Goal: Task Accomplishment & Management: Use online tool/utility

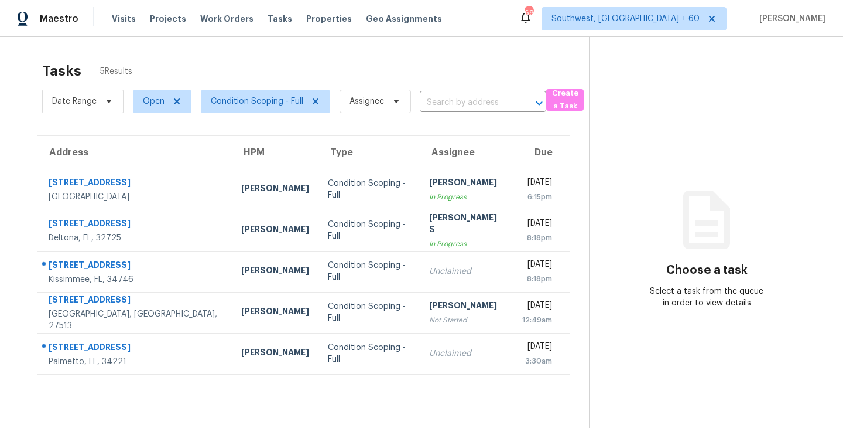
click at [268, 64] on div "Tasks 5 Results" at bounding box center [315, 71] width 547 height 30
click at [240, 95] on span "Condition Scoping - Full" at bounding box center [257, 101] width 93 height 12
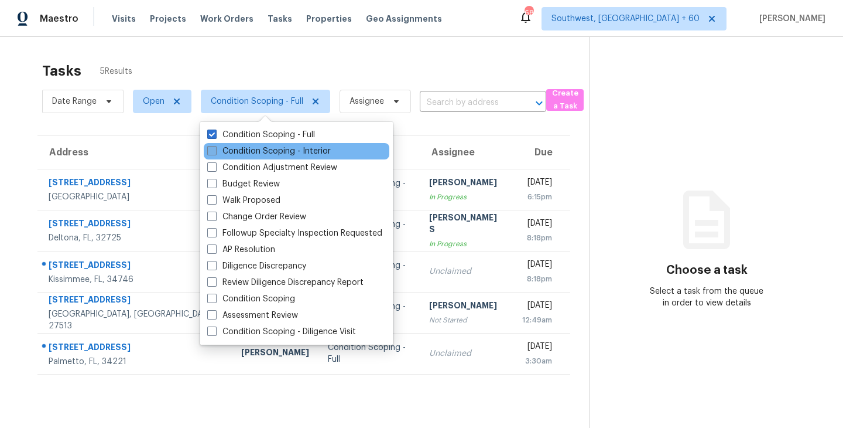
click at [257, 151] on label "Condition Scoping - Interior" at bounding box center [269, 151] width 124 height 12
click at [215, 151] on input "Condition Scoping - Interior" at bounding box center [211, 149] width 8 height 8
checkbox input "true"
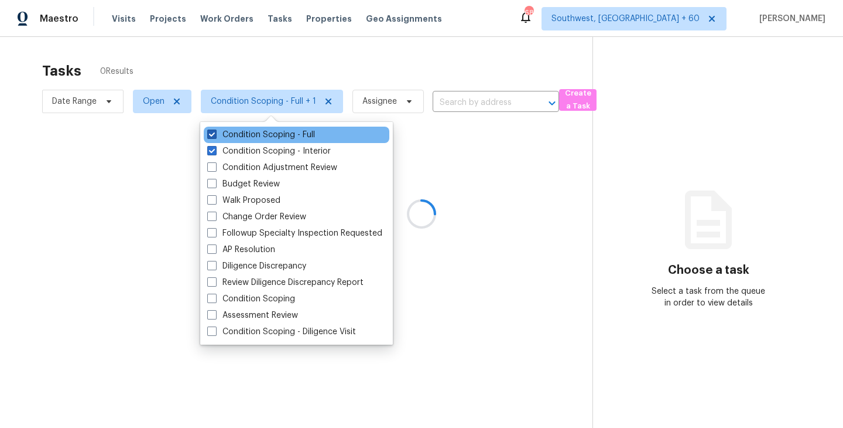
click at [284, 135] on label "Condition Scoping - Full" at bounding box center [261, 135] width 108 height 12
click at [215, 135] on input "Condition Scoping - Full" at bounding box center [211, 133] width 8 height 8
checkbox input "false"
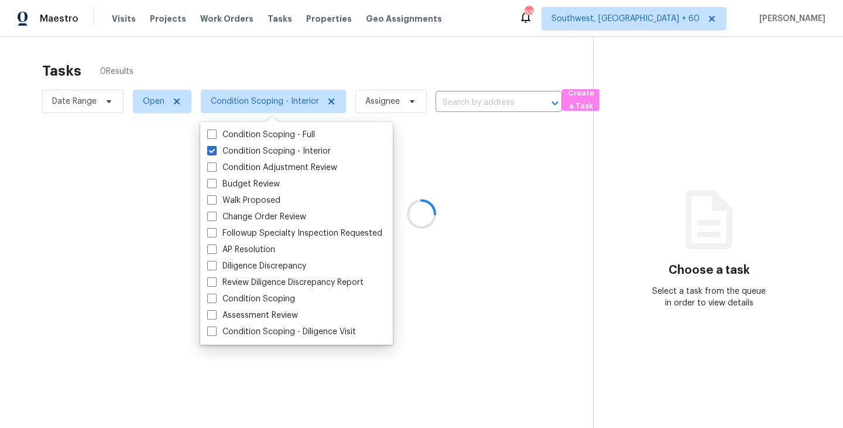
click at [525, 187] on div at bounding box center [421, 214] width 843 height 428
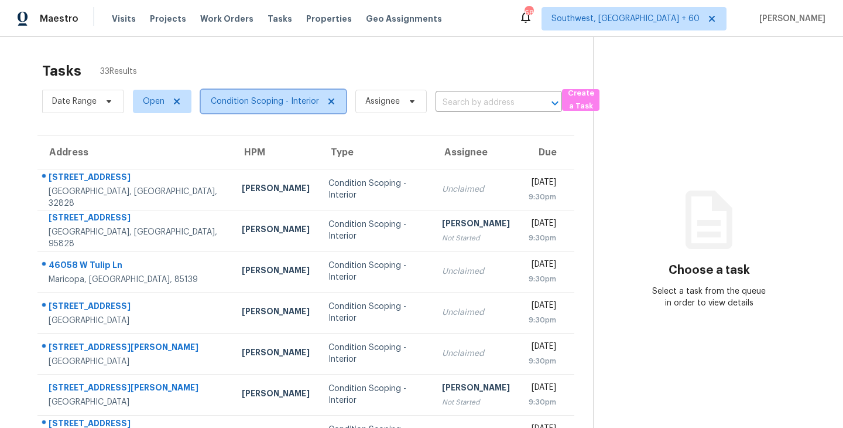
click at [269, 93] on span "Condition Scoping - Interior" at bounding box center [273, 101] width 145 height 23
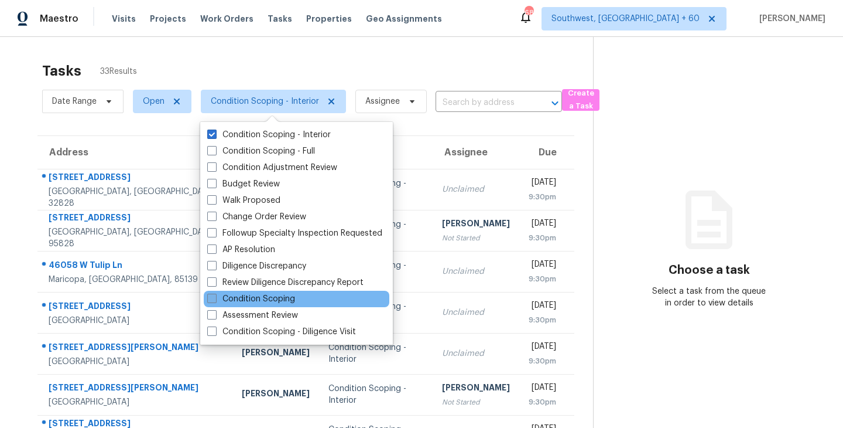
click at [282, 296] on label "Condition Scoping" at bounding box center [251, 299] width 88 height 12
click at [215, 296] on input "Condition Scoping" at bounding box center [211, 297] width 8 height 8
checkbox input "true"
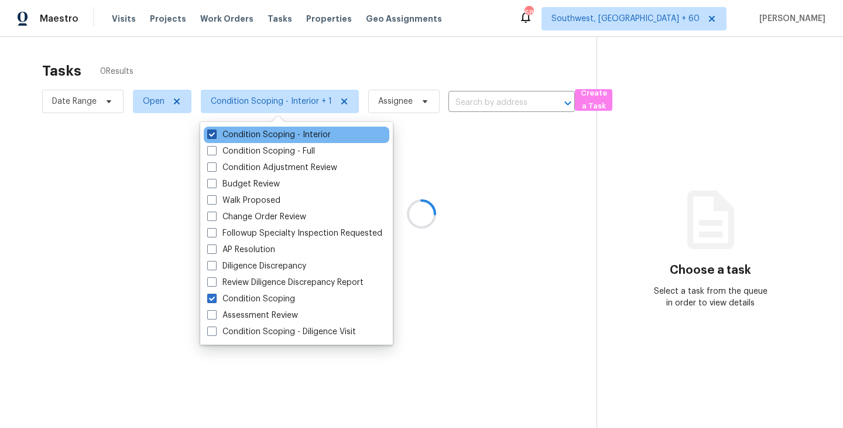
click at [306, 132] on label "Condition Scoping - Interior" at bounding box center [269, 135] width 124 height 12
click at [215, 132] on input "Condition Scoping - Interior" at bounding box center [211, 133] width 8 height 8
checkbox input "false"
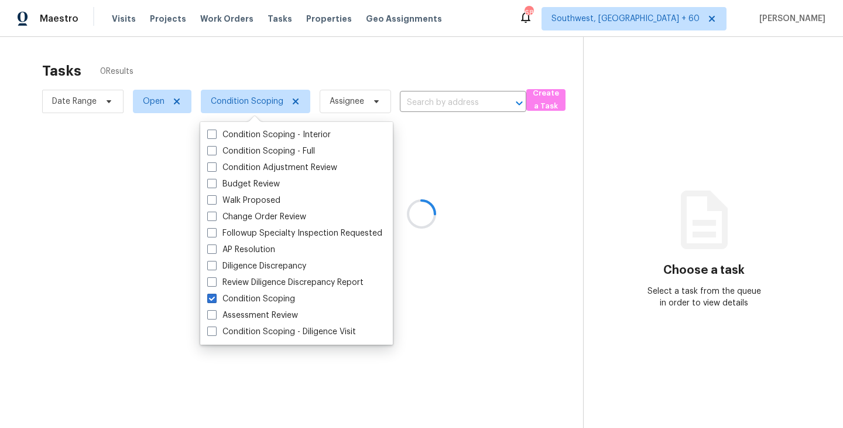
click at [537, 182] on div at bounding box center [421, 214] width 843 height 428
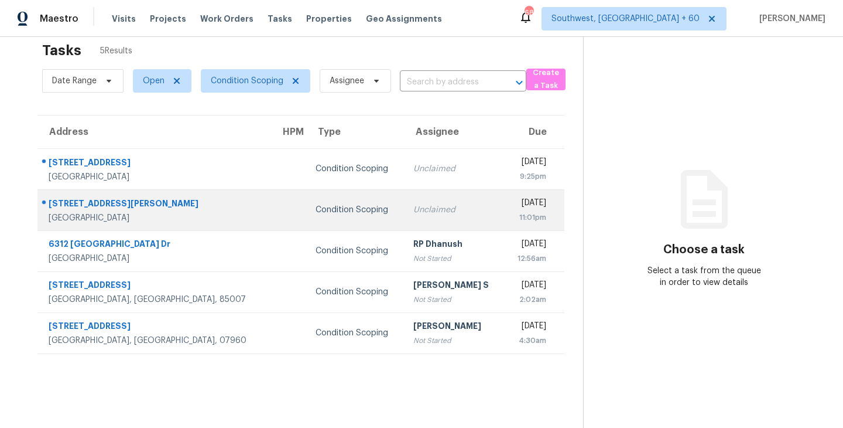
scroll to position [23, 0]
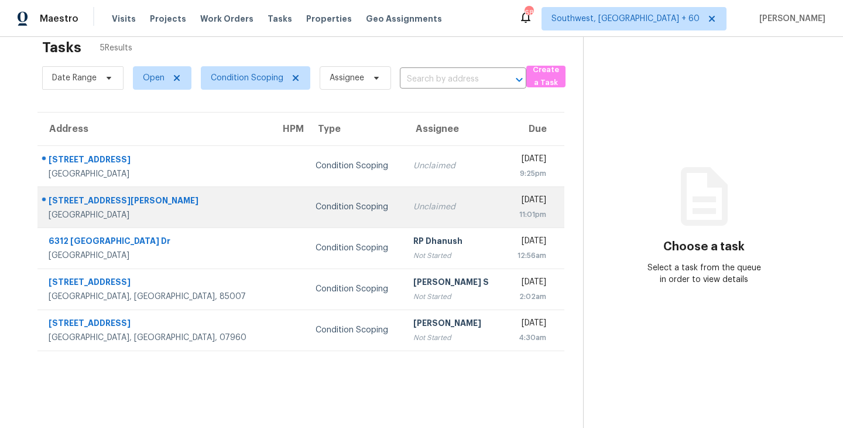
click at [413, 205] on div "Unclaimed" at bounding box center [454, 207] width 82 height 12
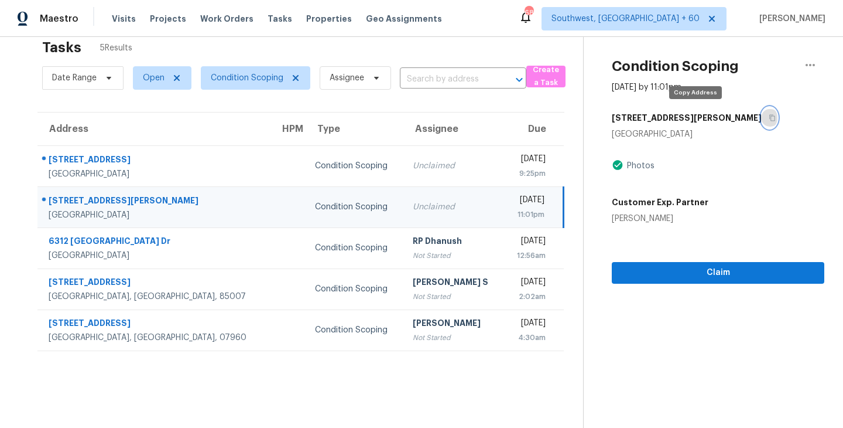
click at [769, 118] on icon "button" at bounding box center [772, 117] width 7 height 7
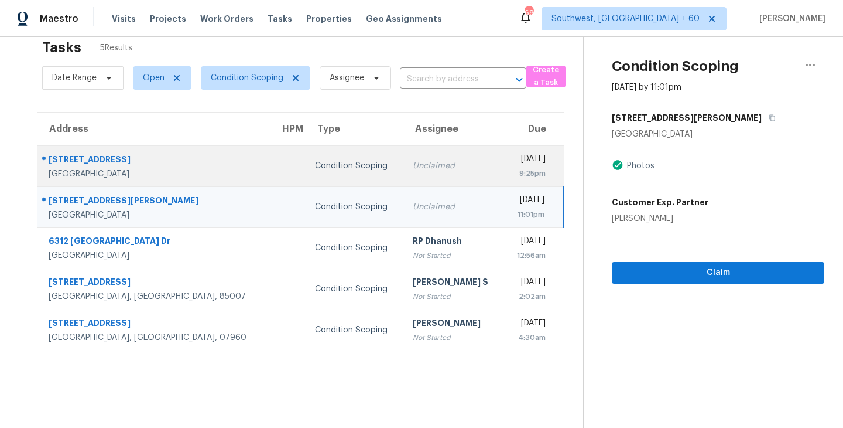
click at [413, 170] on div "Unclaimed" at bounding box center [454, 166] width 82 height 12
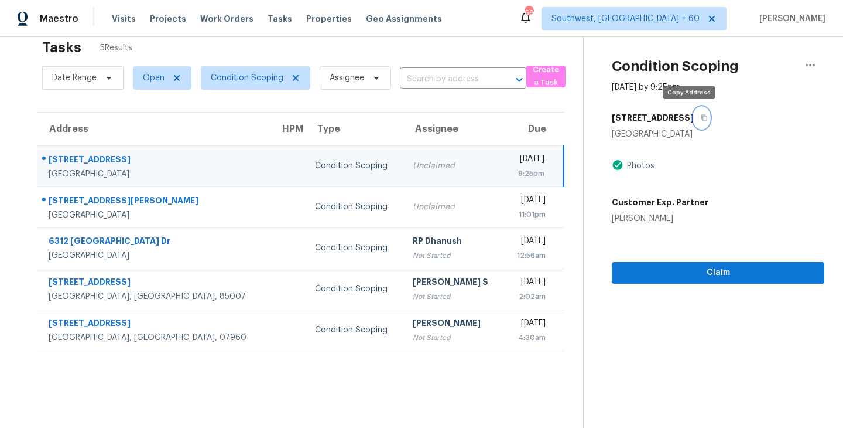
click at [702, 116] on icon "button" at bounding box center [705, 118] width 6 height 6
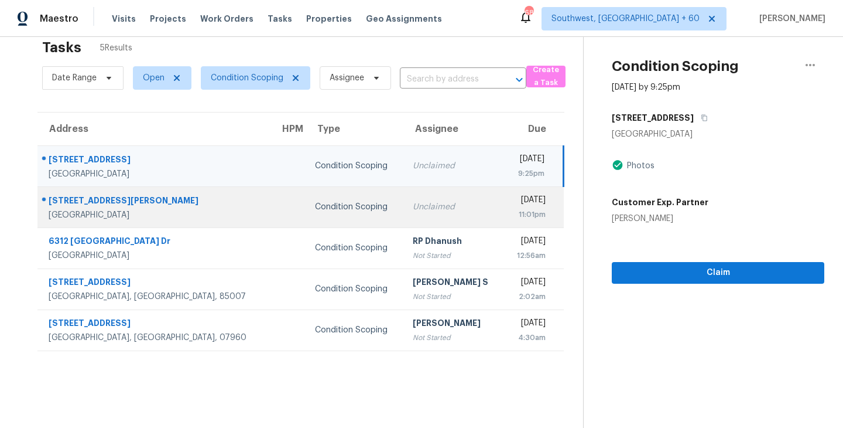
click at [404, 204] on td "Unclaimed" at bounding box center [454, 206] width 101 height 41
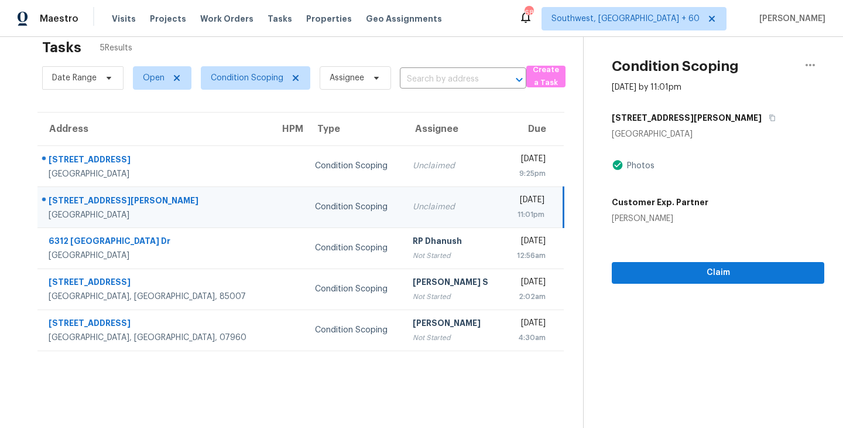
click at [413, 211] on div "Unclaimed" at bounding box center [454, 207] width 82 height 12
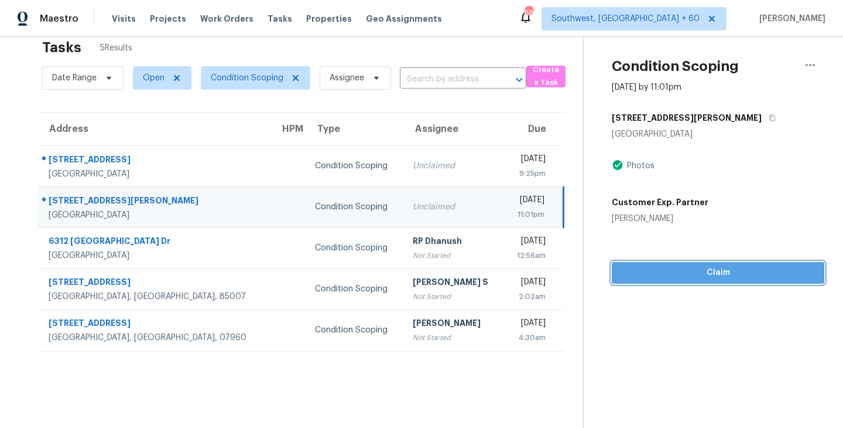
click at [678, 275] on span "Claim" at bounding box center [718, 272] width 194 height 15
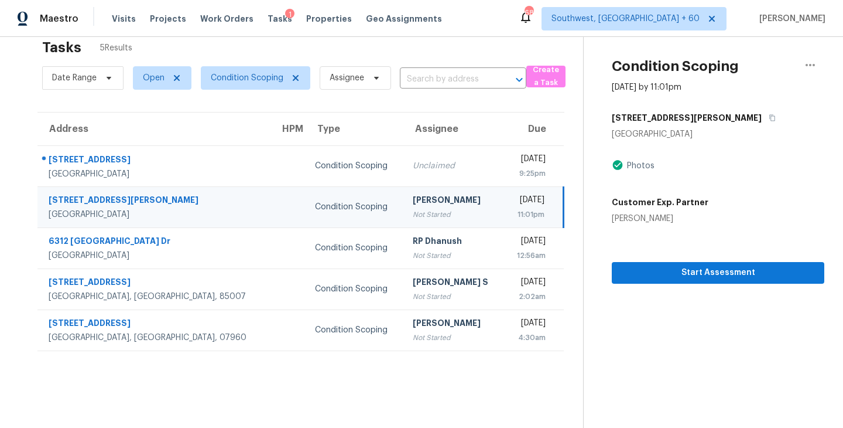
click at [440, 207] on td "Sakthivel Chandran Not Started" at bounding box center [454, 206] width 101 height 41
click at [242, 83] on span "Condition Scoping" at bounding box center [247, 78] width 73 height 12
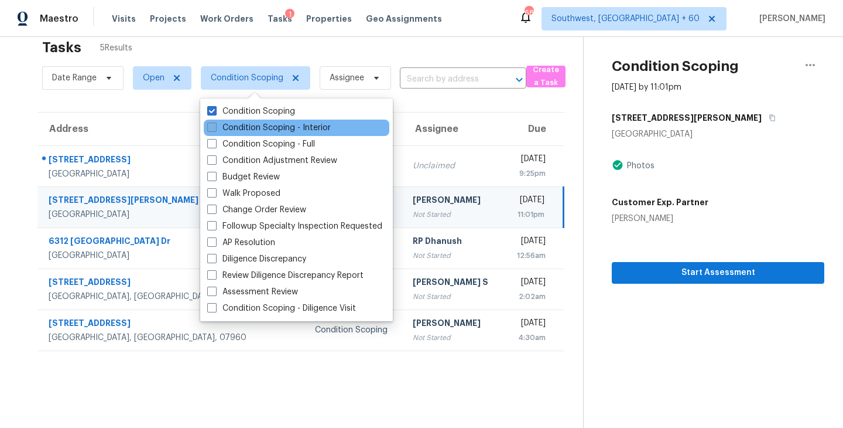
click at [288, 131] on label "Condition Scoping - Interior" at bounding box center [269, 128] width 124 height 12
click at [215, 129] on input "Condition Scoping - Interior" at bounding box center [211, 126] width 8 height 8
checkbox input "true"
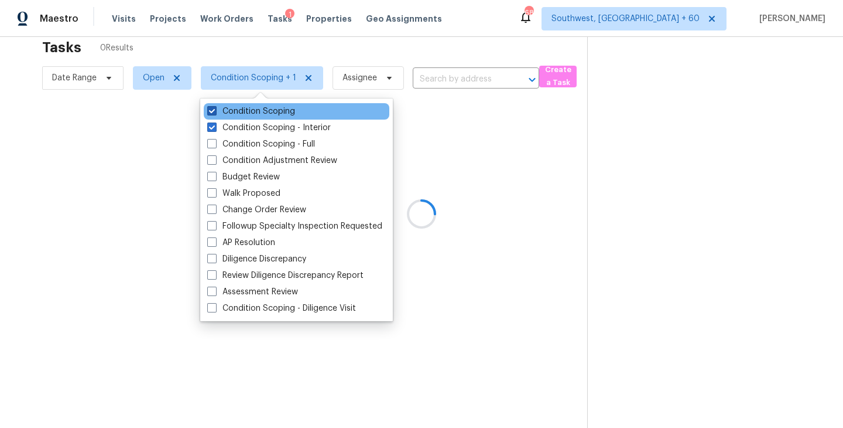
click at [286, 112] on label "Condition Scoping" at bounding box center [251, 111] width 88 height 12
click at [215, 112] on input "Condition Scoping" at bounding box center [211, 109] width 8 height 8
checkbox input "false"
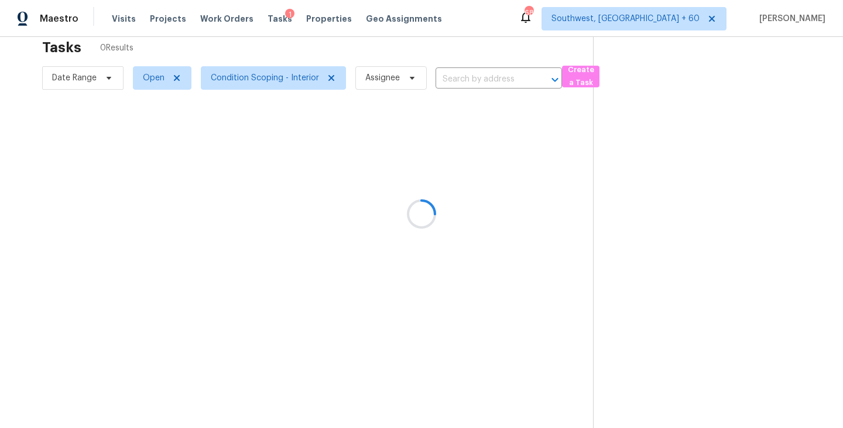
click at [507, 152] on div at bounding box center [421, 214] width 843 height 428
click at [477, 76] on div at bounding box center [421, 214] width 843 height 428
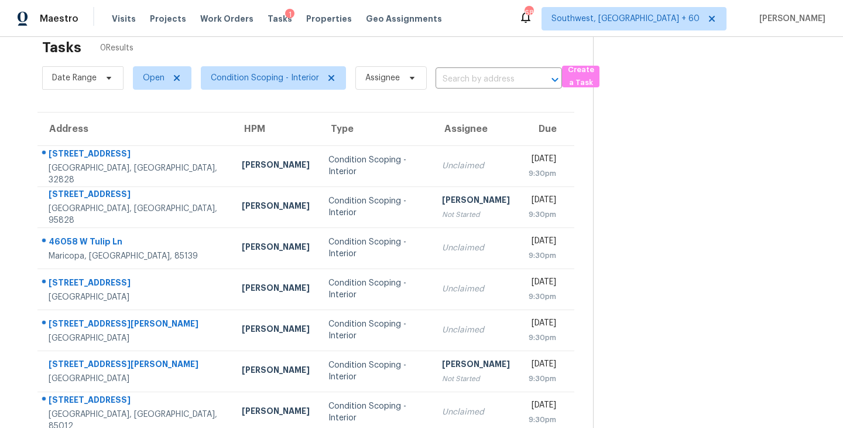
click at [477, 76] on input "text" at bounding box center [483, 79] width 94 height 18
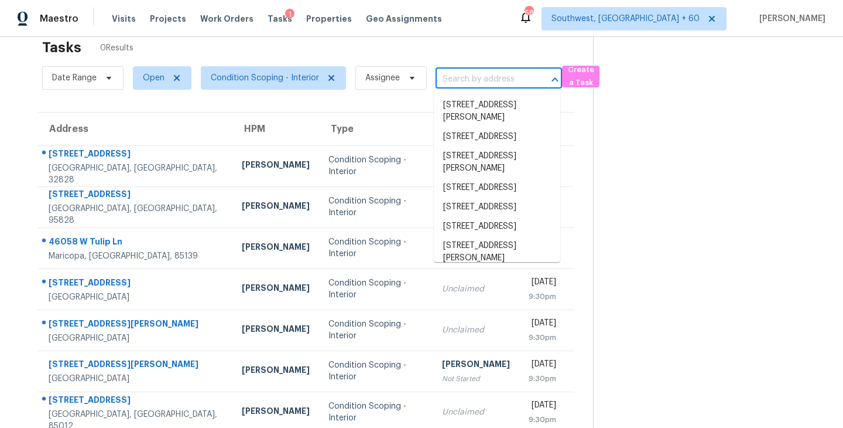
paste input "1138 Fountain Coin Loop Orlando, FL, 32828"
type input "1138 Fountain Coin Loop Orlando, FL, 32828"
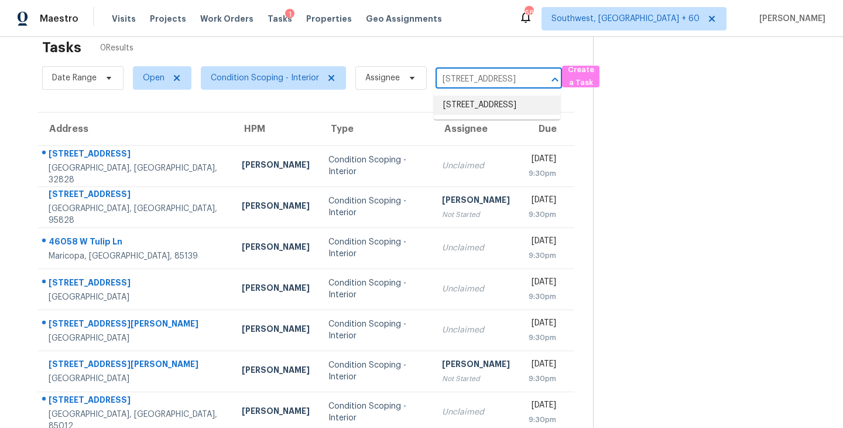
click at [480, 105] on li "1138 Fountain Coin Loop, Orlando, FL 32828" at bounding box center [497, 104] width 127 height 19
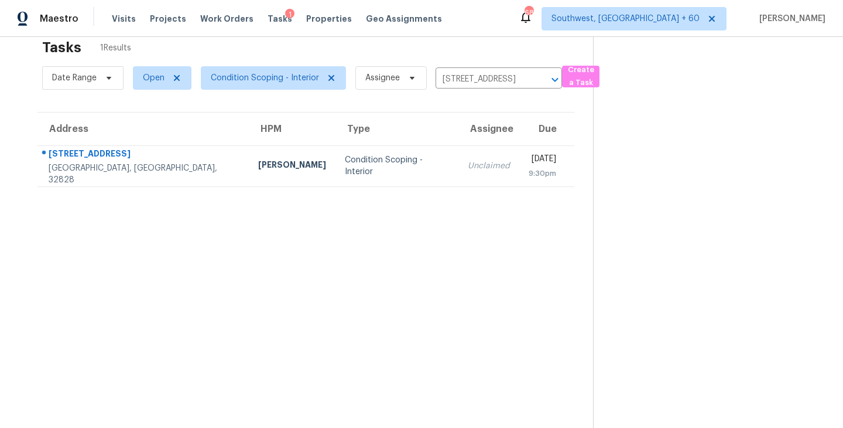
click at [386, 182] on td "Condition Scoping - Interior" at bounding box center [398, 165] width 124 height 41
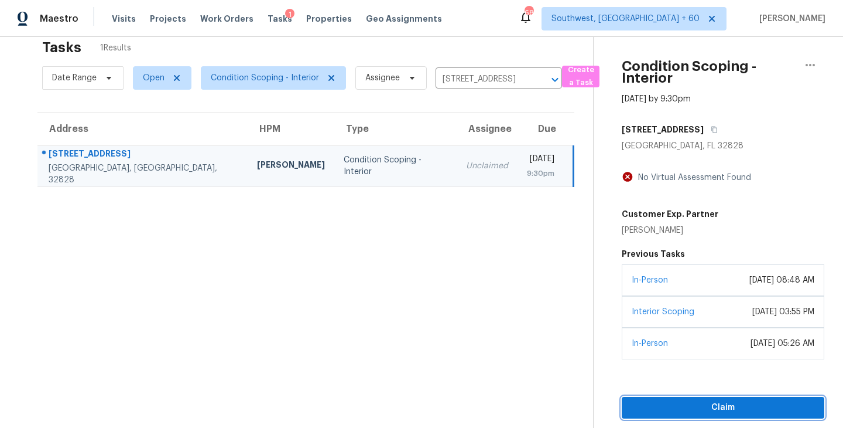
click at [730, 408] on span "Claim" at bounding box center [723, 407] width 184 height 15
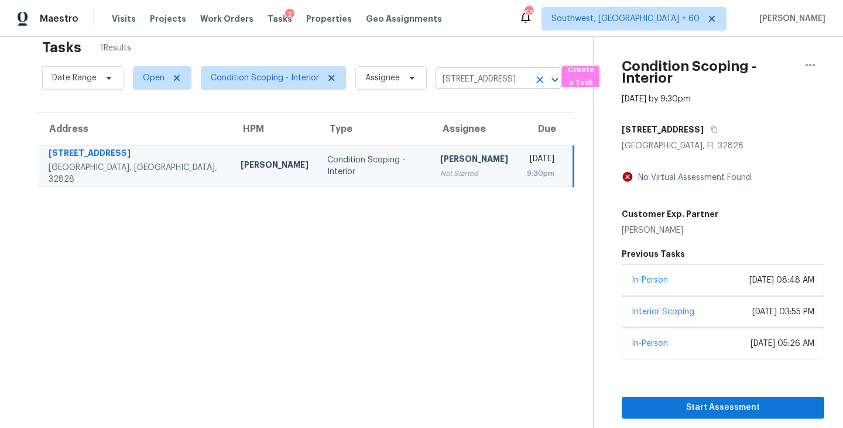
click at [542, 87] on div at bounding box center [547, 79] width 30 height 16
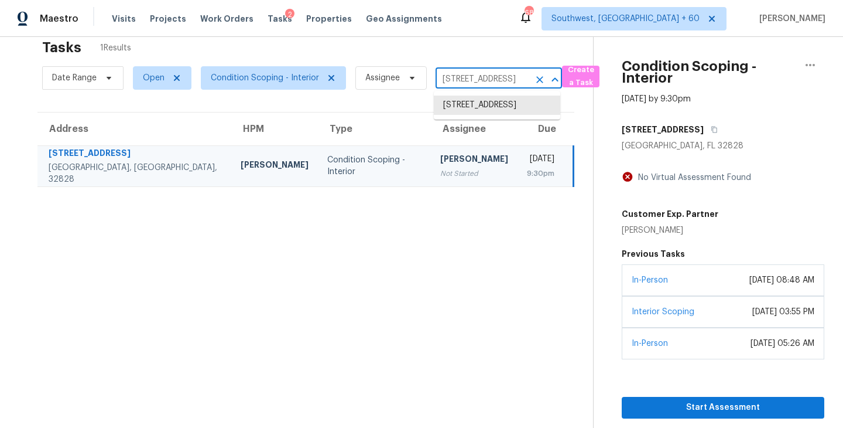
scroll to position [0, 81]
click at [542, 86] on button "Clear" at bounding box center [540, 79] width 16 height 16
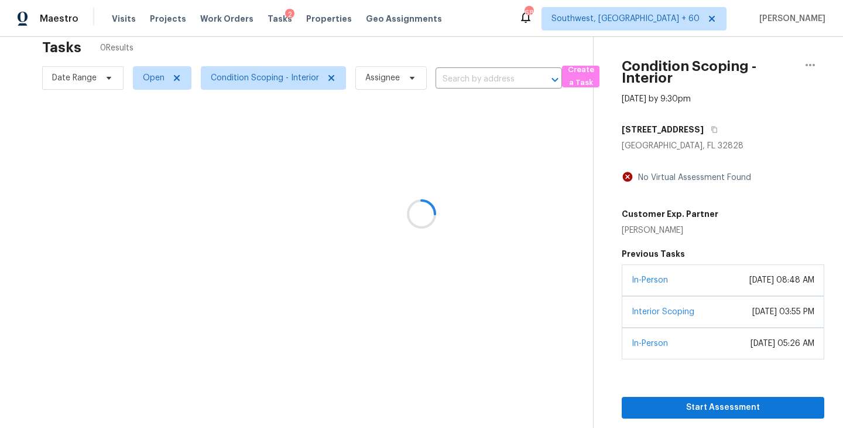
click at [508, 75] on div at bounding box center [421, 214] width 843 height 428
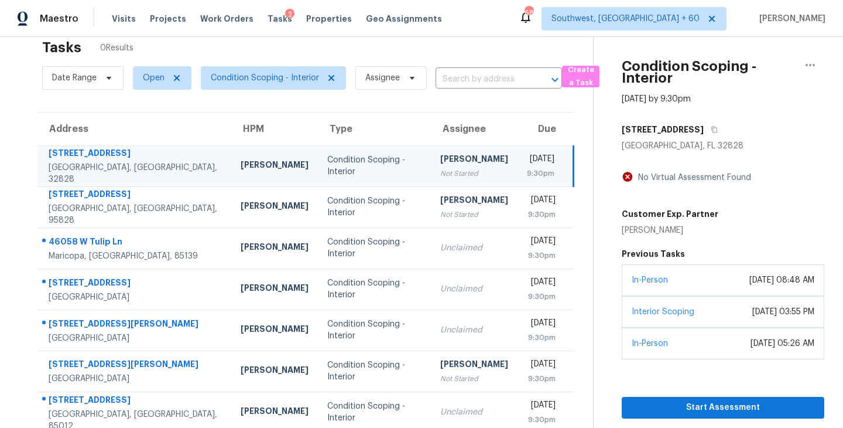
click at [497, 80] on input "text" at bounding box center [483, 79] width 94 height 18
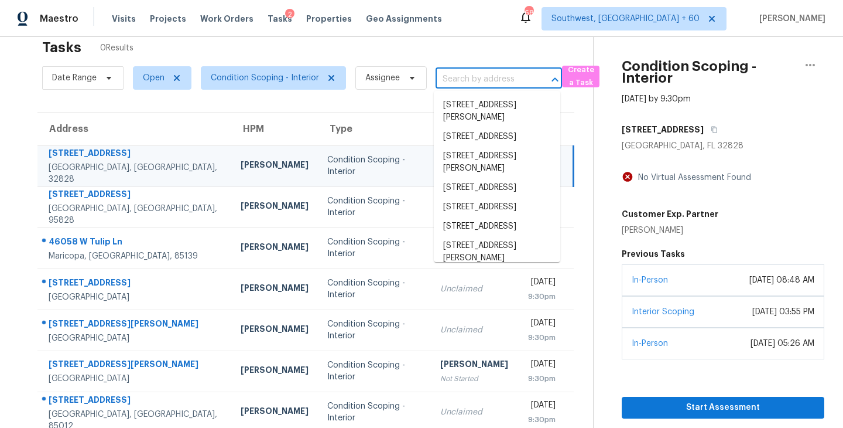
paste input "10207 Walden Ct Commerce City, CO, 80022"
type input "10207 Walden Ct Commerce City, CO, 80022"
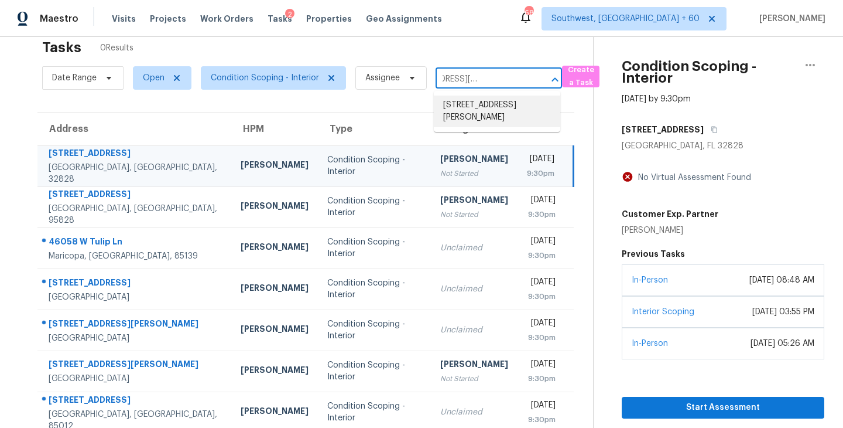
click at [488, 104] on li "10207 Walden Ct, Commerce City, CO 80022" at bounding box center [497, 111] width 127 height 32
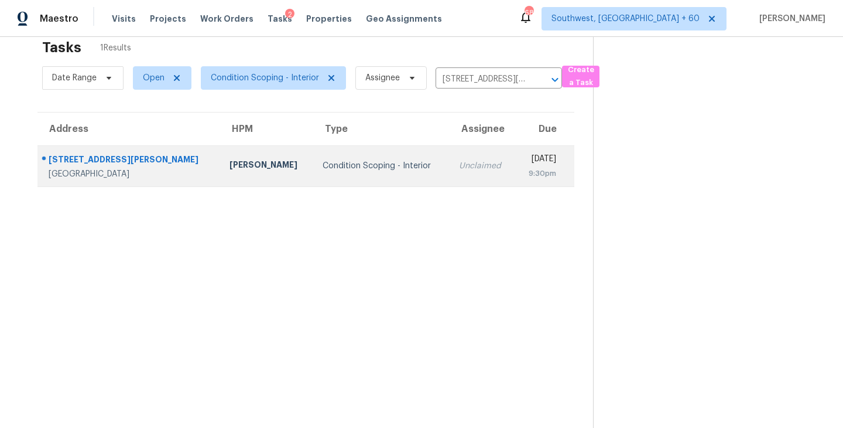
click at [457, 170] on td "Unclaimed" at bounding box center [483, 165] width 66 height 41
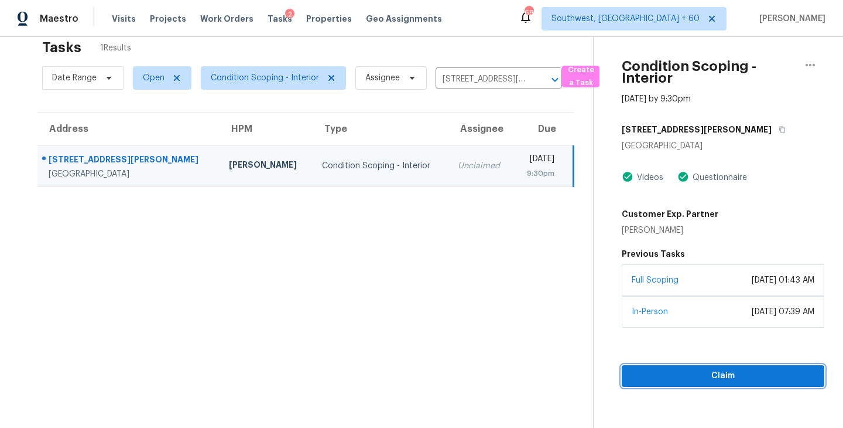
click at [732, 375] on span "Claim" at bounding box center [723, 375] width 184 height 15
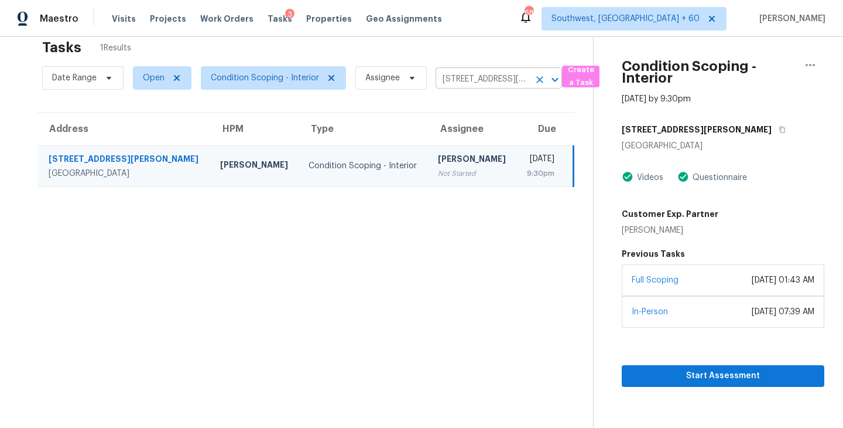
click at [543, 76] on icon "Clear" at bounding box center [540, 80] width 12 height 12
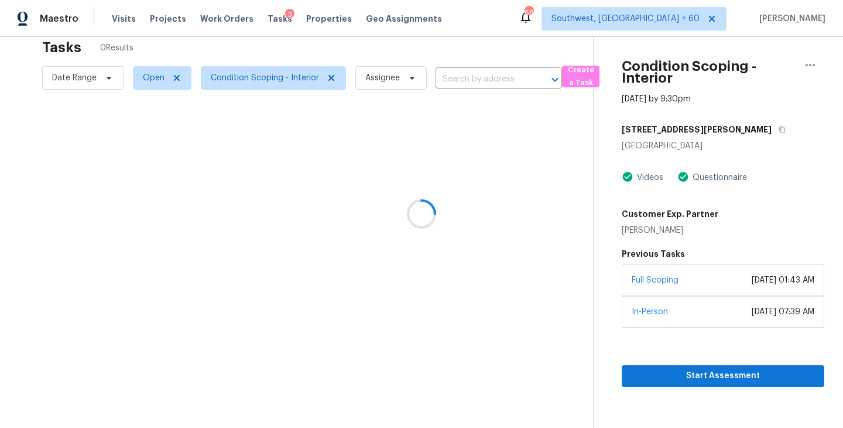
click at [516, 80] on div at bounding box center [421, 214] width 843 height 428
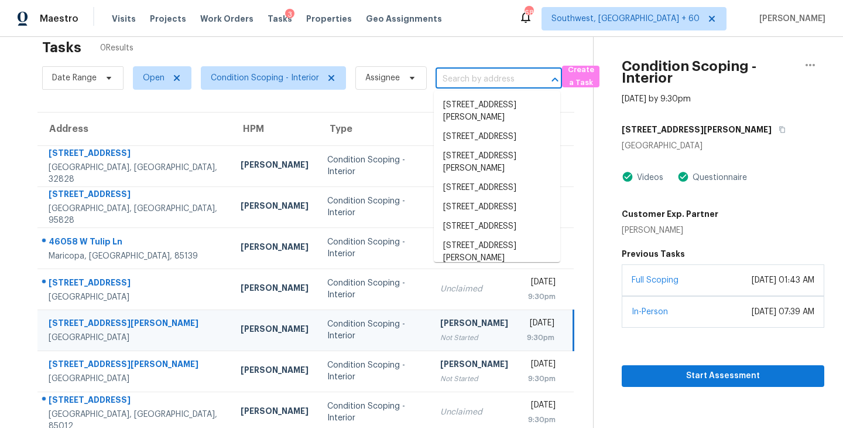
click at [515, 80] on input "text" at bounding box center [483, 79] width 94 height 18
paste input "66 Prospect Ln Ponte Vedra, FL, 32081"
type input "66 Prospect Ln Ponte Vedra, FL, 32081"
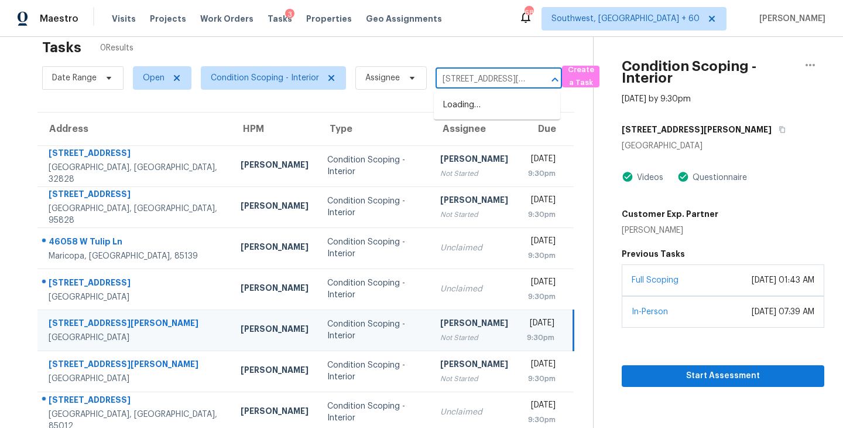
scroll to position [0, 60]
click at [508, 103] on li "66 Prospect Ln, Ponte Vedra, FL 32081" at bounding box center [497, 104] width 127 height 19
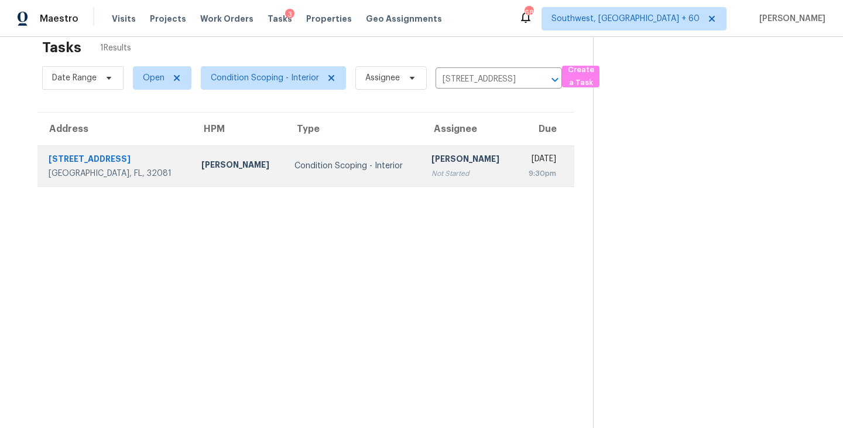
click at [435, 158] on div "Praveenkumar Sundaramurthy" at bounding box center [469, 160] width 74 height 15
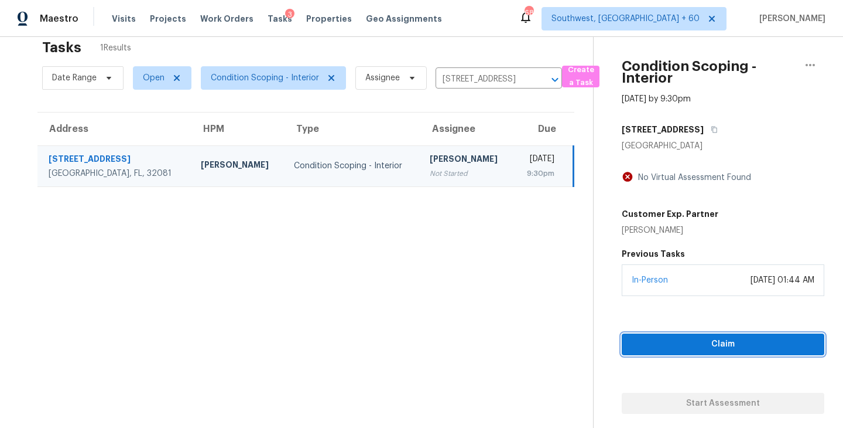
click at [689, 337] on span "Claim" at bounding box center [723, 344] width 184 height 15
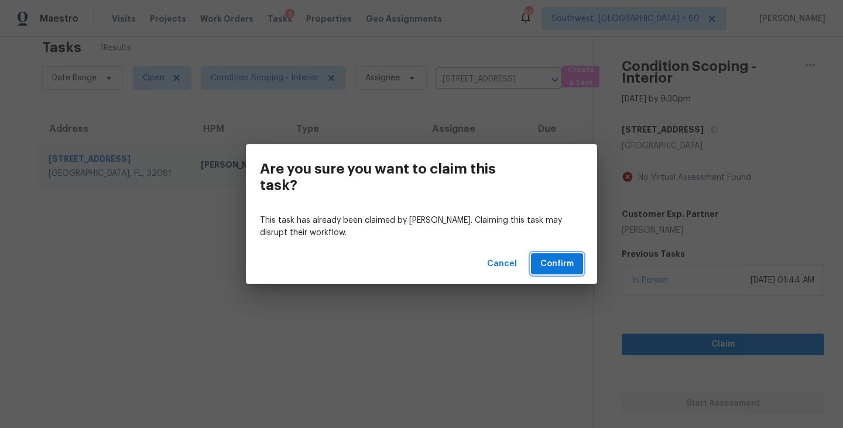
click at [563, 259] on span "Confirm" at bounding box center [557, 264] width 33 height 15
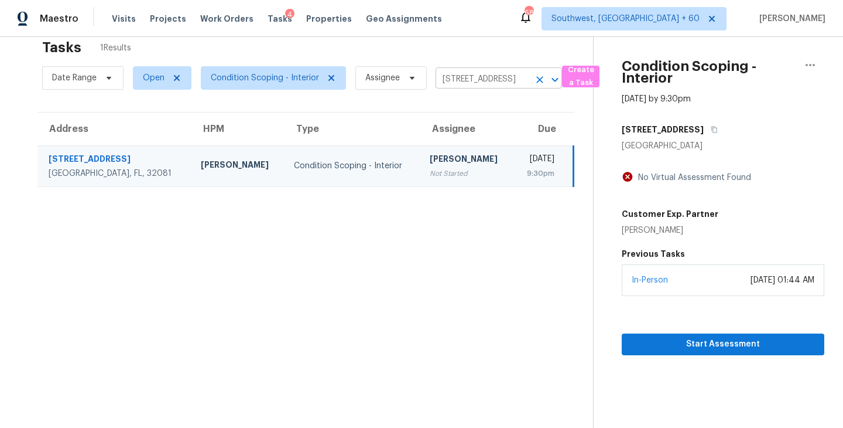
click at [541, 78] on icon "Clear" at bounding box center [540, 80] width 12 height 12
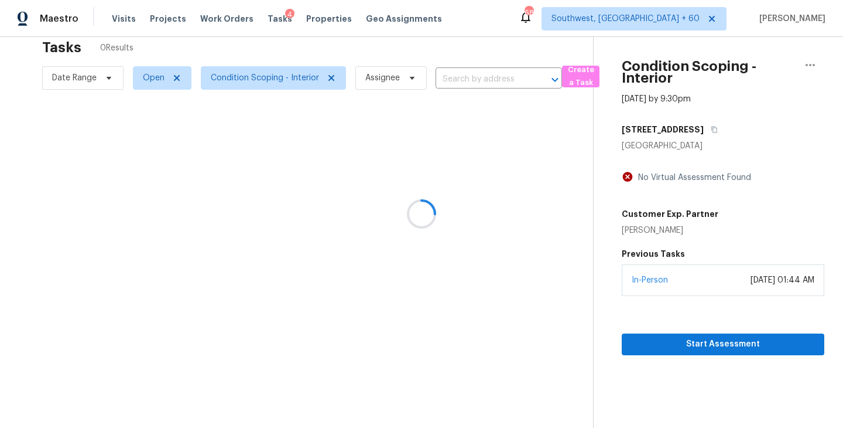
click at [512, 76] on div at bounding box center [421, 214] width 843 height 428
click at [501, 81] on div at bounding box center [421, 214] width 843 height 428
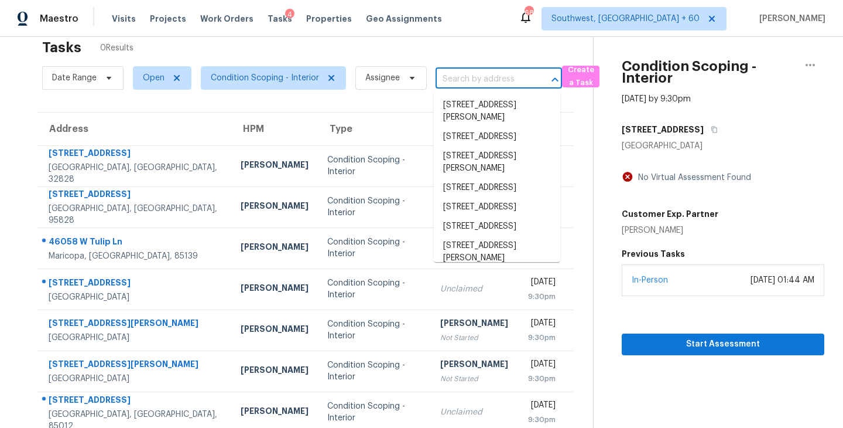
click at [501, 81] on input "text" at bounding box center [483, 79] width 94 height 18
paste input "373 Montclair Tower Dr Saint Charles, MO, 63303"
type input "373 Montclair Tower Dr Saint Charles, MO, 63303"
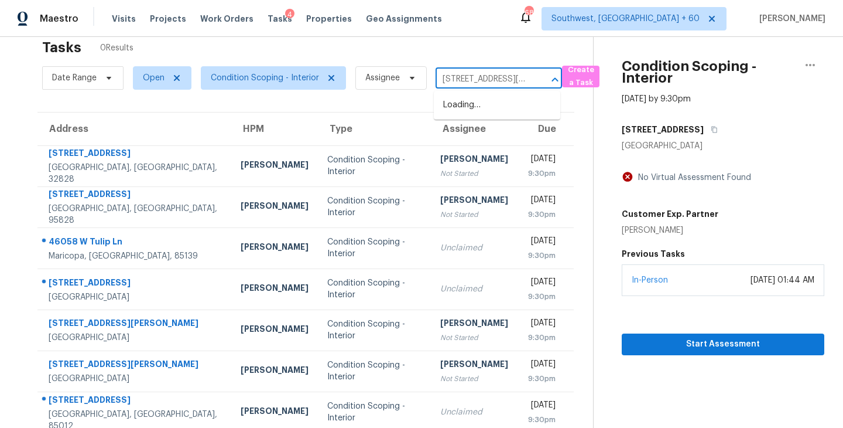
scroll to position [0, 102]
click at [493, 101] on li "373 Montclair Tower Dr, Saint Charles, MO 63303" at bounding box center [497, 111] width 127 height 32
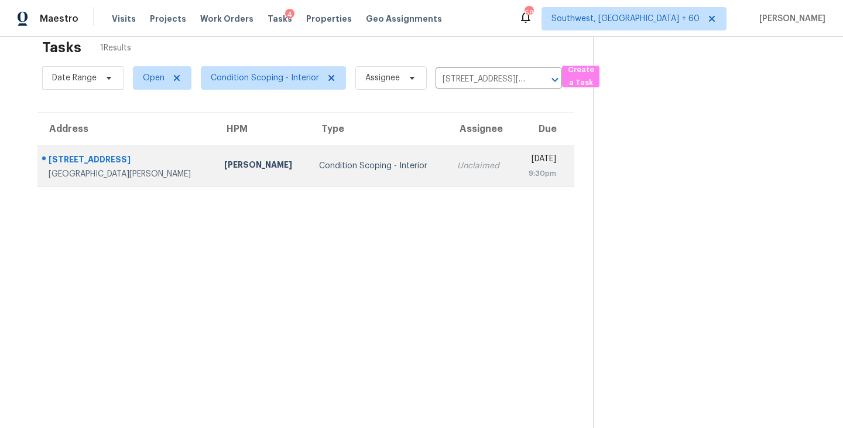
click at [379, 163] on div "Condition Scoping - Interior" at bounding box center [379, 166] width 120 height 12
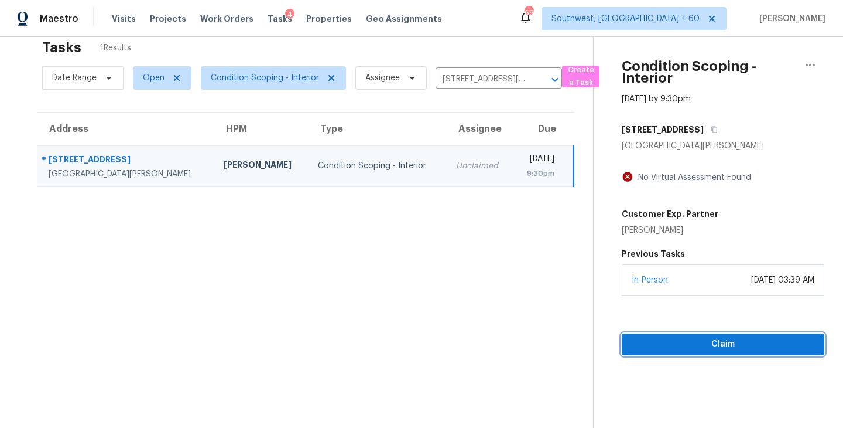
click at [706, 348] on span "Claim" at bounding box center [723, 344] width 184 height 15
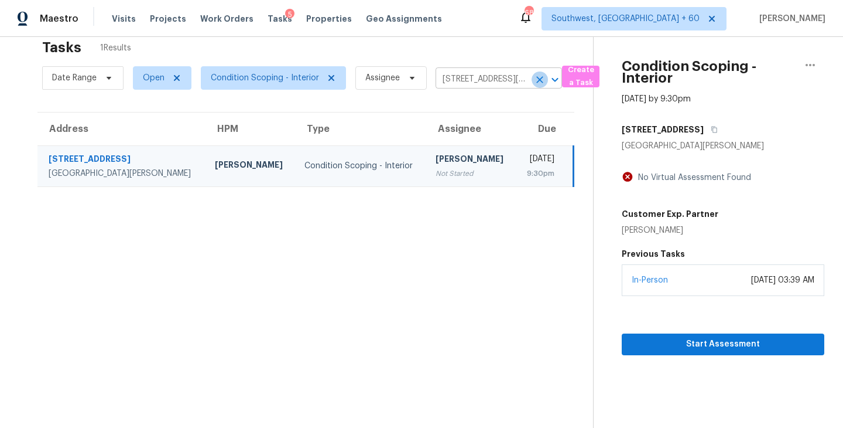
click at [539, 80] on icon "Clear" at bounding box center [539, 79] width 7 height 7
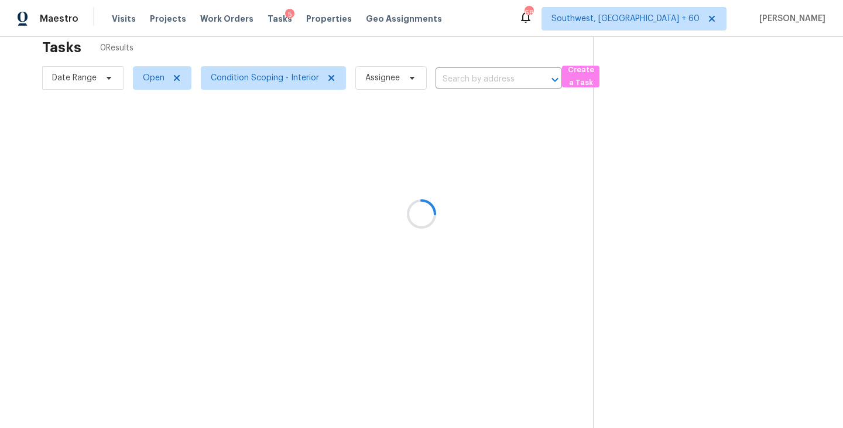
click at [505, 80] on div at bounding box center [421, 214] width 843 height 428
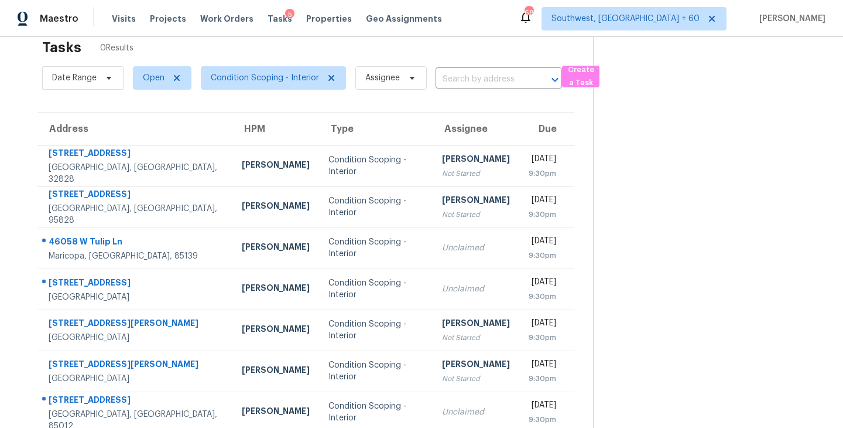
click at [505, 80] on input "text" at bounding box center [483, 79] width 94 height 18
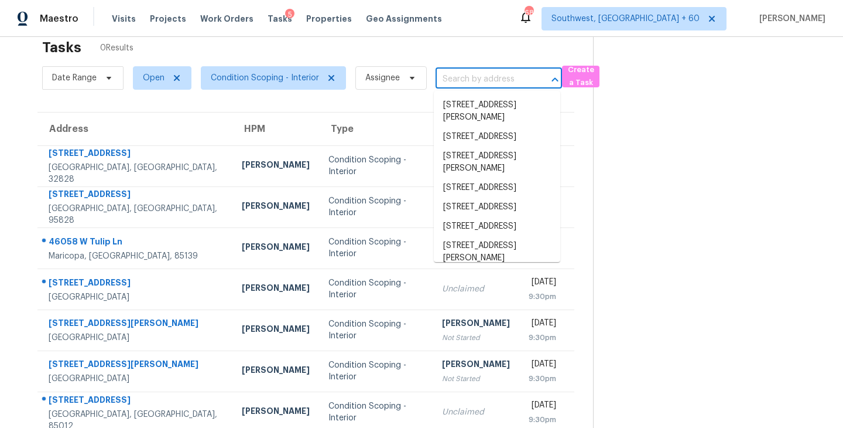
paste input "385 Orchard Ln Covington, GA, 30014"
type input "385 Orchard Ln Covington, GA, 30014"
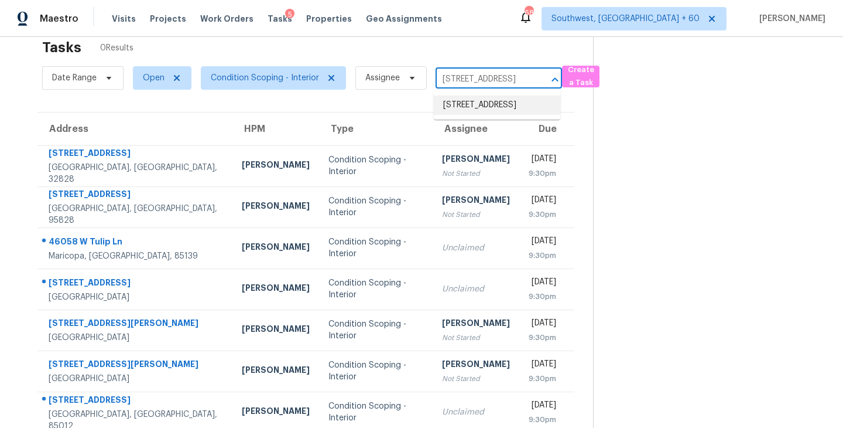
click at [495, 105] on li "385 Orchard Ln, Covington, GA 30014" at bounding box center [497, 104] width 127 height 19
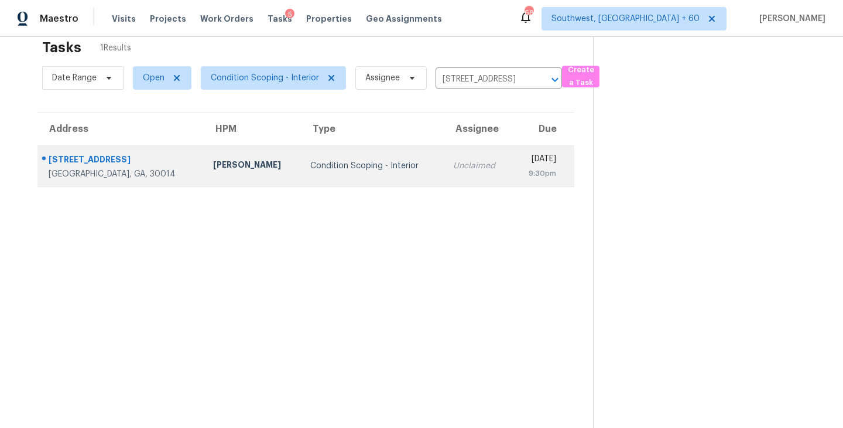
click at [453, 169] on div "Unclaimed" at bounding box center [478, 166] width 50 height 12
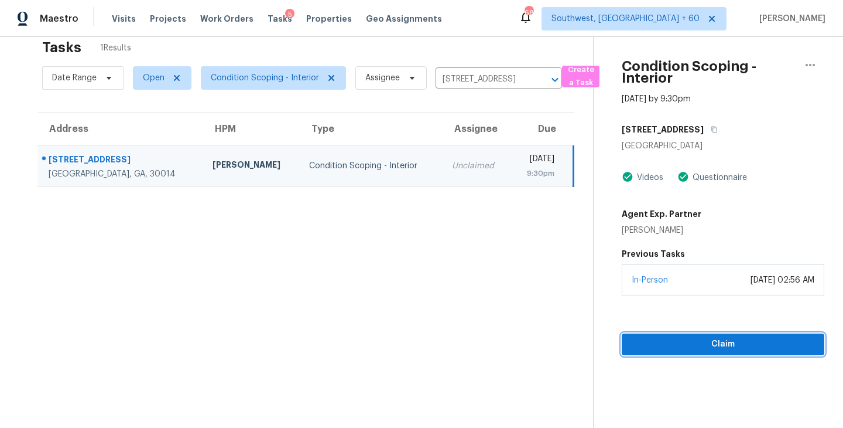
click at [732, 341] on span "Claim" at bounding box center [723, 344] width 184 height 15
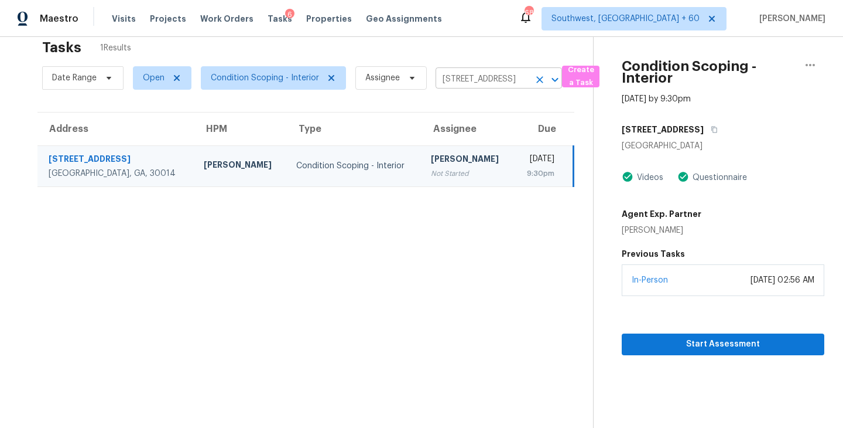
click at [539, 76] on icon "Clear" at bounding box center [540, 80] width 12 height 12
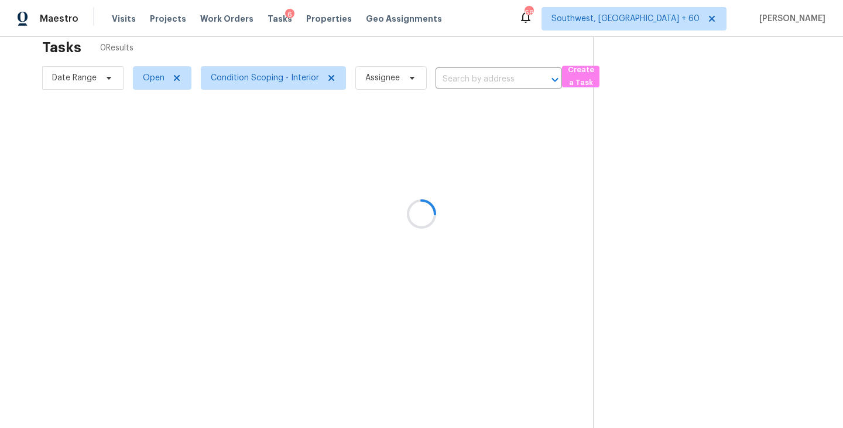
click at [514, 77] on div at bounding box center [421, 214] width 843 height 428
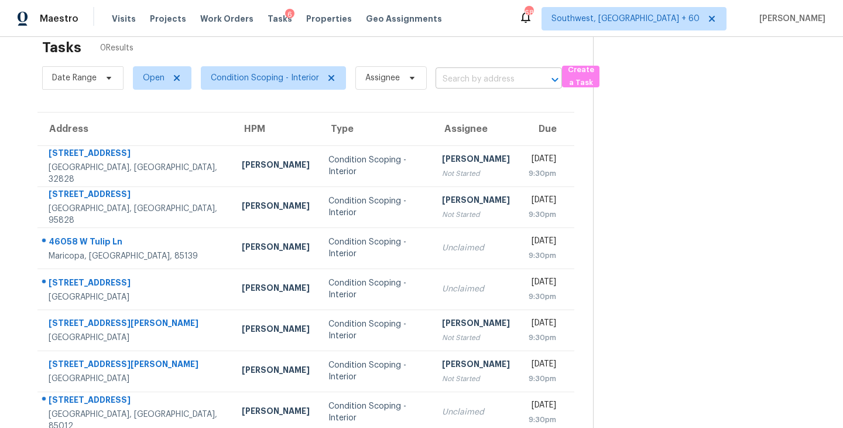
click at [505, 77] on input "text" at bounding box center [483, 79] width 94 height 18
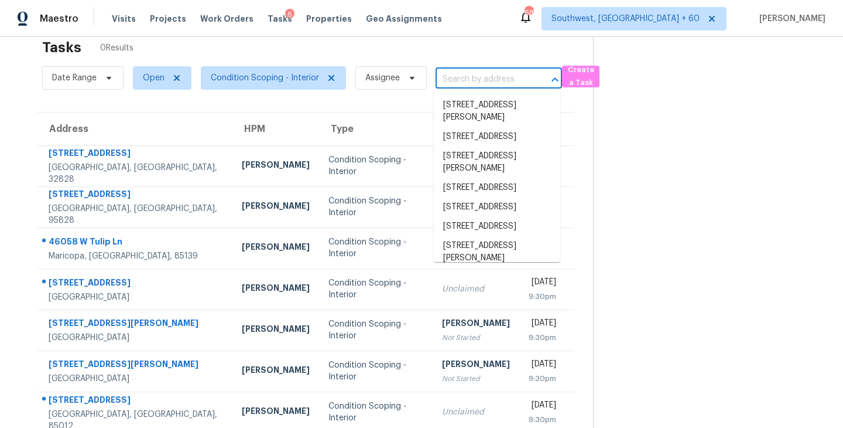
paste input "2158 E Cortez Dr Gilbert, AZ, 85234"
type input "2158 E Cortez Dr Gilbert, AZ, 85234"
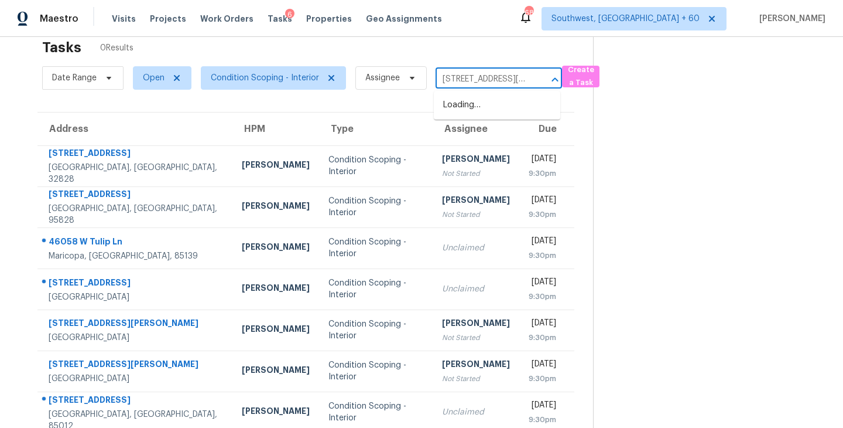
scroll to position [0, 48]
click at [500, 105] on li "2158 E Cortez Dr, Gilbert, AZ 85234" at bounding box center [497, 117] width 127 height 44
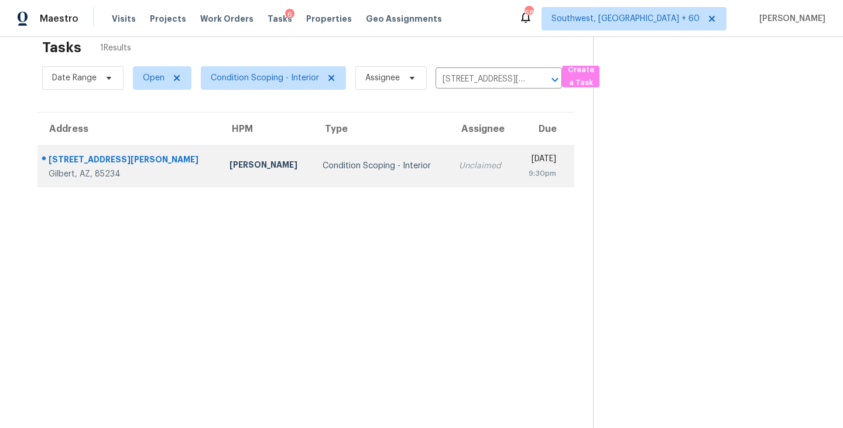
click at [450, 178] on td "Unclaimed" at bounding box center [483, 165] width 66 height 41
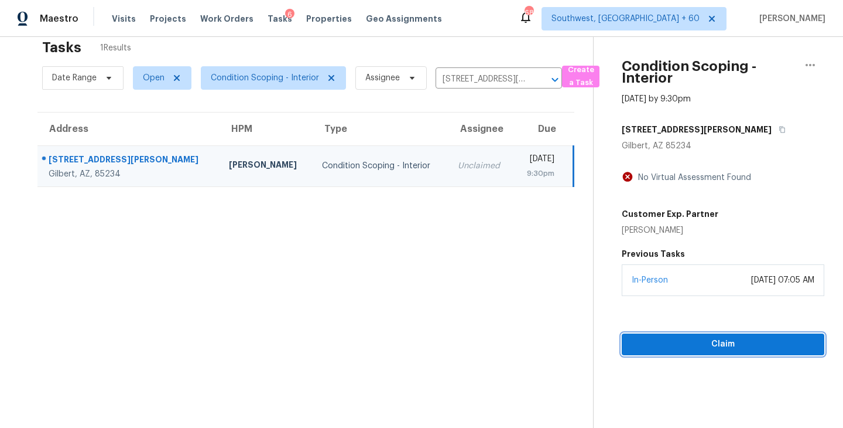
click at [709, 334] on button "Claim" at bounding box center [723, 344] width 203 height 22
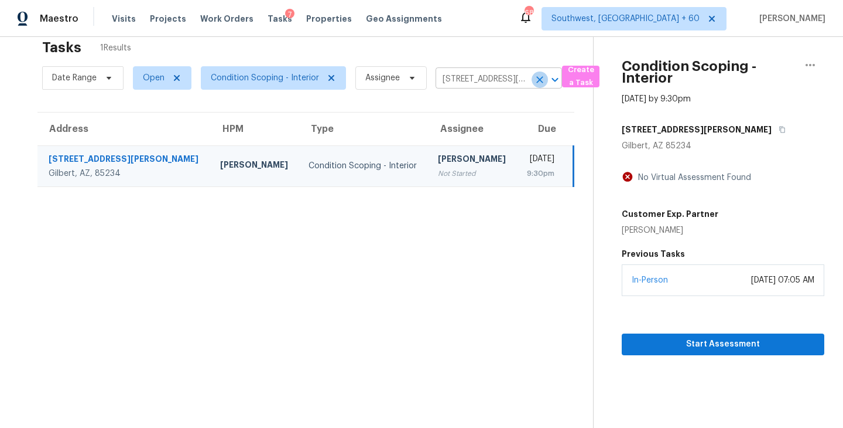
click at [542, 82] on icon "Clear" at bounding box center [540, 80] width 12 height 12
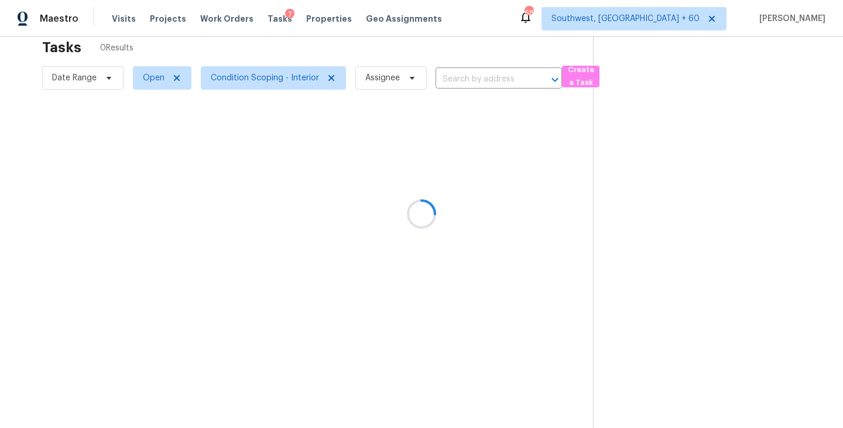
click at [505, 79] on div at bounding box center [421, 214] width 843 height 428
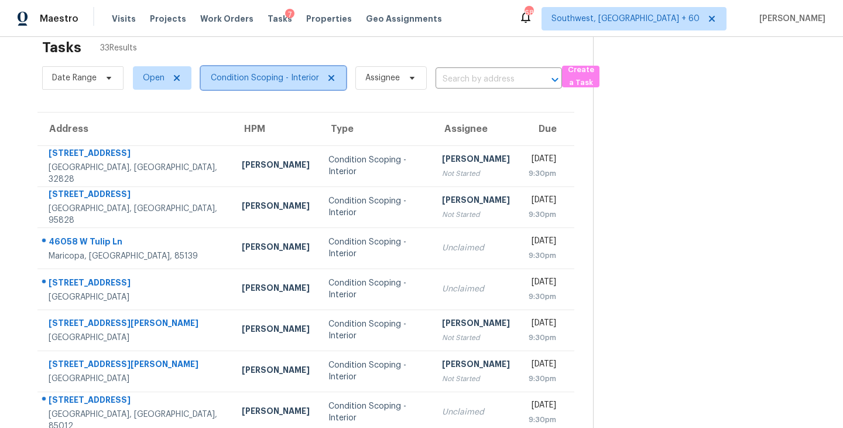
click at [301, 84] on span "Condition Scoping - Interior" at bounding box center [273, 77] width 145 height 23
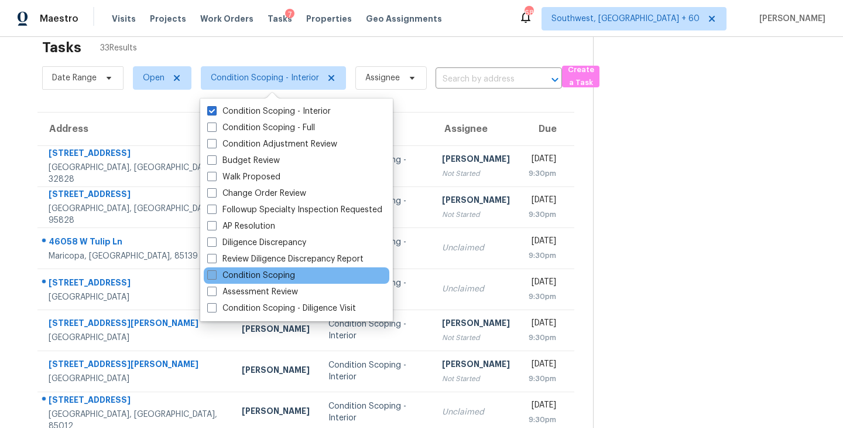
click at [283, 275] on label "Condition Scoping" at bounding box center [251, 275] width 88 height 12
click at [215, 275] on input "Condition Scoping" at bounding box center [211, 273] width 8 height 8
checkbox input "true"
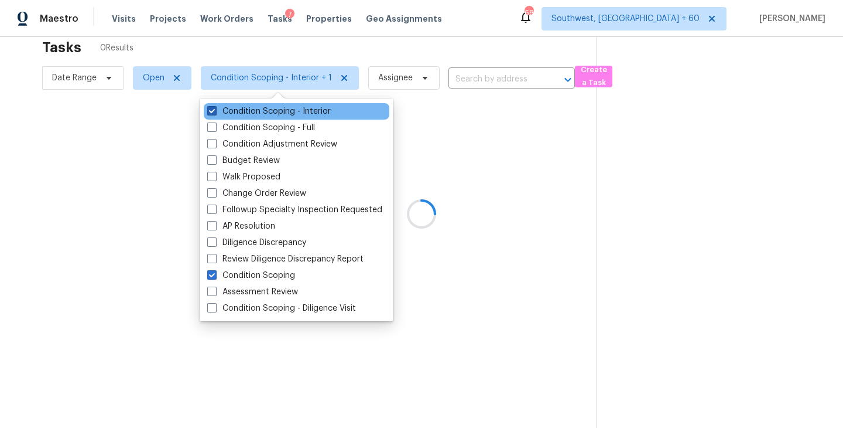
click at [276, 110] on label "Condition Scoping - Interior" at bounding box center [269, 111] width 124 height 12
click at [215, 110] on input "Condition Scoping - Interior" at bounding box center [211, 109] width 8 height 8
checkbox input "false"
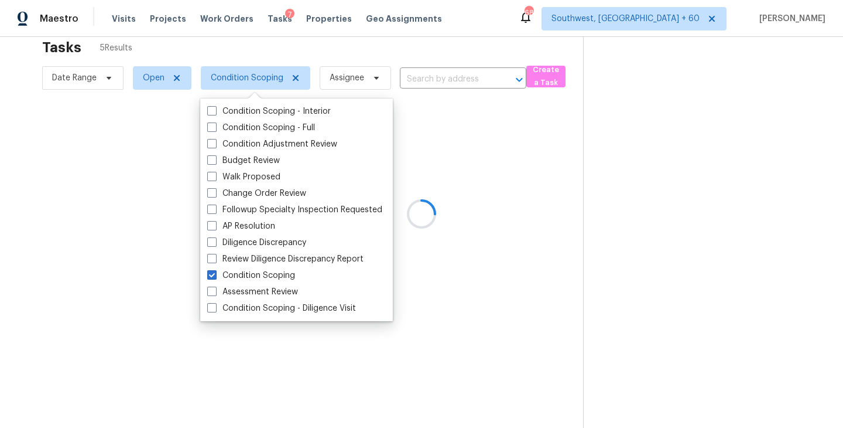
click at [440, 139] on div at bounding box center [421, 214] width 843 height 428
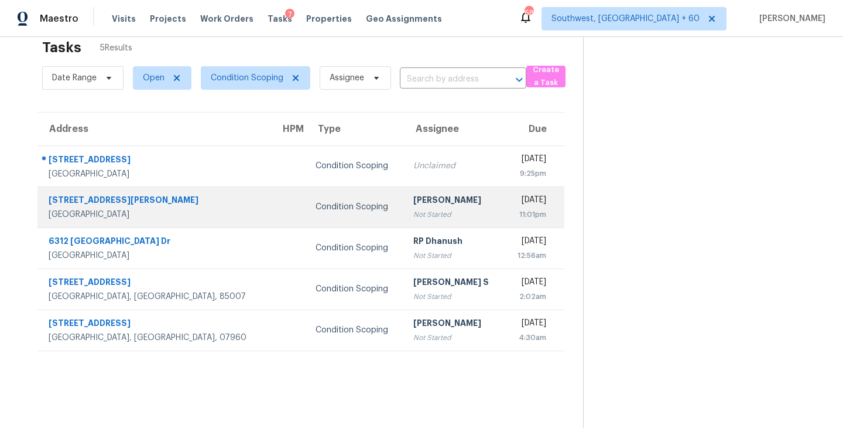
click at [435, 211] on div "Not Started" at bounding box center [454, 214] width 82 height 12
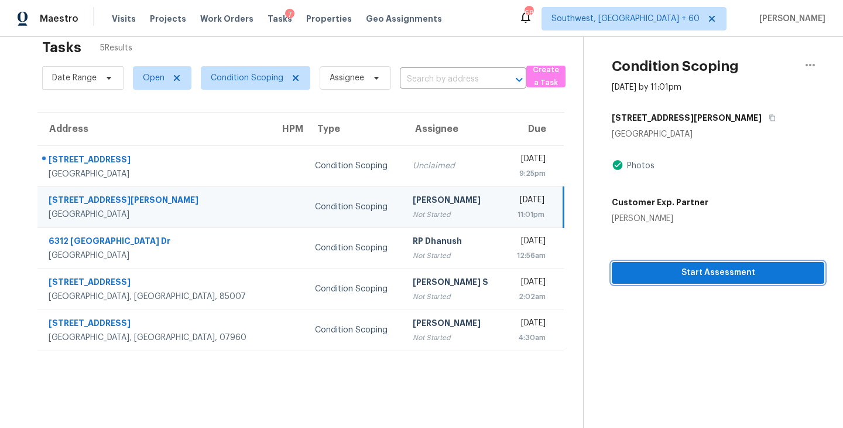
click at [654, 274] on span "Start Assessment" at bounding box center [718, 272] width 194 height 15
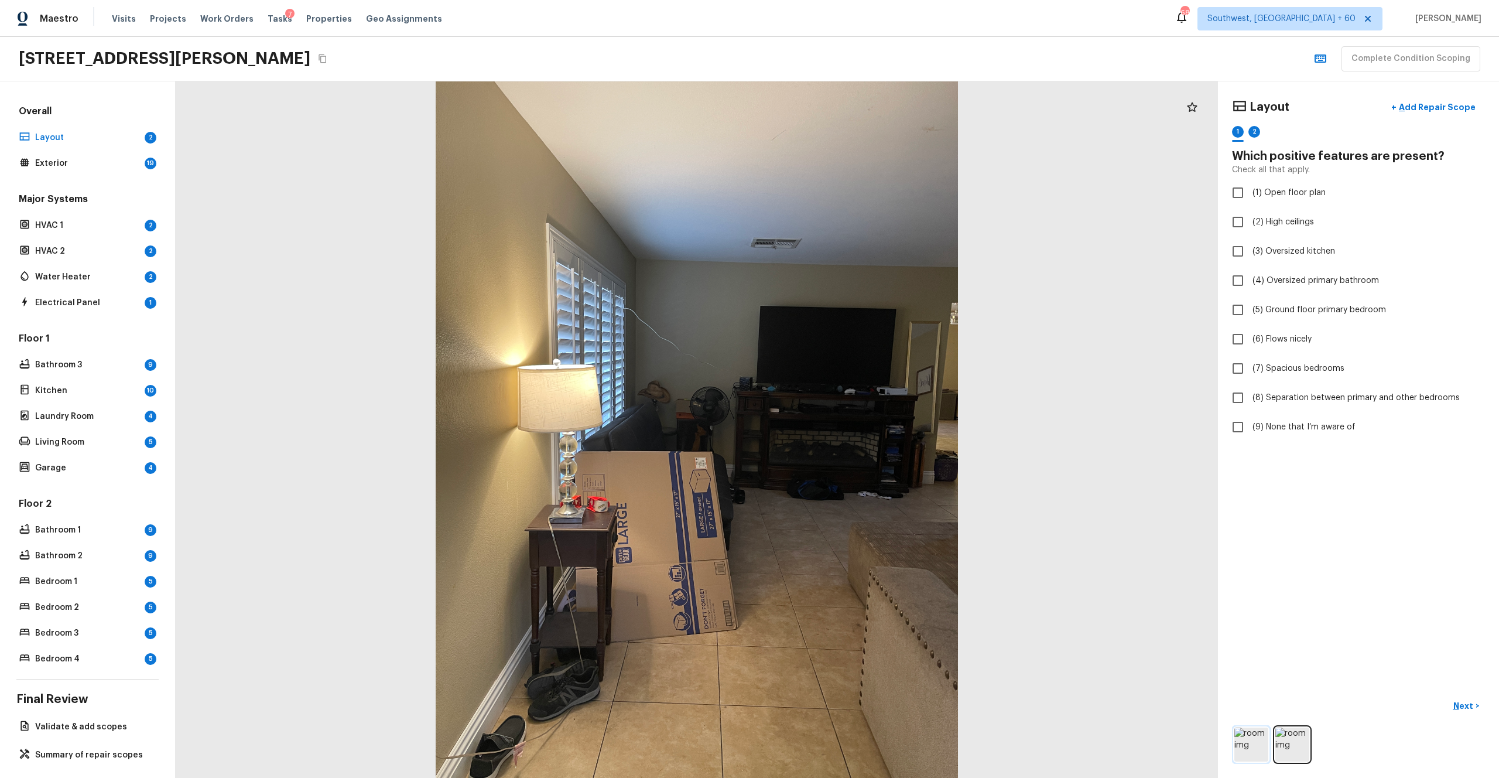
click at [843, 427] on img at bounding box center [1252, 744] width 34 height 34
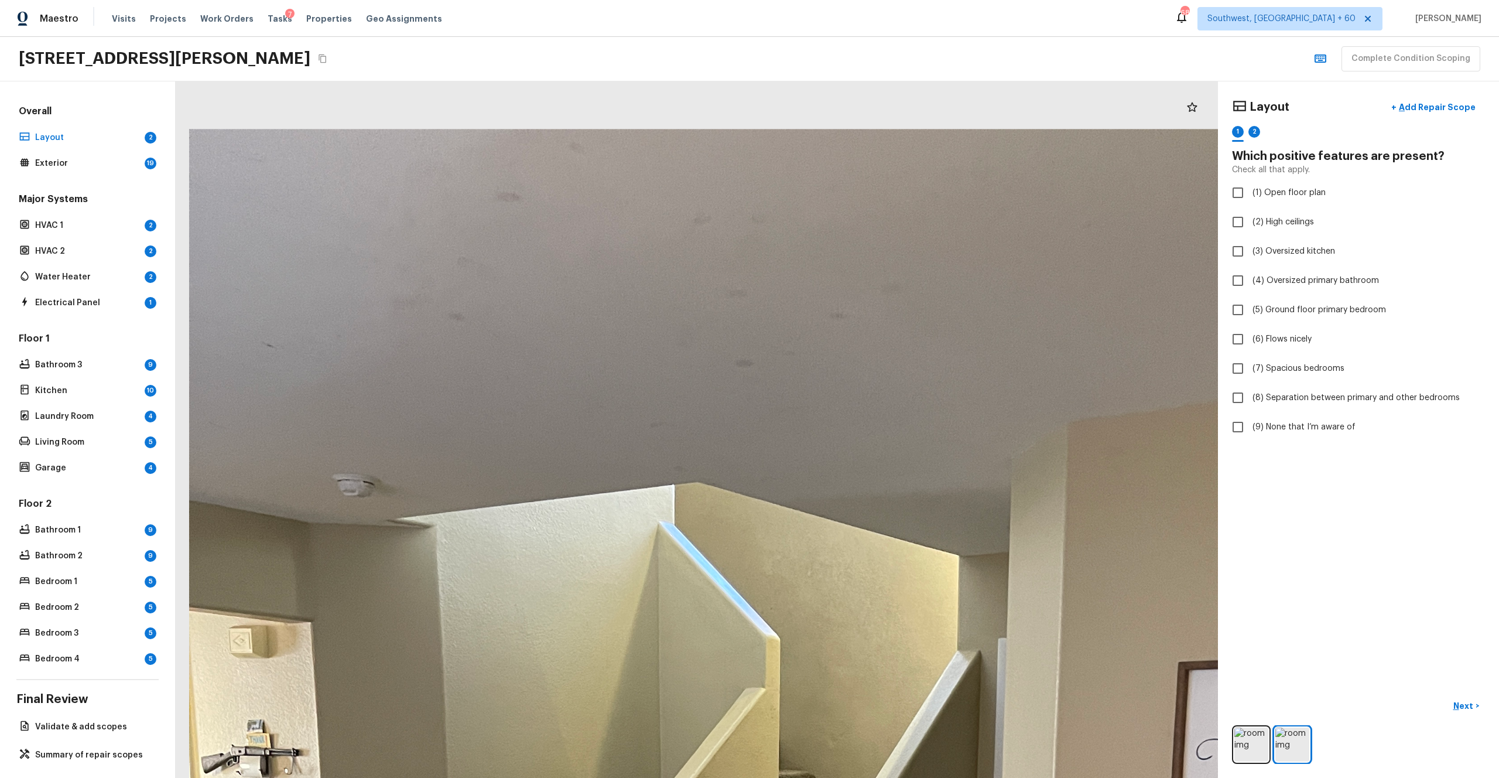
drag, startPoint x: 661, startPoint y: 183, endPoint x: 661, endPoint y: 471, distance: 288.2
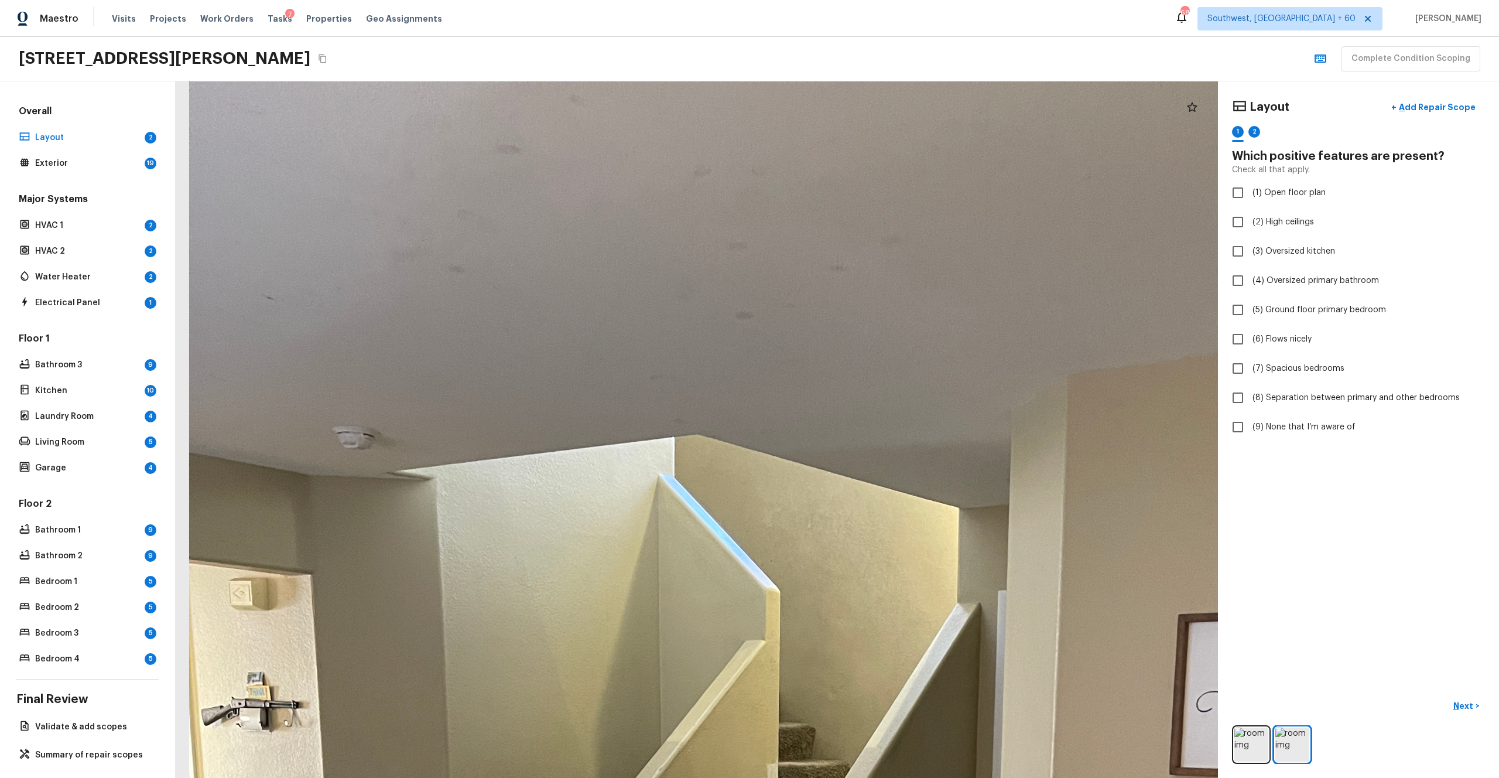
click at [843, 90] on div "Layout + Add Repair Scope 1 2 Which positive features are present? Check all th…" at bounding box center [1358, 429] width 281 height 696
click at [843, 115] on button "+ Add Repair Scope" at bounding box center [1433, 107] width 103 height 24
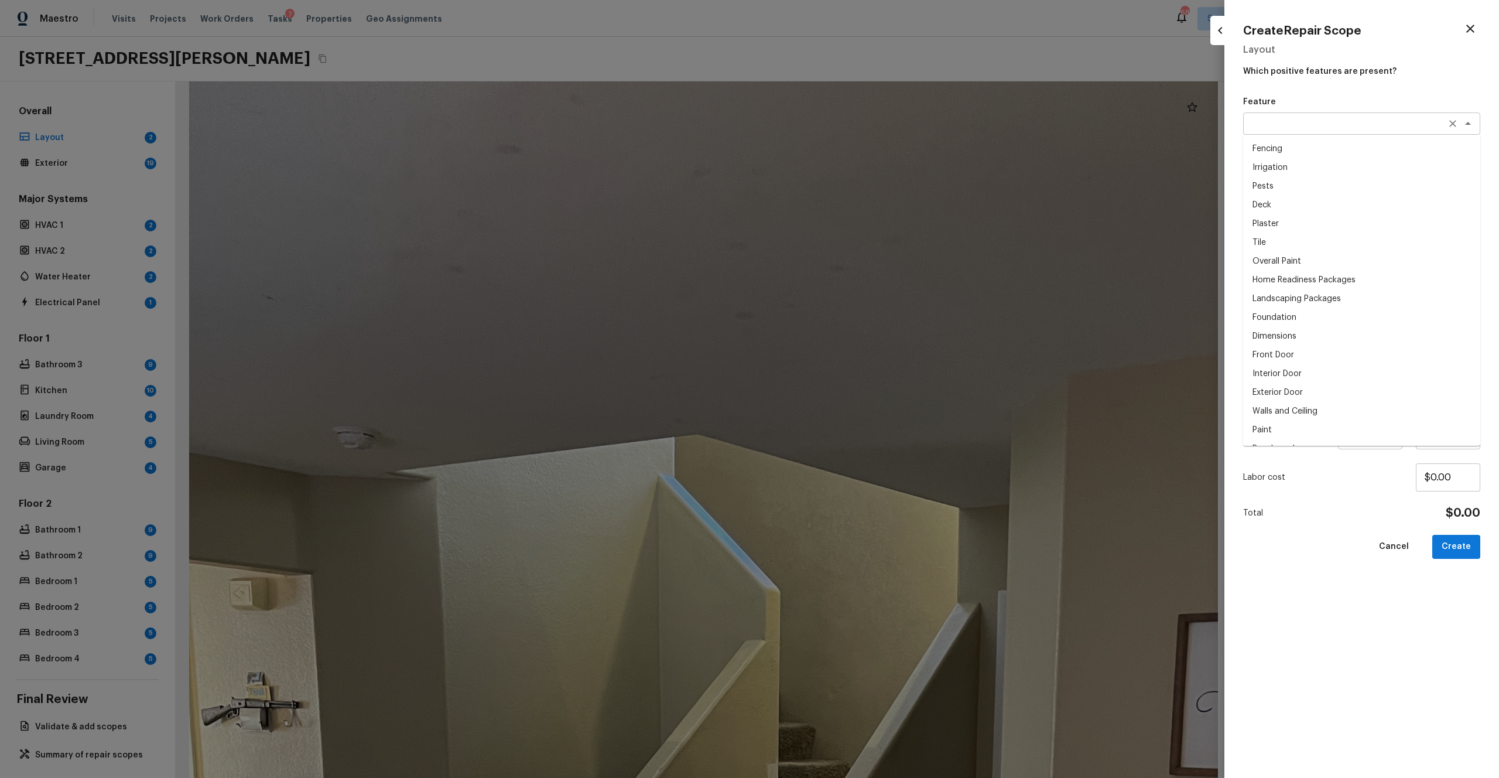
click at [843, 131] on div "x ​" at bounding box center [1361, 123] width 237 height 22
click at [843, 66] on p "Which positive features are present?" at bounding box center [1361, 69] width 237 height 16
click at [843, 175] on img at bounding box center [1337, 176] width 55 height 55
click at [843, 162] on icon at bounding box center [1289, 160] width 10 height 10
click at [843, 154] on icon at bounding box center [1289, 160] width 12 height 12
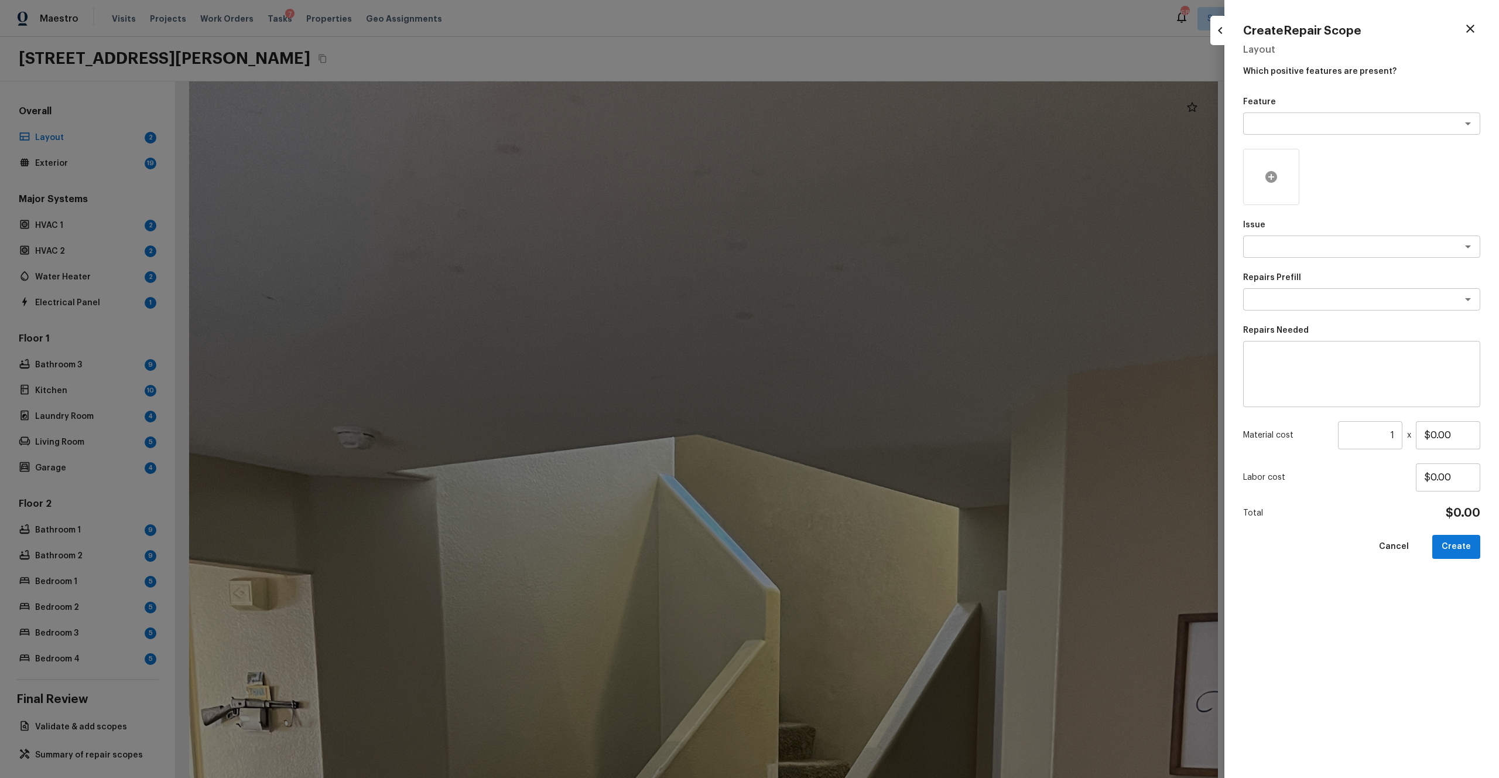
click at [843, 173] on div at bounding box center [1271, 177] width 56 height 56
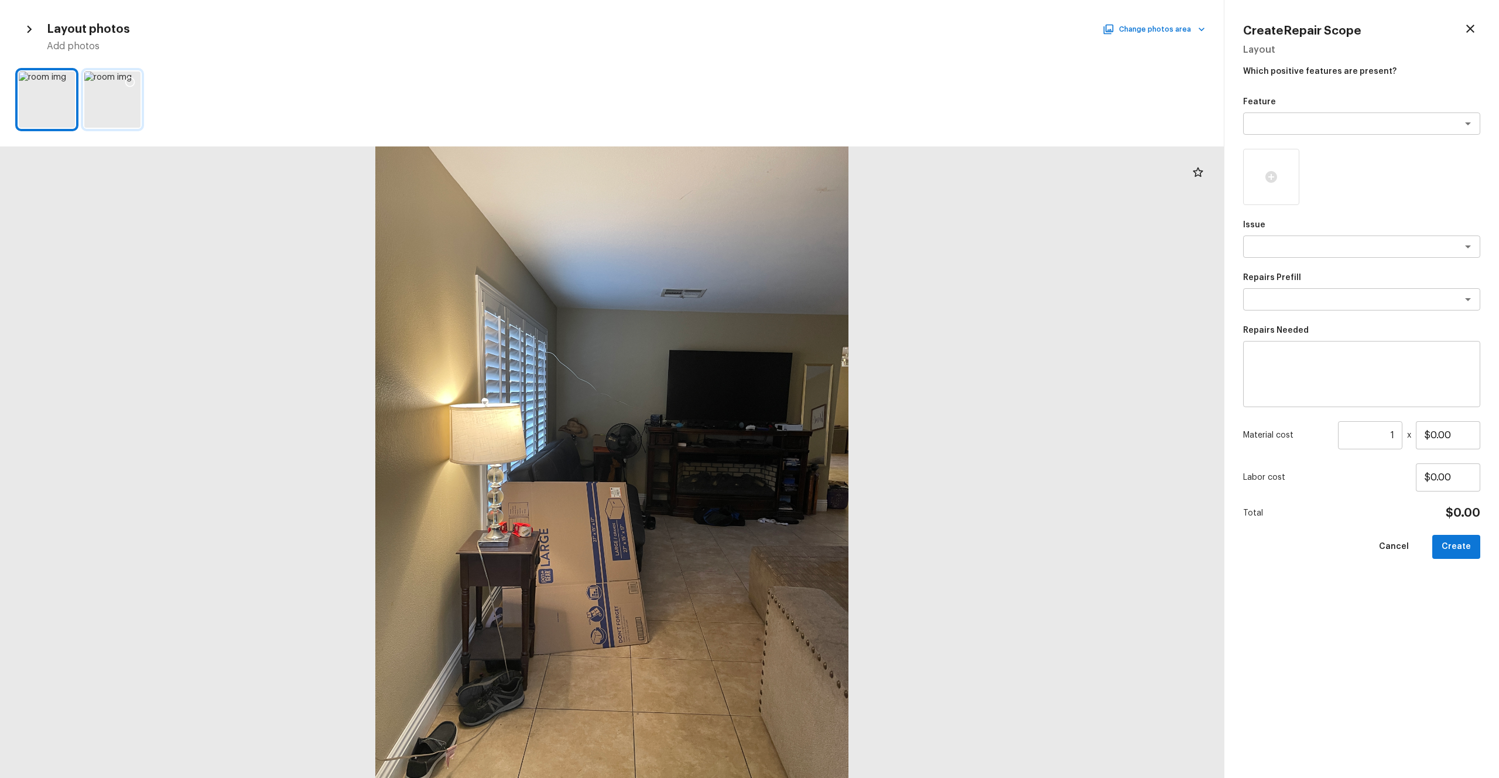
click at [104, 117] on div at bounding box center [112, 99] width 56 height 56
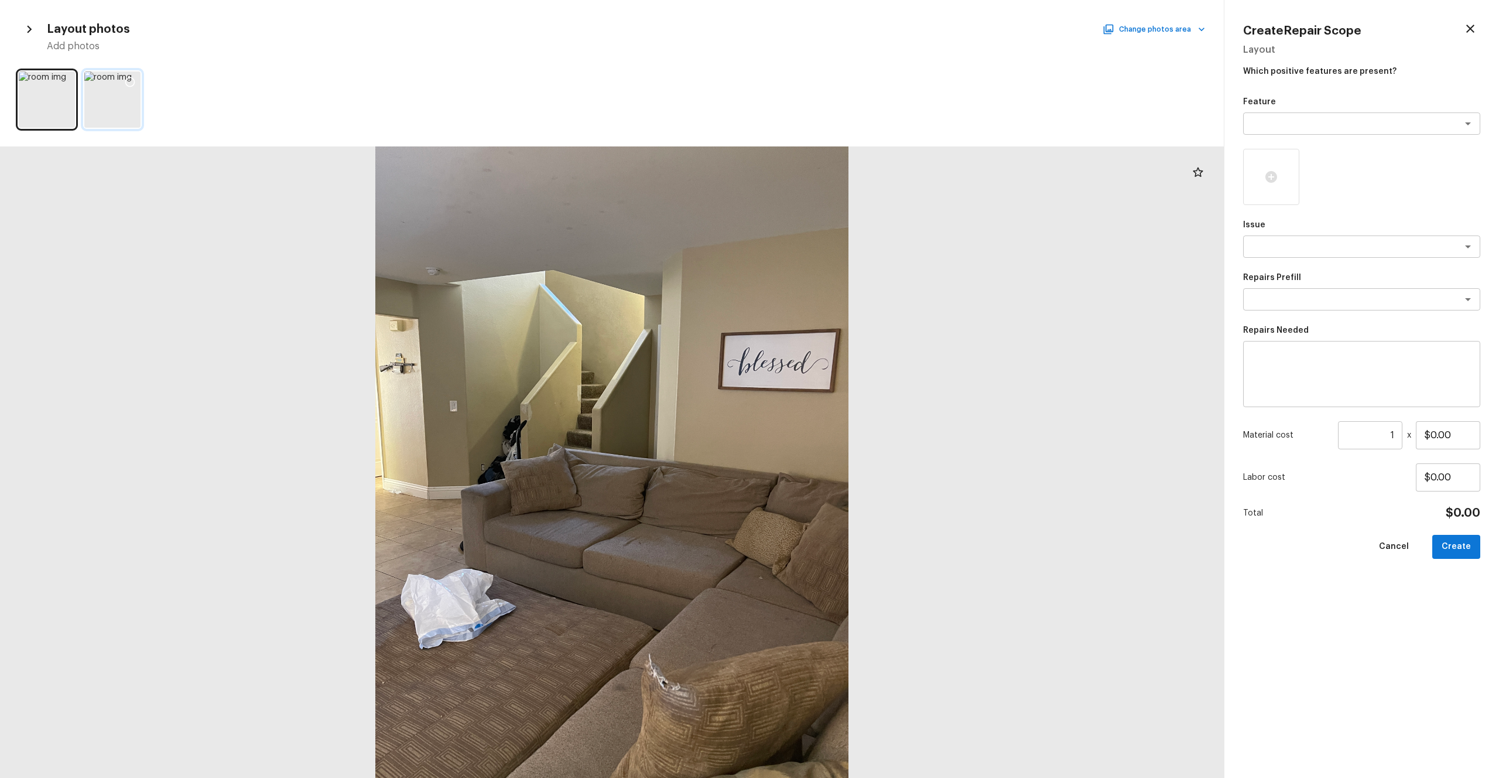
click at [129, 80] on icon at bounding box center [130, 82] width 12 height 12
click at [843, 122] on textarea at bounding box center [1346, 124] width 194 height 12
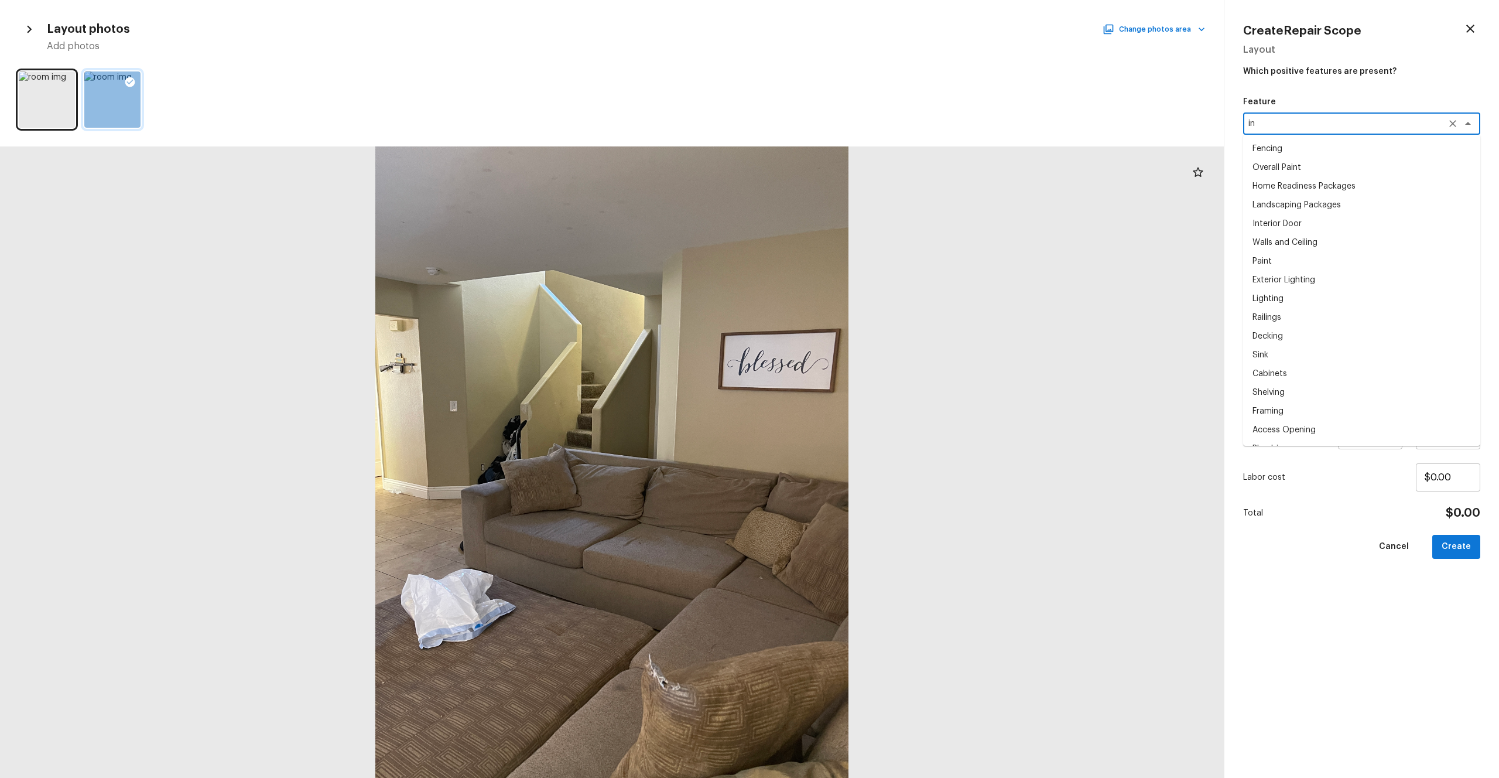
type textarea "i"
type textarea "water"
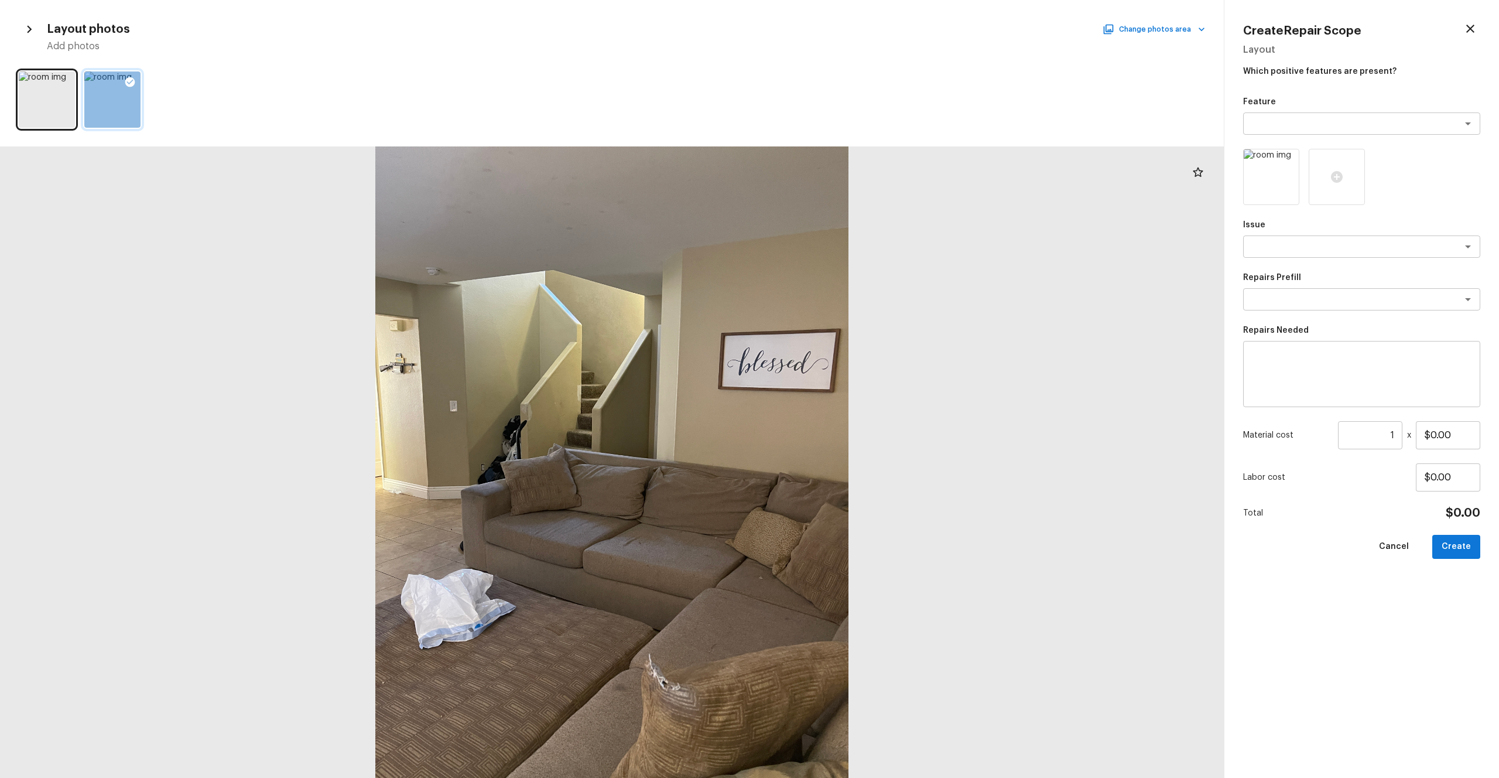
click at [843, 427] on div "Feature x ​ Issue x ​ Repairs Prefill x ​ Repairs Needed x ​ Material cost 1 ​ …" at bounding box center [1361, 427] width 237 height 663
click at [843, 253] on div "x ​" at bounding box center [1361, 246] width 237 height 22
click at [843, 271] on li "ACQ: Water Leak" at bounding box center [1361, 271] width 237 height 19
type textarea "ACQ: Water Leak"
click at [843, 296] on textarea at bounding box center [1346, 299] width 194 height 12
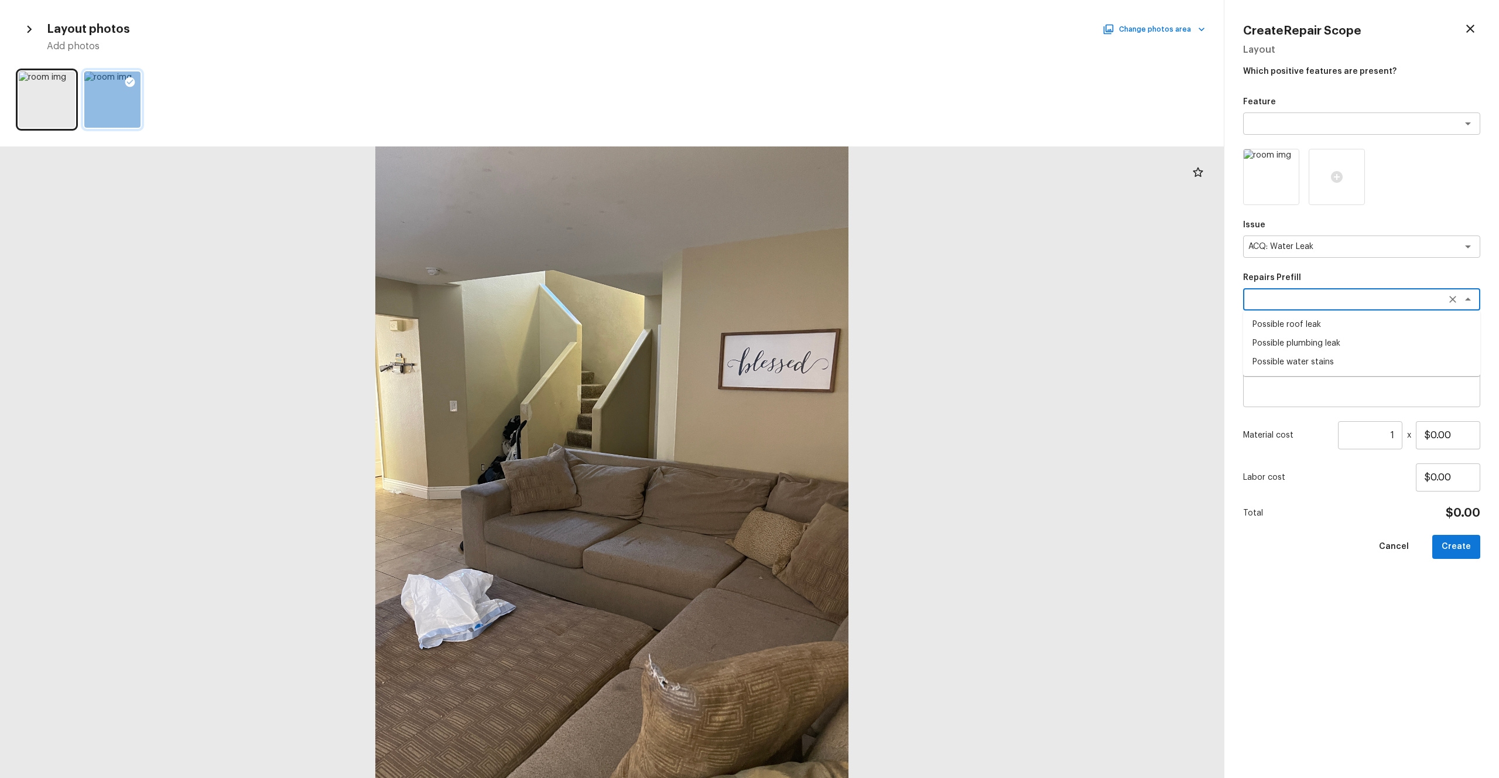
click at [843, 365] on li "Possible water stains" at bounding box center [1361, 362] width 237 height 19
type textarea "Possible water stains"
type textarea "Acquisition Scope: Possible water stains"
type input "$500.00"
click at [843, 427] on button "Create" at bounding box center [1457, 547] width 48 height 24
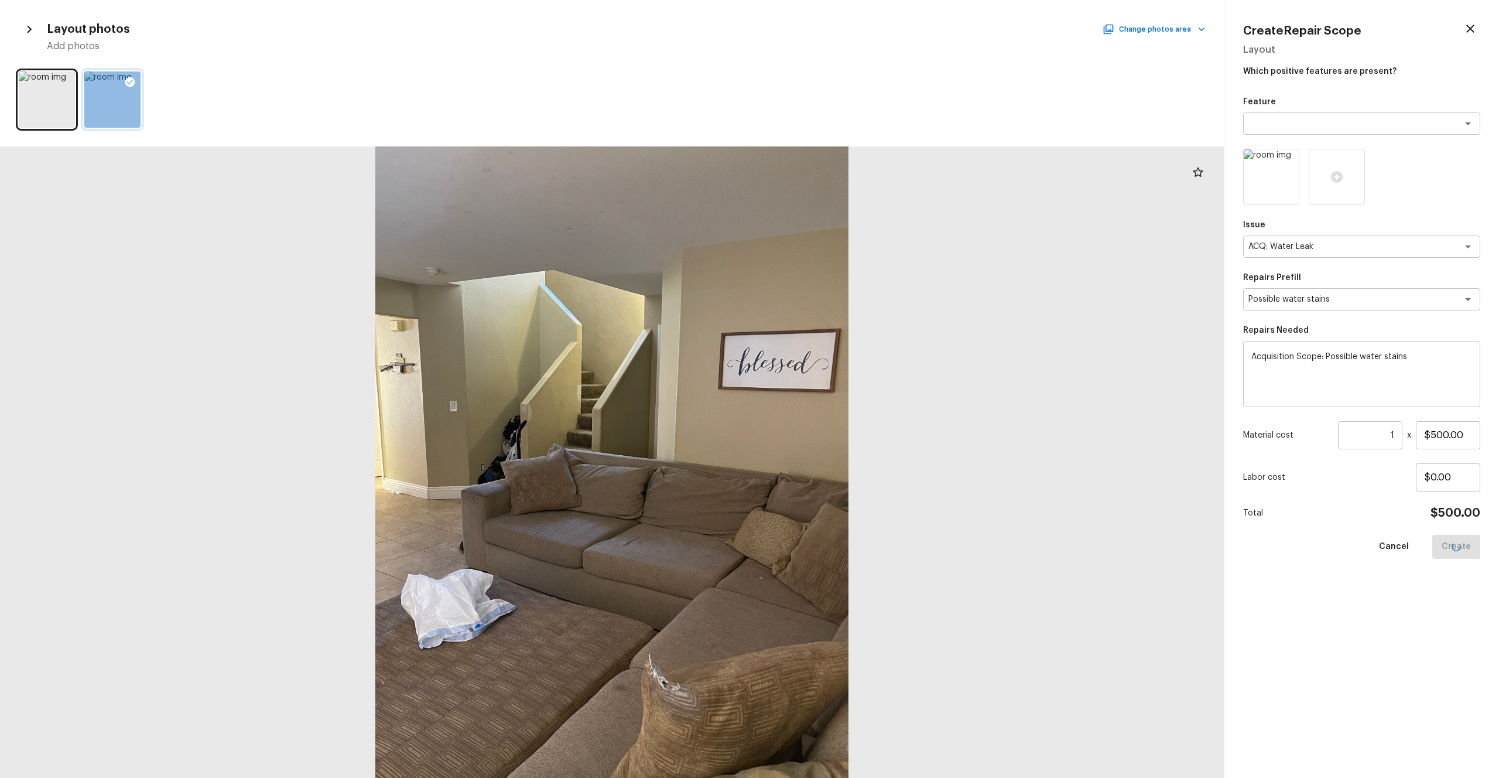
type input "$0.00"
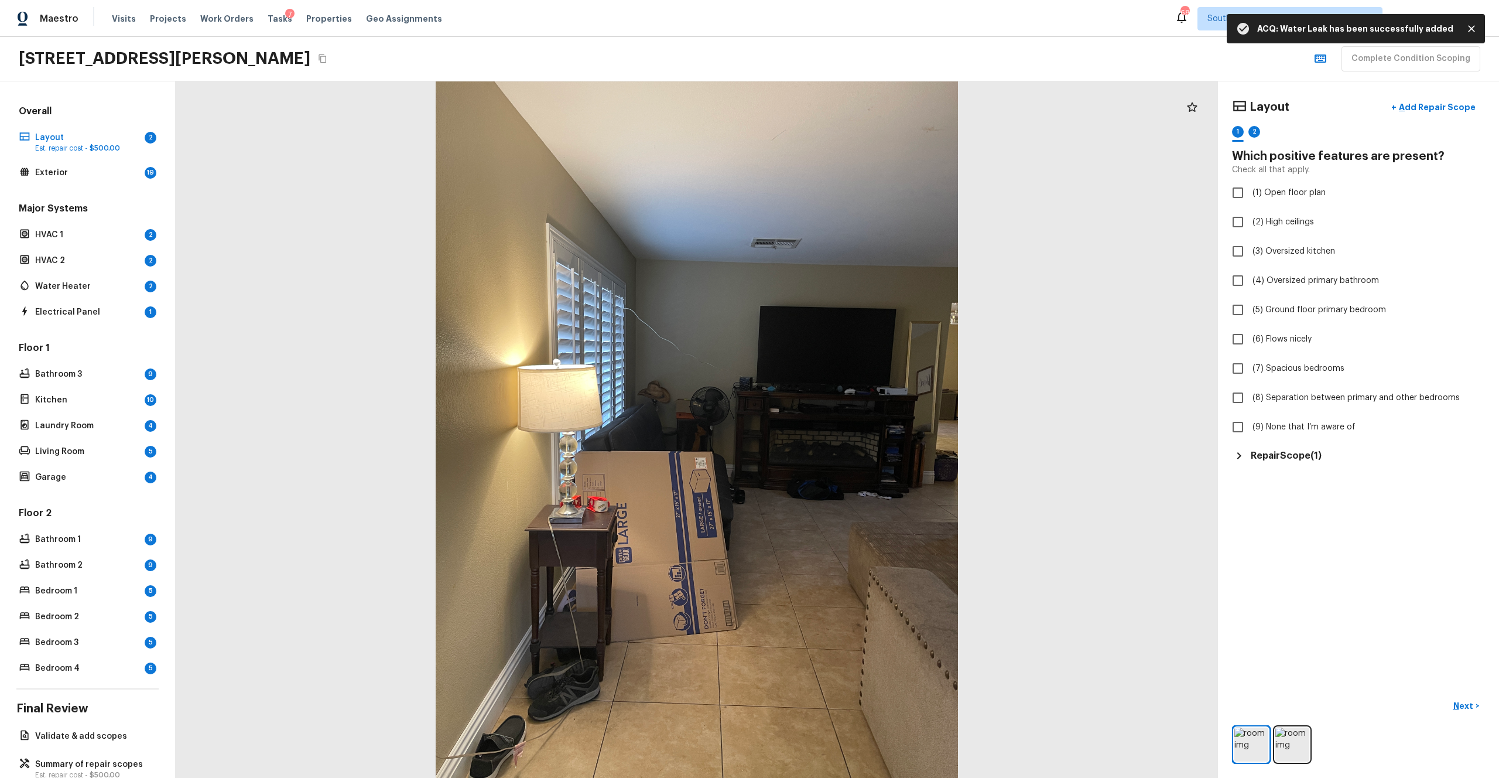
click at [843, 427] on div at bounding box center [1358, 744] width 253 height 39
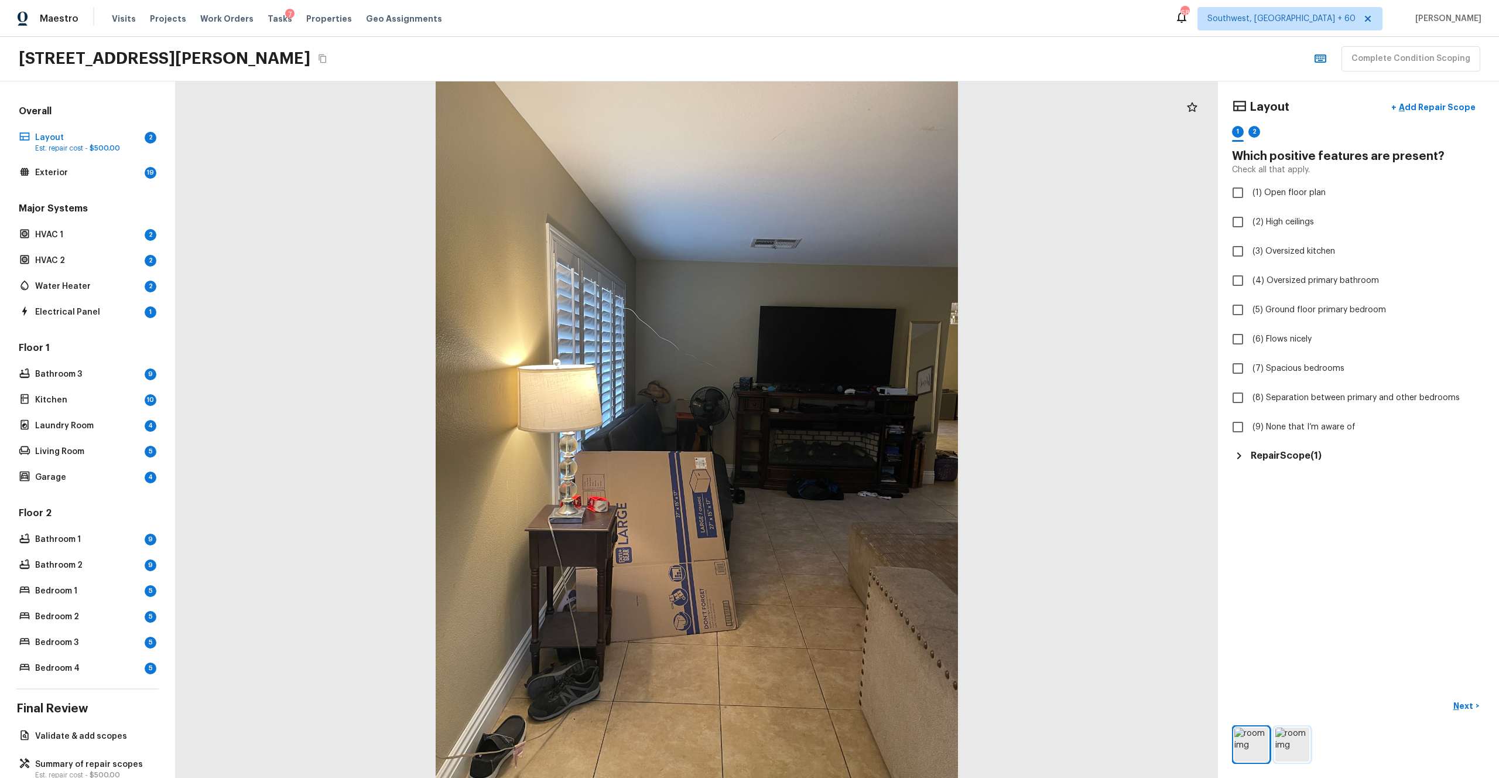
click at [843, 427] on img at bounding box center [1293, 744] width 34 height 34
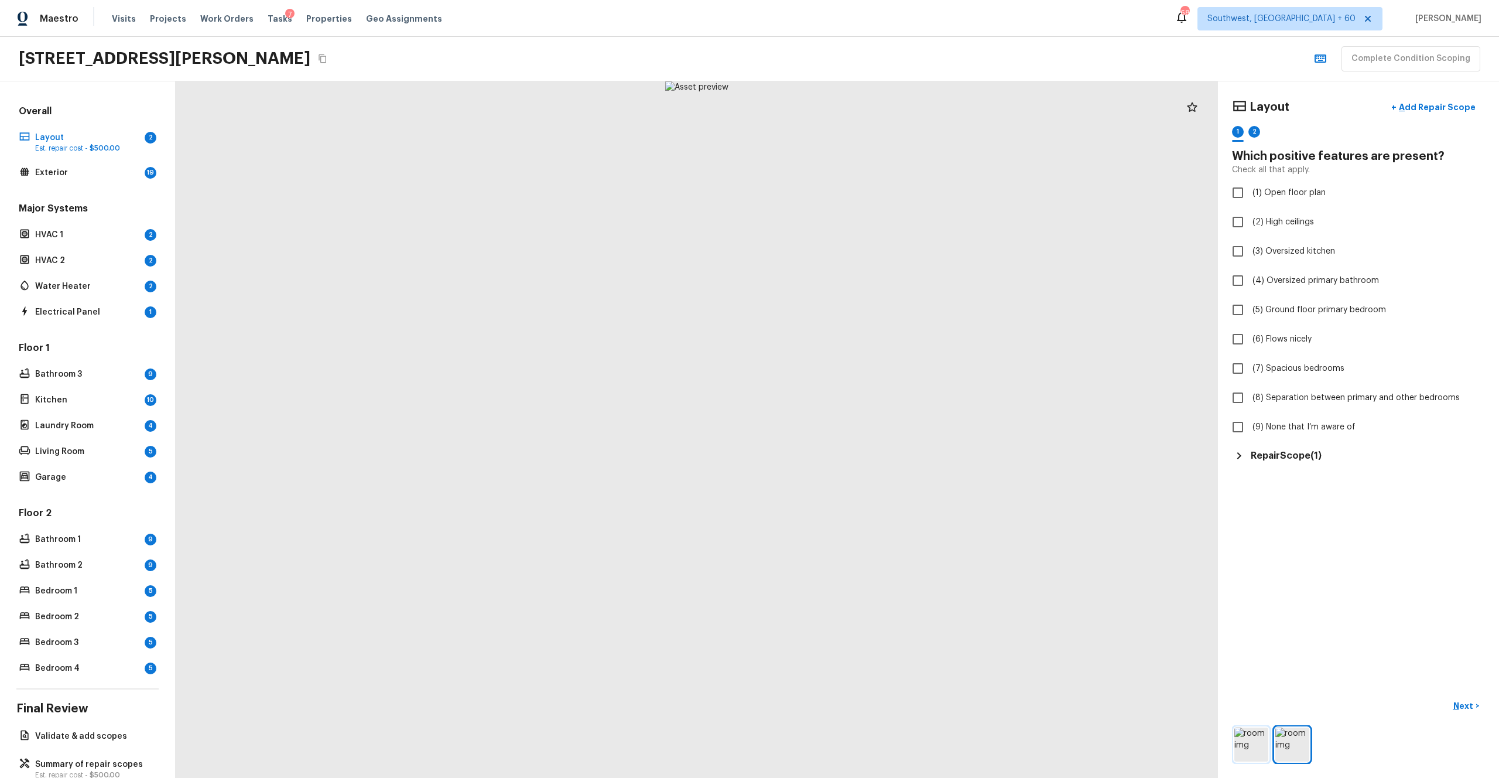
click at [843, 427] on img at bounding box center [1252, 744] width 34 height 34
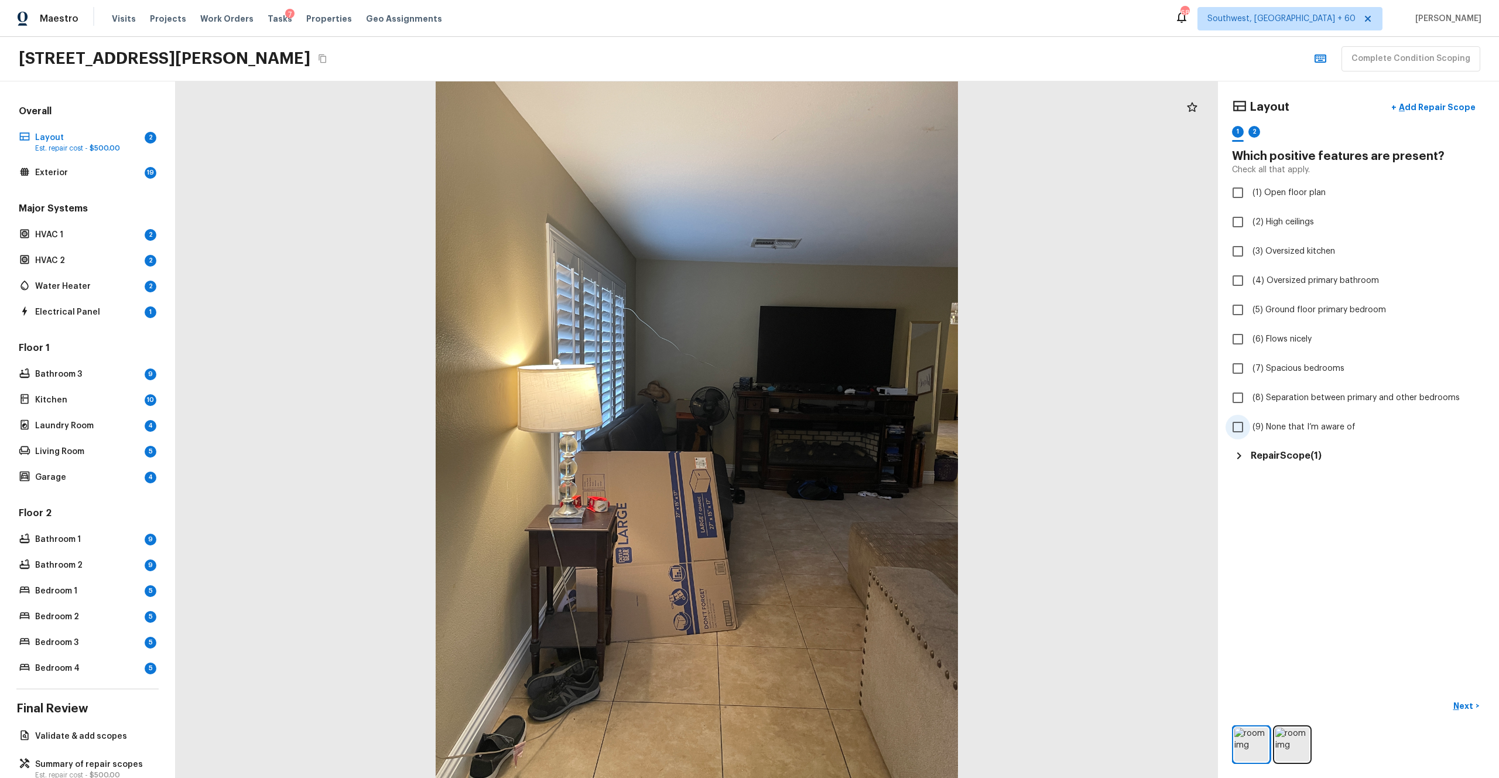
click at [843, 425] on span "(9) None that I’m aware of" at bounding box center [1304, 427] width 103 height 12
click at [843, 425] on input "(9) None that I’m aware of" at bounding box center [1238, 427] width 25 height 25
checkbox input "true"
click at [843, 427] on button "Next >" at bounding box center [1466, 705] width 37 height 19
click at [843, 427] on span "(9) None that I’m aware of" at bounding box center [1304, 427] width 103 height 12
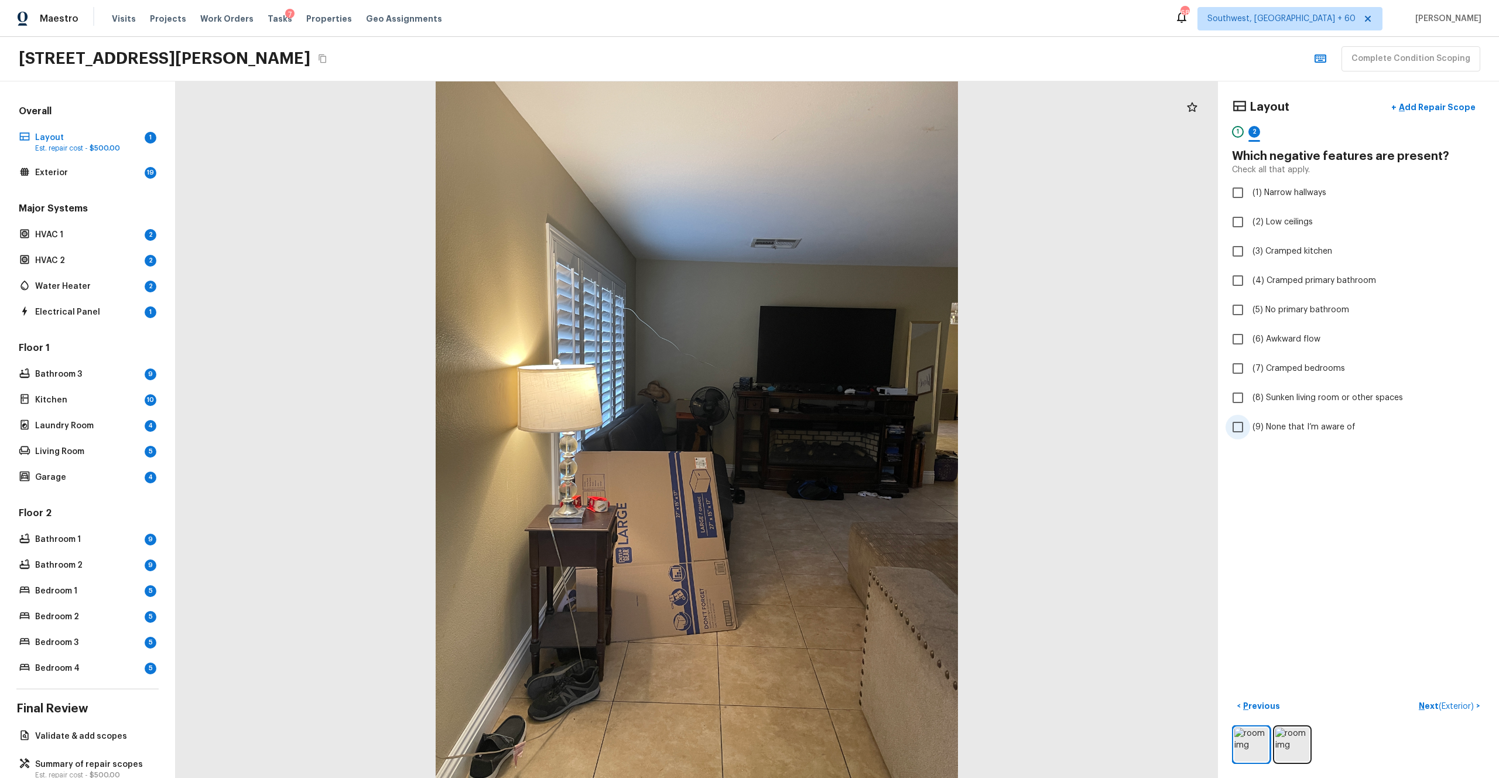
click at [843, 427] on input "(9) None that I’m aware of" at bounding box center [1238, 427] width 25 height 25
checkbox input "true"
click at [843, 427] on p "Next ( Exterior )" at bounding box center [1447, 706] width 57 height 12
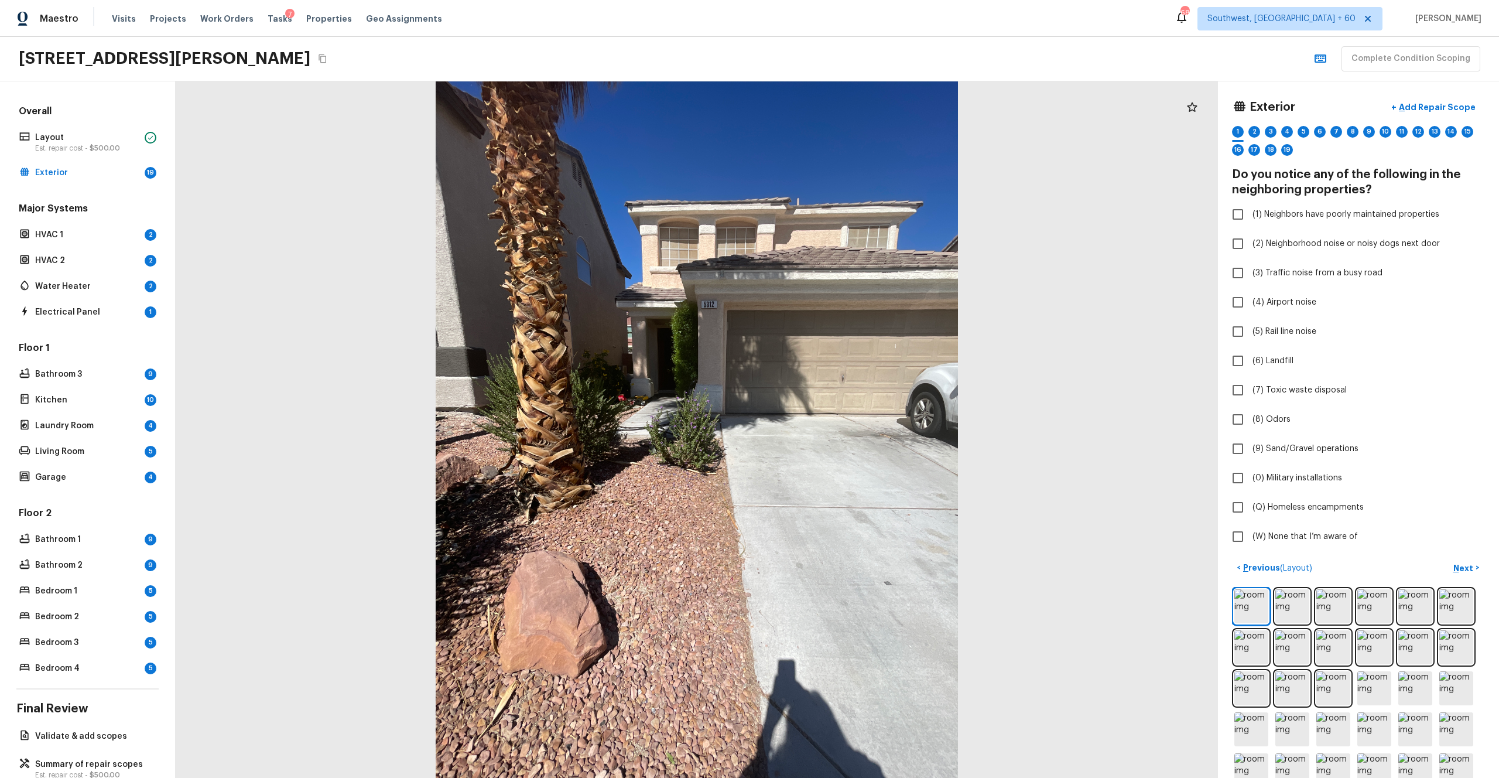
scroll to position [67, 0]
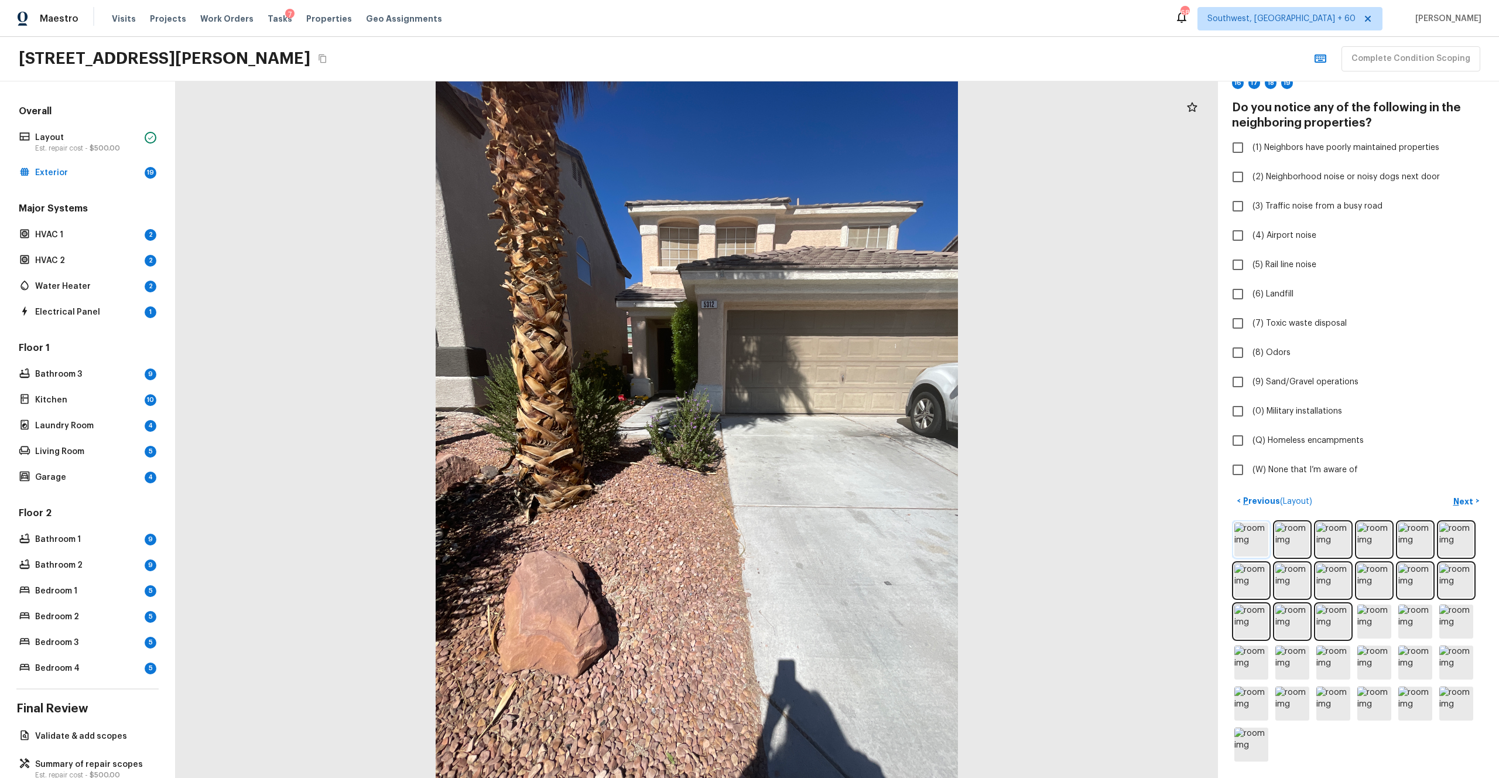
click at [843, 427] on img at bounding box center [1252, 539] width 34 height 34
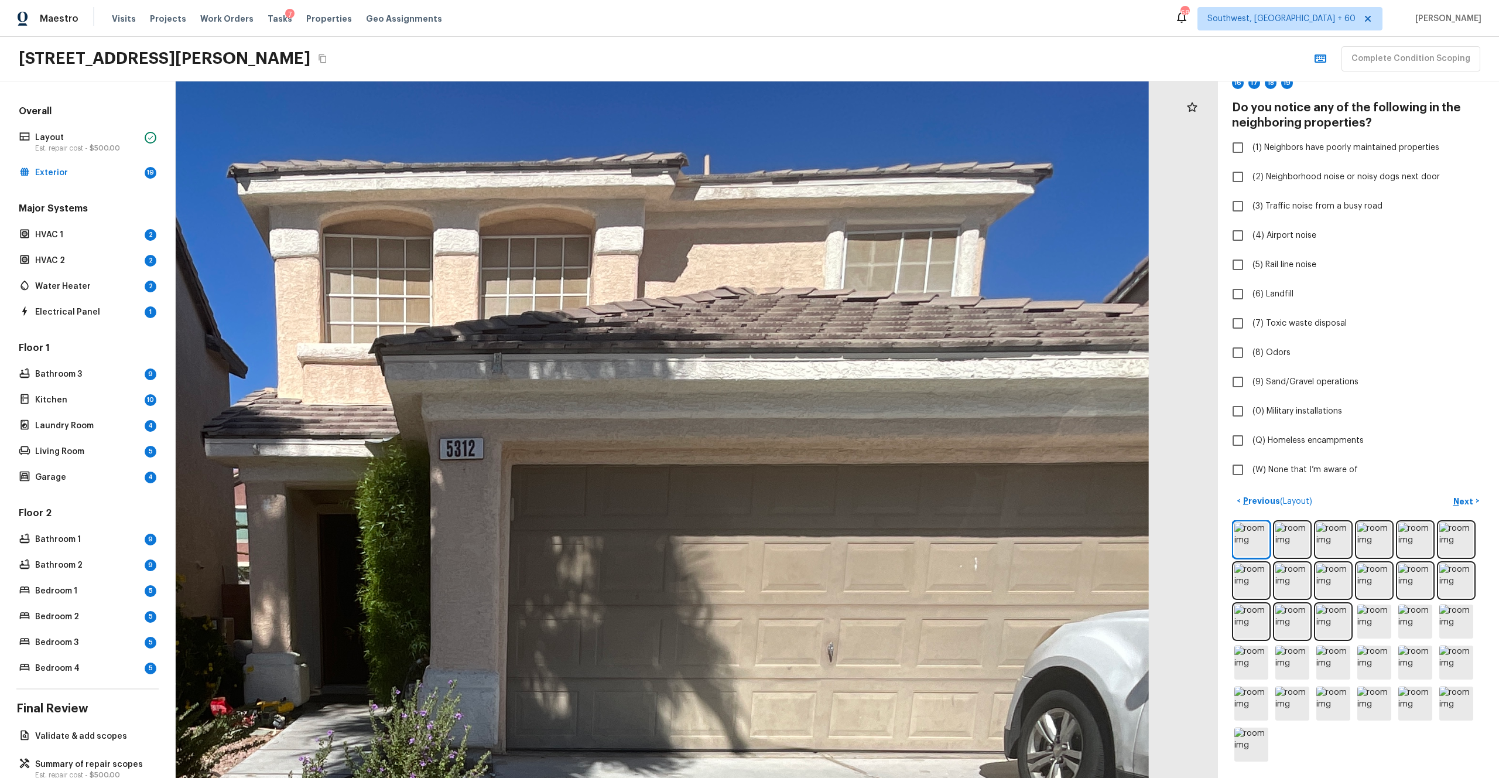
drag, startPoint x: 894, startPoint y: 312, endPoint x: 767, endPoint y: 377, distance: 143.0
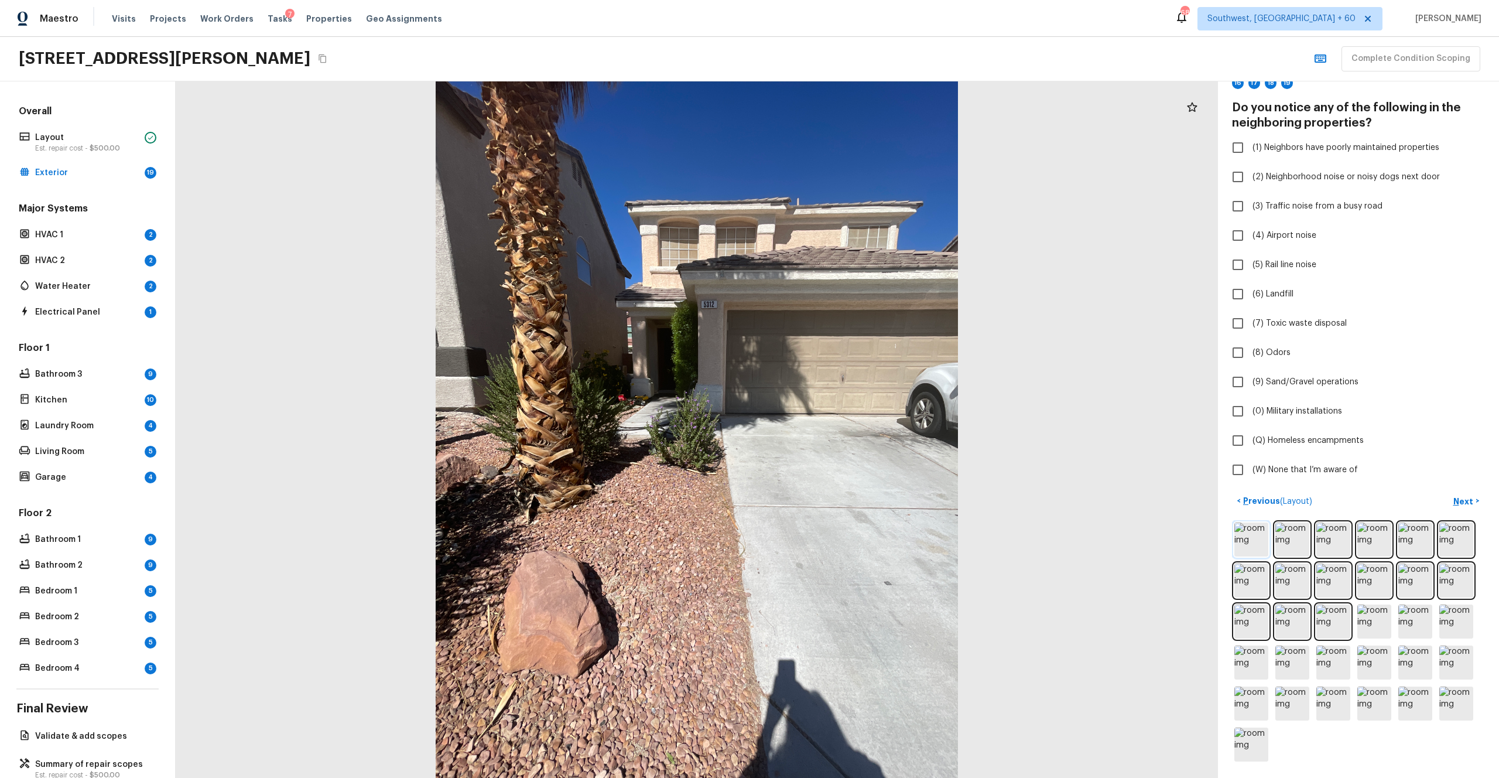
click at [843, 427] on img at bounding box center [1252, 539] width 34 height 34
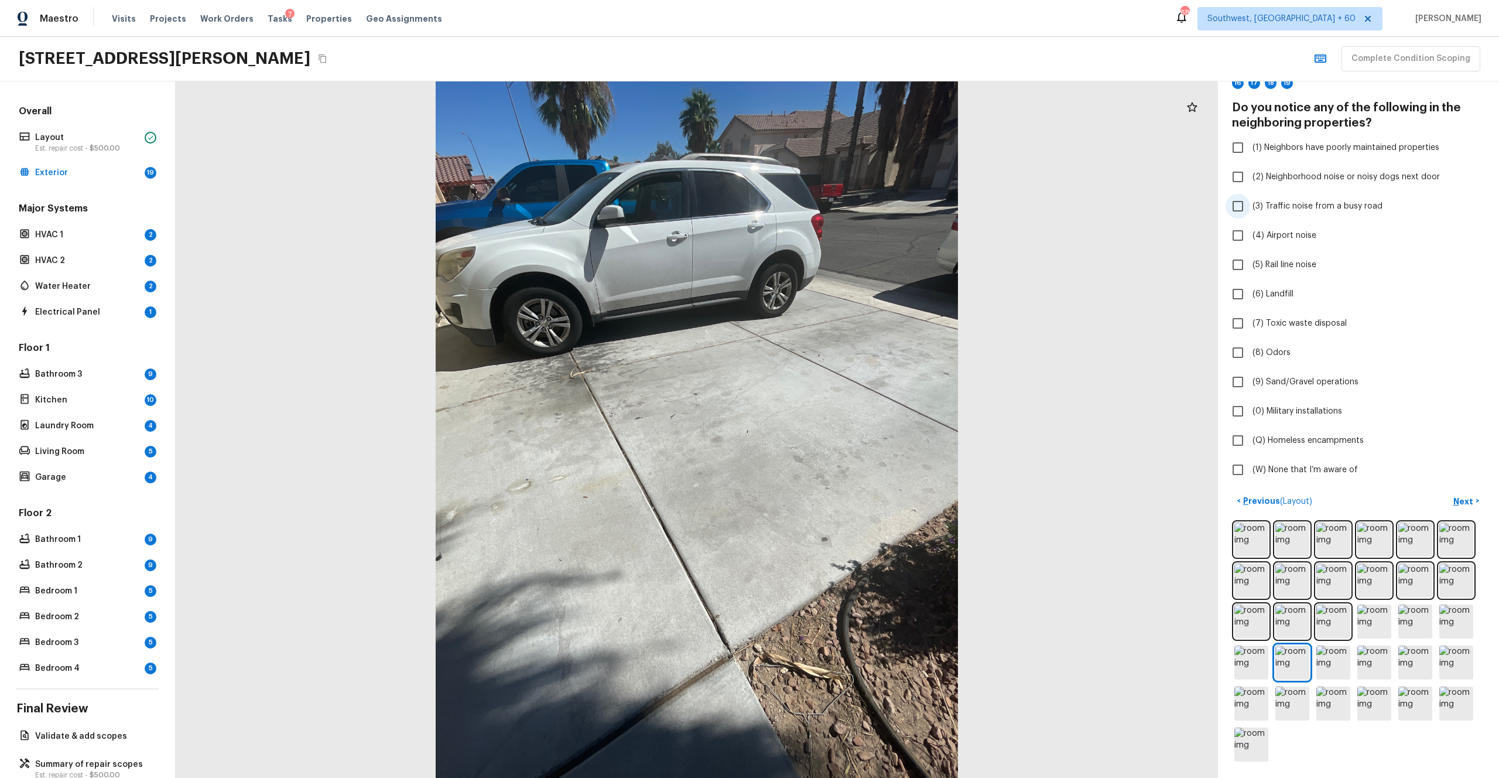
click at [843, 205] on span "(3) Traffic noise from a busy road" at bounding box center [1318, 206] width 130 height 12
click at [843, 205] on input "(3) Traffic noise from a busy road" at bounding box center [1238, 206] width 25 height 25
checkbox input "true"
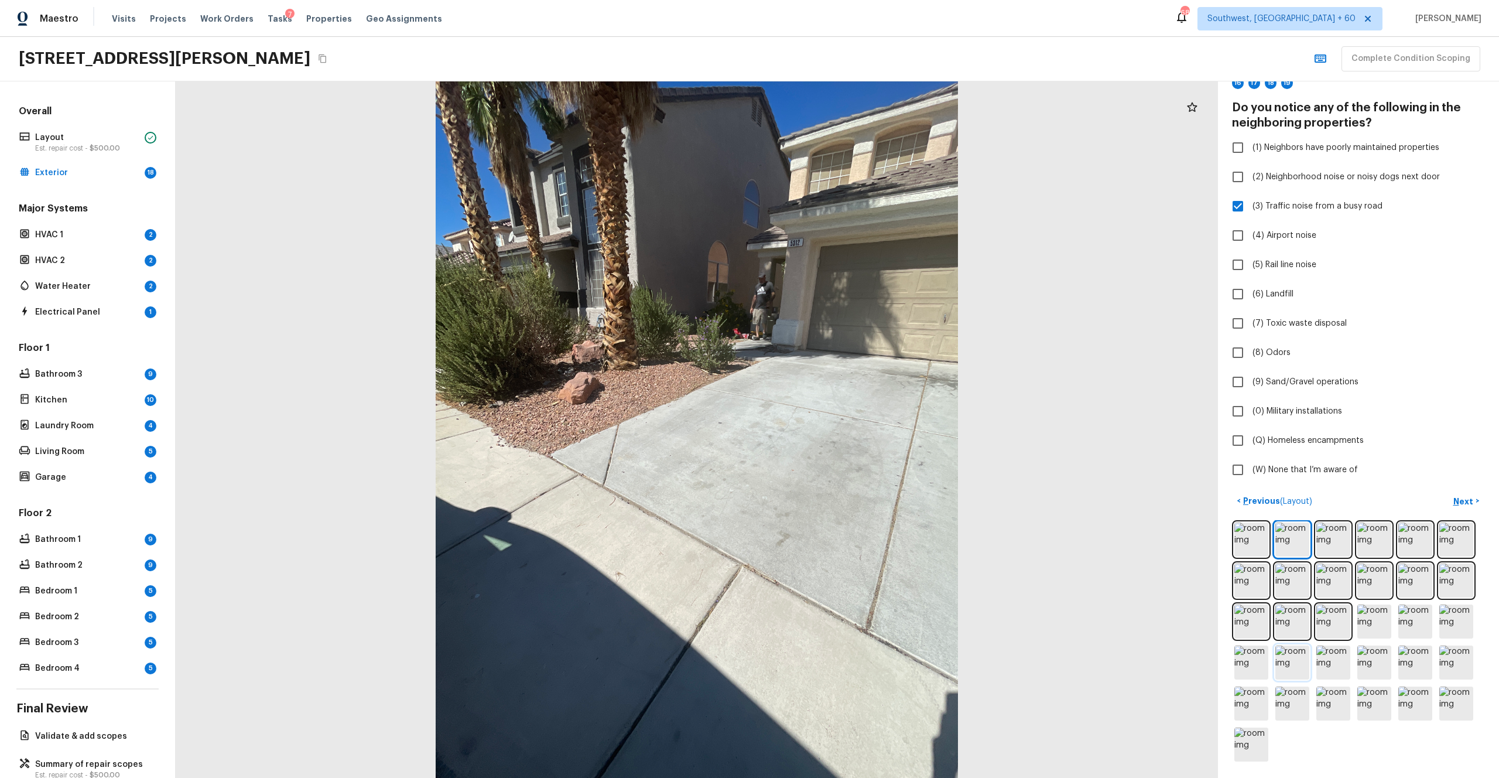
click at [843, 427] on img at bounding box center [1293, 662] width 34 height 34
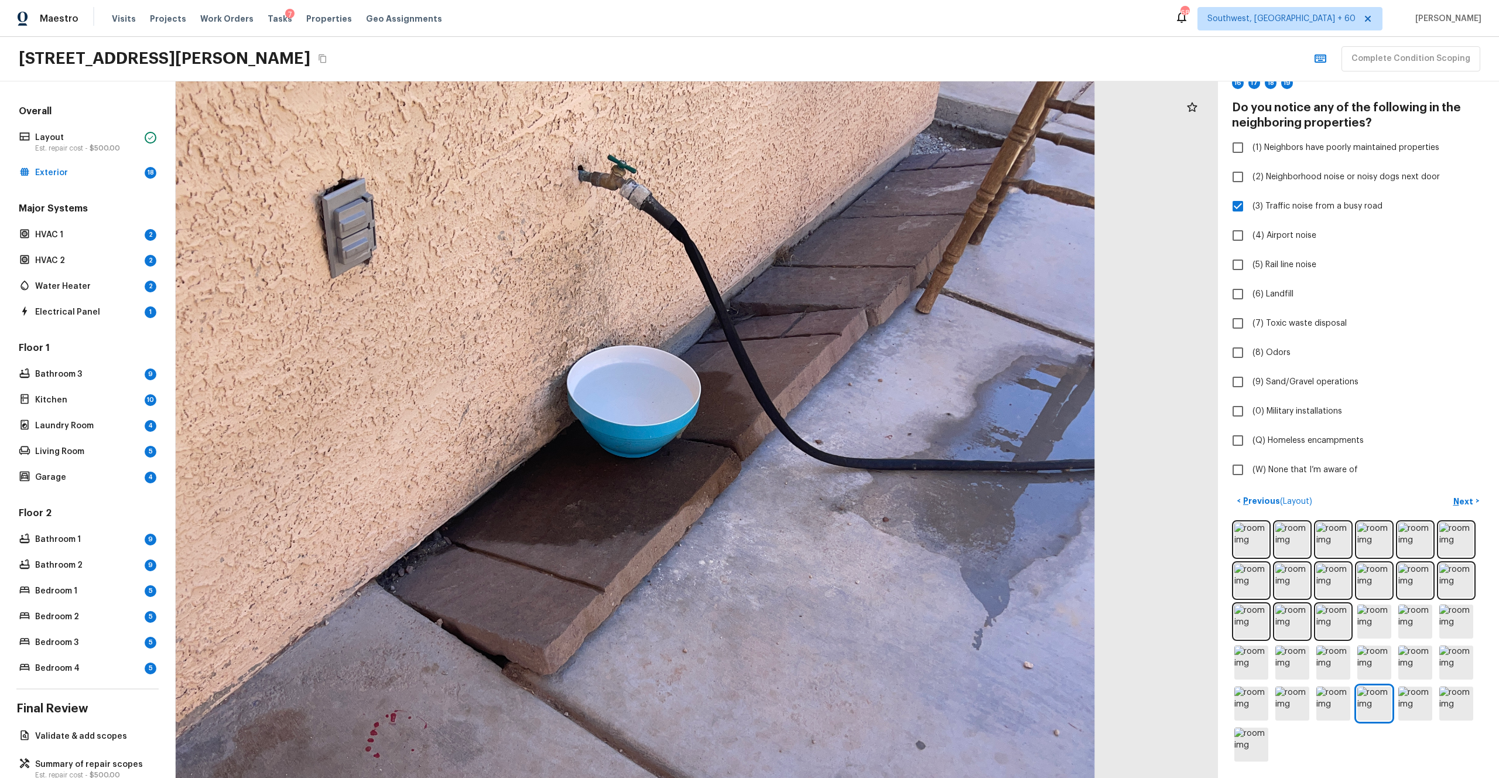
drag, startPoint x: 855, startPoint y: 411, endPoint x: 716, endPoint y: 498, distance: 163.6
click at [716, 427] on div at bounding box center [632, 464] width 1846 height 1233
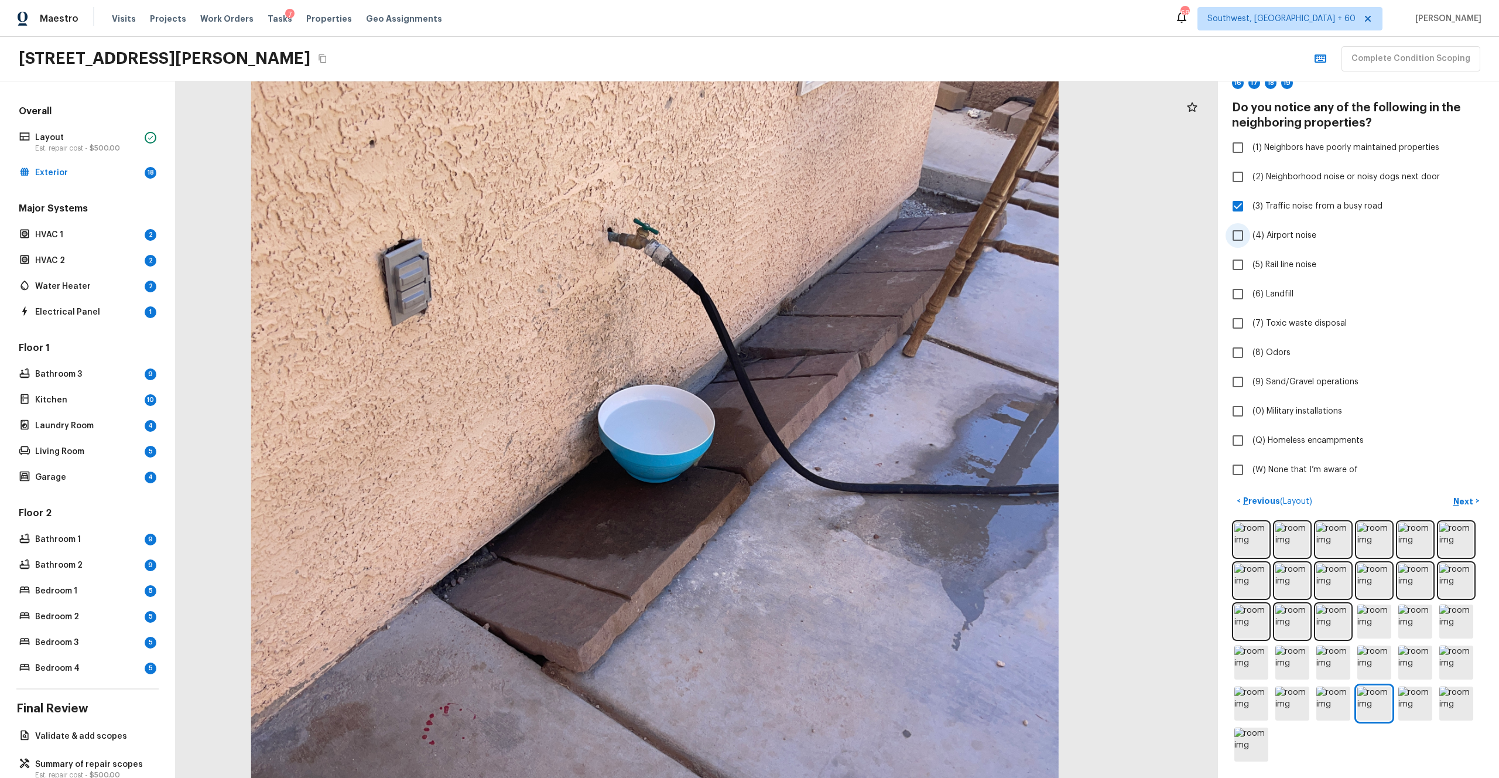
scroll to position [0, 0]
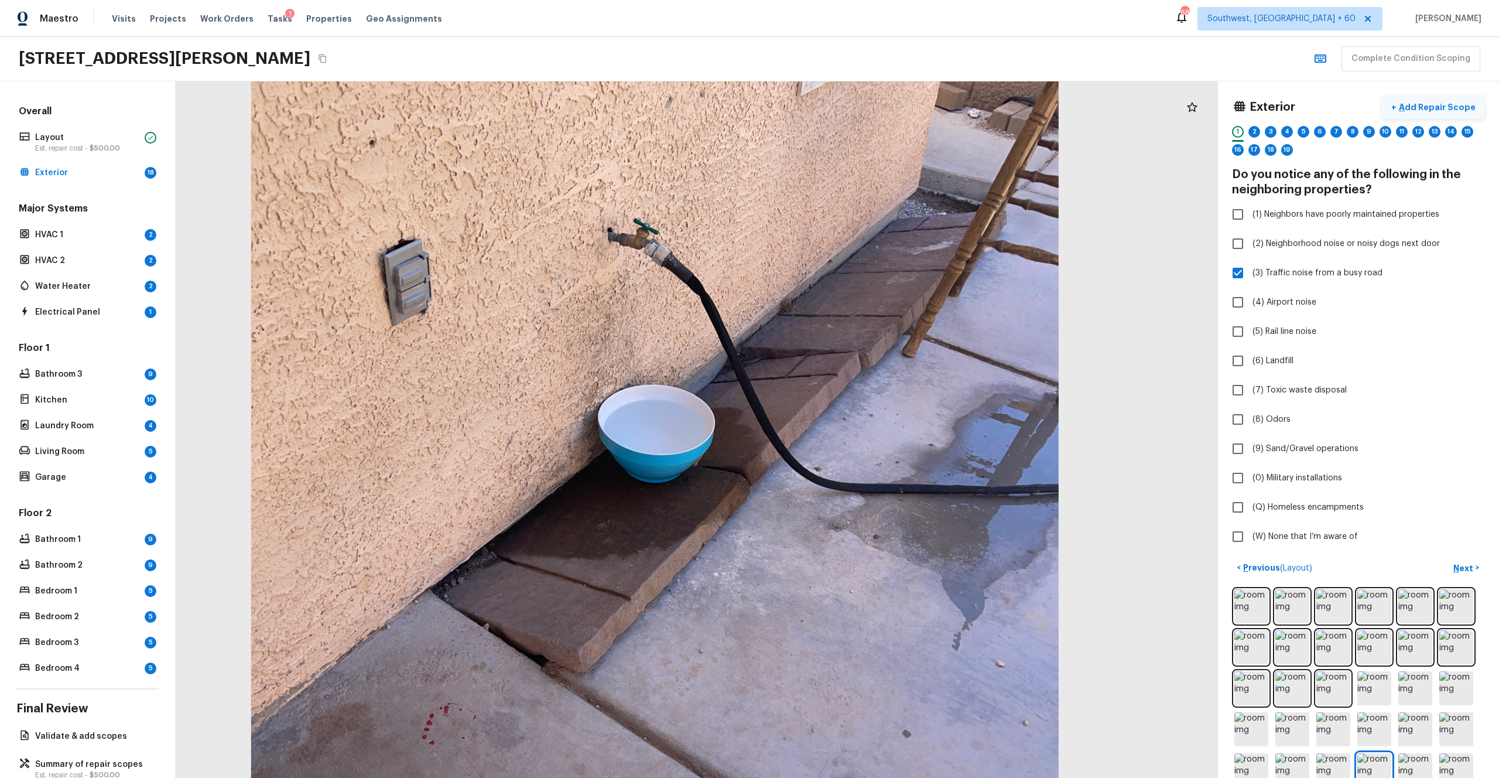
click at [843, 106] on p "Add Repair Scope" at bounding box center [1436, 107] width 79 height 12
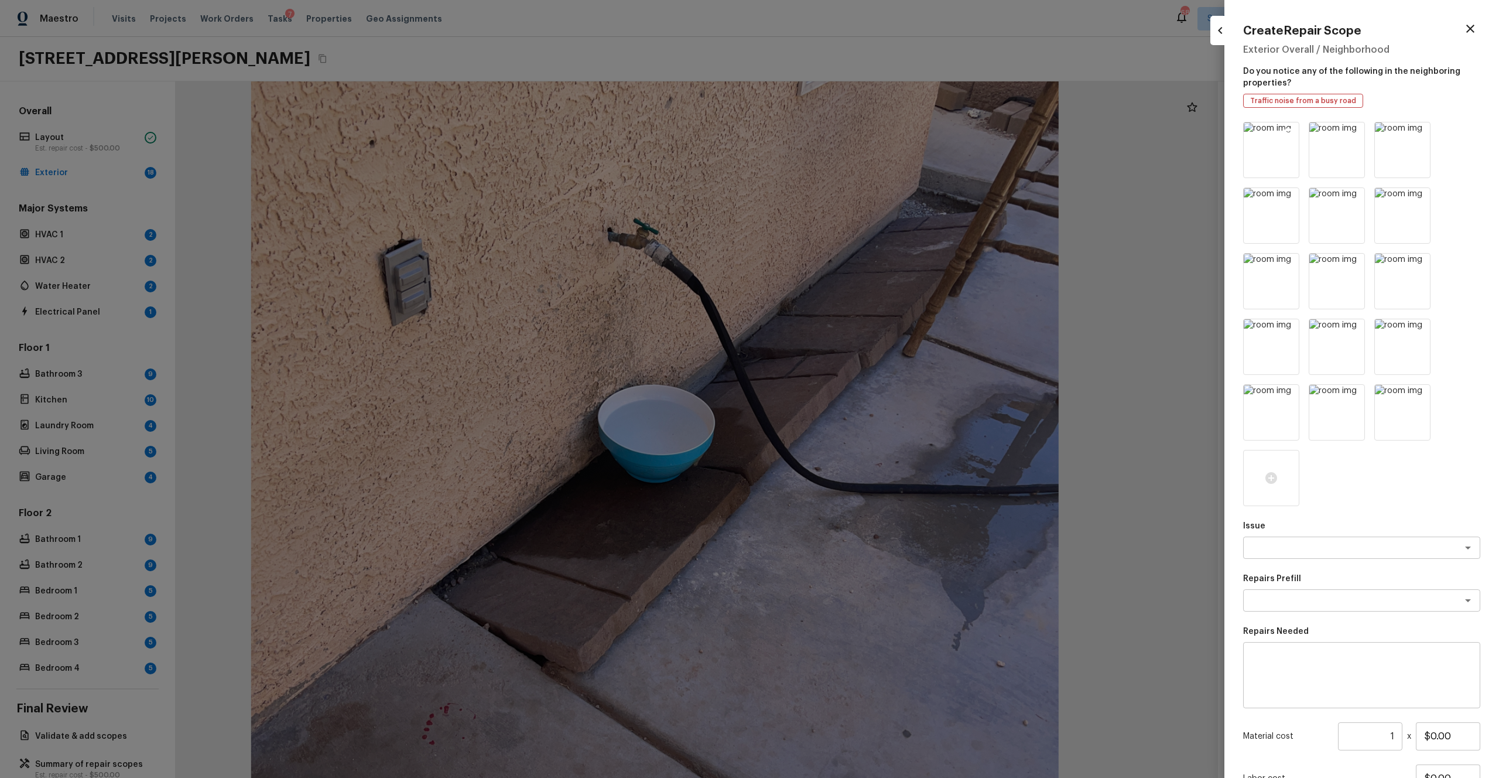
click at [843, 133] on icon at bounding box center [1289, 133] width 10 height 10
click at [843, 133] on icon at bounding box center [1354, 133] width 10 height 10
click at [843, 133] on icon at bounding box center [1289, 133] width 10 height 10
click at [843, 133] on icon at bounding box center [1354, 133] width 10 height 10
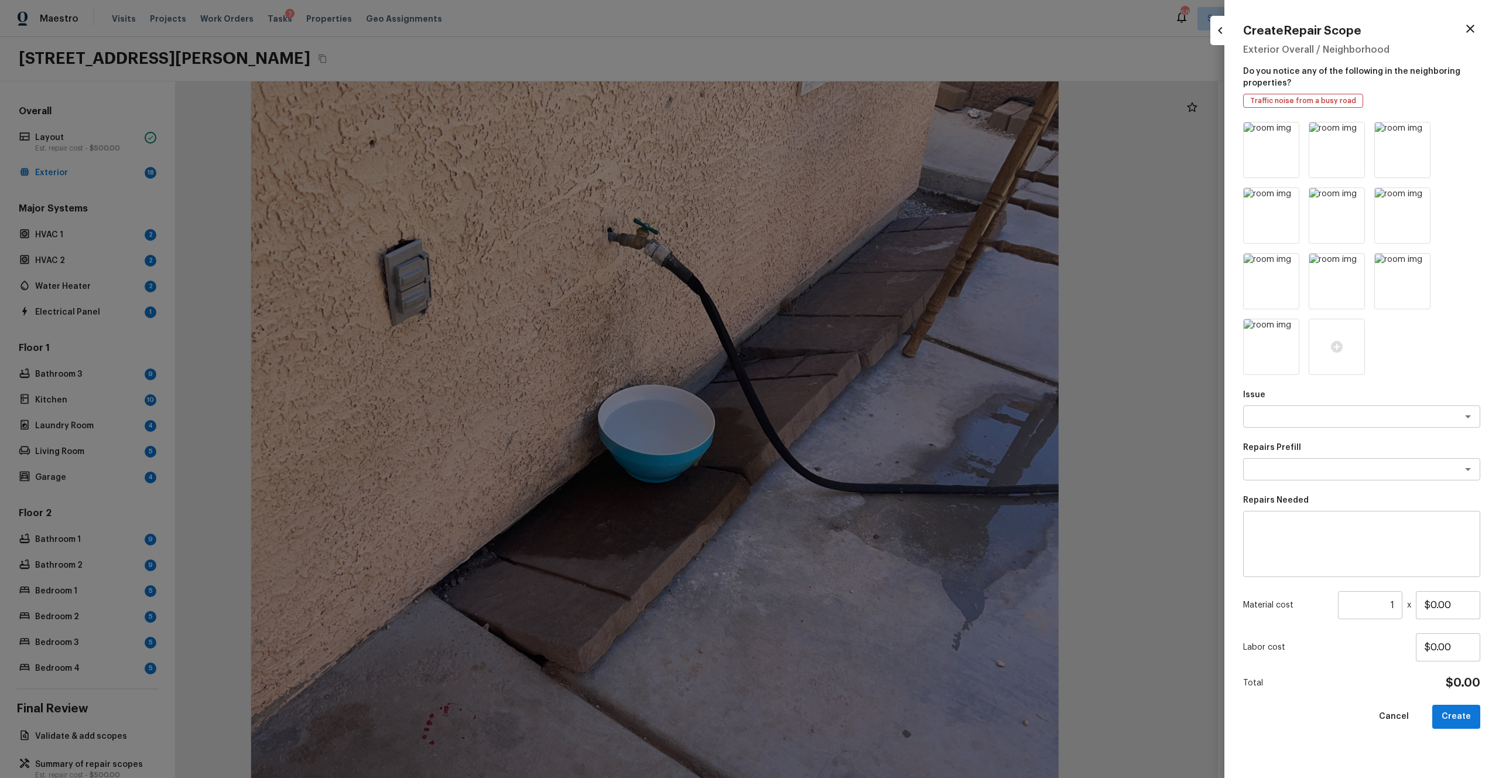
click at [843, 133] on icon at bounding box center [1289, 133] width 10 height 10
click at [843, 133] on icon at bounding box center [1354, 133] width 10 height 10
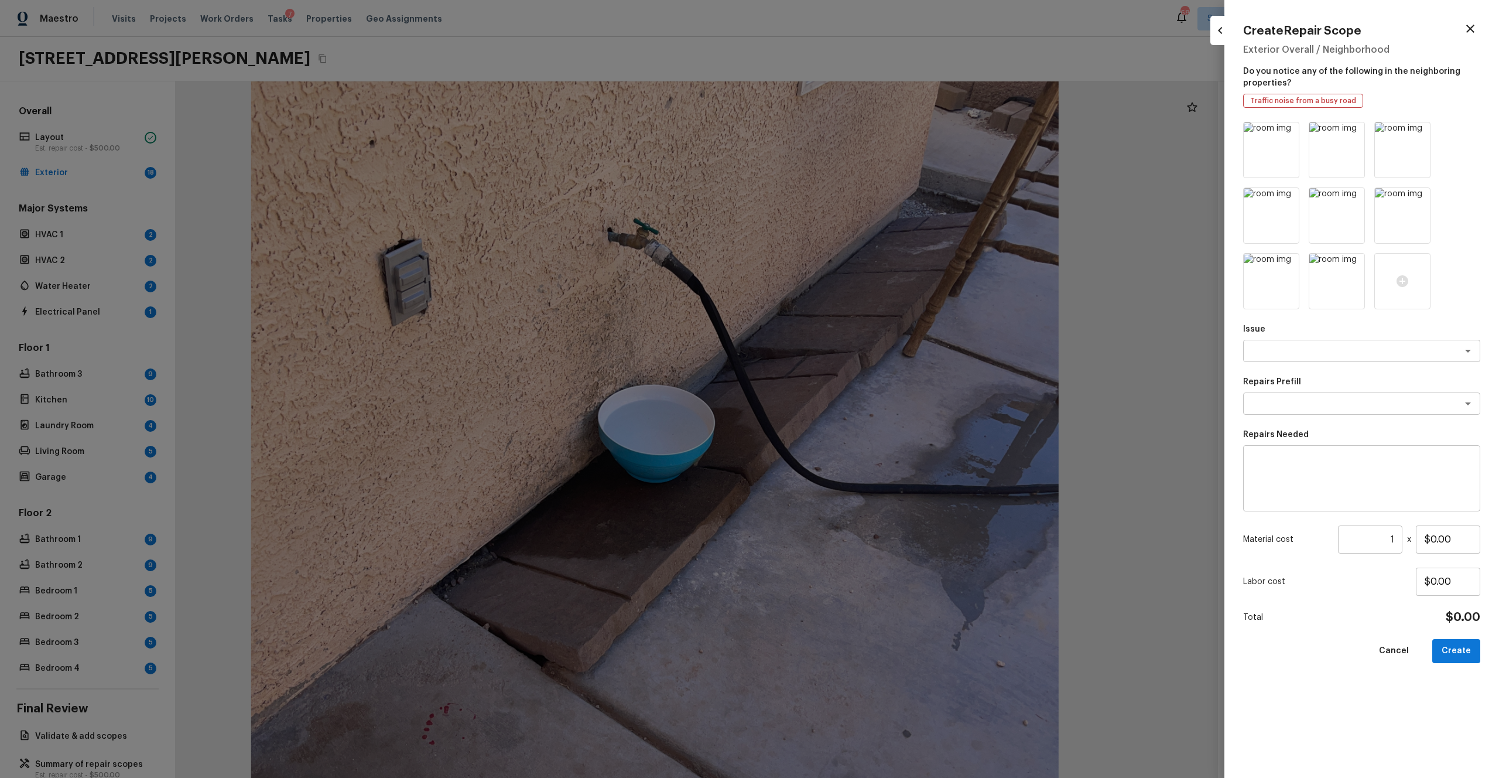
click at [843, 133] on icon at bounding box center [1289, 133] width 10 height 10
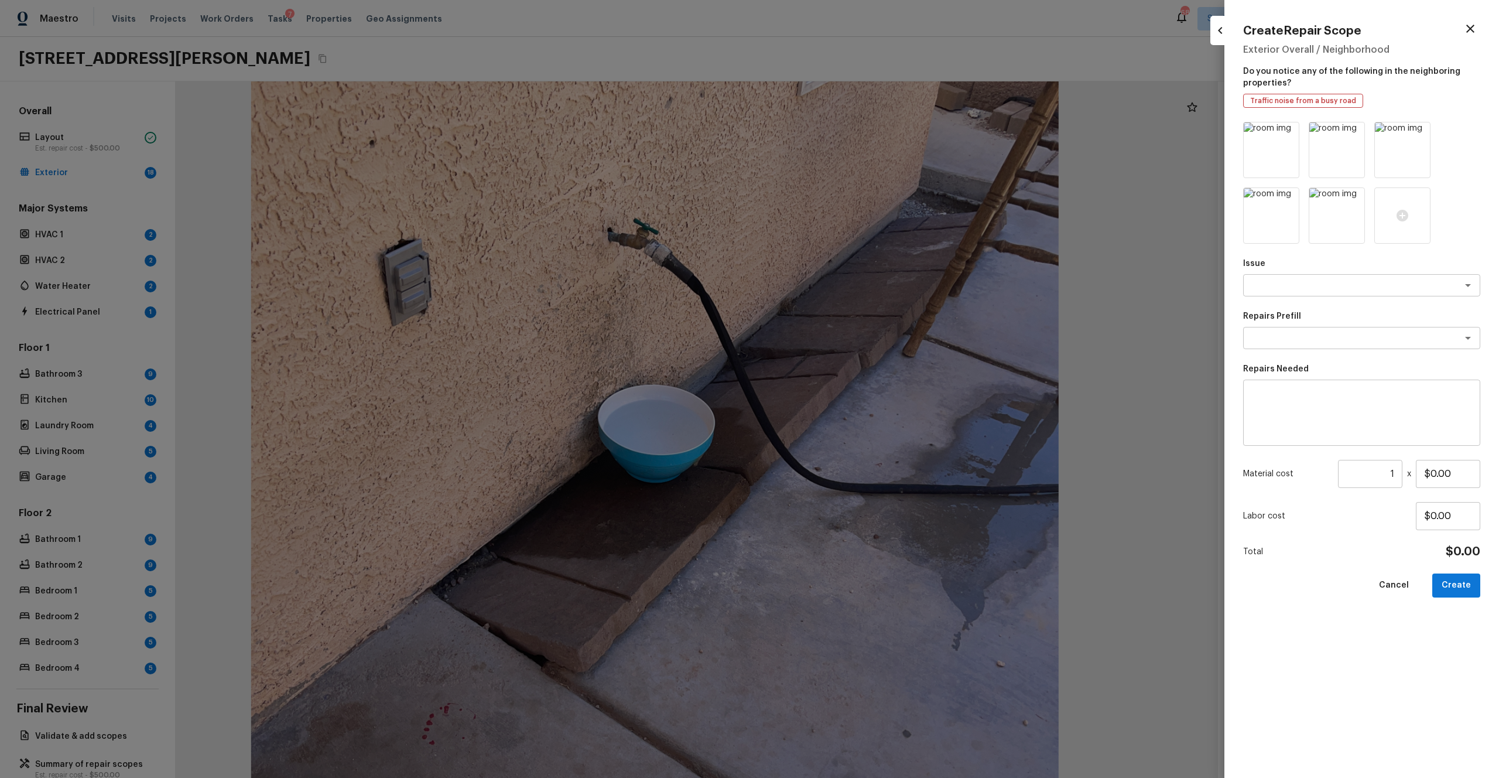
click at [843, 133] on icon at bounding box center [1289, 133] width 10 height 10
click at [843, 133] on icon at bounding box center [1354, 133] width 10 height 10
click at [843, 133] on icon at bounding box center [1289, 133] width 10 height 10
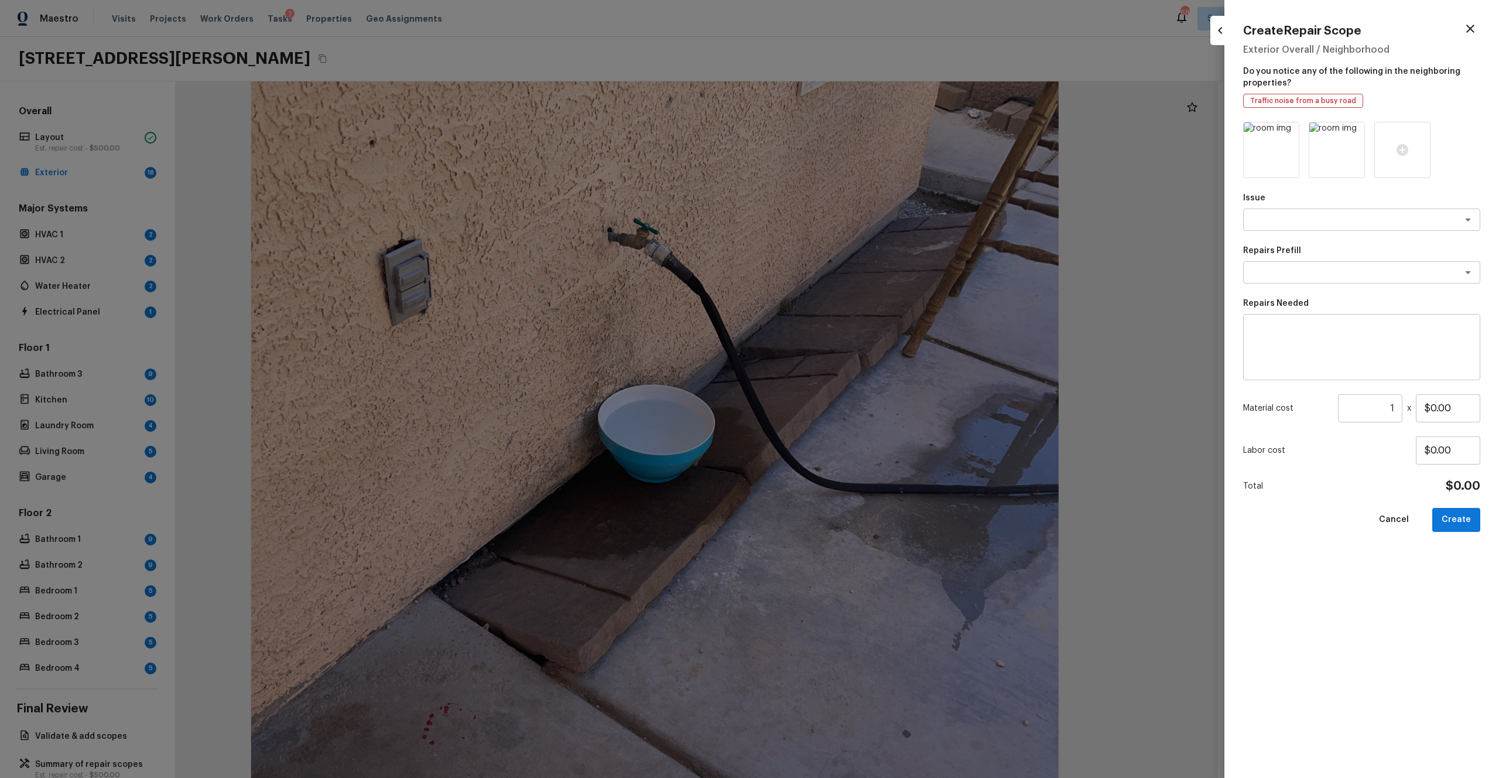
click at [843, 133] on icon at bounding box center [1289, 133] width 10 height 10
click at [843, 152] on icon at bounding box center [1272, 150] width 12 height 12
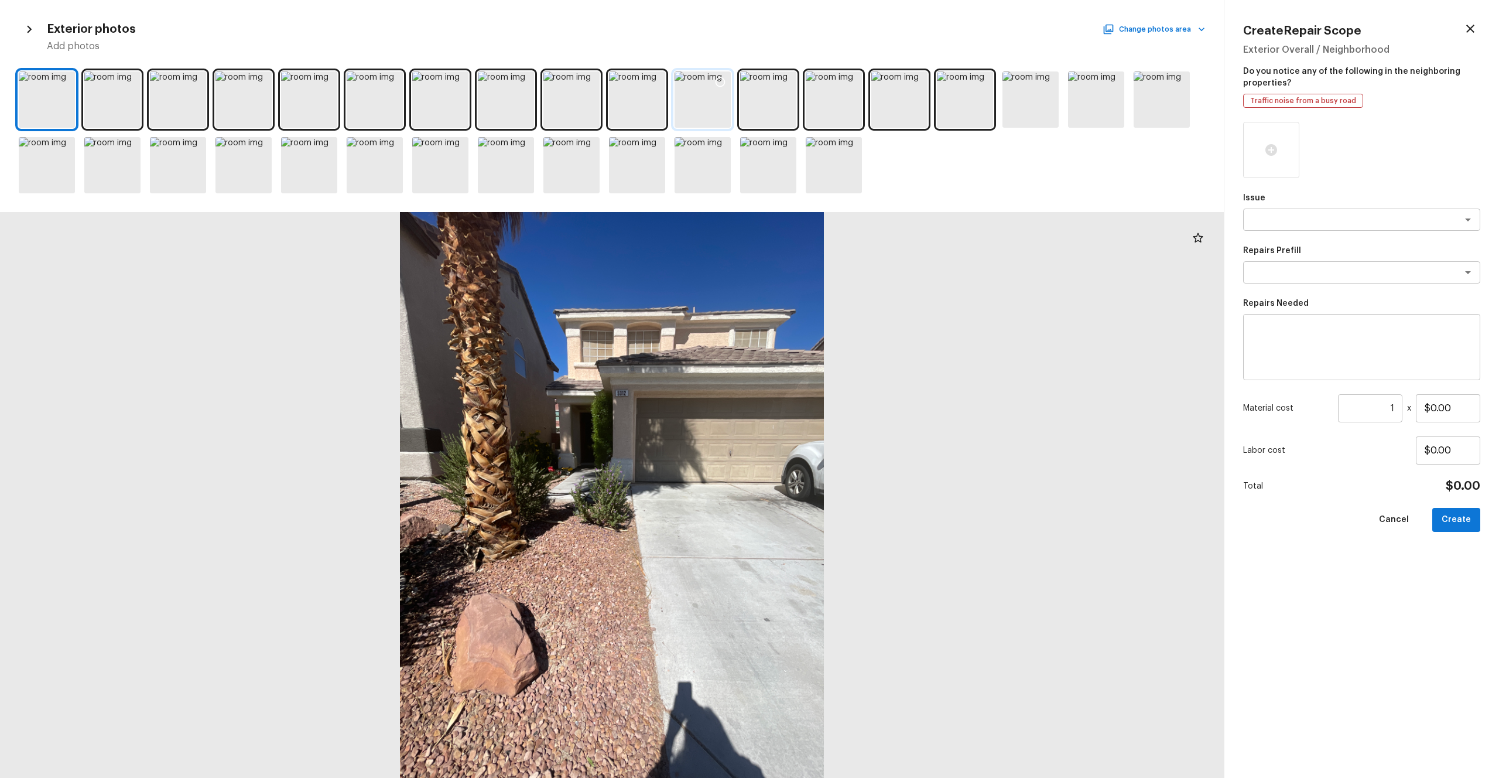
click at [703, 103] on div at bounding box center [703, 99] width 56 height 56
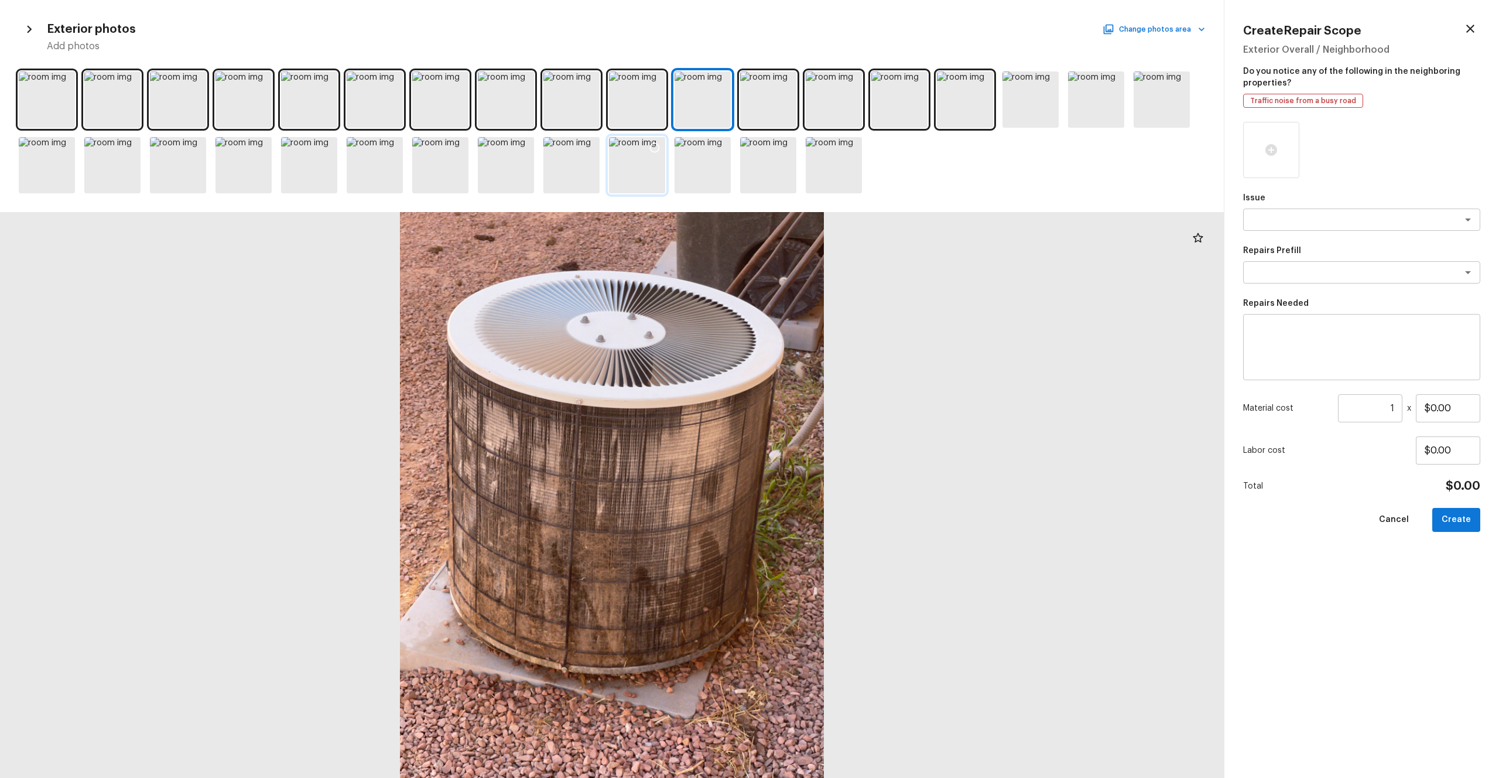
click at [628, 164] on div at bounding box center [637, 165] width 56 height 56
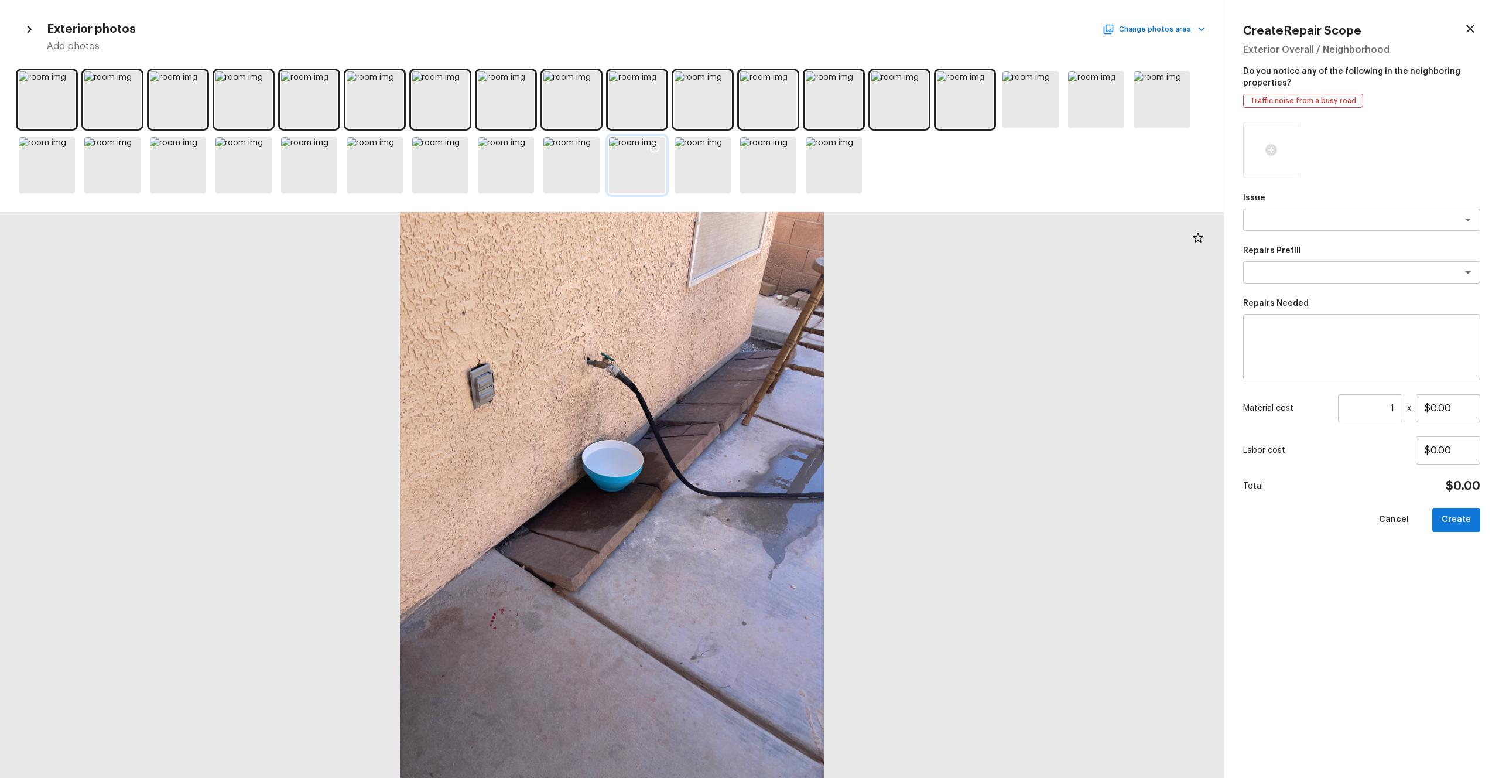
click at [654, 147] on icon at bounding box center [655, 148] width 12 height 12
click at [843, 208] on div "x ​" at bounding box center [1361, 219] width 237 height 22
click at [843, 261] on li "ACQ: Foundation" at bounding box center [1361, 263] width 237 height 19
type textarea "ACQ: Foundation"
click at [843, 268] on textarea at bounding box center [1346, 272] width 194 height 12
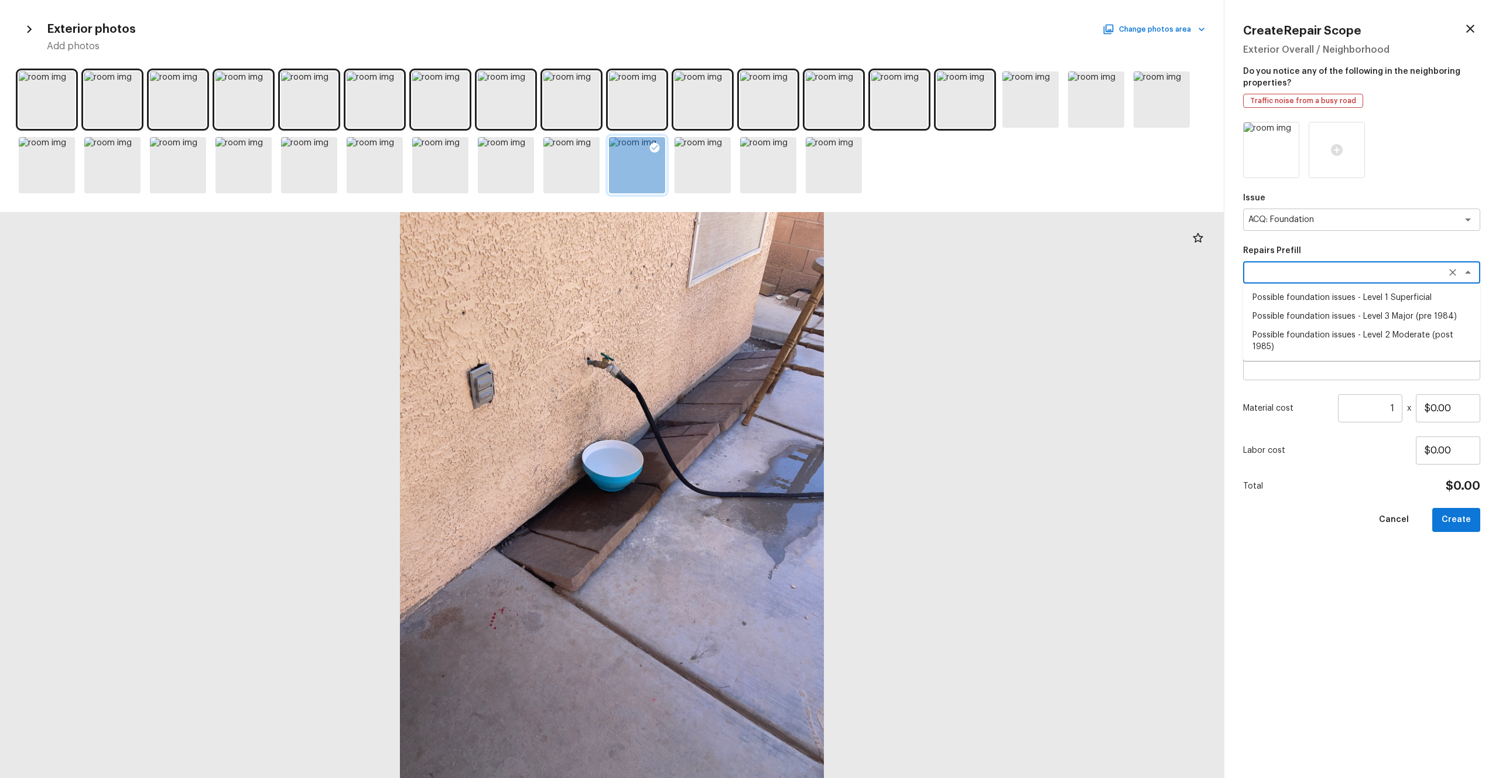
click at [843, 336] on li "Possible foundation issues - Level 2 Moderate (post 1985)" at bounding box center [1361, 341] width 237 height 30
type textarea "Possible foundation issues - Level 2 Moderate (post 1985)"
type textarea "Possible foundation issues - Level 2 Moderate: Disclaimer: This is NOT a techni…"
type input "$5,000.00"
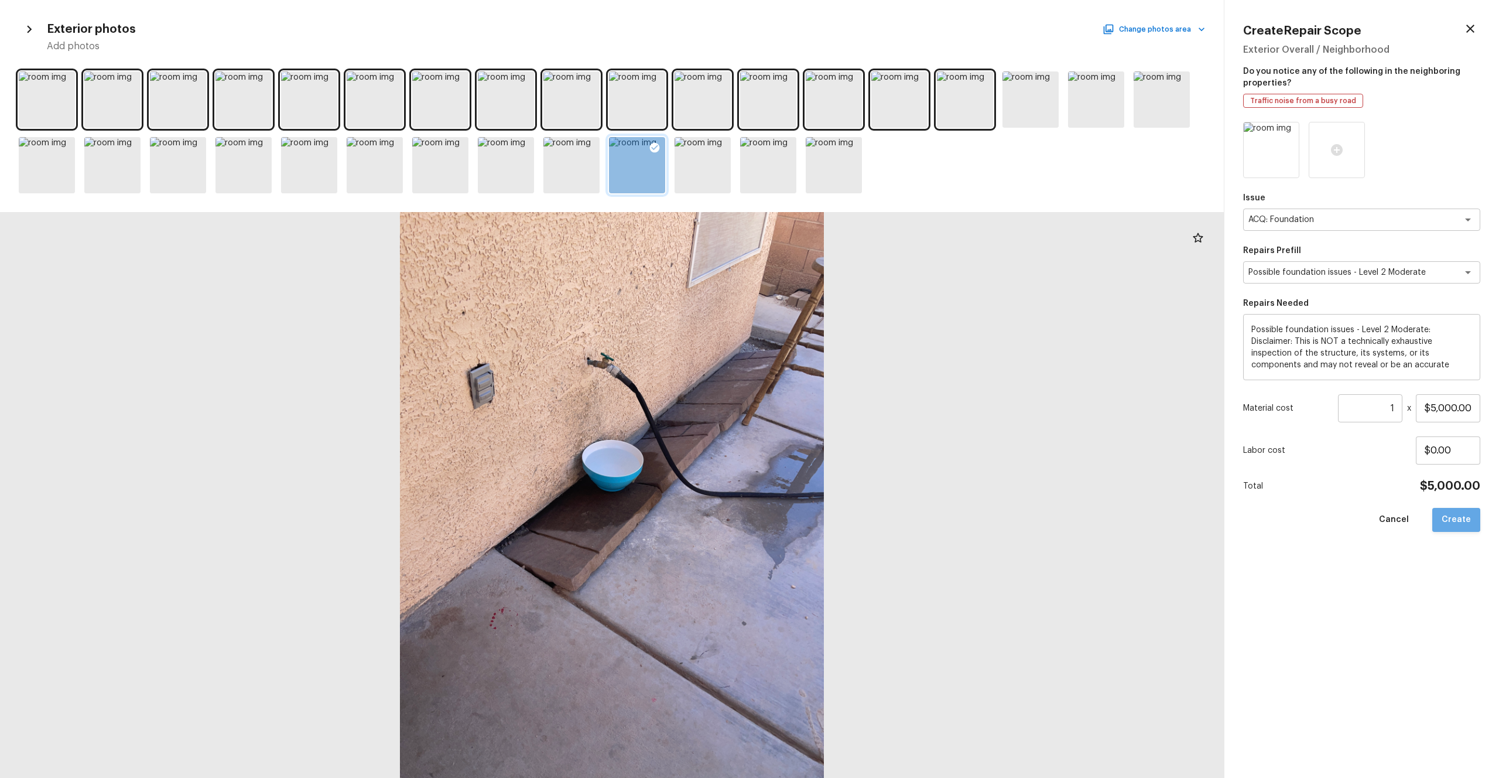
click at [843, 427] on button "Create" at bounding box center [1457, 520] width 48 height 24
type input "$0.00"
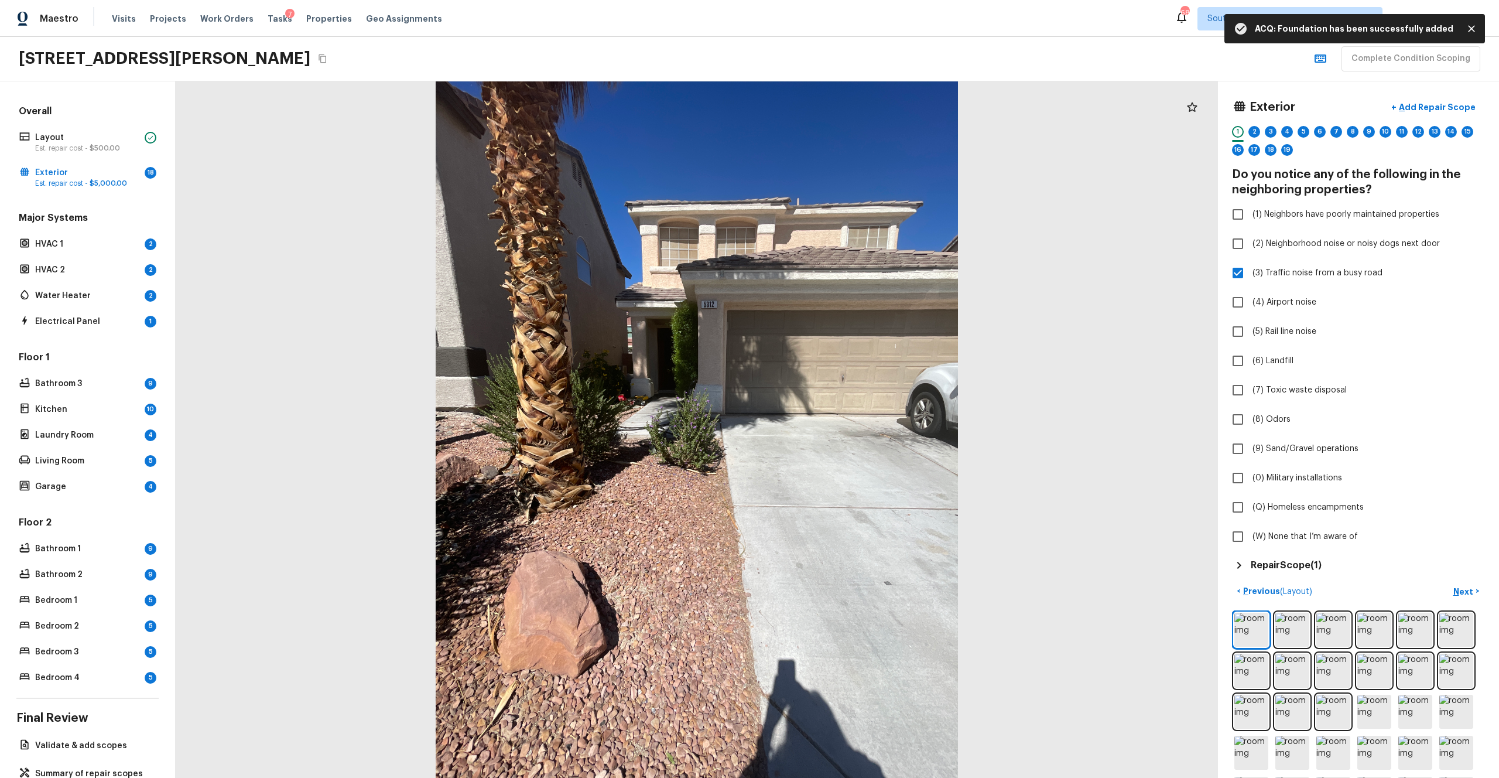
scroll to position [90, 0]
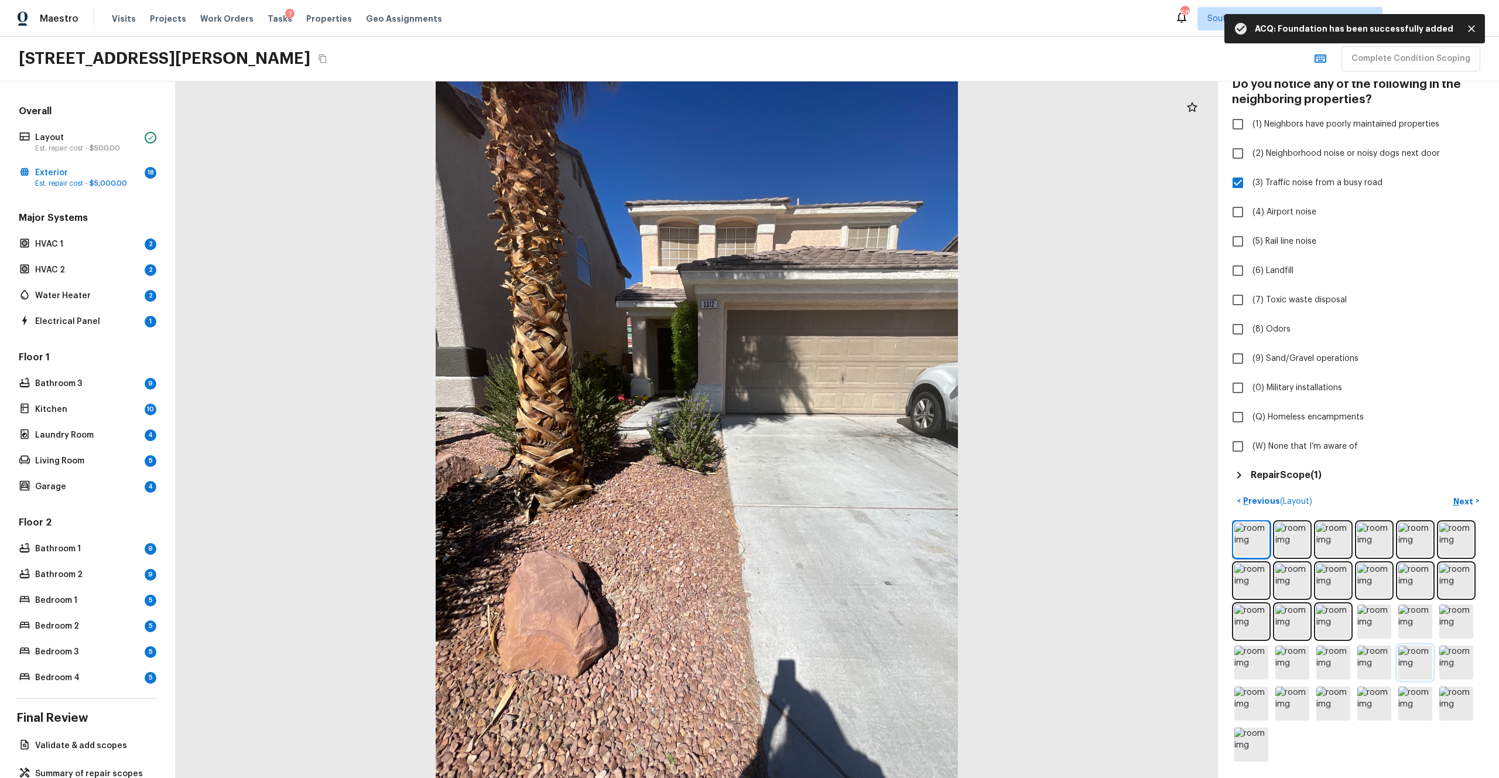
click at [843, 427] on img at bounding box center [1416, 662] width 34 height 34
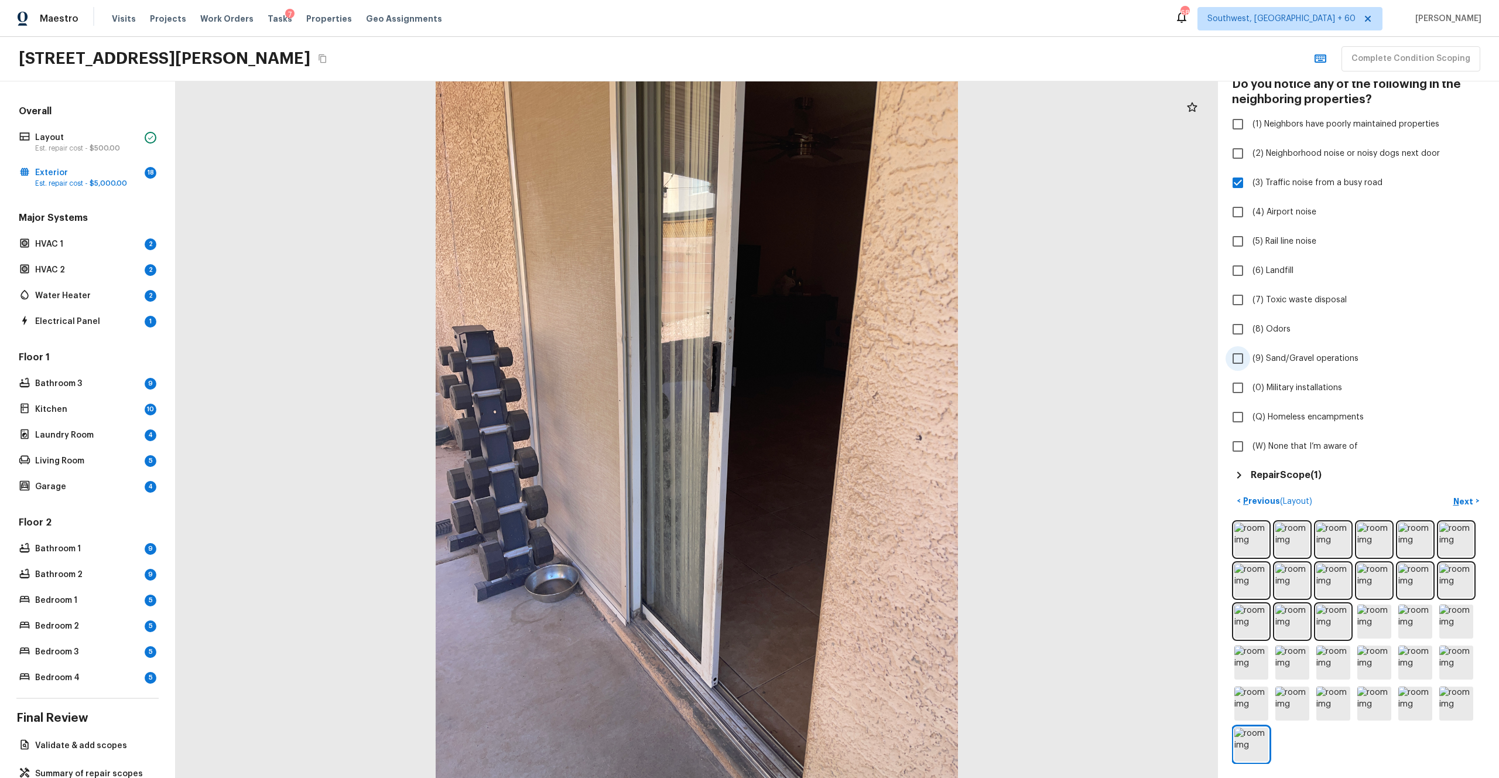
scroll to position [0, 0]
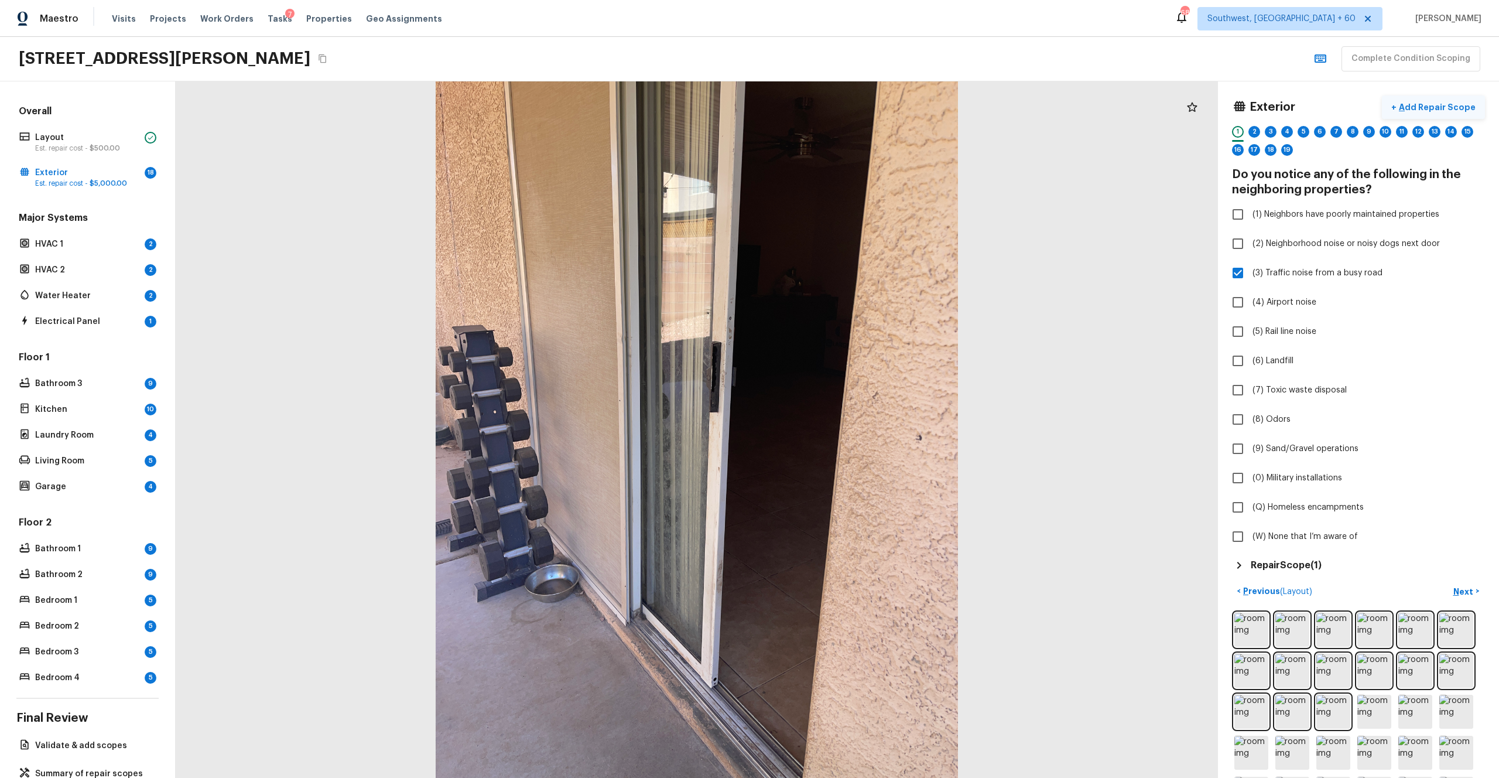
click at [843, 108] on p "Add Repair Scope" at bounding box center [1436, 107] width 79 height 12
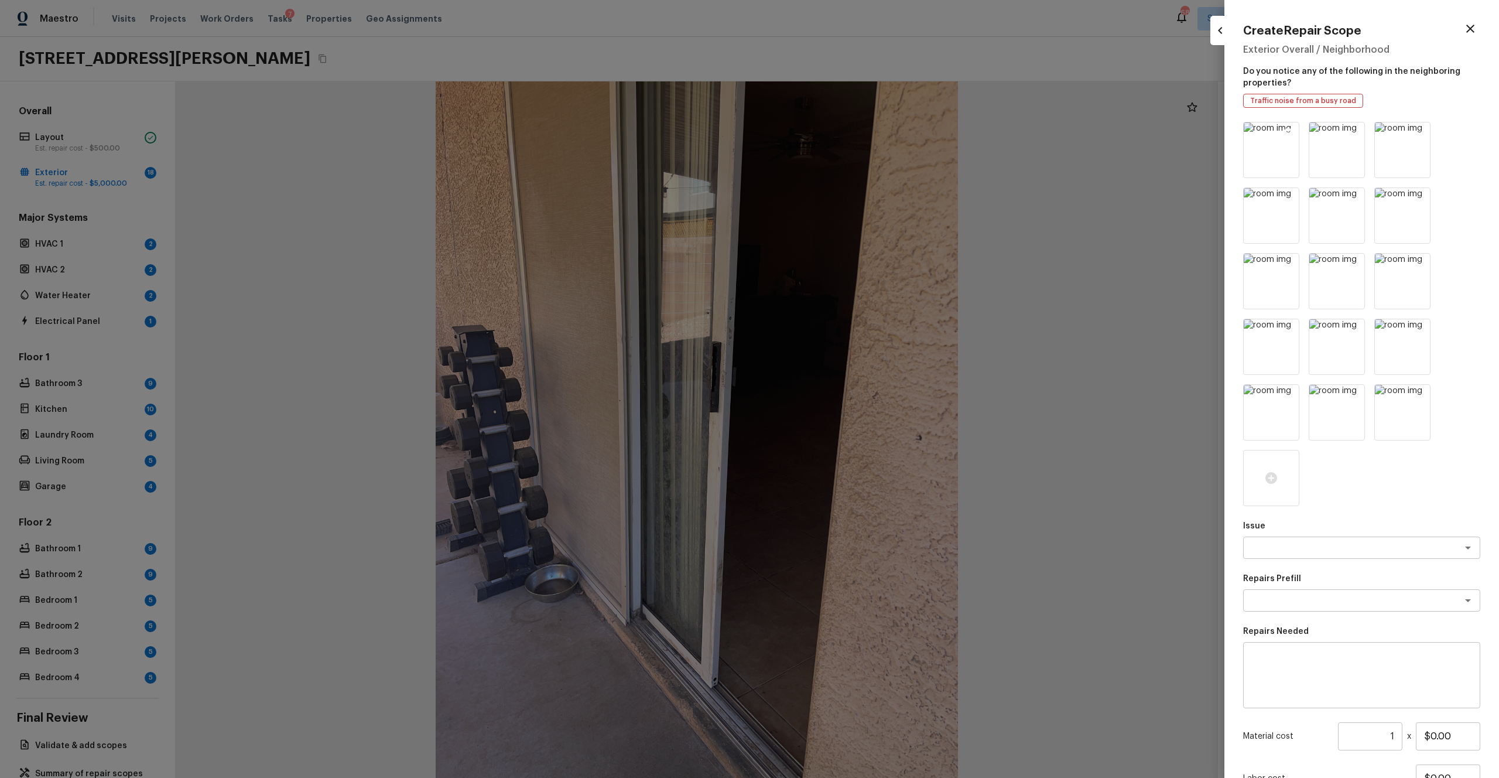
click at [843, 131] on icon at bounding box center [1289, 133] width 10 height 10
click at [843, 131] on icon at bounding box center [1354, 133] width 10 height 10
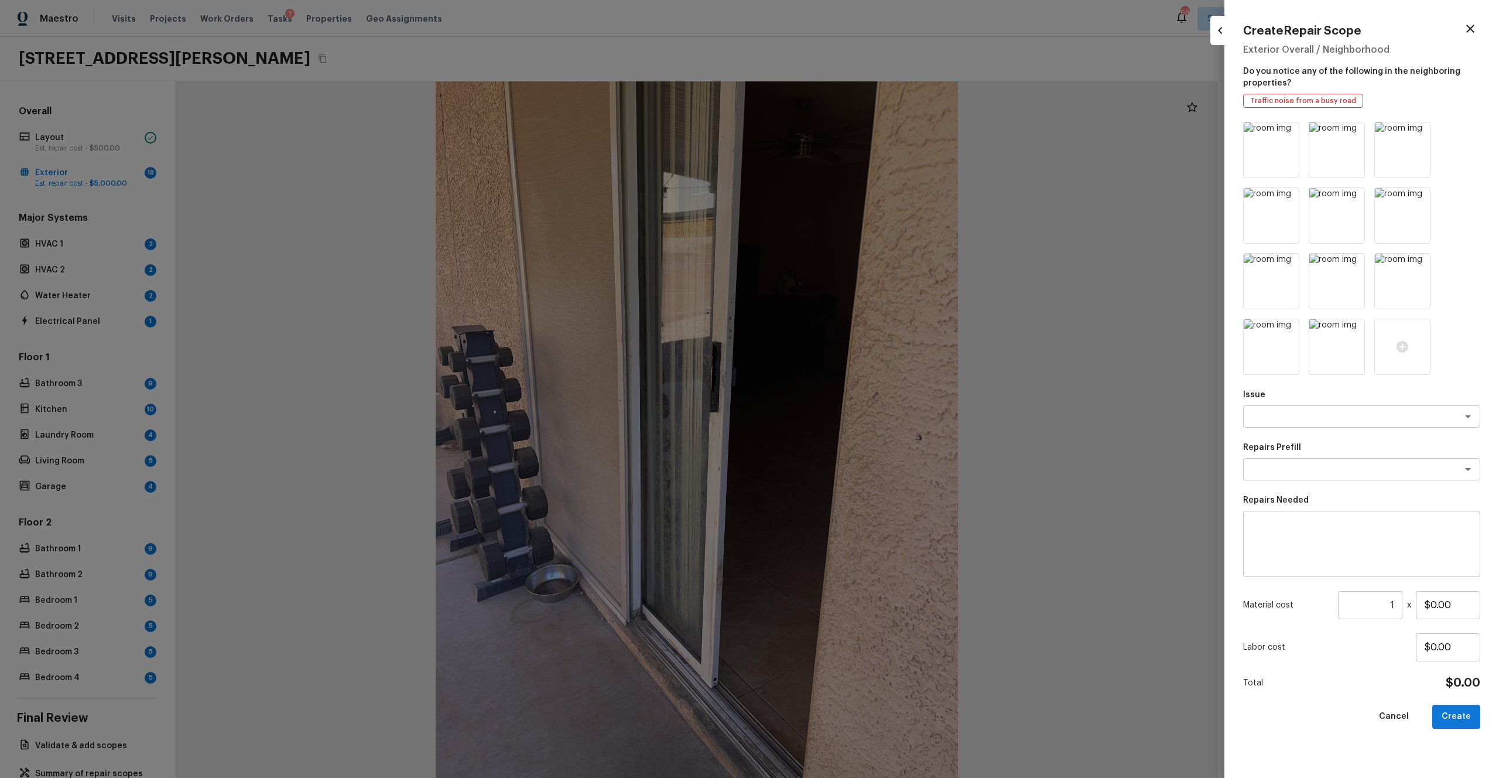
click at [843, 131] on icon at bounding box center [1289, 133] width 10 height 10
click at [843, 131] on icon at bounding box center [1354, 133] width 10 height 10
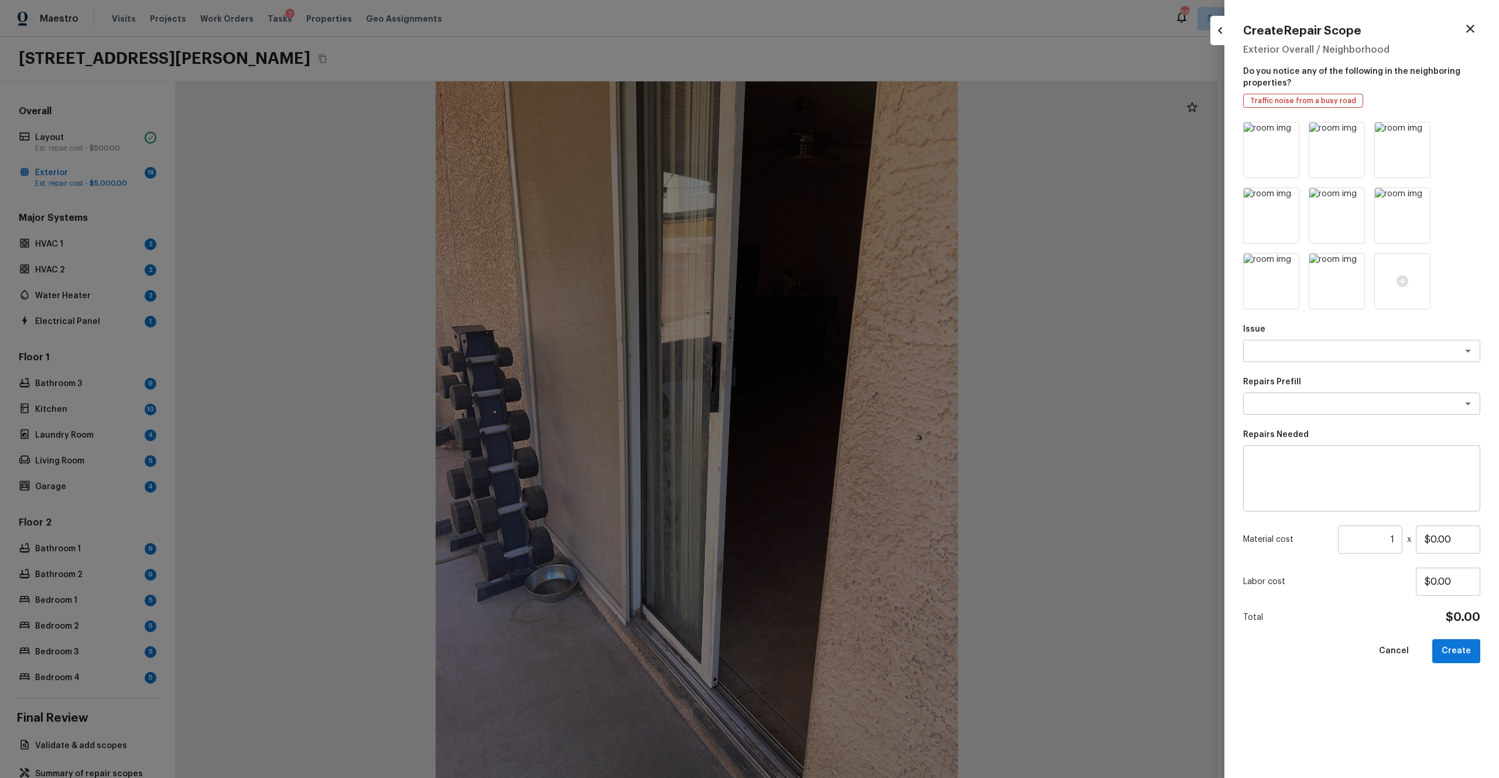
click at [843, 131] on icon at bounding box center [1289, 133] width 10 height 10
click at [843, 131] on icon at bounding box center [1354, 133] width 10 height 10
click at [843, 131] on icon at bounding box center [1289, 133] width 10 height 10
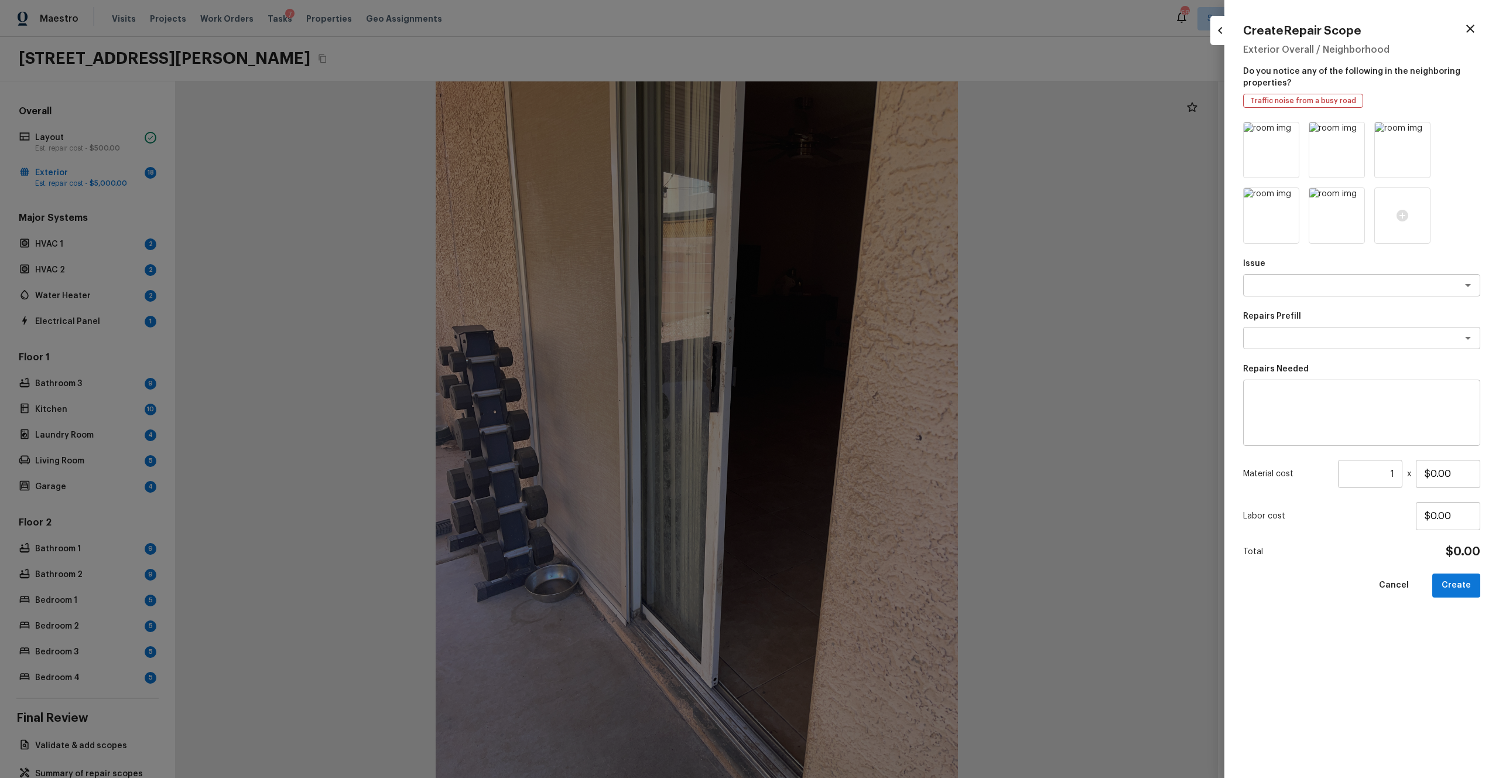
click at [843, 131] on icon at bounding box center [1289, 133] width 10 height 10
click at [843, 131] on icon at bounding box center [1354, 133] width 10 height 10
click at [843, 131] on icon at bounding box center [1289, 133] width 10 height 10
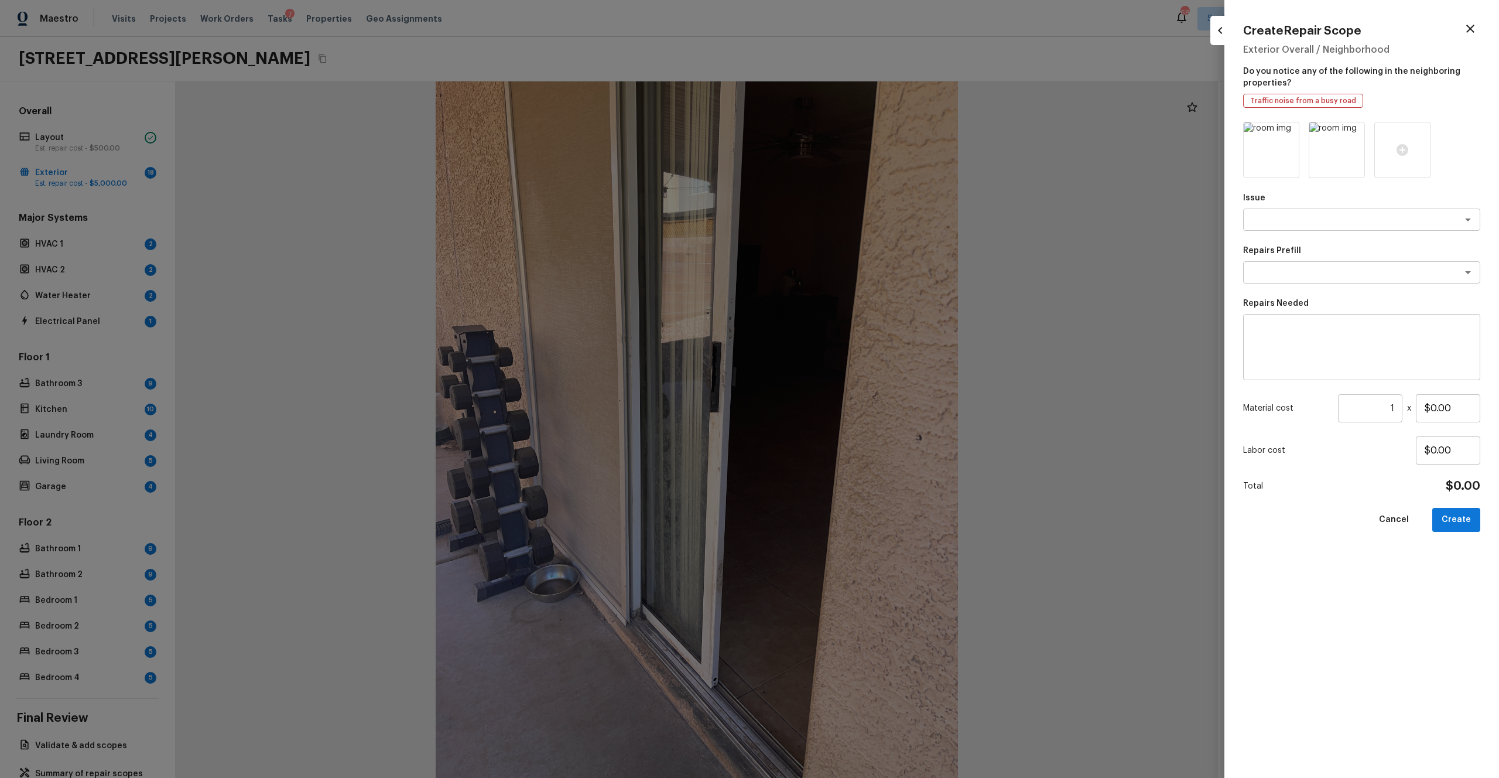
click at [843, 131] on icon at bounding box center [1289, 133] width 10 height 10
click at [843, 155] on icon at bounding box center [1271, 150] width 14 height 14
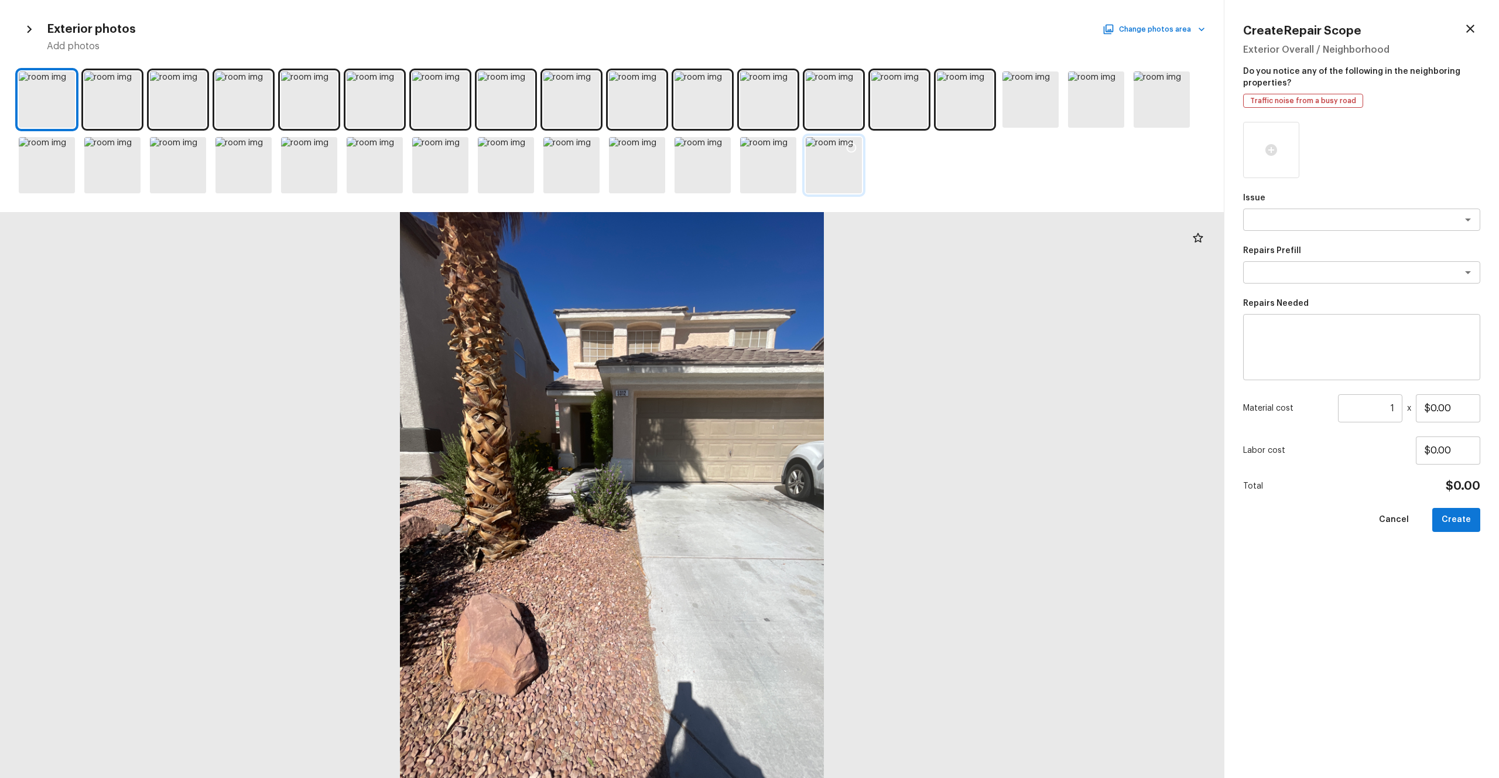
click at [826, 178] on div at bounding box center [834, 165] width 56 height 56
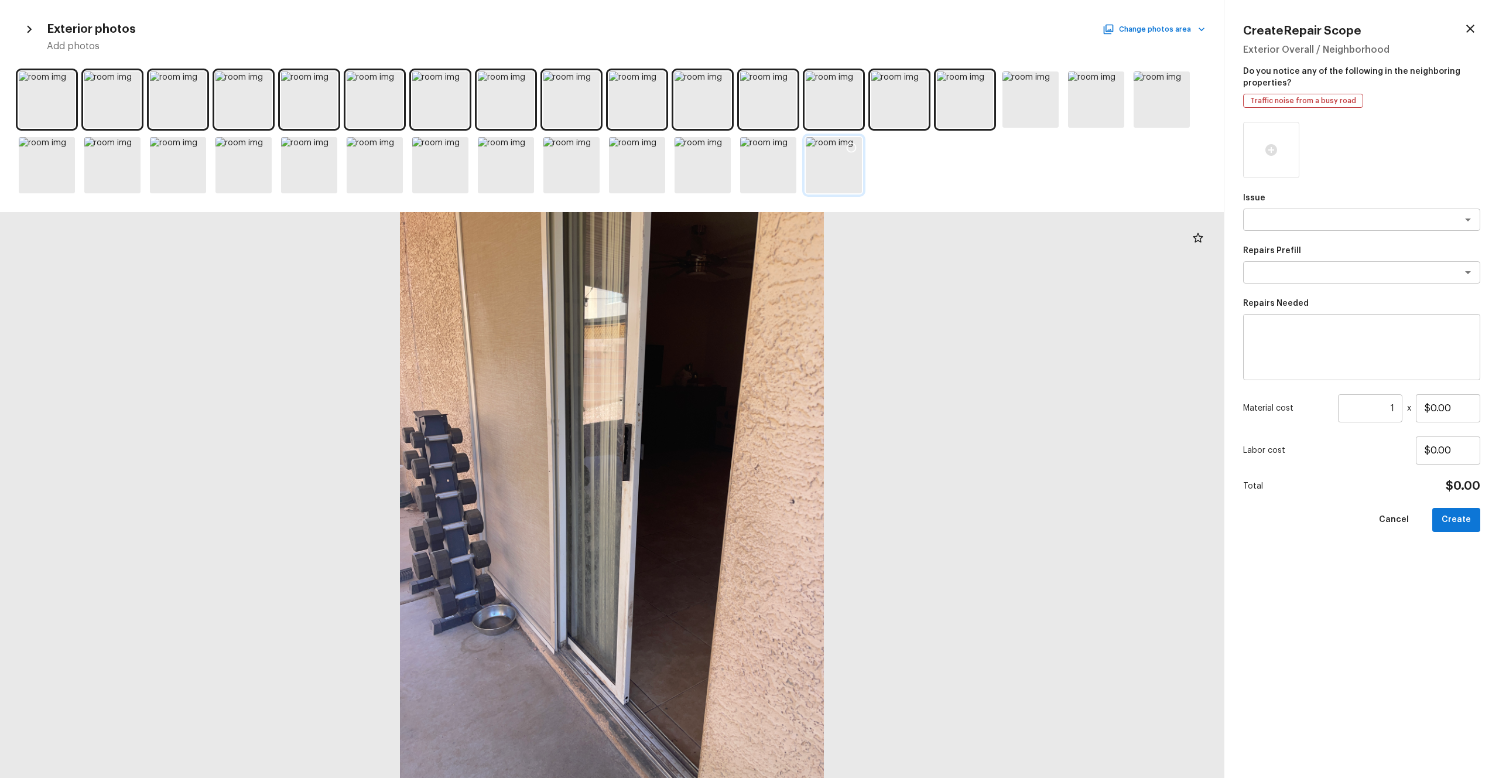
click at [843, 142] on div at bounding box center [851, 149] width 21 height 25
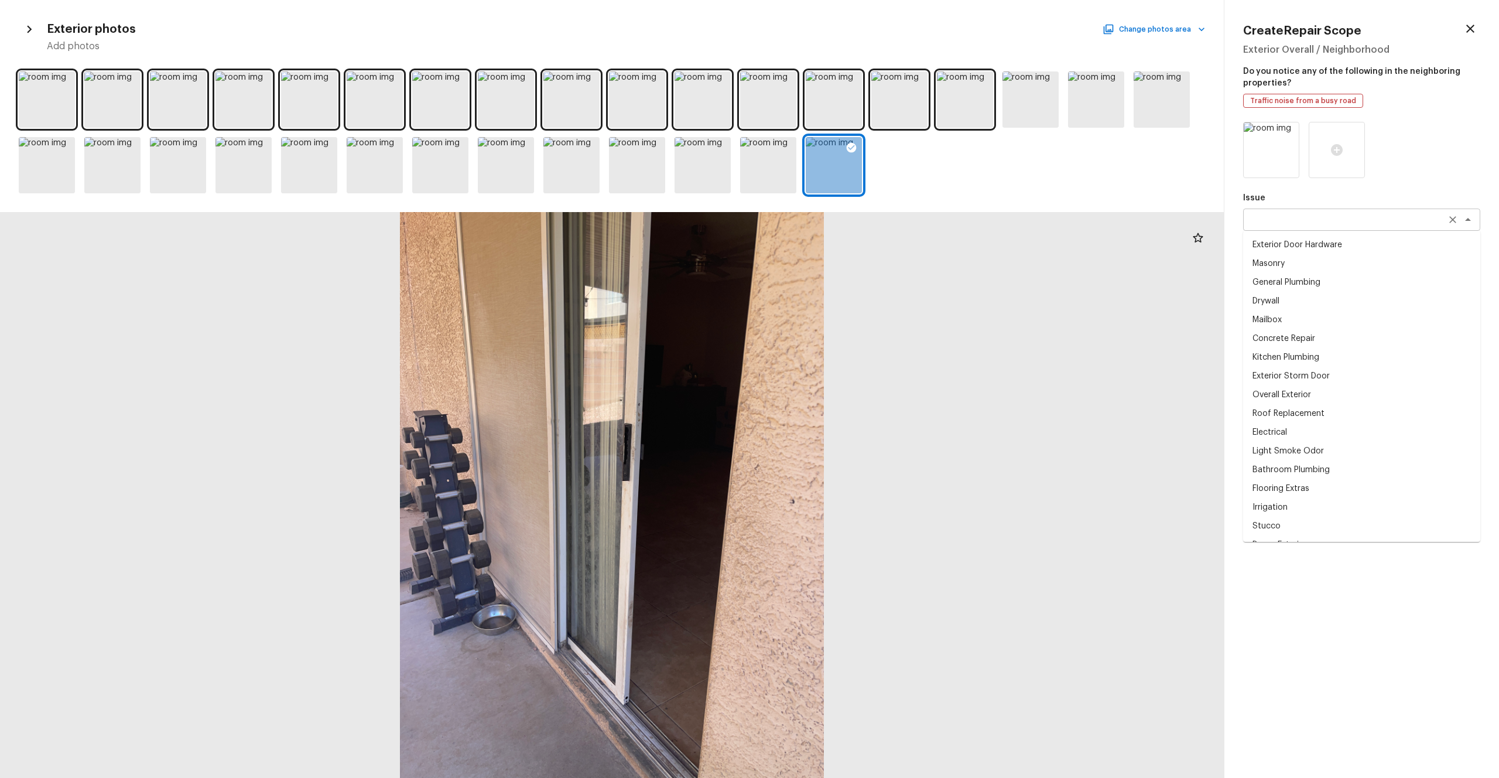
click at [843, 209] on div "x ​" at bounding box center [1361, 219] width 237 height 22
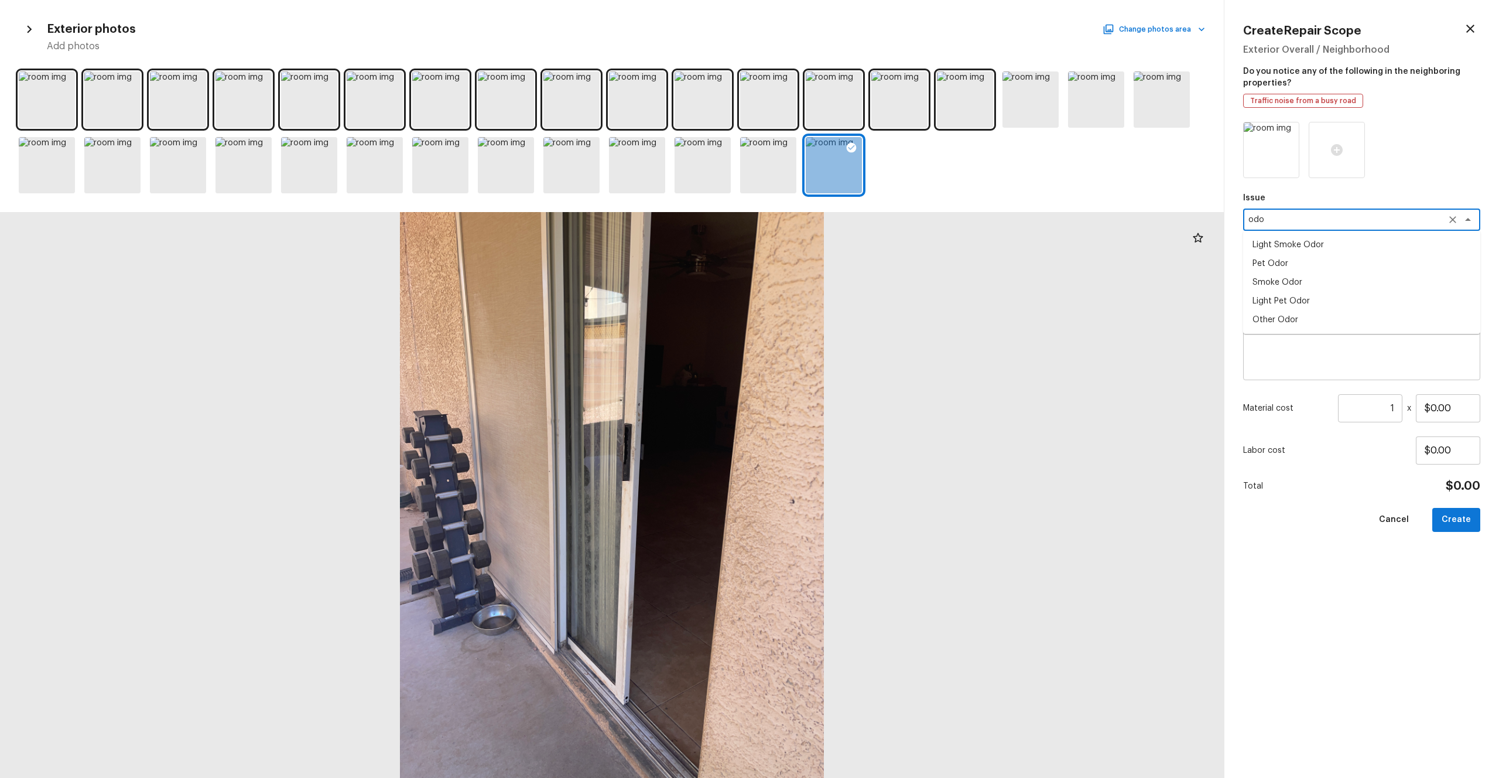
click at [843, 246] on li "Light Smoke Odor" at bounding box center [1361, 244] width 237 height 19
type textarea "Light Smoke Odor"
click at [843, 224] on icon "Clear" at bounding box center [1453, 220] width 12 height 12
click at [843, 297] on li "Light Pet Odor" at bounding box center [1361, 301] width 237 height 19
type textarea "Light Pet Odor"
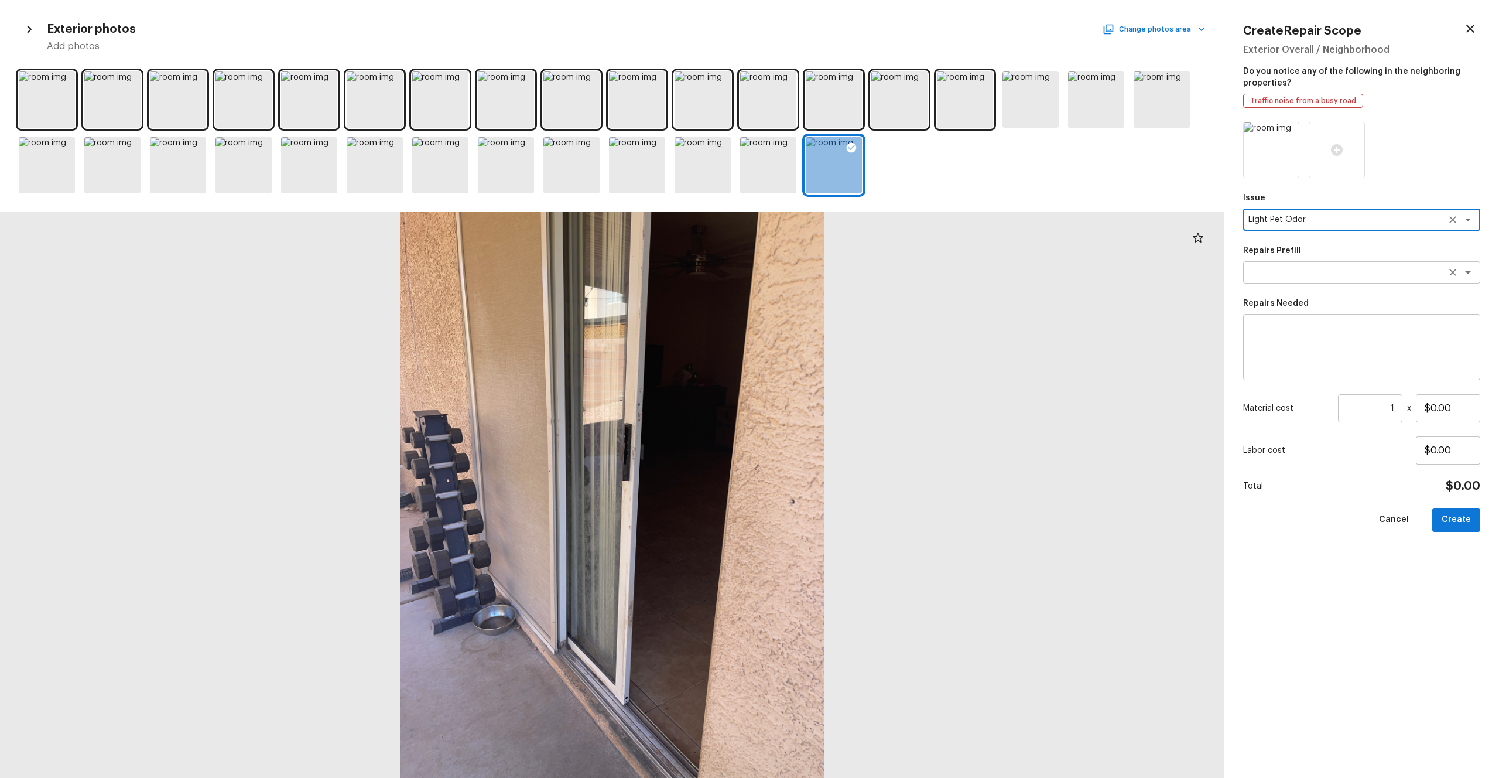
click at [843, 275] on textarea at bounding box center [1346, 272] width 194 height 12
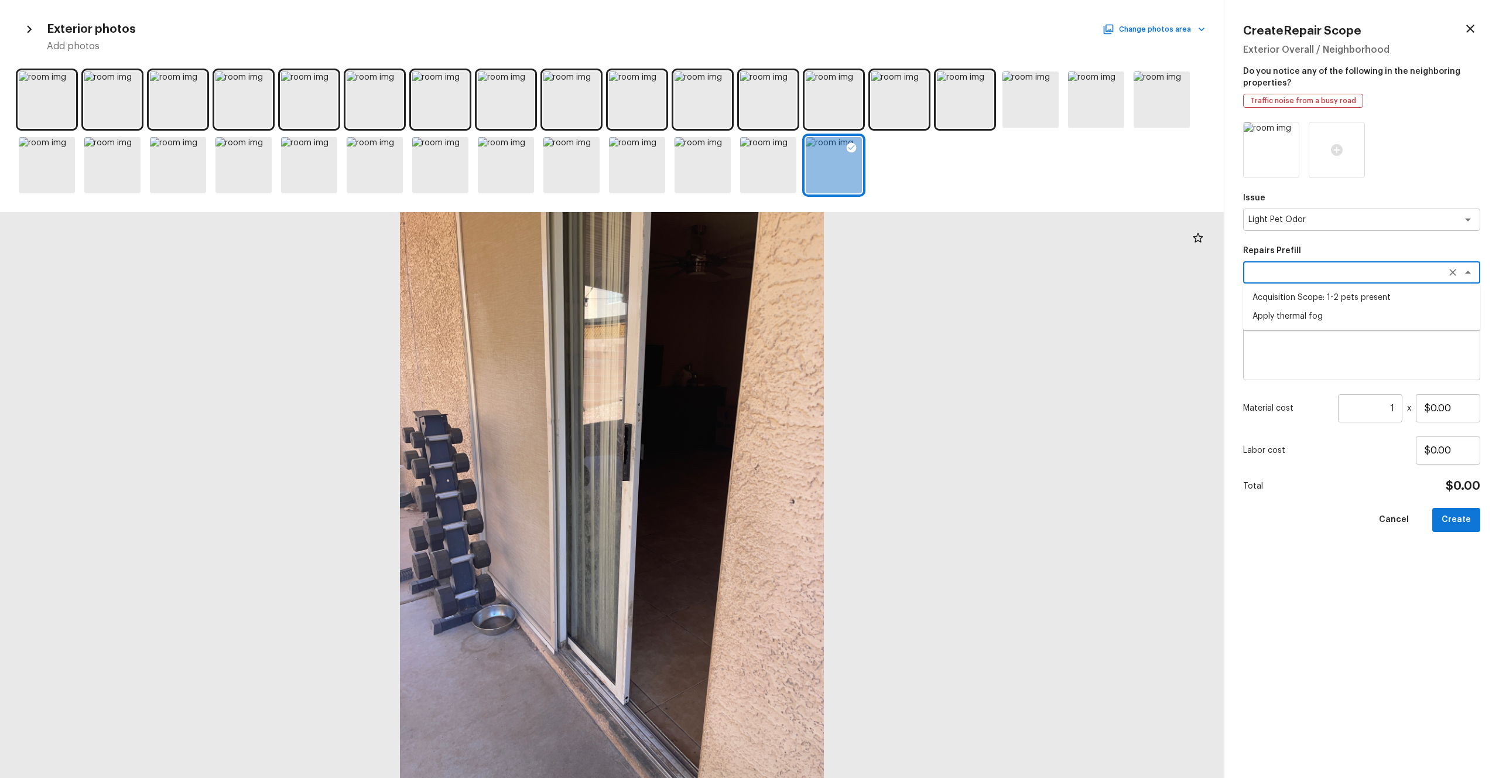
click at [843, 306] on li "Acquisition Scope: 1-2 pets present" at bounding box center [1361, 297] width 237 height 19
type textarea "Acquisition Scope: 1-2 pets present"
type input "$575.00"
click at [843, 427] on button "Create" at bounding box center [1457, 520] width 48 height 24
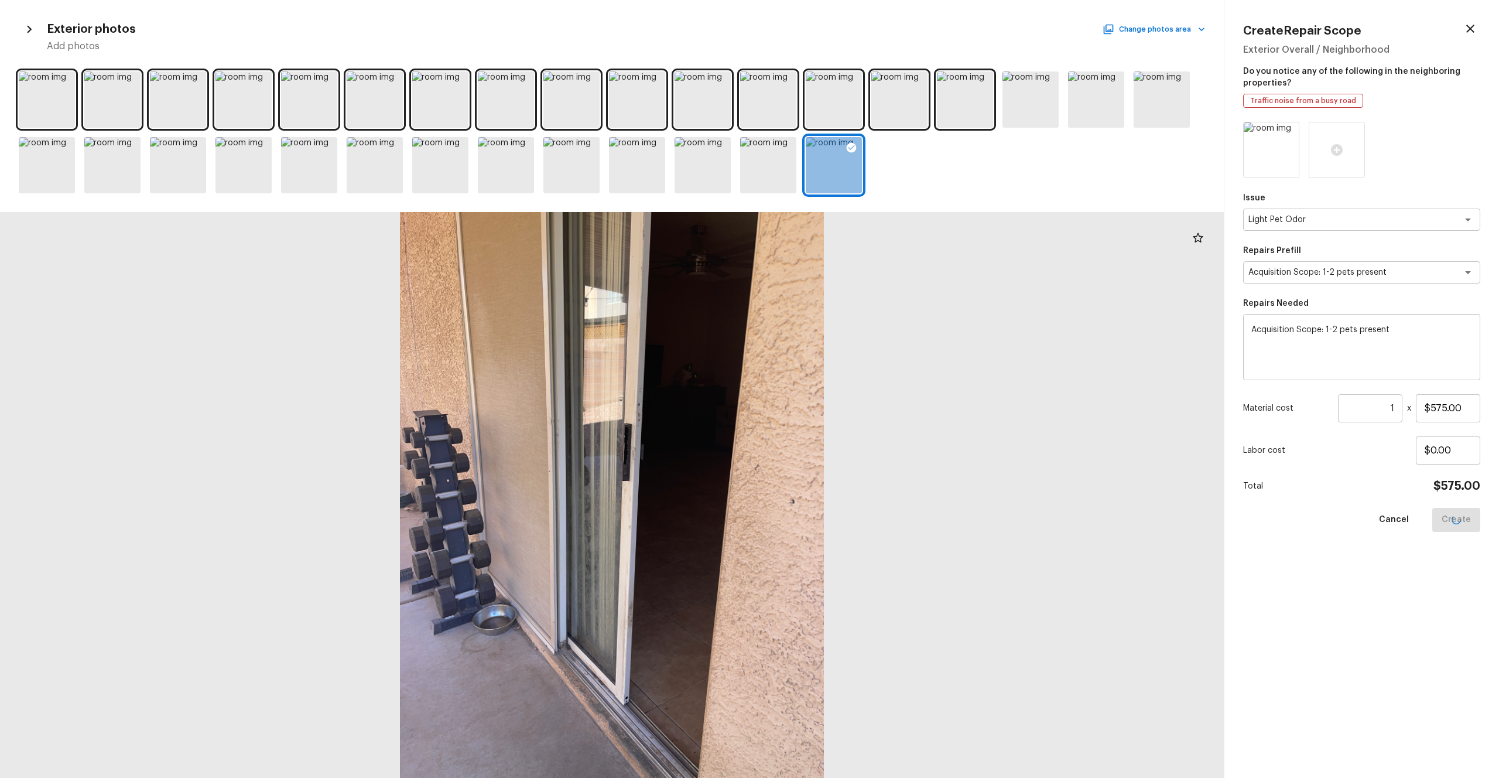
type input "$0.00"
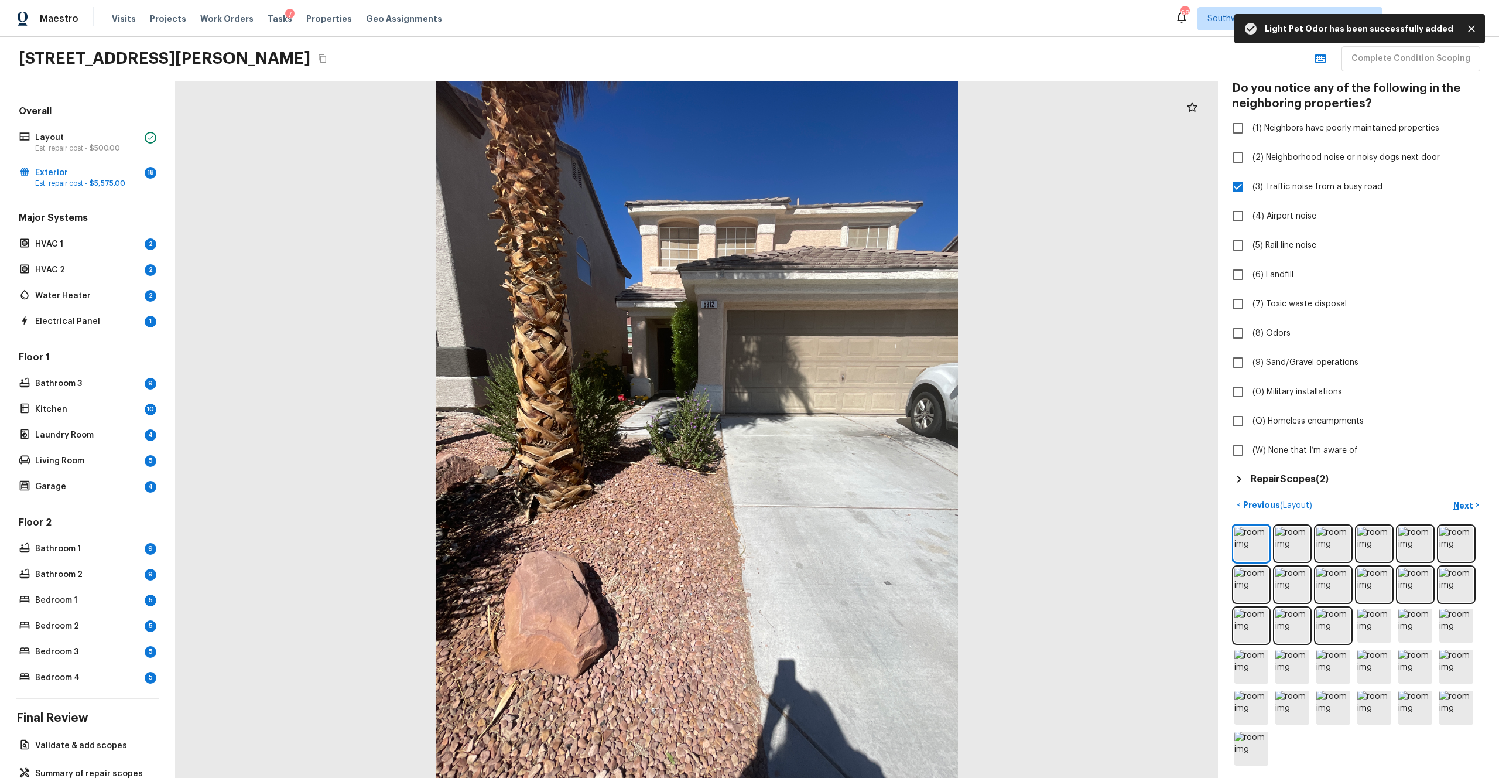
scroll to position [90, 0]
click at [843, 427] on img at bounding box center [1457, 703] width 34 height 34
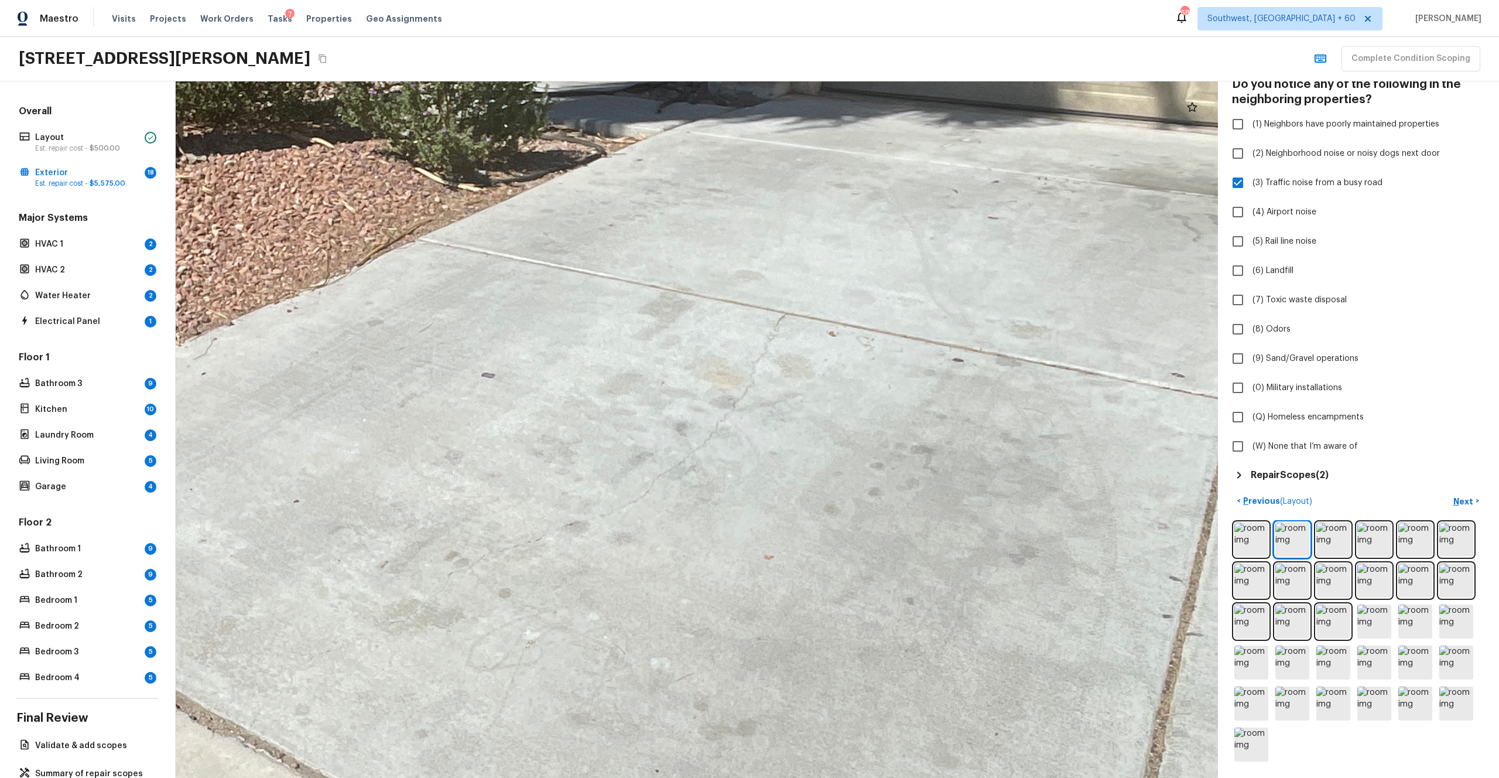
drag, startPoint x: 829, startPoint y: 439, endPoint x: 821, endPoint y: 439, distance: 7.6
click at [821, 427] on div at bounding box center [398, 400] width 4017 height 2683
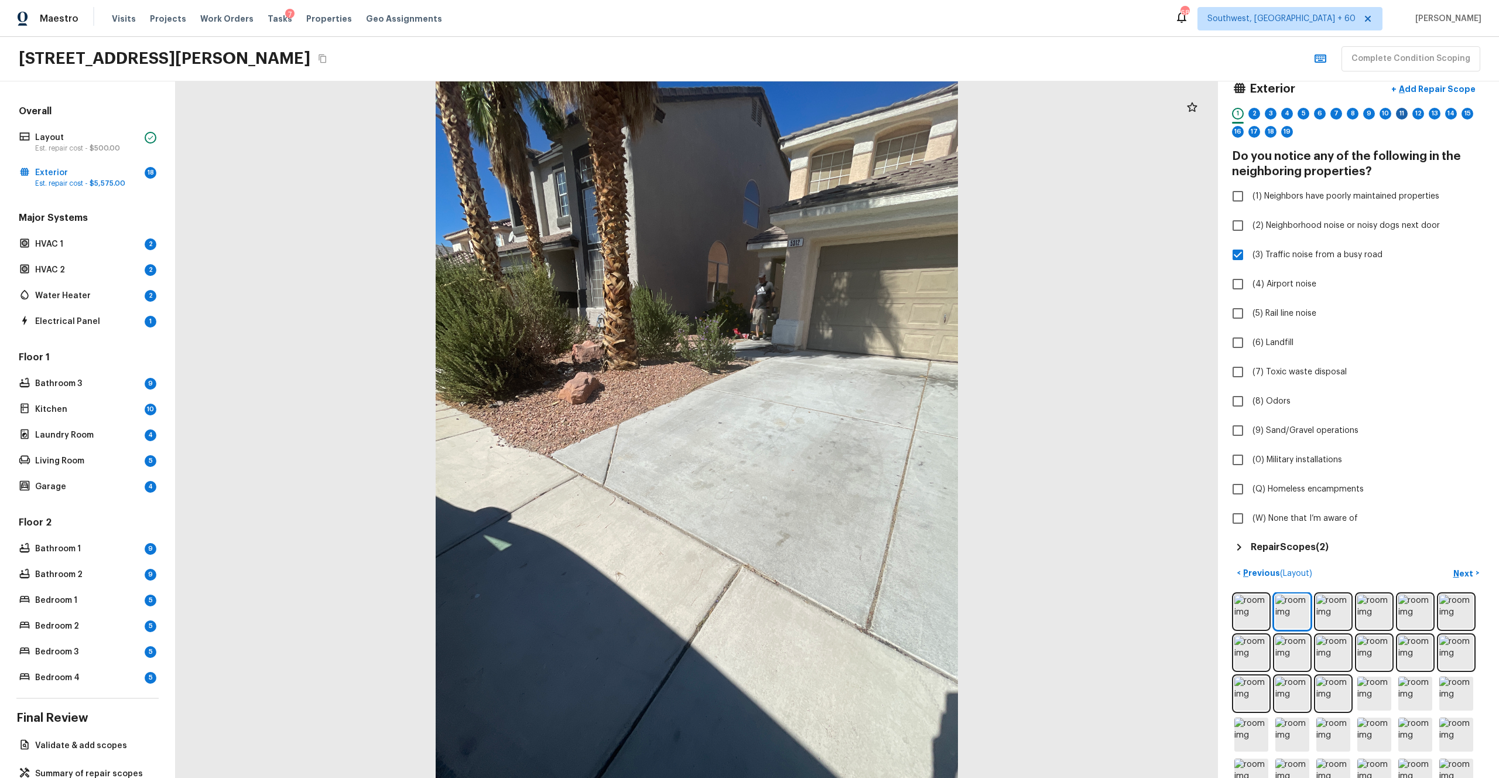
scroll to position [13, 0]
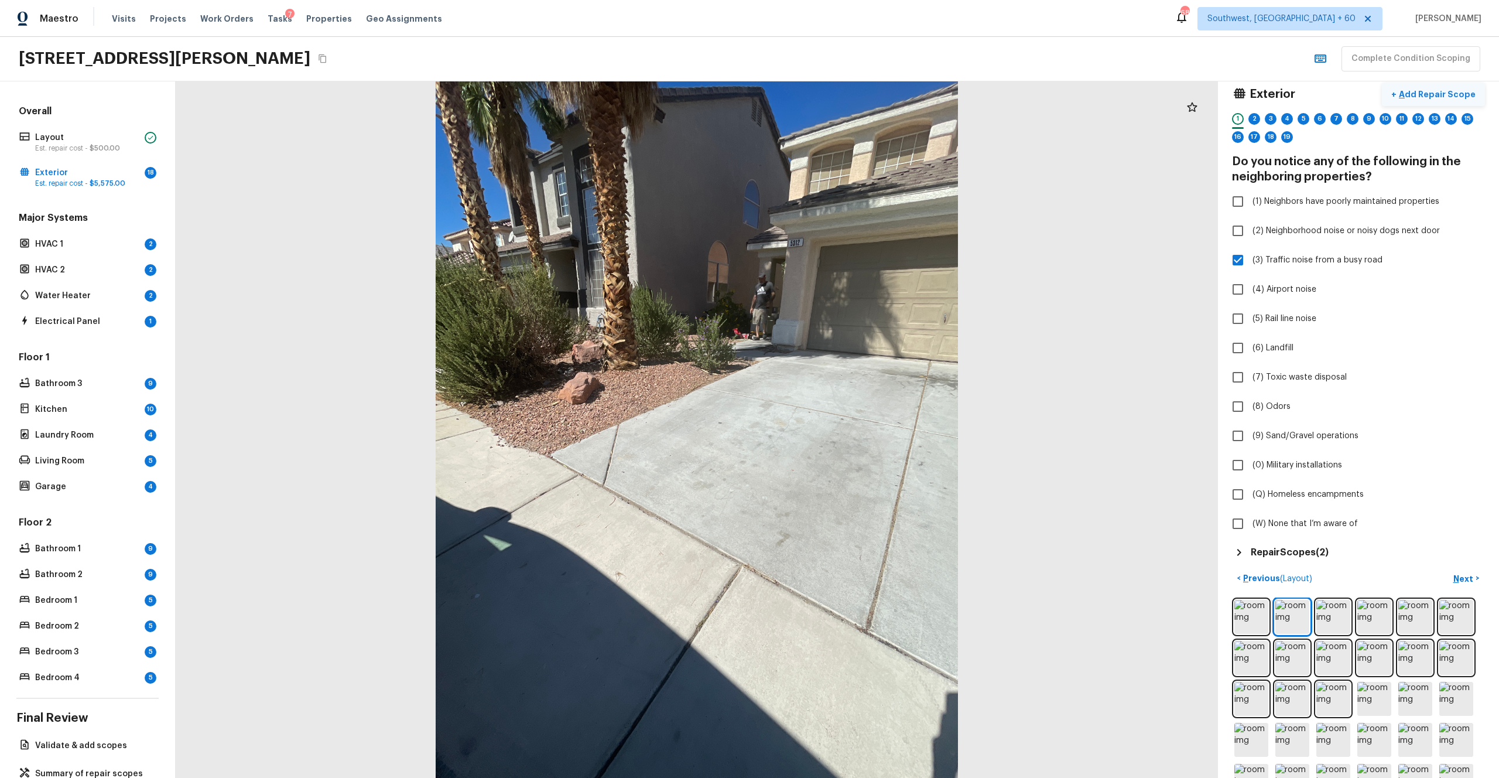
click at [843, 95] on p "Add Repair Scope" at bounding box center [1436, 94] width 79 height 12
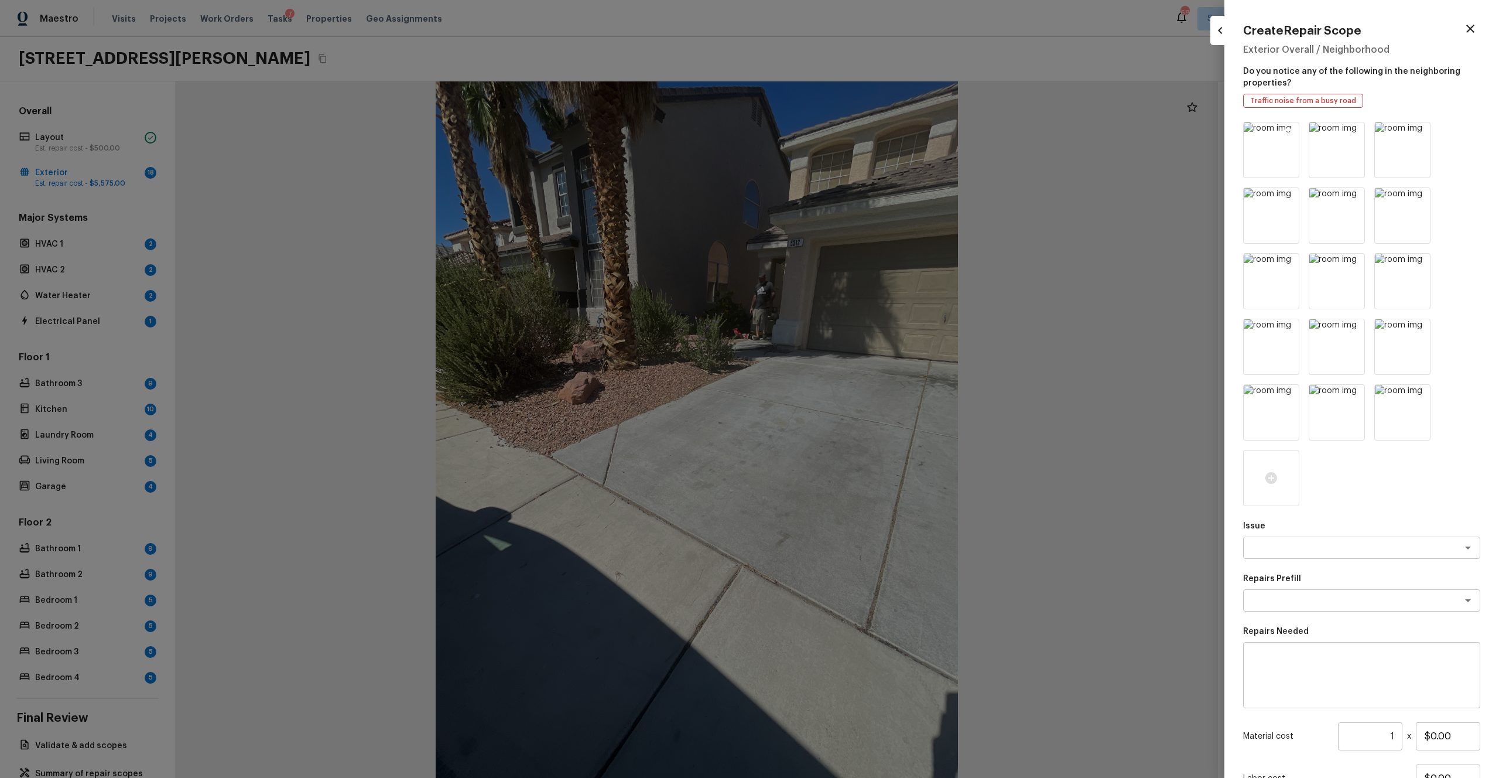
click at [843, 152] on img at bounding box center [1271, 149] width 55 height 55
click at [843, 132] on icon at bounding box center [1289, 133] width 10 height 10
click at [843, 132] on icon at bounding box center [1354, 133] width 10 height 10
click at [843, 132] on icon at bounding box center [1289, 133] width 10 height 10
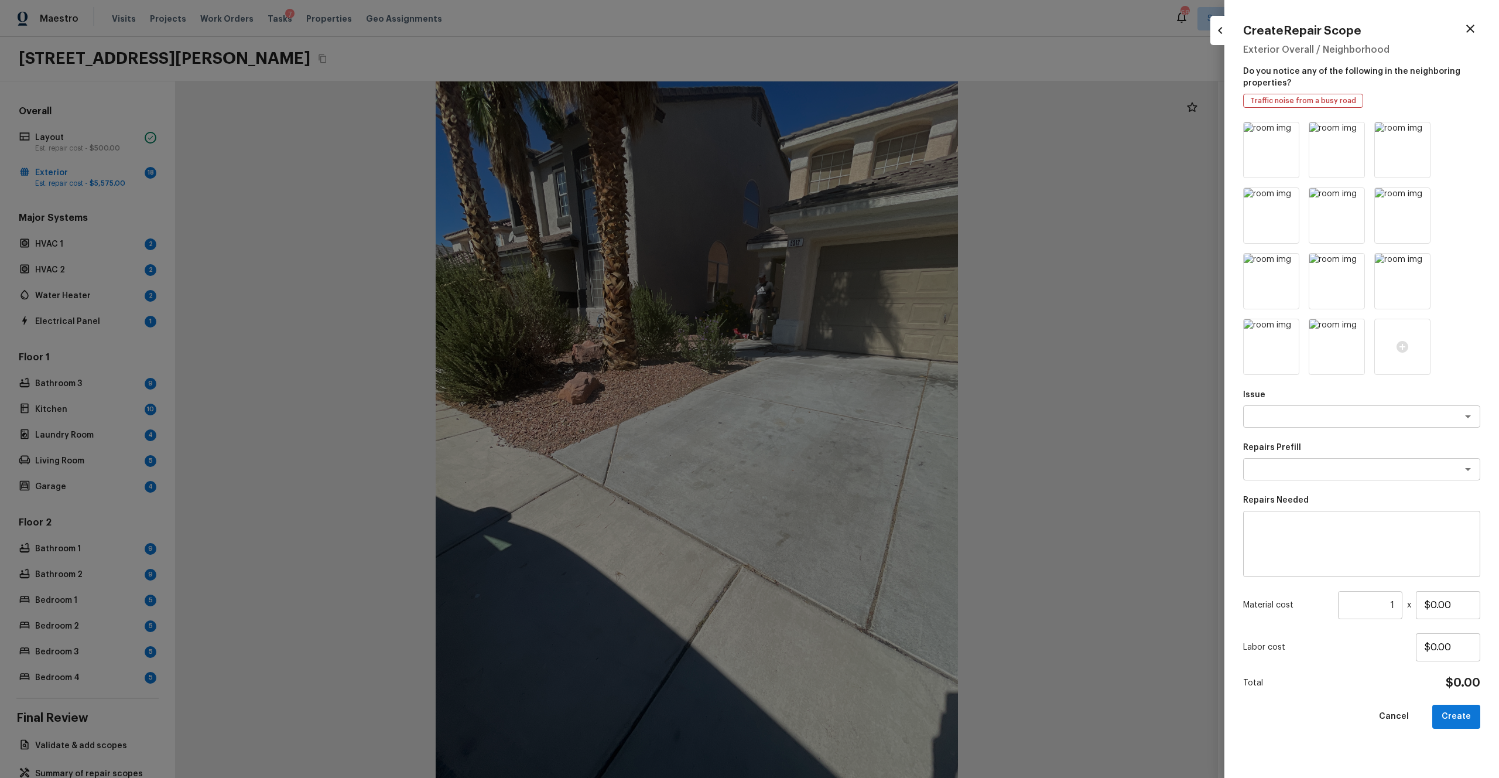
click at [843, 132] on icon at bounding box center [1289, 133] width 10 height 10
click at [843, 132] on icon at bounding box center [1354, 133] width 10 height 10
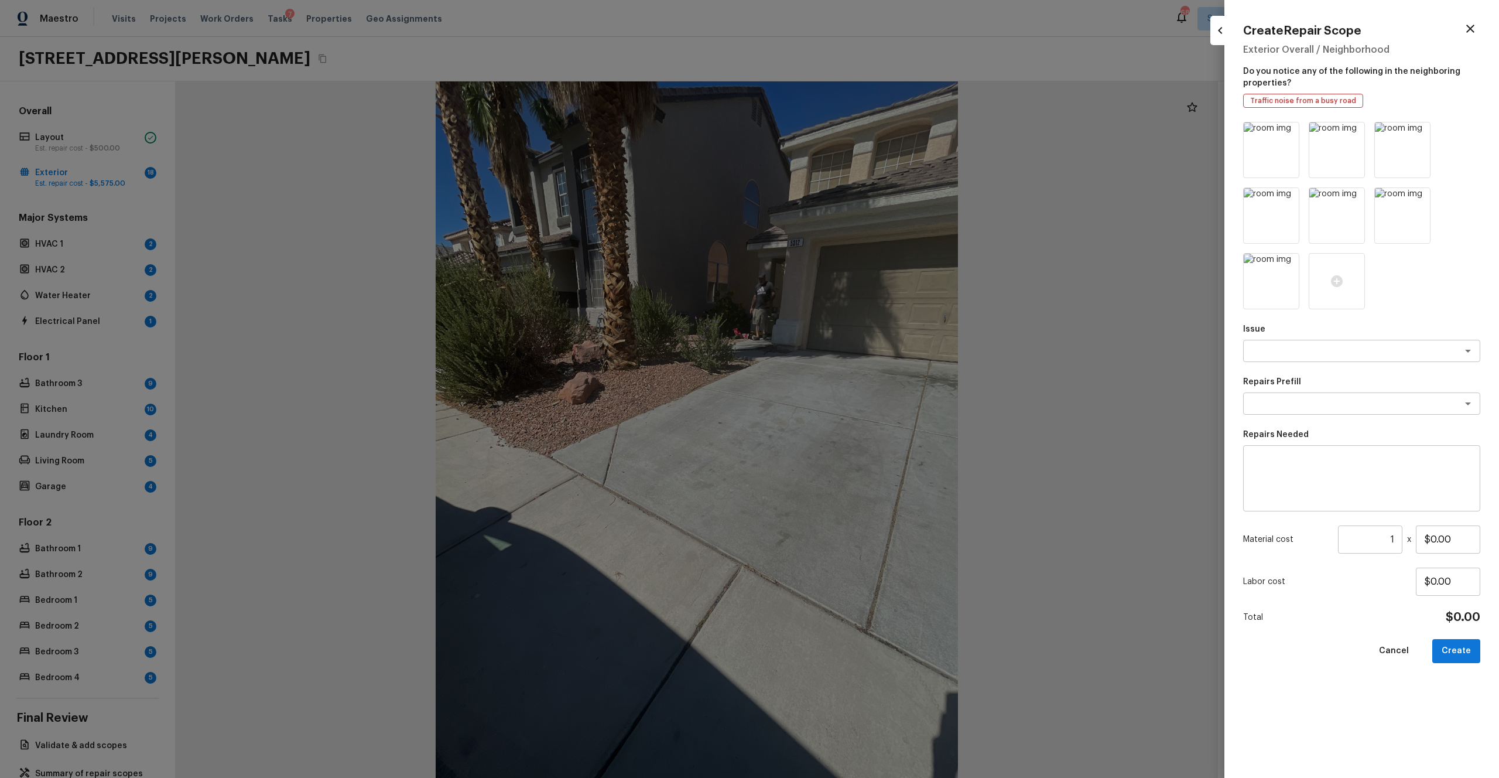
click at [843, 132] on icon at bounding box center [1289, 133] width 10 height 10
click at [843, 132] on icon at bounding box center [1354, 133] width 10 height 10
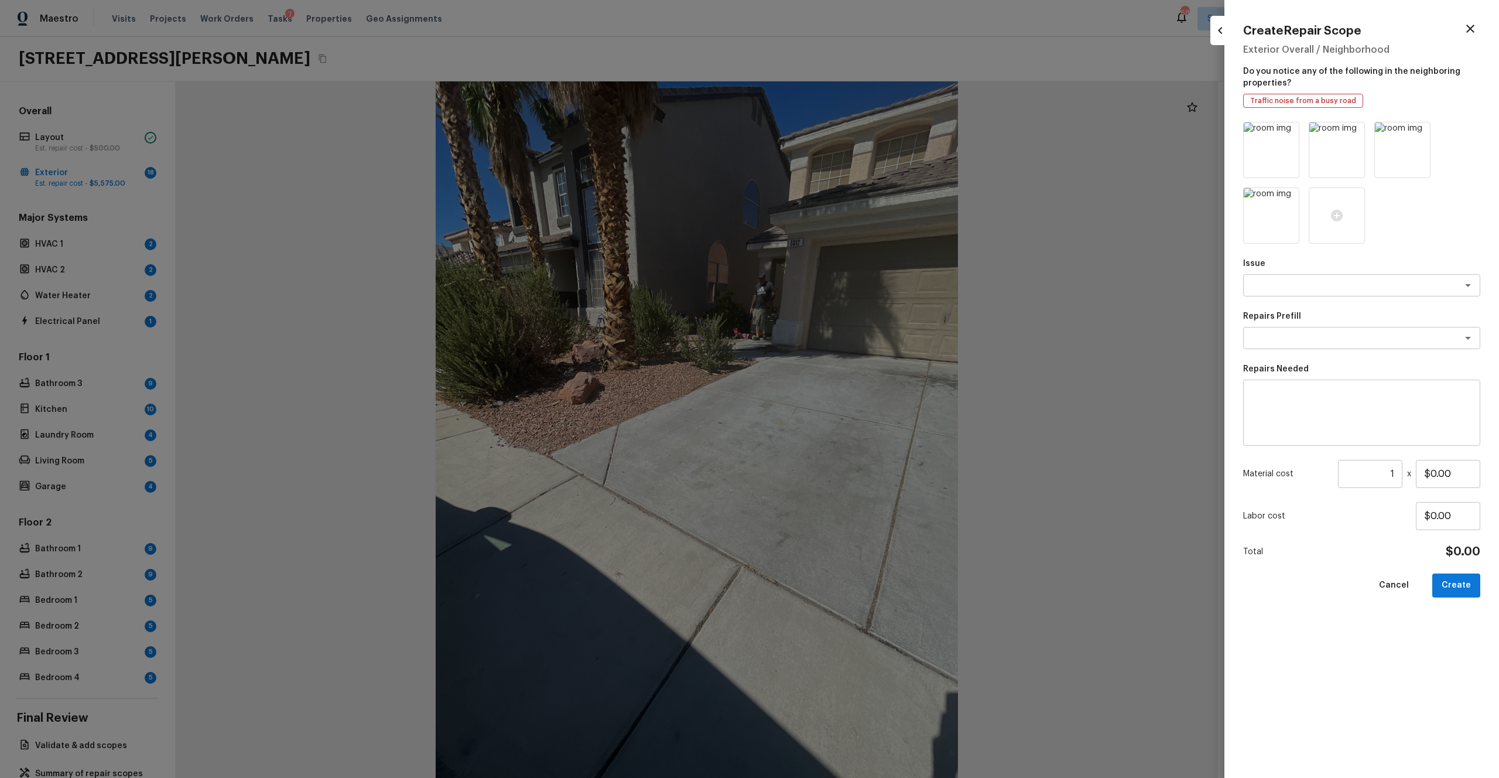
click at [843, 132] on icon at bounding box center [1289, 133] width 10 height 10
click at [843, 132] on icon at bounding box center [1354, 133] width 10 height 10
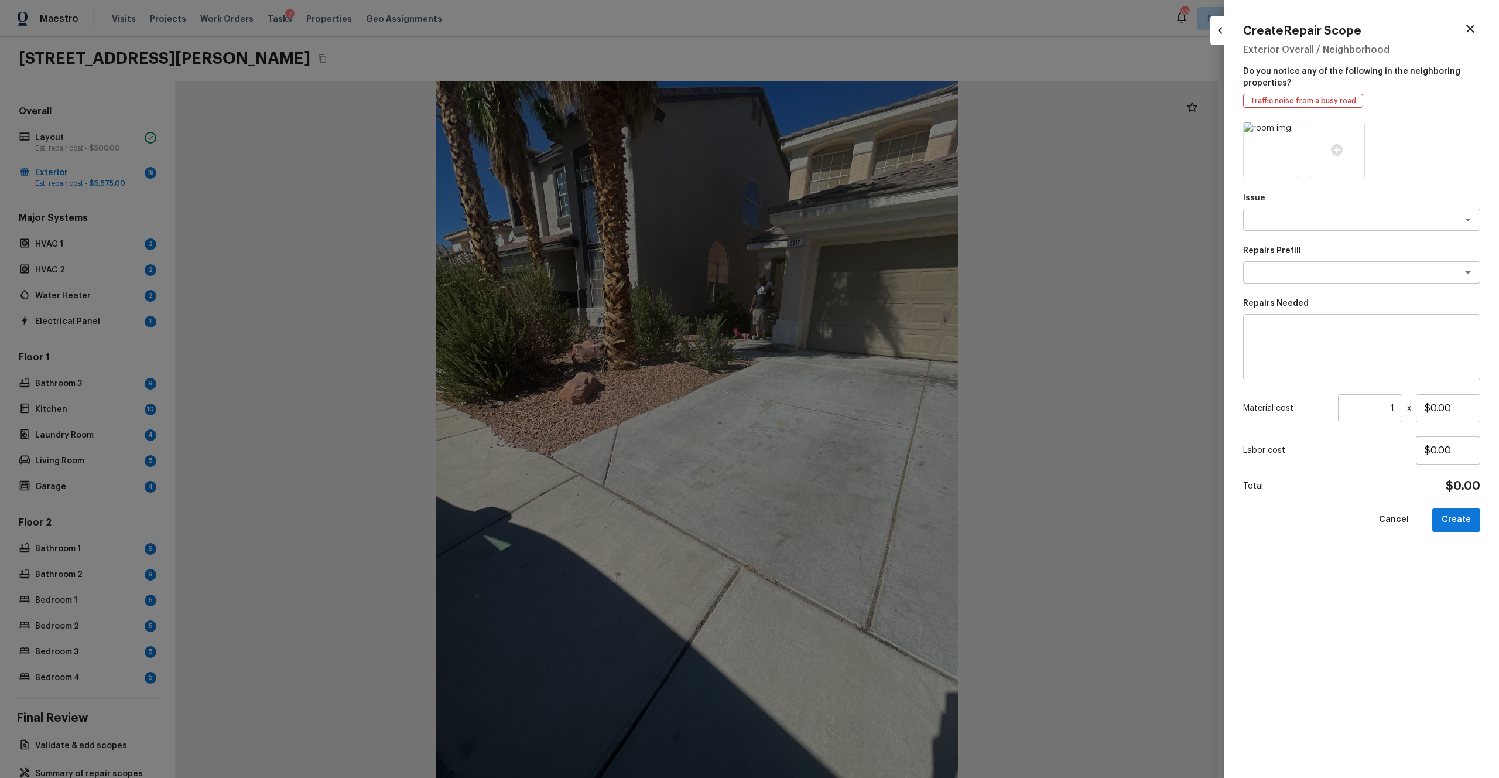
click at [843, 132] on icon at bounding box center [1289, 133] width 10 height 10
click at [843, 149] on icon at bounding box center [1271, 150] width 14 height 14
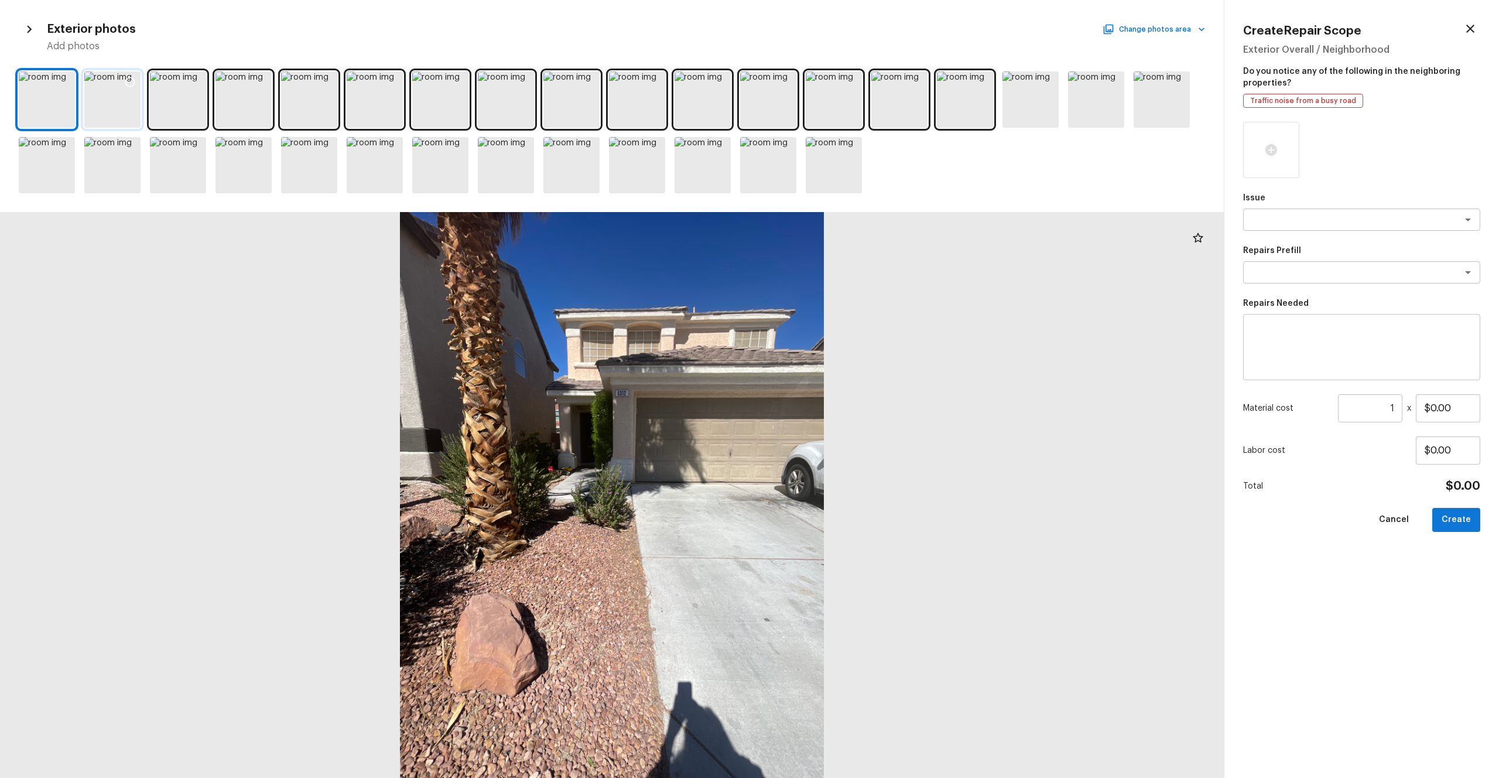
click at [118, 108] on div at bounding box center [112, 99] width 56 height 56
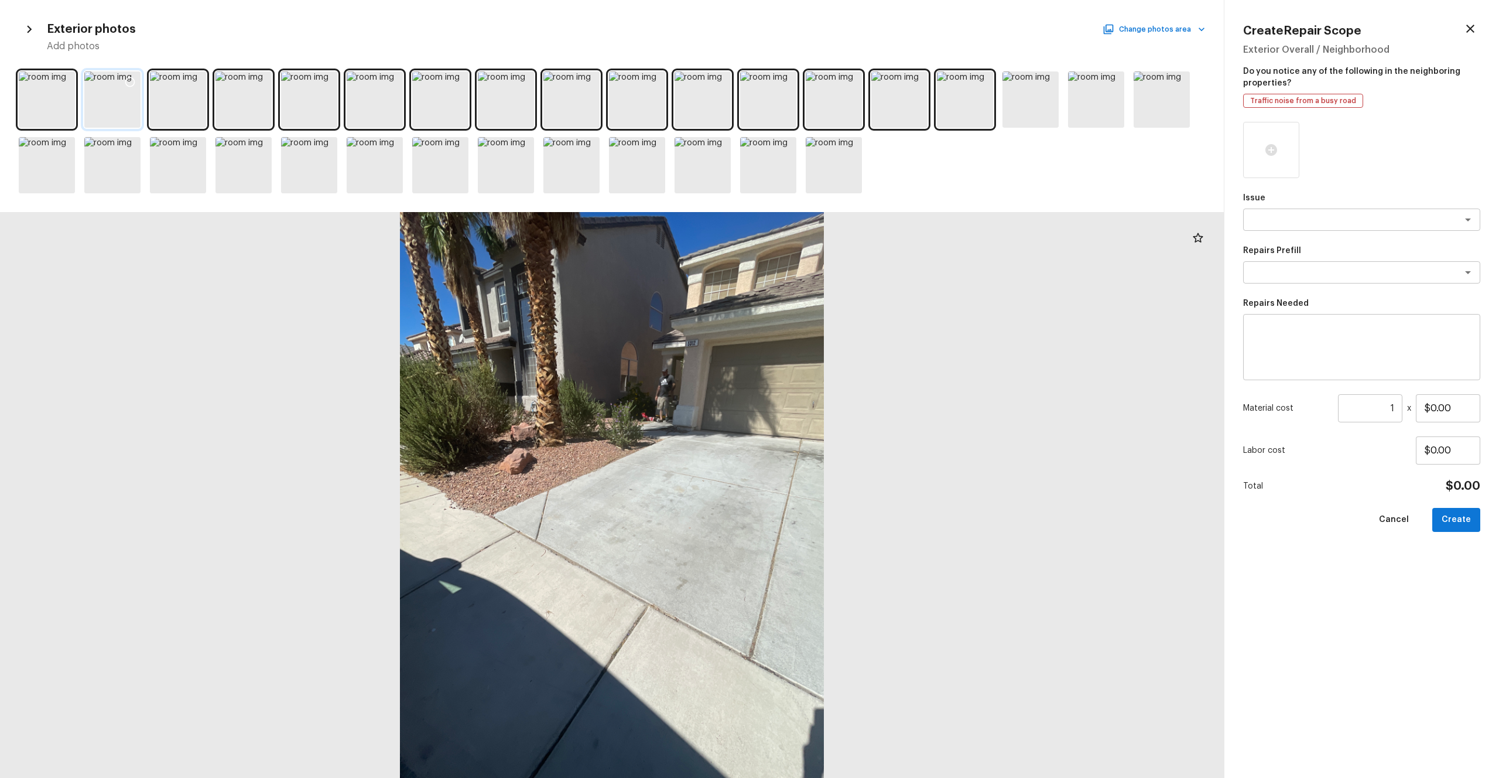
click at [117, 108] on div at bounding box center [112, 99] width 56 height 56
click at [130, 83] on icon at bounding box center [130, 82] width 12 height 12
click at [843, 217] on textarea at bounding box center [1346, 220] width 194 height 12
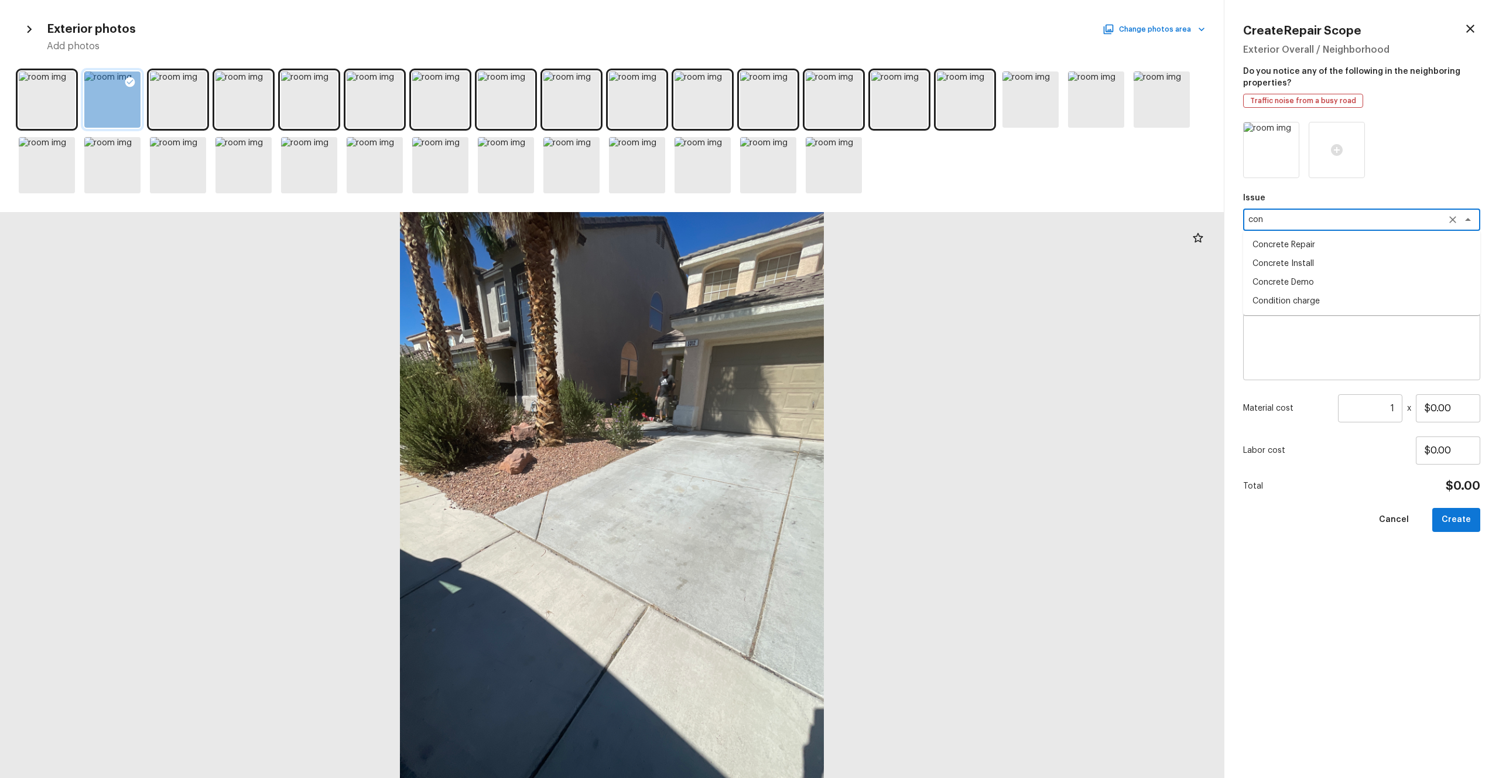
click at [843, 250] on li "Concrete Repair" at bounding box center [1361, 244] width 237 height 19
type textarea "Concrete Repair"
click at [843, 284] on div "Issue Concrete Repair x ​ Repairs Prefill x ​ Repairs Needed x ​ Material cost …" at bounding box center [1361, 440] width 237 height 637
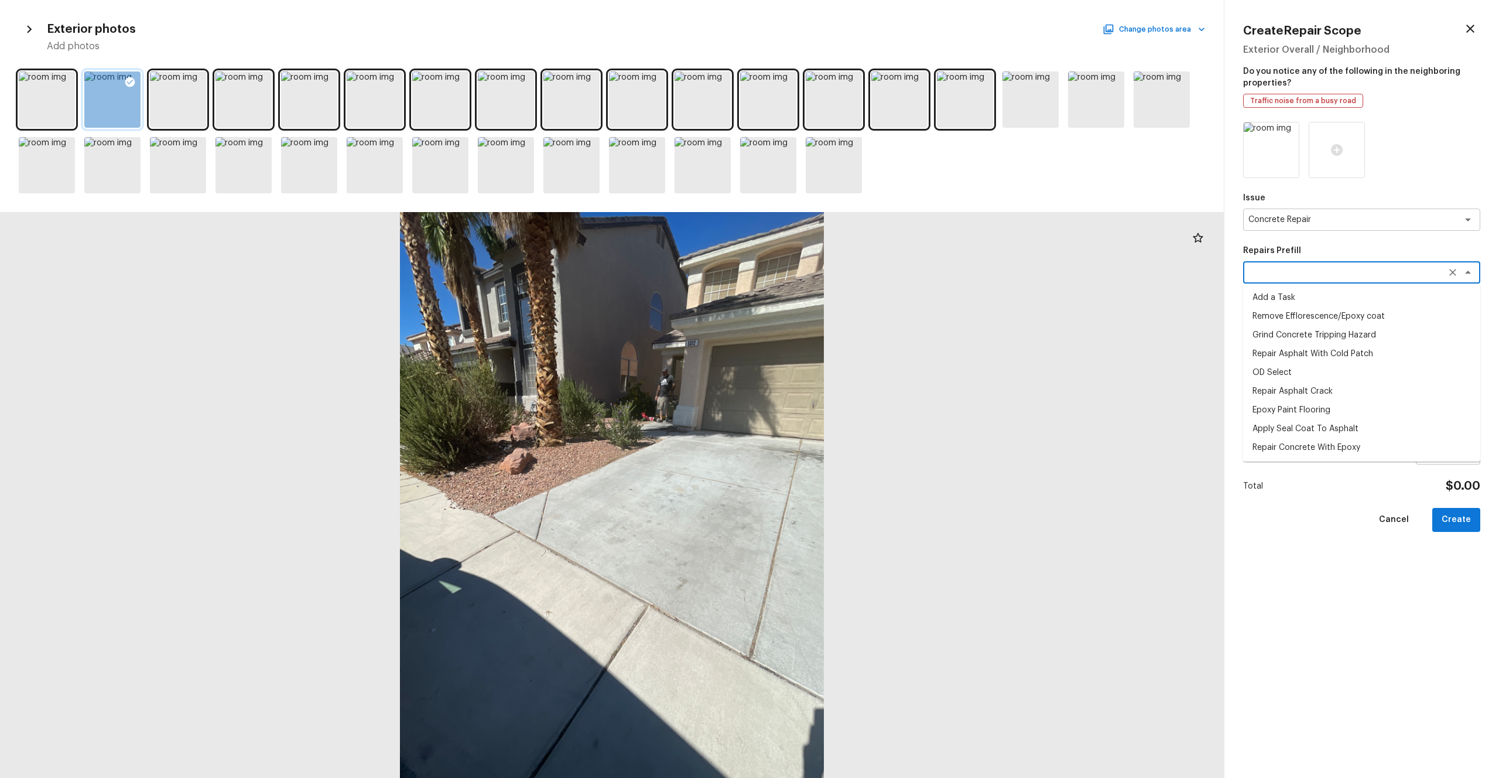
click at [843, 273] on textarea at bounding box center [1346, 272] width 194 height 12
click at [843, 342] on li "Repair Concrete With Epoxy" at bounding box center [1361, 335] width 237 height 19
type textarea "Repair Concrete With Epoxy"
type textarea "Prep and clean the crack in the concrete thoroughly. Apply/inject a concrete ad…"
type input "$7.95"
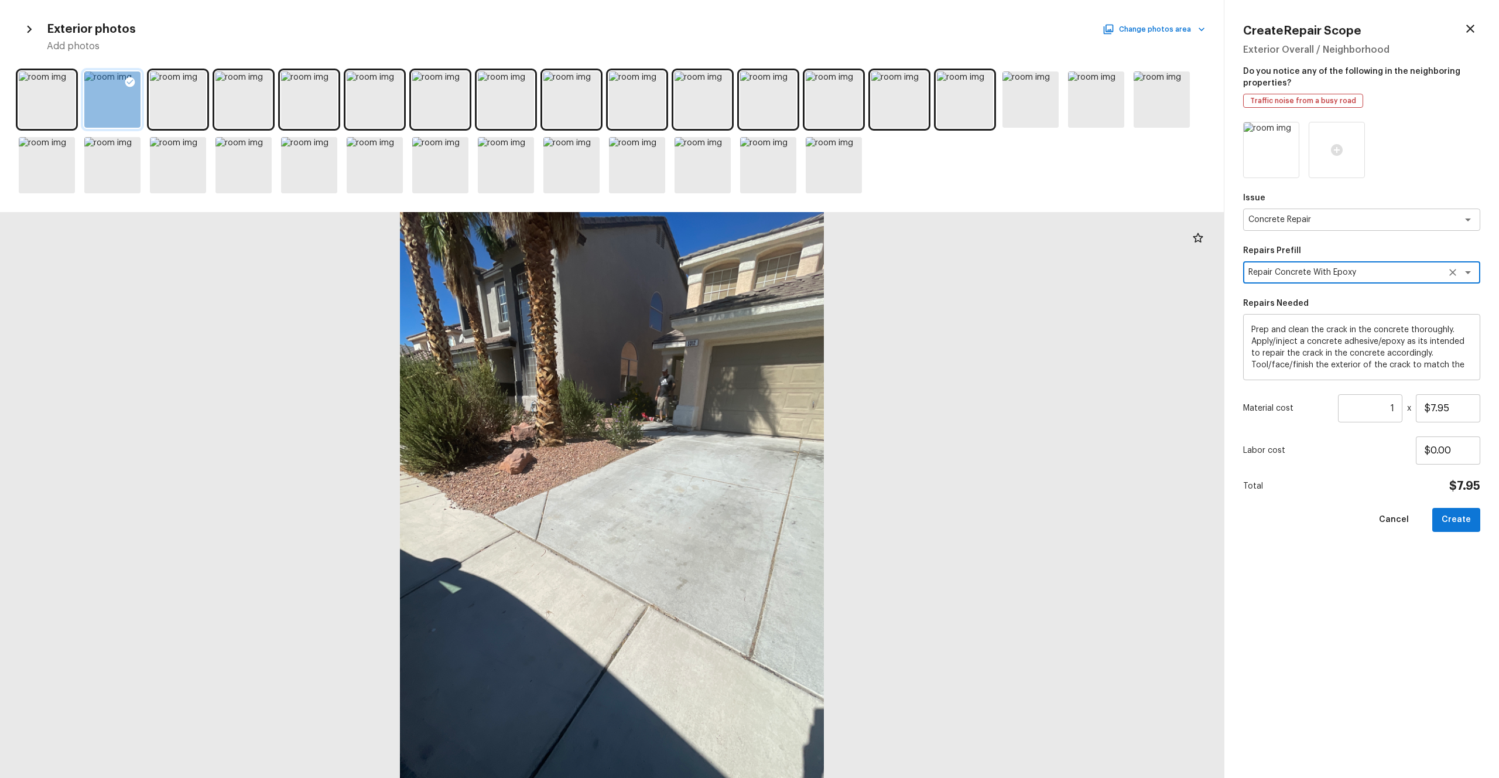
type textarea "Repair Concrete With Epoxy"
click at [843, 402] on input "1" at bounding box center [1370, 408] width 64 height 28
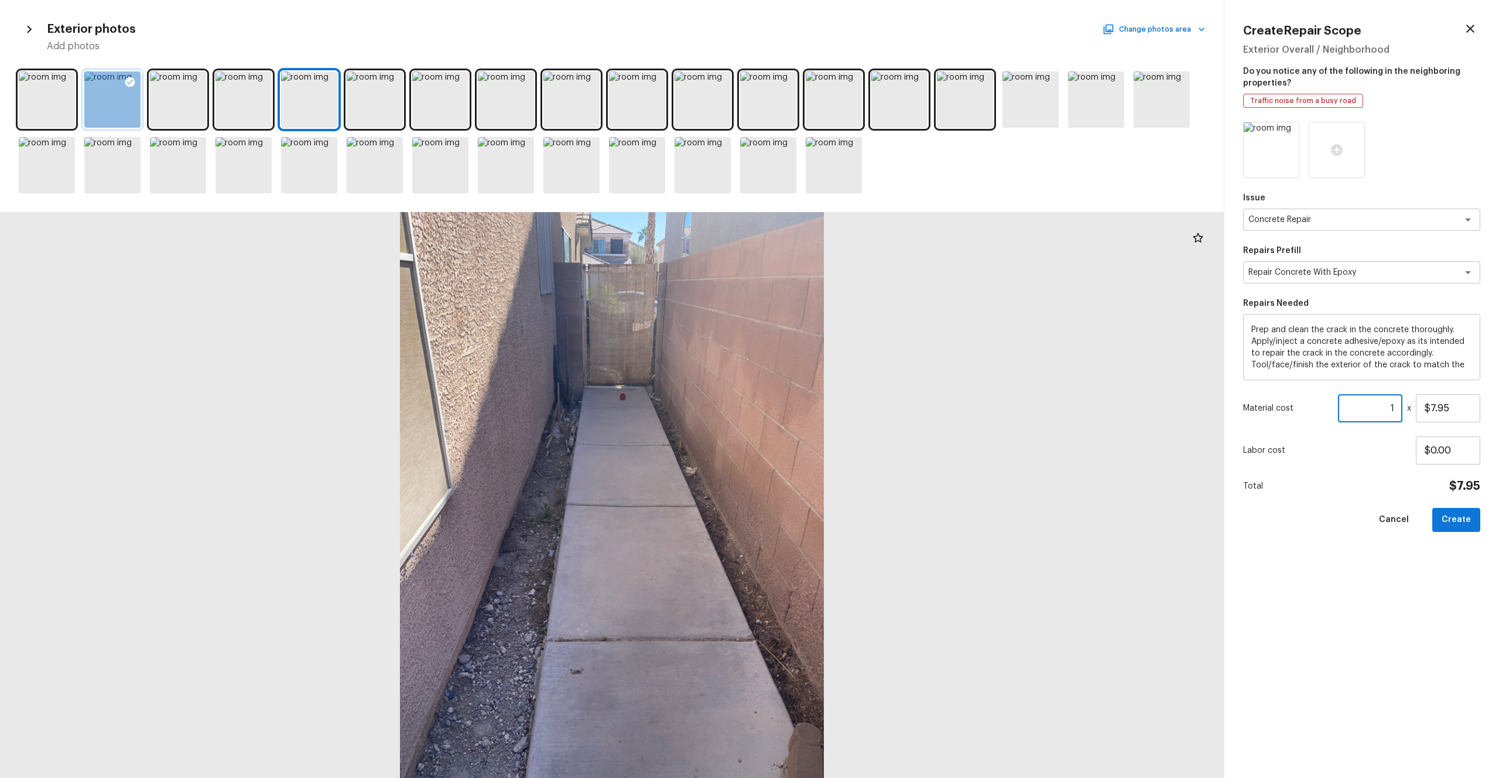
click at [843, 410] on div "Material cost 1 ​ x $7.95" at bounding box center [1361, 408] width 237 height 28
type input "30"
click at [843, 427] on div "Issue Concrete Repair x ​ Repairs Prefill Repair Concrete With Epoxy x ​ Repair…" at bounding box center [1361, 440] width 237 height 637
click at [843, 427] on button "Create" at bounding box center [1457, 520] width 48 height 24
type input "1"
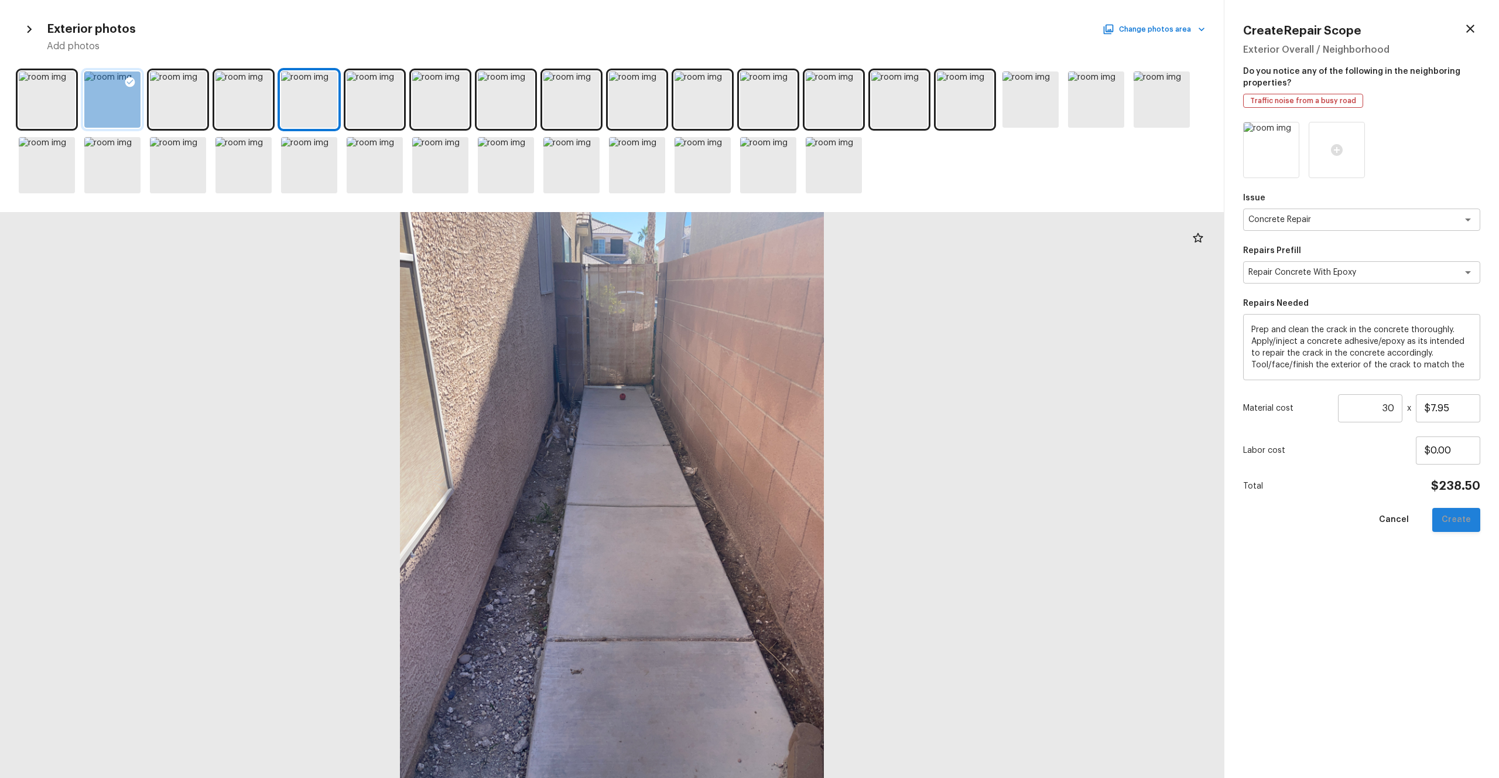
type input "$0.00"
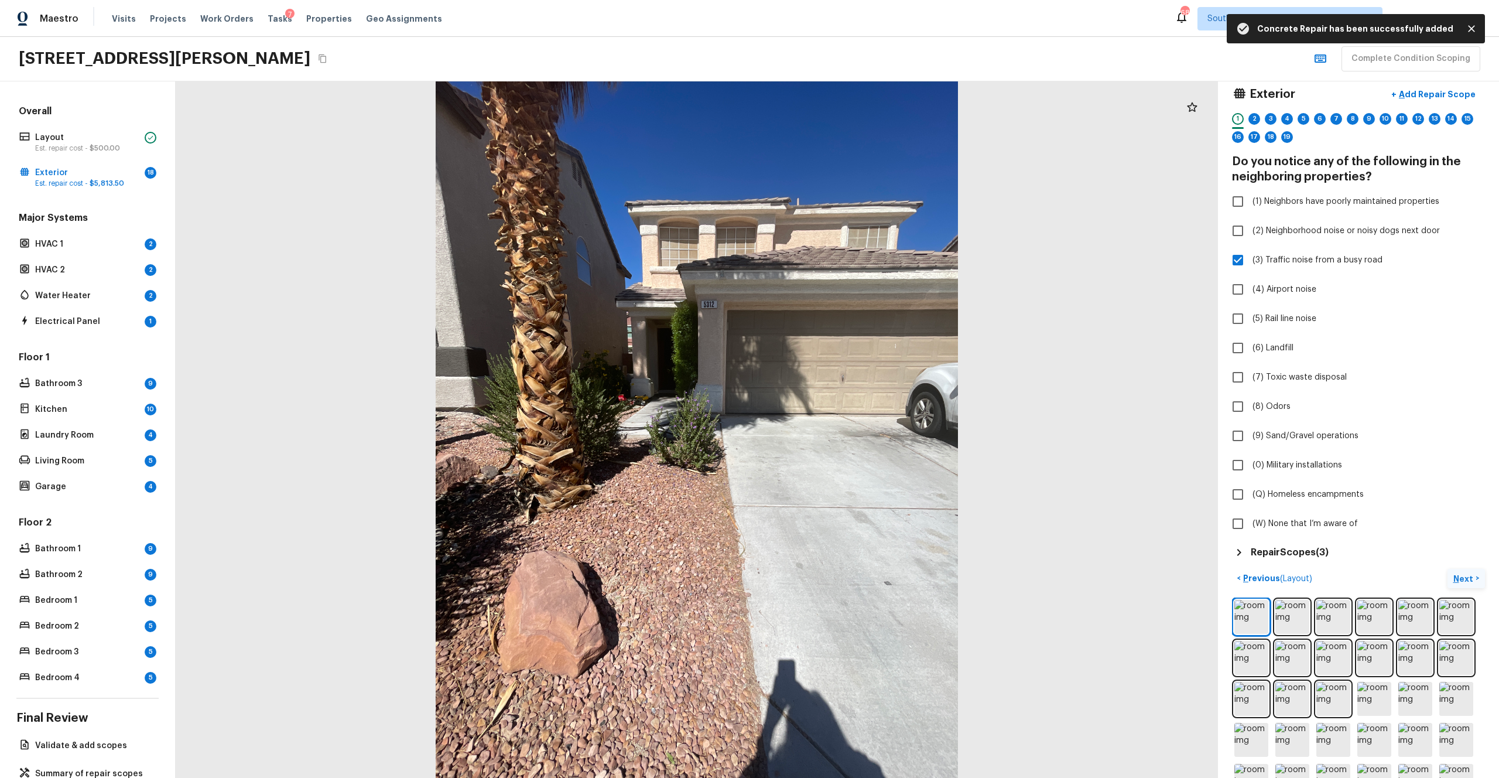
click at [843, 427] on p "Next" at bounding box center [1465, 579] width 22 height 12
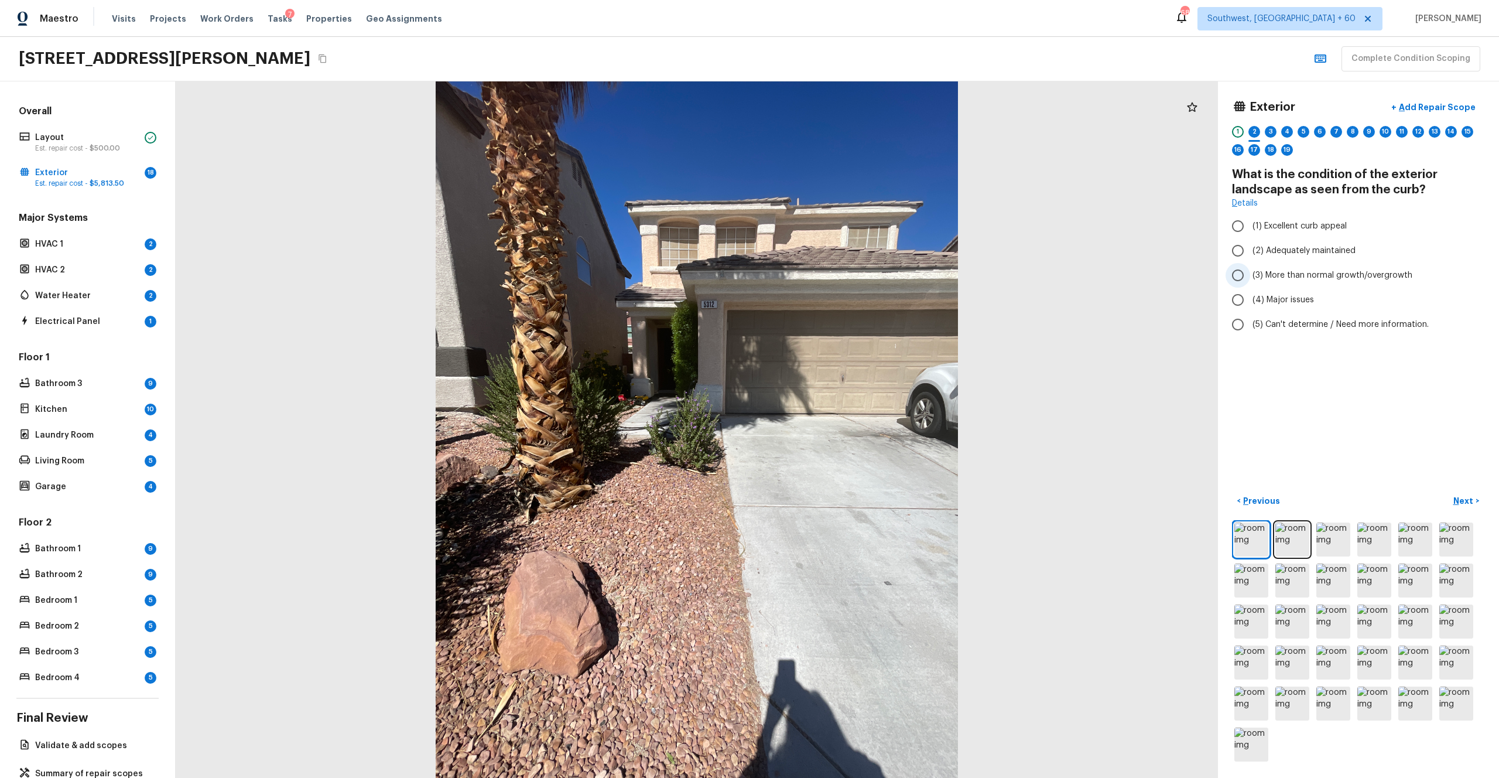
click at [843, 274] on span "(3) More than normal growth/overgrowth" at bounding box center [1333, 275] width 160 height 12
click at [843, 274] on input "(3) More than normal growth/overgrowth" at bounding box center [1238, 275] width 25 height 25
radio input "true"
click at [843, 427] on div "< Previous Next >" at bounding box center [1358, 627] width 253 height 272
click at [843, 427] on p "Next" at bounding box center [1465, 501] width 22 height 12
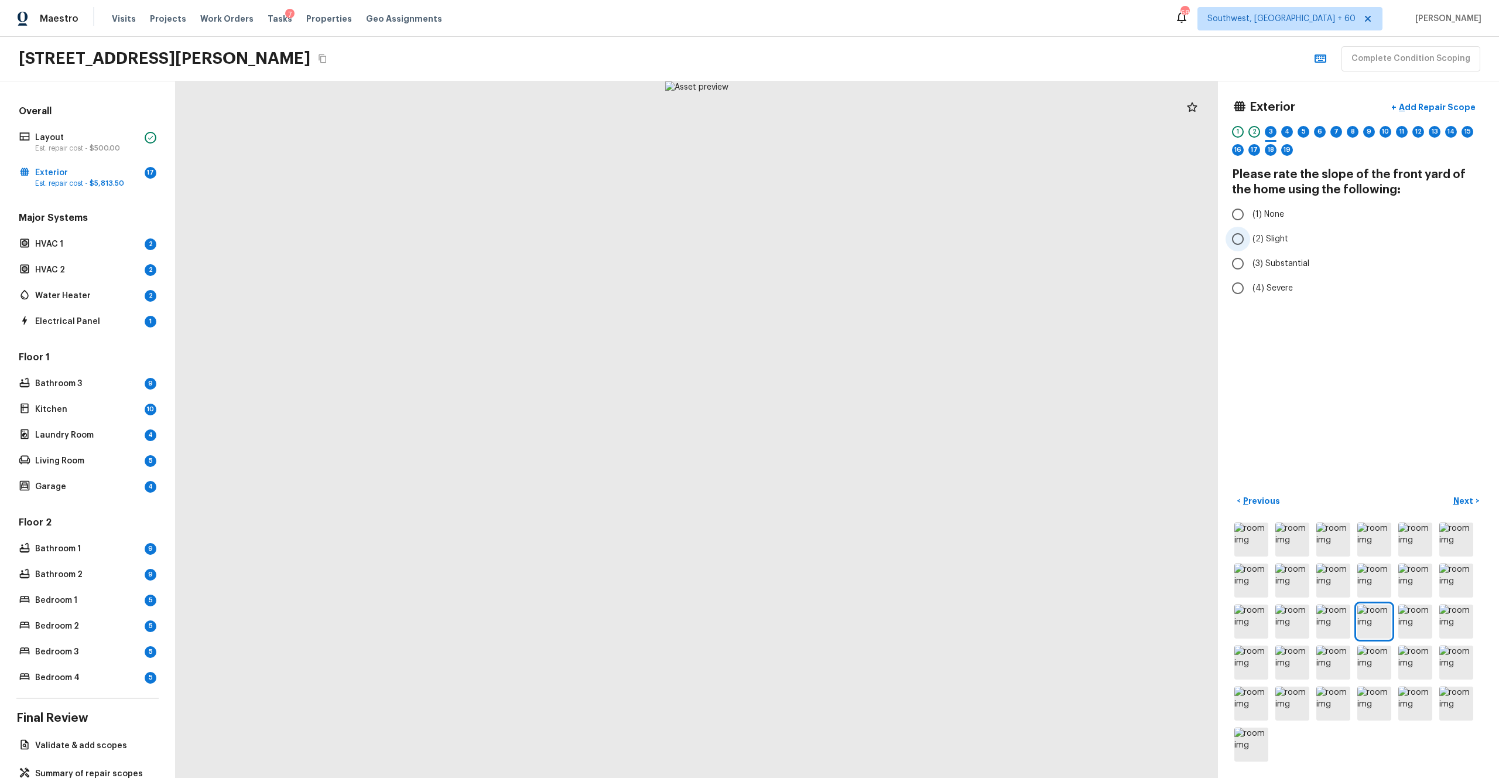
click at [843, 242] on span "(2) Slight" at bounding box center [1271, 239] width 36 height 12
click at [843, 242] on input "(2) Slight" at bounding box center [1238, 239] width 25 height 25
radio input "true"
click at [843, 427] on p "Next" at bounding box center [1465, 501] width 22 height 12
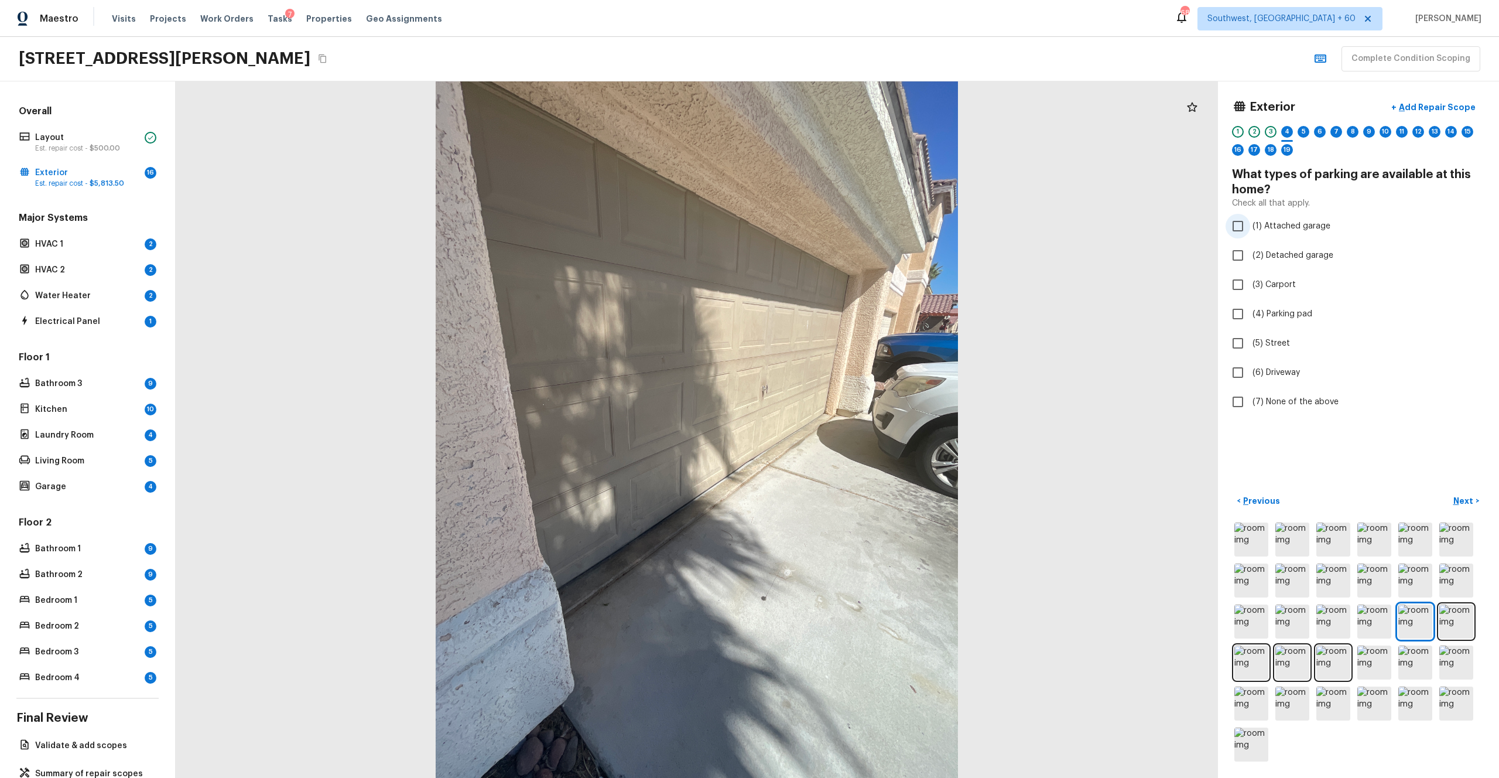
click at [843, 228] on span "(1) Attached garage" at bounding box center [1292, 226] width 78 height 12
click at [843, 228] on input "(1) Attached garage" at bounding box center [1238, 226] width 25 height 25
checkbox input "true"
click at [843, 370] on span "(6) Driveway" at bounding box center [1276, 373] width 47 height 12
click at [843, 370] on input "(6) Driveway" at bounding box center [1238, 372] width 25 height 25
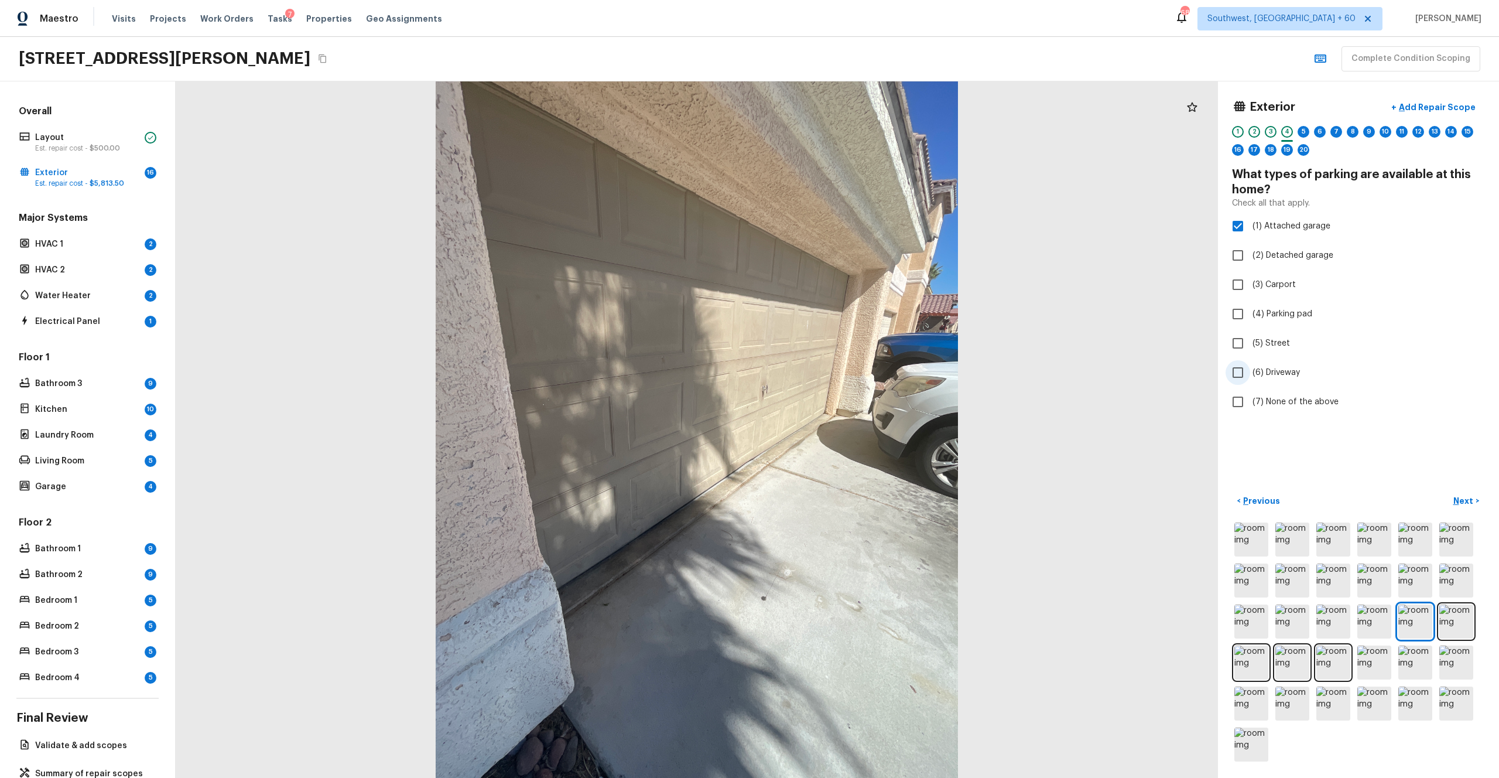
checkbox input "true"
click at [843, 427] on p "Next" at bounding box center [1465, 501] width 22 height 12
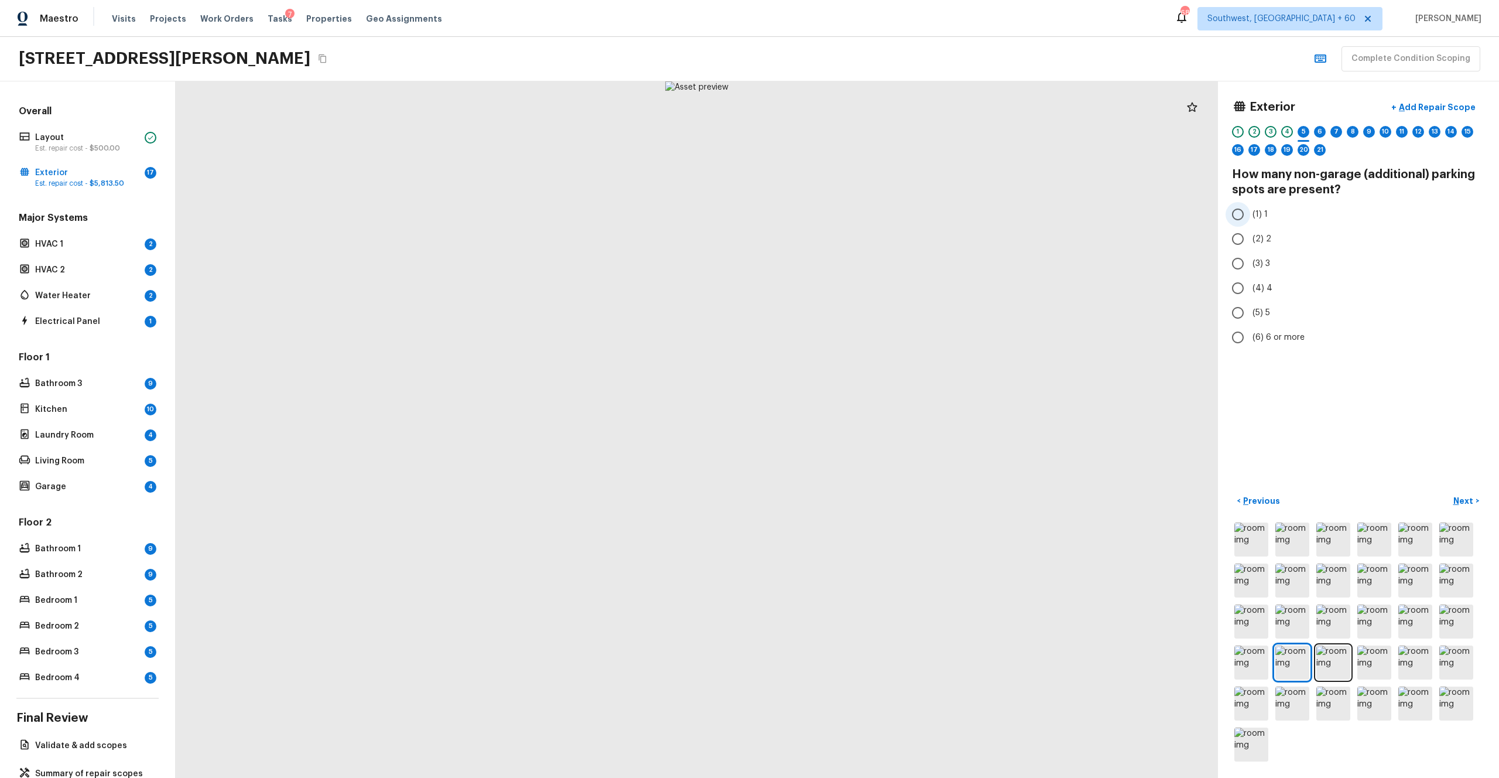
click at [843, 210] on input "(1) 1" at bounding box center [1238, 214] width 25 height 25
radio input "true"
click at [843, 427] on p "Next" at bounding box center [1465, 501] width 22 height 12
click at [843, 240] on label "(2) 2" at bounding box center [1351, 239] width 250 height 25
click at [843, 240] on input "(2) 2" at bounding box center [1238, 239] width 25 height 25
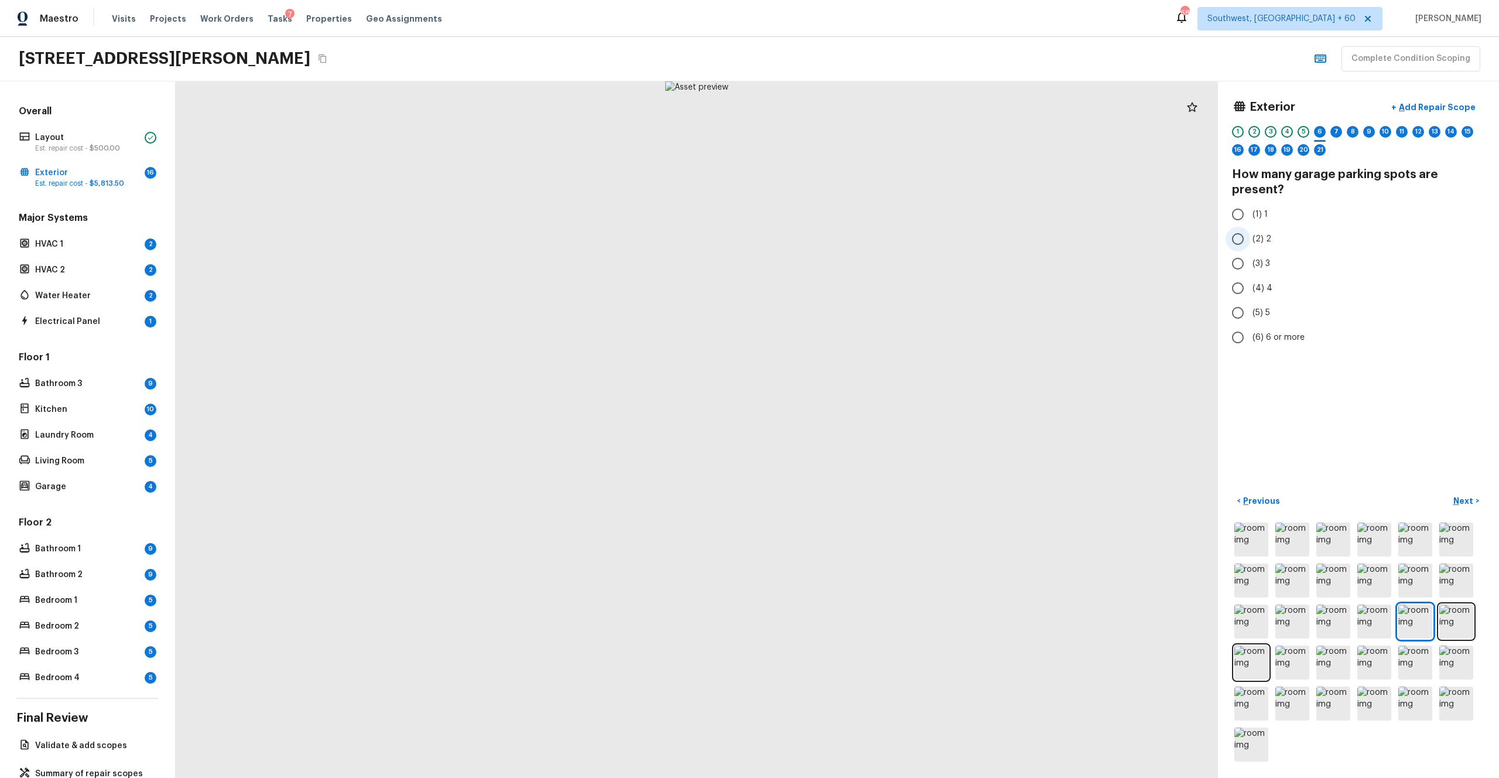
radio input "true"
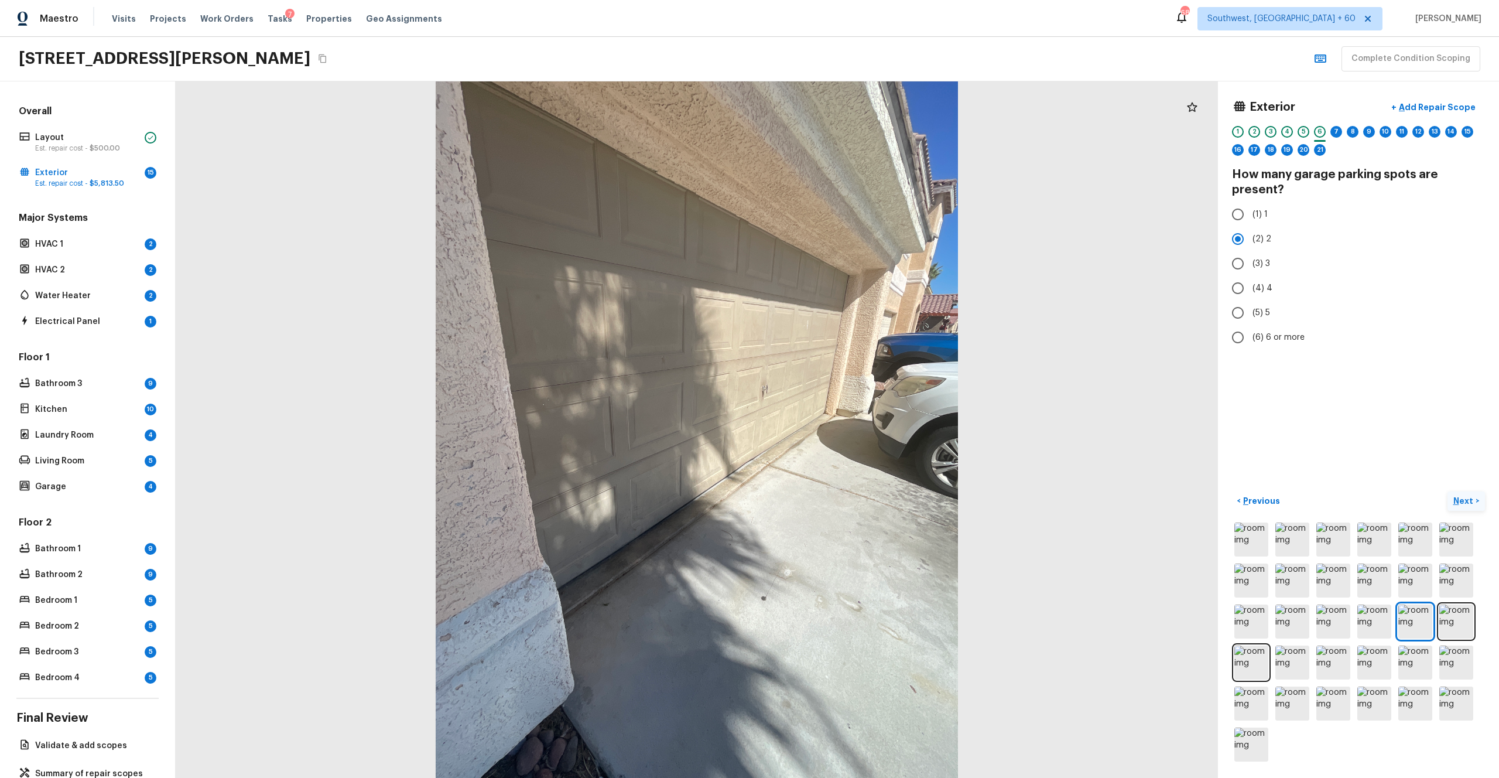
click at [843, 427] on button "Next >" at bounding box center [1466, 500] width 37 height 19
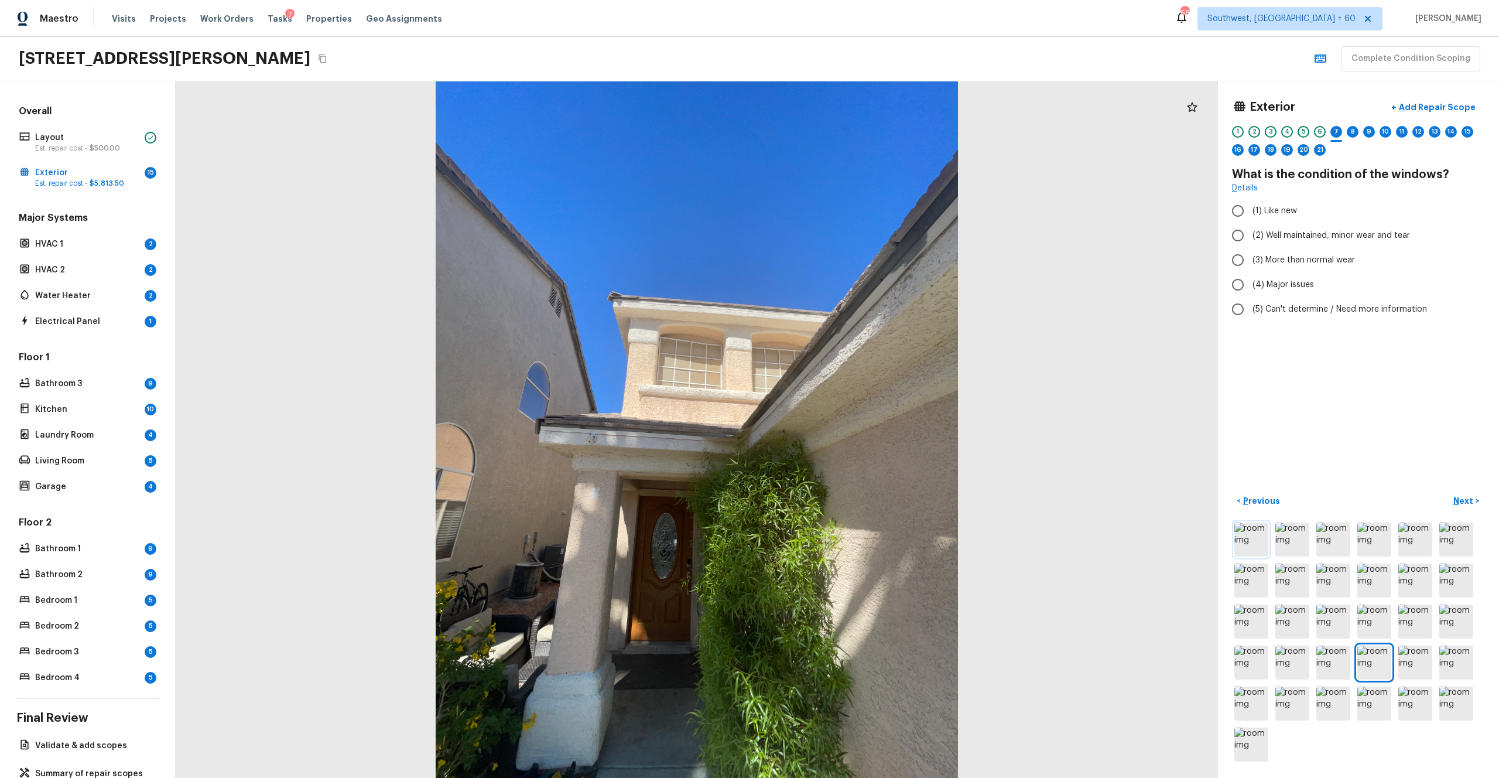
click at [843, 427] on img at bounding box center [1252, 539] width 34 height 34
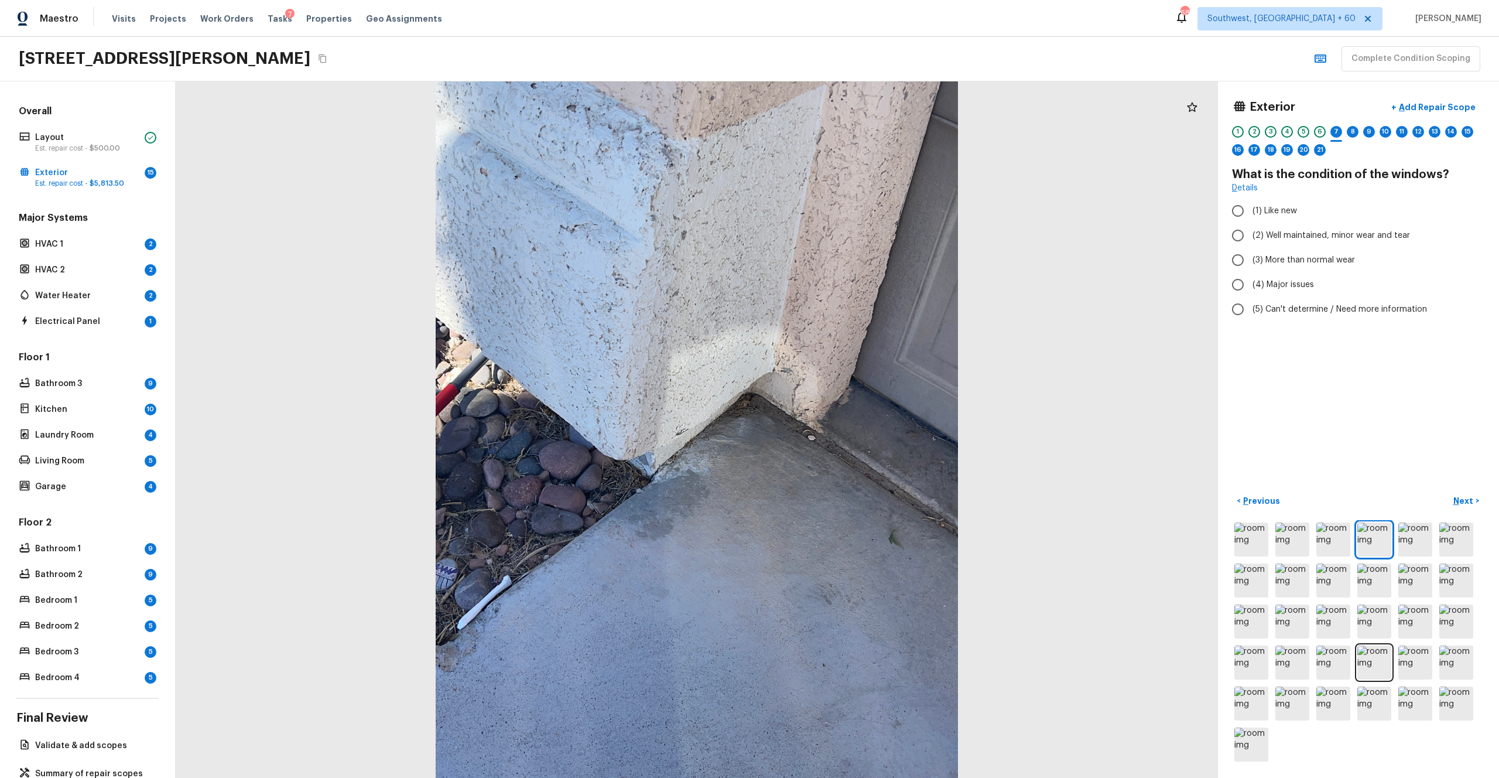
scroll to position [37, 0]
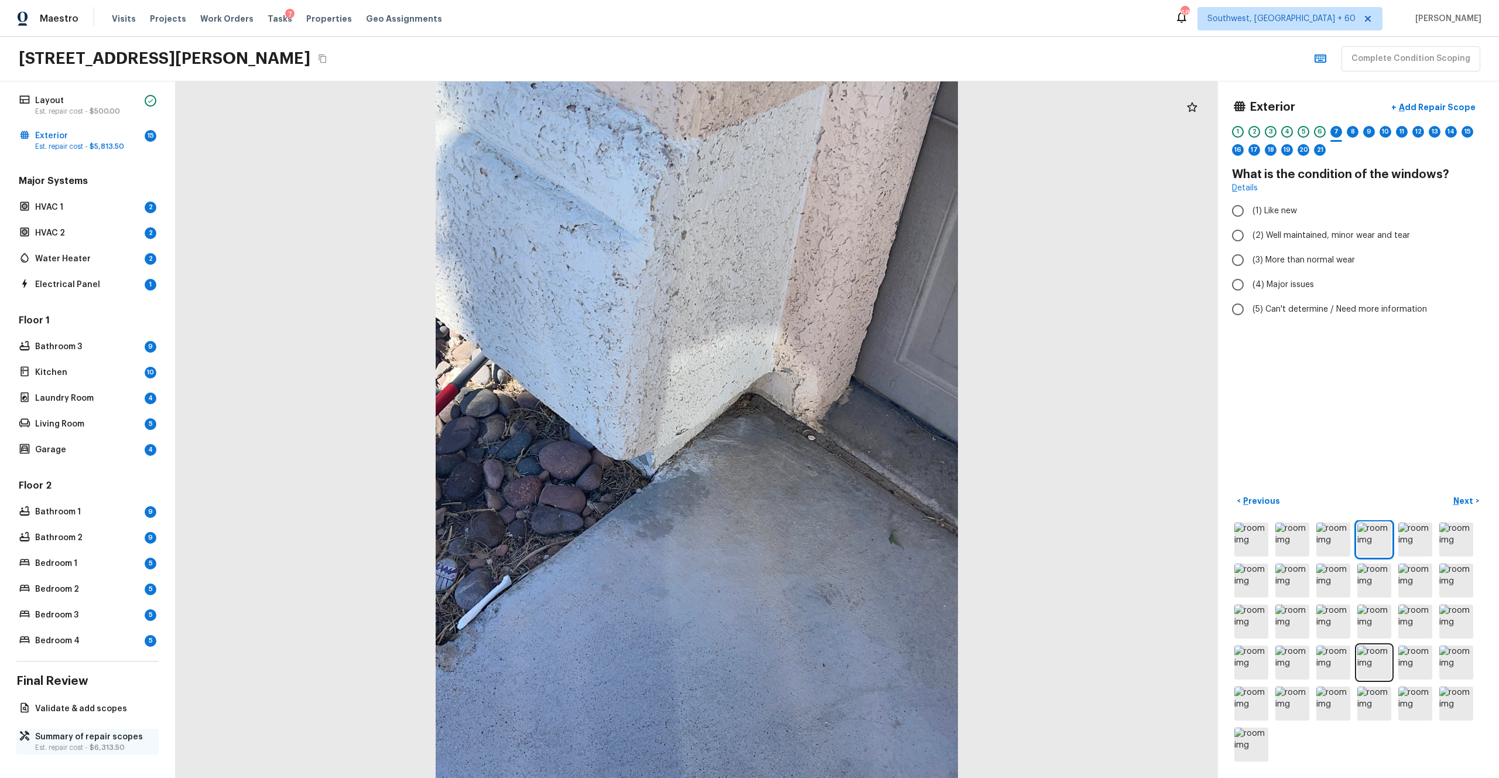
click at [107, 427] on p "Summary of repair scopes" at bounding box center [93, 737] width 117 height 12
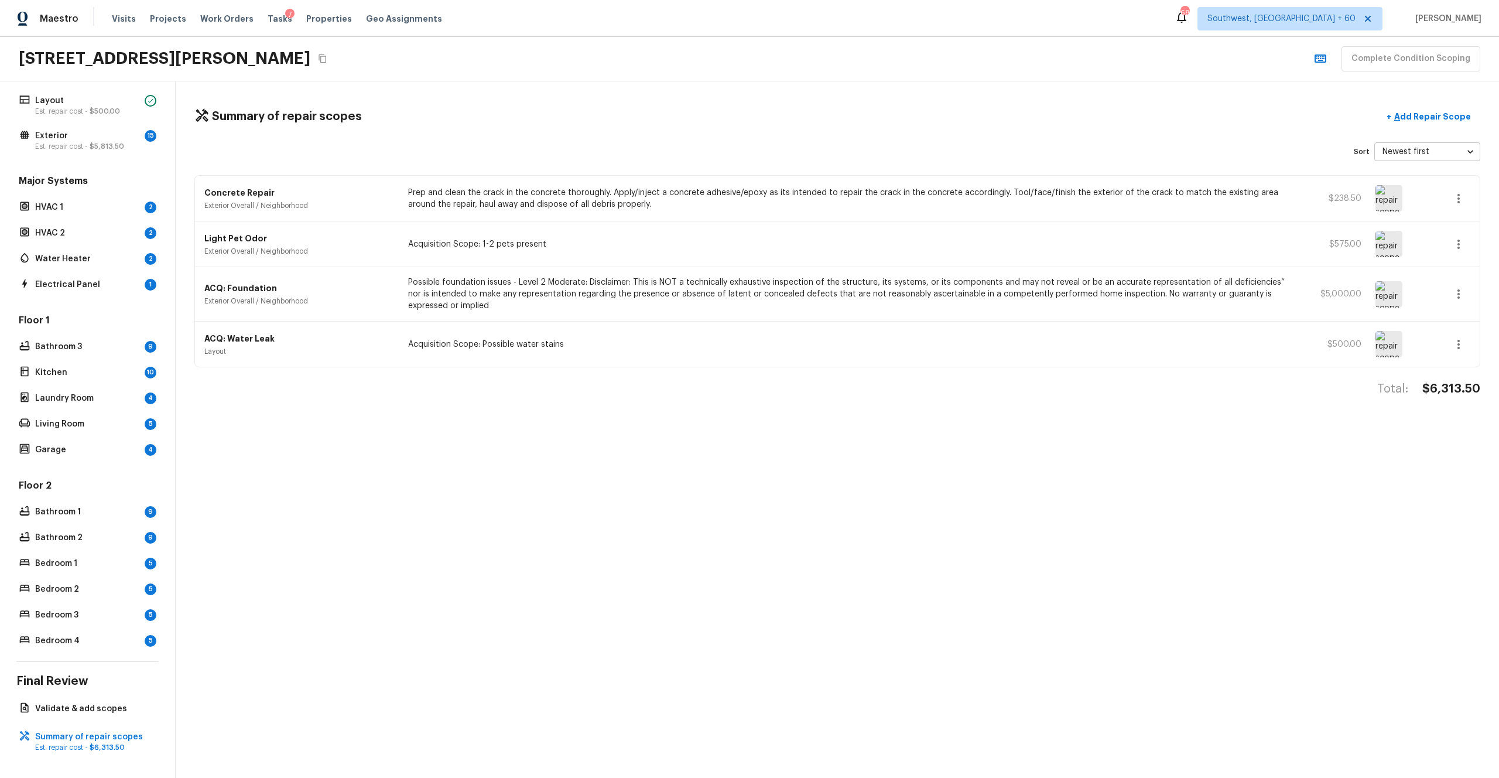
click at [636, 291] on p "Possible foundation issues - Level 2 Moderate: Disclaimer: This is NOT a techni…" at bounding box center [851, 293] width 887 height 35
click at [843, 296] on p "Possible foundation issues - Level 2 Moderate: Disclaimer: This is NOT a techni…" at bounding box center [851, 293] width 887 height 35
click at [843, 290] on p "$5,000.00" at bounding box center [1335, 294] width 53 height 12
click at [843, 293] on icon "button" at bounding box center [1459, 294] width 14 height 14
click at [843, 329] on li "Edit" at bounding box center [1462, 327] width 54 height 35
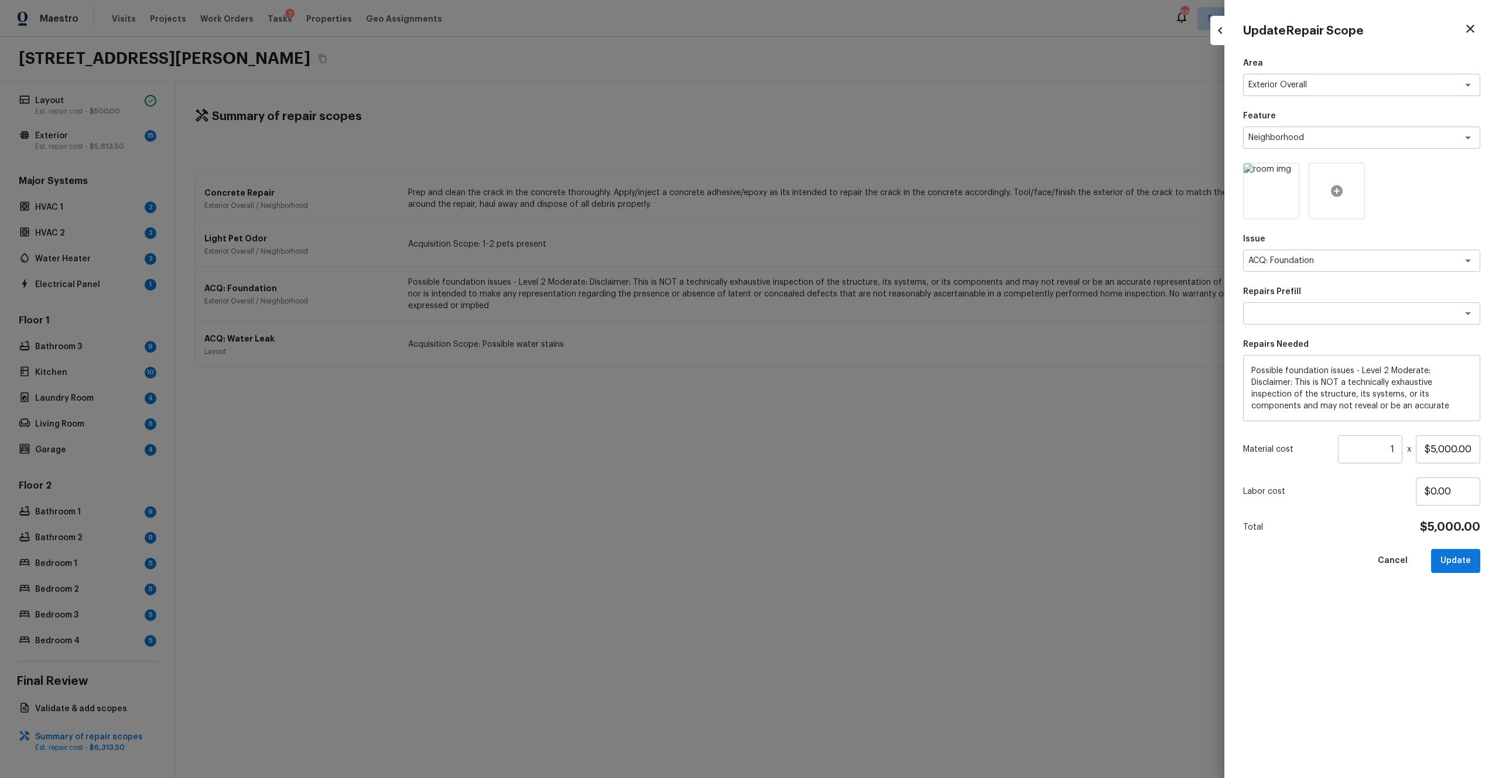
click at [843, 200] on div at bounding box center [1337, 191] width 56 height 56
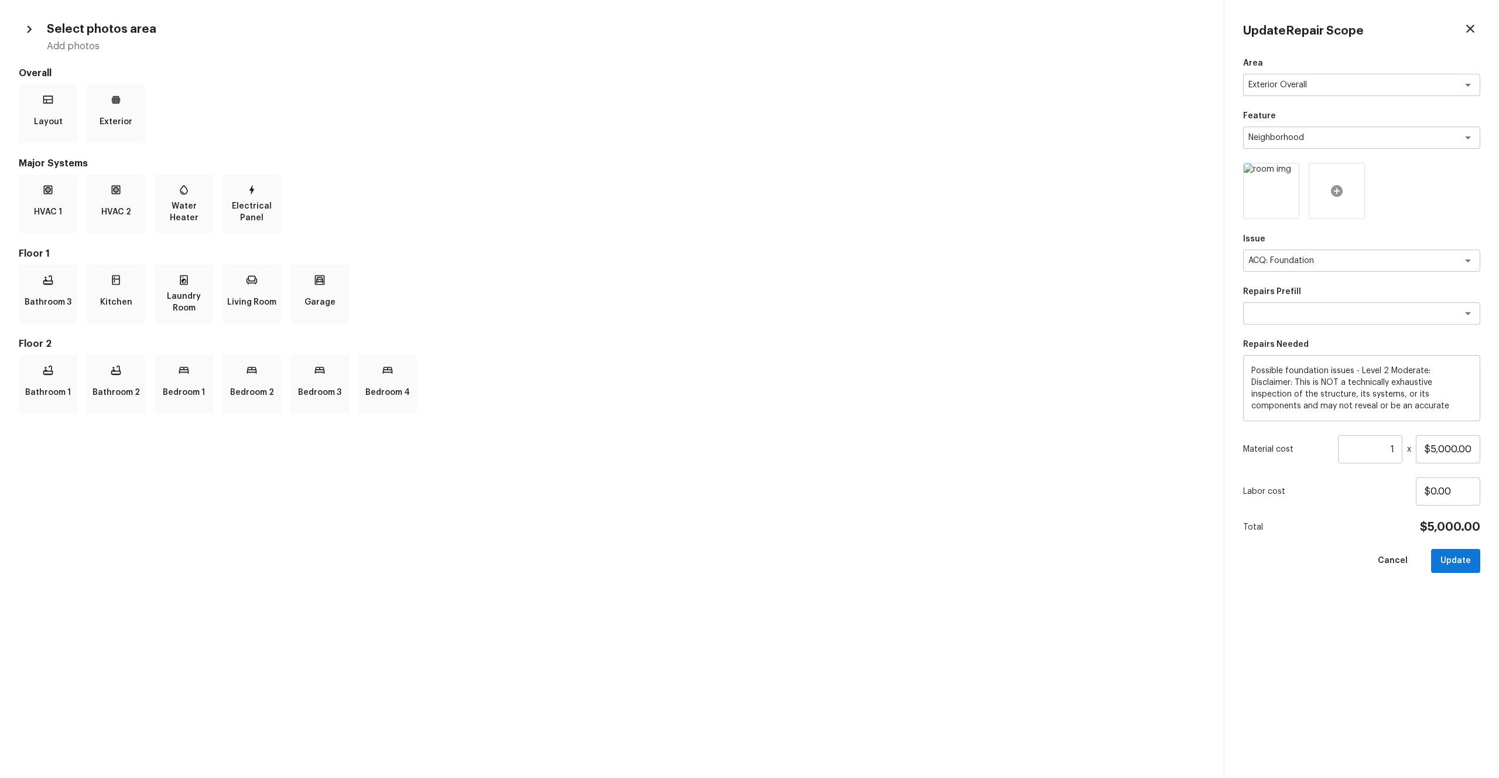
click at [843, 191] on div at bounding box center [1337, 191] width 56 height 56
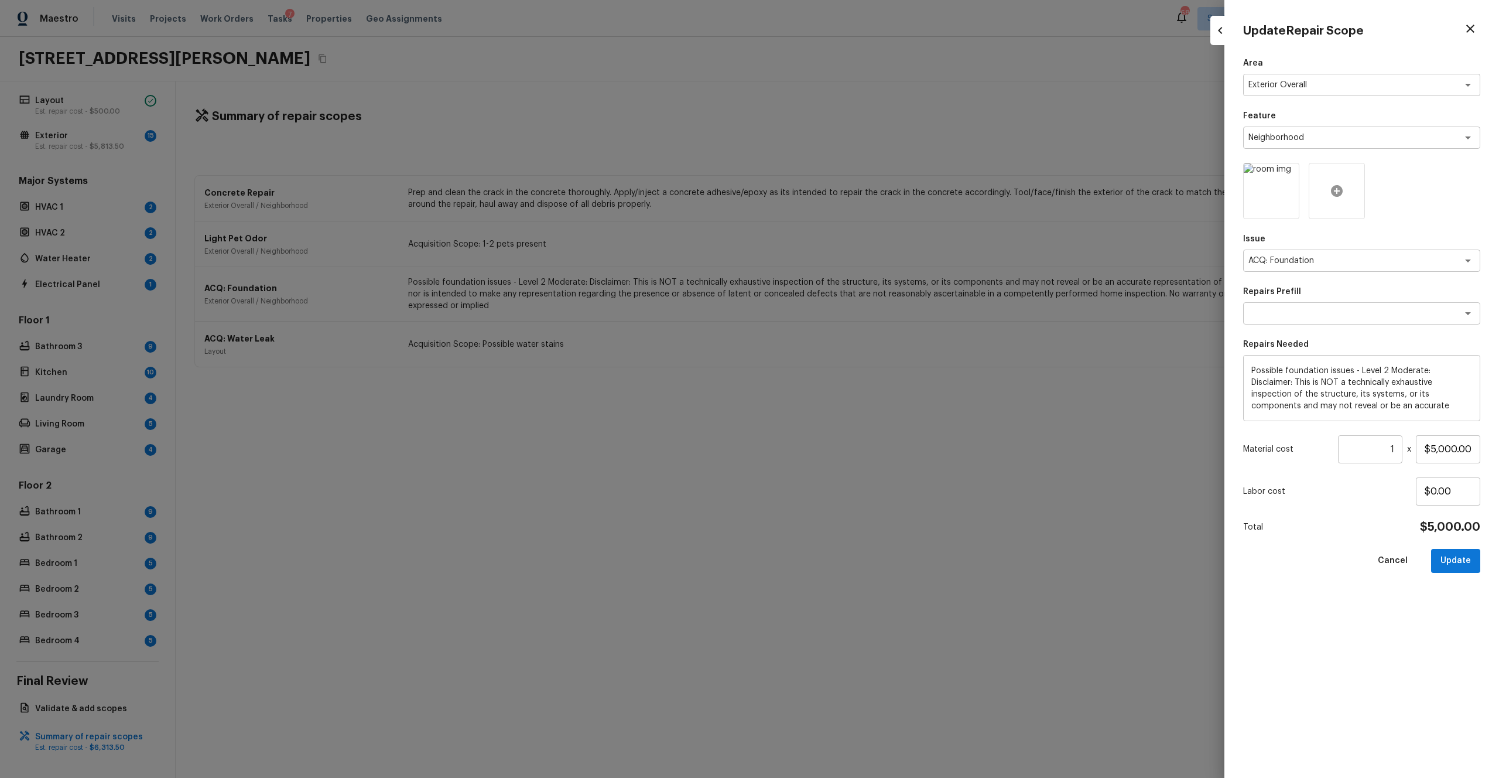
click at [843, 193] on div at bounding box center [1337, 191] width 56 height 56
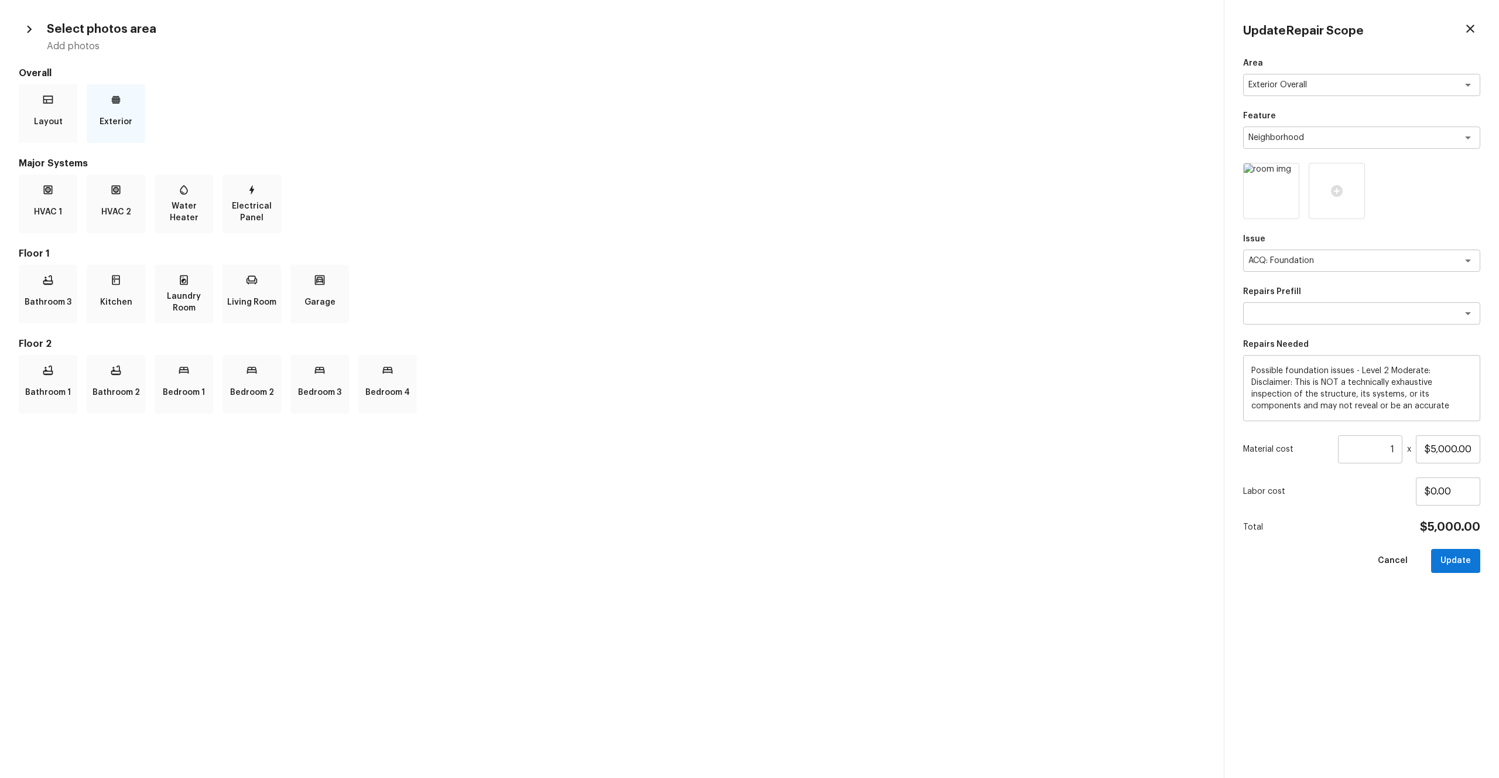
click at [107, 110] on p "Exterior" at bounding box center [116, 121] width 33 height 23
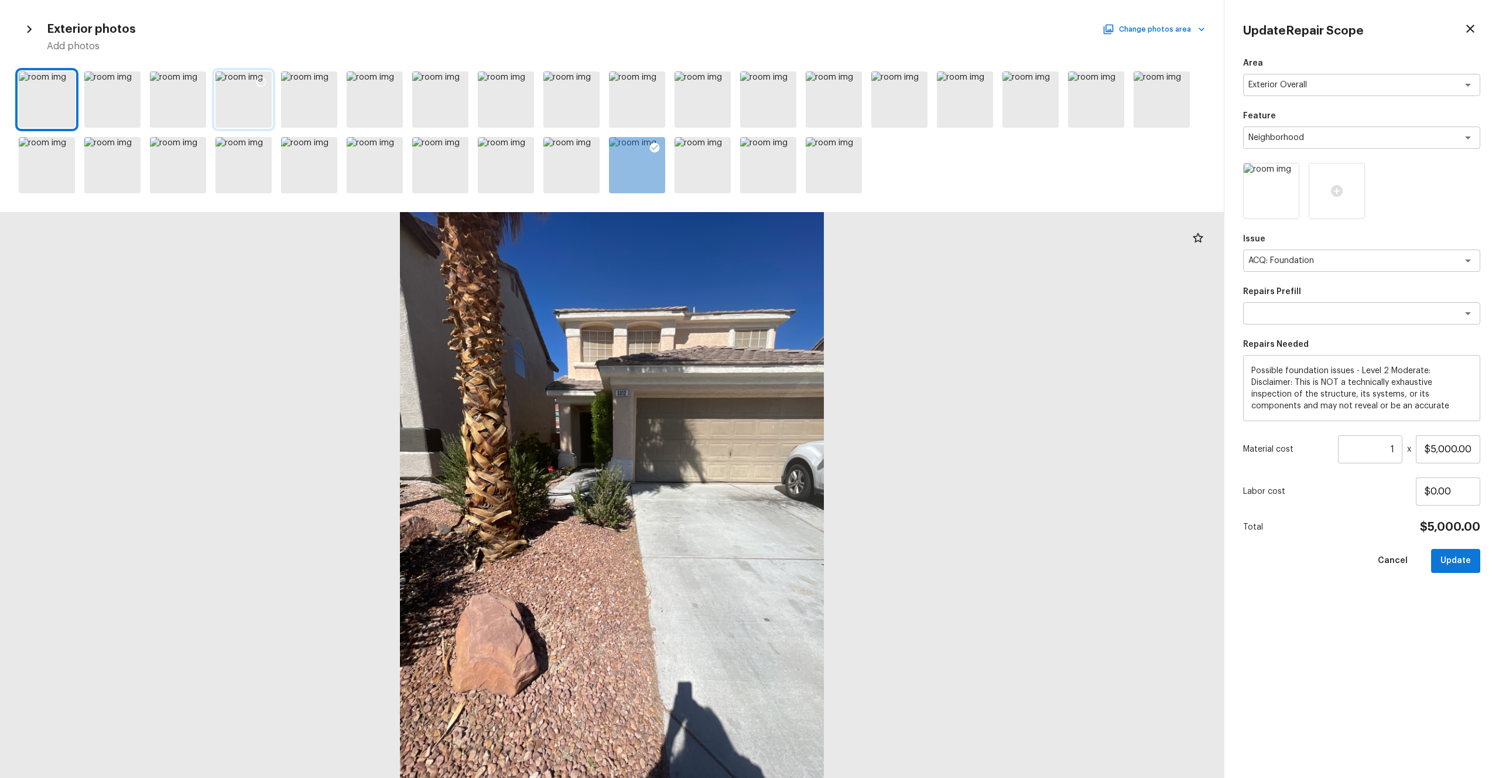
click at [224, 101] on div at bounding box center [244, 99] width 56 height 56
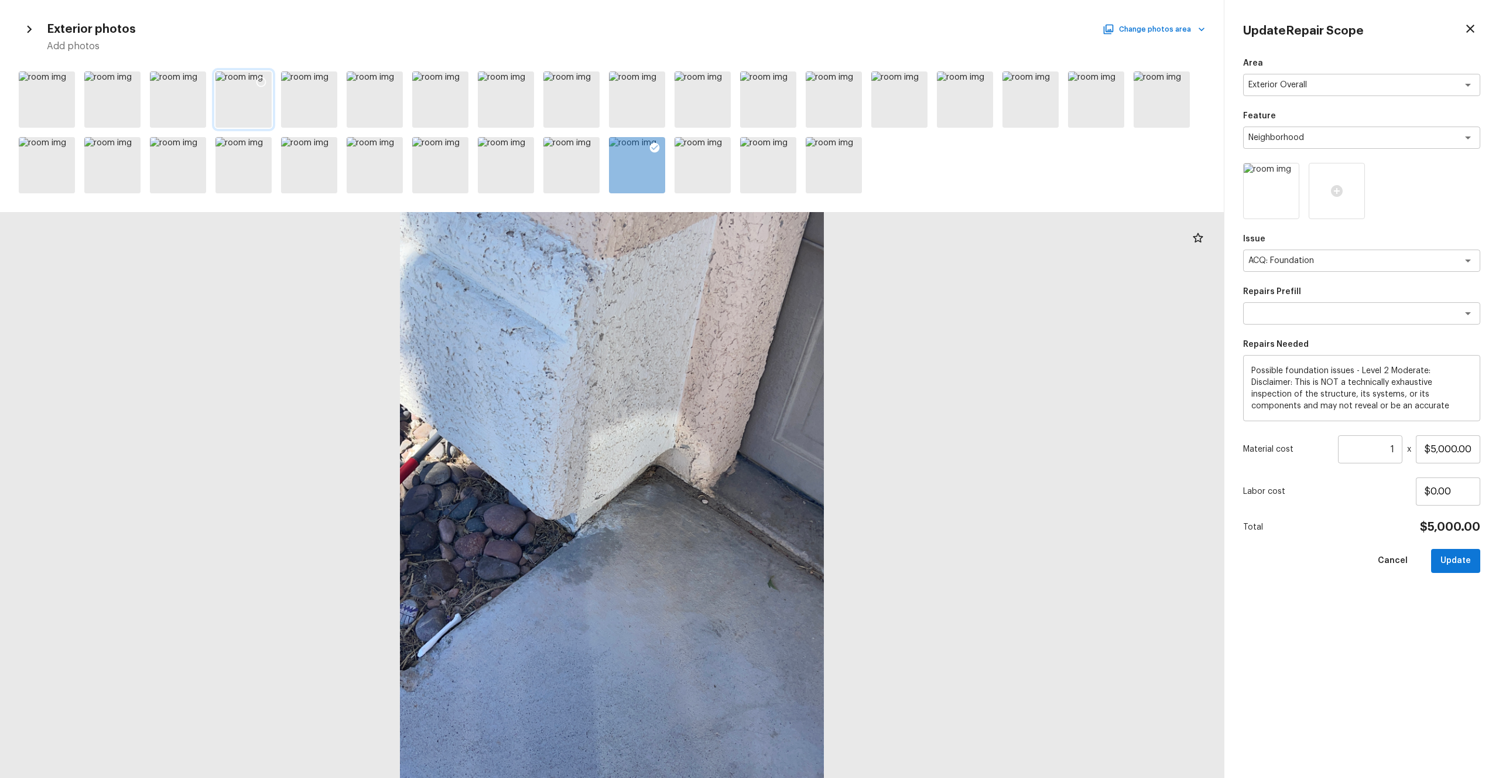
click at [260, 85] on icon at bounding box center [261, 82] width 12 height 12
click at [843, 427] on button "Update" at bounding box center [1455, 561] width 49 height 24
type input "$0.00"
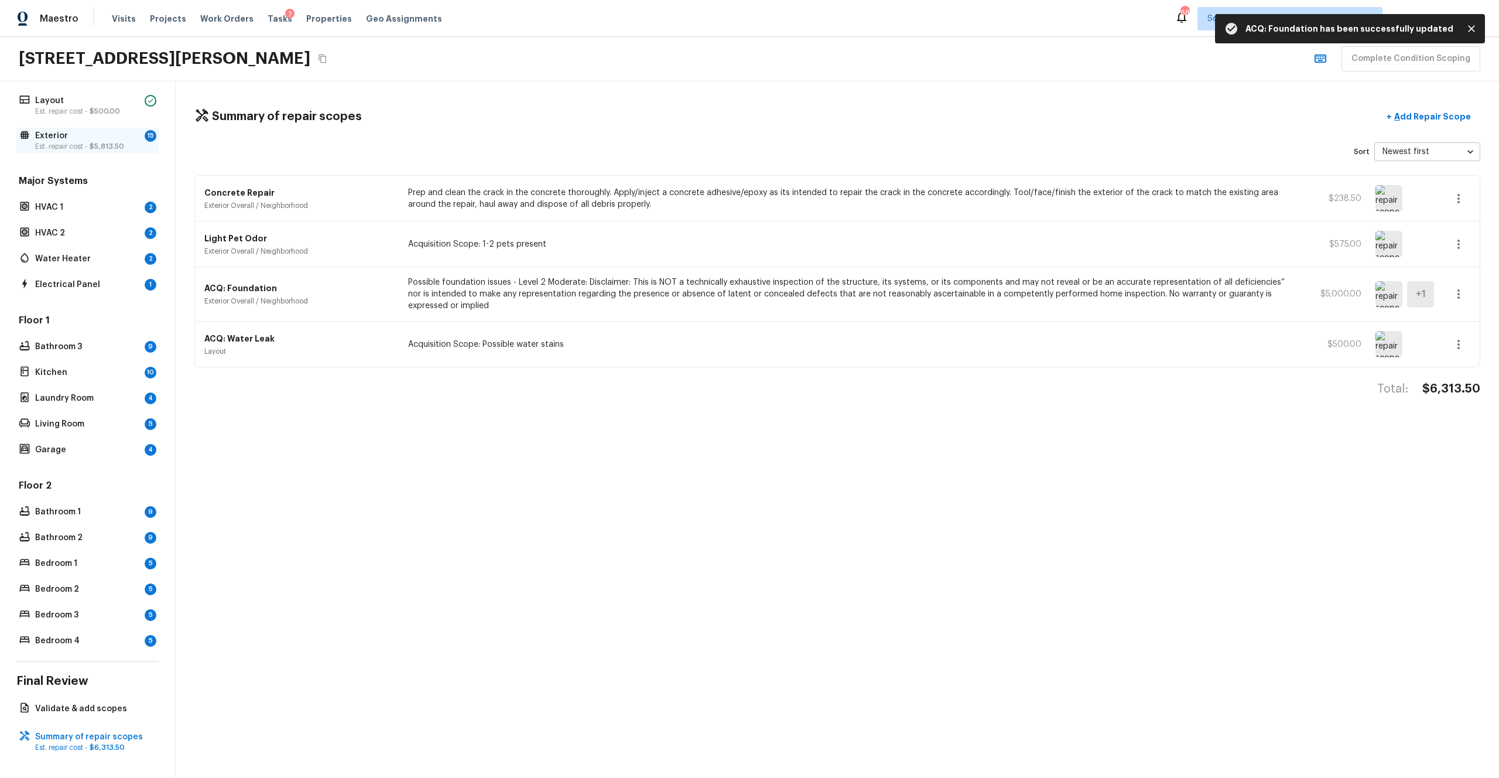
click at [46, 140] on p "Exterior" at bounding box center [87, 136] width 105 height 12
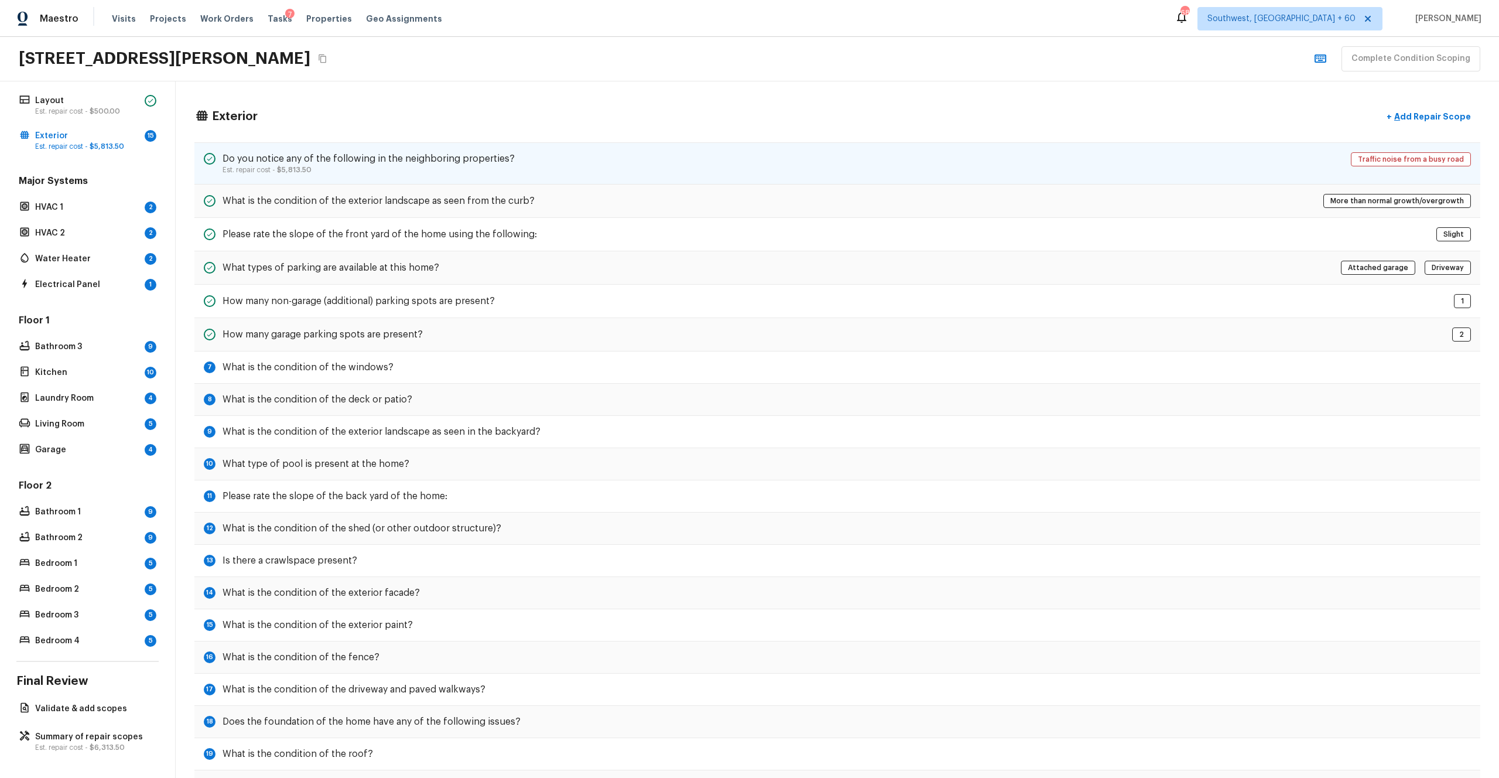
click at [527, 163] on div "Do you notice any of the following in the neighboring properties? Est. repair c…" at bounding box center [837, 163] width 1286 height 42
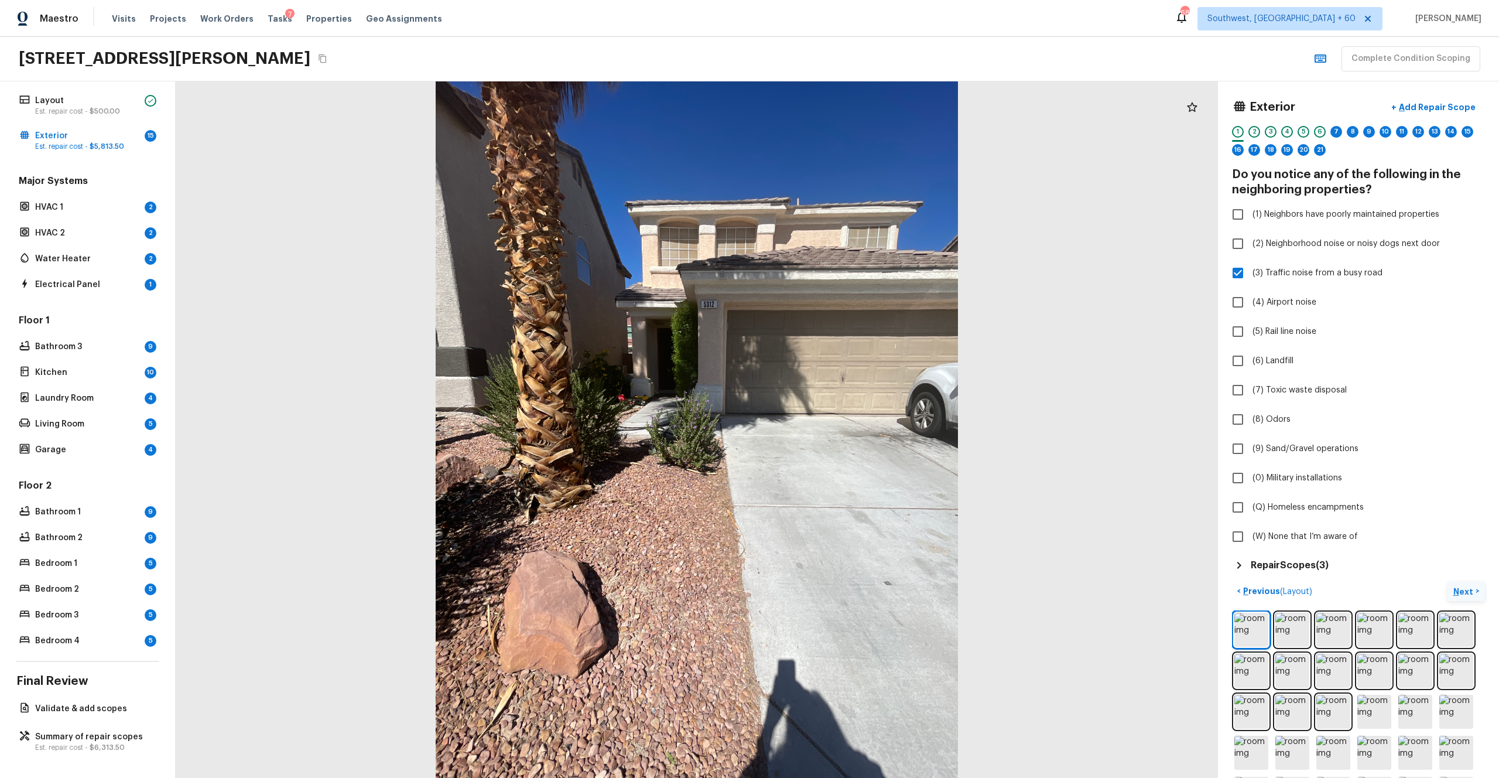
click at [843, 427] on p "Next" at bounding box center [1465, 592] width 22 height 12
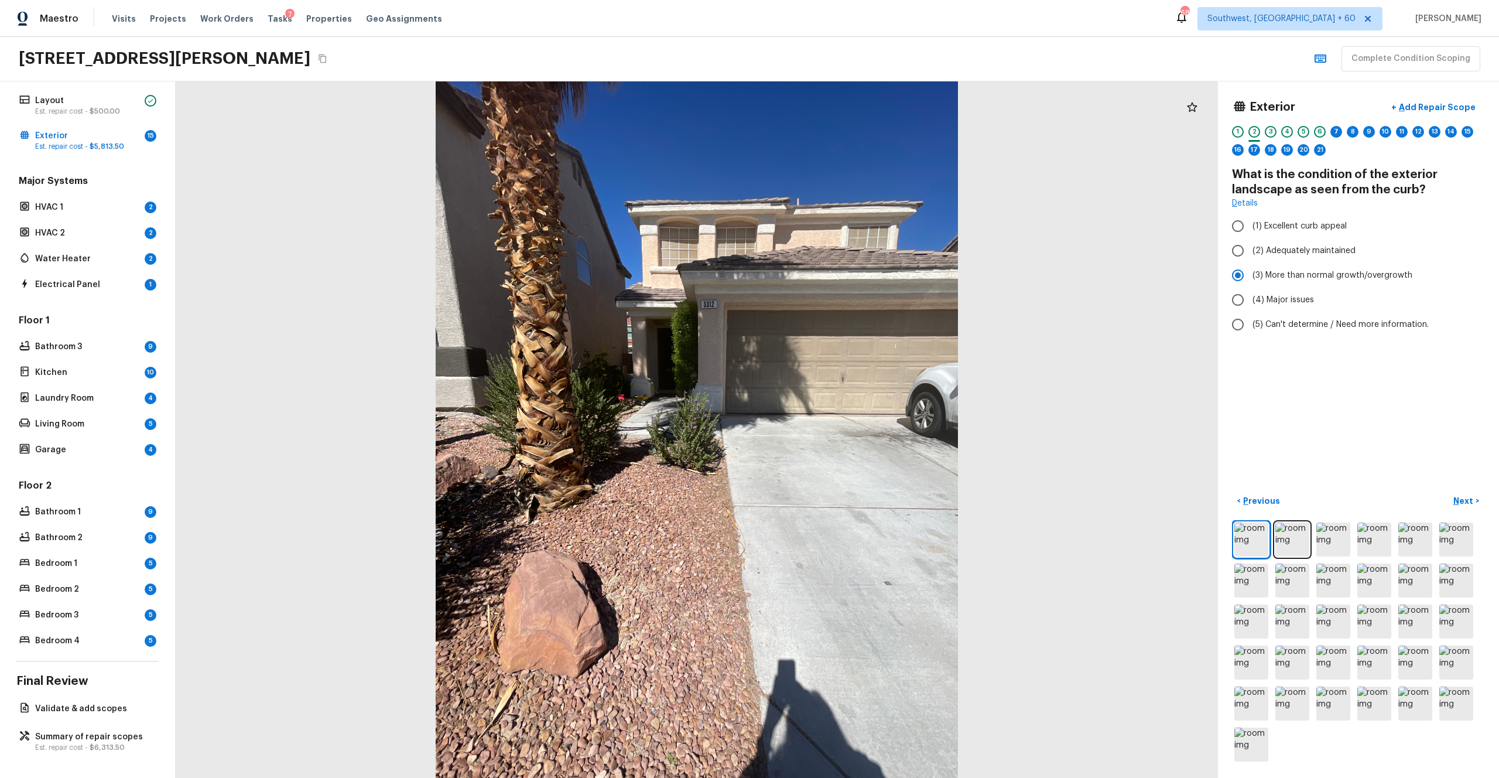
click at [843, 130] on div "6" at bounding box center [1320, 132] width 12 height 12
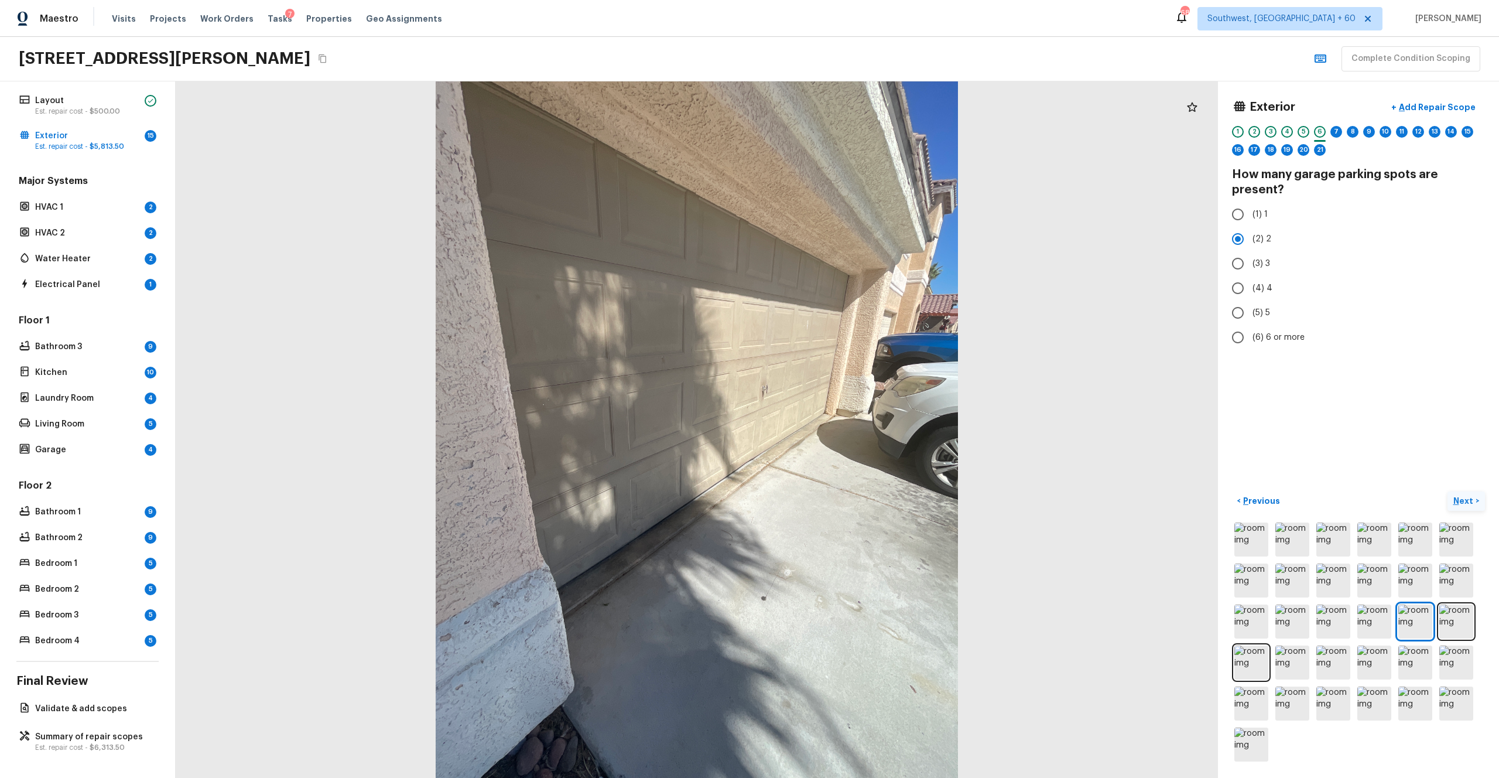
click at [843, 427] on p "Next" at bounding box center [1465, 501] width 22 height 12
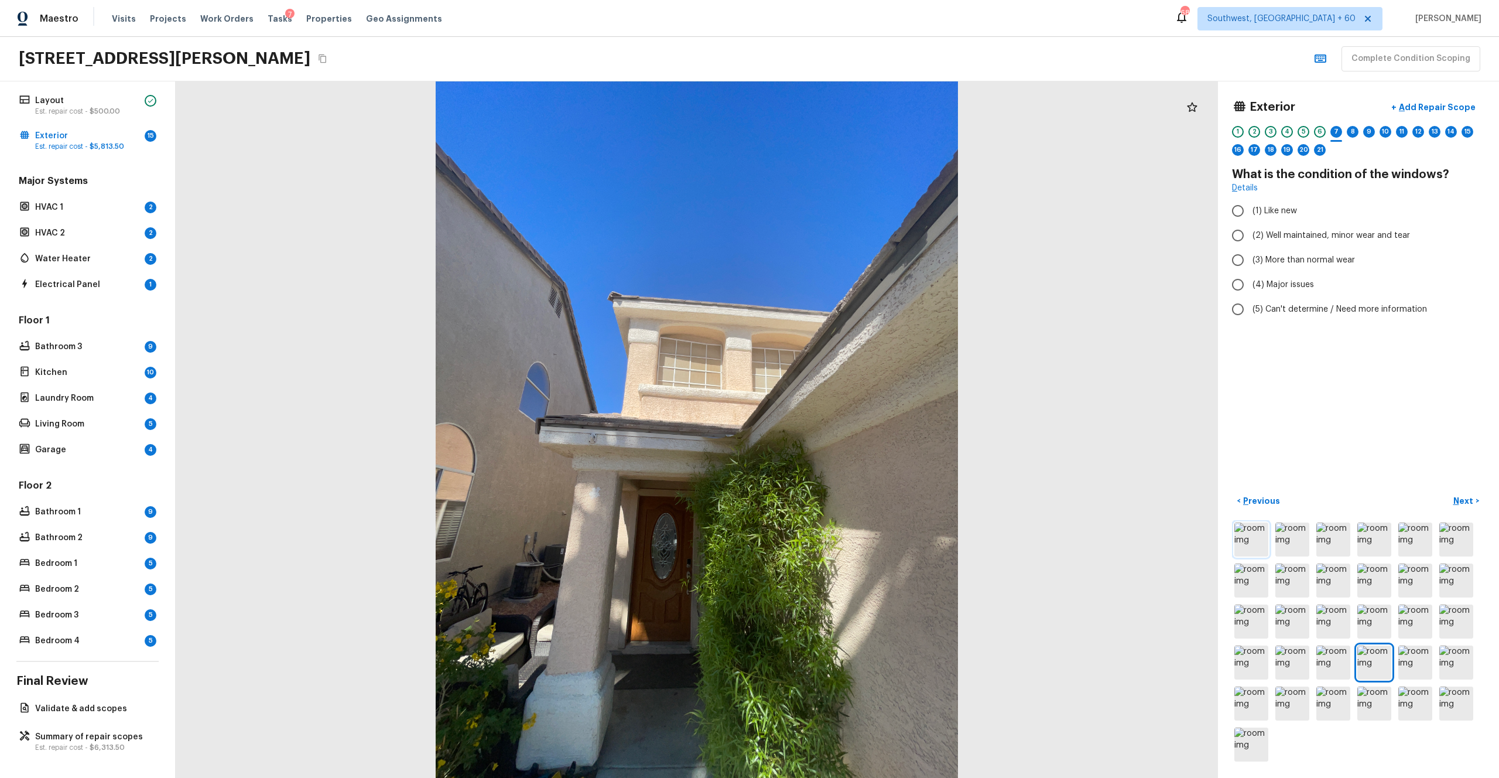
click at [843, 427] on img at bounding box center [1252, 539] width 34 height 34
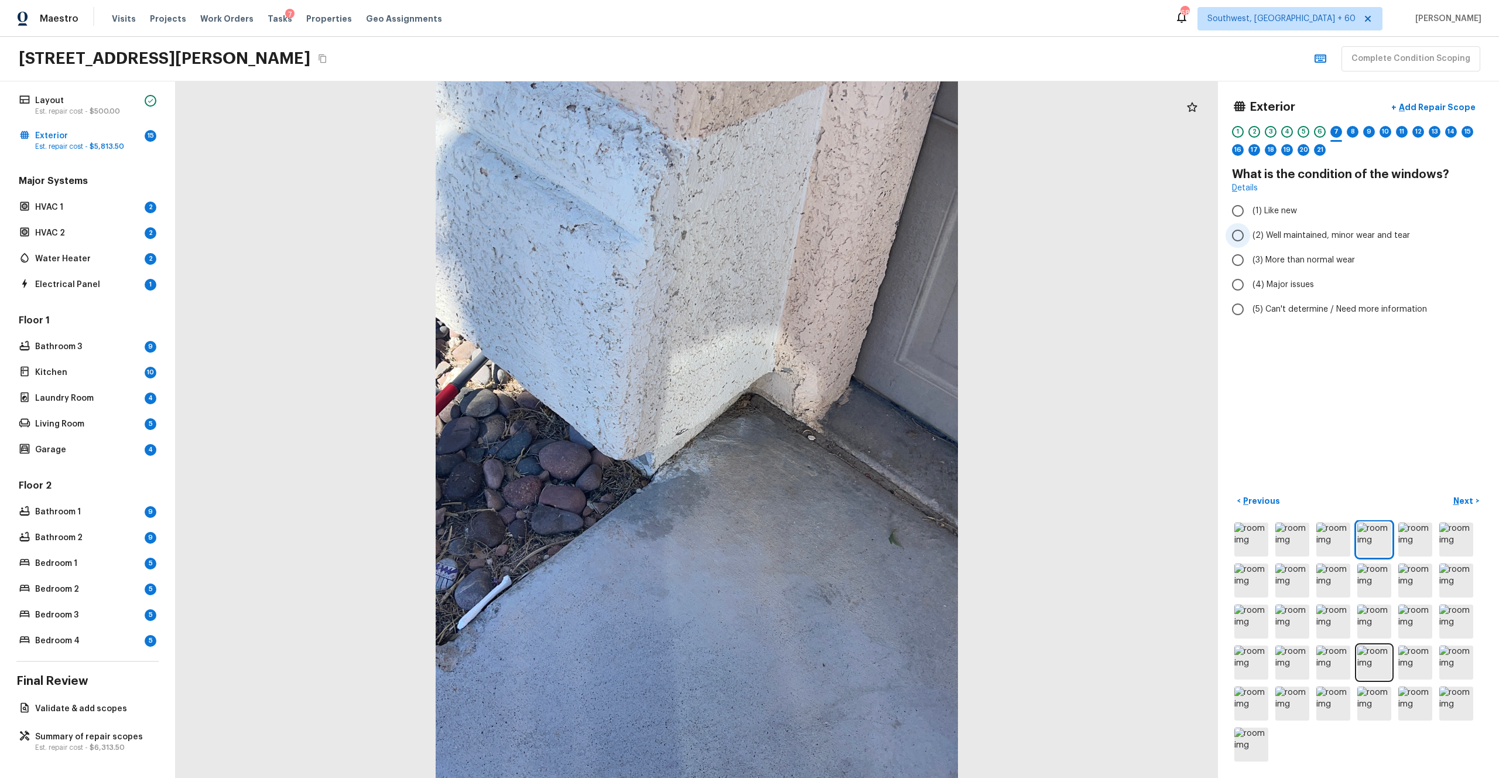
click at [843, 232] on span "(2) Well maintained, minor wear and tear" at bounding box center [1332, 236] width 158 height 12
click at [843, 232] on input "(2) Well maintained, minor wear and tear" at bounding box center [1238, 235] width 25 height 25
radio input "true"
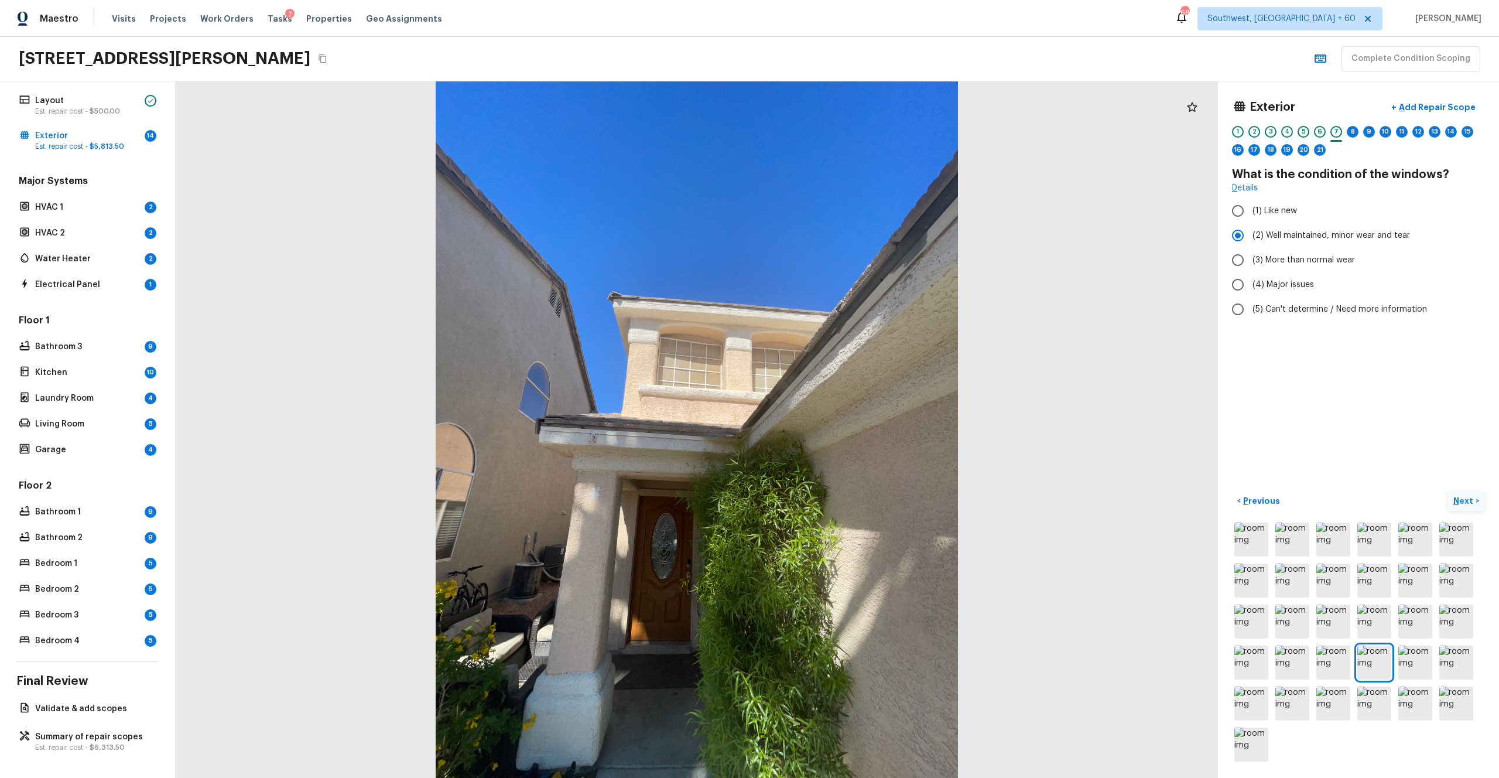
click at [843, 427] on p "Next" at bounding box center [1465, 501] width 22 height 12
click at [843, 317] on label "(5) This feature is not present" at bounding box center [1351, 309] width 250 height 25
click at [843, 317] on input "(5) This feature is not present" at bounding box center [1238, 309] width 25 height 25
radio input "true"
click at [843, 427] on p "Next" at bounding box center [1465, 501] width 22 height 12
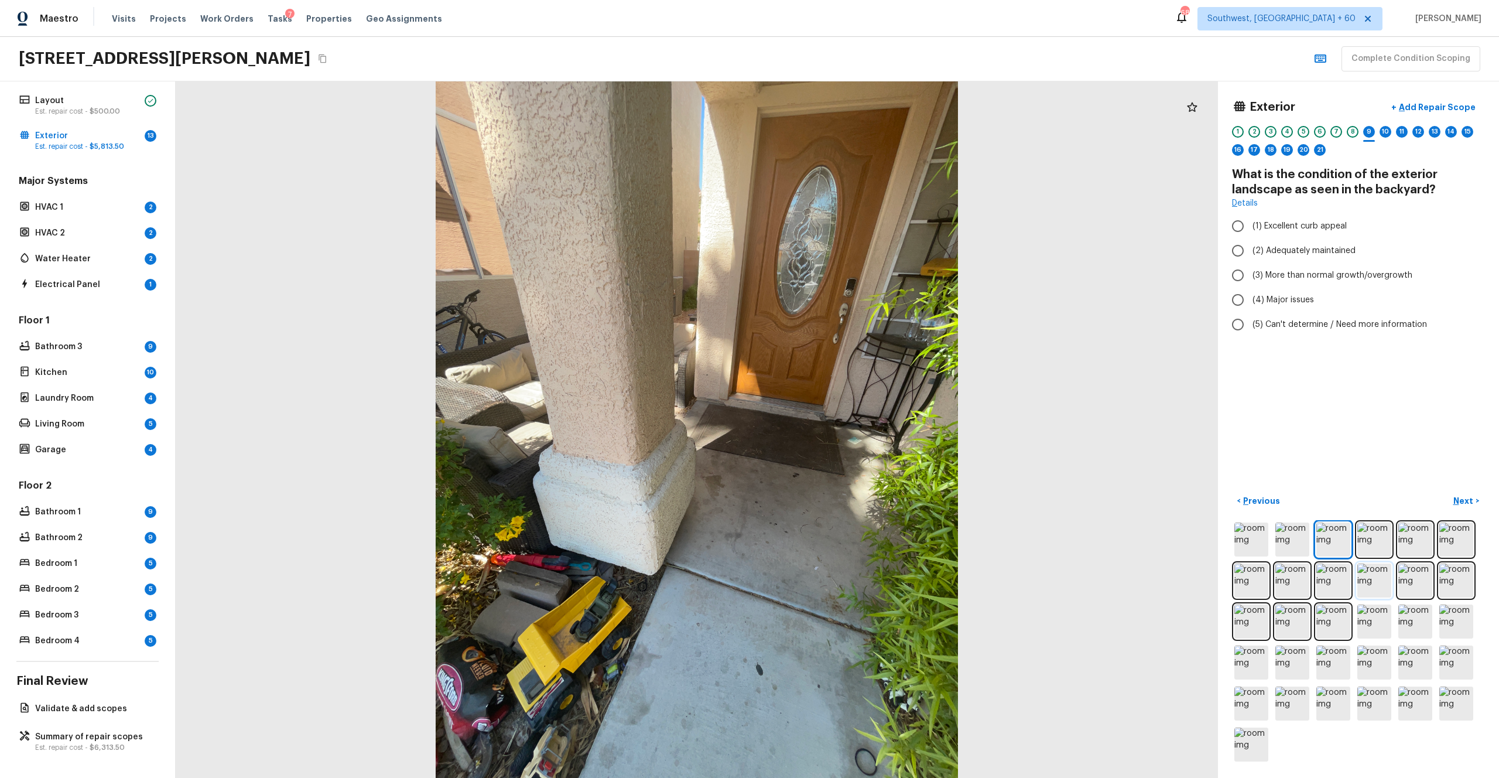
click at [843, 427] on img at bounding box center [1375, 580] width 34 height 34
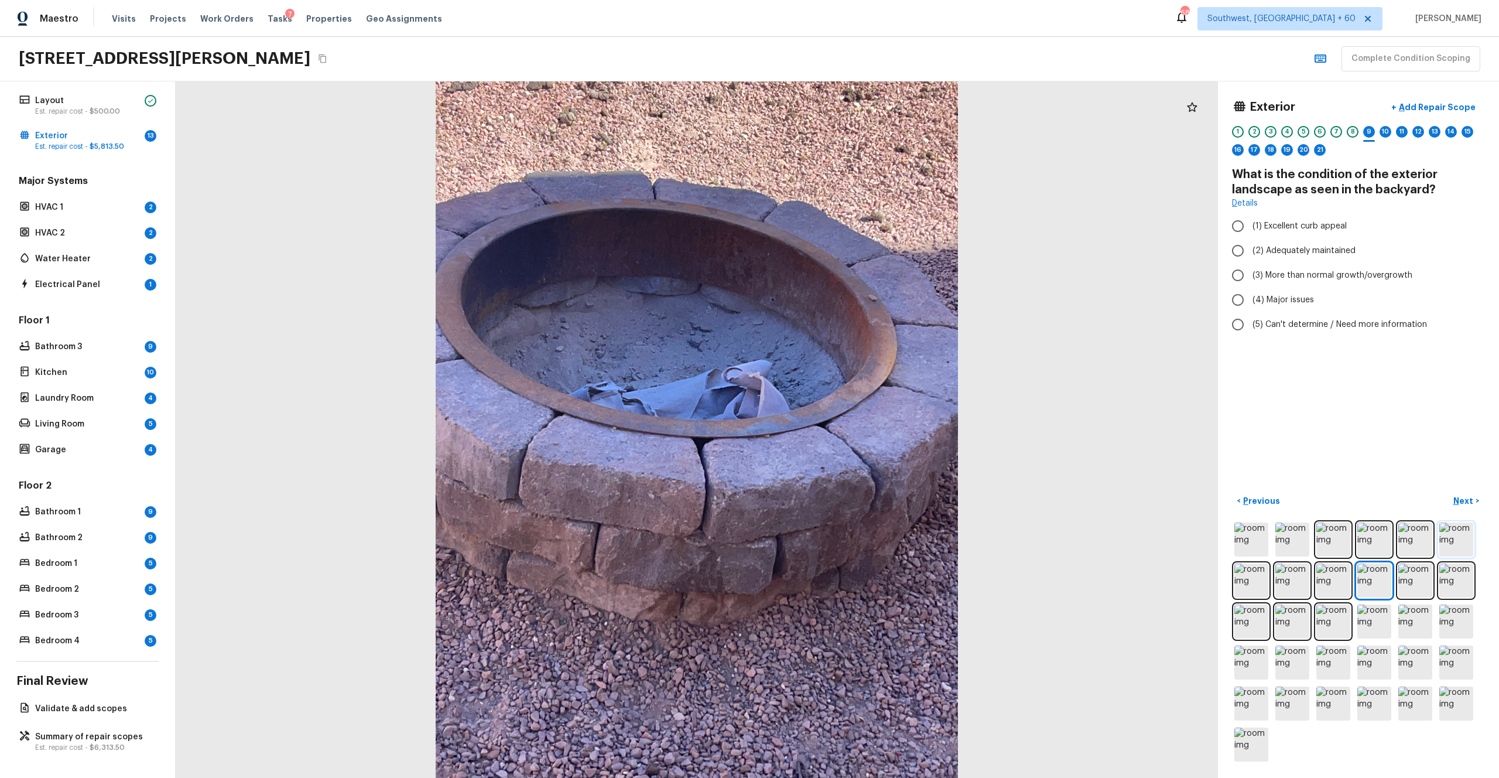
click at [843, 427] on img at bounding box center [1457, 539] width 34 height 34
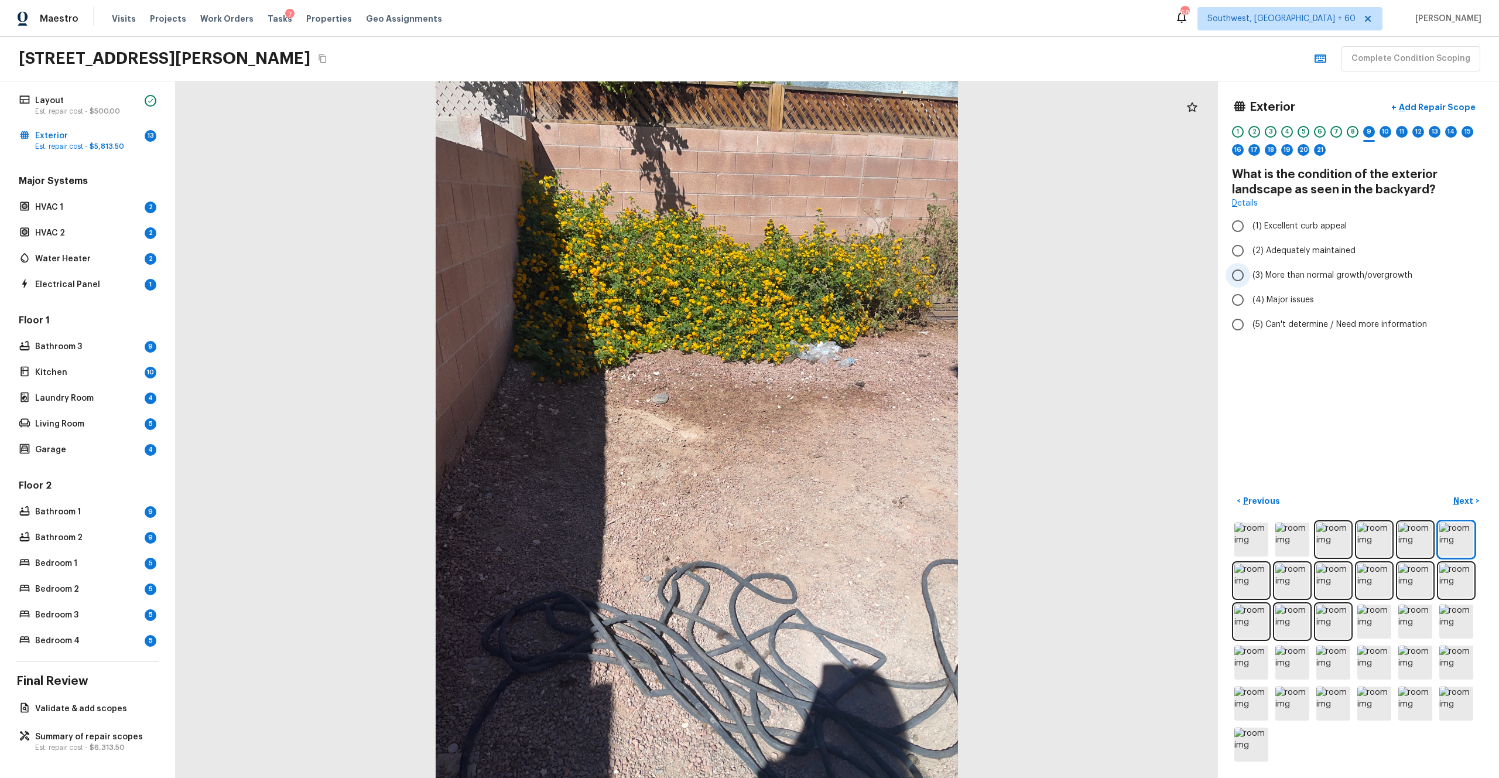
click at [843, 278] on span "(3) More than normal growth/overgrowth" at bounding box center [1333, 275] width 160 height 12
click at [843, 278] on input "(3) More than normal growth/overgrowth" at bounding box center [1238, 275] width 25 height 25
radio input "true"
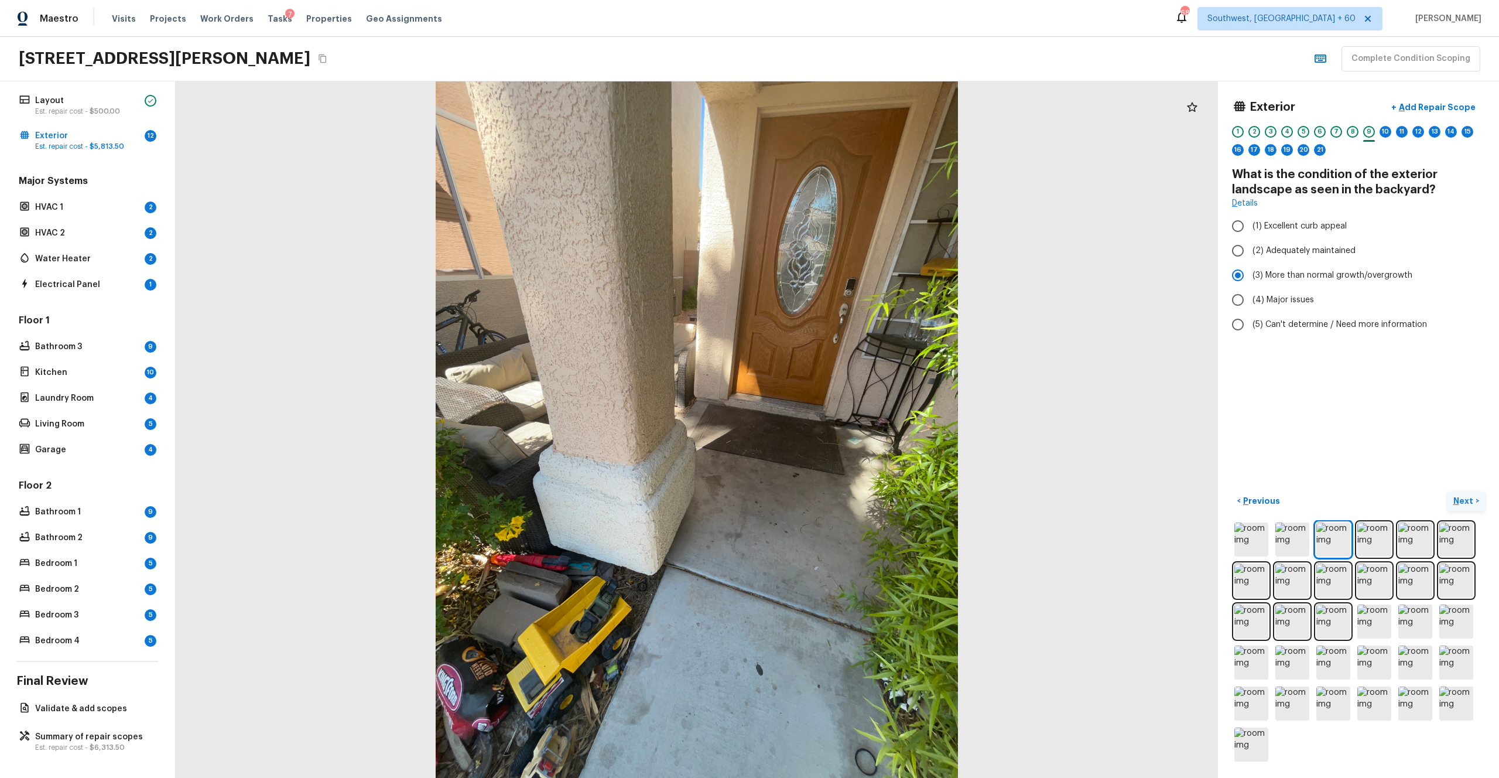
click at [843, 427] on p "Next" at bounding box center [1465, 501] width 22 height 12
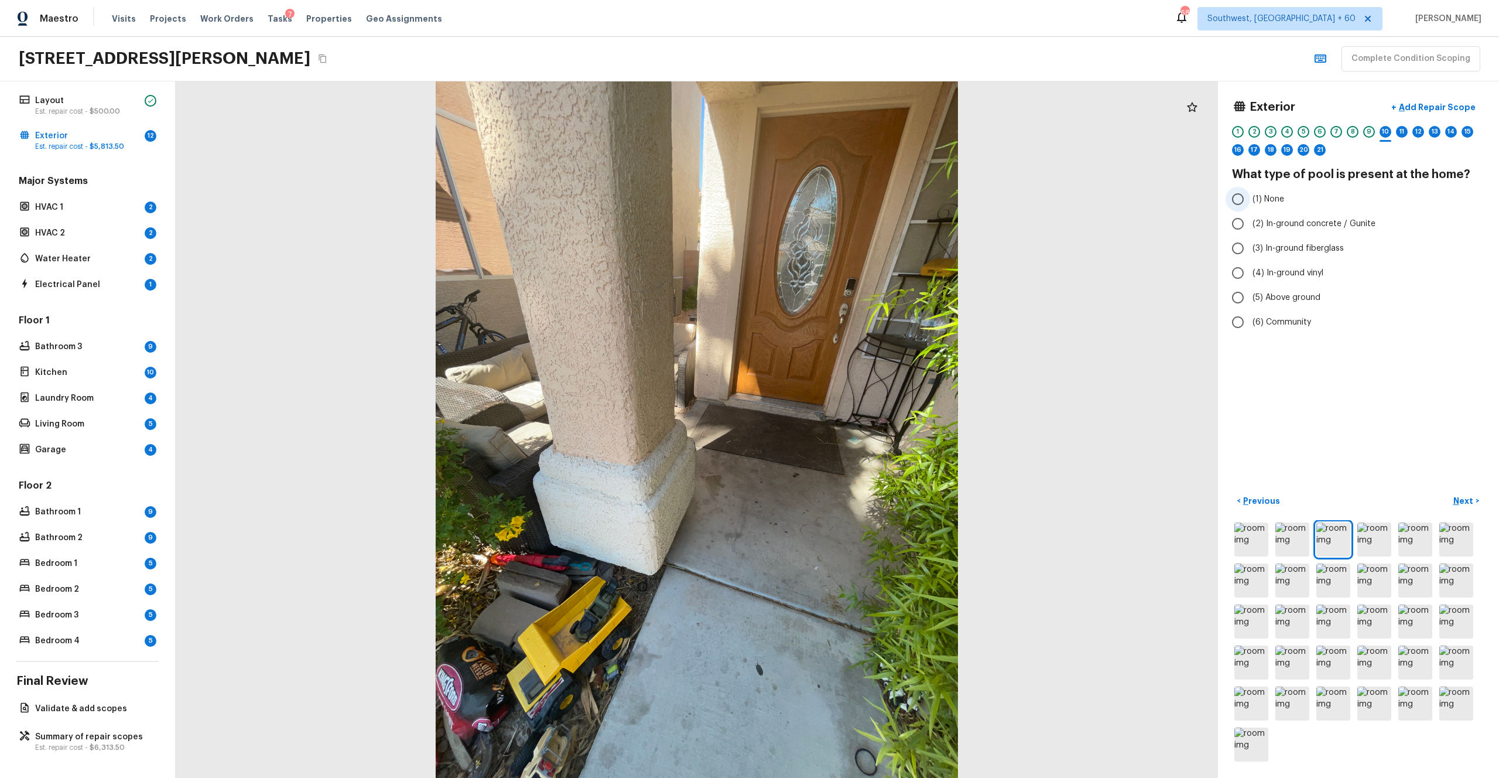
click at [843, 208] on label "(1) None" at bounding box center [1351, 199] width 250 height 25
click at [843, 208] on input "(1) None" at bounding box center [1238, 199] width 25 height 25
radio input "true"
click at [843, 427] on p "Next" at bounding box center [1465, 501] width 22 height 12
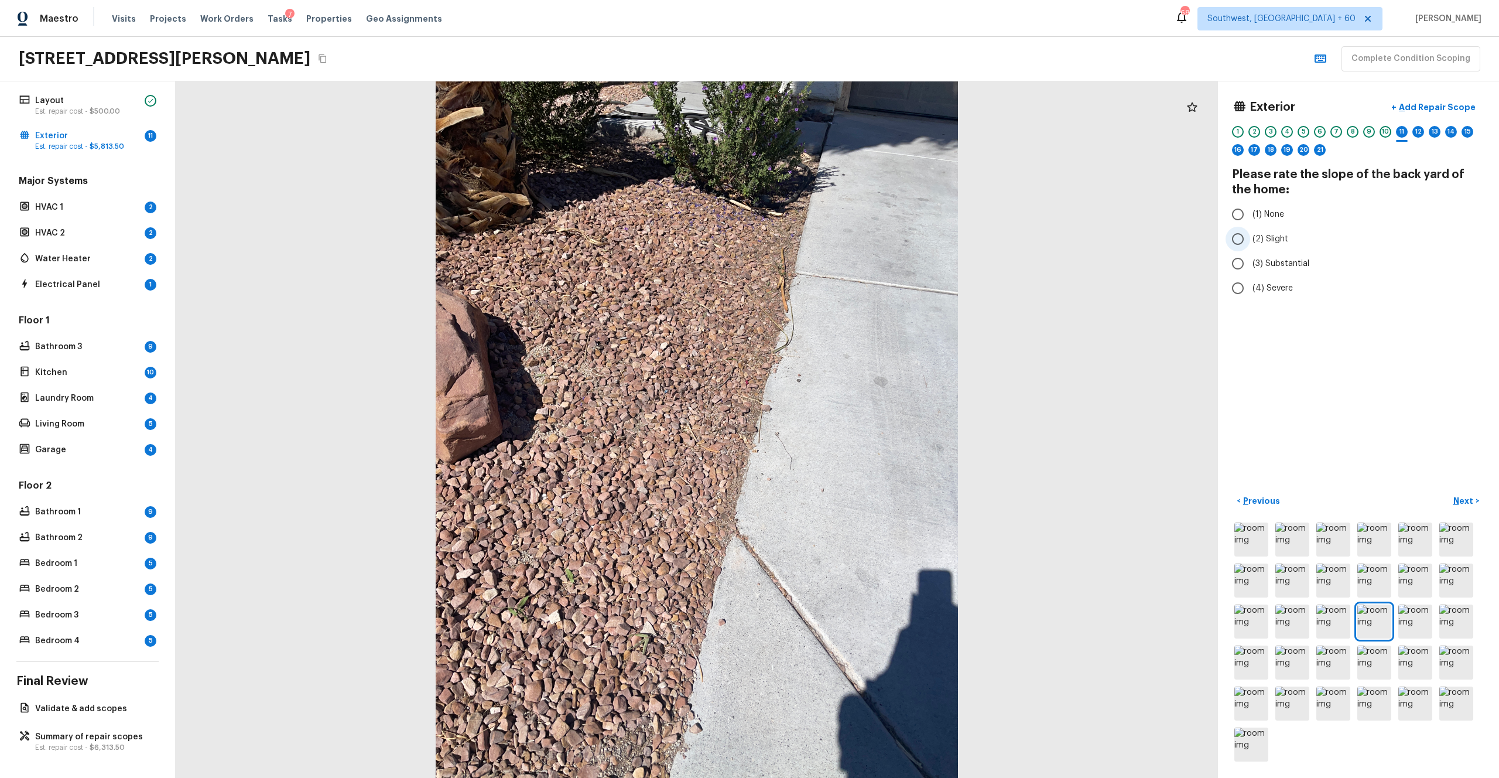
click at [843, 244] on span "(2) Slight" at bounding box center [1271, 239] width 36 height 12
click at [843, 244] on input "(2) Slight" at bounding box center [1238, 239] width 25 height 25
radio input "true"
click at [843, 427] on p "Next" at bounding box center [1465, 501] width 22 height 12
click at [843, 252] on span "(2) Well maintained, minor wear and tear" at bounding box center [1332, 251] width 158 height 12
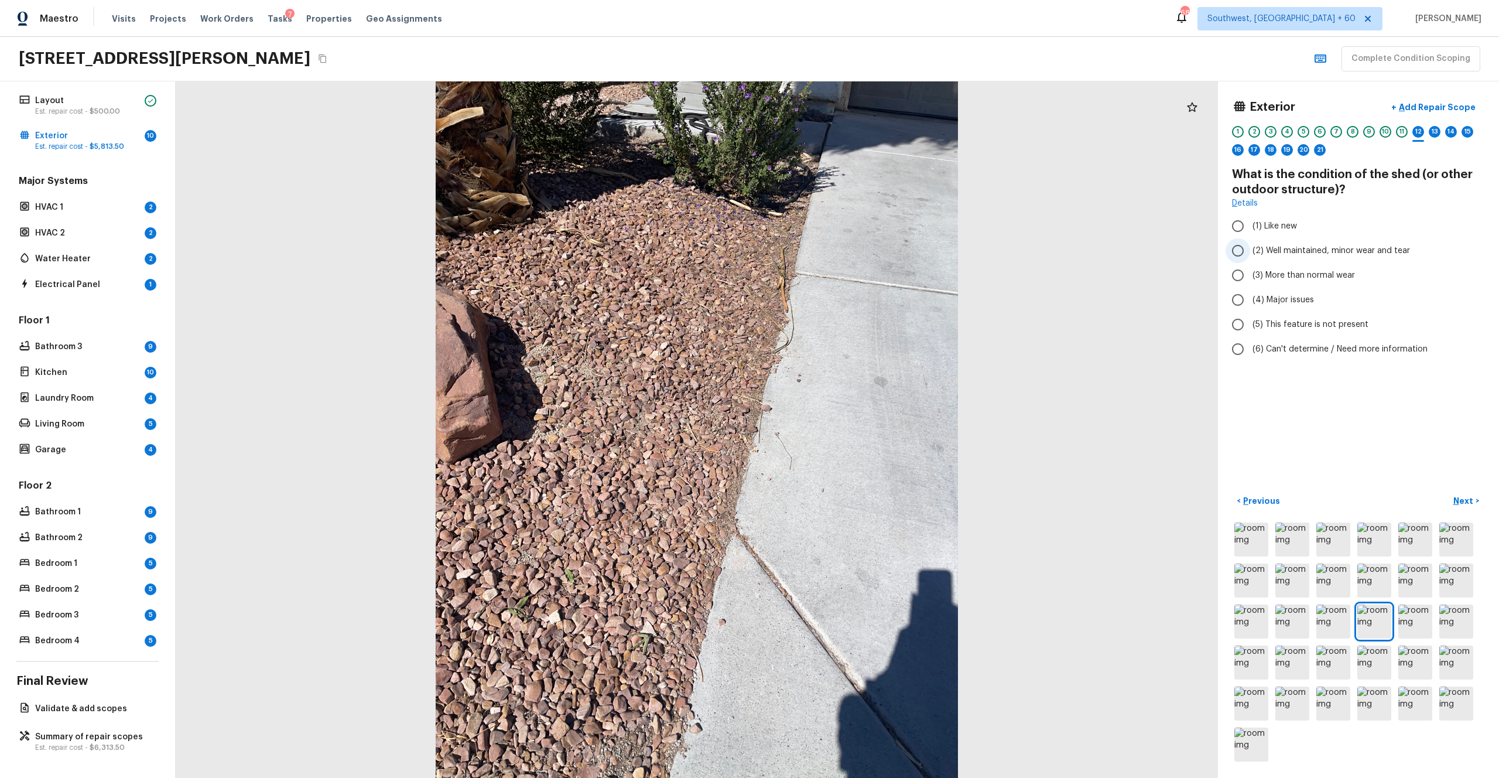
click at [843, 252] on input "(2) Well maintained, minor wear and tear" at bounding box center [1238, 250] width 25 height 25
radio input "true"
click at [843, 319] on span "(5) This feature is not present" at bounding box center [1311, 325] width 116 height 12
click at [843, 318] on input "(5) This feature is not present" at bounding box center [1238, 324] width 25 height 25
radio input "true"
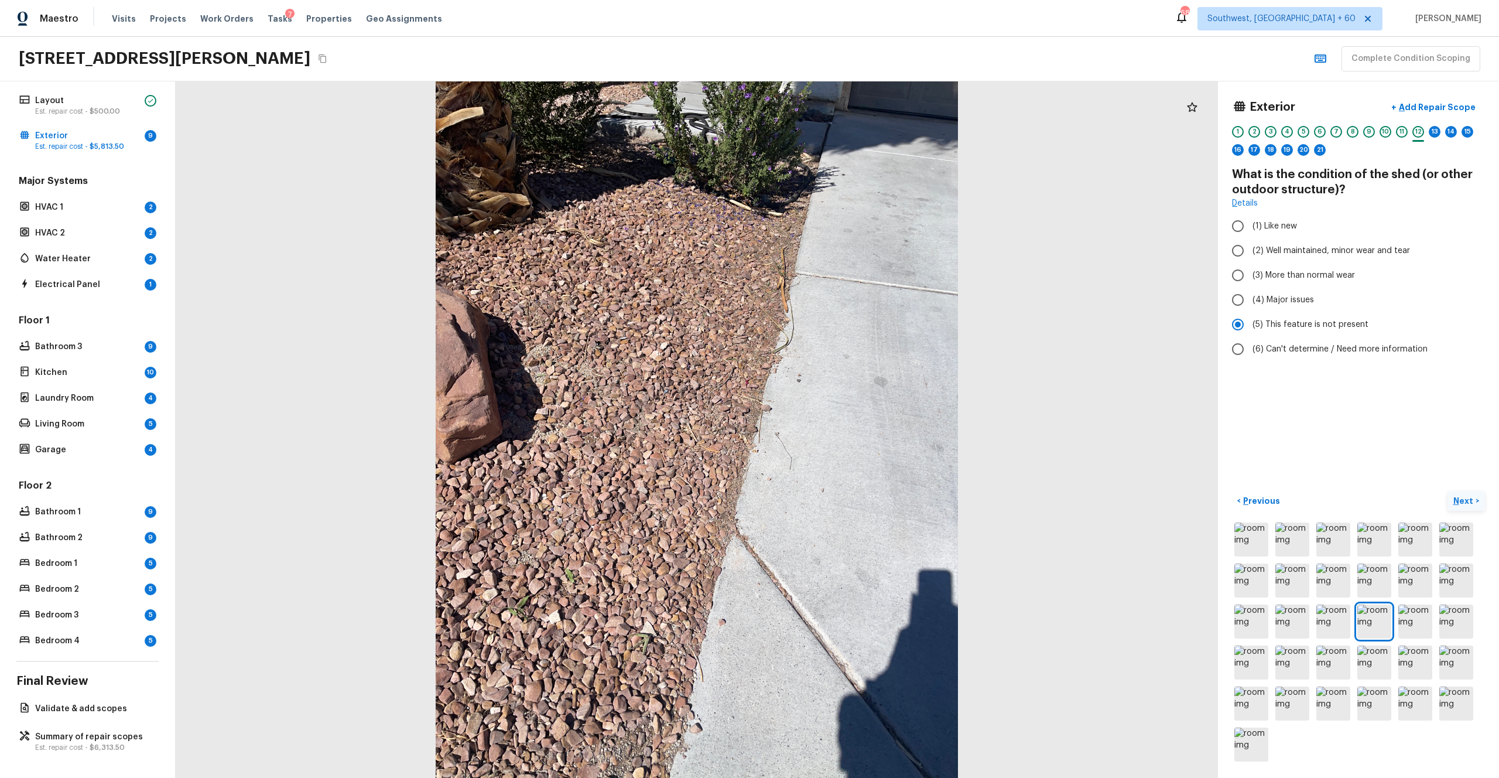
click at [843, 427] on p "Next" at bounding box center [1465, 501] width 22 height 12
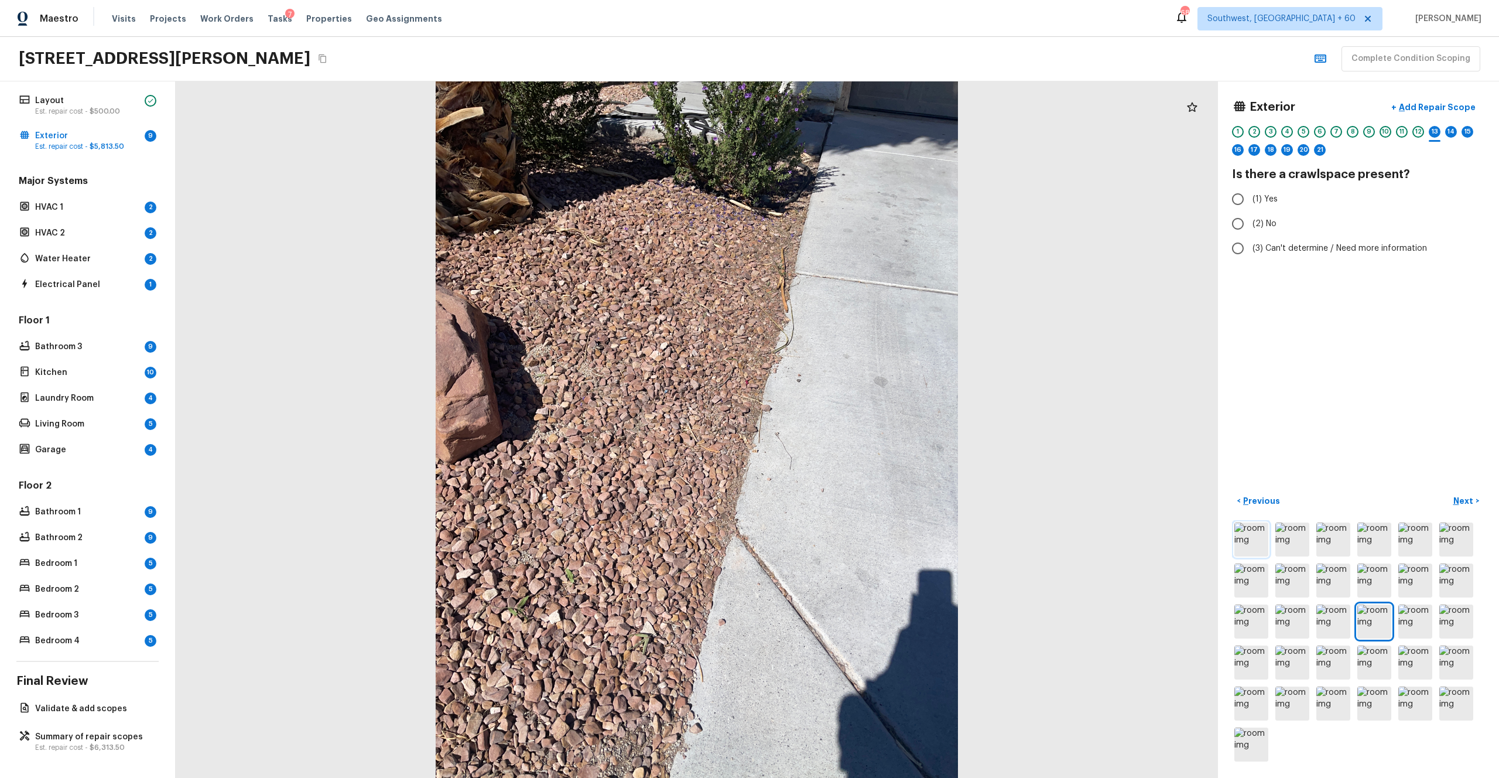
click at [843, 427] on img at bounding box center [1252, 539] width 34 height 34
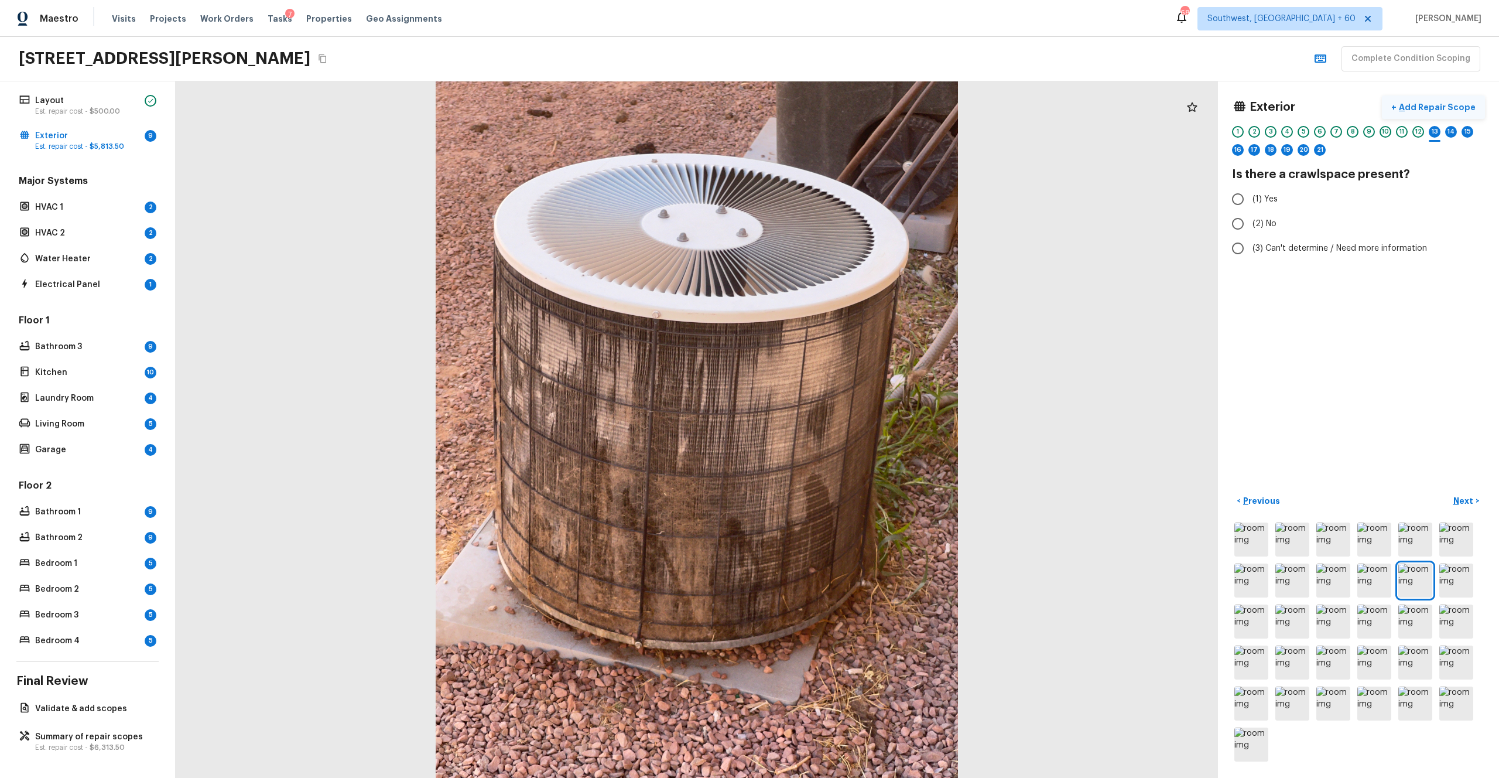
click at [843, 104] on p "Add Repair Scope" at bounding box center [1436, 107] width 79 height 12
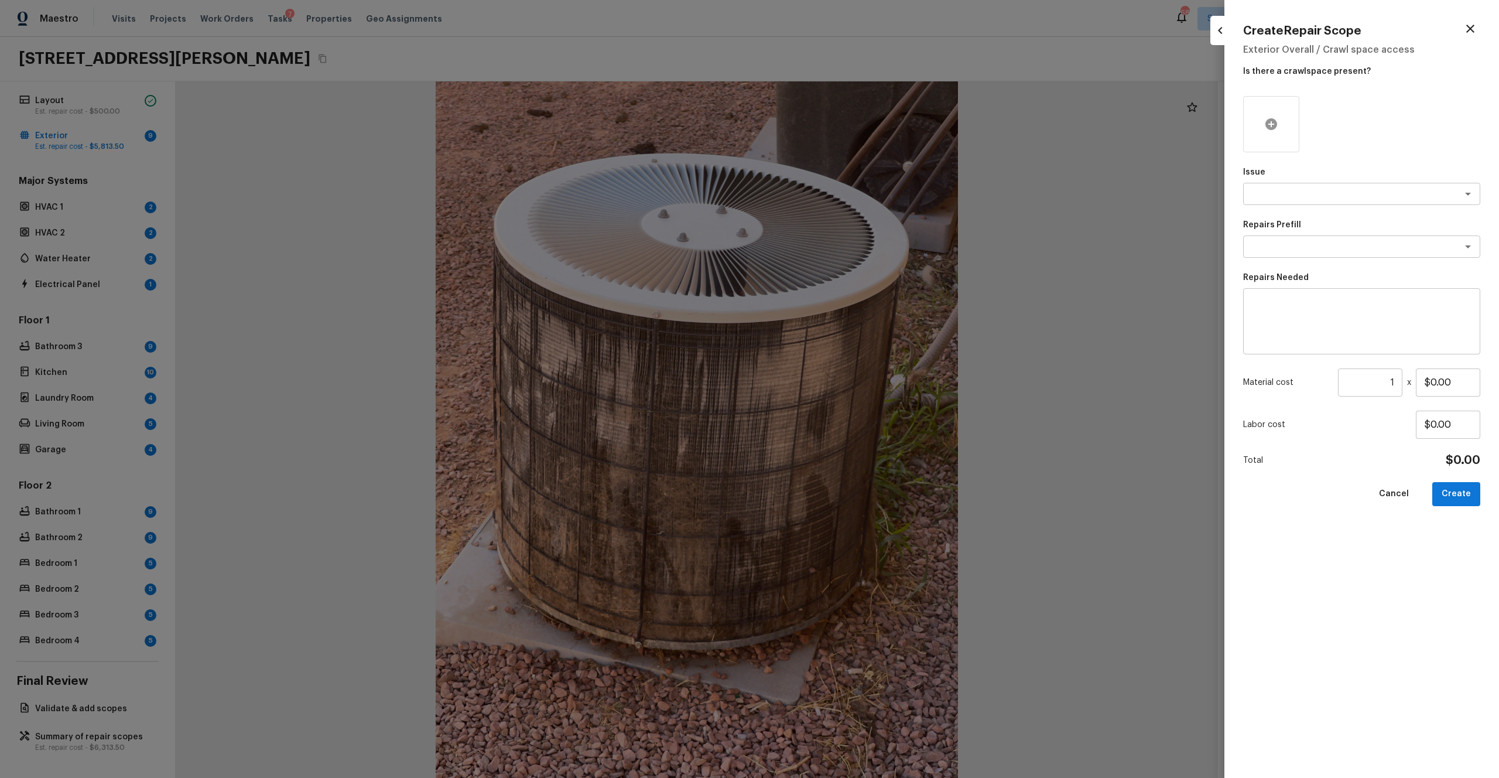
click at [843, 128] on div at bounding box center [1271, 124] width 56 height 56
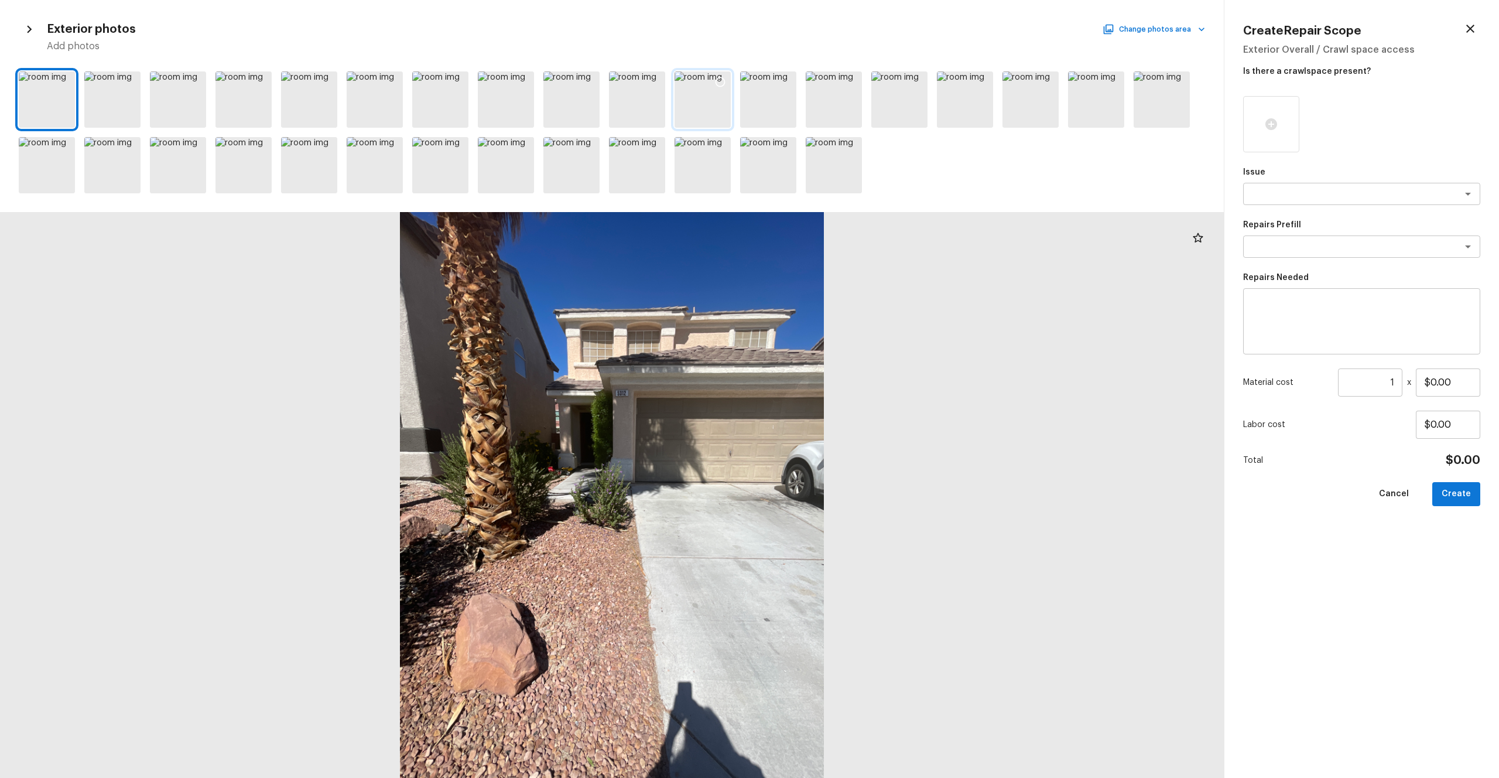
click at [722, 85] on icon at bounding box center [721, 82] width 10 height 10
click at [843, 189] on textarea at bounding box center [1346, 194] width 194 height 12
click at [843, 218] on li "ACQ: HVAC" at bounding box center [1361, 219] width 237 height 19
click at [843, 239] on div "x ​" at bounding box center [1361, 246] width 237 height 22
type textarea "ACQ: HVAC"
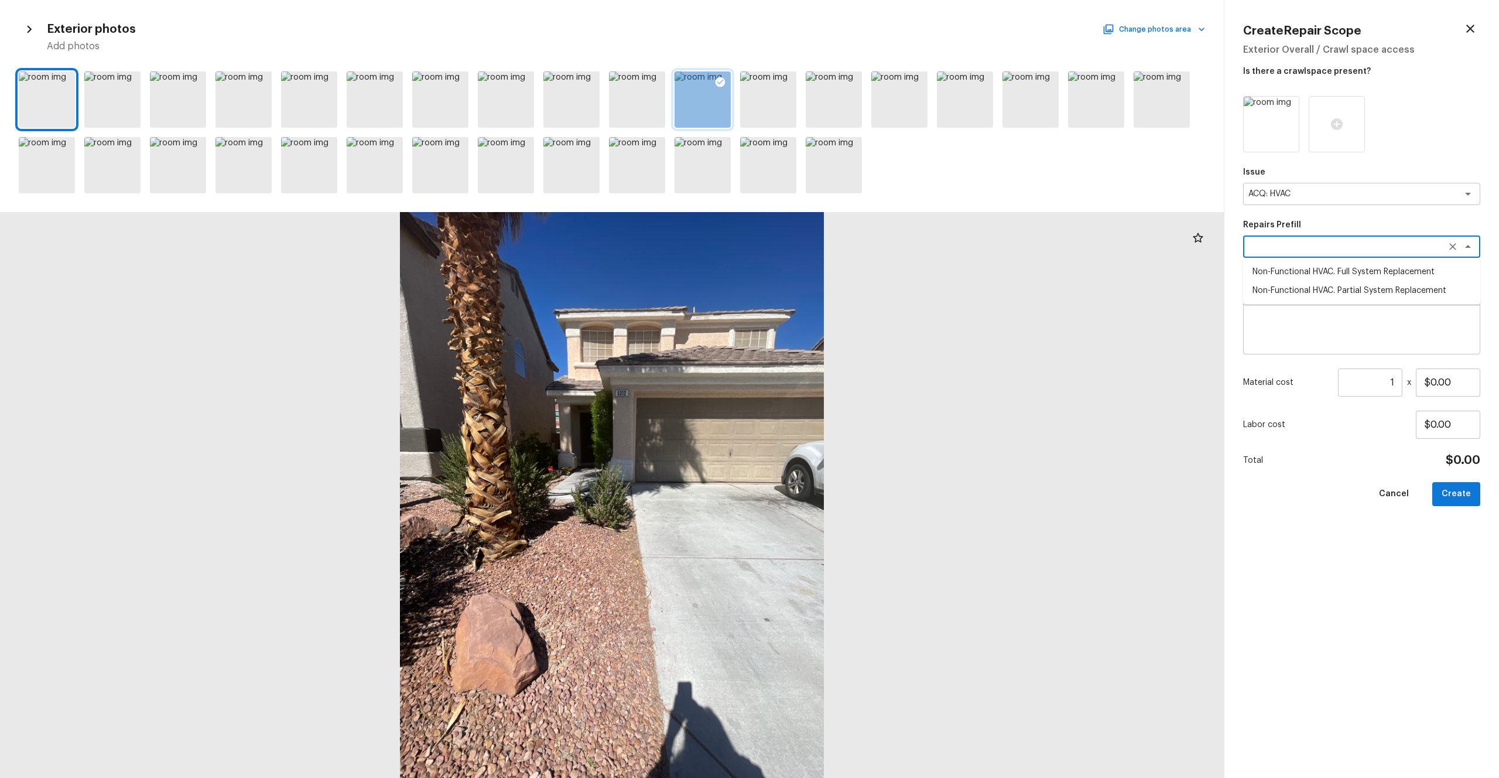
click at [843, 268] on li "Non-Functional HVAC. Full System Replacement" at bounding box center [1361, 271] width 237 height 19
type textarea "Non-Functional HVAC. Full System Replacement"
type textarea "Acquisition Scope: Full System Replacement"
type input "$8,050.00"
click at [843, 427] on button "Create" at bounding box center [1457, 494] width 48 height 24
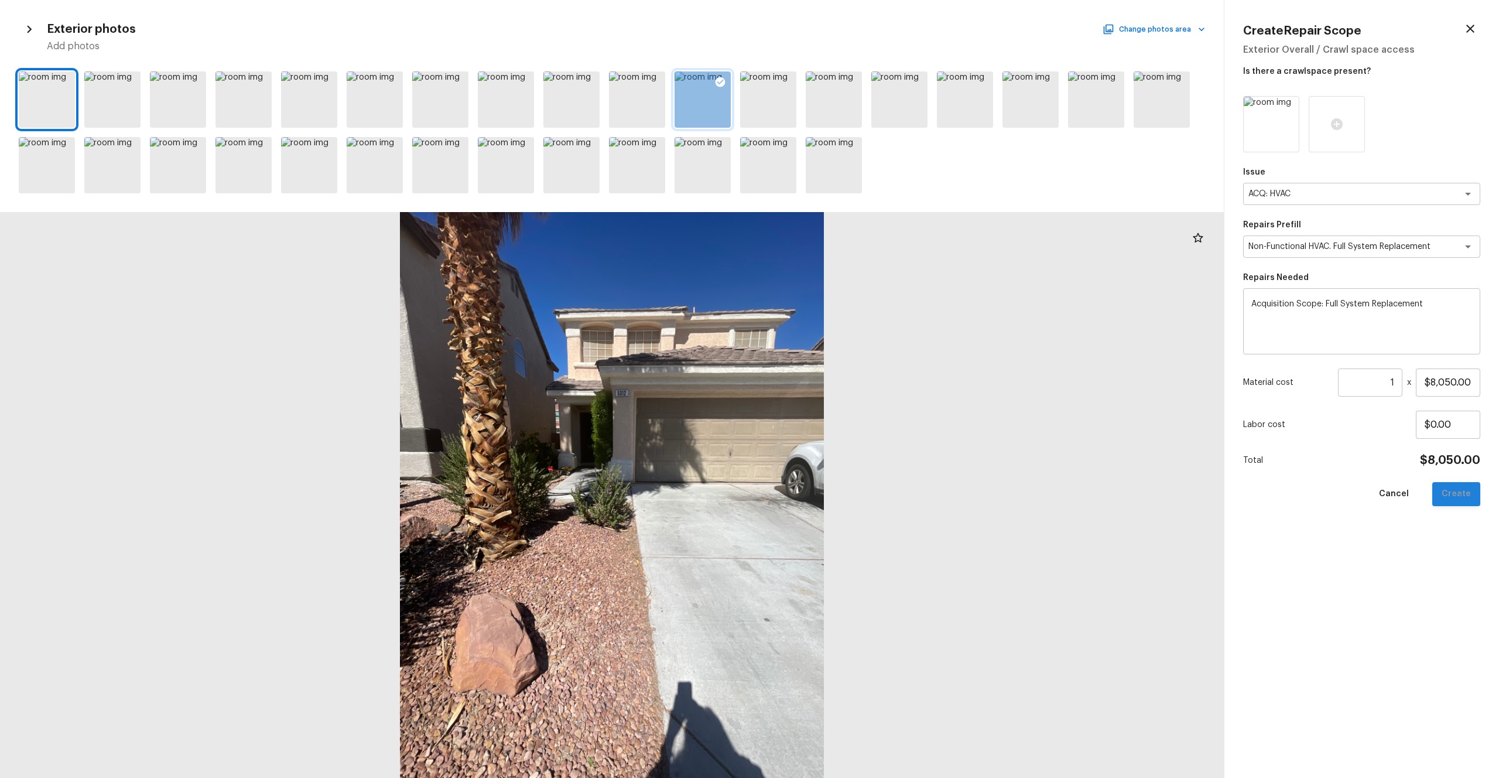
type input "$0.00"
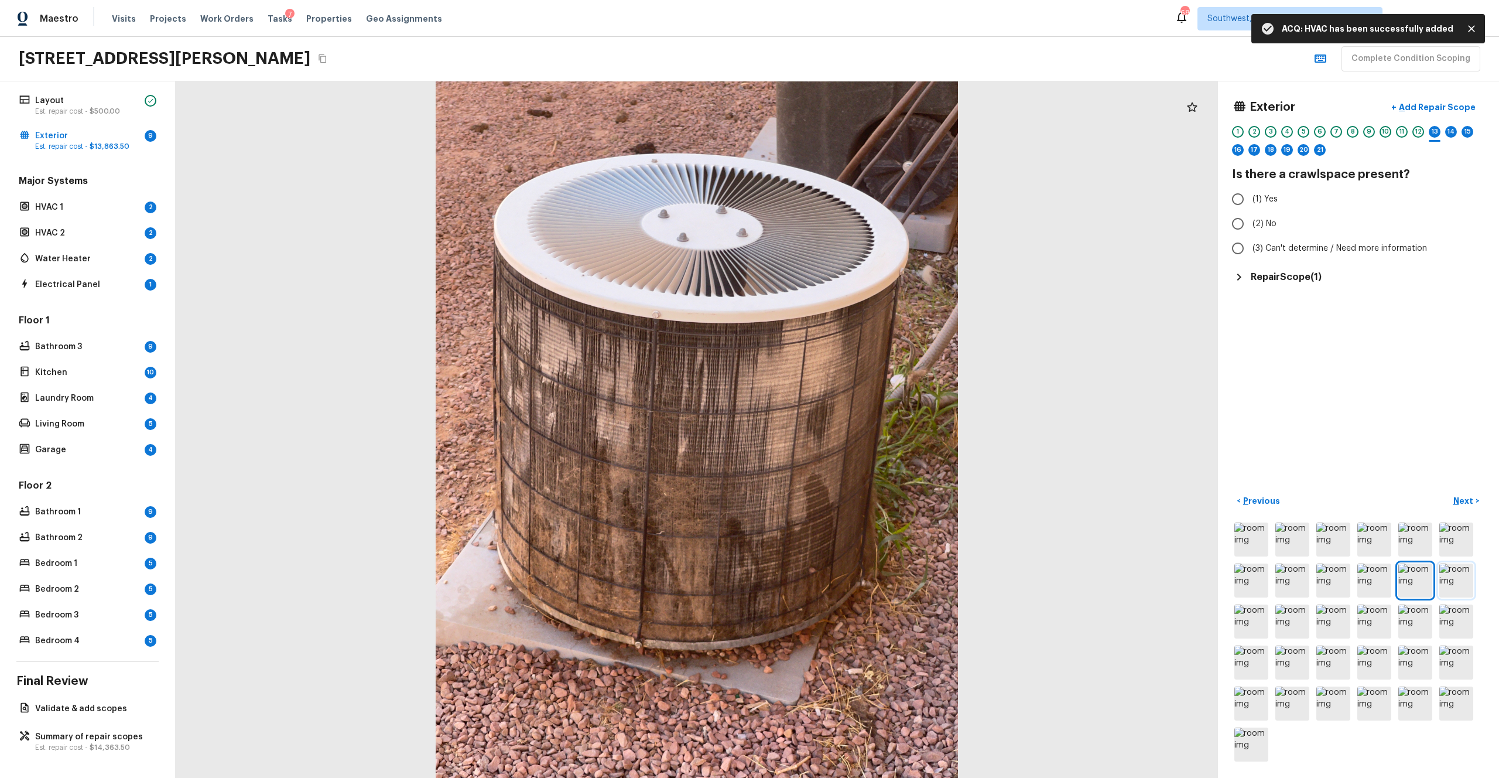
click at [843, 427] on img at bounding box center [1457, 580] width 34 height 34
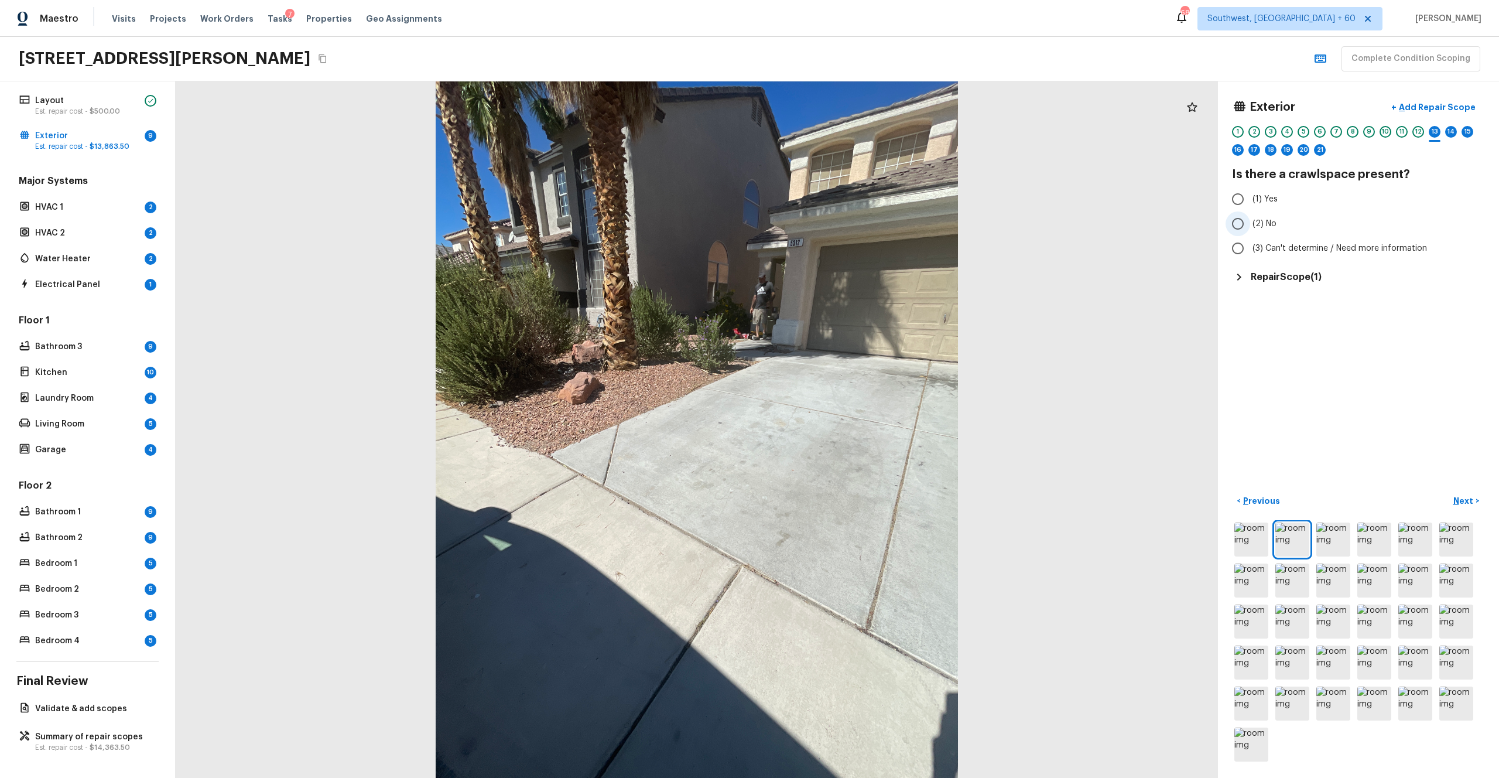
click at [843, 223] on span "(2) No" at bounding box center [1265, 224] width 24 height 12
click at [843, 223] on input "(2) No" at bounding box center [1238, 223] width 25 height 25
radio input "true"
click at [843, 427] on button "Next >" at bounding box center [1466, 500] width 37 height 19
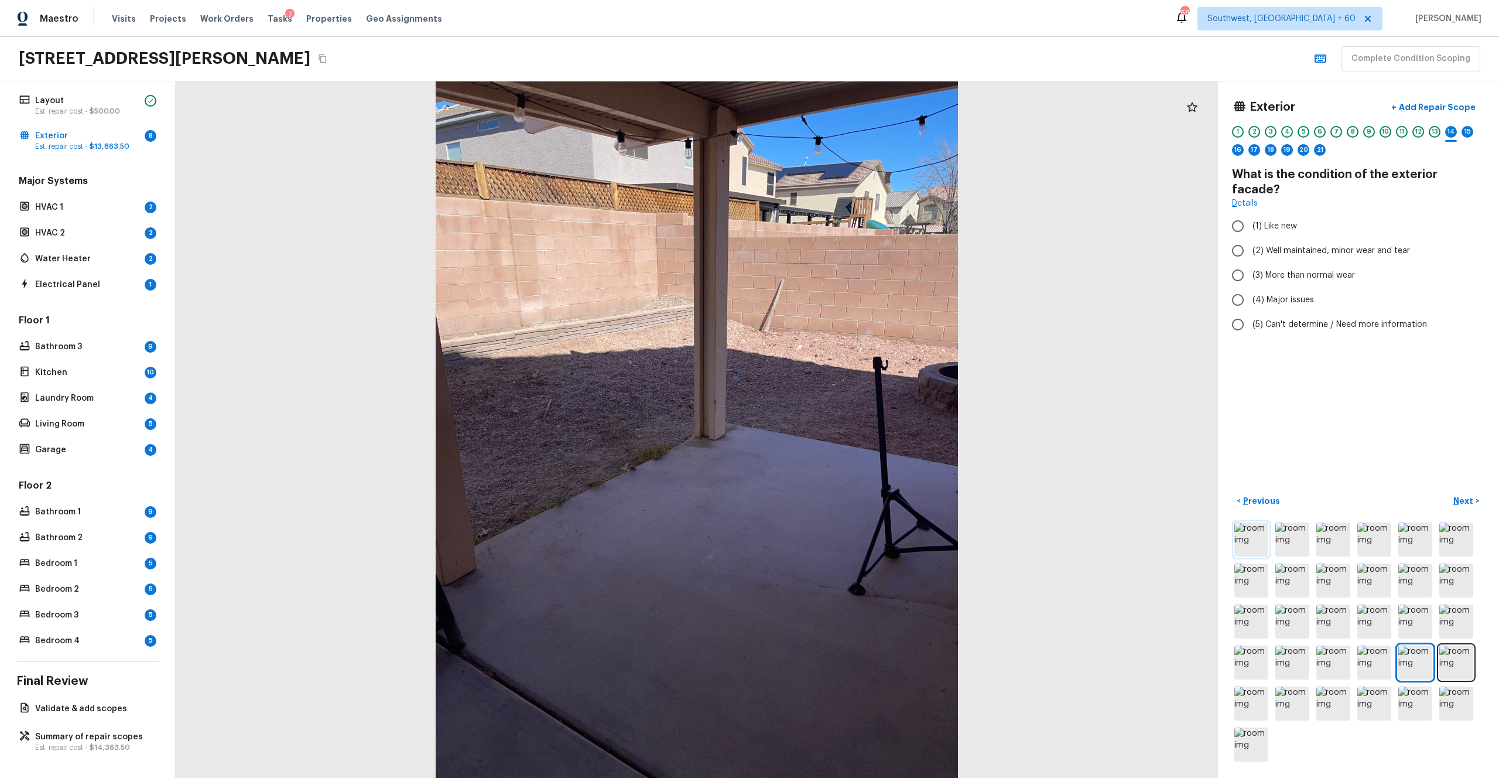
click at [843, 427] on img at bounding box center [1252, 539] width 34 height 34
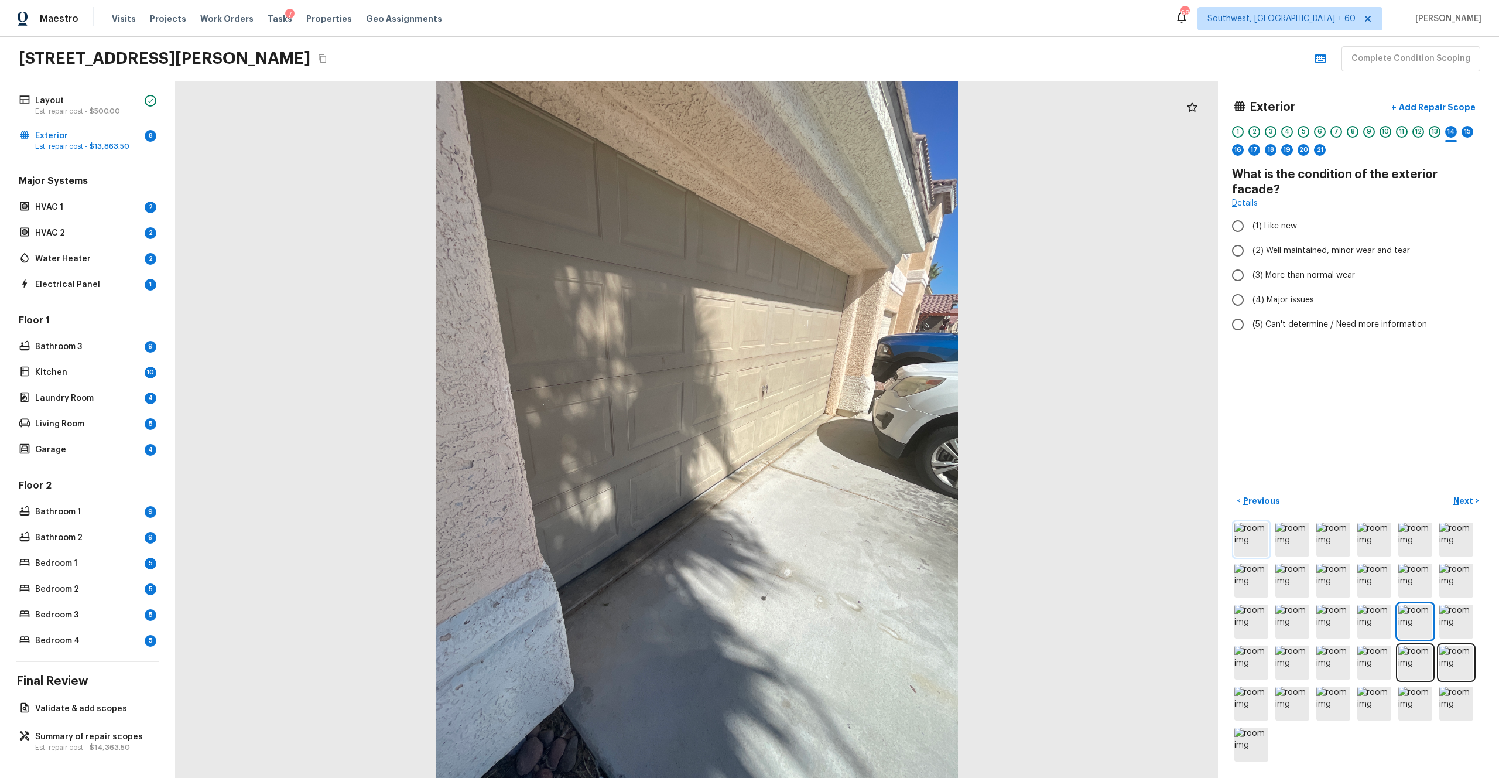
click at [843, 427] on img at bounding box center [1252, 539] width 34 height 34
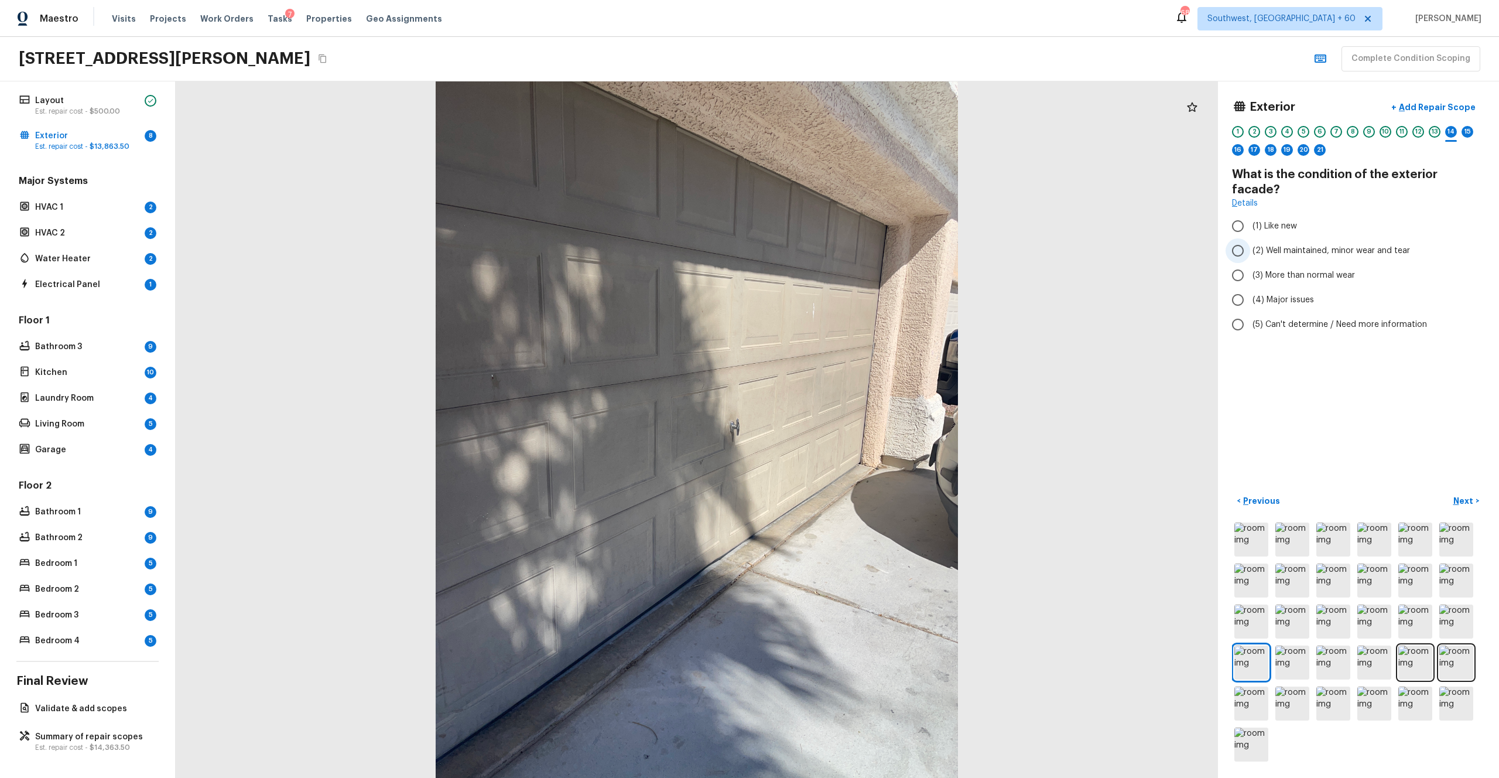
click at [843, 245] on span "(2) Well maintained, minor wear and tear" at bounding box center [1332, 251] width 158 height 12
click at [843, 238] on input "(2) Well maintained, minor wear and tear" at bounding box center [1238, 250] width 25 height 25
radio input "true"
click at [843, 427] on p "Next" at bounding box center [1465, 501] width 22 height 12
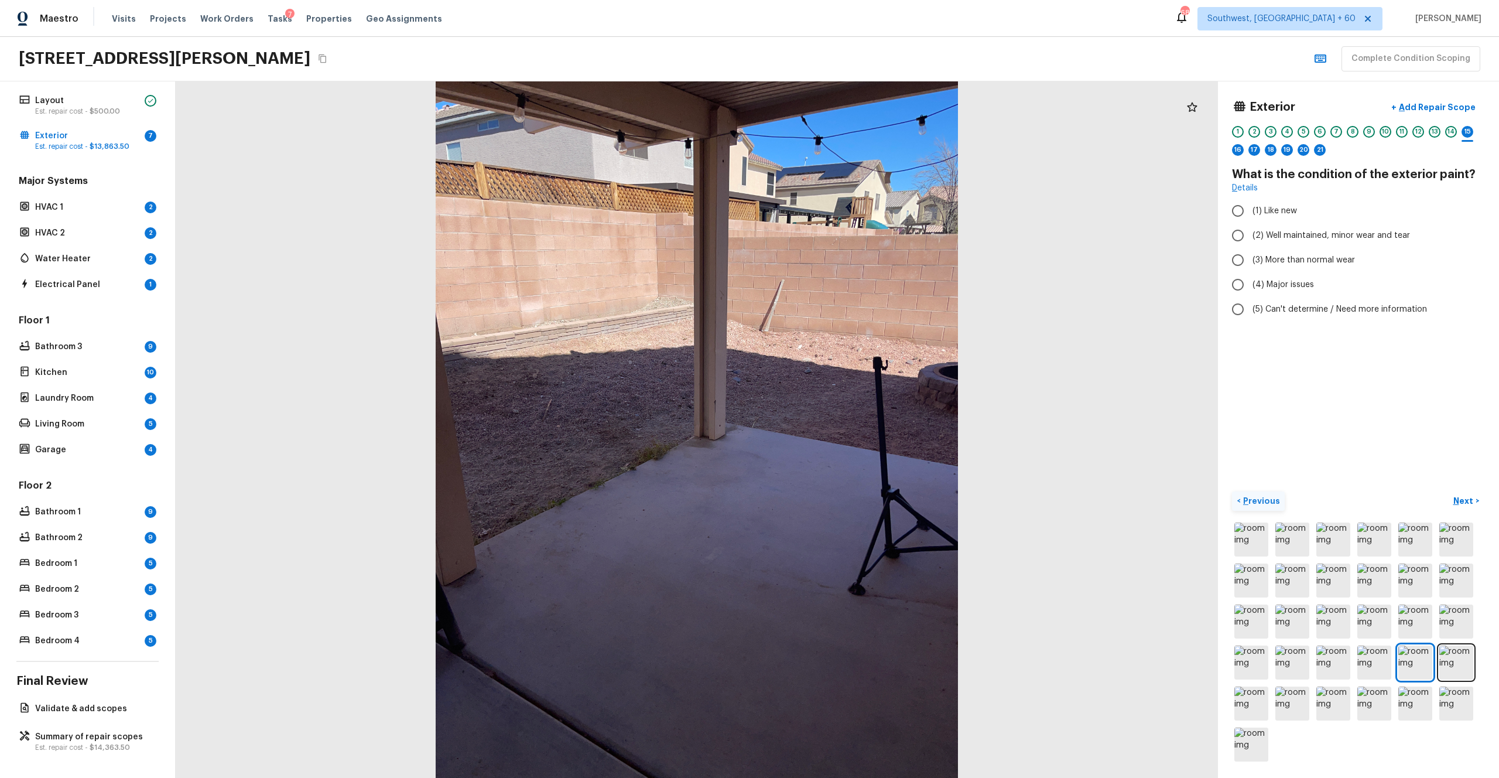
click at [843, 427] on p "Previous" at bounding box center [1260, 501] width 39 height 12
click at [843, 269] on span "(3) More than normal wear" at bounding box center [1304, 275] width 102 height 12
click at [843, 263] on input "(3) More than normal wear" at bounding box center [1238, 275] width 25 height 25
radio input "true"
click at [843, 427] on p "Next" at bounding box center [1465, 501] width 22 height 12
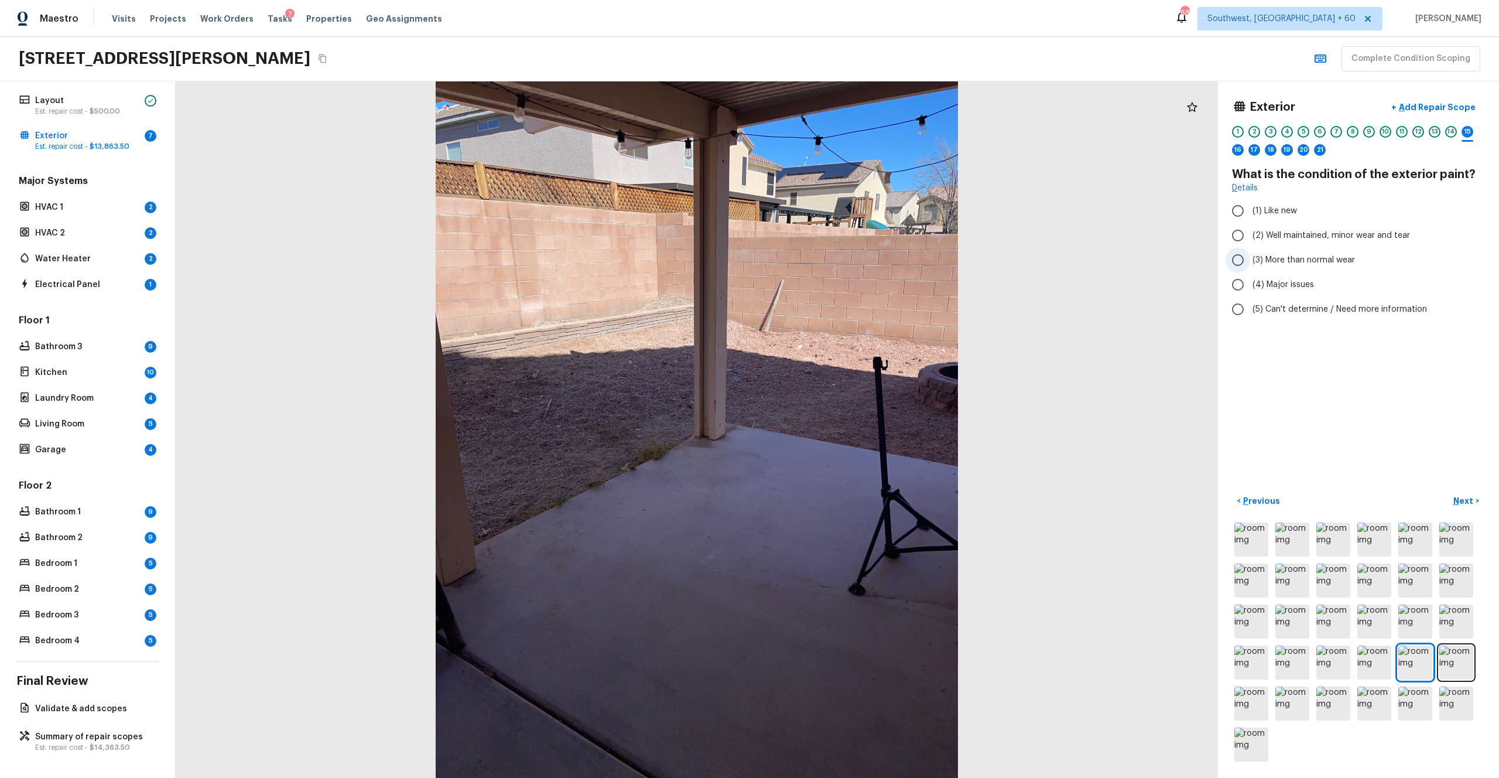
click at [843, 257] on span "(3) More than normal wear" at bounding box center [1304, 260] width 102 height 12
click at [843, 257] on input "(3) More than normal wear" at bounding box center [1238, 260] width 25 height 25
radio input "true"
click at [843, 241] on span "(2) Well maintained, minor wear and tear" at bounding box center [1332, 236] width 158 height 12
click at [843, 241] on input "(2) Well maintained, minor wear and tear" at bounding box center [1238, 235] width 25 height 25
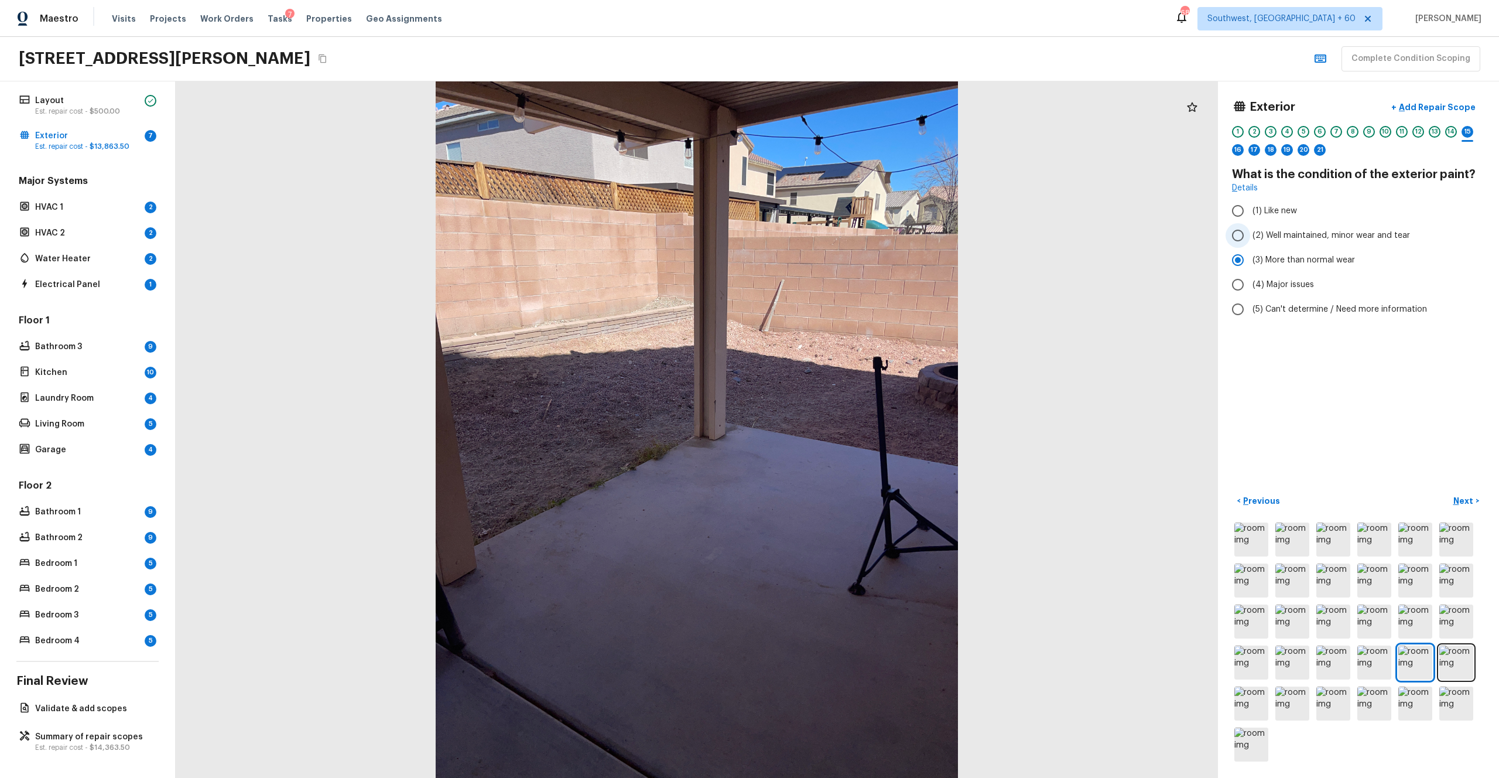
radio input "true"
click at [843, 427] on p "Next" at bounding box center [1465, 501] width 22 height 12
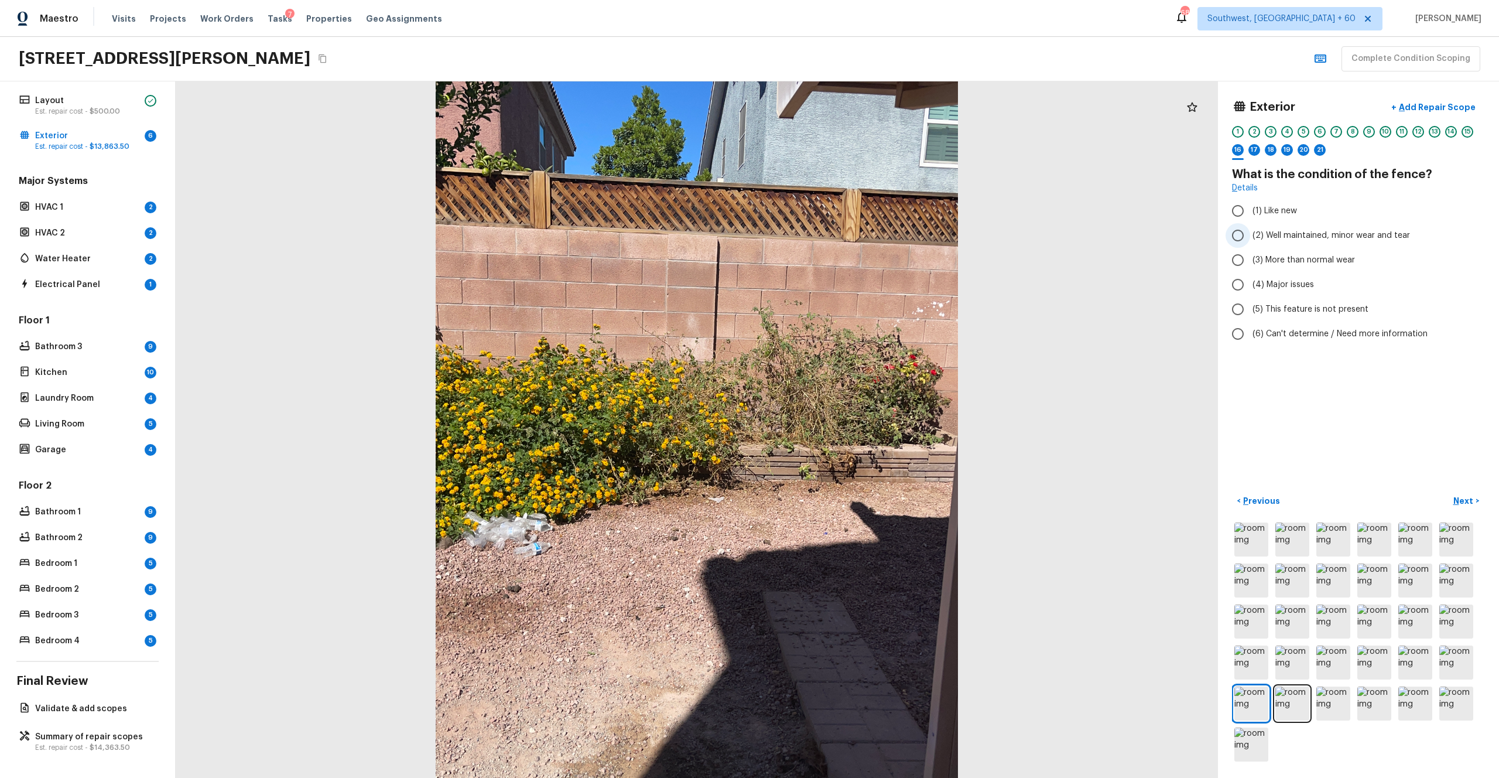
click at [843, 231] on span "(2) Well maintained, minor wear and tear" at bounding box center [1332, 236] width 158 height 12
click at [843, 231] on input "(2) Well maintained, minor wear and tear" at bounding box center [1238, 235] width 25 height 25
radio input "true"
click at [843, 427] on p "Next" at bounding box center [1465, 501] width 22 height 12
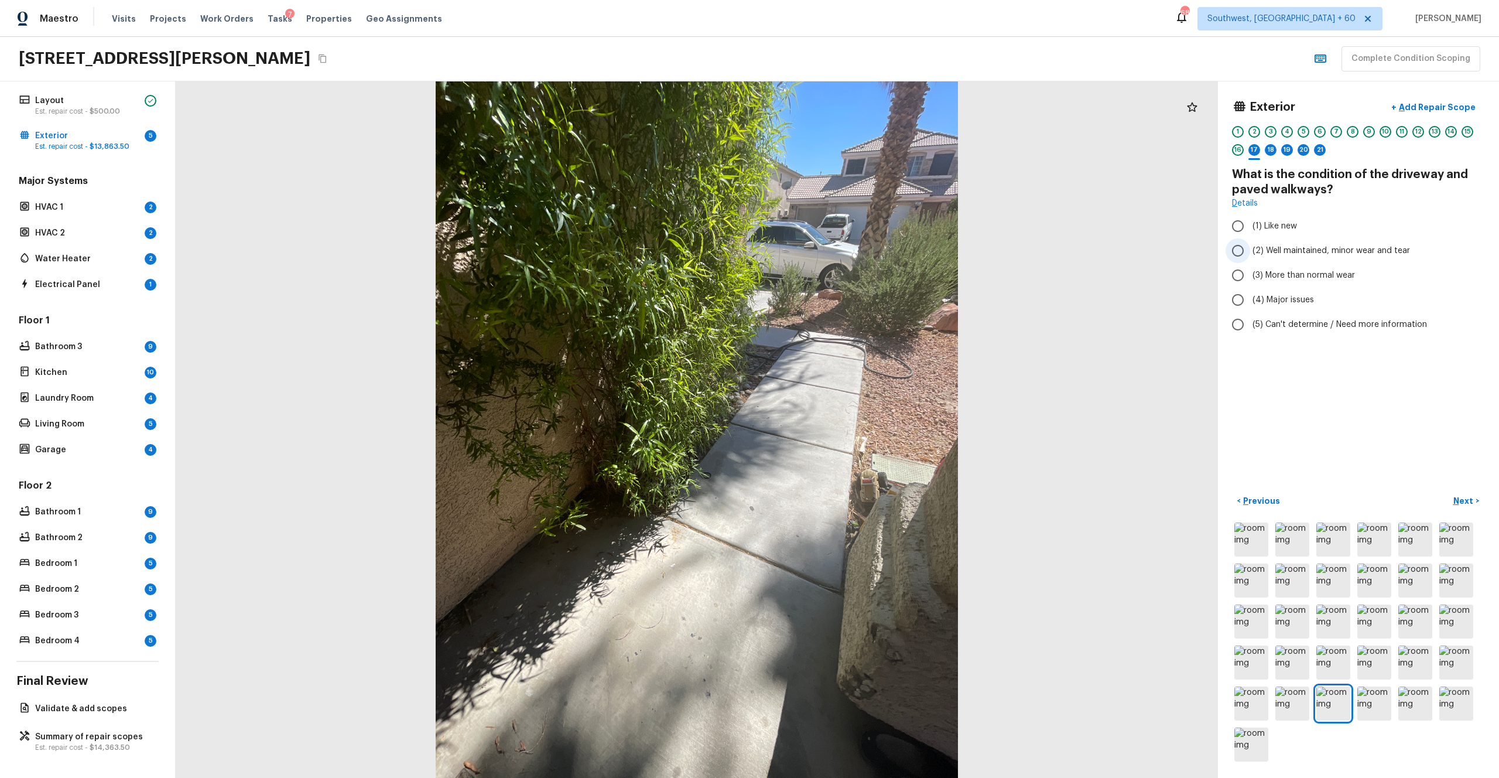
click at [843, 252] on span "(2) Well maintained, minor wear and tear" at bounding box center [1332, 251] width 158 height 12
click at [843, 252] on input "(2) Well maintained, minor wear and tear" at bounding box center [1238, 250] width 25 height 25
radio input "true"
click at [843, 279] on span "(3) More than normal wear" at bounding box center [1304, 275] width 102 height 12
click at [843, 279] on input "(3) More than normal wear" at bounding box center [1238, 275] width 25 height 25
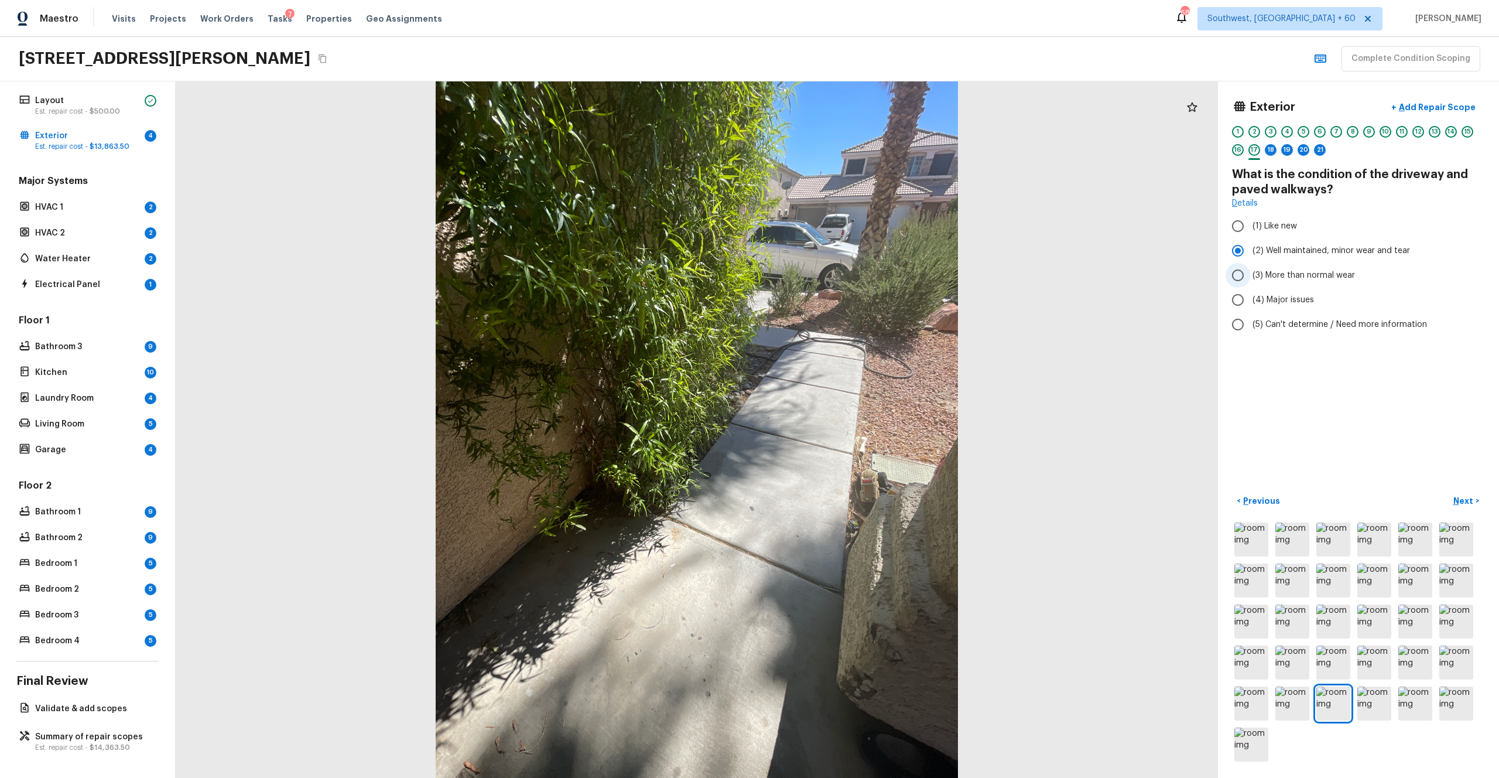
radio input "true"
click at [843, 427] on p "Next" at bounding box center [1465, 501] width 22 height 12
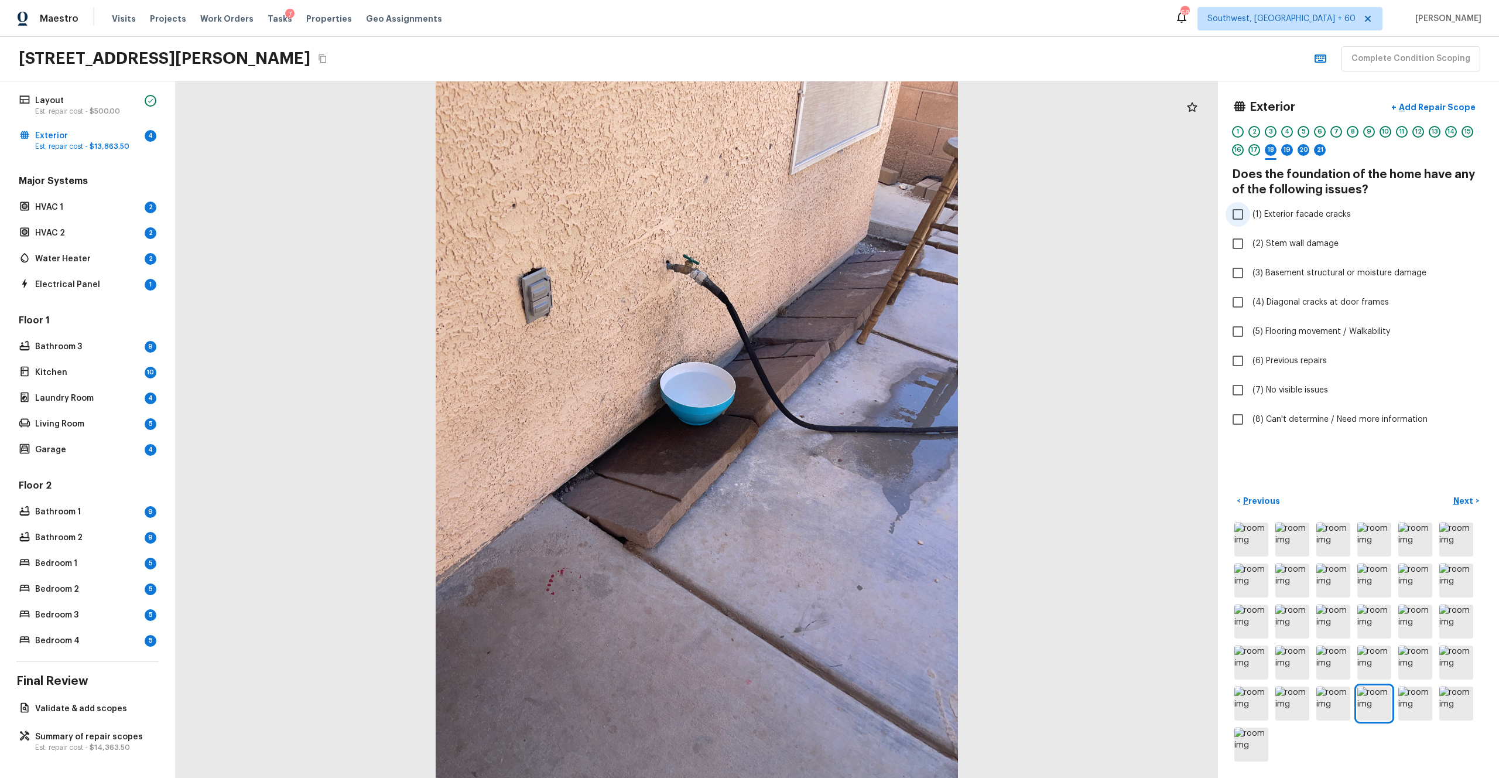
click at [843, 218] on span "(1) Exterior facade cracks" at bounding box center [1302, 214] width 98 height 12
click at [843, 218] on input "(1) Exterior facade cracks" at bounding box center [1238, 214] width 25 height 25
checkbox input "true"
click at [843, 427] on p "Next" at bounding box center [1465, 501] width 22 height 12
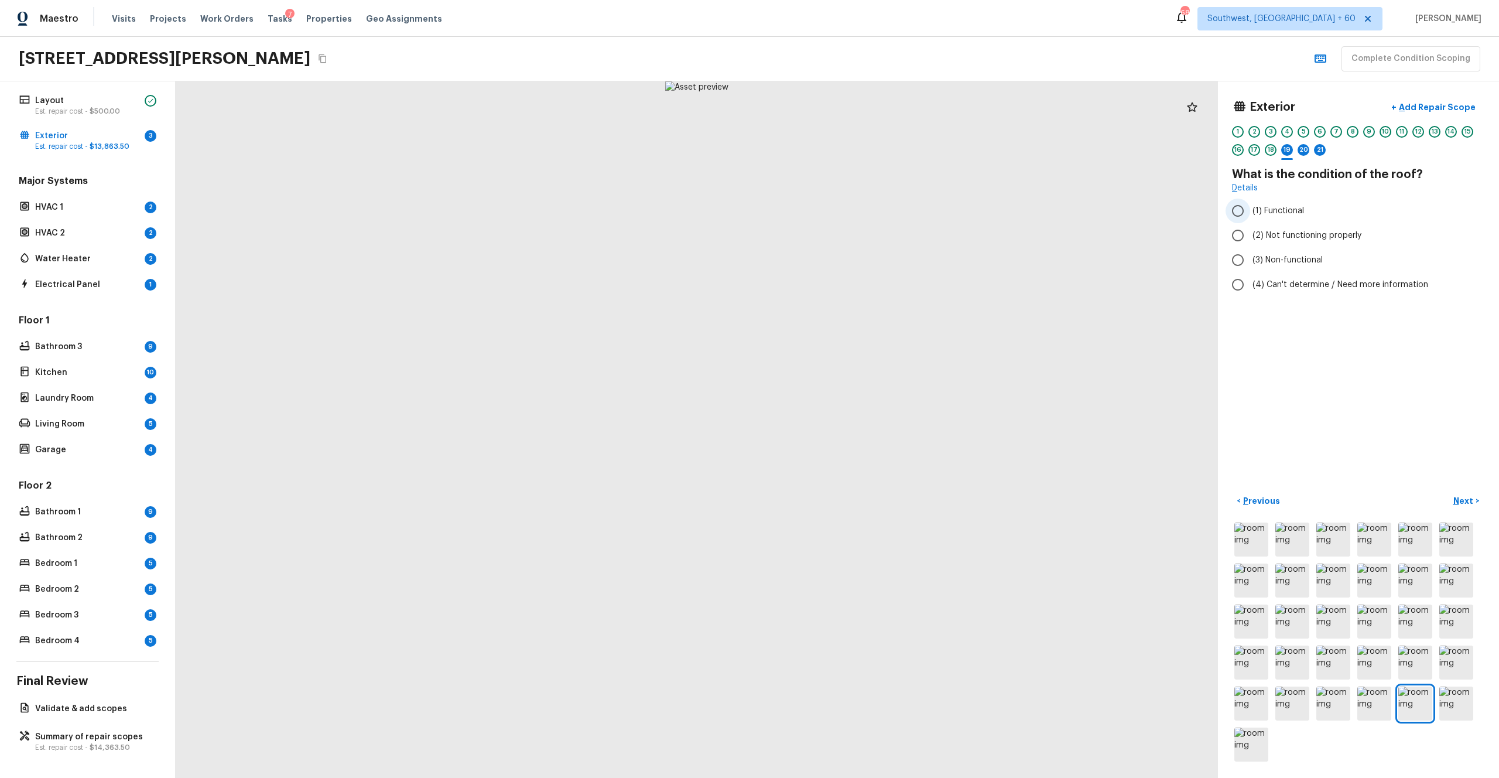
click at [843, 211] on label "(1) Functional" at bounding box center [1351, 211] width 250 height 25
click at [843, 211] on input "(1) Functional" at bounding box center [1238, 211] width 25 height 25
radio input "true"
click at [843, 427] on button "Next >" at bounding box center [1466, 500] width 37 height 19
click at [843, 227] on span "(2) No" at bounding box center [1265, 224] width 24 height 12
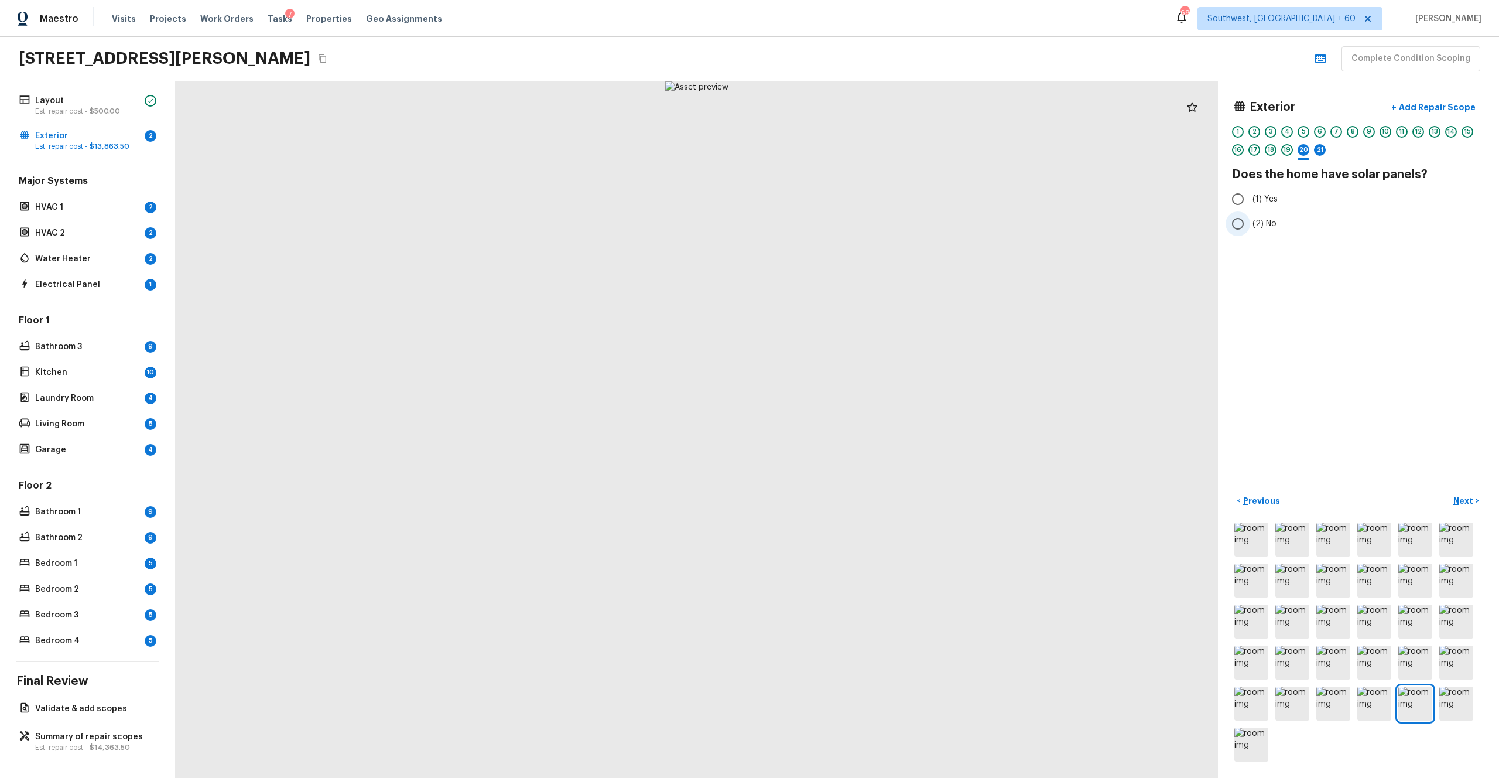
click at [843, 227] on input "(2) No" at bounding box center [1238, 223] width 25 height 25
radio input "true"
click at [843, 427] on p "Next" at bounding box center [1465, 501] width 22 height 12
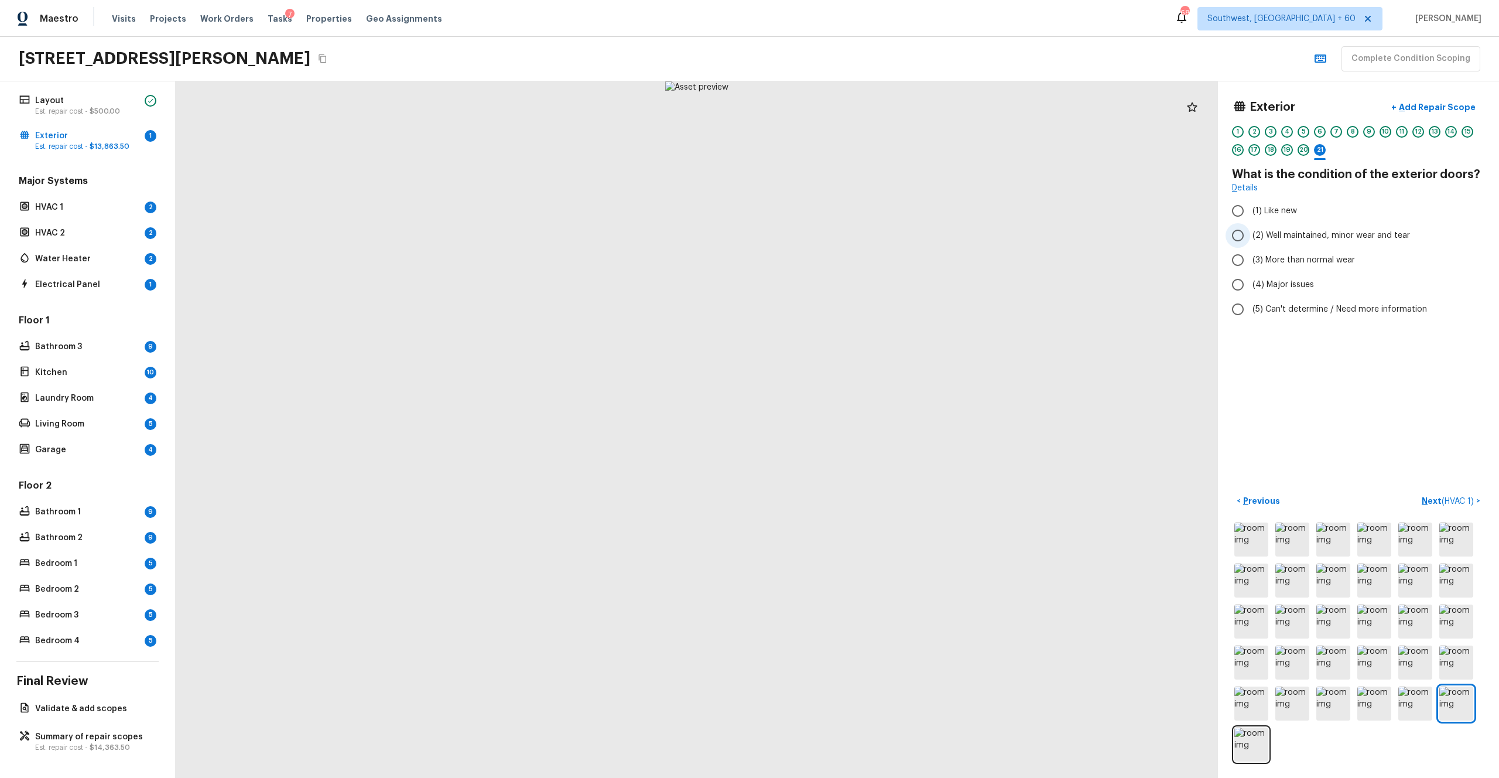
click at [843, 237] on span "(2) Well maintained, minor wear and tear" at bounding box center [1332, 236] width 158 height 12
click at [843, 237] on input "(2) Well maintained, minor wear and tear" at bounding box center [1238, 235] width 25 height 25
radio input "true"
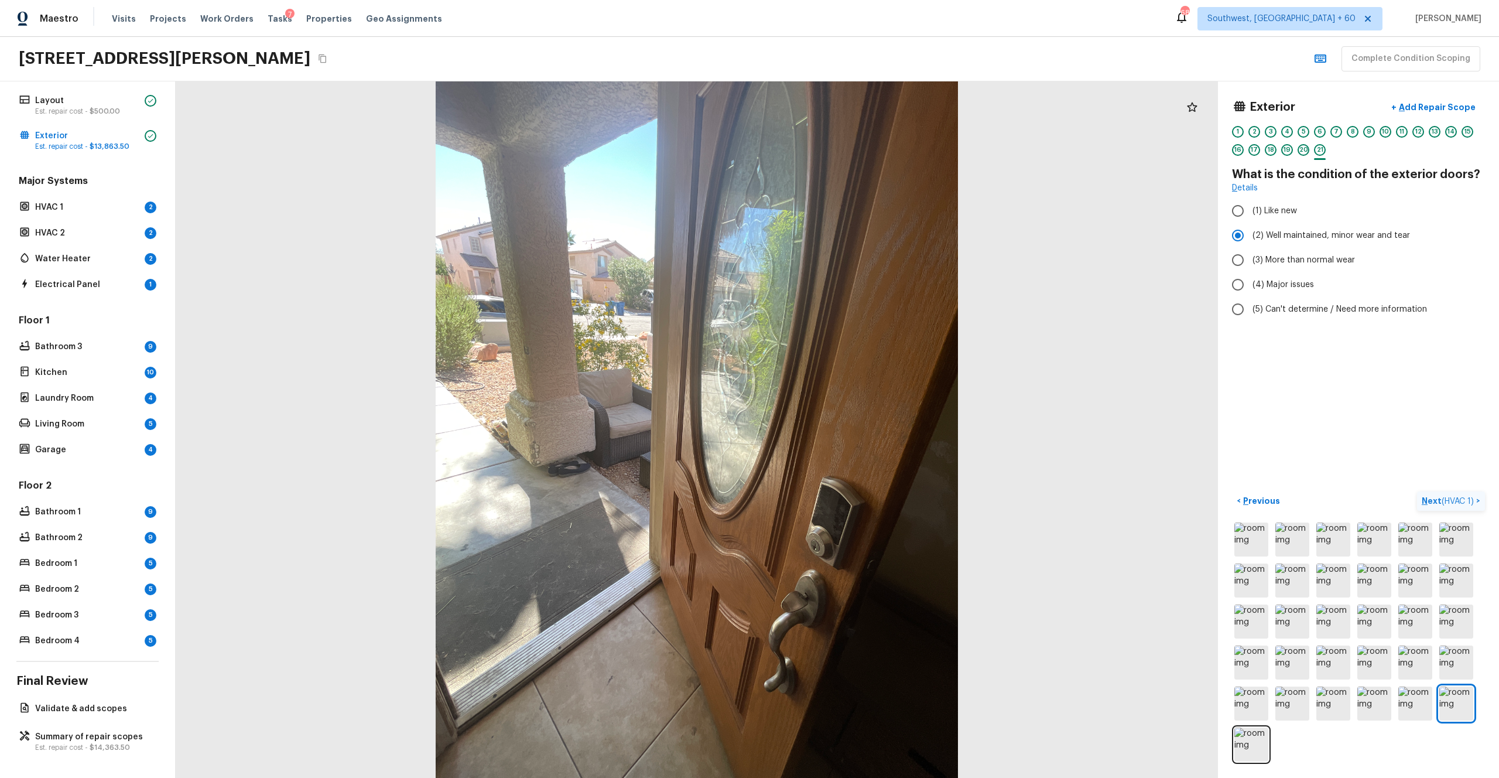
click at [843, 427] on p "Next ( HVAC 1 )" at bounding box center [1449, 501] width 54 height 12
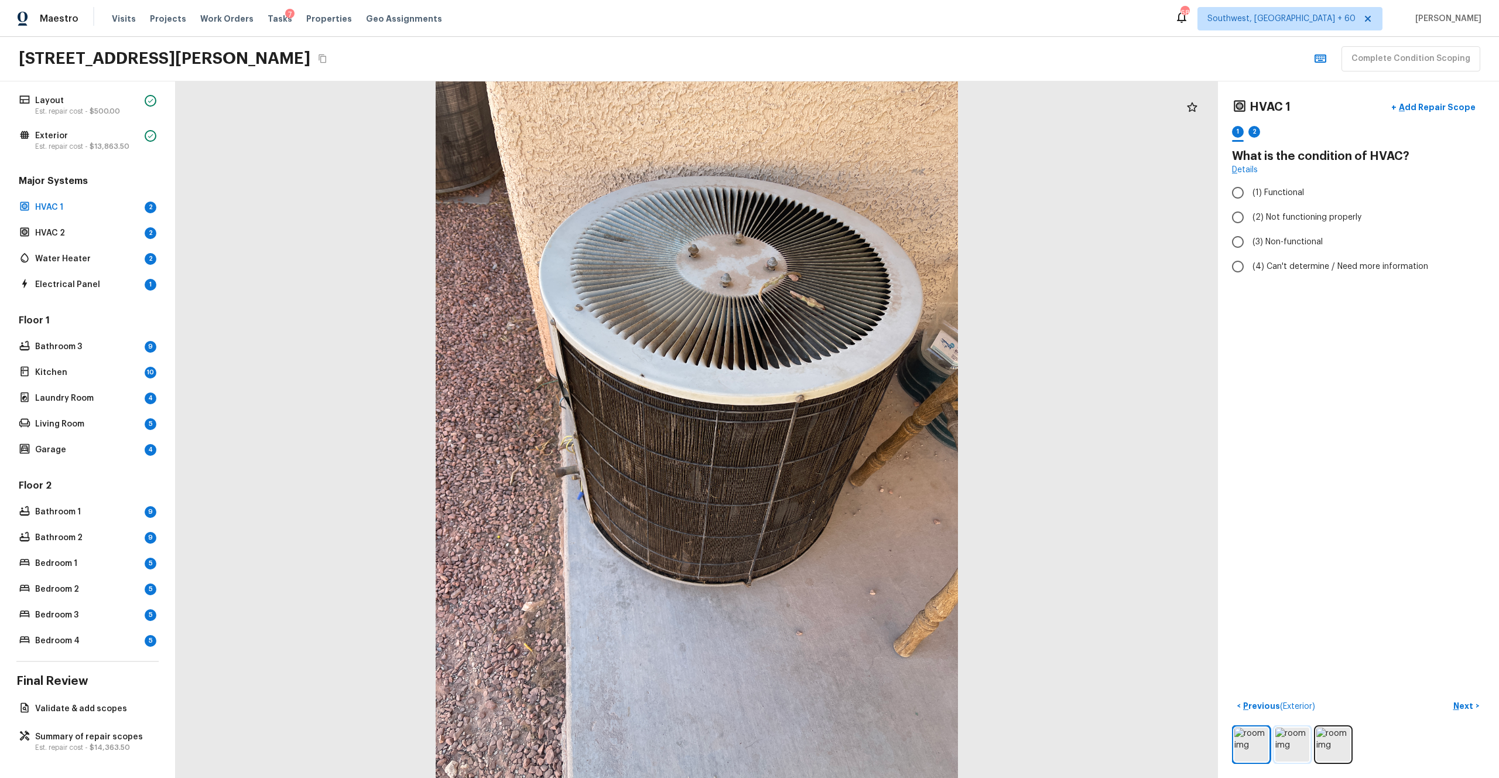
click at [843, 427] on img at bounding box center [1293, 744] width 34 height 34
click at [843, 246] on span "(3) Non-functional" at bounding box center [1288, 242] width 70 height 12
click at [843, 246] on input "(3) Non-functional" at bounding box center [1238, 242] width 25 height 25
radio input "true"
click at [843, 427] on button "Next >" at bounding box center [1466, 705] width 37 height 19
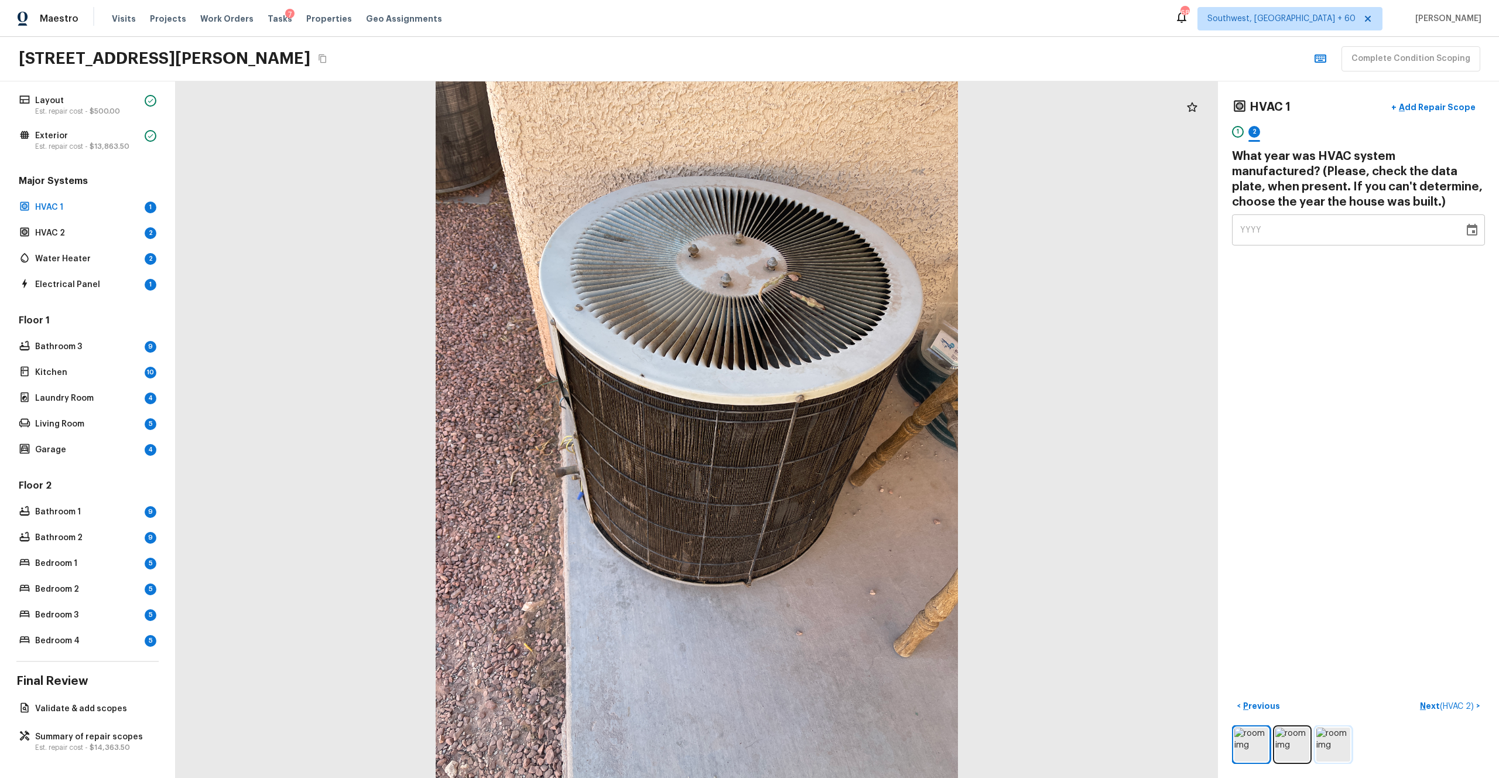
click at [843, 427] on img at bounding box center [1334, 744] width 34 height 34
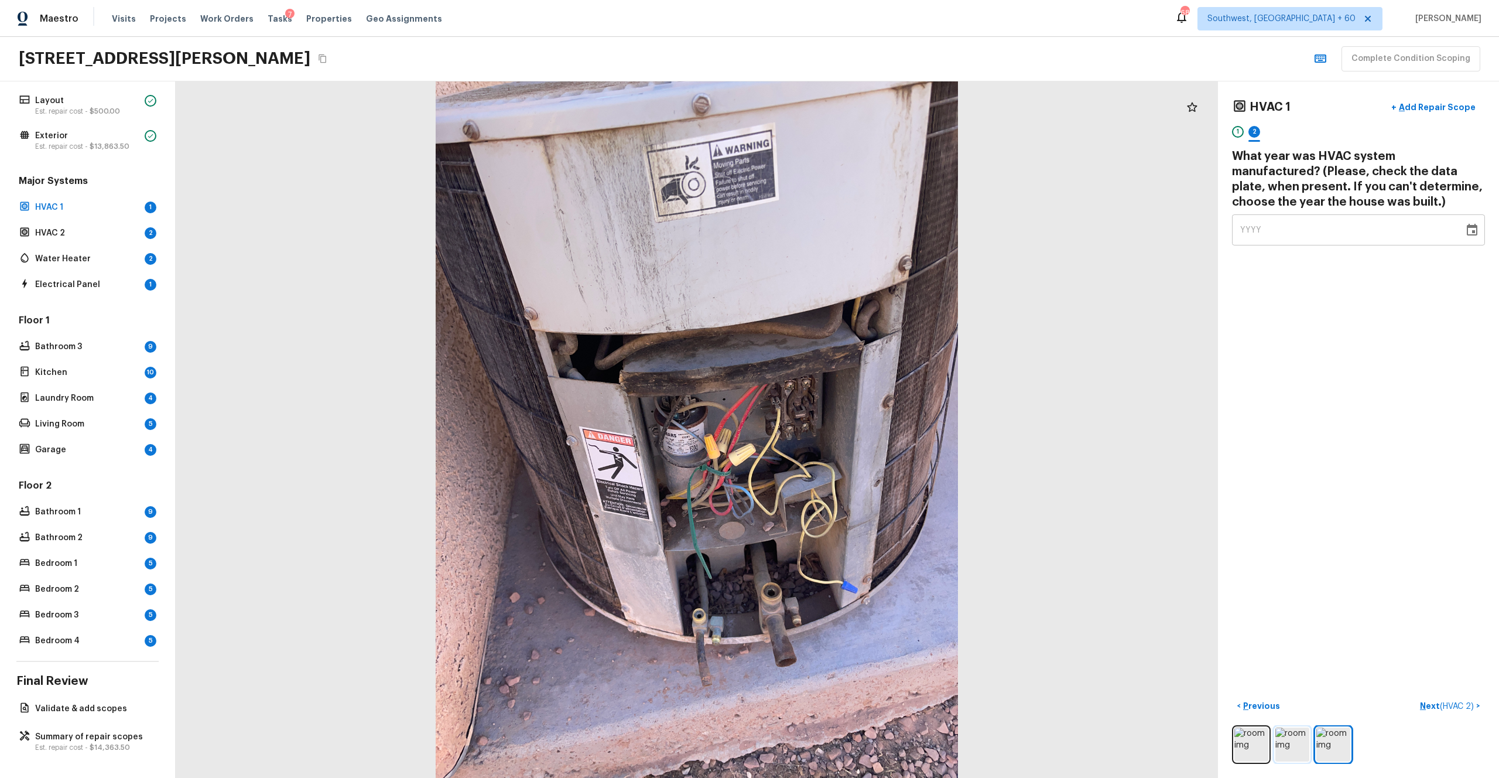
click at [843, 427] on img at bounding box center [1293, 744] width 34 height 34
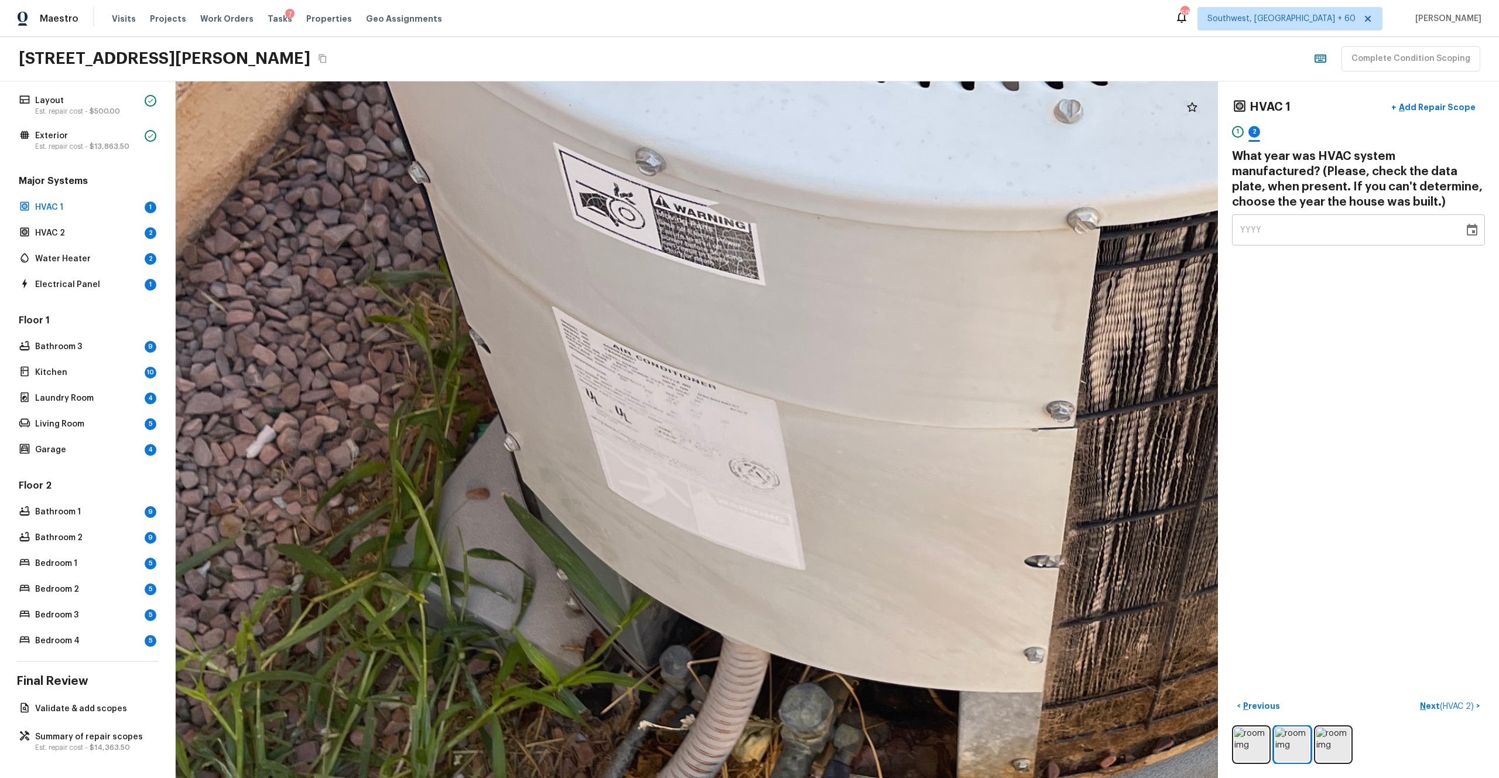
drag, startPoint x: 702, startPoint y: 493, endPoint x: 711, endPoint y: 438, distance: 55.7
click at [711, 427] on div at bounding box center [968, 288] width 3765 height 2514
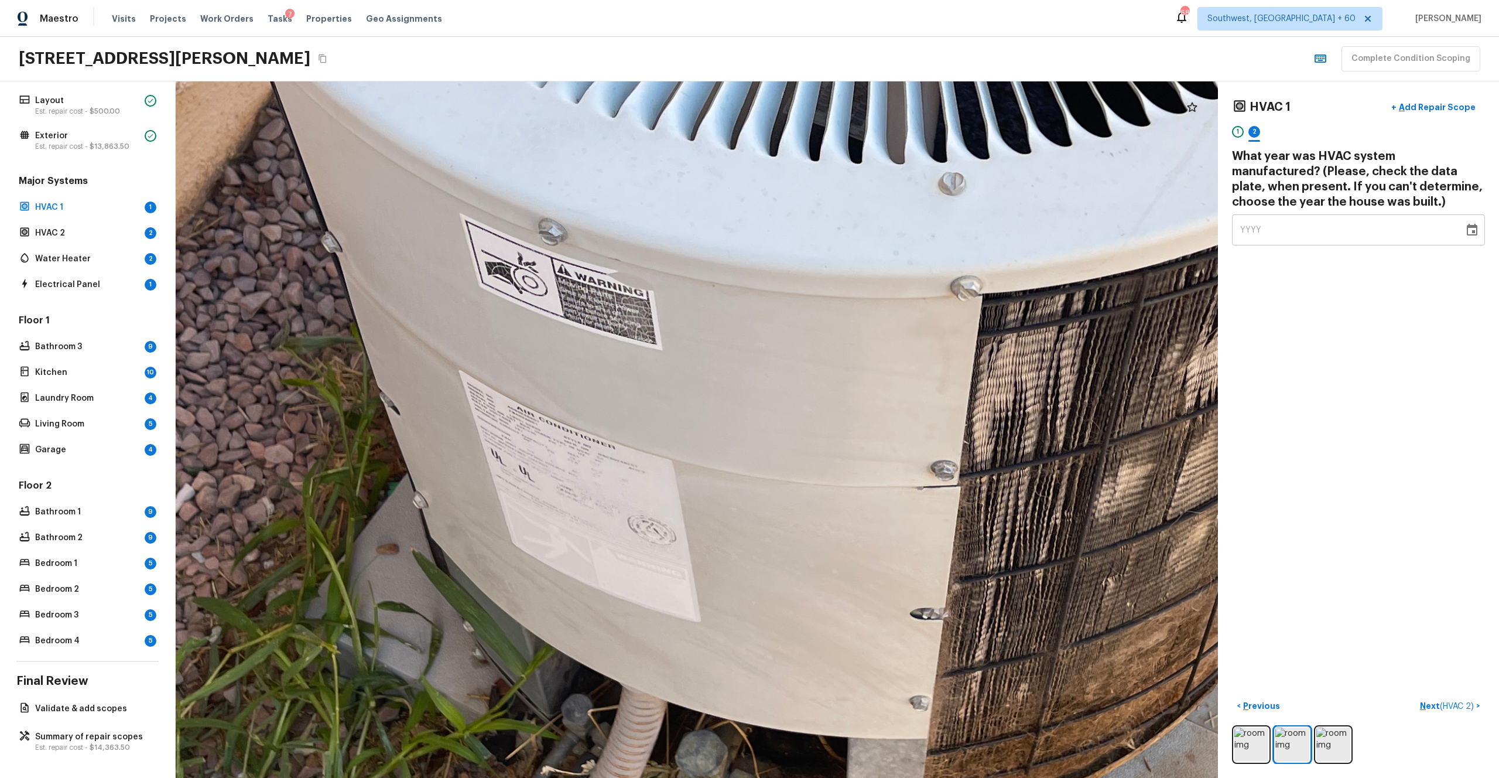
drag, startPoint x: 617, startPoint y: 510, endPoint x: 721, endPoint y: 376, distance: 169.4
click at [721, 376] on div at bounding box center [856, 353] width 3597 height 2402
click at [326, 56] on icon "Copy Address" at bounding box center [323, 58] width 8 height 9
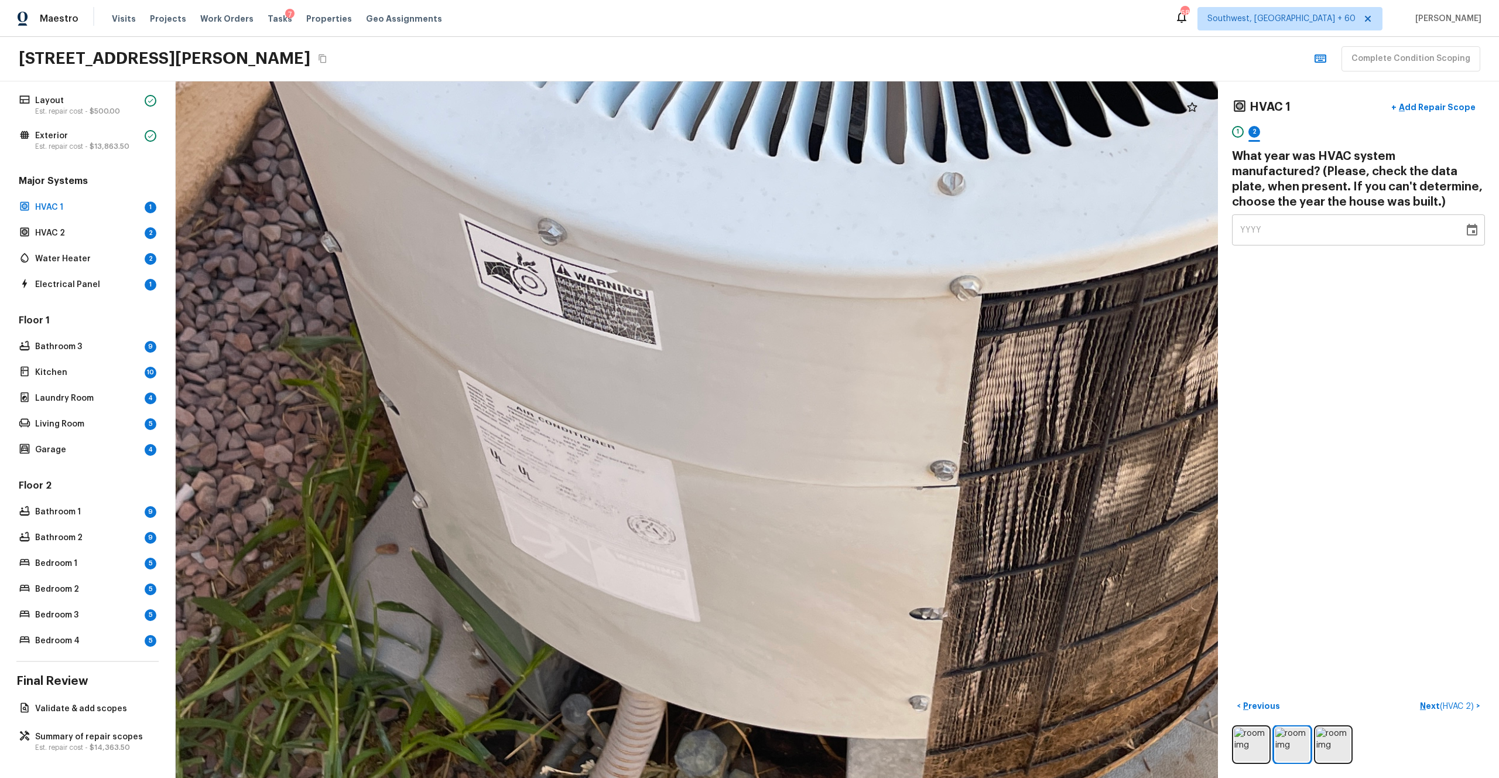
click at [843, 228] on div "YYYY" at bounding box center [1348, 229] width 216 height 31
click at [843, 281] on div "HVAC 1 + Add Repair Scope 1 2 What year was HVAC system manufactured? (Please, …" at bounding box center [1358, 429] width 281 height 696
click at [843, 234] on div "YYYY" at bounding box center [1348, 229] width 216 height 31
type input "2000"
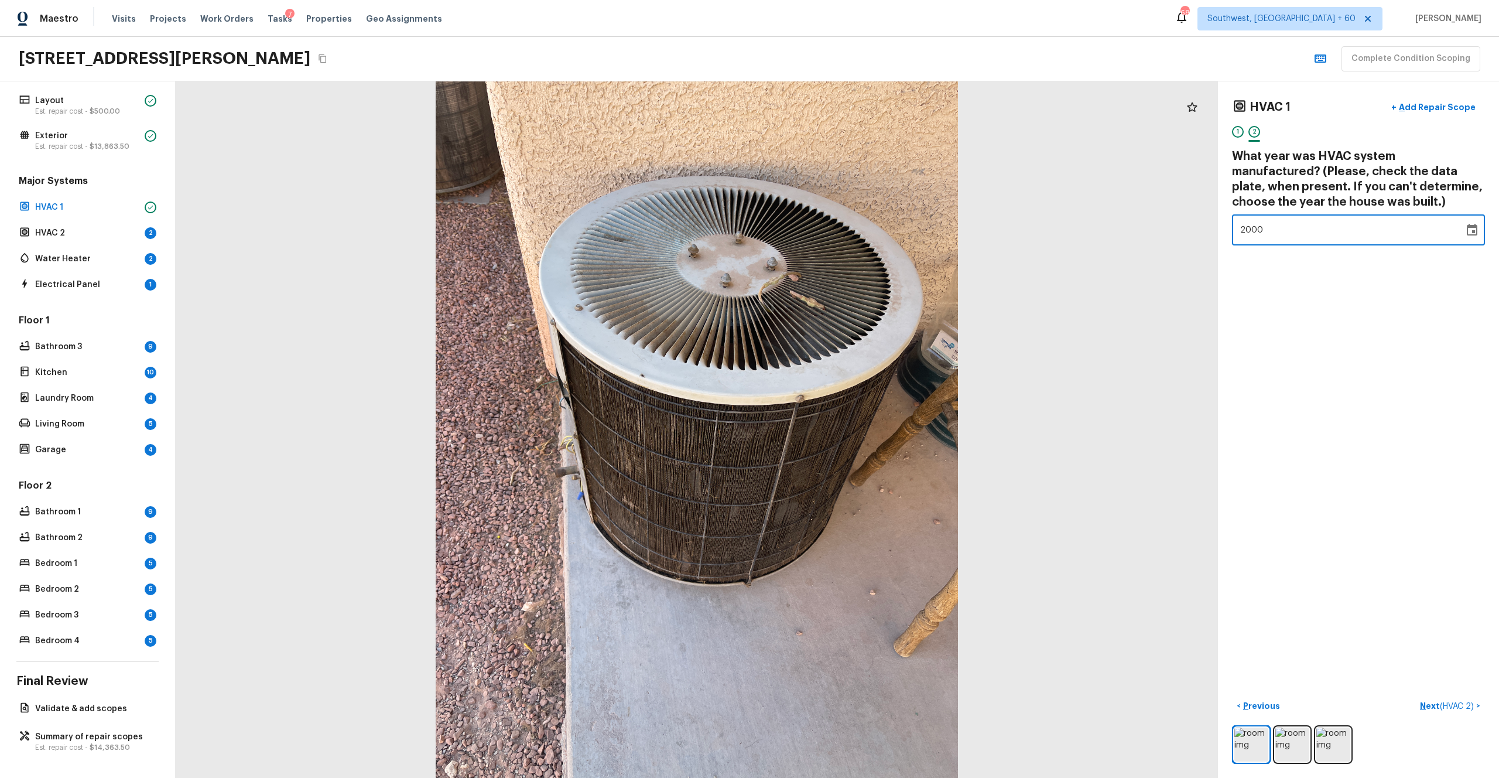
click at [843, 333] on div "HVAC 1 + Add Repair Scope 1 2 What year was HVAC system manufactured? (Please, …" at bounding box center [1358, 429] width 281 height 696
click at [843, 427] on button "Next ( HVAC 2 ) >" at bounding box center [1451, 705] width 70 height 19
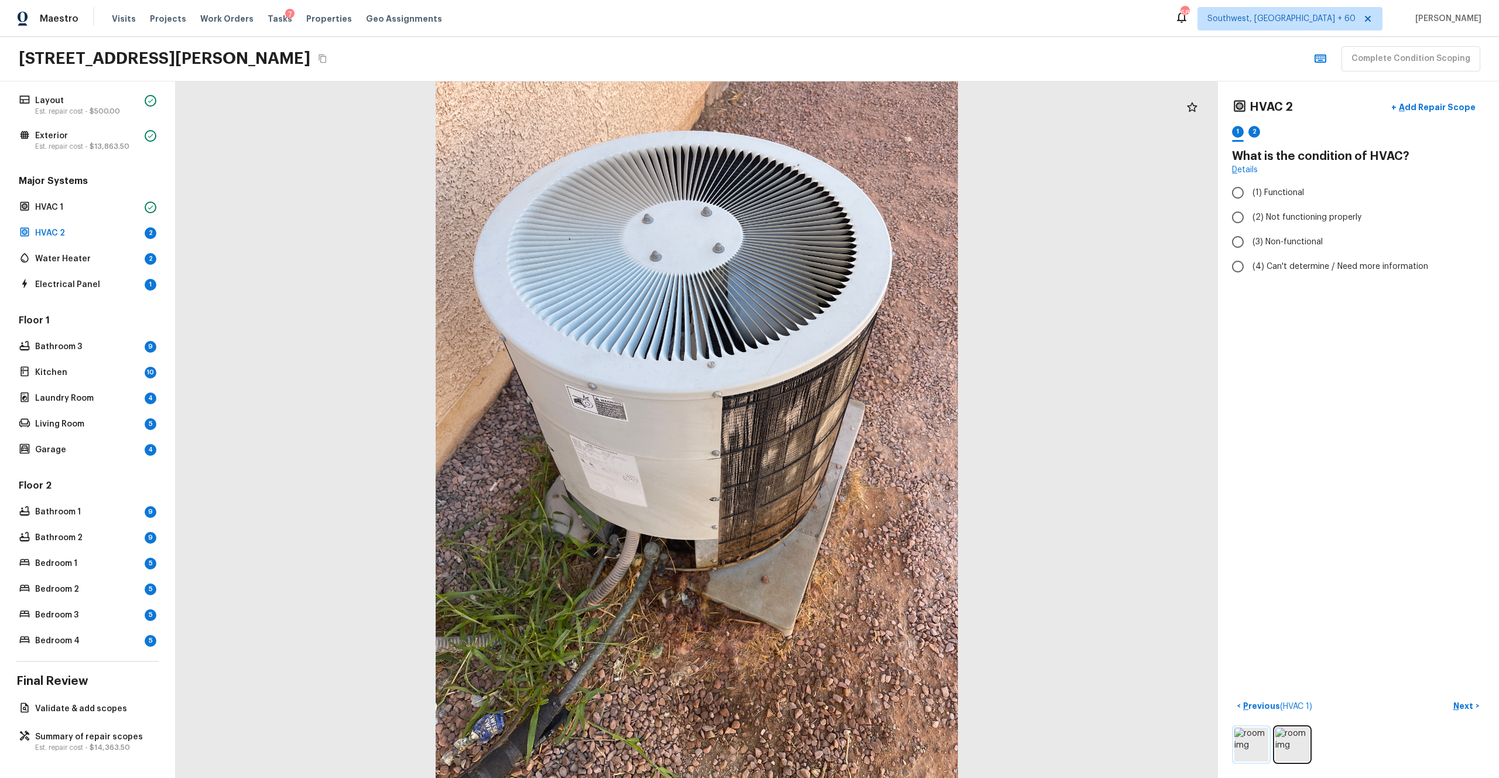
click at [843, 427] on img at bounding box center [1252, 744] width 34 height 34
click at [843, 427] on p "Previous ( HVAC 1 )" at bounding box center [1276, 706] width 71 height 12
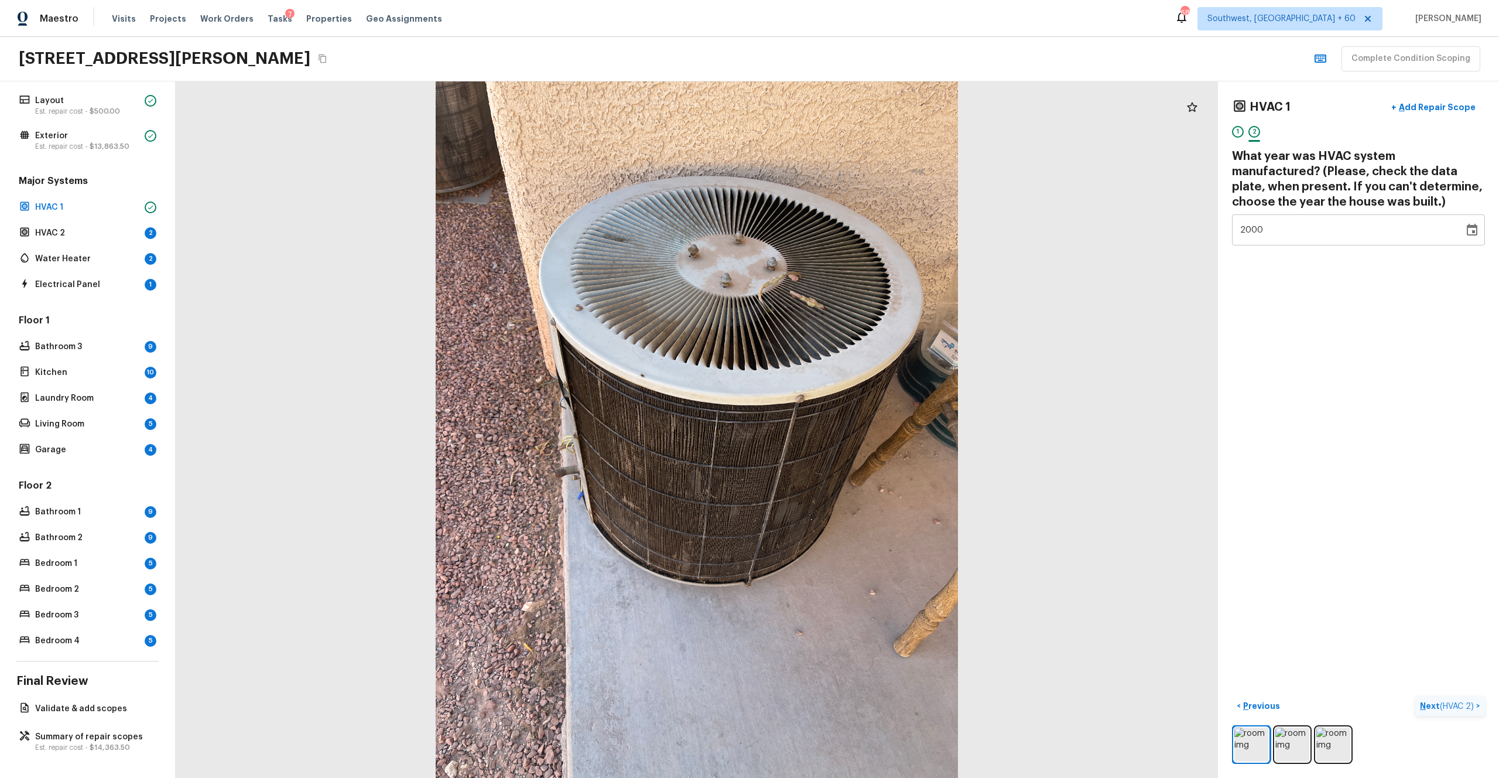
click at [843, 427] on p "Next ( HVAC 2 )" at bounding box center [1448, 706] width 56 height 12
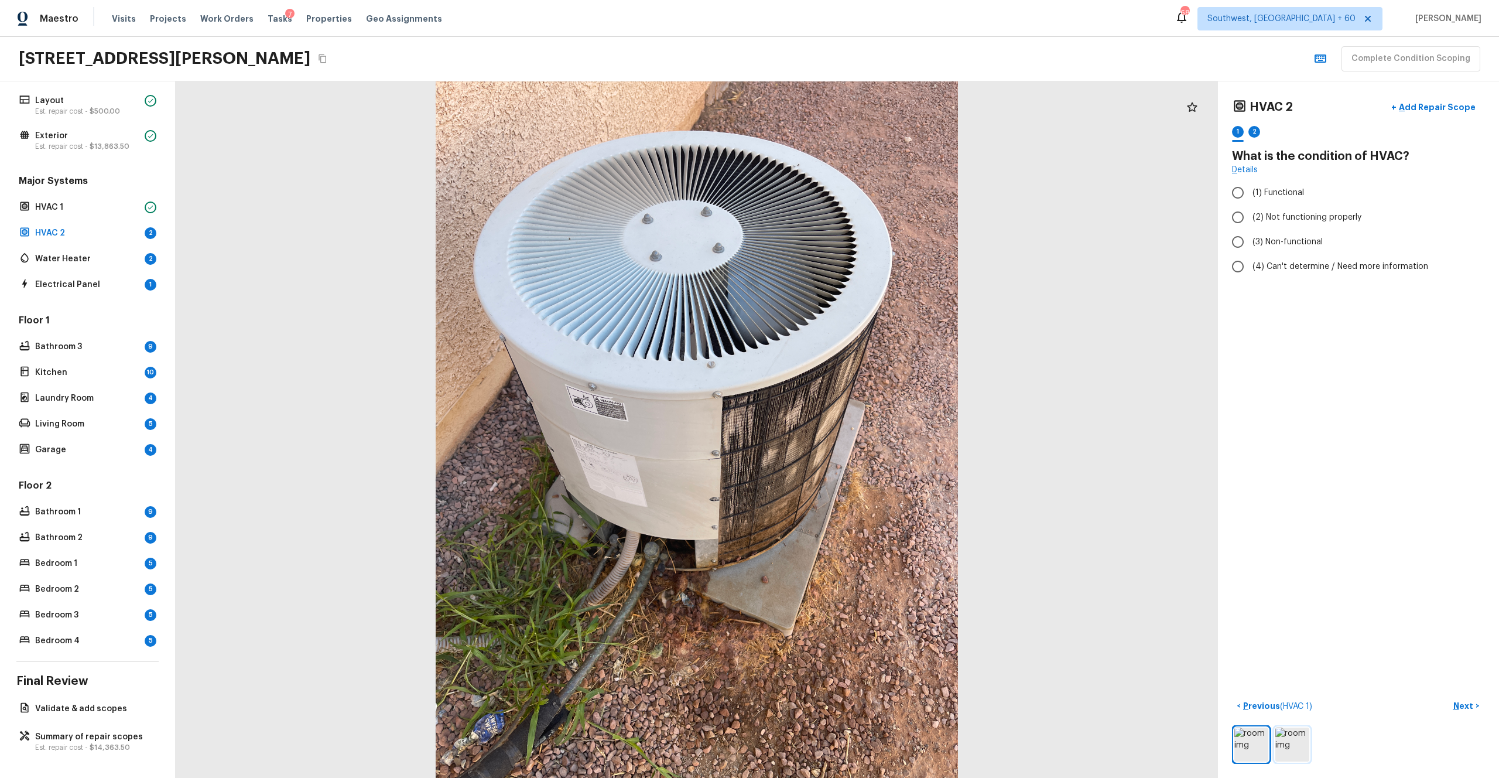
click at [843, 427] on img at bounding box center [1293, 744] width 34 height 34
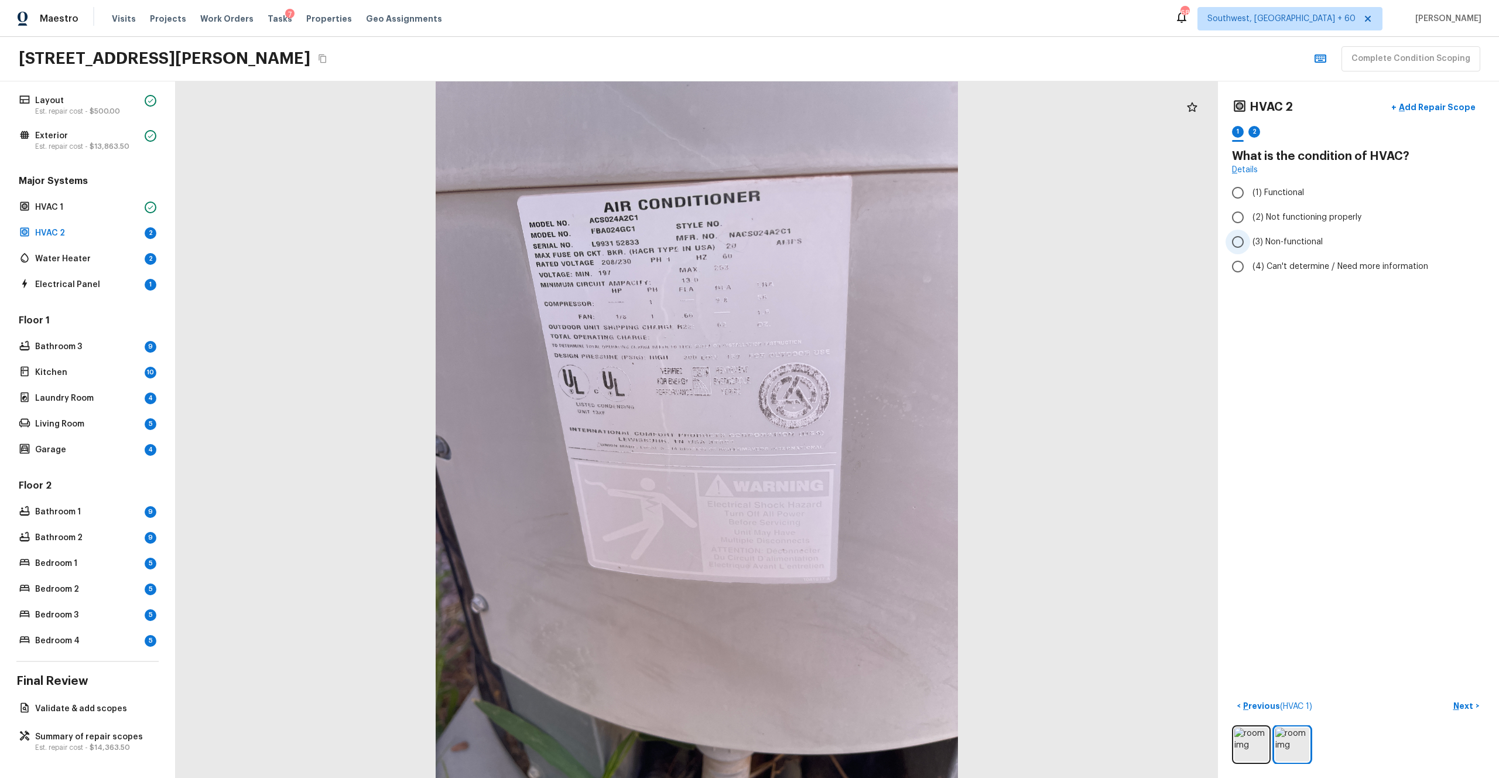
click at [843, 246] on span "(3) Non-functional" at bounding box center [1288, 242] width 70 height 12
click at [843, 246] on input "(3) Non-functional" at bounding box center [1238, 242] width 25 height 25
radio input "true"
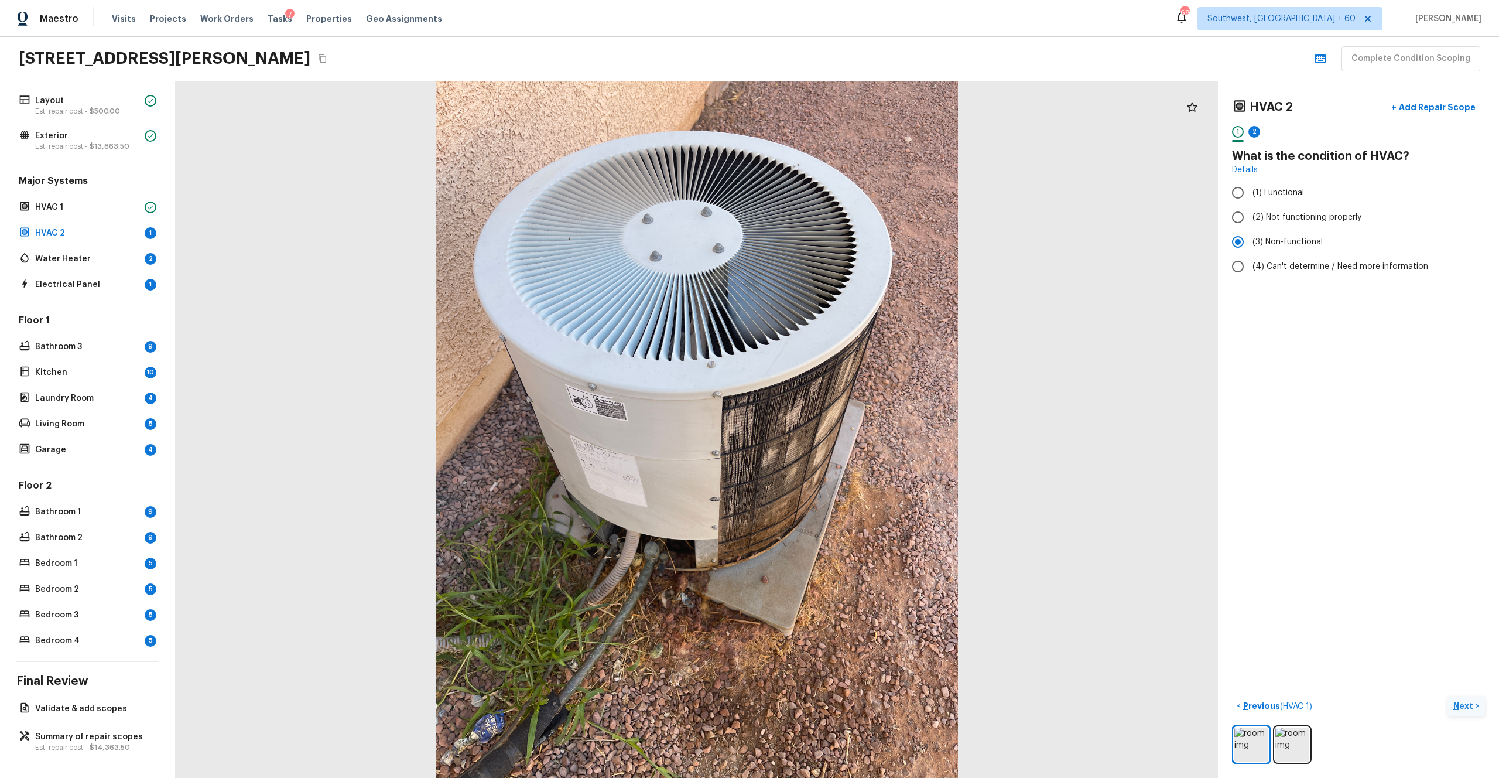
click at [843, 427] on p "Next" at bounding box center [1465, 706] width 22 height 12
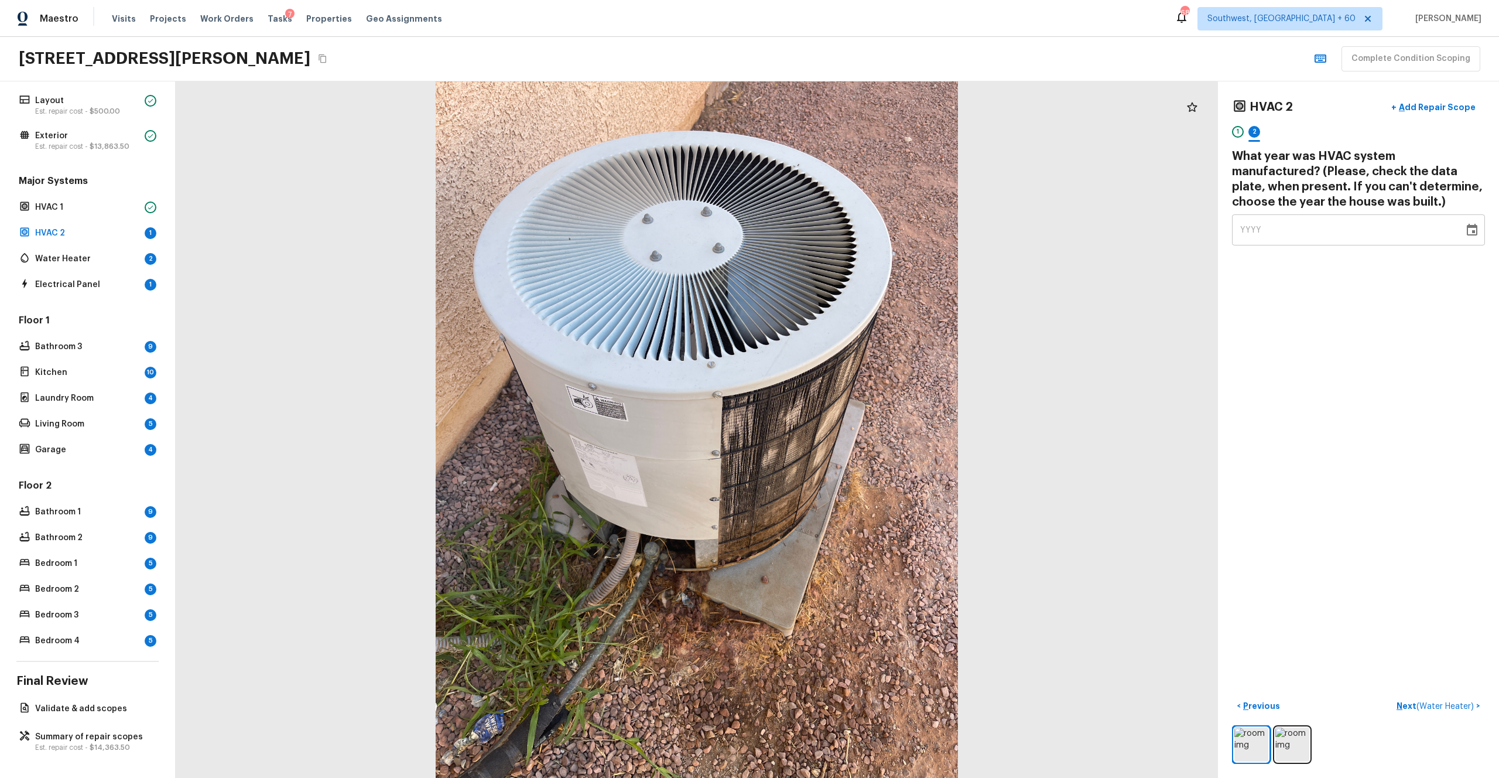
click at [843, 232] on div "YYYY" at bounding box center [1348, 229] width 216 height 31
type input "2000"
click at [843, 345] on div "HVAC 2 + Add Repair Scope 1 2 What year was HVAC system manufactured? (Please, …" at bounding box center [1358, 429] width 281 height 696
click at [843, 427] on p "Next ( Water Heater )" at bounding box center [1437, 706] width 80 height 12
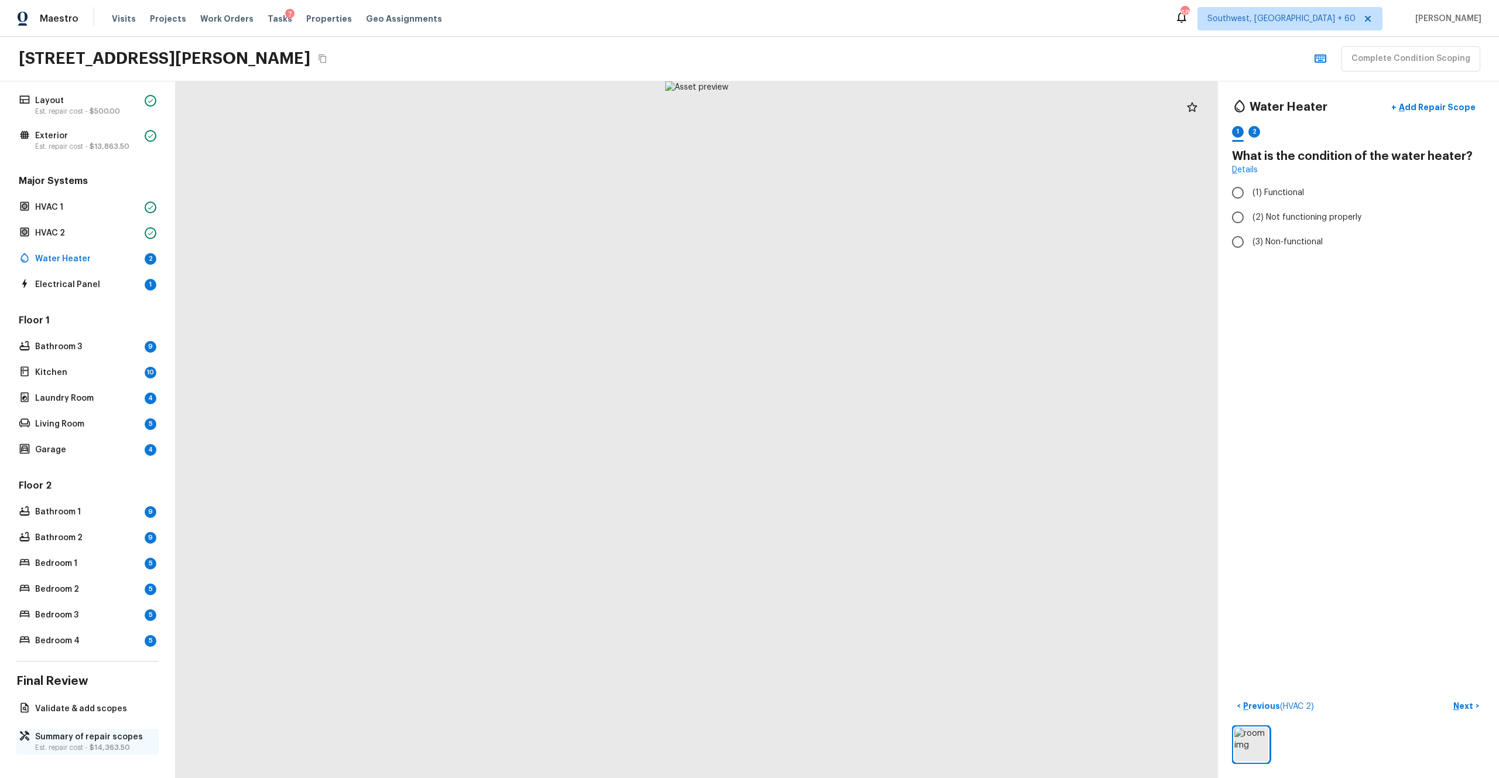
click at [64, 427] on p "Est. repair cost - $14,363.50" at bounding box center [93, 747] width 117 height 9
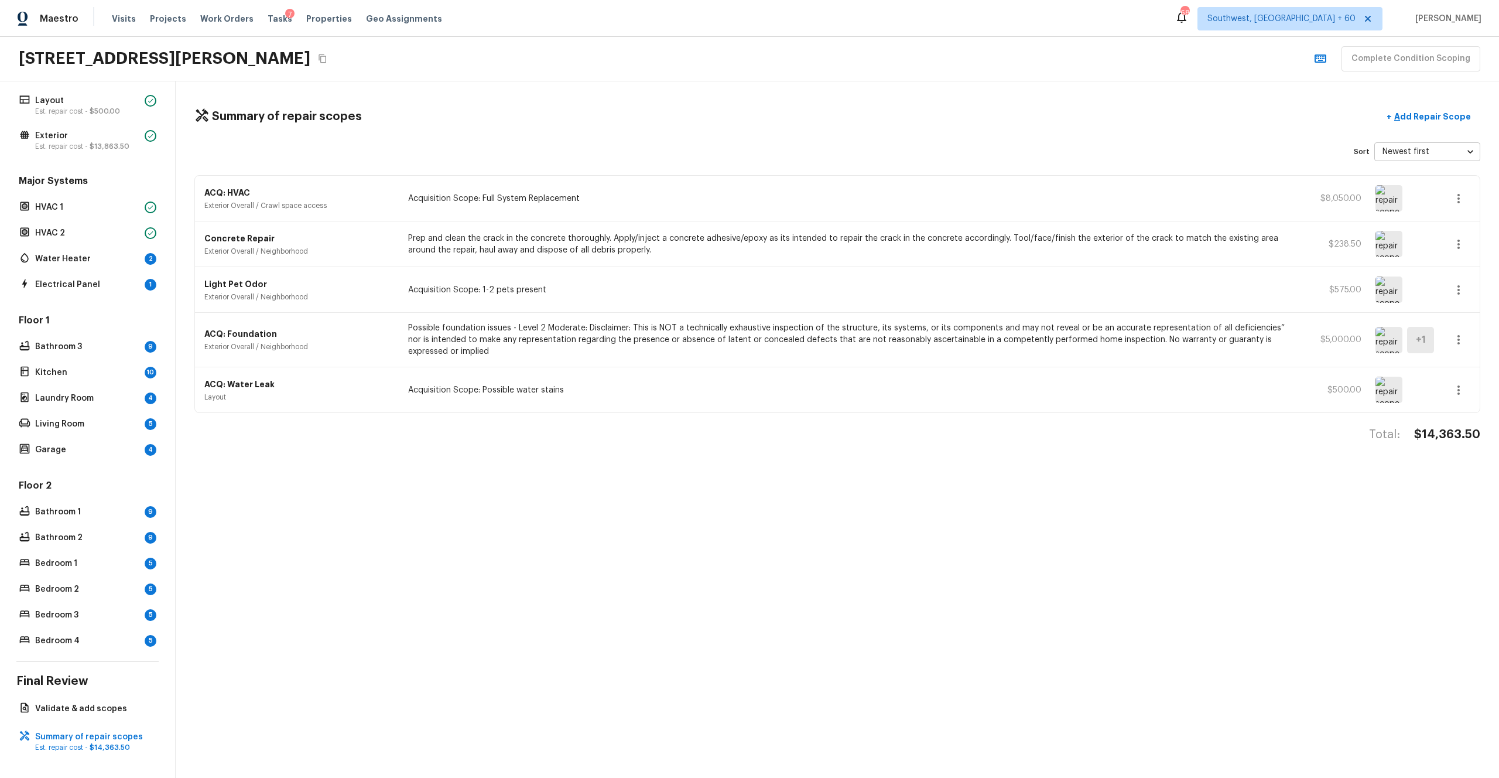
click at [486, 189] on div "ACQ: HVAC Exterior Overall / Crawl space access Acquisition Scope: Full System …" at bounding box center [837, 199] width 1285 height 46
click at [843, 197] on icon "button" at bounding box center [1459, 199] width 14 height 14
click at [843, 234] on li "Edit" at bounding box center [1462, 232] width 54 height 35
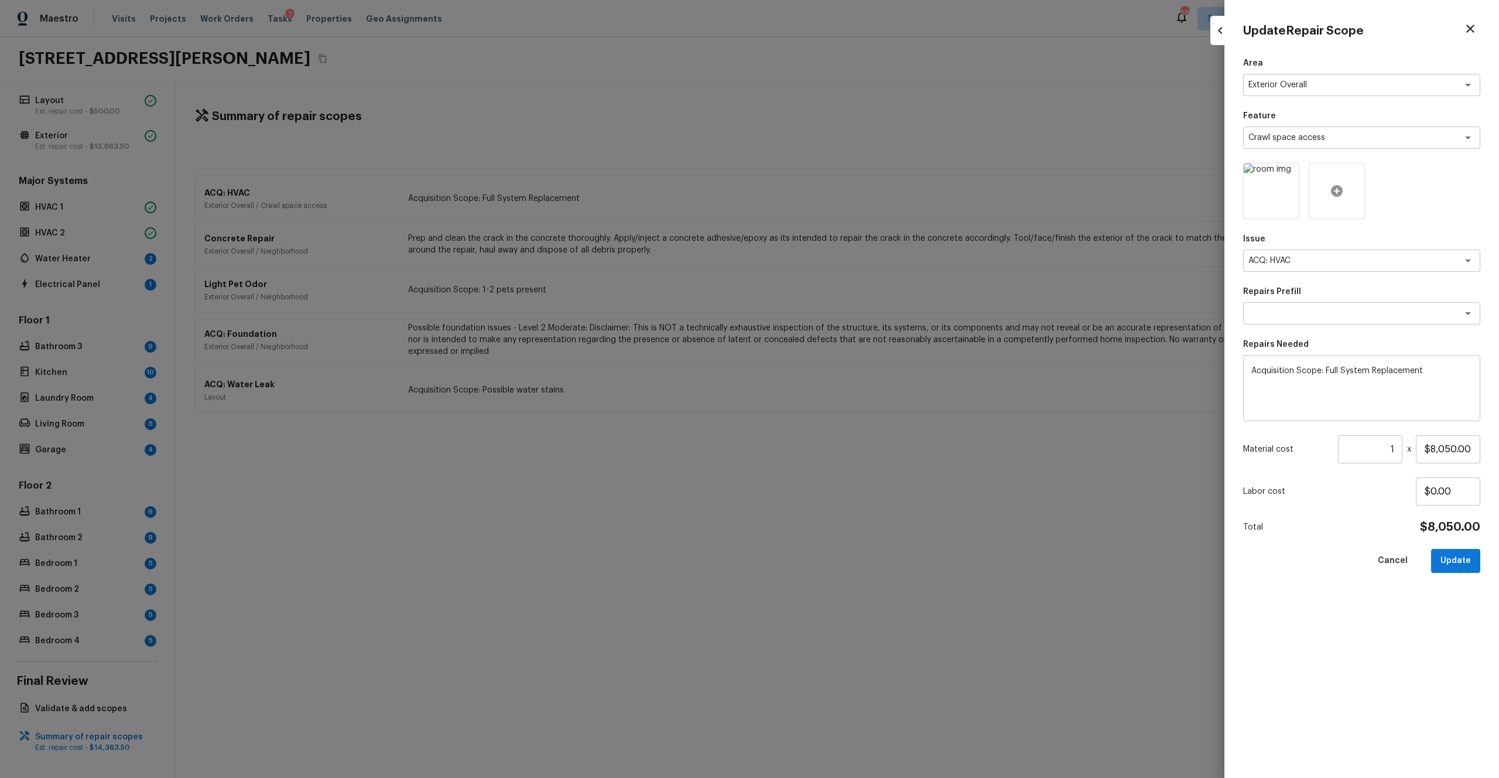
click at [843, 184] on icon at bounding box center [1337, 191] width 14 height 14
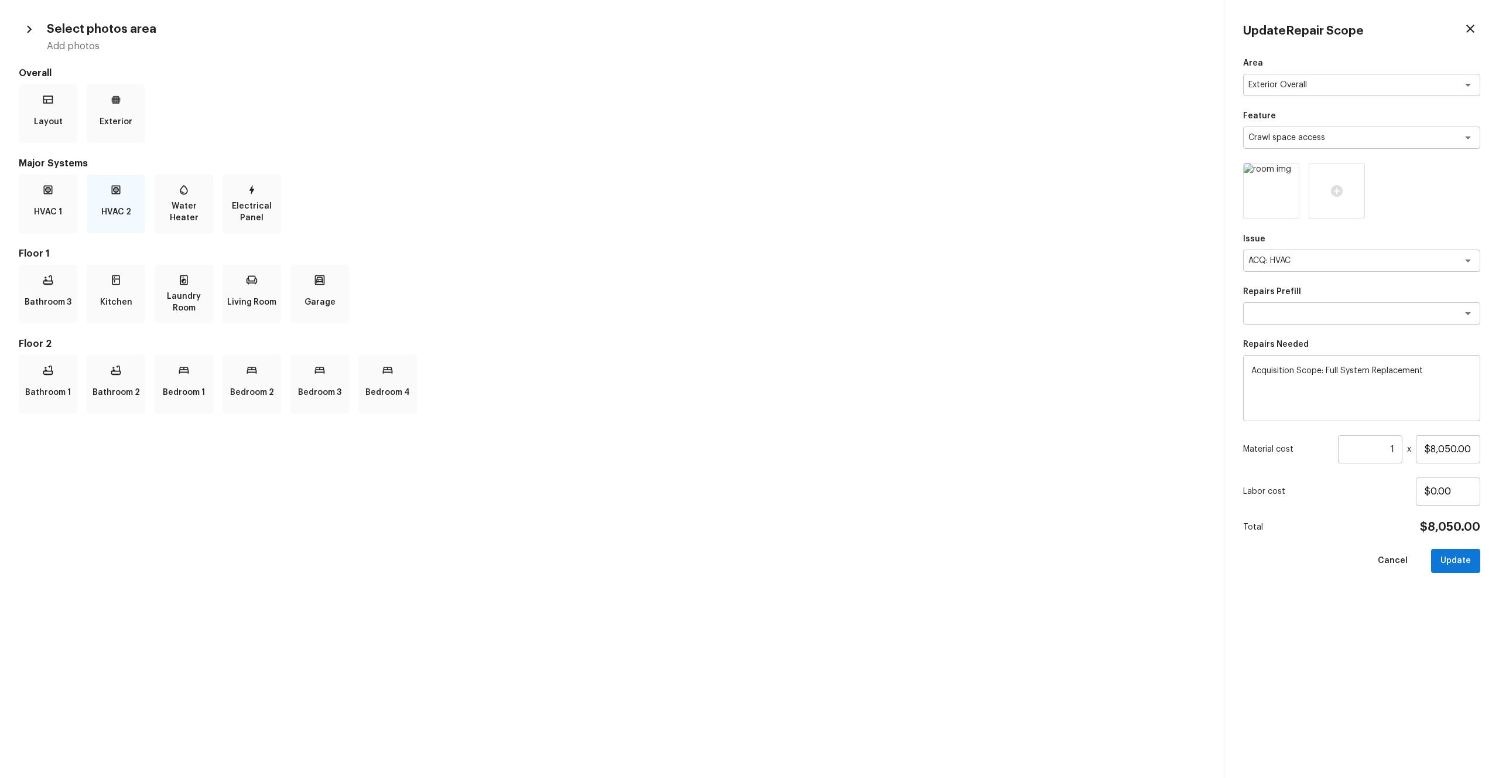
click at [96, 202] on div "HVAC 2" at bounding box center [116, 204] width 59 height 59
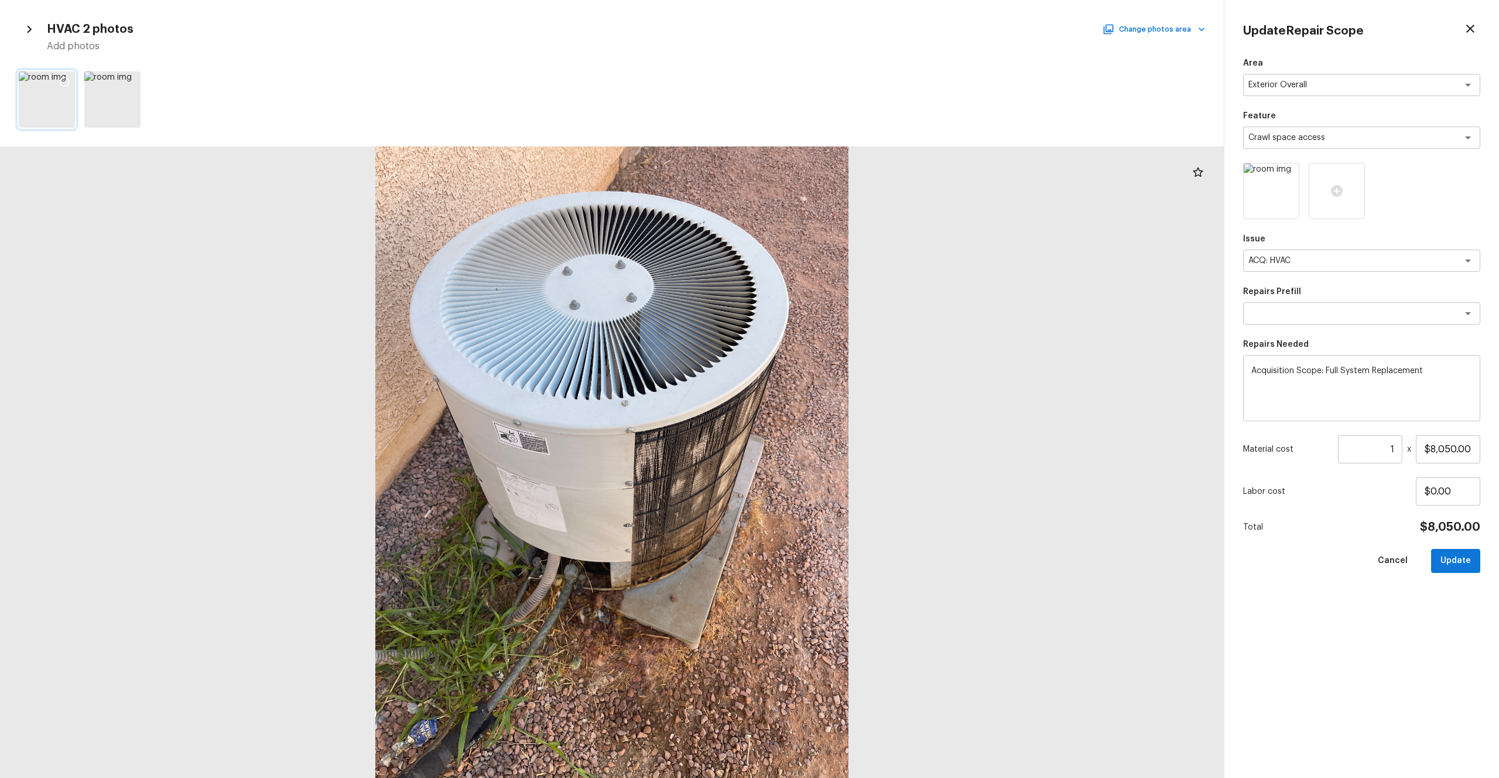
click at [64, 76] on icon at bounding box center [65, 82] width 12 height 12
click at [843, 427] on input "1" at bounding box center [1370, 449] width 64 height 28
type input "2"
click at [843, 427] on div "Area Exterior Overall x ​ Feature Crawl space access x ​ Issue ACQ: HVAC x ​ Re…" at bounding box center [1361, 408] width 237 height 702
click at [843, 427] on button "Update" at bounding box center [1455, 561] width 49 height 24
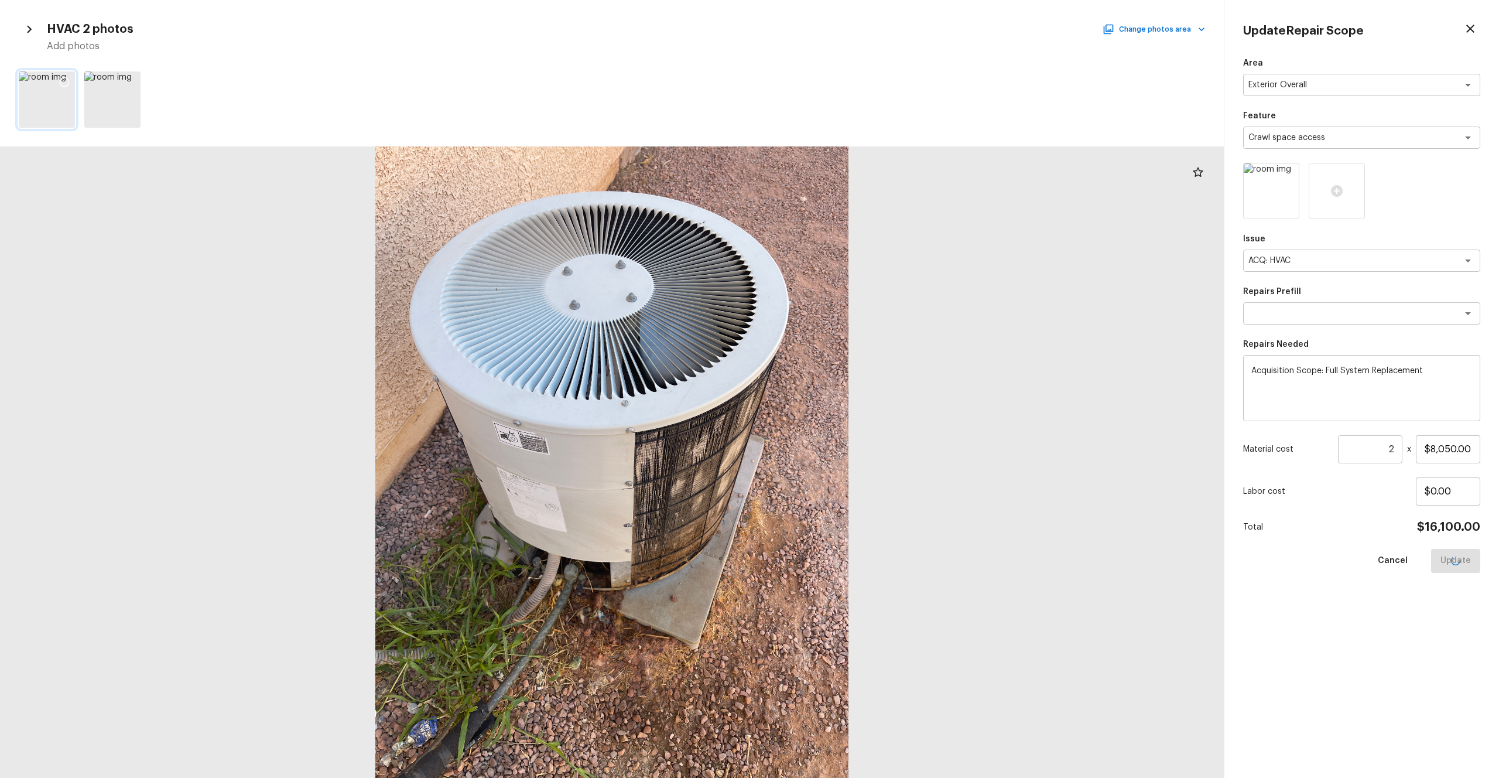
type input "1"
type input "$0.00"
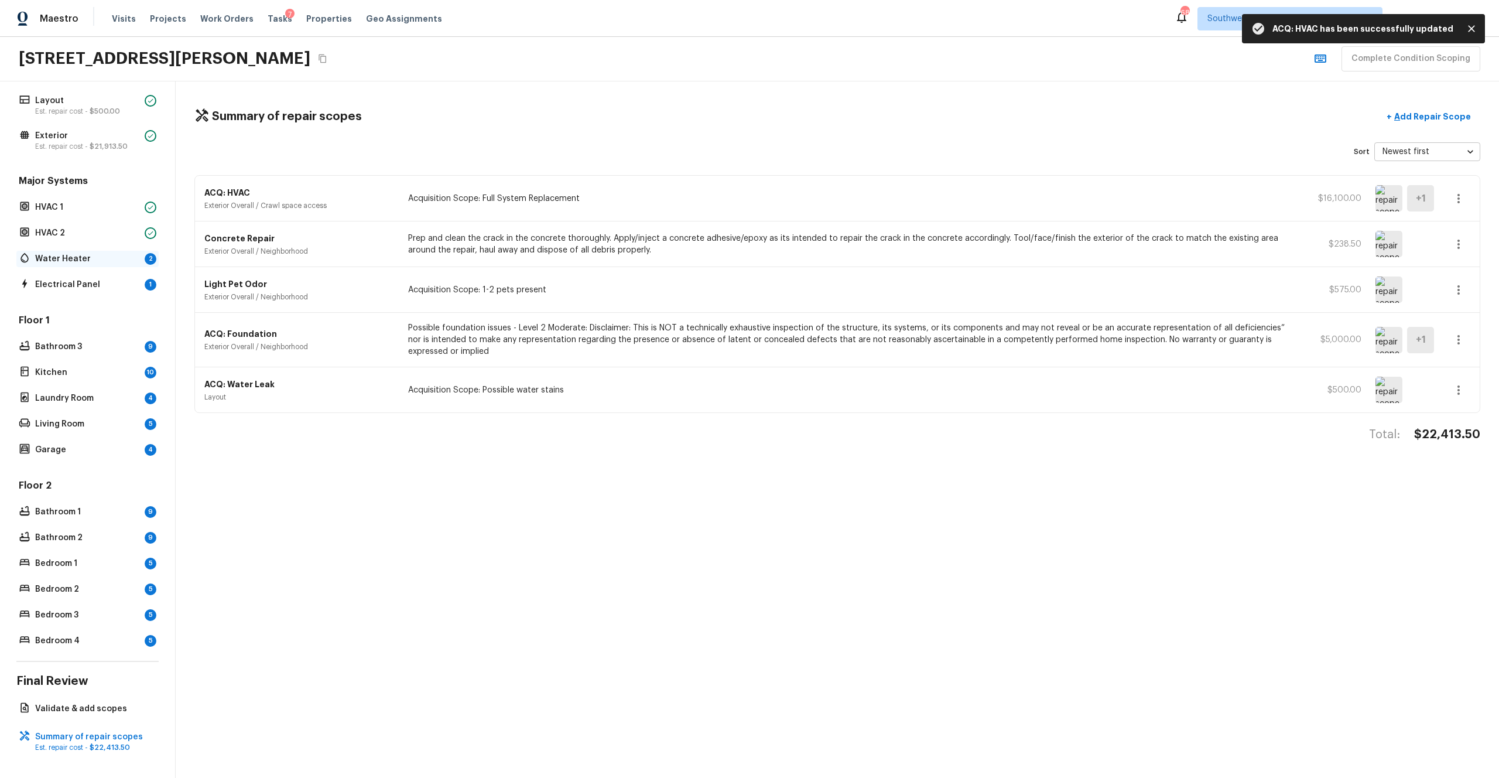
click at [57, 251] on div "Water Heater 2" at bounding box center [87, 259] width 142 height 16
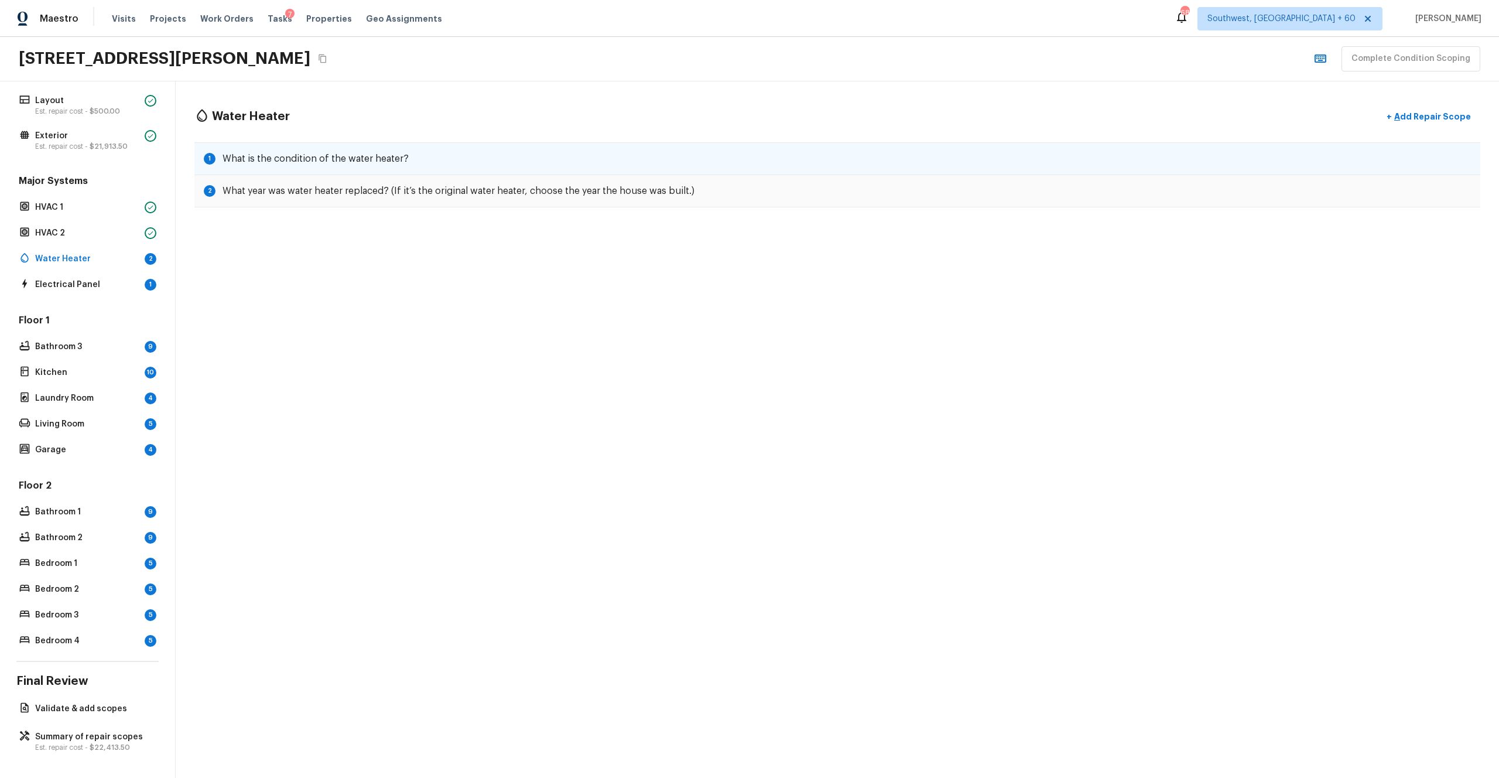
click at [364, 153] on h5 "What is the condition of the water heater?" at bounding box center [316, 158] width 186 height 13
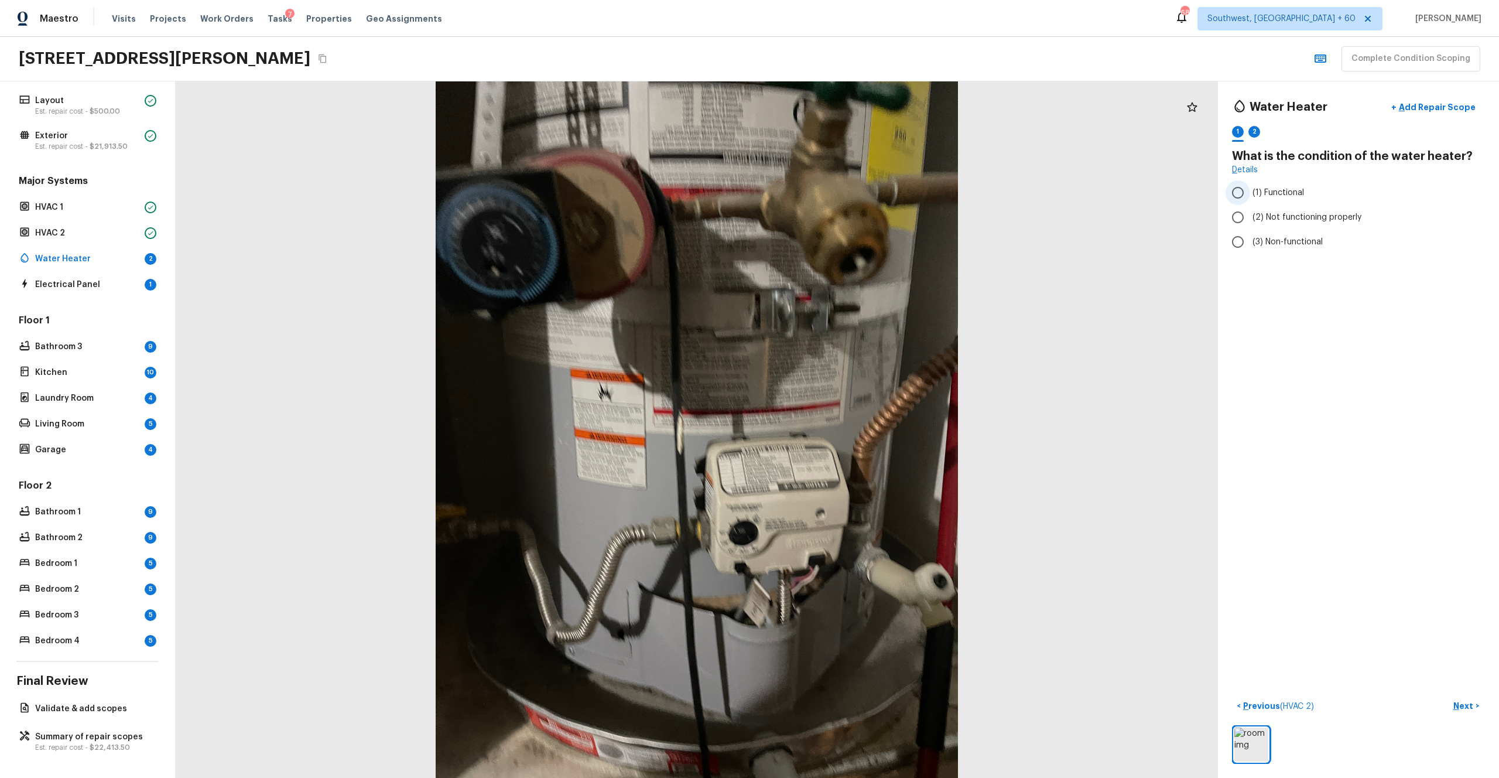
click at [843, 199] on label "(1) Functional" at bounding box center [1351, 192] width 250 height 25
click at [843, 199] on input "(1) Functional" at bounding box center [1238, 192] width 25 height 25
radio input "true"
click at [843, 427] on p "Next" at bounding box center [1465, 706] width 22 height 12
click at [370, 228] on div at bounding box center [697, 429] width 1042 height 696
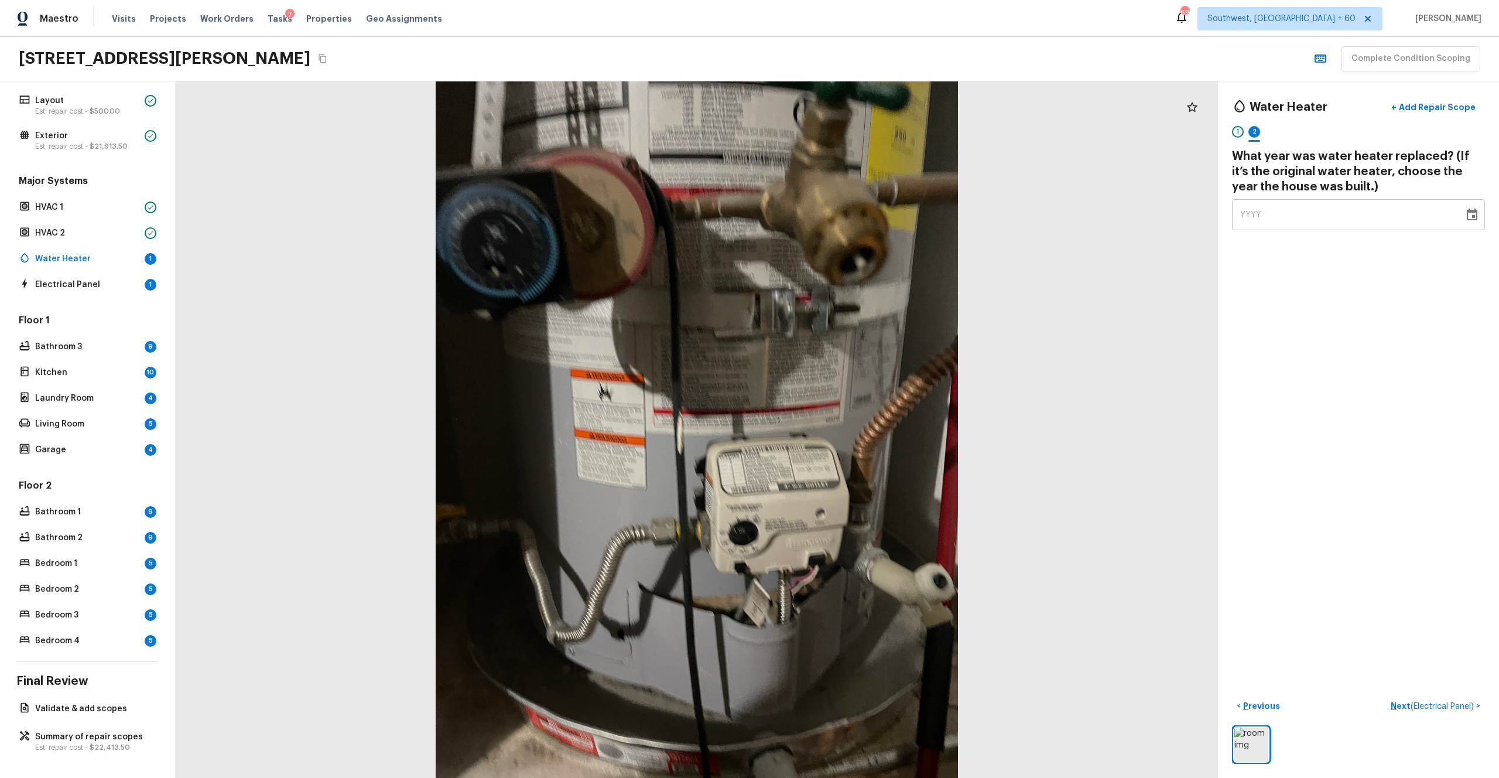
click at [843, 217] on div "YYYY" at bounding box center [1348, 214] width 216 height 31
type input "2000"
click at [843, 306] on div "Water Heater + Add Repair Scope 1 2 What year was water heater replaced? (If it…" at bounding box center [1358, 429] width 281 height 696
click at [843, 427] on p "Next ( Electrical Panel )" at bounding box center [1434, 706] width 86 height 12
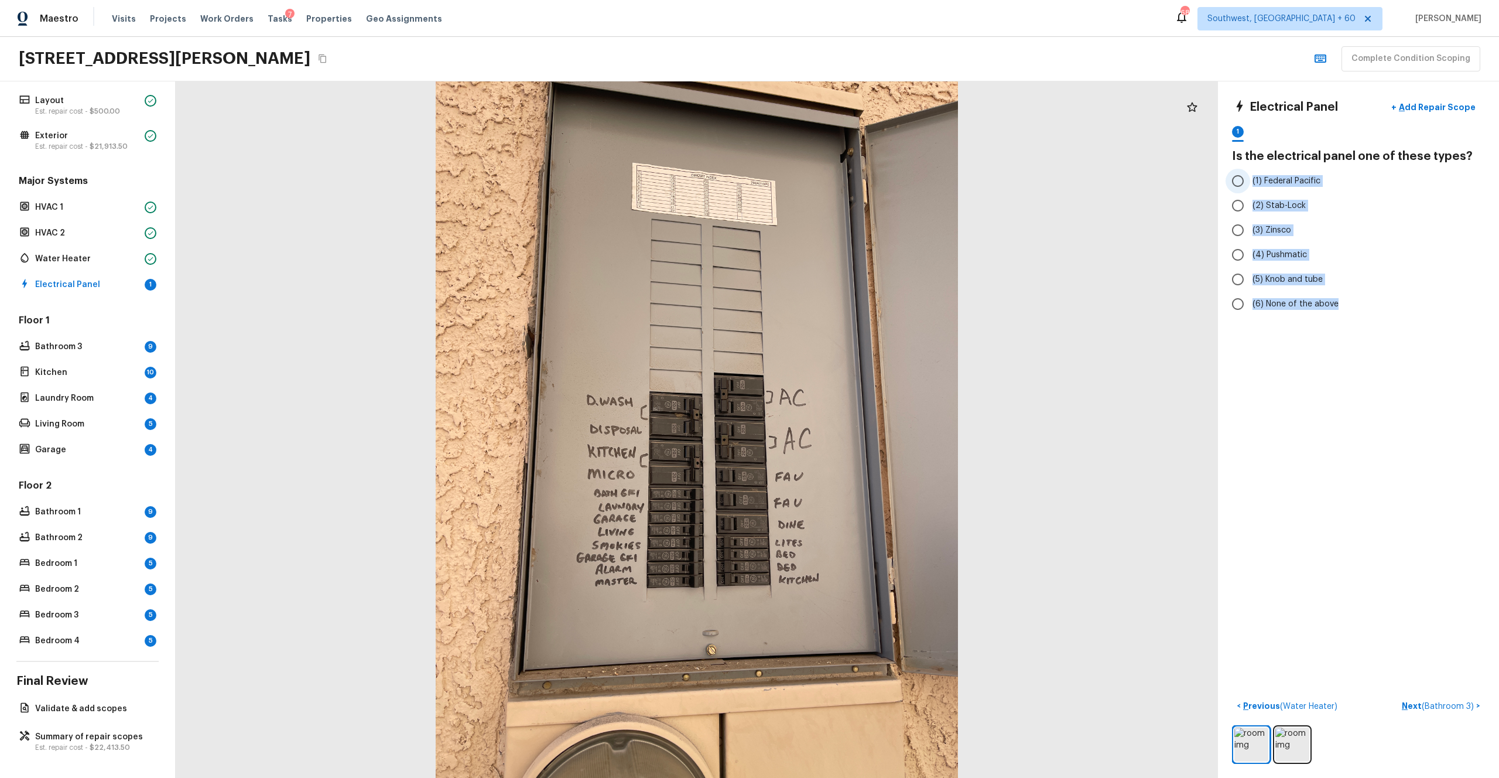
drag, startPoint x: 1342, startPoint y: 304, endPoint x: 1252, endPoint y: 185, distance: 149.6
click at [843, 185] on div "(1) Federal Pacific (2) Stab-Lock (3) Zinsco (4) Pushmatic (5) Knob and tube (6…" at bounding box center [1358, 243] width 253 height 148
copy div "(1) Federal Pacific (2) Stab-Lock (3) Zinsco (4) Pushmatic (5) Knob and tube (6…"
click at [843, 425] on div "Electrical Panel + Add Repair Scope 1 Is the electrical panel one of these type…" at bounding box center [1358, 429] width 281 height 696
click at [843, 255] on span "(4) Pushmatic" at bounding box center [1280, 255] width 54 height 12
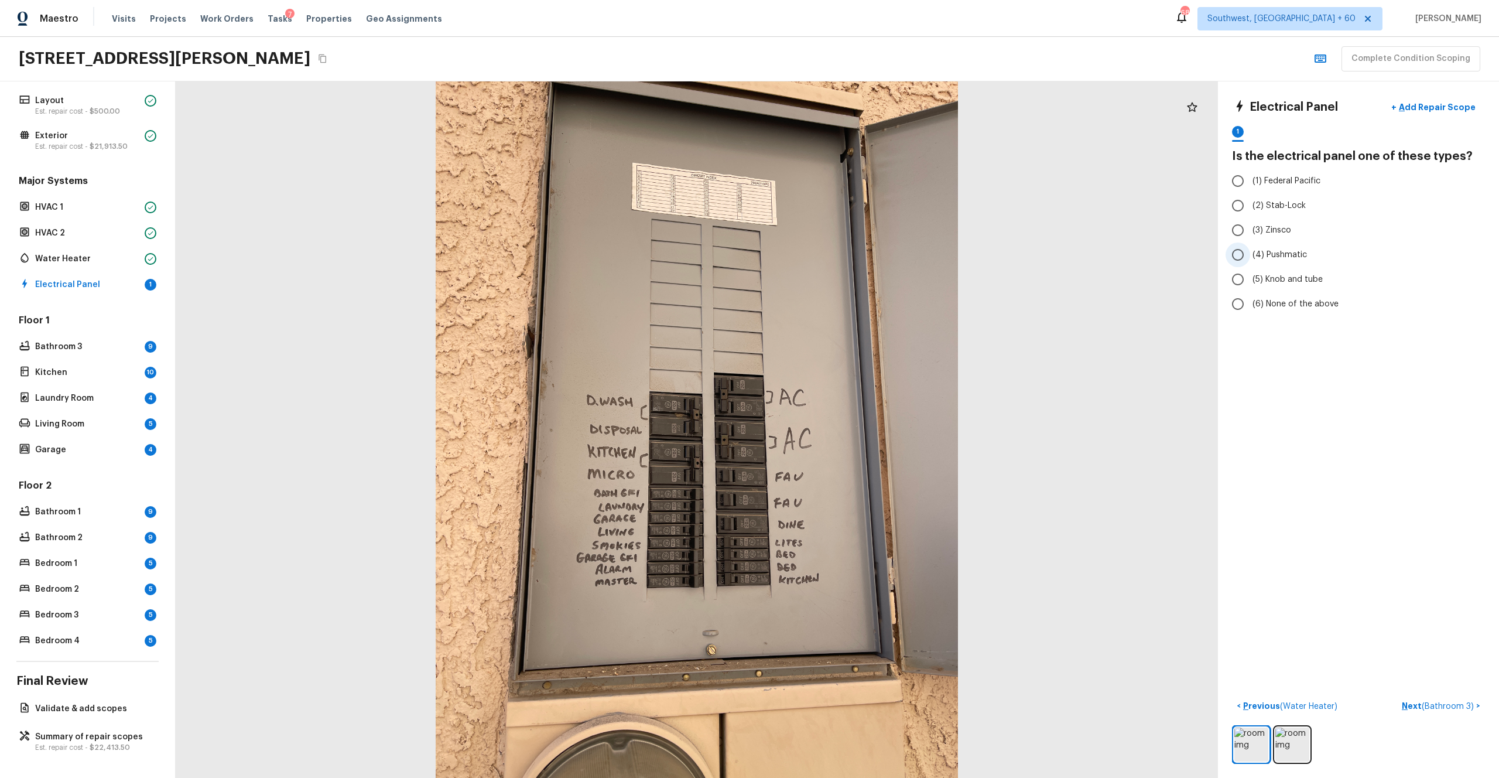
click at [843, 255] on input "(4) Pushmatic" at bounding box center [1238, 254] width 25 height 25
radio input "true"
click at [843, 427] on p "Next ( Bathroom 3 )" at bounding box center [1439, 706] width 74 height 12
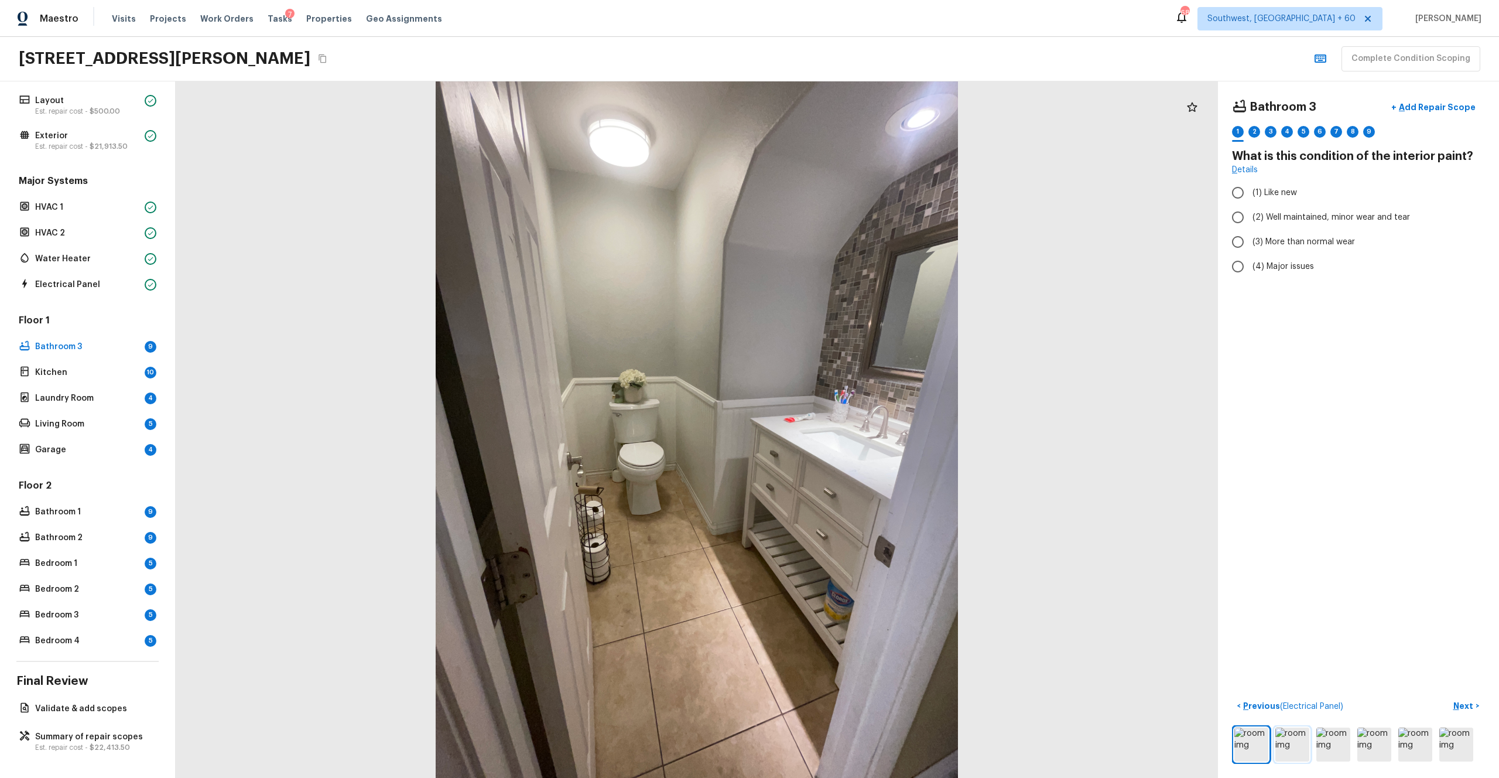
click at [843, 427] on img at bounding box center [1293, 744] width 34 height 34
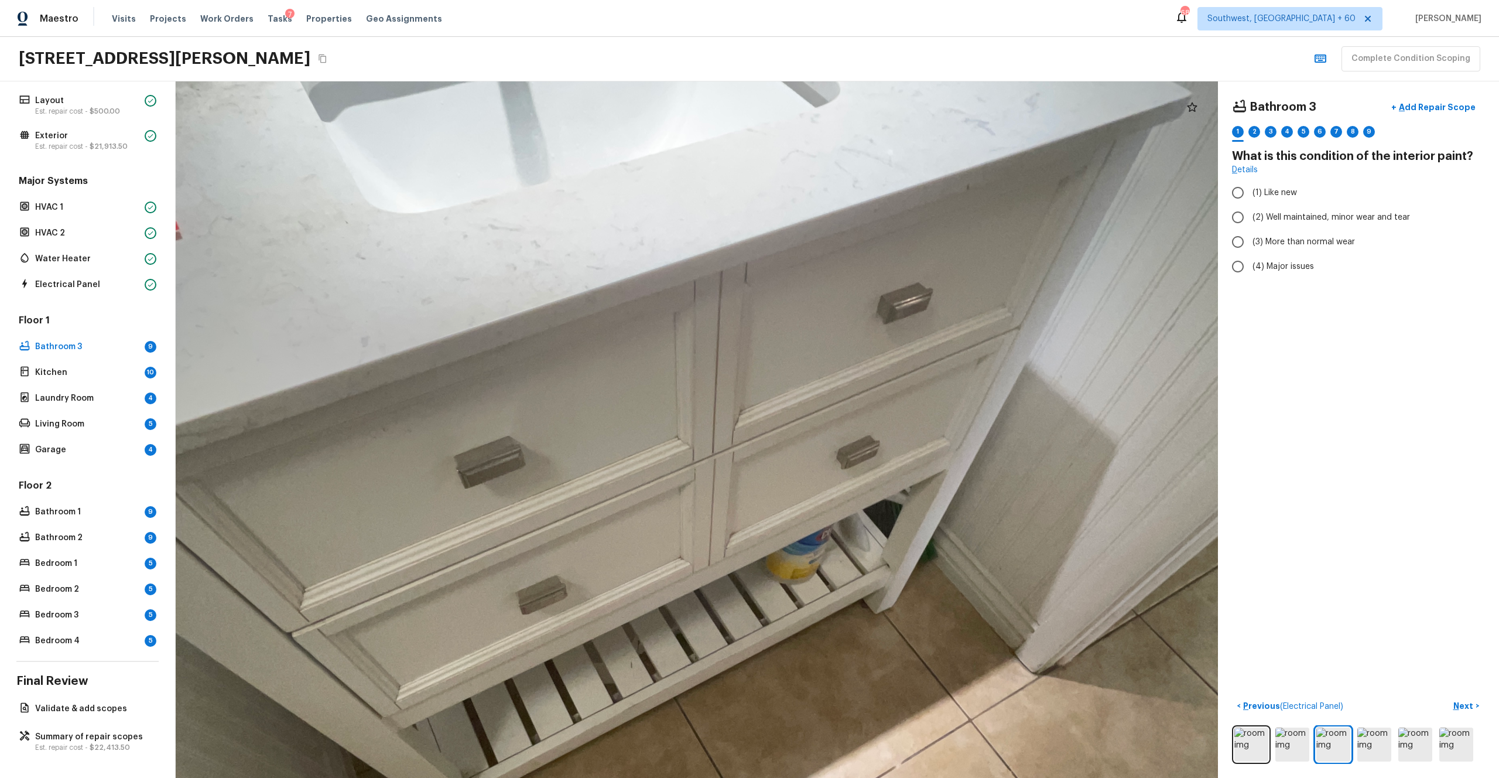
drag, startPoint x: 698, startPoint y: 344, endPoint x: 760, endPoint y: 496, distance: 164.2
click at [760, 427] on div at bounding box center [705, 610] width 2425 height 1620
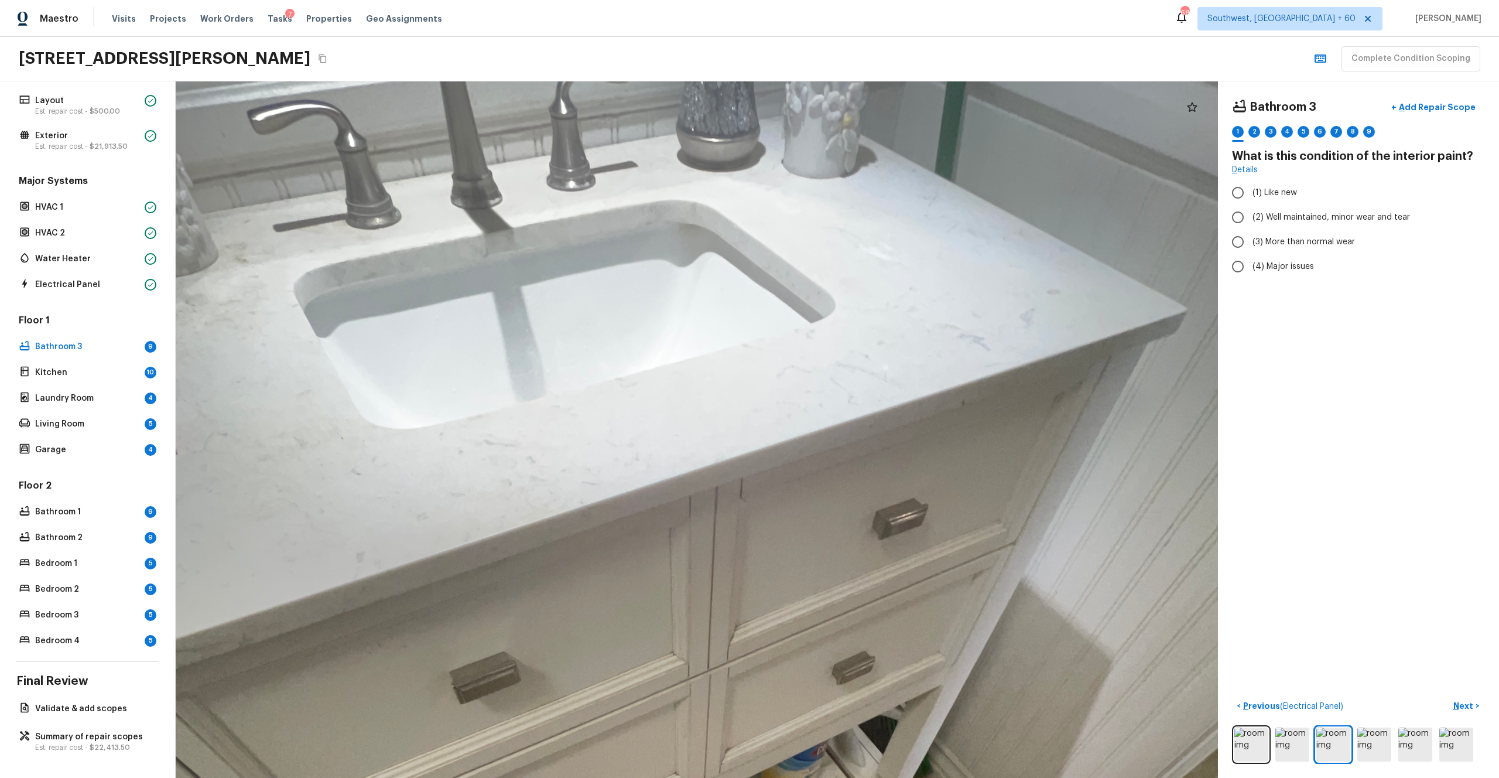
drag, startPoint x: 830, startPoint y: 305, endPoint x: 826, endPoint y: 520, distance: 215.6
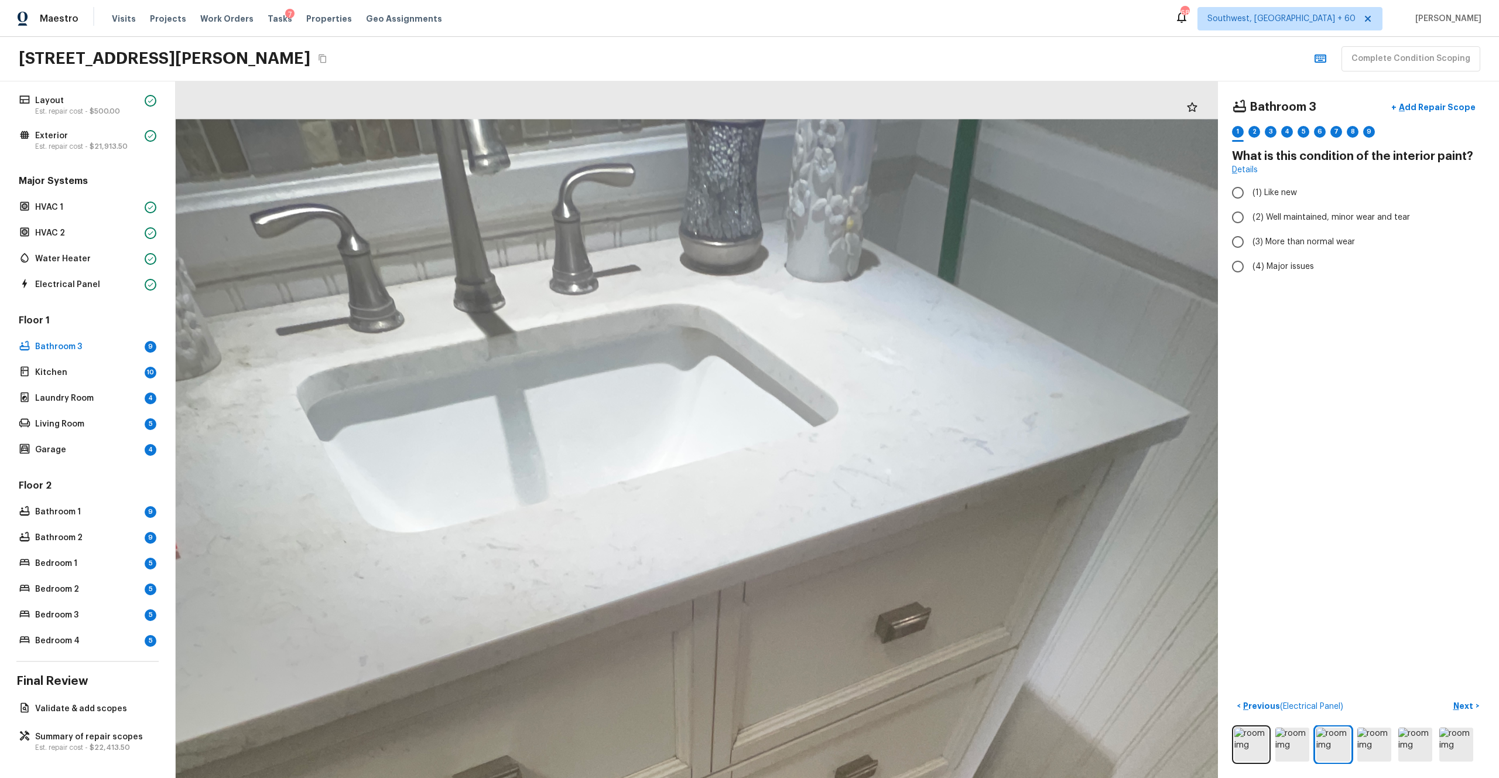
drag, startPoint x: 826, startPoint y: 520, endPoint x: 829, endPoint y: 623, distance: 103.1
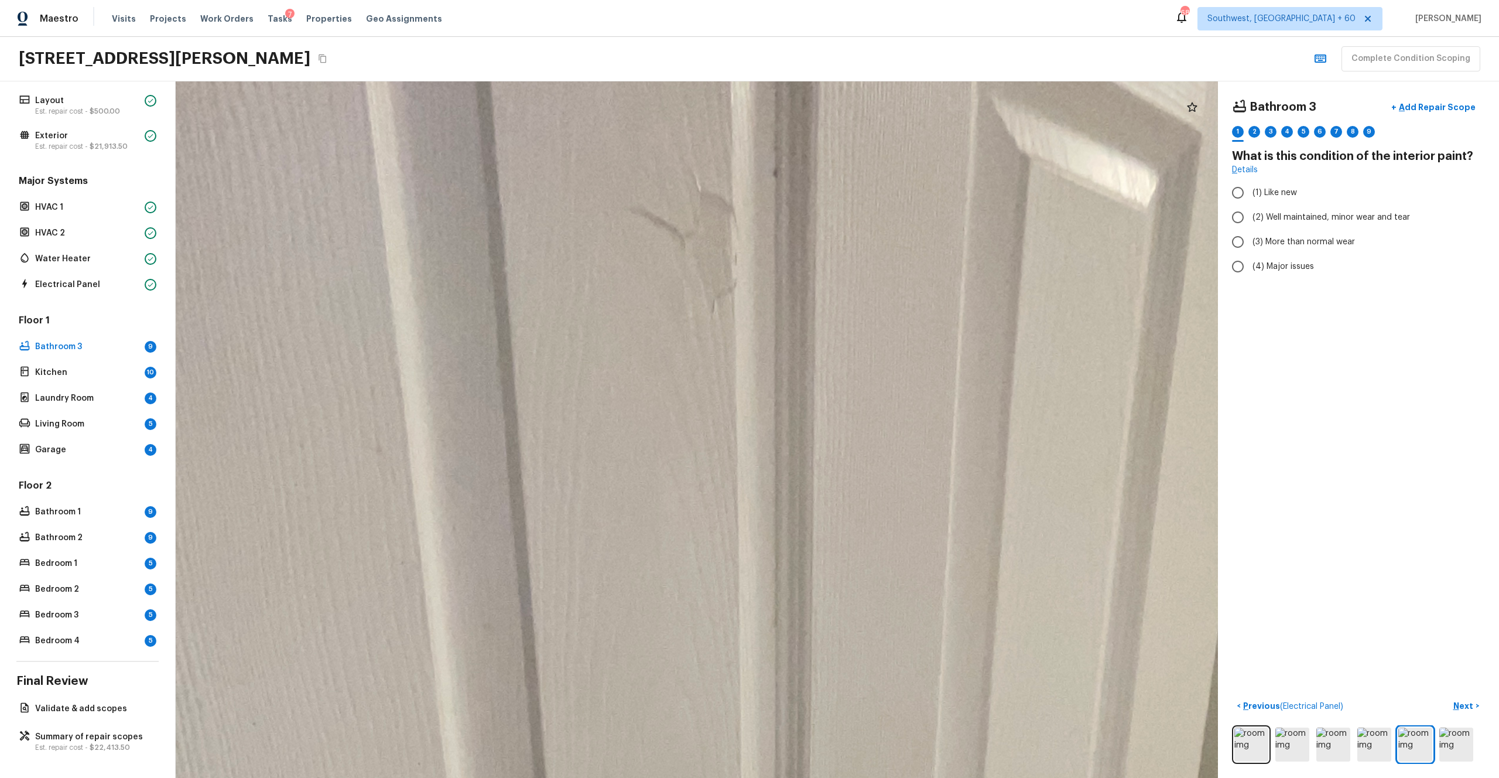
drag, startPoint x: 692, startPoint y: 211, endPoint x: 686, endPoint y: 312, distance: 100.9
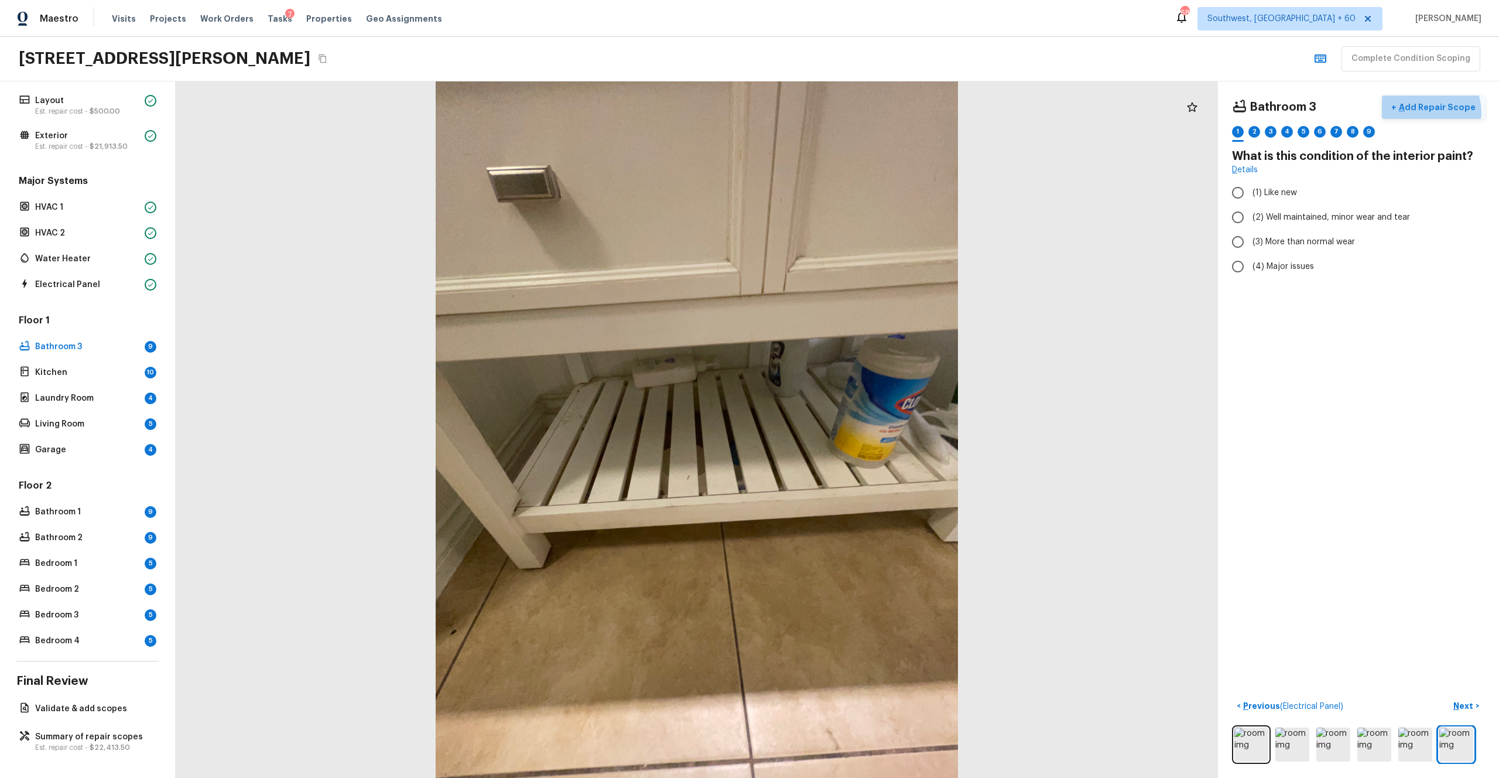
click at [843, 112] on p "Add Repair Scope" at bounding box center [1436, 107] width 79 height 12
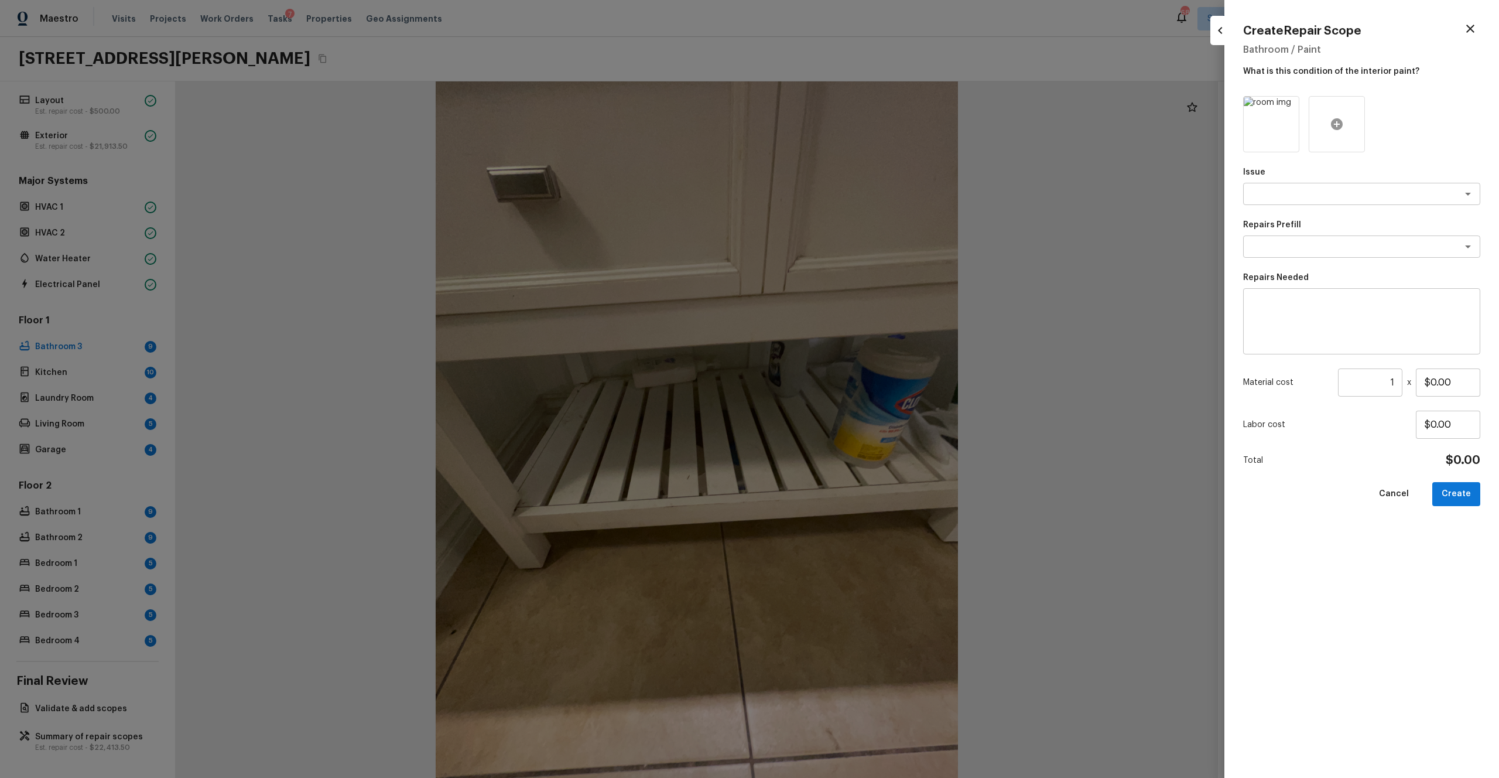
click at [843, 121] on icon at bounding box center [1337, 124] width 12 height 12
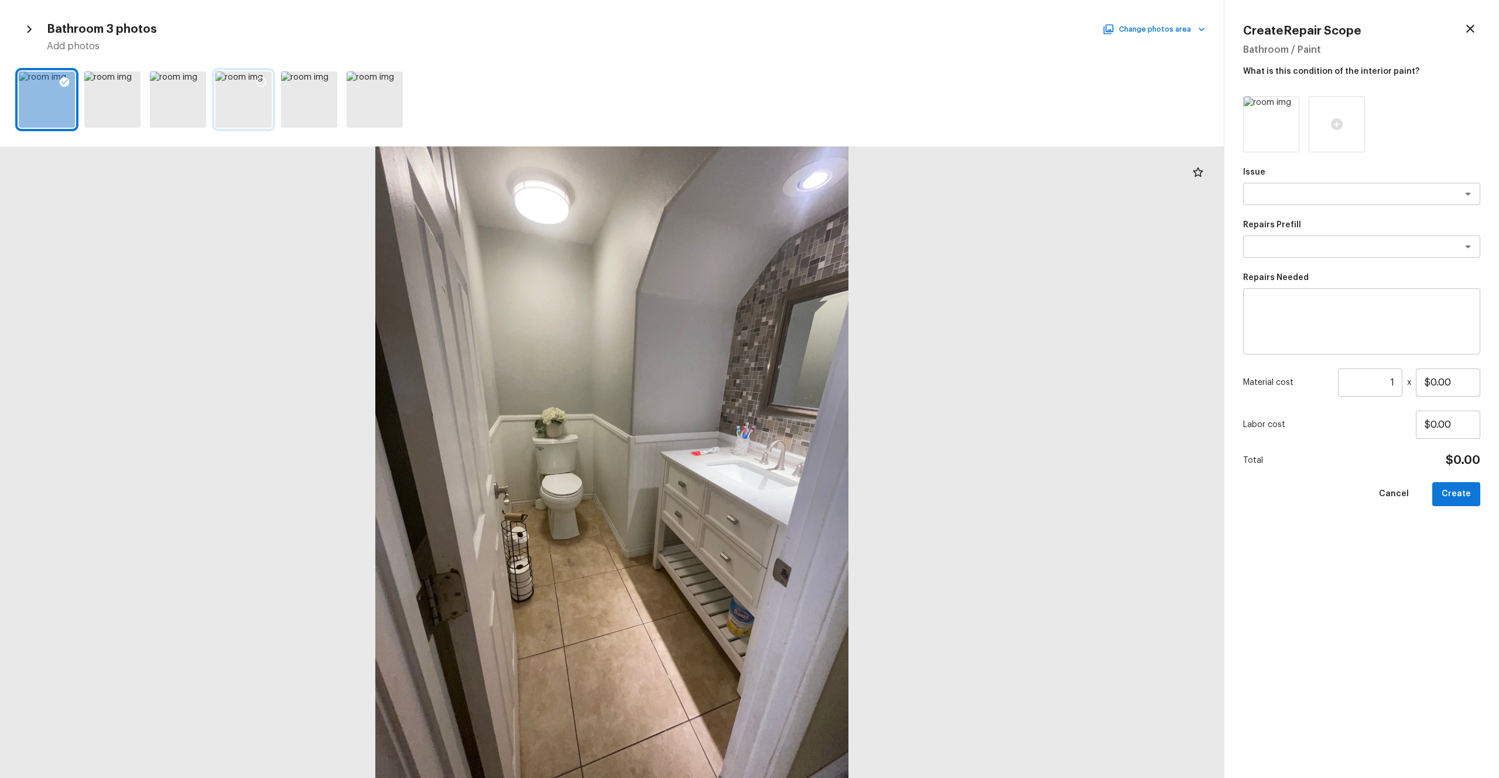
click at [261, 85] on icon at bounding box center [261, 82] width 12 height 12
click at [843, 194] on textarea at bounding box center [1346, 194] width 194 height 12
click at [843, 246] on li "Bathroom Accesories" at bounding box center [1361, 237] width 237 height 19
type textarea "Bathroom Accesories"
click at [843, 190] on icon "Clear" at bounding box center [1453, 194] width 12 height 12
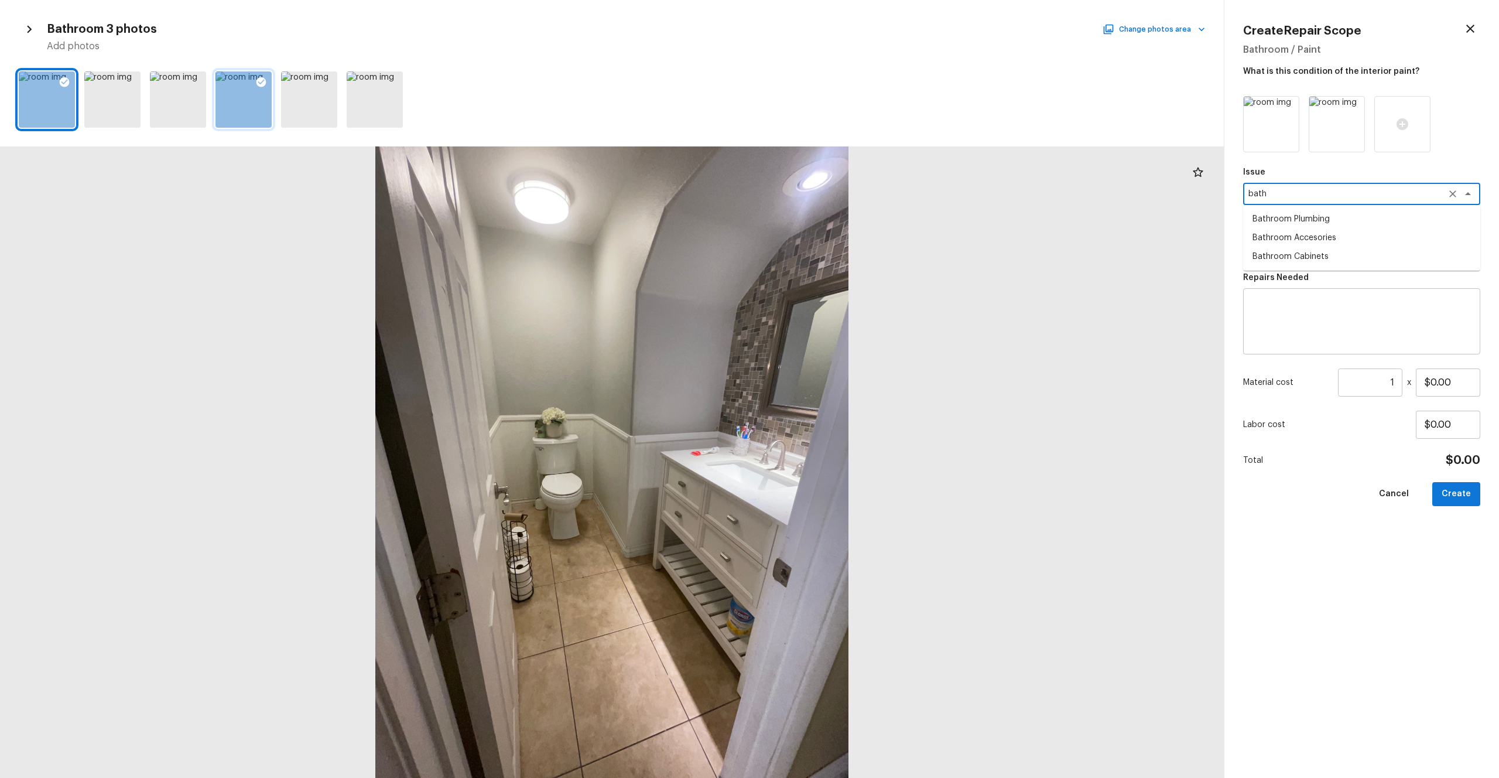
click at [843, 261] on li "Bathroom Cabinets" at bounding box center [1361, 256] width 237 height 19
click at [843, 252] on div "x ​" at bounding box center [1361, 246] width 237 height 22
type textarea "Bathroom Cabinets"
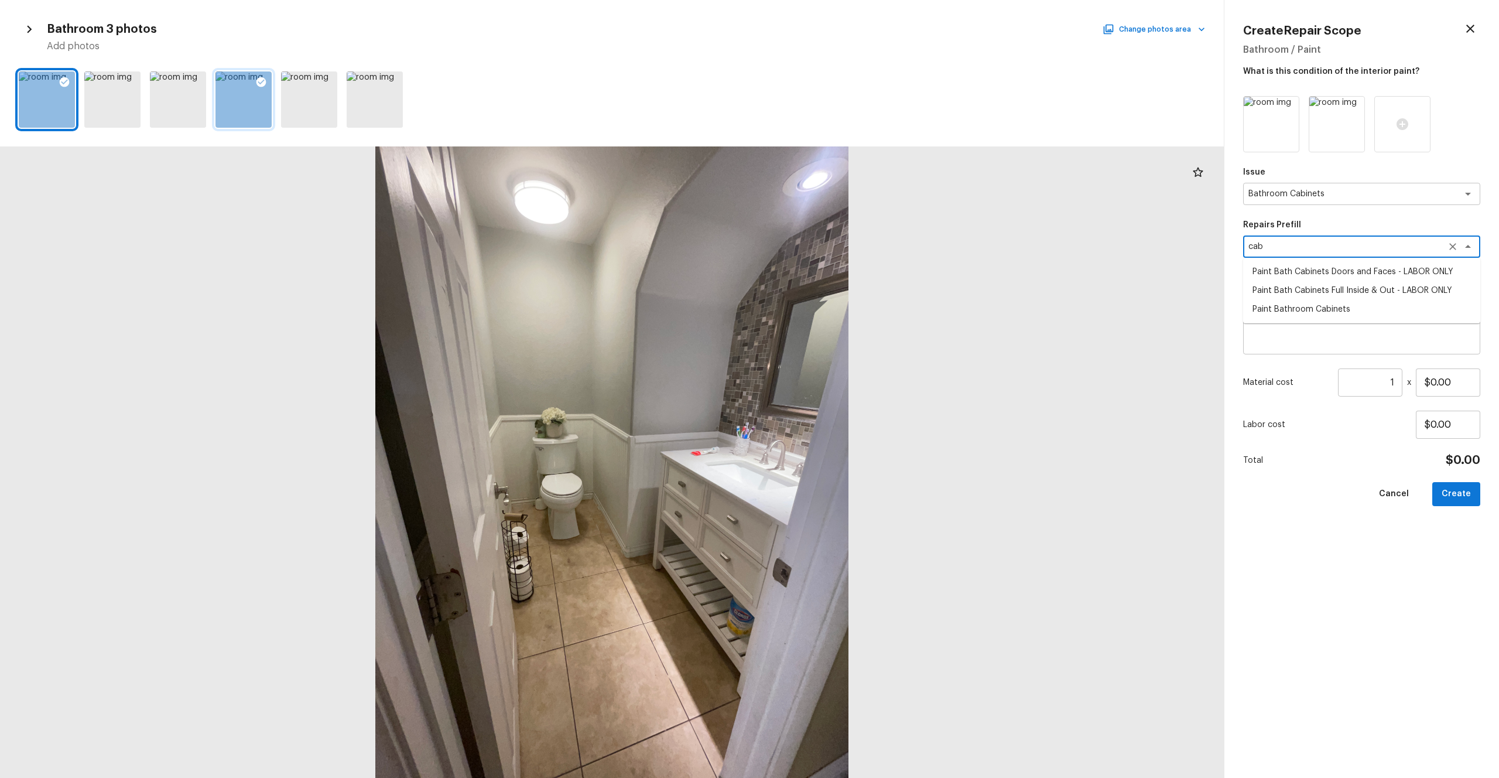
click at [843, 313] on li "Paint Bathroom Cabinets" at bounding box center [1361, 309] width 237 height 19
type textarea "Paint Bathroom Cabinets"
type textarea "Prep, sand, mask and apply 2 coats of paint to the bathroom cabinet doors, inte…"
type input "$25.00"
type textarea "Paint Bathroom Cabinets"
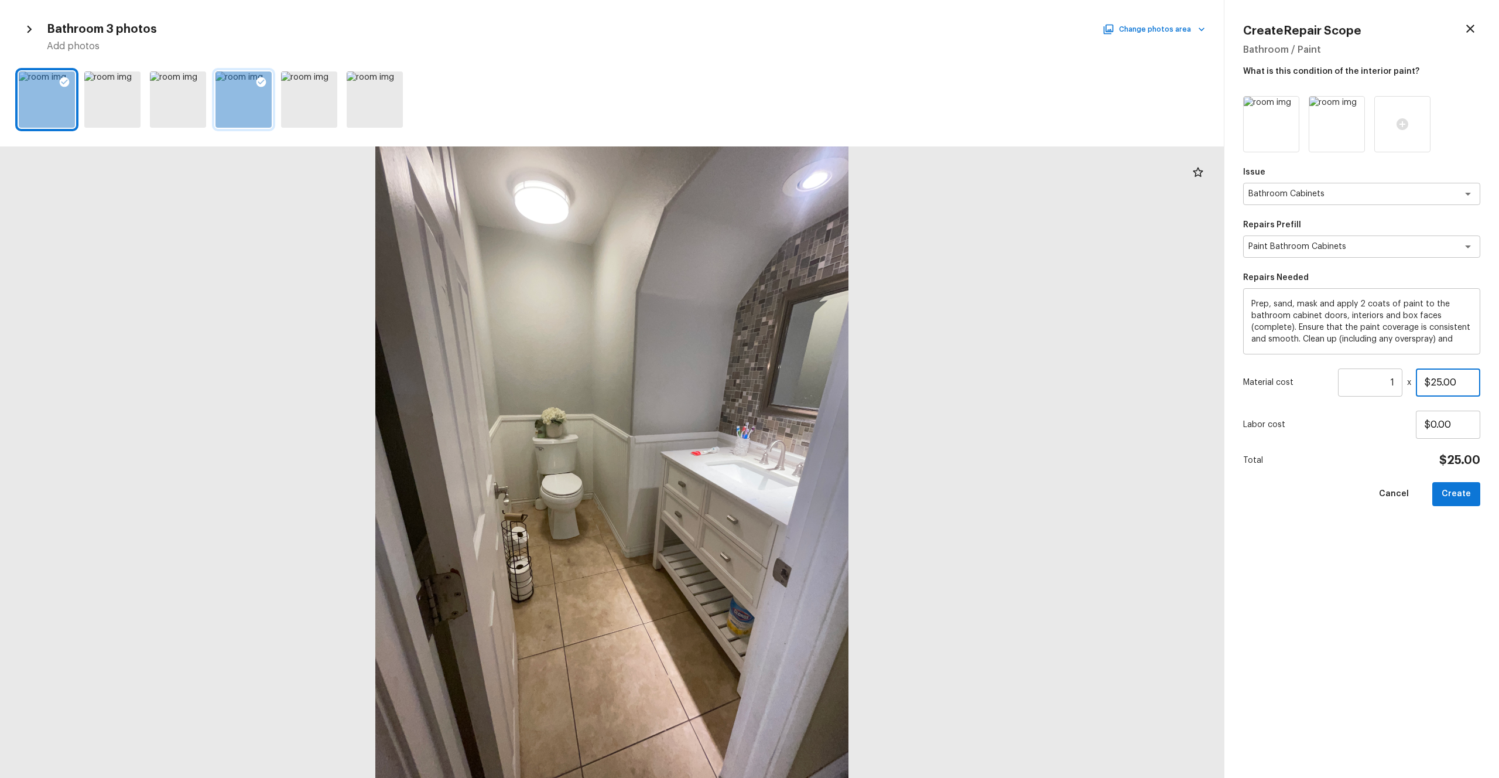
drag, startPoint x: 1468, startPoint y: 380, endPoint x: 1370, endPoint y: 380, distance: 97.2
click at [843, 380] on div "Material cost 1 ​ x $25.00" at bounding box center [1361, 382] width 237 height 28
type input "$1,000.00"
click at [843, 427] on div "Issue Bathroom Cabinets x ​ Repairs Prefill Paint Bathroom Cabinets x ​ Repairs…" at bounding box center [1361, 427] width 237 height 663
click at [843, 427] on button "Create" at bounding box center [1457, 494] width 48 height 24
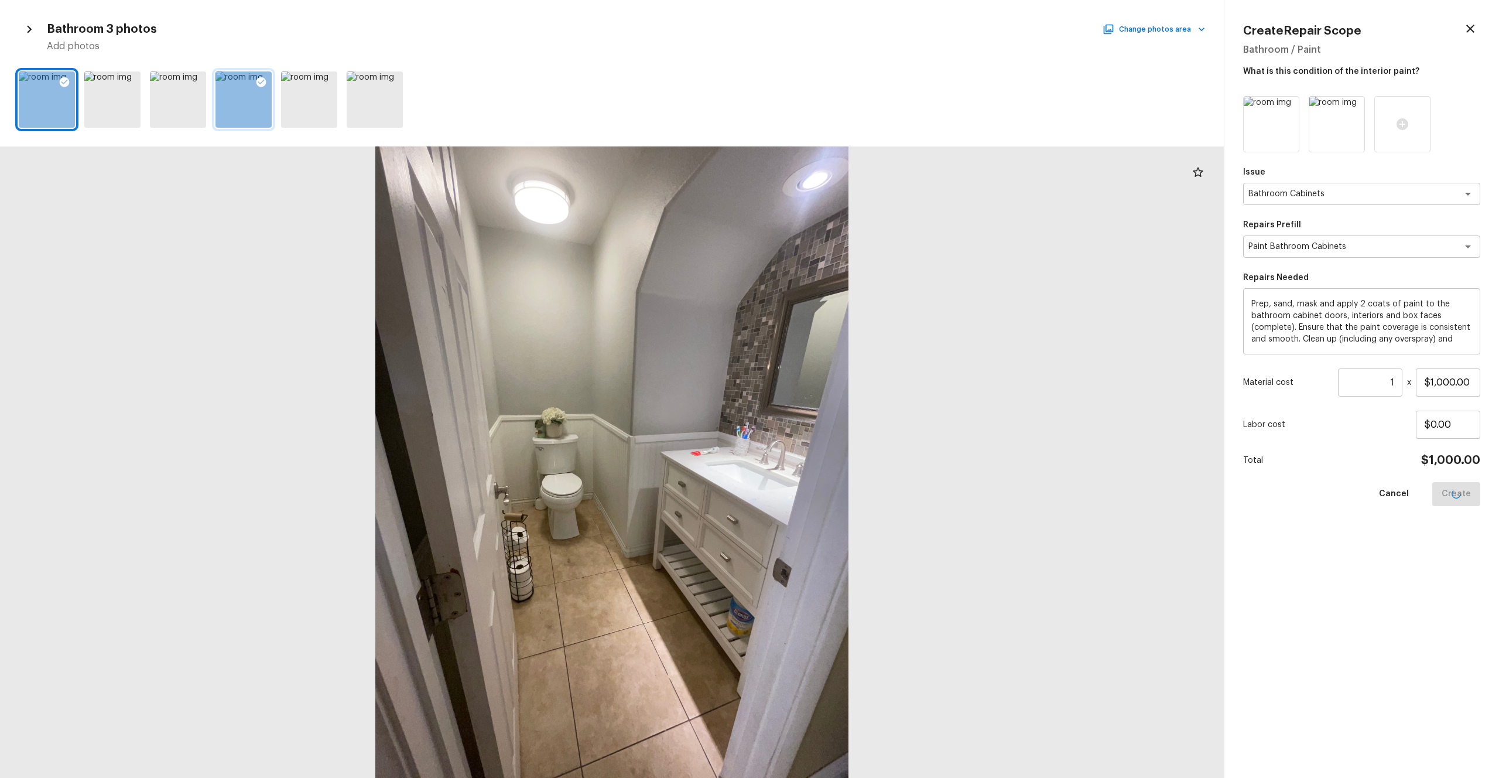
type input "$0.00"
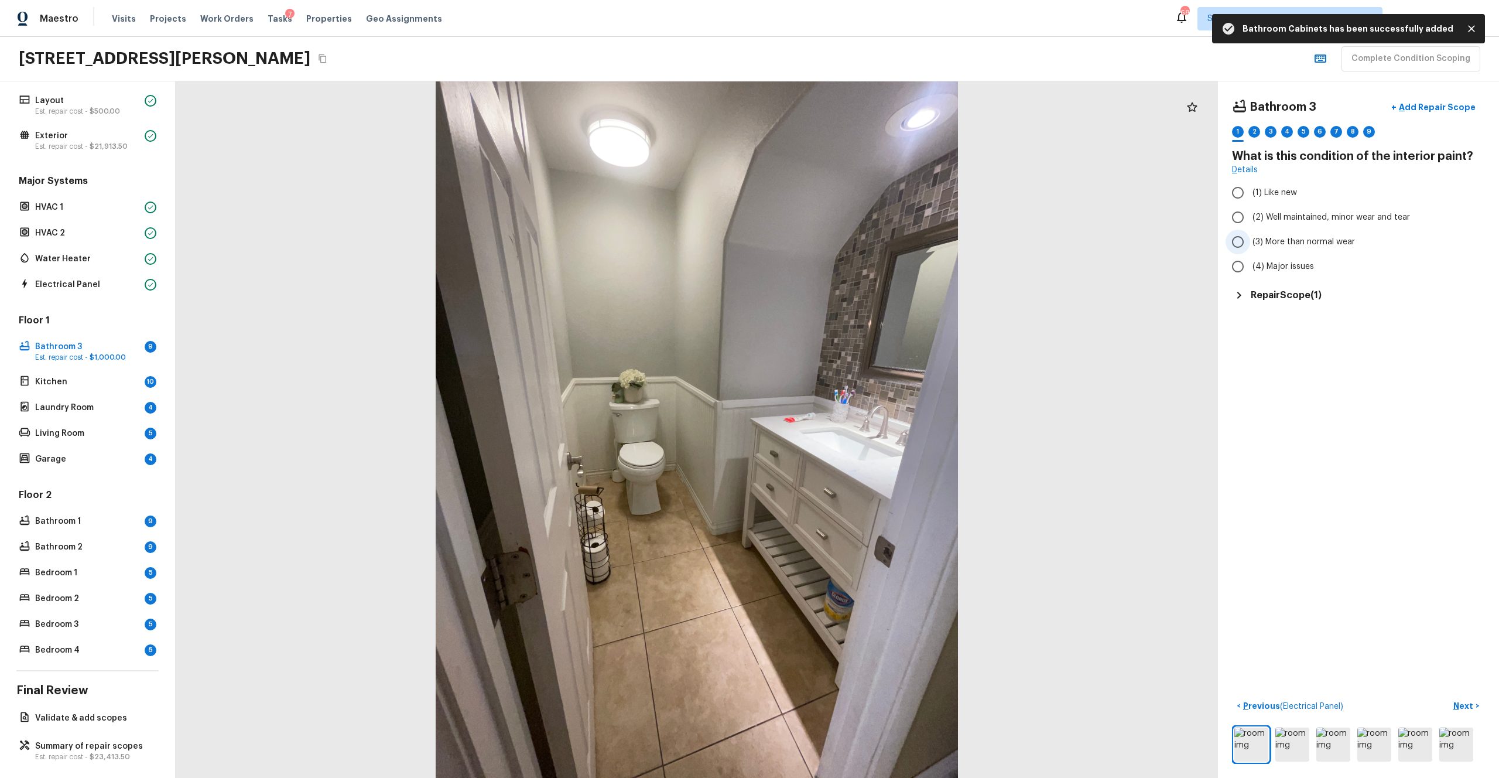
click at [843, 249] on label "(3) More than normal wear" at bounding box center [1351, 242] width 250 height 25
click at [843, 249] on input "(3) More than normal wear" at bounding box center [1238, 242] width 25 height 25
radio input "true"
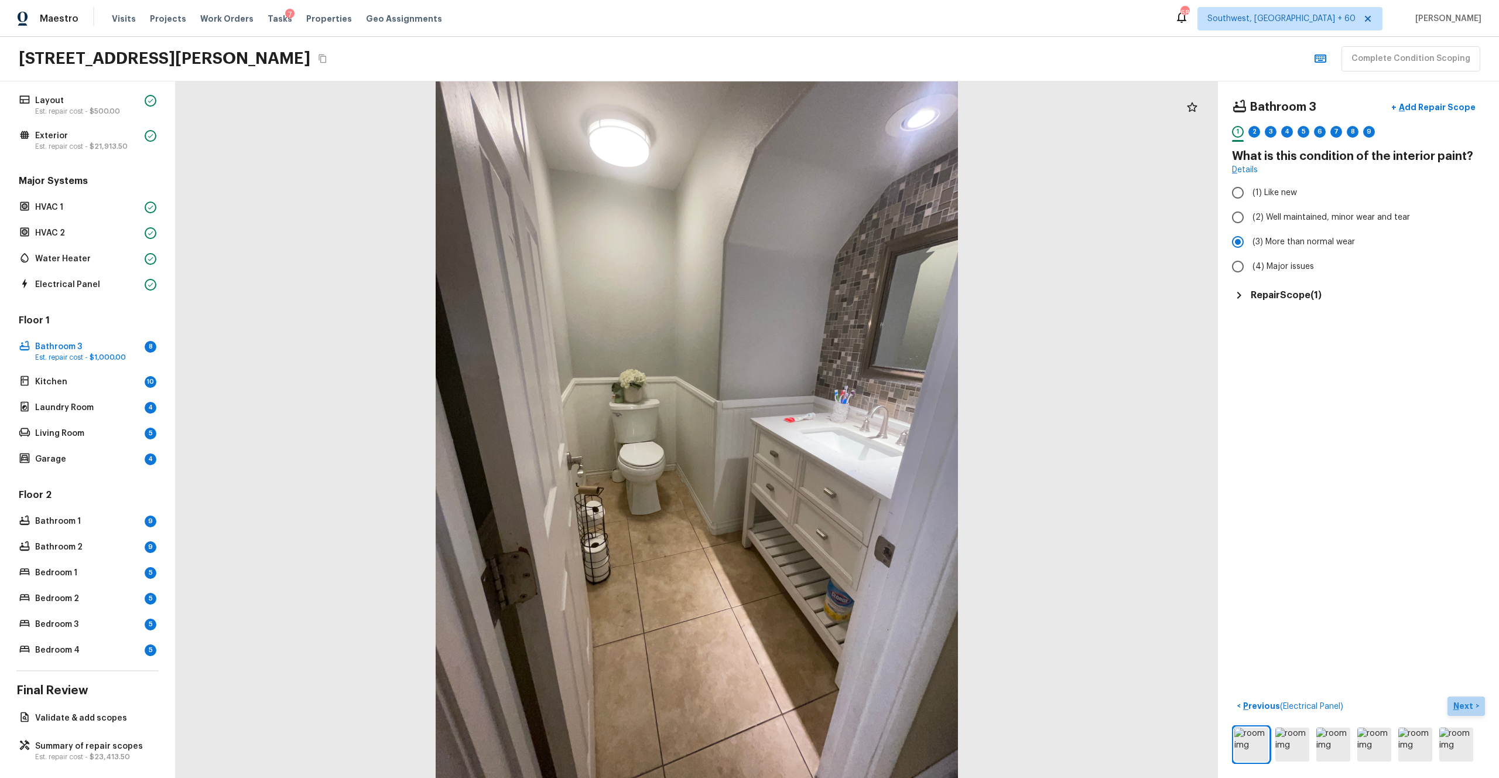
click at [843, 427] on p "Next" at bounding box center [1465, 706] width 22 height 12
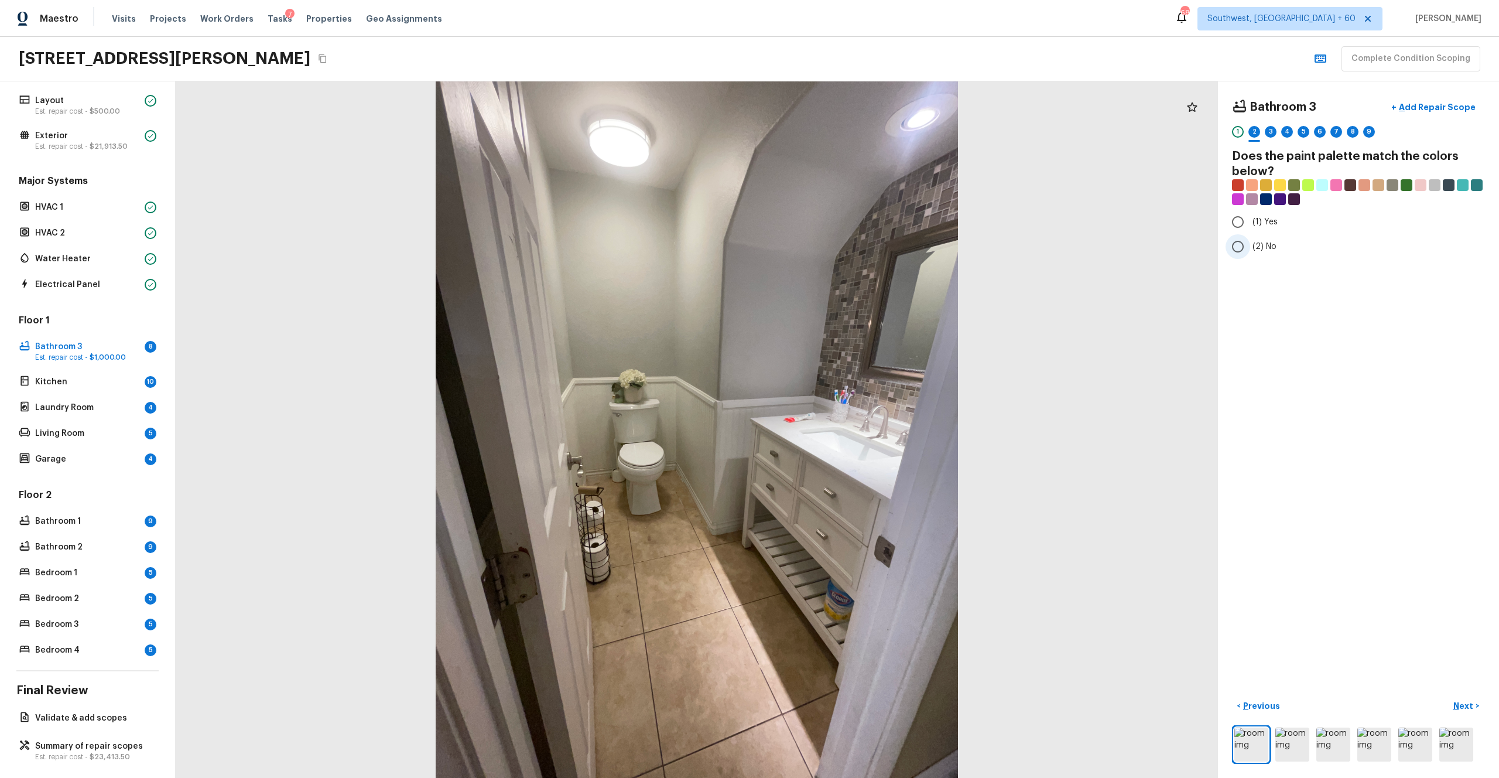
click at [843, 234] on input "(2) No" at bounding box center [1238, 246] width 25 height 25
radio input "true"
click at [843, 223] on span "(1) Yes" at bounding box center [1265, 222] width 25 height 12
click at [843, 223] on input "(1) Yes" at bounding box center [1238, 222] width 25 height 25
radio input "true"
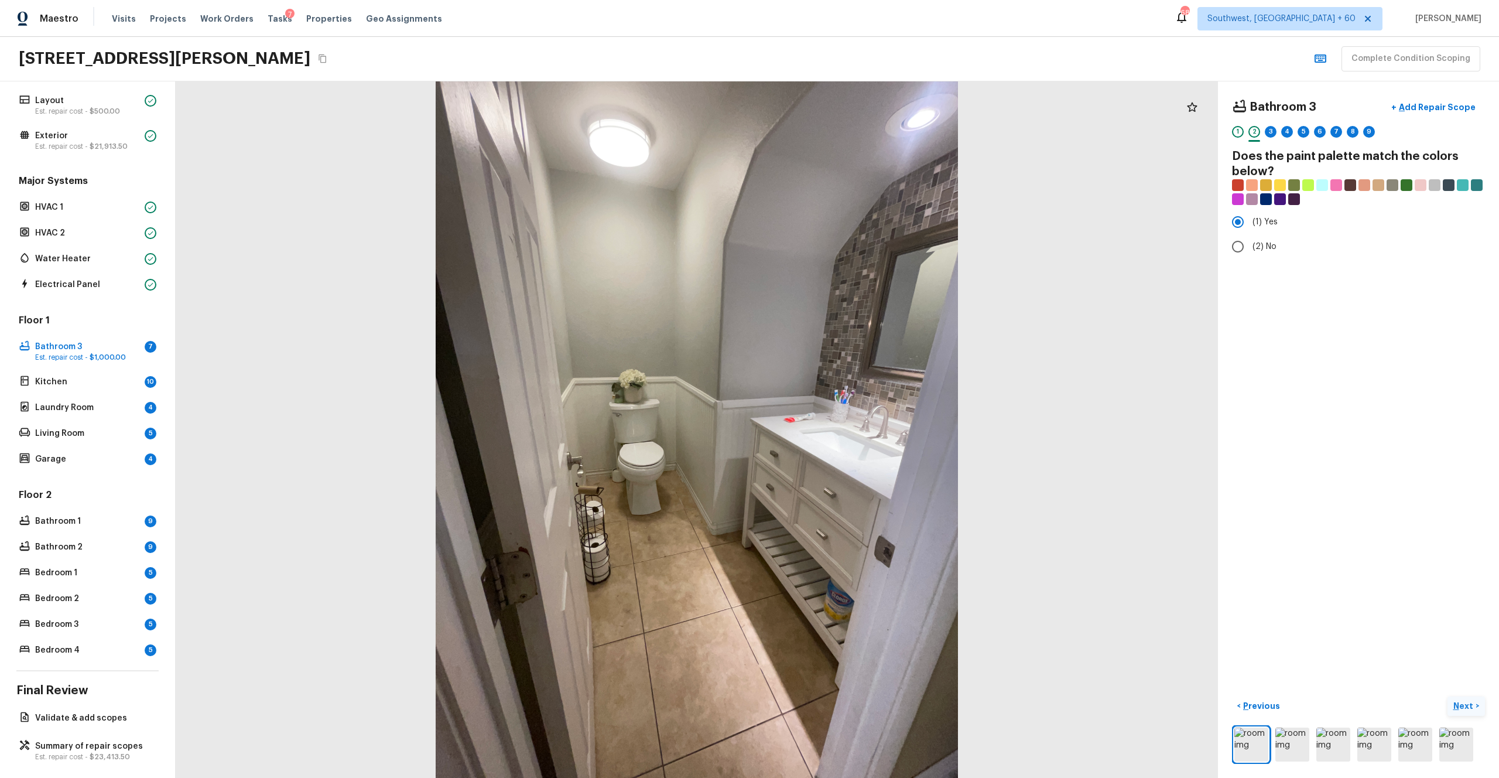
click at [843, 427] on p "Next" at bounding box center [1465, 706] width 22 height 12
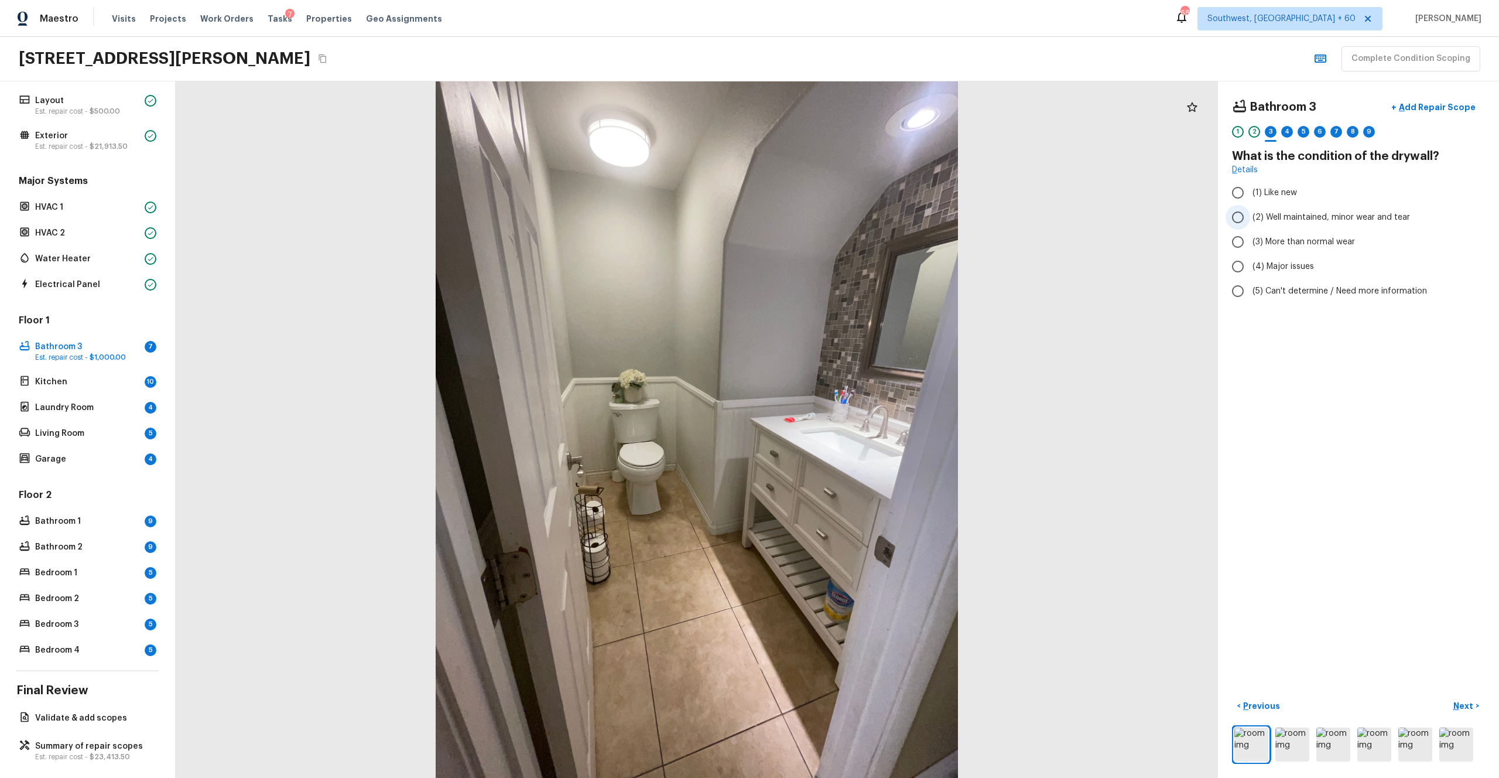
click at [843, 219] on span "(2) Well maintained, minor wear and tear" at bounding box center [1332, 217] width 158 height 12
click at [843, 219] on input "(2) Well maintained, minor wear and tear" at bounding box center [1238, 217] width 25 height 25
radio input "true"
click at [843, 427] on button "Next >" at bounding box center [1466, 705] width 37 height 19
click at [843, 257] on label "(3) Tile" at bounding box center [1351, 251] width 250 height 25
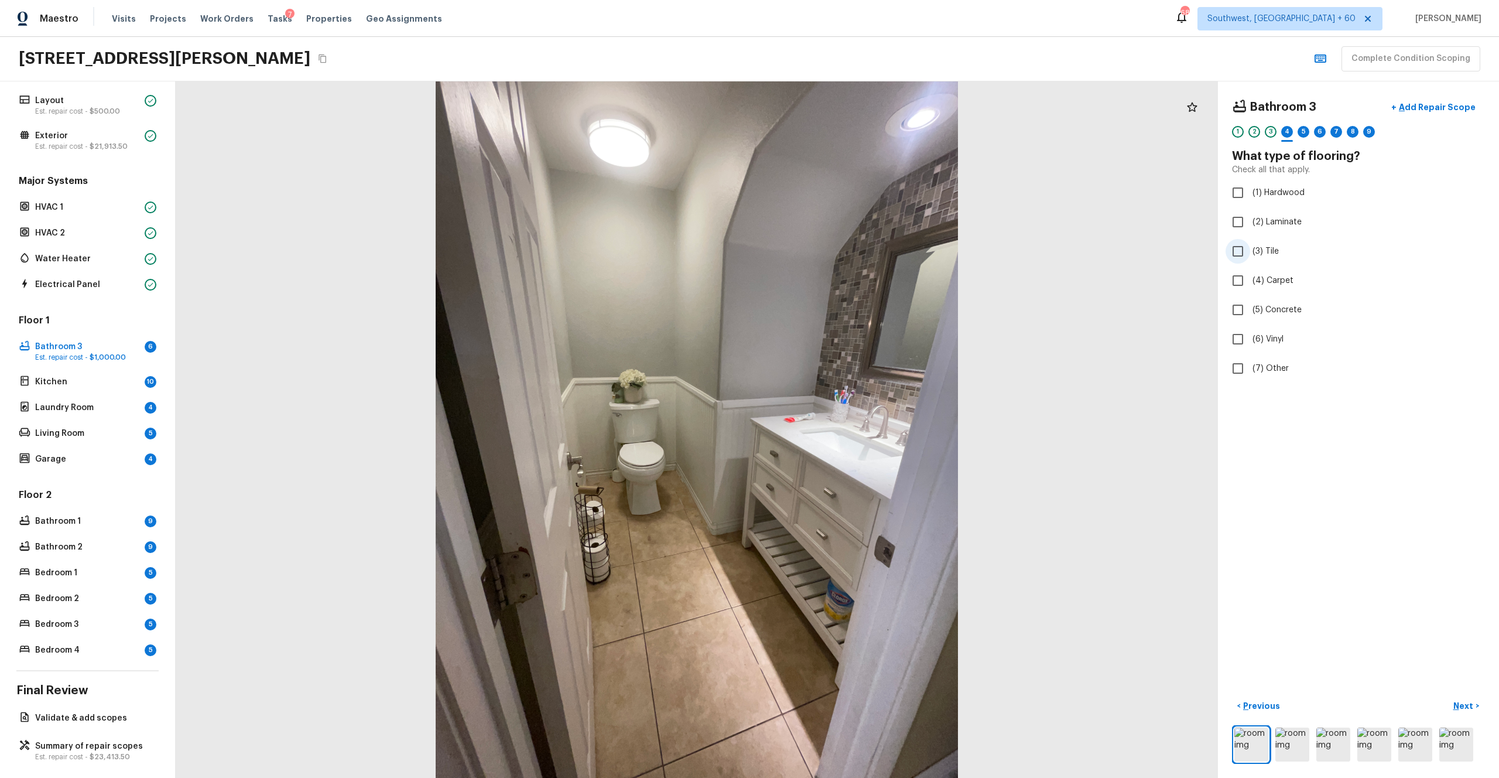
click at [843, 257] on input "(3) Tile" at bounding box center [1238, 251] width 25 height 25
checkbox input "true"
click at [843, 427] on p "Next" at bounding box center [1465, 706] width 22 height 12
click at [843, 211] on span "(2) Well maintained, minor wear and tear" at bounding box center [1332, 217] width 158 height 12
click at [843, 211] on input "(2) Well maintained, minor wear and tear" at bounding box center [1238, 217] width 25 height 25
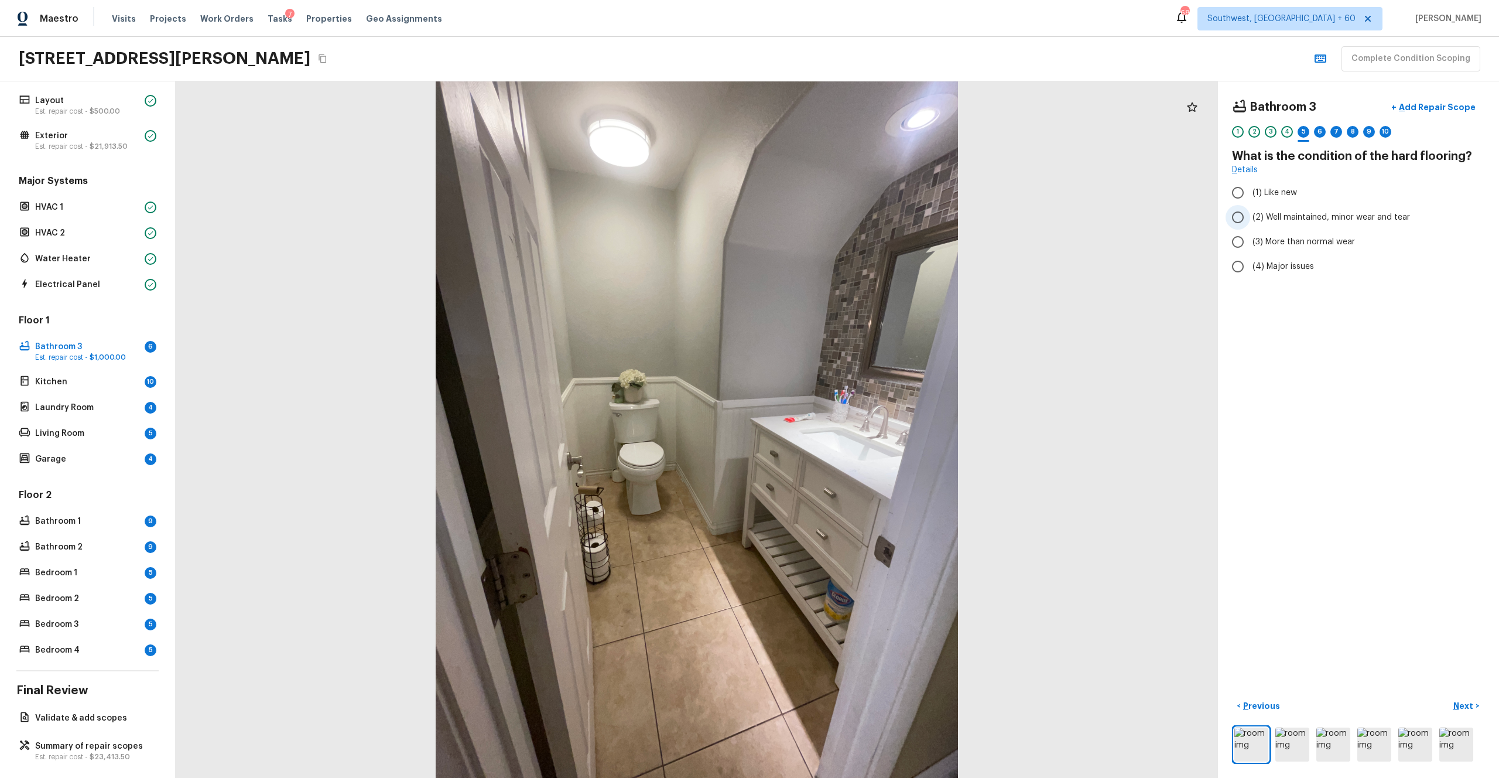
radio input "true"
click at [843, 427] on button "Next >" at bounding box center [1466, 705] width 37 height 19
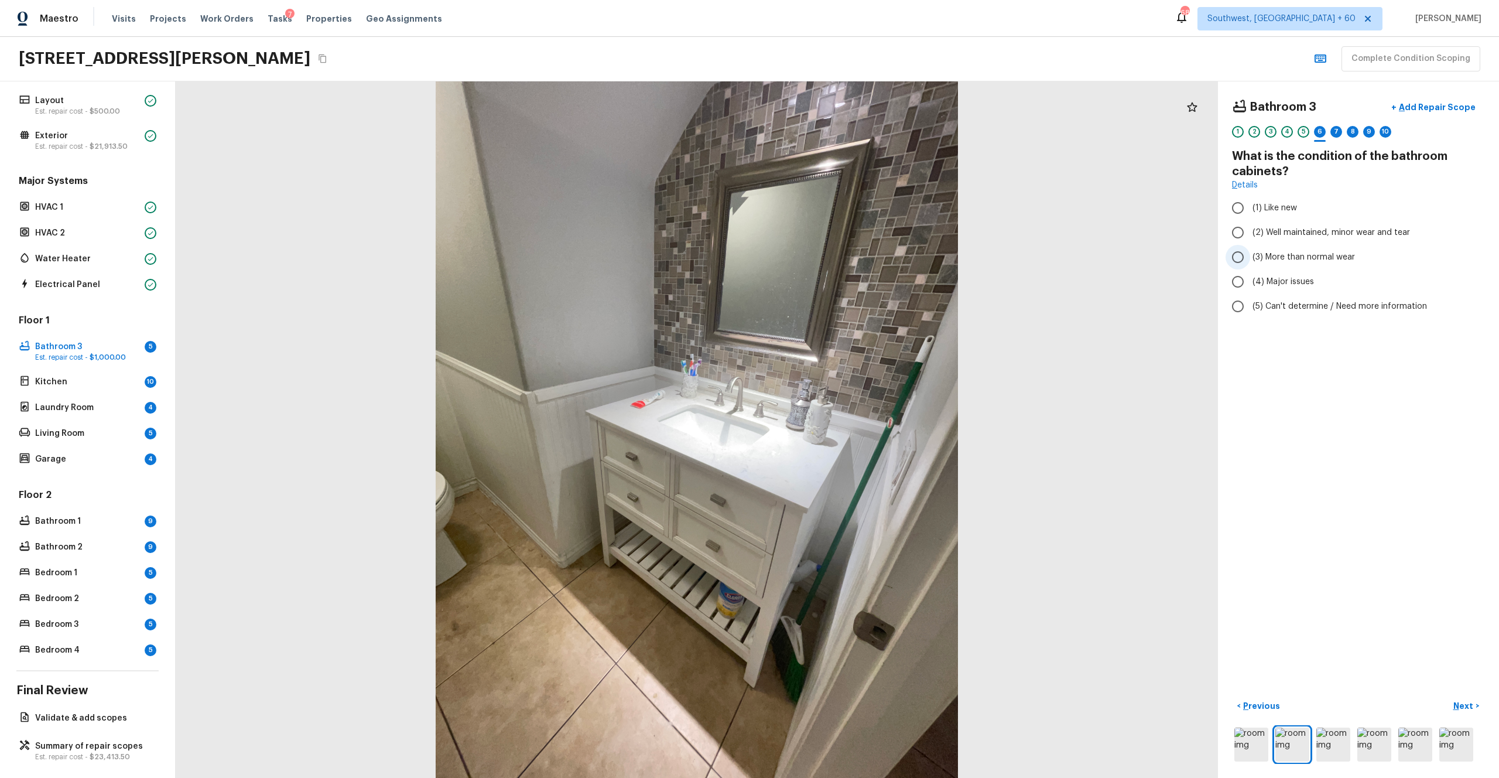
click at [843, 263] on label "(3) More than normal wear" at bounding box center [1351, 257] width 250 height 25
click at [843, 263] on input "(3) More than normal wear" at bounding box center [1238, 257] width 25 height 25
radio input "true"
click at [843, 427] on p "Next" at bounding box center [1465, 706] width 22 height 12
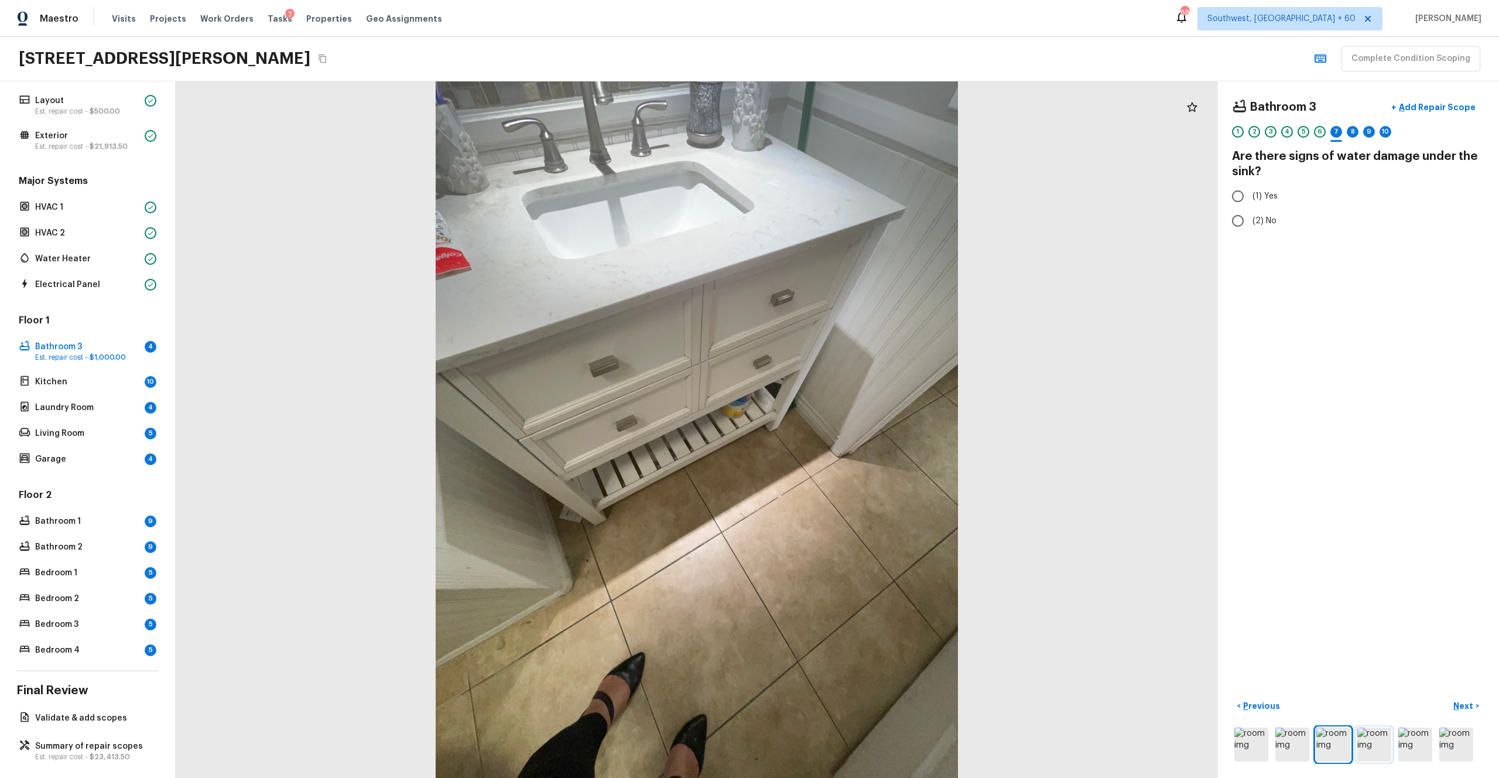
click at [843, 427] on img at bounding box center [1375, 744] width 34 height 34
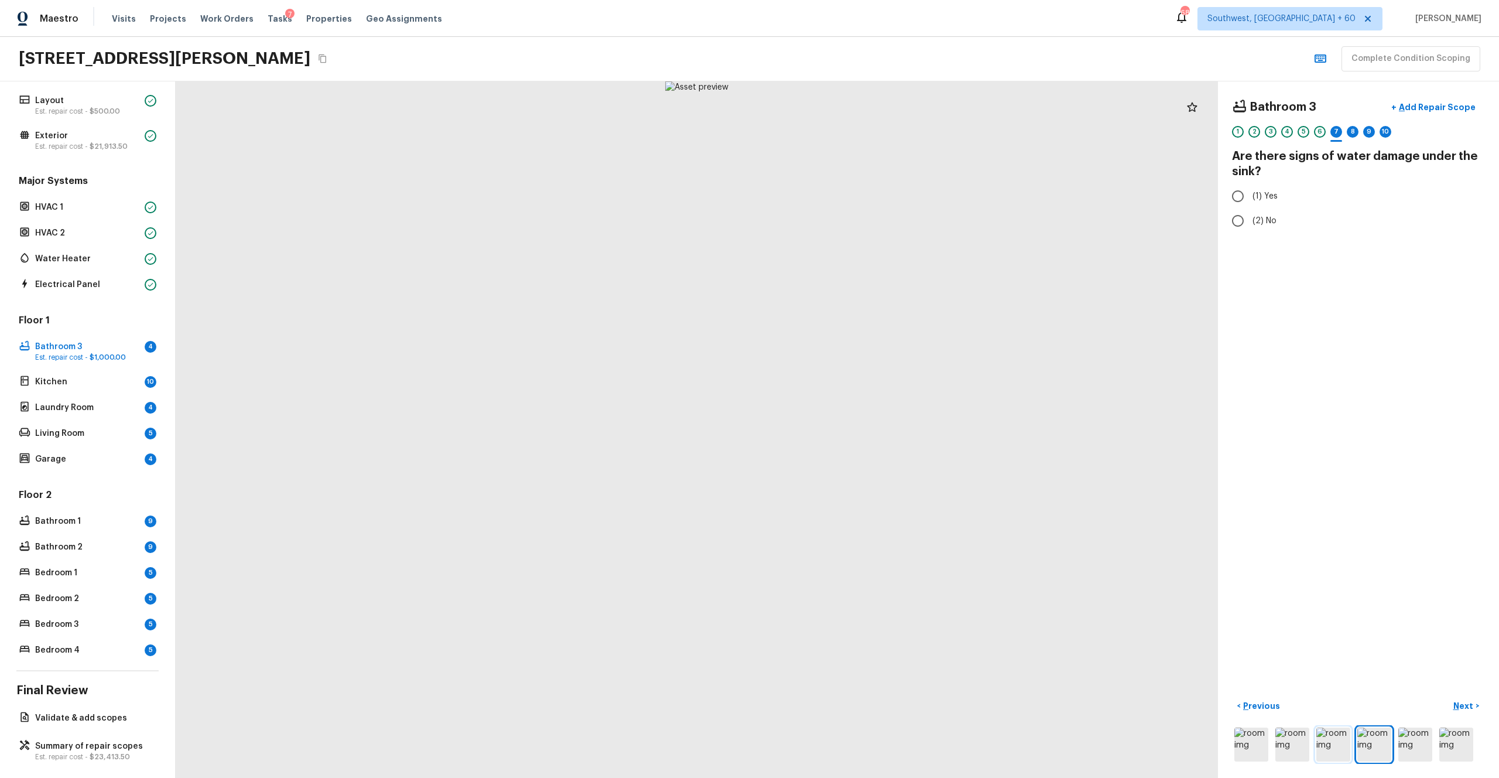
click at [843, 427] on img at bounding box center [1334, 744] width 34 height 34
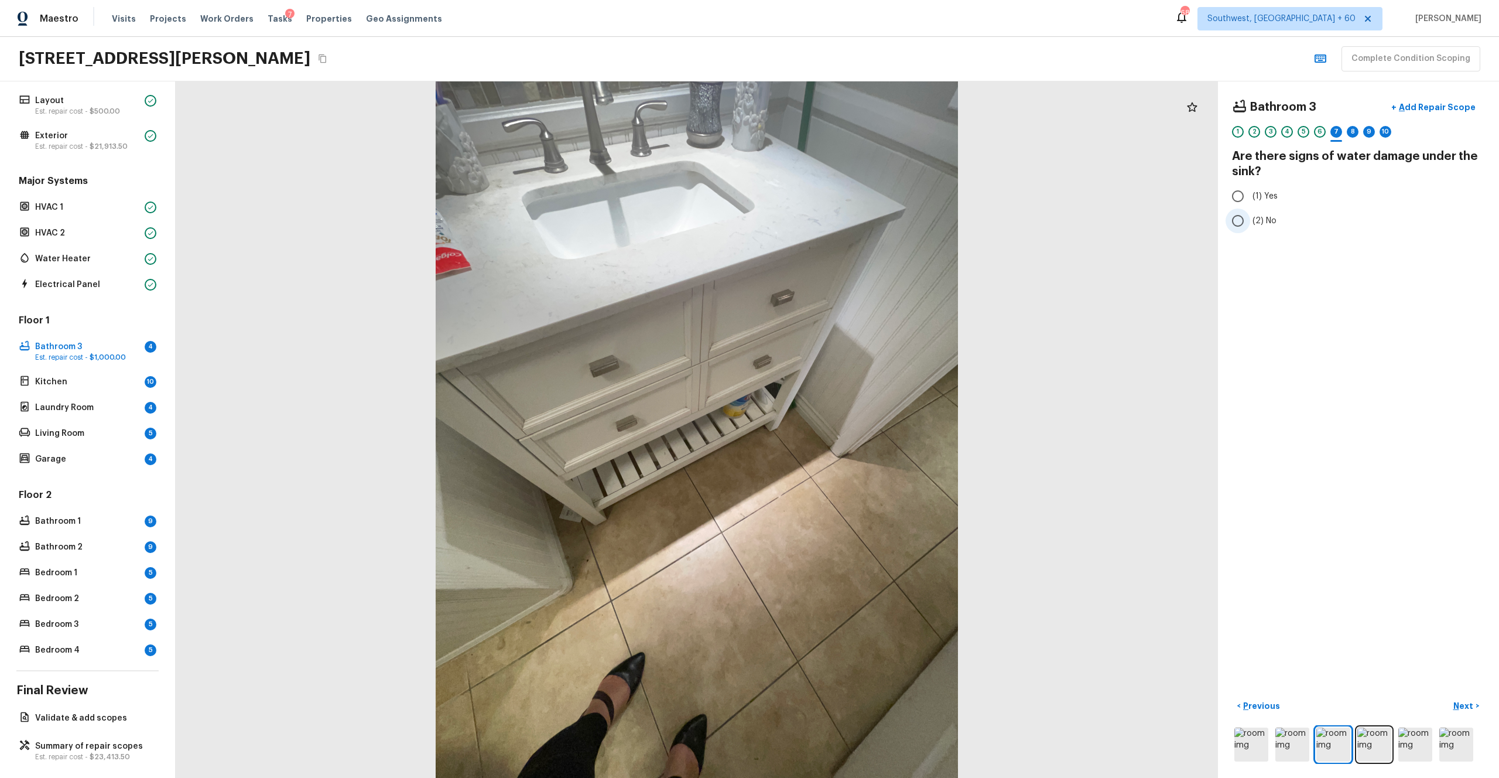
click at [843, 226] on span "(2) No" at bounding box center [1265, 221] width 24 height 12
click at [843, 226] on input "(2) No" at bounding box center [1238, 220] width 25 height 25
radio input "true"
click at [843, 427] on button "Next >" at bounding box center [1466, 705] width 37 height 19
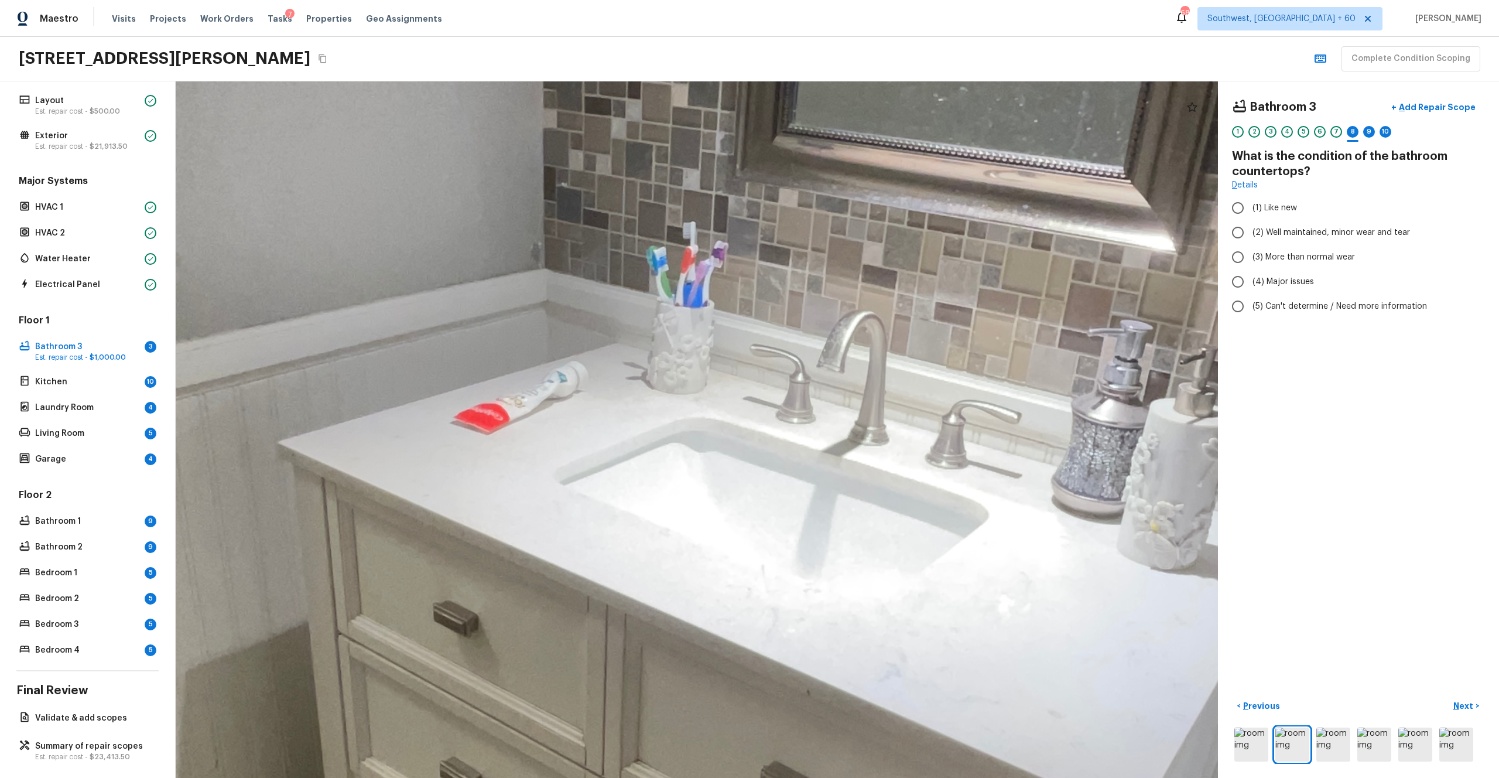
drag, startPoint x: 519, startPoint y: 491, endPoint x: 625, endPoint y: 549, distance: 120.5
click at [625, 427] on div at bounding box center [708, 514] width 4025 height 2689
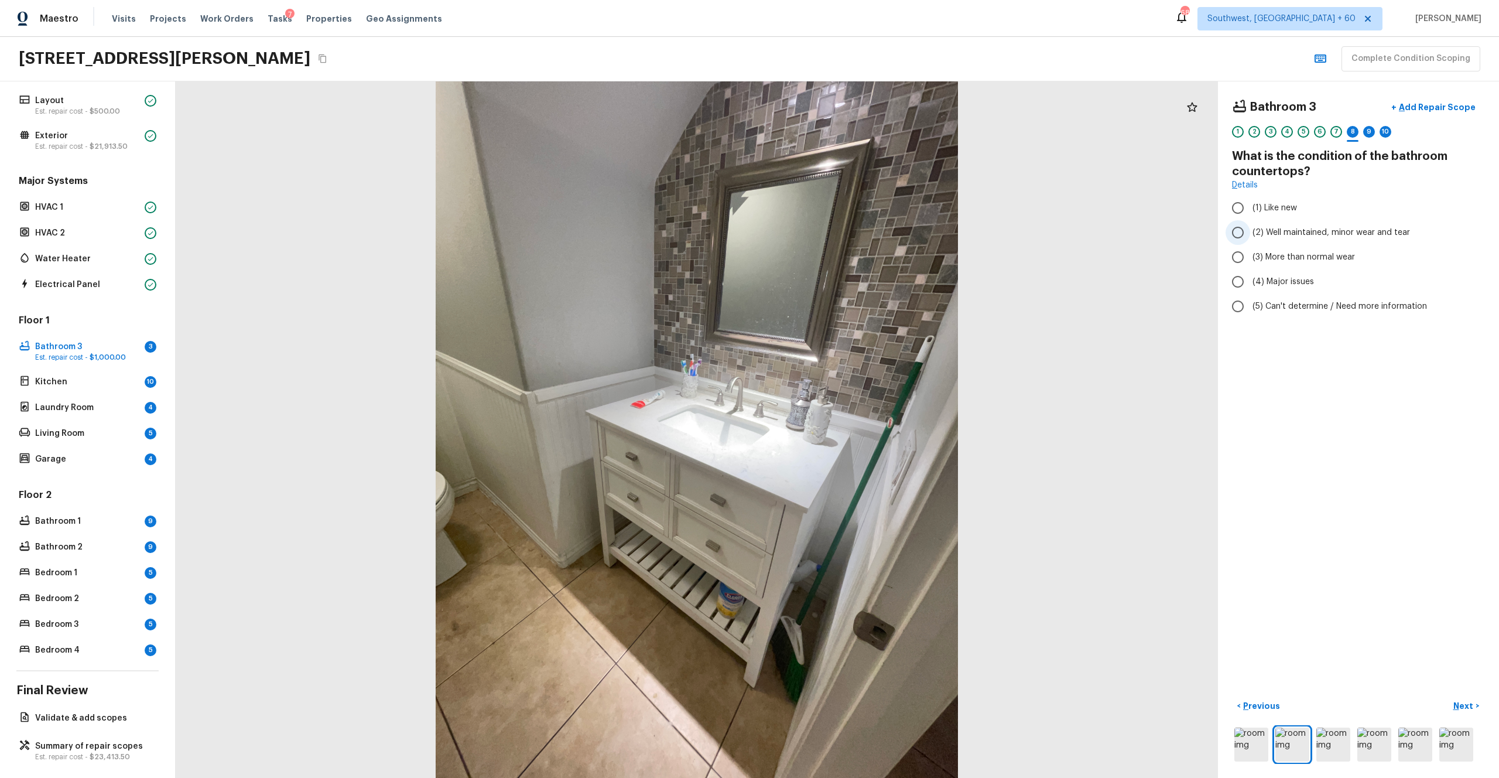
click at [843, 228] on span "(2) Well maintained, minor wear and tear" at bounding box center [1332, 233] width 158 height 12
click at [843, 228] on input "(2) Well maintained, minor wear and tear" at bounding box center [1238, 232] width 25 height 25
radio input "true"
click at [843, 427] on p "Next" at bounding box center [1465, 706] width 22 height 12
click at [843, 427] on img at bounding box center [1252, 744] width 34 height 34
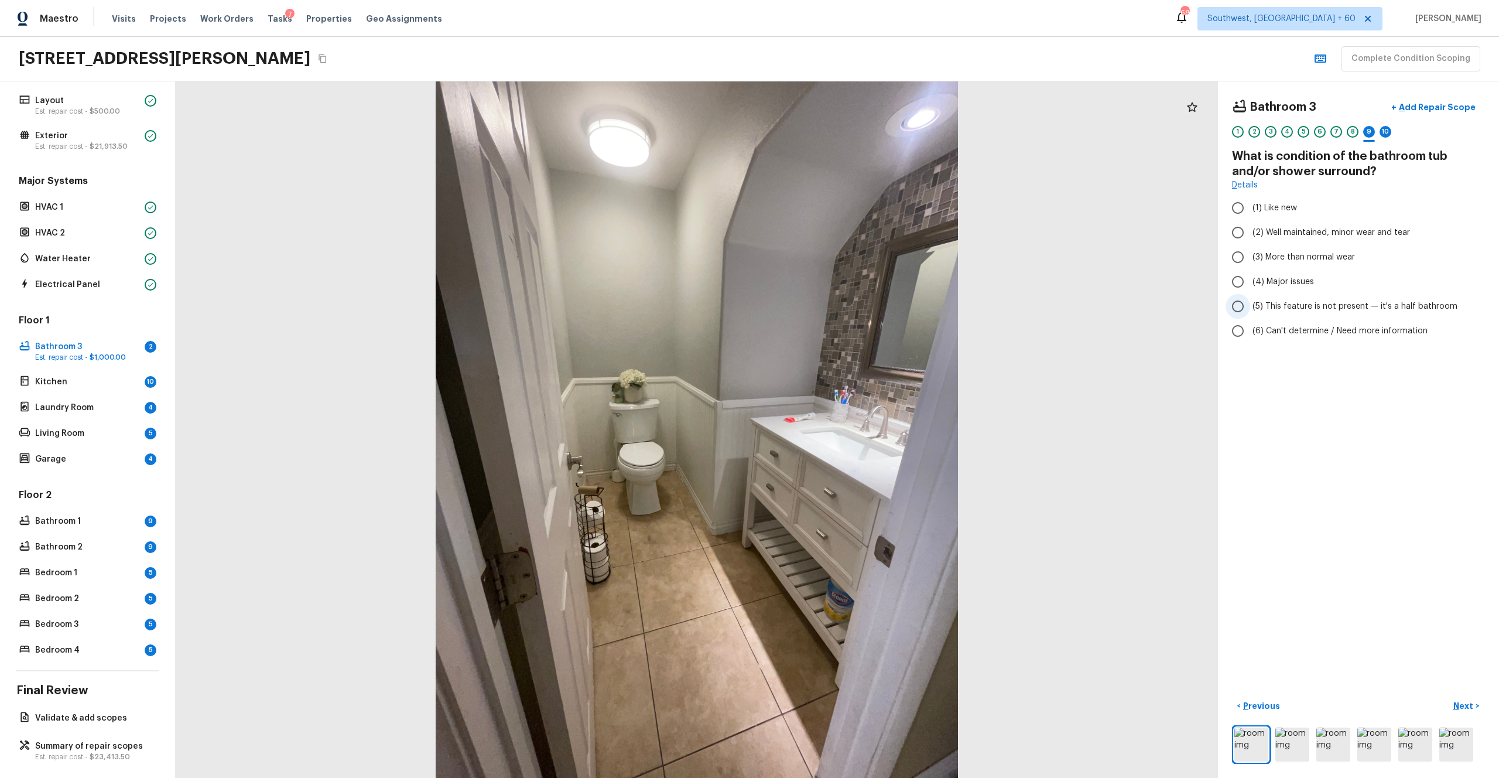
click at [843, 299] on label "(5) This feature is not present — it's a half bathroom" at bounding box center [1351, 306] width 250 height 25
click at [843, 299] on input "(5) This feature is not present — it's a half bathroom" at bounding box center [1238, 306] width 25 height 25
radio input "true"
click at [843, 427] on p "Next" at bounding box center [1465, 706] width 22 height 12
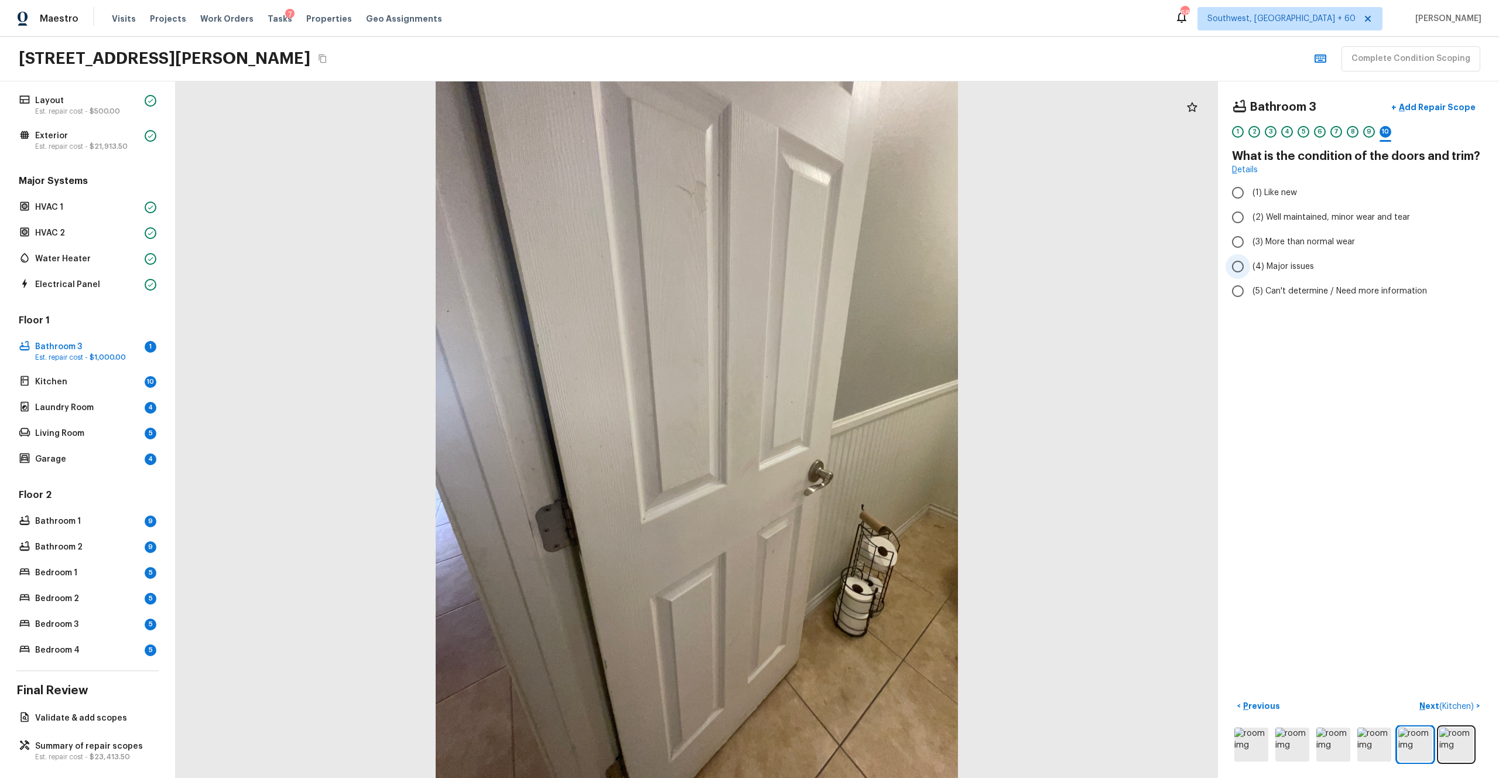
click at [843, 262] on span "(4) Major issues" at bounding box center [1283, 267] width 61 height 12
click at [843, 262] on input "(4) Major issues" at bounding box center [1238, 266] width 25 height 25
radio input "true"
click at [843, 102] on p "Add Repair Scope" at bounding box center [1436, 107] width 79 height 12
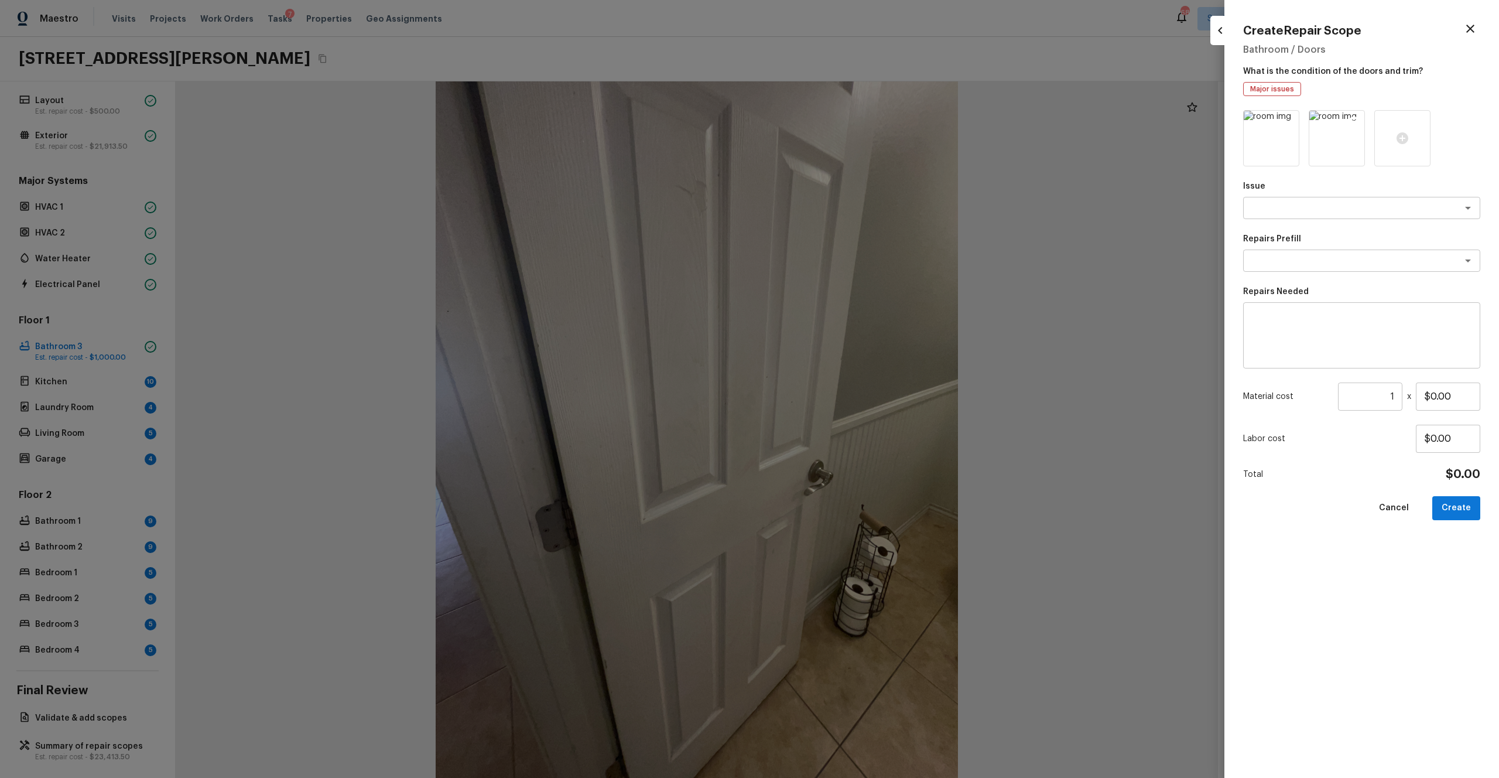
click at [843, 120] on icon at bounding box center [1354, 121] width 12 height 12
click at [843, 210] on textarea at bounding box center [1346, 208] width 194 height 12
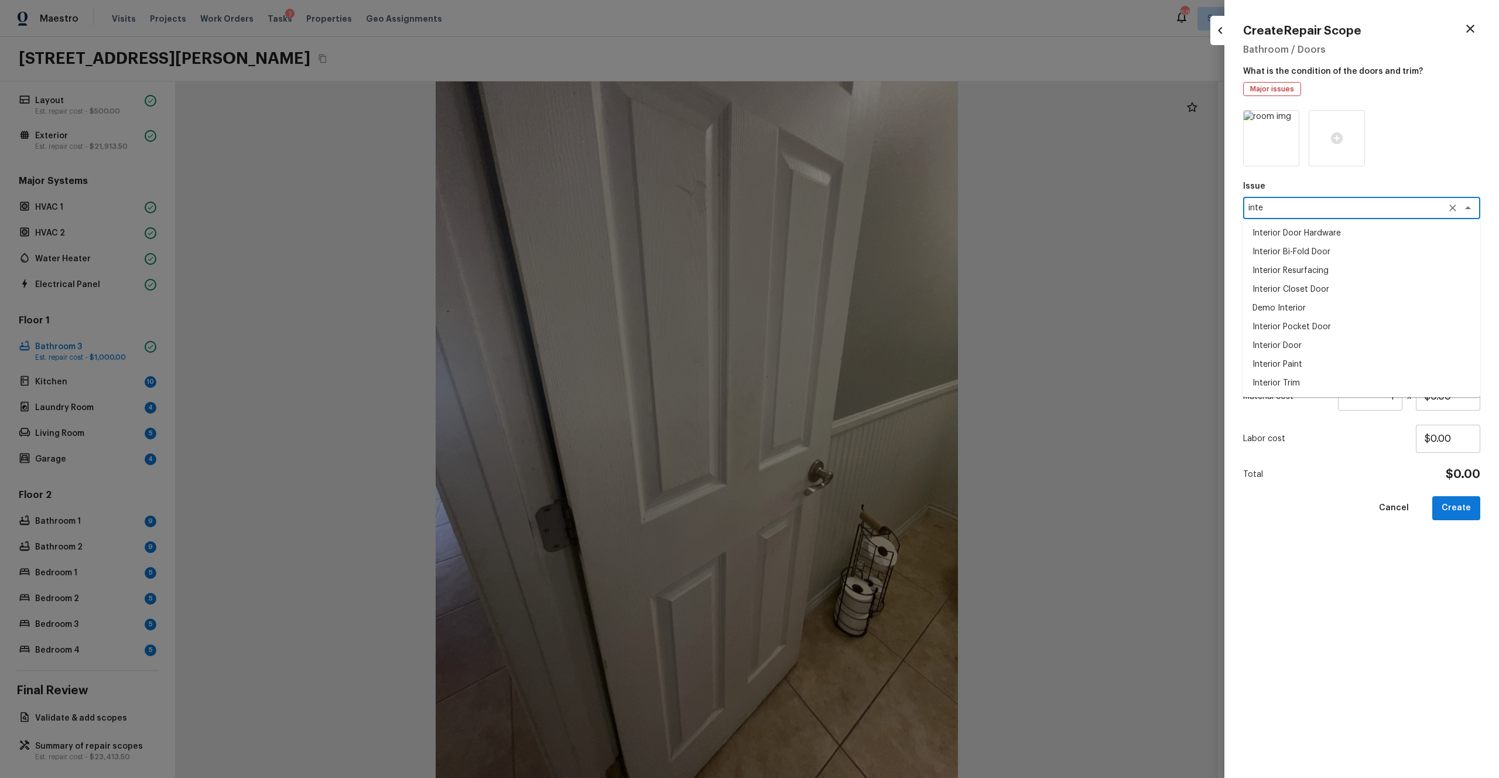
click at [843, 345] on li "Interior Door" at bounding box center [1361, 345] width 237 height 19
click at [843, 253] on div "x ​" at bounding box center [1361, 260] width 237 height 22
type textarea "Interior Door"
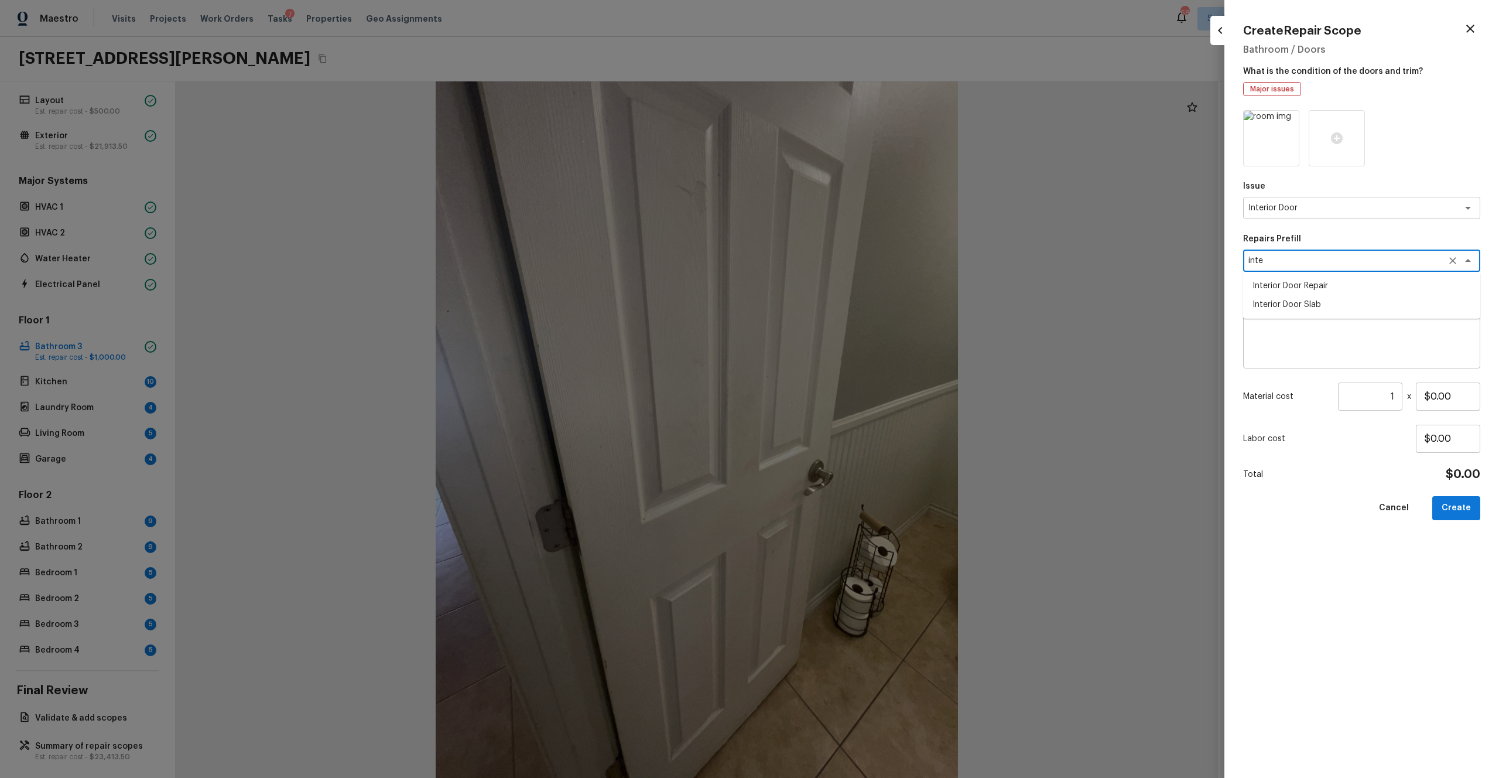
type textarea "inte"
click at [843, 281] on li "Interior Door Repair" at bounding box center [1361, 285] width 237 height 19
type textarea "Interior Door Repair"
type textarea "Repair the existing interior door as directed by the PM. Ensure that the repair…"
type input "$13.84"
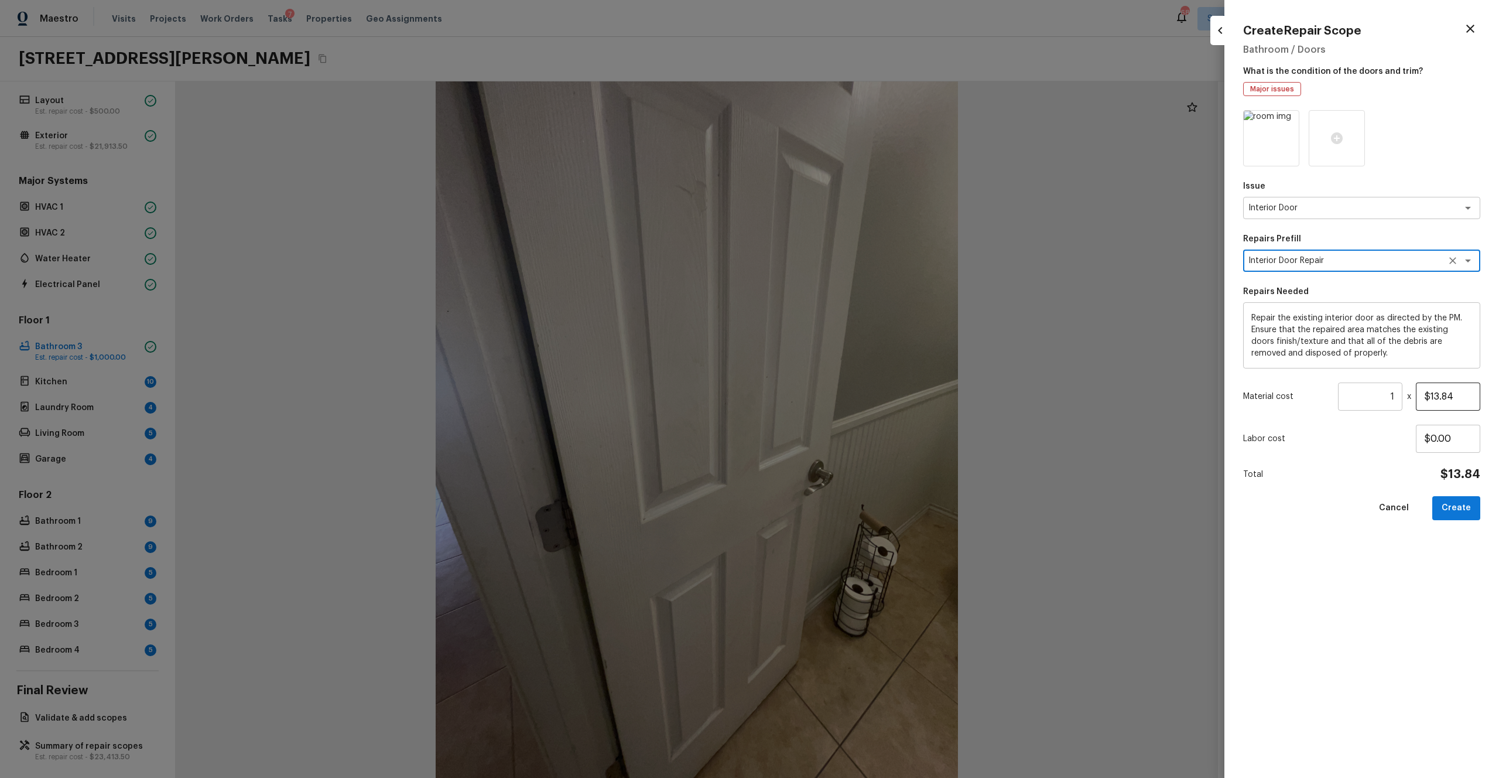
type textarea "Interior Door Repair"
drag, startPoint x: 1464, startPoint y: 396, endPoint x: 1397, endPoint y: 396, distance: 67.4
click at [843, 396] on div "Material cost 1 ​ x $13.84" at bounding box center [1361, 396] width 237 height 28
click at [843, 427] on div "Cancel Create" at bounding box center [1361, 508] width 237 height 24
drag, startPoint x: 1467, startPoint y: 398, endPoint x: 1406, endPoint y: 399, distance: 60.9
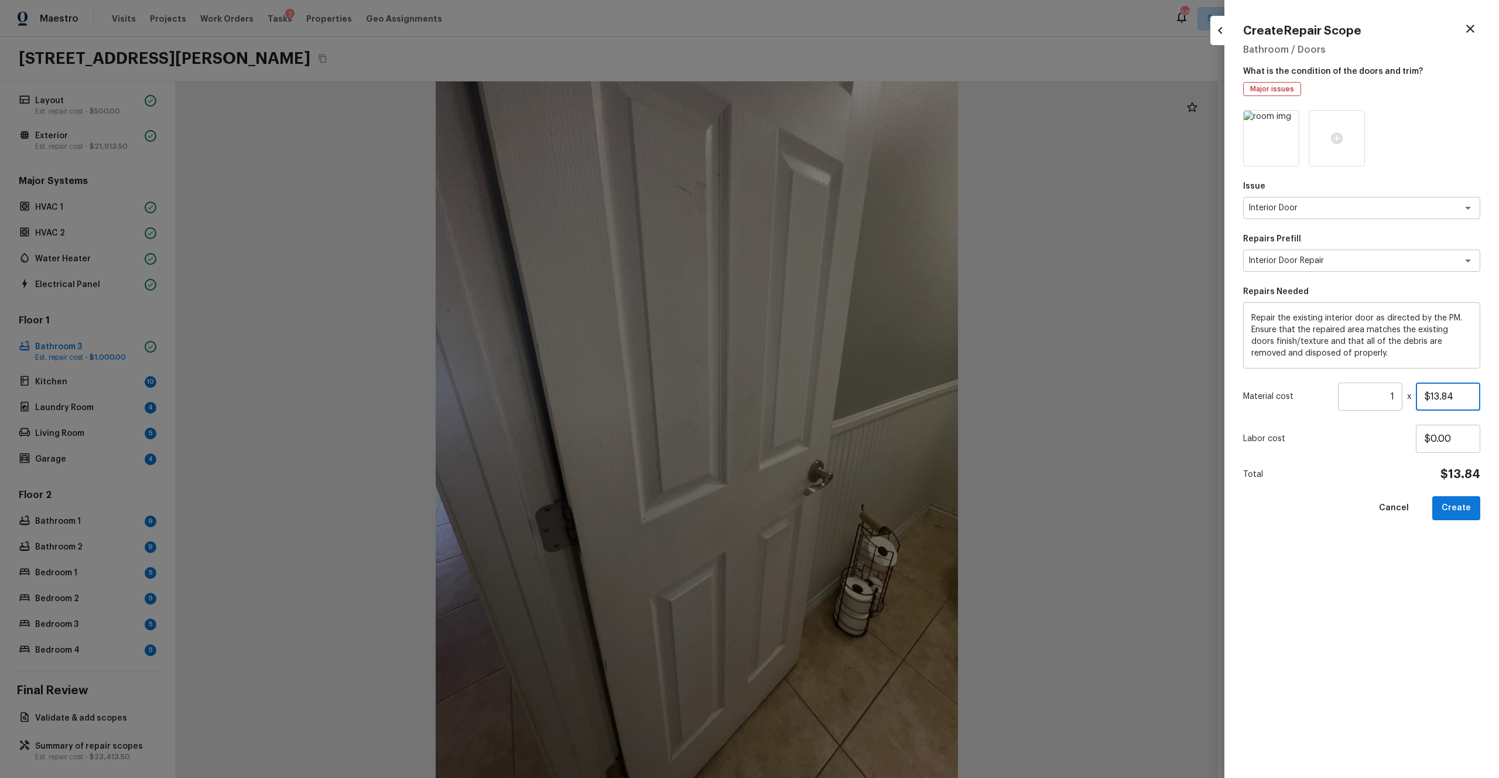
click at [843, 399] on div "Material cost 1 ​ x $13.84" at bounding box center [1361, 396] width 237 height 28
type input "$180.00"
click at [843, 427] on div "Issue Interior Door x ​ Repairs Prefill Interior Door Repair x ​ Repairs Needed…" at bounding box center [1361, 434] width 237 height 649
click at [843, 427] on button "Create" at bounding box center [1457, 508] width 48 height 24
type input "$0.00"
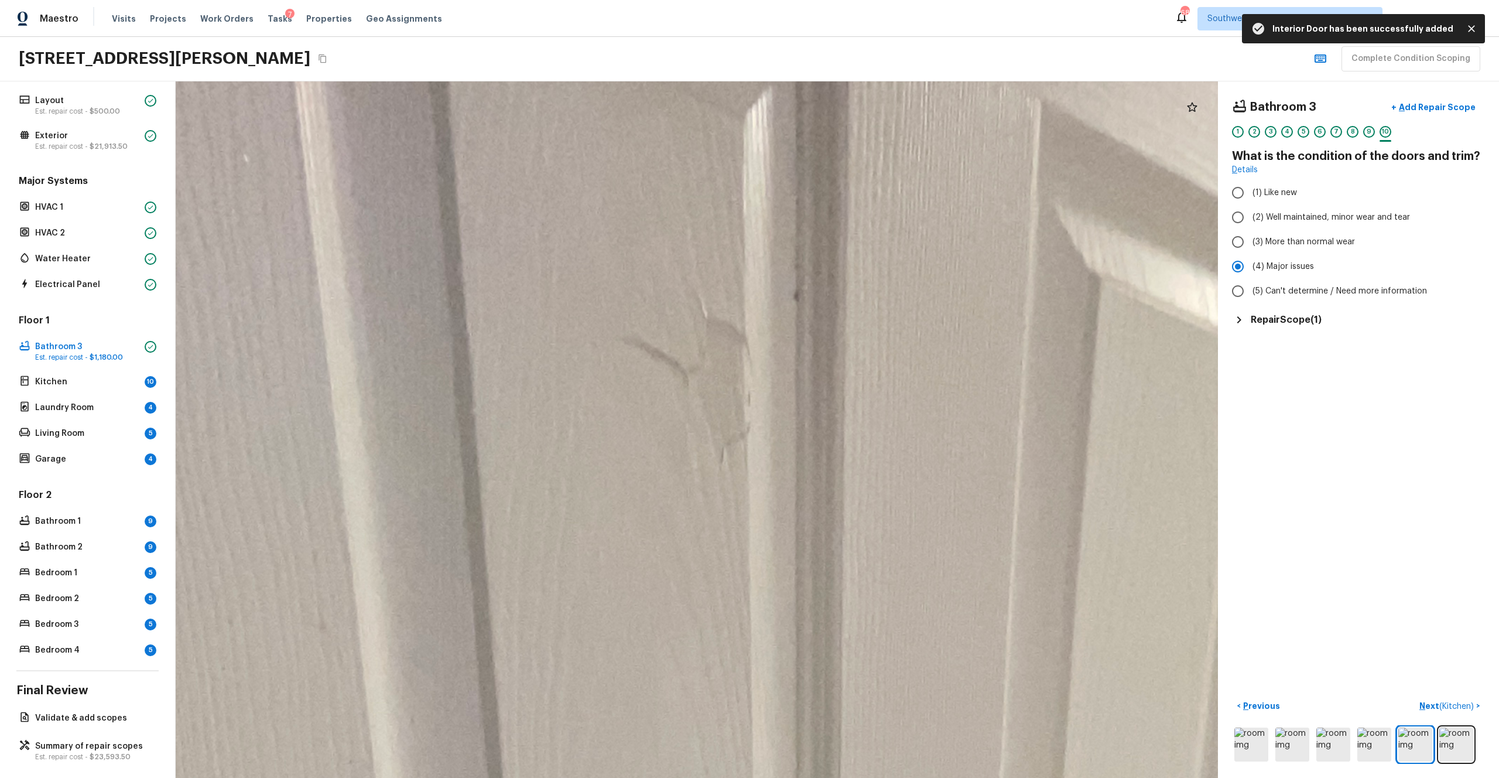
drag, startPoint x: 722, startPoint y: 230, endPoint x: 731, endPoint y: 440, distance: 209.9
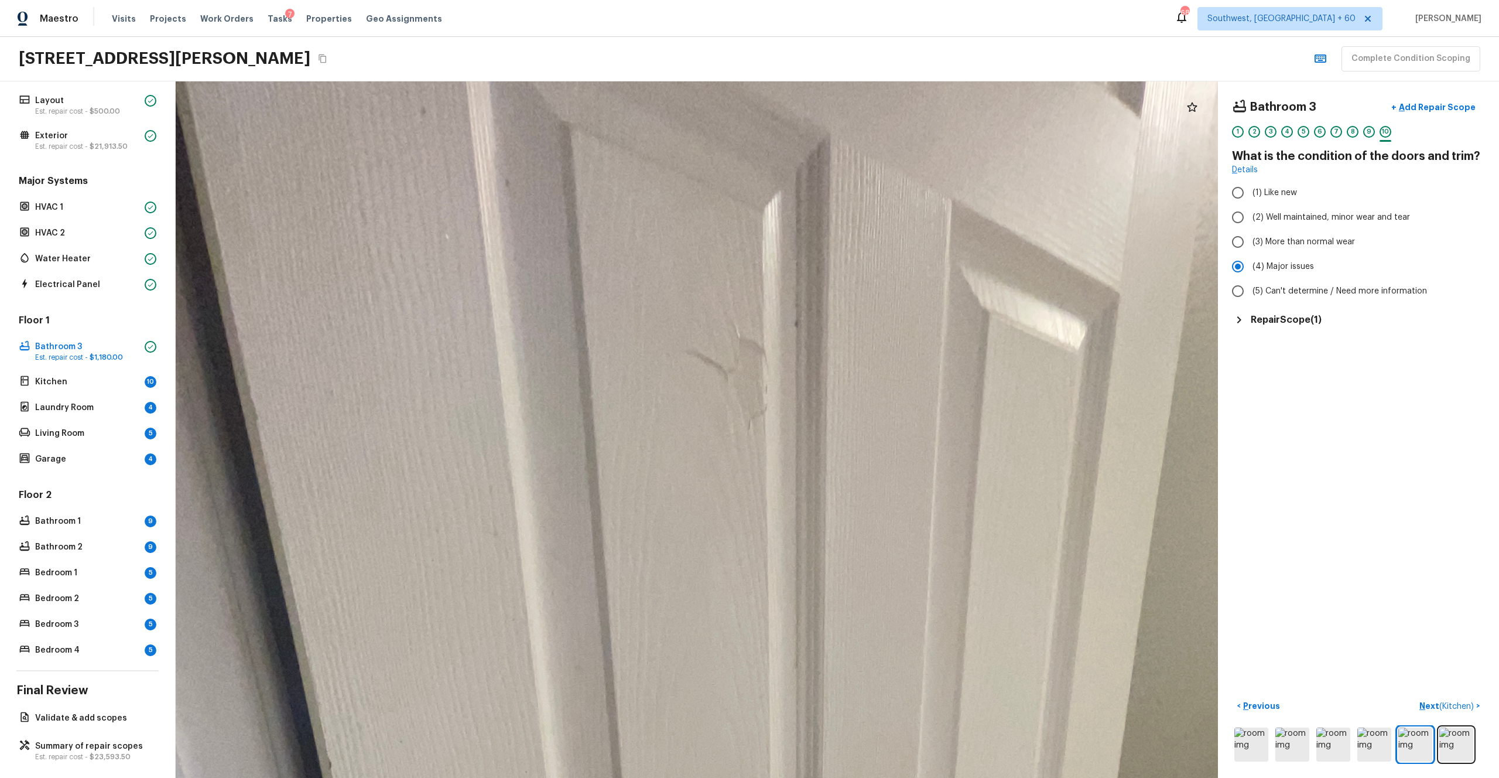
click at [843, 427] on p "Next ( Kitchen )" at bounding box center [1448, 706] width 57 height 12
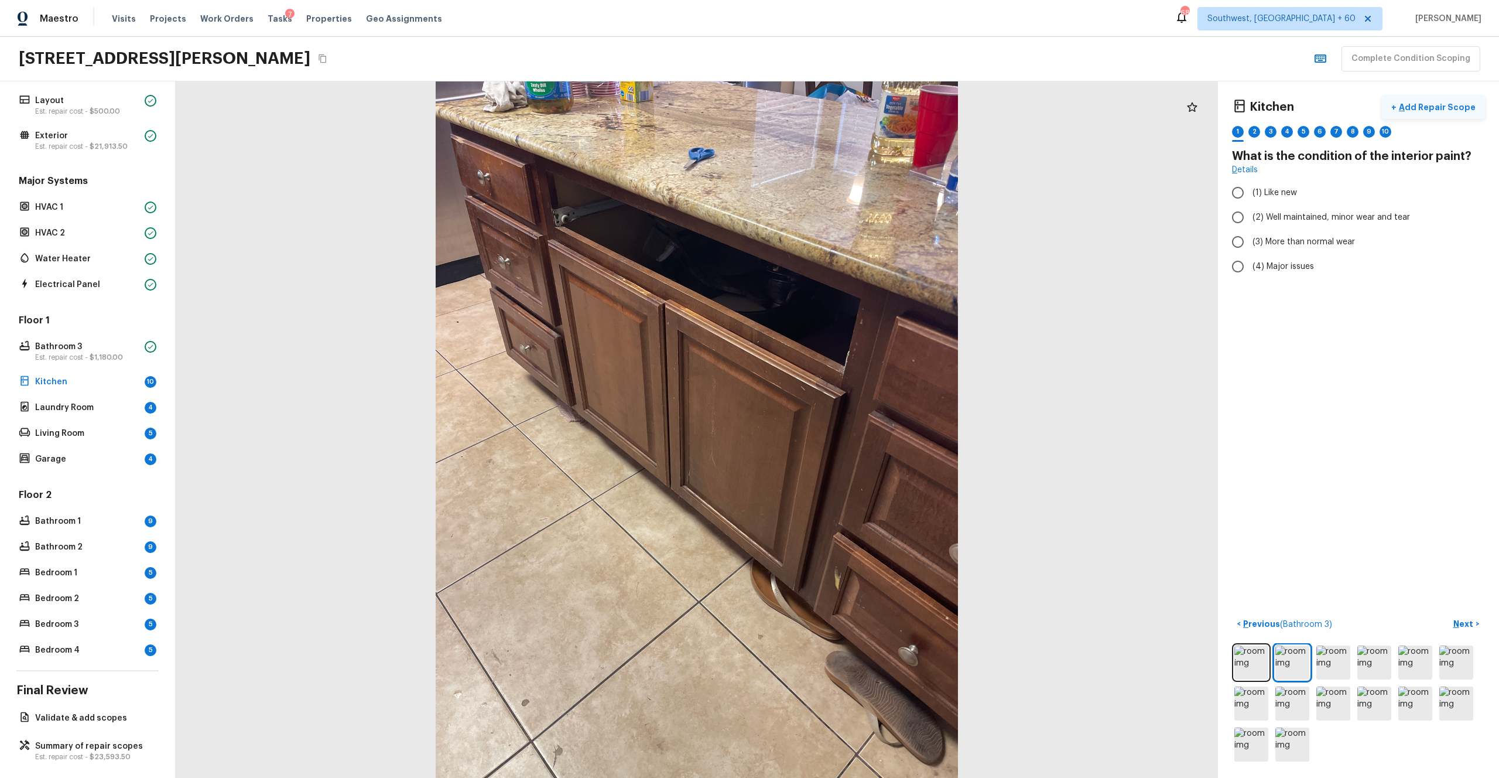
click at [843, 107] on p "Add Repair Scope" at bounding box center [1436, 107] width 79 height 12
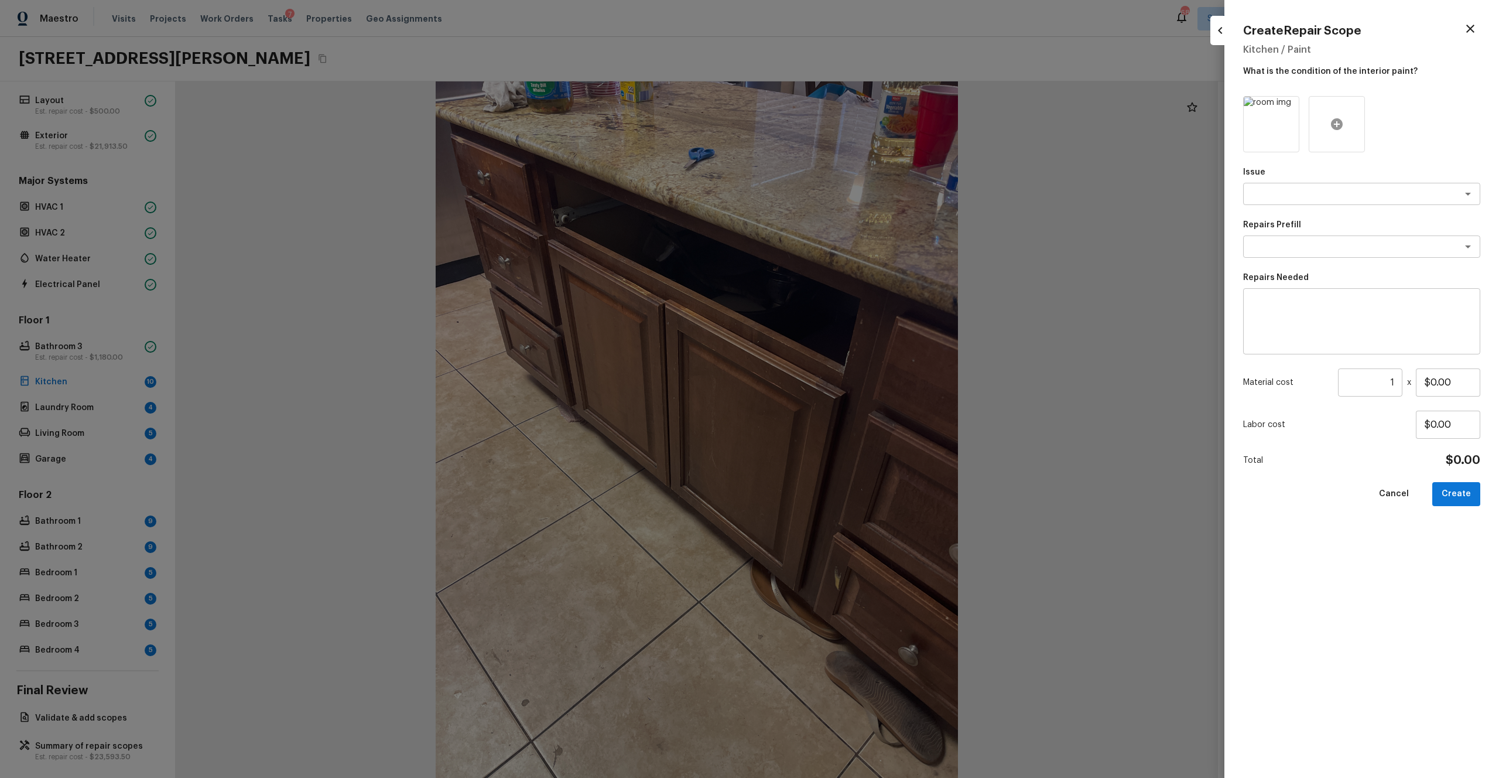
click at [843, 131] on icon at bounding box center [1337, 124] width 14 height 14
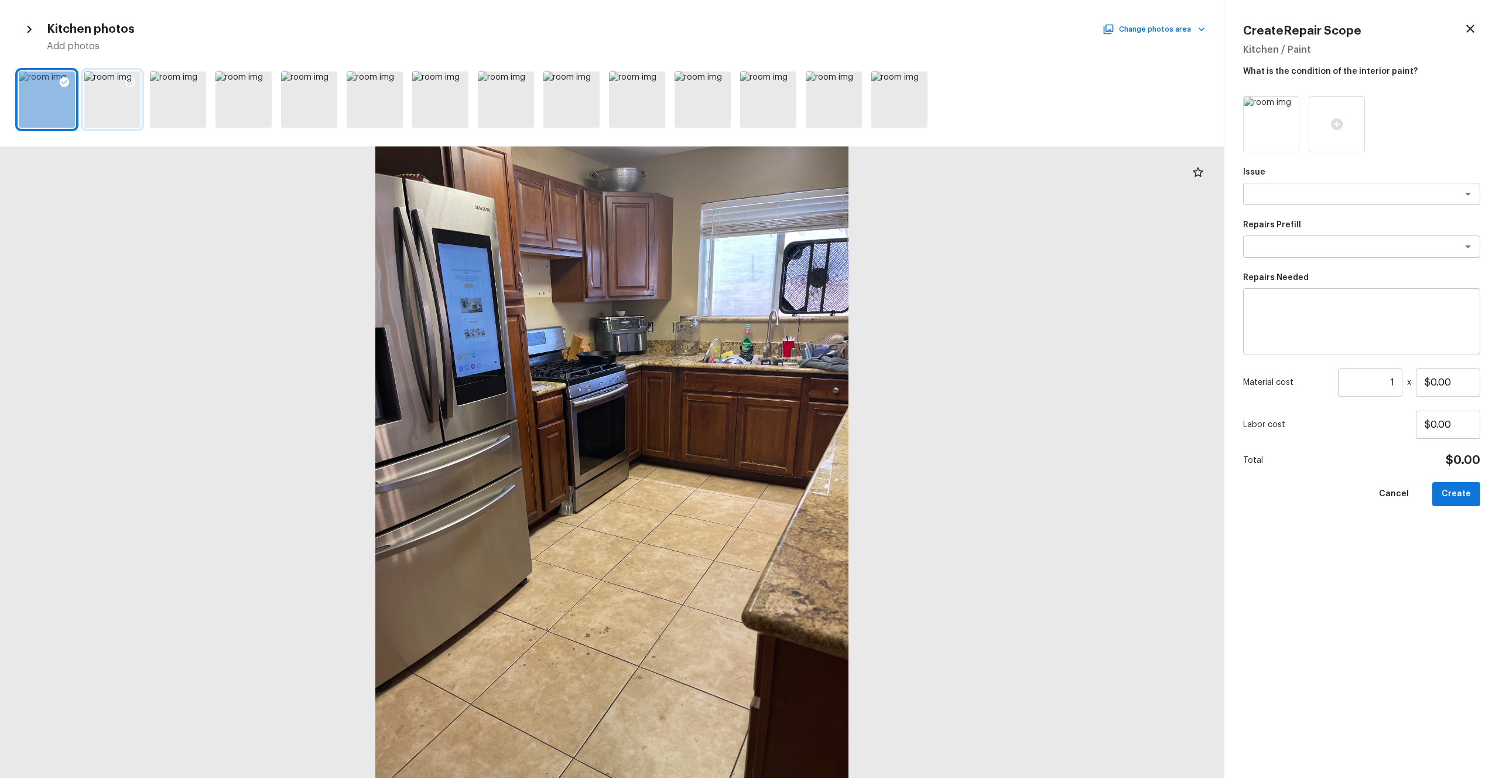
click at [128, 80] on icon at bounding box center [130, 82] width 12 height 12
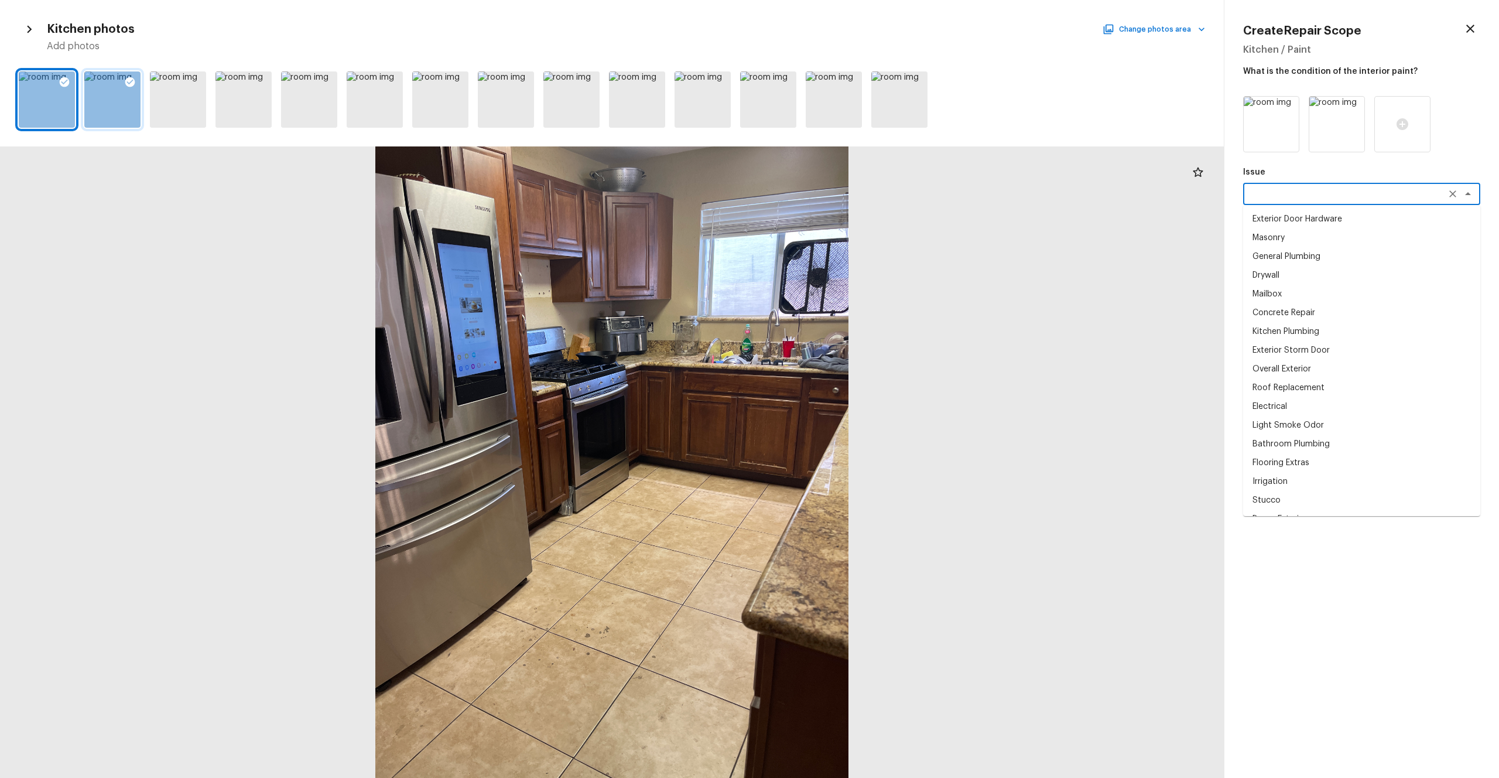
click at [843, 197] on textarea at bounding box center [1346, 194] width 194 height 12
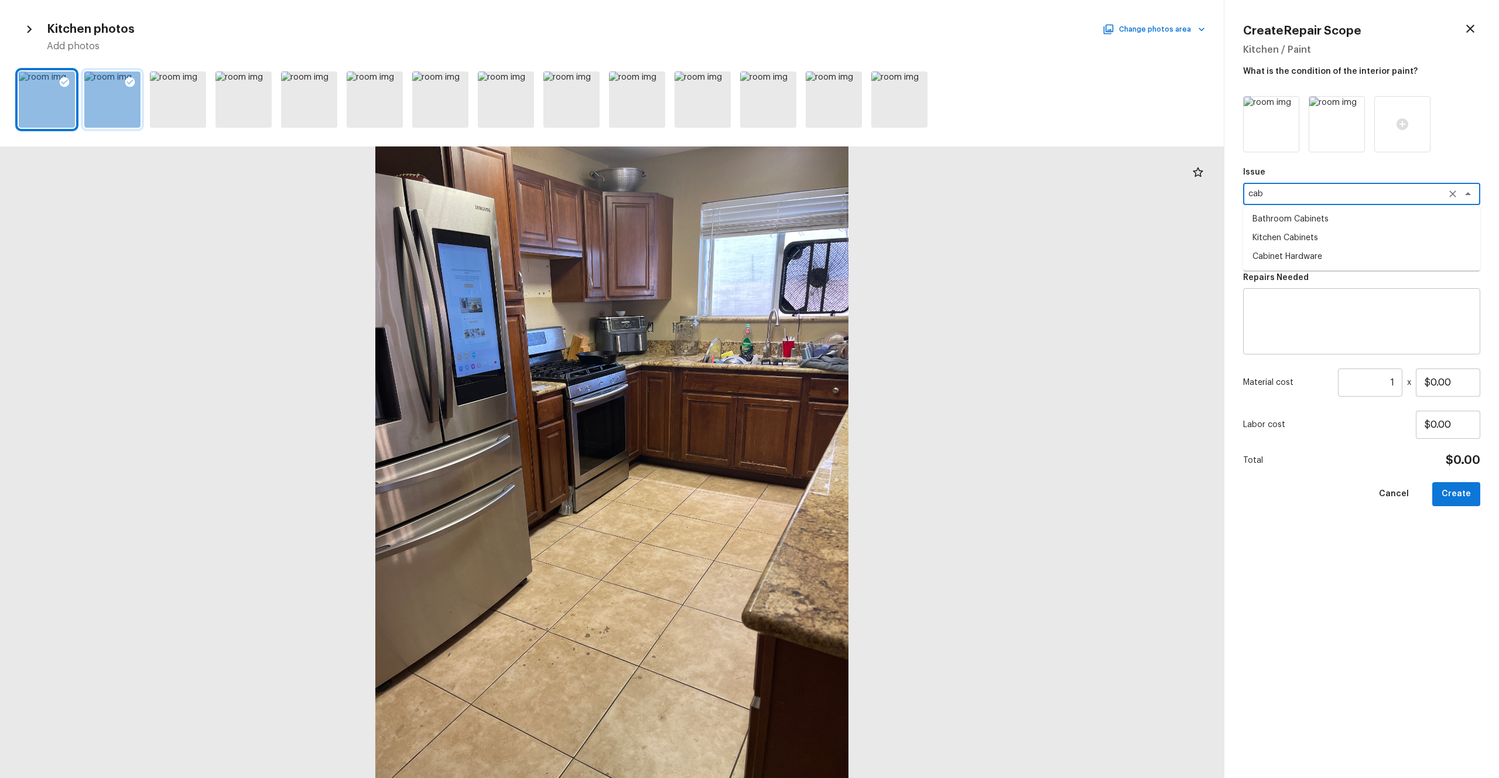
click at [843, 235] on li "Kitchen Cabinets" at bounding box center [1361, 237] width 237 height 19
click at [843, 252] on div "x ​" at bounding box center [1361, 246] width 237 height 22
type textarea "Kitchen Cabinets"
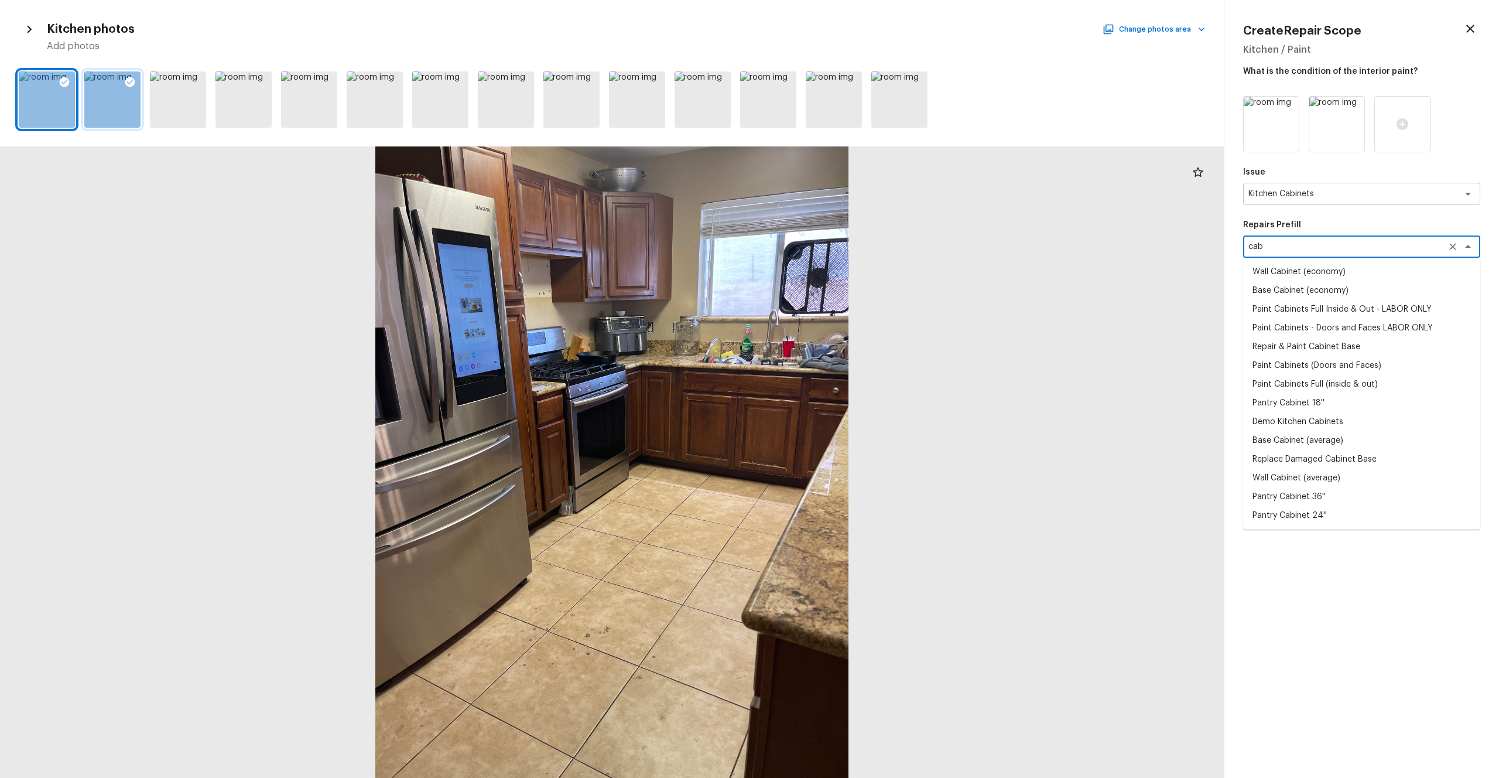
click at [843, 306] on li "Paint Cabinets Full Inside & Out - LABOR ONLY" at bounding box center [1361, 309] width 237 height 19
type textarea "Paint Cabinets Full Inside & Out - LABOR ONLY"
type textarea "Prep, sand, mask and apply 2 coats of paint to the kitchen cabinet doors, inter…"
type input "$28.00"
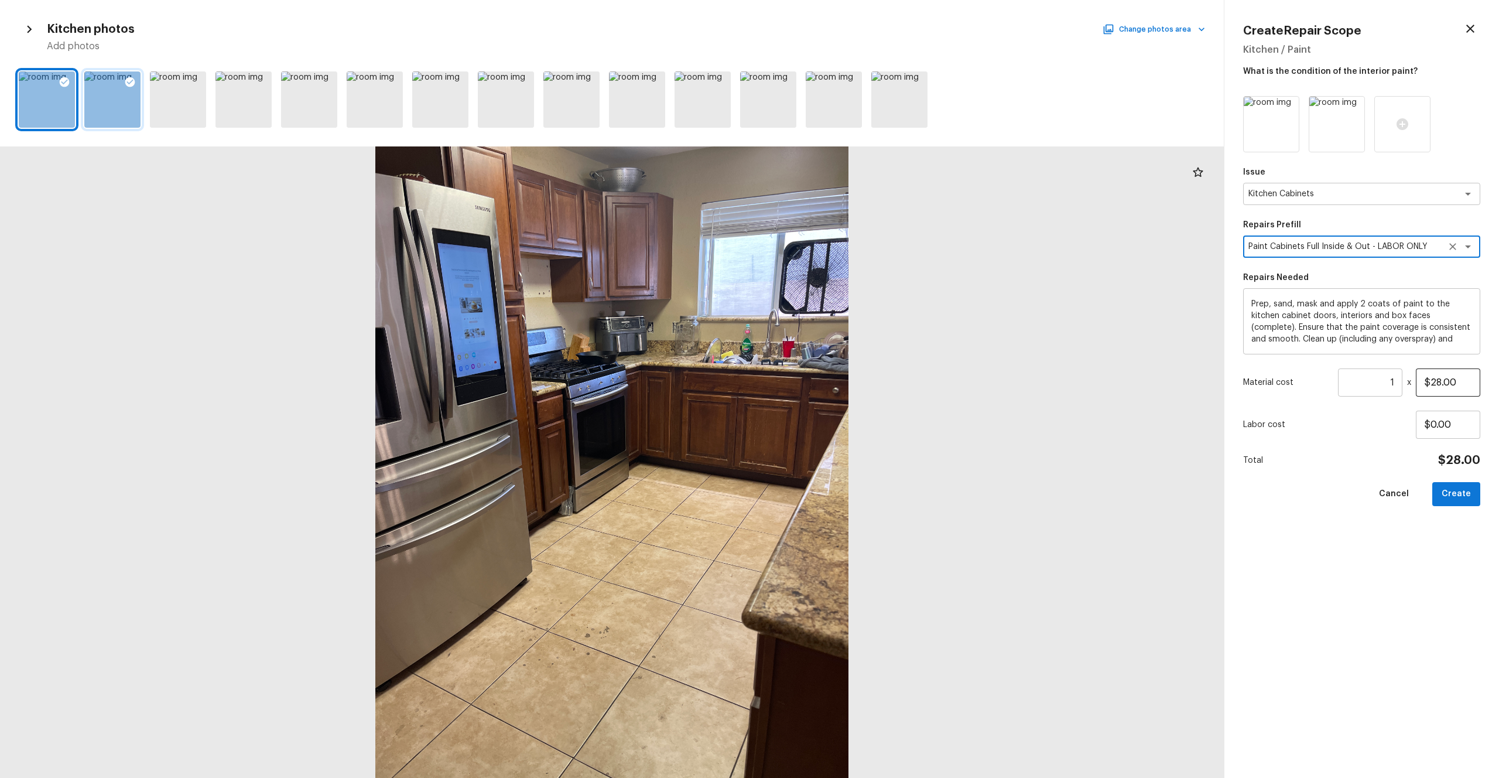
type textarea "Paint Cabinets Full Inside & Out - LABOR ONLY"
drag, startPoint x: 1469, startPoint y: 380, endPoint x: 1337, endPoint y: 381, distance: 132.4
click at [843, 381] on div "Material cost 1 ​ x $28.00" at bounding box center [1361, 382] width 237 height 28
type input "$1,200.00"
click at [843, 427] on div "Issue Kitchen Cabinets x ​ Repairs Prefill Paint Cabinets Full Inside & Out - L…" at bounding box center [1361, 427] width 237 height 663
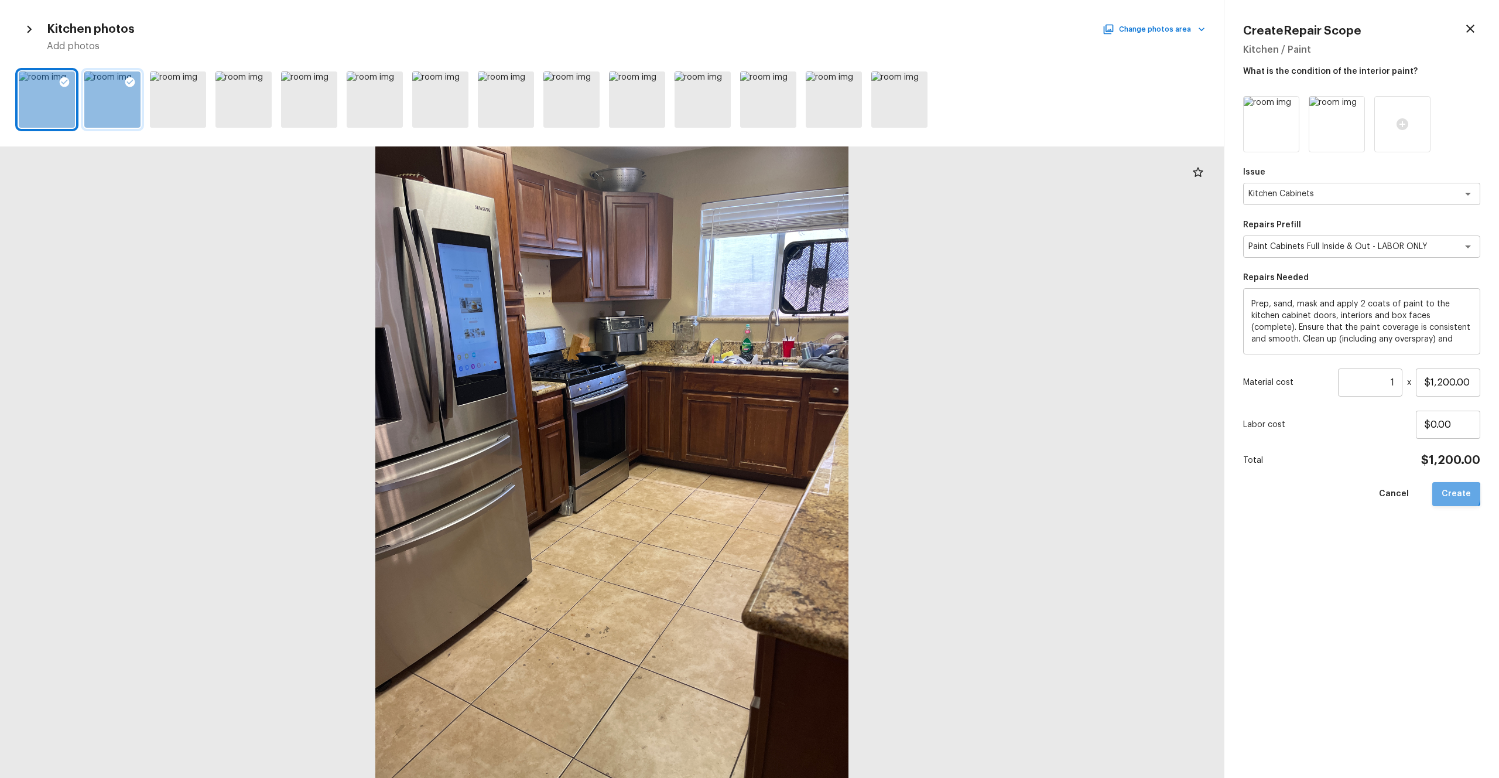
click at [843, 427] on button "Create" at bounding box center [1457, 494] width 48 height 24
type input "$0.00"
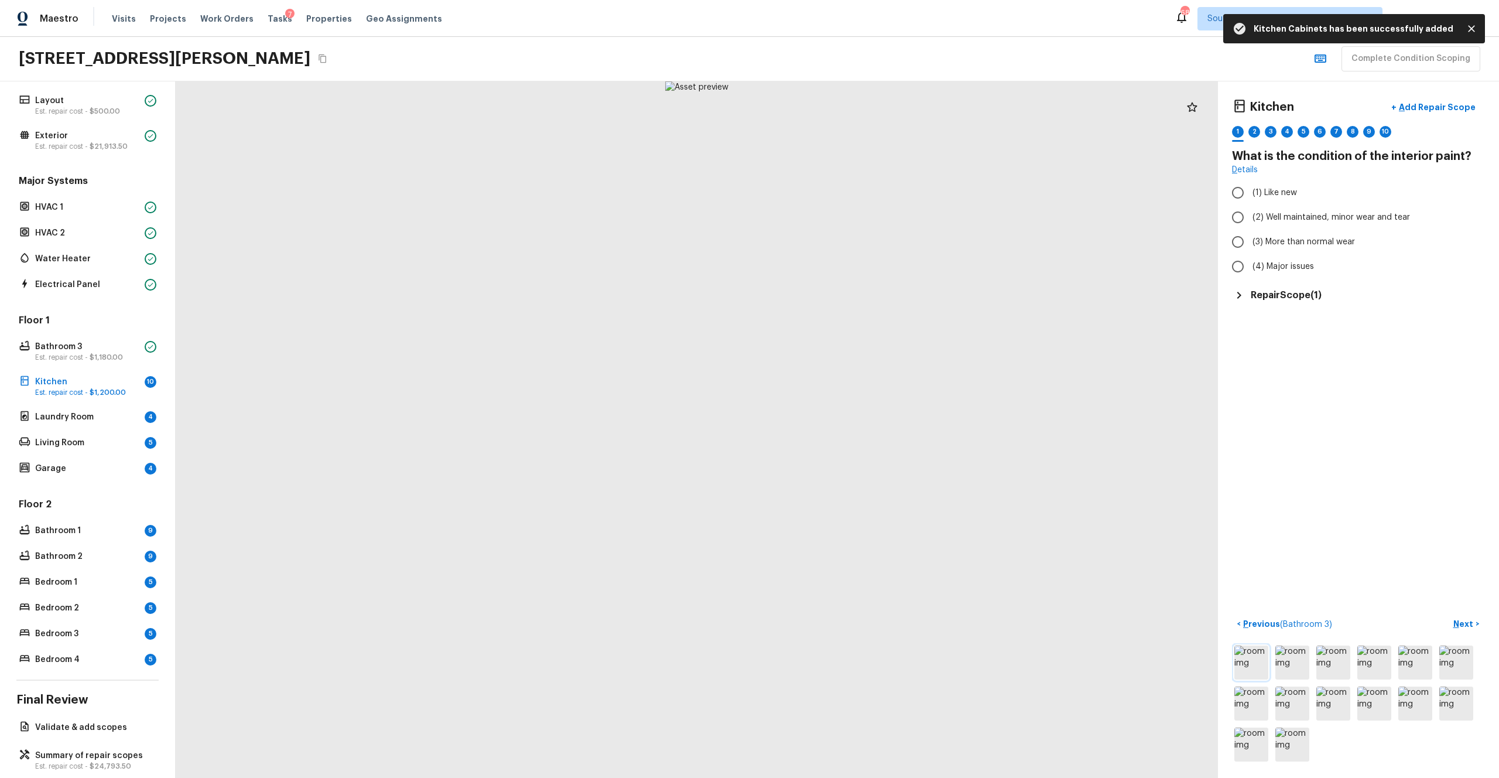
click at [843, 427] on img at bounding box center [1252, 662] width 34 height 34
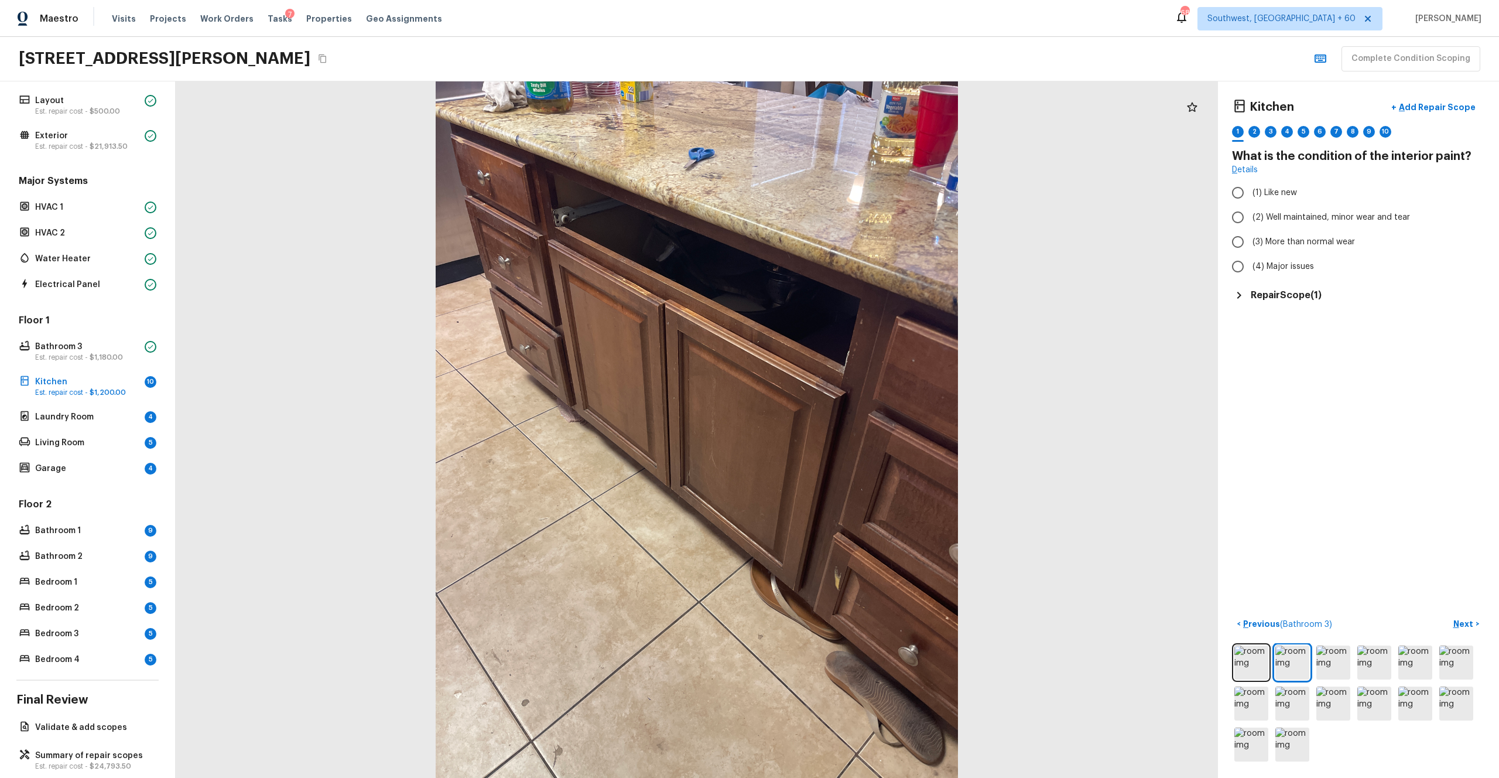
scroll to position [56, 0]
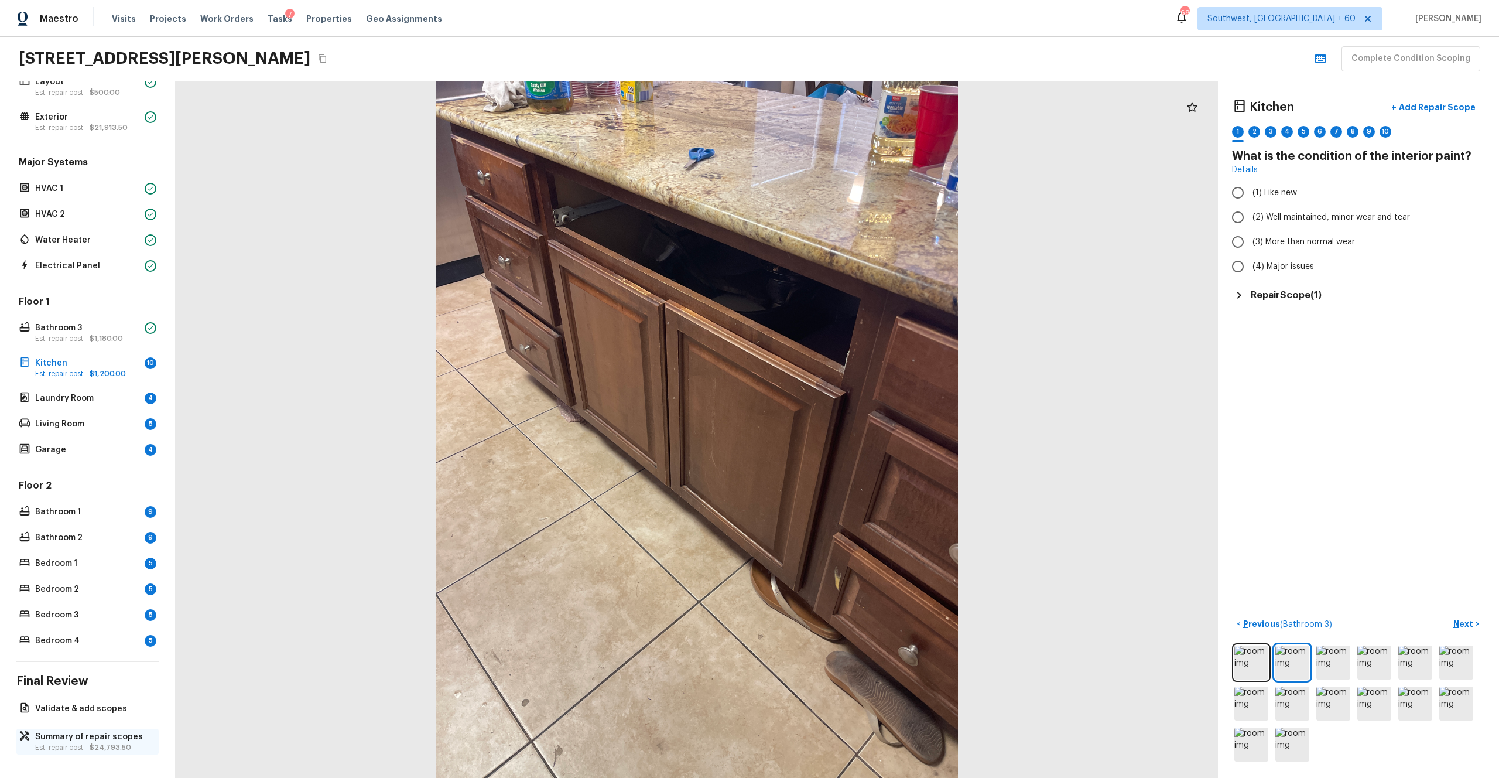
click at [97, 427] on span "$24,793.50" at bounding box center [111, 747] width 42 height 7
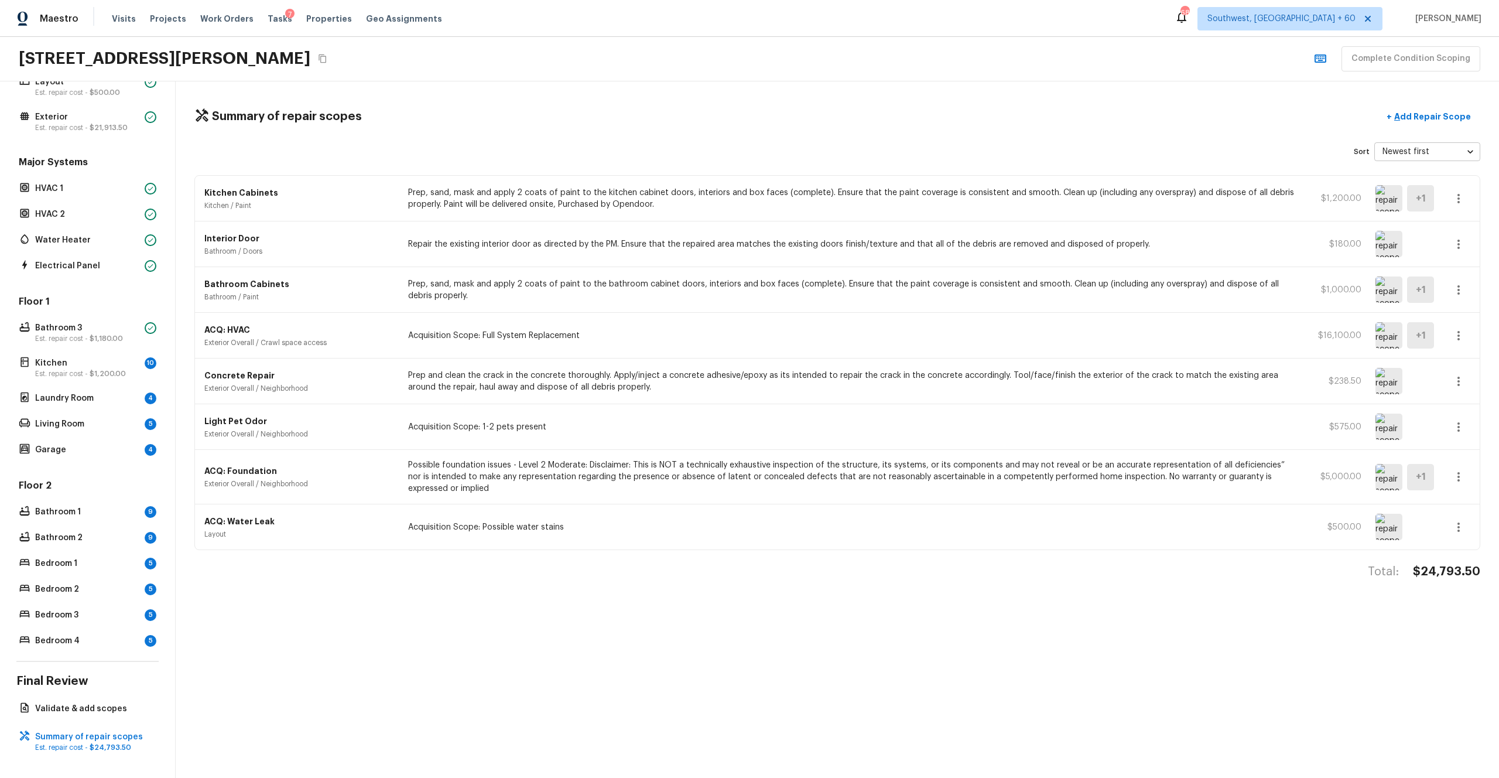
click at [843, 192] on p "Prep, sand, mask and apply 2 coats of paint to the kitchen cabinet doors, inter…" at bounding box center [851, 198] width 887 height 23
click at [843, 195] on icon "button" at bounding box center [1459, 199] width 14 height 14
click at [843, 224] on li "Edit" at bounding box center [1462, 232] width 54 height 35
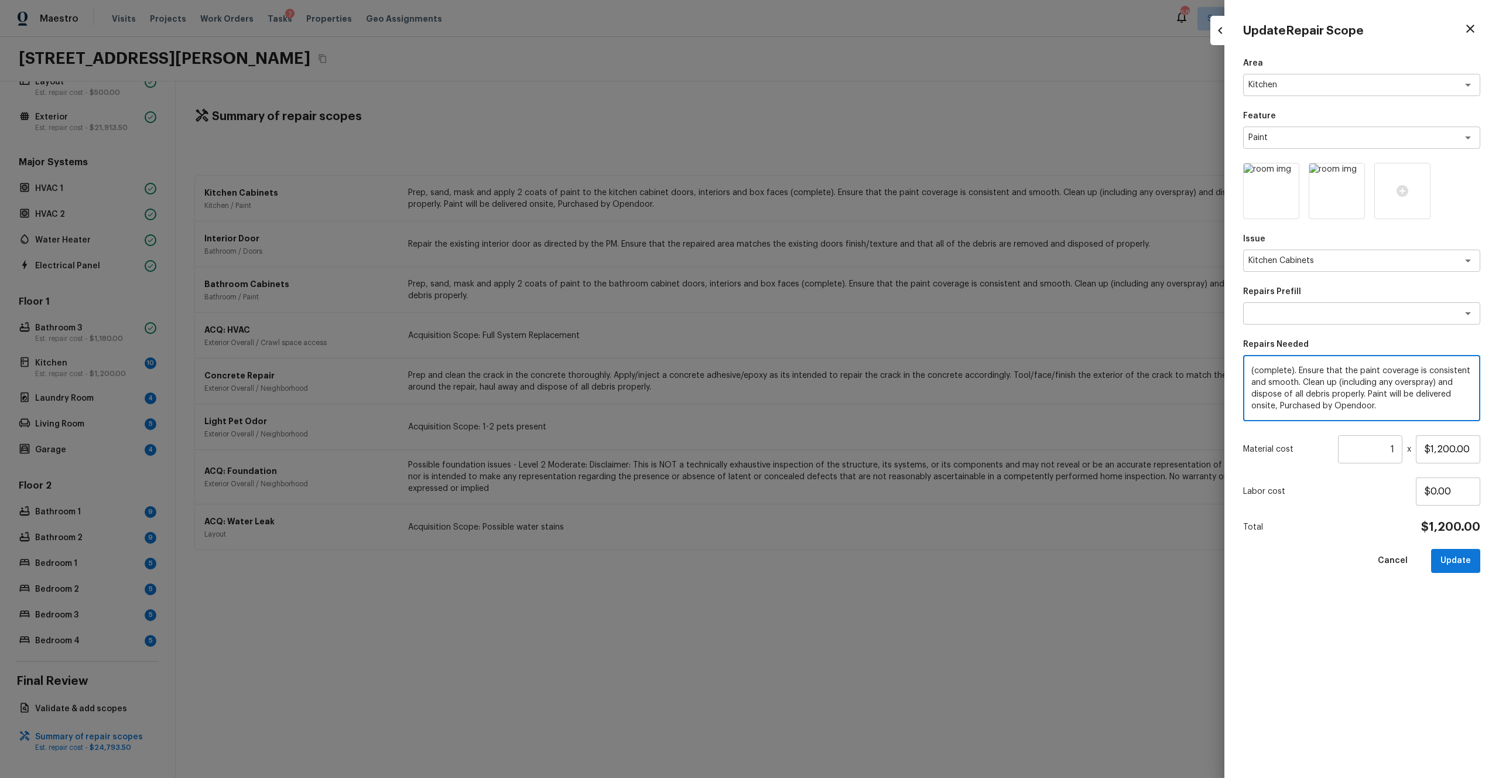
scroll to position [0, 0]
drag, startPoint x: 1385, startPoint y: 405, endPoint x: 1204, endPoint y: 323, distance: 197.9
click at [843, 323] on div "Update Repair Scope Area Kitchen x ​ Feature Paint x ​ Issue Kitchen Cabinets x…" at bounding box center [749, 389] width 1499 height 778
type textarea "Kitchen cabinets repairs and repaint"
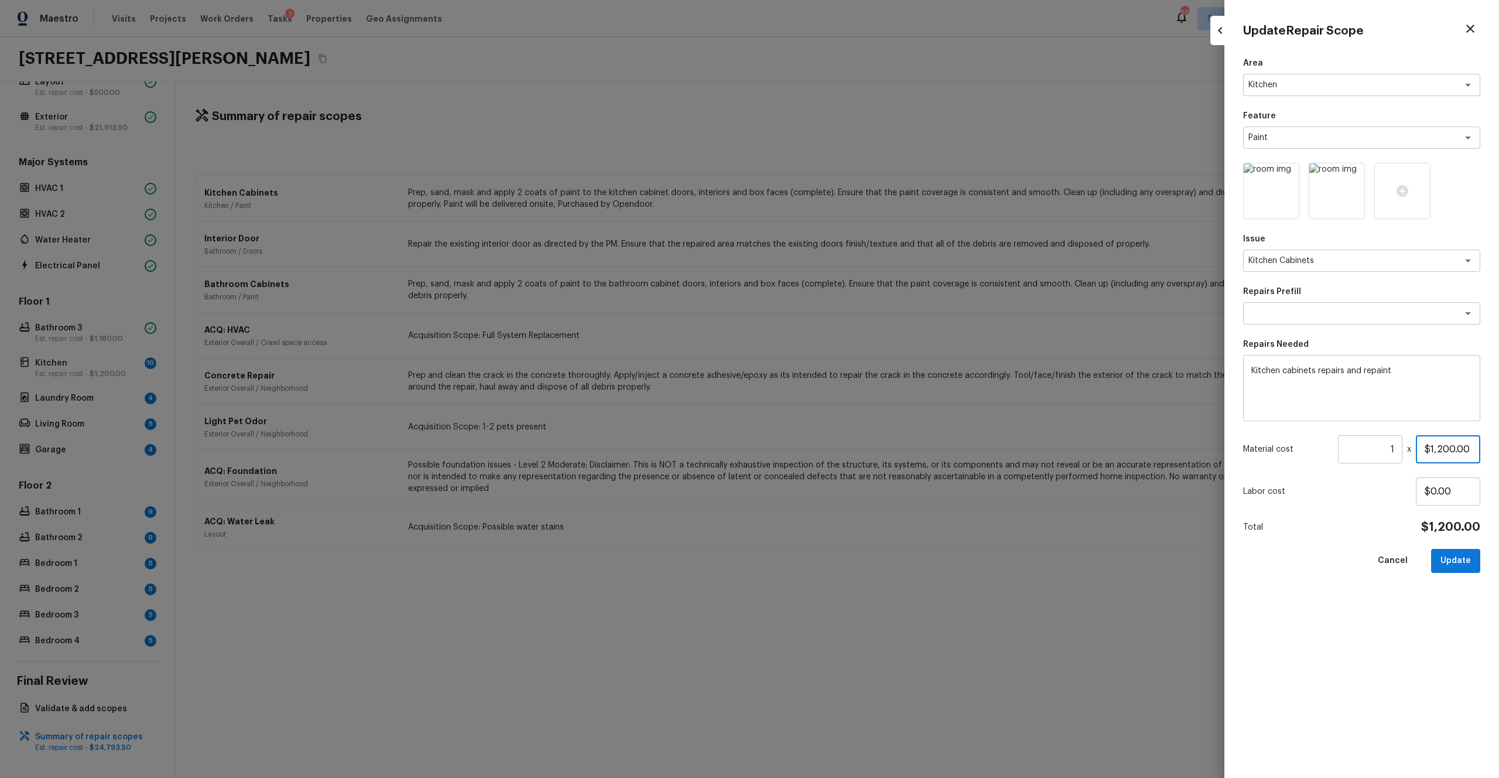
click at [843, 427] on input "$1,200.00" at bounding box center [1448, 449] width 64 height 28
type input "$1,300.00"
click at [843, 427] on div "Area Kitchen x ​ Feature Paint x ​ Issue Kitchen Cabinets x ​ Repairs Prefill x…" at bounding box center [1361, 408] width 237 height 702
click at [843, 427] on button "Update" at bounding box center [1455, 561] width 49 height 24
type input "$0.00"
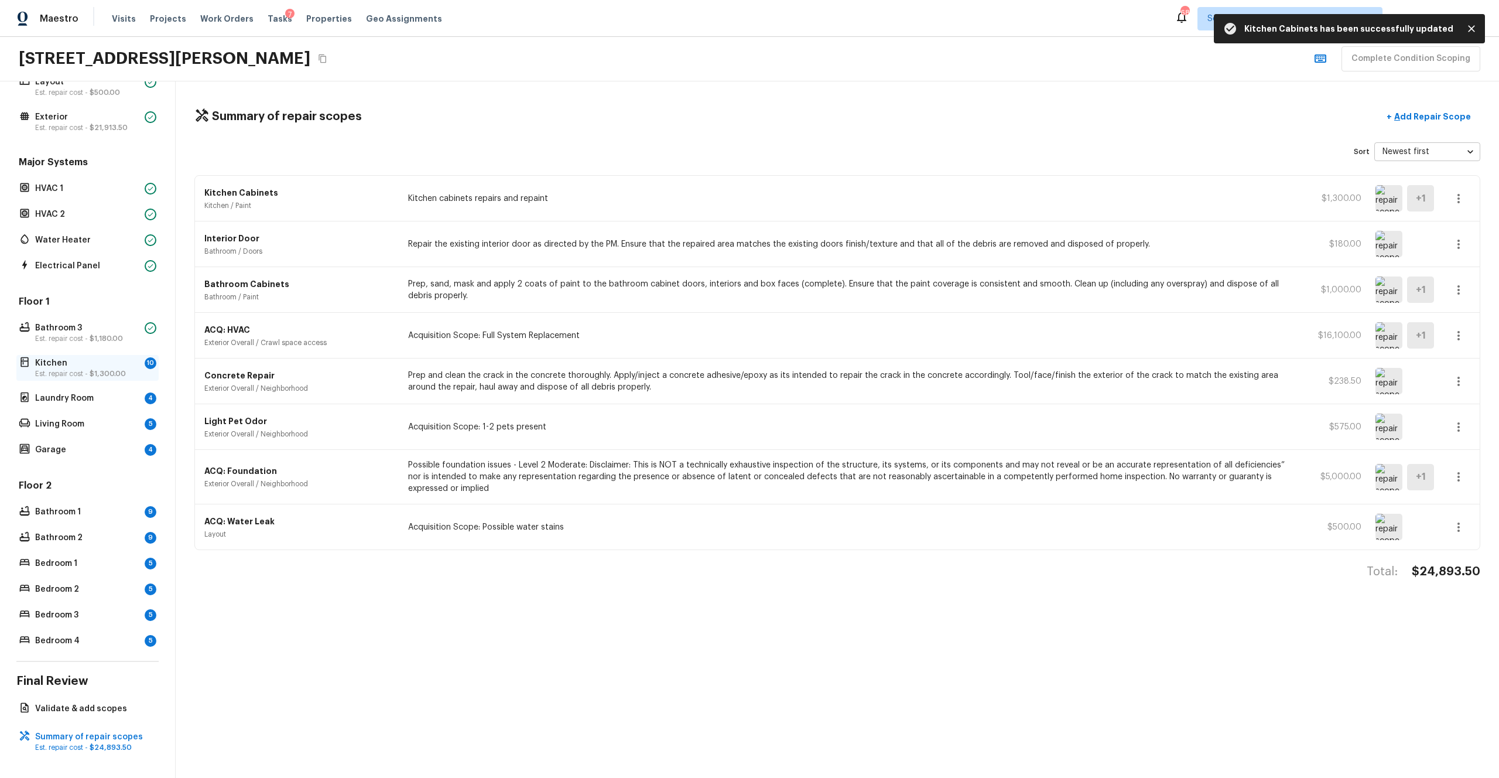
click at [59, 371] on p "Est. repair cost - $1,300.00" at bounding box center [87, 373] width 105 height 9
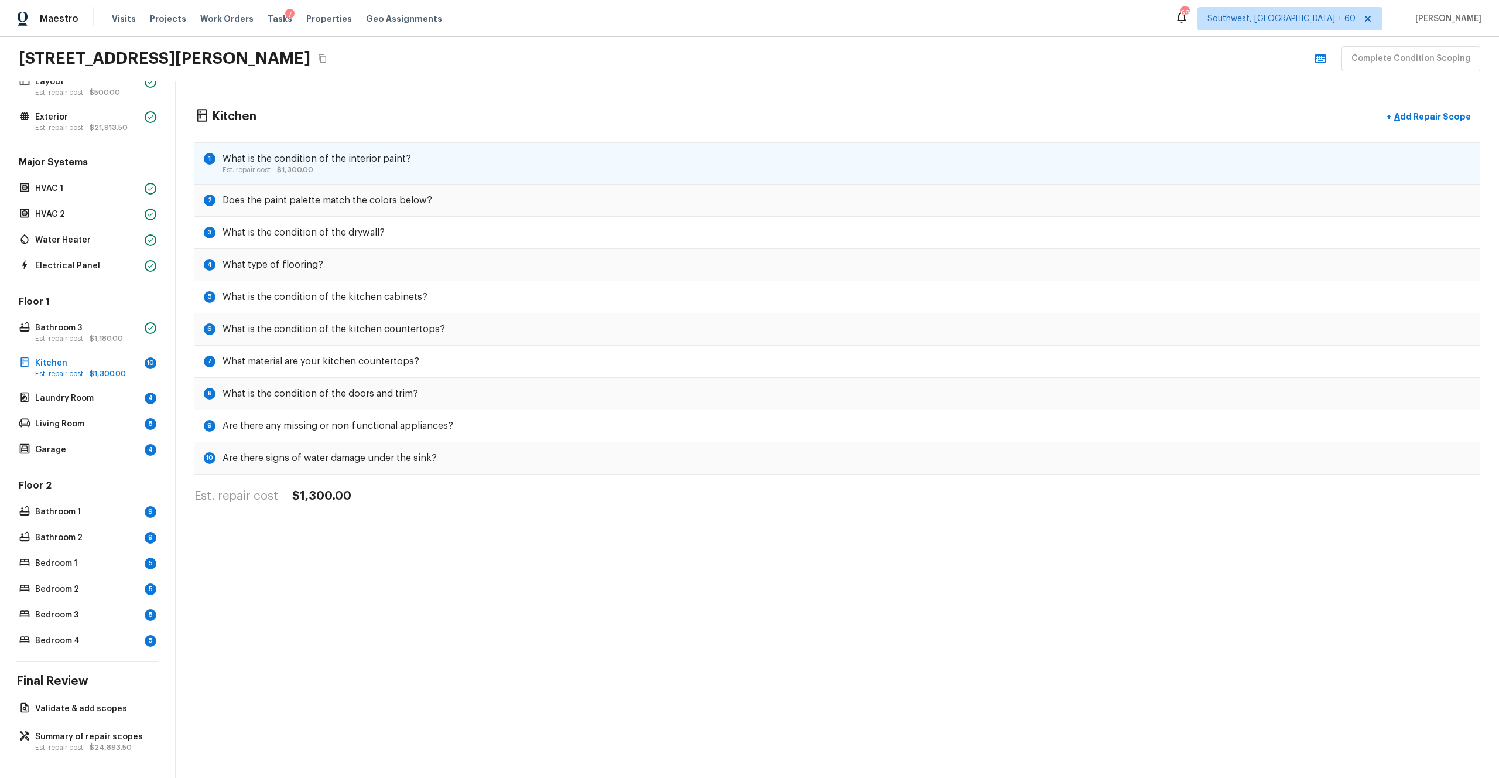
click at [542, 149] on div "1 What is the condition of the interior paint? Est. repair cost - $1,300.00" at bounding box center [837, 163] width 1286 height 42
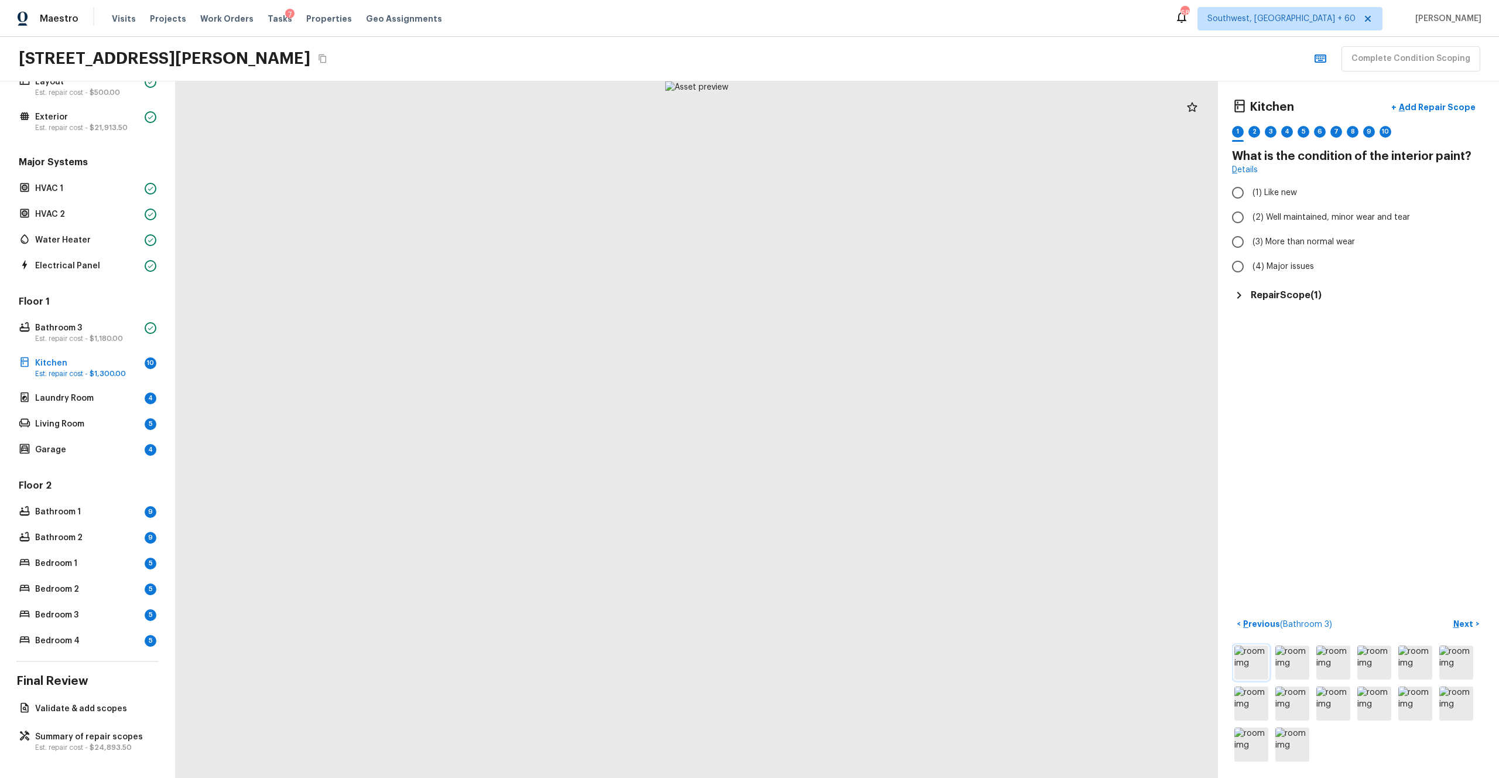
click at [843, 427] on img at bounding box center [1252, 662] width 34 height 34
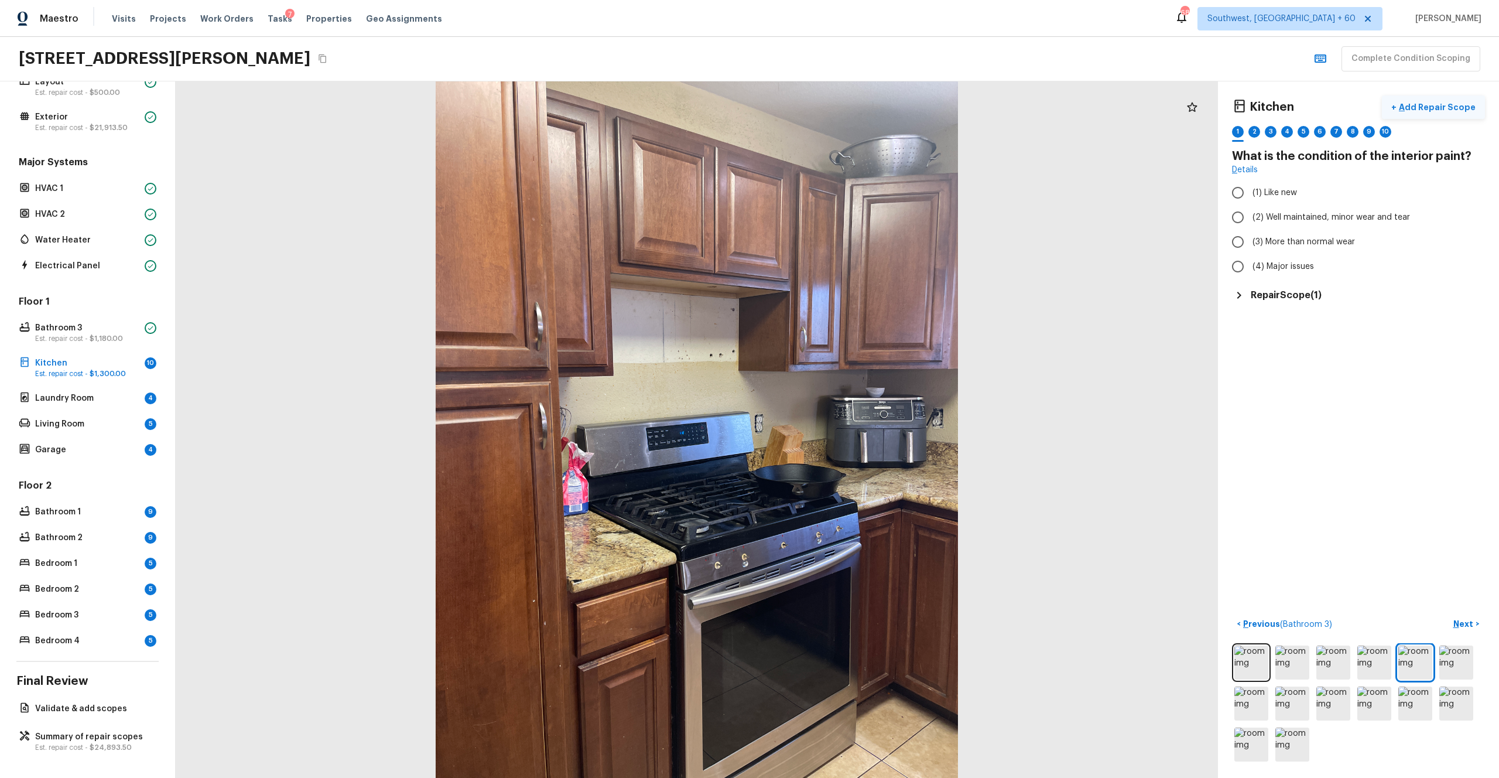
click at [843, 113] on button "+ Add Repair Scope" at bounding box center [1433, 107] width 103 height 24
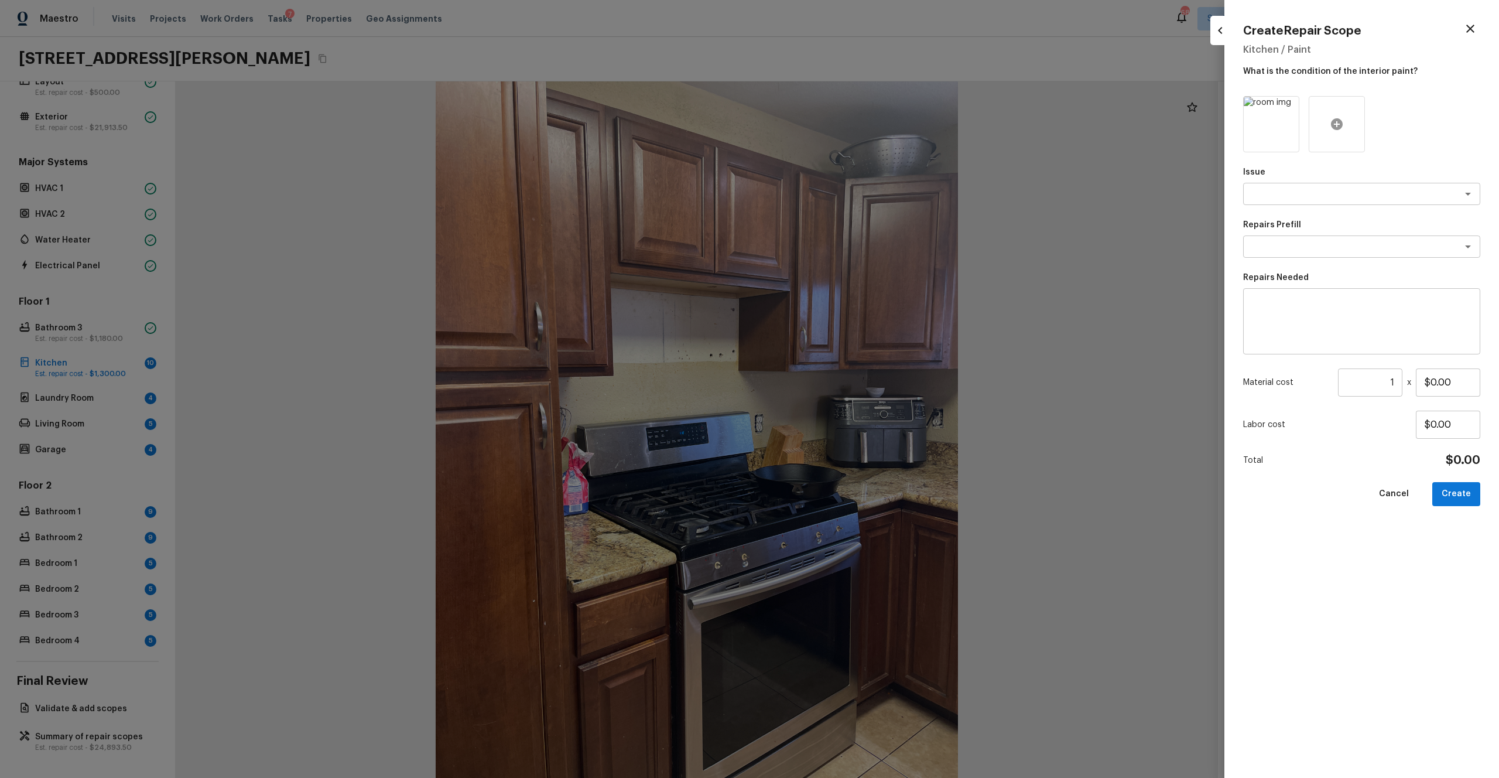
click at [843, 132] on div at bounding box center [1337, 124] width 56 height 56
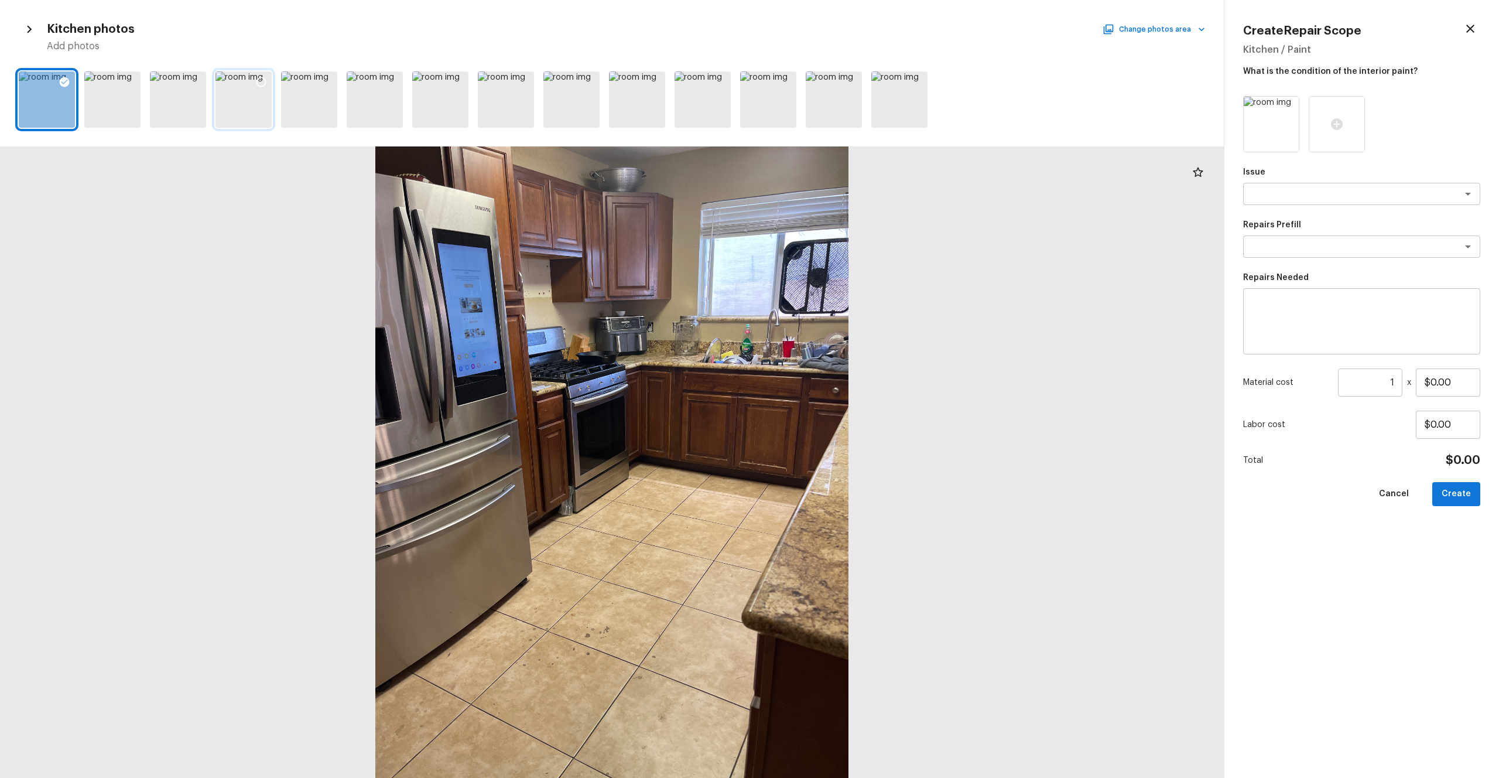
click at [262, 82] on icon at bounding box center [261, 82] width 12 height 12
click at [843, 109] on icon at bounding box center [1289, 107] width 12 height 12
click at [843, 206] on div "Issue x ​ Repairs Prefill x ​ Repairs Needed x ​ Material cost 1 ​ x $0.00 Labo…" at bounding box center [1361, 427] width 237 height 663
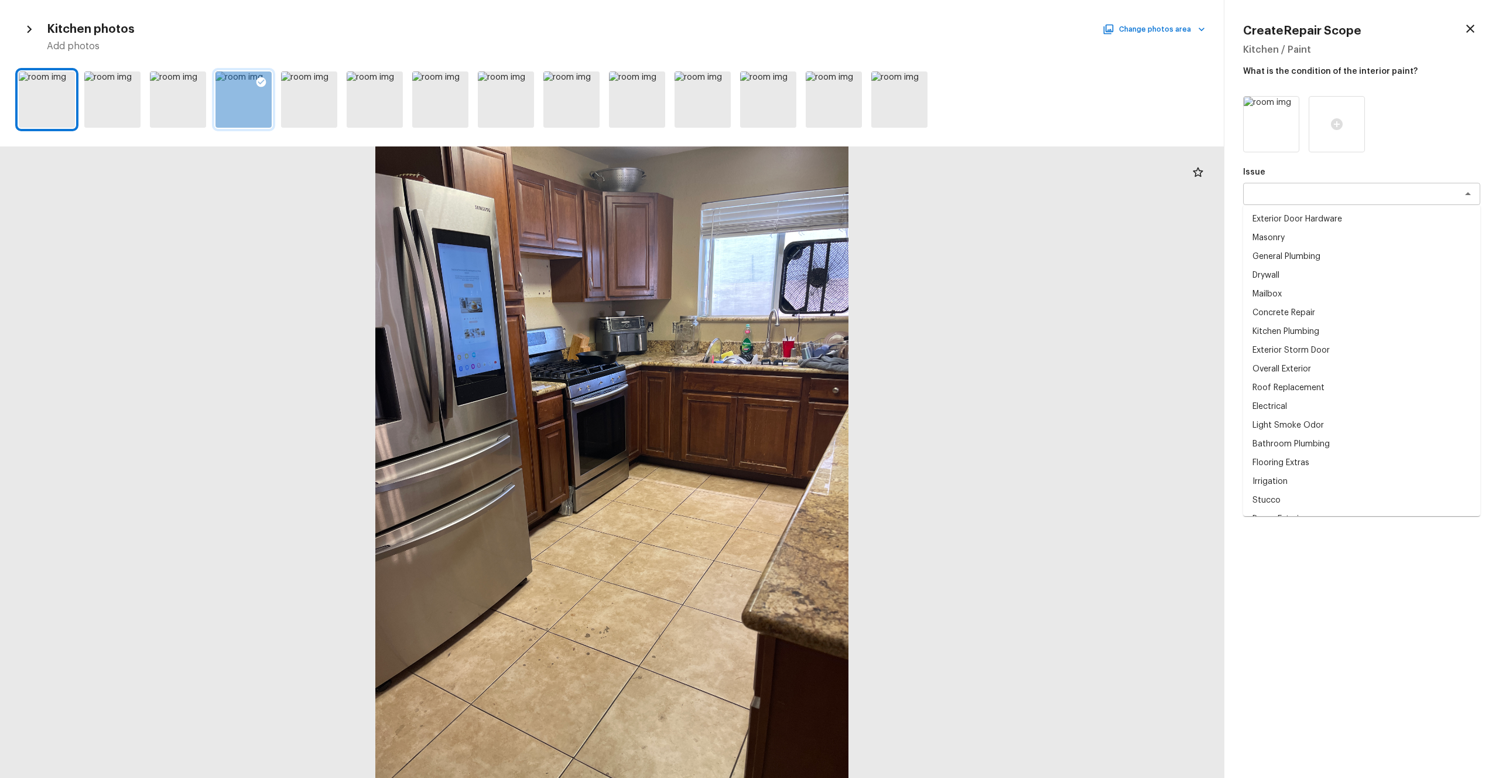
click at [843, 204] on div "Issue x ​ Exterior Door Hardware Masonry General Plumbing Drywall Mailbox Concr…" at bounding box center [1361, 185] width 237 height 39
click at [843, 205] on ul "Exterior Door Hardware Masonry General Plumbing Drywall Mailbox Concrete Repair…" at bounding box center [1361, 360] width 237 height 311
click at [843, 197] on textarea at bounding box center [1346, 194] width 194 height 12
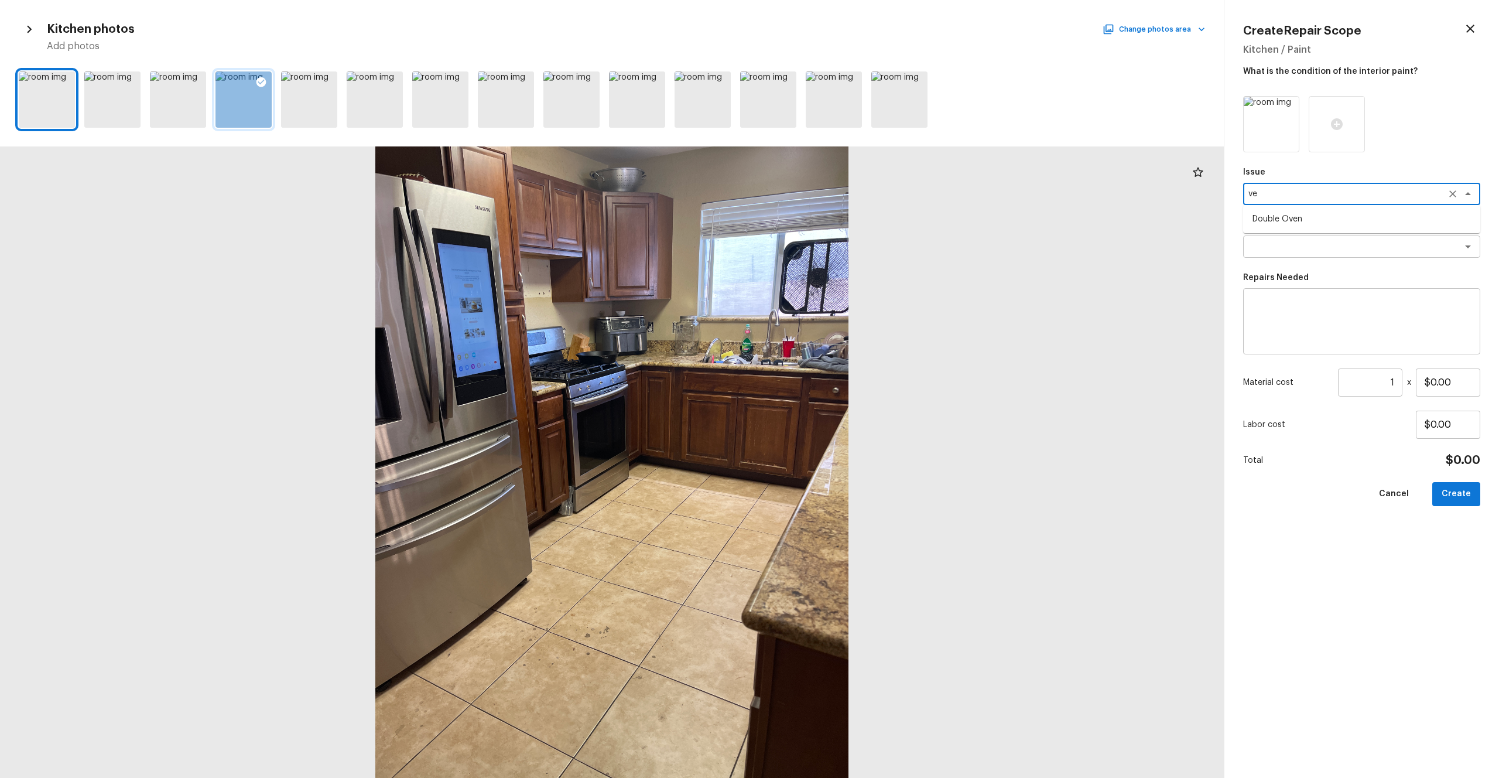
type textarea "v"
click at [843, 255] on div "x ​" at bounding box center [1361, 246] width 237 height 22
type textarea "hood"
click at [843, 233] on div "Repairs Prefill x ​" at bounding box center [1361, 238] width 237 height 39
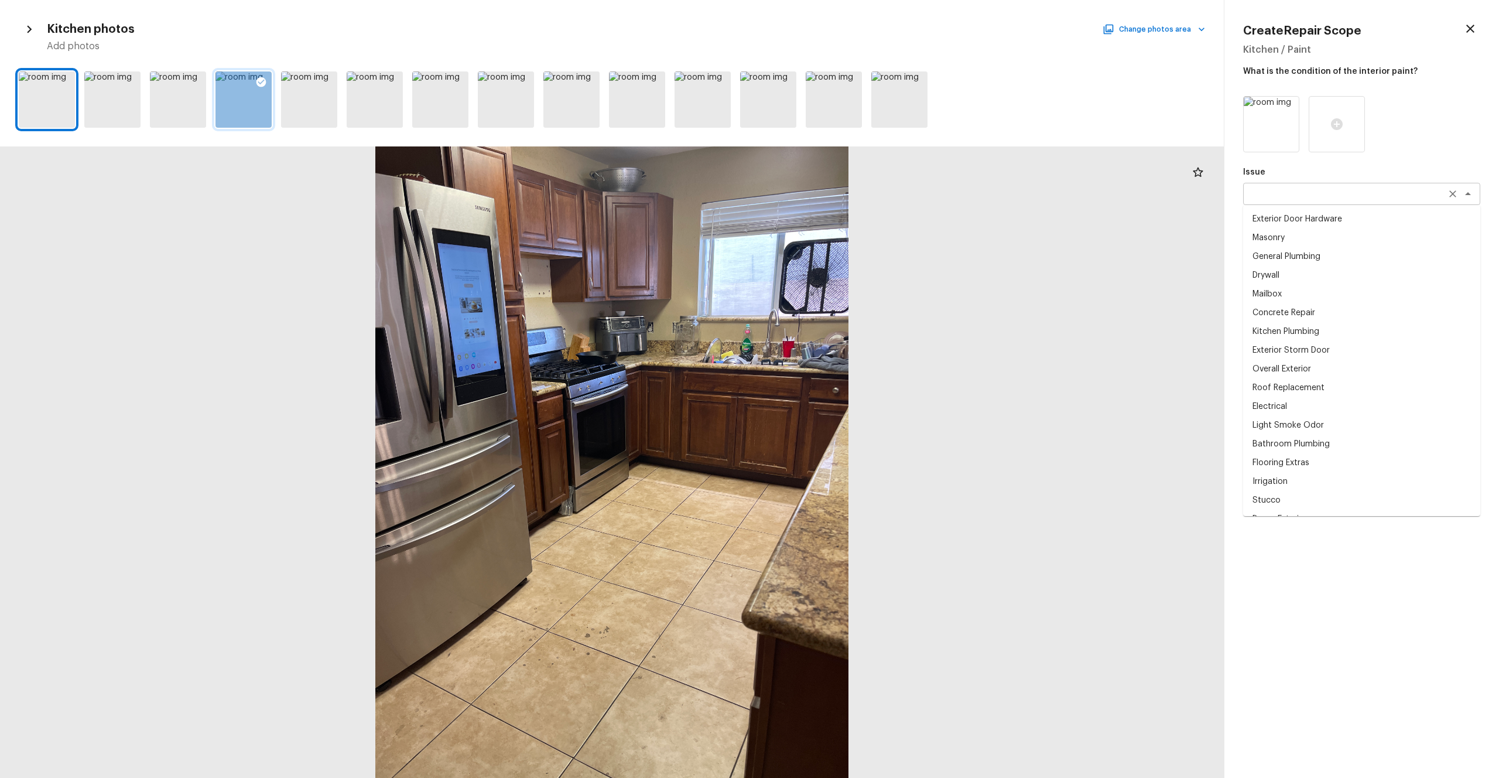
click at [843, 203] on div "x ​" at bounding box center [1361, 194] width 237 height 22
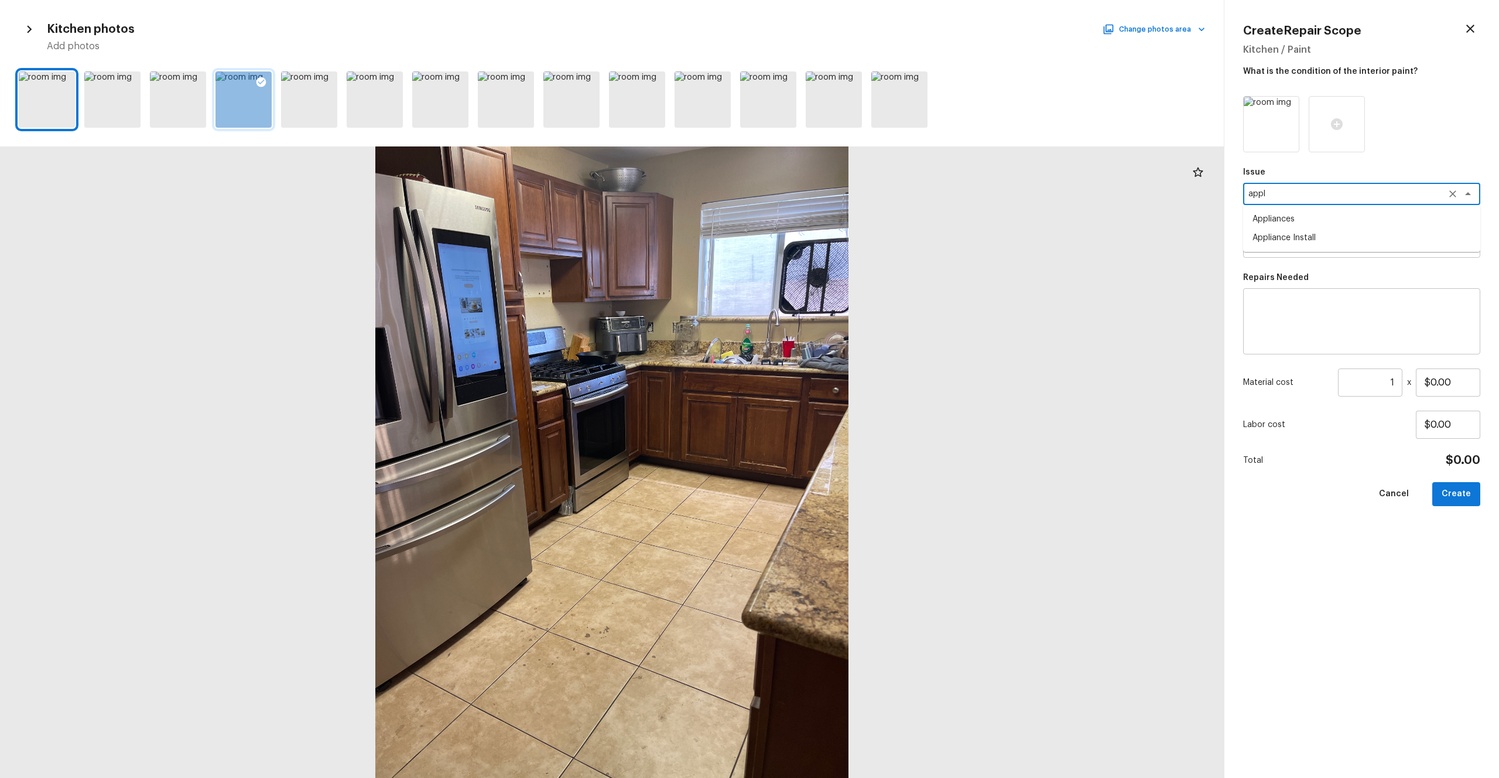
click at [843, 220] on li "Appliances" at bounding box center [1361, 219] width 237 height 19
click at [843, 237] on div "x ​" at bounding box center [1361, 246] width 237 height 22
type textarea "Appliances"
click at [843, 266] on li "Vent Hood Replacement" at bounding box center [1361, 271] width 237 height 19
type textarea "Vent Hood Replacement"
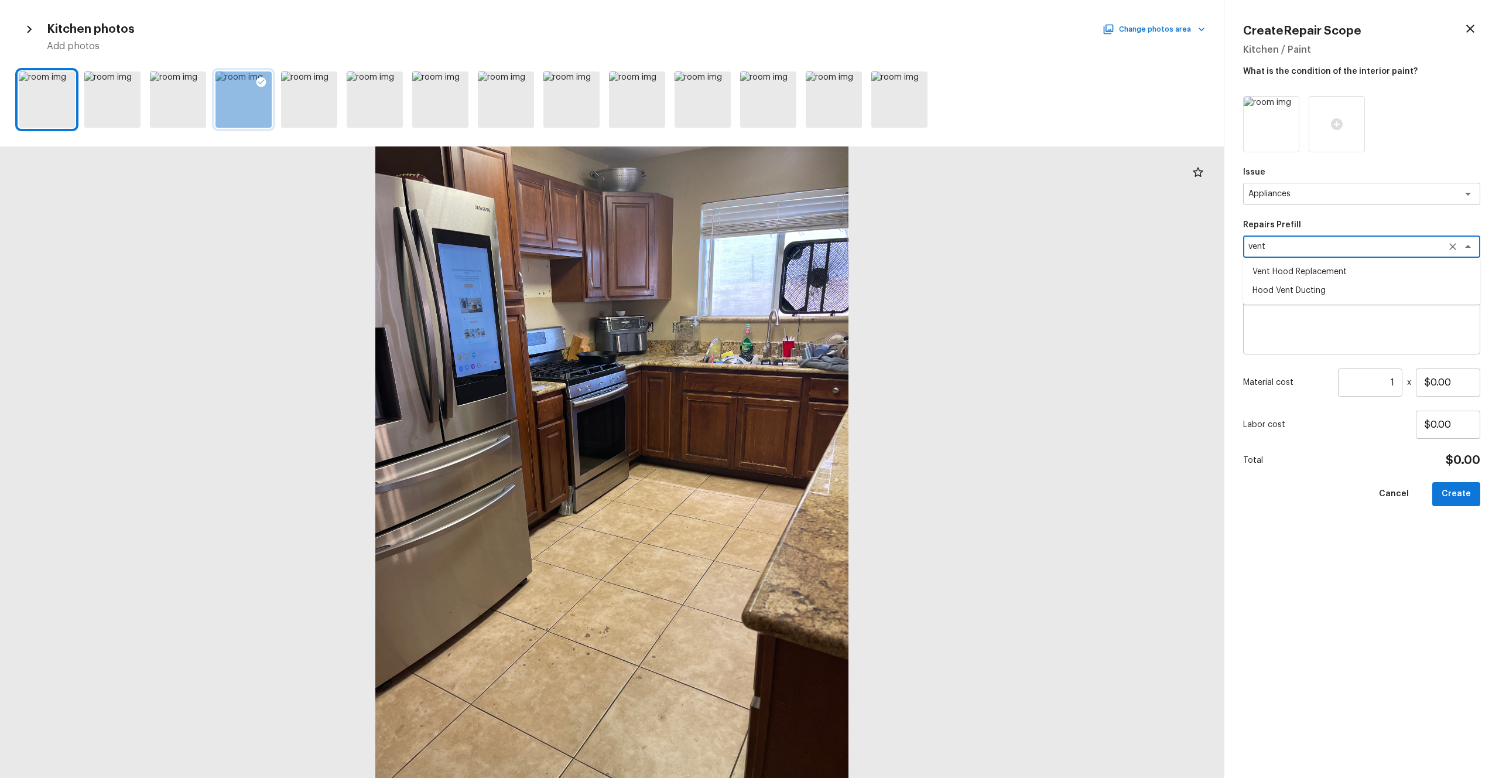
type textarea "Remove and replace the existing hood vent with new (PM to approve finish). Ensu…"
type input "$173.00"
type textarea "Vent Hood Replacement"
click at [843, 427] on button "Create" at bounding box center [1457, 494] width 48 height 24
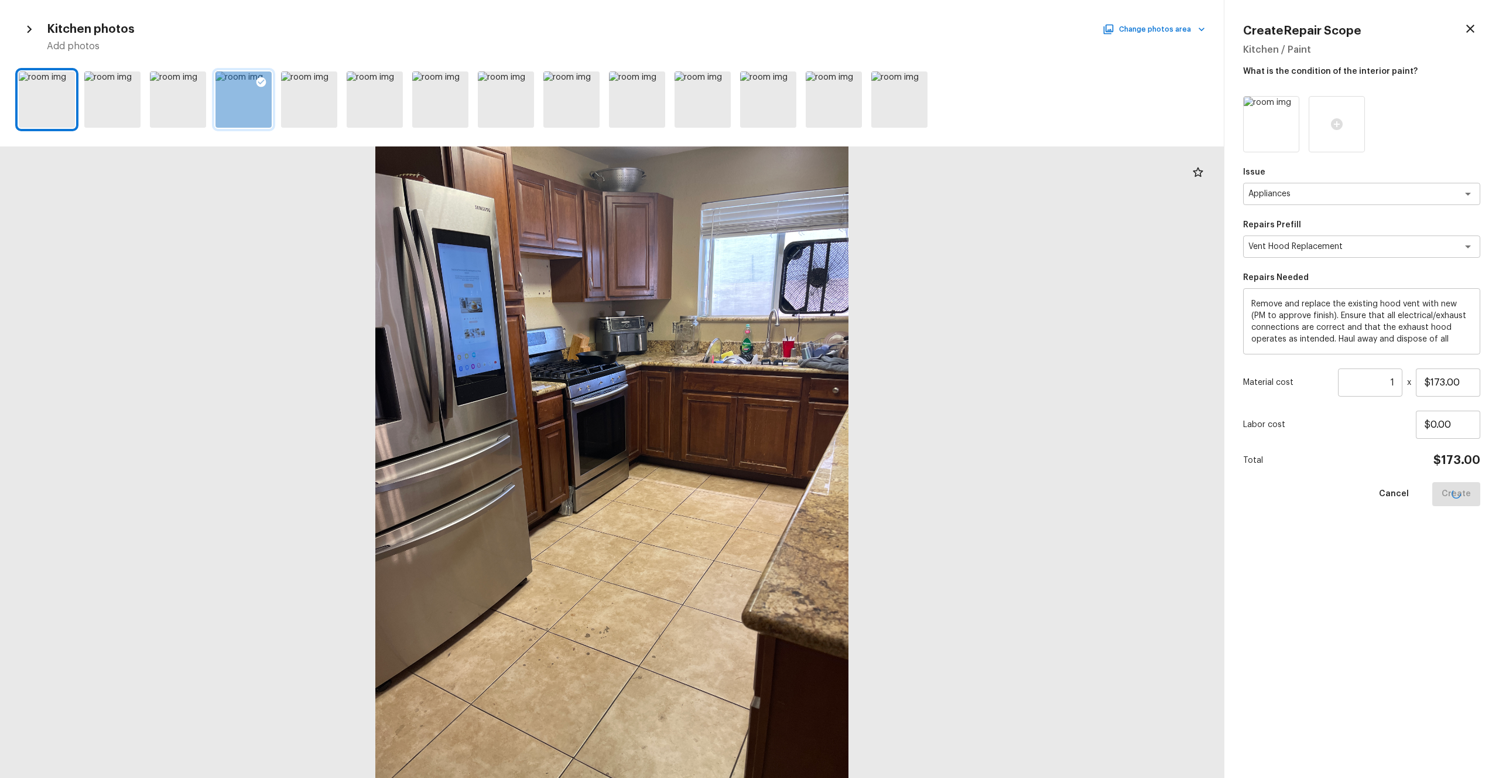
type input "$0.00"
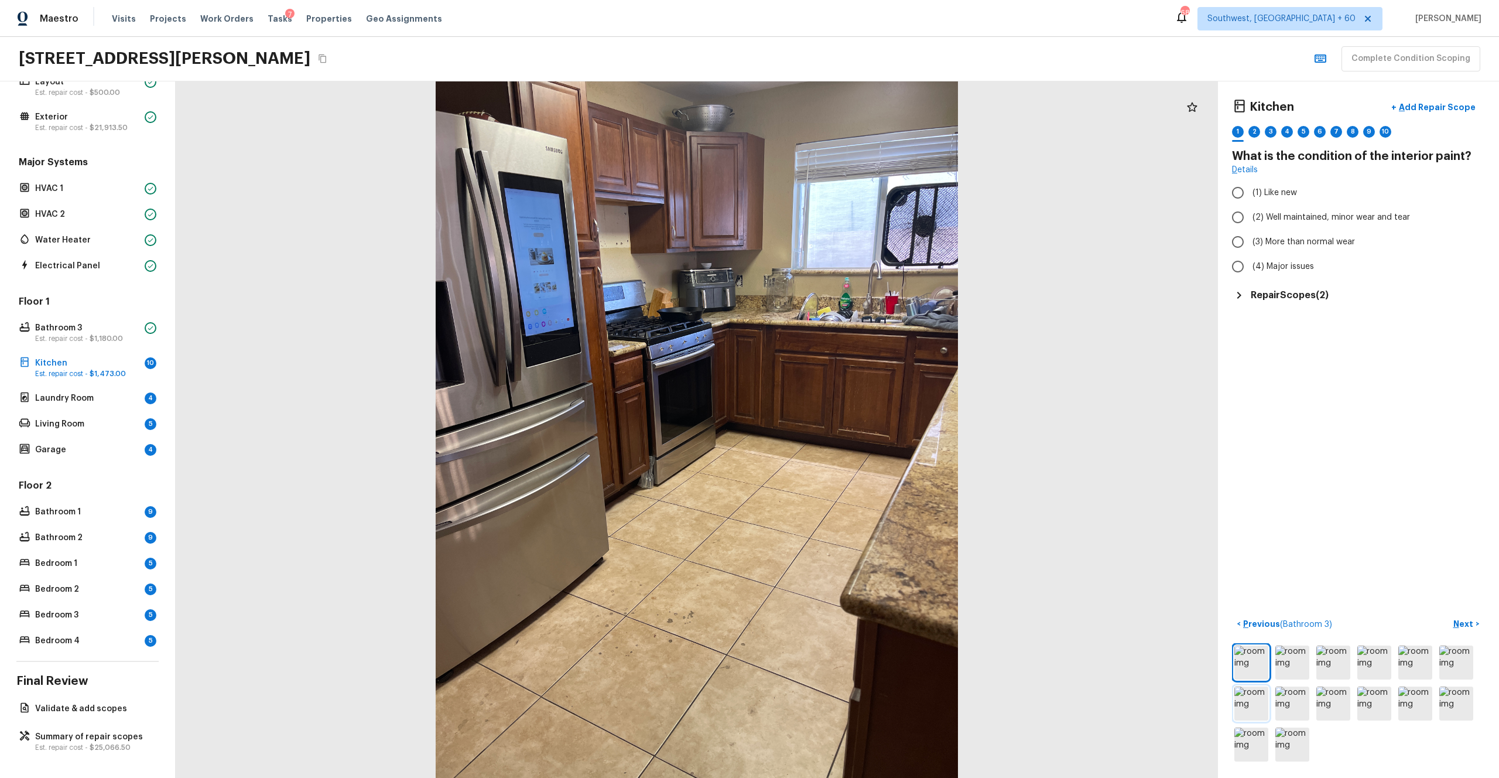
click at [843, 427] on img at bounding box center [1252, 703] width 34 height 34
click at [843, 224] on label "(2) Well maintained, minor wear and tear" at bounding box center [1351, 217] width 250 height 25
click at [843, 224] on input "(2) Well maintained, minor wear and tear" at bounding box center [1238, 217] width 25 height 25
radio input "true"
click at [843, 259] on label "(4) Major issues" at bounding box center [1351, 266] width 250 height 25
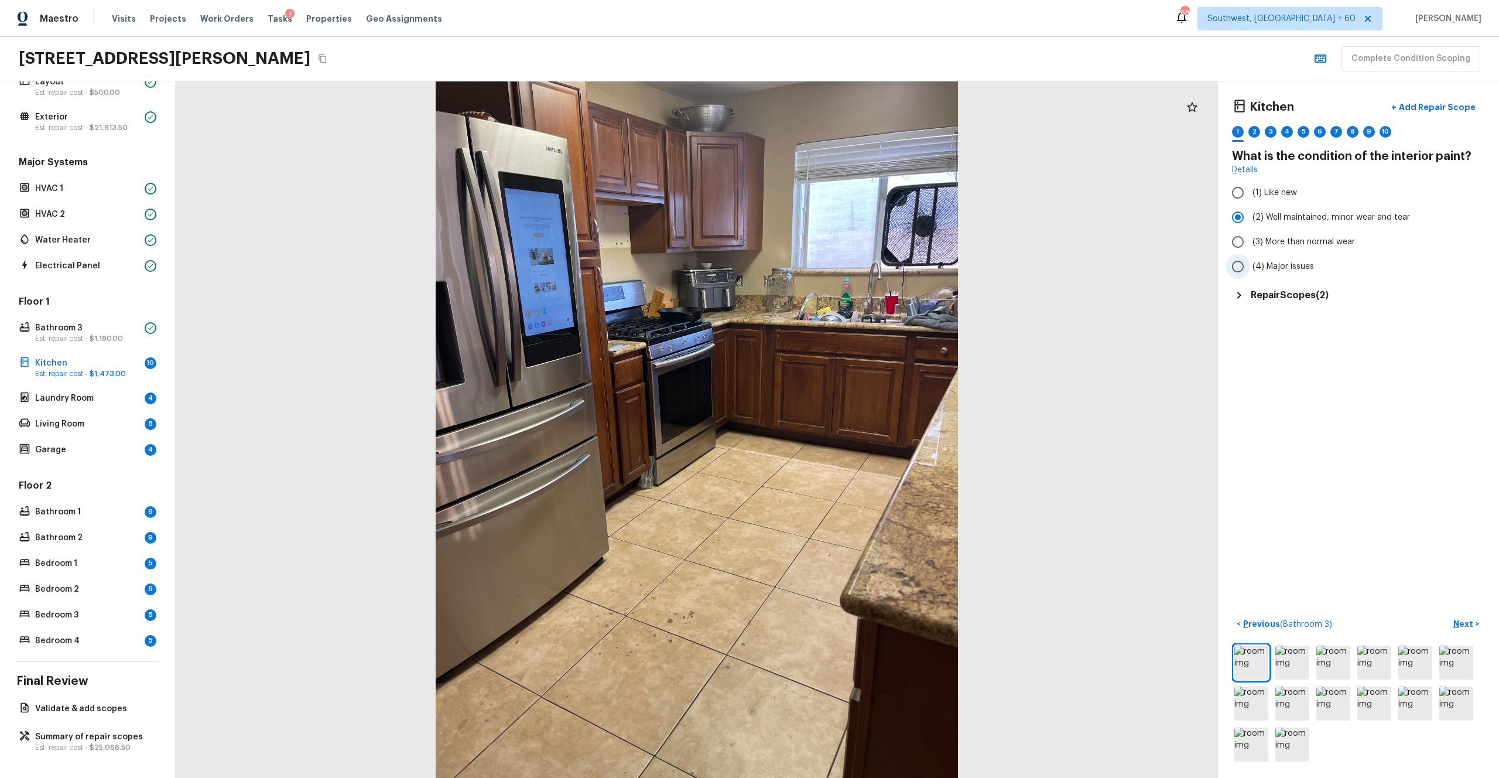
click at [843, 259] on input "(4) Major issues" at bounding box center [1238, 266] width 25 height 25
radio input "true"
click at [843, 247] on span "(3) More than normal wear" at bounding box center [1304, 242] width 102 height 12
click at [843, 247] on input "(3) More than normal wear" at bounding box center [1238, 242] width 25 height 25
radio input "true"
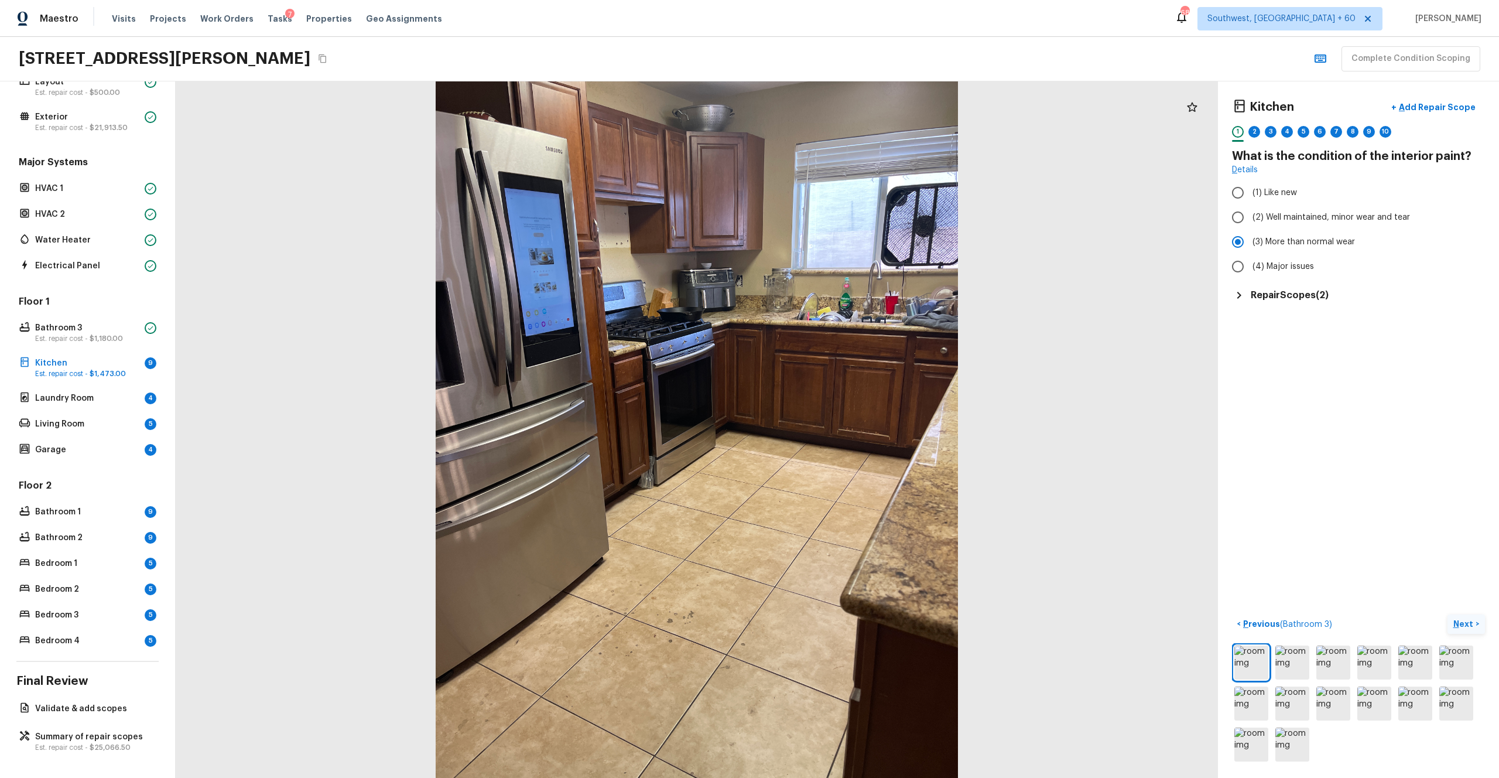
click at [843, 427] on p "Next" at bounding box center [1465, 624] width 22 height 12
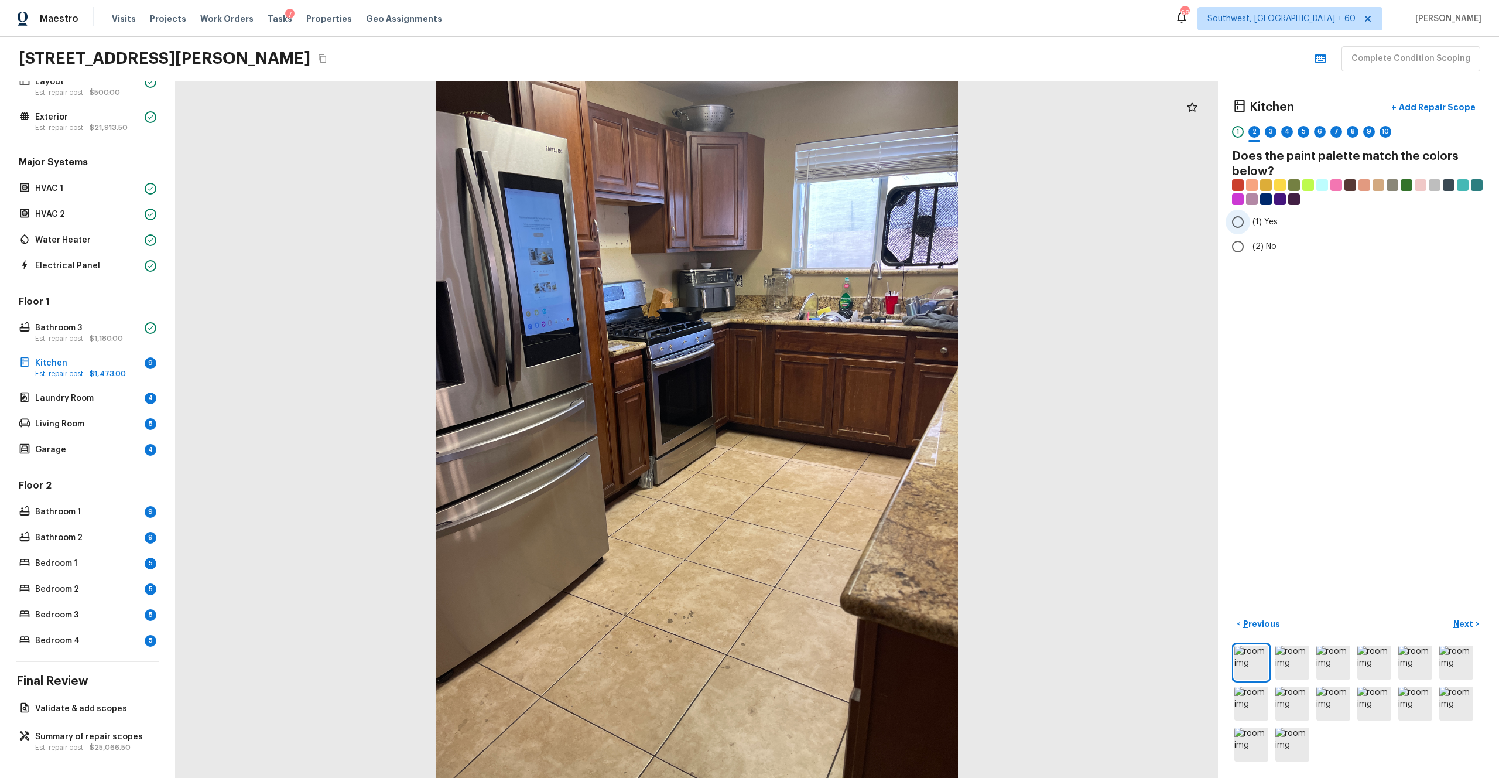
click at [843, 211] on label "(1) Yes" at bounding box center [1351, 222] width 250 height 25
click at [843, 211] on input "(1) Yes" at bounding box center [1238, 222] width 25 height 25
radio input "true"
click at [843, 427] on p "Next" at bounding box center [1465, 624] width 22 height 12
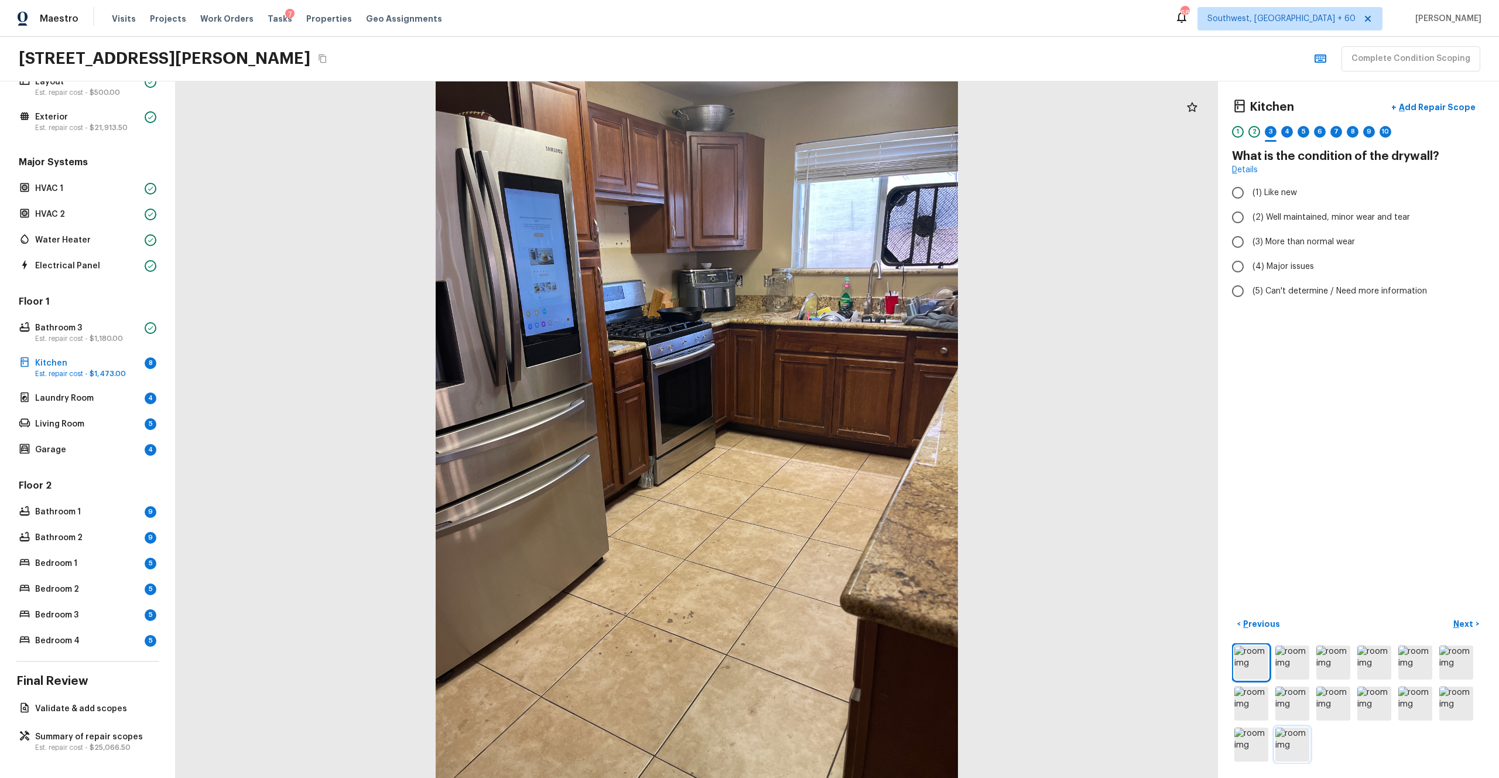
click at [843, 427] on img at bounding box center [1293, 744] width 34 height 34
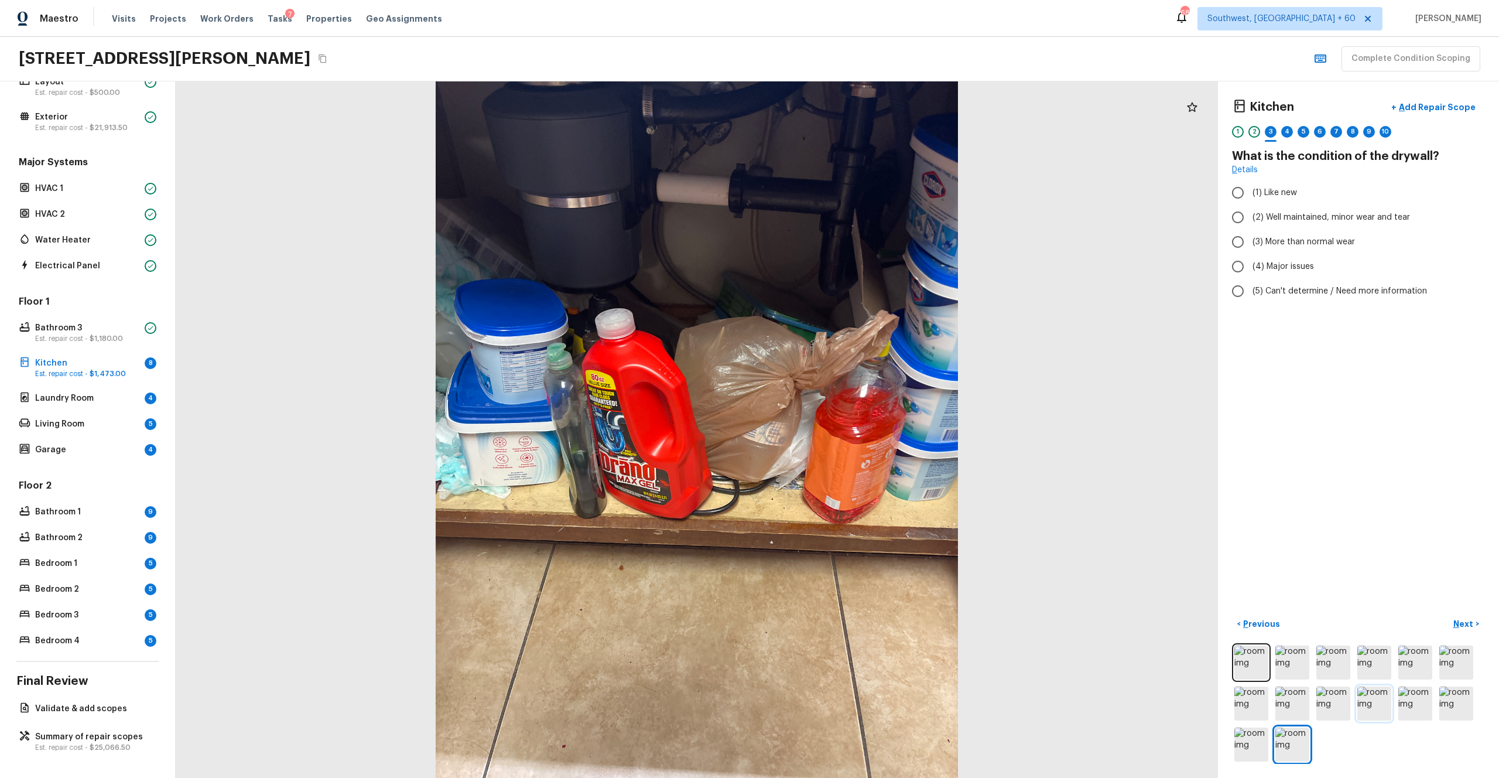
click at [843, 427] on img at bounding box center [1375, 703] width 34 height 34
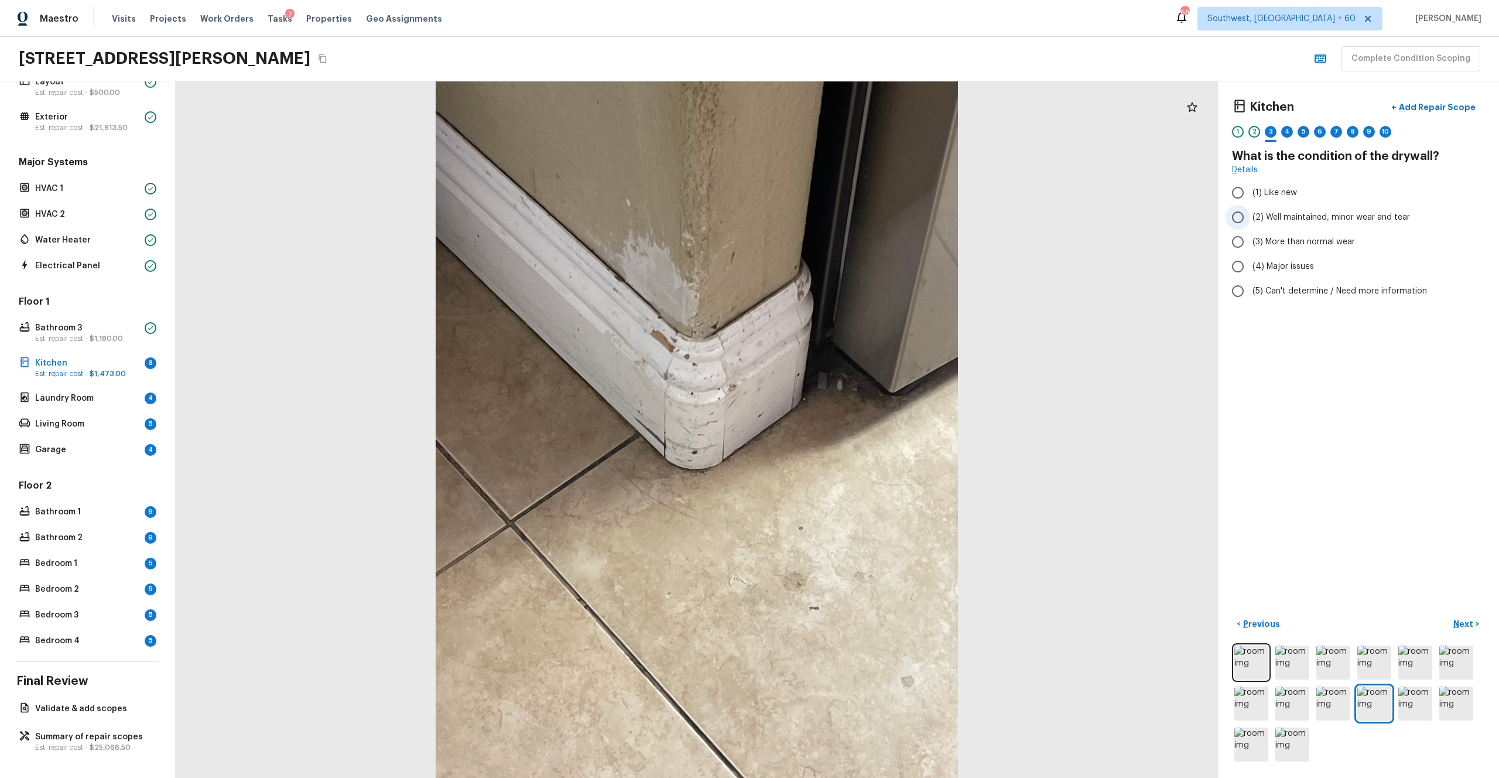
click at [843, 214] on span "(2) Well maintained, minor wear and tear" at bounding box center [1332, 217] width 158 height 12
click at [843, 214] on input "(2) Well maintained, minor wear and tear" at bounding box center [1238, 217] width 25 height 25
radio input "true"
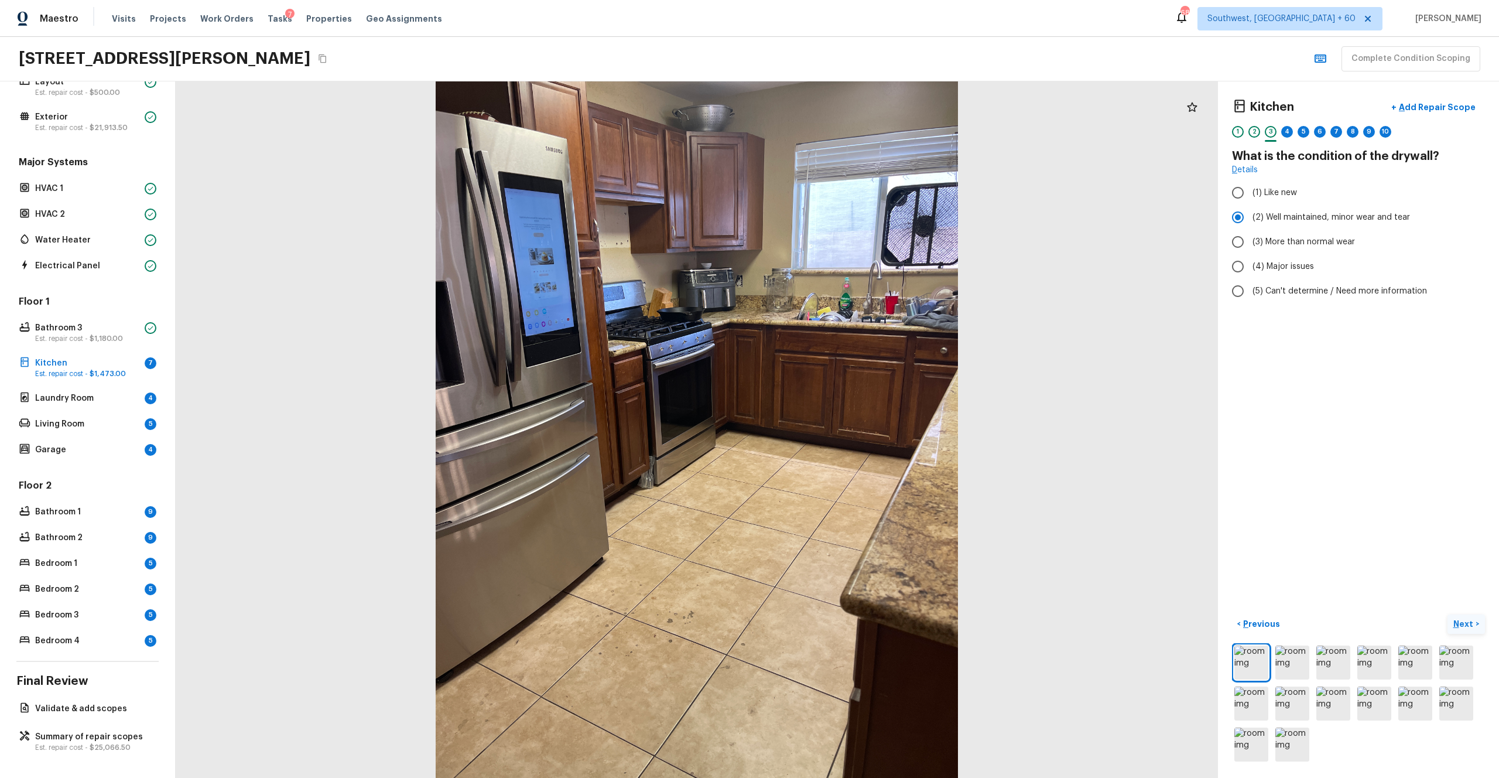
click at [843, 427] on p "Next" at bounding box center [1465, 624] width 22 height 12
click at [843, 255] on span "(3) Tile" at bounding box center [1266, 251] width 26 height 12
click at [843, 255] on input "(3) Tile" at bounding box center [1238, 251] width 25 height 25
checkbox input "true"
click at [843, 427] on button "Next >" at bounding box center [1466, 623] width 37 height 19
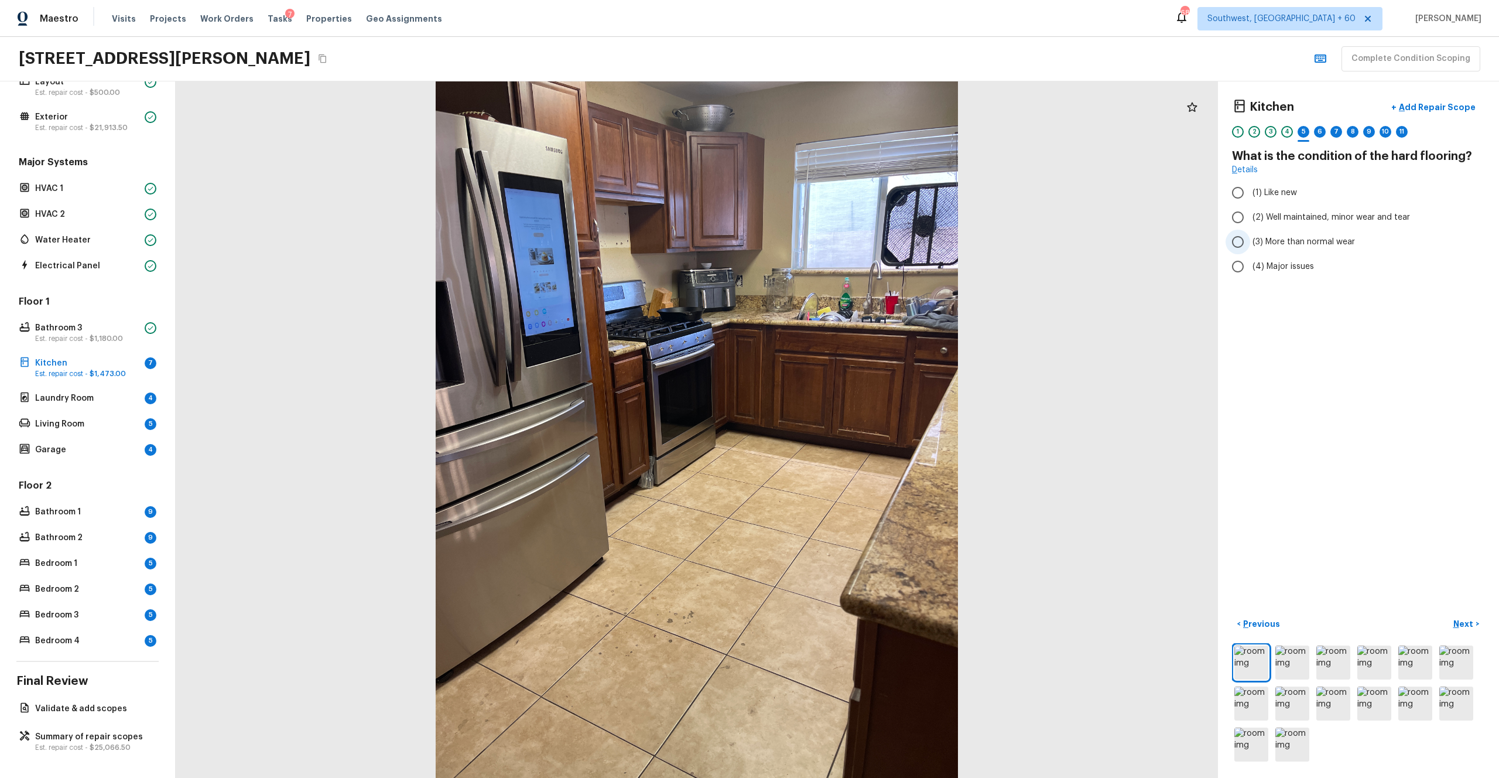
click at [843, 245] on span "(3) More than normal wear" at bounding box center [1304, 242] width 102 height 12
click at [843, 245] on input "(3) More than normal wear" at bounding box center [1238, 242] width 25 height 25
radio input "true"
click at [843, 427] on p "Next" at bounding box center [1465, 624] width 22 height 12
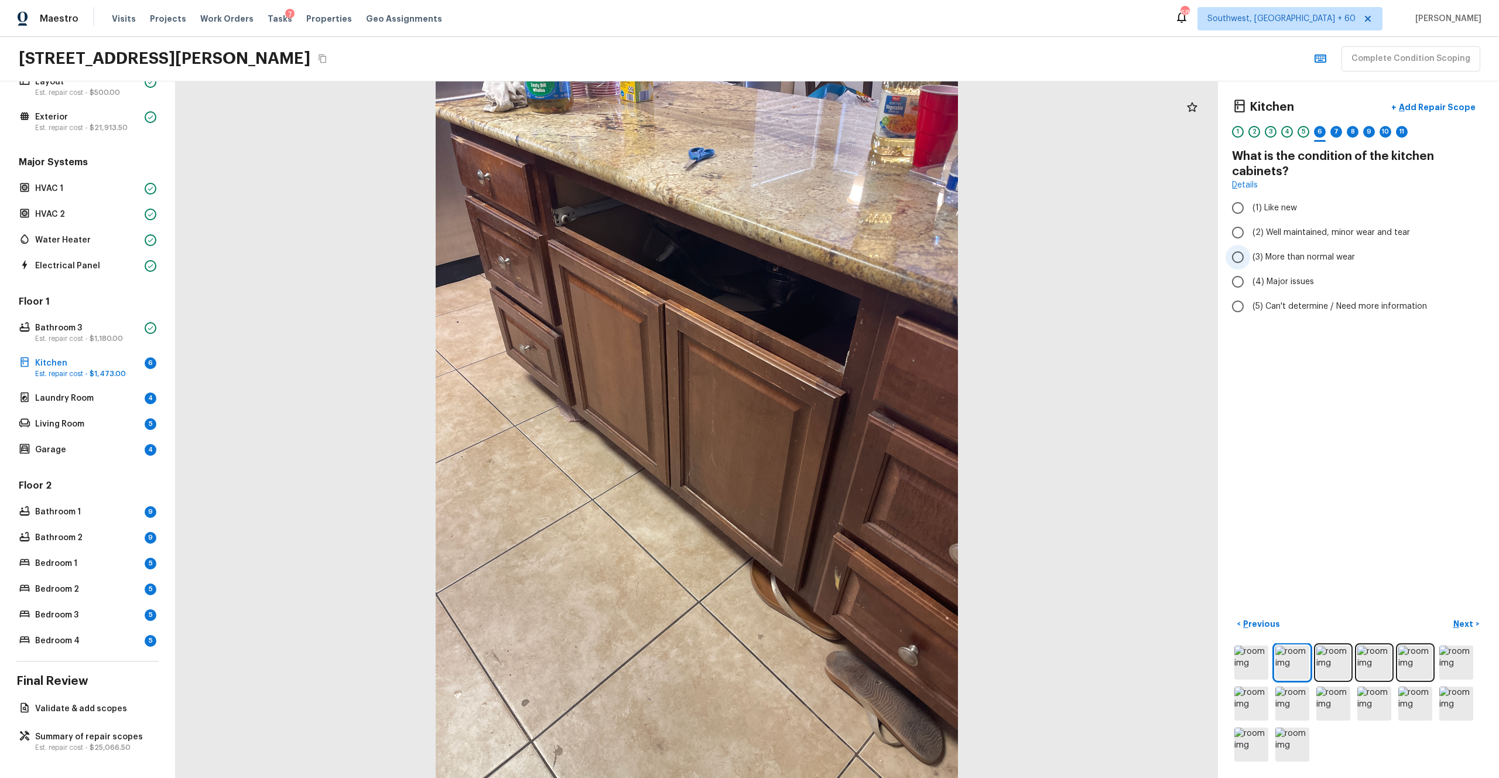
click at [843, 262] on span "(3) More than normal wear" at bounding box center [1304, 257] width 102 height 12
click at [843, 262] on input "(3) More than normal wear" at bounding box center [1238, 257] width 25 height 25
radio input "true"
click at [843, 427] on p "Next" at bounding box center [1465, 624] width 22 height 12
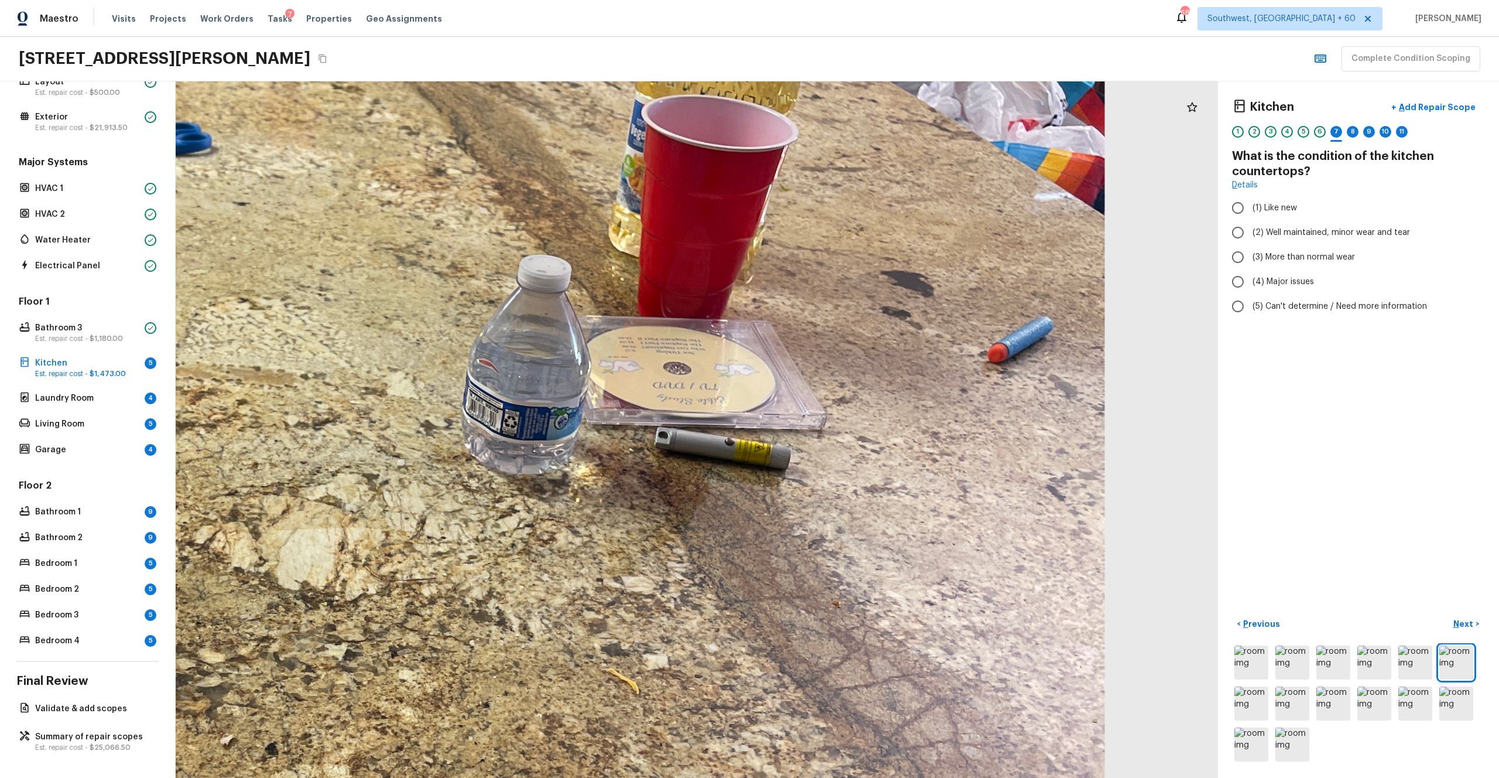
drag, startPoint x: 939, startPoint y: 356, endPoint x: 873, endPoint y: 476, distance: 137.1
click at [843, 427] on div at bounding box center [373, 646] width 2919 height 1950
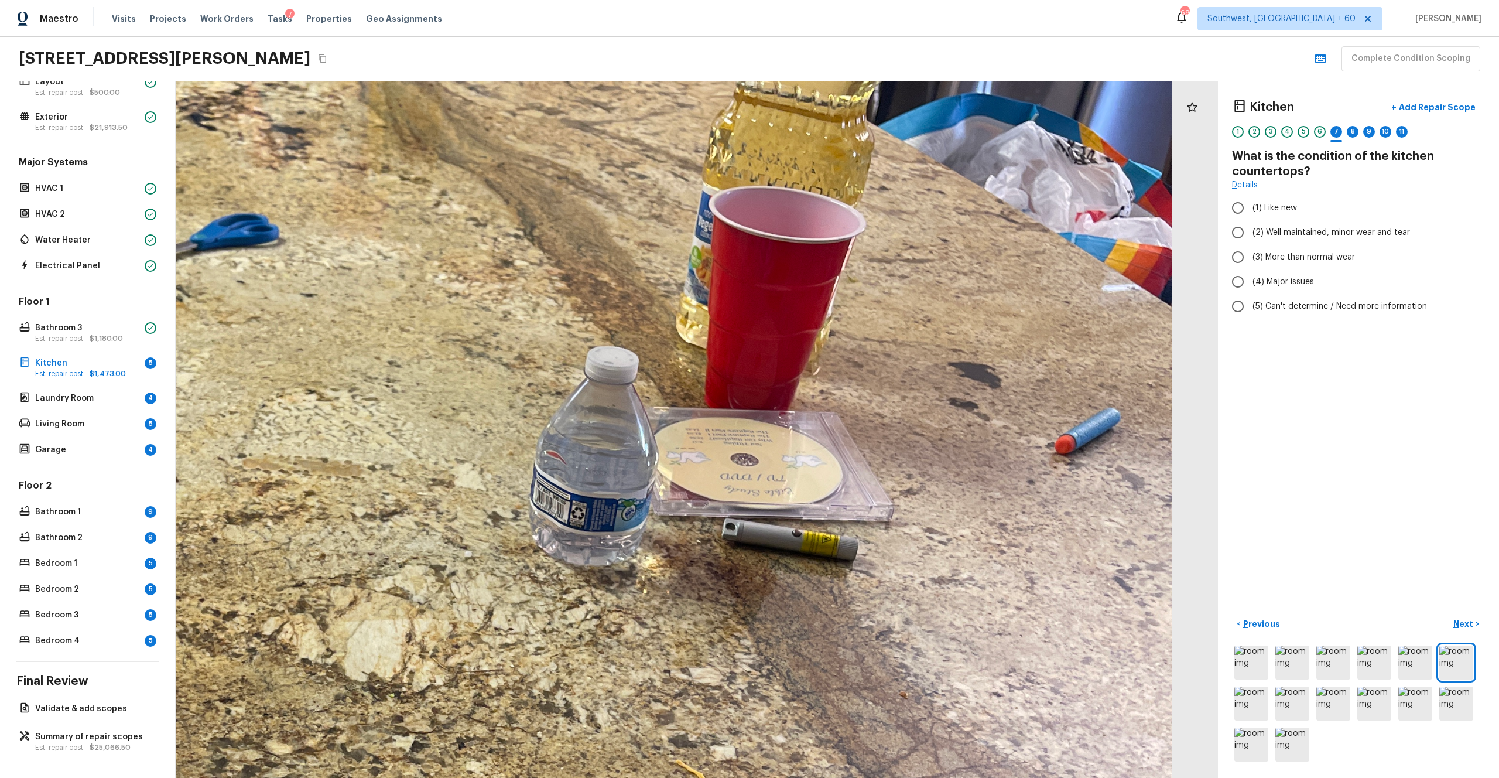
drag, startPoint x: 818, startPoint y: 381, endPoint x: 877, endPoint y: 466, distance: 103.2
click at [843, 427] on div at bounding box center [441, 737] width 2919 height 1950
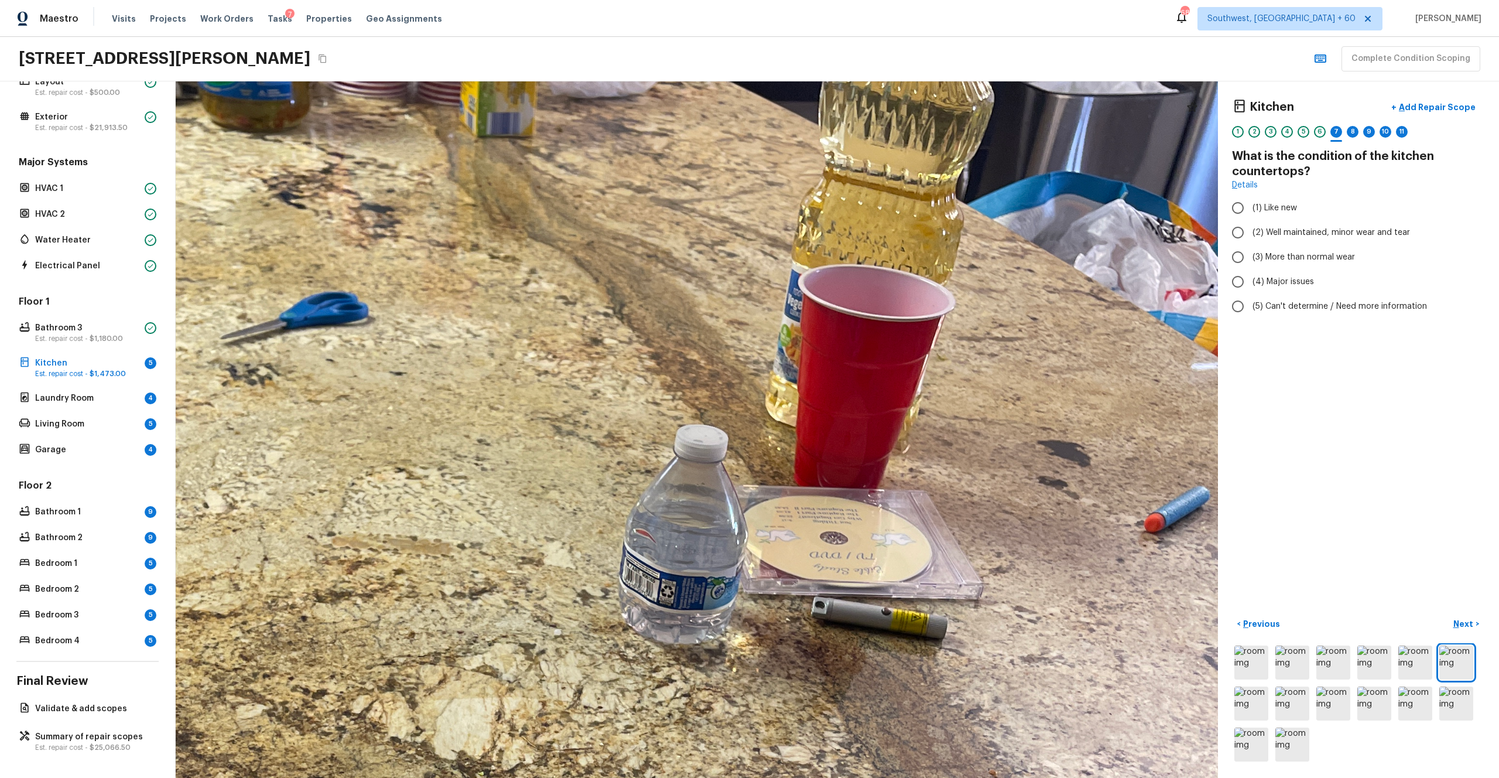
drag, startPoint x: 450, startPoint y: 307, endPoint x: 614, endPoint y: 469, distance: 229.8
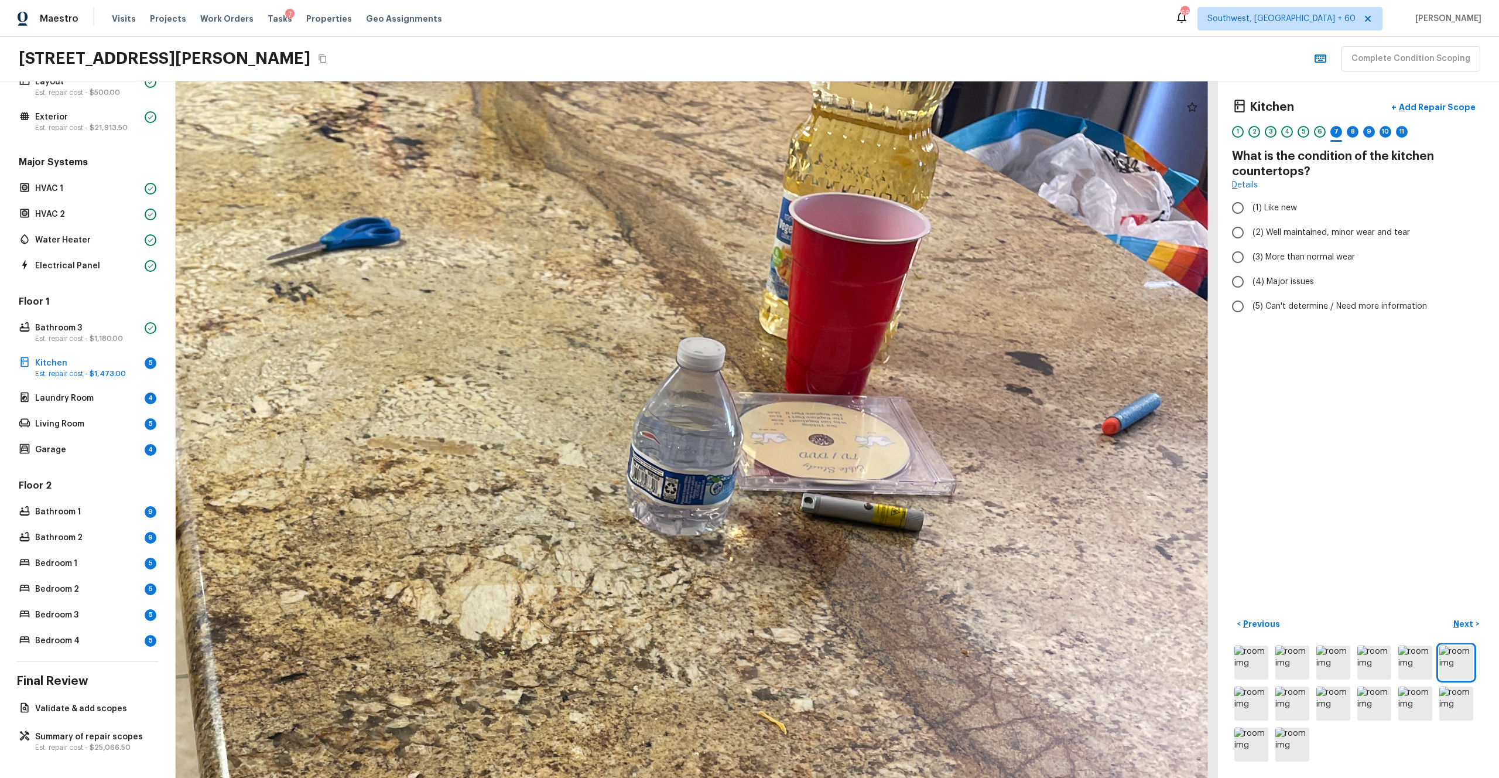
drag, startPoint x: 879, startPoint y: 615, endPoint x: 845, endPoint y: 525, distance: 96.4
click at [843, 427] on div at bounding box center [547, 690] width 2640 height 1763
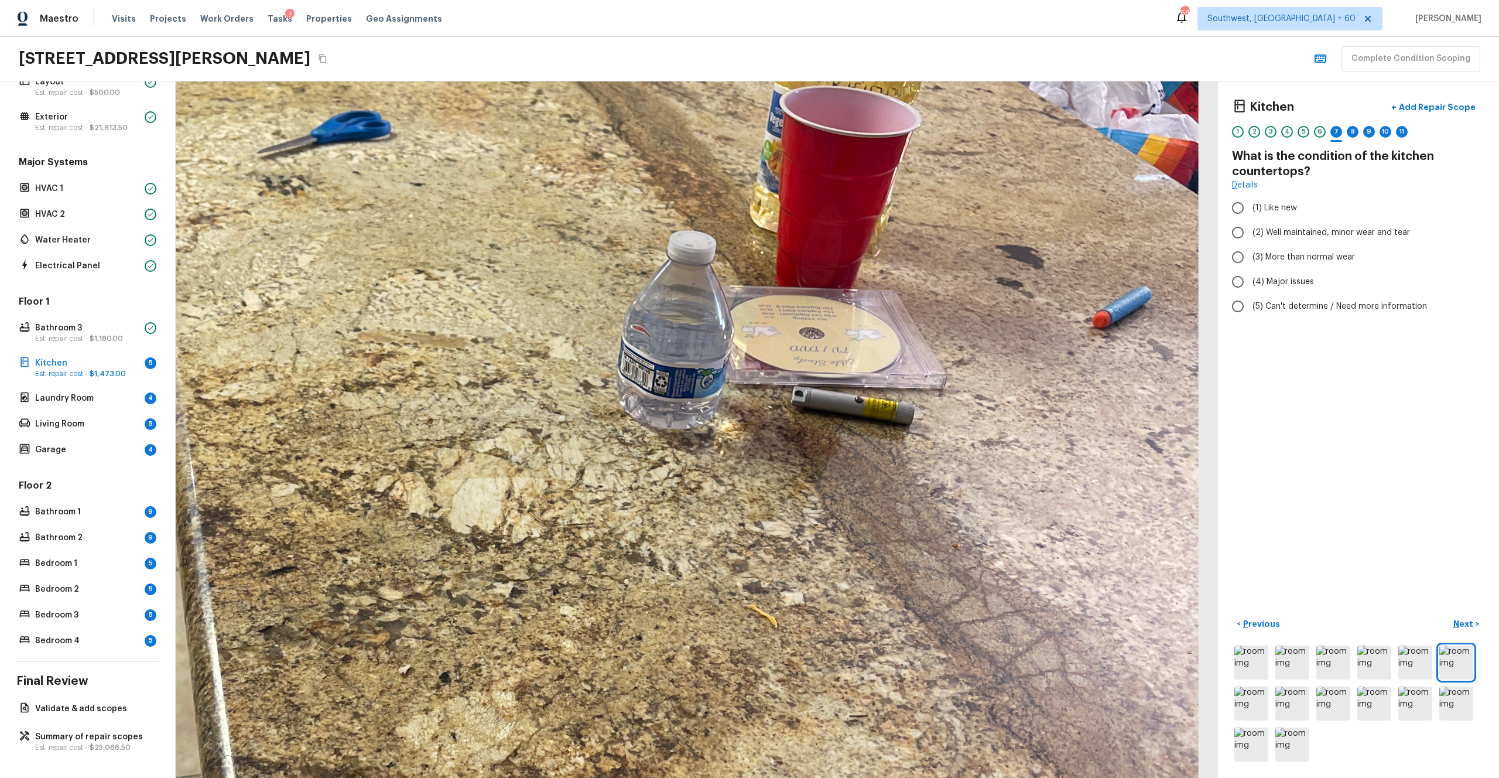
drag, startPoint x: 865, startPoint y: 571, endPoint x: 856, endPoint y: 466, distance: 105.3
click at [843, 427] on div at bounding box center [538, 583] width 2640 height 1763
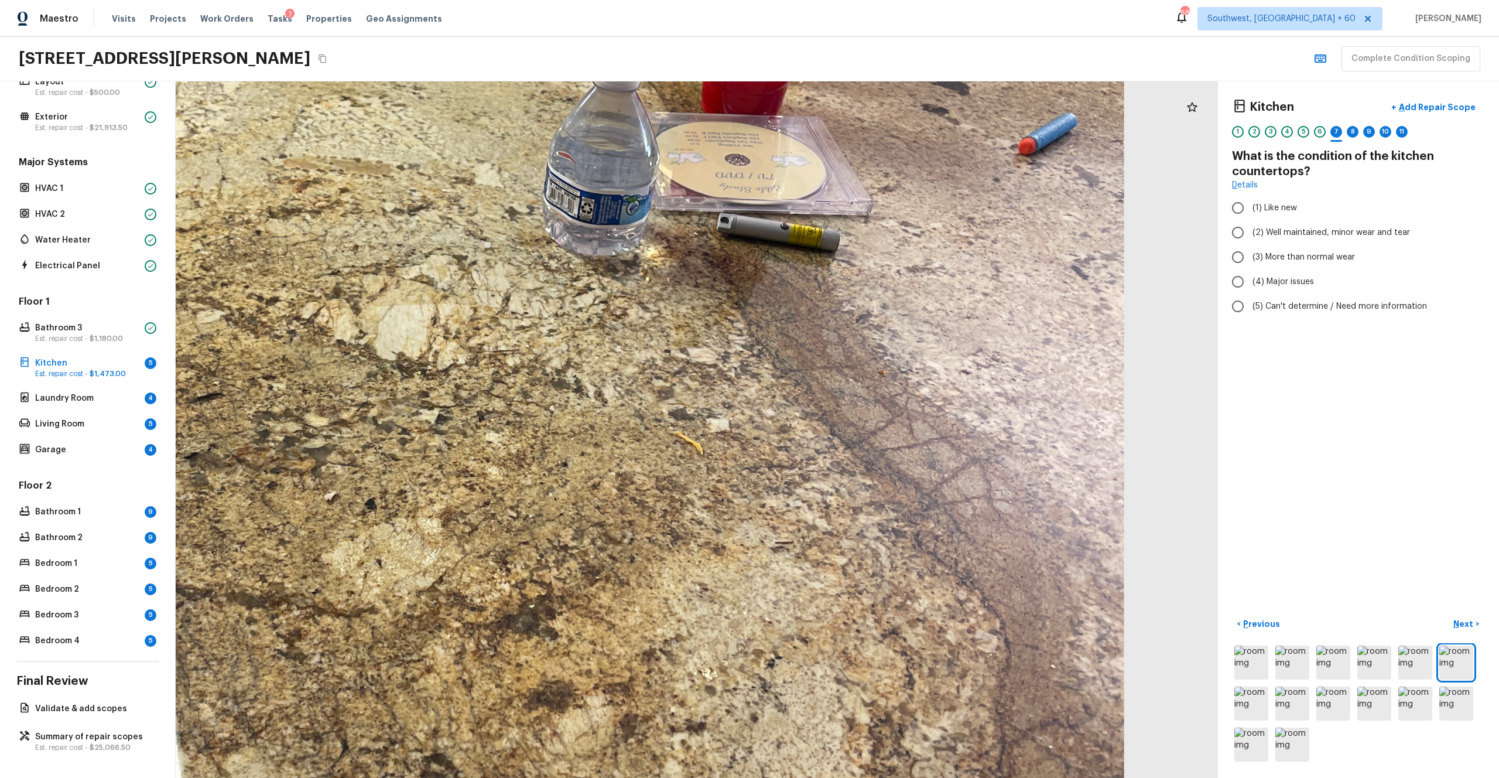
drag, startPoint x: 868, startPoint y: 504, endPoint x: 794, endPoint y: 333, distance: 187.0
click at [794, 331] on div at bounding box center [463, 410] width 2640 height 1763
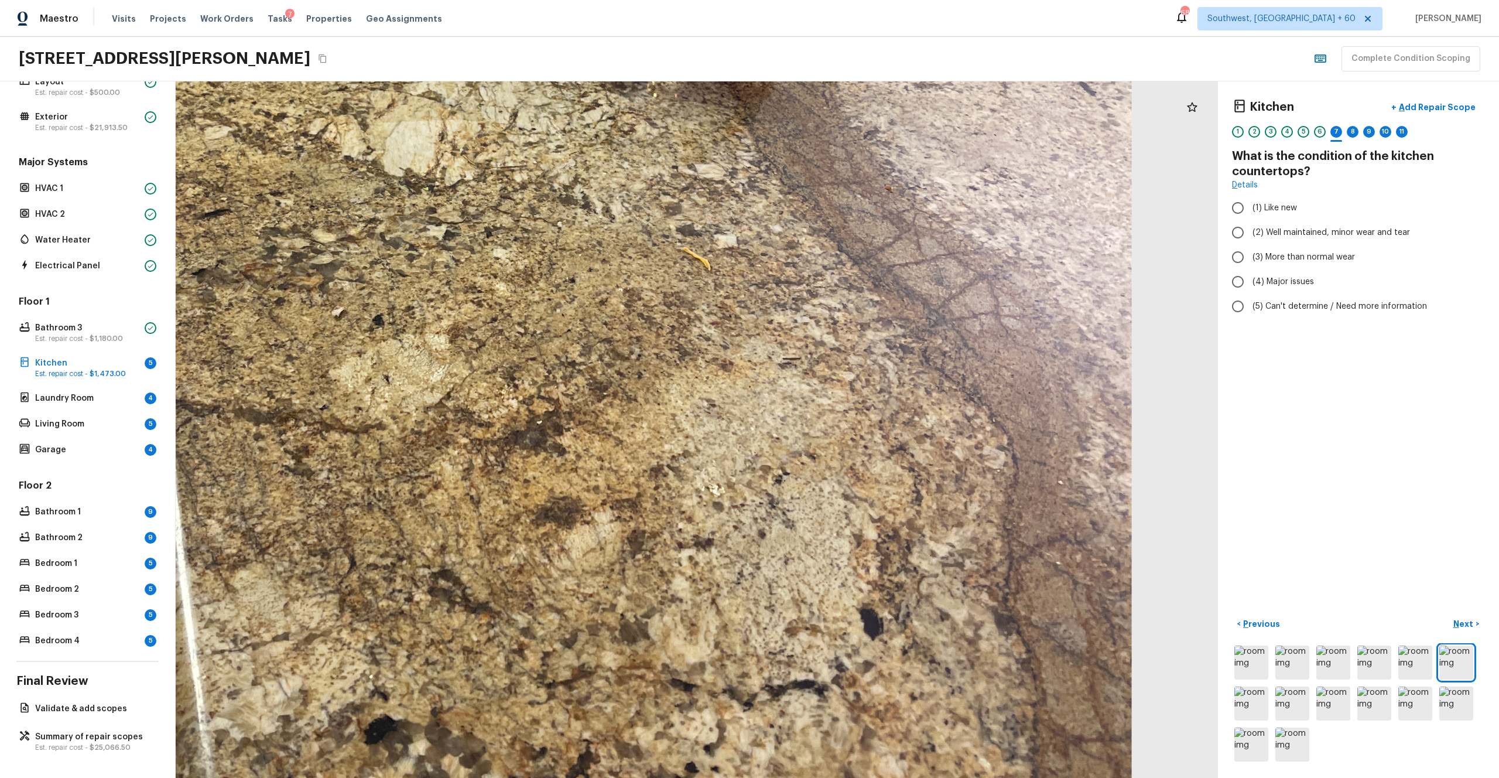
drag, startPoint x: 805, startPoint y: 399, endPoint x: 812, endPoint y: 214, distance: 185.2
click at [812, 214] on div at bounding box center [471, 226] width 2640 height 1763
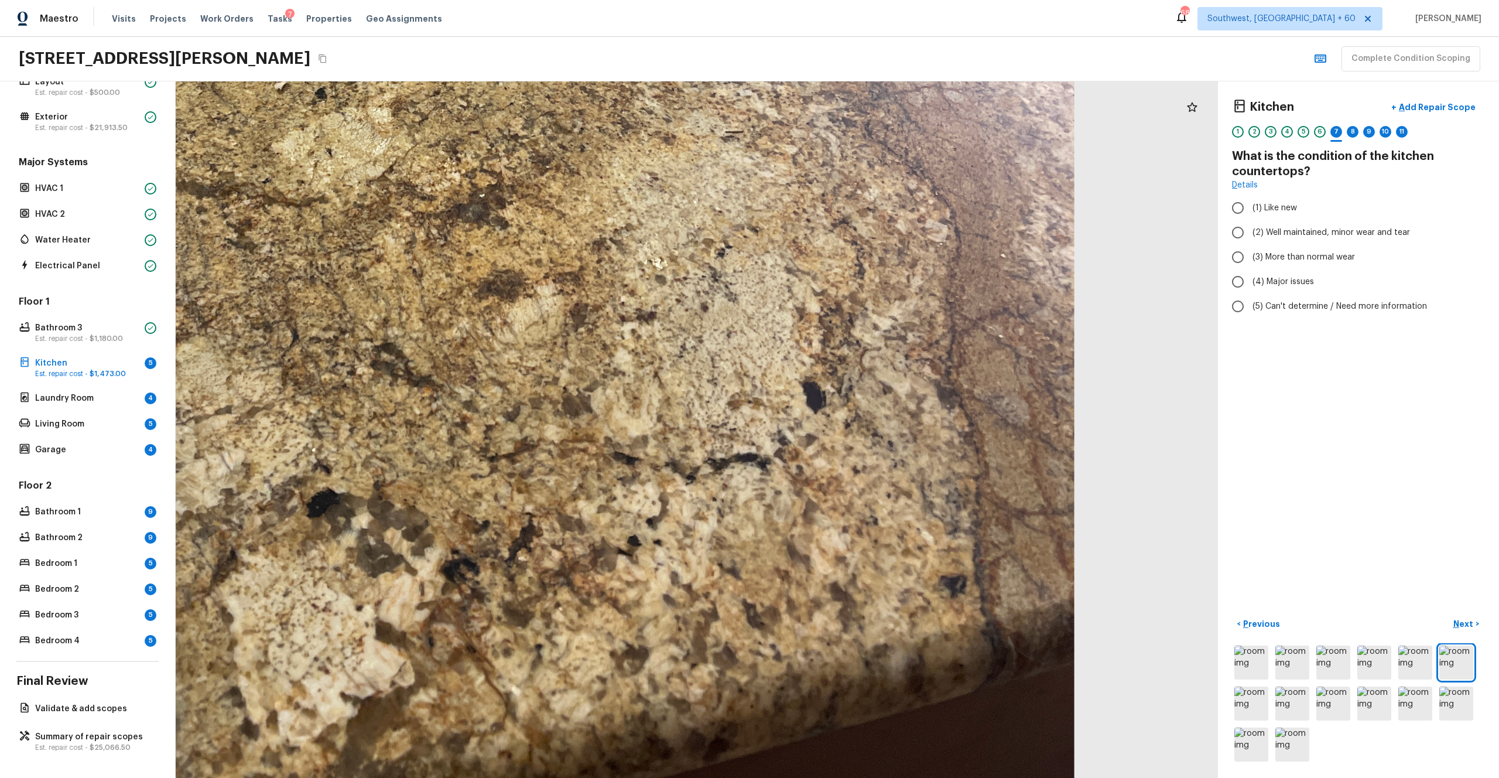
drag, startPoint x: 799, startPoint y: 430, endPoint x: 741, endPoint y: 204, distance: 233.4
click at [741, 204] on div at bounding box center [413, 0] width 2640 height 1763
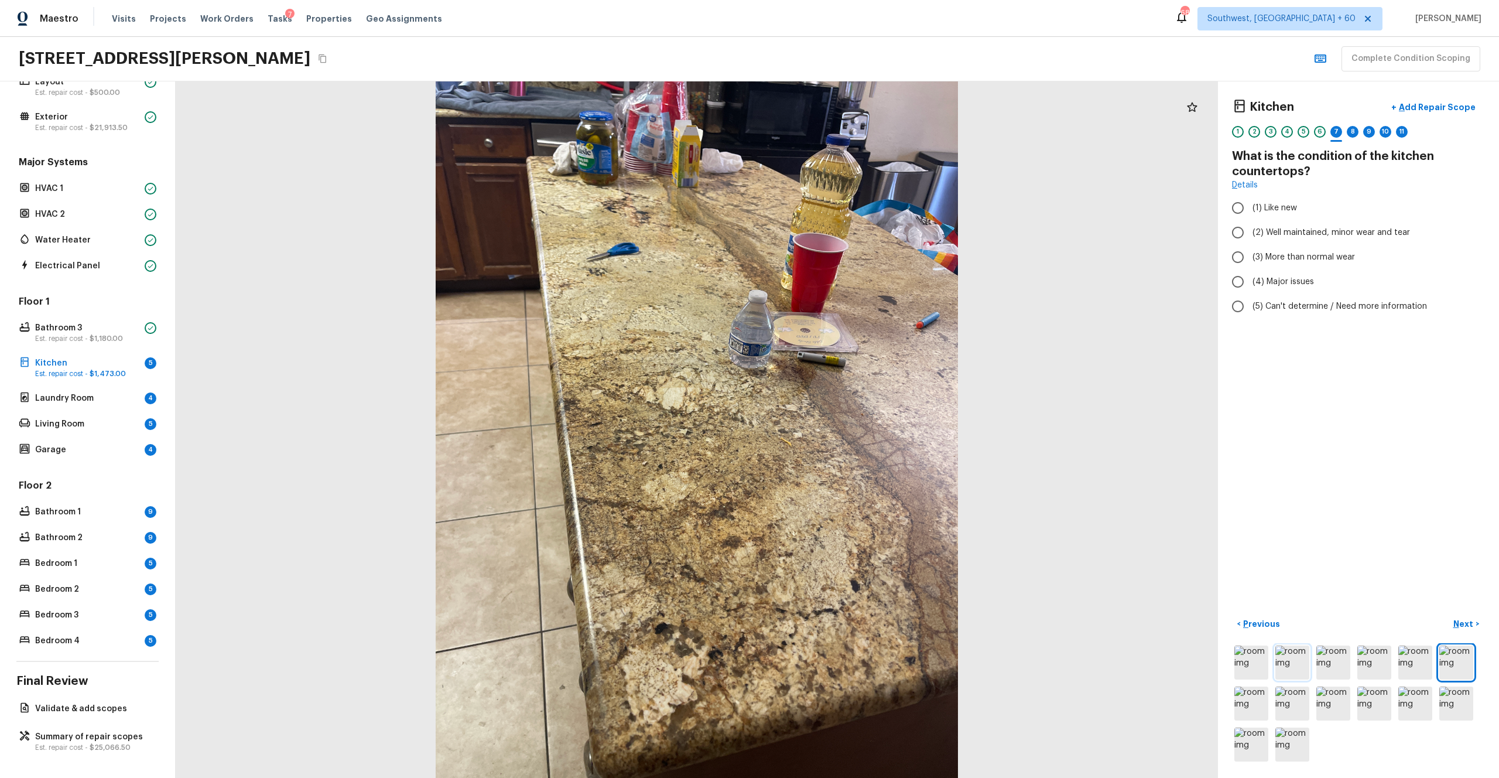
click at [843, 427] on img at bounding box center [1293, 662] width 34 height 34
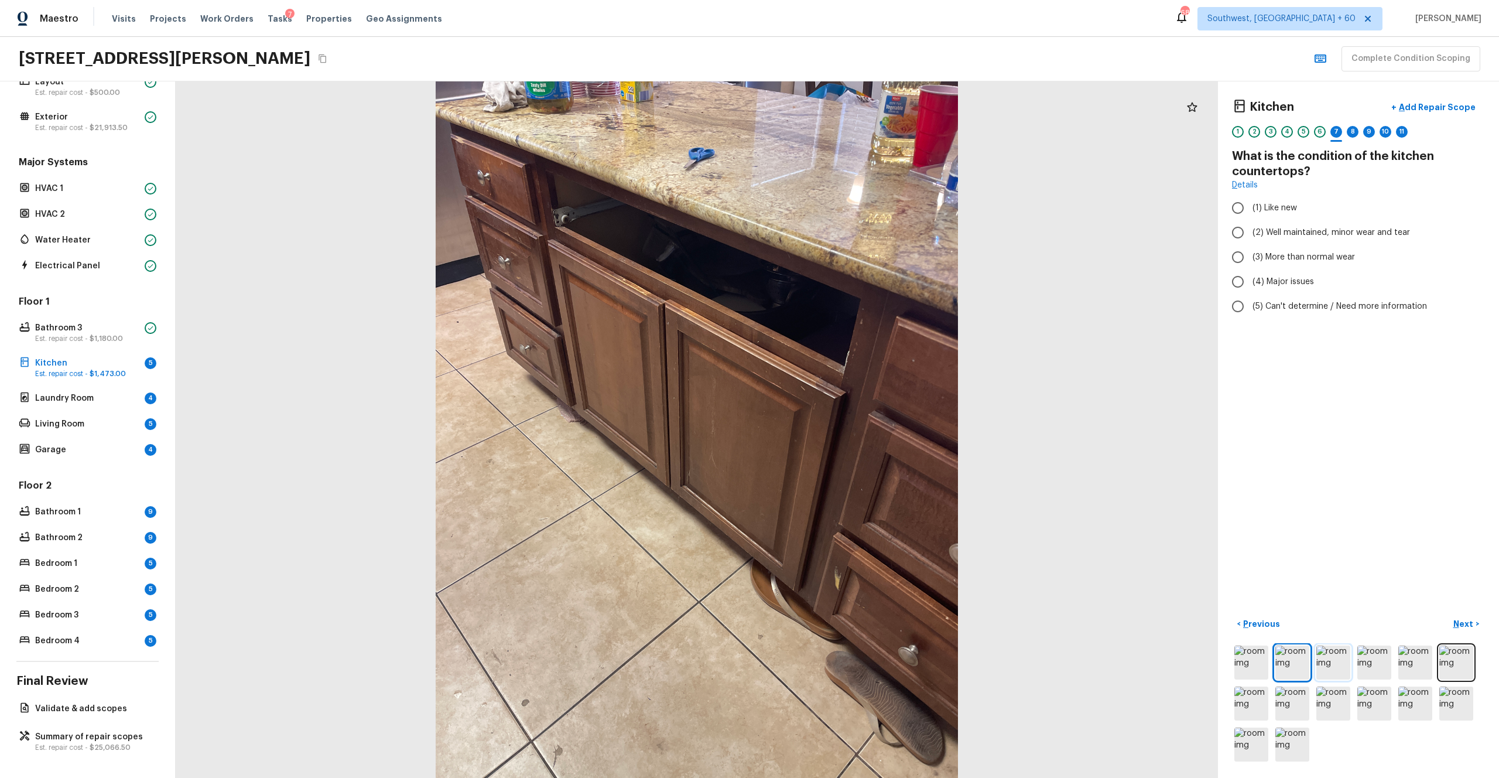
click at [843, 427] on img at bounding box center [1334, 662] width 34 height 34
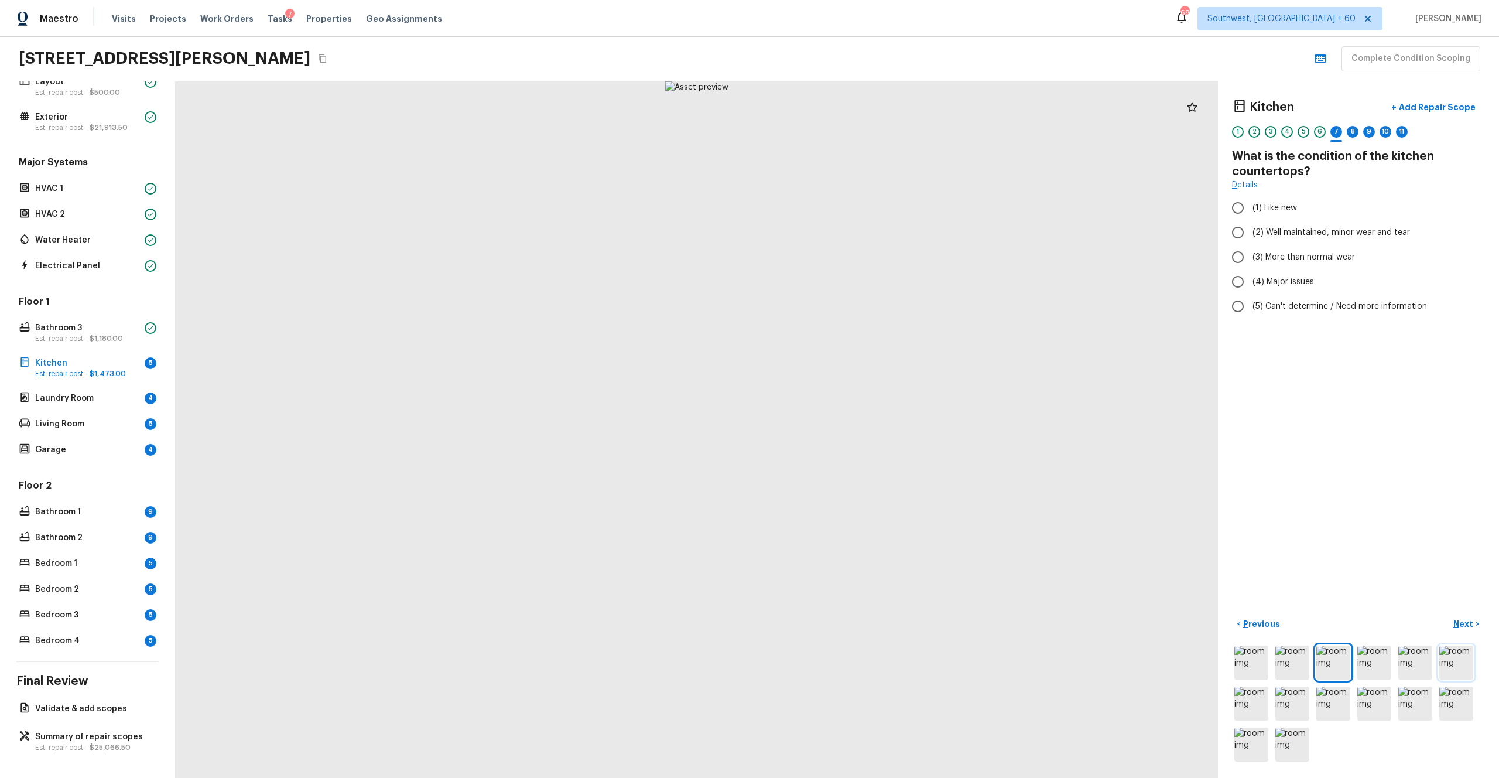
click at [843, 427] on img at bounding box center [1457, 662] width 34 height 34
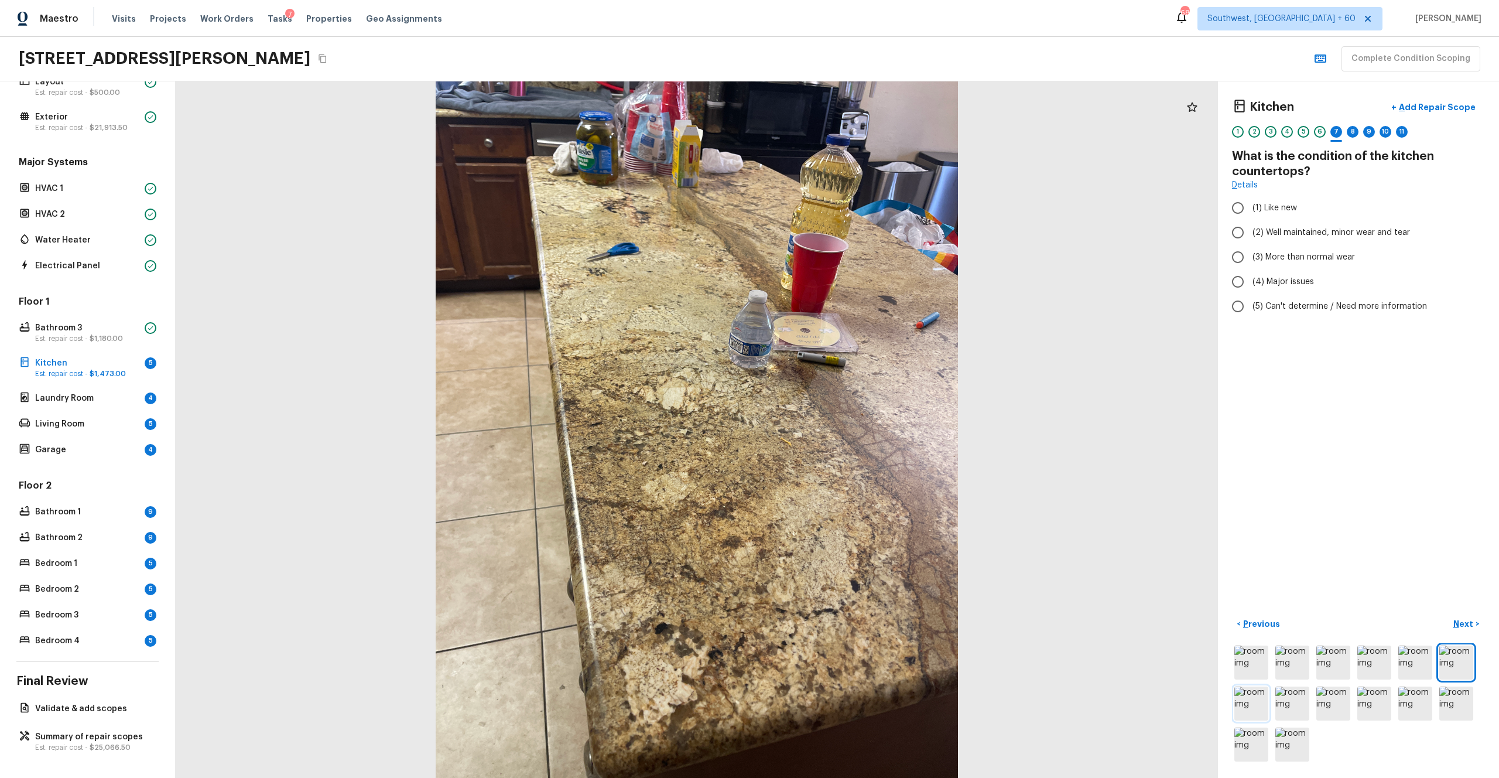
click at [843, 427] on img at bounding box center [1252, 703] width 34 height 34
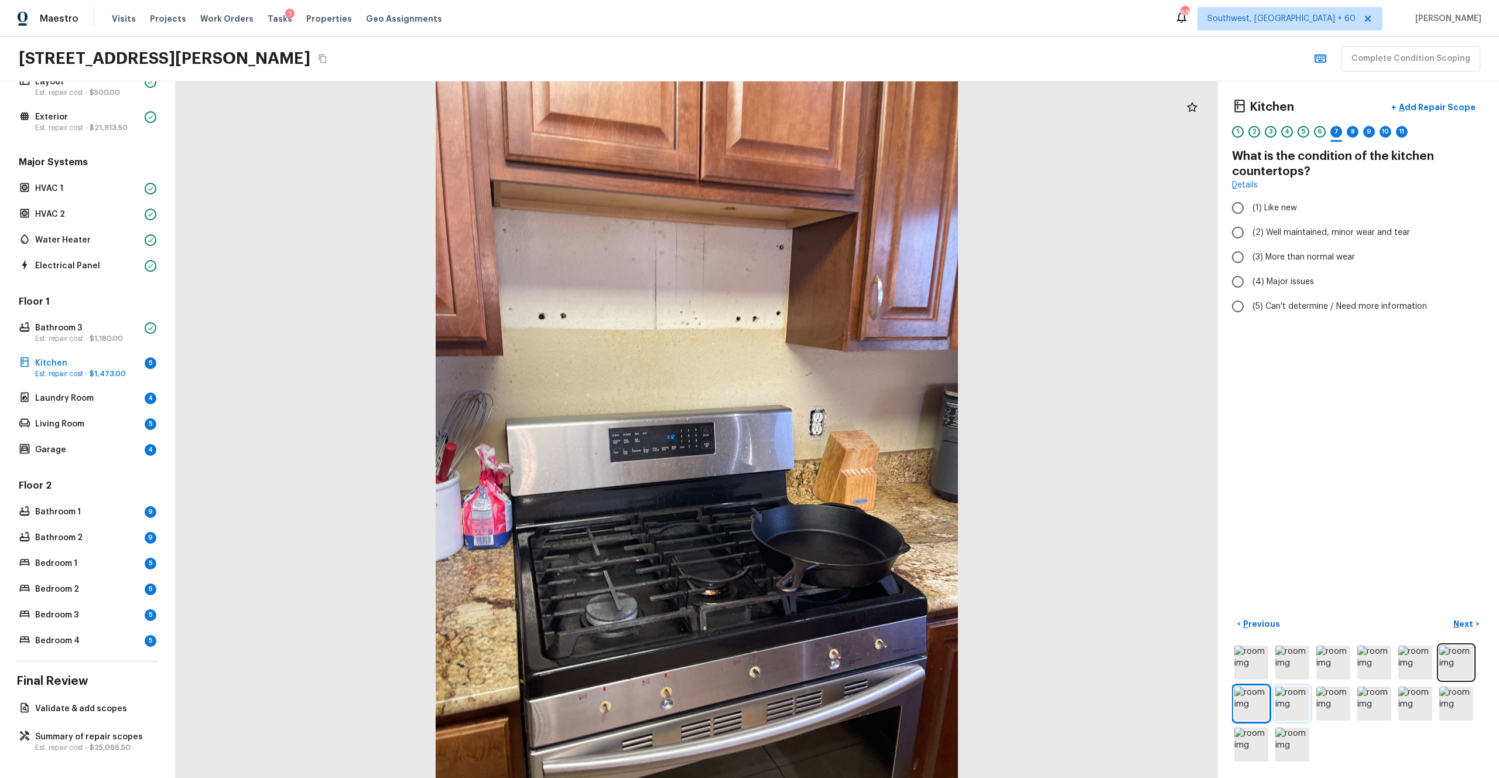
click at [843, 427] on img at bounding box center [1293, 703] width 34 height 34
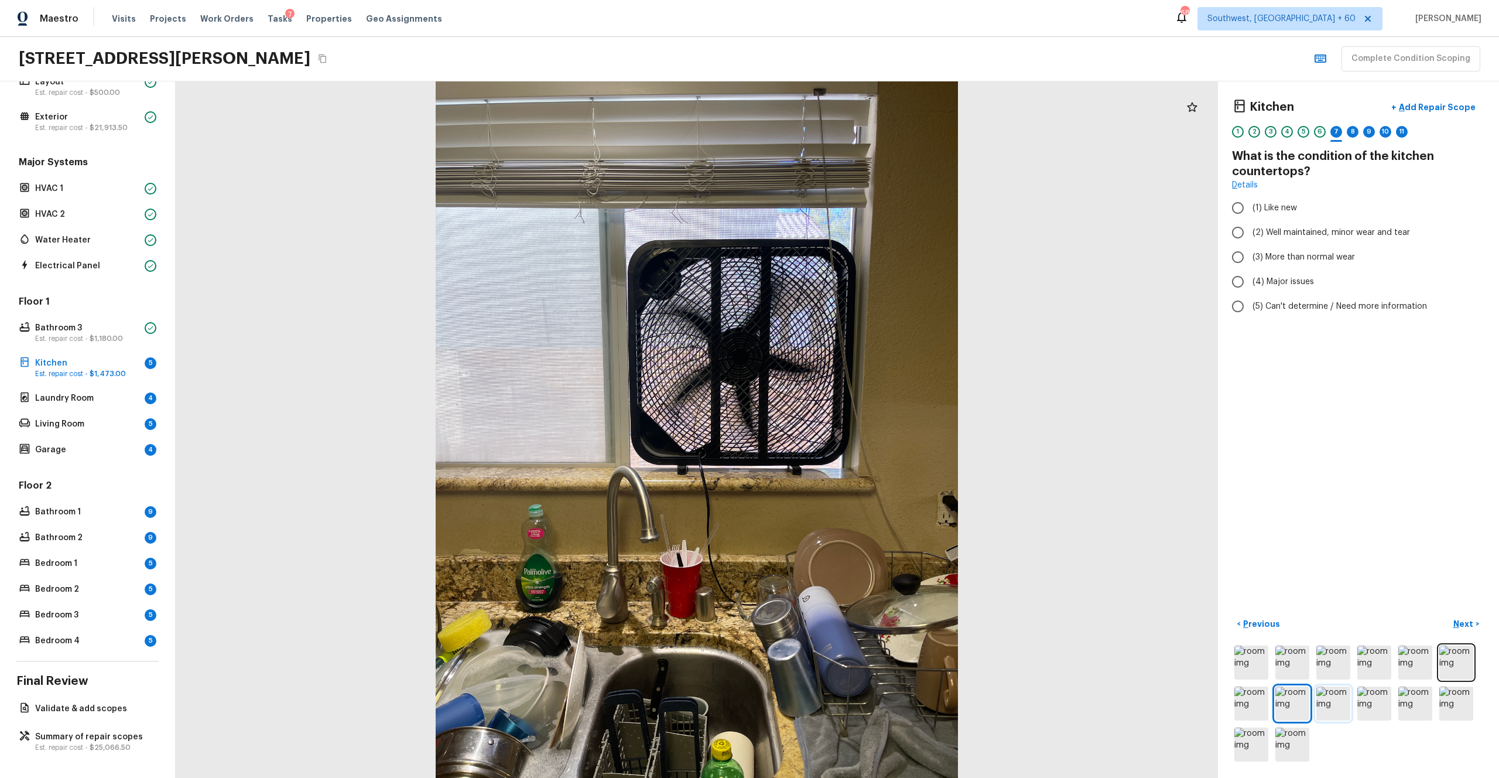
click at [843, 427] on img at bounding box center [1334, 703] width 34 height 34
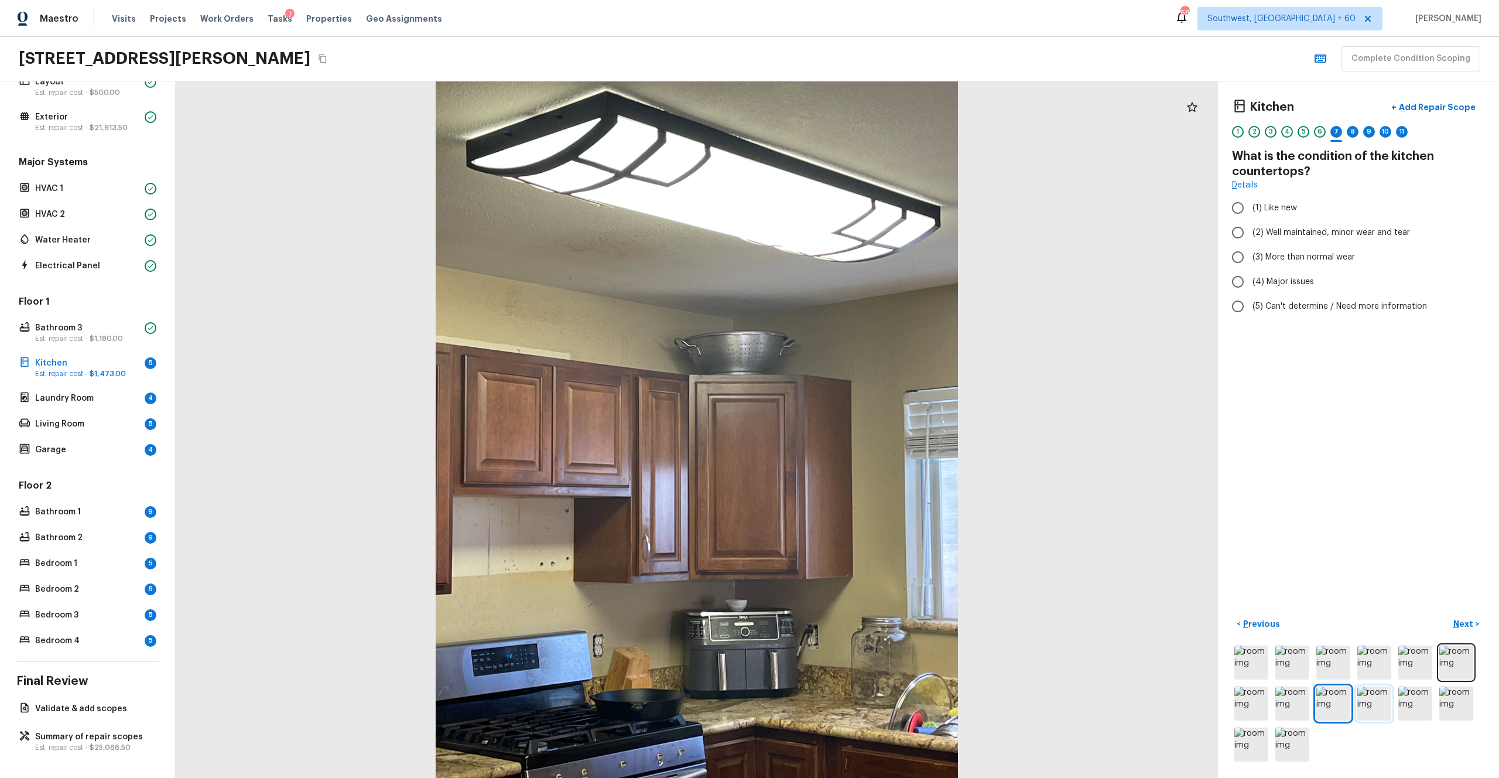
click at [843, 427] on img at bounding box center [1375, 703] width 34 height 34
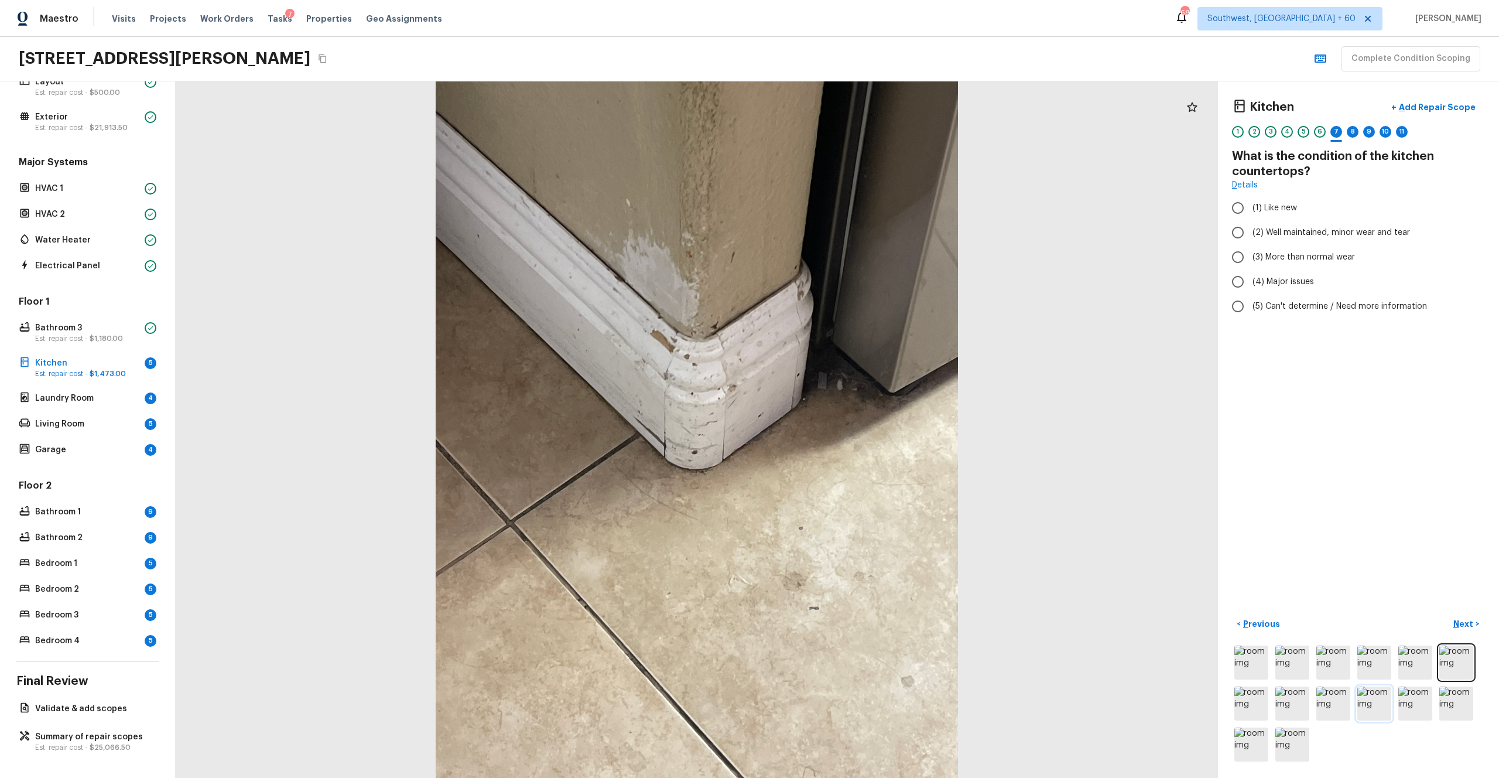
click at [843, 427] on img at bounding box center [1375, 703] width 34 height 34
click at [843, 427] on img at bounding box center [1416, 703] width 34 height 34
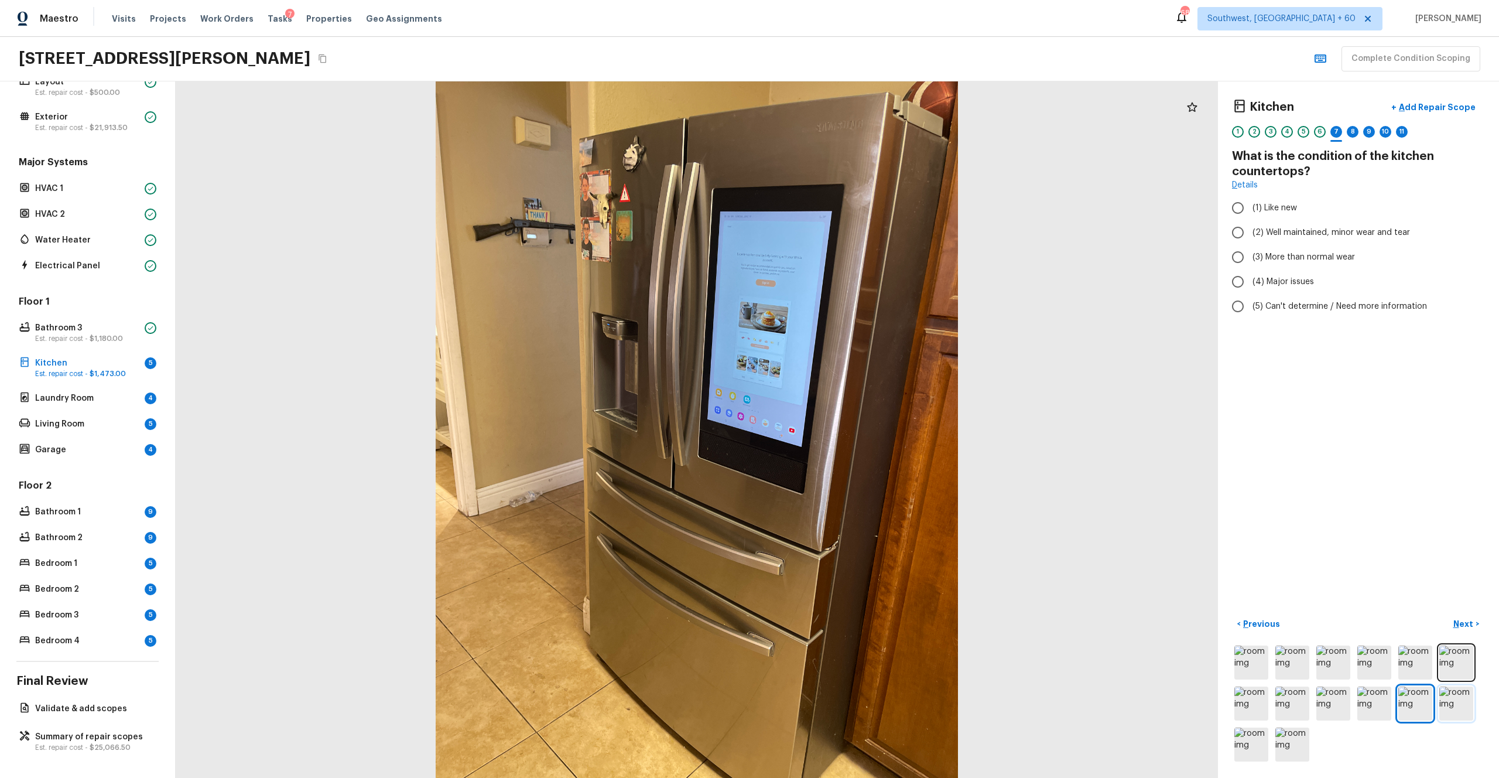
click at [843, 427] on img at bounding box center [1457, 703] width 34 height 34
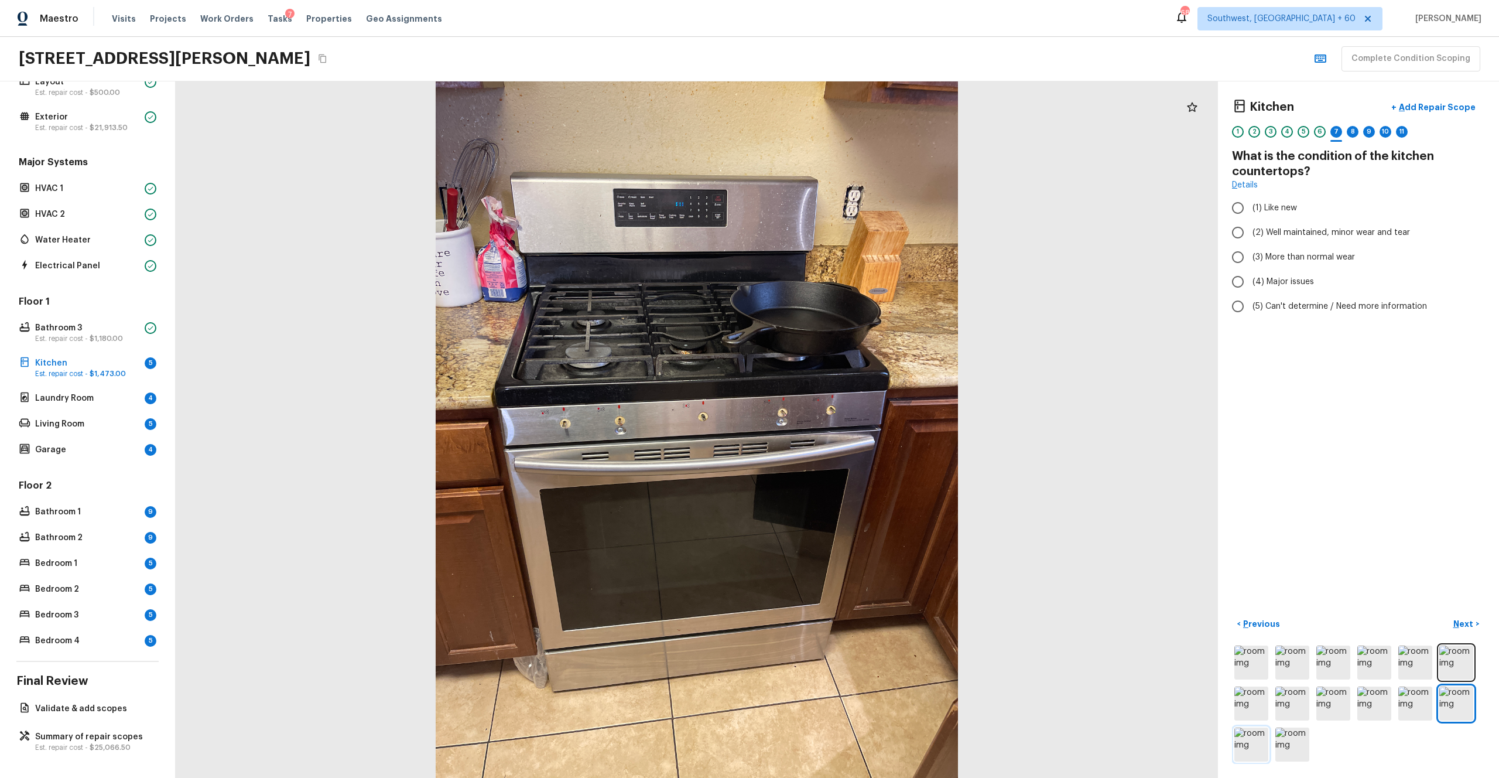
click at [843, 427] on img at bounding box center [1252, 744] width 34 height 34
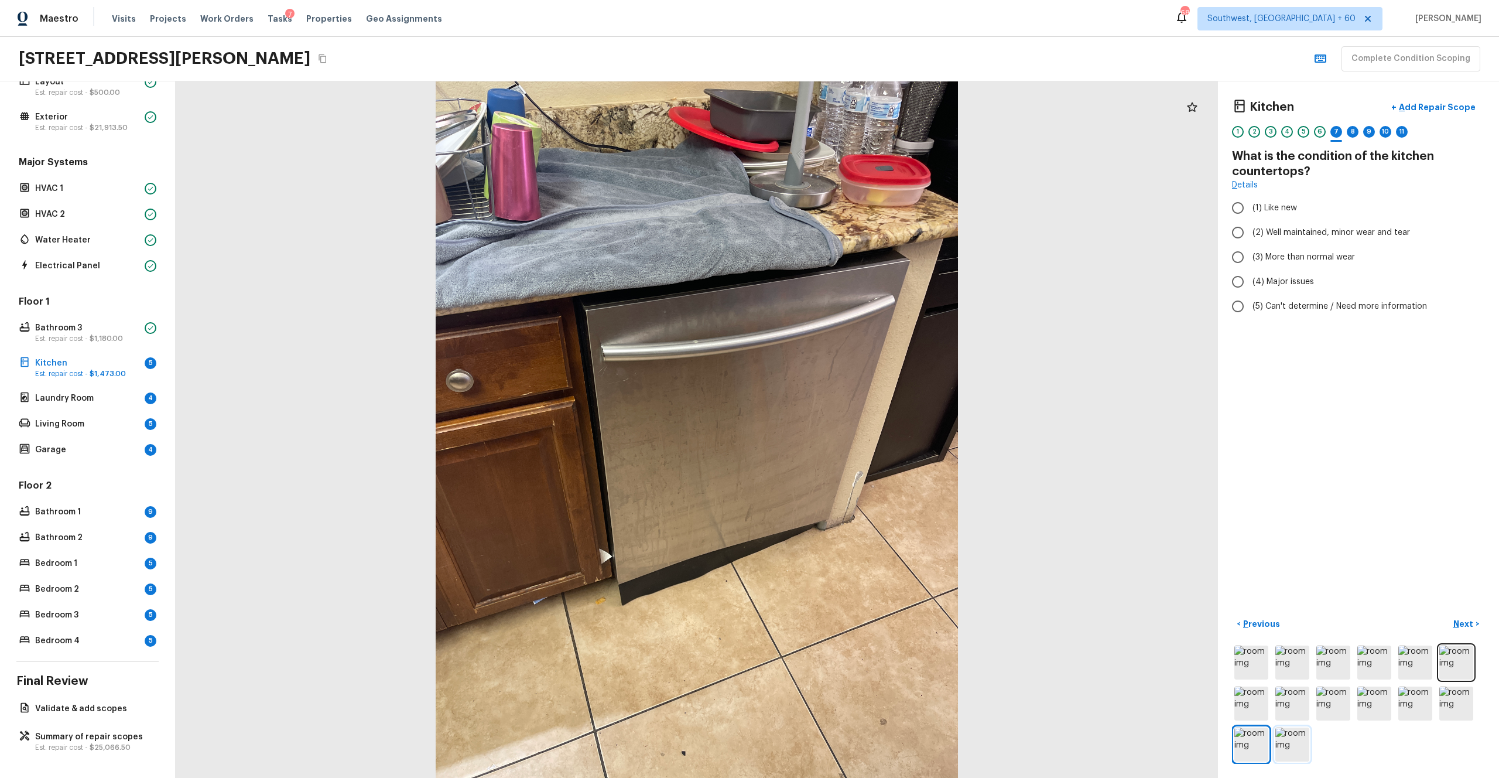
click at [843, 427] on img at bounding box center [1293, 744] width 34 height 34
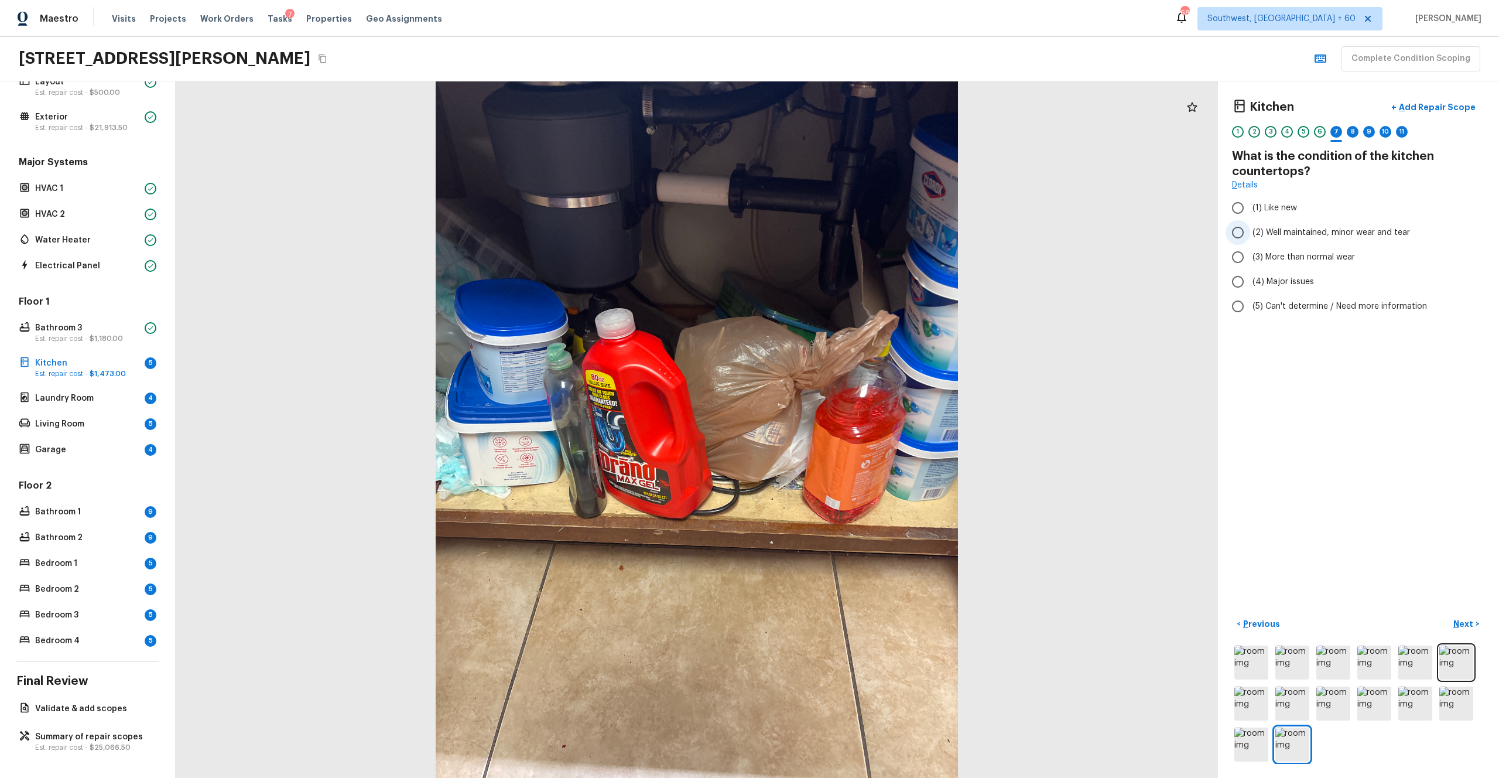
click at [843, 227] on span "(2) Well maintained, minor wear and tear" at bounding box center [1332, 233] width 158 height 12
click at [843, 226] on input "(2) Well maintained, minor wear and tear" at bounding box center [1238, 232] width 25 height 25
radio input "true"
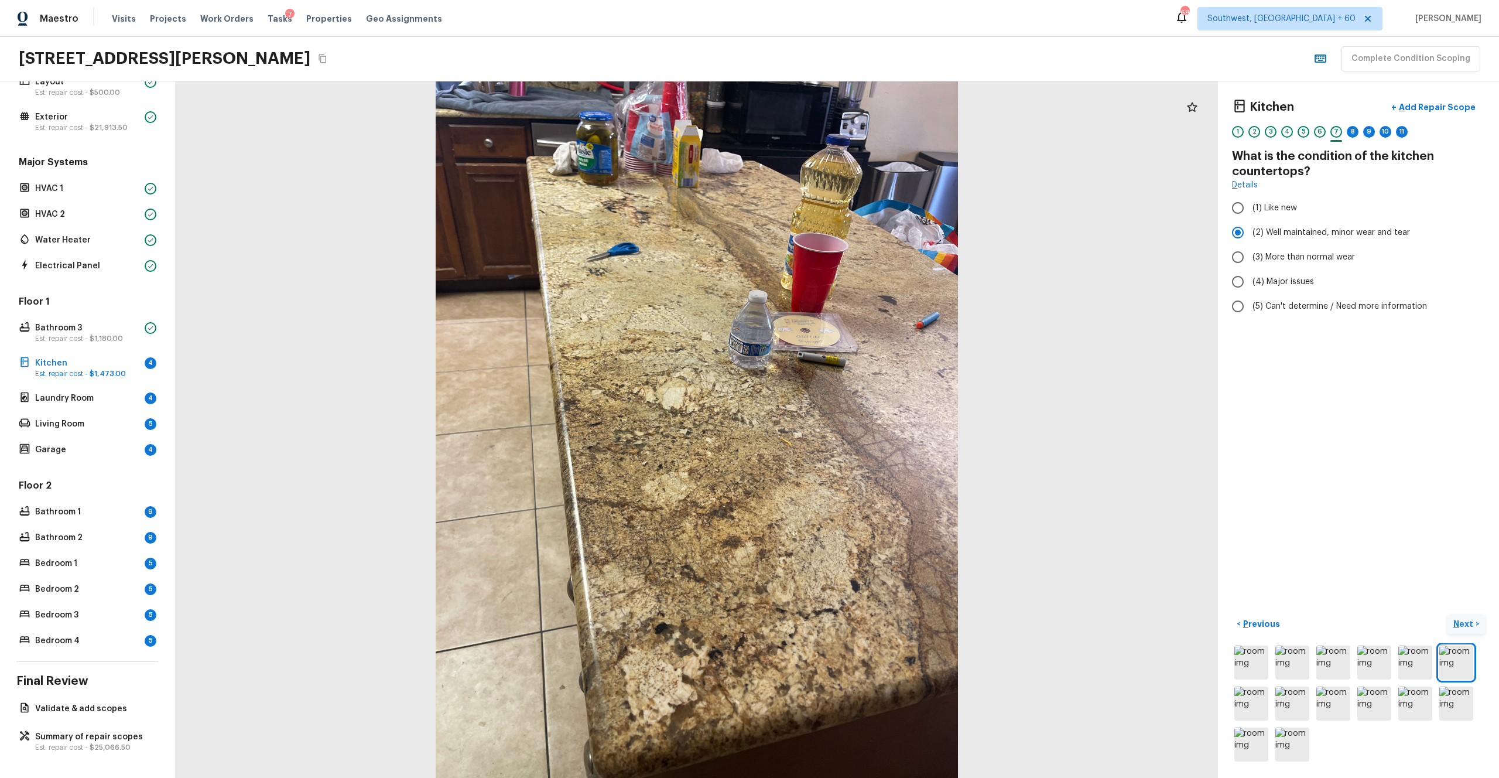
click at [843, 427] on p "Next" at bounding box center [1465, 624] width 22 height 12
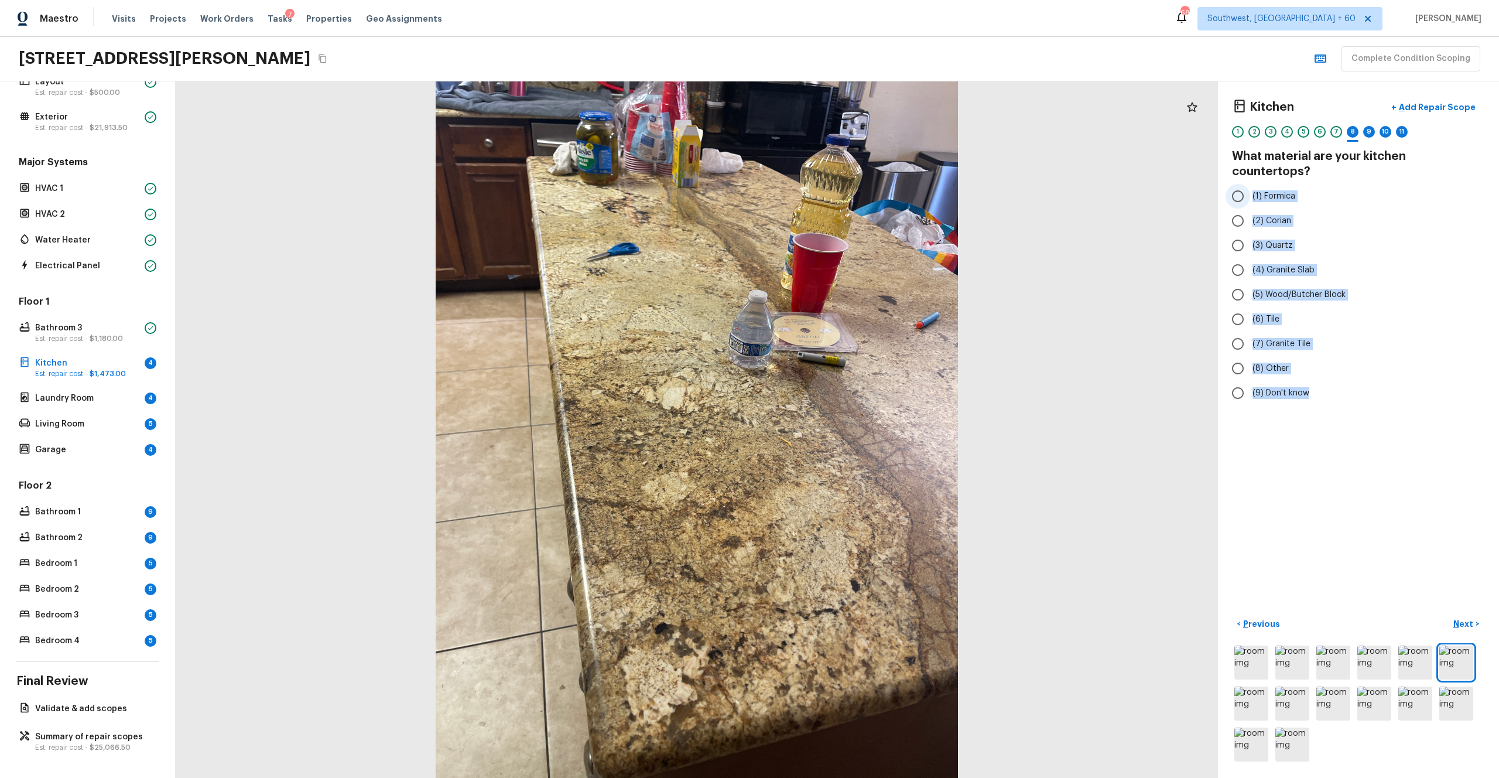
drag, startPoint x: 1308, startPoint y: 380, endPoint x: 1250, endPoint y: 183, distance: 205.9
click at [843, 184] on div "(1) Formica (2) Corian (3) Quartz (4) Granite Slab (5) Wood/Butcher Block (6) T…" at bounding box center [1358, 294] width 253 height 221
copy div "(1) Formica (2) Corian (3) Quartz (4) Granite Slab (5) Wood/Butcher Block (6) T…"
click at [843, 282] on label "(5) Wood/Butcher Block" at bounding box center [1351, 294] width 250 height 25
click at [843, 282] on input "(5) Wood/Butcher Block" at bounding box center [1238, 294] width 25 height 25
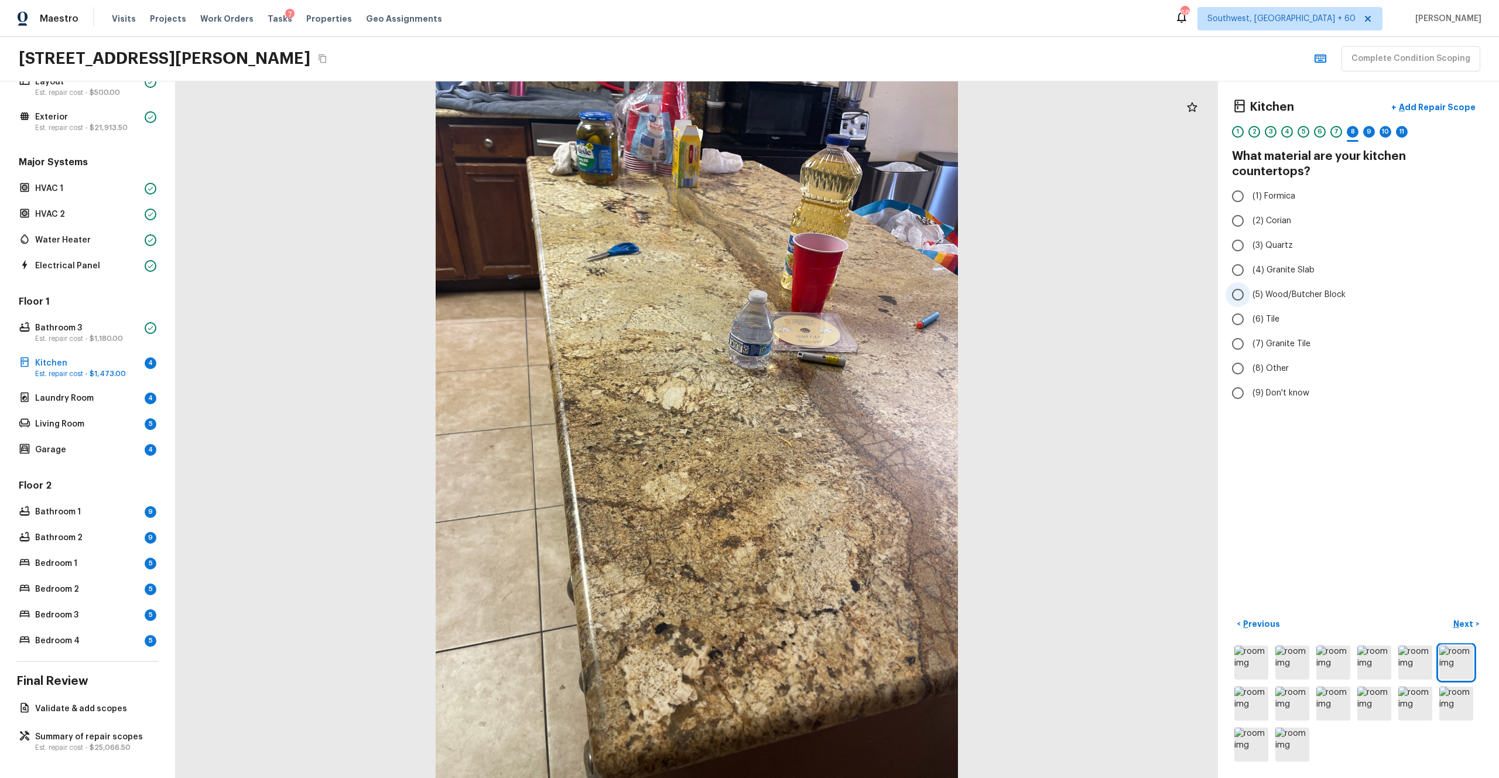
radio input "true"
click at [843, 427] on div "< Previous Next >" at bounding box center [1358, 688] width 253 height 149
click at [843, 427] on p "Previous" at bounding box center [1260, 624] width 39 height 12
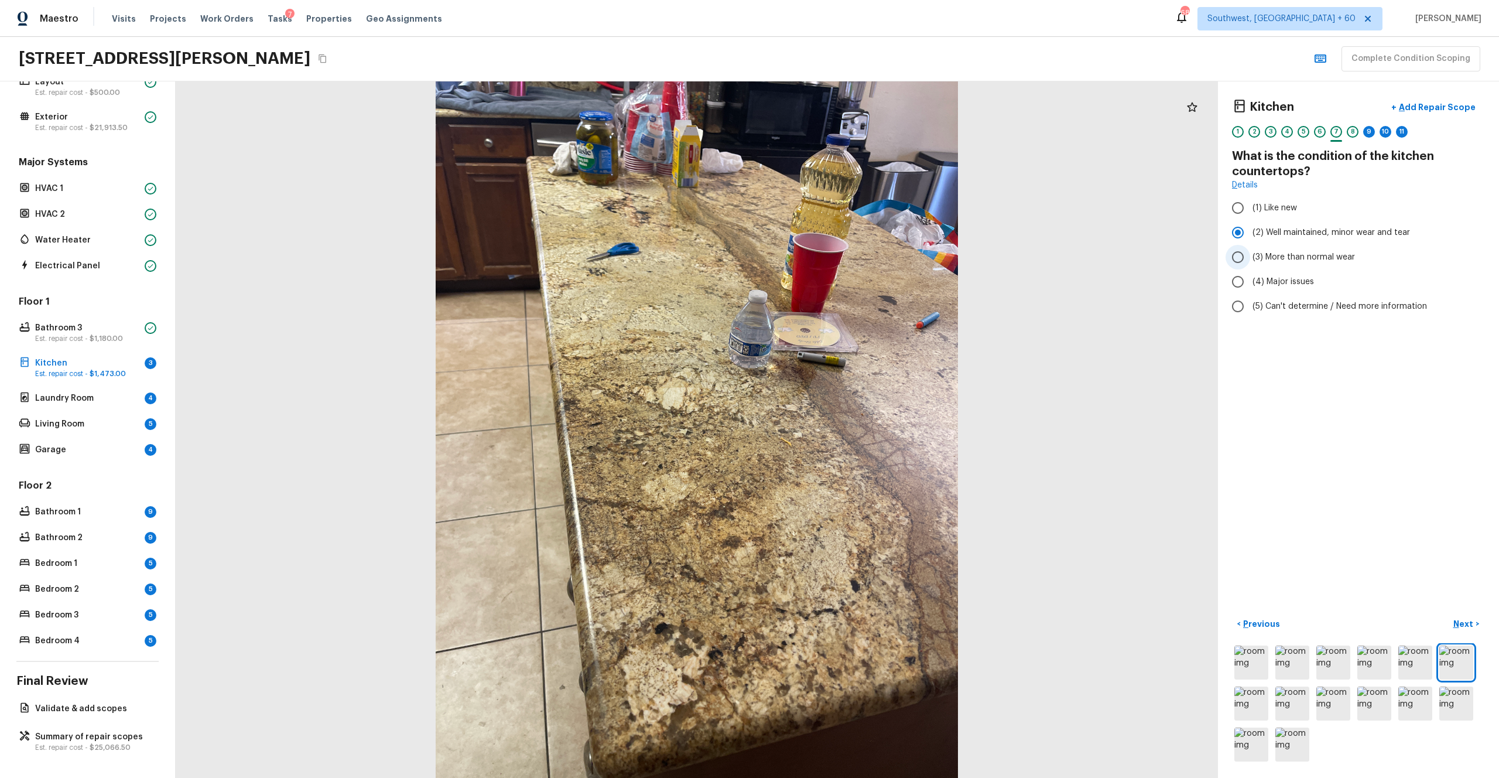
click at [843, 259] on span "(3) More than normal wear" at bounding box center [1304, 257] width 102 height 12
click at [843, 259] on input "(3) More than normal wear" at bounding box center [1238, 257] width 25 height 25
radio input "true"
click at [843, 106] on p "Add Repair Scope" at bounding box center [1436, 107] width 79 height 12
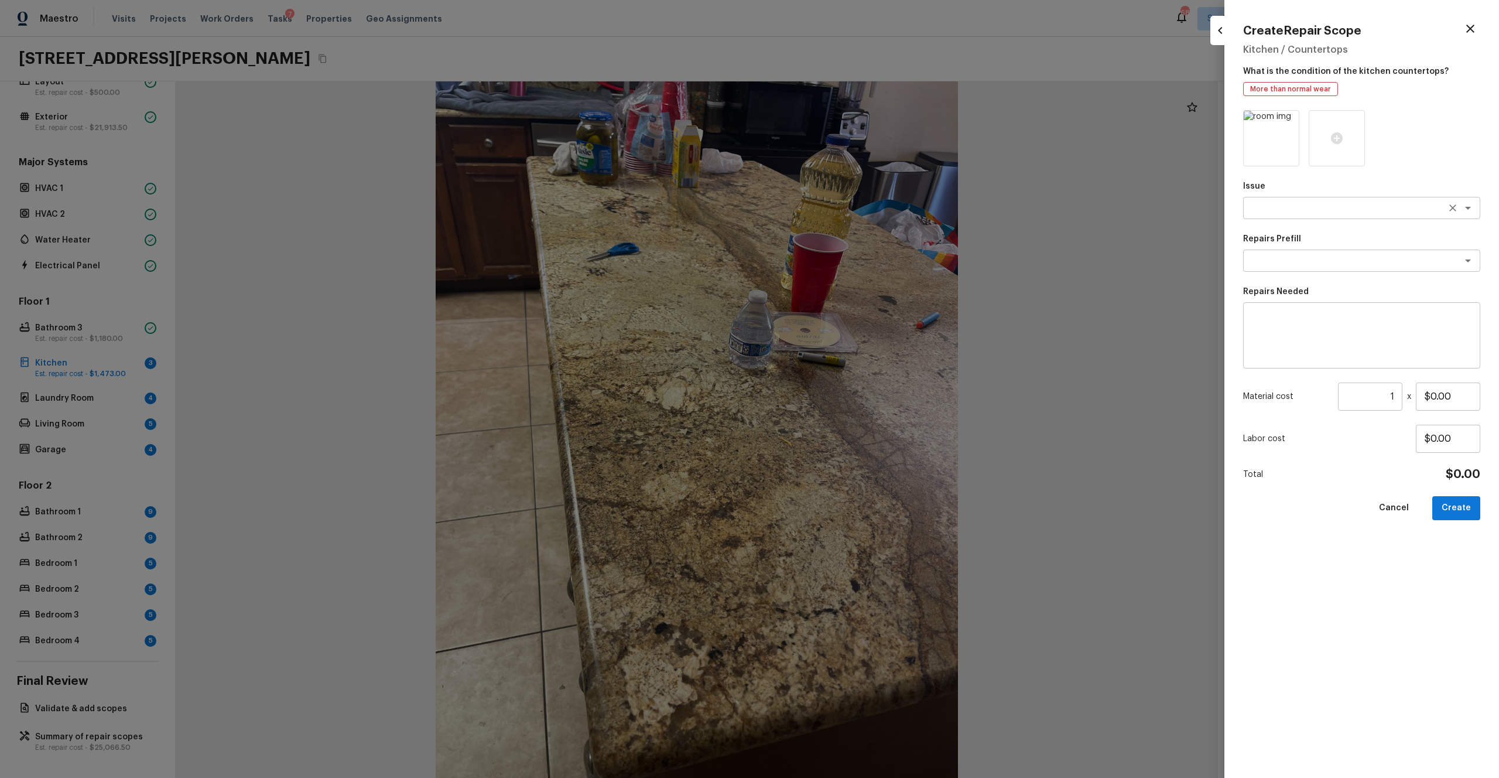
click at [843, 215] on div "x ​" at bounding box center [1361, 208] width 237 height 22
click at [843, 231] on li "Countertops" at bounding box center [1361, 233] width 237 height 19
type textarea "Countertops"
click at [843, 262] on textarea at bounding box center [1346, 261] width 194 height 12
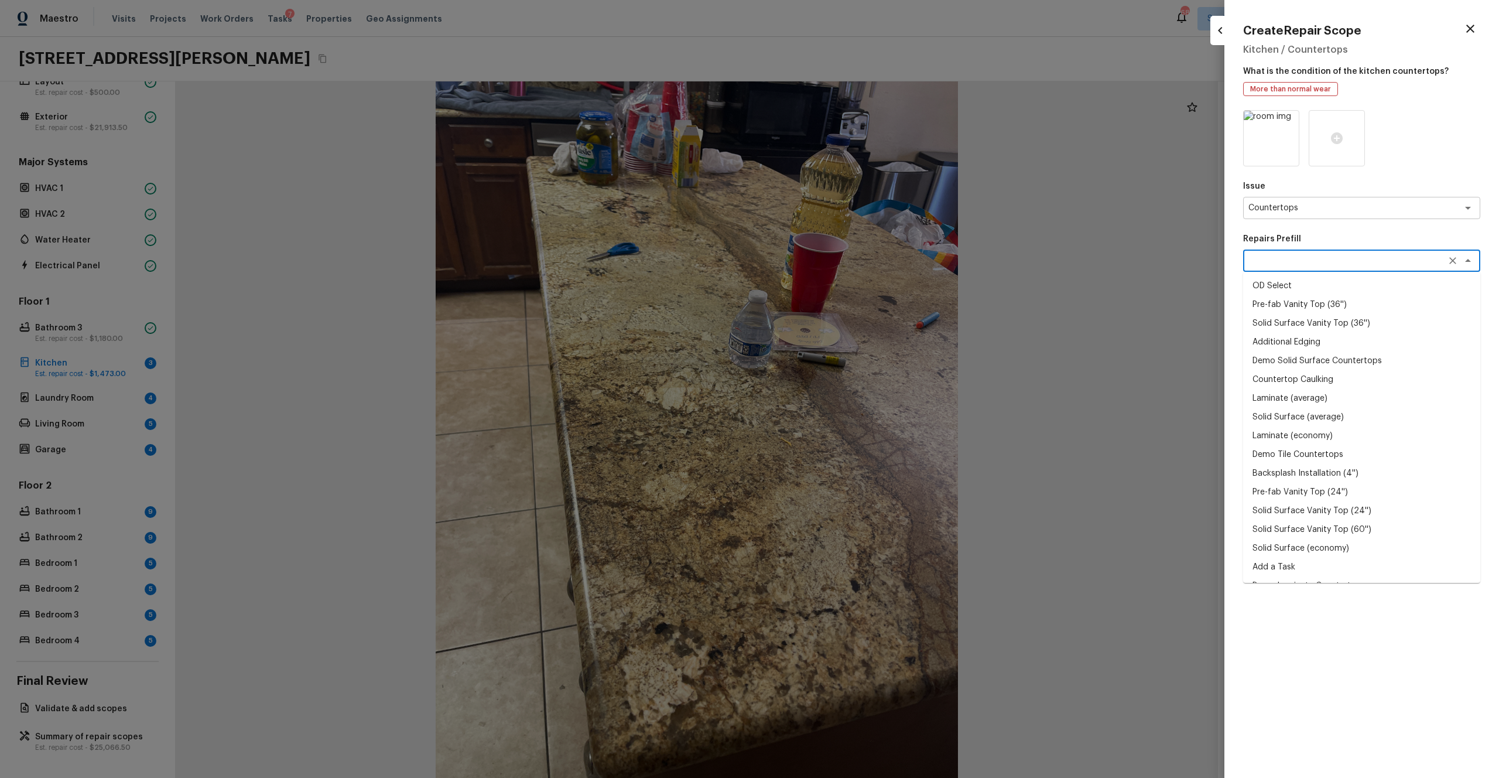
click at [843, 142] on div at bounding box center [1361, 138] width 237 height 56
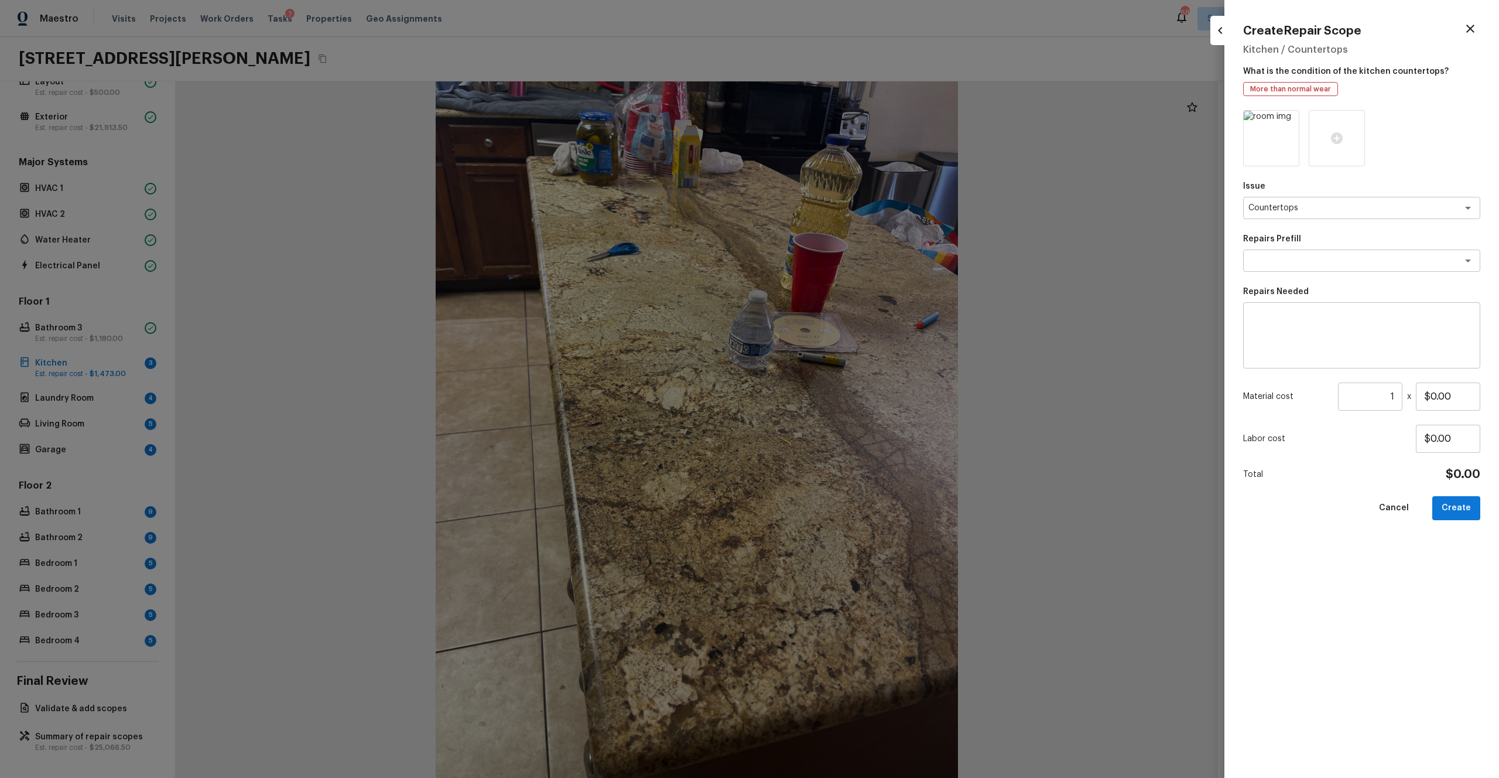
click at [843, 341] on textarea at bounding box center [1362, 335] width 221 height 47
type textarea "Countertops refinish"
drag, startPoint x: 1461, startPoint y: 402, endPoint x: 1386, endPoint y: 402, distance: 75.0
click at [843, 402] on div "Material cost 1 ​ x $0.00" at bounding box center [1361, 396] width 237 height 28
drag, startPoint x: 1468, startPoint y: 394, endPoint x: 1383, endPoint y: 394, distance: 84.3
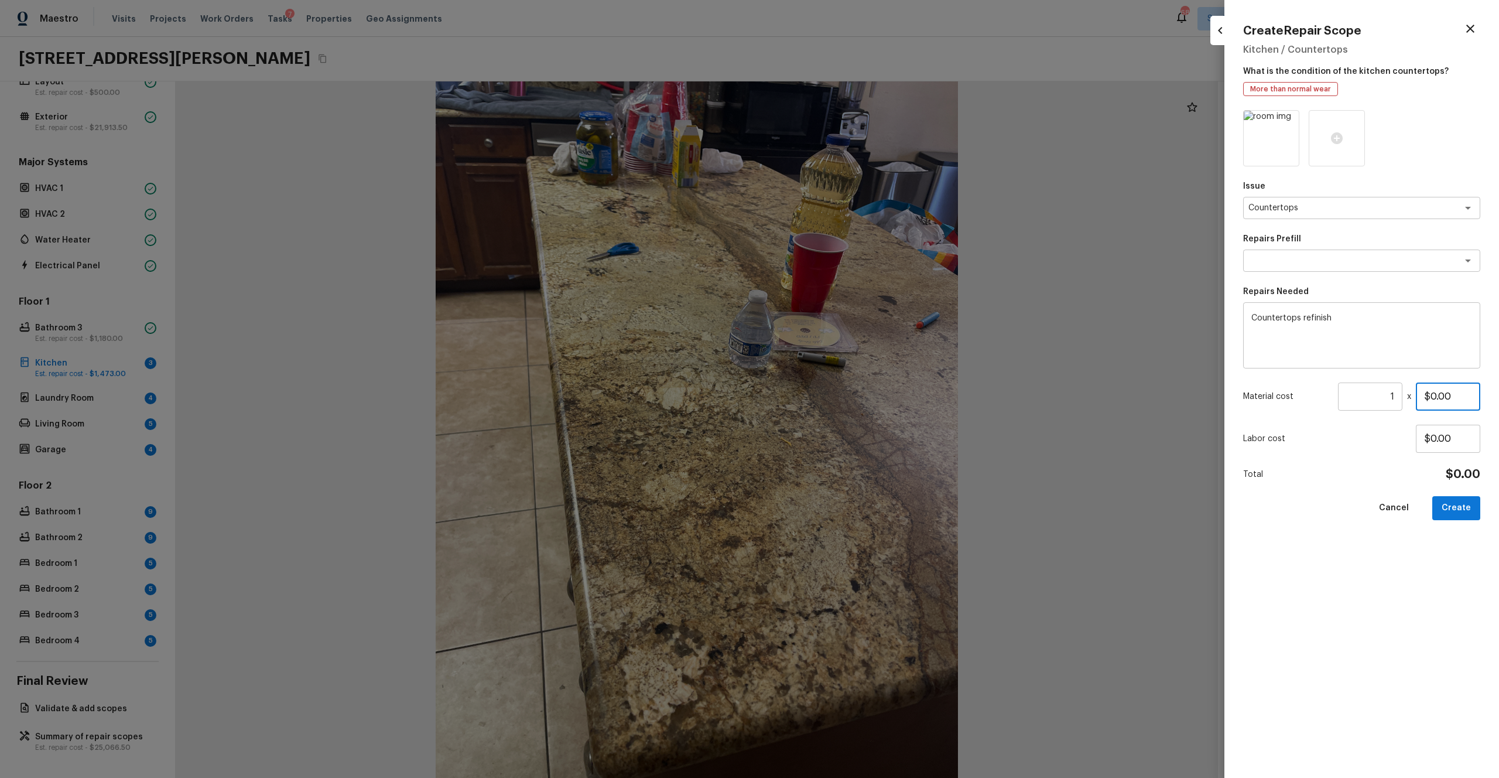
click at [843, 394] on div "Material cost 1 ​ x $0.00" at bounding box center [1361, 396] width 237 height 28
type input "$250.00"
click at [843, 427] on div "Issue Countertops x ​ Repairs Prefill x ​ Repairs Needed Countertops refinish x…" at bounding box center [1361, 434] width 237 height 649
click at [843, 427] on button "Create" at bounding box center [1457, 508] width 48 height 24
type input "$0.00"
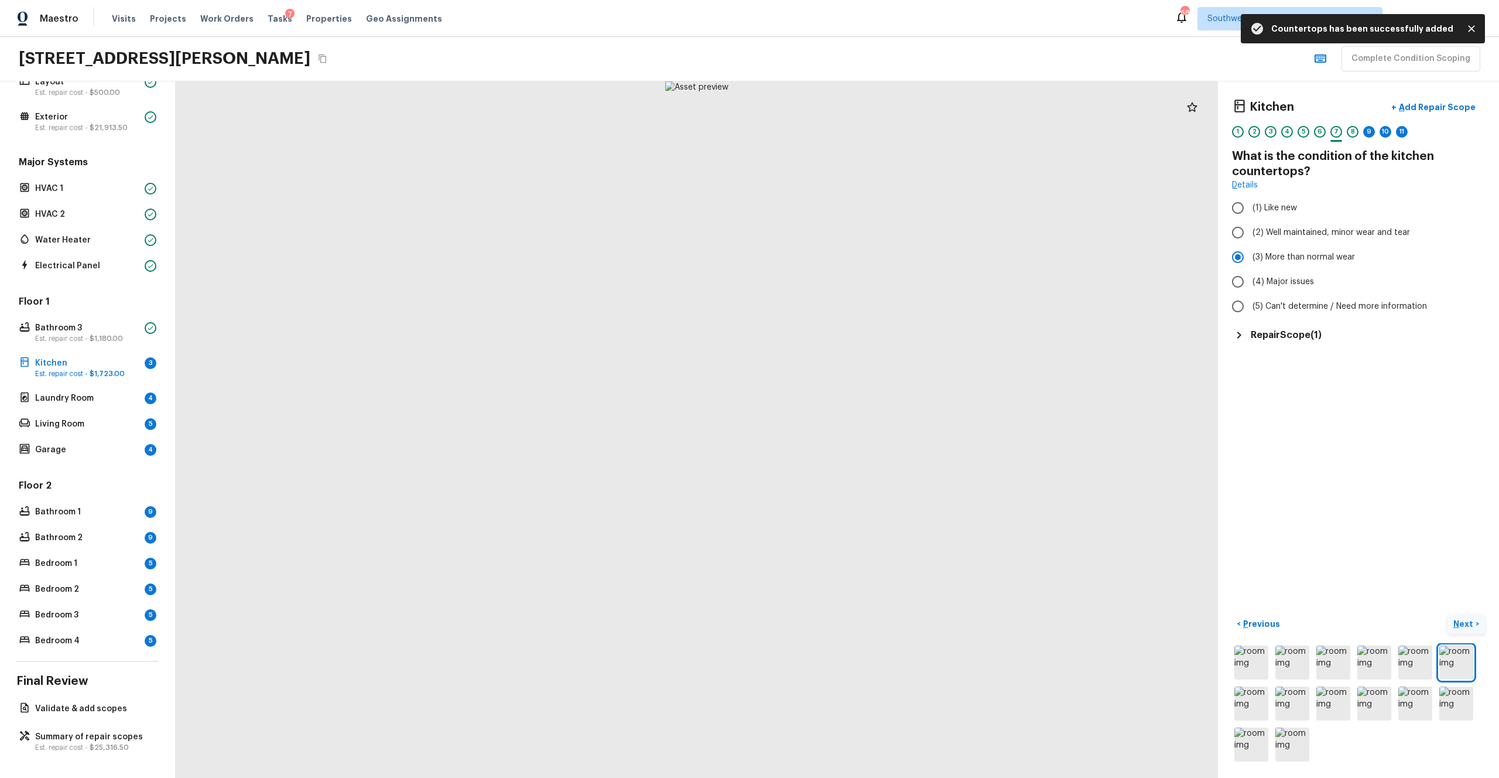
click at [843, 427] on p "Next" at bounding box center [1465, 624] width 22 height 12
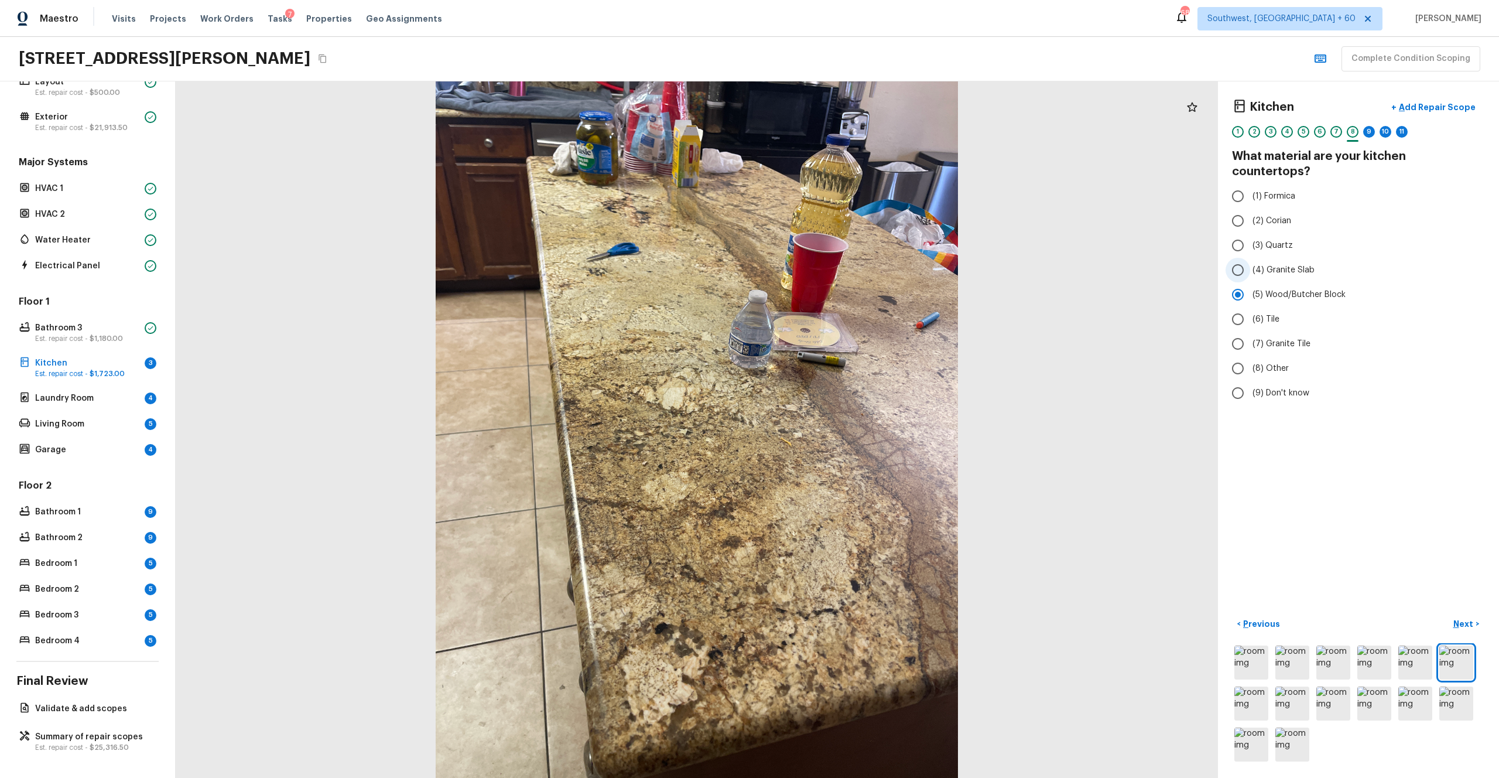
click at [843, 264] on span "(4) Granite Slab" at bounding box center [1284, 270] width 62 height 12
click at [843, 260] on input "(4) Granite Slab" at bounding box center [1238, 270] width 25 height 25
radio input "true"
click at [843, 427] on p "Next" at bounding box center [1465, 624] width 22 height 12
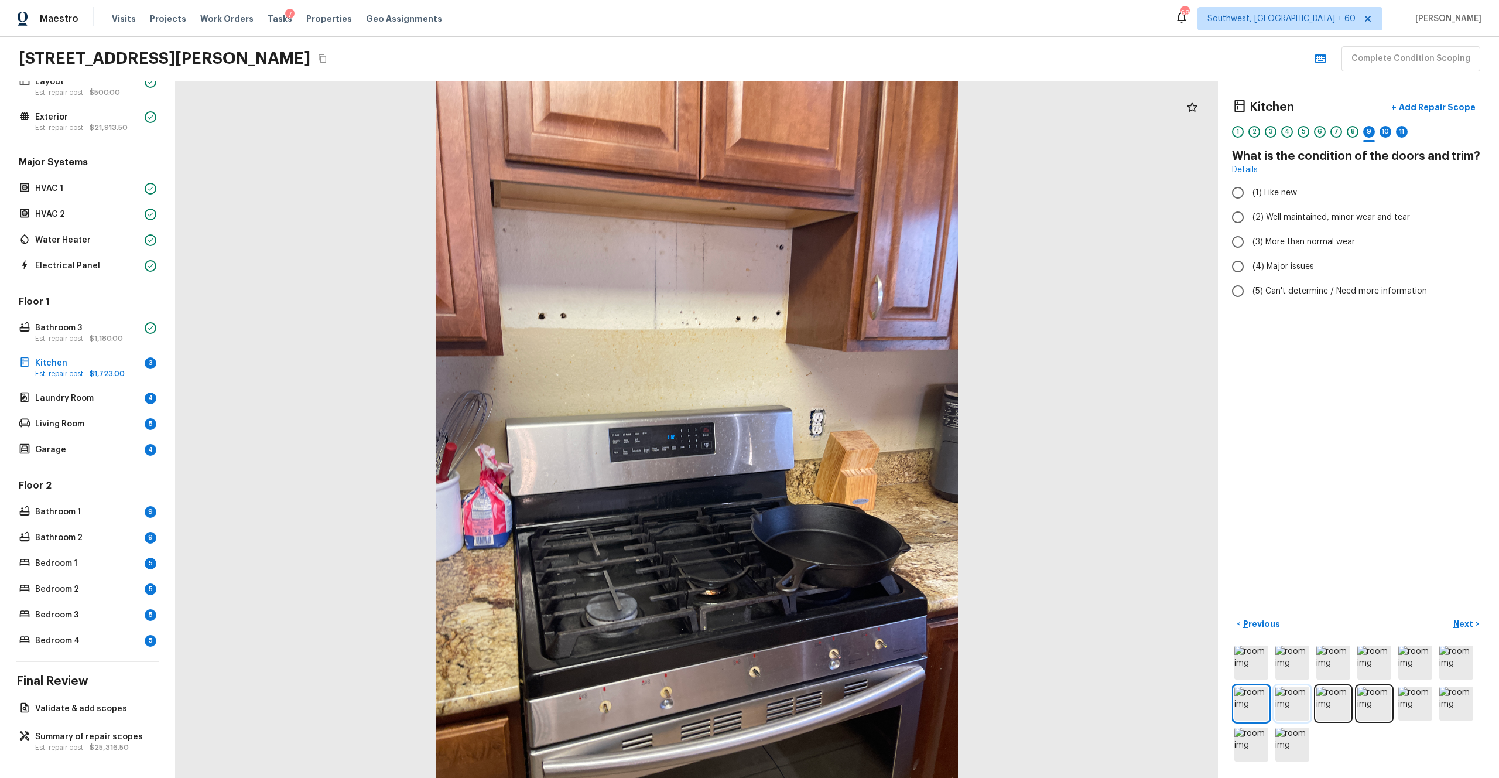
click at [843, 427] on img at bounding box center [1293, 703] width 34 height 34
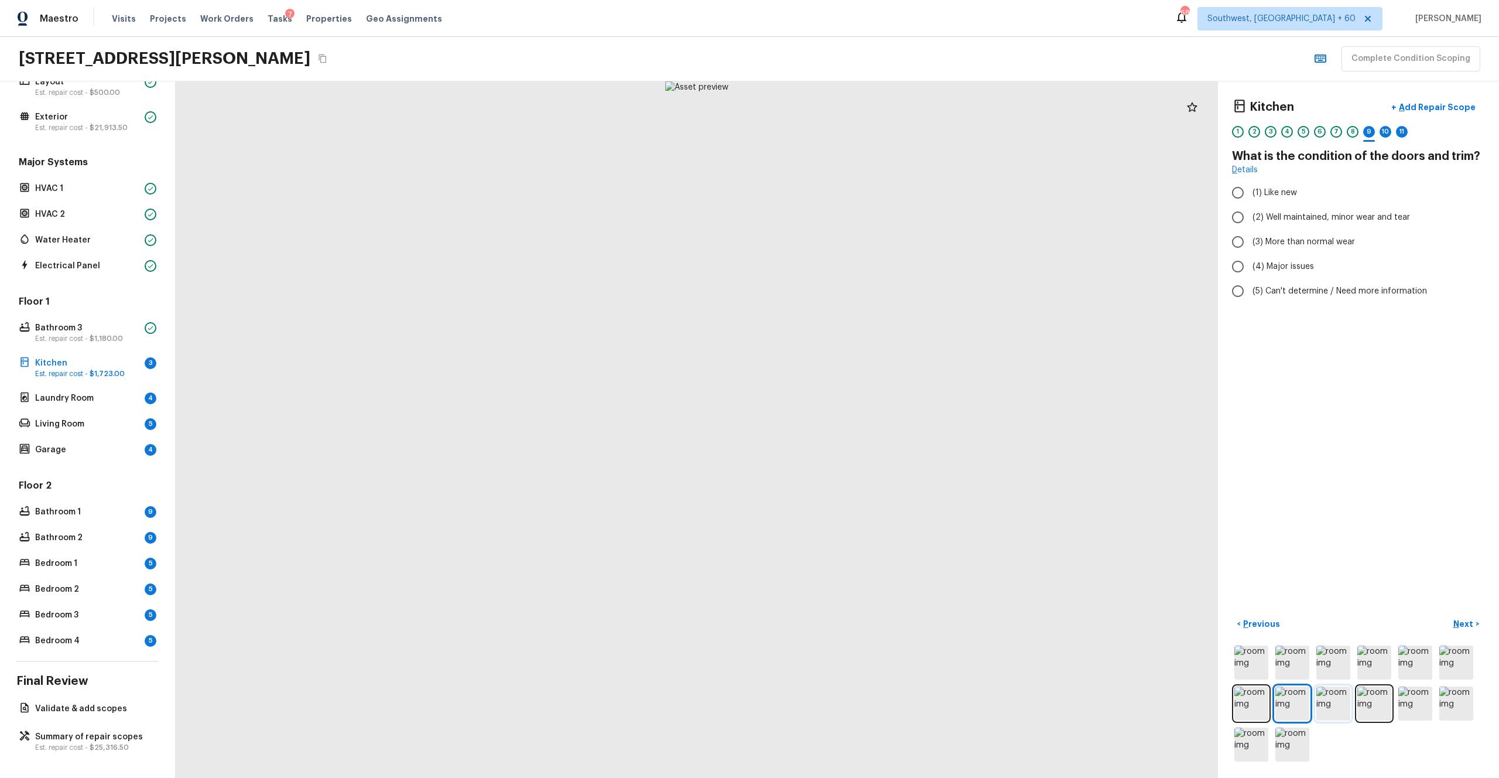
click at [843, 427] on img at bounding box center [1334, 703] width 34 height 34
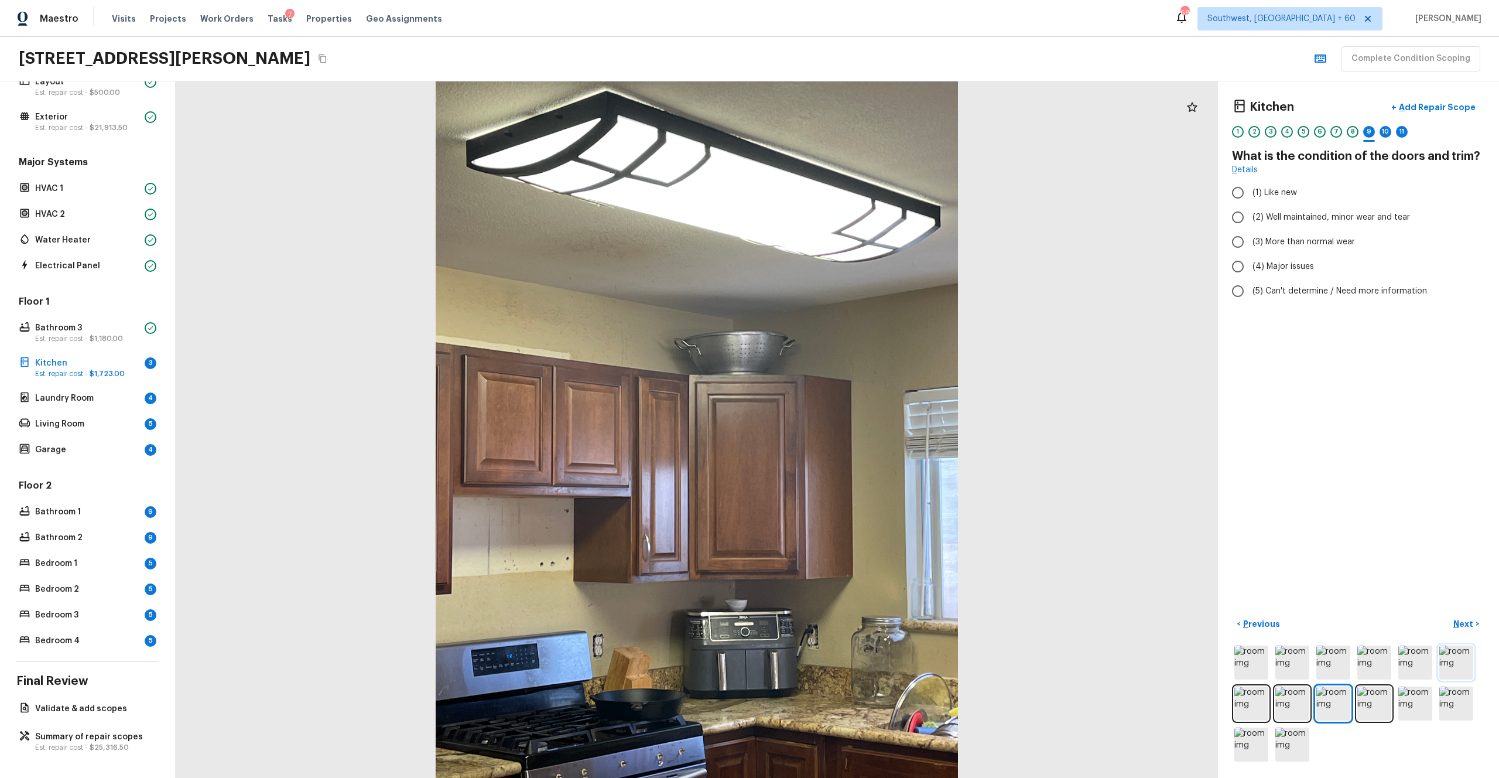
click at [843, 427] on img at bounding box center [1457, 662] width 34 height 34
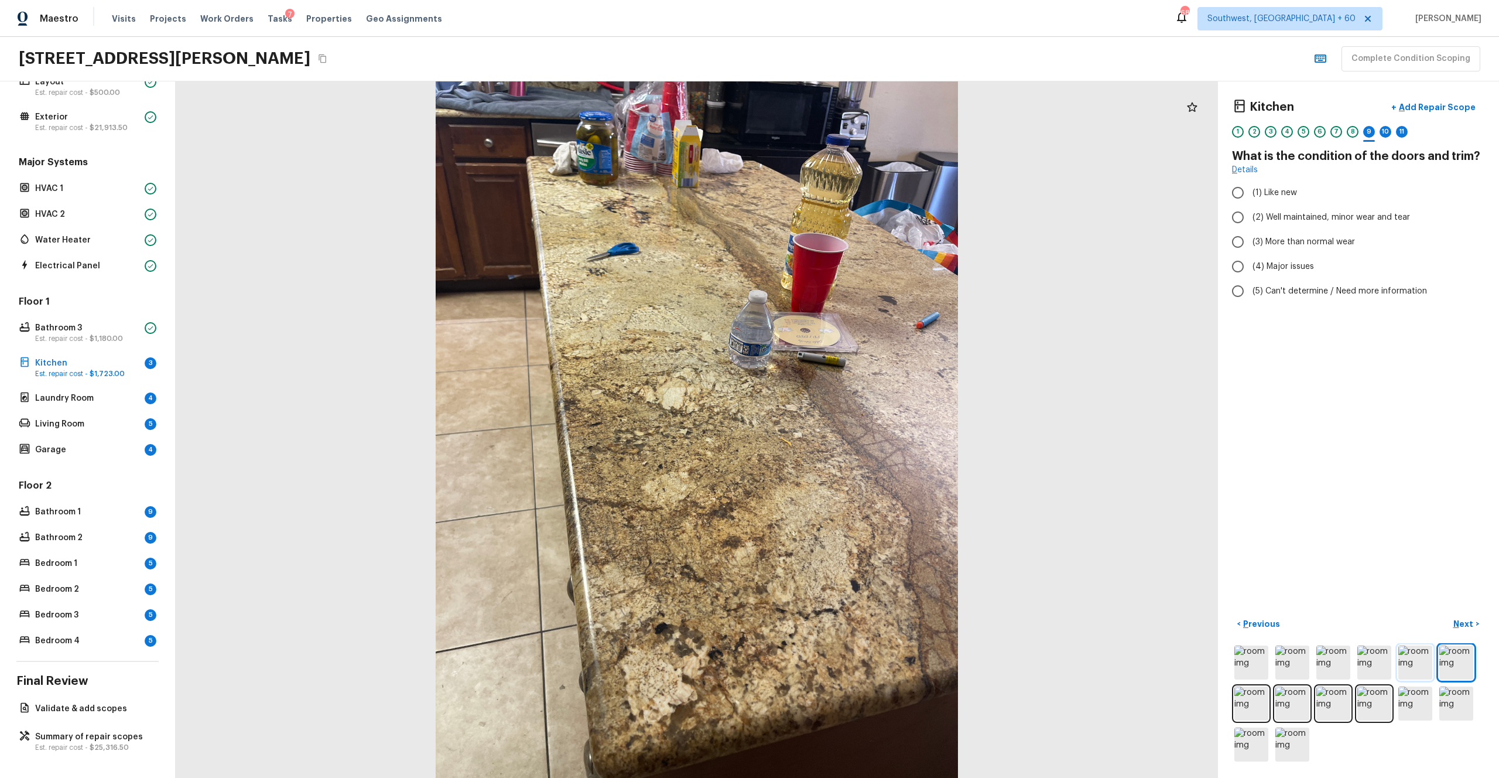
click at [843, 427] on img at bounding box center [1416, 662] width 34 height 34
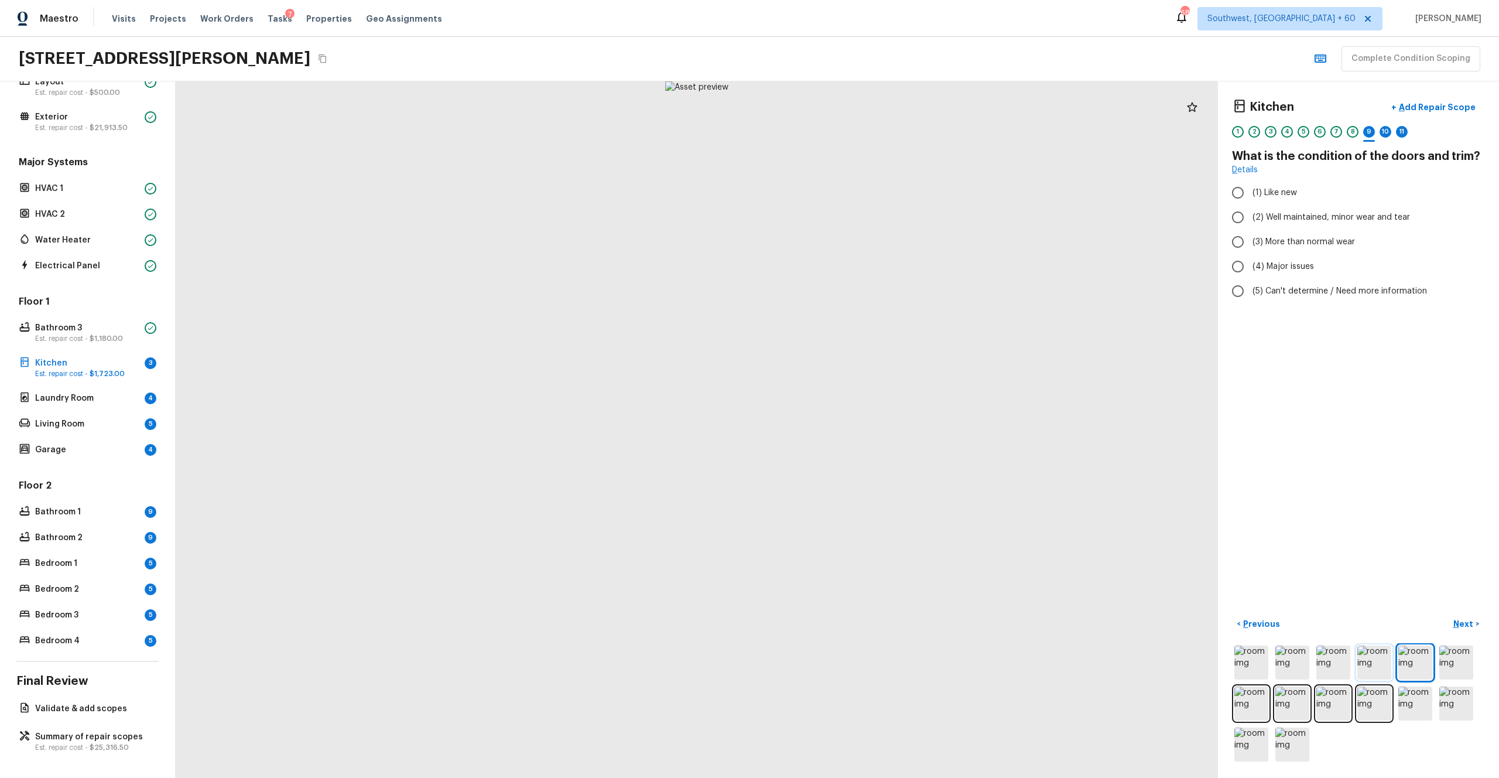
click at [843, 427] on img at bounding box center [1375, 662] width 34 height 34
click at [843, 427] on img at bounding box center [1293, 662] width 34 height 34
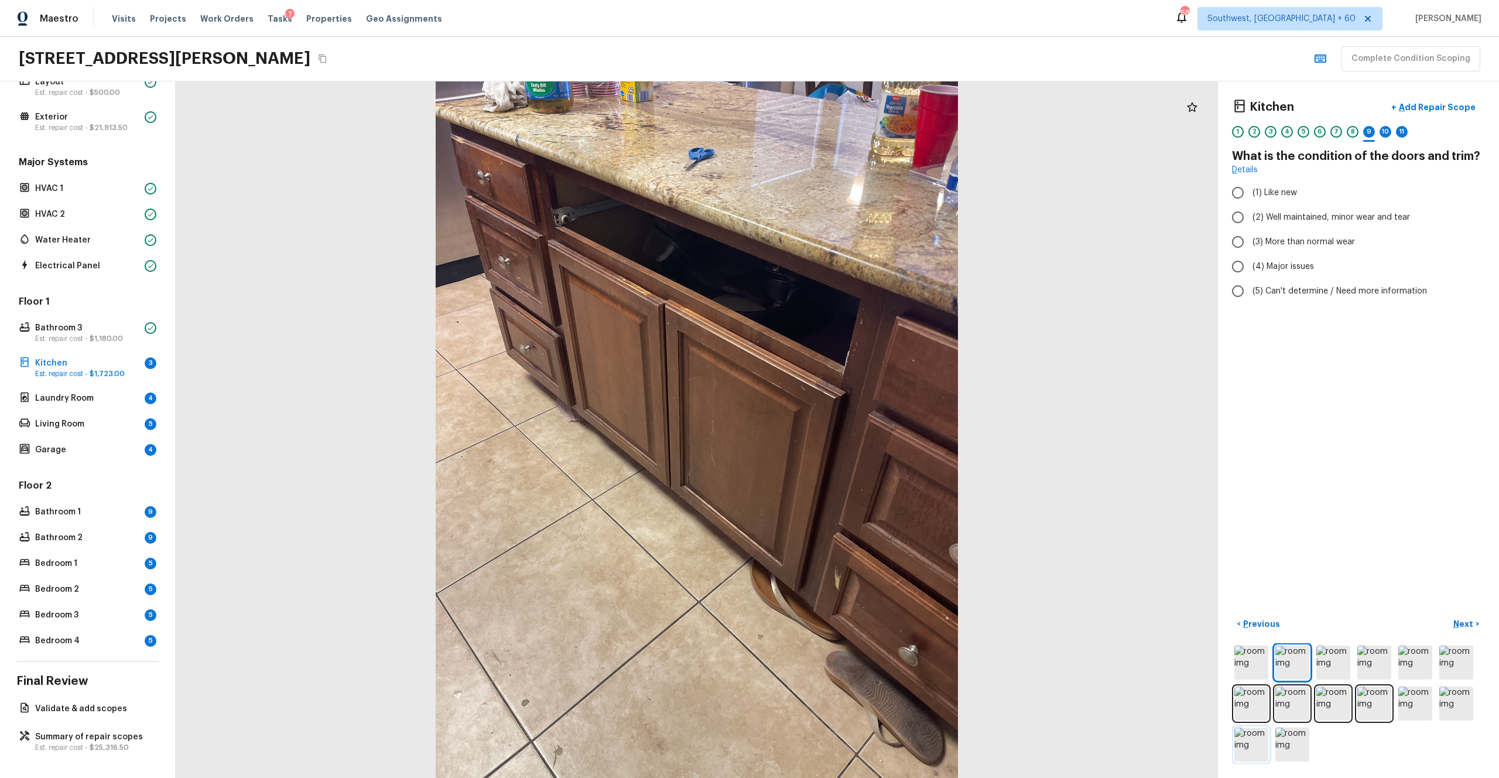
click at [843, 427] on img at bounding box center [1252, 744] width 34 height 34
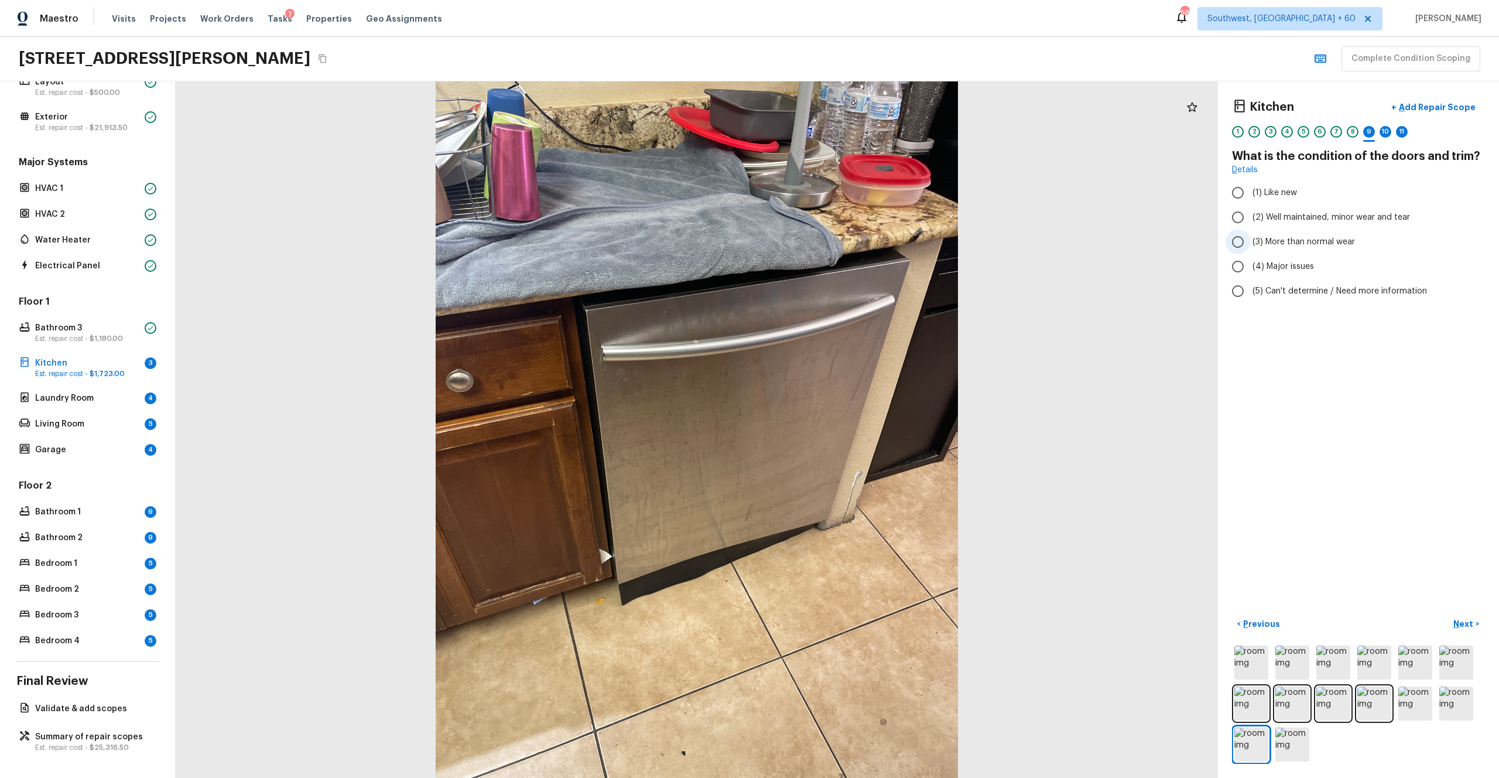
click at [843, 247] on span "(3) More than normal wear" at bounding box center [1304, 242] width 102 height 12
click at [843, 247] on input "(3) More than normal wear" at bounding box center [1238, 242] width 25 height 25
radio input "true"
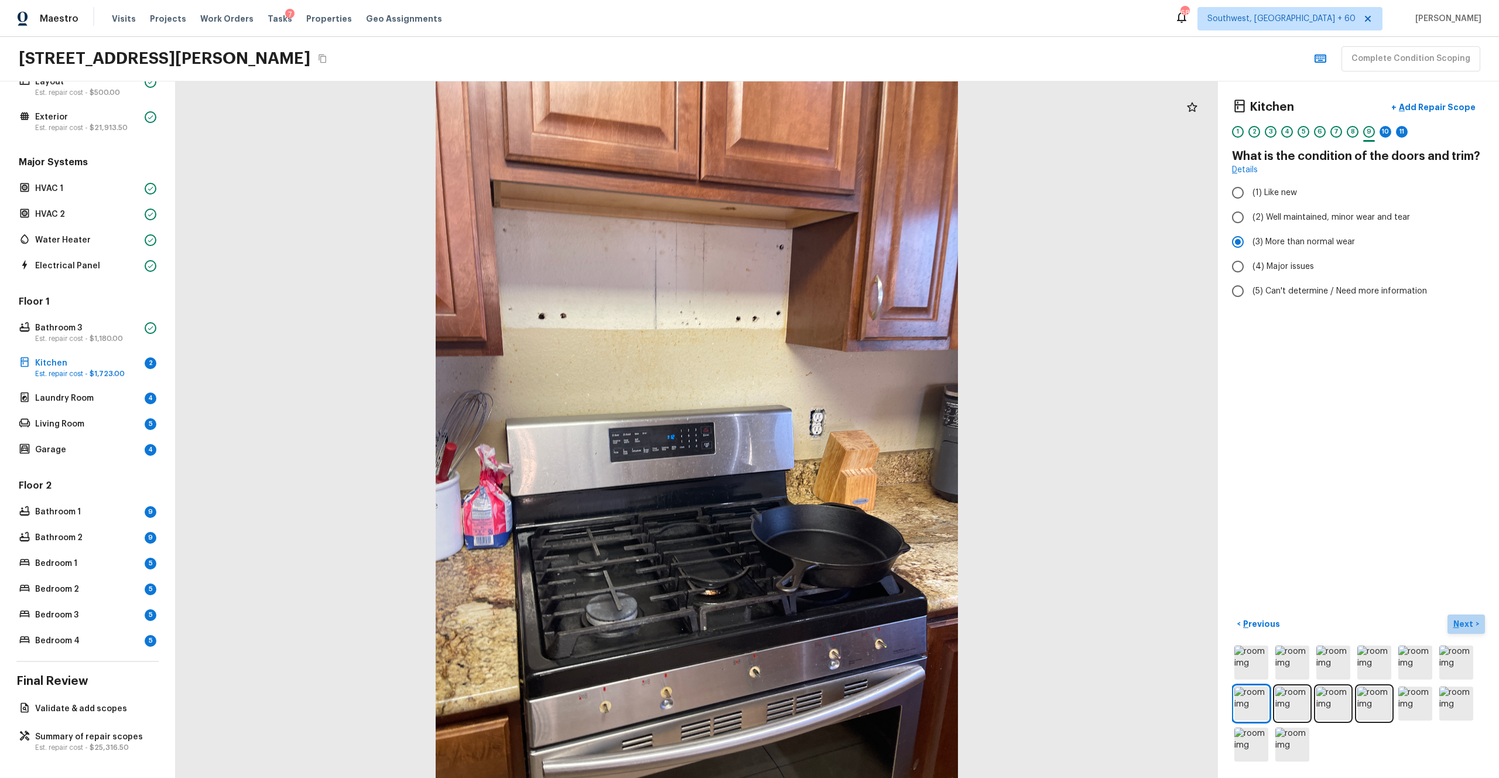
click at [843, 427] on p "Next" at bounding box center [1465, 624] width 22 height 12
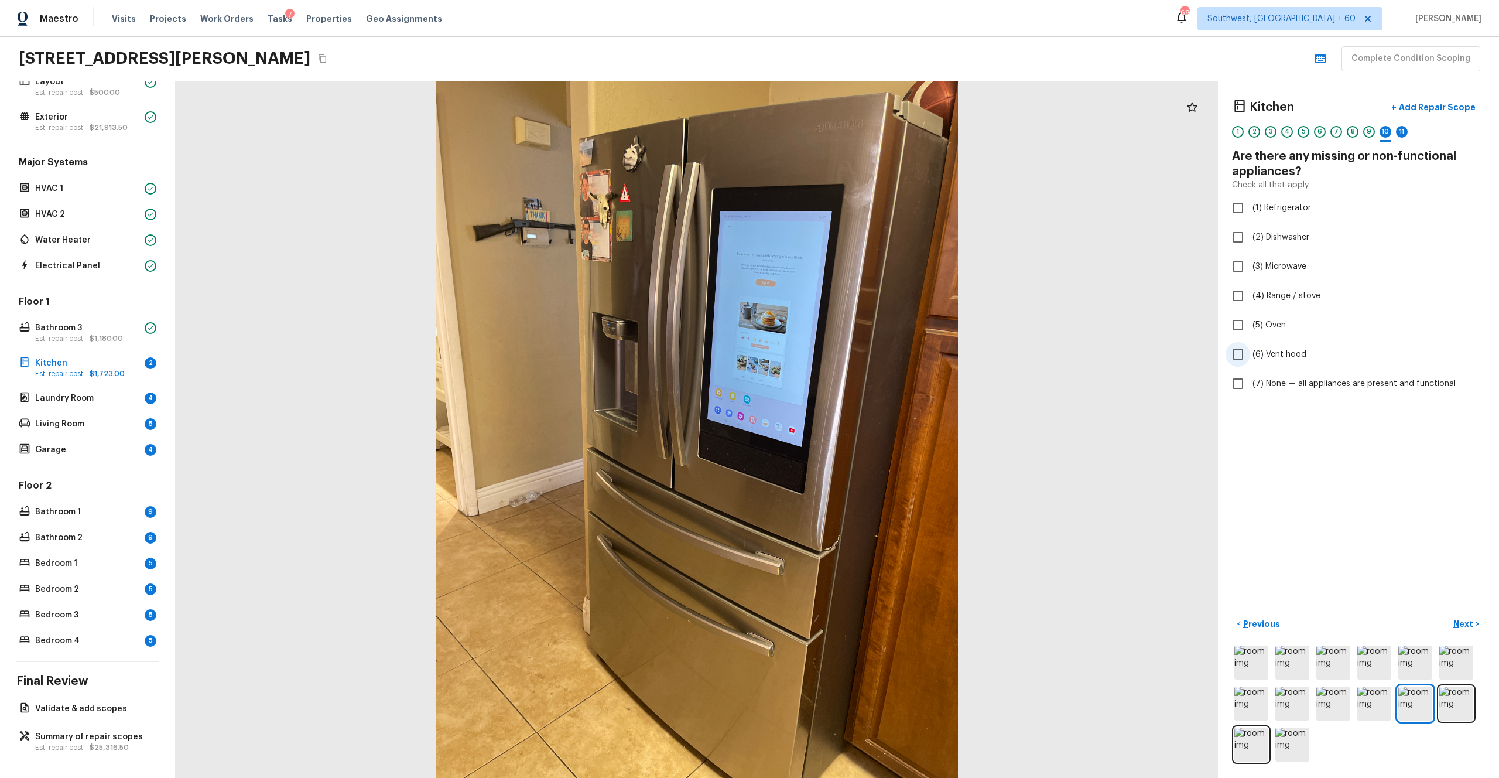
click at [843, 358] on span "(6) Vent hood" at bounding box center [1280, 354] width 54 height 12
click at [843, 358] on input "(6) Vent hood" at bounding box center [1238, 354] width 25 height 25
checkbox input "true"
click at [843, 427] on p "Next" at bounding box center [1465, 624] width 22 height 12
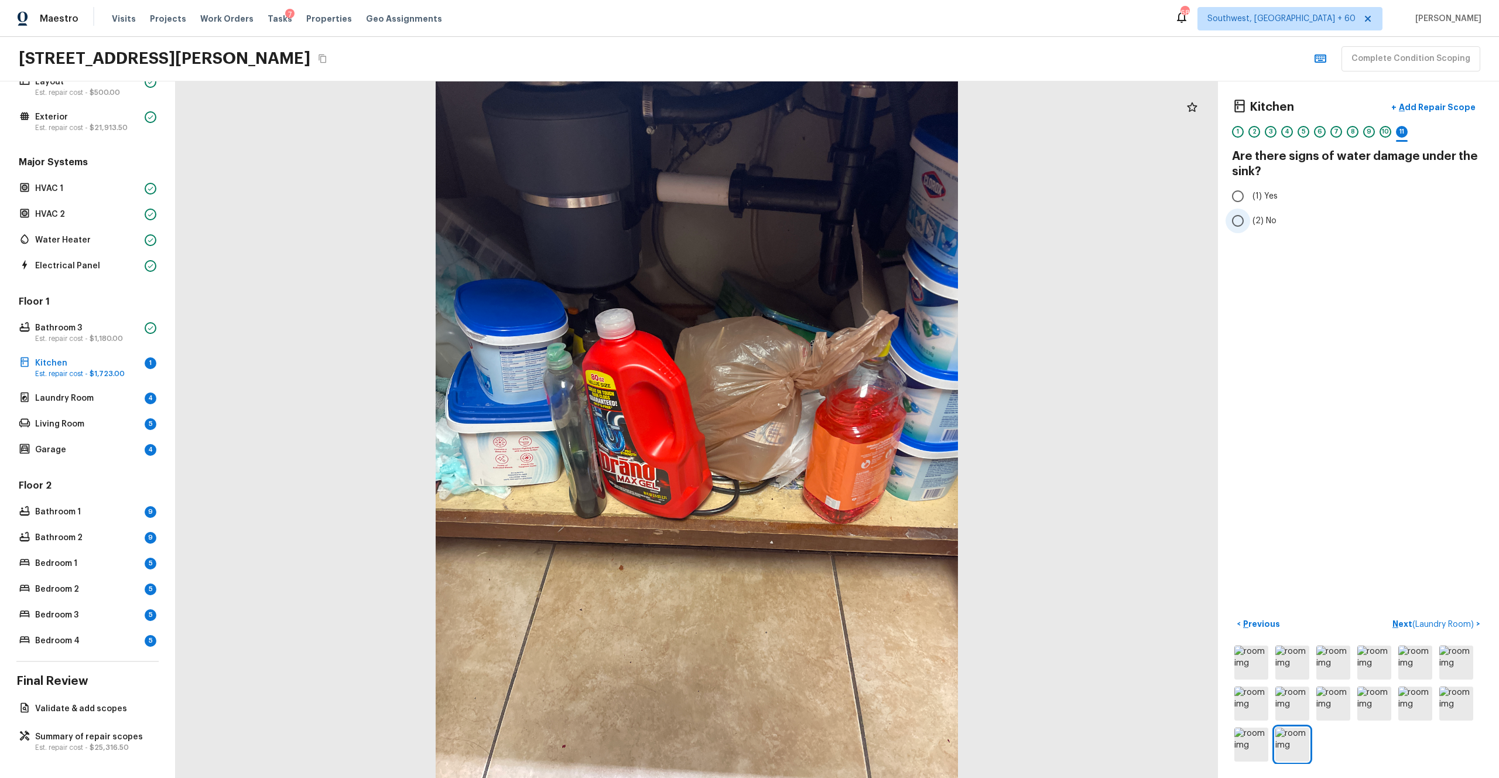
click at [843, 223] on span "(2) No" at bounding box center [1265, 221] width 24 height 12
click at [843, 223] on input "(2) No" at bounding box center [1238, 220] width 25 height 25
radio input "true"
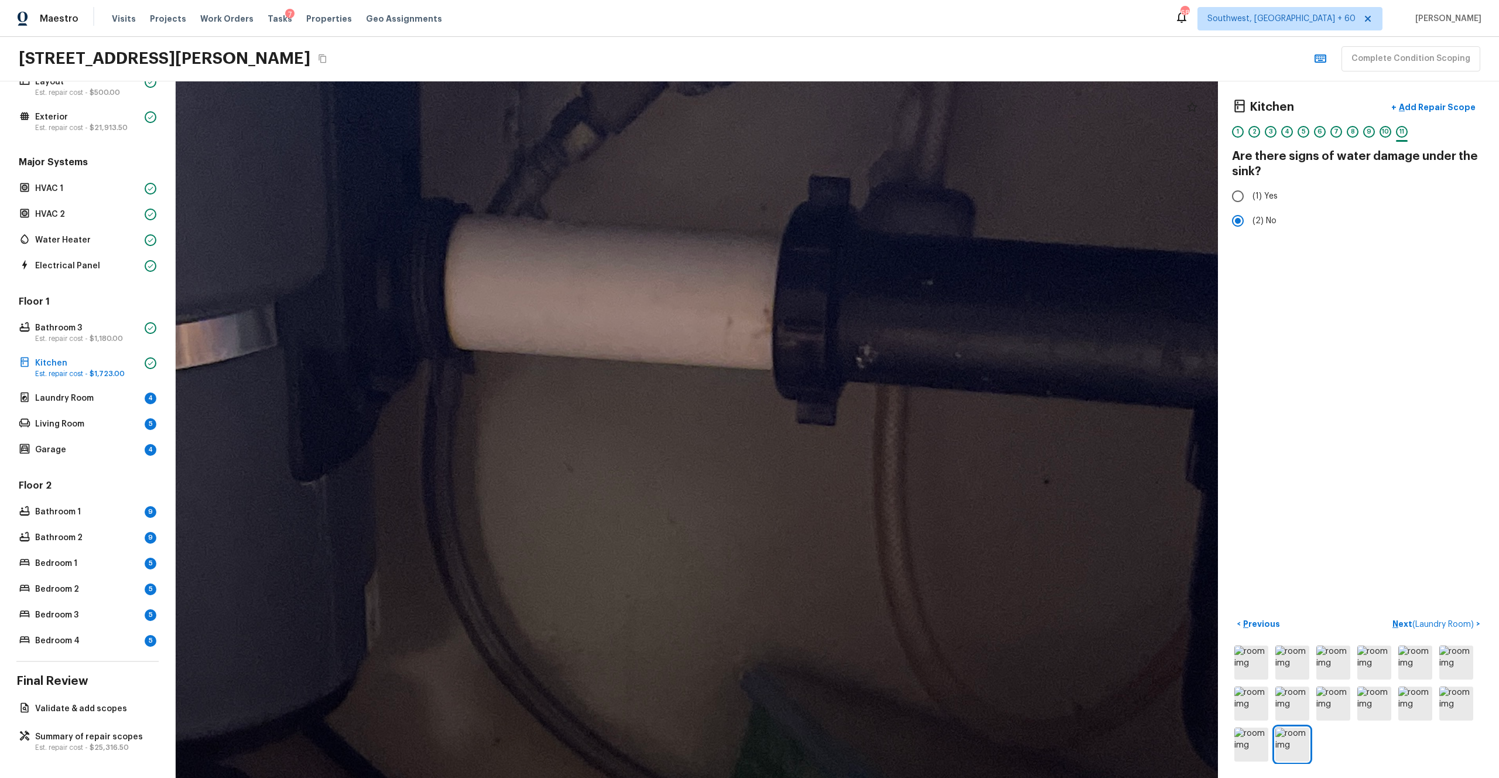
drag, startPoint x: 732, startPoint y: 376, endPoint x: 737, endPoint y: 467, distance: 91.5
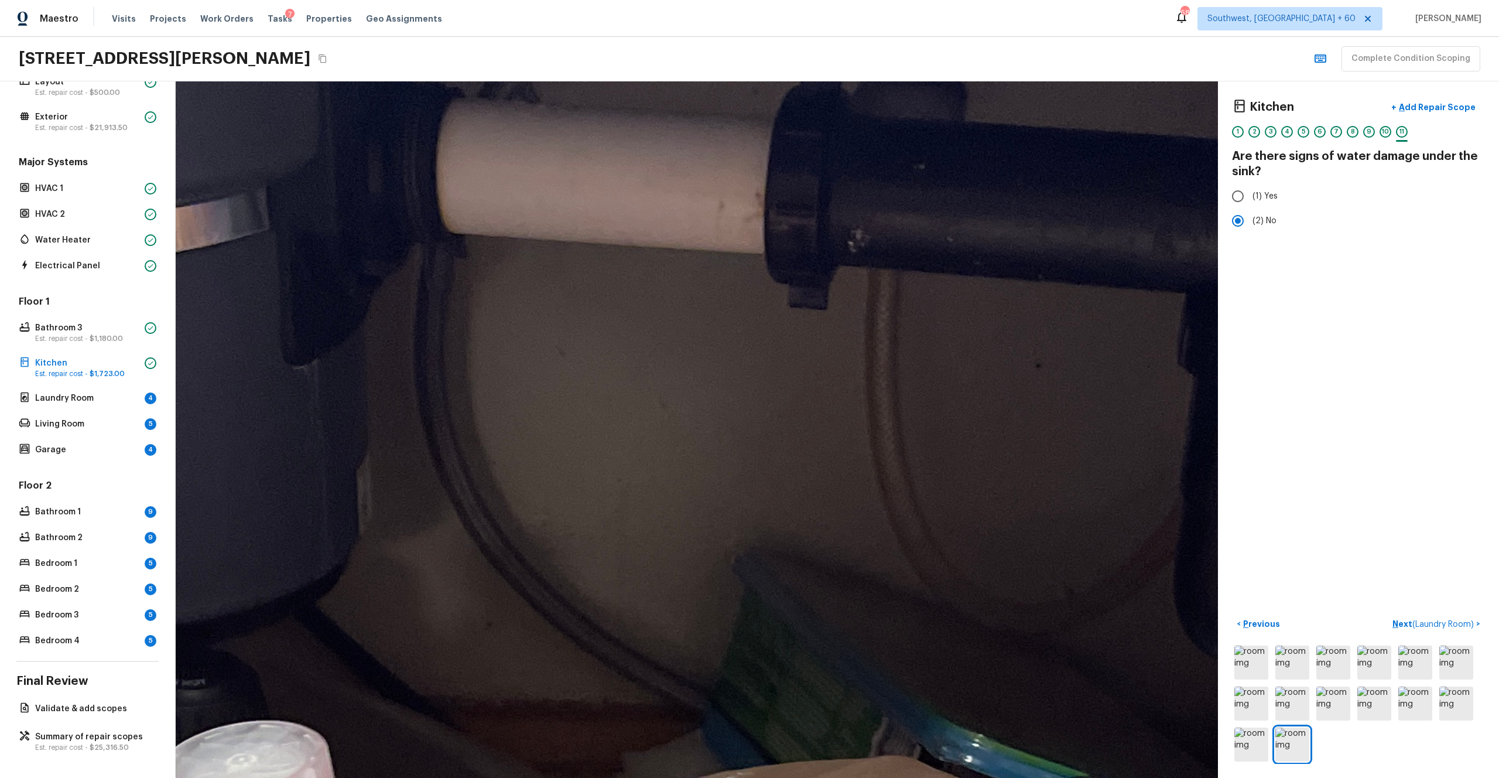
drag, startPoint x: 773, startPoint y: 474, endPoint x: 764, endPoint y: 358, distance: 116.8
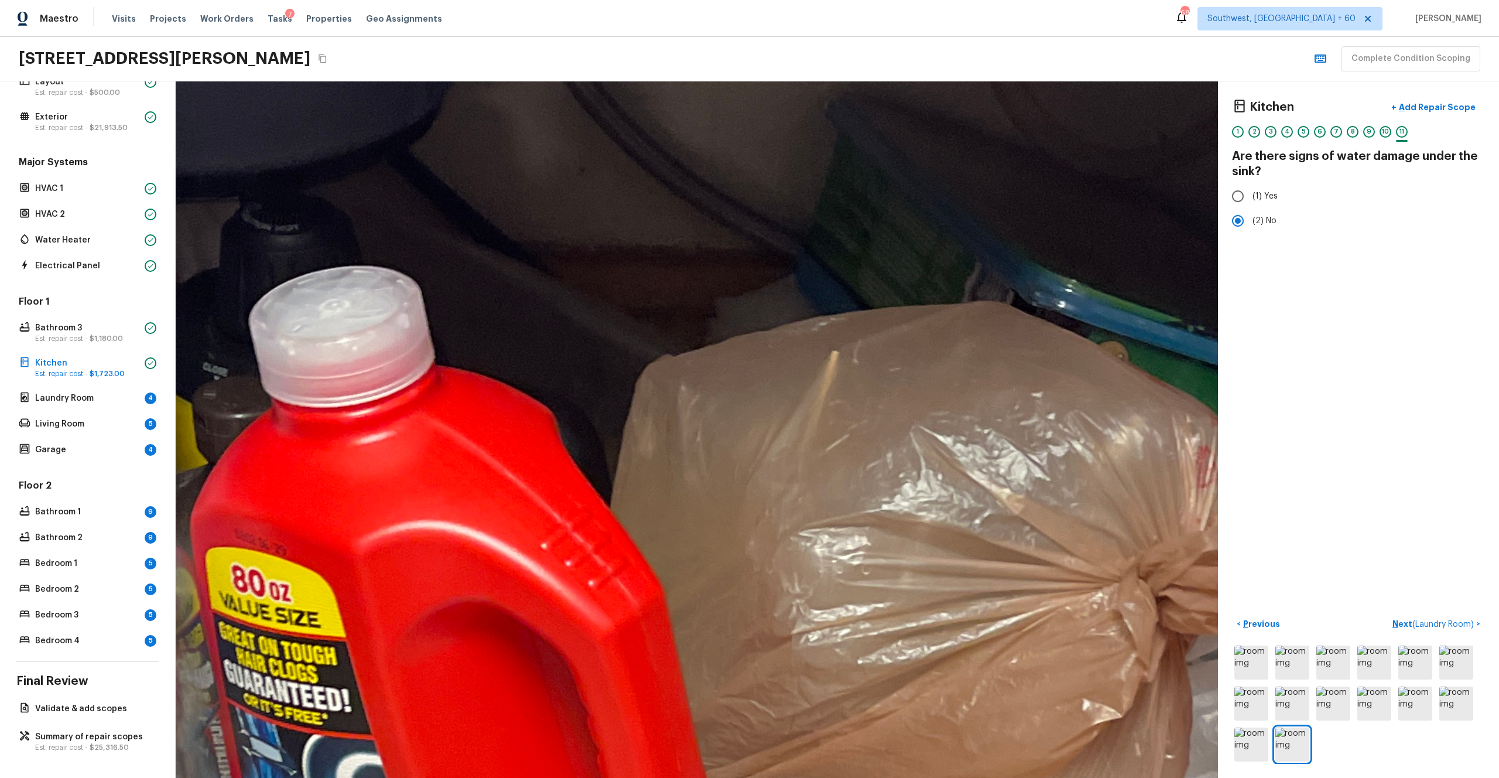
drag, startPoint x: 681, startPoint y: 533, endPoint x: 774, endPoint y: 79, distance: 463.4
click at [774, 79] on div "Maestro Visits Projects Work Orders Tasks 7 Properties Geo Assignments 686 Sout…" at bounding box center [749, 389] width 1499 height 778
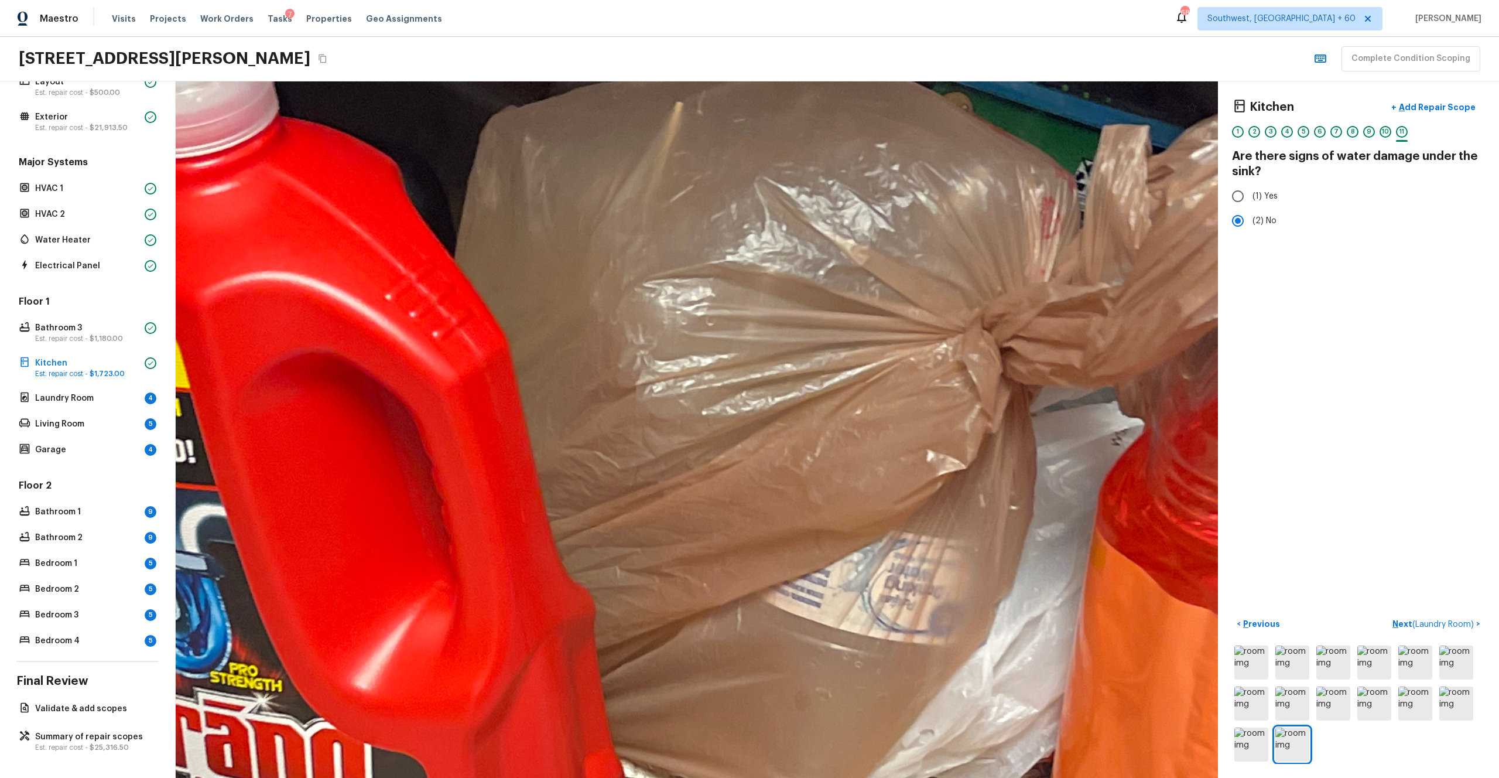
drag, startPoint x: 677, startPoint y: 276, endPoint x: 521, endPoint y: 27, distance: 293.6
click at [521, 27] on div "Maestro Visits Projects Work Orders Tasks 7 Properties Geo Assignments 686 Sout…" at bounding box center [749, 389] width 1499 height 778
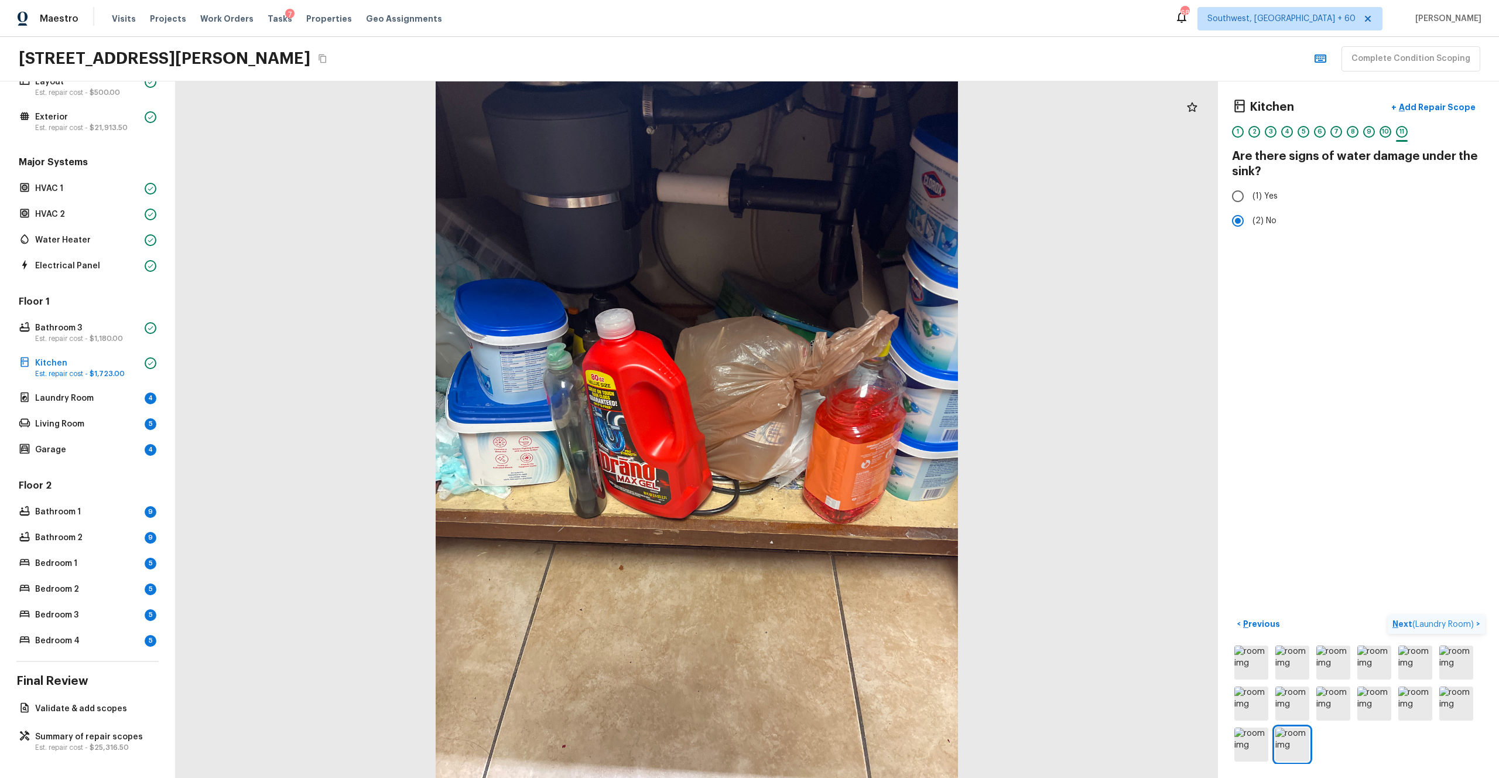
click at [843, 427] on p "Next ( Laundry Room )" at bounding box center [1435, 624] width 84 height 12
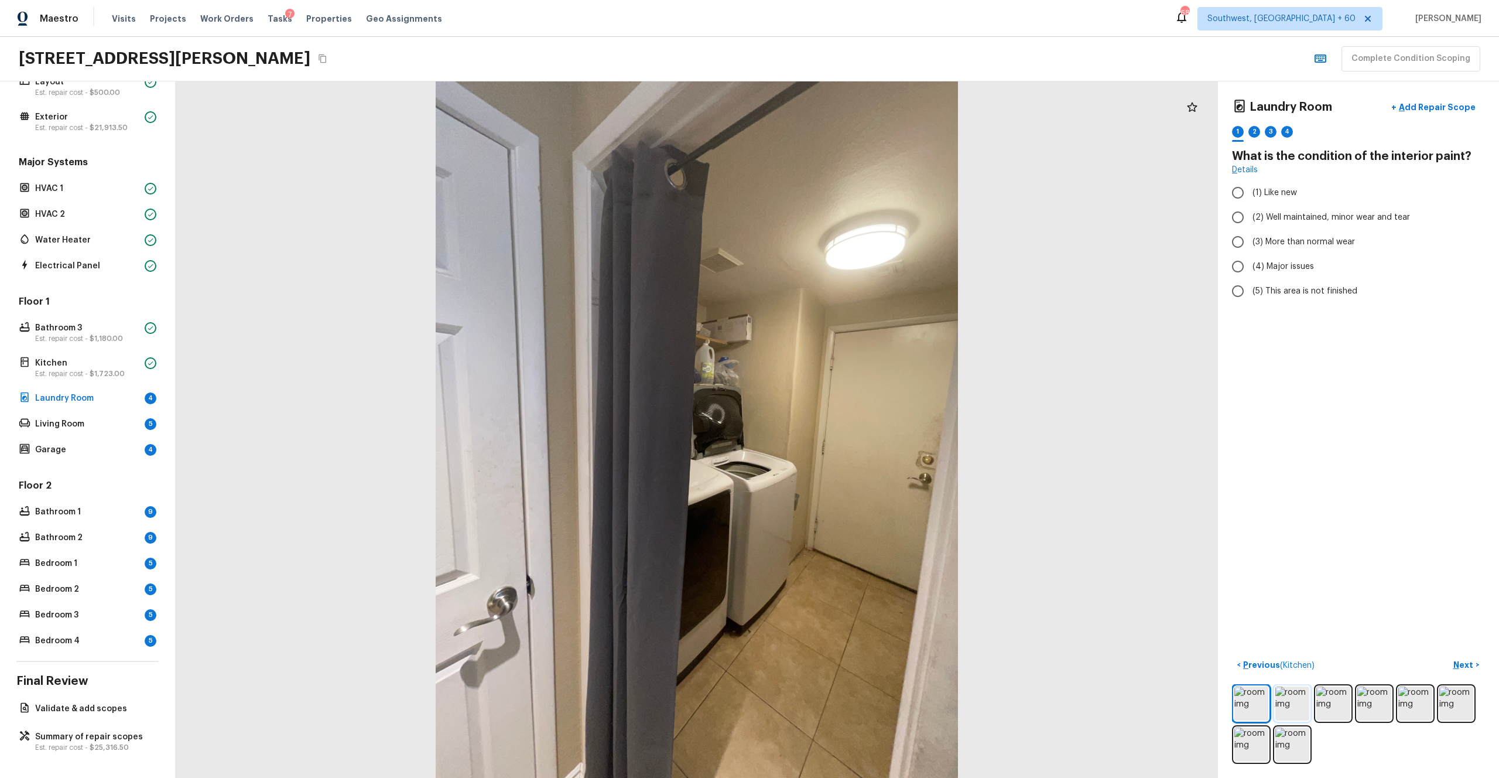
click at [843, 427] on img at bounding box center [1293, 703] width 34 height 34
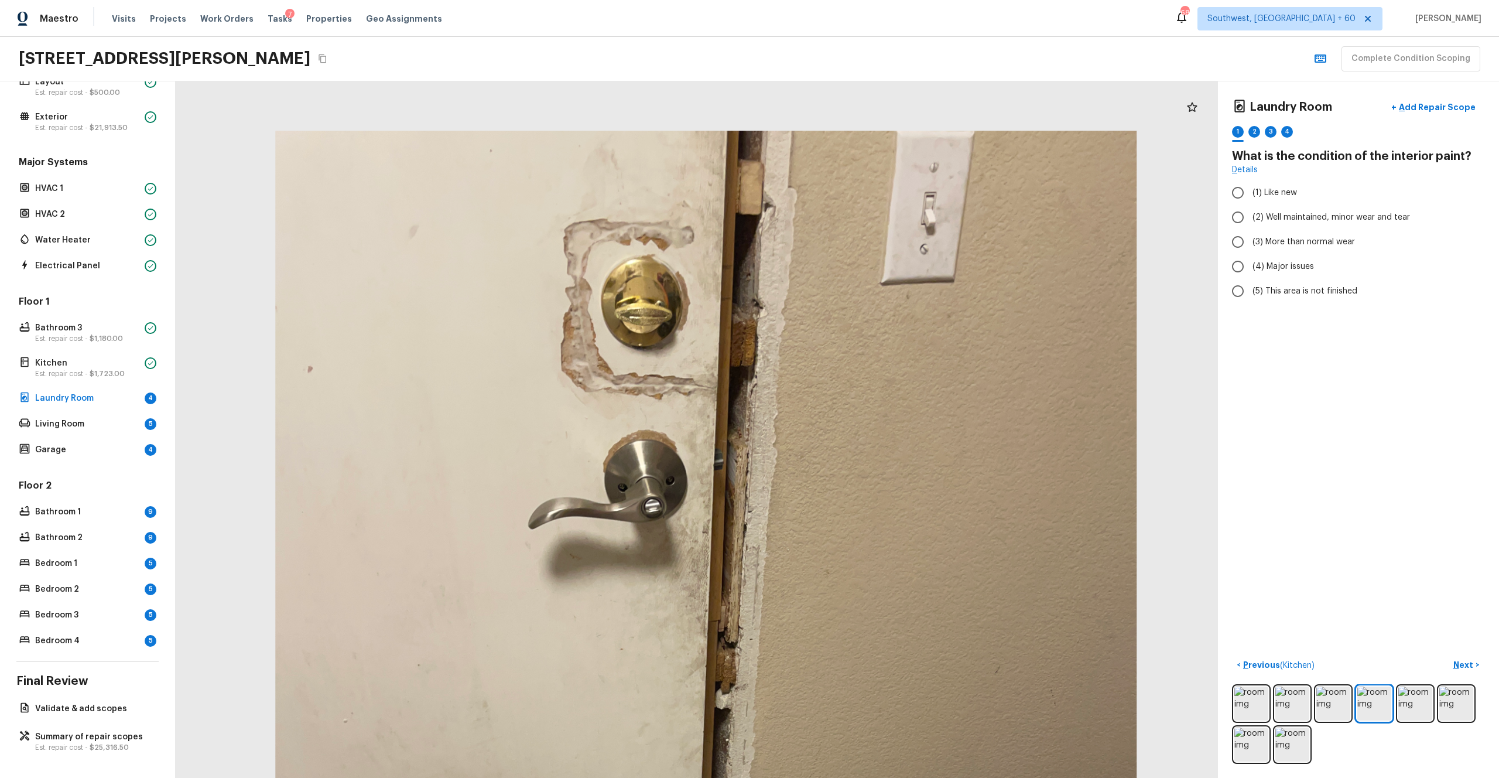
drag, startPoint x: 745, startPoint y: 289, endPoint x: 784, endPoint y: 473, distance: 188.0
click at [785, 427] on div at bounding box center [706, 705] width 1719 height 1149
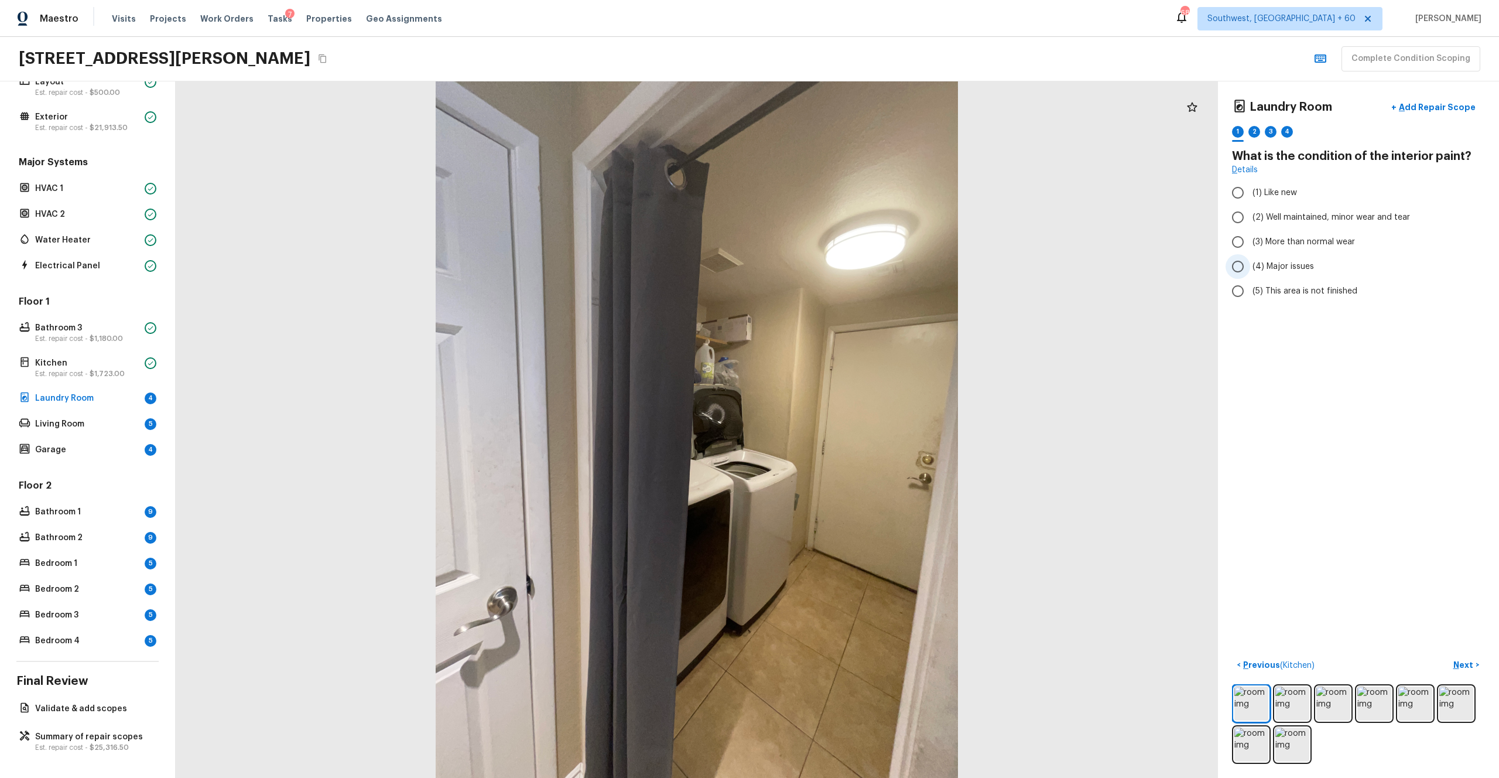
click at [843, 264] on span "(4) Major issues" at bounding box center [1283, 267] width 61 height 12
click at [843, 264] on input "(4) Major issues" at bounding box center [1238, 266] width 25 height 25
radio input "true"
click at [843, 427] on p "Next" at bounding box center [1465, 665] width 22 height 12
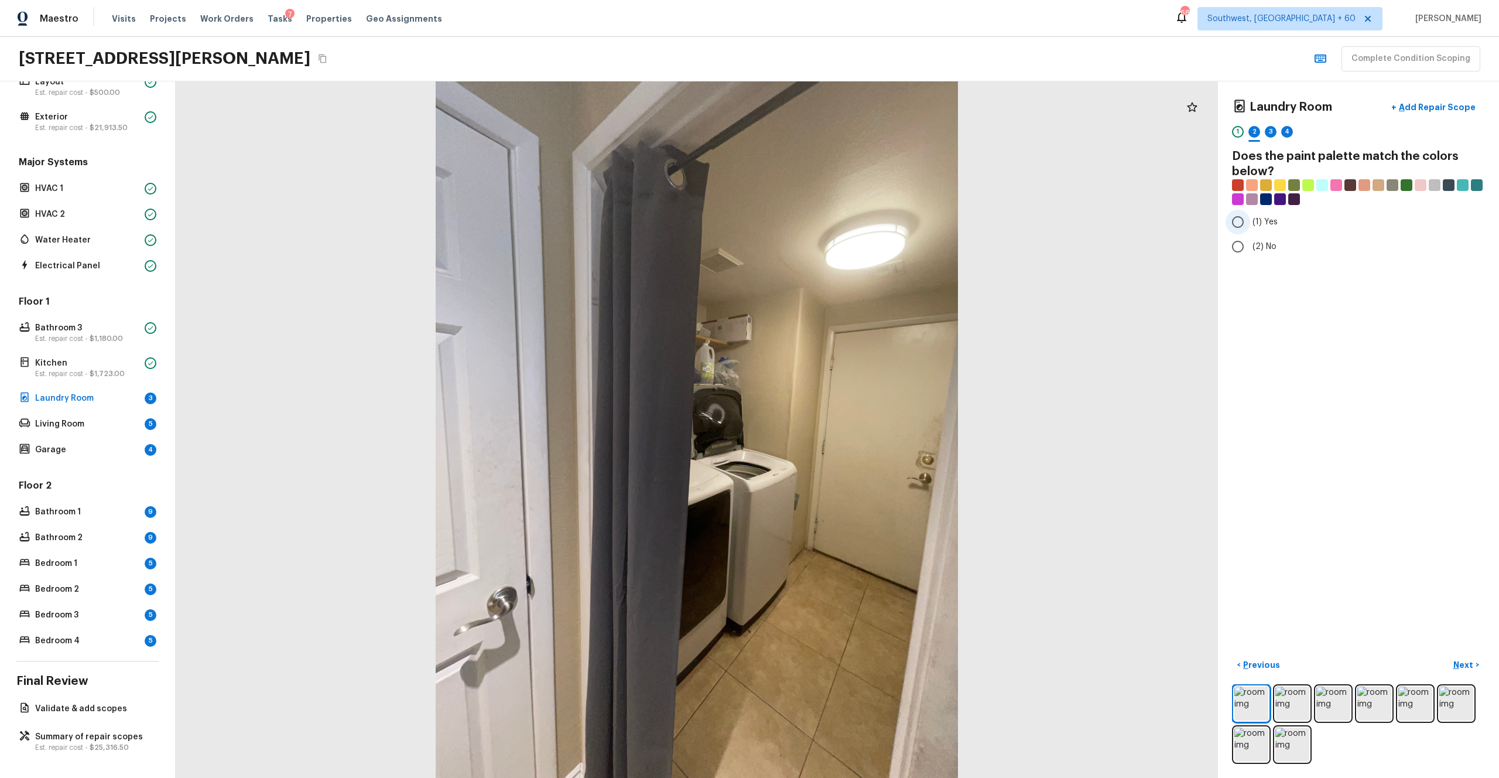
click at [843, 220] on span "(1) Yes" at bounding box center [1265, 222] width 25 height 12
click at [843, 220] on input "(1) Yes" at bounding box center [1238, 222] width 25 height 25
radio input "true"
click at [843, 427] on p "Next" at bounding box center [1465, 665] width 22 height 12
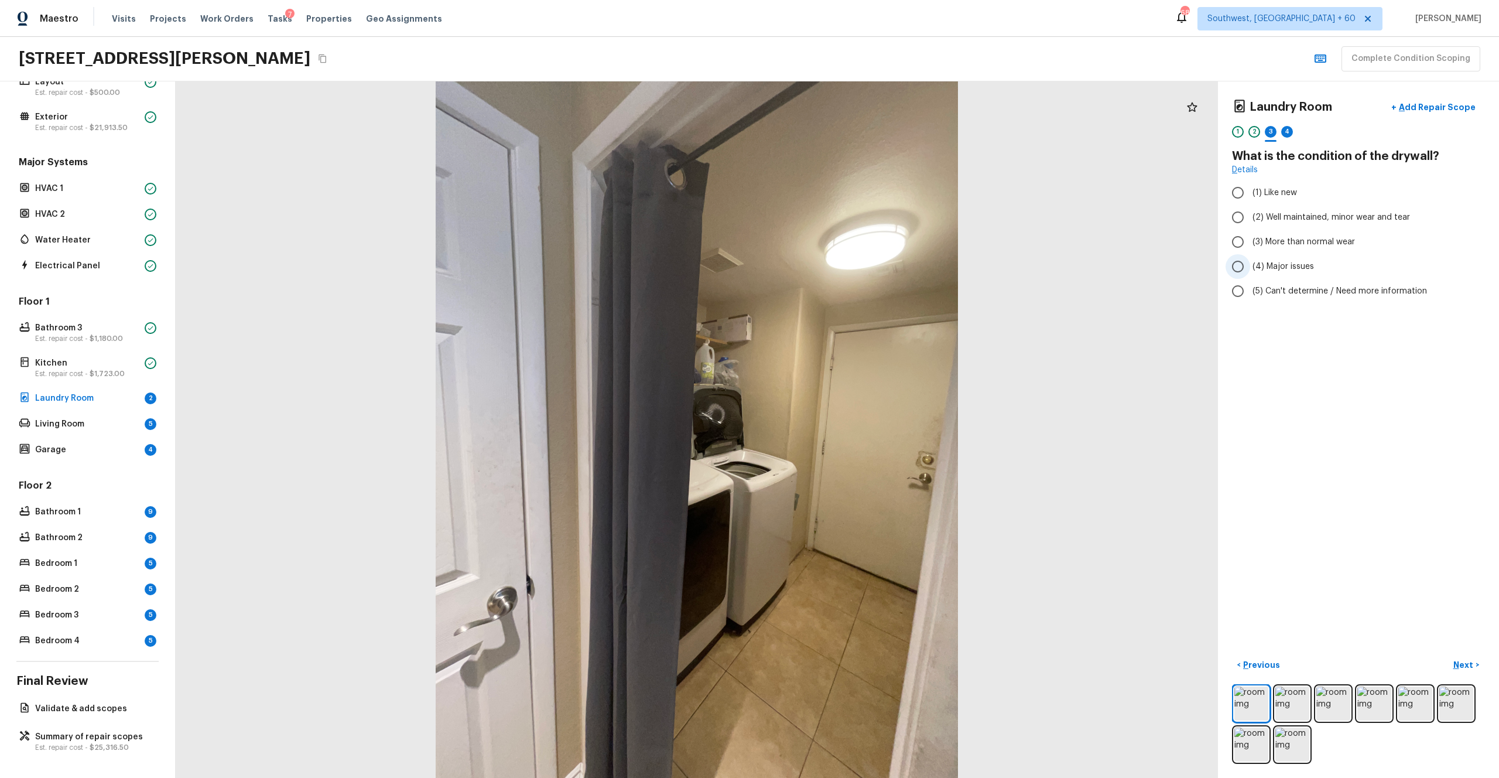
click at [843, 267] on span "(4) Major issues" at bounding box center [1283, 267] width 61 height 12
click at [843, 267] on input "(4) Major issues" at bounding box center [1238, 266] width 25 height 25
radio input "true"
click at [843, 427] on img at bounding box center [1293, 744] width 34 height 34
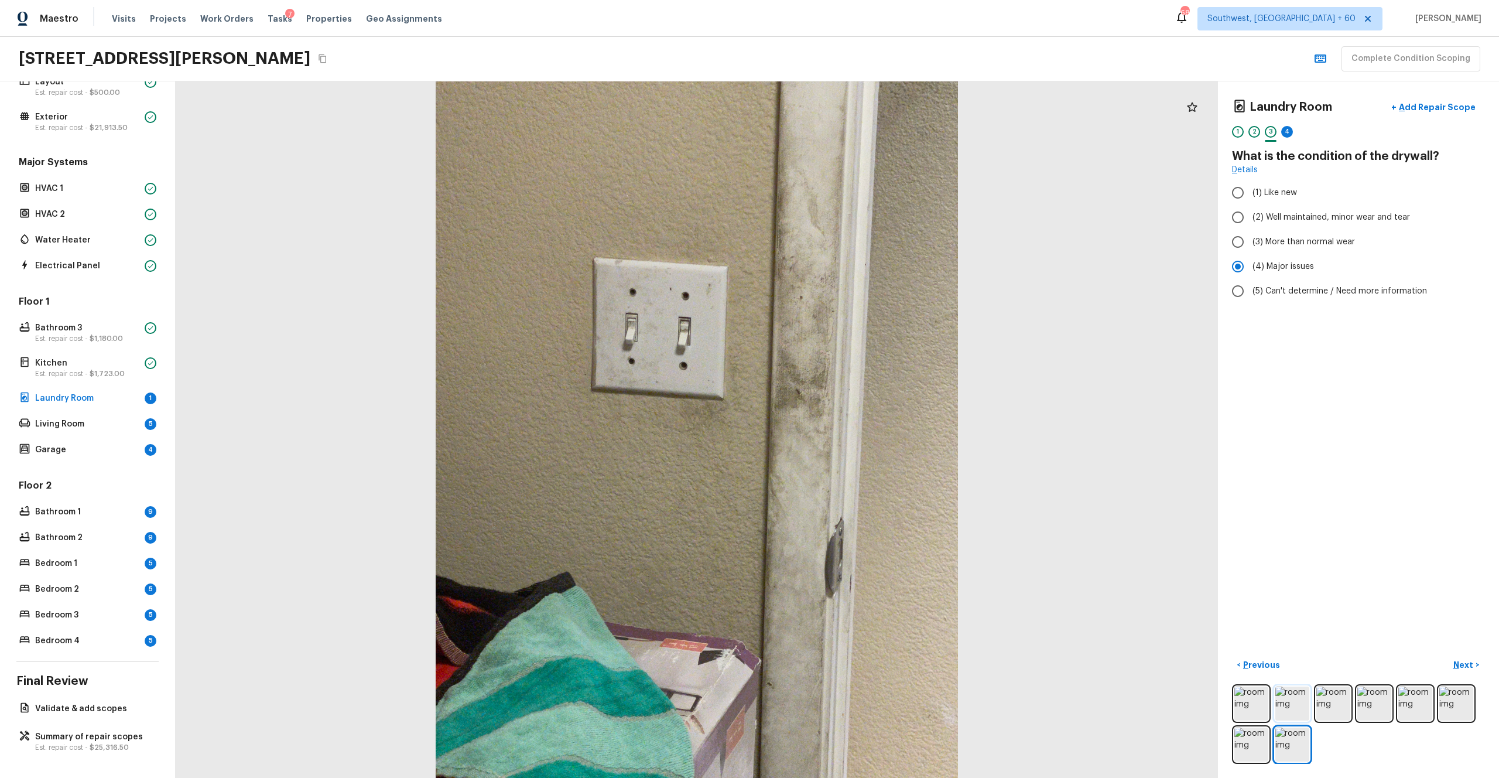
click at [843, 427] on img at bounding box center [1293, 703] width 34 height 34
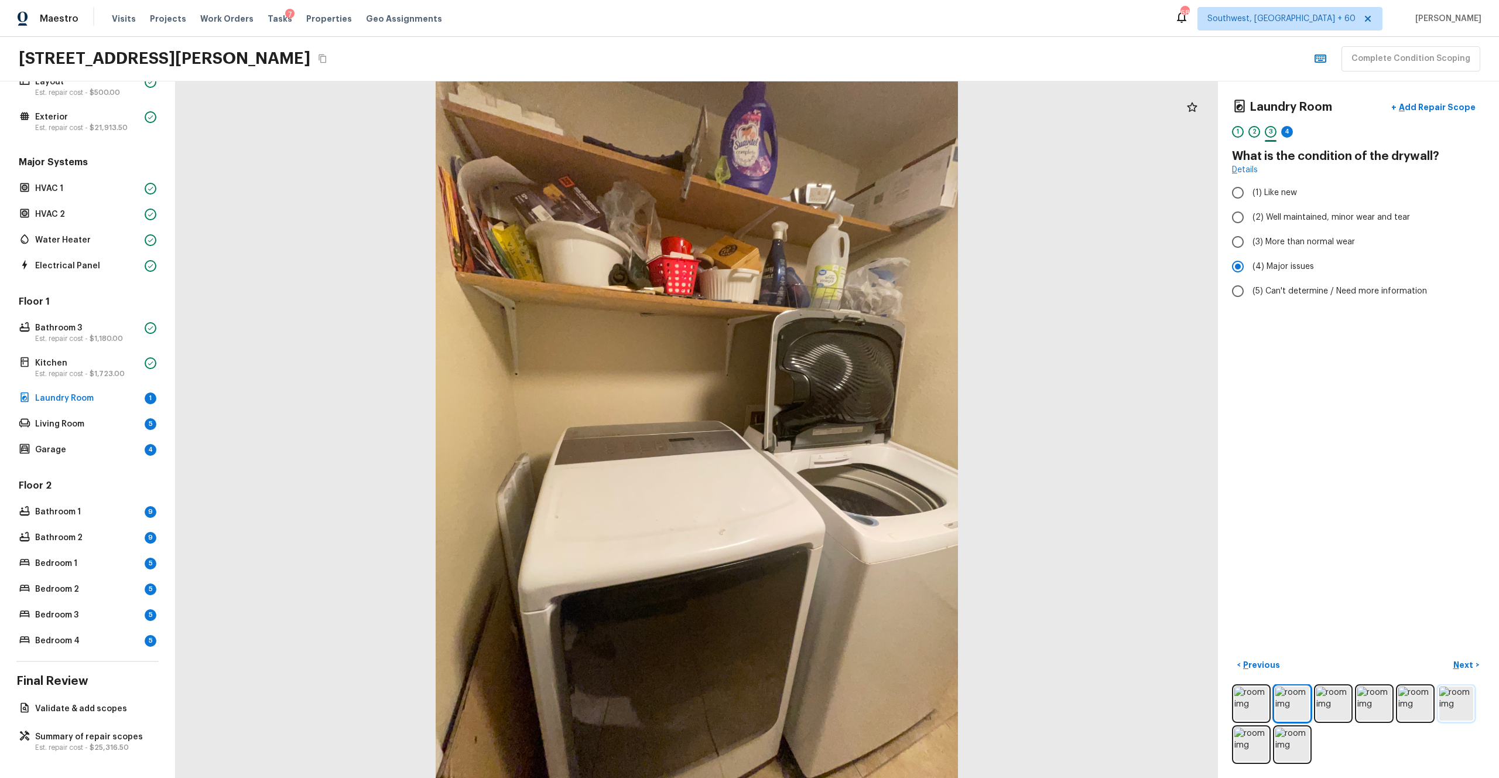
click at [843, 427] on img at bounding box center [1457, 703] width 34 height 34
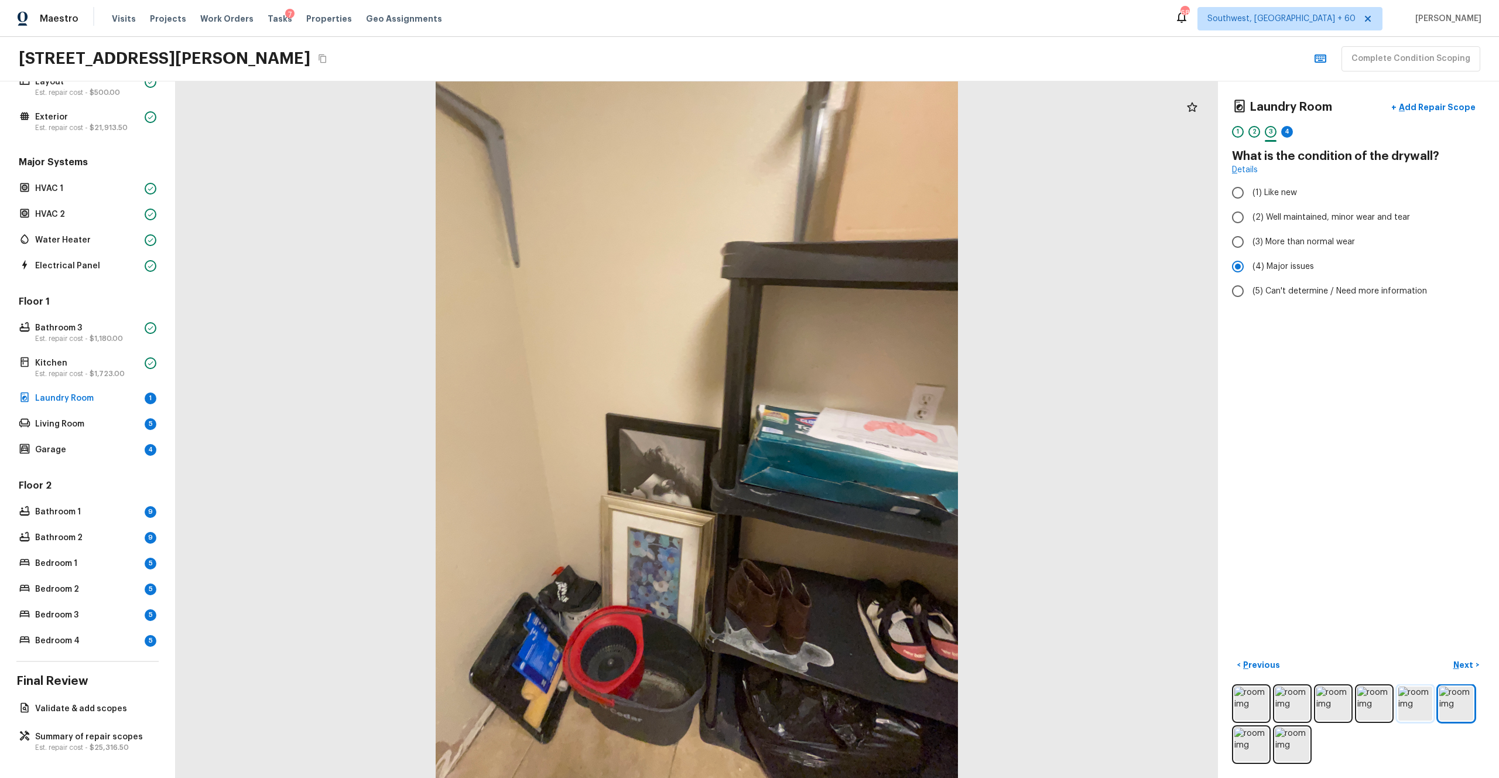
click at [843, 427] on img at bounding box center [1416, 703] width 34 height 34
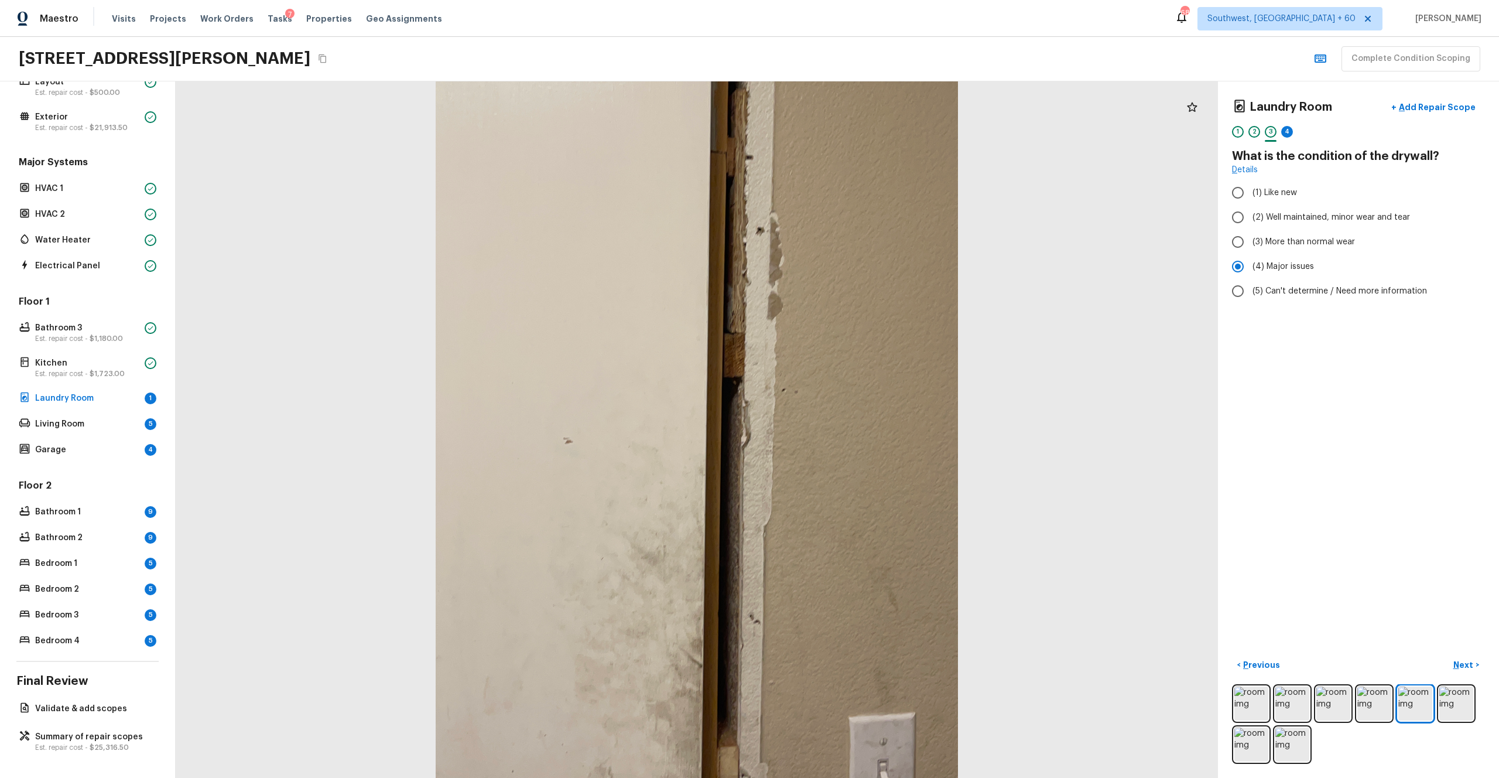
click at [843, 427] on div at bounding box center [1358, 724] width 253 height 80
click at [843, 427] on img at bounding box center [1416, 703] width 34 height 34
click at [843, 427] on img at bounding box center [1375, 703] width 34 height 34
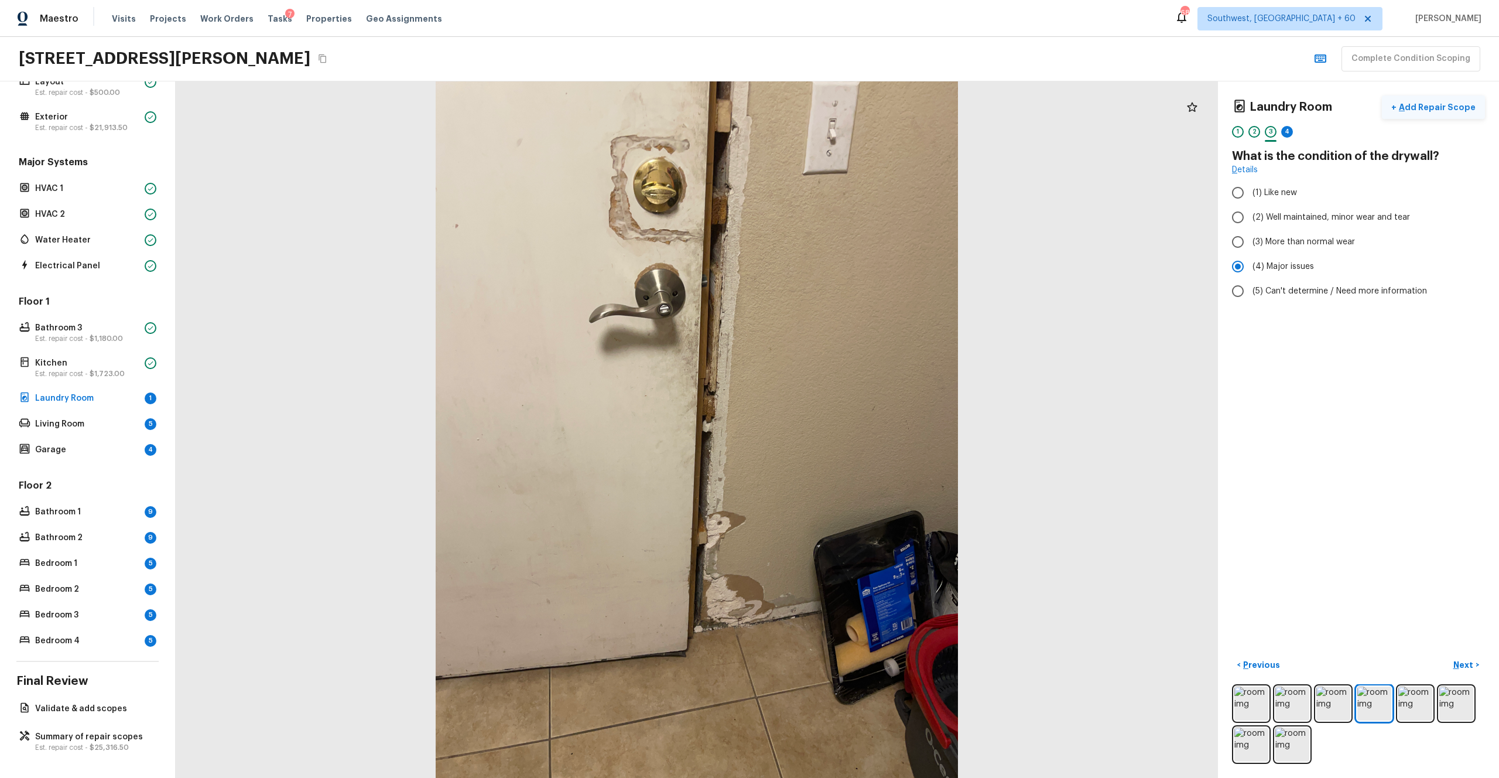
click at [843, 111] on p "Add Repair Scope" at bounding box center [1436, 107] width 79 height 12
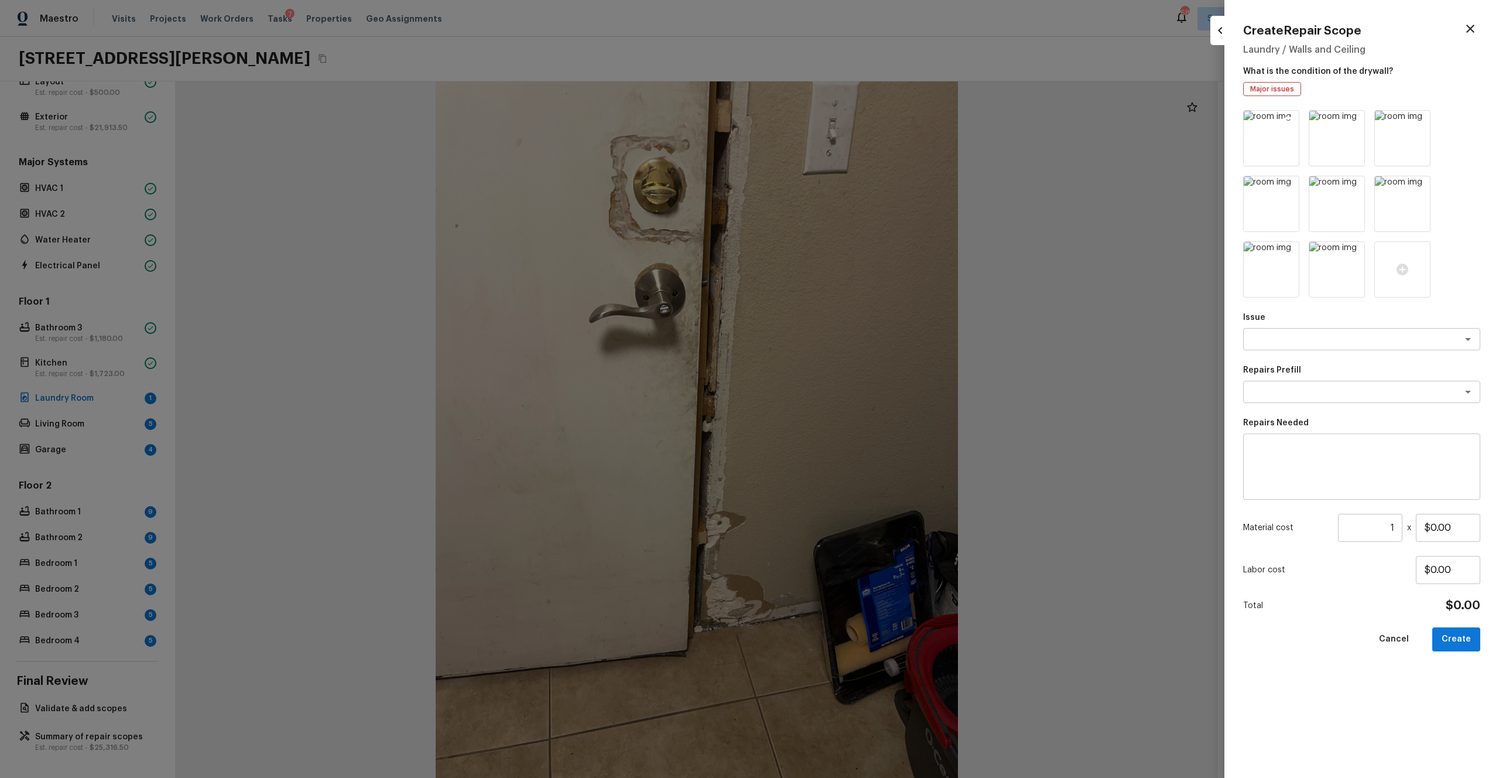
click at [843, 117] on icon at bounding box center [1289, 122] width 10 height 10
click at [843, 117] on icon at bounding box center [1354, 122] width 10 height 10
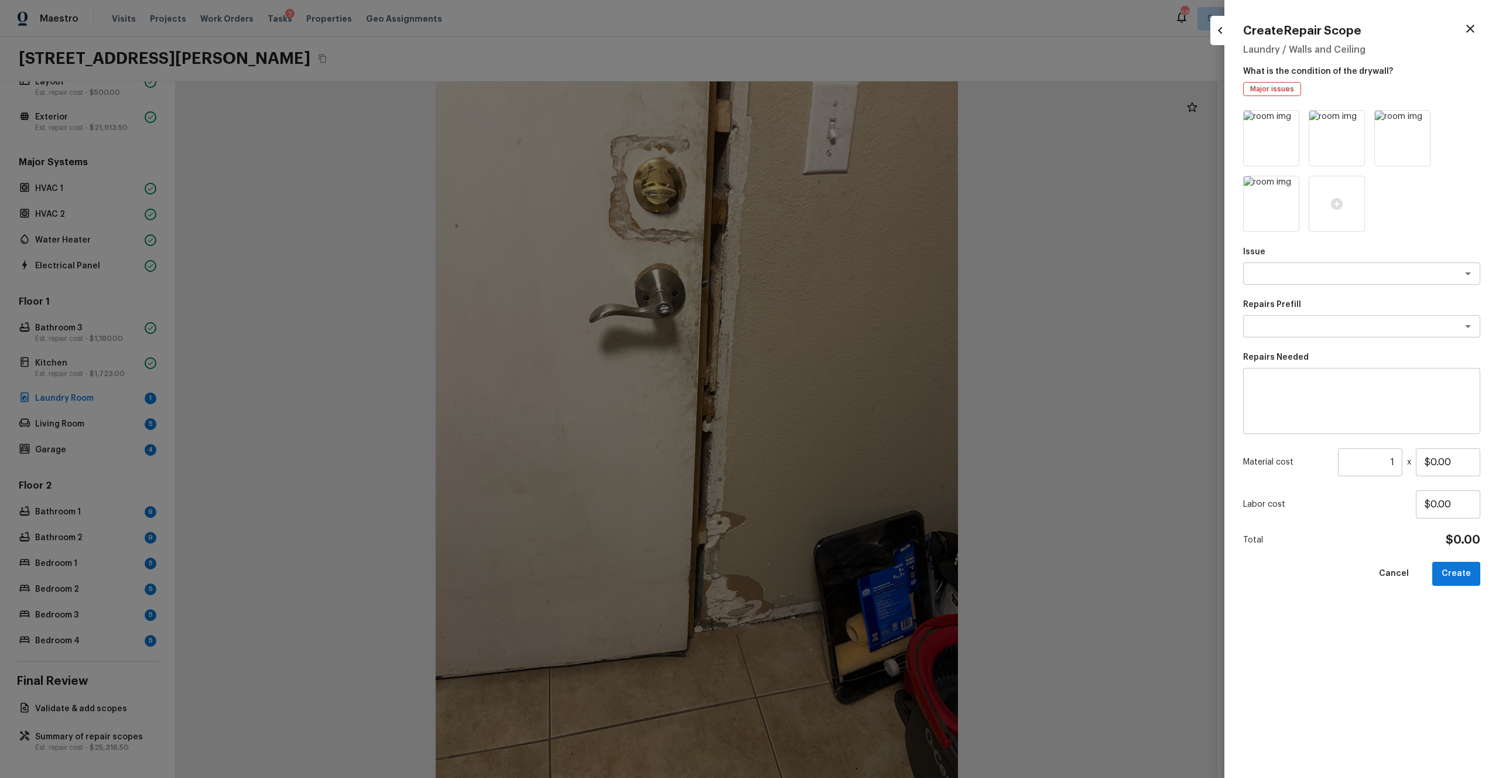
click at [843, 117] on icon at bounding box center [1289, 122] width 10 height 10
click at [843, 117] on icon at bounding box center [1354, 122] width 10 height 10
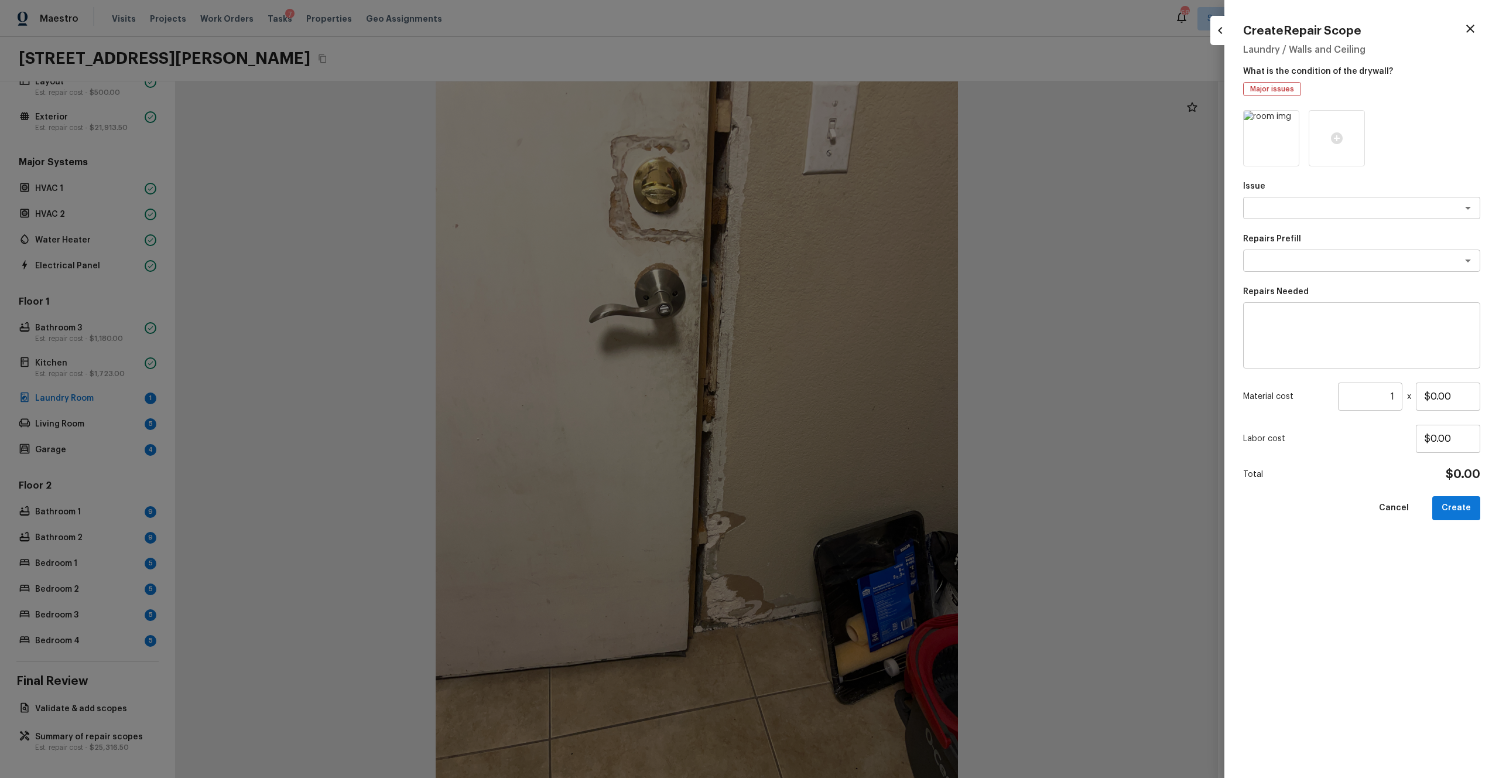
click at [843, 117] on icon at bounding box center [1289, 122] width 10 height 10
click at [843, 117] on div at bounding box center [1271, 138] width 56 height 56
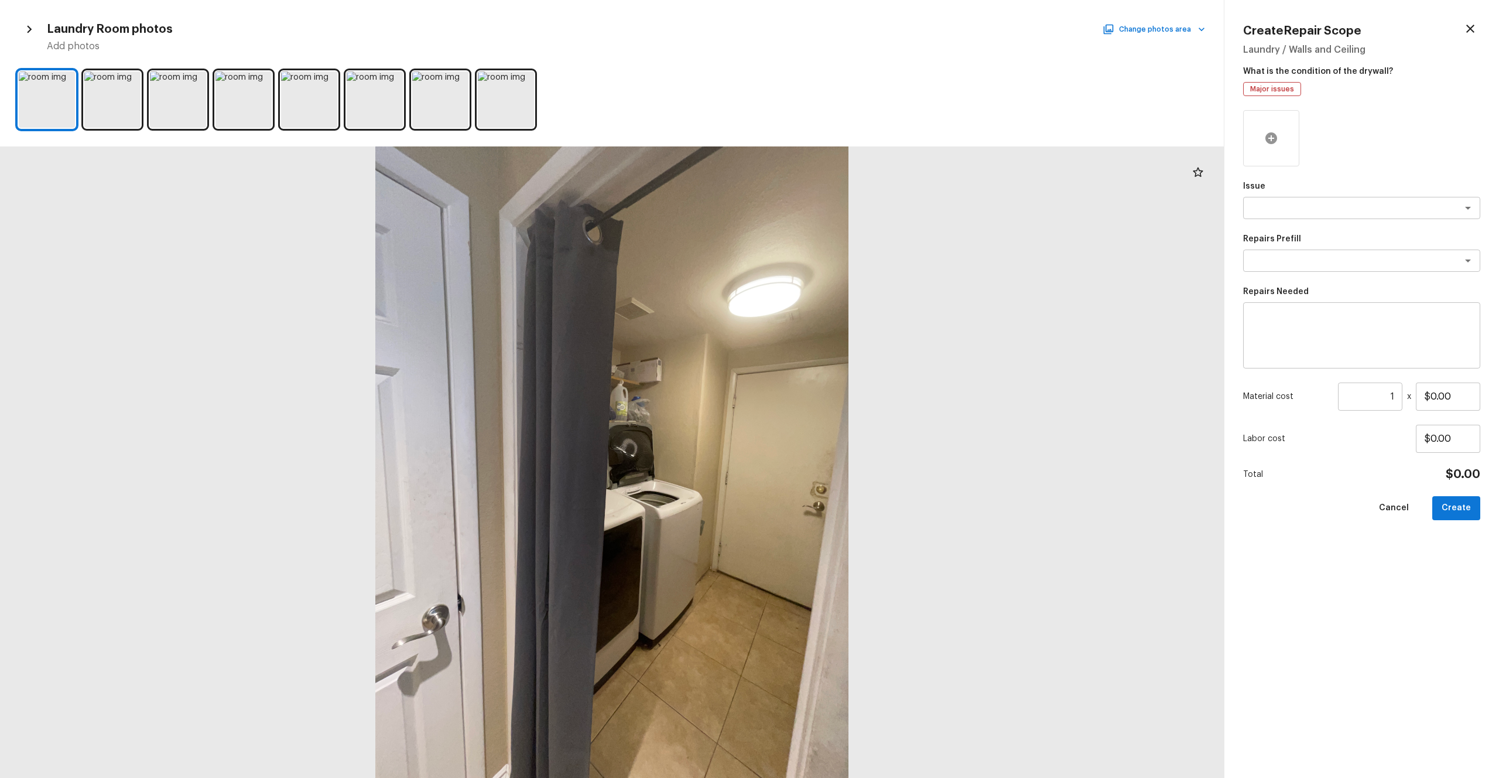
click at [843, 141] on icon at bounding box center [1272, 138] width 12 height 12
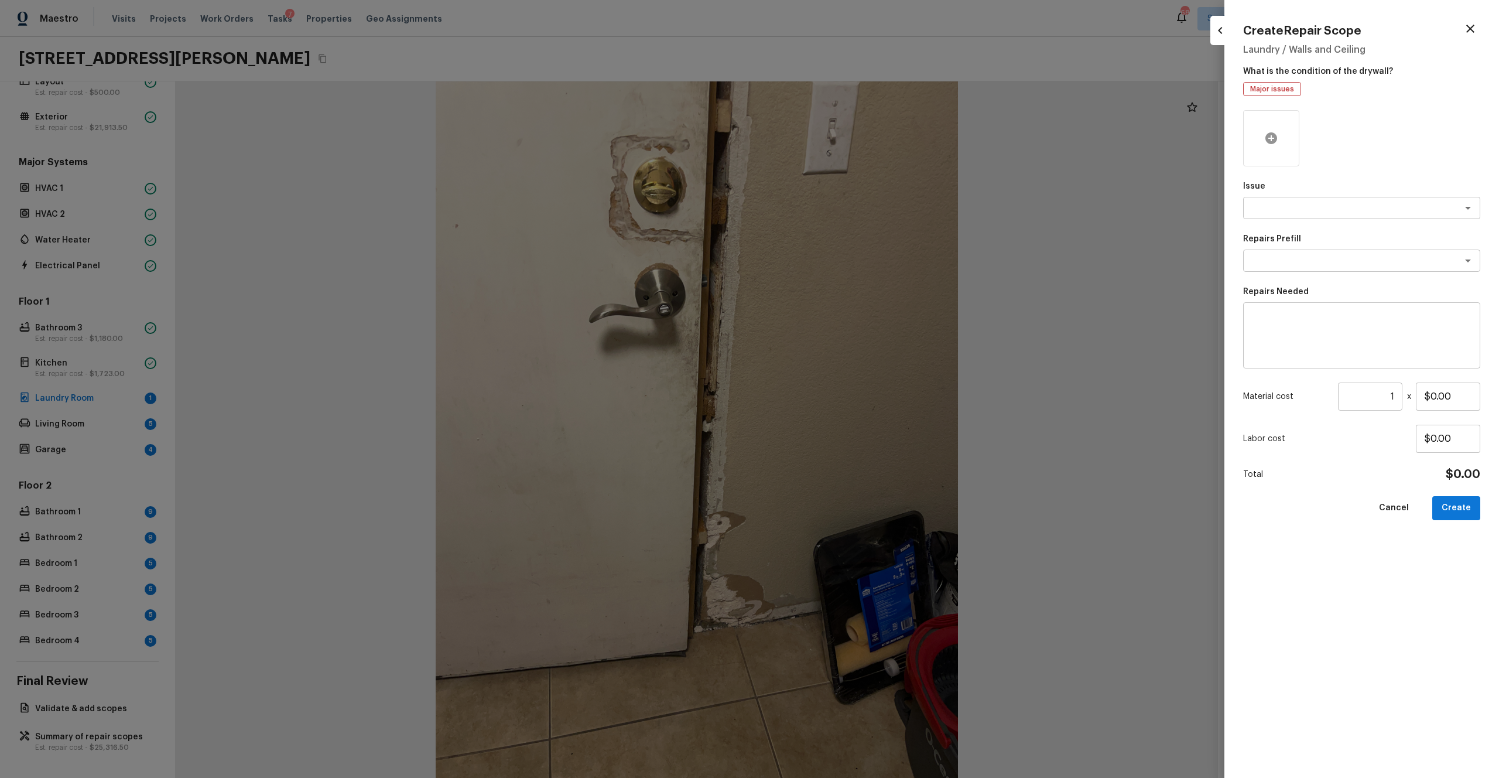
click at [843, 141] on icon at bounding box center [1272, 138] width 12 height 12
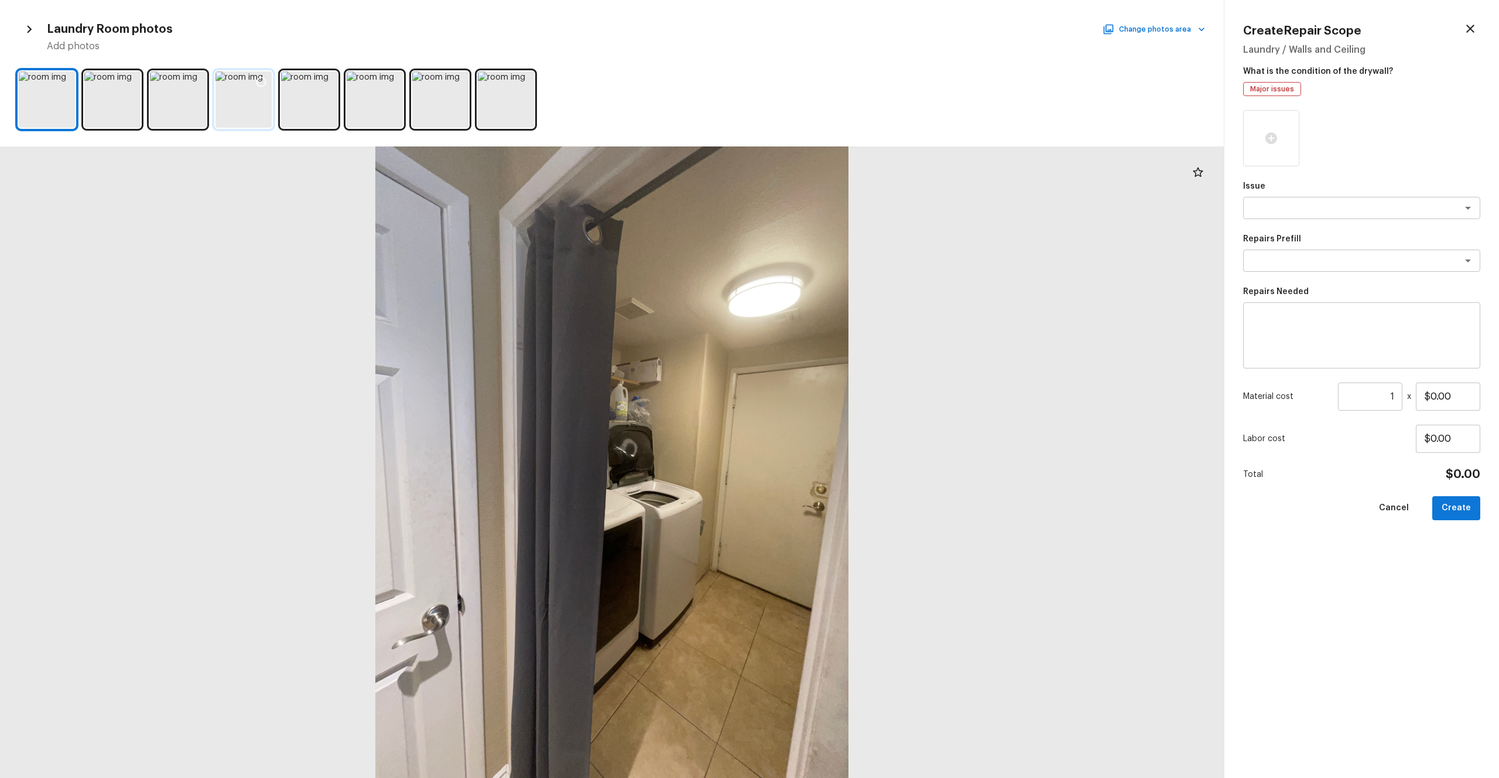
click at [235, 102] on div at bounding box center [244, 99] width 56 height 56
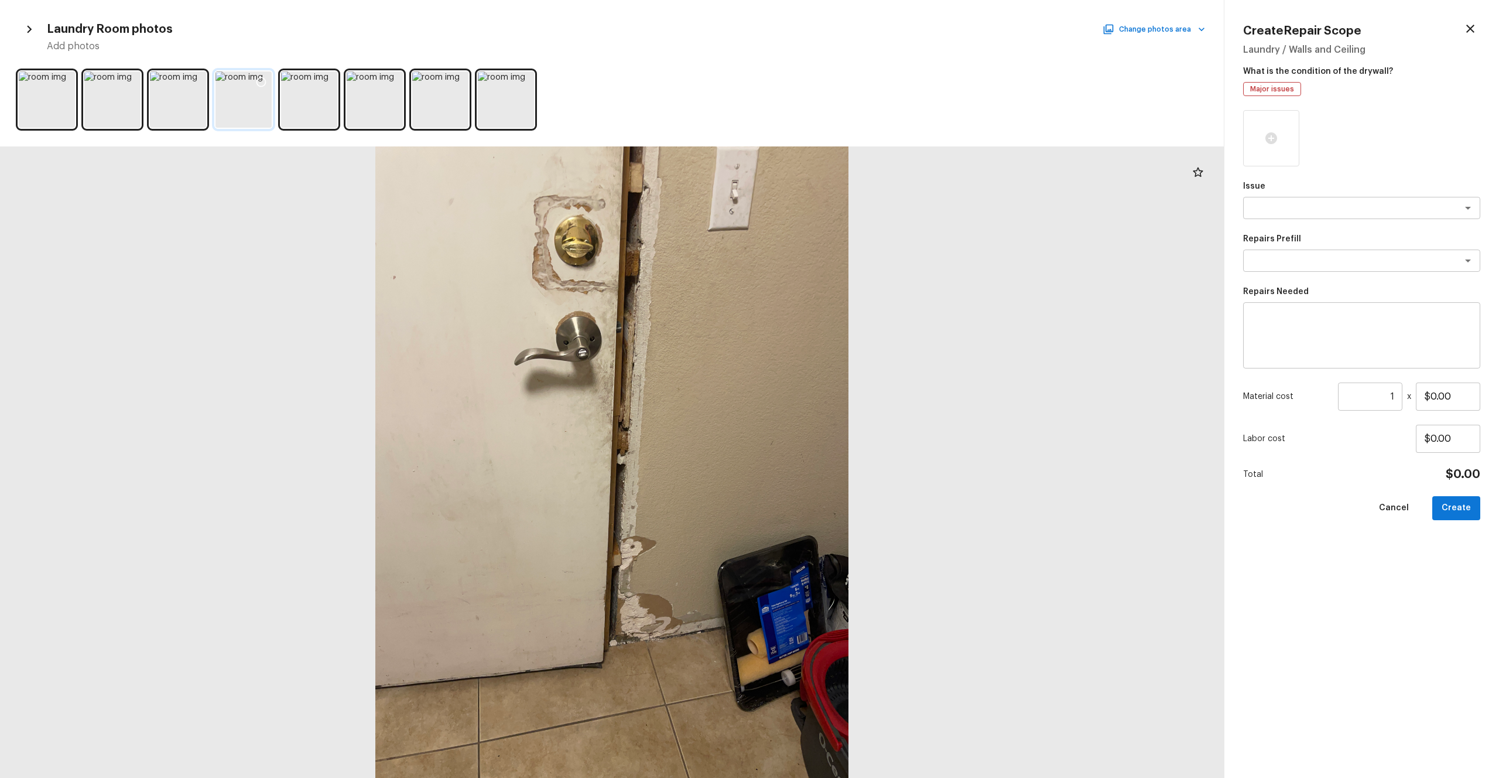
click at [262, 82] on icon at bounding box center [261, 82] width 12 height 12
click at [325, 93] on div at bounding box center [326, 83] width 21 height 25
click at [843, 214] on div "x ​" at bounding box center [1361, 208] width 237 height 22
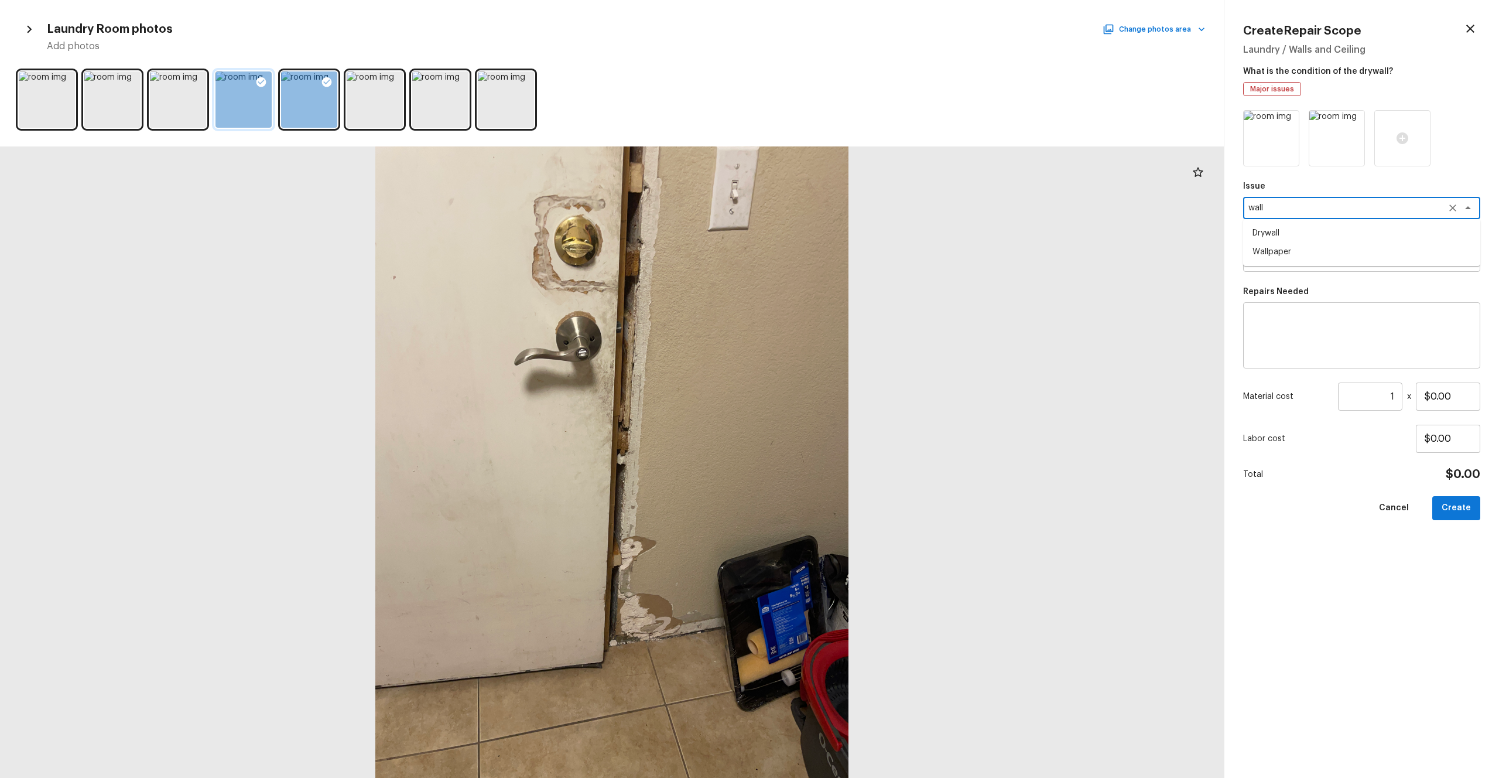
click at [843, 240] on li "Drywall" at bounding box center [1361, 233] width 237 height 19
type textarea "Drywall"
click at [843, 274] on div "Issue Drywall x ​ Repairs Prefill x ​ Repairs Needed x ​ Material cost 1 ​ x $0…" at bounding box center [1361, 434] width 237 height 649
click at [843, 264] on textarea at bounding box center [1346, 261] width 194 height 12
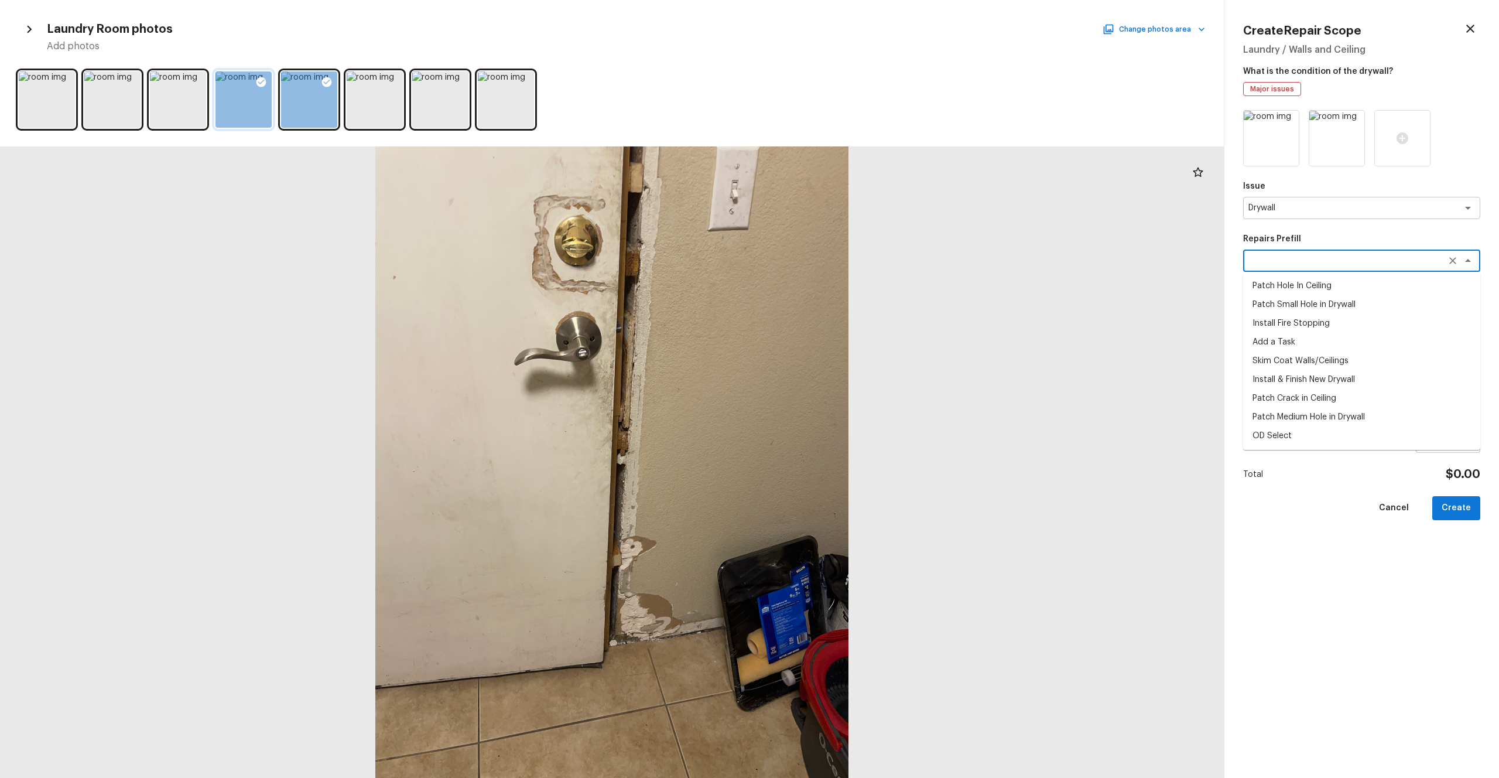
click at [843, 427] on div "Issue Drywall x ​ Repairs Prefill x ​ Patch Hole In Ceiling Patch Small Hole in…" at bounding box center [1361, 434] width 237 height 649
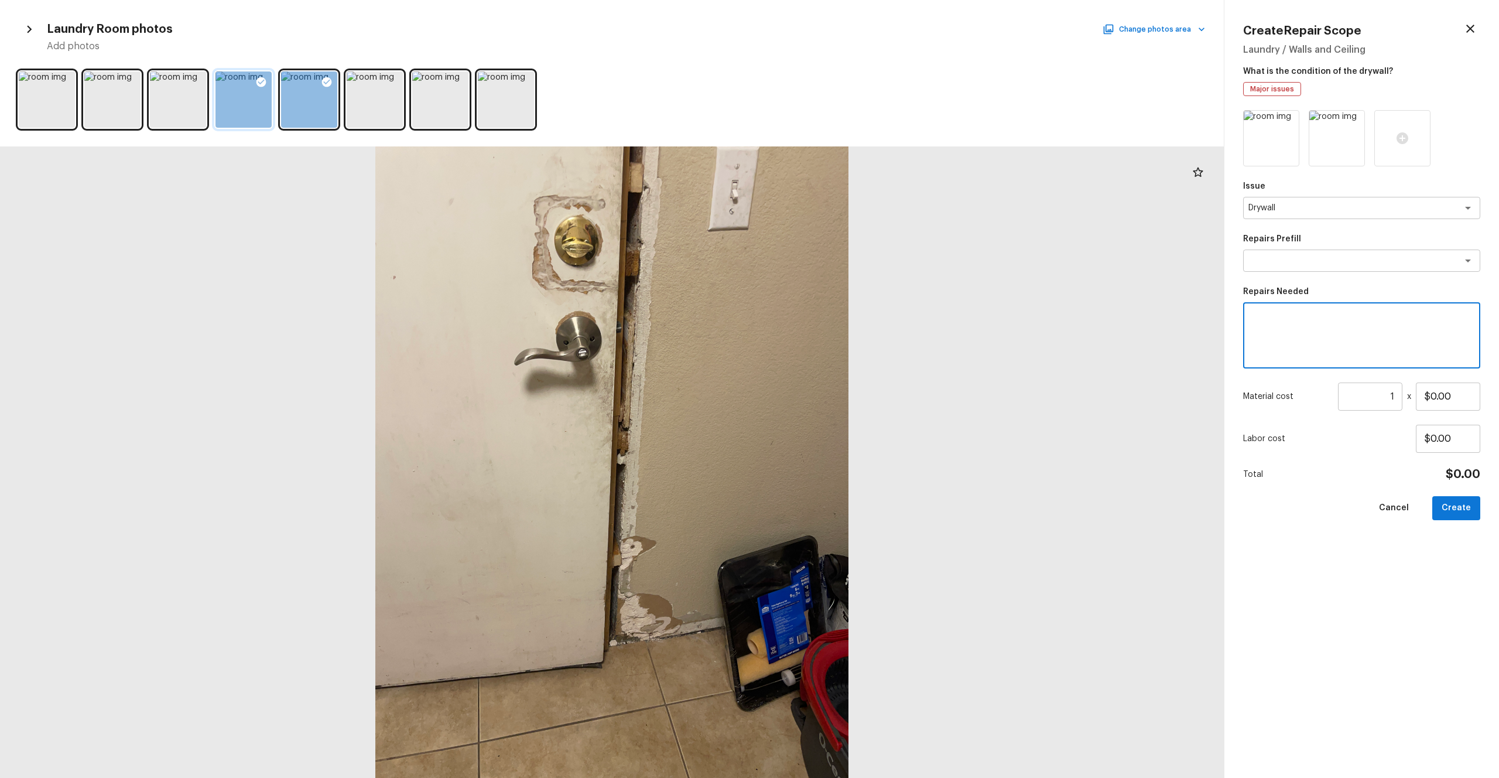
click at [843, 343] on textarea at bounding box center [1362, 335] width 221 height 47
type textarea "Drywall repairs"
drag, startPoint x: 1455, startPoint y: 393, endPoint x: 1379, endPoint y: 393, distance: 75.6
click at [843, 393] on div "Material cost 1 ​ x $0.00" at bounding box center [1361, 396] width 237 height 28
type input "$500.00"
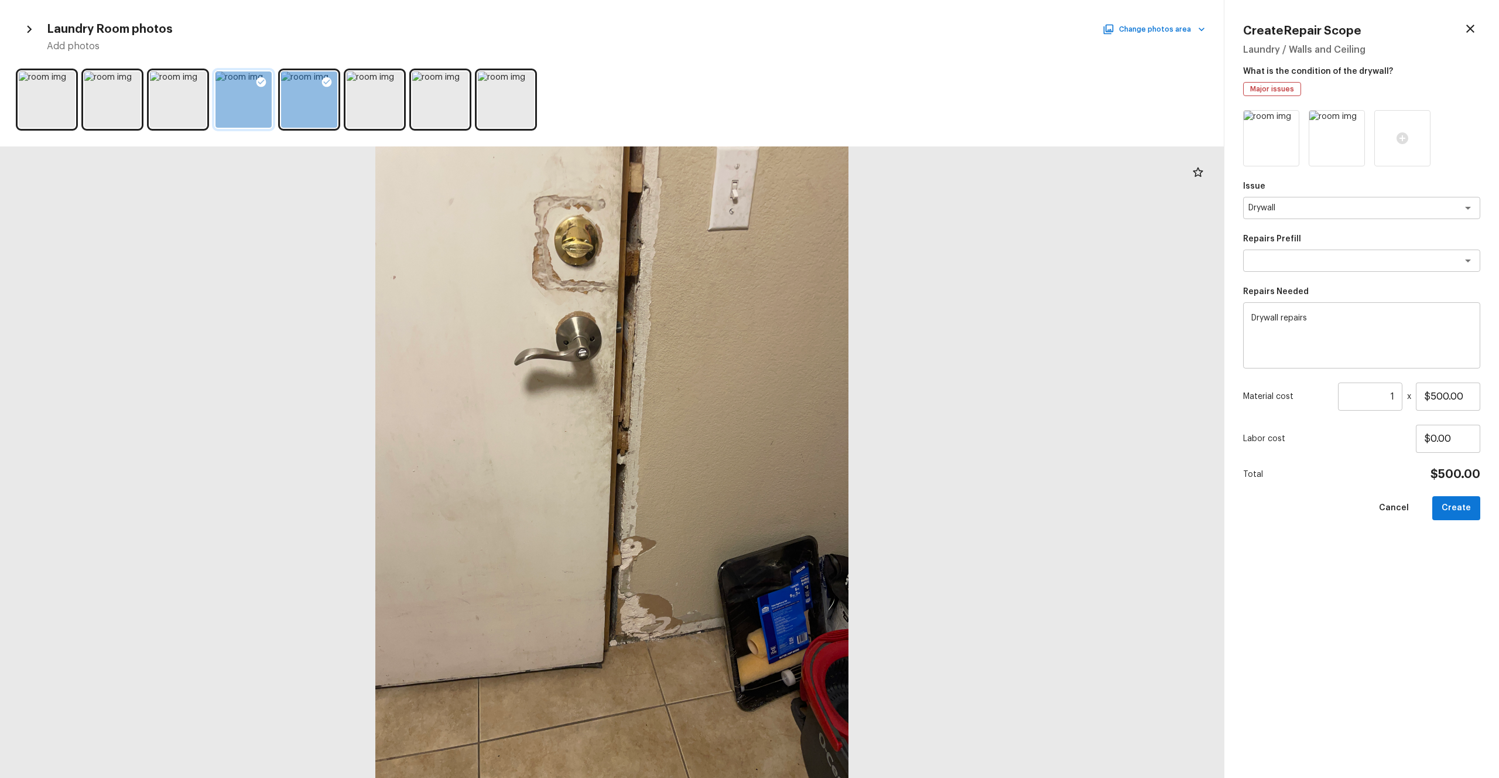
click at [843, 427] on div "Issue Drywall x ​ Repairs Prefill x ​ Repairs Needed Drywall repairs x ​ Materi…" at bounding box center [1361, 434] width 237 height 649
click at [843, 427] on button "Create" at bounding box center [1457, 508] width 48 height 24
type input "$0.00"
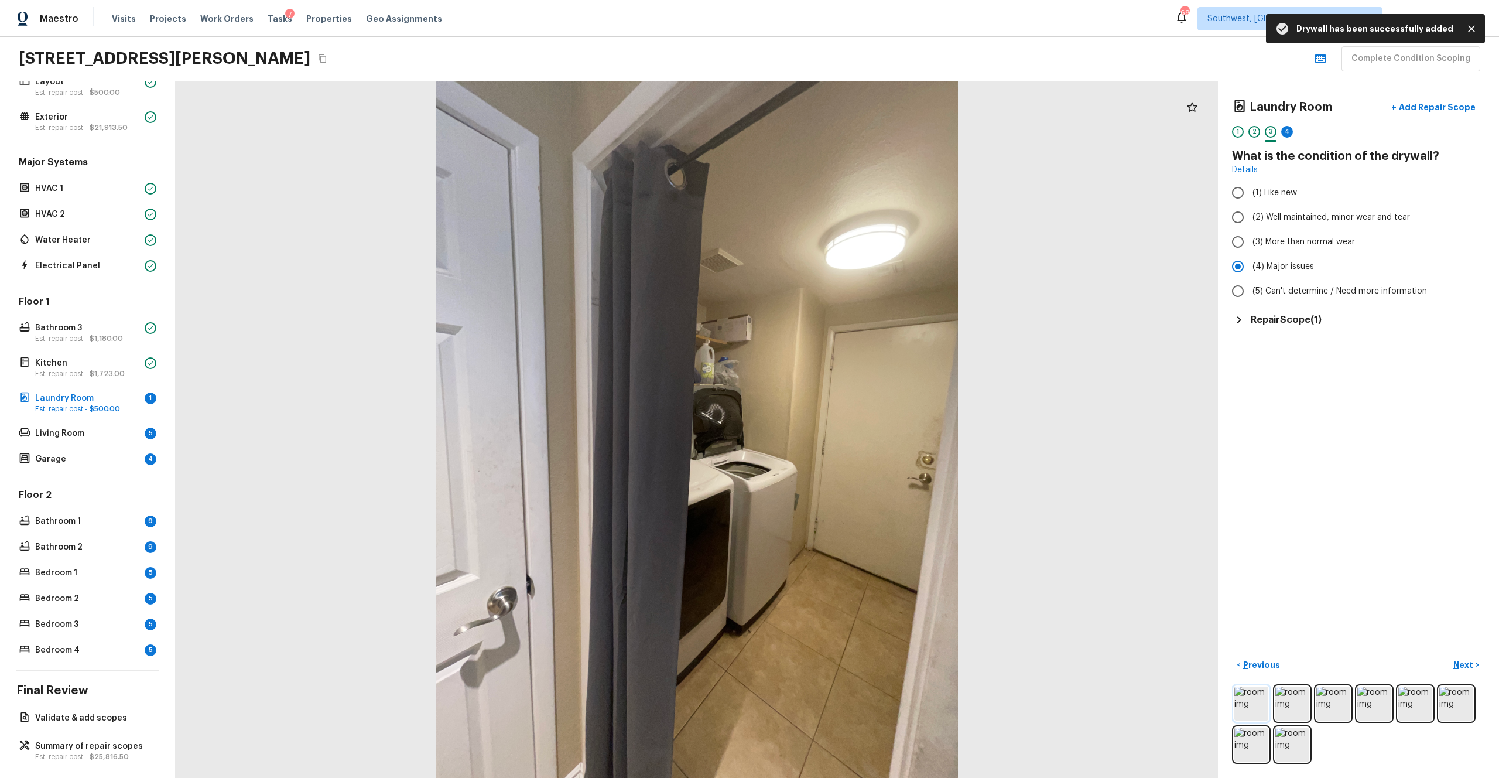
click at [843, 427] on img at bounding box center [1252, 703] width 34 height 34
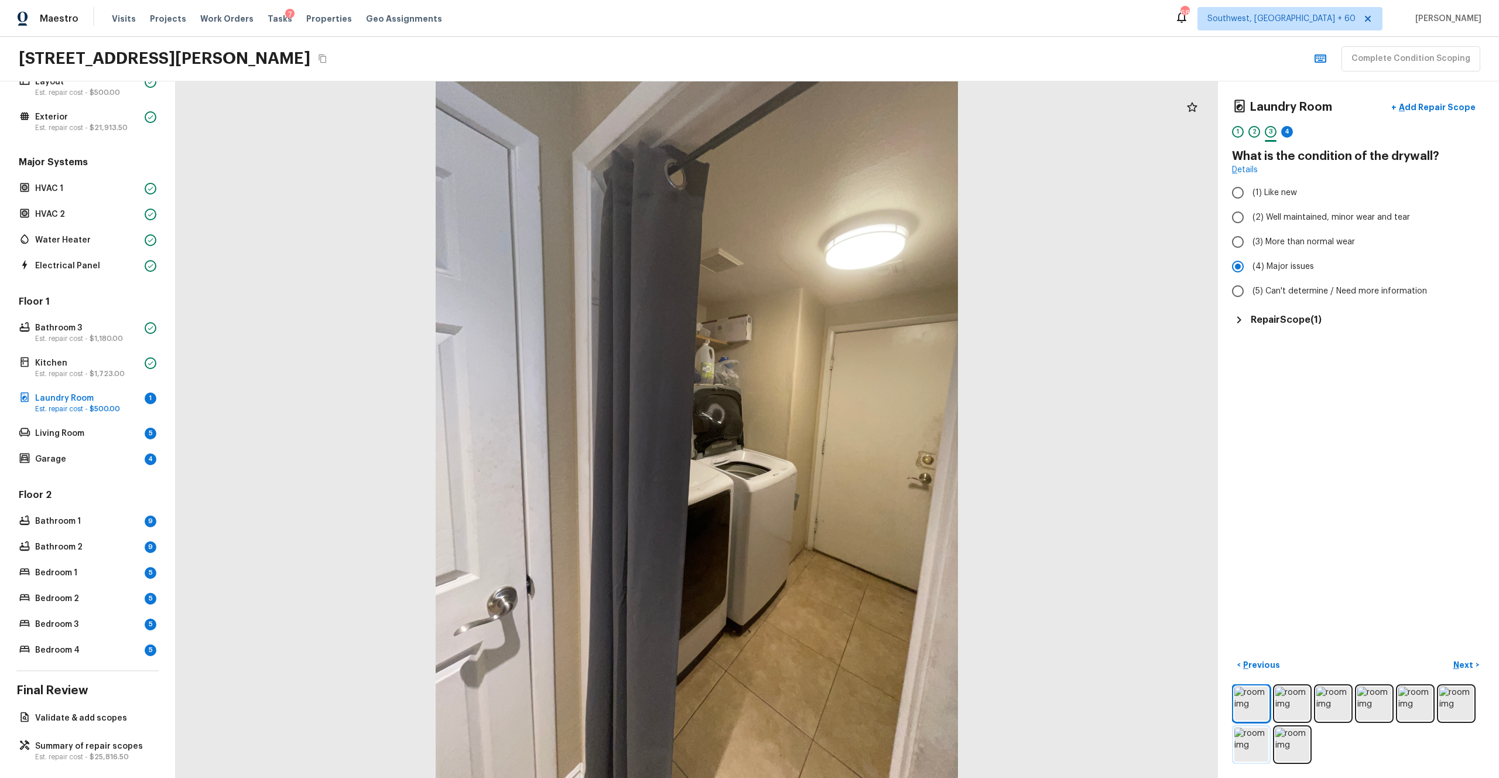
click at [843, 427] on img at bounding box center [1252, 744] width 34 height 34
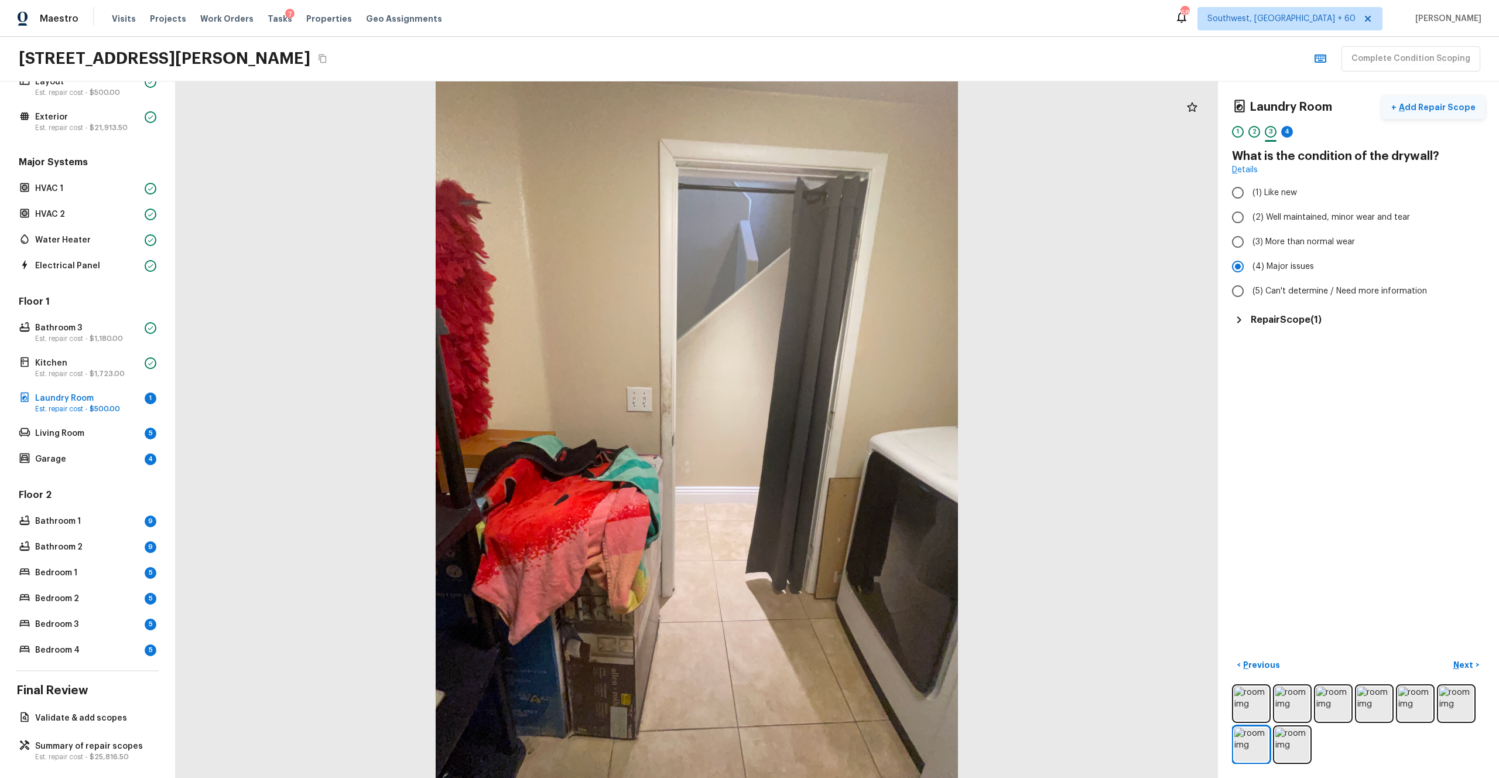
click at [843, 107] on p "Add Repair Scope" at bounding box center [1436, 107] width 79 height 12
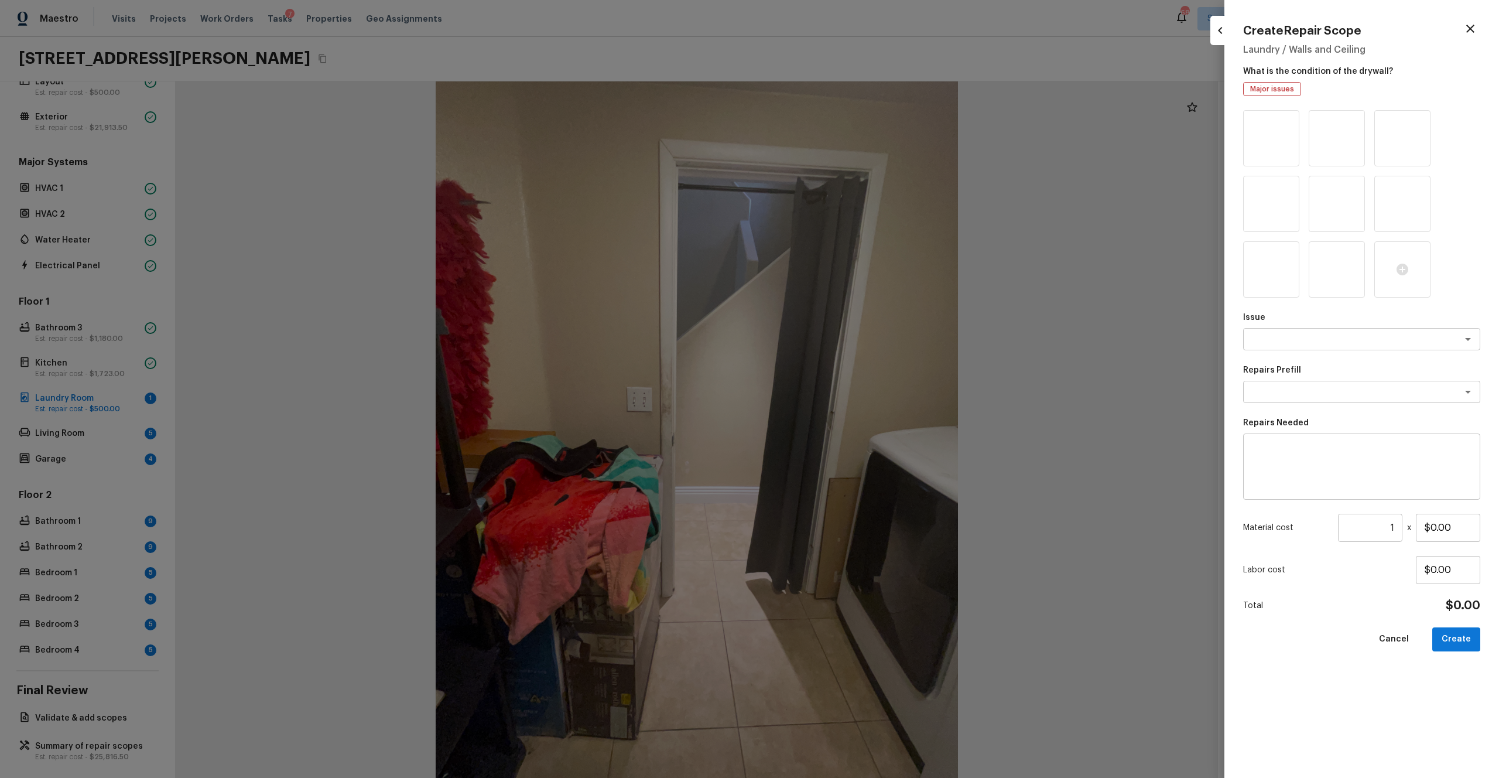
click at [843, 121] on icon at bounding box center [1289, 122] width 10 height 10
click at [843, 121] on icon at bounding box center [1354, 122] width 10 height 10
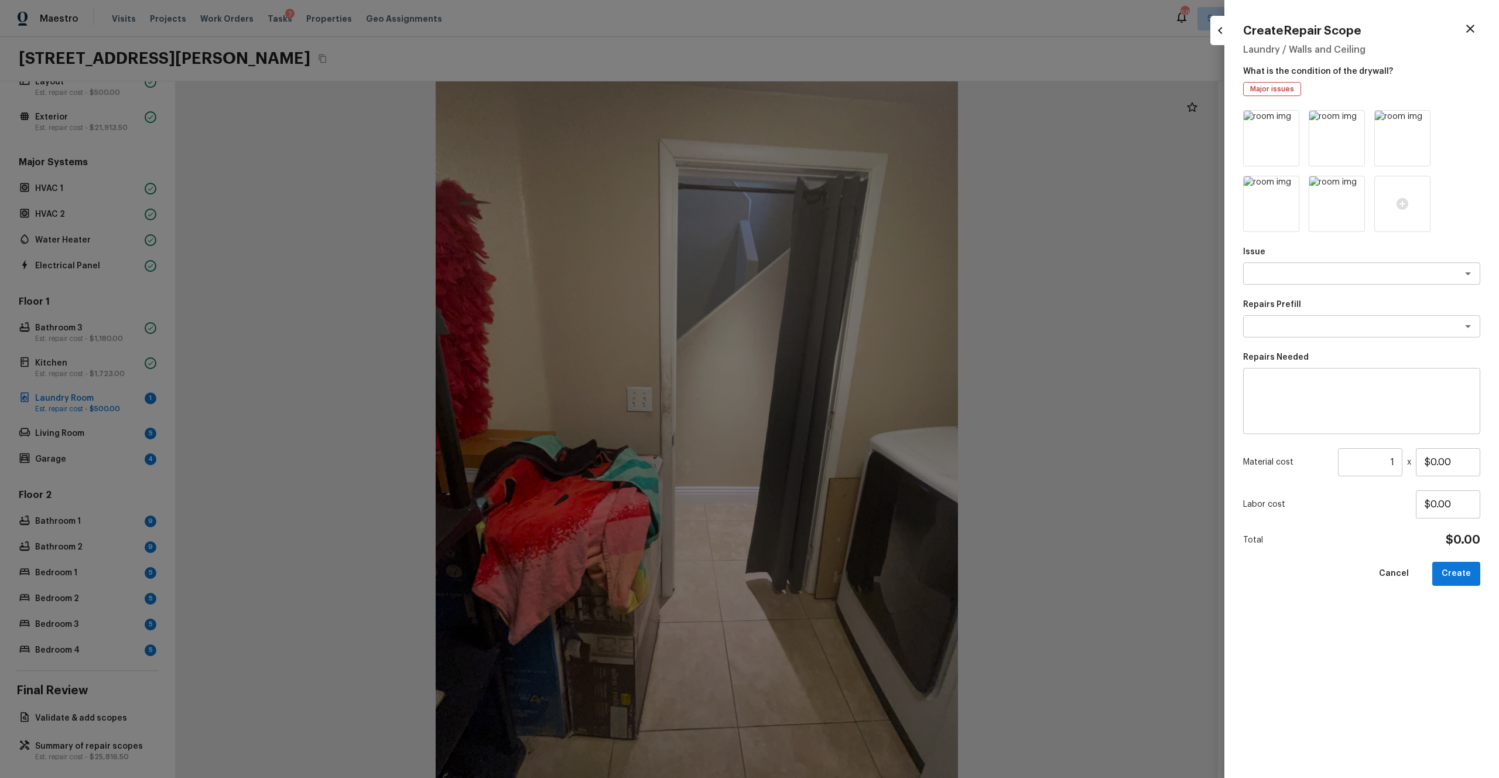
click at [843, 121] on icon at bounding box center [1289, 122] width 10 height 10
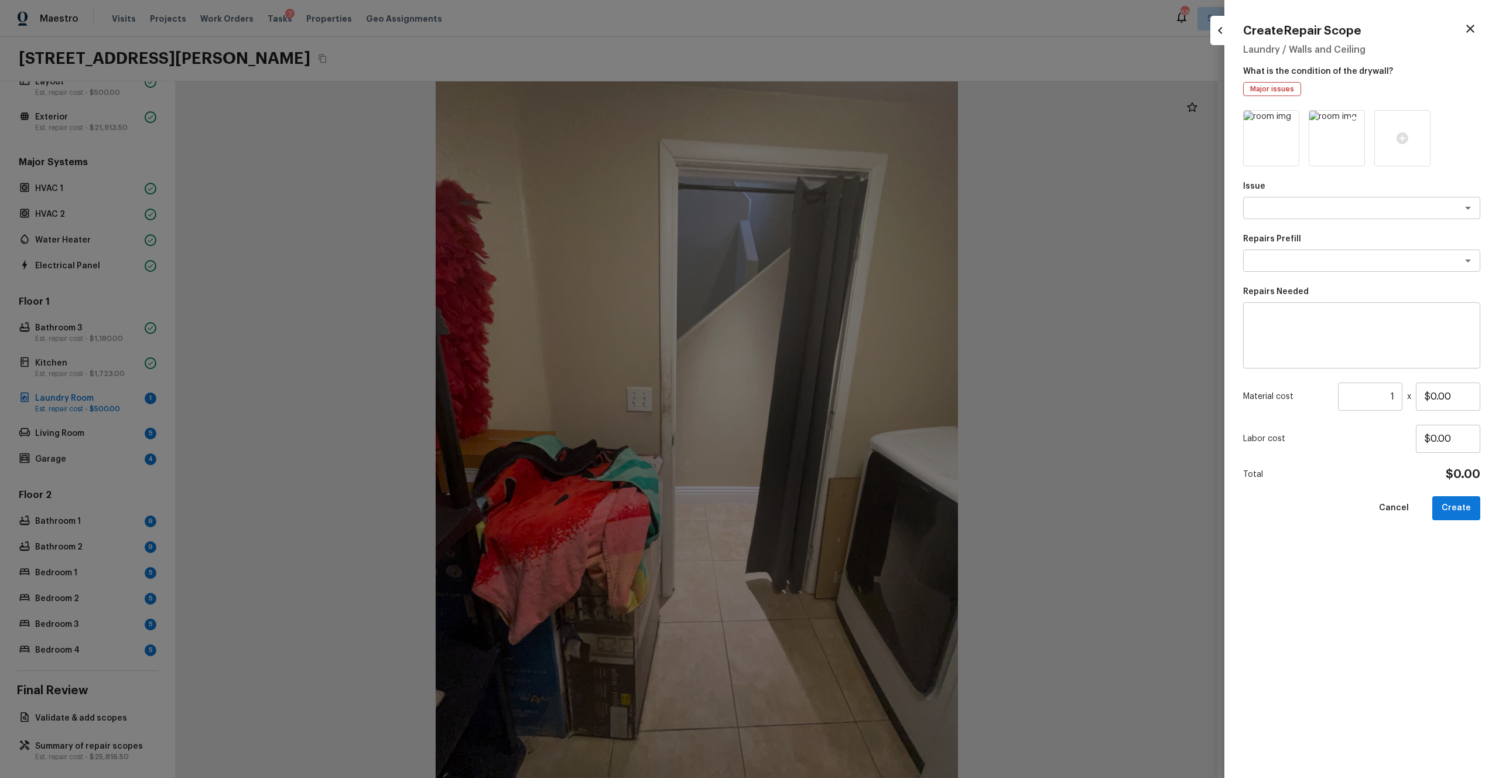
click at [843, 120] on icon at bounding box center [1354, 121] width 12 height 12
click at [843, 212] on textarea at bounding box center [1346, 208] width 194 height 12
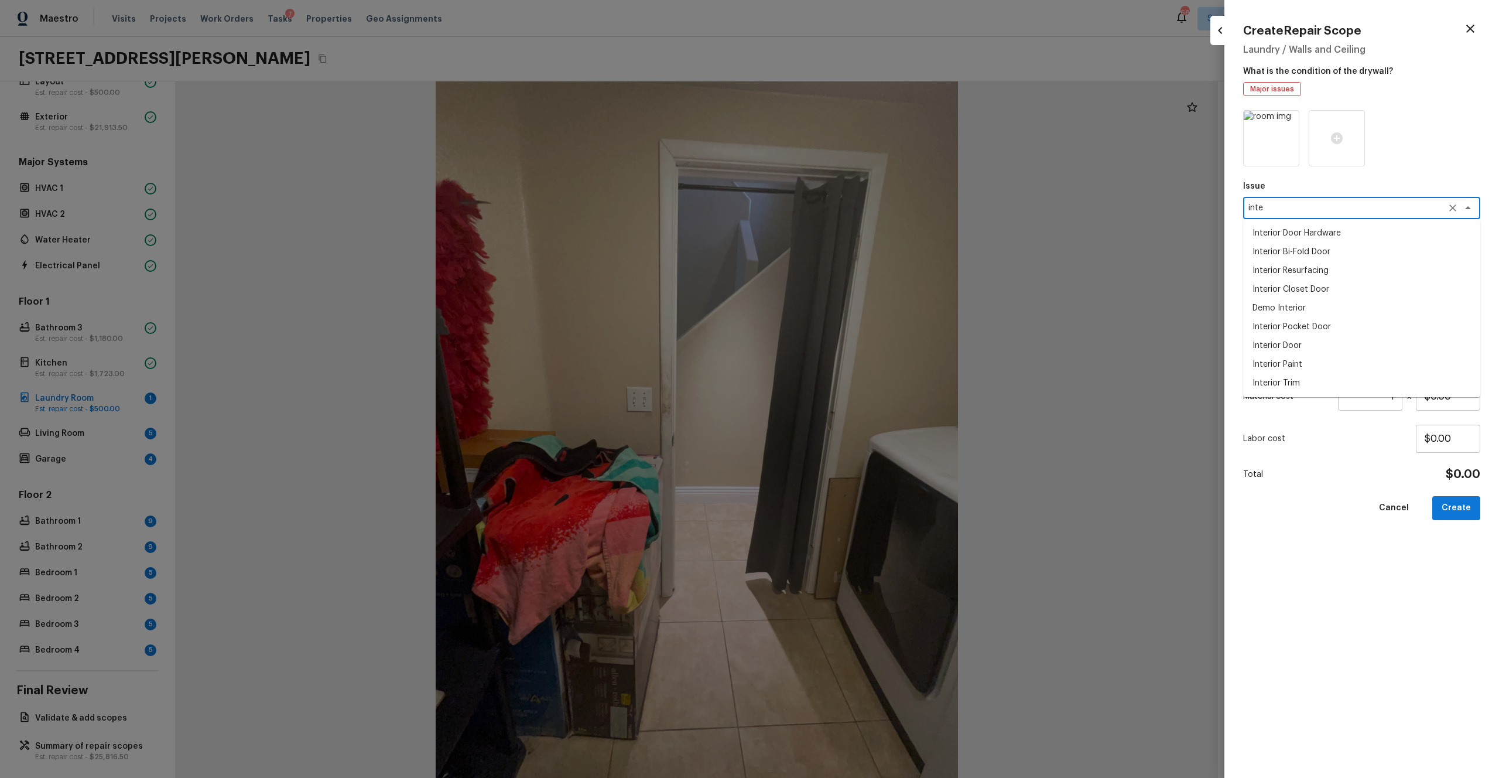
click at [843, 353] on li "Interior Door" at bounding box center [1361, 345] width 237 height 19
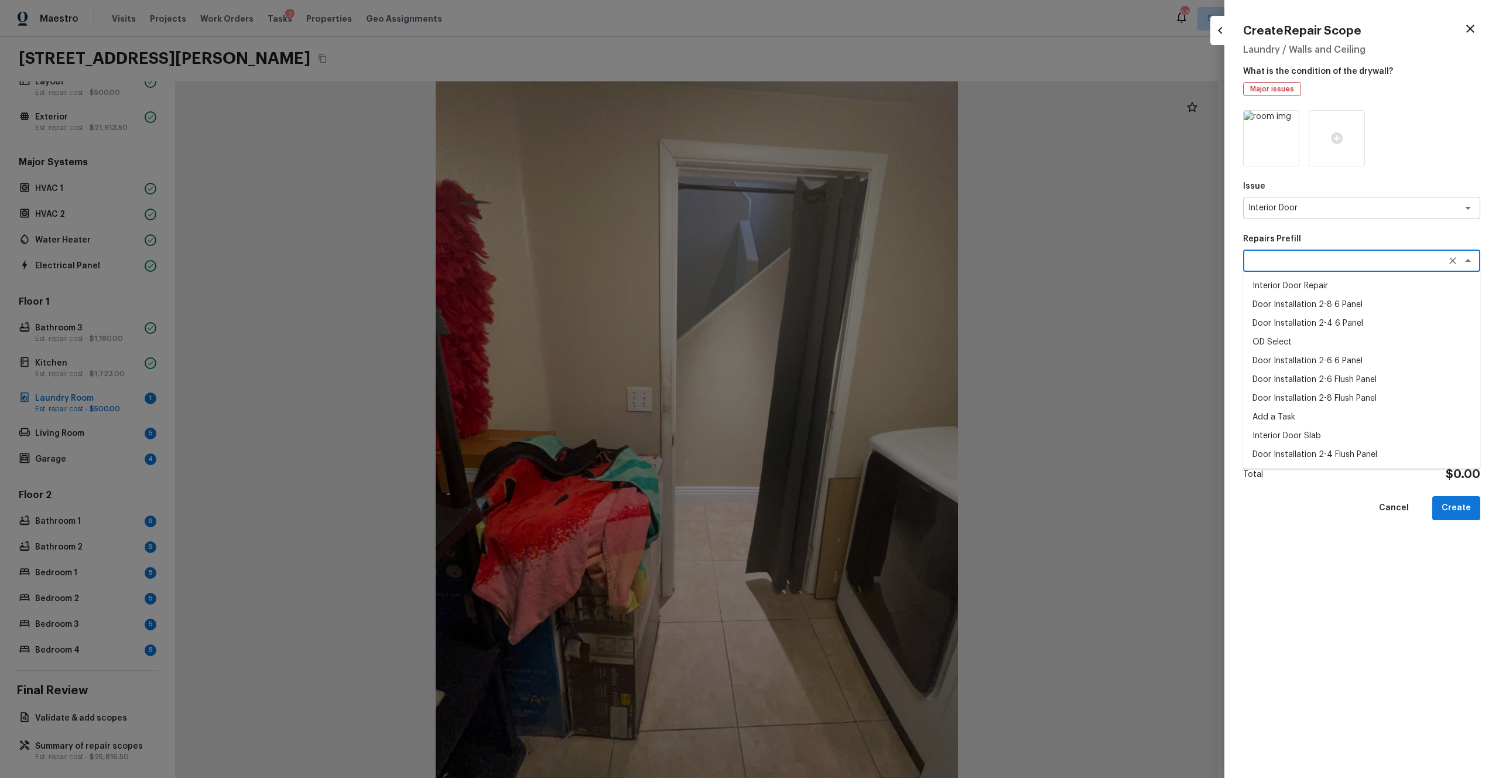
click at [843, 265] on textarea at bounding box center [1346, 261] width 194 height 12
click at [843, 347] on textarea at bounding box center [1362, 335] width 221 height 47
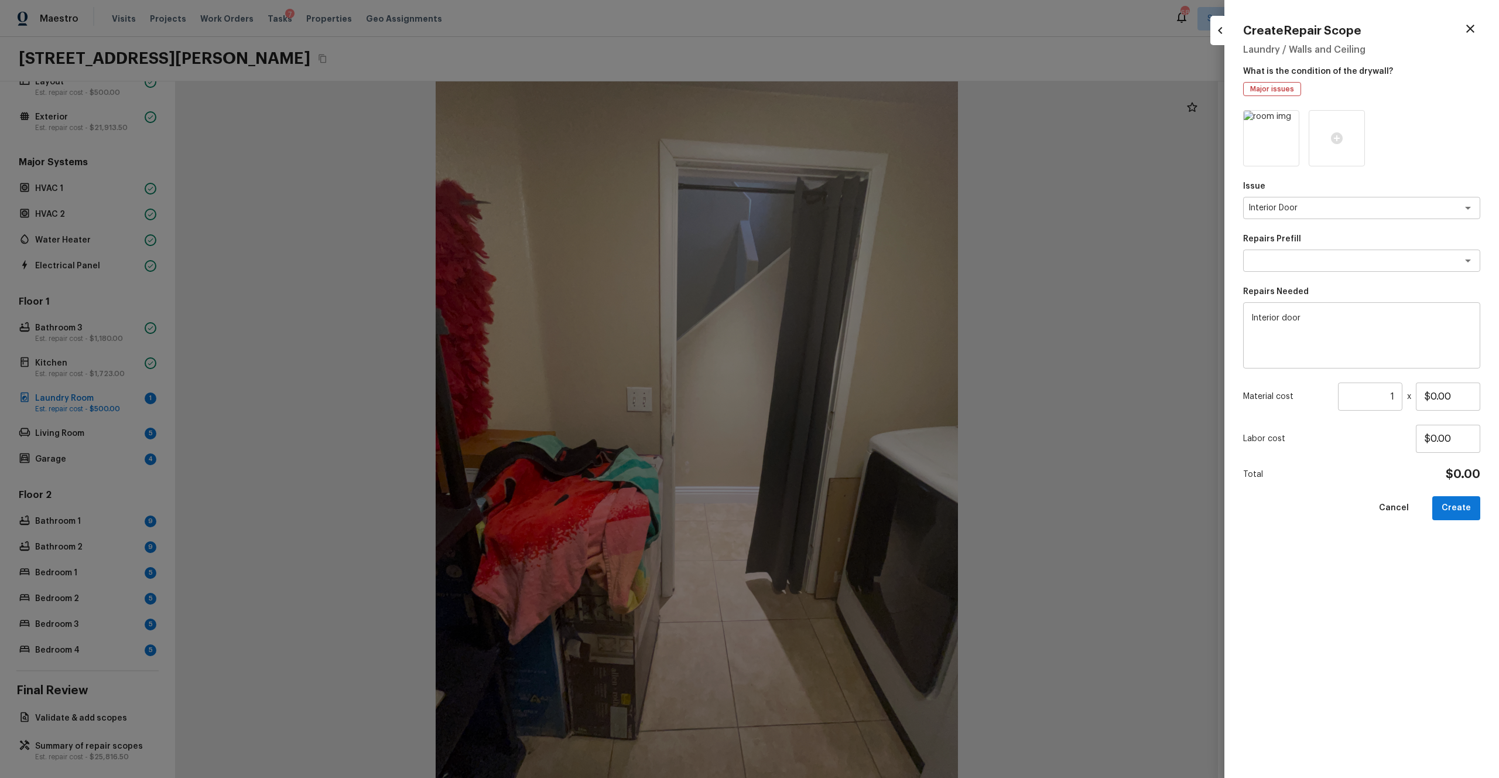
click at [843, 318] on div "Interior door x ​" at bounding box center [1361, 335] width 237 height 66
drag, startPoint x: 1469, startPoint y: 400, endPoint x: 1369, endPoint y: 400, distance: 100.7
click at [843, 400] on div "Material cost 1 ​ x $0.00" at bounding box center [1361, 396] width 237 height 28
click at [843, 427] on div "Issue Interior Door x ​ Repairs Prefill x ​ Repairs Needed Install Interior doo…" at bounding box center [1361, 434] width 237 height 649
click at [843, 427] on button "Create" at bounding box center [1457, 508] width 48 height 24
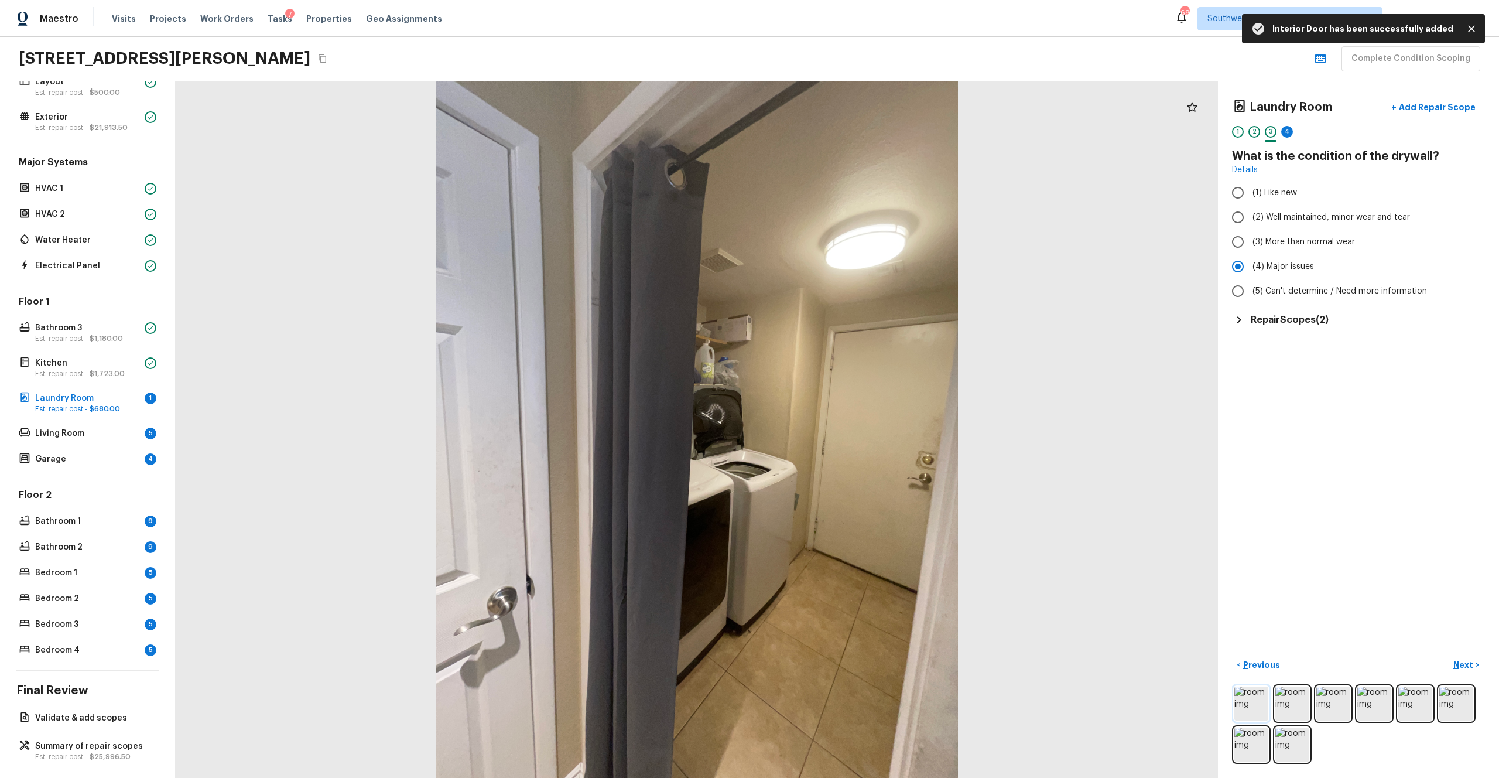
click at [843, 427] on img at bounding box center [1252, 703] width 34 height 34
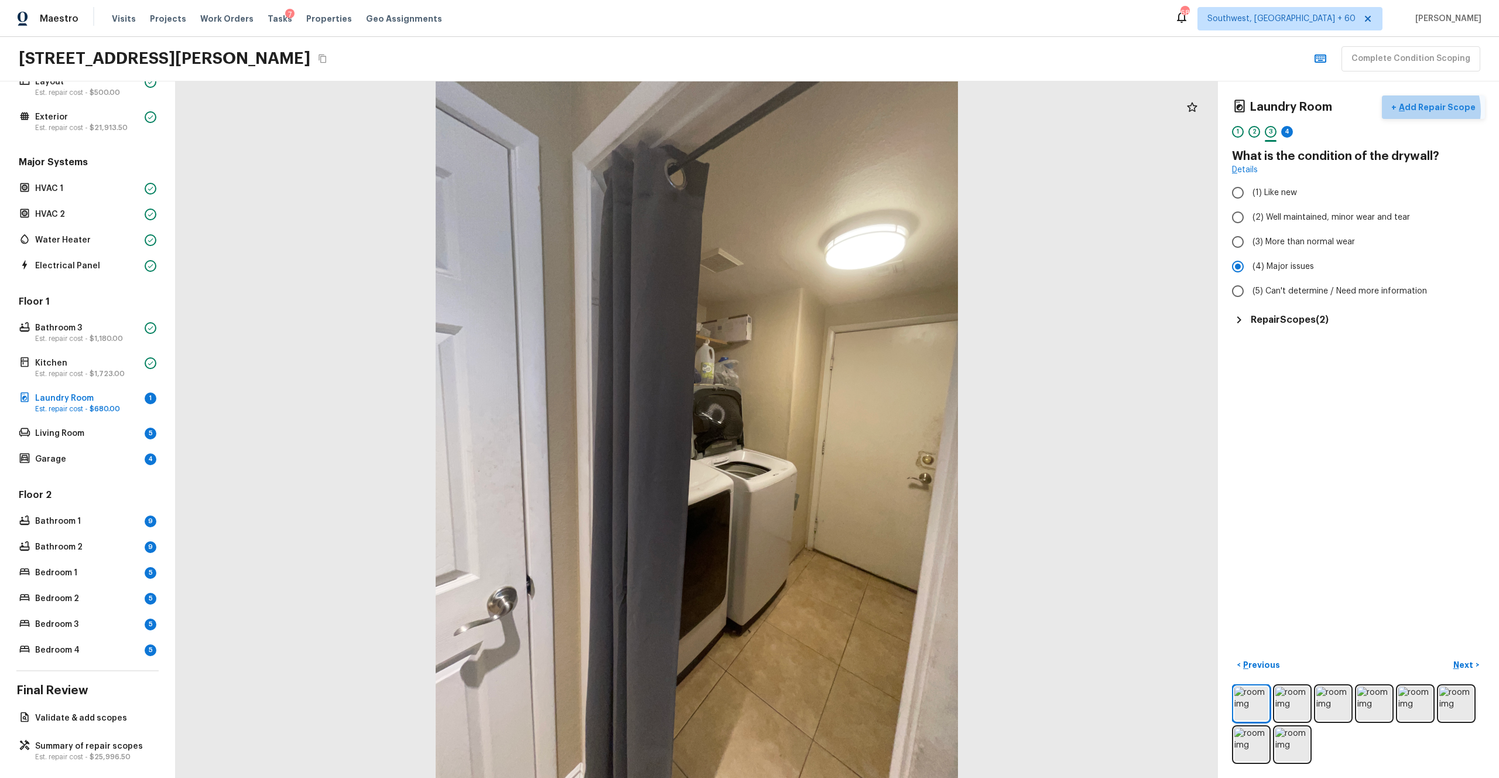
click at [843, 110] on p "Add Repair Scope" at bounding box center [1436, 107] width 79 height 12
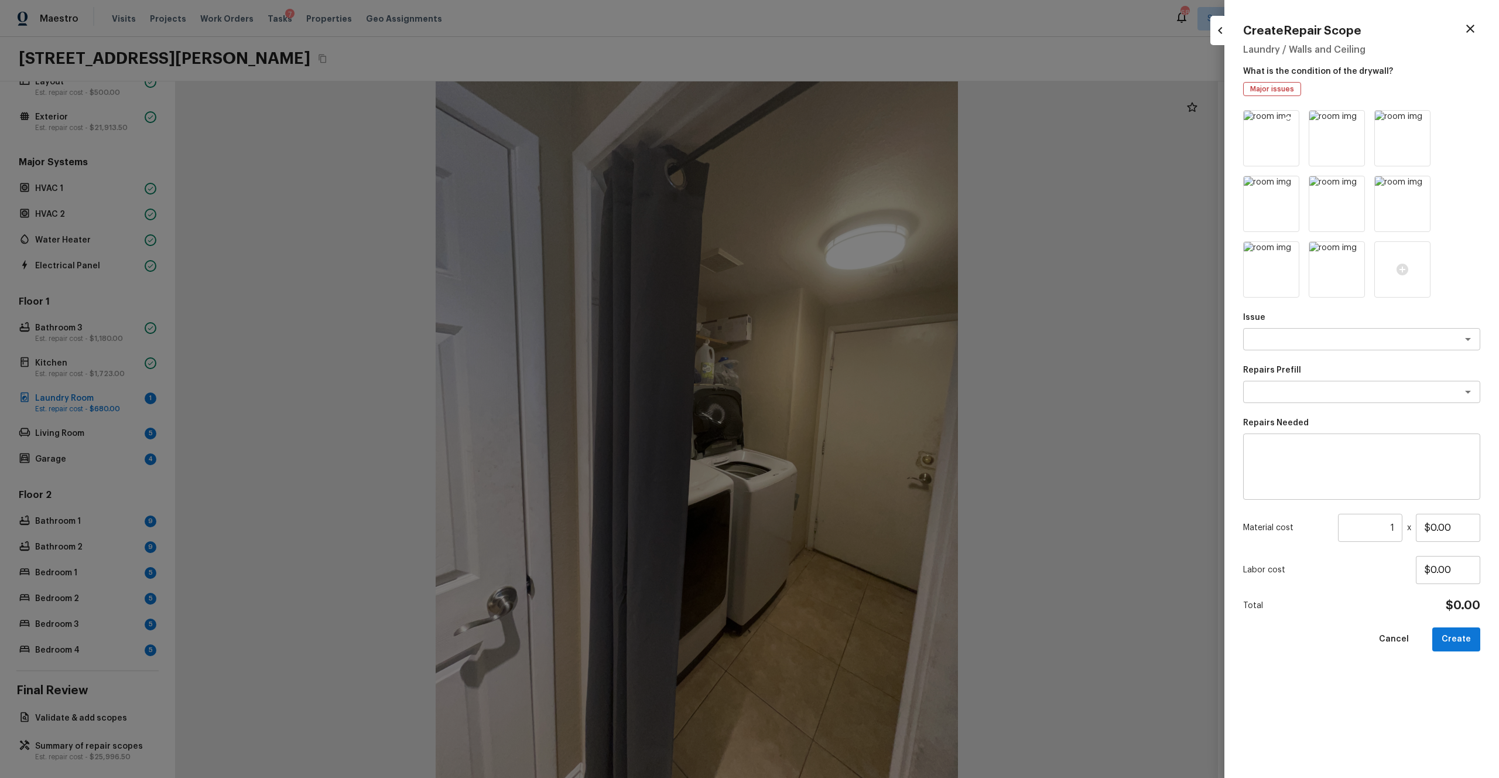
click at [843, 123] on icon at bounding box center [1289, 122] width 10 height 10
click at [843, 123] on icon at bounding box center [1354, 122] width 10 height 10
click at [843, 123] on icon at bounding box center [1289, 122] width 10 height 10
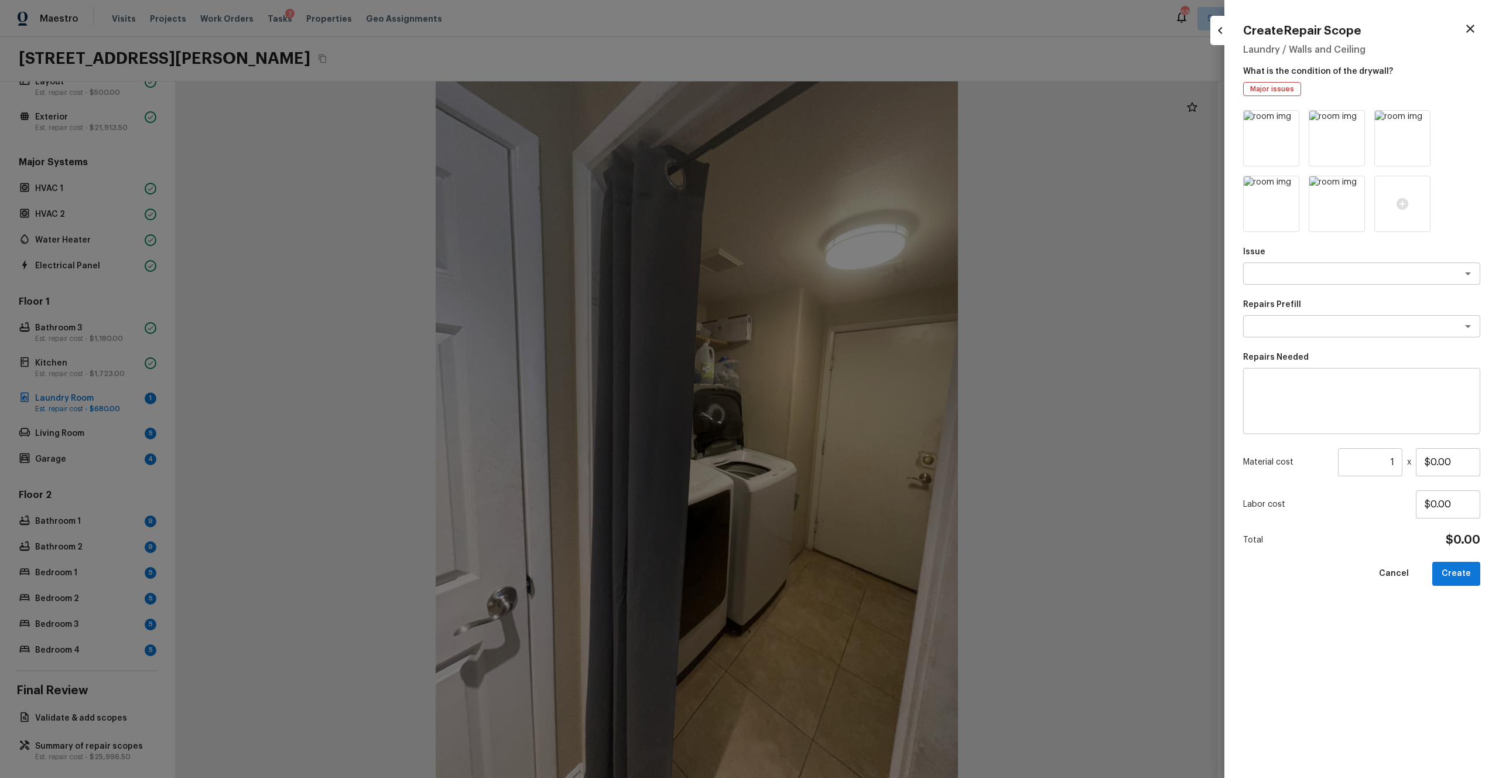
click at [843, 123] on icon at bounding box center [1289, 122] width 10 height 10
click at [843, 123] on icon at bounding box center [1354, 122] width 10 height 10
click at [843, 123] on icon at bounding box center [1289, 122] width 10 height 10
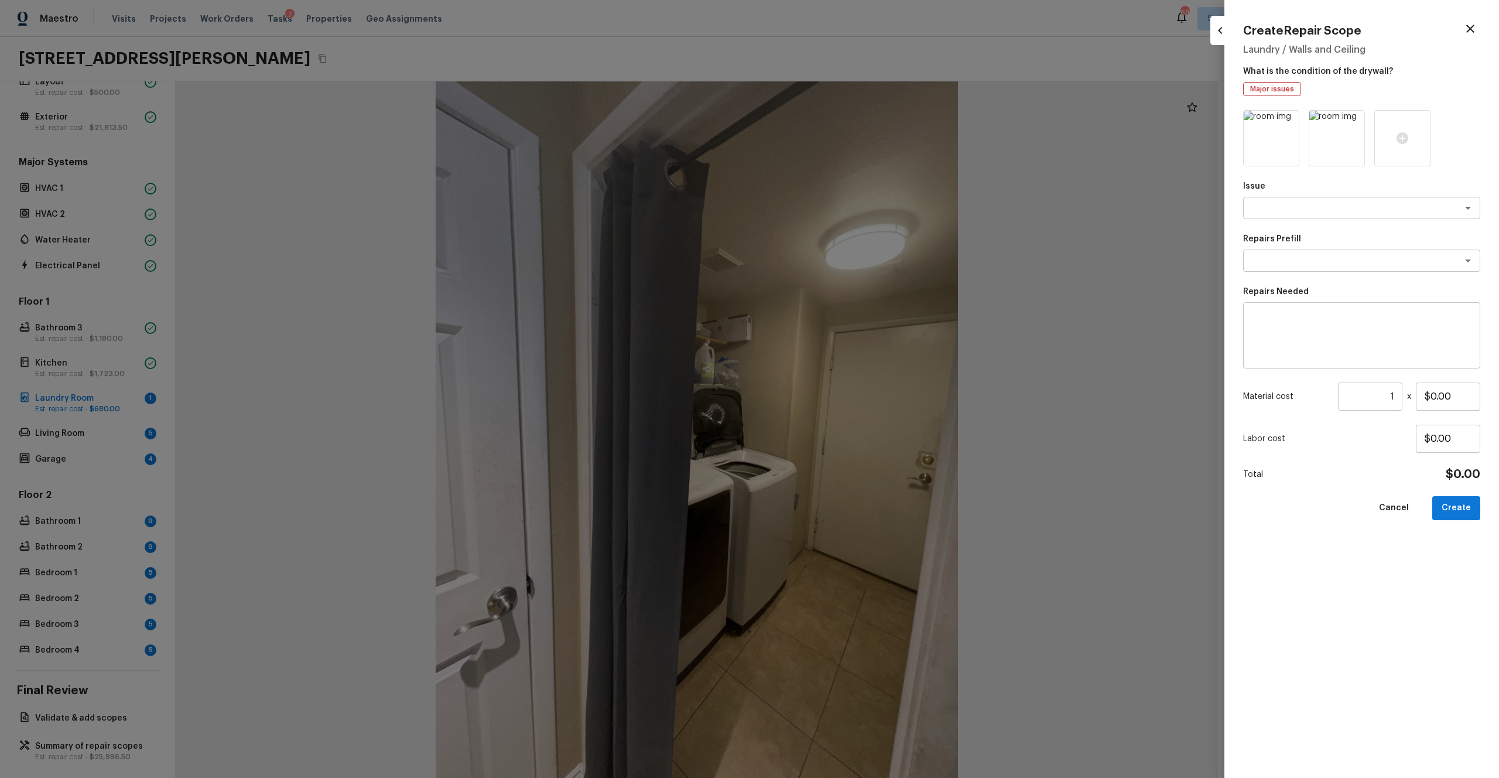
click at [843, 123] on icon at bounding box center [1289, 122] width 10 height 10
click at [843, 140] on icon at bounding box center [1271, 138] width 14 height 14
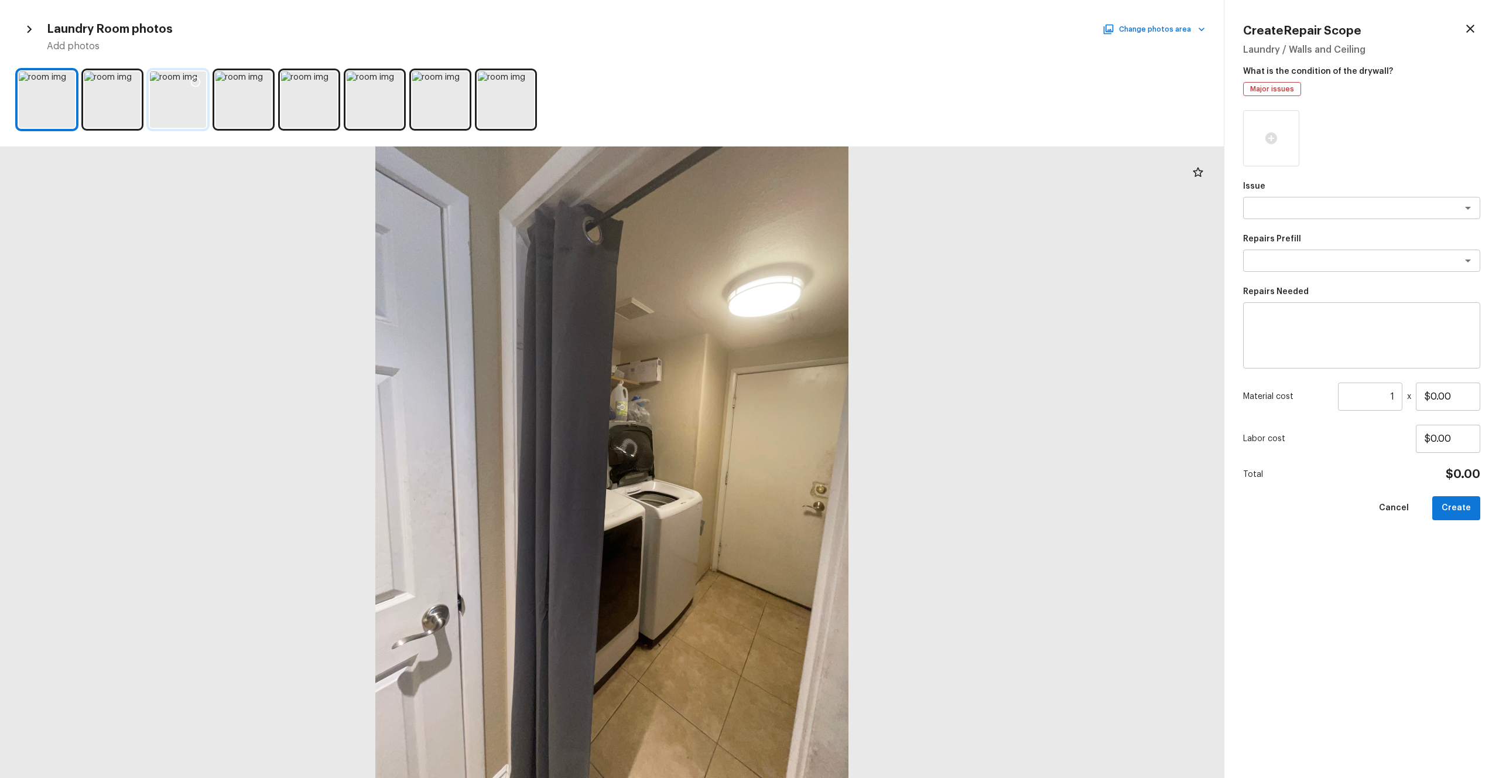
click at [183, 98] on div at bounding box center [178, 99] width 56 height 56
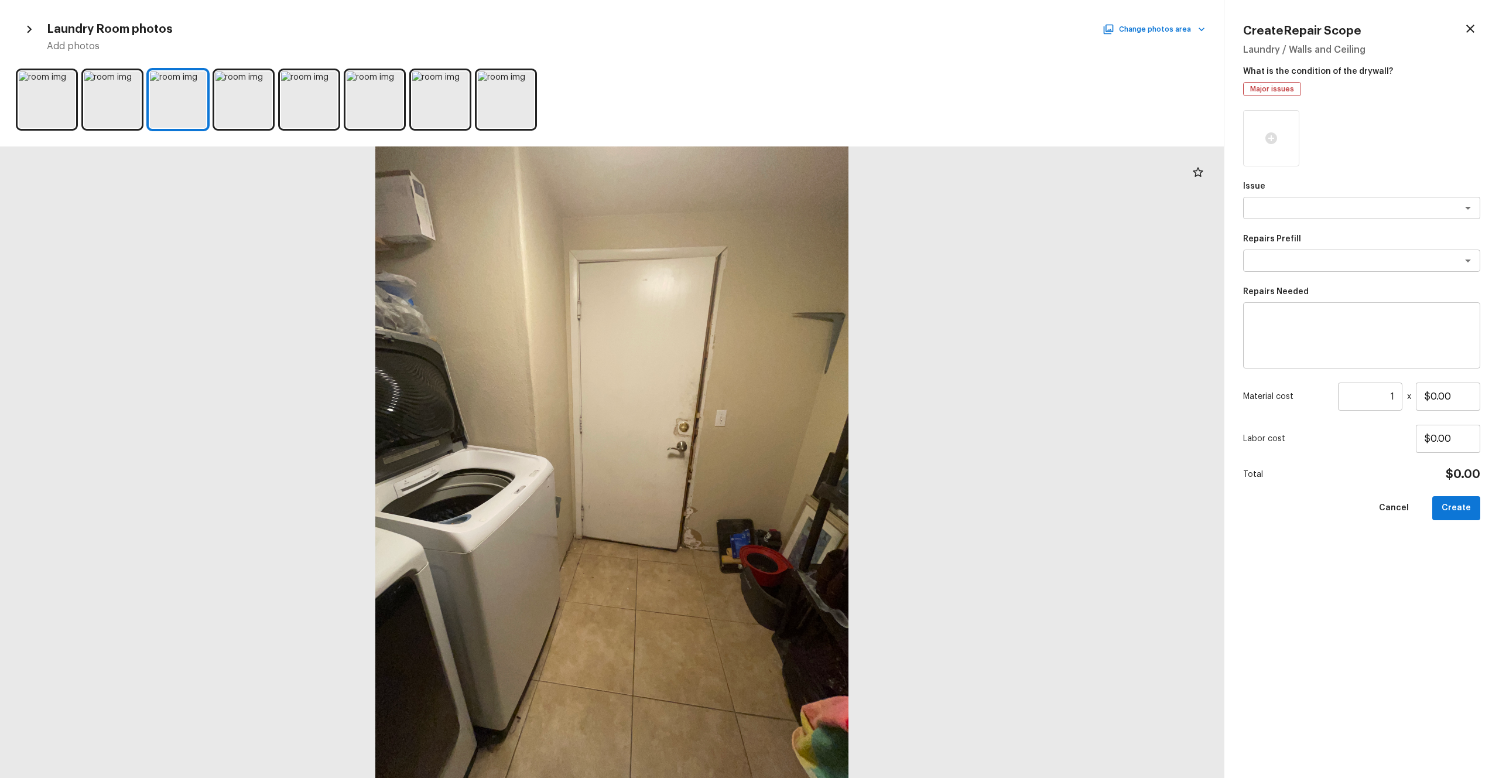
click at [843, 29] on icon "button" at bounding box center [1471, 29] width 8 height 8
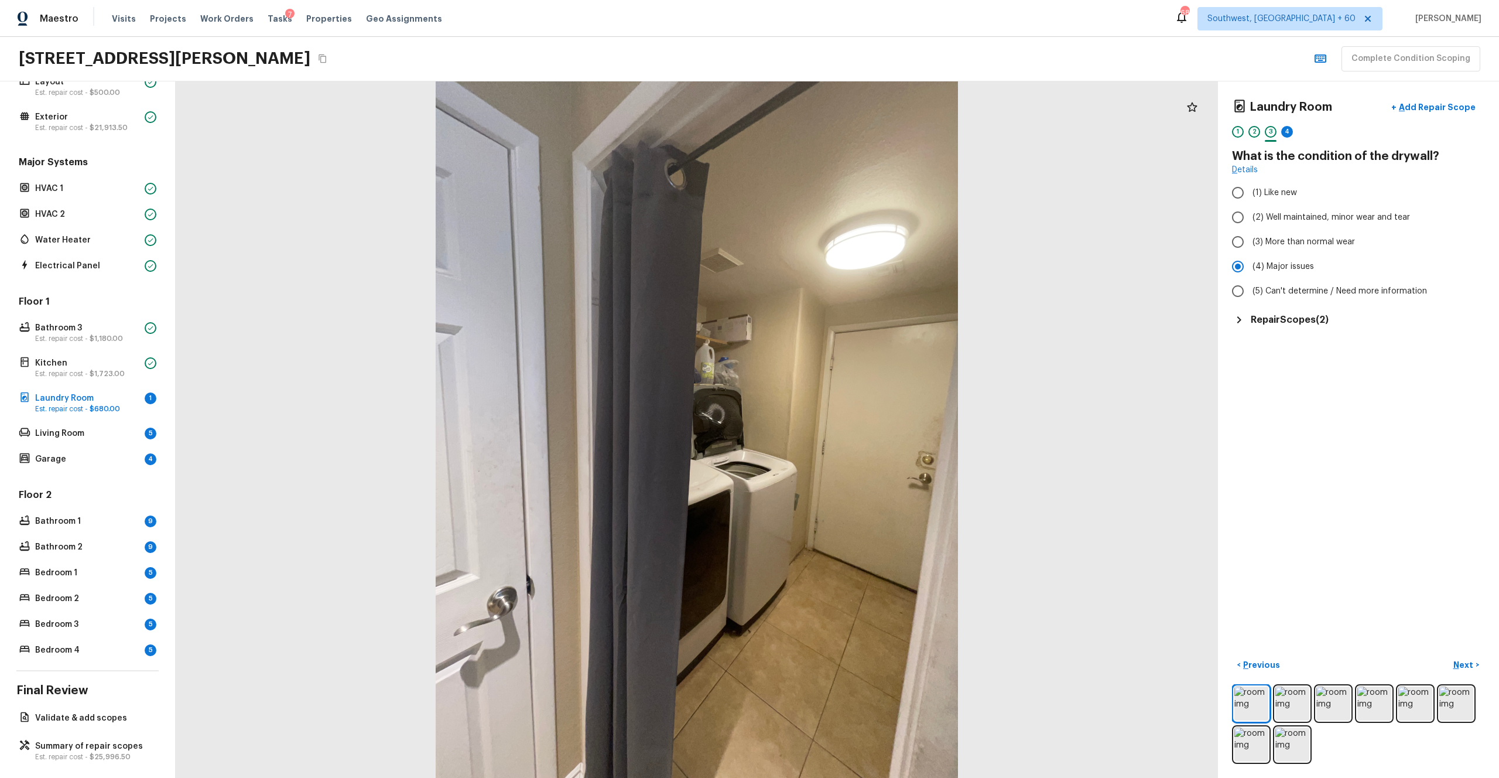
scroll to position [65, 0]
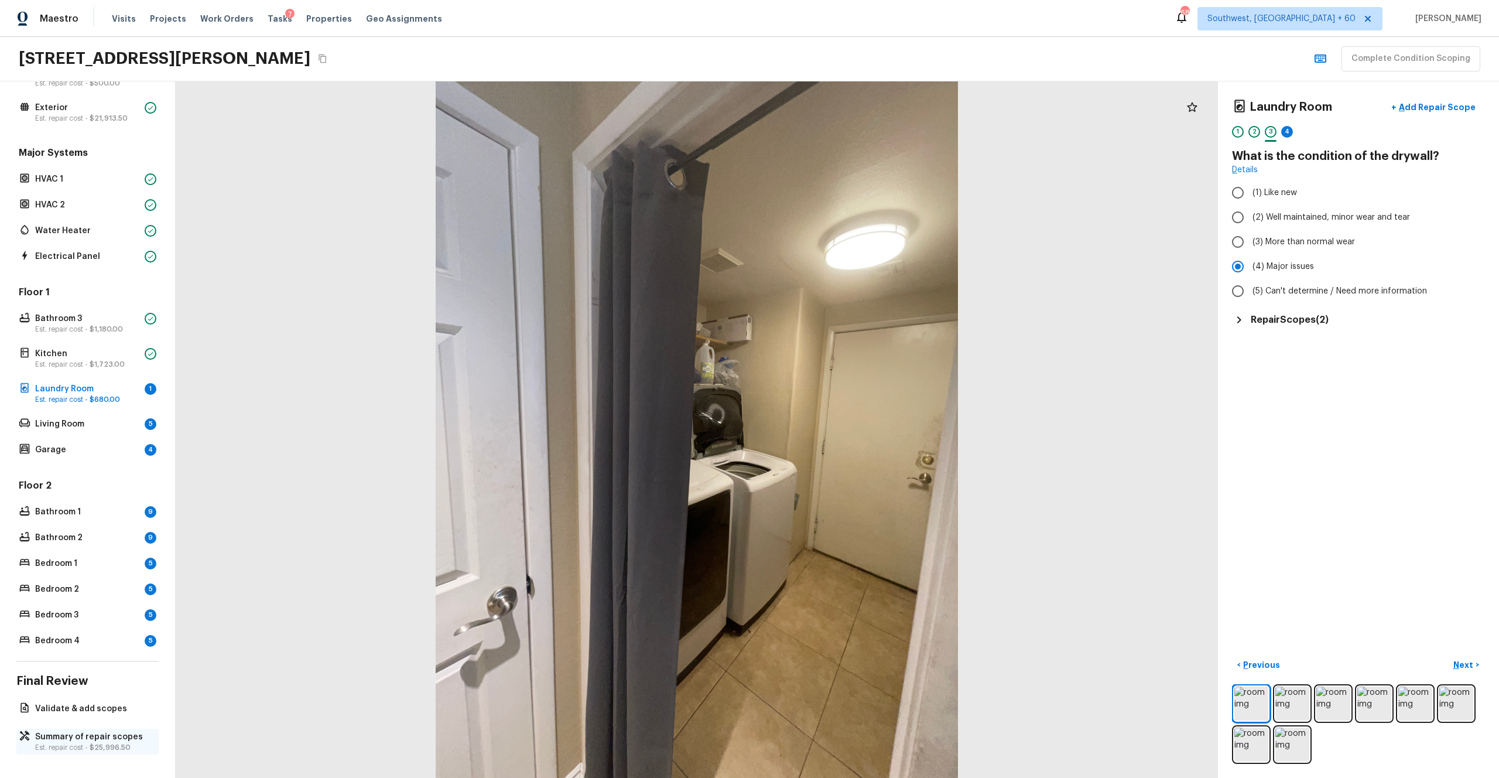
click at [62, 427] on p "Summary of repair scopes" at bounding box center [93, 737] width 117 height 12
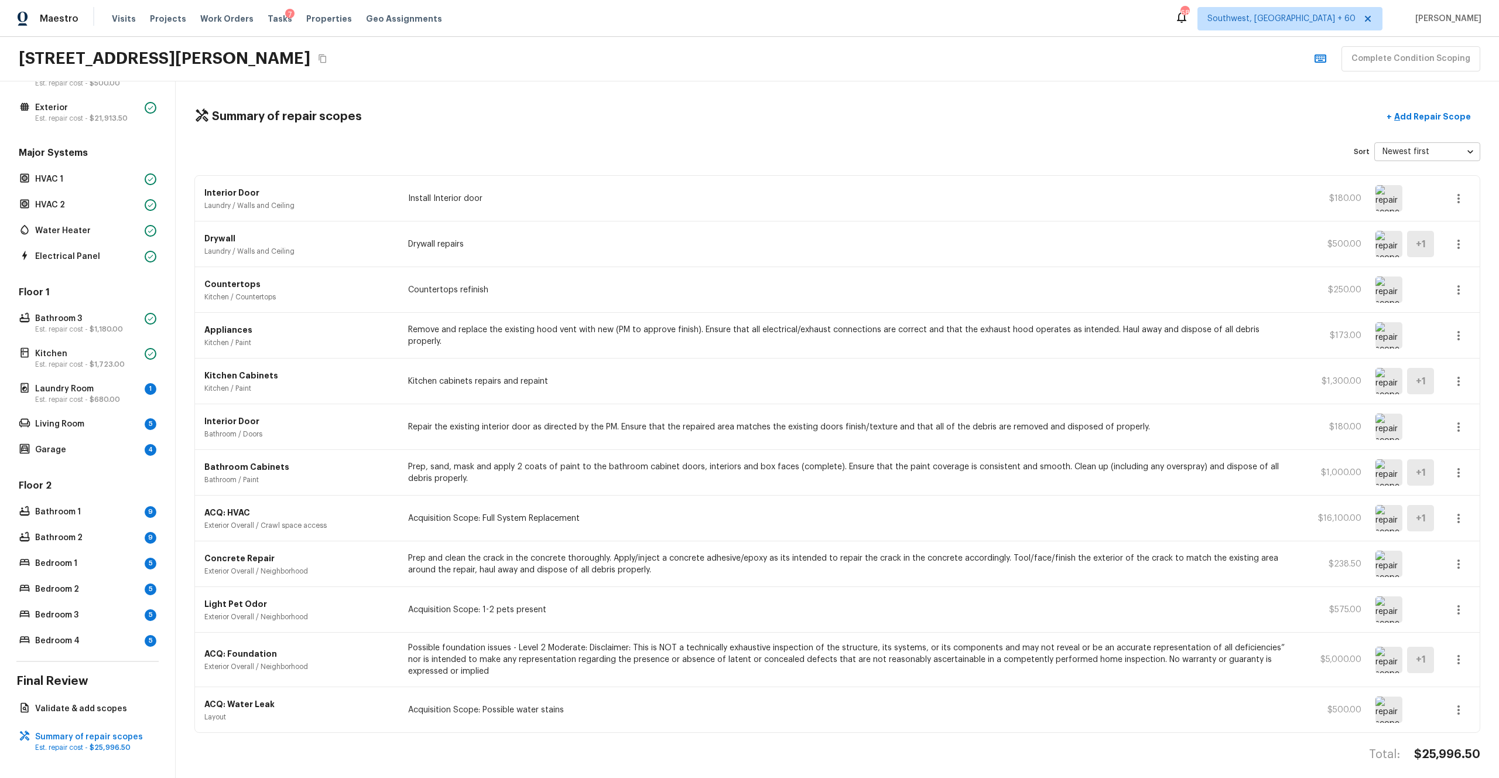
click at [843, 198] on icon "button" at bounding box center [1459, 198] width 2 height 9
click at [843, 224] on li "Edit" at bounding box center [1462, 232] width 54 height 35
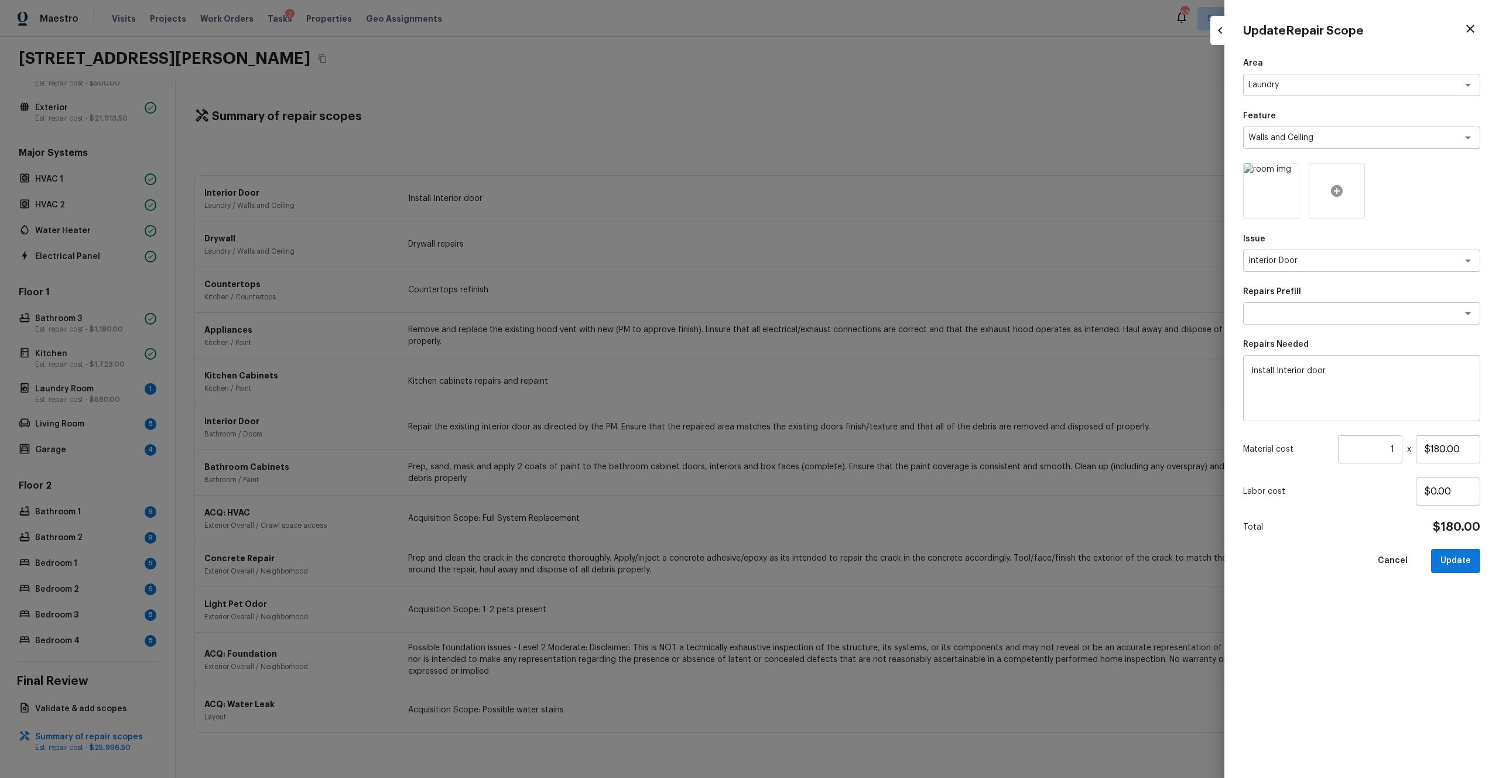
click at [843, 187] on icon at bounding box center [1337, 191] width 12 height 12
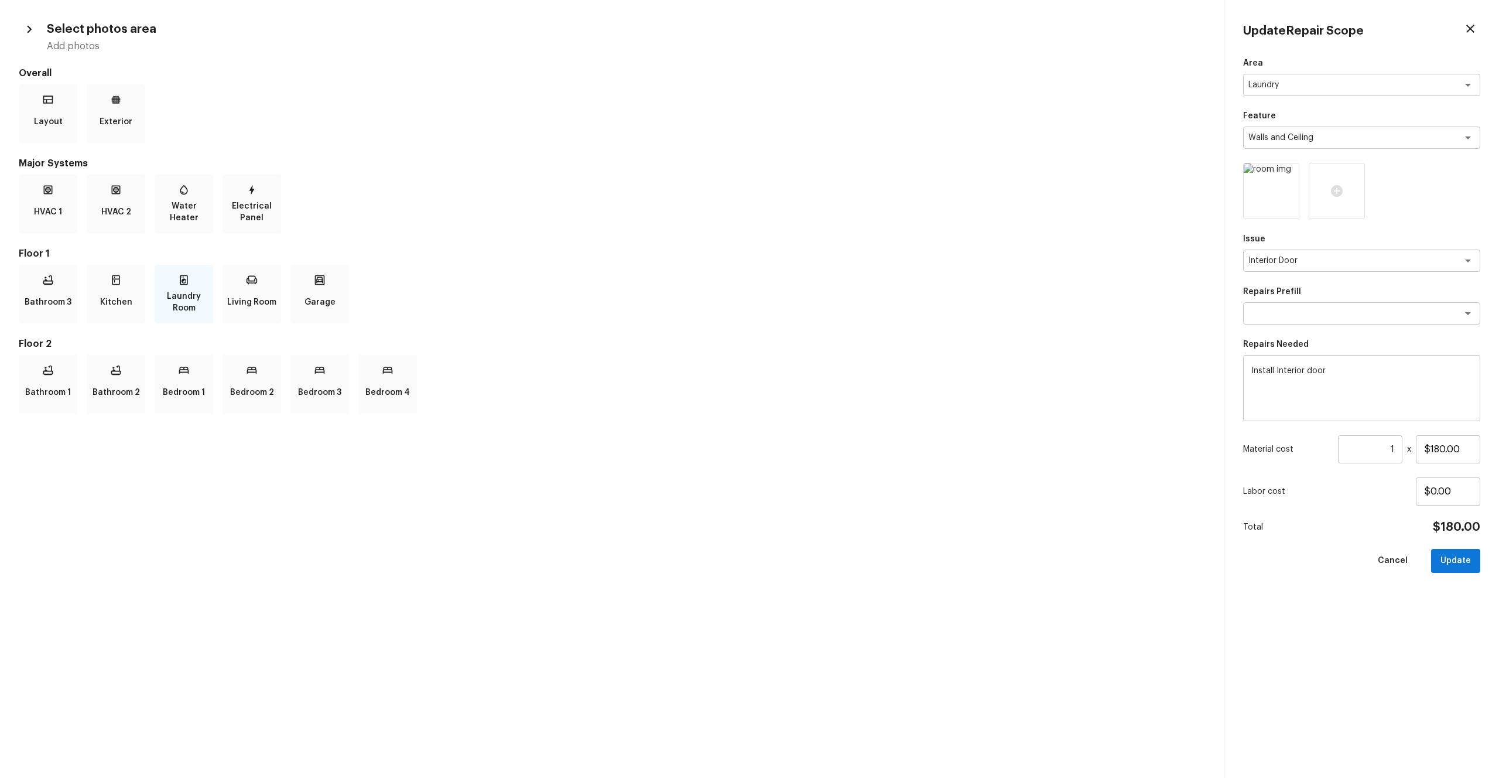
click at [191, 299] on p "Laundry Room" at bounding box center [184, 301] width 54 height 23
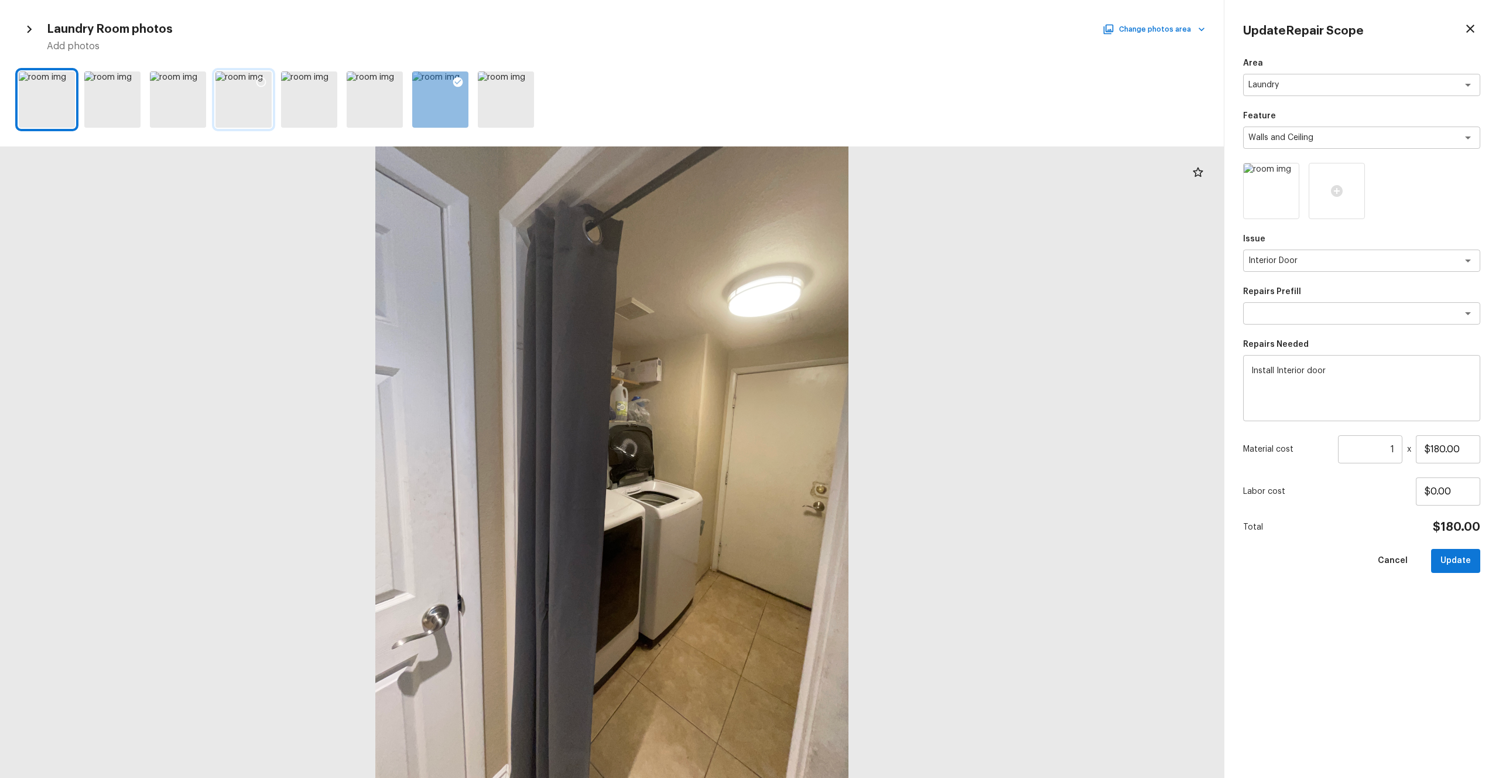
click at [233, 101] on div at bounding box center [244, 99] width 56 height 56
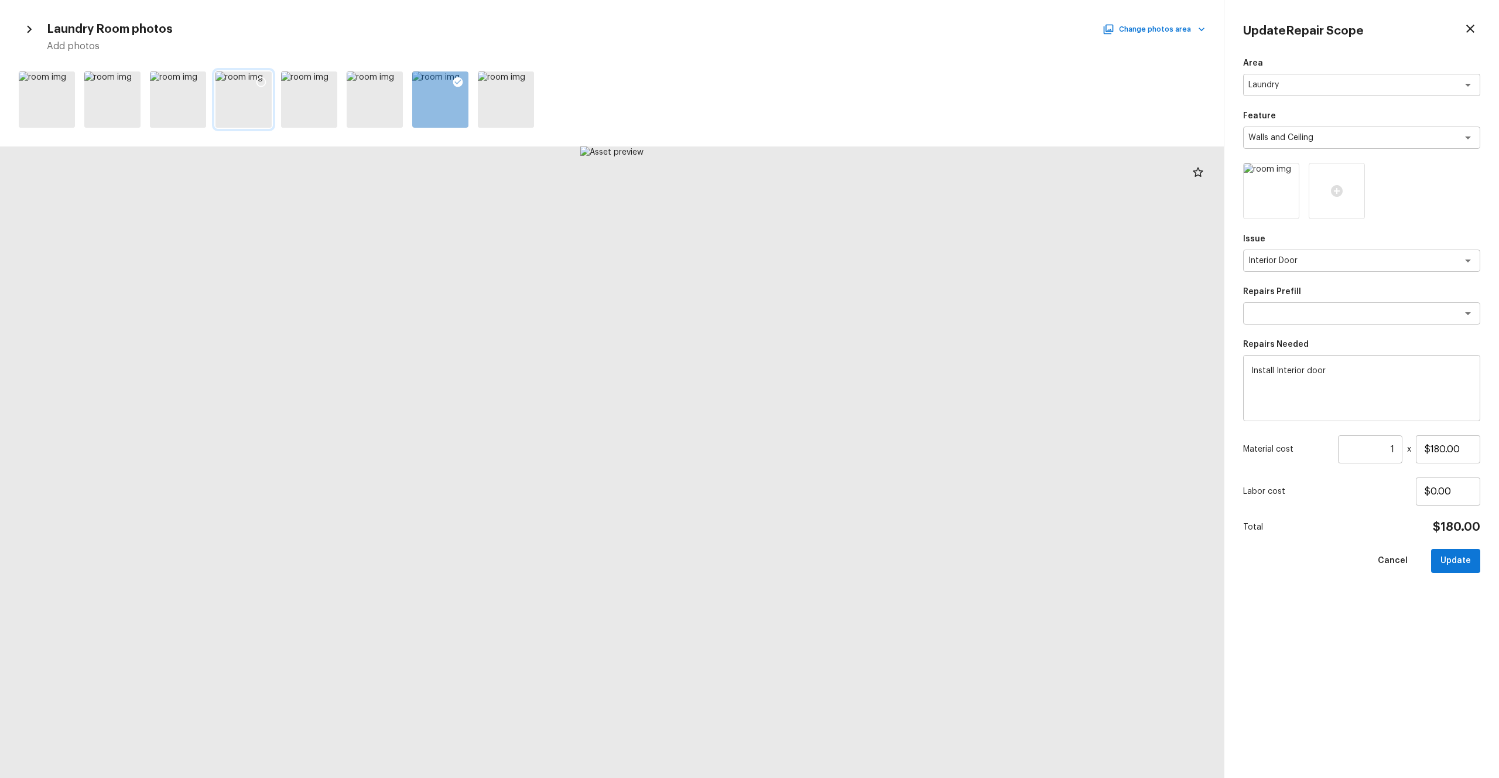
click at [265, 84] on icon at bounding box center [262, 82] width 10 height 10
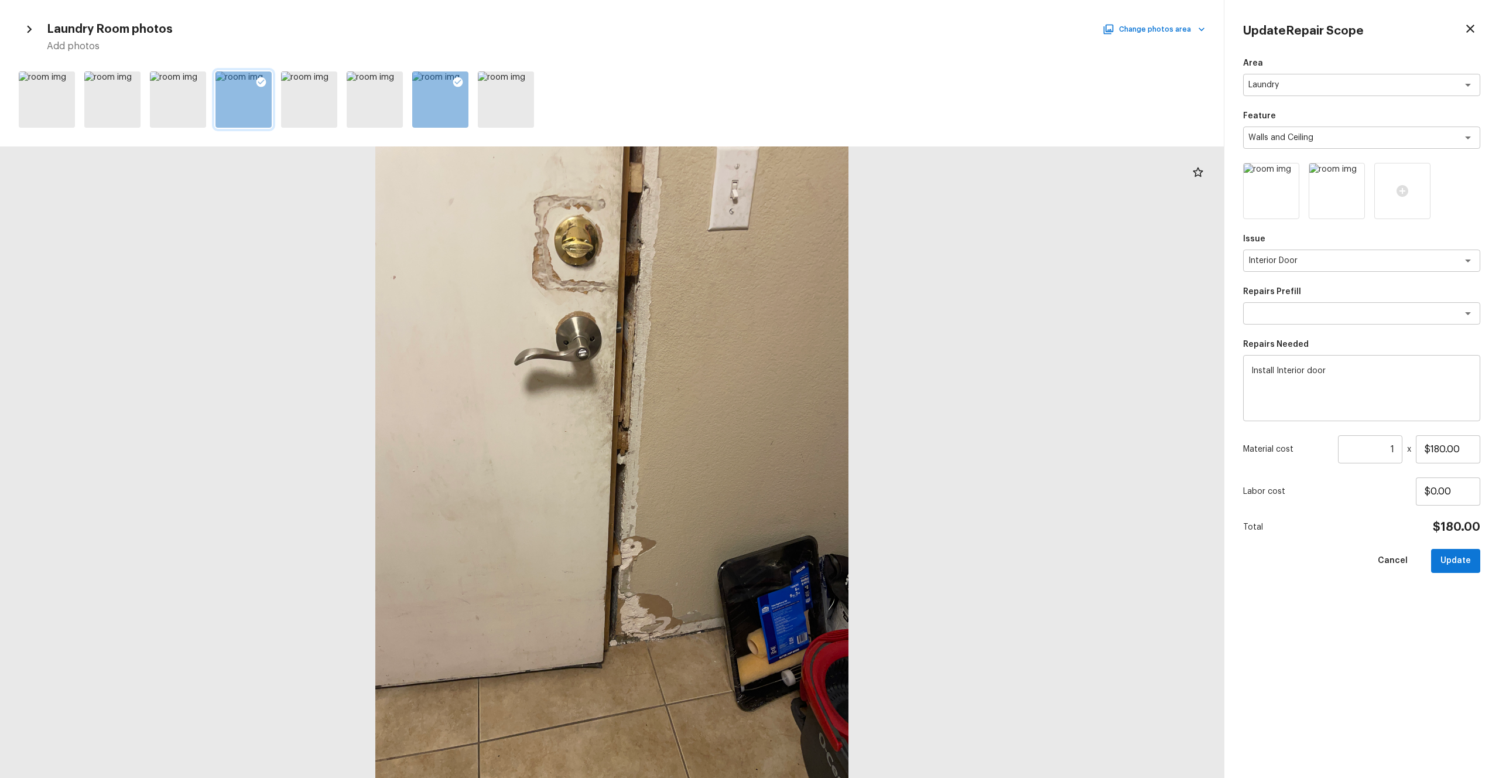
click at [843, 427] on input "1" at bounding box center [1370, 449] width 64 height 28
click at [843, 427] on button "Update" at bounding box center [1455, 561] width 49 height 24
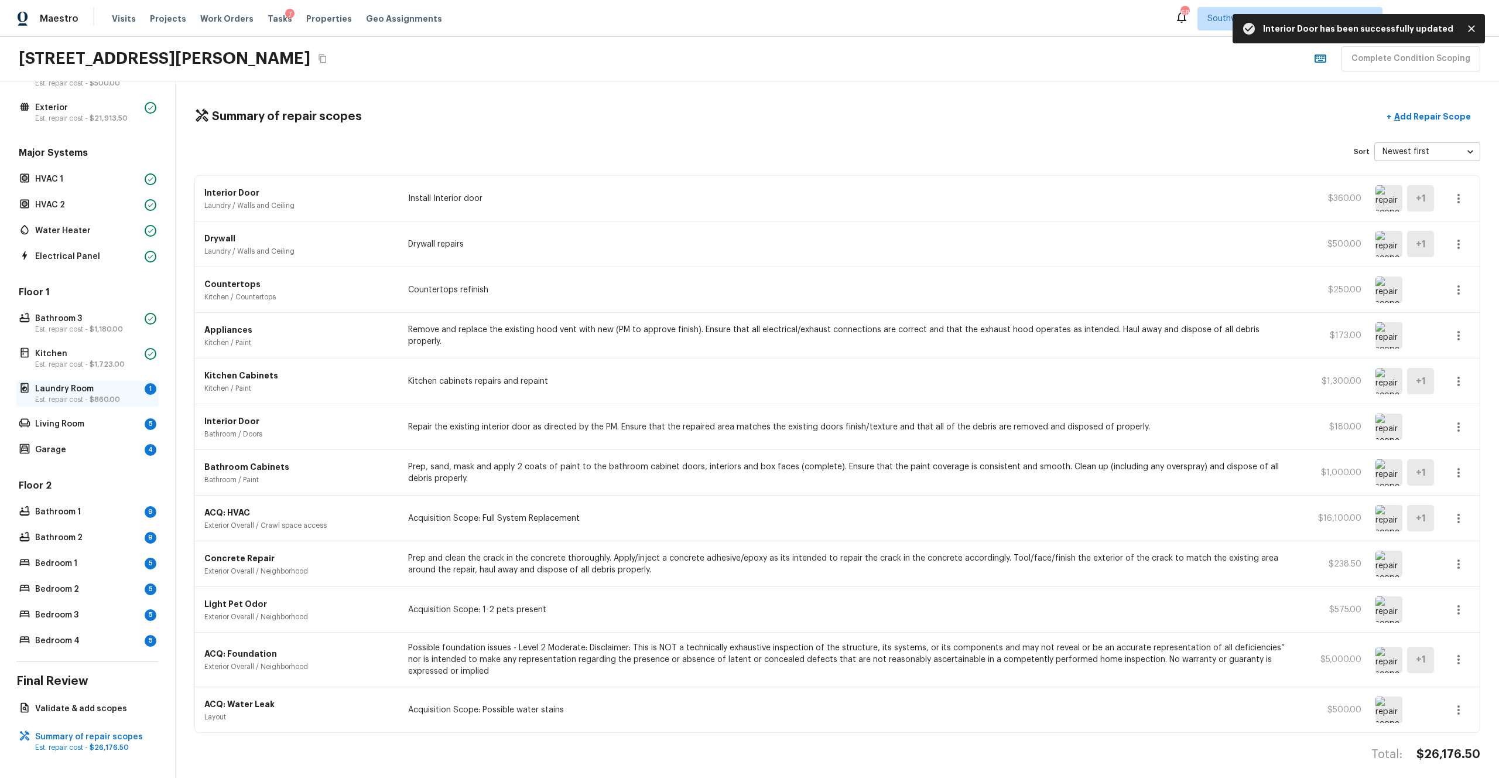
click at [82, 384] on p "Laundry Room" at bounding box center [87, 389] width 105 height 12
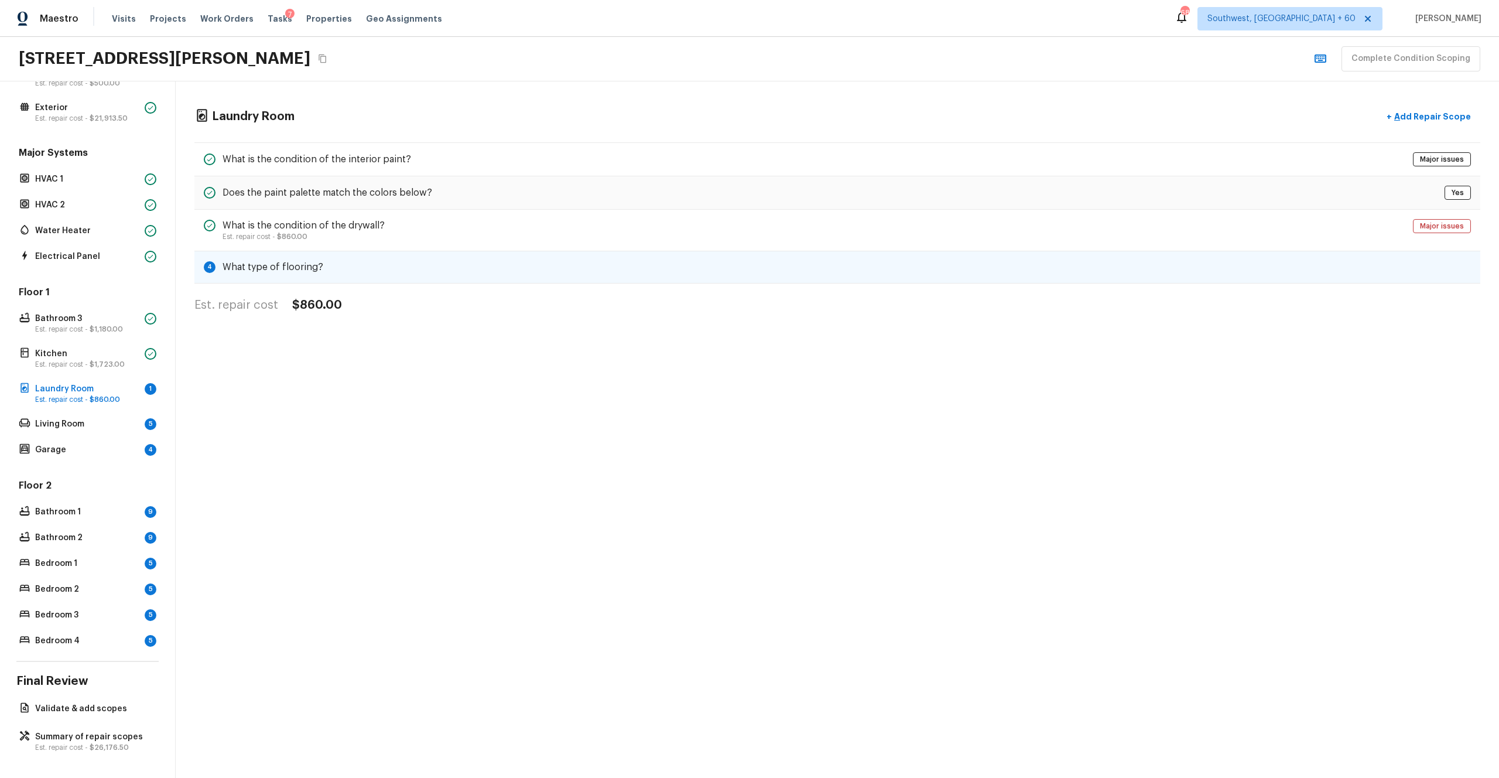
click at [606, 269] on div "4 What type of flooring?" at bounding box center [837, 267] width 1286 height 32
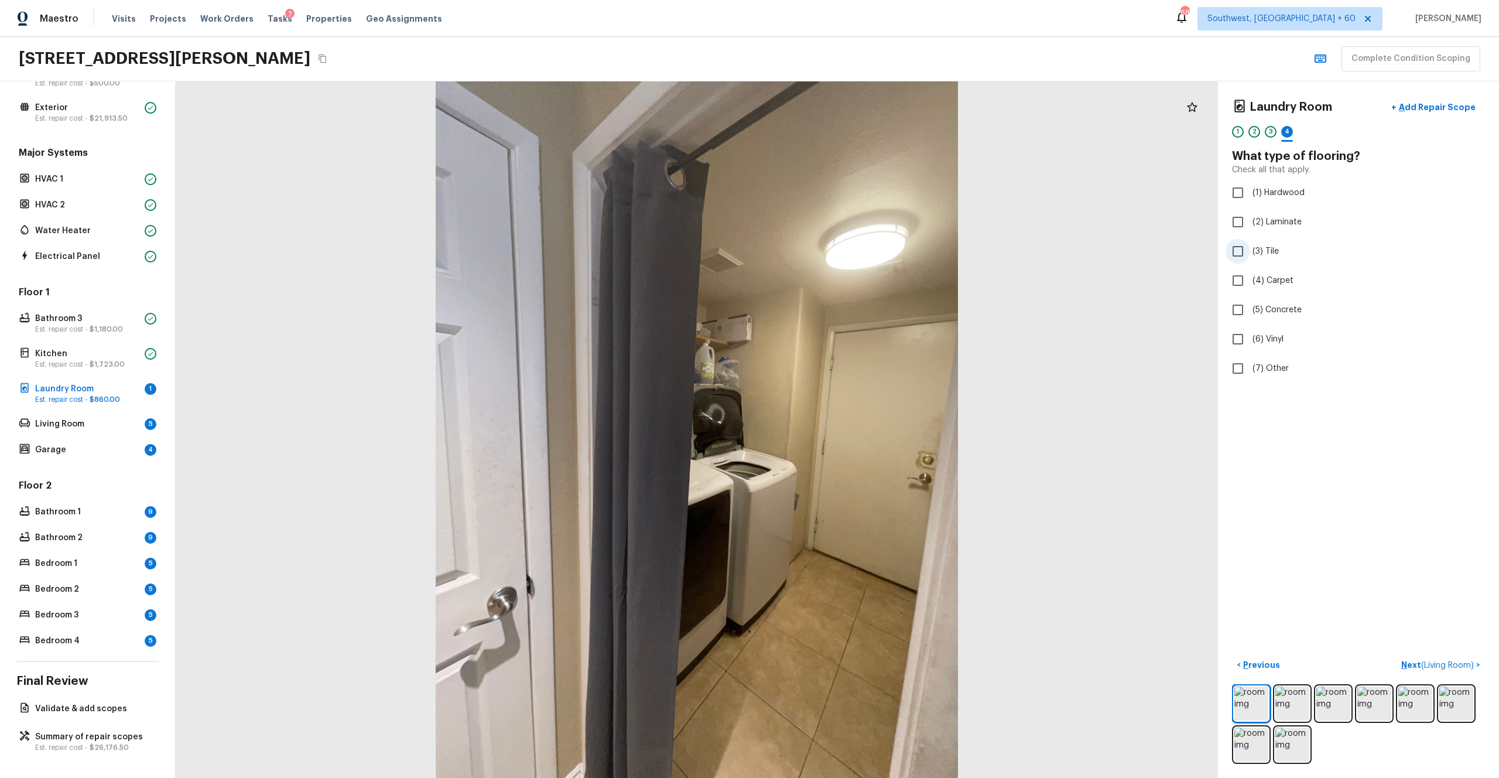
click at [843, 250] on span "(3) Tile" at bounding box center [1266, 251] width 26 height 12
click at [843, 250] on input "(3) Tile" at bounding box center [1238, 251] width 25 height 25
click at [843, 427] on p "Next" at bounding box center [1465, 665] width 22 height 12
click at [843, 240] on span "(3) More than normal wear" at bounding box center [1304, 242] width 102 height 12
click at [843, 240] on input "(3) More than normal wear" at bounding box center [1238, 242] width 25 height 25
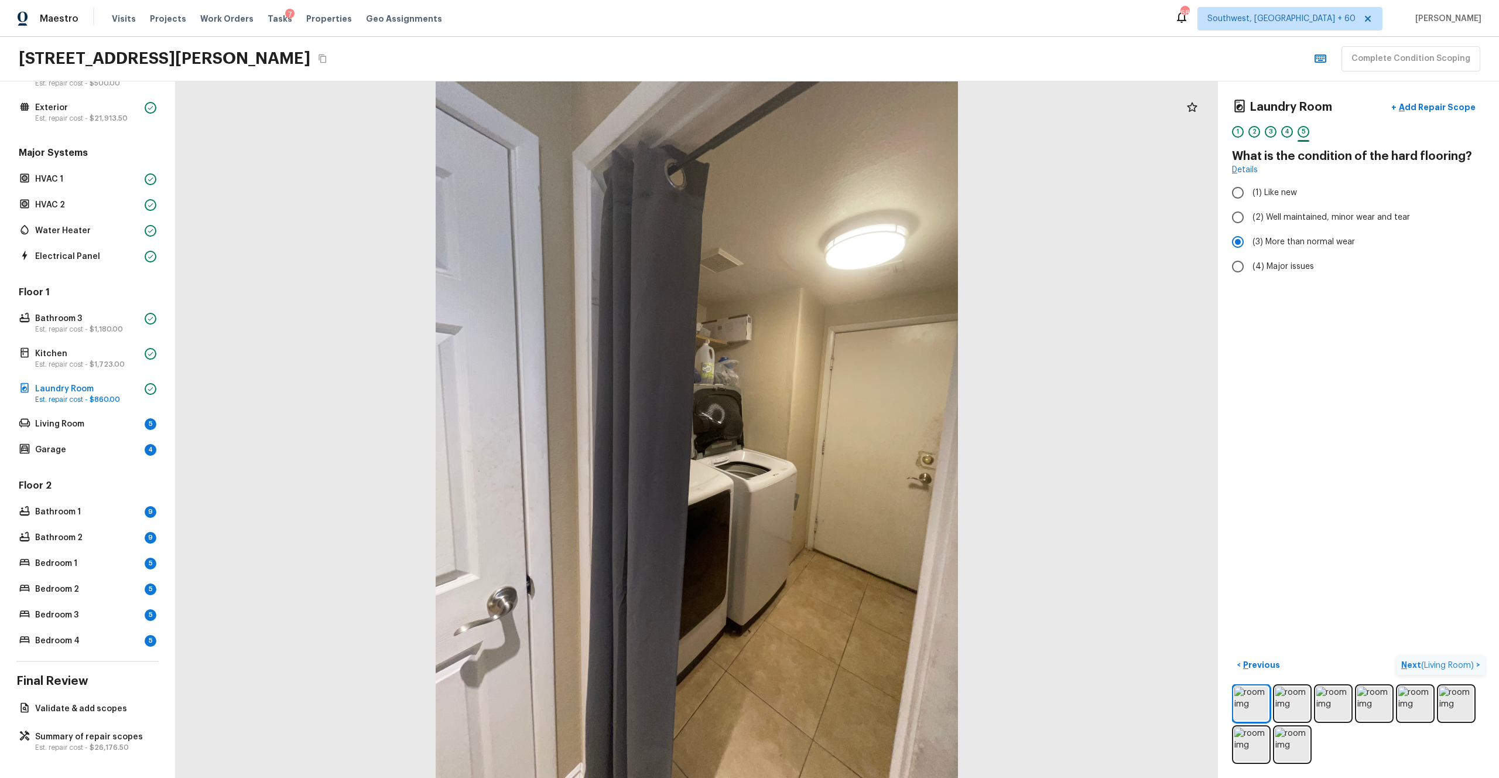
click at [843, 427] on p "Next ( Living Room )" at bounding box center [1439, 665] width 75 height 12
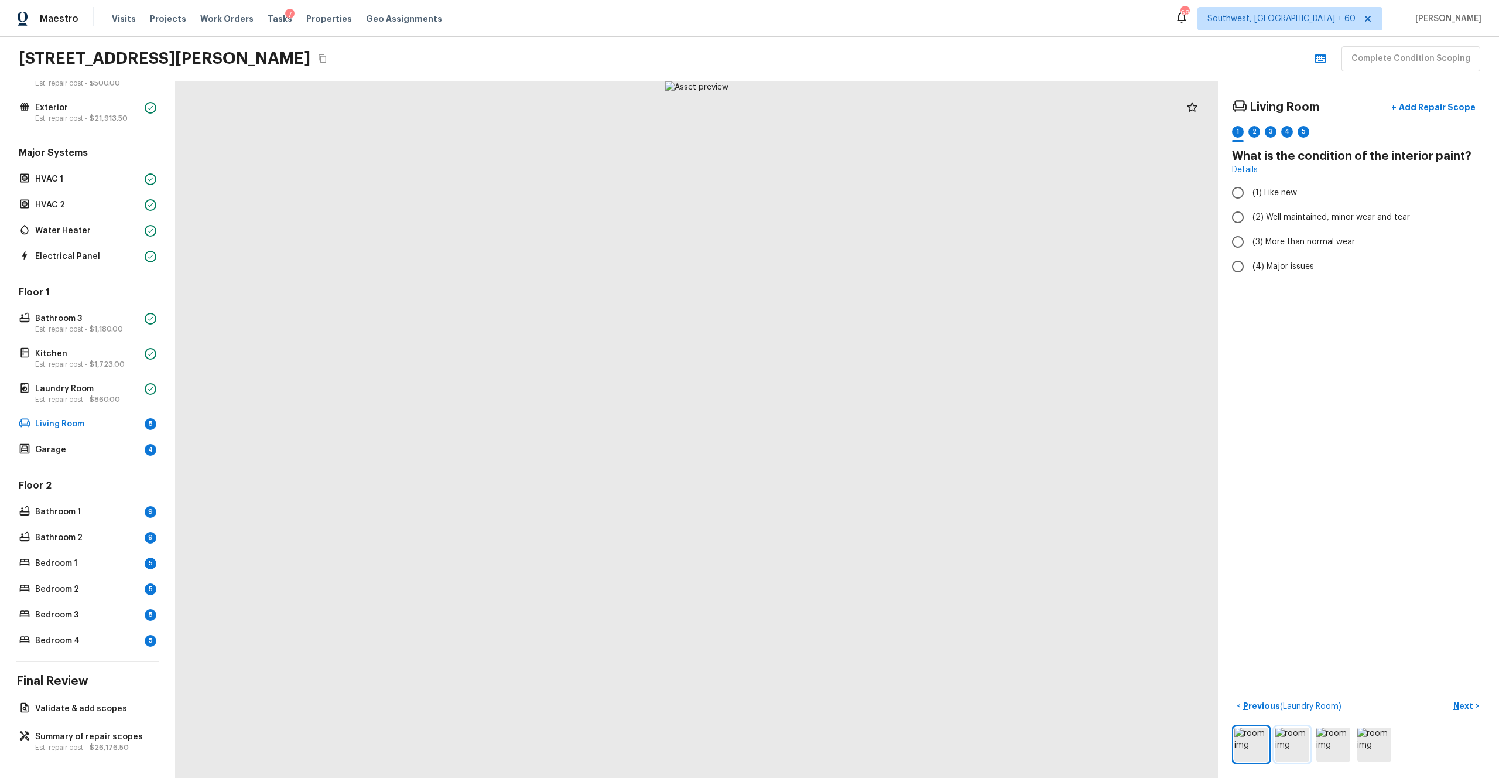
click at [843, 427] on img at bounding box center [1293, 744] width 34 height 34
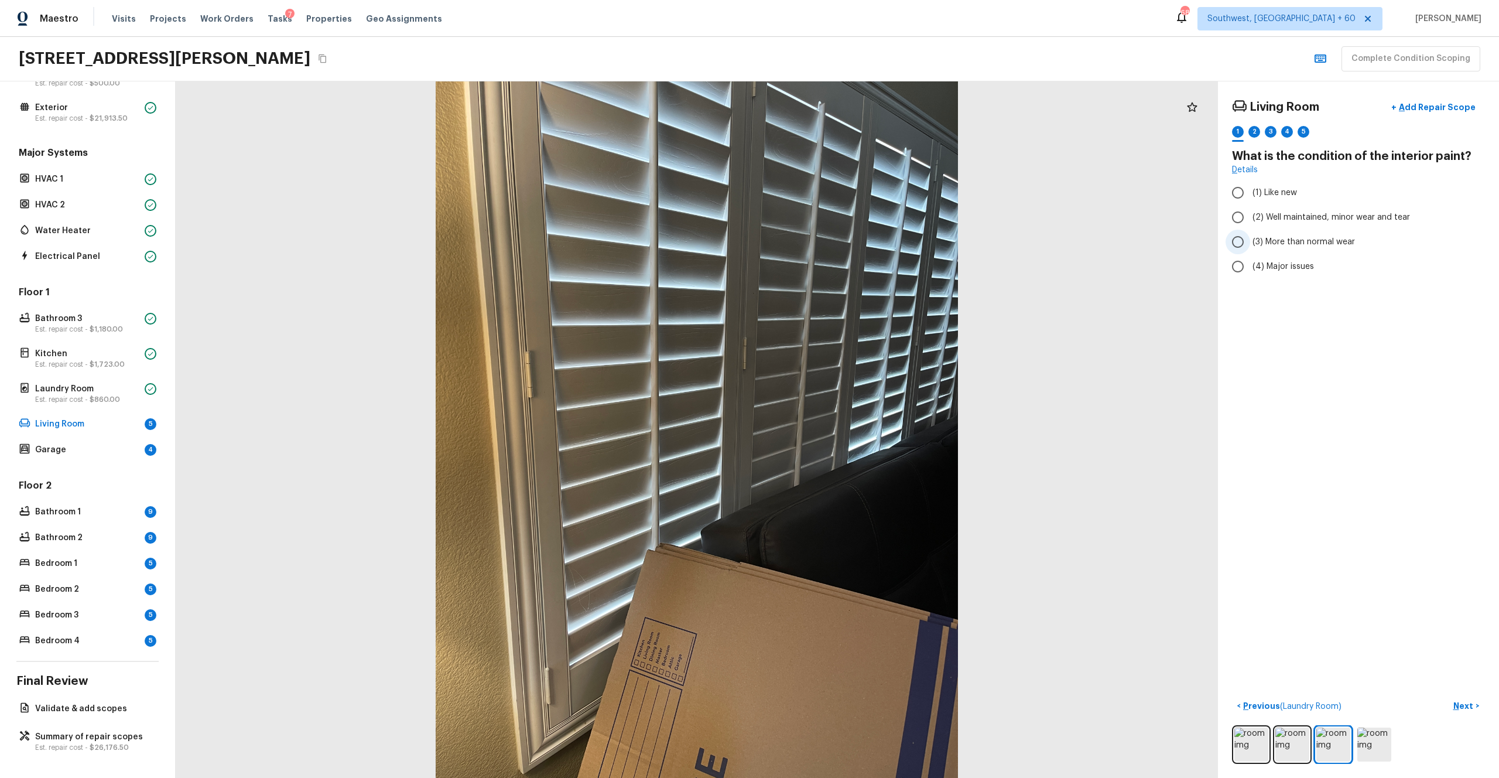
click at [843, 245] on span "(3) More than normal wear" at bounding box center [1304, 242] width 102 height 12
click at [843, 245] on input "(3) More than normal wear" at bounding box center [1238, 242] width 25 height 25
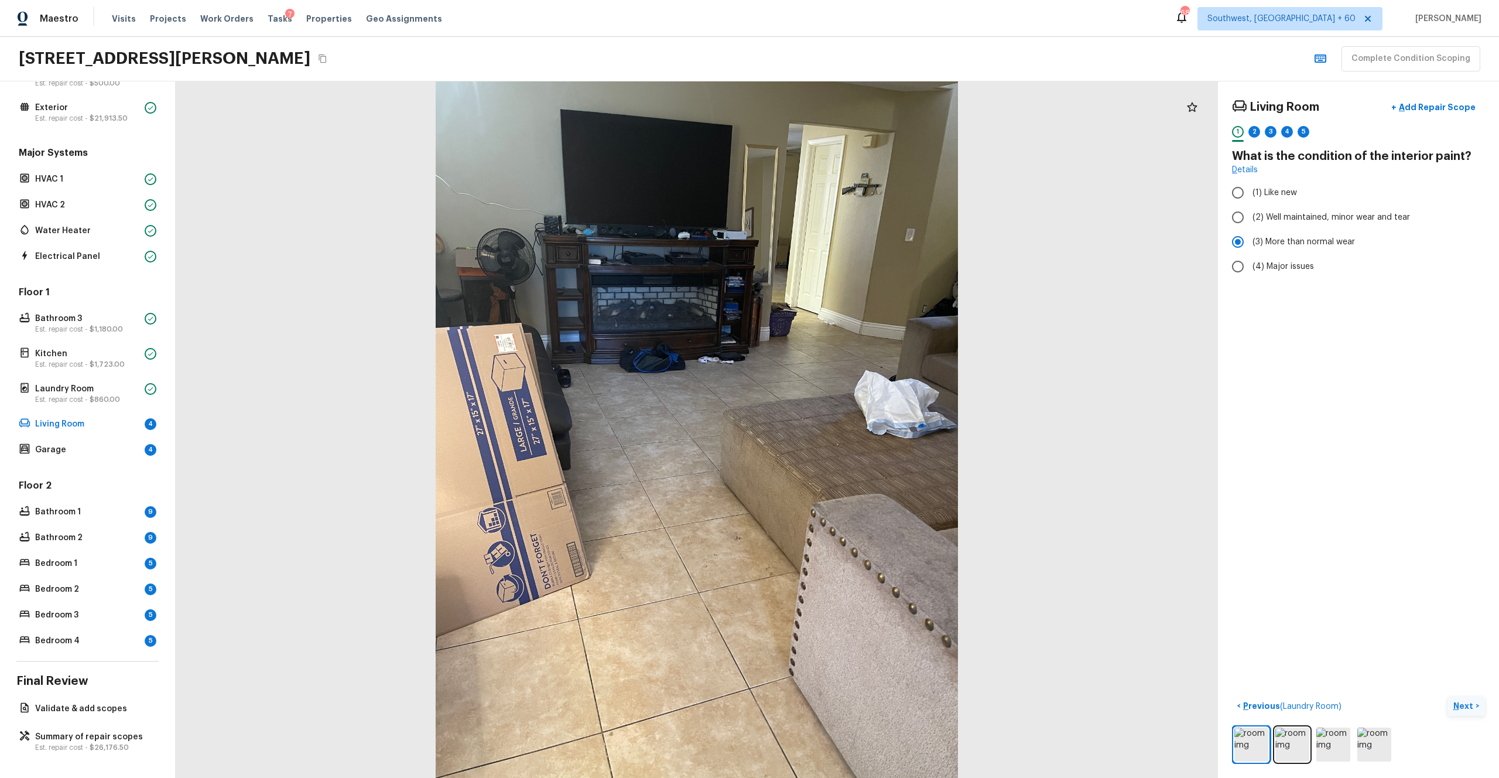
click at [843, 427] on p "Next" at bounding box center [1465, 706] width 22 height 12
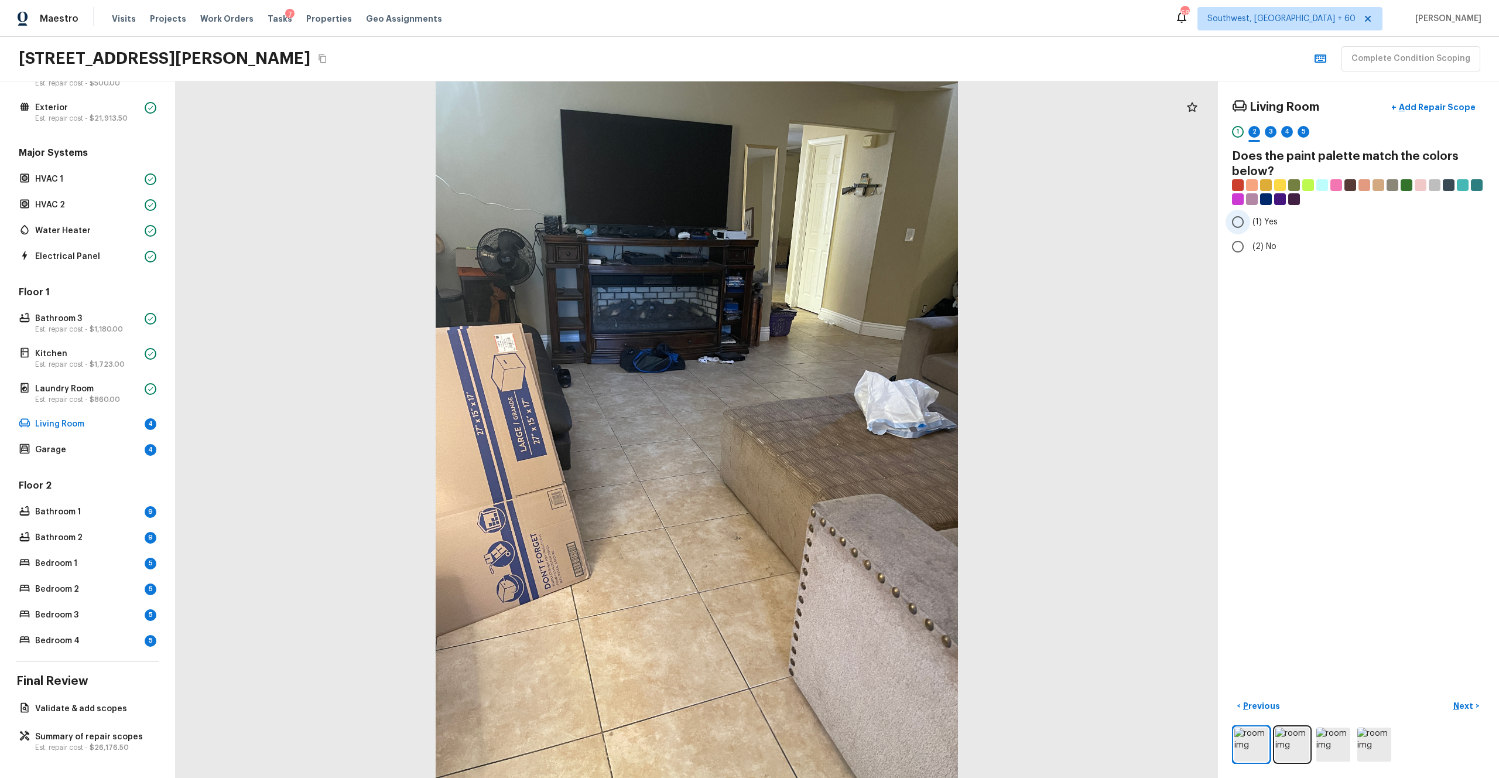
click at [843, 218] on span "(1) Yes" at bounding box center [1265, 222] width 25 height 12
click at [843, 218] on input "(1) Yes" at bounding box center [1238, 222] width 25 height 25
click at [843, 427] on p "Next" at bounding box center [1465, 706] width 22 height 12
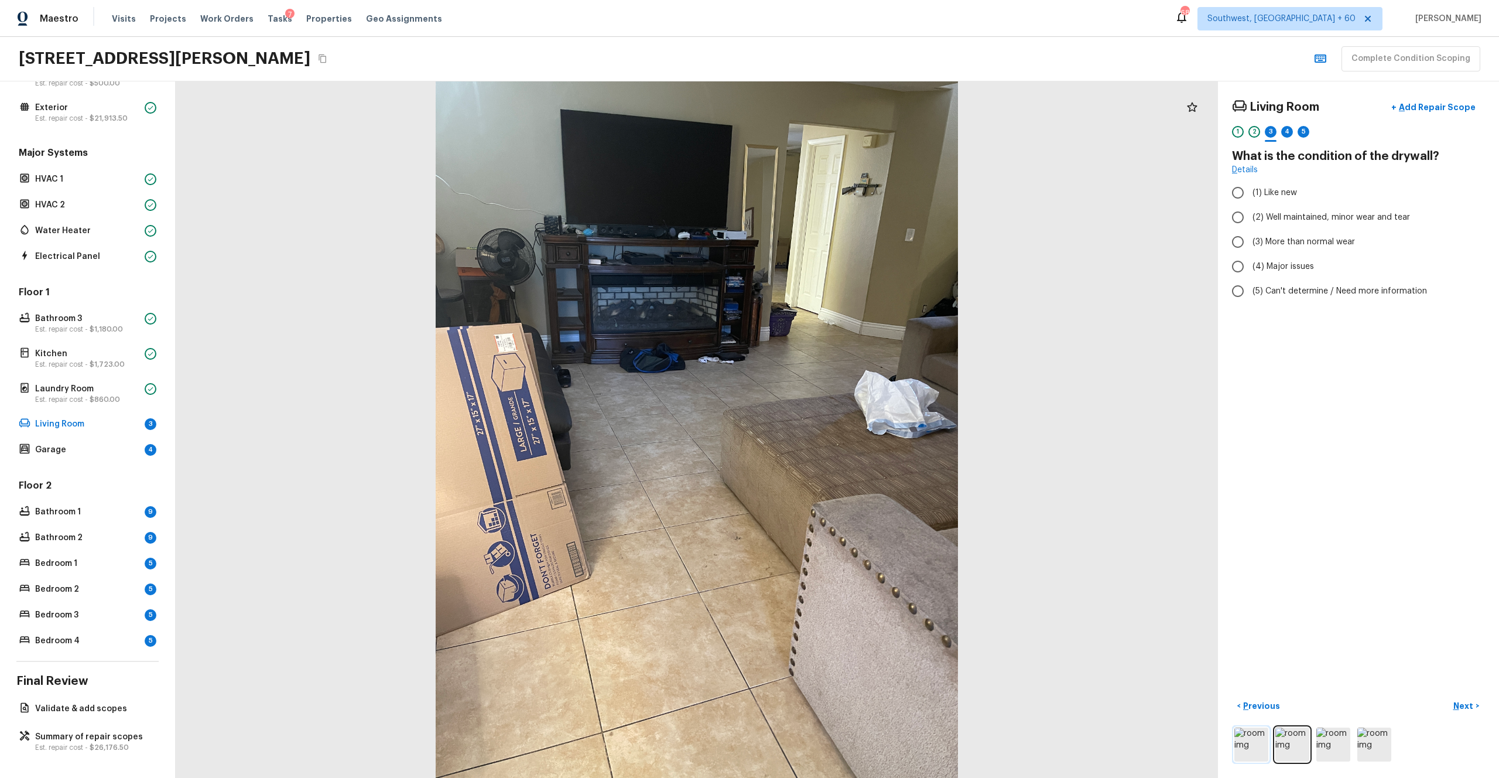
click at [843, 427] on img at bounding box center [1252, 744] width 34 height 34
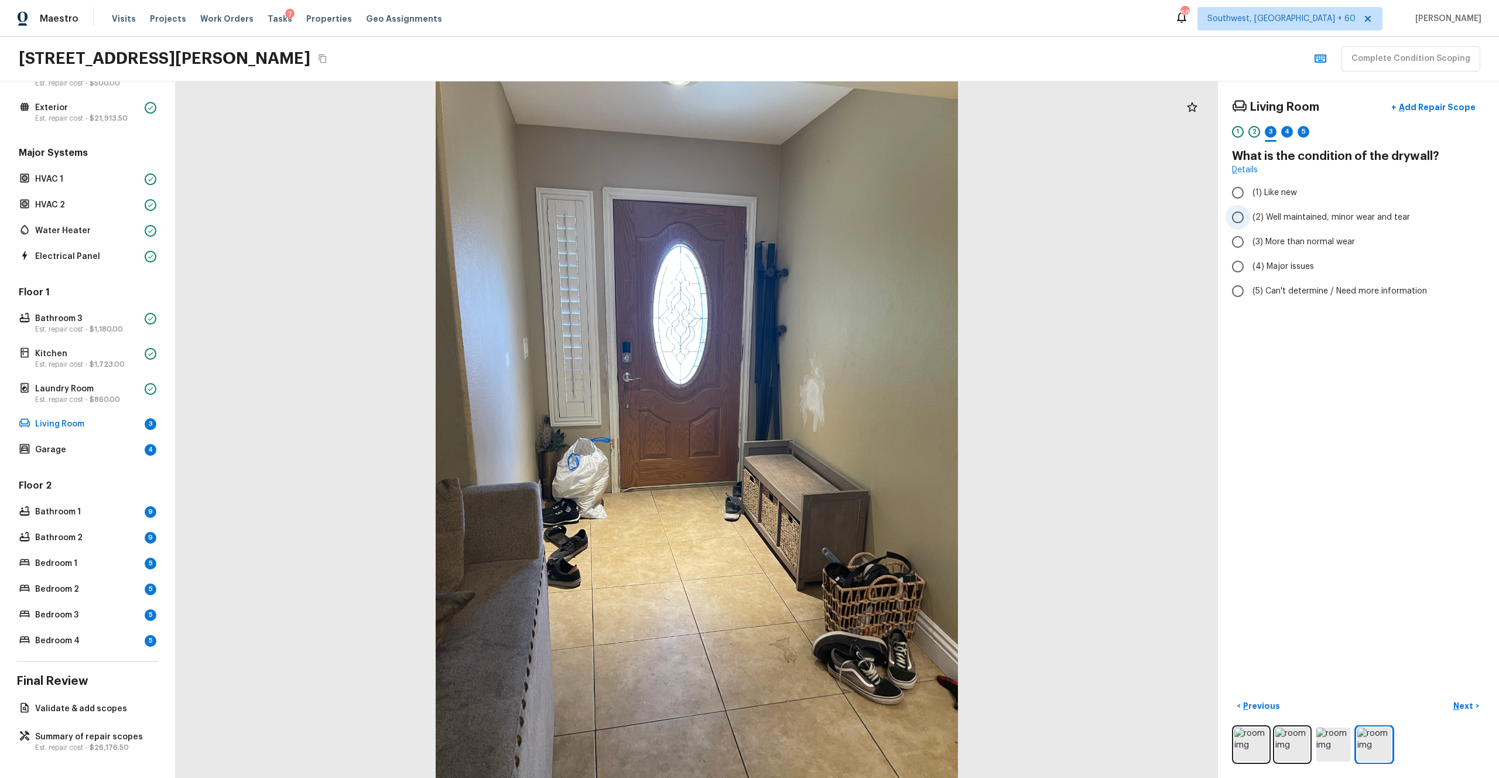
click at [843, 217] on span "(2) Well maintained, minor wear and tear" at bounding box center [1332, 217] width 158 height 12
click at [843, 217] on input "(2) Well maintained, minor wear and tear" at bounding box center [1238, 217] width 25 height 25
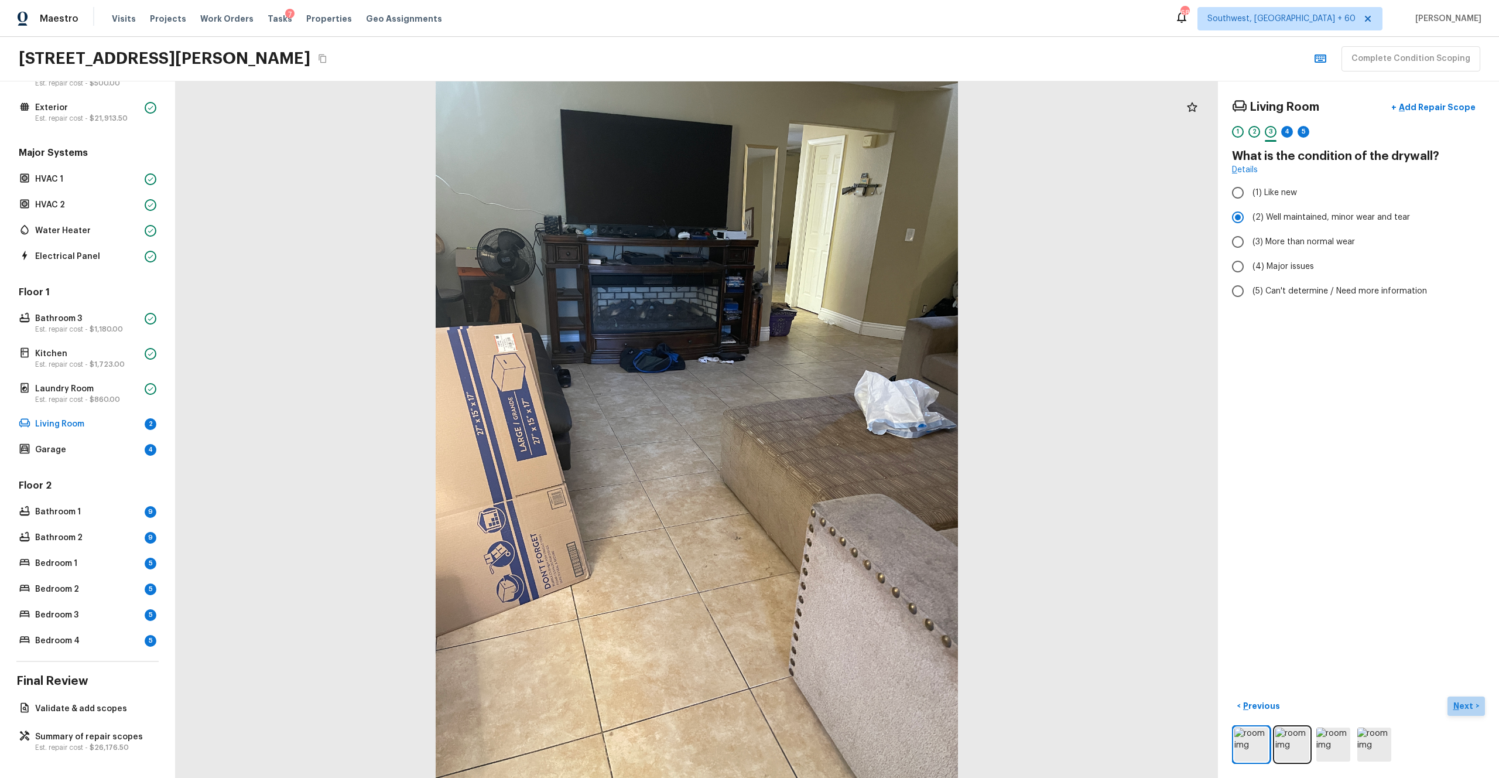
click at [843, 427] on p "Next" at bounding box center [1465, 706] width 22 height 12
click at [843, 251] on span "(3) Tile" at bounding box center [1266, 251] width 26 height 12
click at [843, 251] on input "(3) Tile" at bounding box center [1238, 251] width 25 height 25
click at [843, 427] on button "Next >" at bounding box center [1466, 705] width 37 height 19
click at [843, 243] on span "(3) More than normal wear" at bounding box center [1304, 242] width 102 height 12
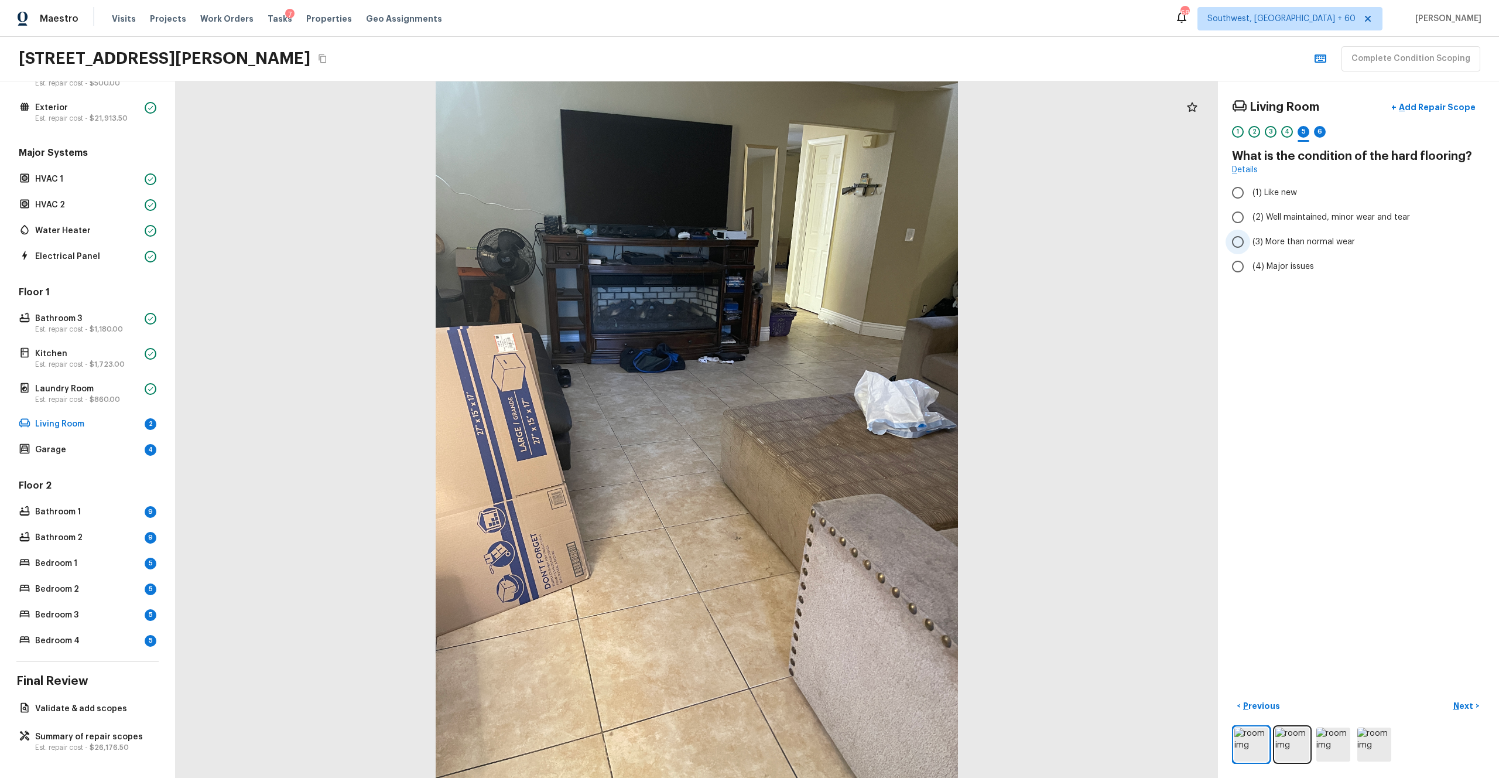
click at [843, 243] on input "(3) More than normal wear" at bounding box center [1238, 242] width 25 height 25
click at [843, 427] on button "Next >" at bounding box center [1466, 705] width 37 height 19
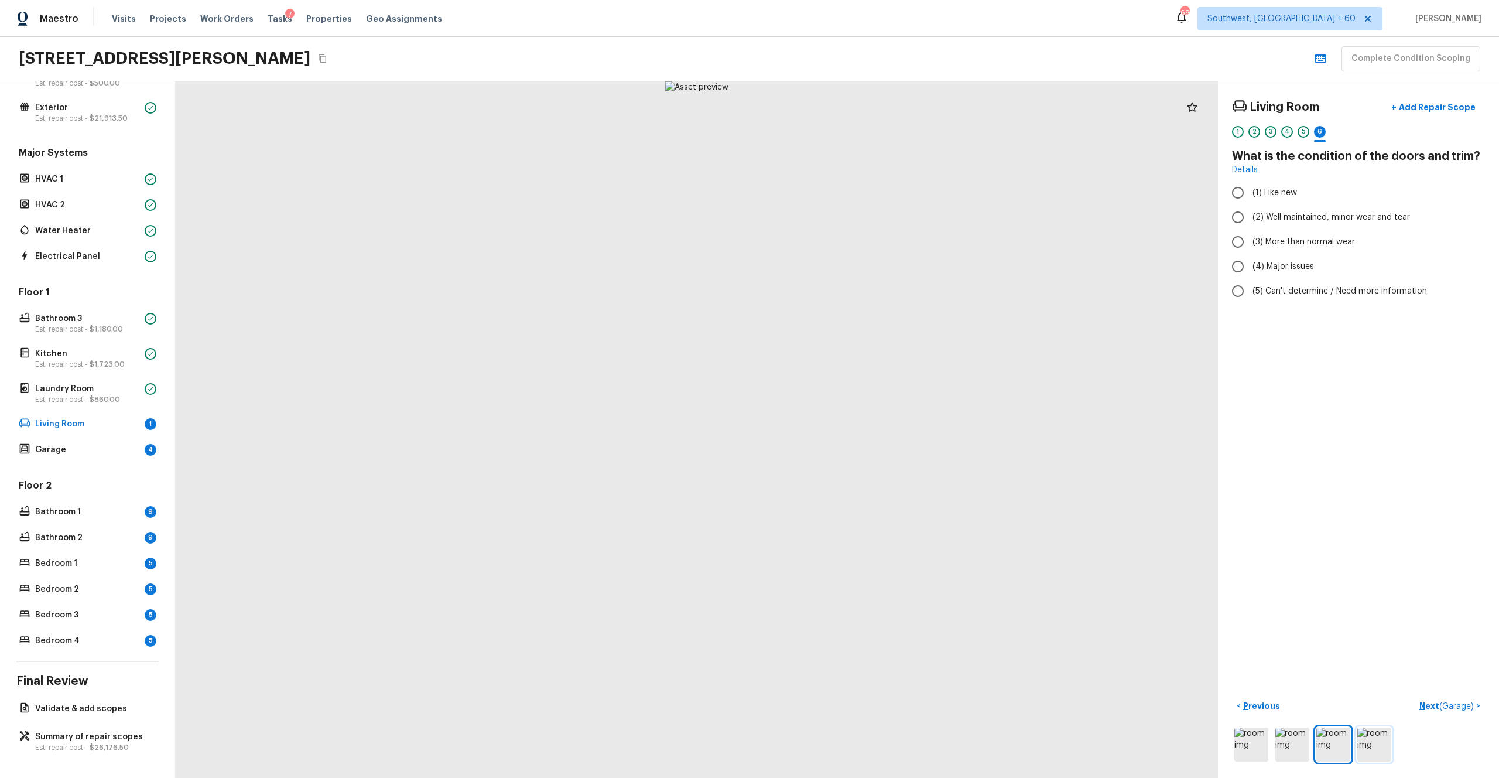
click at [843, 427] on img at bounding box center [1375, 744] width 34 height 34
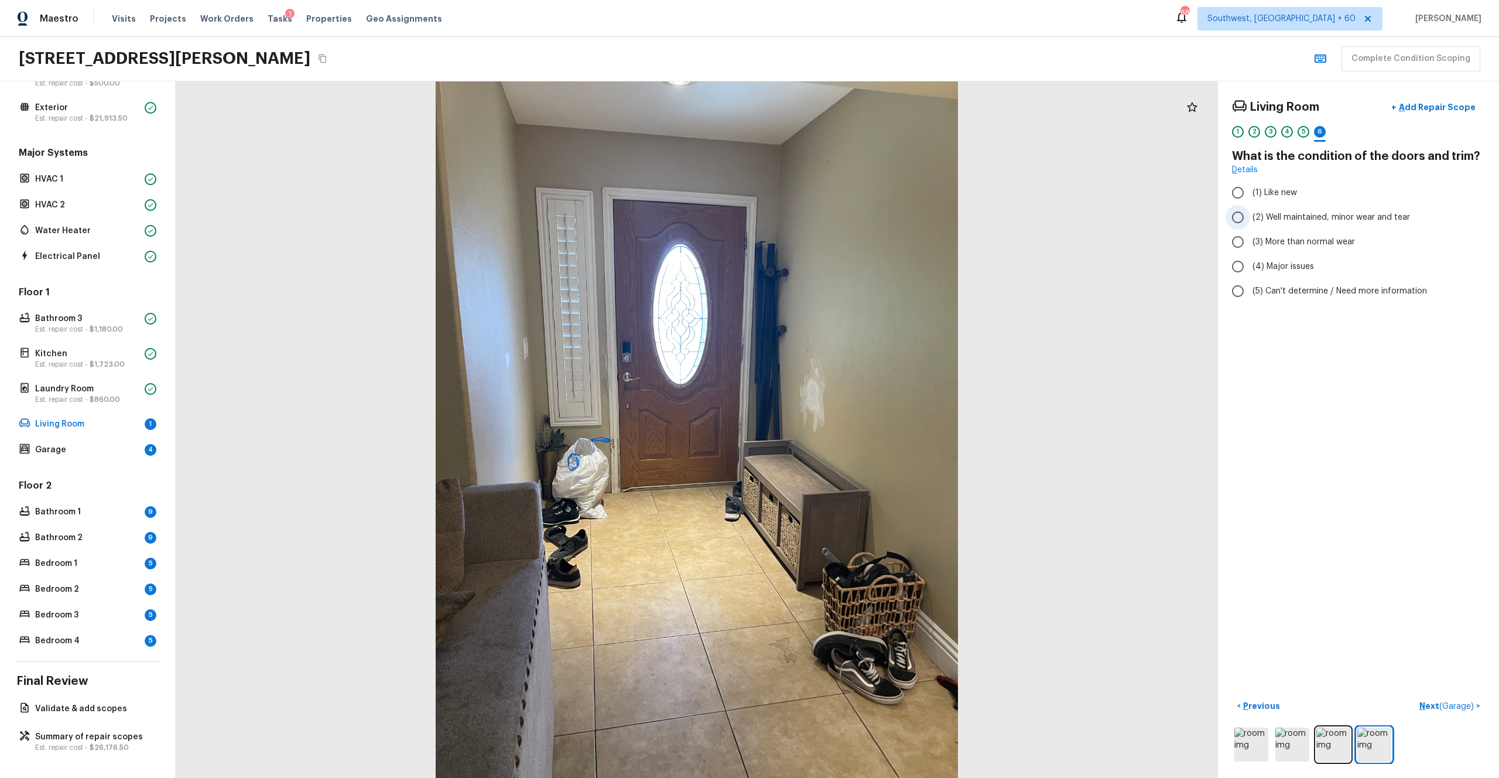
click at [843, 220] on span "(2) Well maintained, minor wear and tear" at bounding box center [1332, 217] width 158 height 12
click at [843, 220] on input "(2) Well maintained, minor wear and tear" at bounding box center [1238, 217] width 25 height 25
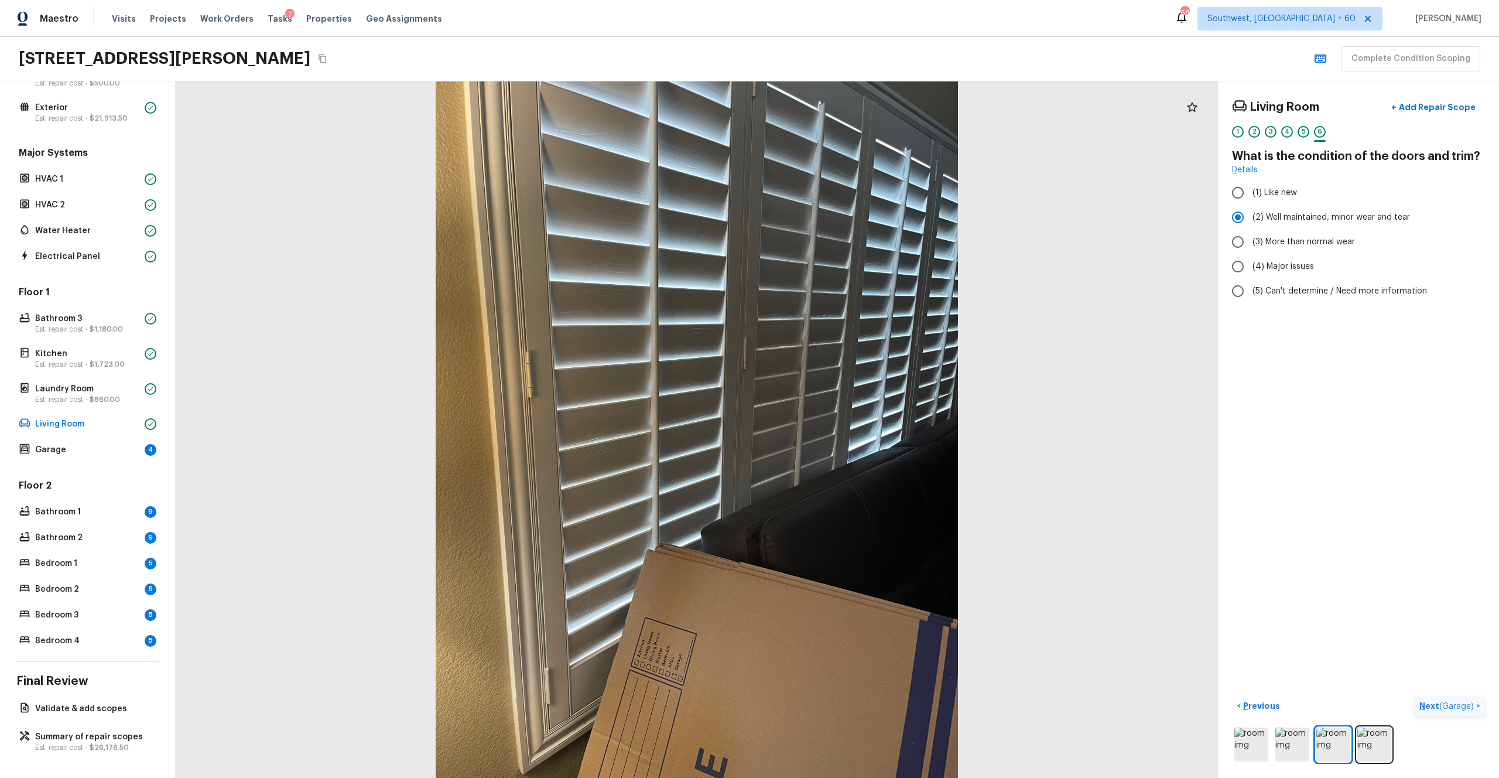
click at [843, 427] on p "Next ( Garage )" at bounding box center [1448, 706] width 57 height 12
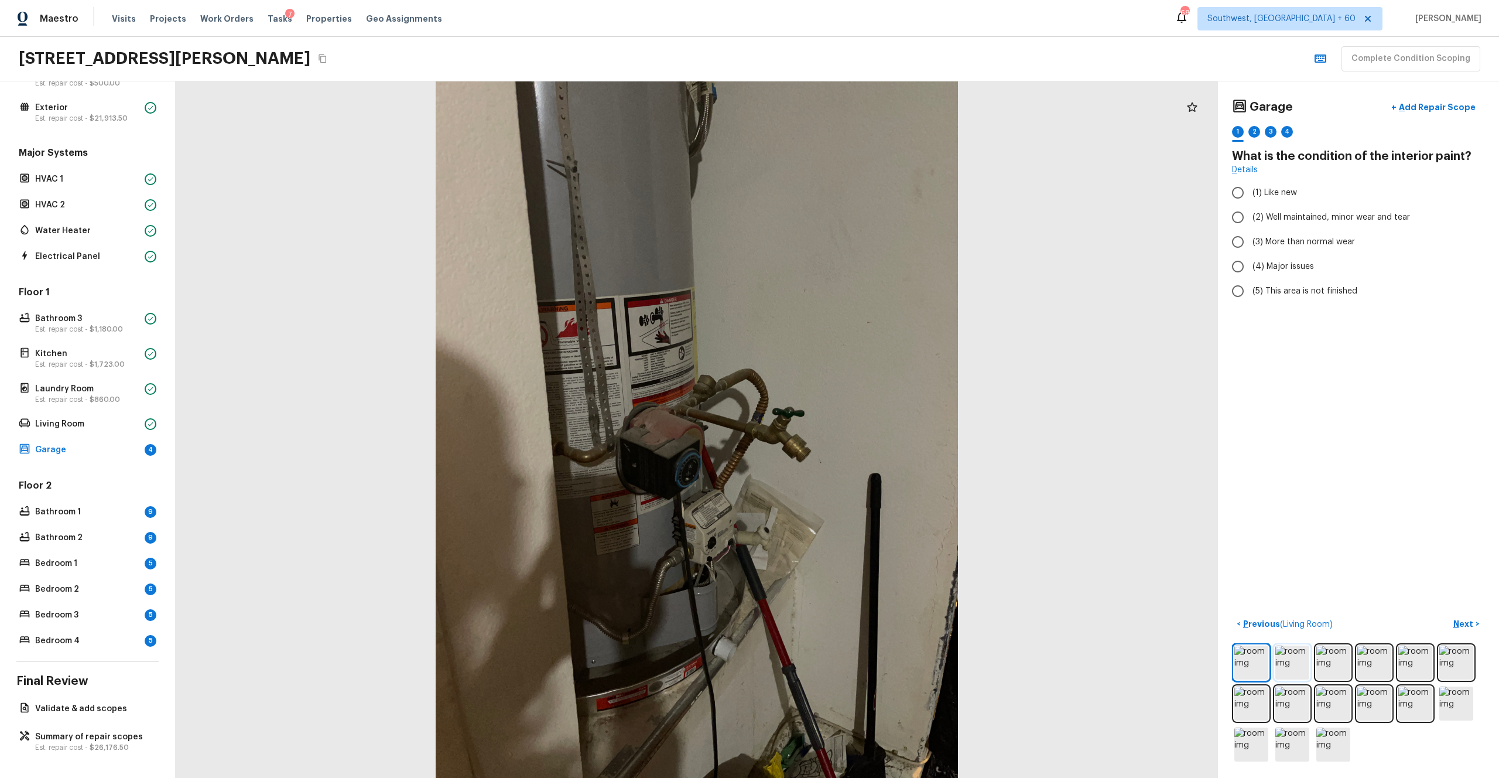
click at [843, 427] on img at bounding box center [1293, 662] width 34 height 34
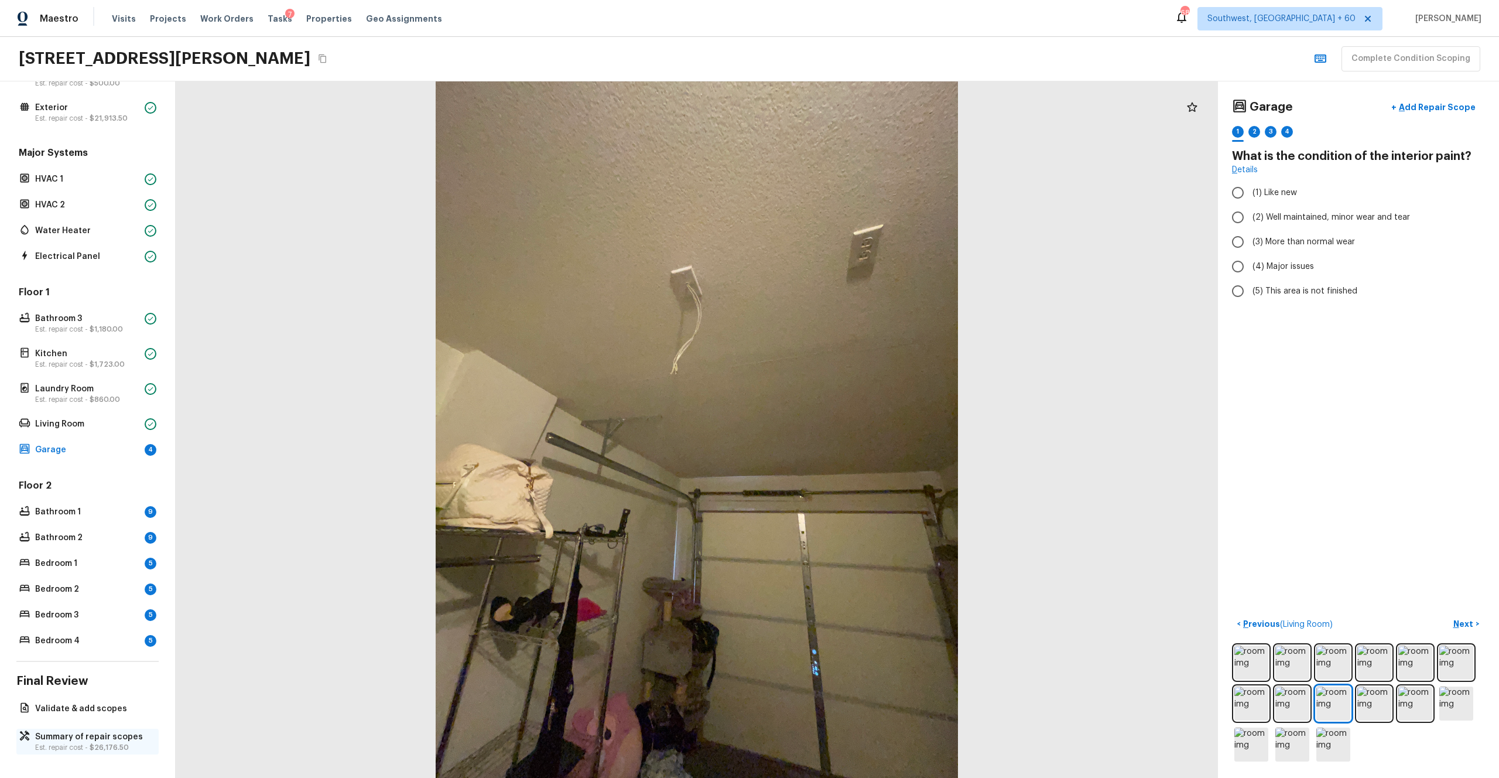
click at [117, 427] on span "$26,176.50" at bounding box center [109, 747] width 39 height 7
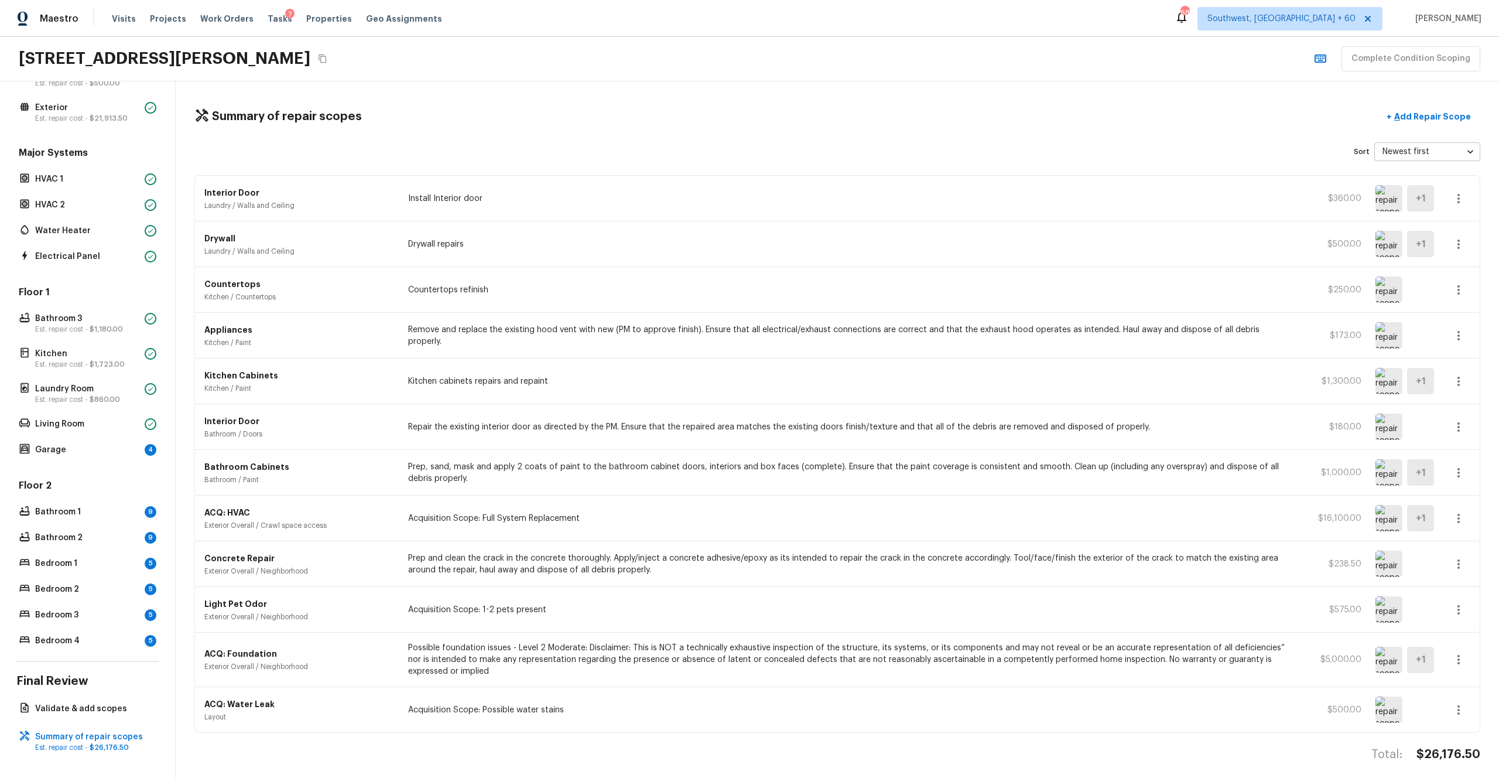
click at [843, 244] on icon "button" at bounding box center [1459, 244] width 2 height 9
click at [843, 273] on li "Edit" at bounding box center [1462, 278] width 54 height 35
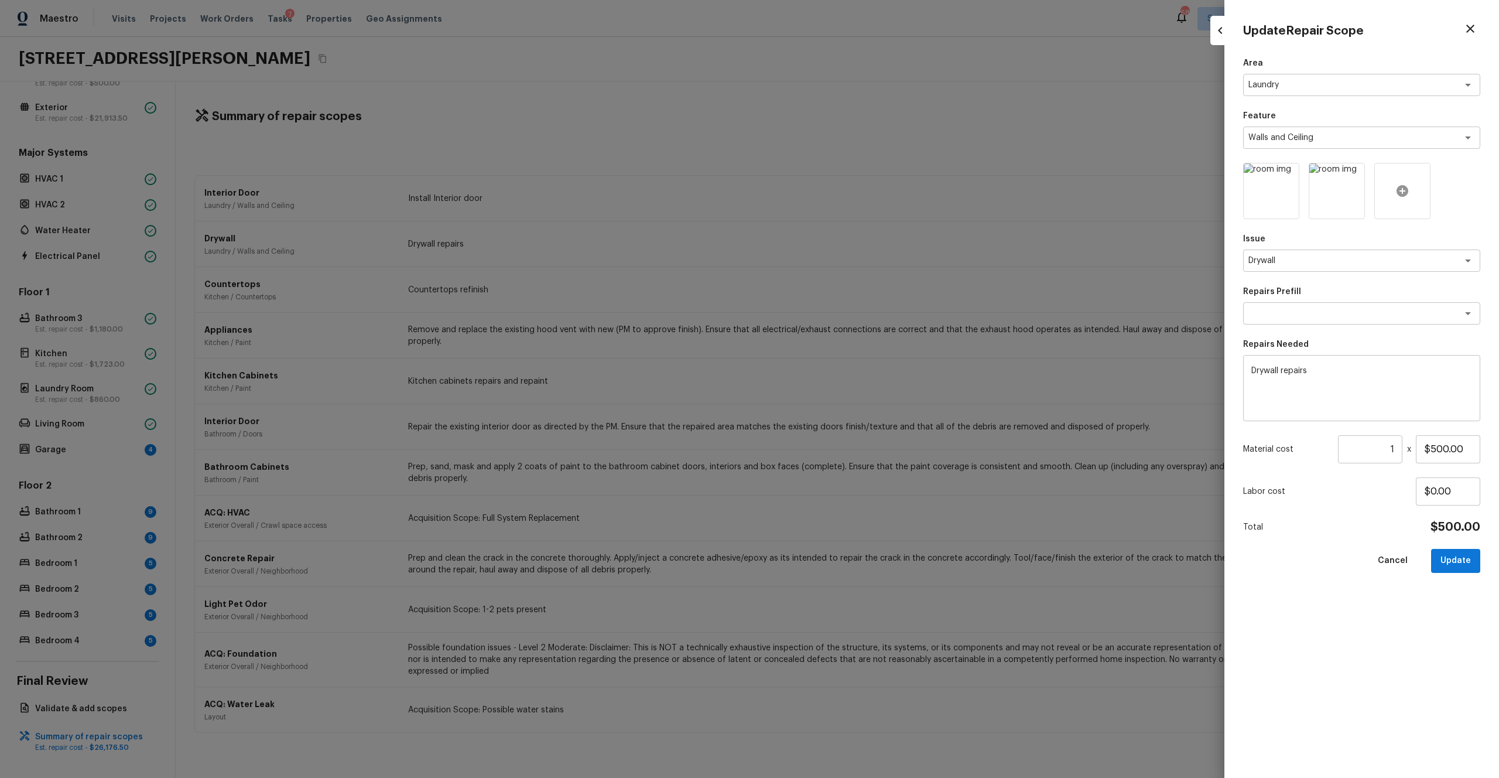
click at [843, 194] on div at bounding box center [1403, 191] width 56 height 56
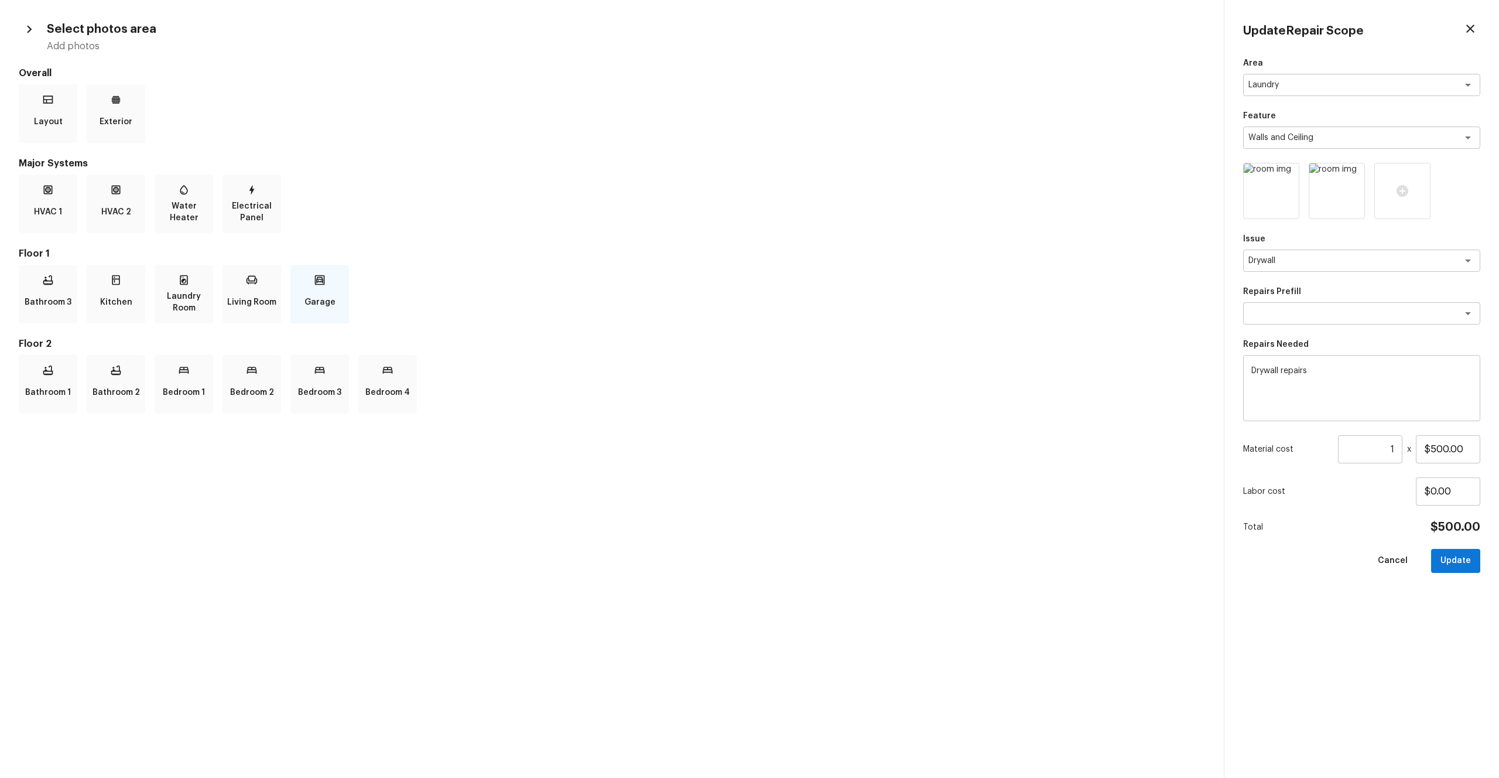
click at [317, 293] on p "Garage" at bounding box center [320, 301] width 31 height 23
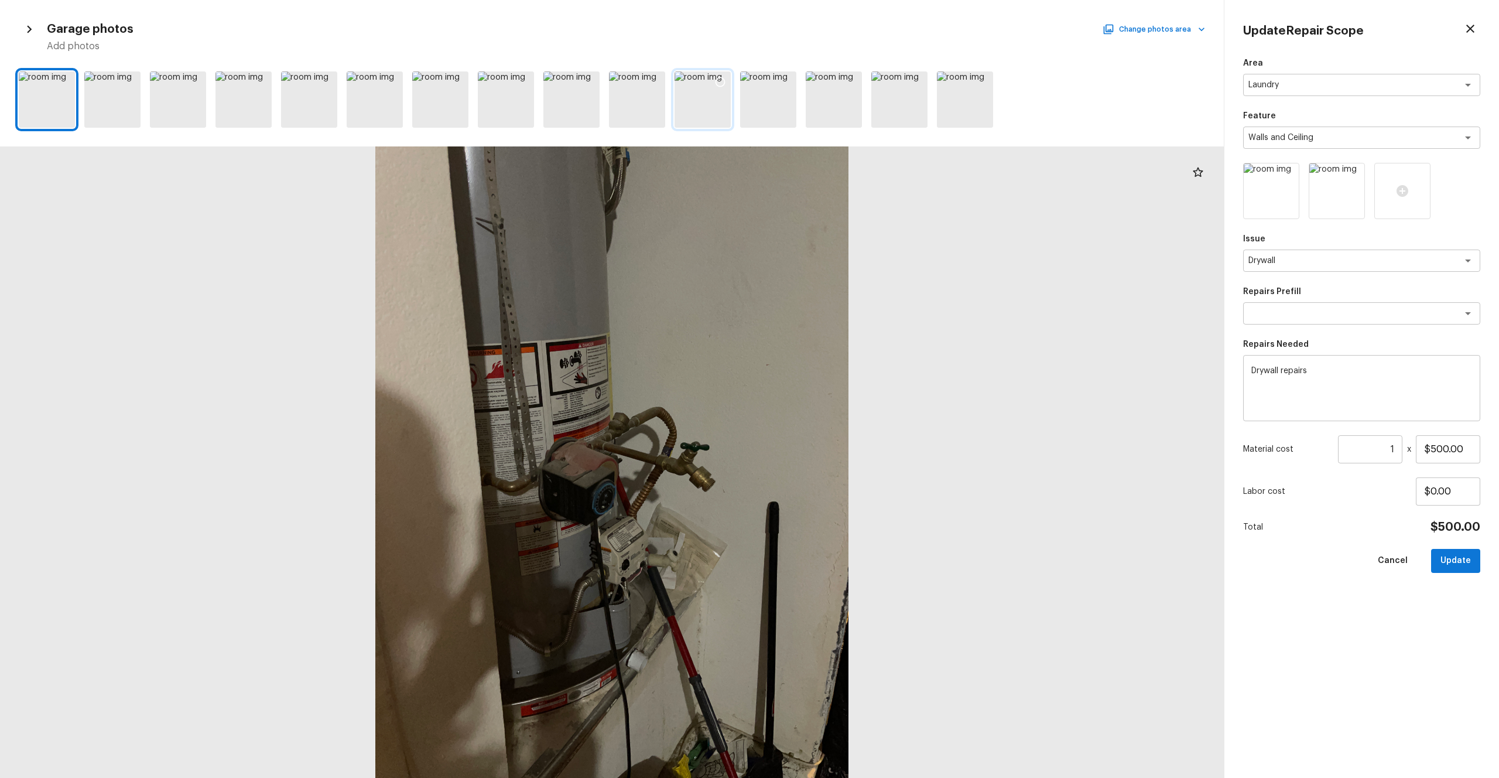
click at [695, 102] on div at bounding box center [703, 99] width 56 height 56
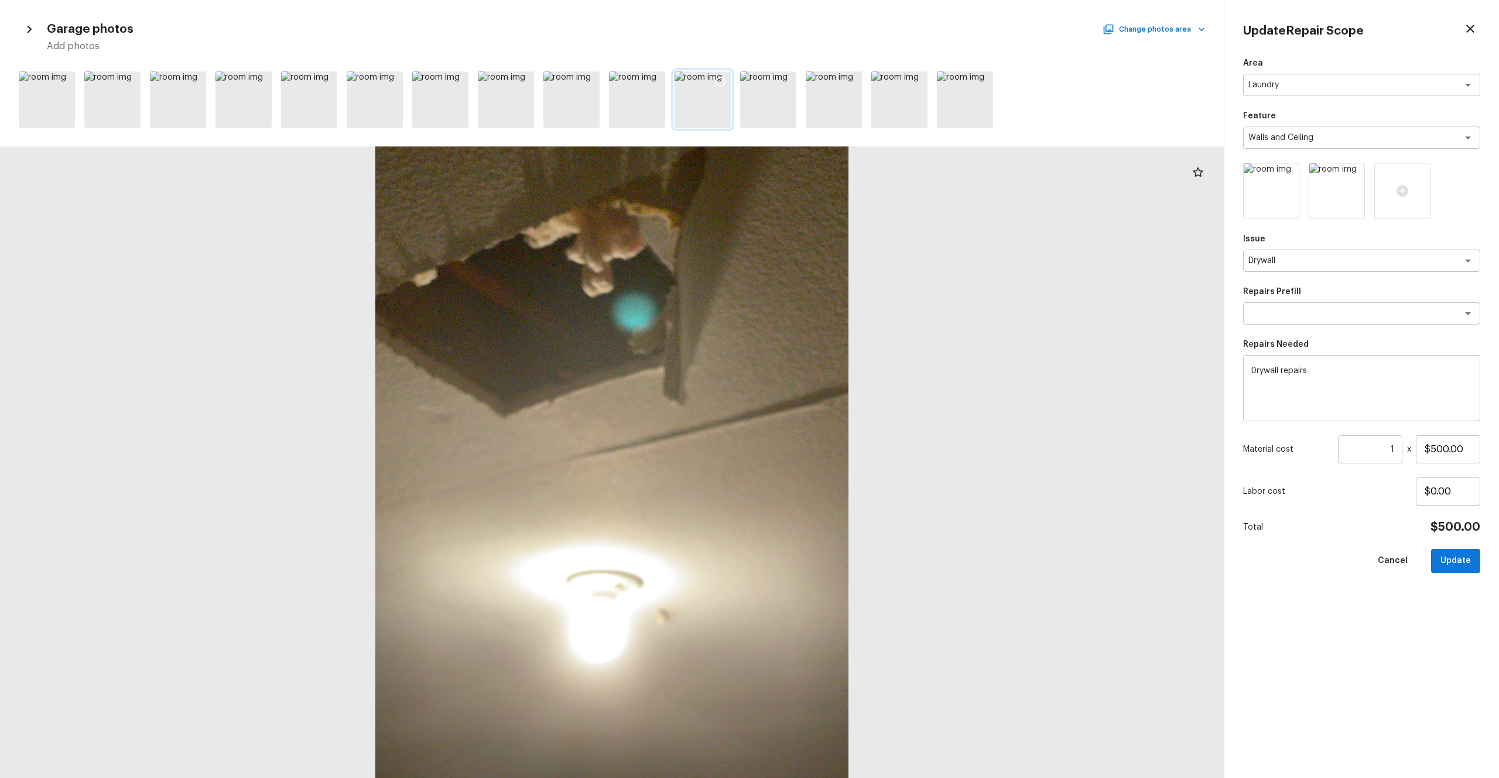
click at [720, 84] on icon at bounding box center [721, 82] width 12 height 12
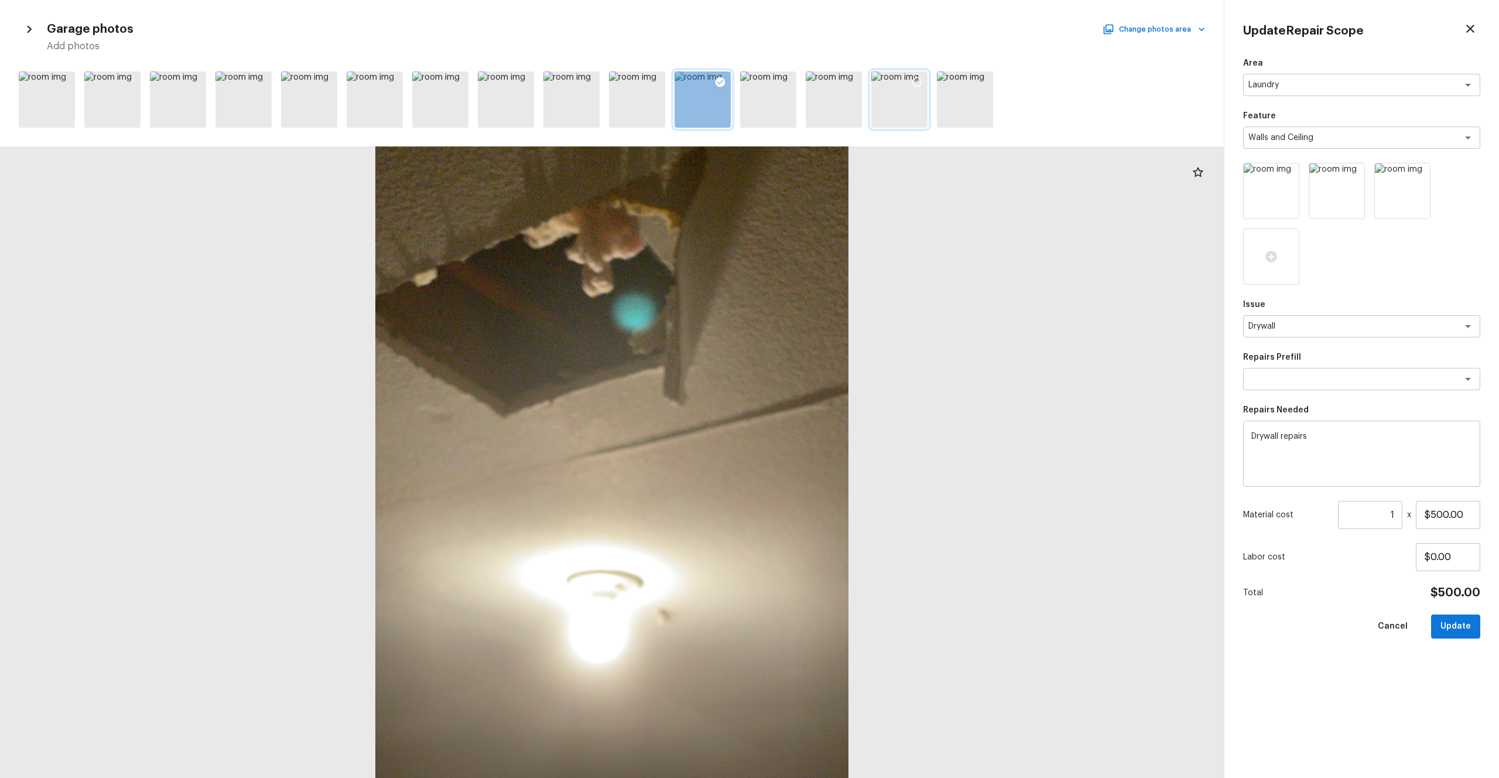
click at [843, 112] on div at bounding box center [899, 99] width 56 height 56
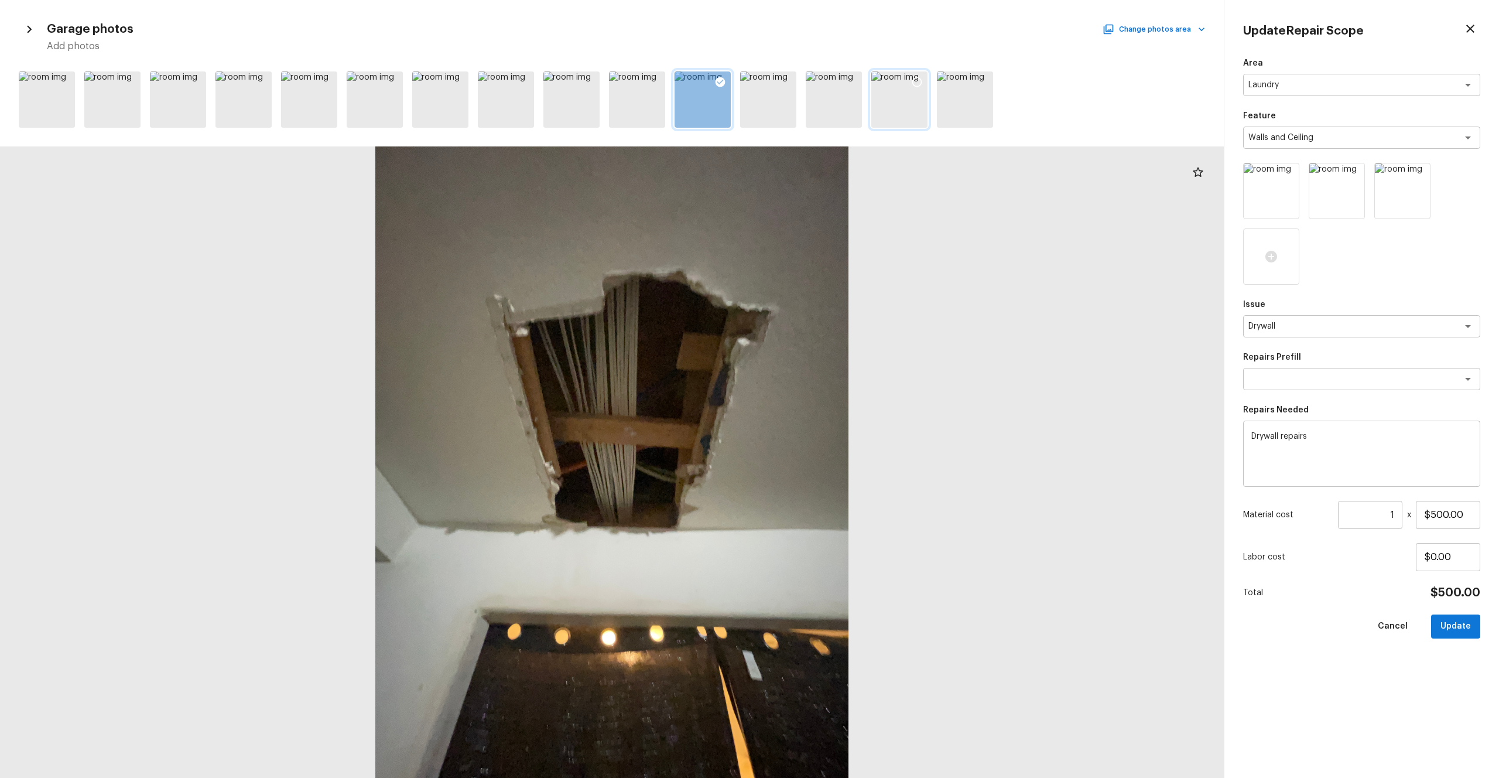
click at [843, 81] on icon at bounding box center [917, 82] width 12 height 12
click at [371, 102] on div at bounding box center [375, 99] width 56 height 56
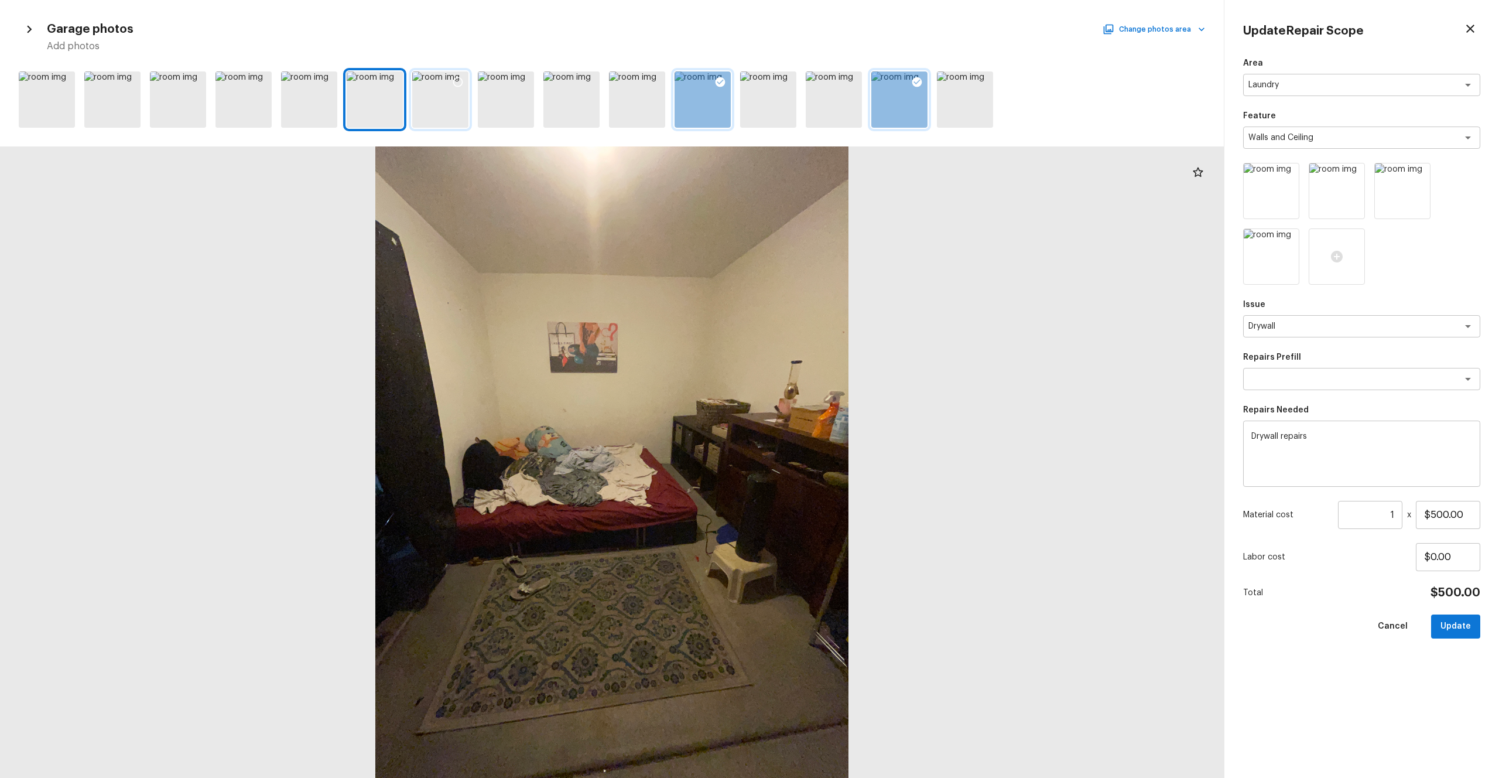
click at [421, 103] on div at bounding box center [440, 99] width 56 height 56
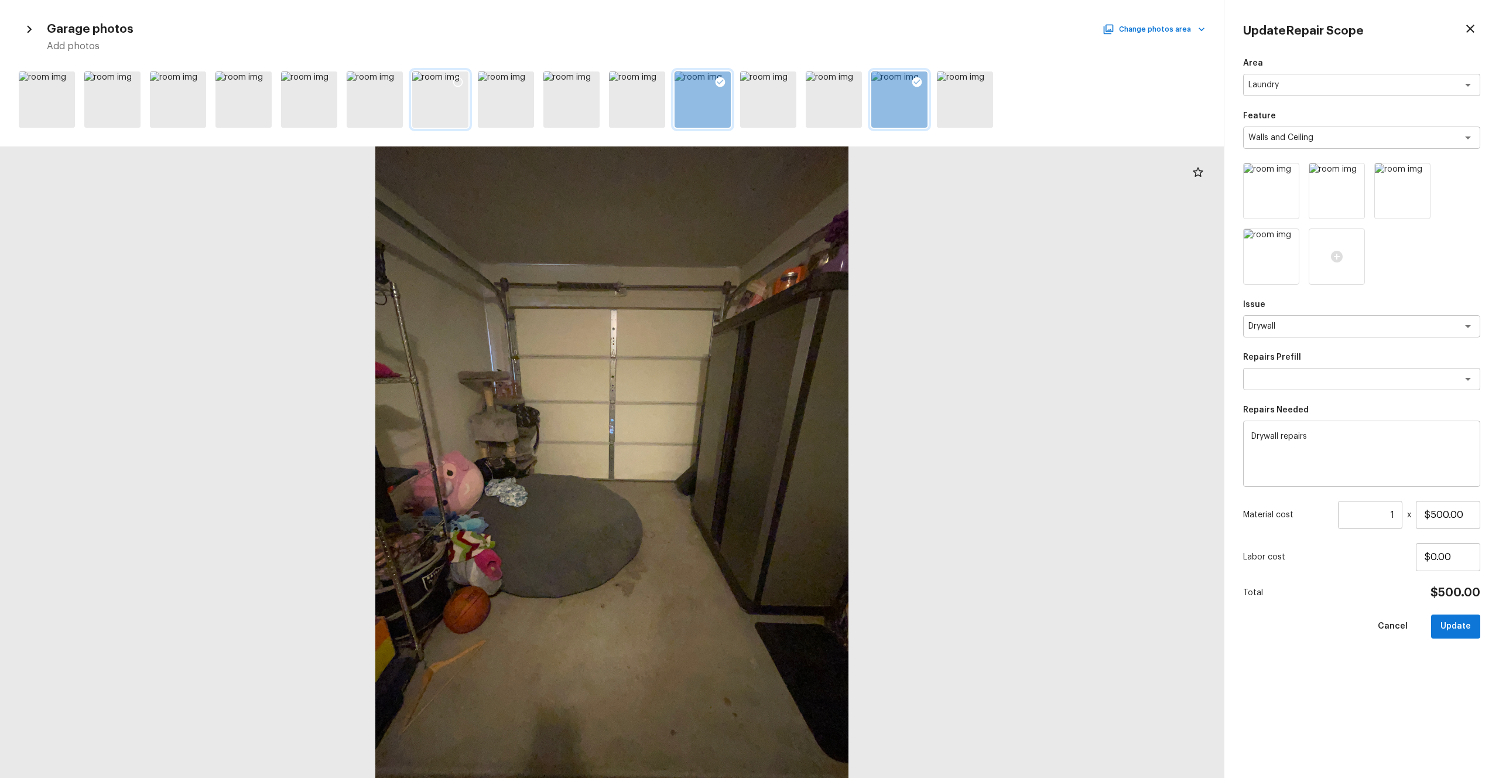
click at [462, 97] on div at bounding box center [440, 99] width 56 height 56
click at [504, 97] on div at bounding box center [506, 99] width 56 height 56
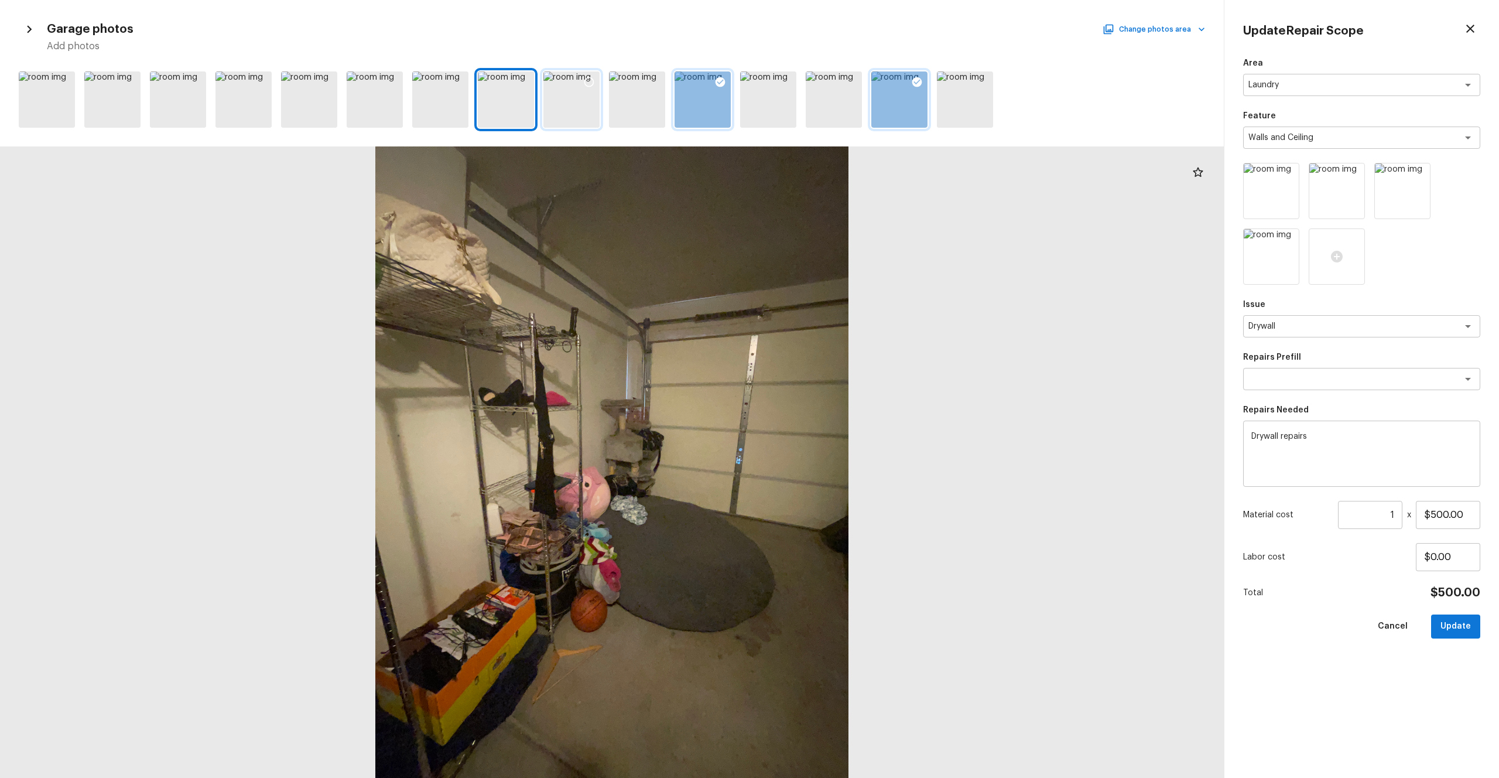
click at [572, 93] on div at bounding box center [572, 99] width 56 height 56
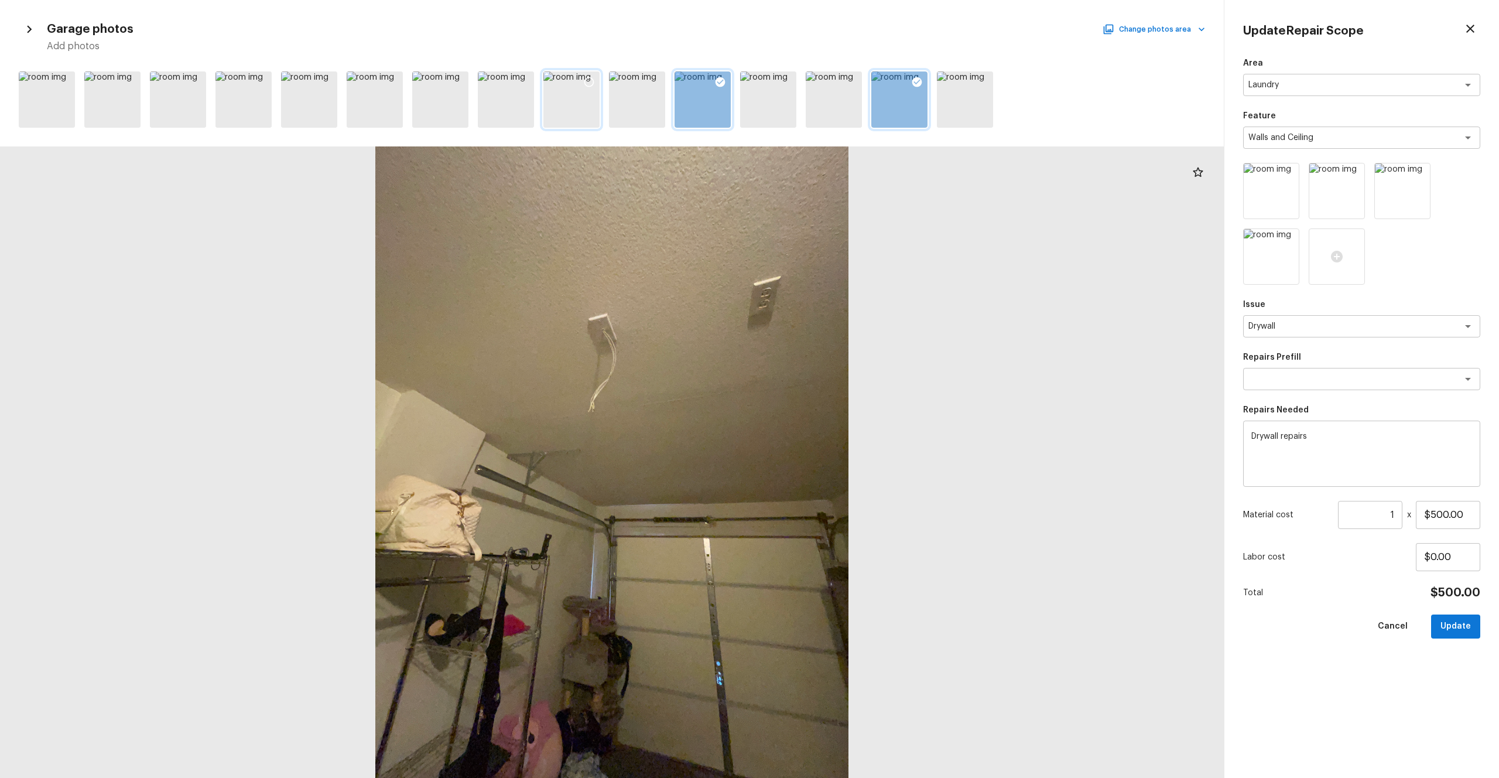
click at [590, 80] on icon at bounding box center [589, 82] width 12 height 12
drag, startPoint x: 1468, startPoint y: 514, endPoint x: 1340, endPoint y: 524, distance: 128.0
click at [843, 427] on div "Material cost 1 ​ x $500.00" at bounding box center [1361, 515] width 237 height 28
click at [843, 427] on div "Area Laundry x ​ Feature Walls and Ceiling x ​ Issue Drywall x ​ Repairs Prefil…" at bounding box center [1361, 408] width 237 height 702
click at [843, 427] on button "Update" at bounding box center [1455, 626] width 49 height 24
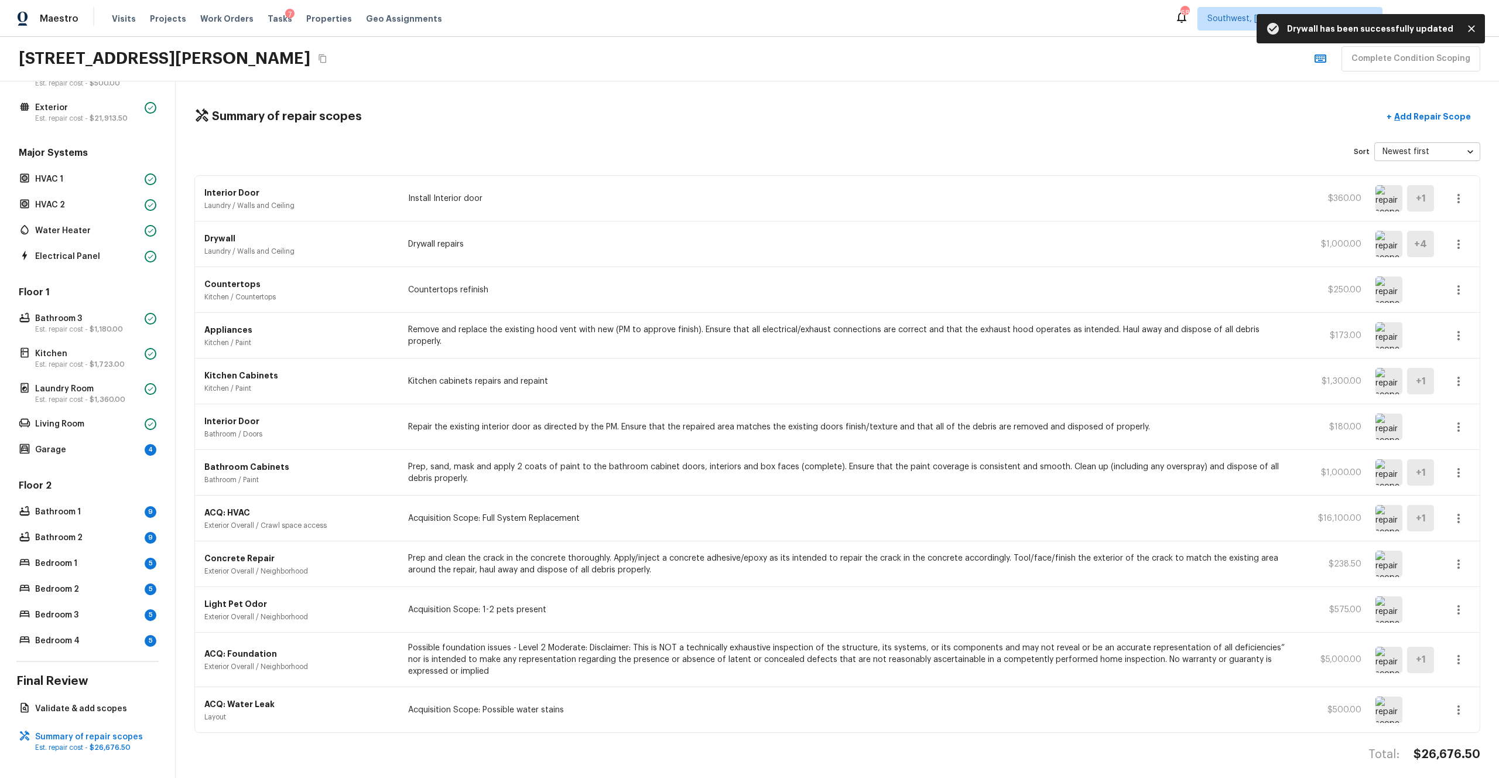
click at [91, 427] on div "Overall Layout Est. repair cost - $500.00 Exterior Est. repair cost - $21,913.5…" at bounding box center [87, 344] width 142 height 609
click at [101, 427] on p "Garage" at bounding box center [87, 450] width 105 height 12
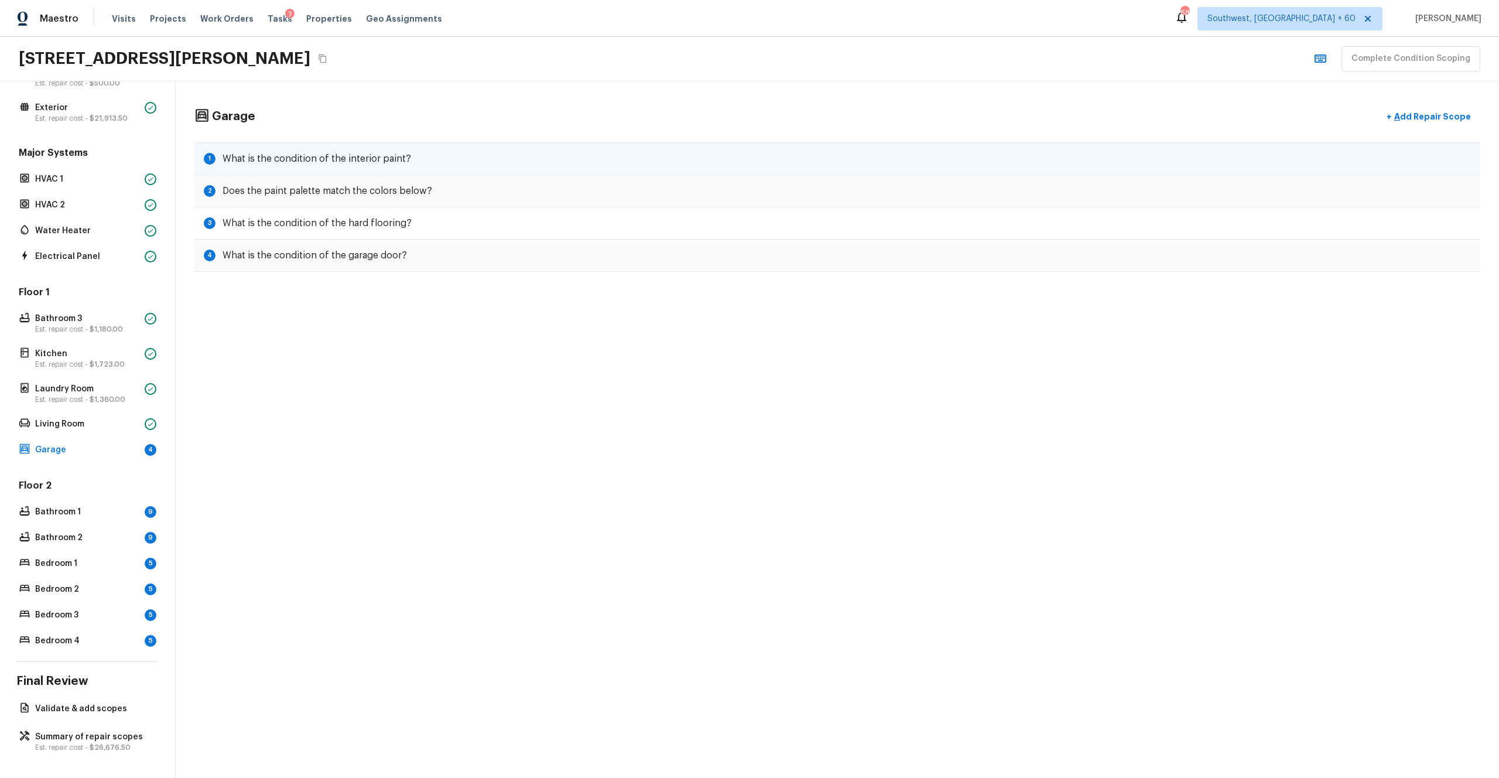
click at [524, 166] on div "1 What is the condition of the interior paint?" at bounding box center [837, 158] width 1286 height 33
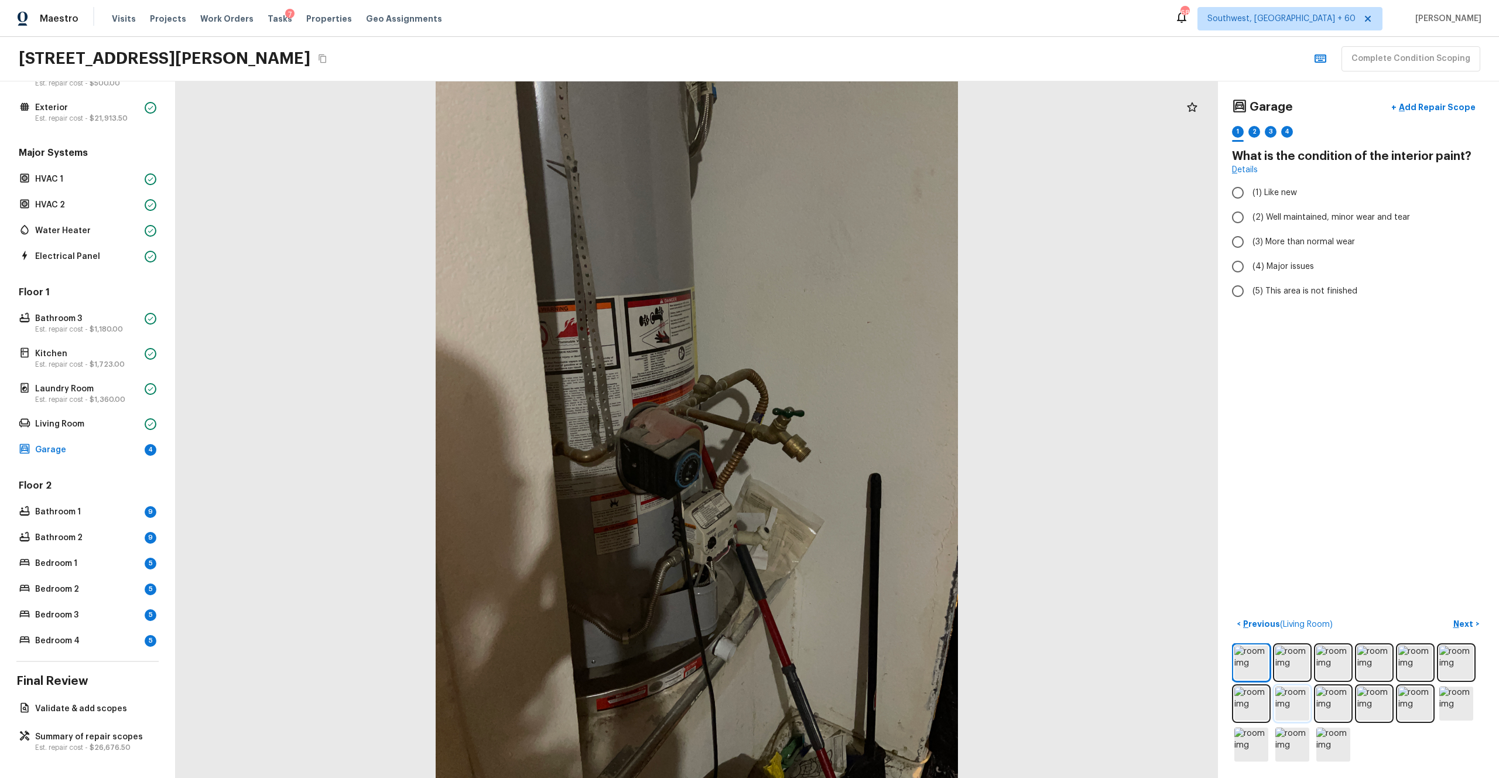
click at [843, 427] on img at bounding box center [1293, 703] width 34 height 34
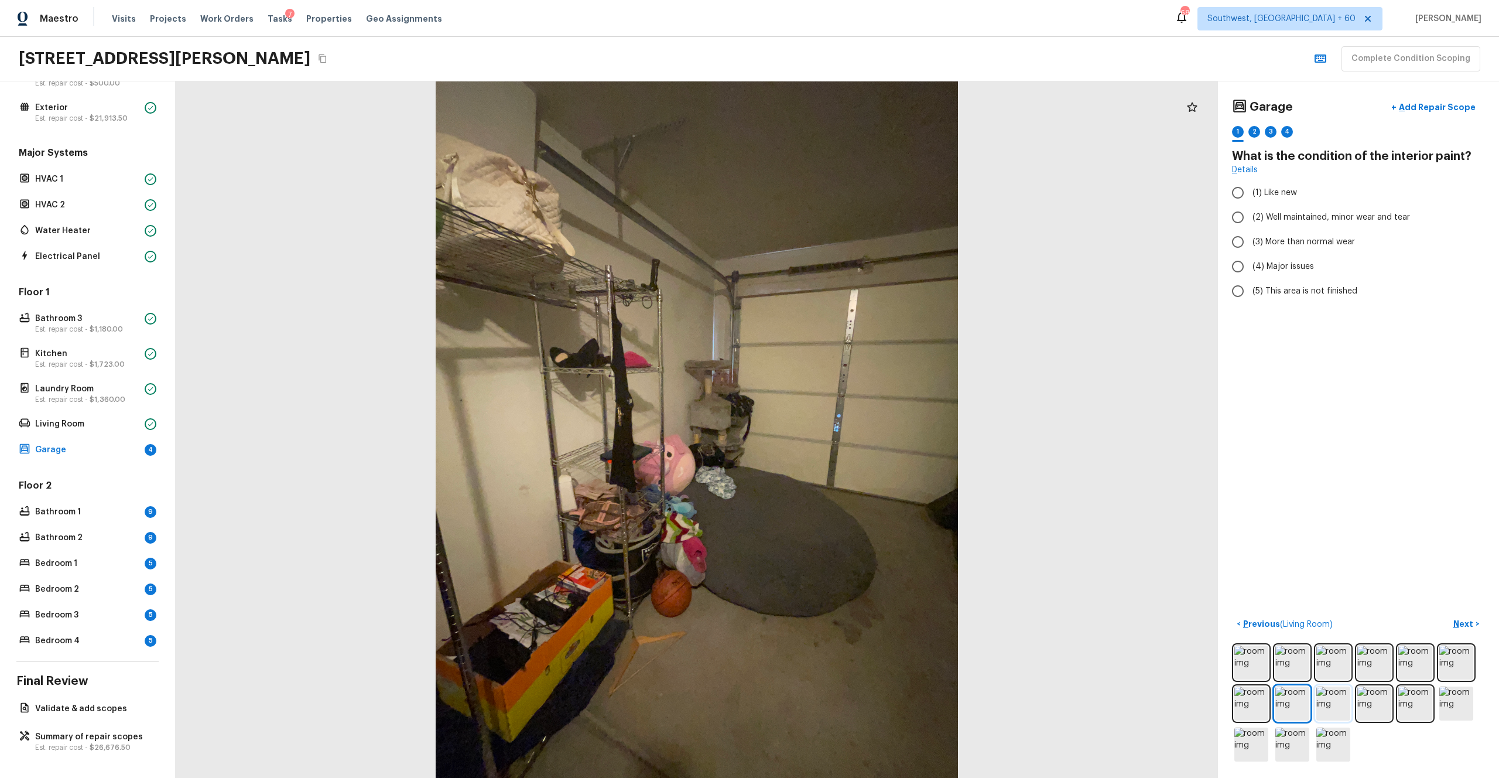
click at [843, 427] on img at bounding box center [1334, 703] width 34 height 34
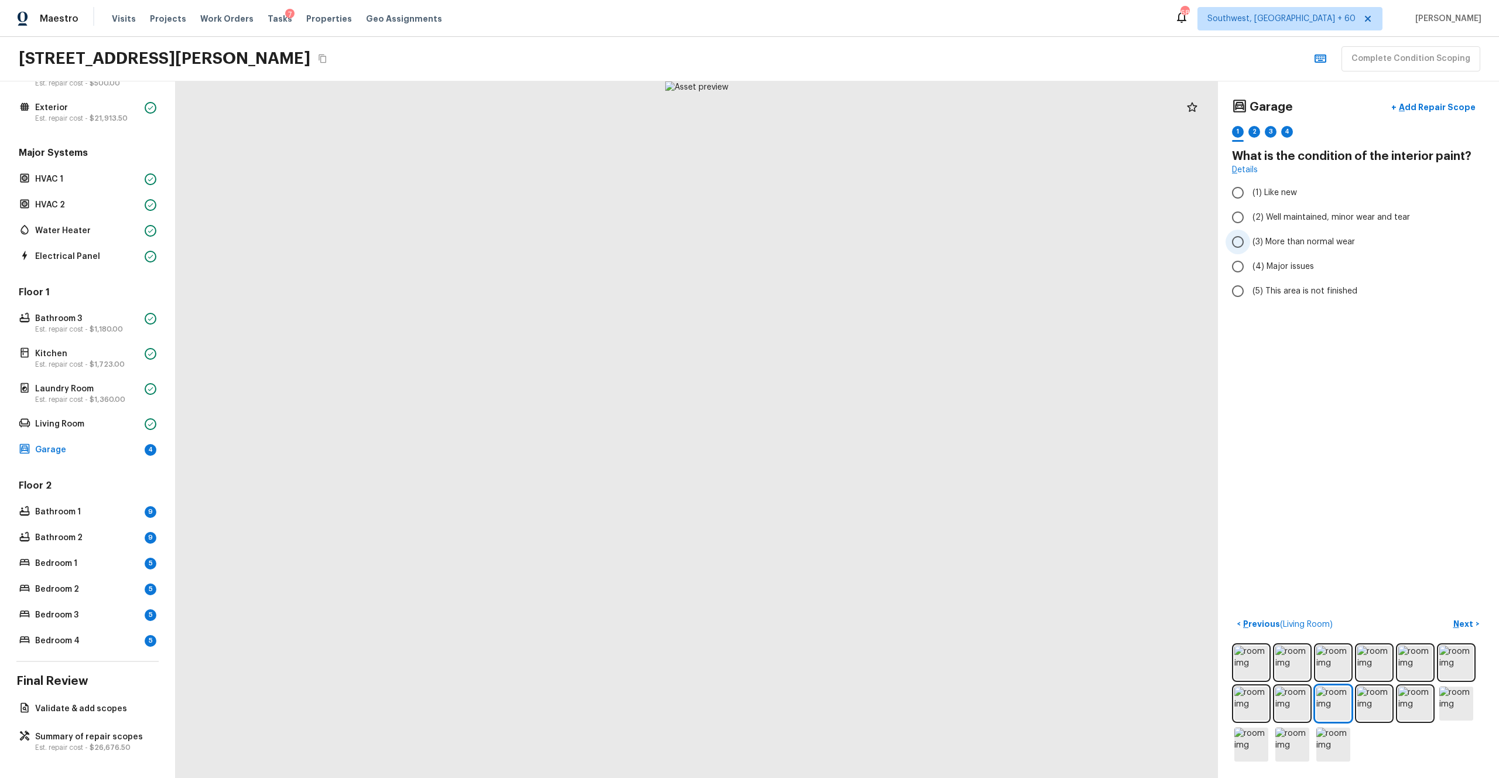
click at [843, 238] on span "(3) More than normal wear" at bounding box center [1304, 242] width 102 height 12
click at [843, 238] on input "(3) More than normal wear" at bounding box center [1238, 242] width 25 height 25
click at [843, 427] on p "Next" at bounding box center [1465, 624] width 22 height 12
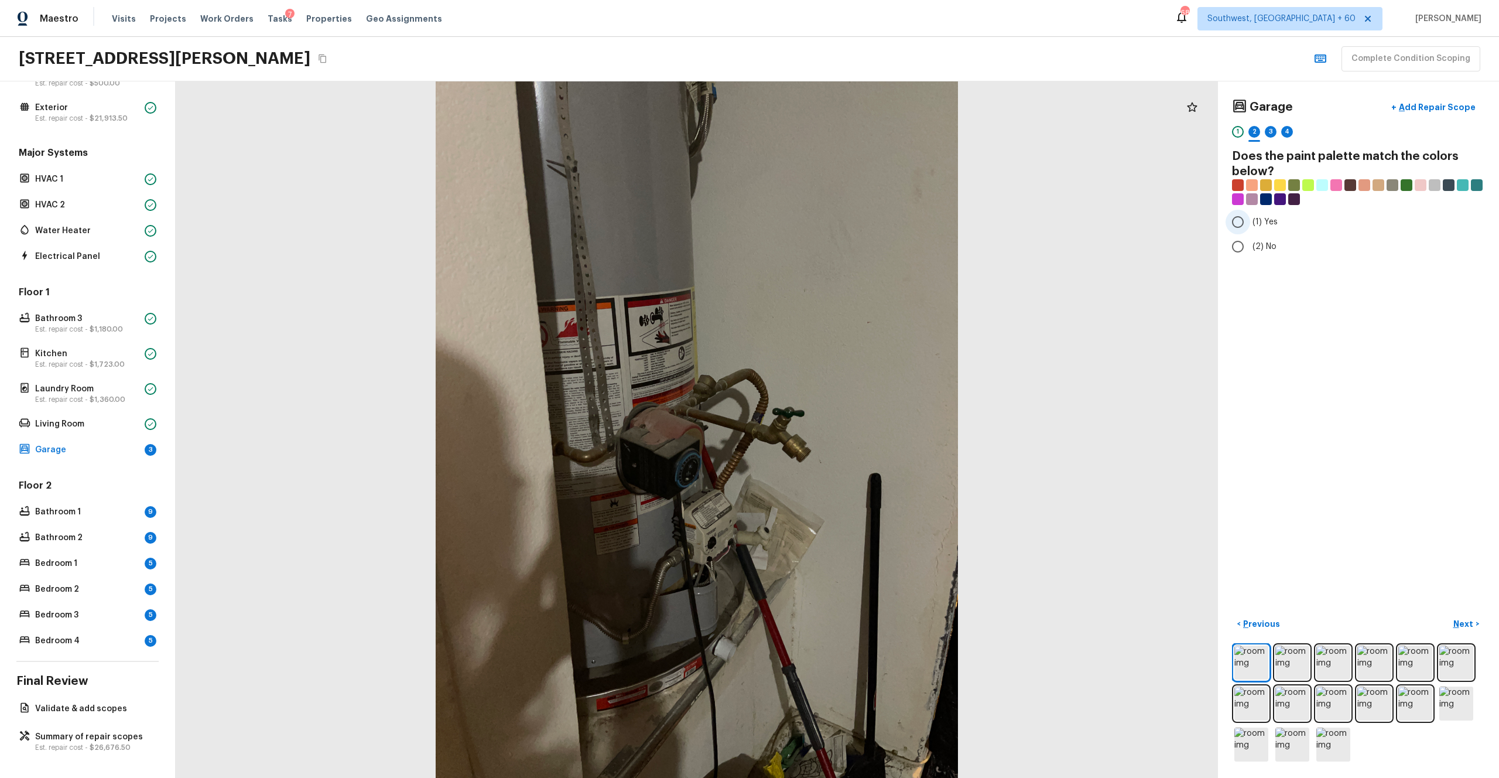
click at [843, 226] on span "(1) Yes" at bounding box center [1265, 222] width 25 height 12
click at [843, 226] on input "(1) Yes" at bounding box center [1238, 222] width 25 height 25
click at [843, 427] on img at bounding box center [1375, 703] width 34 height 34
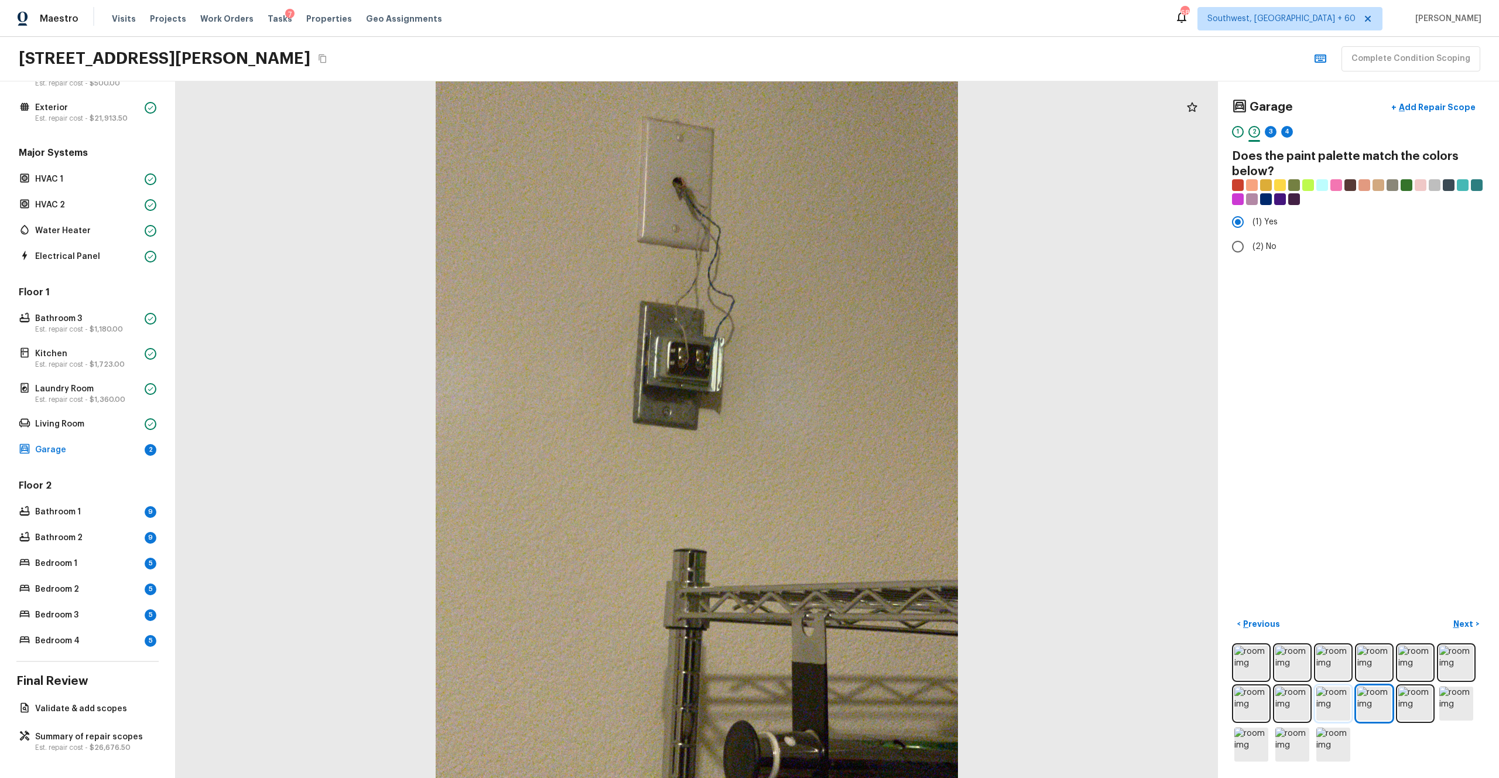
click at [843, 427] on img at bounding box center [1334, 703] width 34 height 34
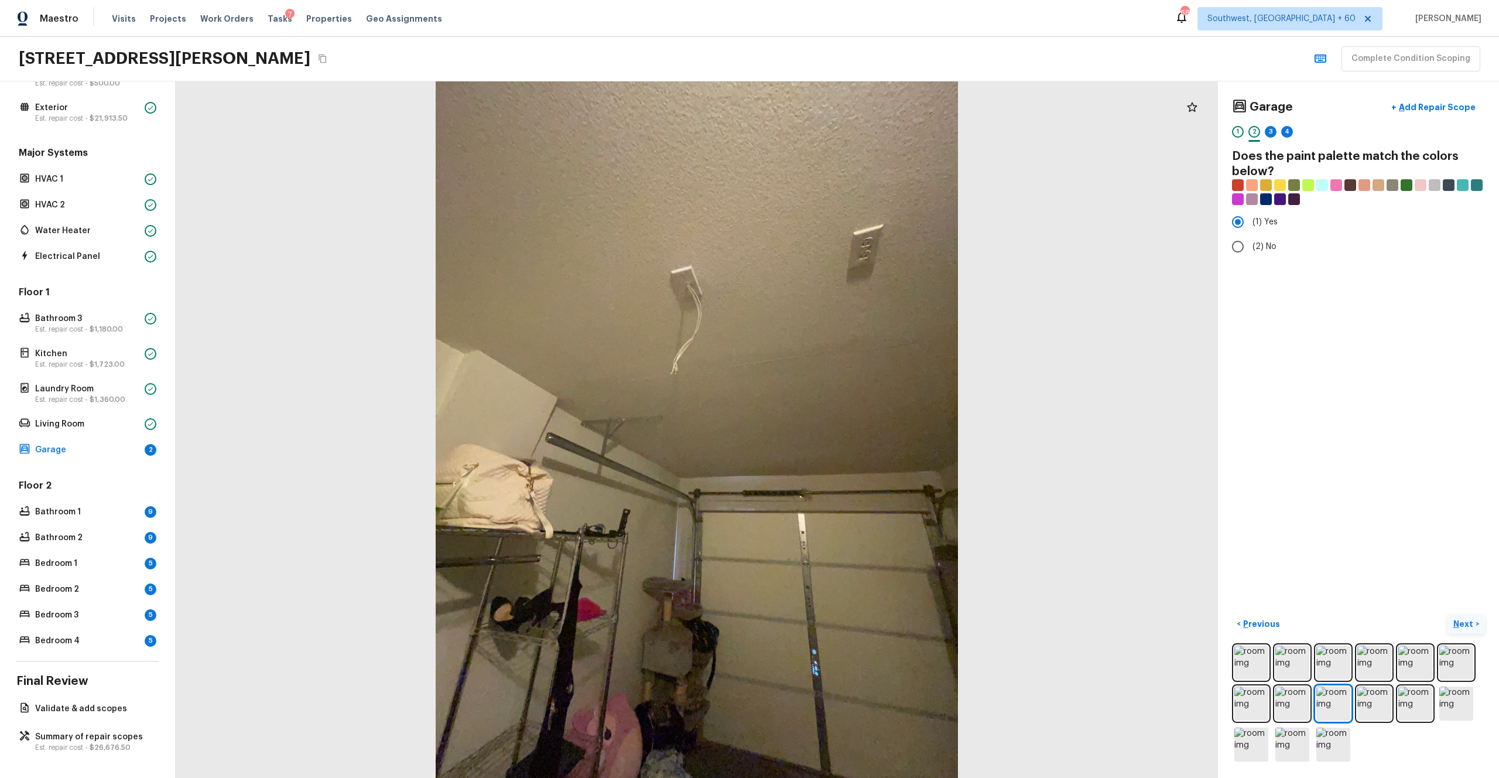
click at [843, 427] on p "Next" at bounding box center [1465, 624] width 22 height 12
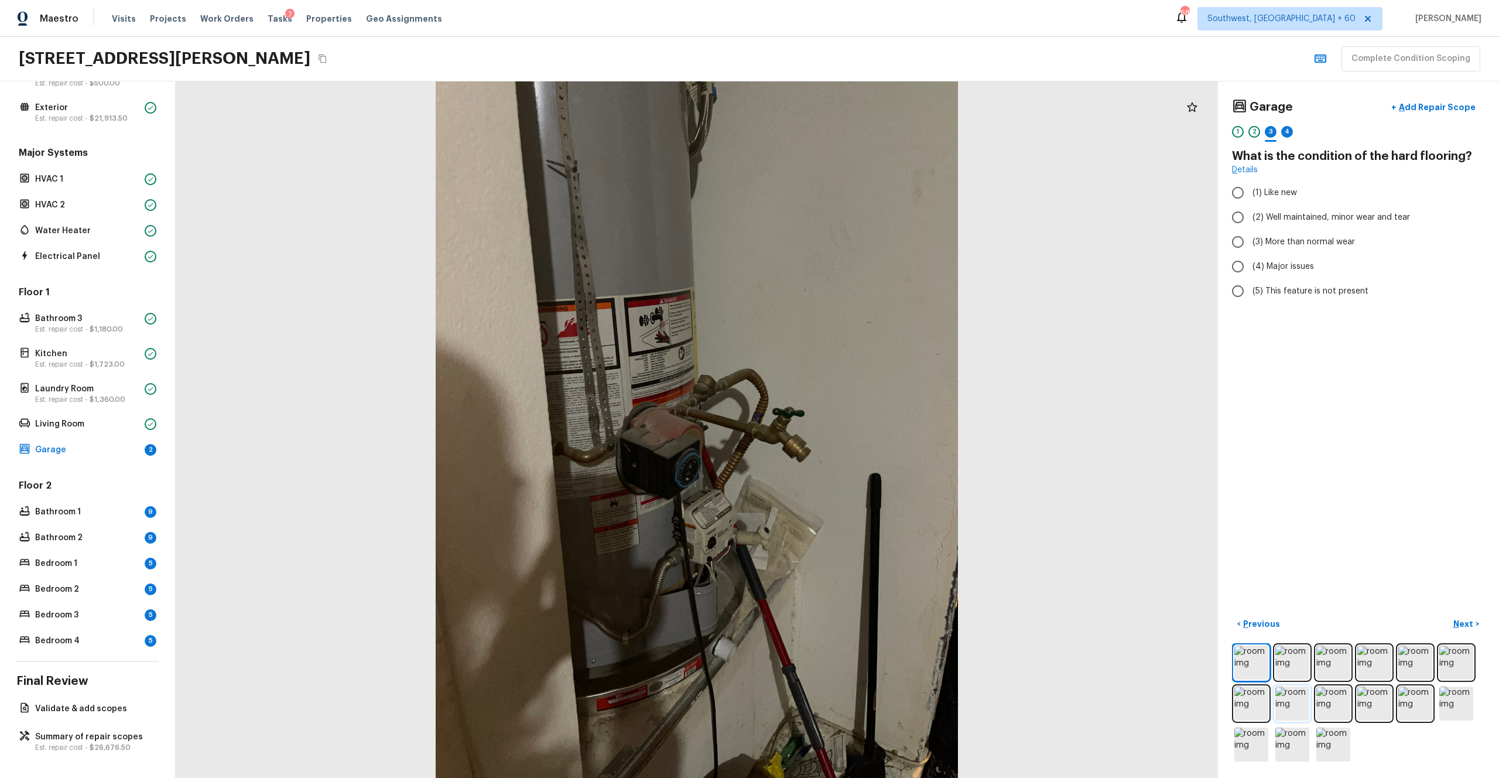
click at [843, 427] on img at bounding box center [1293, 703] width 34 height 34
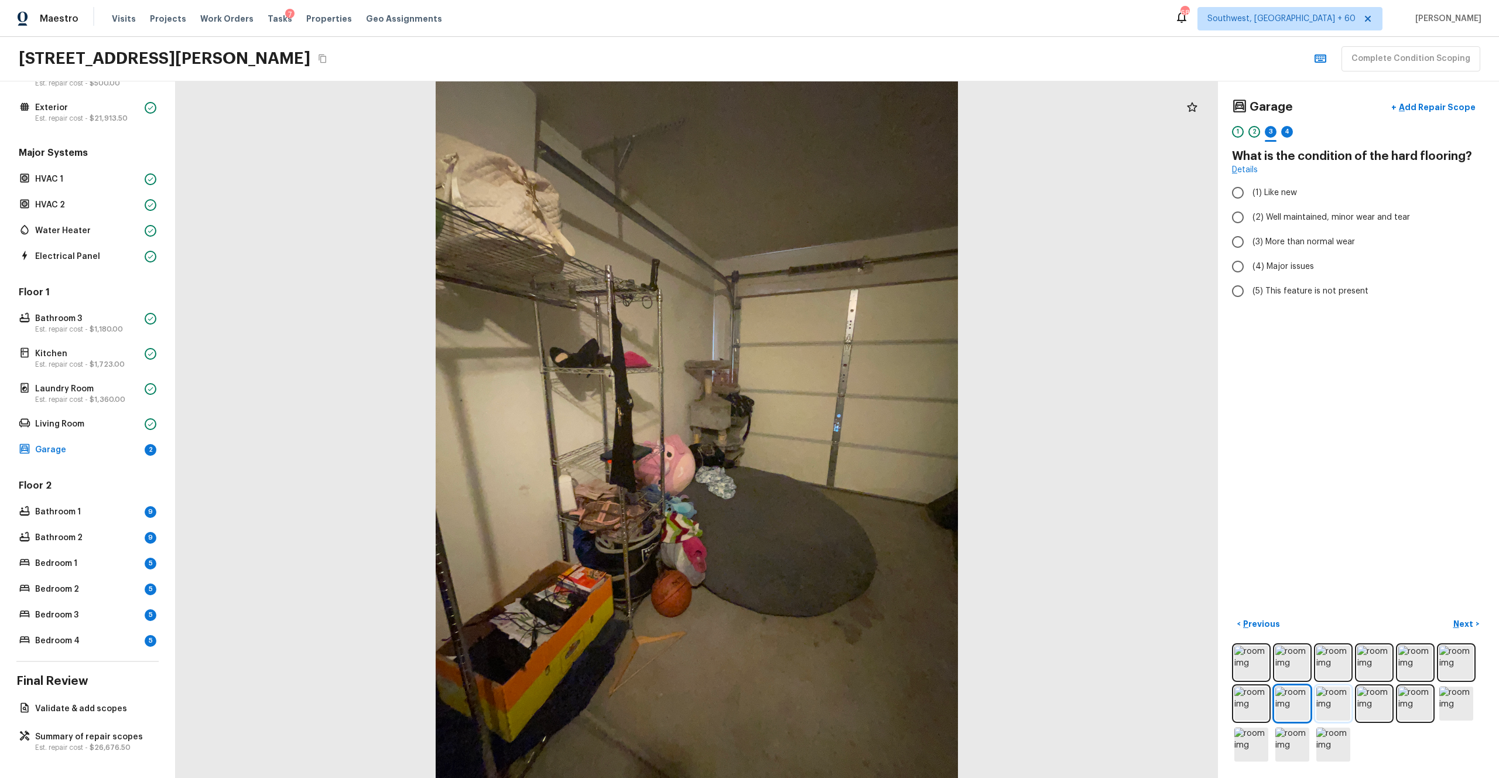
click at [843, 427] on img at bounding box center [1334, 703] width 34 height 34
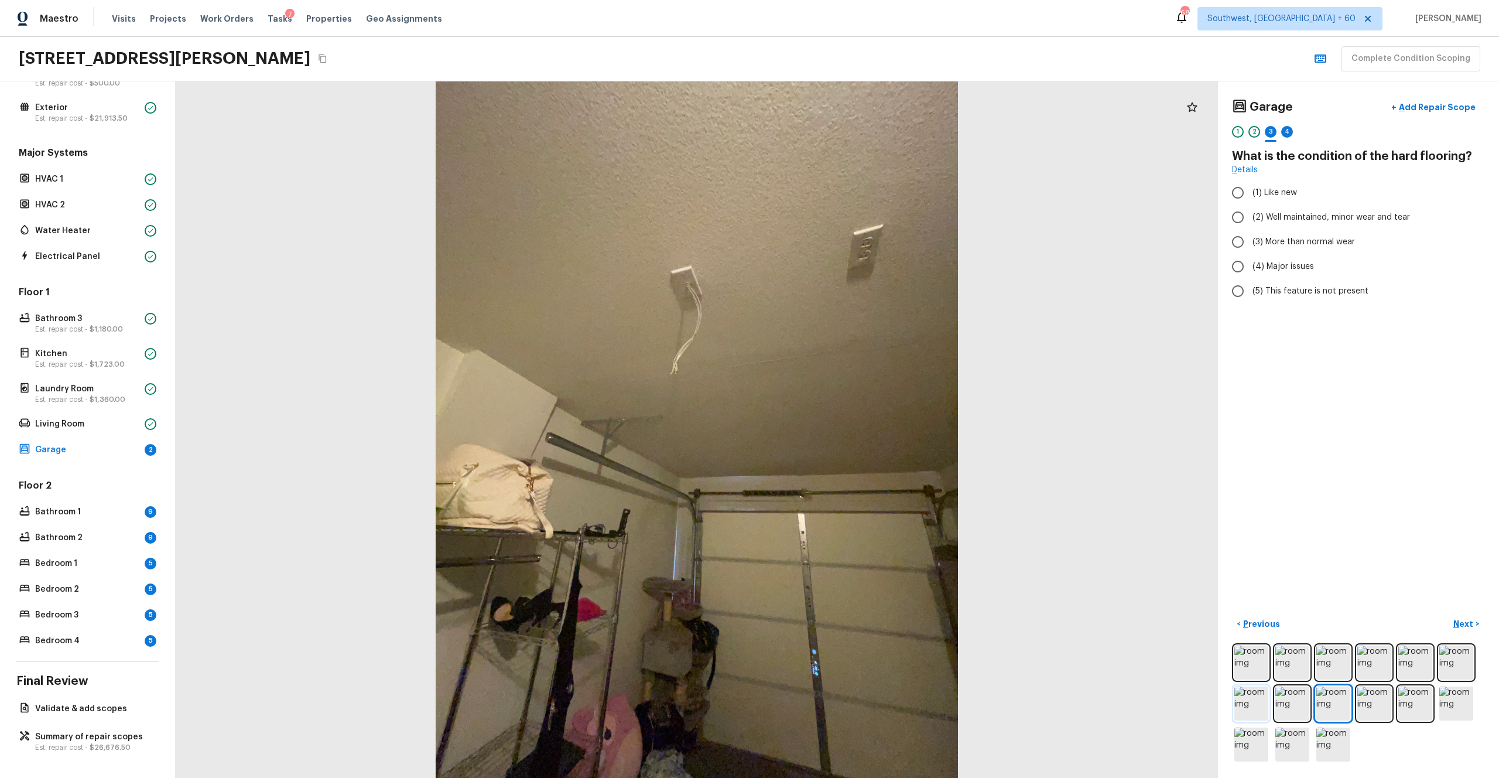
click at [843, 427] on img at bounding box center [1252, 703] width 34 height 34
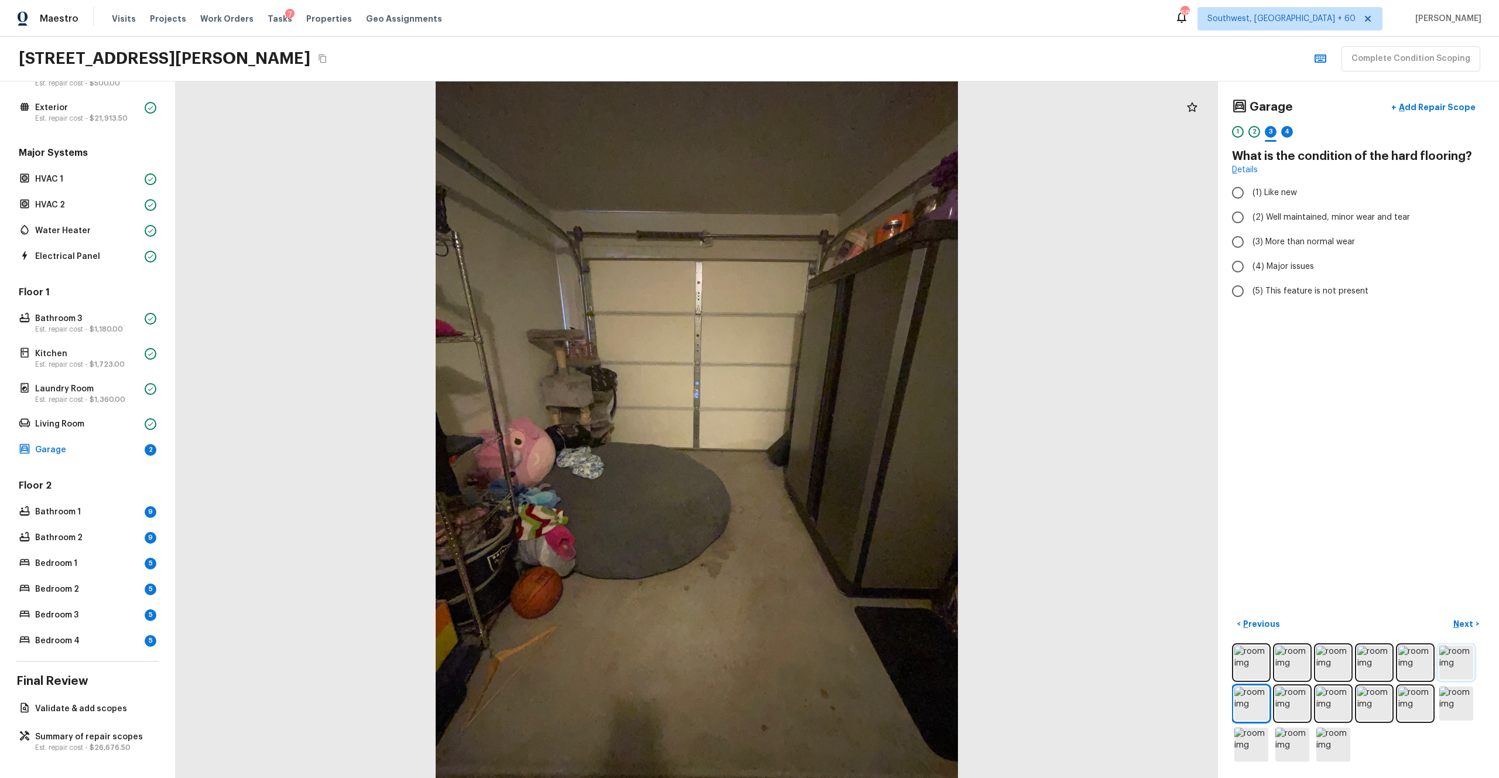
click at [843, 427] on img at bounding box center [1457, 662] width 34 height 34
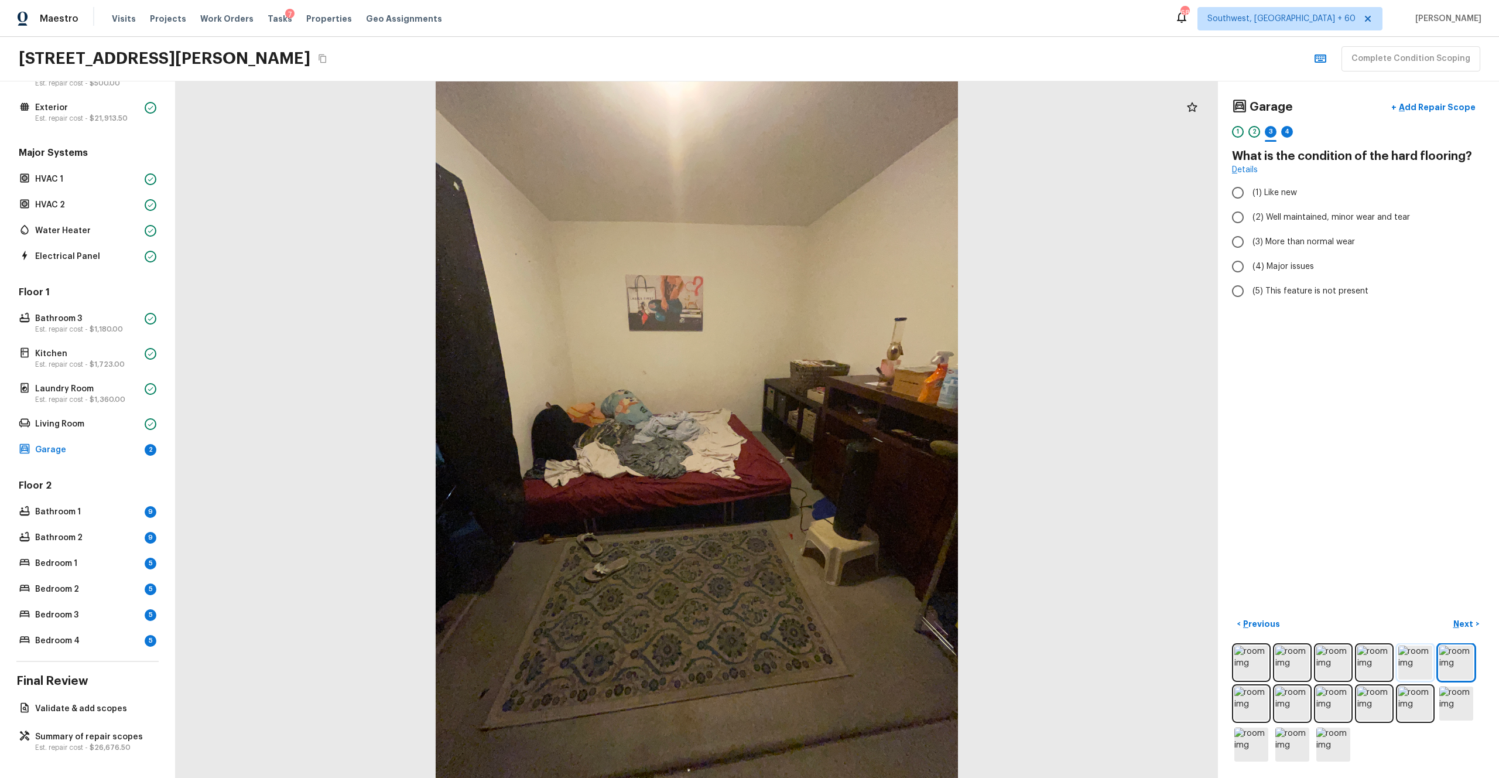
click at [843, 427] on img at bounding box center [1416, 662] width 34 height 34
click at [843, 106] on p "Add Repair Scope" at bounding box center [1436, 107] width 79 height 12
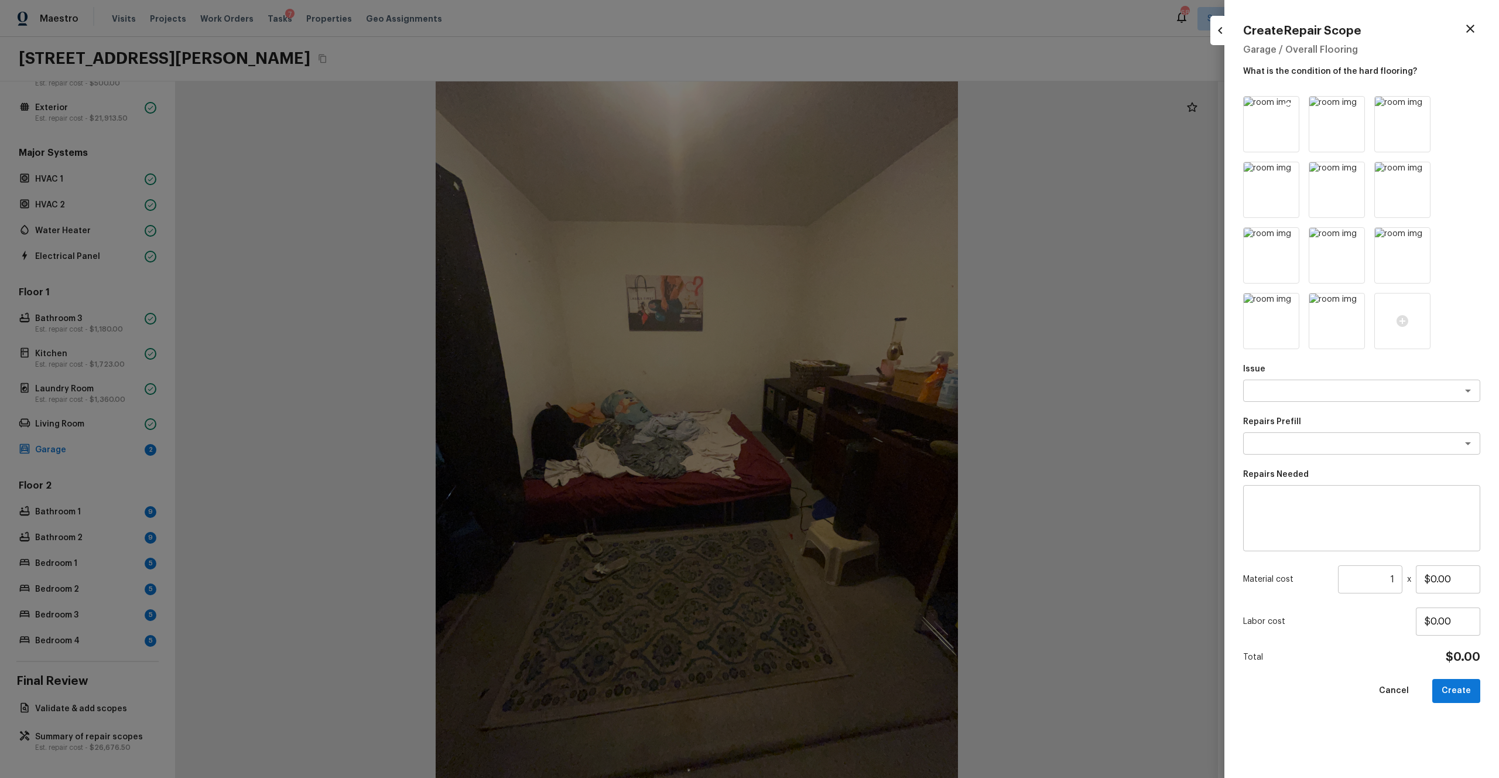
click at [843, 109] on icon at bounding box center [1289, 107] width 10 height 10
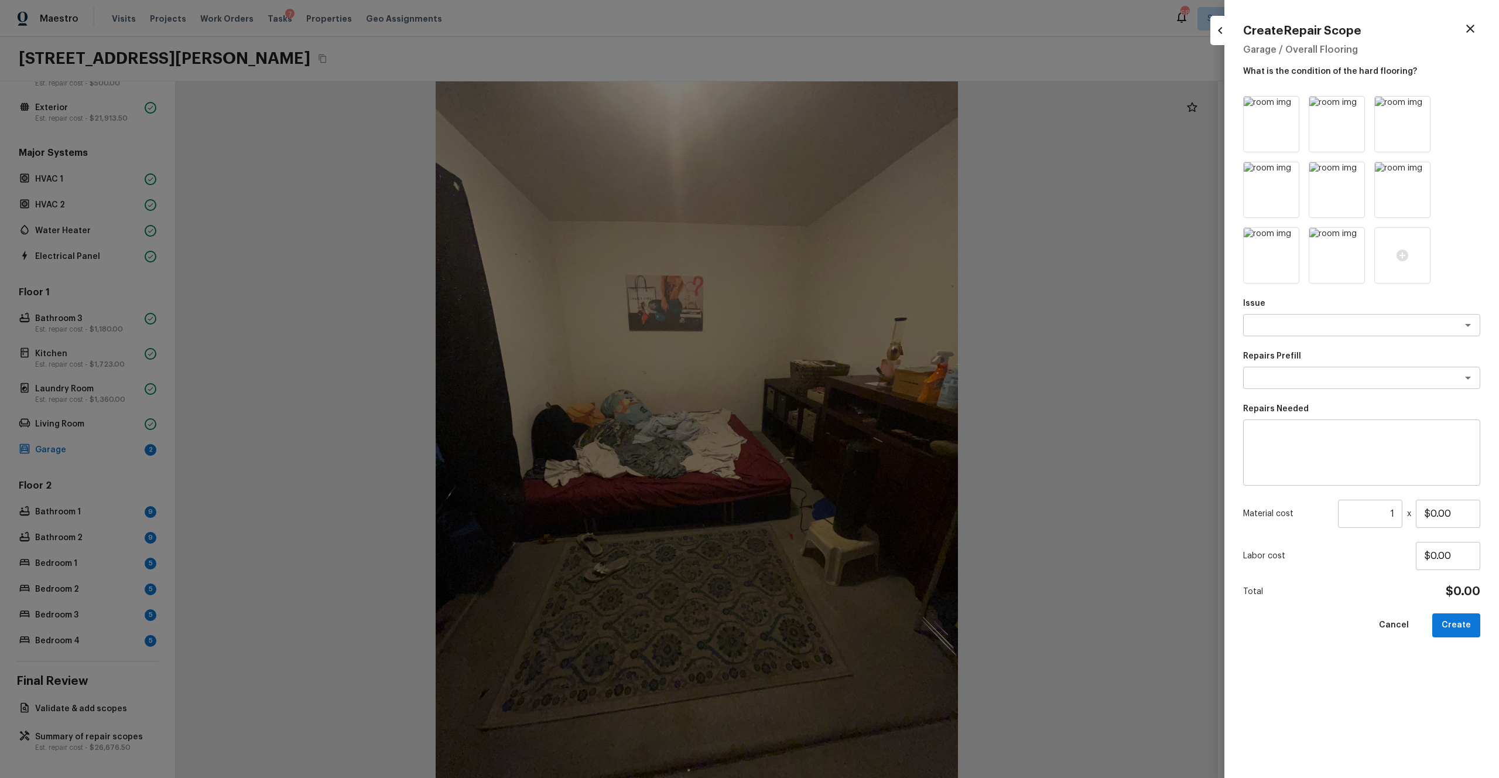
click at [843, 109] on icon at bounding box center [1289, 107] width 10 height 10
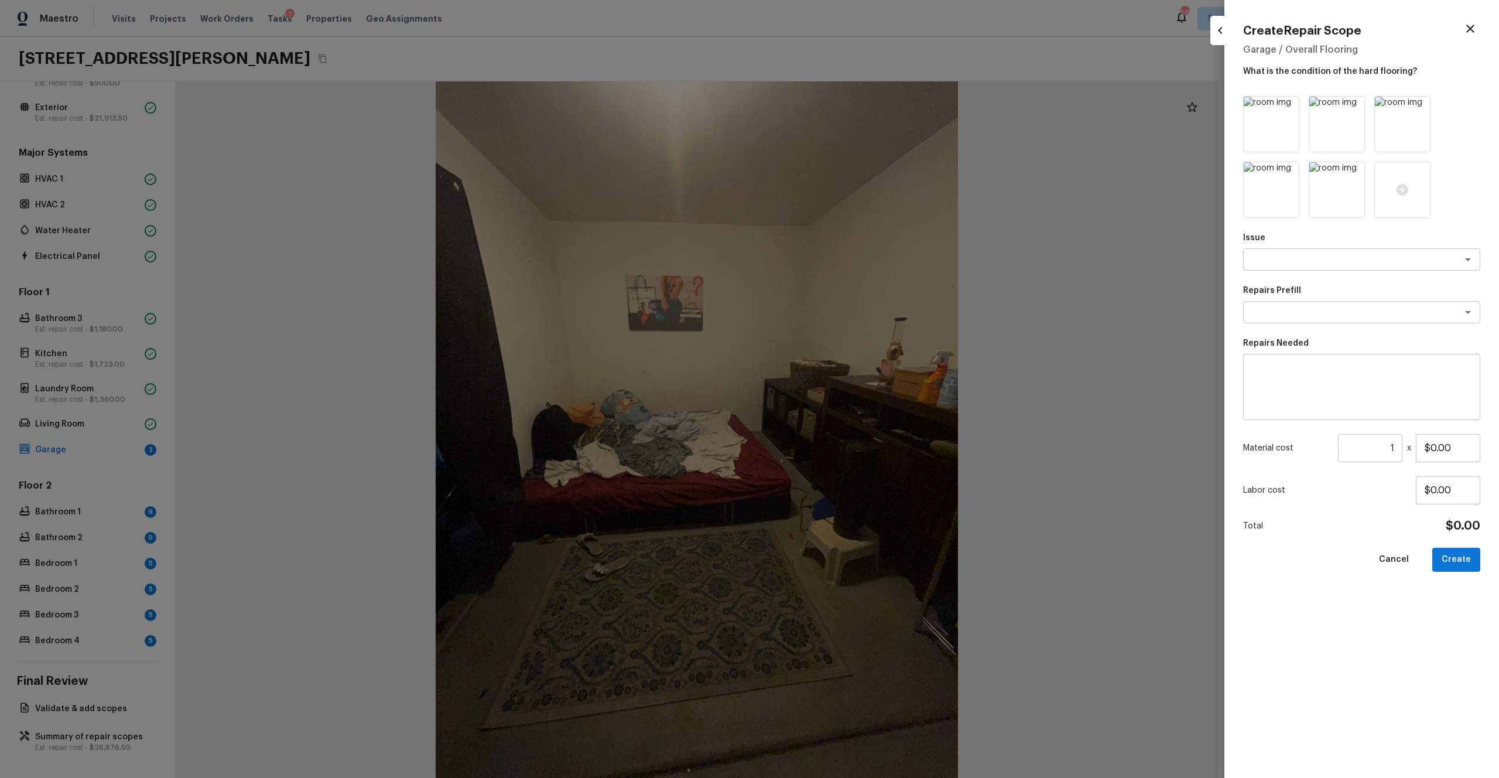
click at [843, 109] on icon at bounding box center [1289, 107] width 10 height 10
click at [843, 109] on icon at bounding box center [1354, 107] width 10 height 10
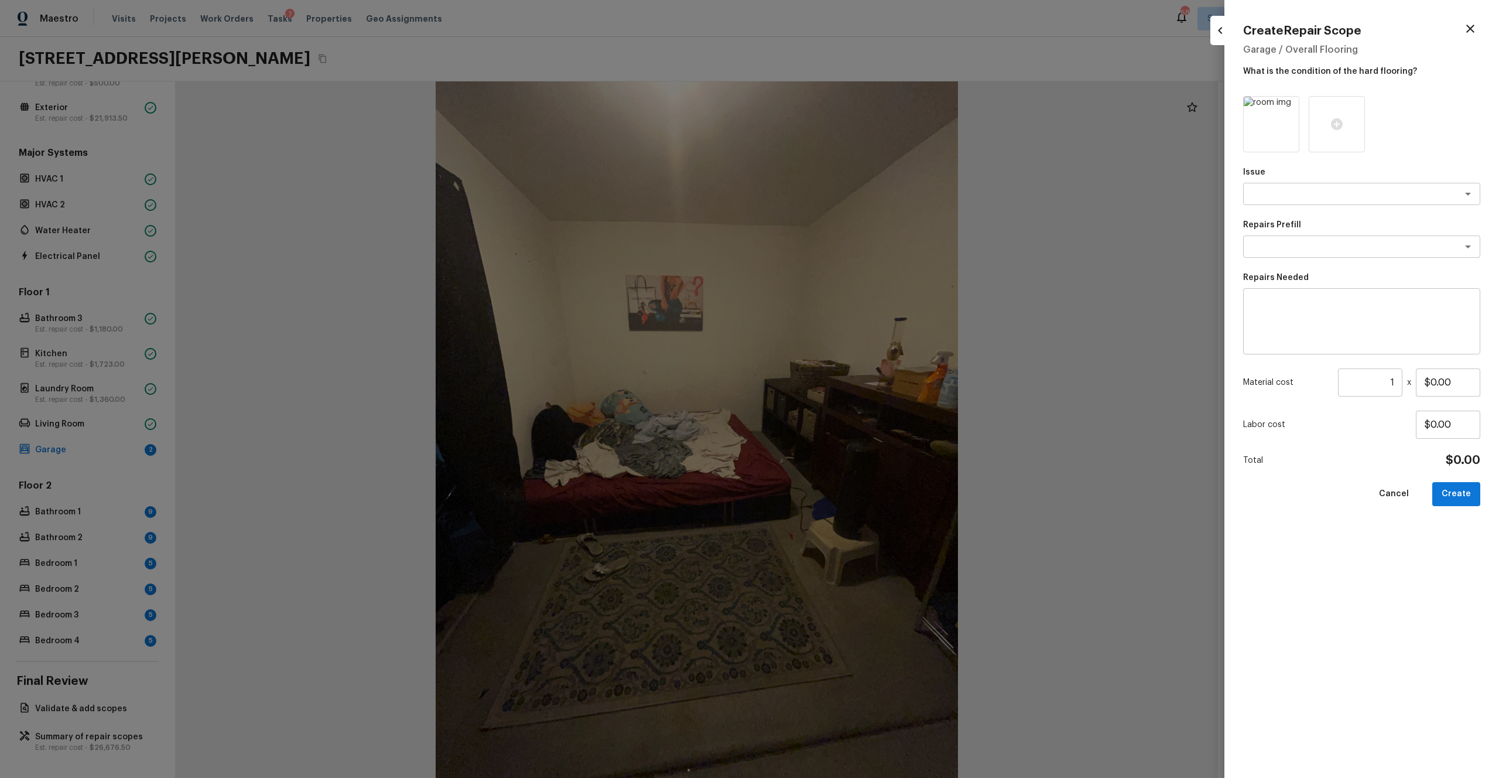
click at [843, 109] on icon at bounding box center [1289, 107] width 10 height 10
click at [843, 128] on icon at bounding box center [1272, 124] width 12 height 12
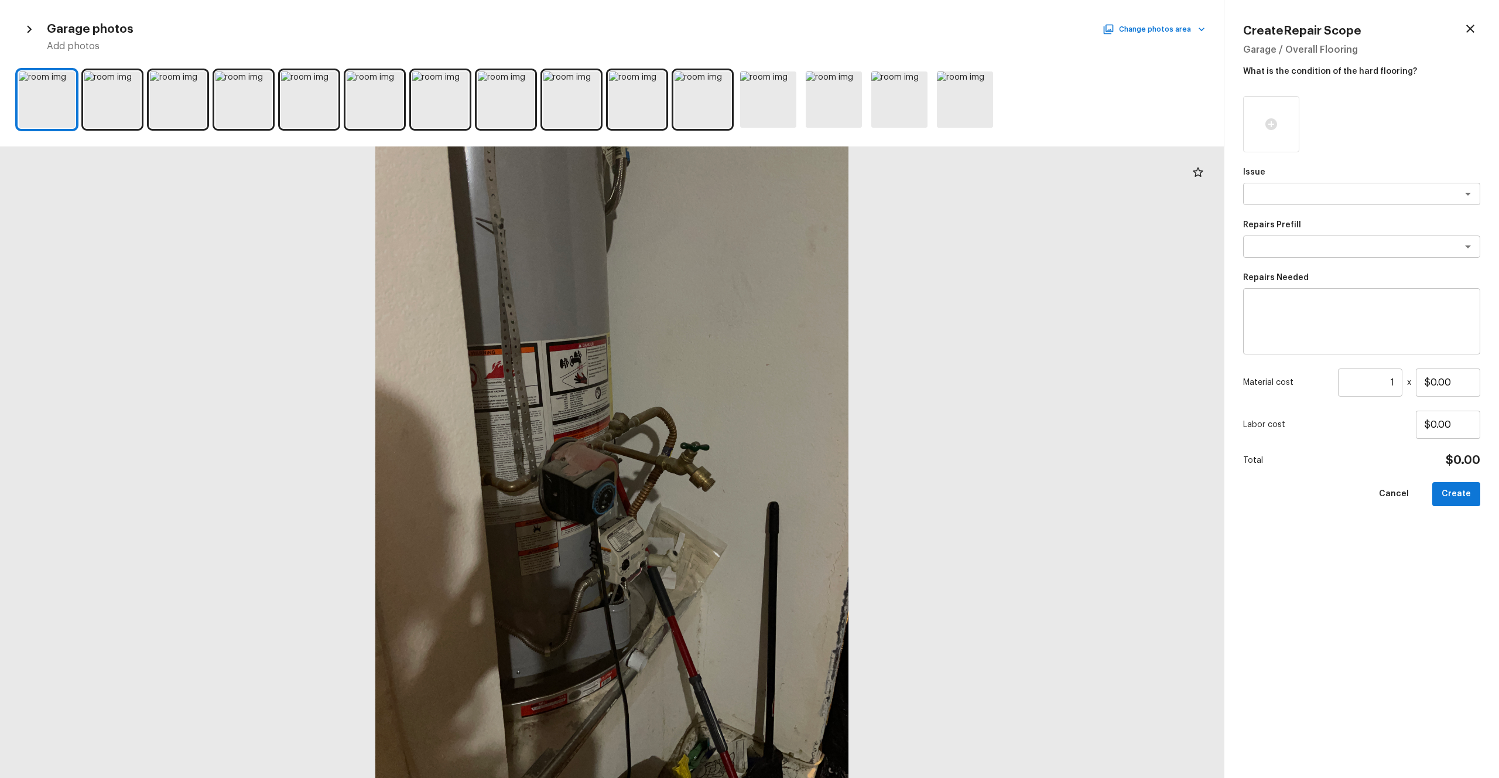
click at [341, 106] on div at bounding box center [612, 100] width 1224 height 66
click at [376, 105] on div at bounding box center [375, 99] width 56 height 56
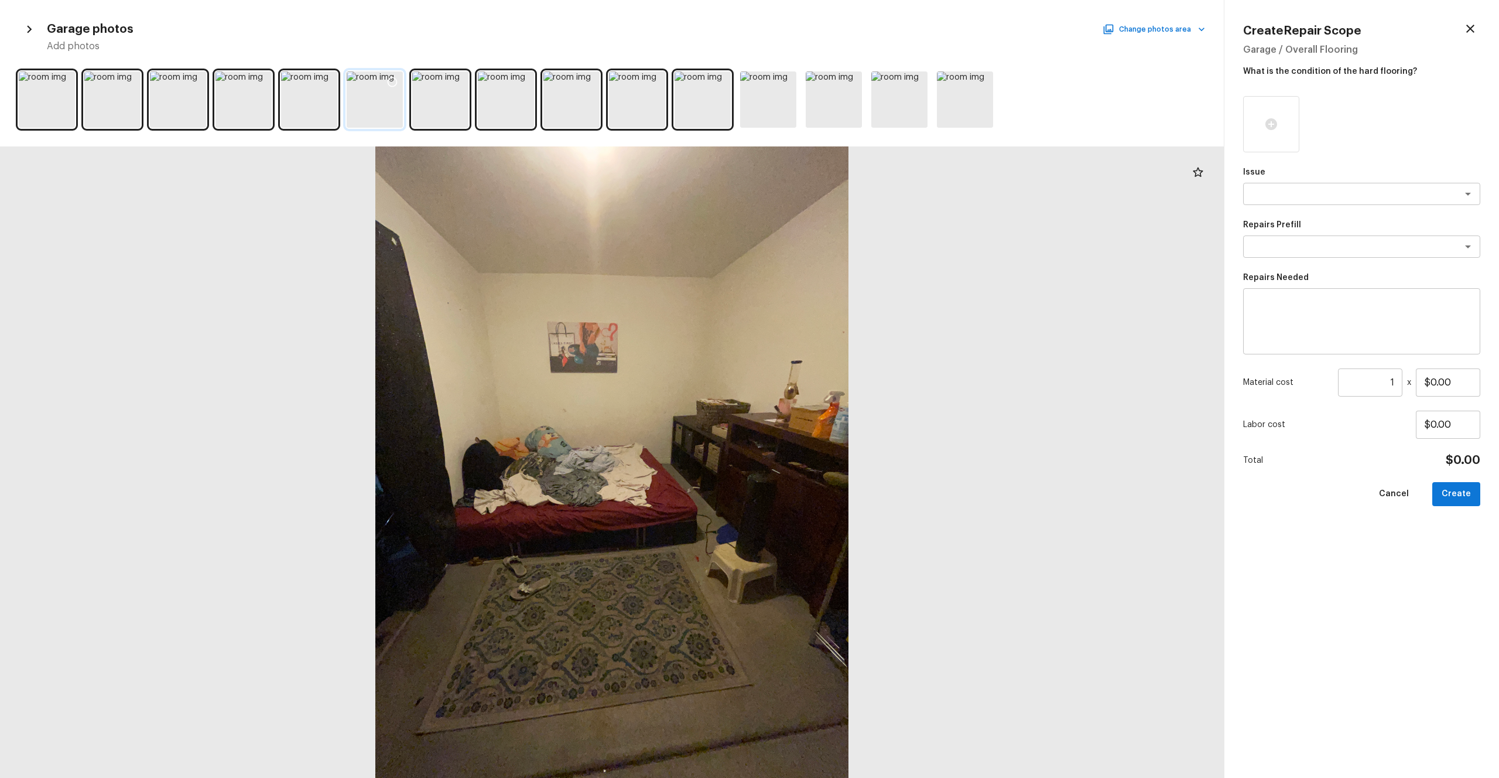
click at [394, 83] on icon at bounding box center [393, 82] width 12 height 12
click at [843, 194] on textarea at bounding box center [1346, 194] width 194 height 12
click at [843, 251] on textarea at bounding box center [1346, 247] width 194 height 12
click at [843, 315] on textarea at bounding box center [1362, 321] width 221 height 47
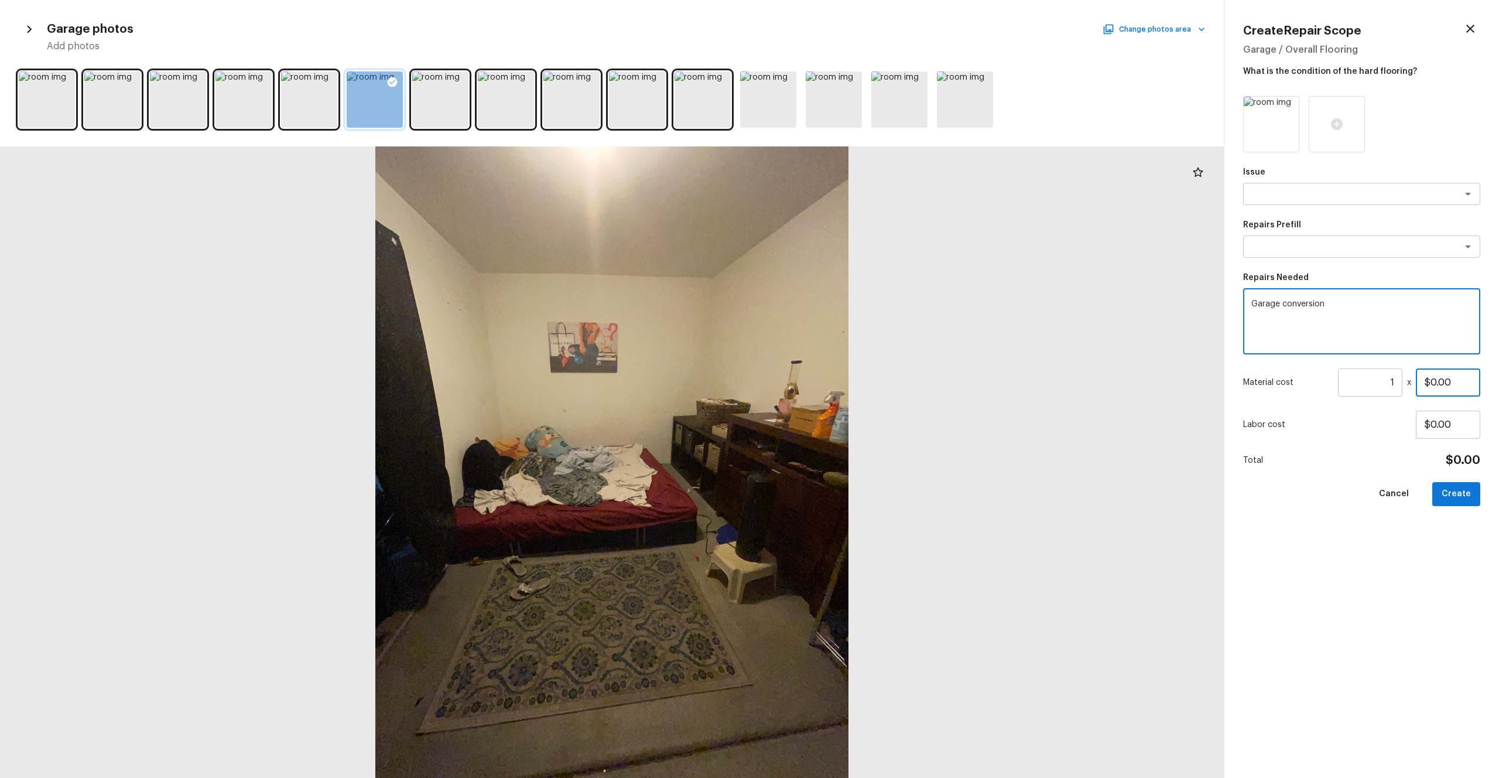
drag, startPoint x: 1446, startPoint y: 381, endPoint x: 1351, endPoint y: 388, distance: 95.7
click at [843, 388] on div "Material cost 1 ​ x $0.00" at bounding box center [1361, 382] width 237 height 28
drag, startPoint x: 1463, startPoint y: 384, endPoint x: 1407, endPoint y: 384, distance: 55.6
click at [843, 384] on div "Material cost 1 ​ x $0.00" at bounding box center [1361, 382] width 237 height 28
click at [843, 427] on div "Issue x ​ Repairs Prefill x ​ Repairs Needed Garage conversion x ​ Material cos…" at bounding box center [1361, 427] width 237 height 663
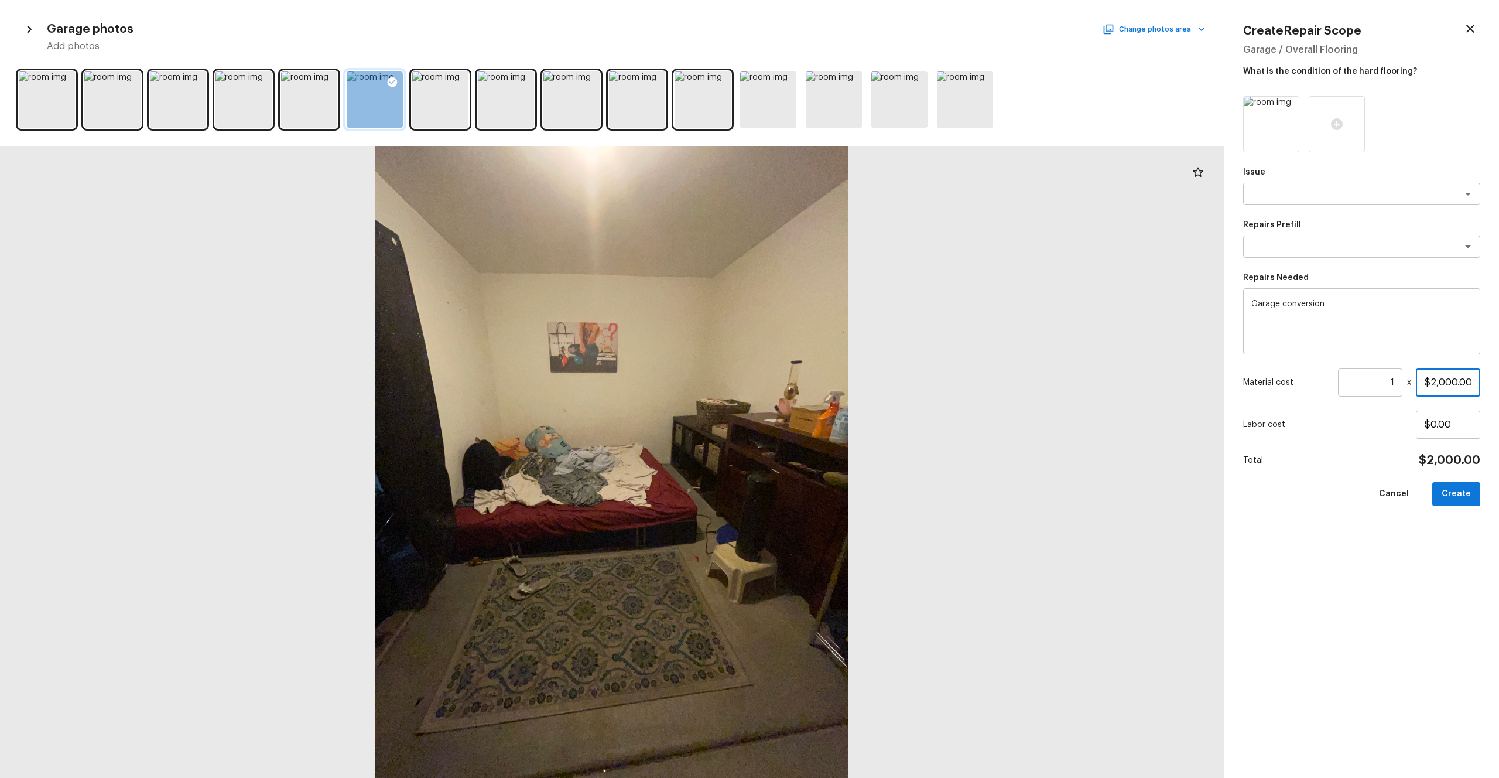
click at [843, 380] on input "$2,000.00" at bounding box center [1448, 382] width 64 height 28
click at [843, 427] on div "Issue x ​ Repairs Prefill x ​ Repairs Needed Garage conversion x ​ Material cos…" at bounding box center [1361, 427] width 237 height 663
click at [843, 427] on button "Create" at bounding box center [1457, 494] width 48 height 24
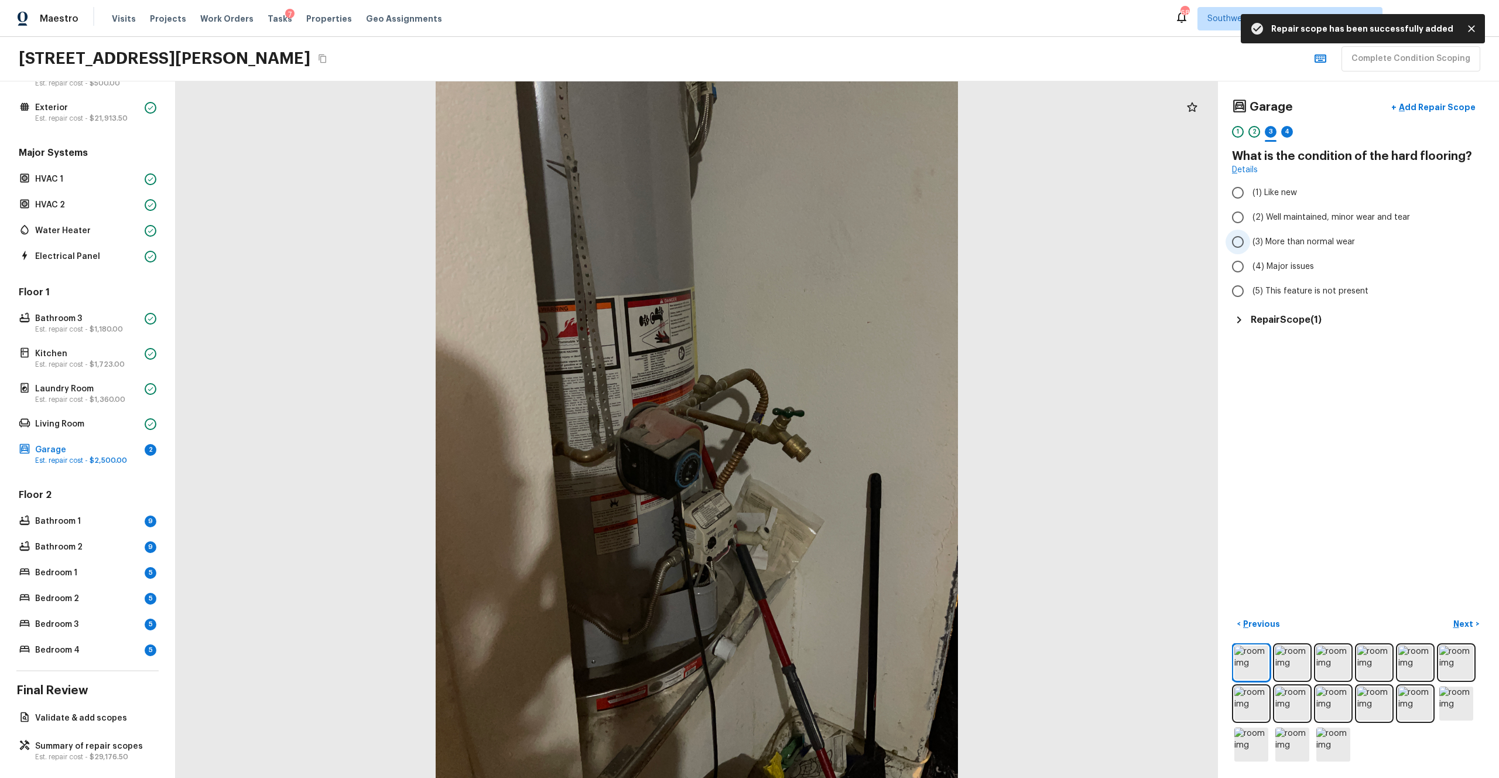
click at [843, 246] on span "(3) More than normal wear" at bounding box center [1304, 242] width 102 height 12
click at [843, 246] on input "(3) More than normal wear" at bounding box center [1238, 242] width 25 height 25
click at [843, 427] on p "Next" at bounding box center [1465, 624] width 22 height 12
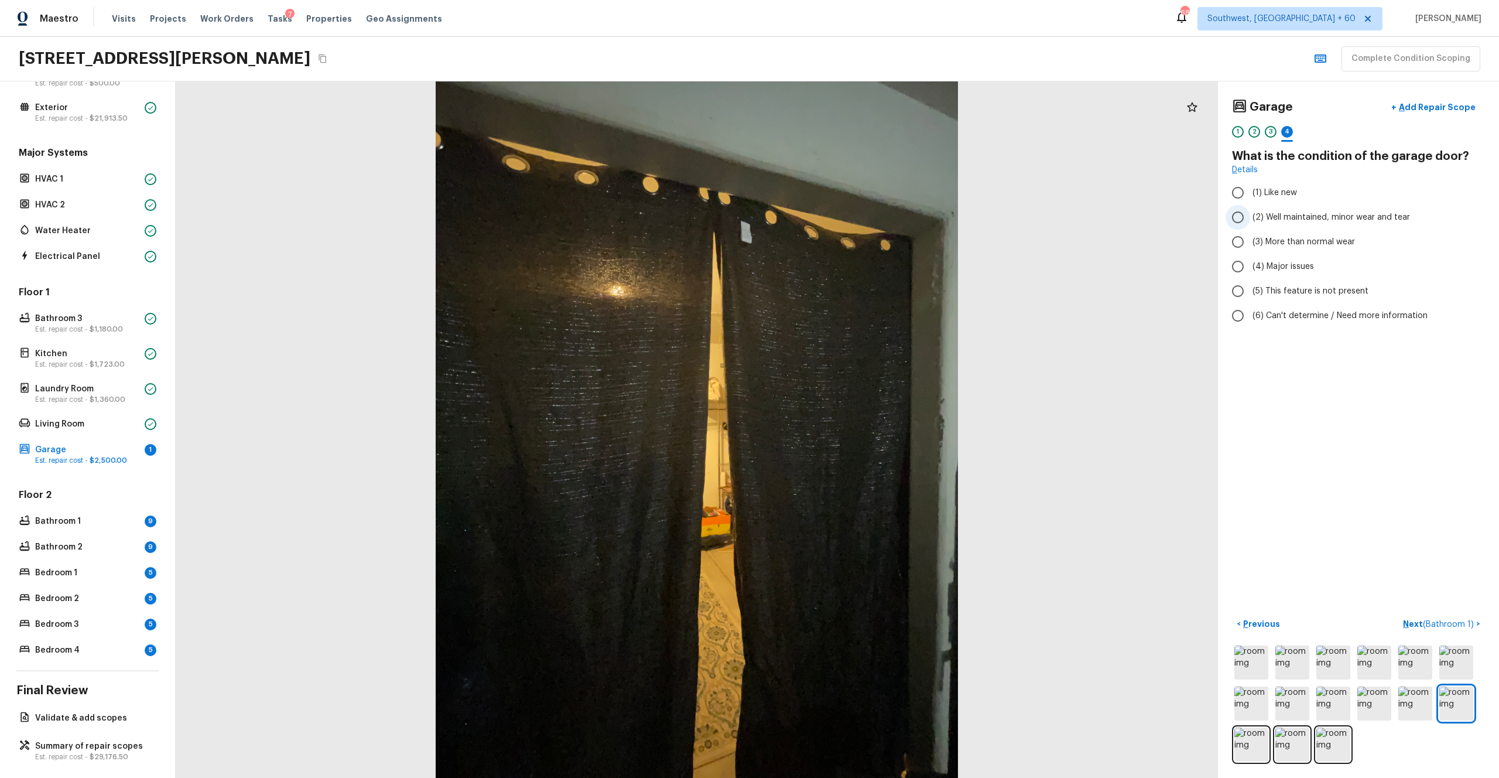
click at [843, 210] on label "(2) Well maintained, minor wear and tear" at bounding box center [1351, 217] width 250 height 25
click at [843, 210] on input "(2) Well maintained, minor wear and tear" at bounding box center [1238, 217] width 25 height 25
click at [843, 427] on p "Next ( Bathroom 1 )" at bounding box center [1439, 624] width 73 height 12
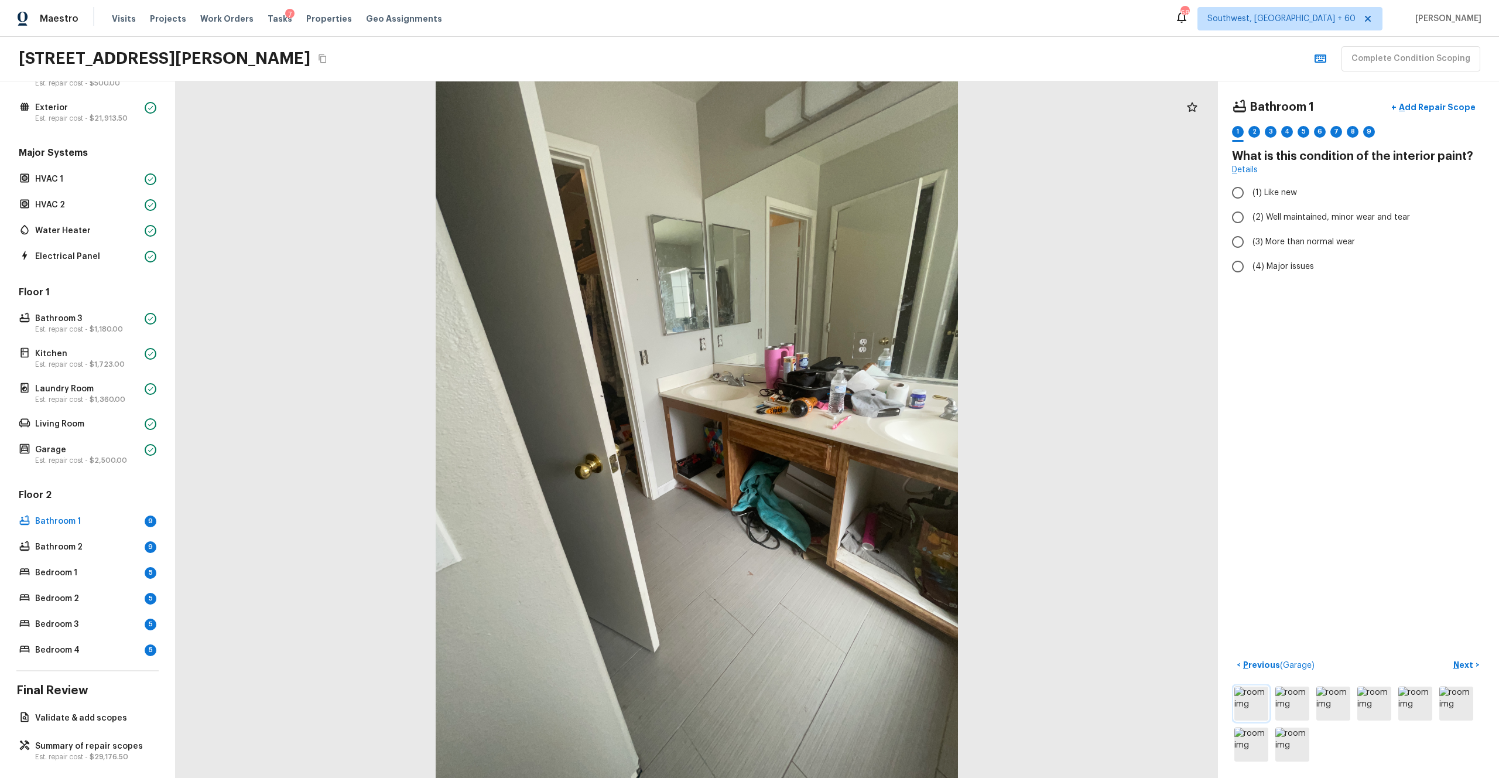
click at [843, 427] on img at bounding box center [1252, 703] width 34 height 34
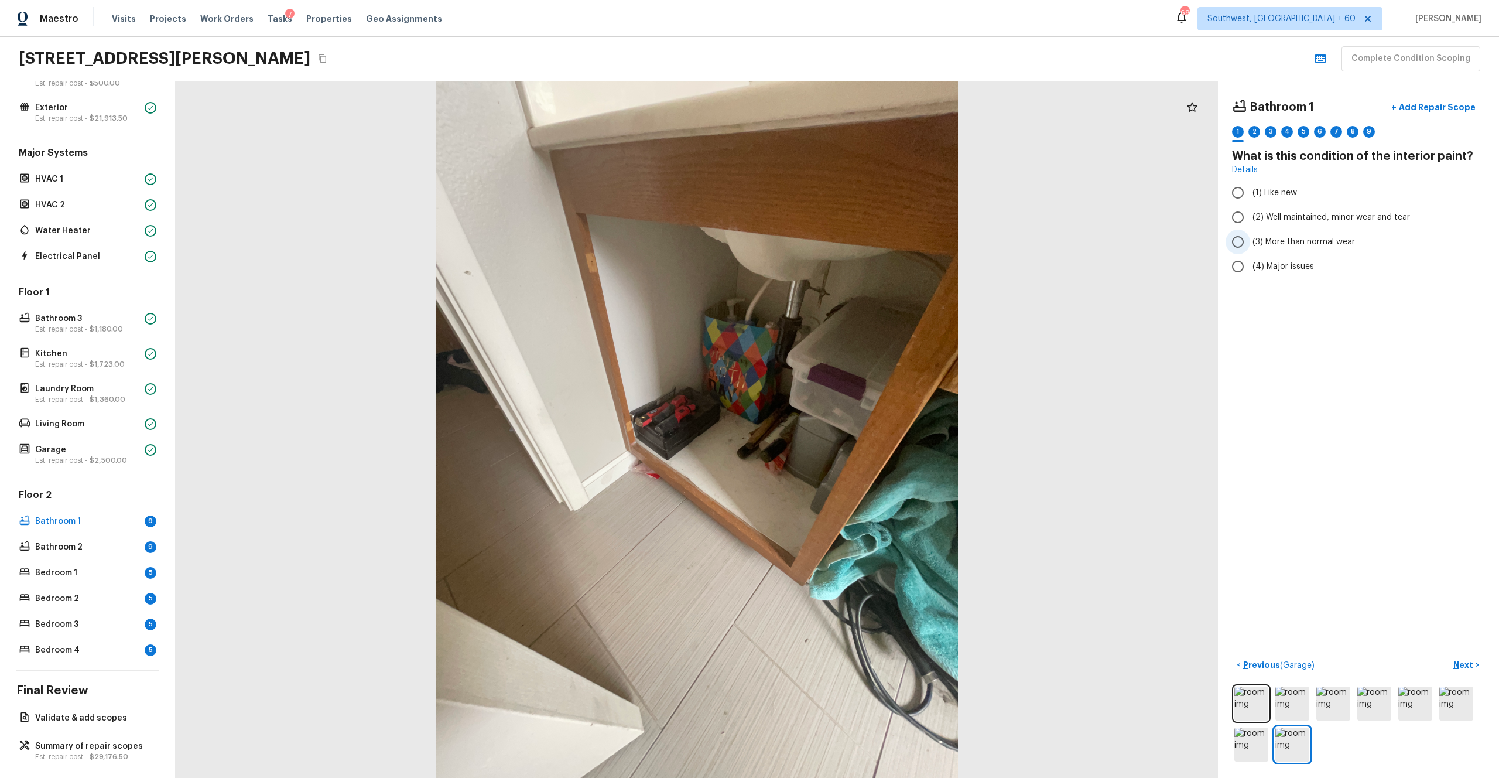
click at [843, 238] on span "(3) More than normal wear" at bounding box center [1304, 242] width 102 height 12
click at [843, 238] on input "(3) More than normal wear" at bounding box center [1238, 242] width 25 height 25
click at [843, 427] on p "Next" at bounding box center [1465, 665] width 22 height 12
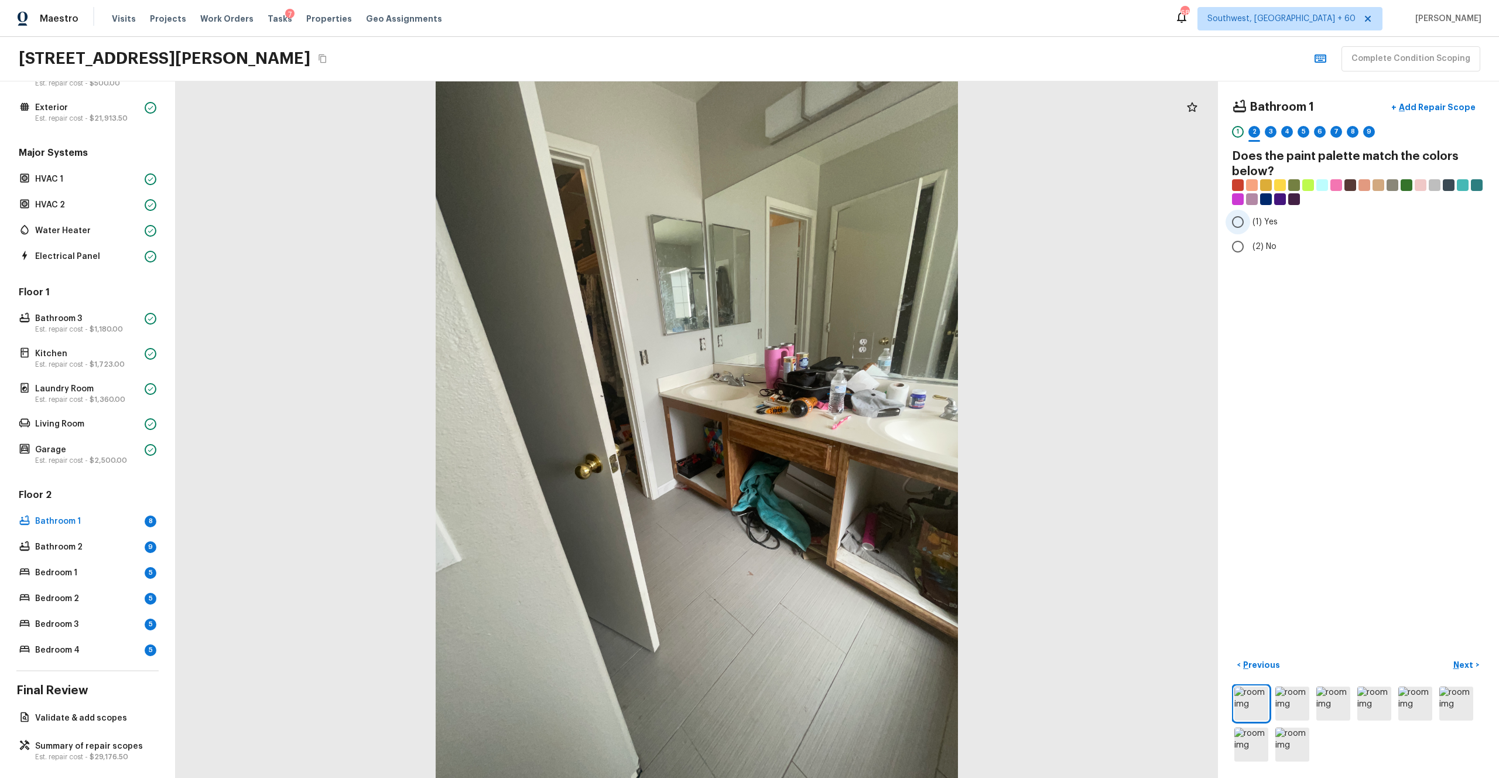
click at [843, 219] on span "(1) Yes" at bounding box center [1265, 222] width 25 height 12
click at [843, 219] on input "(1) Yes" at bounding box center [1238, 222] width 25 height 25
click at [843, 427] on p "Next" at bounding box center [1465, 665] width 22 height 12
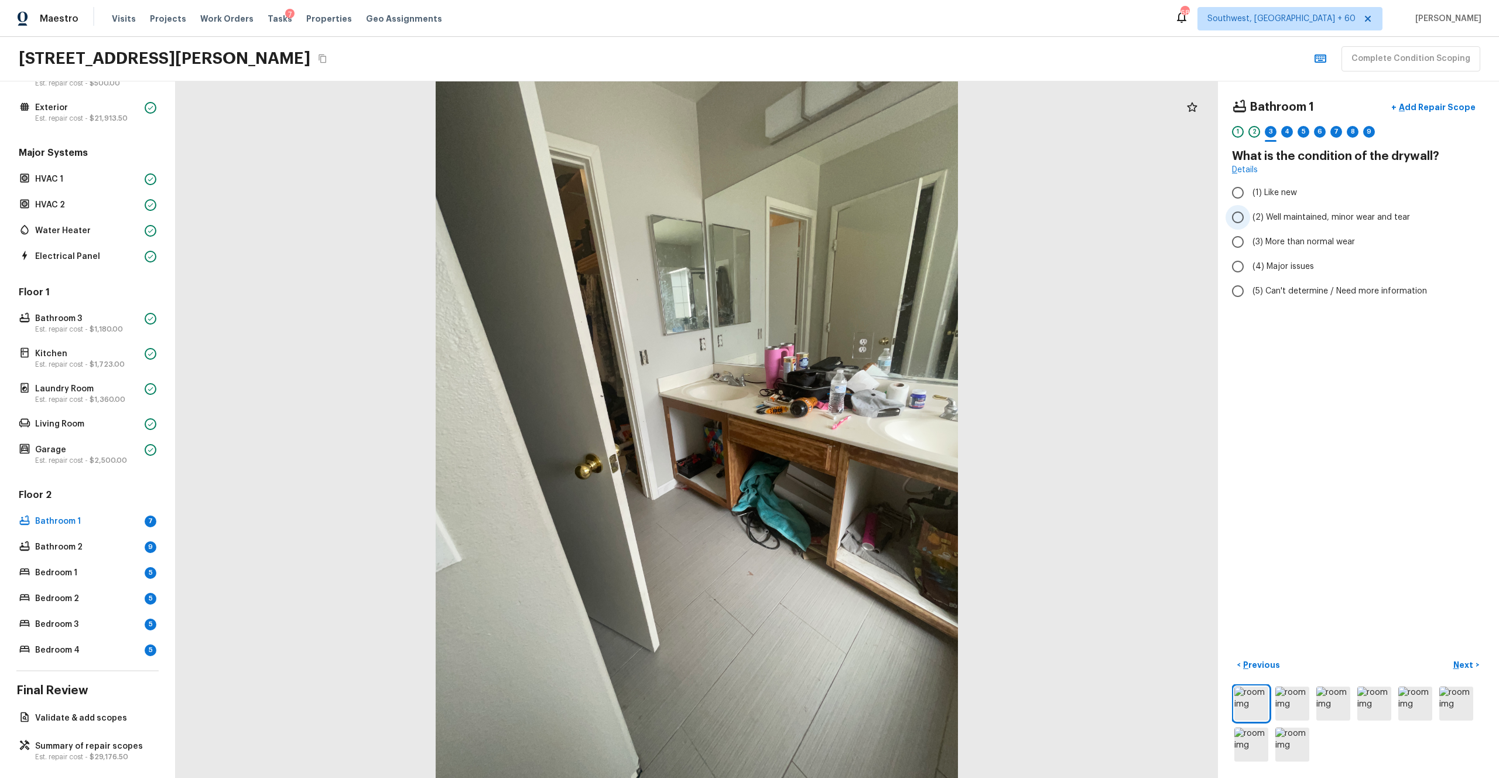
click at [843, 221] on span "(2) Well maintained, minor wear and tear" at bounding box center [1332, 217] width 158 height 12
click at [843, 221] on input "(2) Well maintained, minor wear and tear" at bounding box center [1238, 217] width 25 height 25
click at [843, 427] on p "Next" at bounding box center [1465, 665] width 22 height 12
click at [843, 258] on label "(3) Tile" at bounding box center [1351, 251] width 250 height 25
click at [843, 258] on input "(3) Tile" at bounding box center [1238, 251] width 25 height 25
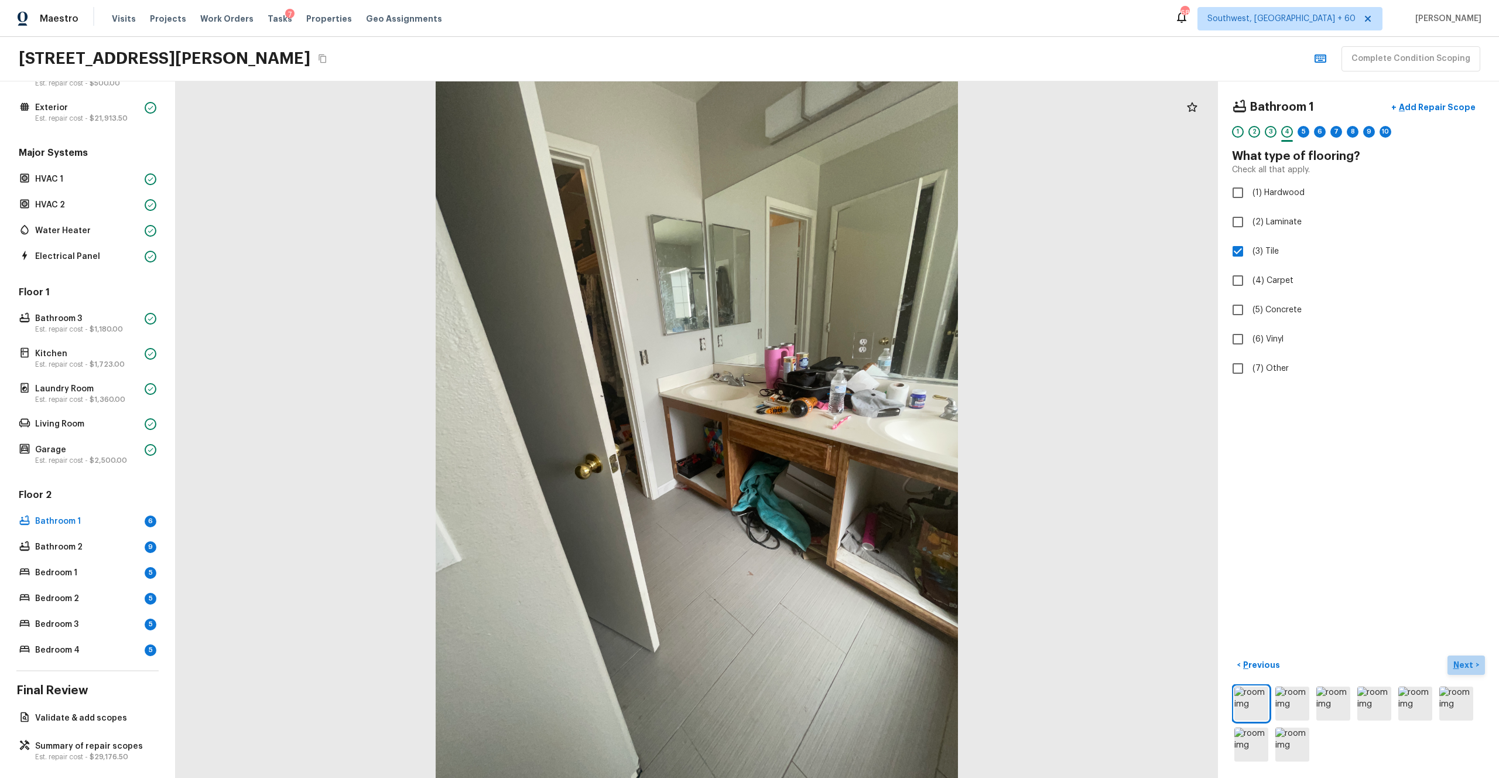
click at [843, 427] on p "Next" at bounding box center [1465, 665] width 22 height 12
click at [843, 243] on span "(3) More than normal wear" at bounding box center [1304, 242] width 102 height 12
click at [843, 243] on input "(3) More than normal wear" at bounding box center [1238, 242] width 25 height 25
click at [843, 427] on p "Next" at bounding box center [1465, 665] width 22 height 12
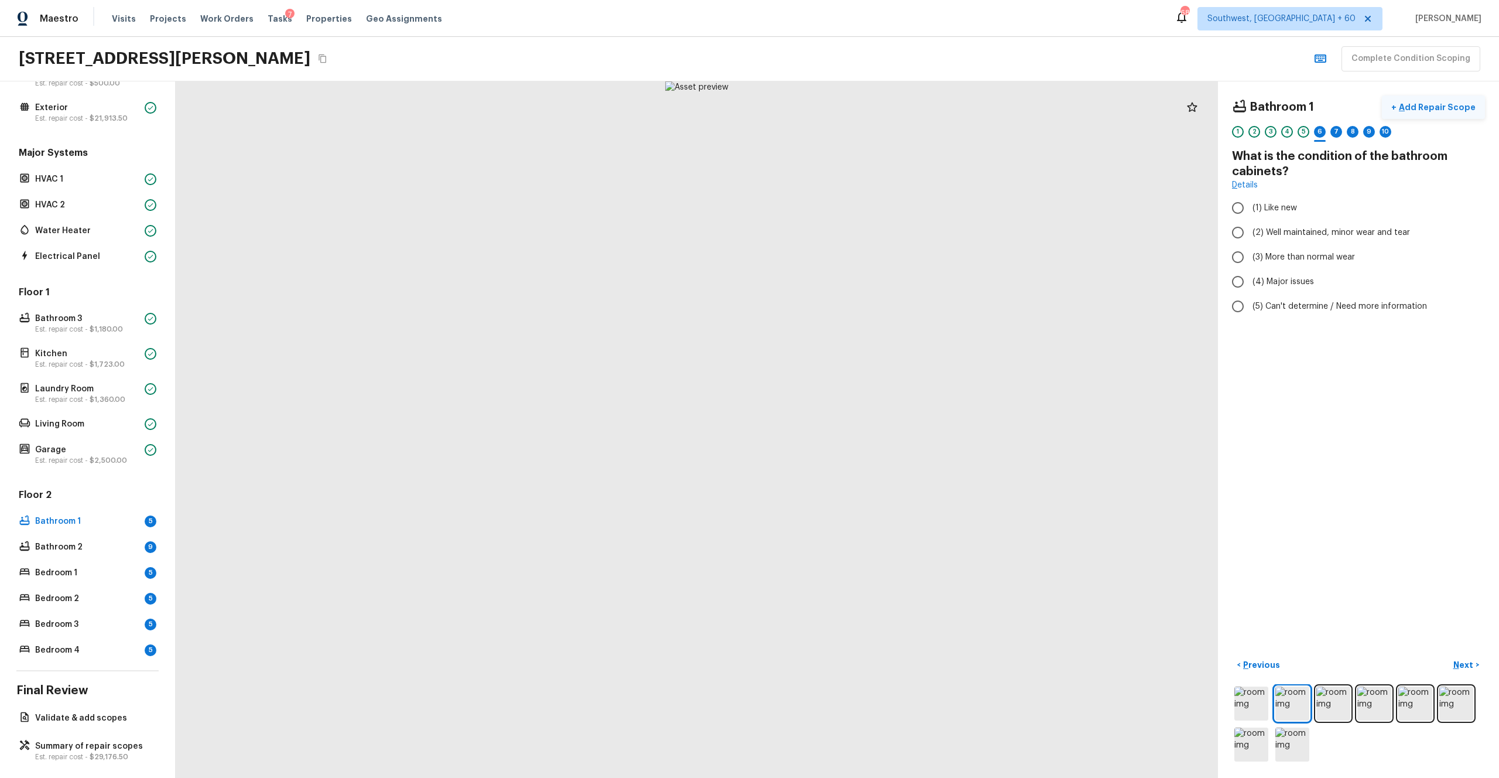
click at [843, 103] on p "Add Repair Scope" at bounding box center [1436, 107] width 79 height 12
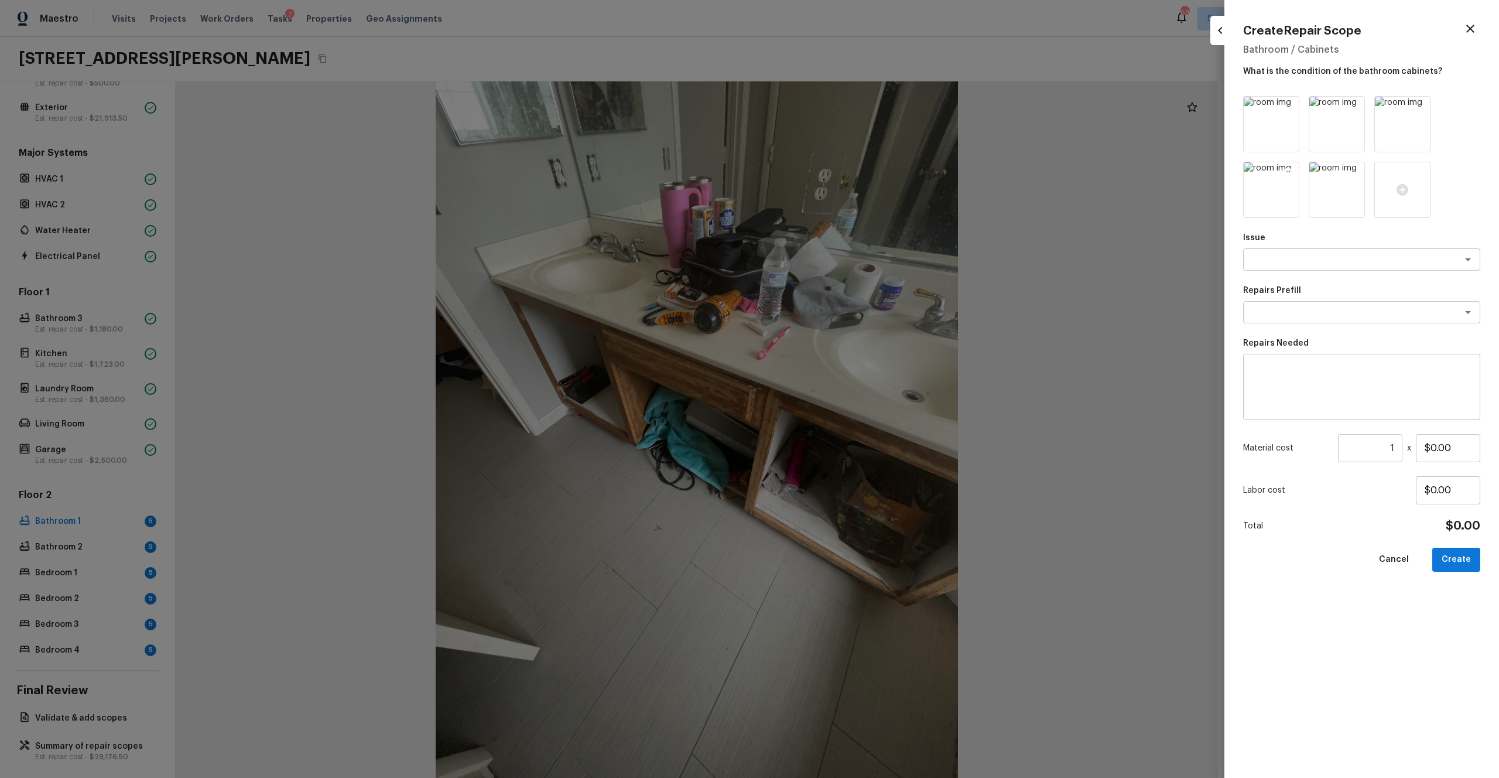
click at [843, 173] on icon at bounding box center [1289, 173] width 12 height 12
click at [843, 106] on icon at bounding box center [1420, 107] width 10 height 10
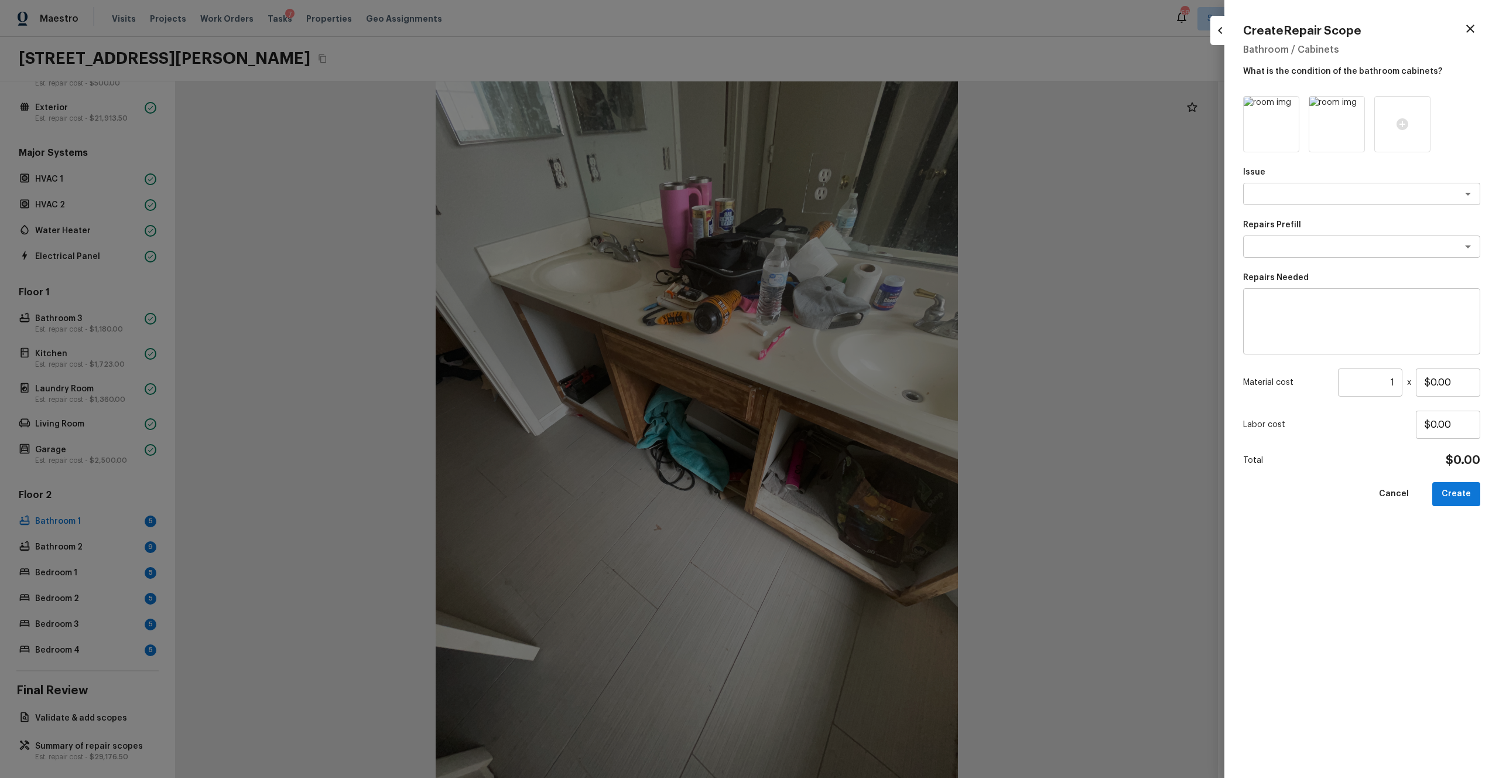
click at [843, 210] on div "Issue x ​ Repairs Prefill x ​ Repairs Needed x ​ Material cost 1 ​ x $0.00 Labo…" at bounding box center [1361, 427] width 237 height 663
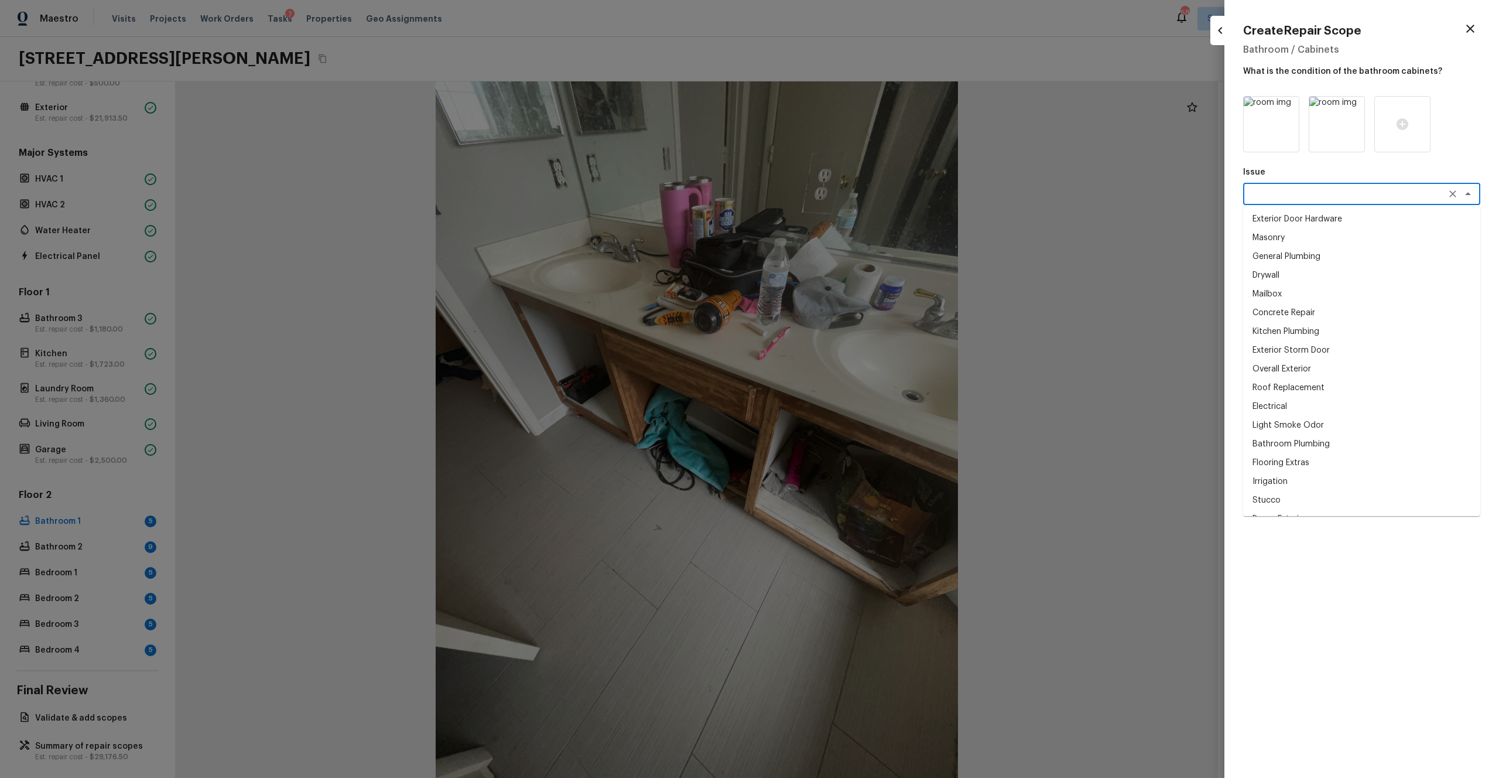
click at [843, 190] on textarea at bounding box center [1346, 194] width 194 height 12
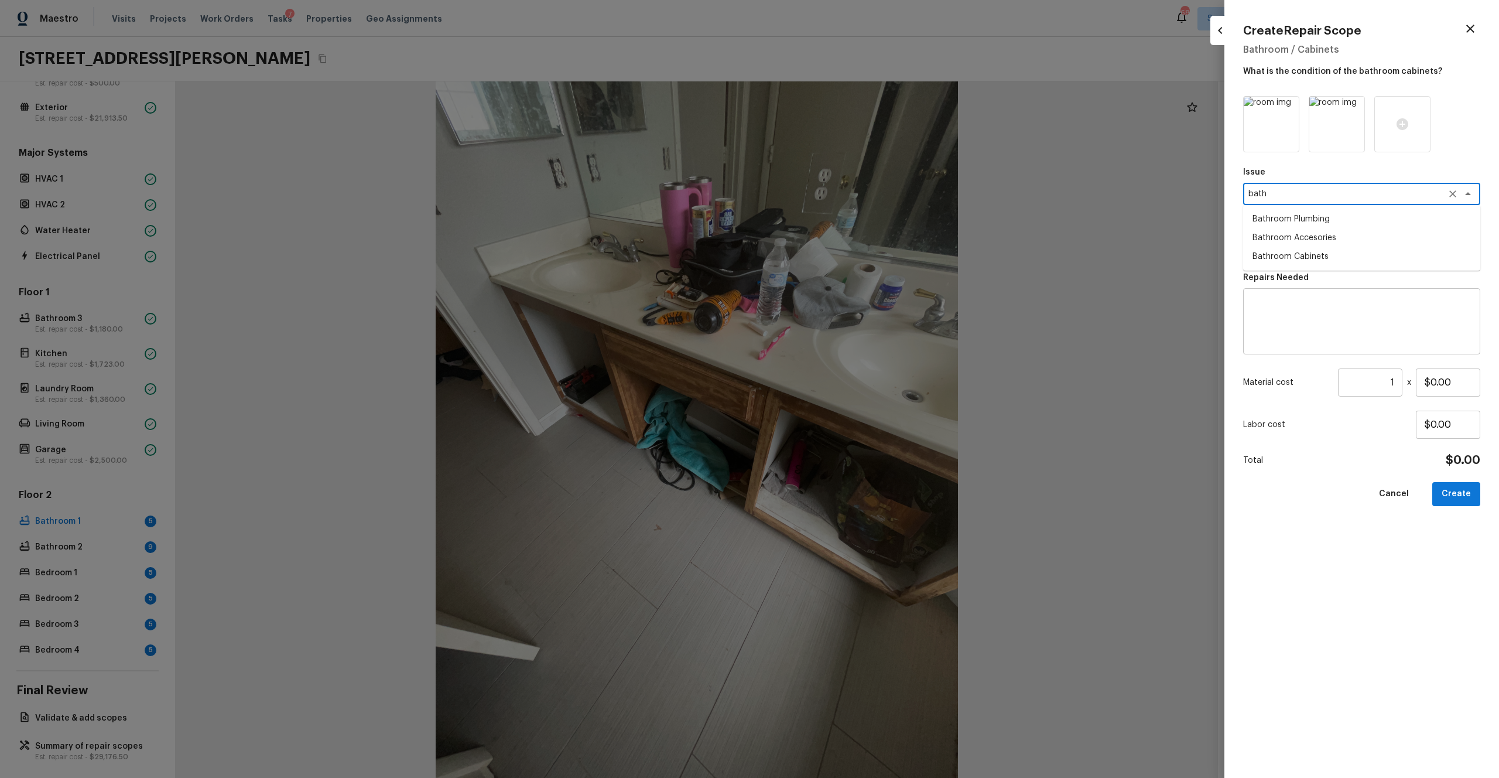
click at [843, 248] on li "Bathroom Cabinets" at bounding box center [1361, 256] width 237 height 19
click at [843, 225] on p "Repairs Prefill" at bounding box center [1361, 225] width 237 height 12
click at [843, 242] on textarea at bounding box center [1346, 247] width 194 height 12
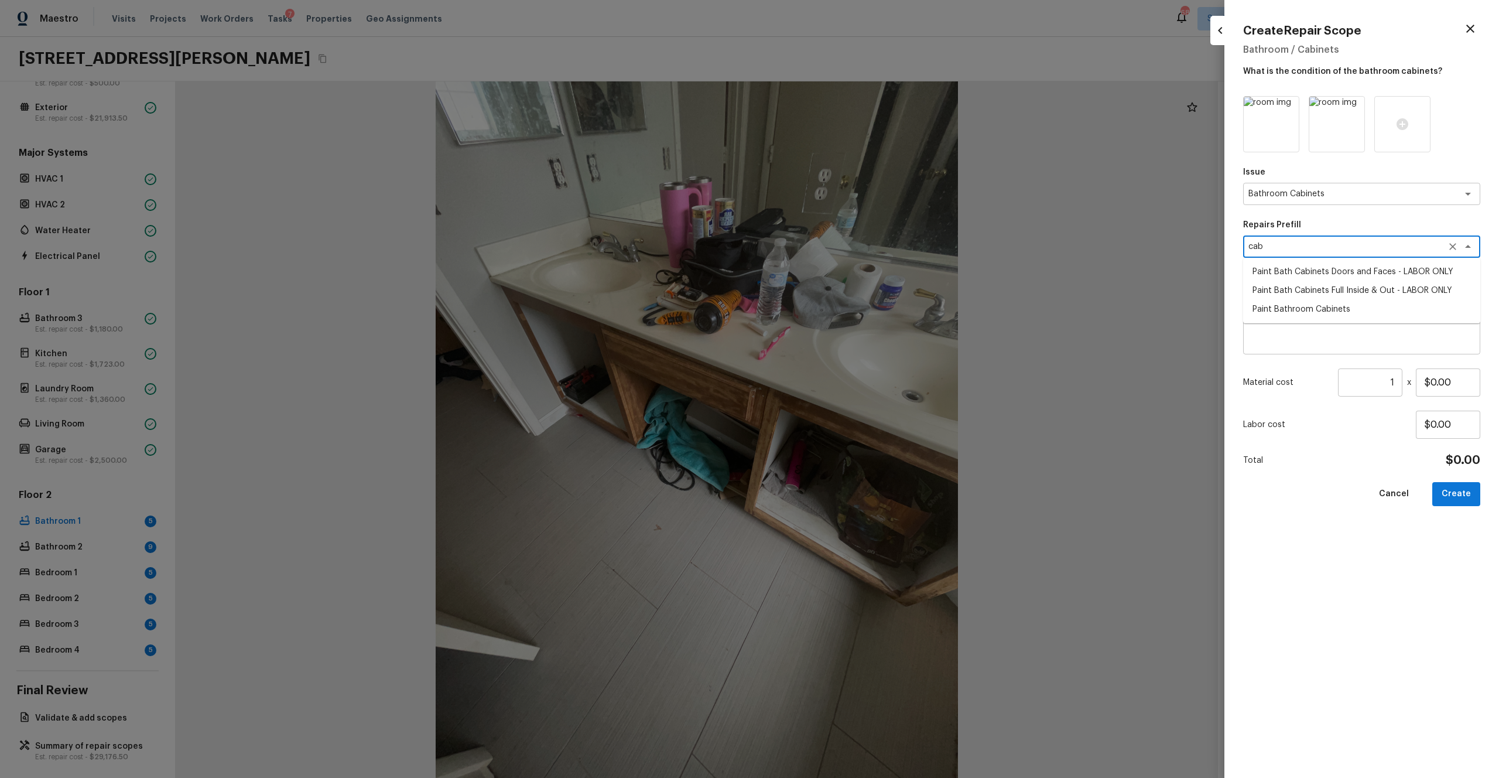
click at [843, 307] on li "Paint Bathroom Cabinets" at bounding box center [1361, 309] width 237 height 19
click at [843, 333] on textarea "Prep, sand, mask and apply 2 coats of paint to the bathroom cabinet doors, inte…" at bounding box center [1362, 321] width 221 height 47
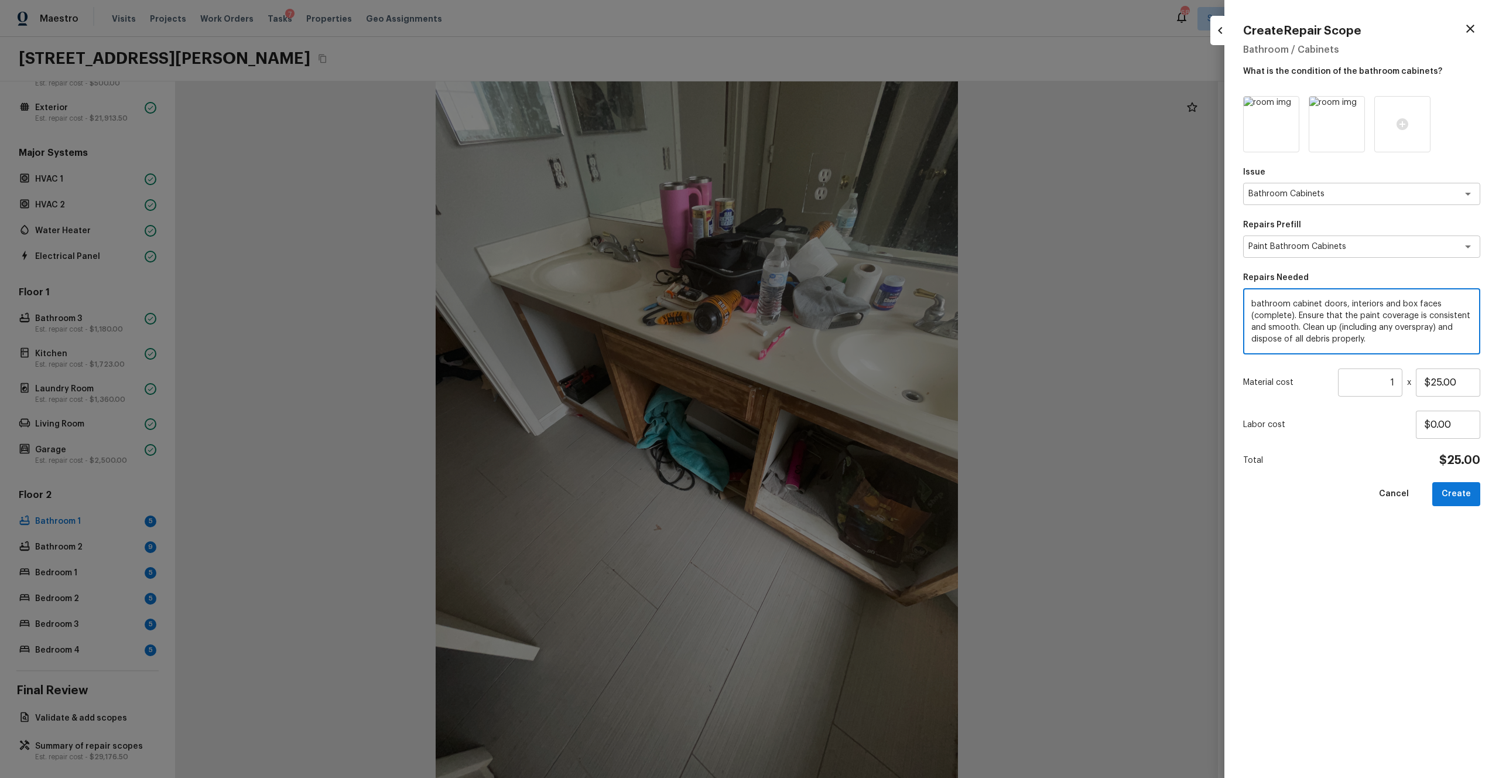
scroll to position [0, 0]
drag, startPoint x: 1370, startPoint y: 338, endPoint x: 1230, endPoint y: 264, distance: 158.5
click at [843, 264] on div "Create Repair Scope Bathroom / Cabinets What is the condition of the bathroom c…" at bounding box center [1362, 389] width 275 height 778
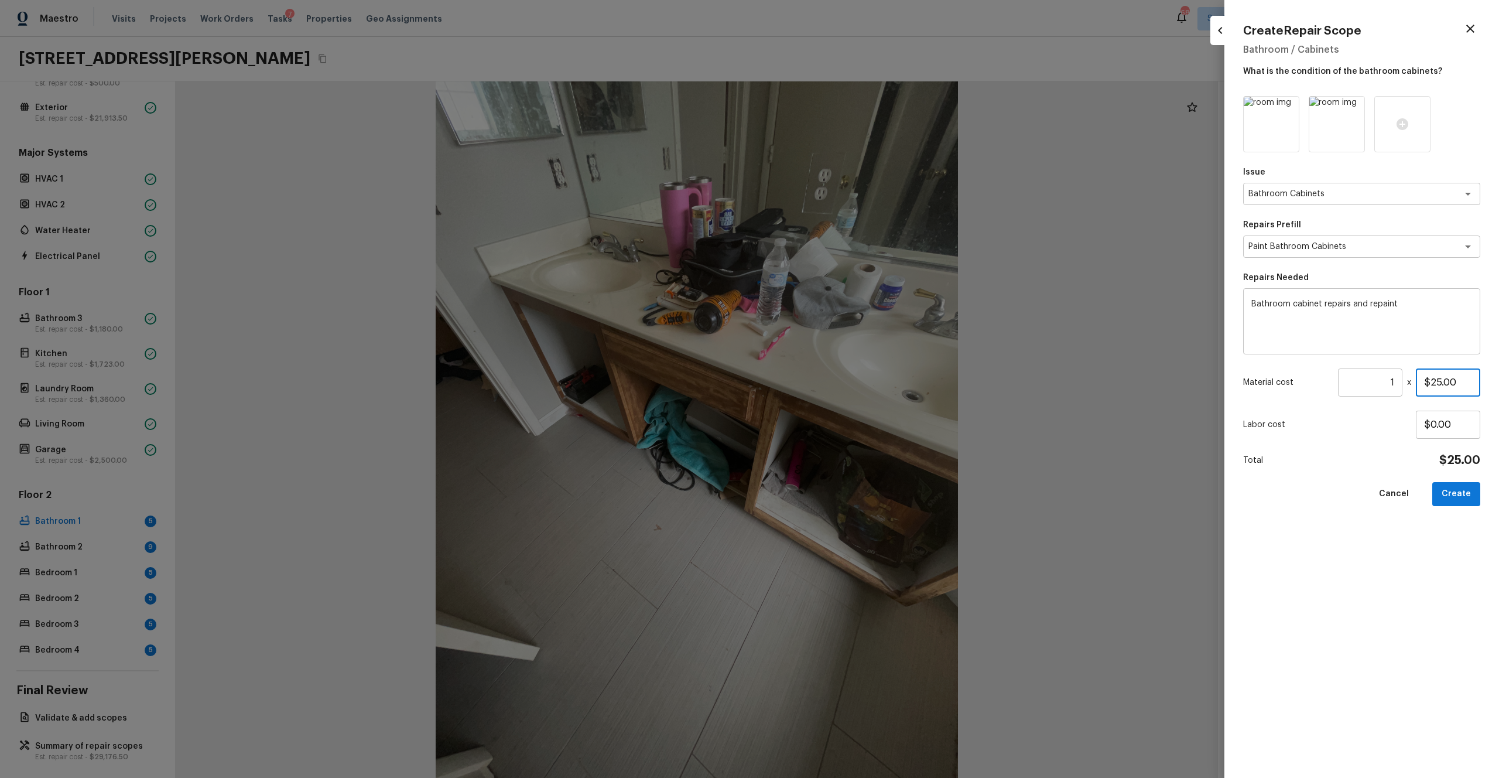
drag, startPoint x: 1460, startPoint y: 380, endPoint x: 1328, endPoint y: 381, distance: 131.8
click at [843, 381] on div "Material cost 1 ​ x $25.00" at bounding box center [1361, 382] width 237 height 28
click at [843, 427] on div "Issue Bathroom Cabinets x ​ Repairs Prefill Paint Bathroom Cabinets x ​ Repairs…" at bounding box center [1361, 427] width 237 height 663
click at [843, 427] on button "Create" at bounding box center [1457, 494] width 48 height 24
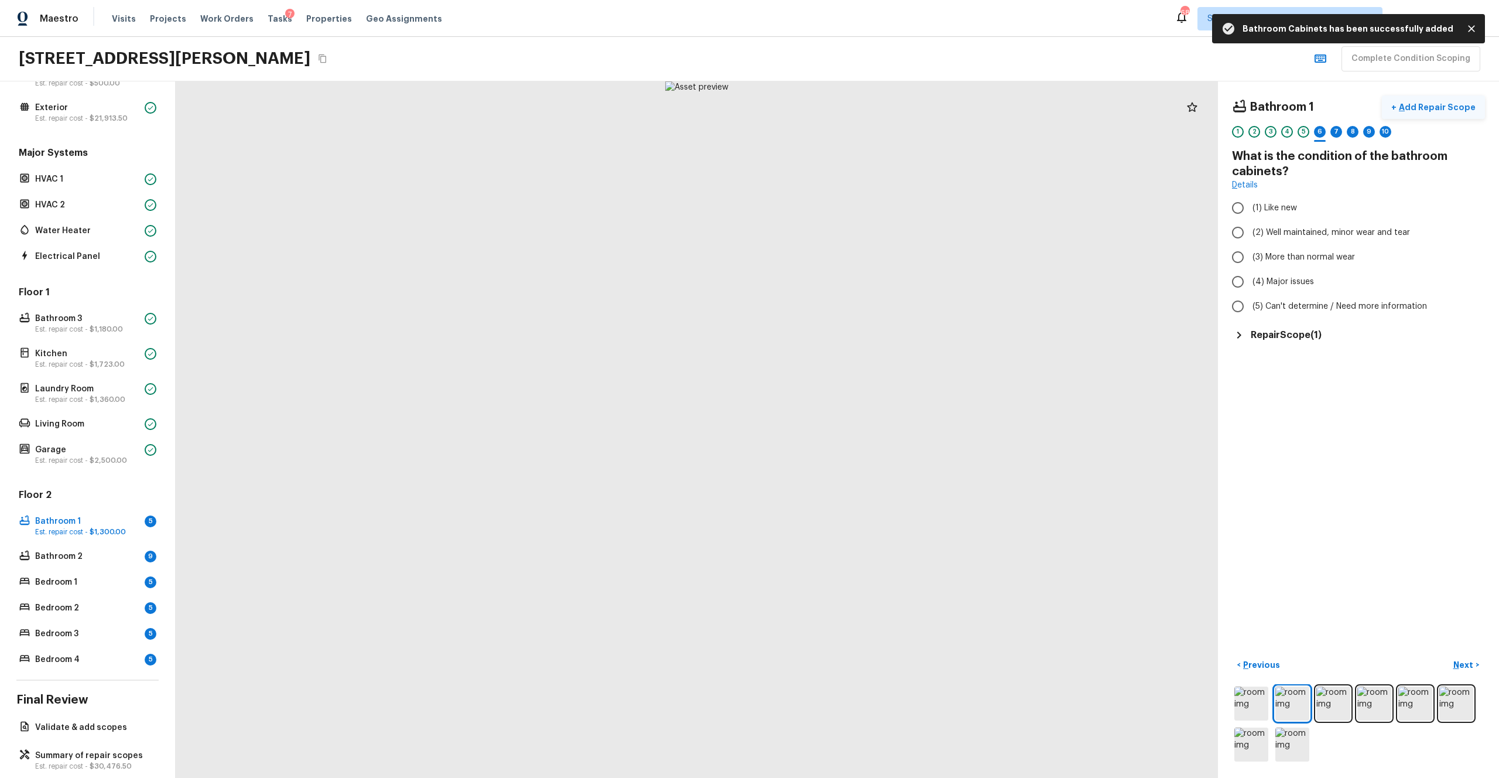
click at [843, 111] on p "Add Repair Scope" at bounding box center [1436, 107] width 79 height 12
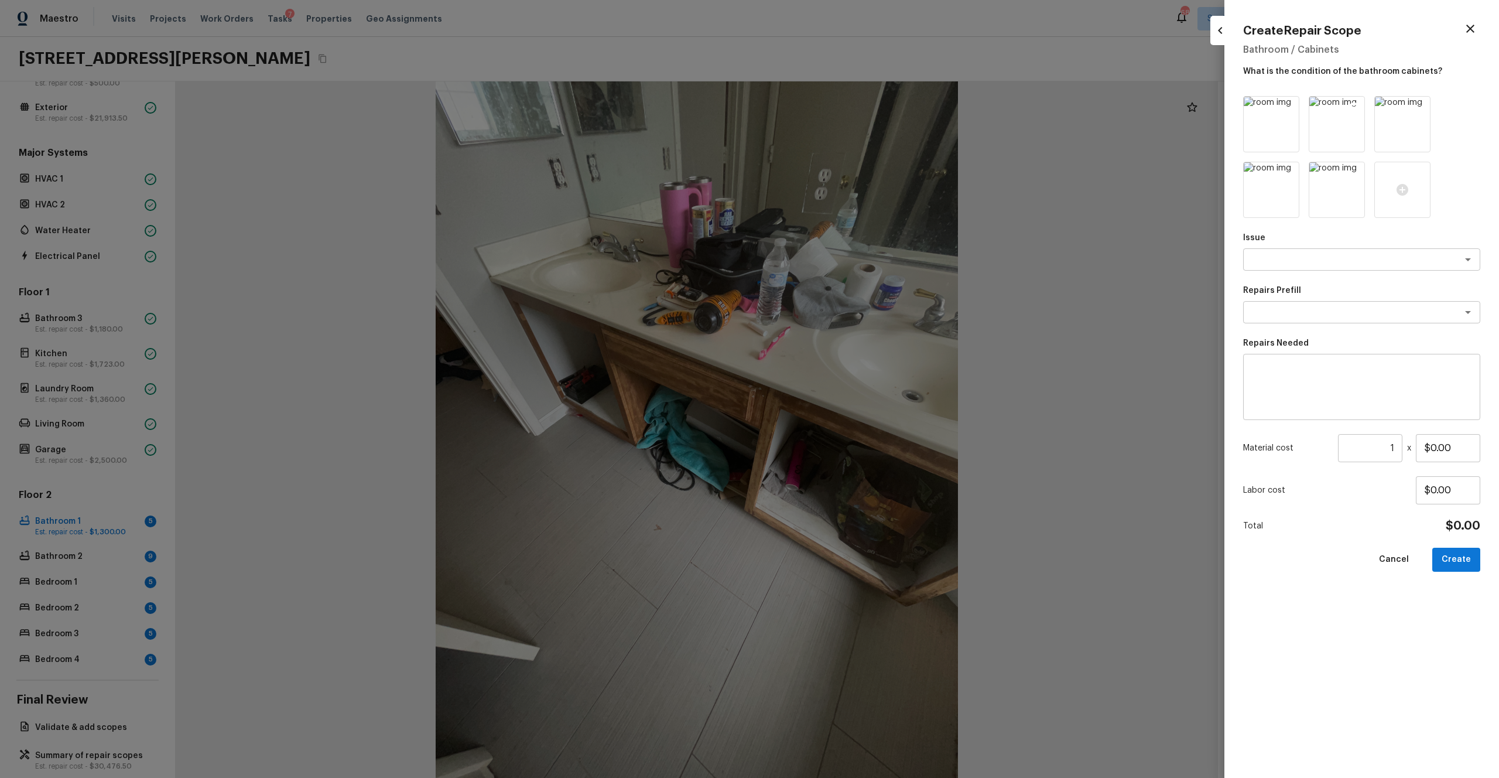
click at [843, 106] on icon at bounding box center [1354, 107] width 12 height 12
click at [843, 106] on icon at bounding box center [1420, 107] width 12 height 12
click at [843, 106] on icon at bounding box center [1354, 107] width 12 height 12
click at [843, 106] on icon at bounding box center [1420, 107] width 12 height 12
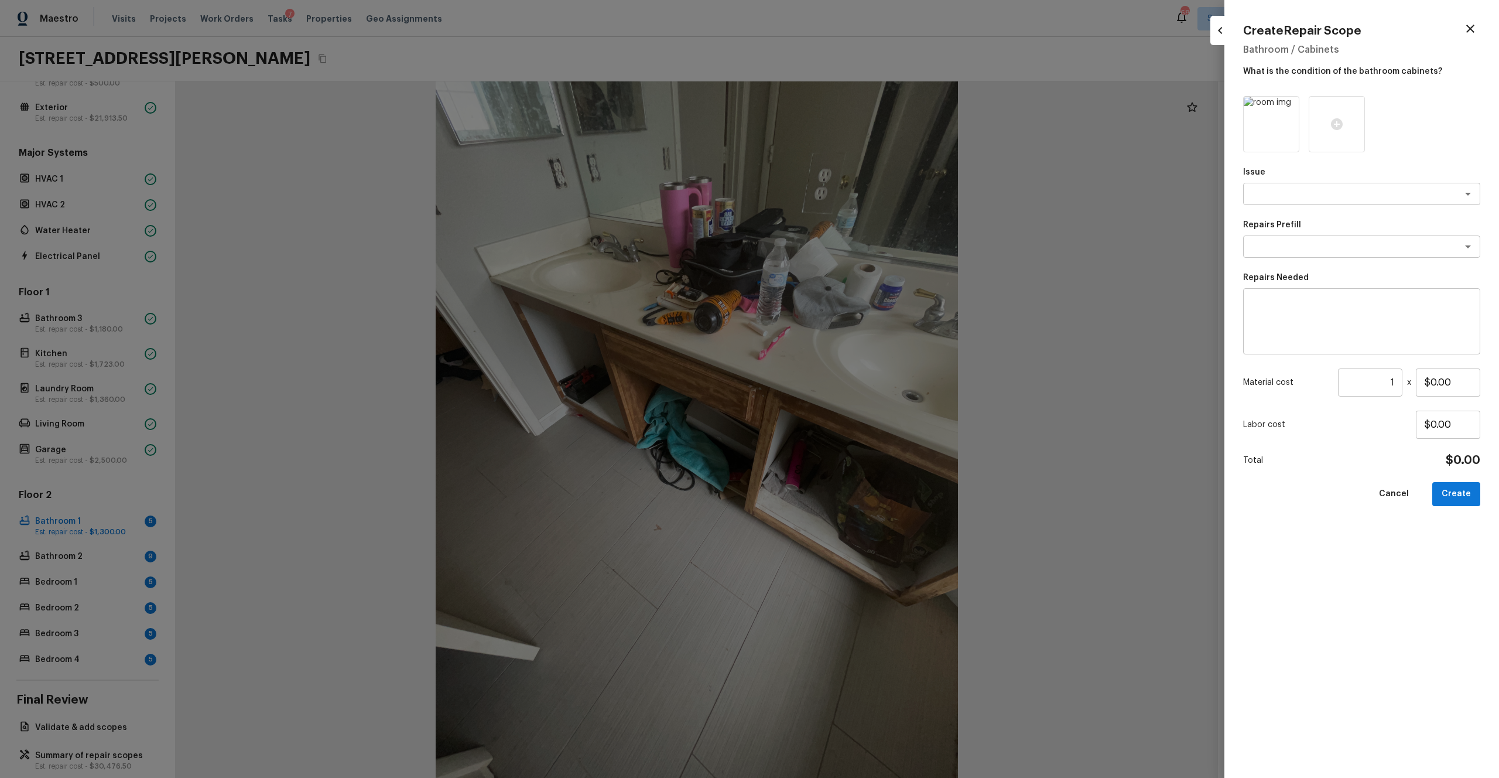
click at [843, 106] on div at bounding box center [1337, 124] width 56 height 56
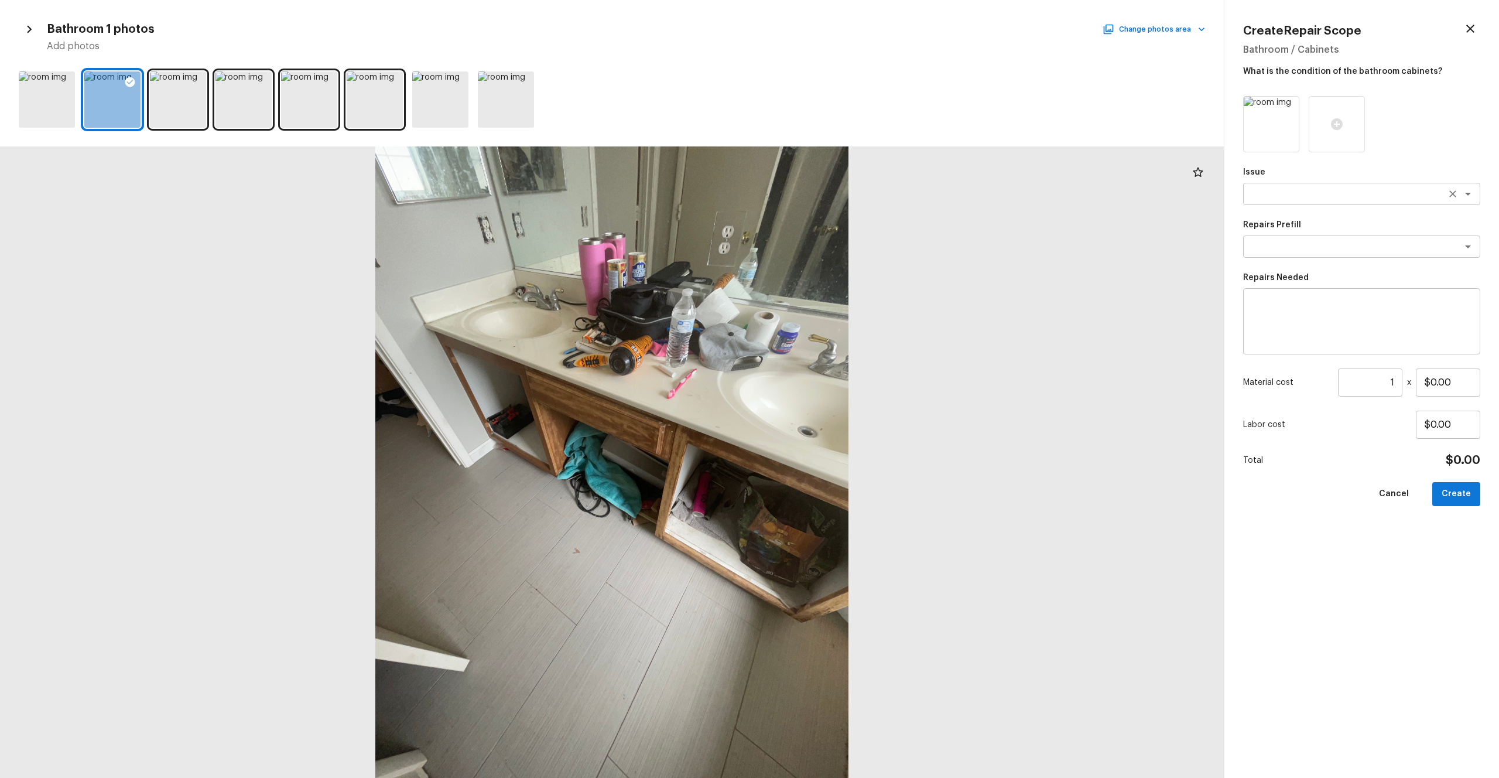
click at [843, 203] on div "x ​" at bounding box center [1361, 194] width 237 height 22
click at [843, 213] on li "Countertops" at bounding box center [1361, 219] width 237 height 19
click at [843, 323] on textarea at bounding box center [1362, 321] width 221 height 47
drag, startPoint x: 1462, startPoint y: 384, endPoint x: 1400, endPoint y: 384, distance: 62.1
click at [843, 384] on div "Material cost 1 ​ x $0.00" at bounding box center [1361, 382] width 237 height 28
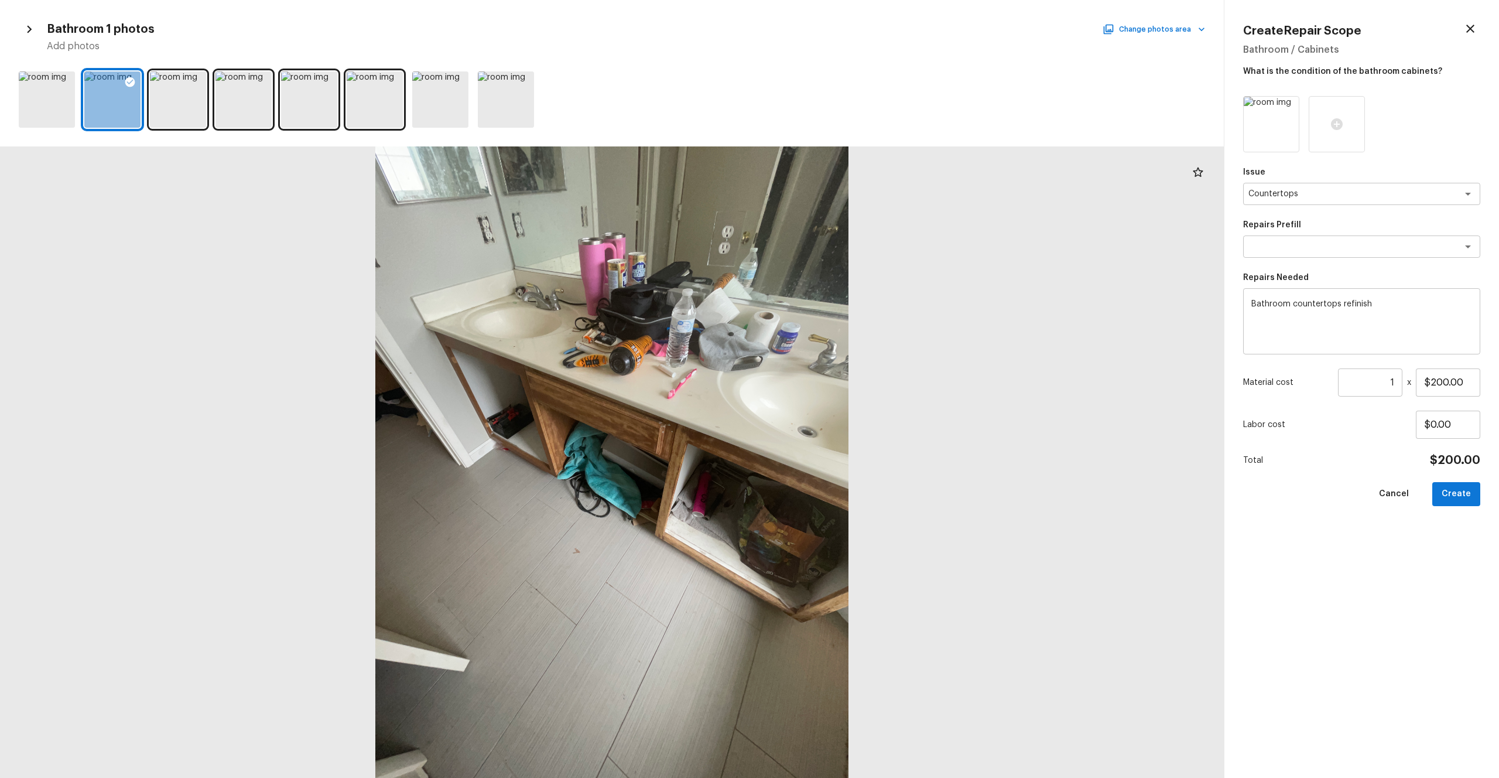
click at [843, 427] on div "Issue Countertops x ​ Repairs Prefill x ​ Repairs Needed Bathroom countertops r…" at bounding box center [1361, 427] width 237 height 663
click at [843, 427] on button "Create" at bounding box center [1457, 494] width 48 height 24
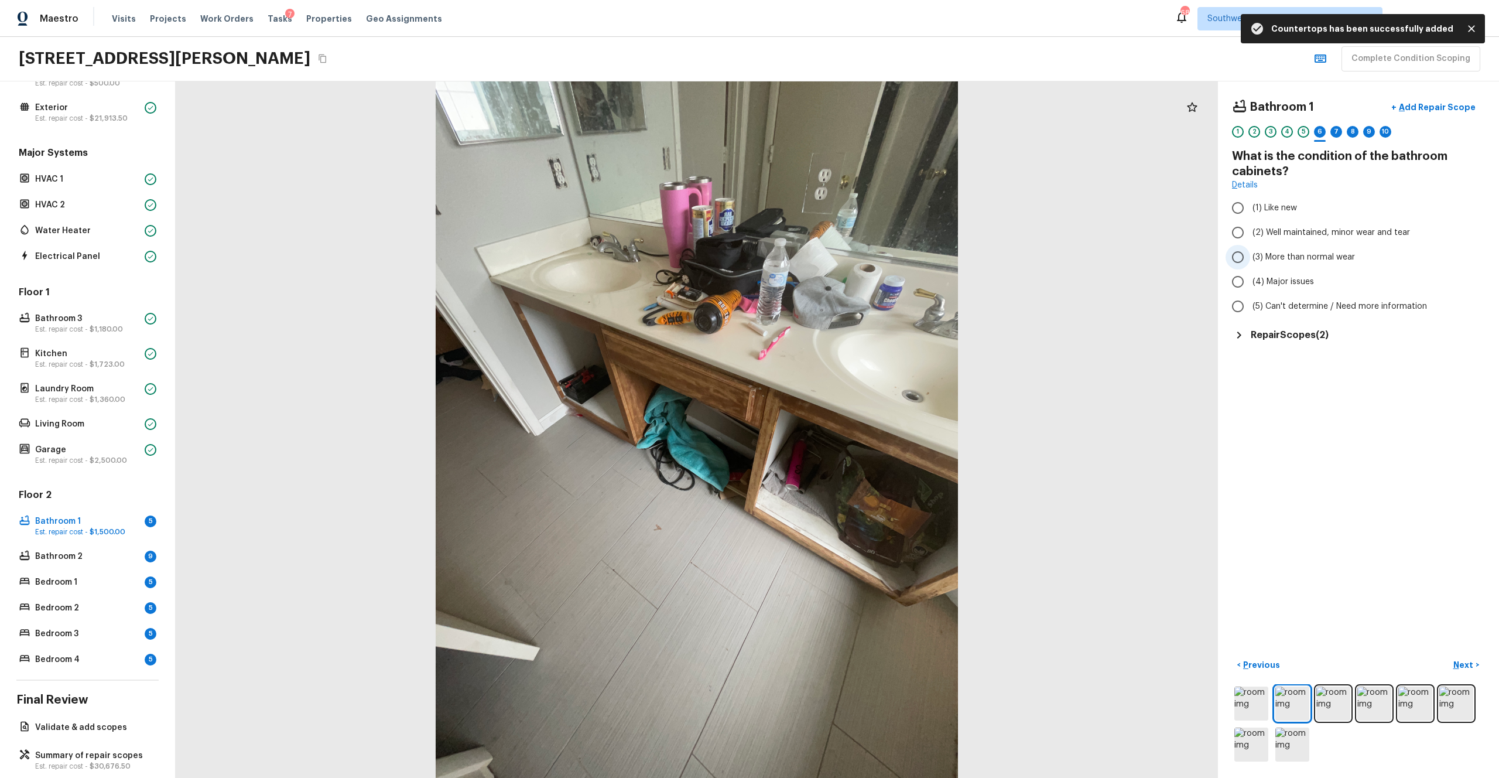
click at [843, 256] on span "(3) More than normal wear" at bounding box center [1304, 257] width 102 height 12
click at [843, 256] on input "(3) More than normal wear" at bounding box center [1238, 257] width 25 height 25
click at [843, 427] on div "< Previous Next >" at bounding box center [1358, 709] width 253 height 108
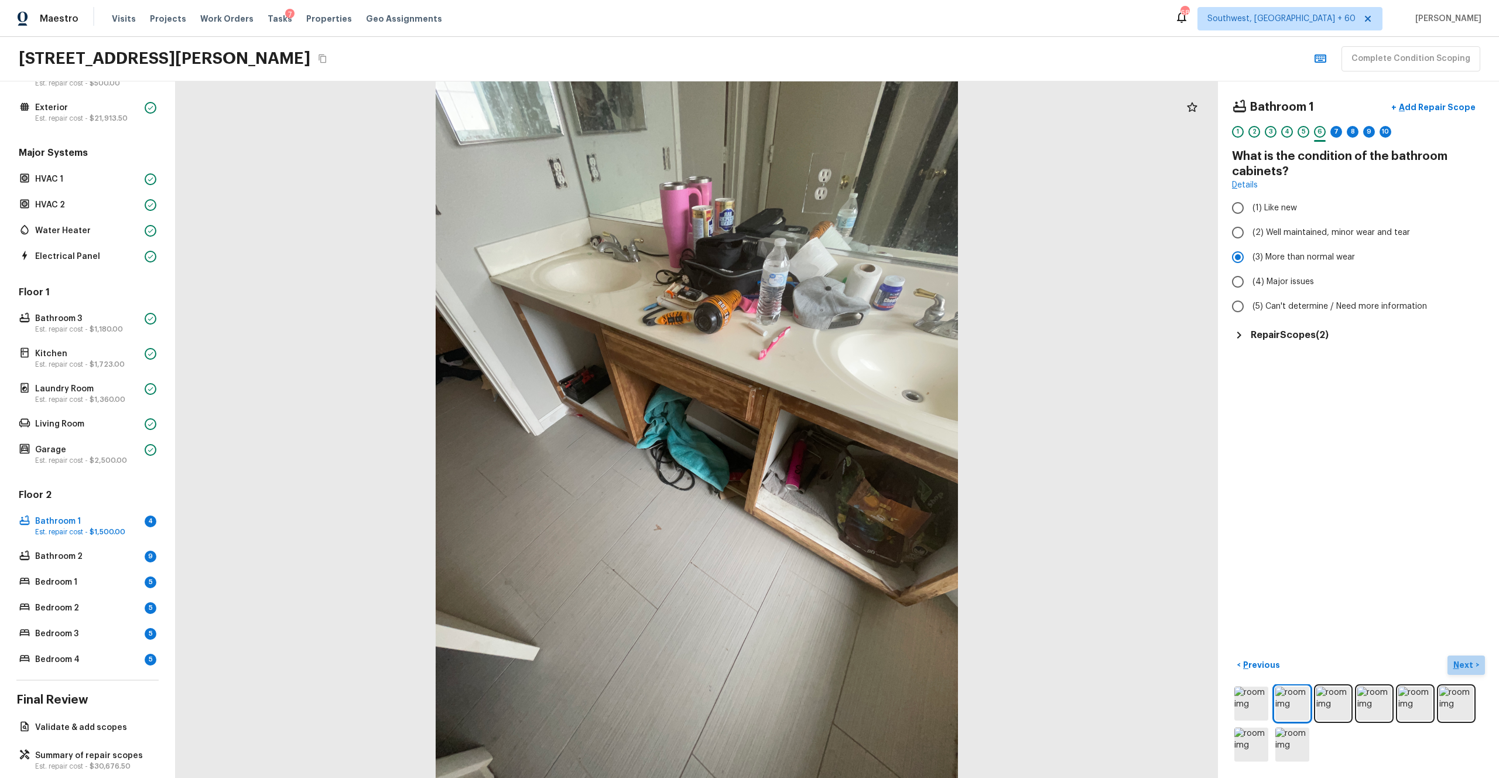
click at [843, 427] on p "Next" at bounding box center [1465, 665] width 22 height 12
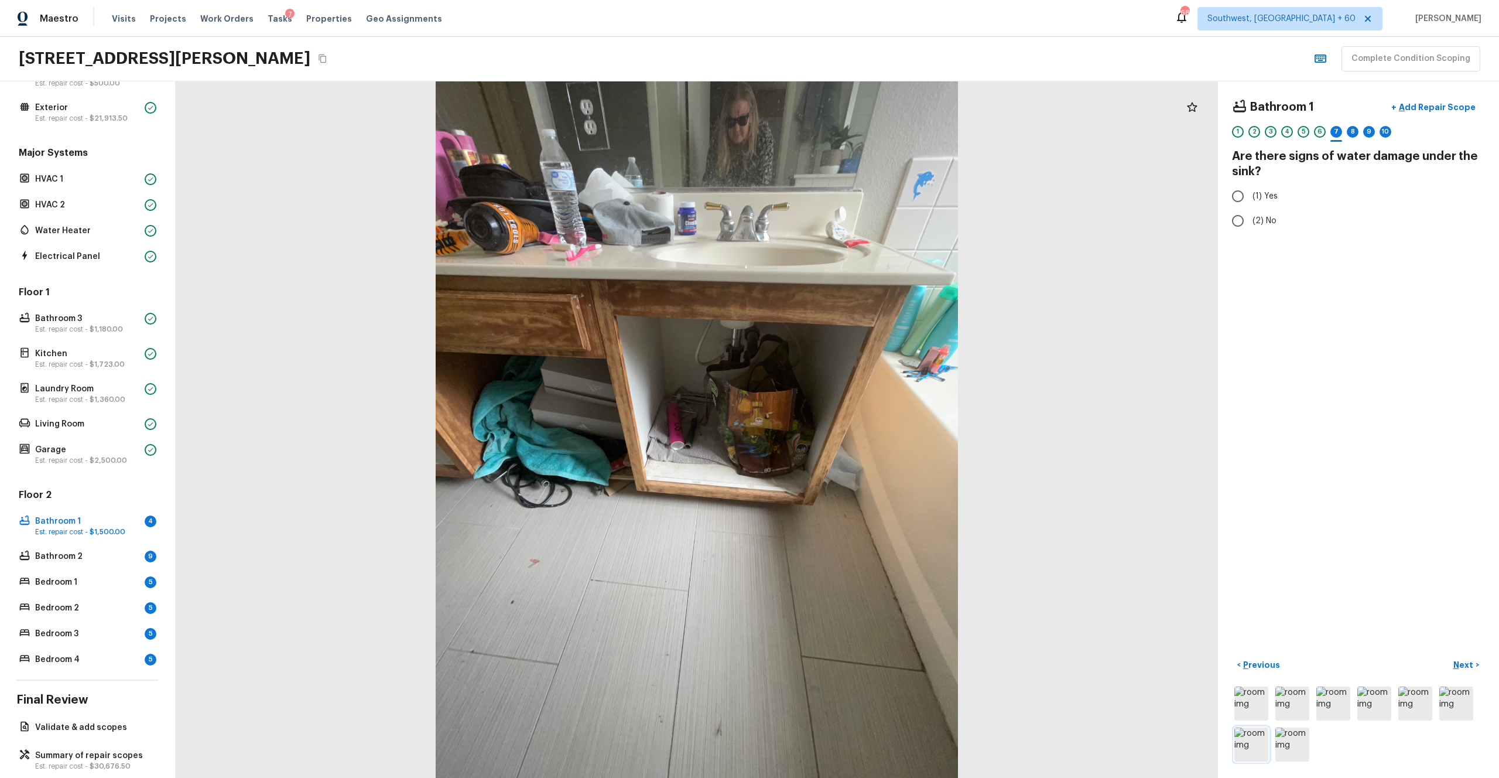
click at [843, 427] on img at bounding box center [1252, 744] width 34 height 34
click at [843, 427] on img at bounding box center [1293, 703] width 34 height 34
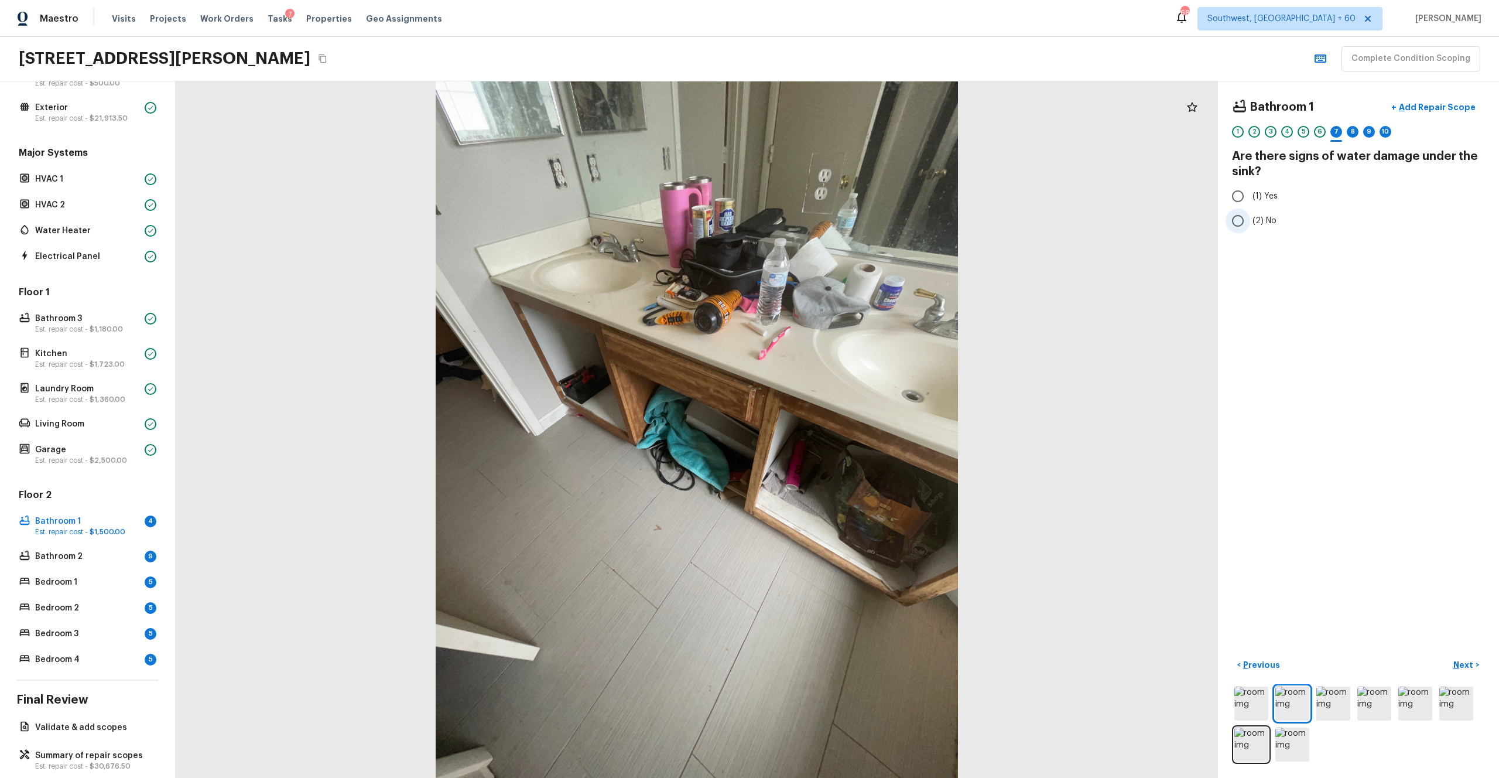
click at [843, 217] on span "(2) No" at bounding box center [1265, 221] width 24 height 12
click at [843, 217] on input "(2) No" at bounding box center [1238, 220] width 25 height 25
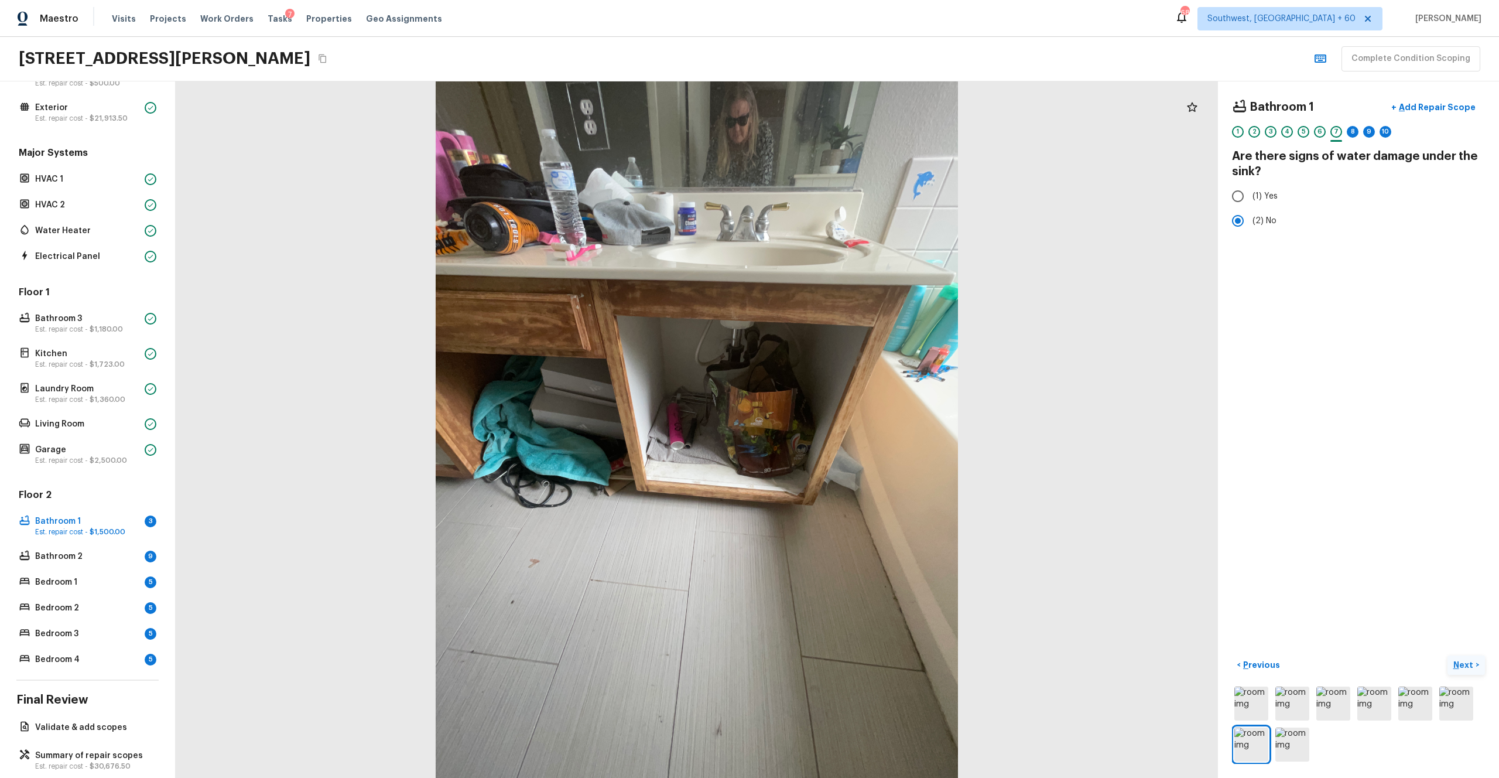
click at [843, 427] on p "Next" at bounding box center [1465, 665] width 22 height 12
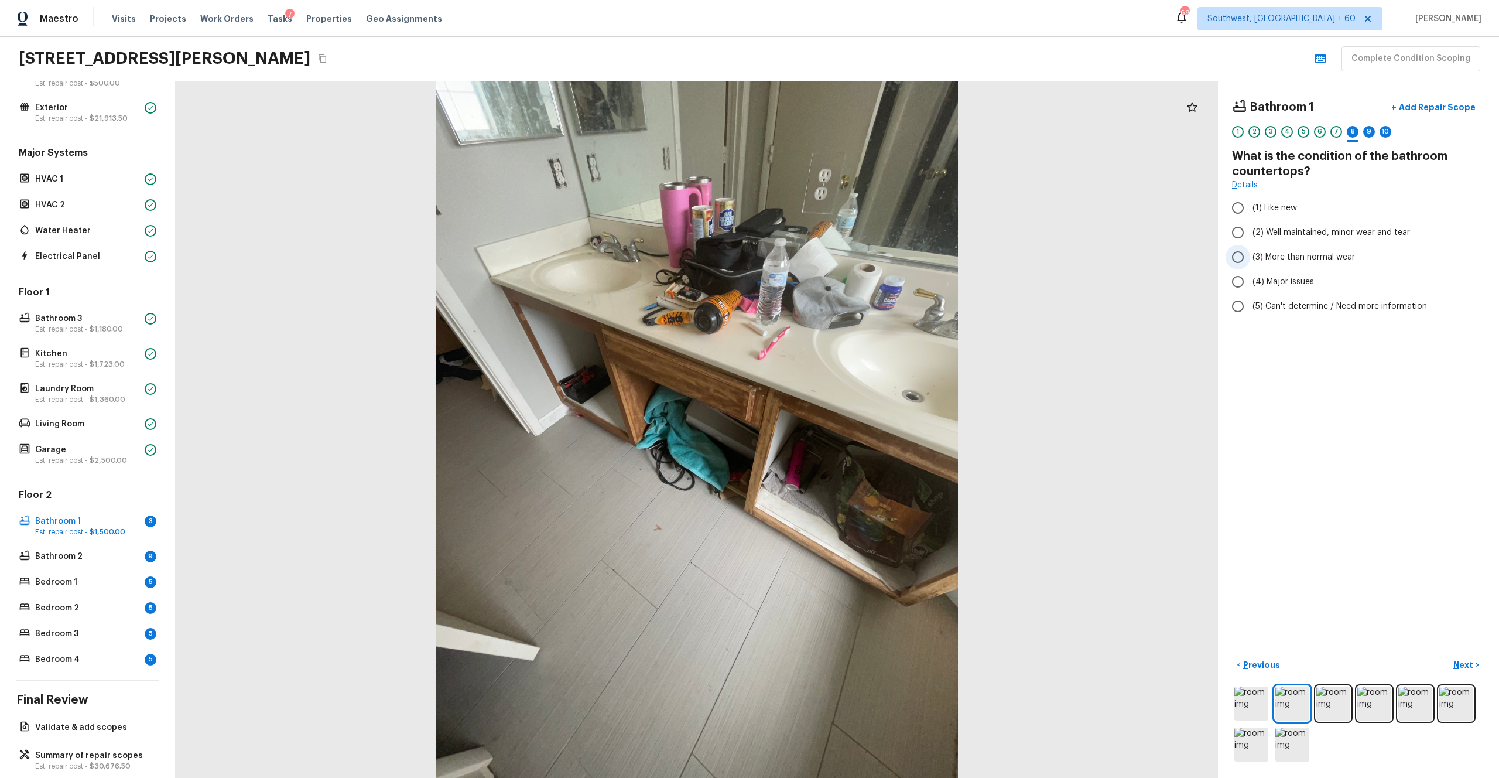
click at [843, 254] on span "(3) More than normal wear" at bounding box center [1304, 257] width 102 height 12
click at [843, 254] on input "(3) More than normal wear" at bounding box center [1238, 257] width 25 height 25
click at [843, 427] on p "Next" at bounding box center [1465, 665] width 22 height 12
click at [843, 427] on img at bounding box center [1416, 703] width 34 height 34
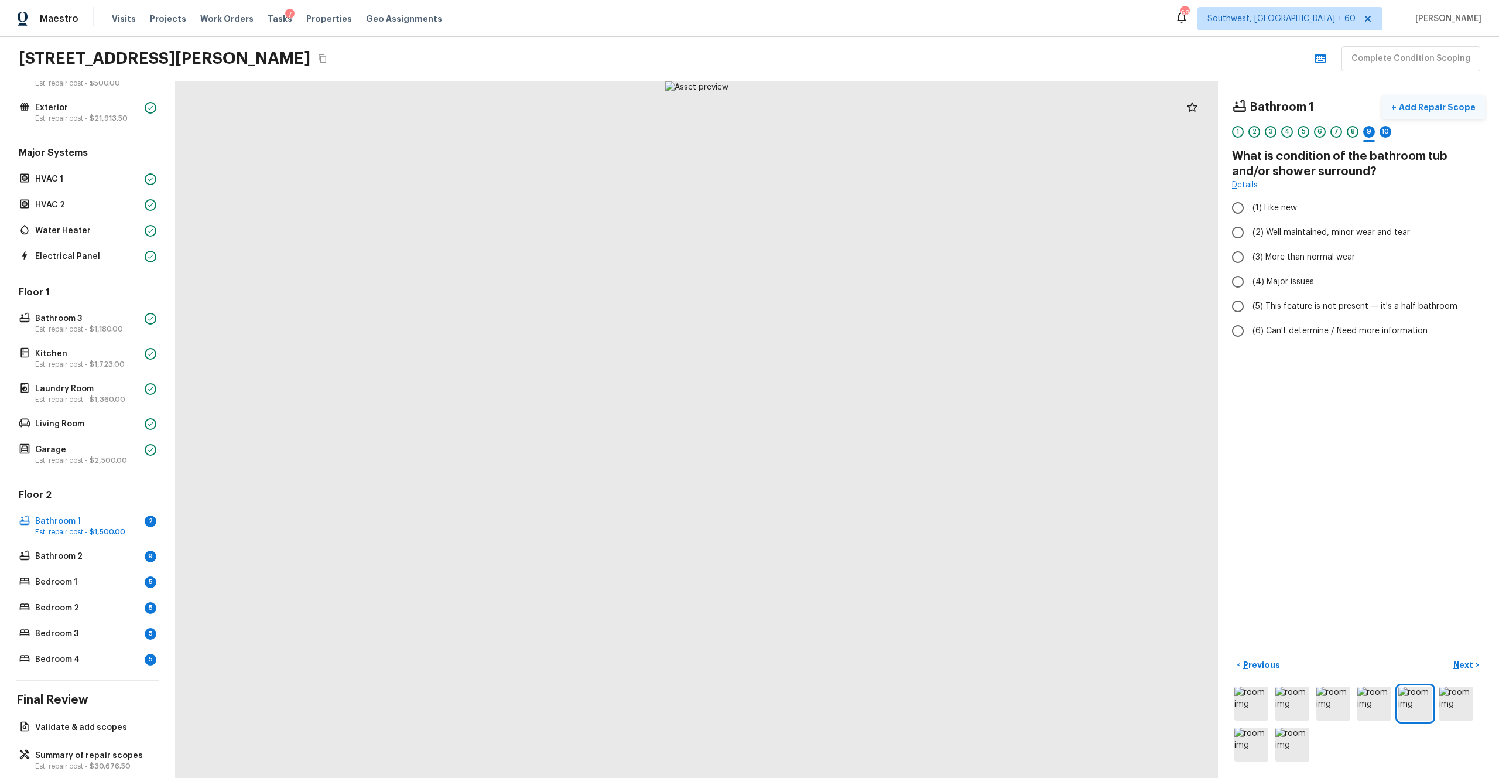
click at [843, 107] on p "Add Repair Scope" at bounding box center [1436, 107] width 79 height 12
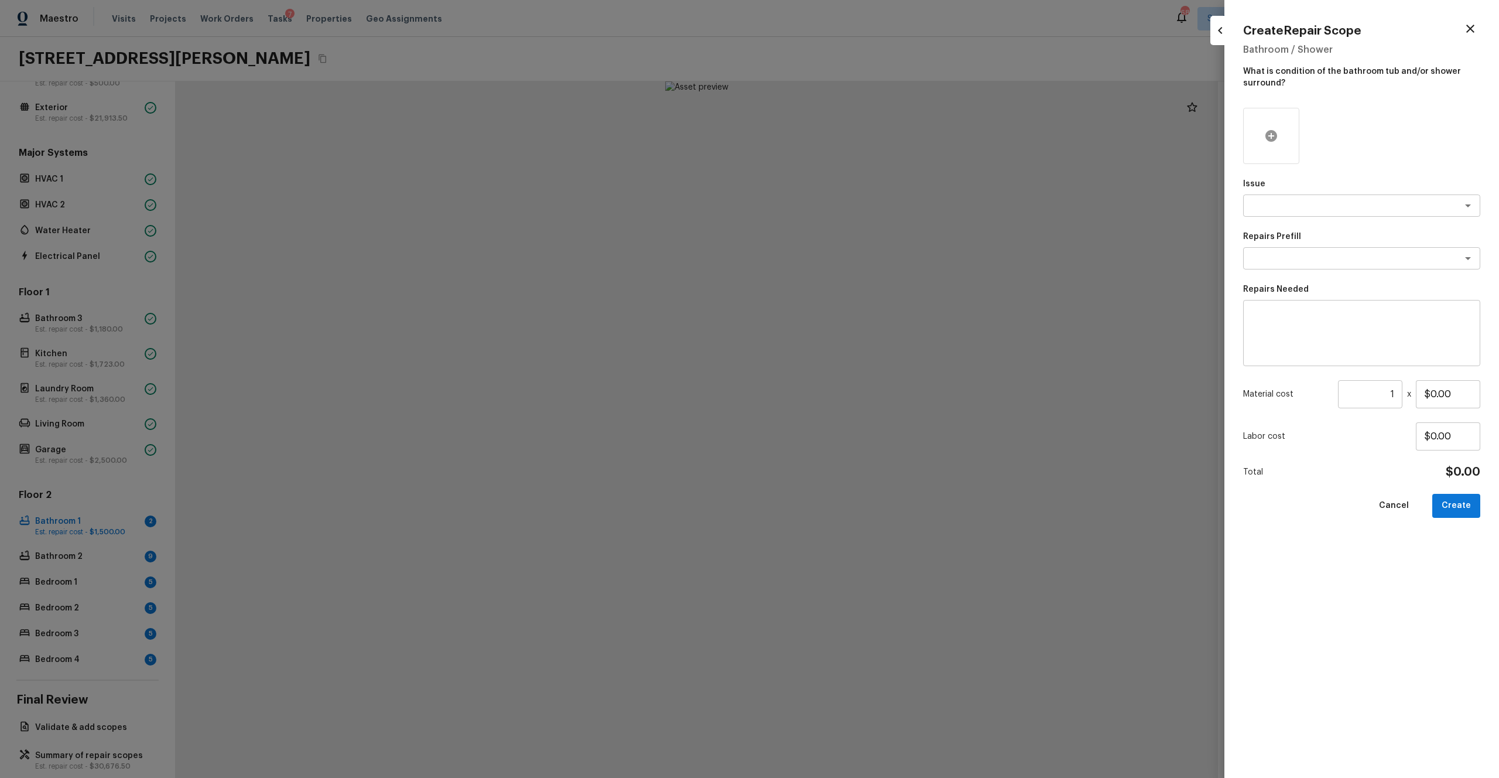
click at [843, 140] on icon at bounding box center [1272, 136] width 12 height 12
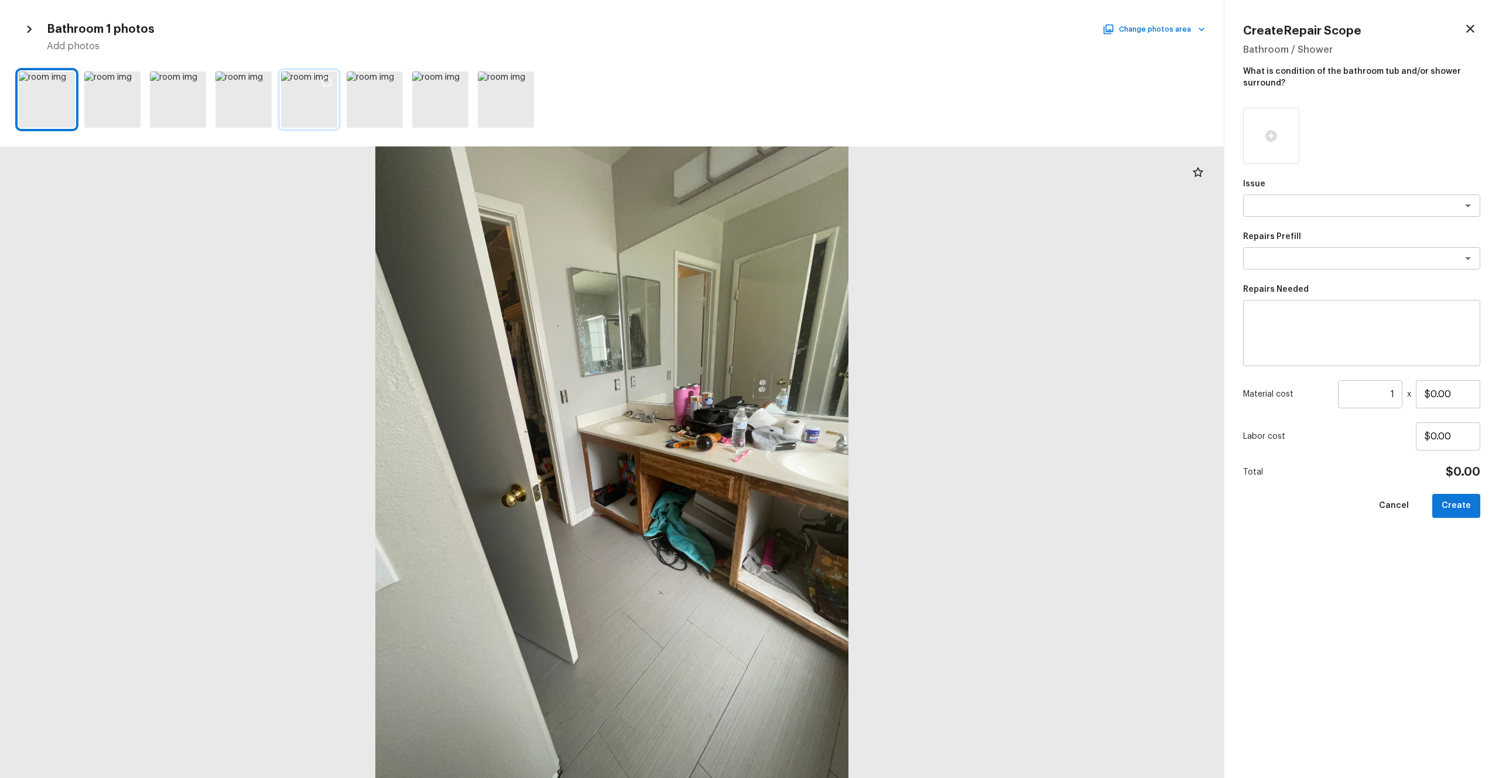
click at [326, 80] on icon at bounding box center [327, 82] width 12 height 12
click at [394, 83] on icon at bounding box center [393, 82] width 12 height 12
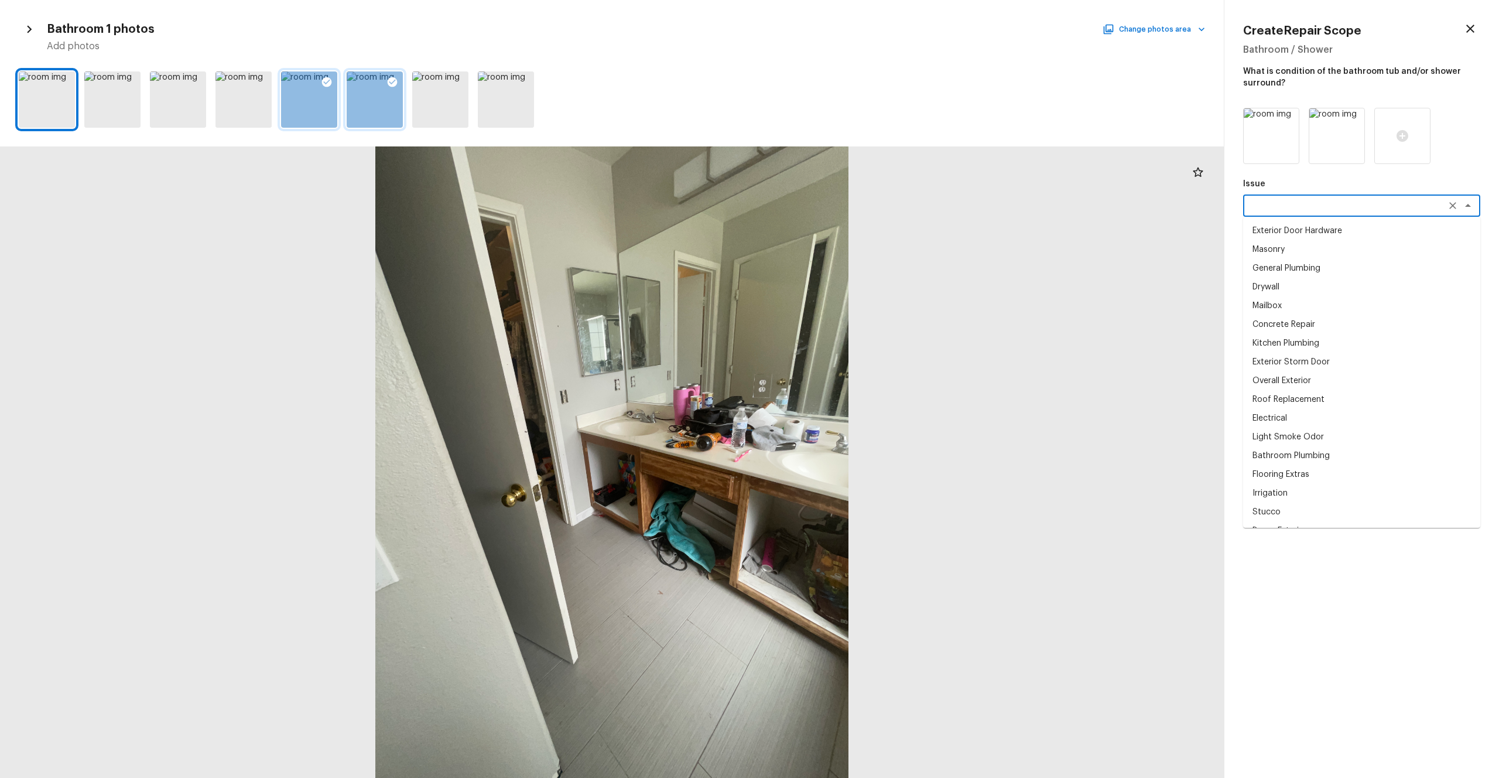
click at [843, 207] on textarea at bounding box center [1346, 206] width 194 height 12
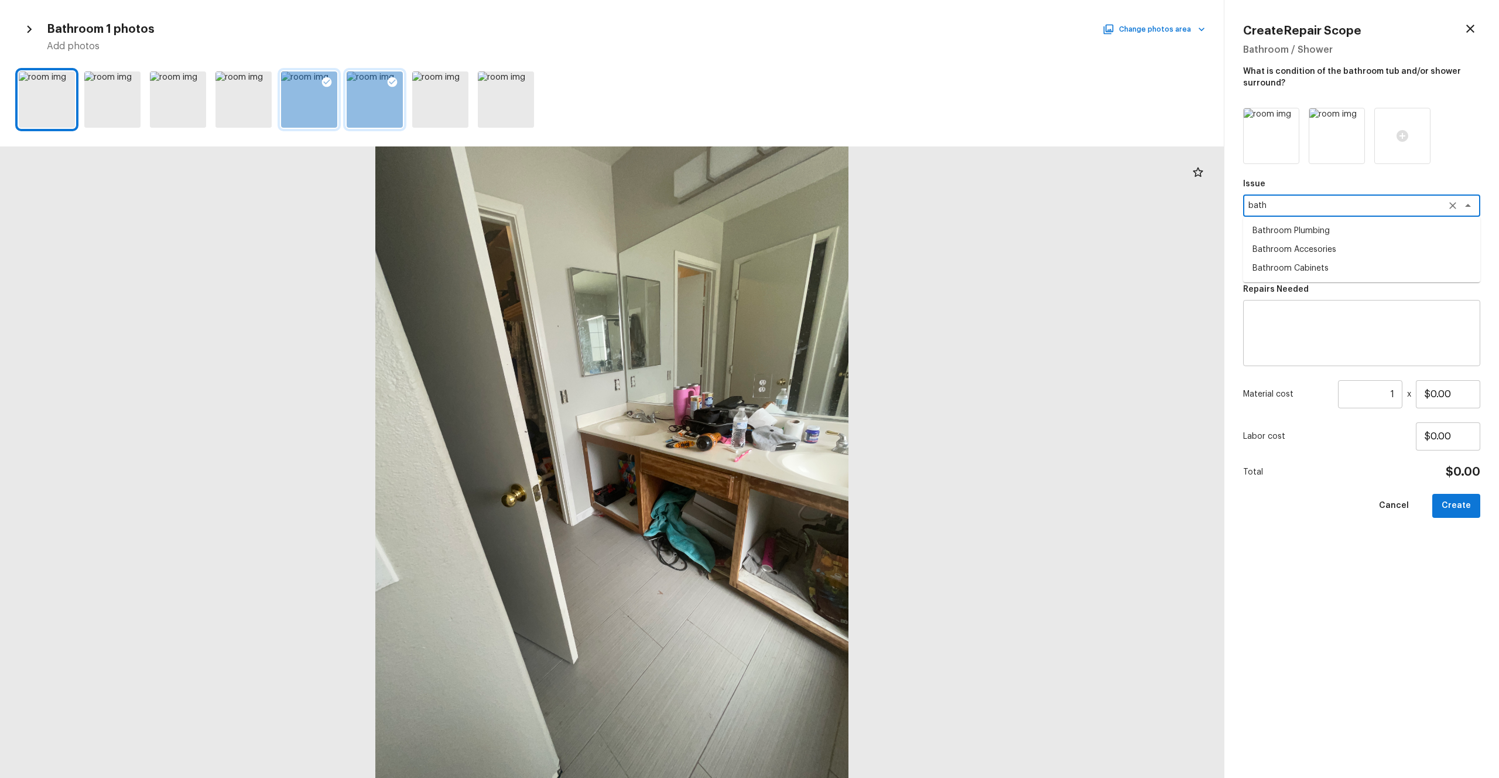
click at [843, 226] on li "Bathroom Plumbing" at bounding box center [1361, 230] width 237 height 19
click at [843, 251] on div "x ​" at bounding box center [1361, 258] width 237 height 22
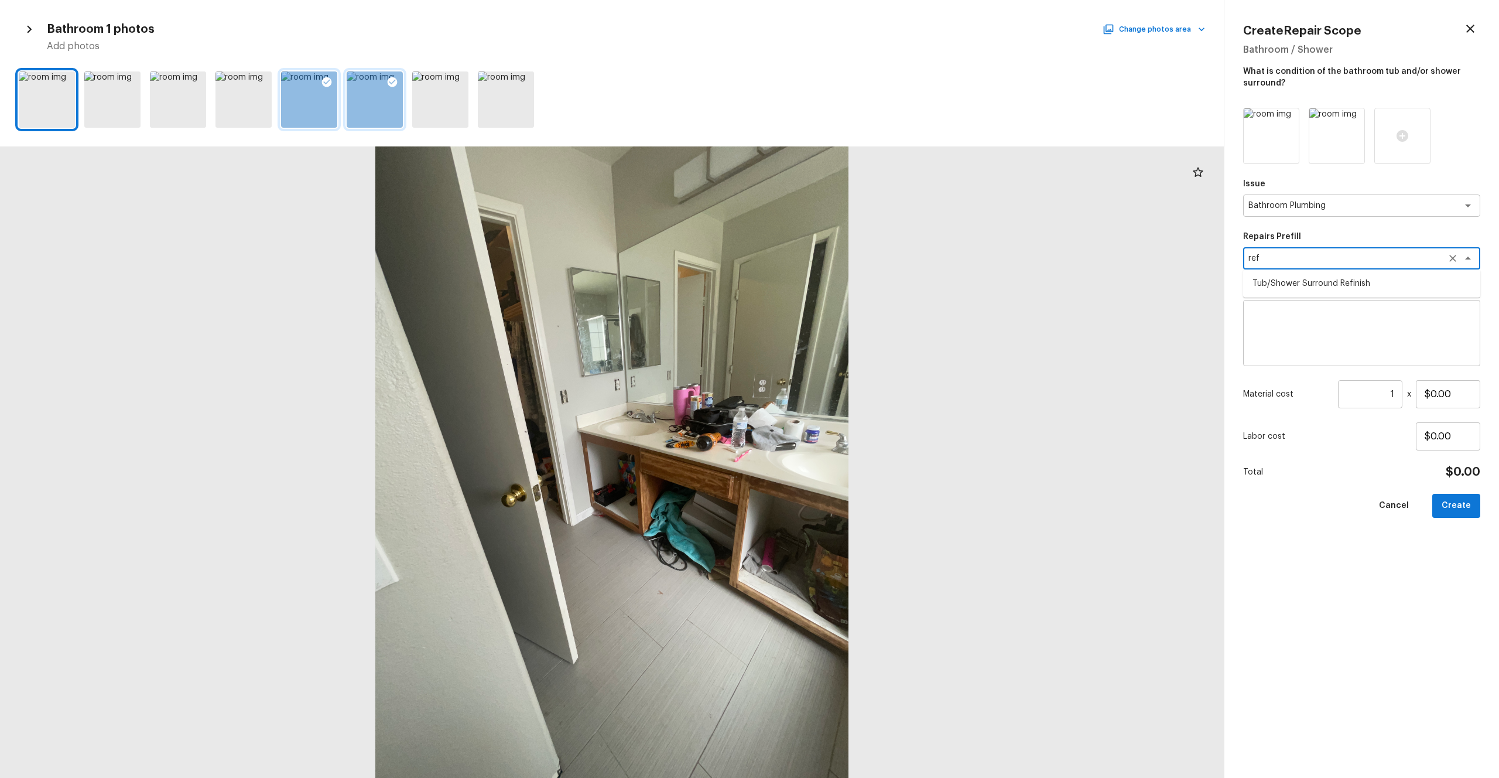
click at [843, 283] on li "Tub/Shower Surround Refinish" at bounding box center [1361, 283] width 237 height 19
click at [843, 392] on input "1" at bounding box center [1370, 394] width 64 height 28
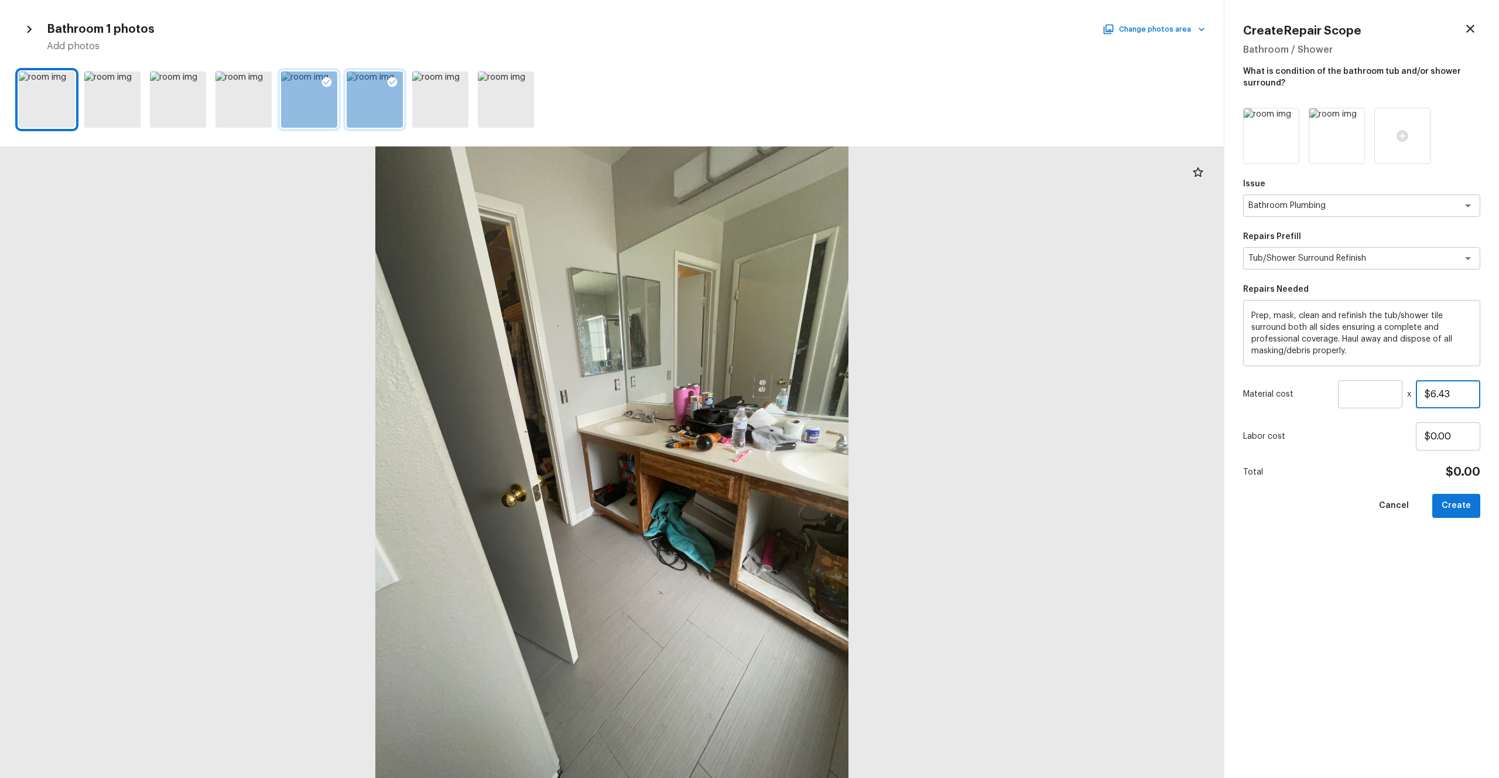
drag, startPoint x: 1464, startPoint y: 395, endPoint x: 1400, endPoint y: 395, distance: 63.8
click at [843, 395] on div "Material cost ​ x $6.43" at bounding box center [1361, 394] width 237 height 28
click at [843, 391] on input "number" at bounding box center [1370, 394] width 64 height 28
click at [843, 427] on div "Issue Bathroom Plumbing x ​ Repairs Prefill Tub/Shower Surround Refinish x ​ Re…" at bounding box center [1361, 433] width 237 height 651
click at [843, 427] on button "Create" at bounding box center [1457, 506] width 48 height 24
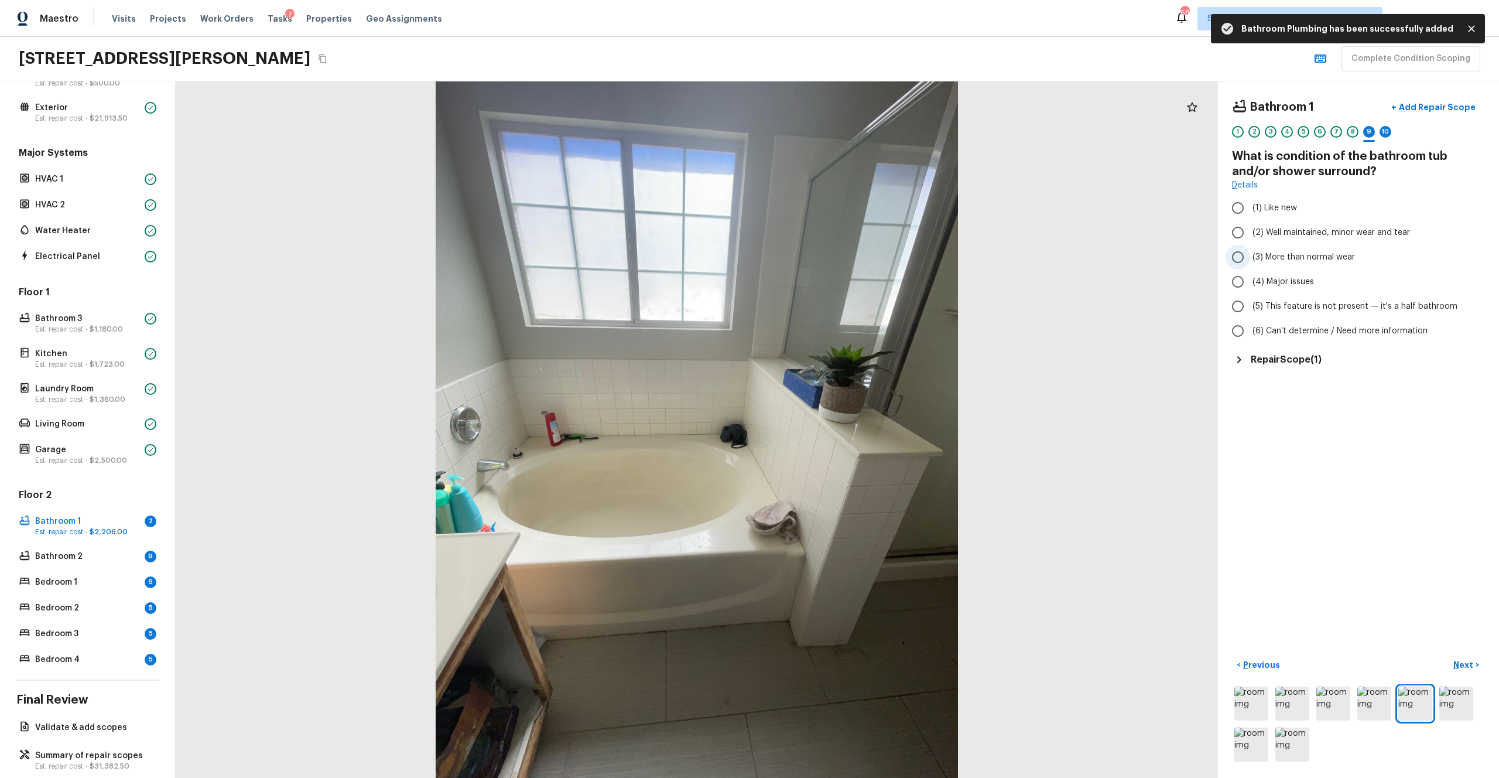
click at [843, 262] on span "(3) More than normal wear" at bounding box center [1304, 257] width 102 height 12
click at [843, 262] on input "(3) More than normal wear" at bounding box center [1238, 257] width 25 height 25
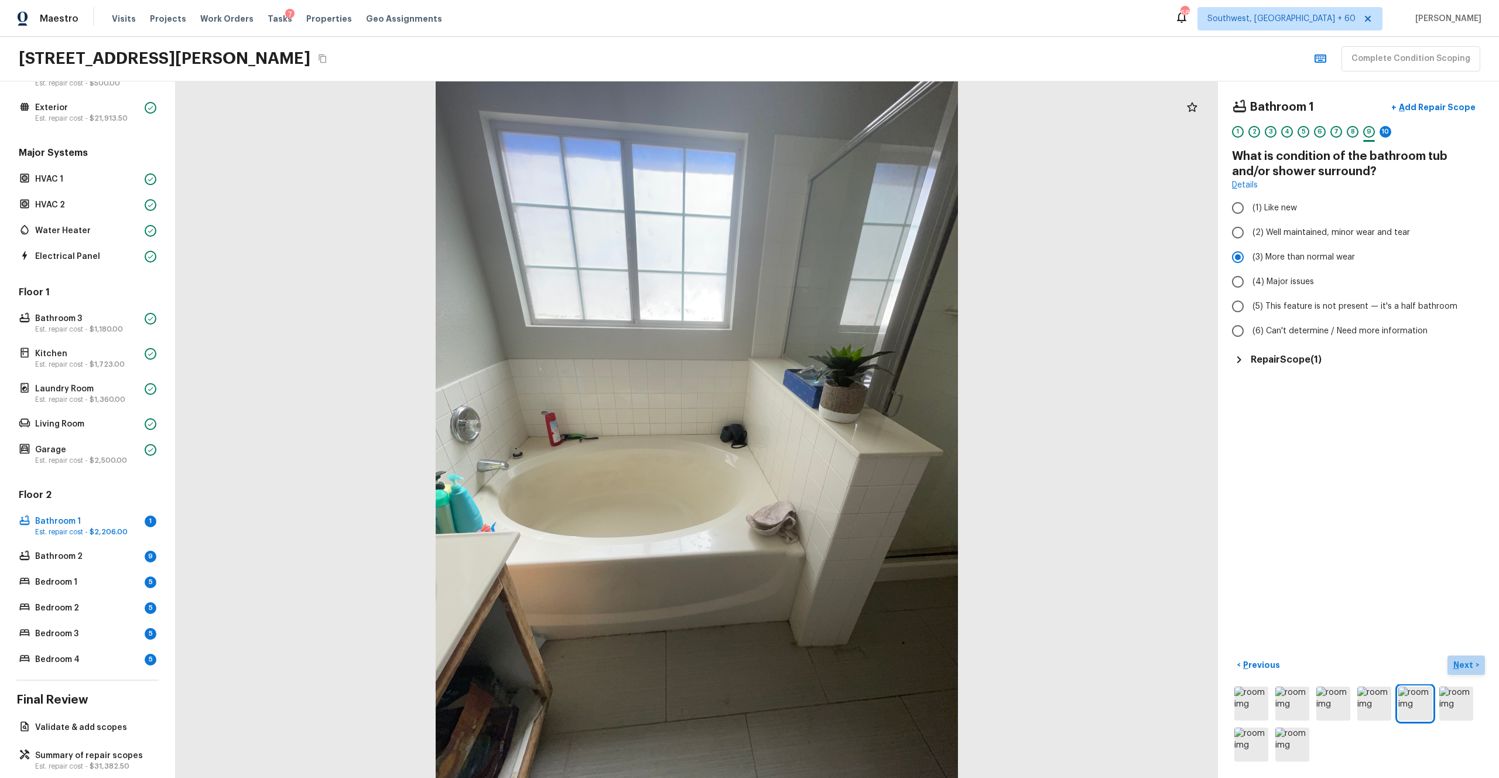
click at [843, 427] on p "Next" at bounding box center [1465, 665] width 22 height 12
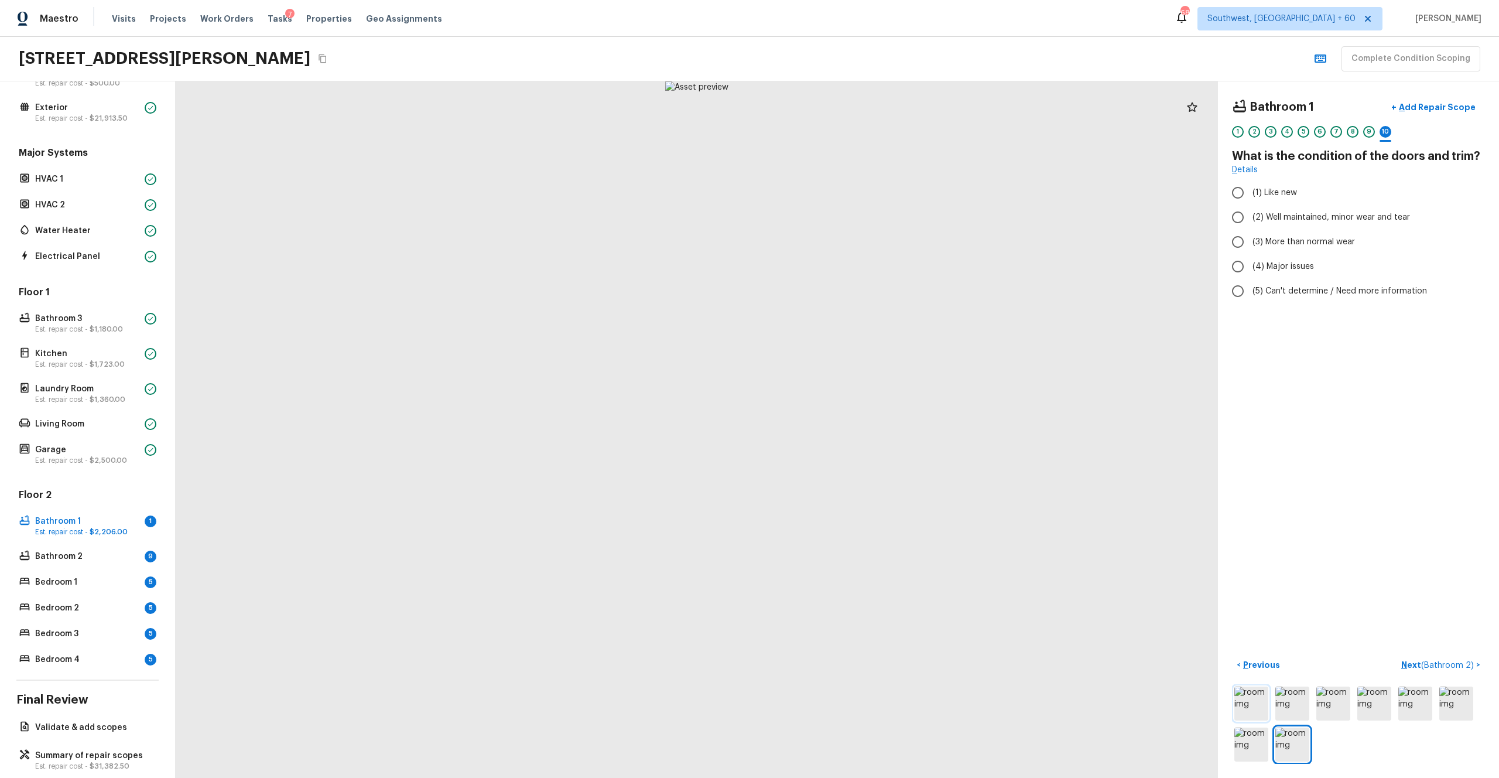
click at [843, 427] on img at bounding box center [1252, 703] width 34 height 34
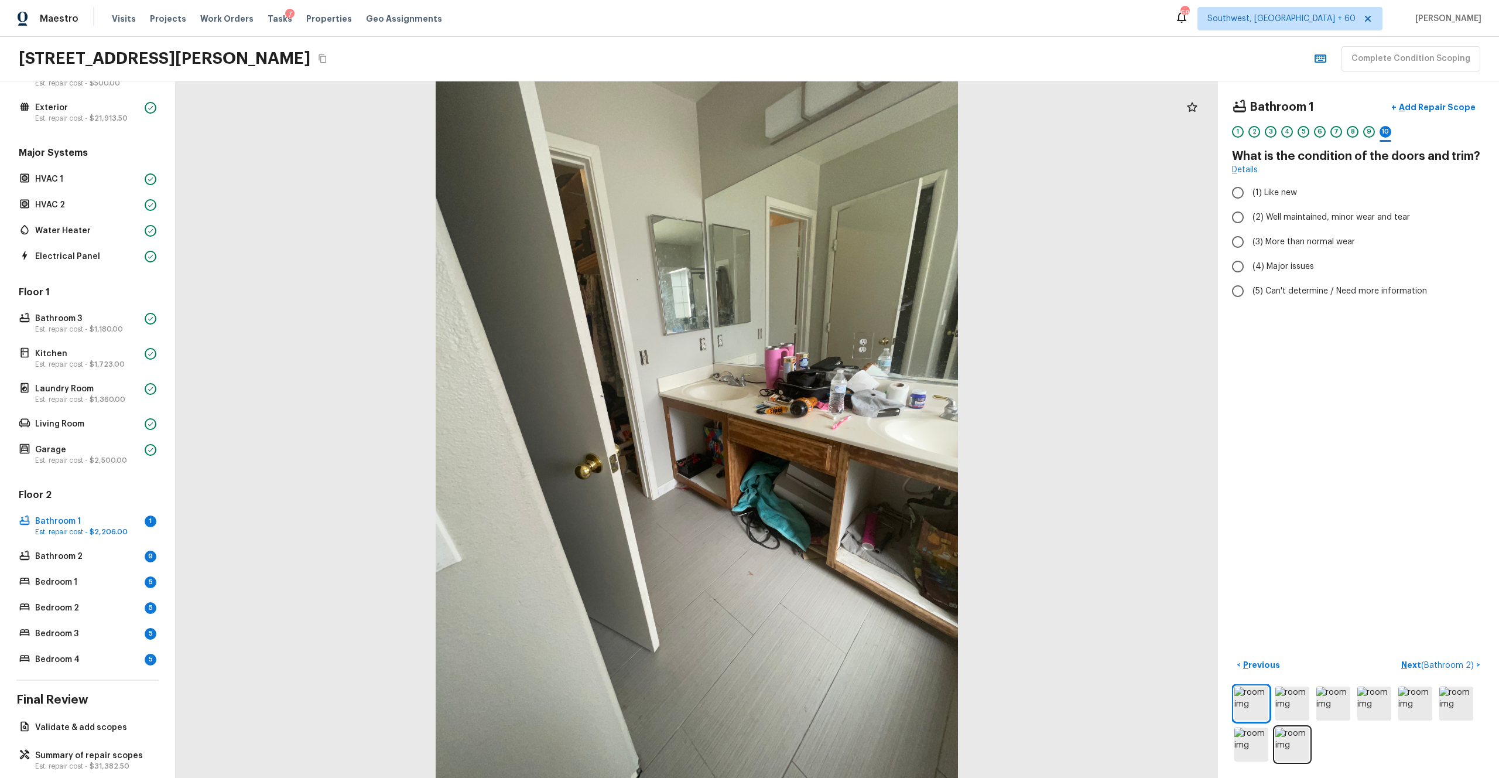
click at [843, 427] on div at bounding box center [1358, 724] width 253 height 80
click at [843, 223] on label "(2) Well maintained, minor wear and tear" at bounding box center [1351, 217] width 250 height 25
click at [843, 223] on input "(2) Well maintained, minor wear and tear" at bounding box center [1238, 217] width 25 height 25
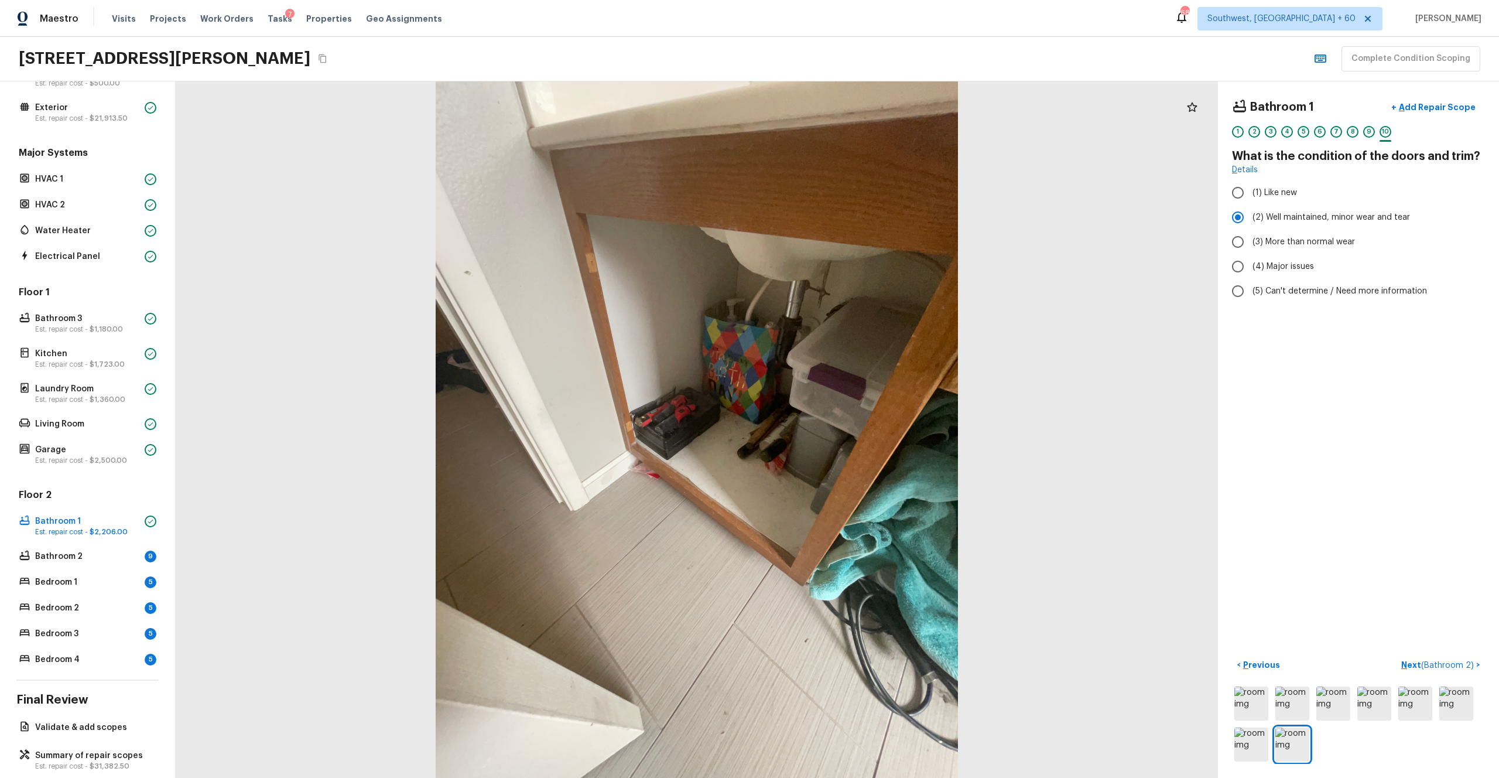
click at [843, 427] on div "< Previous Next ( Bathroom 2 ) >" at bounding box center [1358, 709] width 253 height 108
click at [843, 427] on p "Next ( Bathroom 2 )" at bounding box center [1439, 665] width 75 height 12
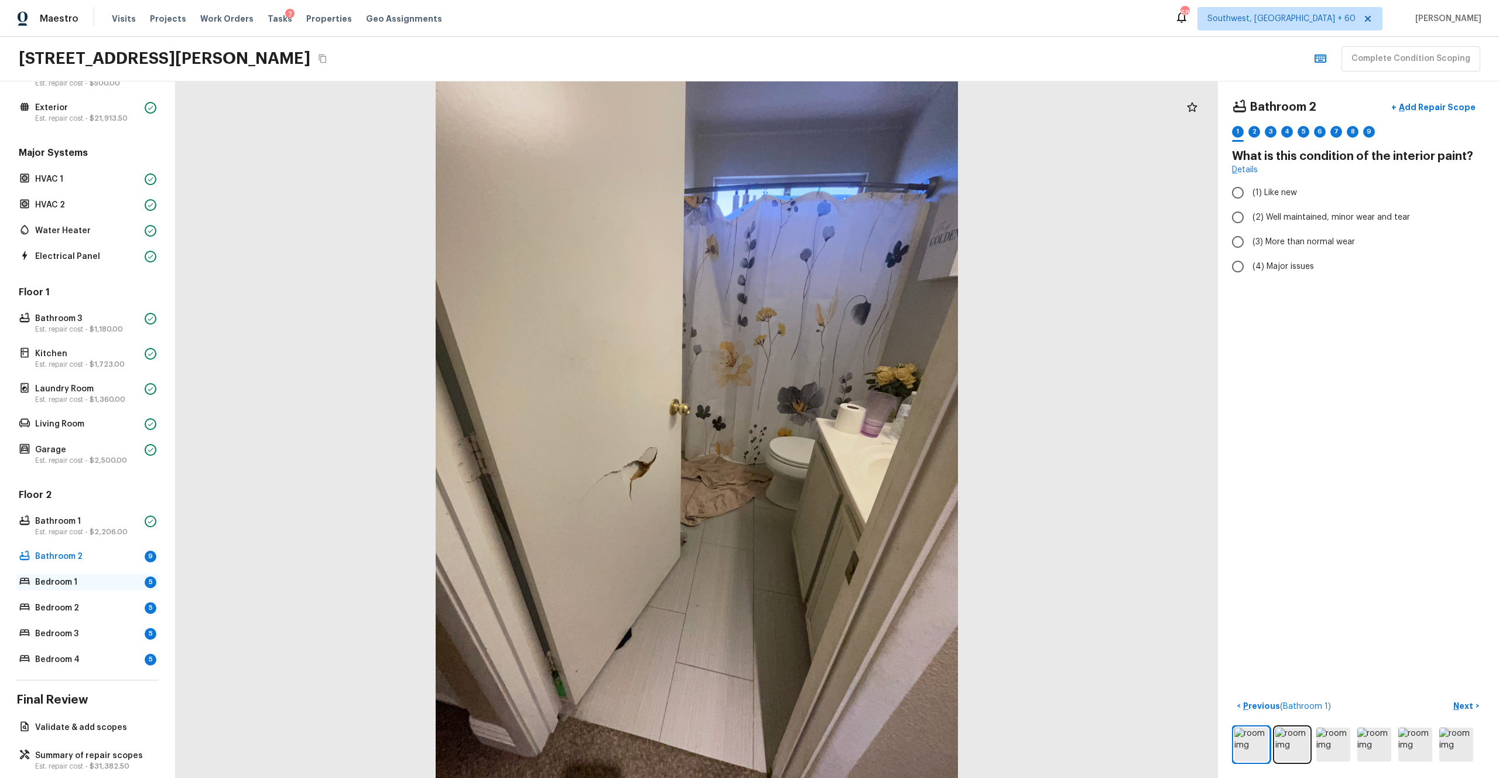
scroll to position [84, 0]
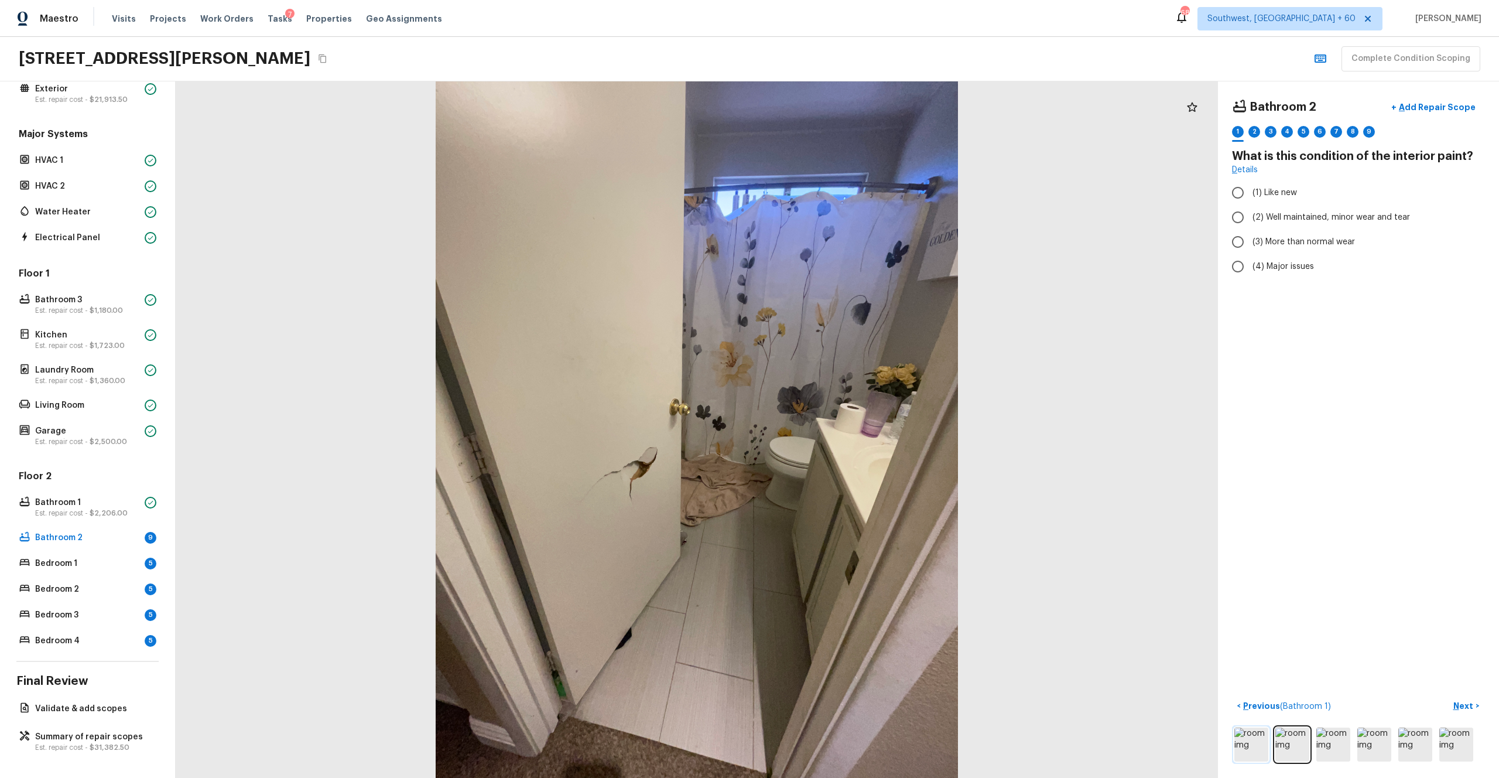
click at [843, 427] on img at bounding box center [1252, 744] width 34 height 34
click at [843, 220] on span "(2) Well maintained, minor wear and tear" at bounding box center [1332, 217] width 158 height 12
click at [843, 220] on input "(2) Well maintained, minor wear and tear" at bounding box center [1238, 217] width 25 height 25
click at [843, 427] on p "Next" at bounding box center [1465, 706] width 22 height 12
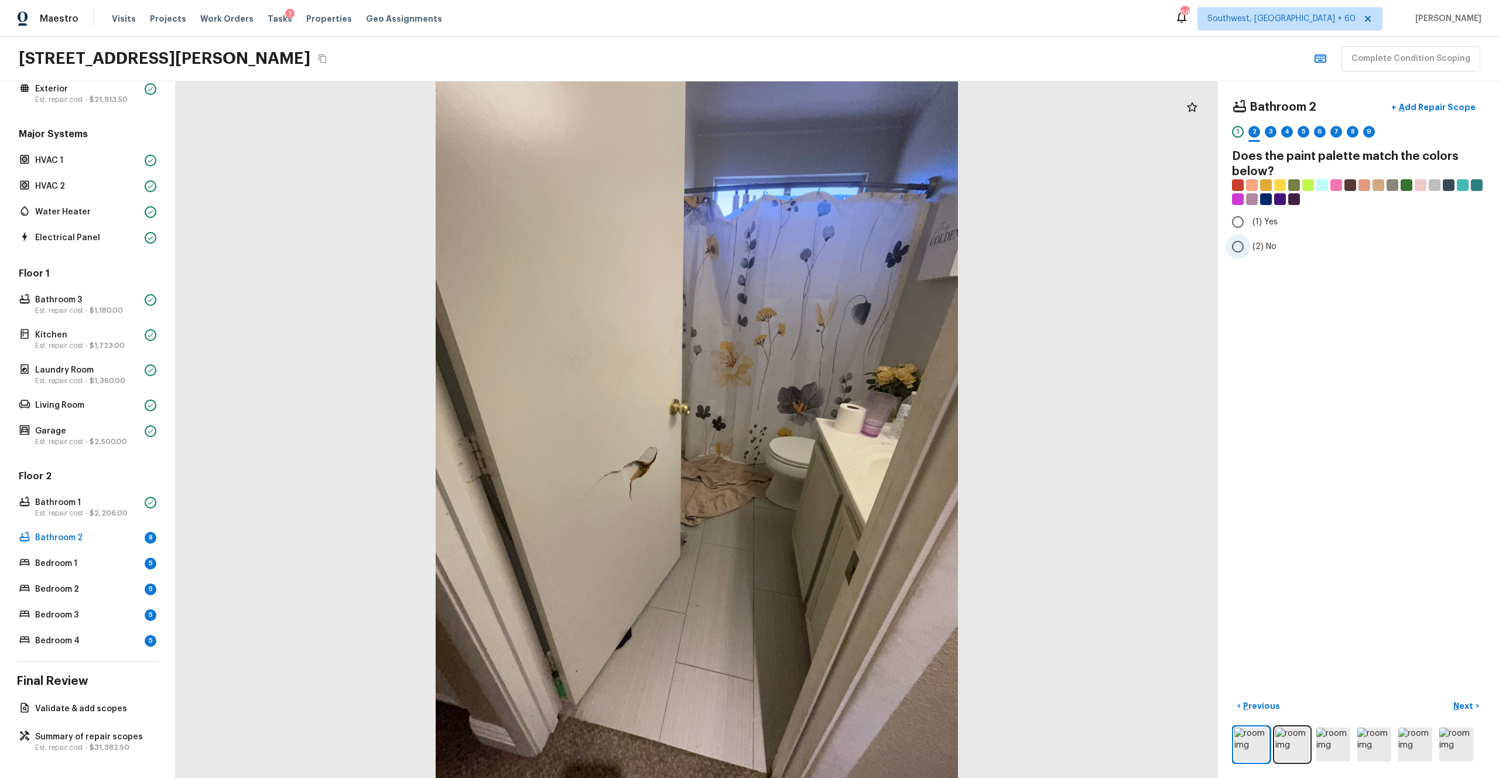
click at [843, 247] on span "(2) No" at bounding box center [1265, 247] width 24 height 12
click at [843, 247] on input "(2) No" at bounding box center [1238, 246] width 25 height 25
click at [843, 427] on p "Next" at bounding box center [1465, 706] width 22 height 12
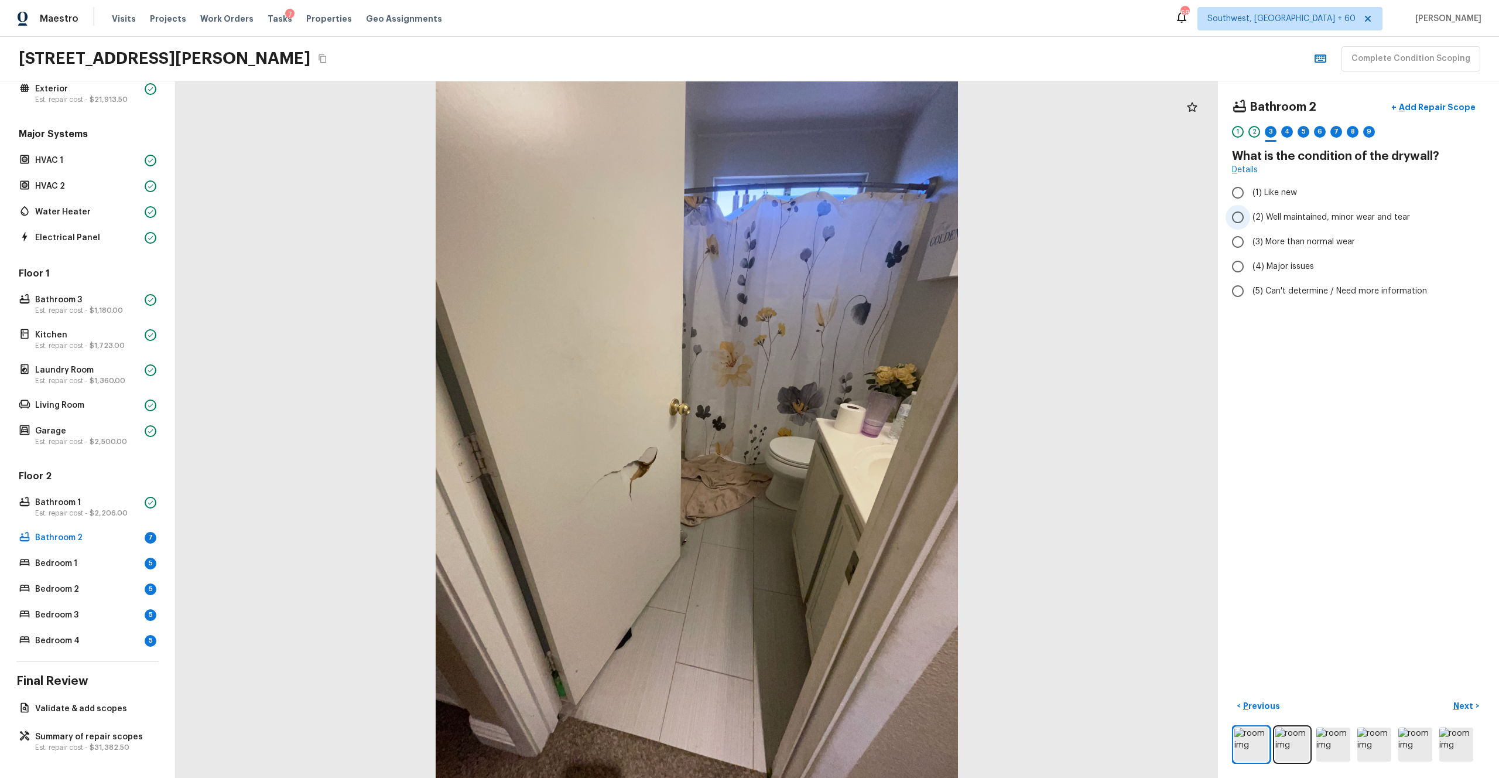
click at [843, 216] on span "(2) Well maintained, minor wear and tear" at bounding box center [1332, 217] width 158 height 12
click at [843, 216] on input "(2) Well maintained, minor wear and tear" at bounding box center [1238, 217] width 25 height 25
click at [843, 427] on p "Next" at bounding box center [1465, 706] width 22 height 12
click at [843, 247] on span "(3) Tile" at bounding box center [1266, 251] width 26 height 12
click at [843, 247] on input "(3) Tile" at bounding box center [1238, 251] width 25 height 25
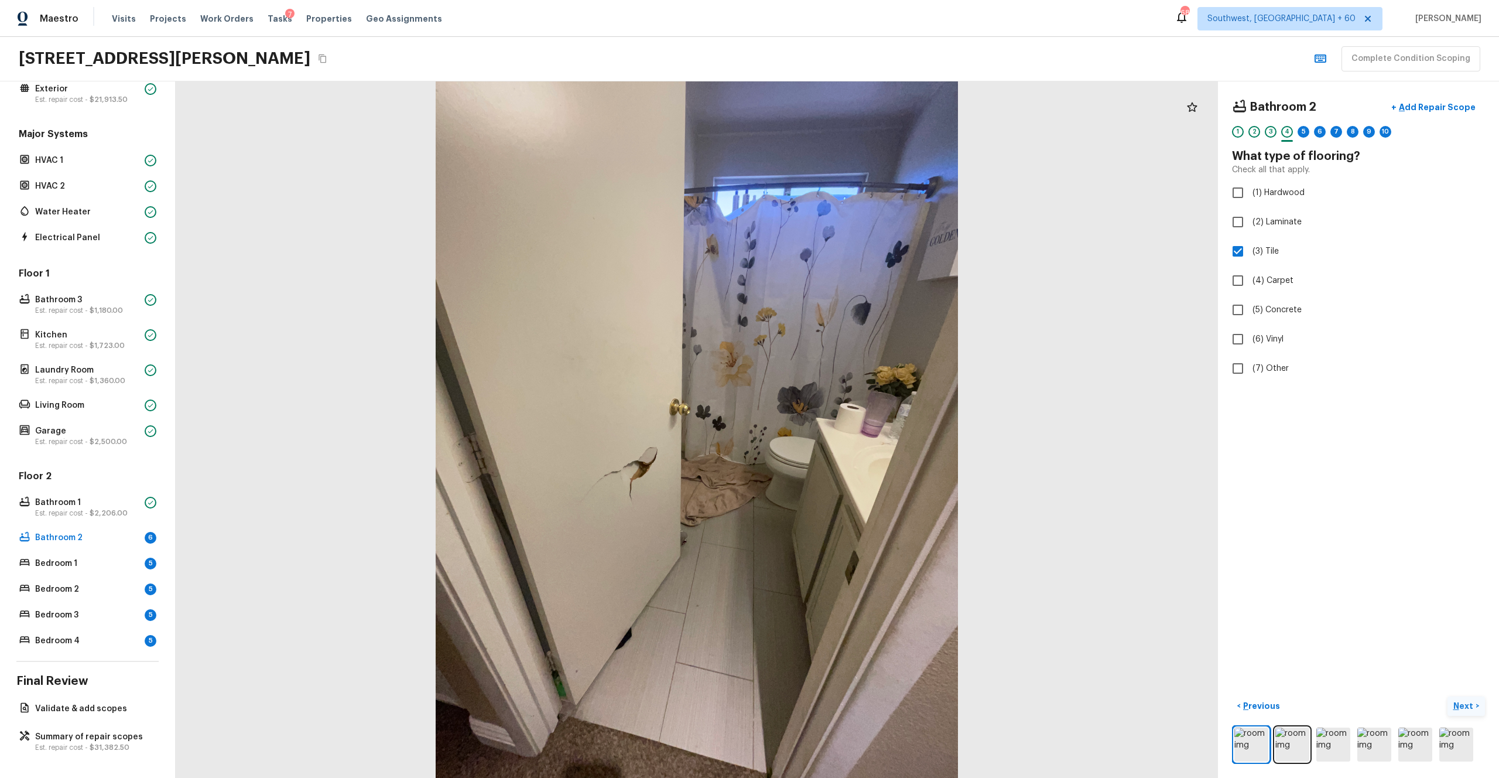
click at [843, 427] on p "Next" at bounding box center [1465, 706] width 22 height 12
click at [843, 243] on span "(3) More than normal wear" at bounding box center [1304, 242] width 102 height 12
click at [843, 243] on input "(3) More than normal wear" at bounding box center [1238, 242] width 25 height 25
click at [843, 427] on p "Next" at bounding box center [1465, 706] width 22 height 12
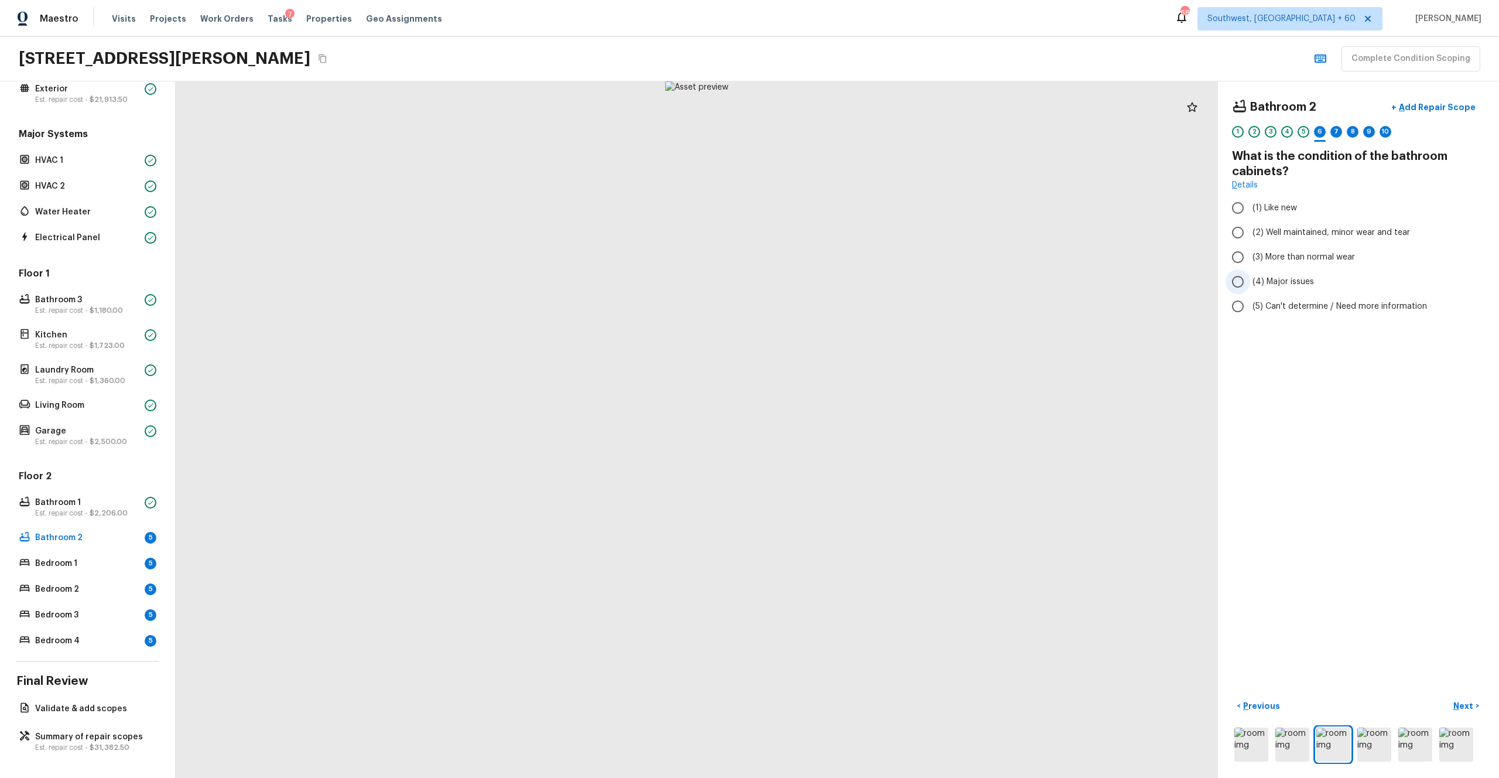
click at [843, 279] on span "(4) Major issues" at bounding box center [1283, 282] width 61 height 12
click at [843, 279] on input "(4) Major issues" at bounding box center [1238, 281] width 25 height 25
click at [843, 261] on span "(3) More than normal wear" at bounding box center [1304, 257] width 102 height 12
click at [843, 261] on input "(3) More than normal wear" at bounding box center [1238, 257] width 25 height 25
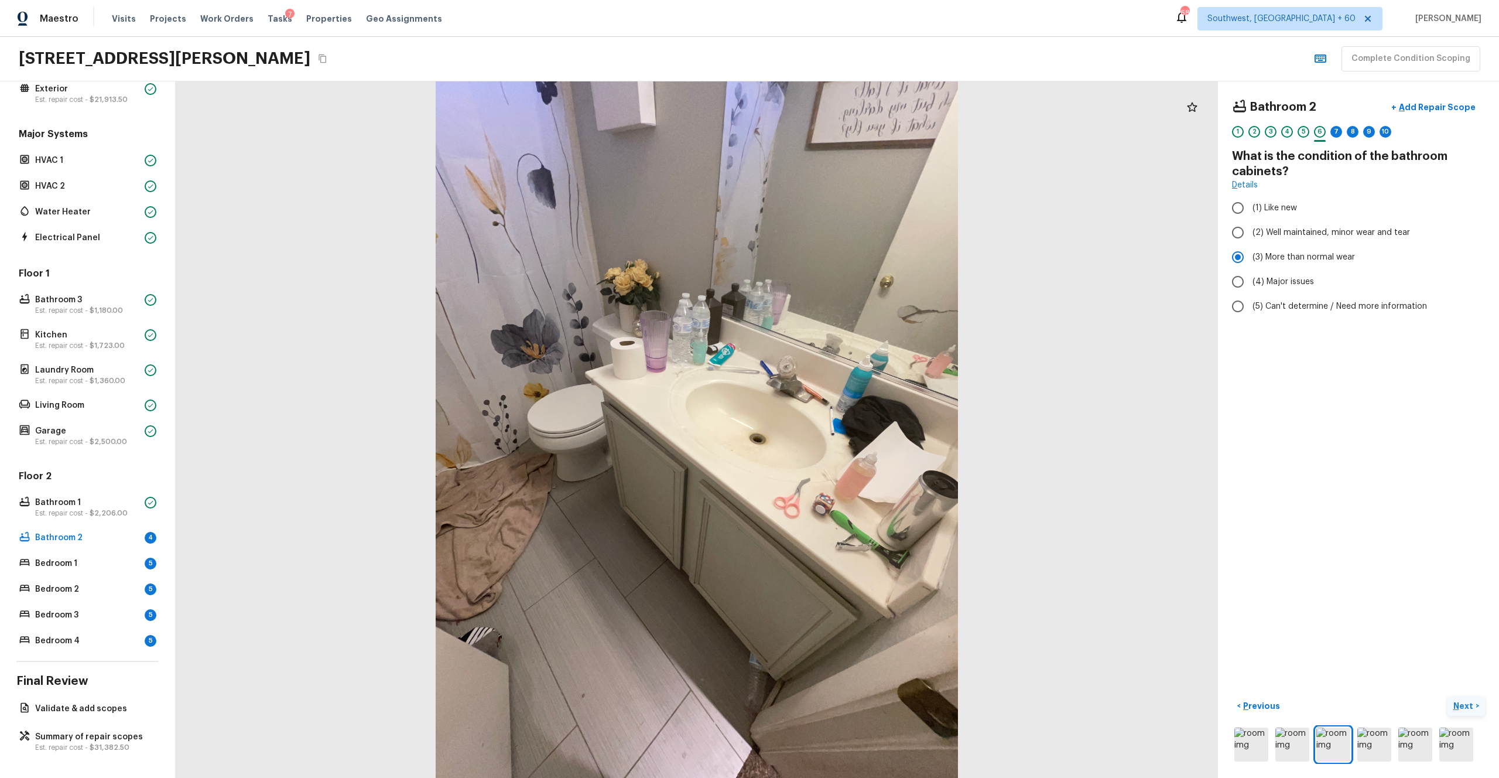
click at [843, 427] on p "Next" at bounding box center [1465, 706] width 22 height 12
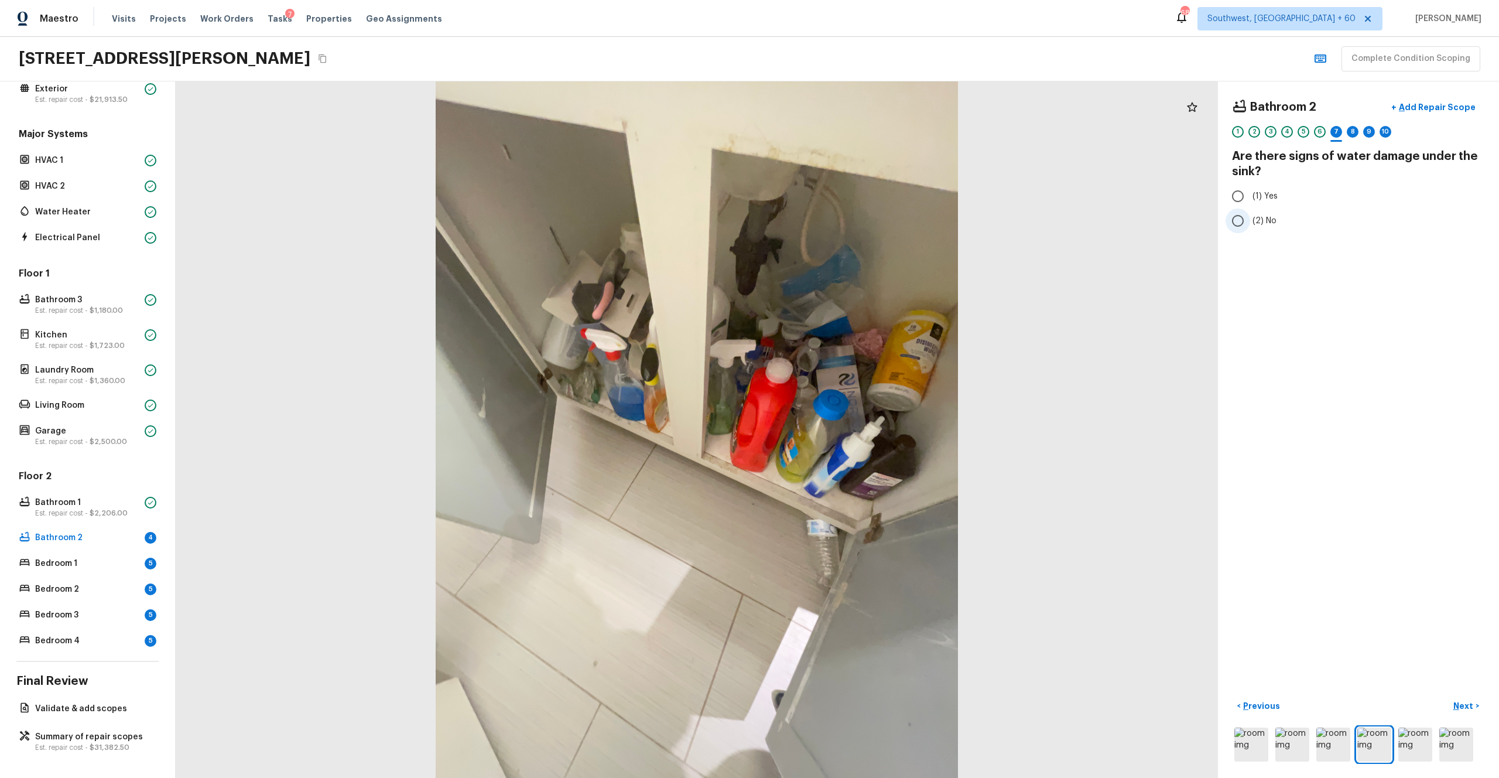
click at [843, 224] on label "(2) No" at bounding box center [1351, 220] width 250 height 25
click at [843, 224] on input "(2) No" at bounding box center [1238, 220] width 25 height 25
click at [843, 427] on p "Next" at bounding box center [1465, 706] width 22 height 12
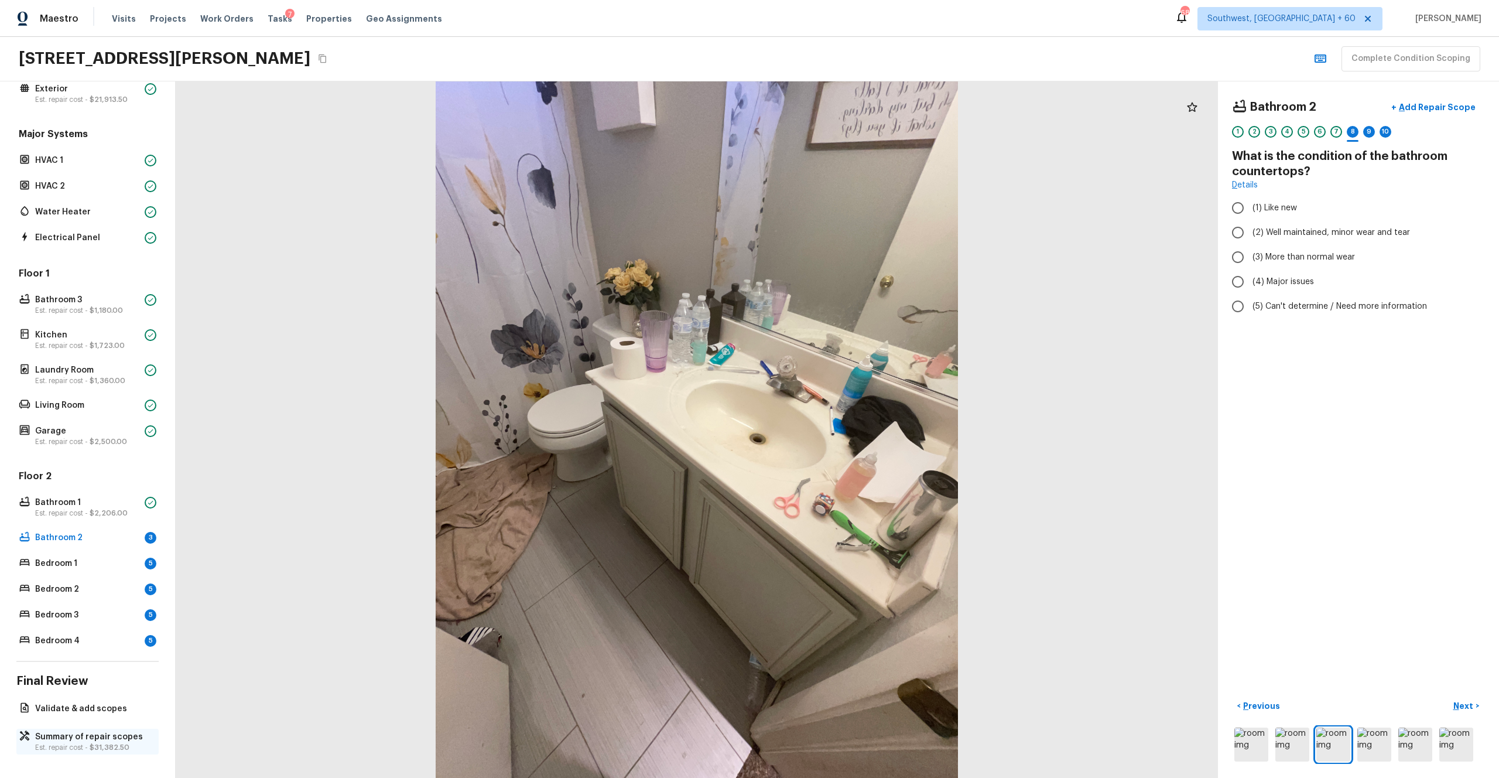
click at [123, 427] on p "Summary of repair scopes" at bounding box center [93, 737] width 117 height 12
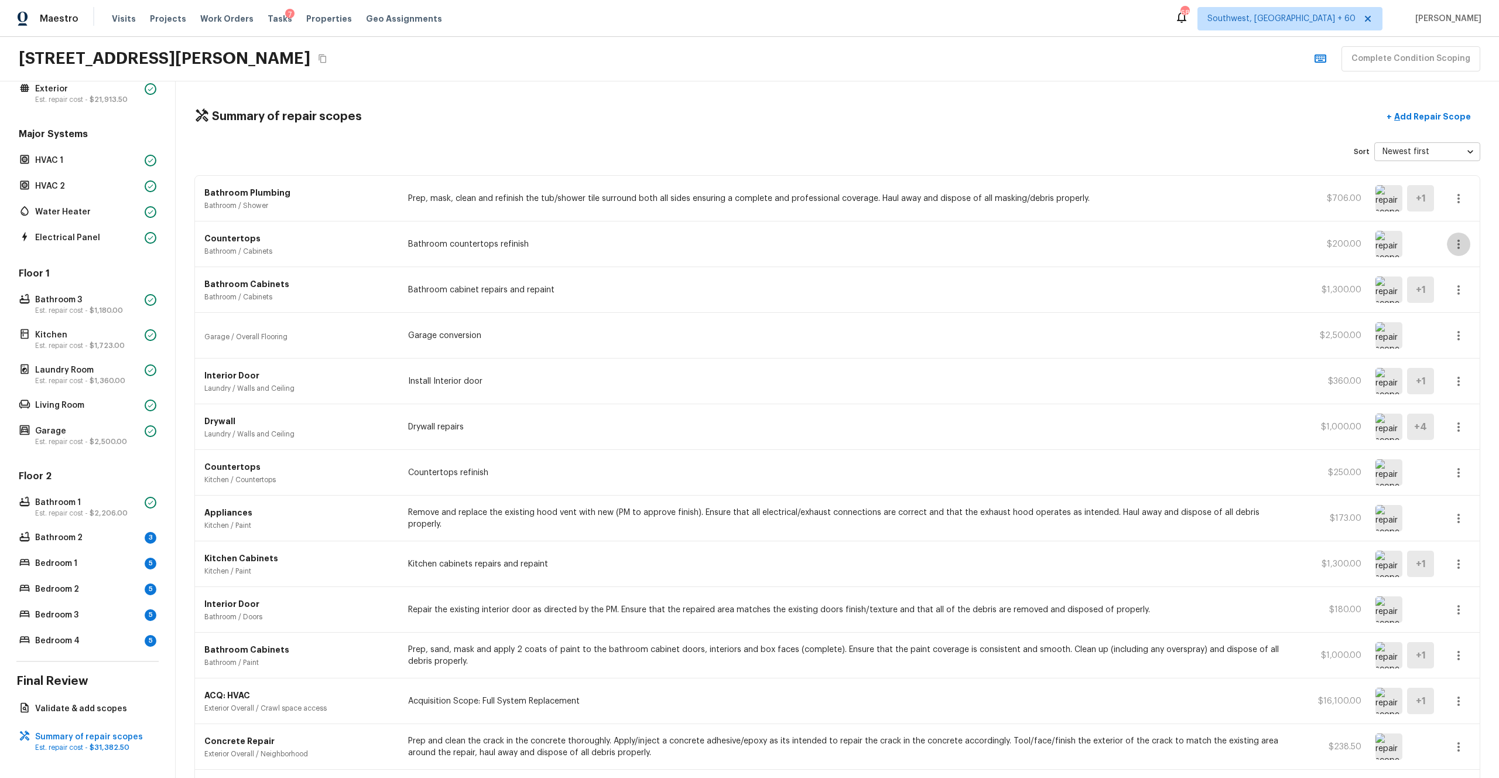
click at [843, 243] on icon "button" at bounding box center [1459, 244] width 14 height 14
click at [843, 276] on li "Edit" at bounding box center [1462, 278] width 54 height 35
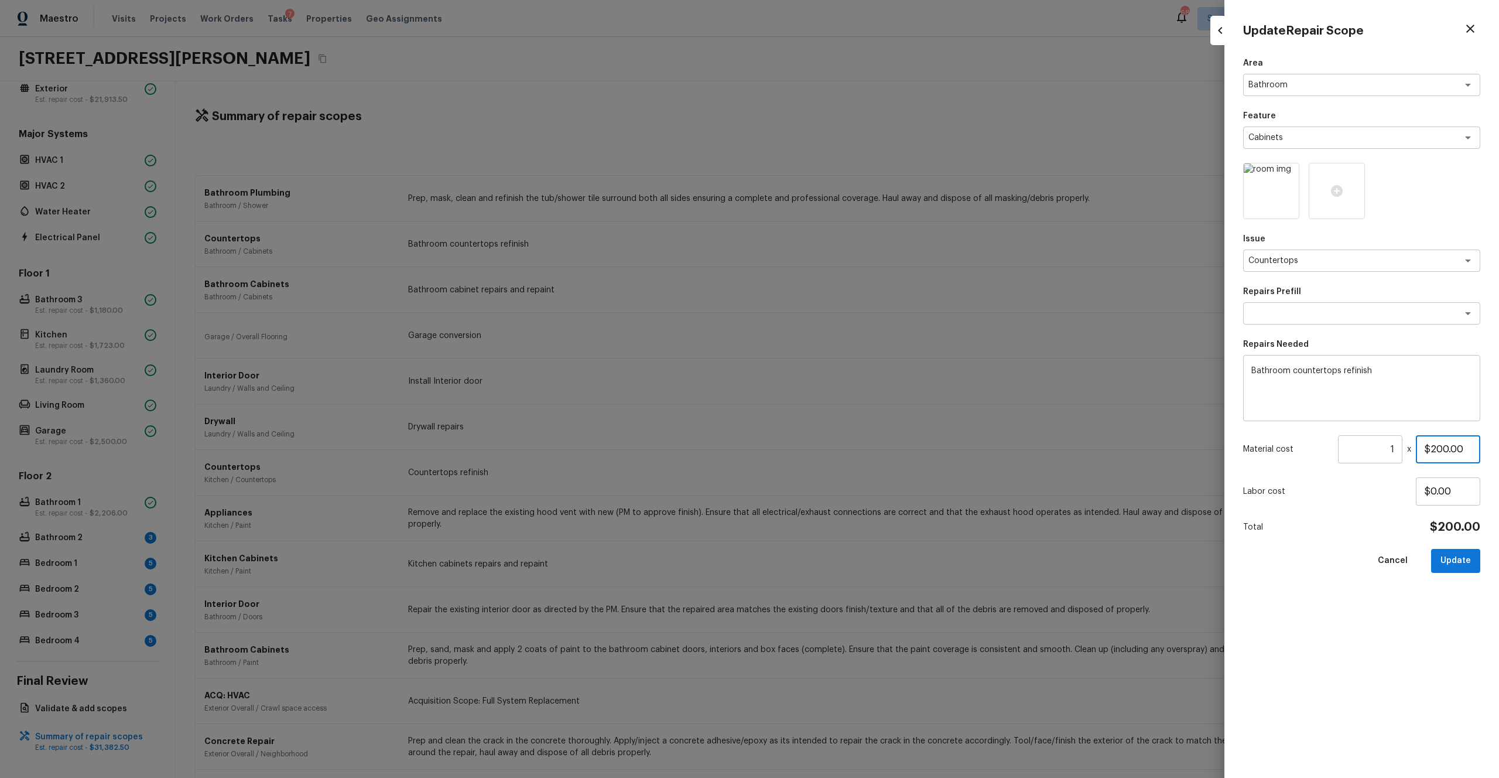
drag, startPoint x: 1469, startPoint y: 451, endPoint x: 1373, endPoint y: 452, distance: 95.5
click at [843, 427] on div "Material cost 1 ​ x $200.00" at bounding box center [1361, 449] width 237 height 28
click at [843, 189] on div at bounding box center [1337, 191] width 56 height 56
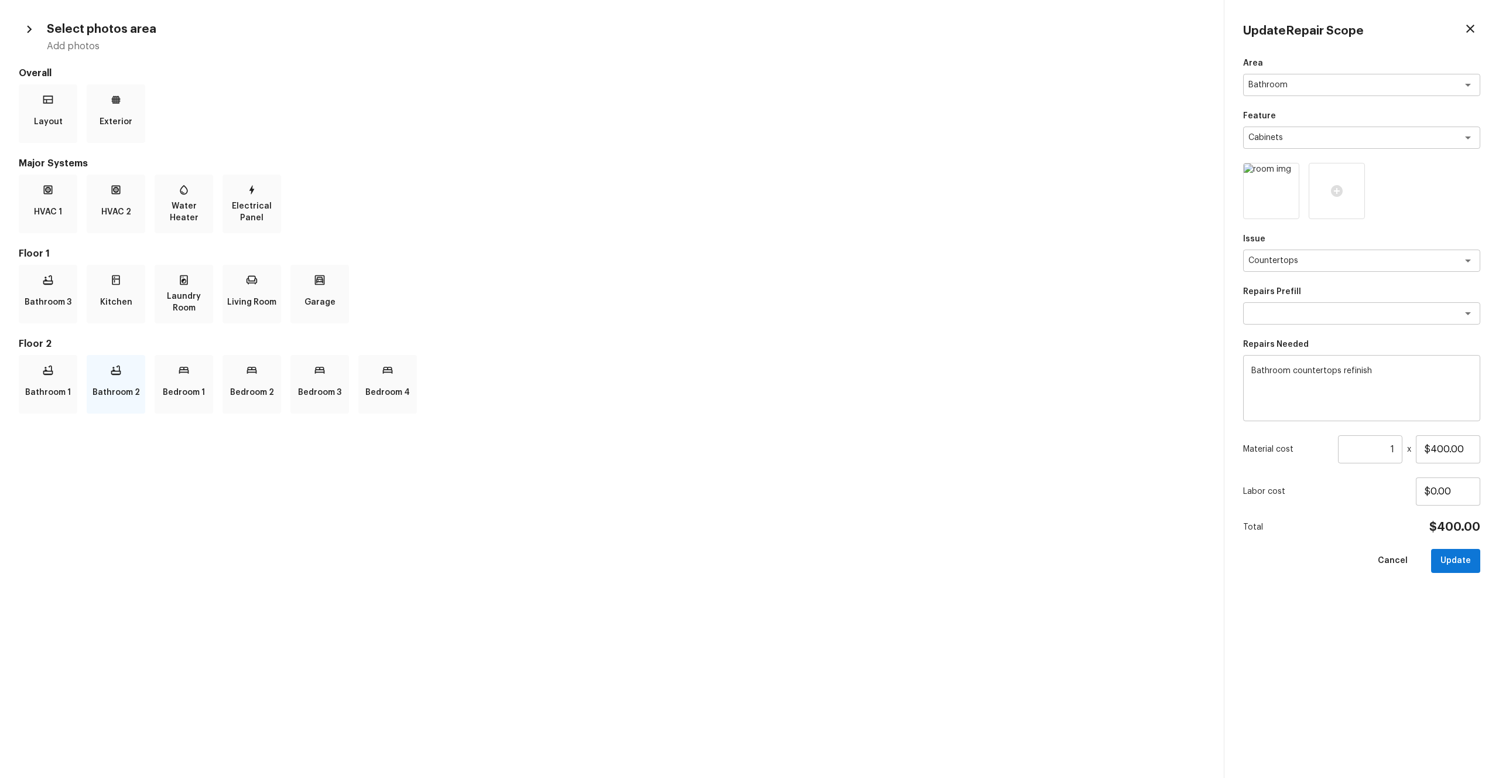
click at [122, 395] on p "Bathroom 2" at bounding box center [116, 392] width 47 height 23
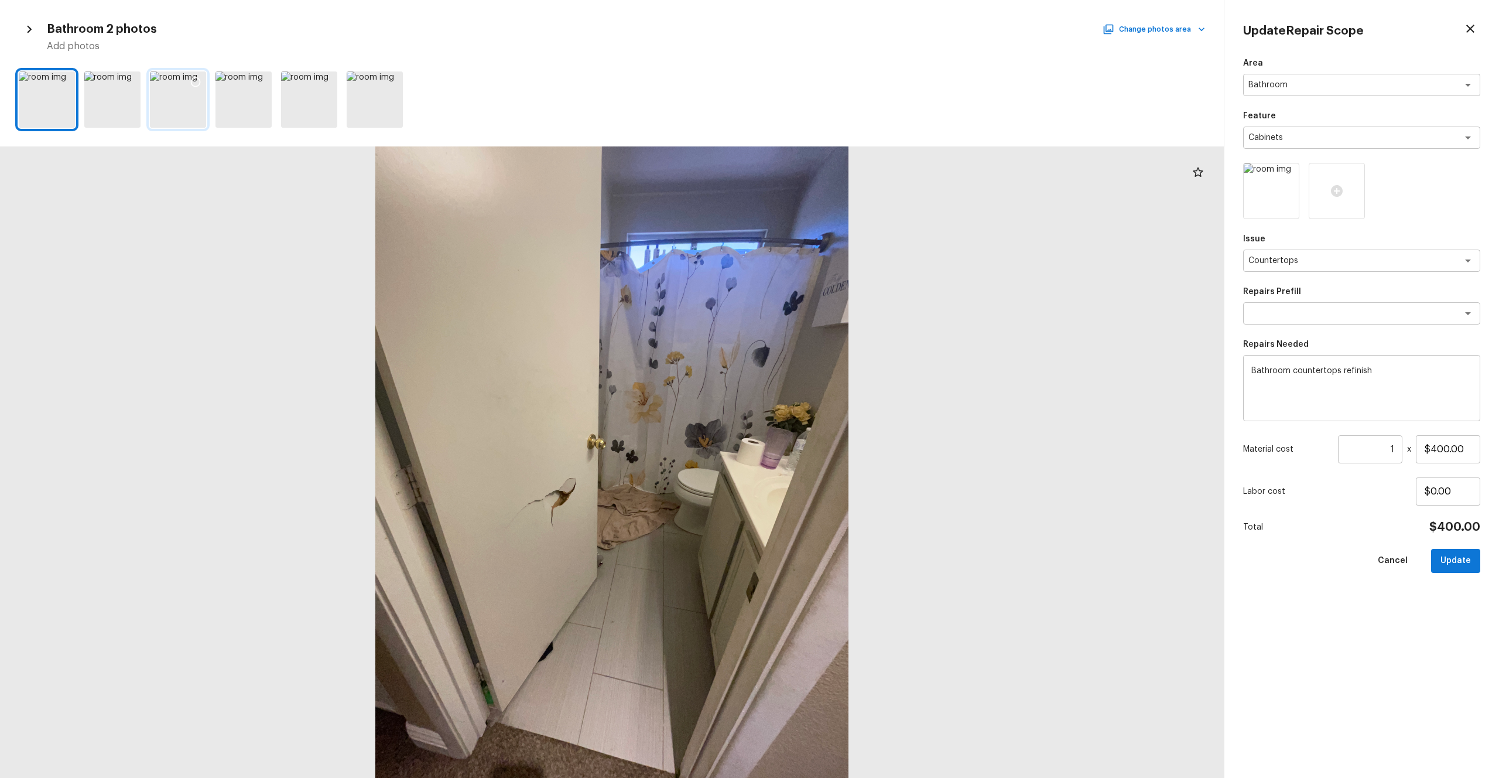
click at [167, 97] on div at bounding box center [178, 99] width 56 height 56
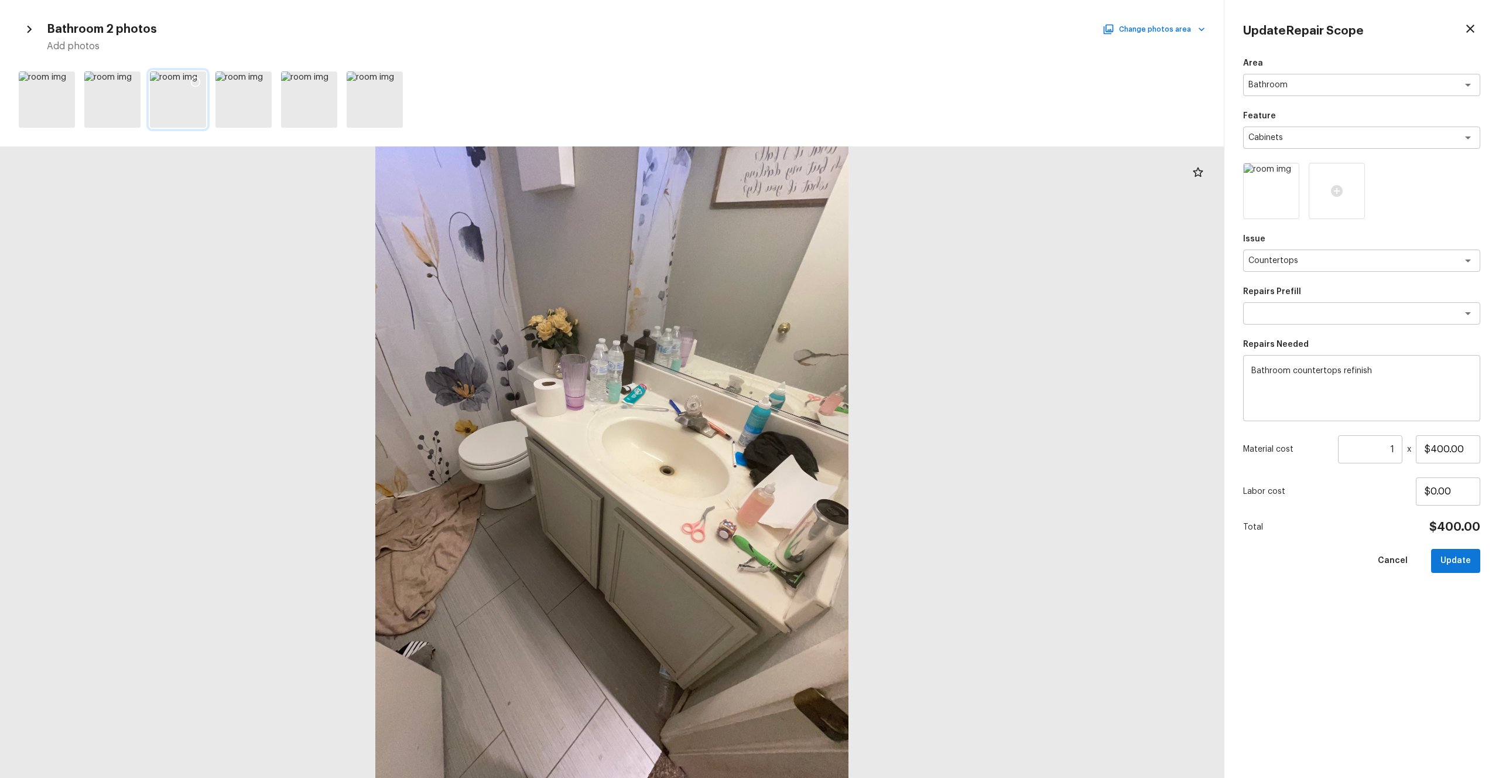
click at [195, 83] on icon at bounding box center [196, 82] width 12 height 12
click at [843, 371] on textarea "Bathroom countertops refinish" at bounding box center [1362, 388] width 221 height 47
click at [843, 375] on textarea "Bathroom countertops refinish" at bounding box center [1362, 388] width 221 height 47
click at [843, 427] on div "Area Bathroom x ​ Feature Cabinets x ​ Issue Countertops x ​ Repairs Prefill x …" at bounding box center [1361, 408] width 237 height 702
click at [843, 427] on input "$400.00" at bounding box center [1448, 449] width 64 height 28
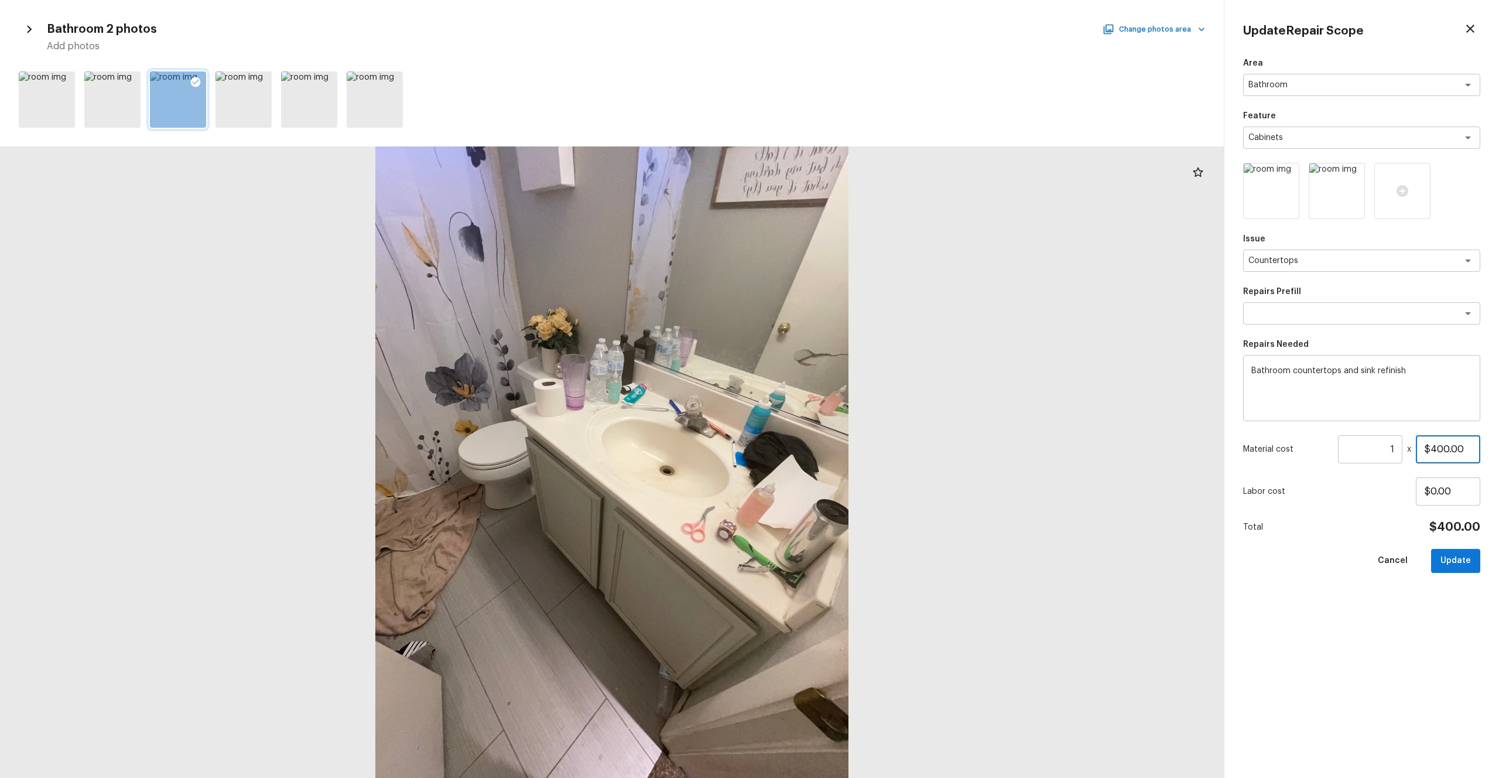
drag, startPoint x: 1438, startPoint y: 447, endPoint x: 1448, endPoint y: 446, distance: 10.6
click at [843, 427] on input "$400.00" at bounding box center [1448, 449] width 64 height 28
click at [843, 427] on div "Area Bathroom x ​ Feature Cabinets x ​ Issue Countertops x ​ Repairs Prefill x …" at bounding box center [1361, 408] width 237 height 702
click at [843, 427] on button "Update" at bounding box center [1455, 561] width 49 height 24
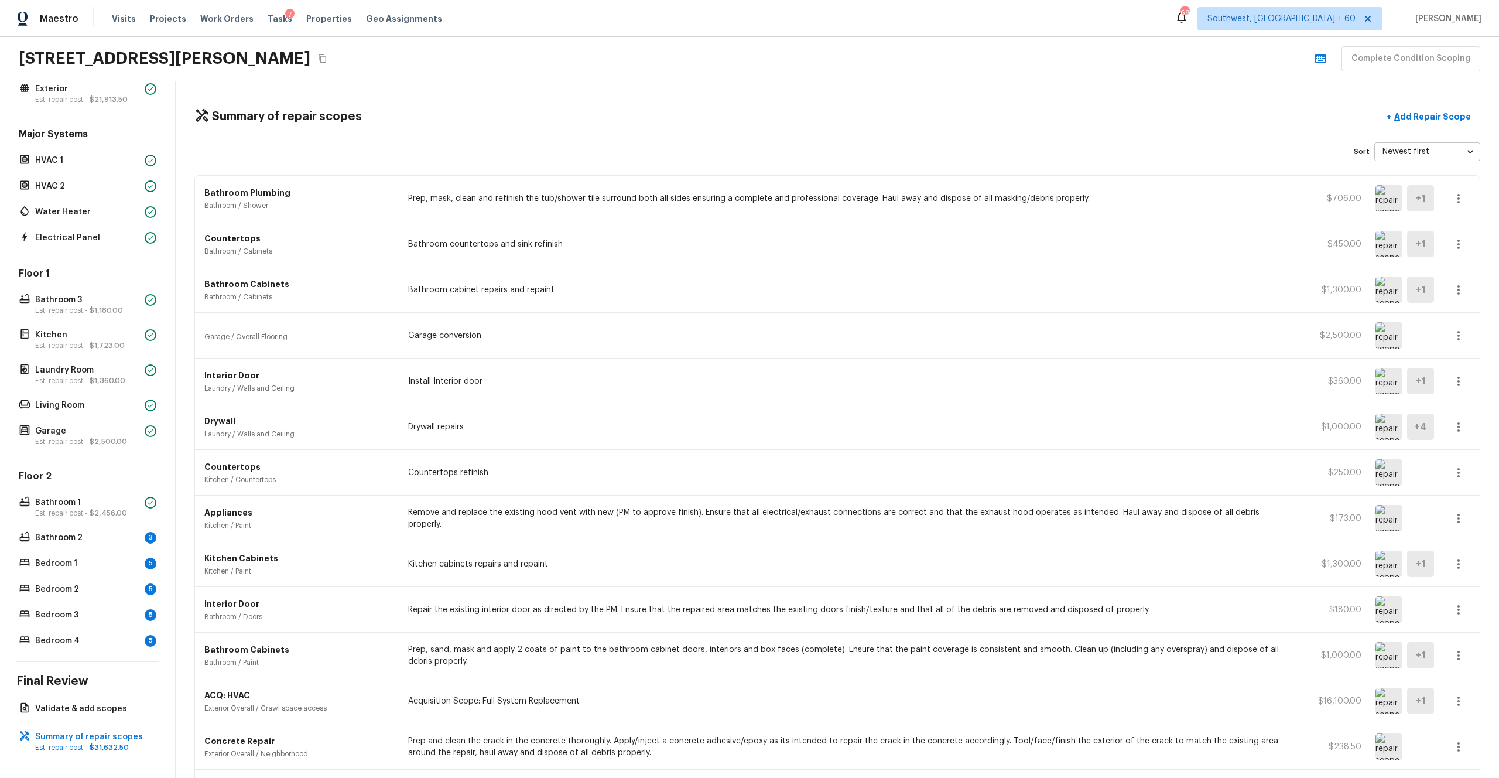
click at [843, 384] on icon "button" at bounding box center [1459, 381] width 14 height 14
click at [843, 412] on li "Edit" at bounding box center [1462, 415] width 54 height 35
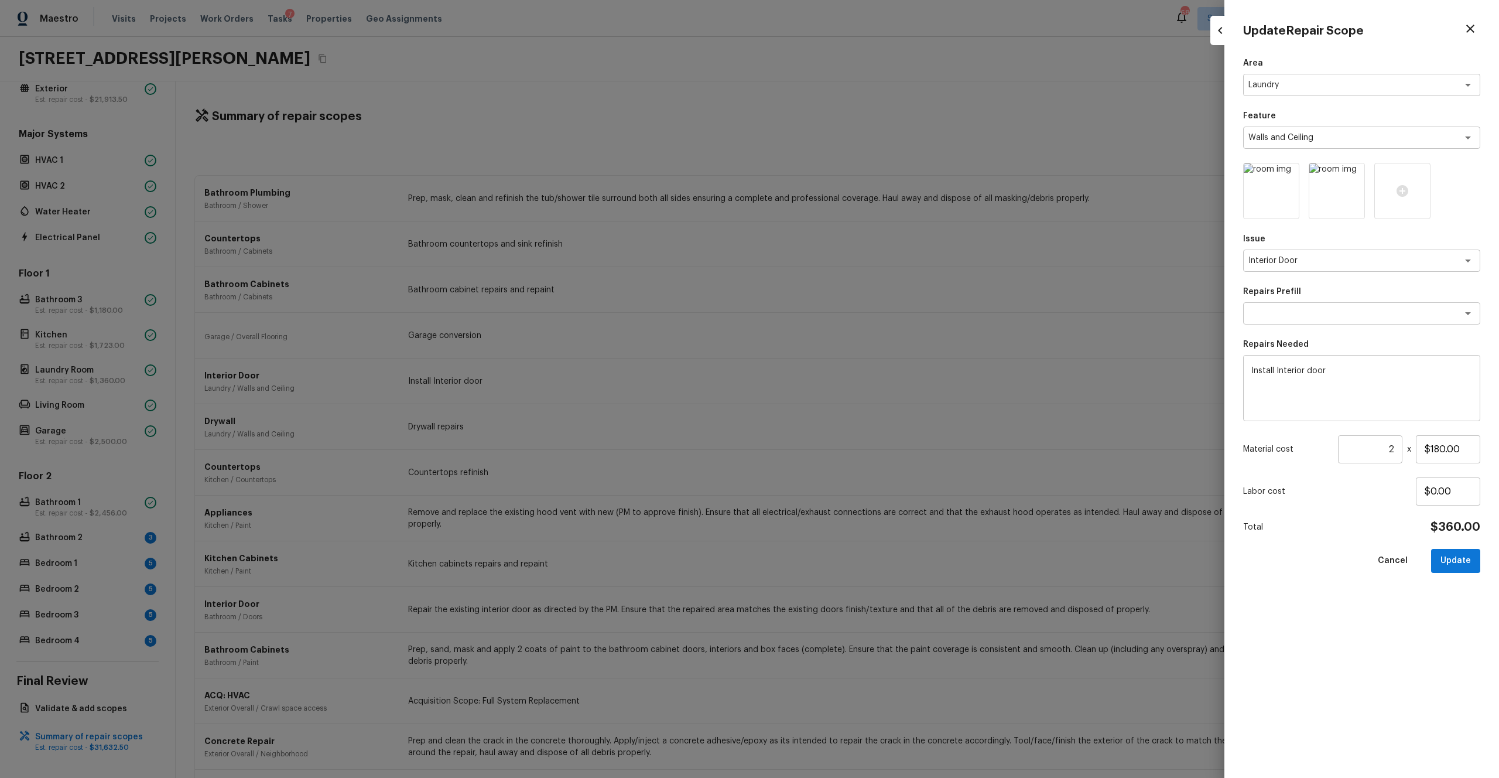
click at [843, 427] on input "2" at bounding box center [1370, 449] width 64 height 28
click at [843, 194] on icon at bounding box center [1403, 191] width 14 height 14
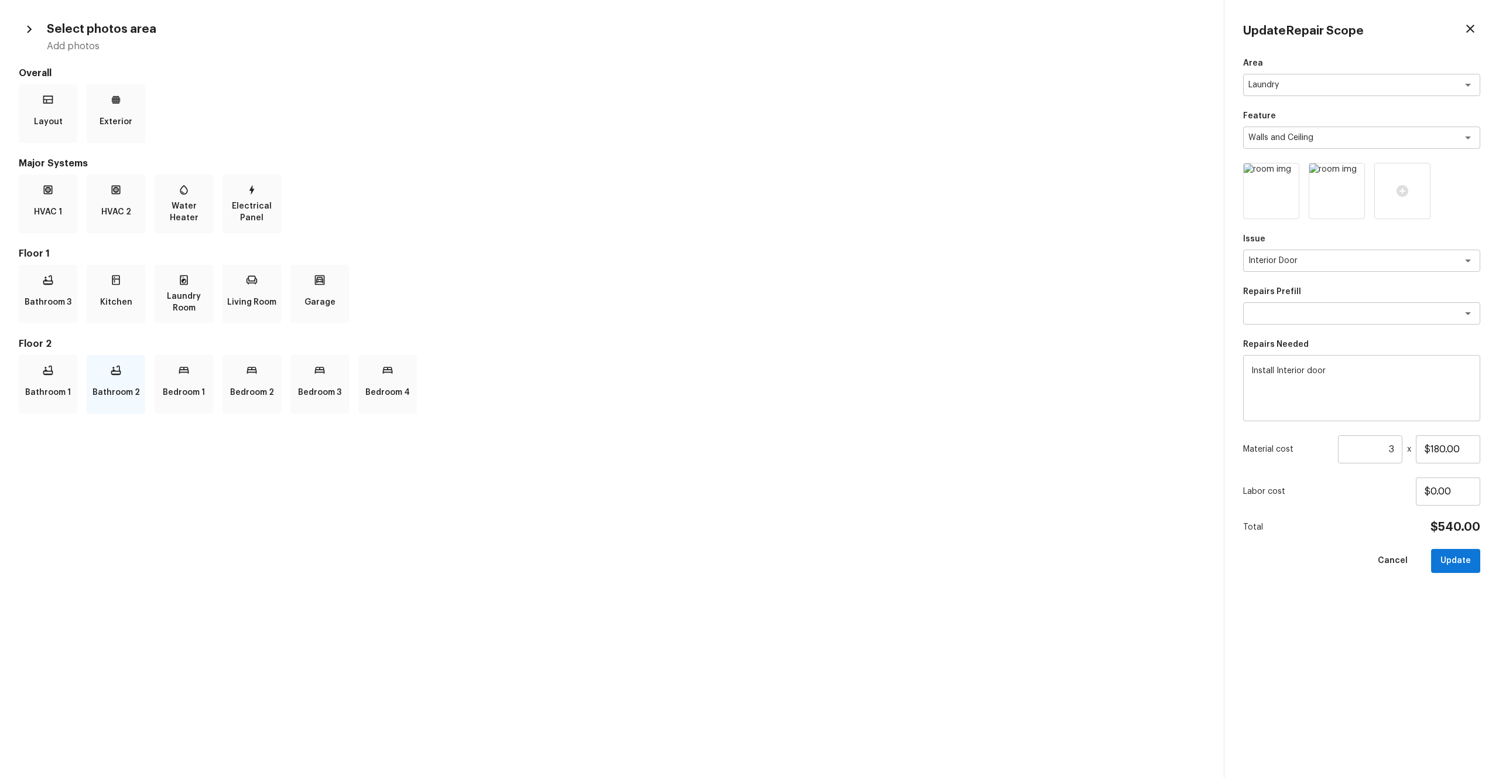
click at [119, 390] on p "Bathroom 2" at bounding box center [116, 392] width 47 height 23
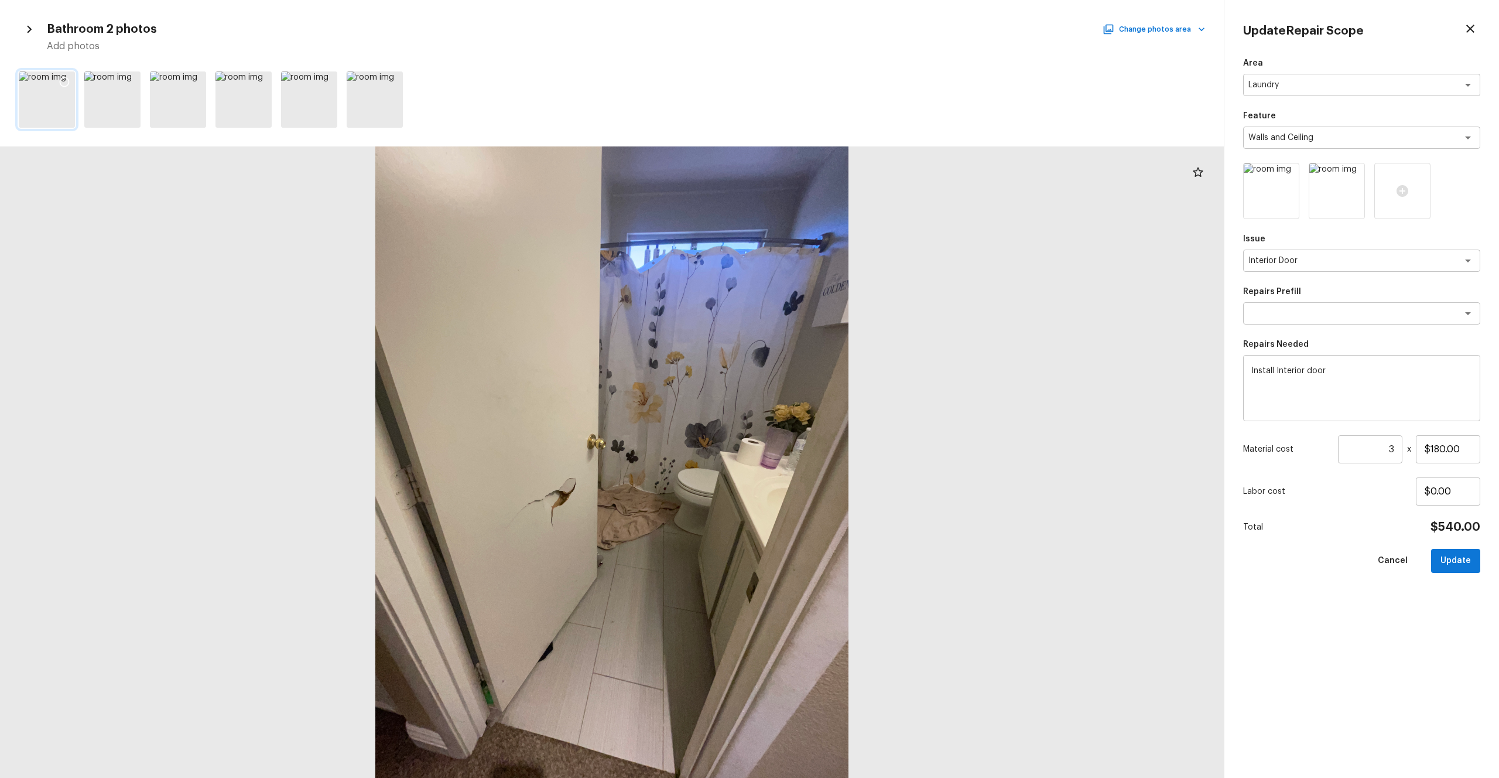
click at [65, 84] on icon at bounding box center [65, 82] width 12 height 12
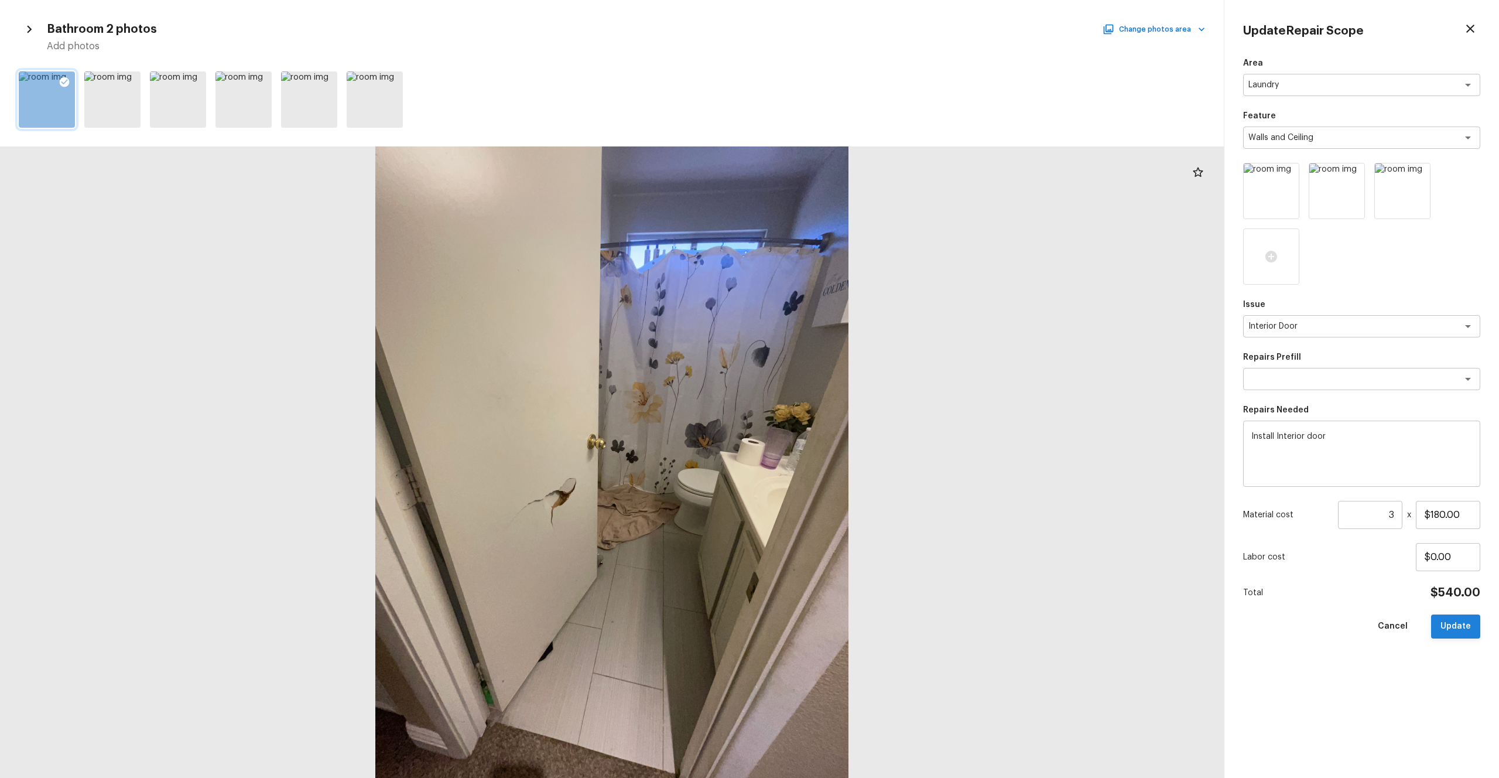
click at [843, 427] on button "Update" at bounding box center [1455, 626] width 49 height 24
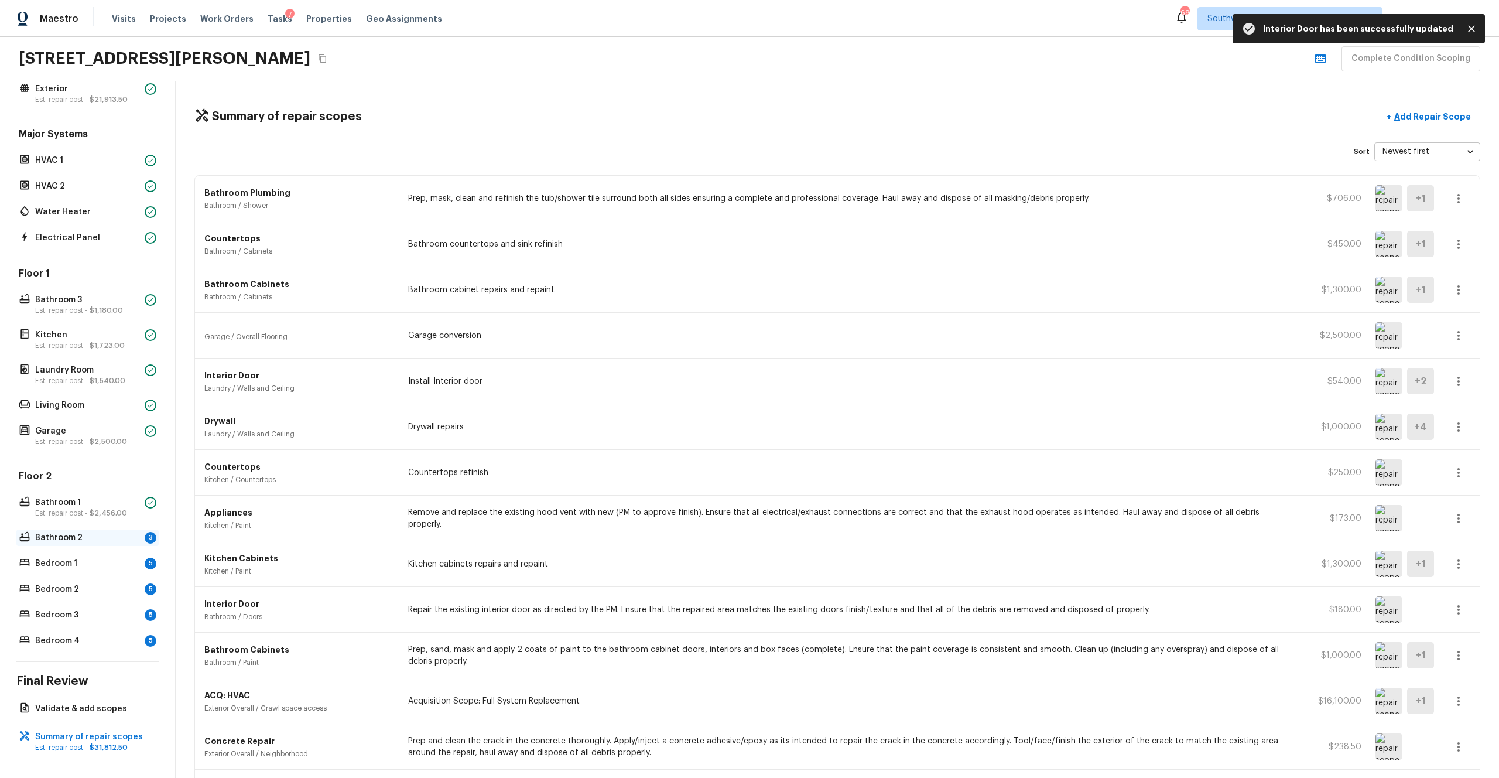
click at [63, 427] on p "Bathroom 2" at bounding box center [87, 538] width 105 height 12
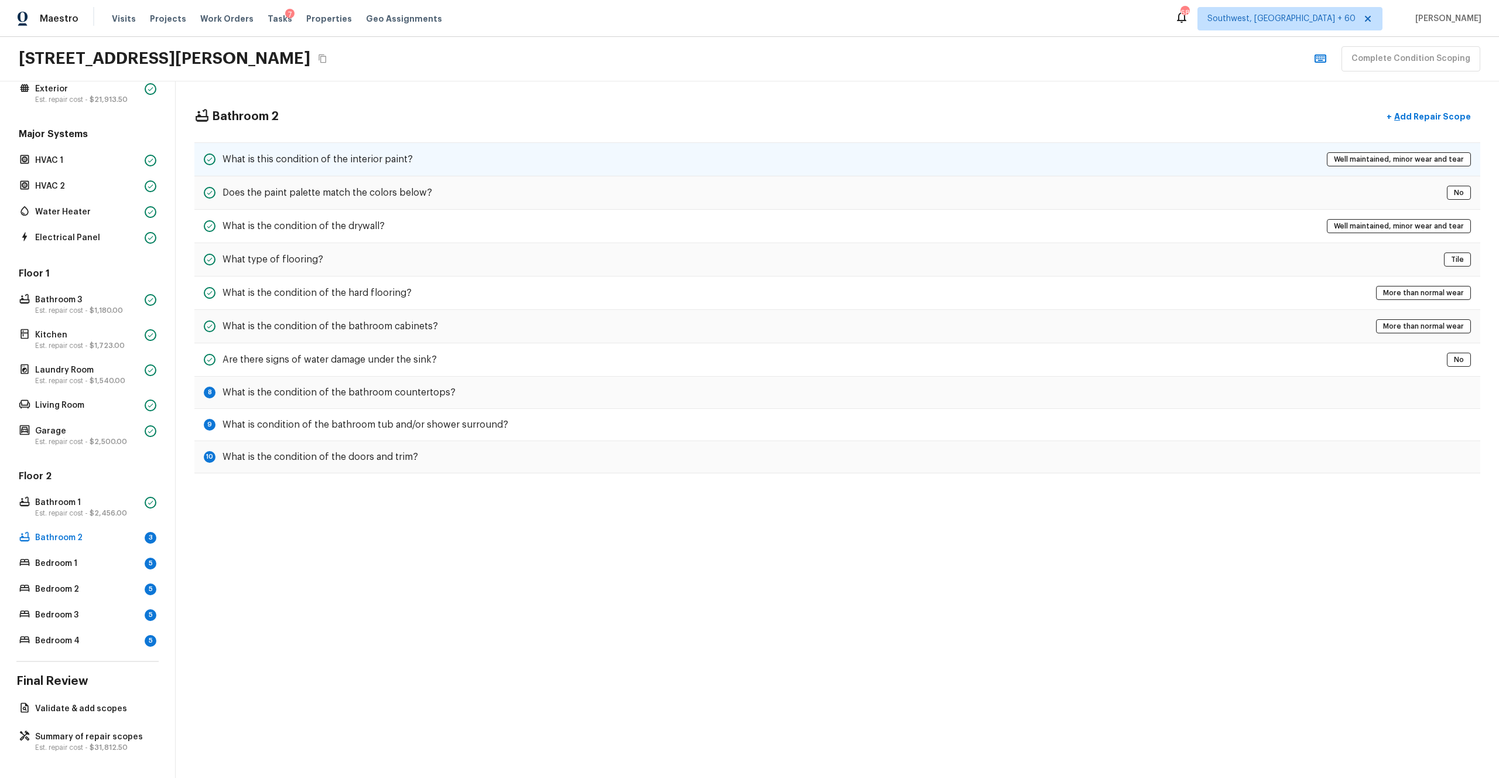
click at [446, 152] on div "What is this condition of the interior paint? Well maintained, minor wear and t…" at bounding box center [837, 159] width 1286 height 34
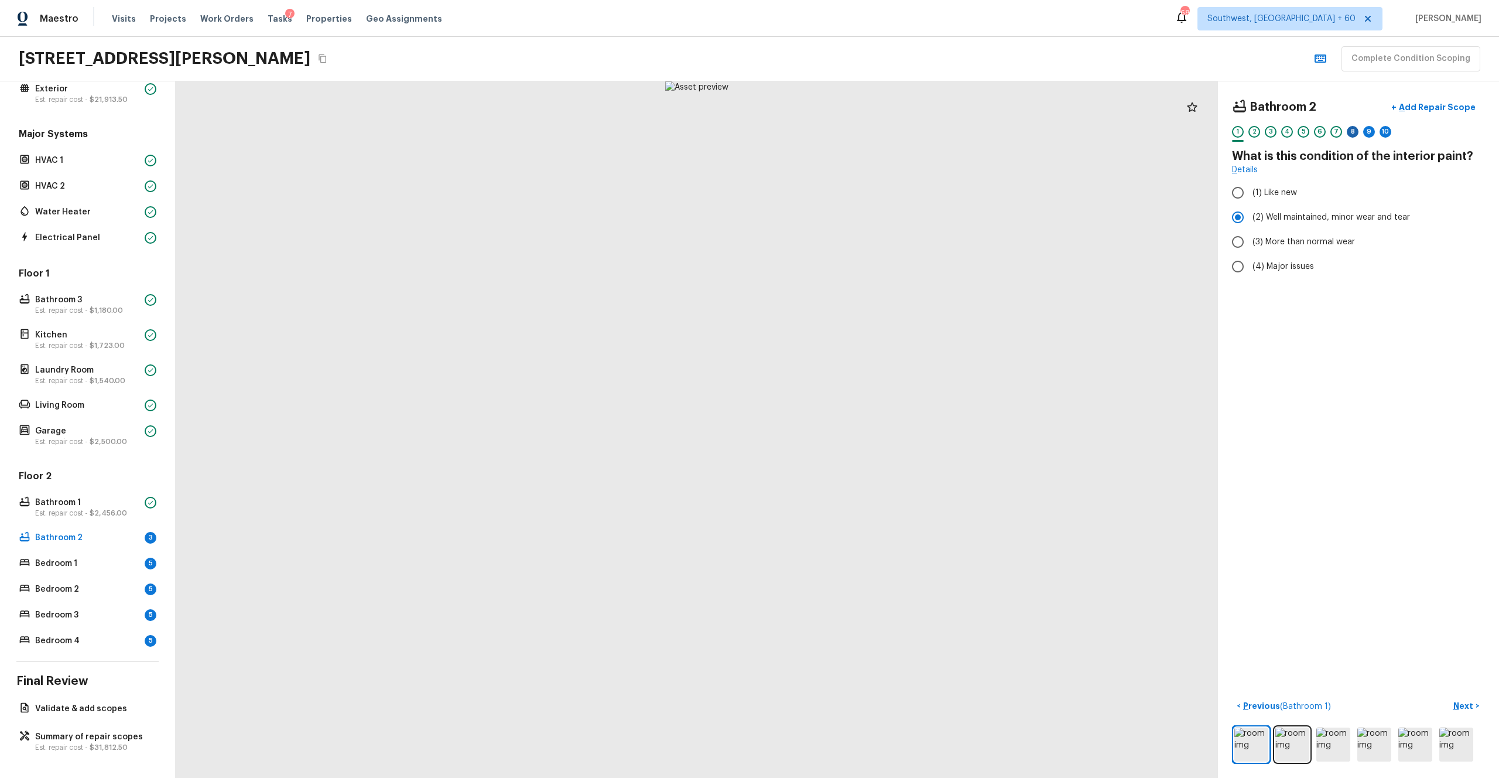
click at [843, 133] on div "8" at bounding box center [1353, 132] width 12 height 12
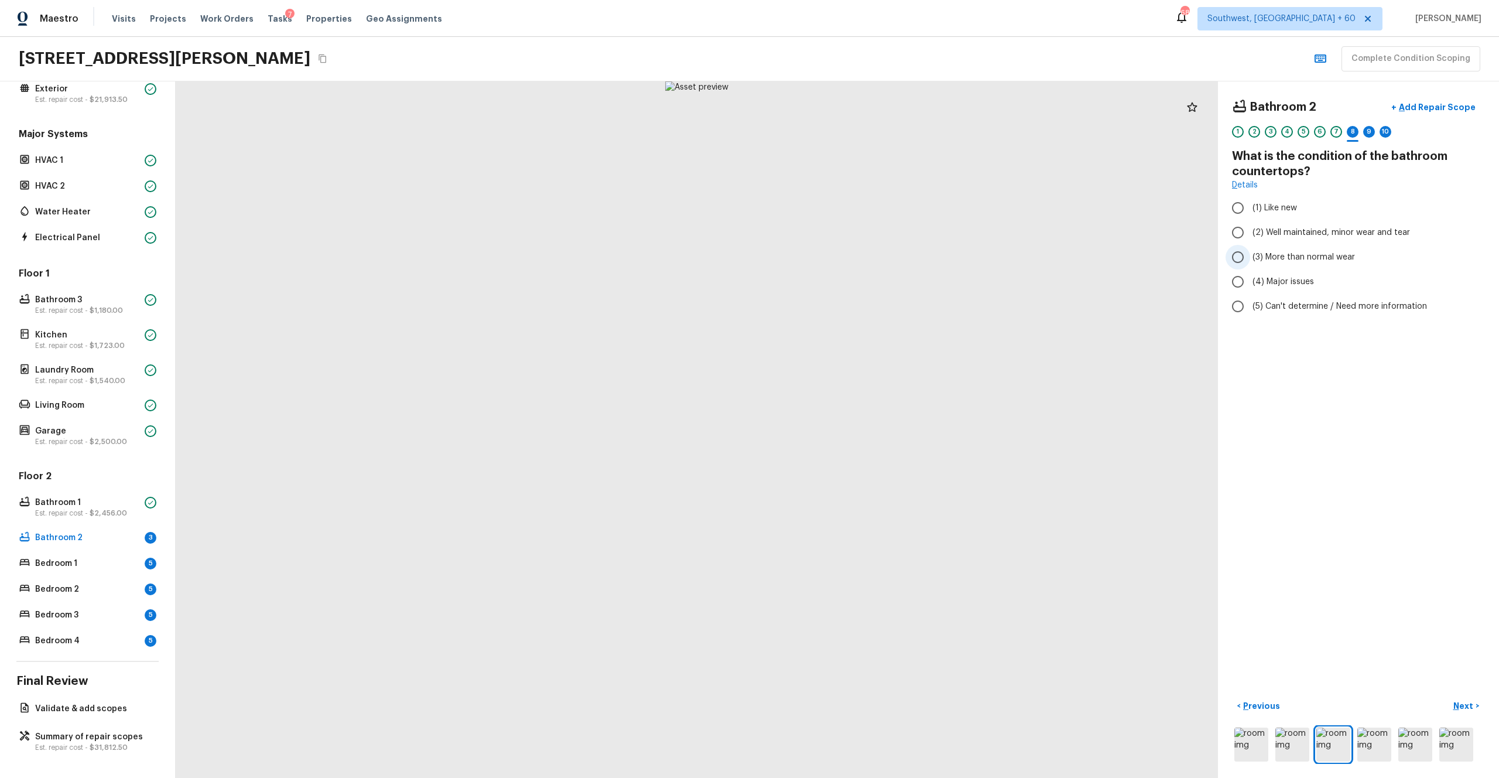
click at [843, 258] on span "(3) More than normal wear" at bounding box center [1304, 257] width 102 height 12
click at [843, 258] on input "(3) More than normal wear" at bounding box center [1238, 257] width 25 height 25
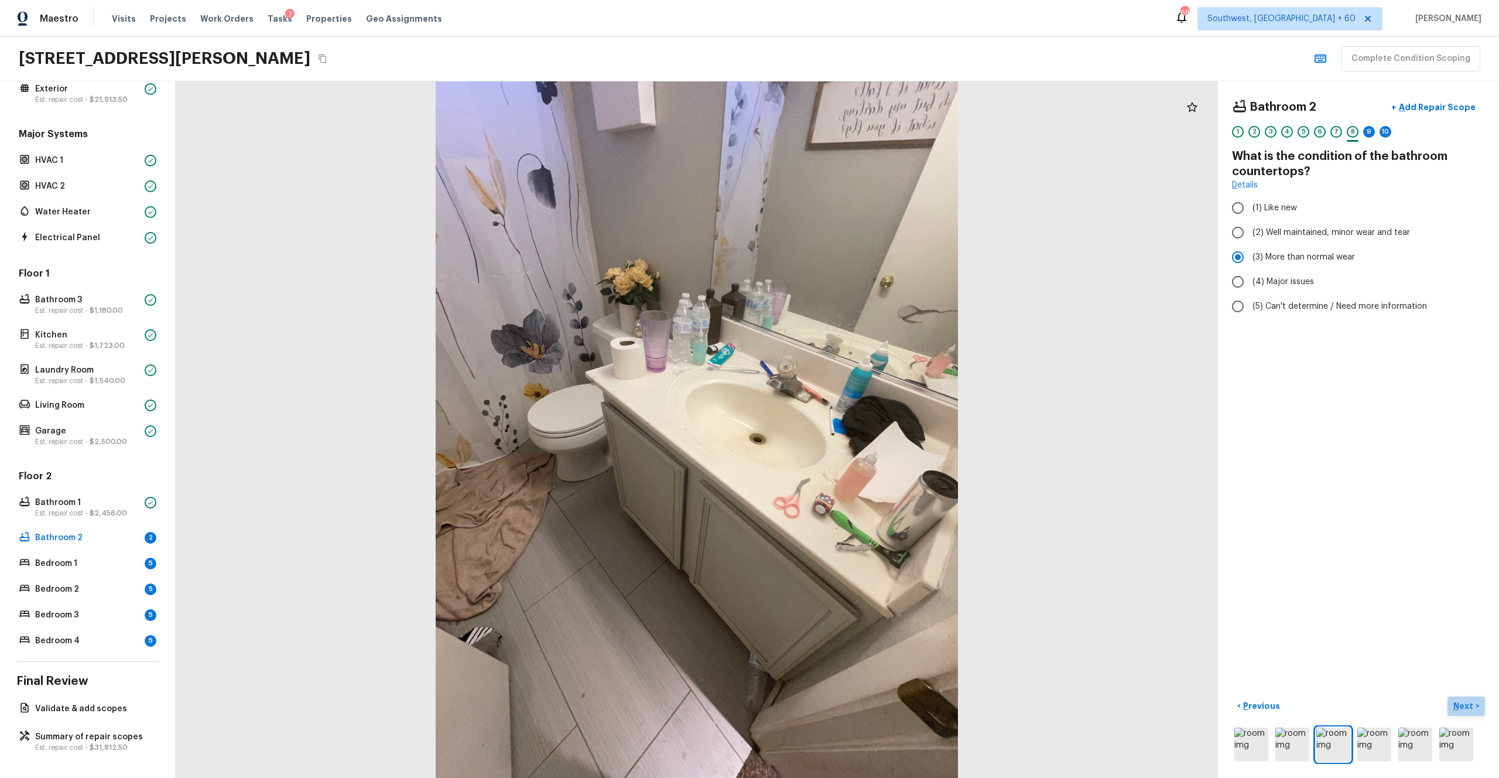
click at [843, 427] on p "Next" at bounding box center [1465, 706] width 22 height 12
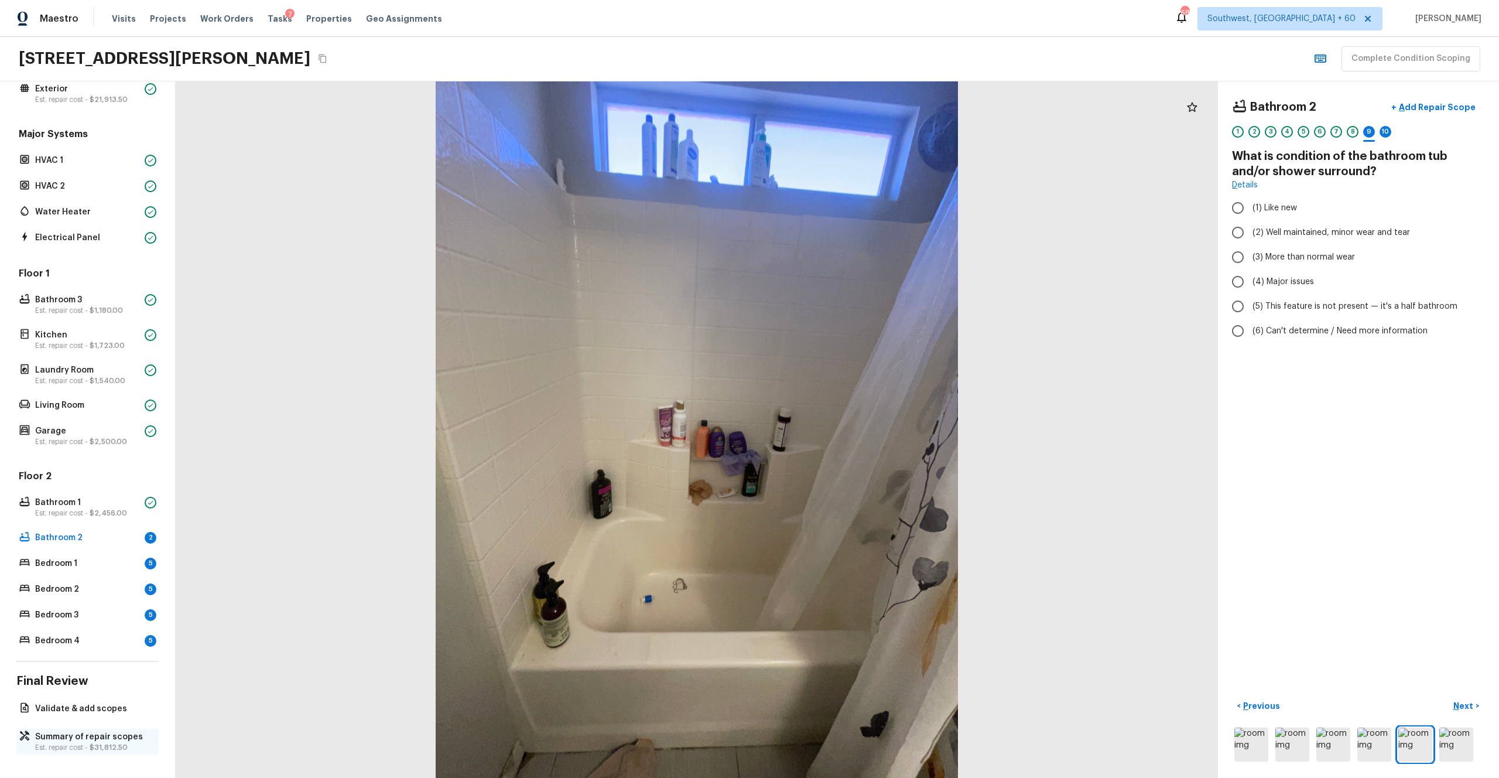
click at [98, 427] on span "$31,812.50" at bounding box center [109, 747] width 38 height 7
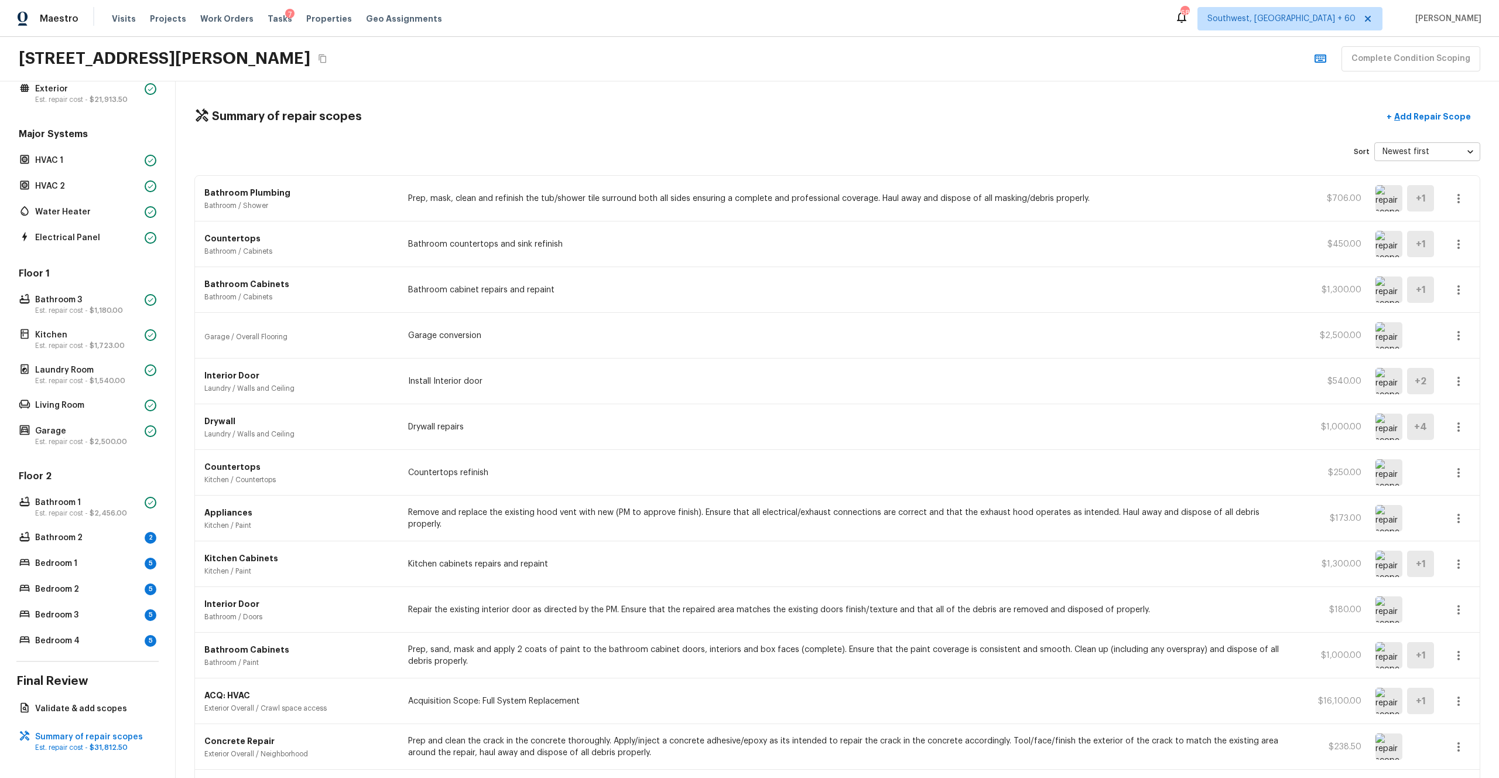
click at [647, 189] on div "Bathroom Plumbing Bathroom / Shower Prep, mask, clean and refinish the tub/show…" at bounding box center [837, 199] width 1285 height 46
click at [843, 197] on icon "button" at bounding box center [1459, 199] width 14 height 14
click at [843, 235] on li "Edit" at bounding box center [1462, 232] width 54 height 35
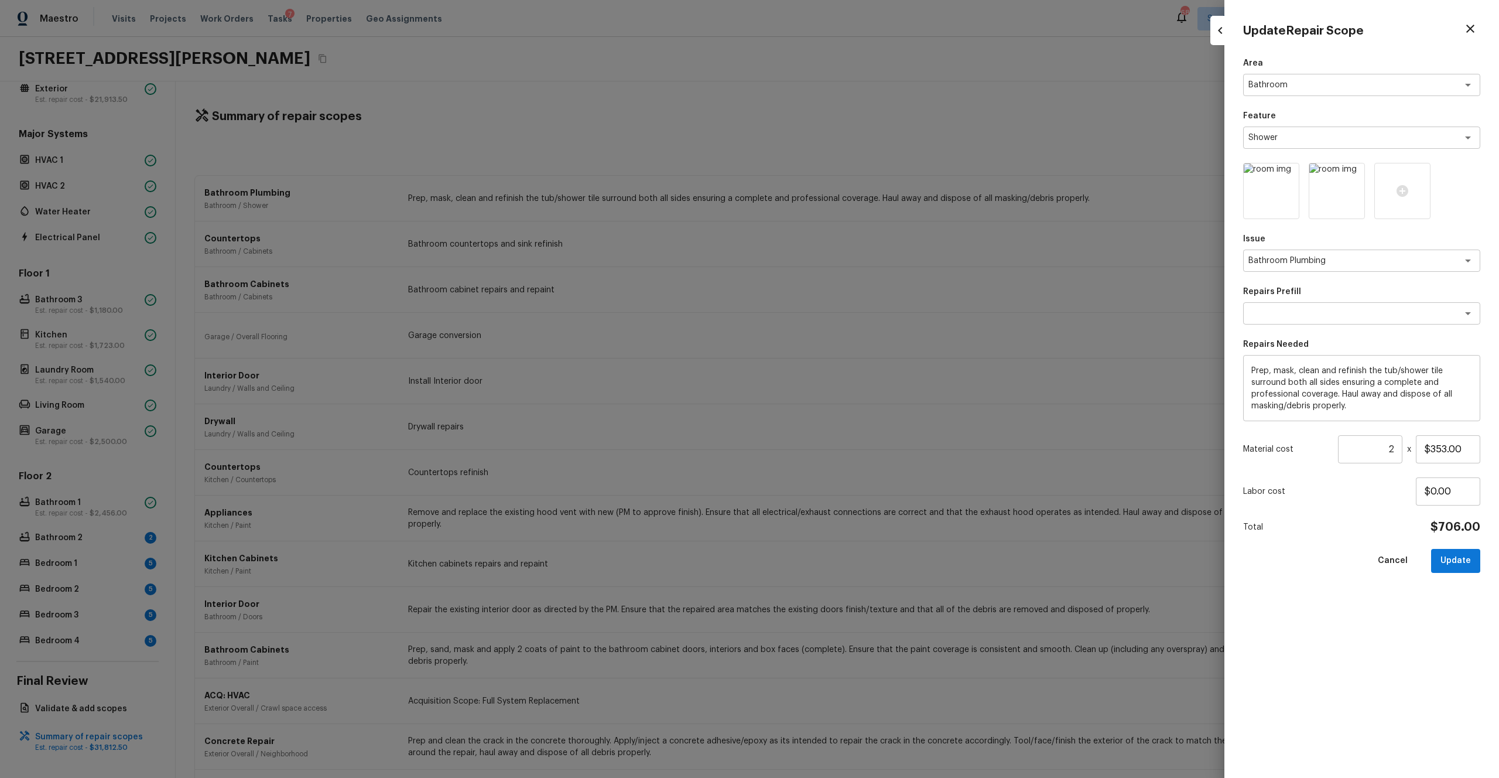
click at [843, 427] on input "2" at bounding box center [1370, 449] width 64 height 28
click at [843, 191] on div at bounding box center [1403, 191] width 56 height 56
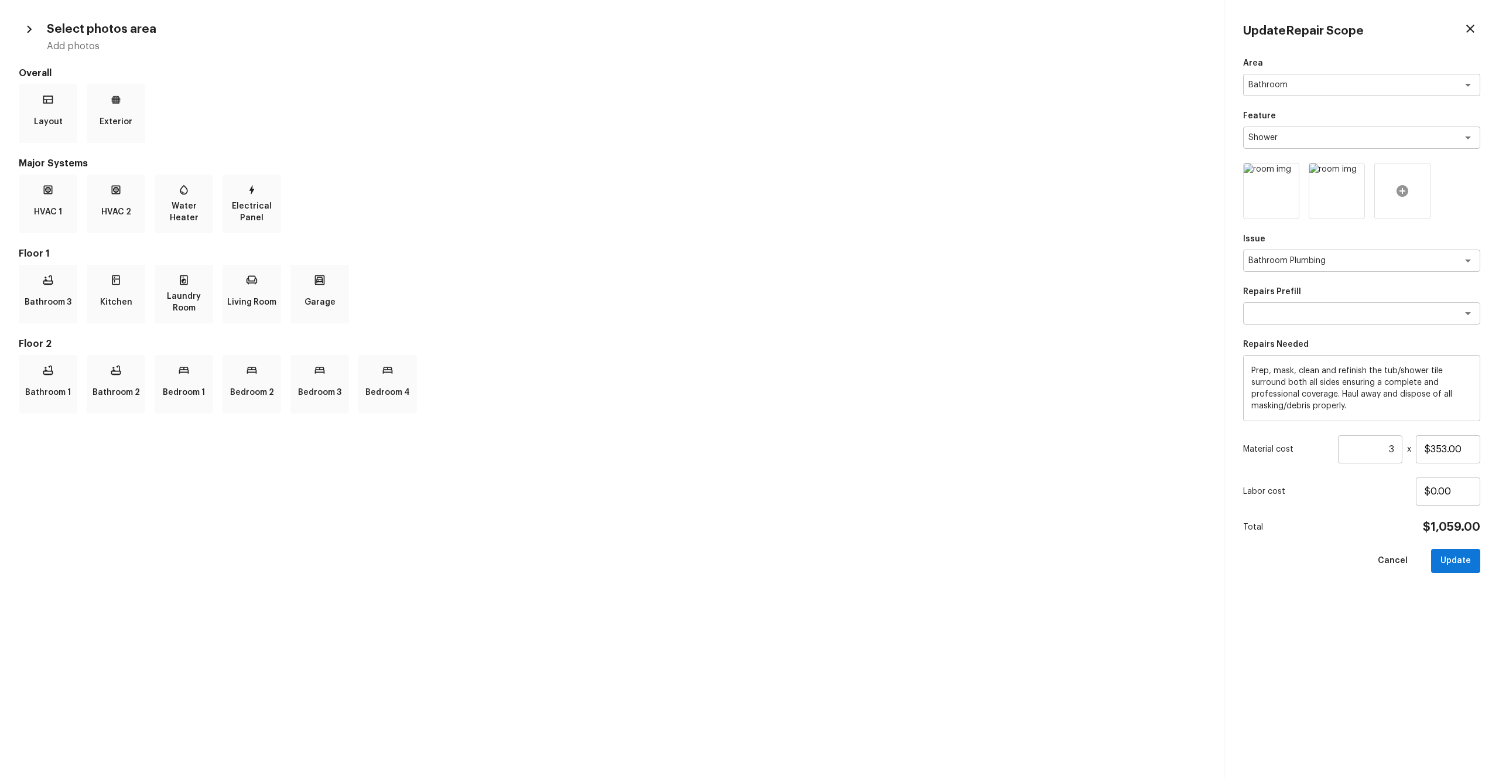
click at [843, 189] on icon at bounding box center [1403, 191] width 12 height 12
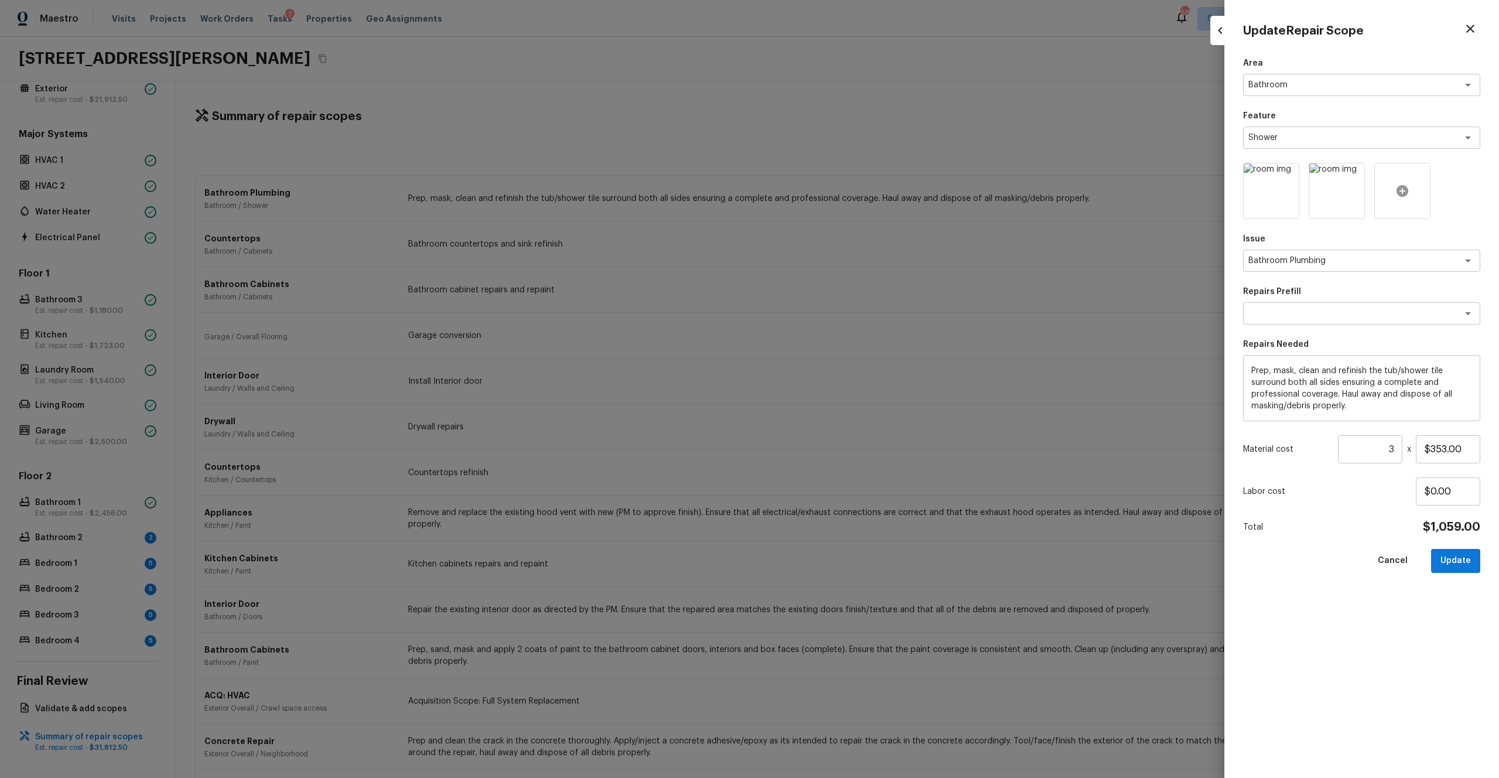
click at [843, 189] on icon at bounding box center [1403, 191] width 12 height 12
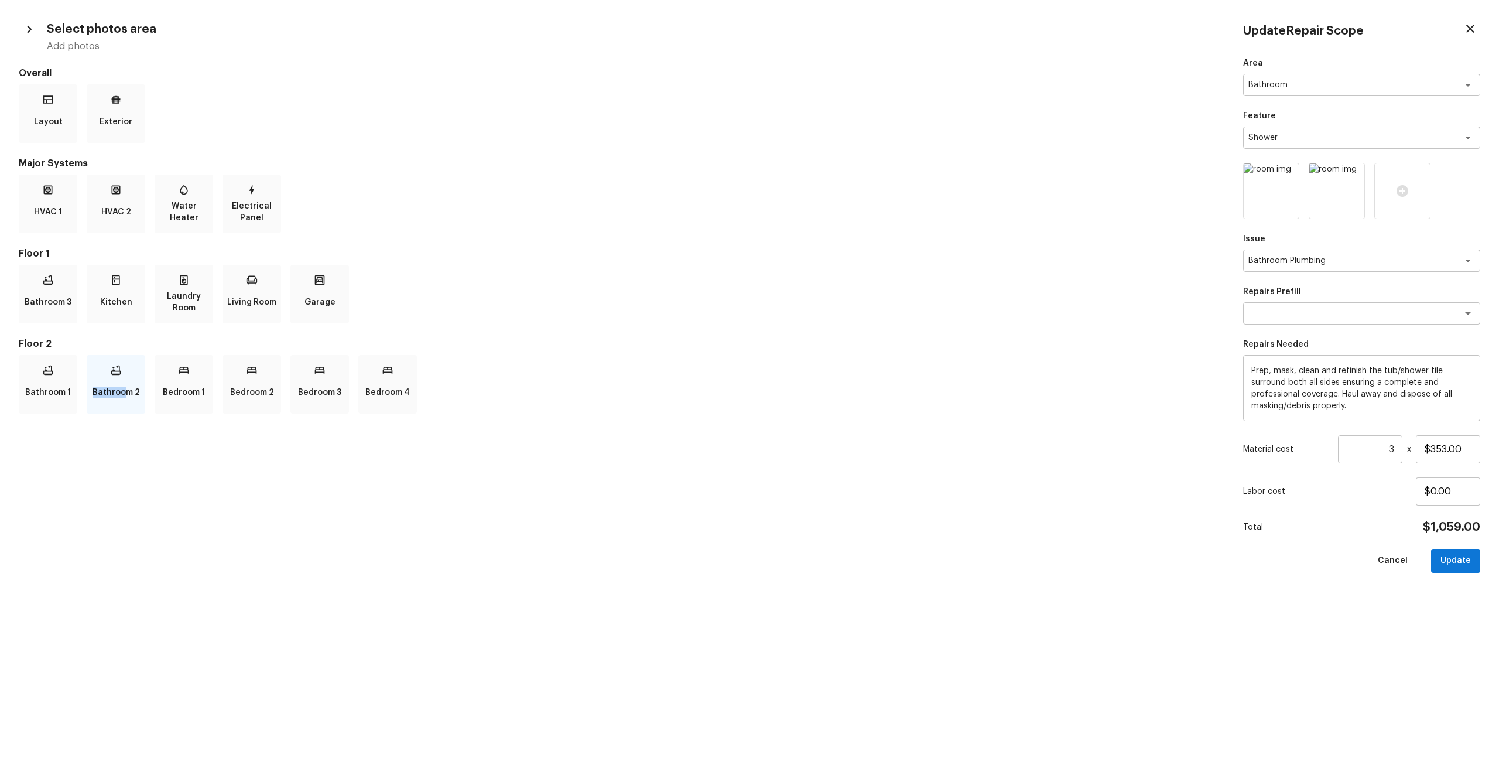
click at [127, 386] on p "Bathroom 2" at bounding box center [116, 392] width 47 height 23
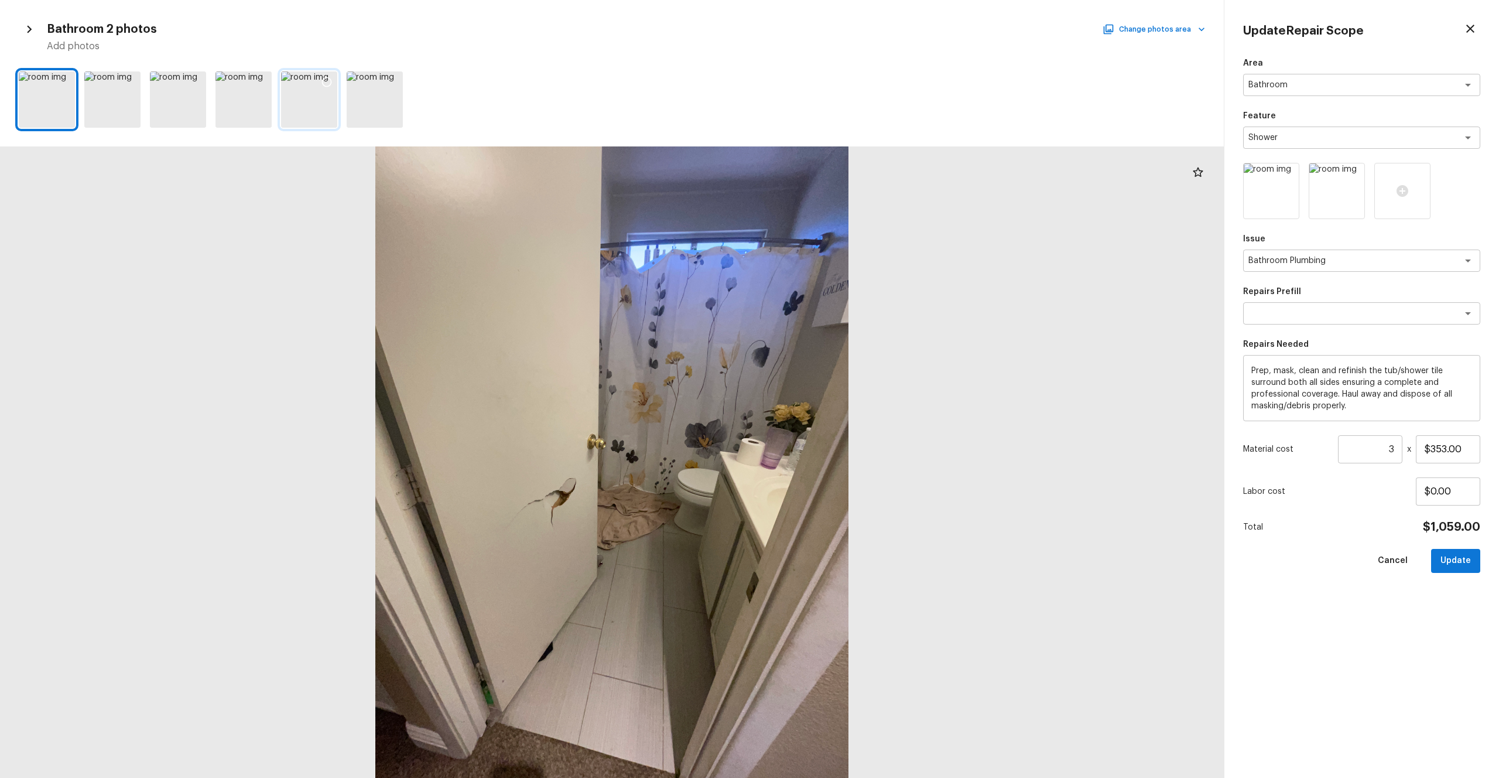
click at [308, 107] on div at bounding box center [309, 99] width 56 height 56
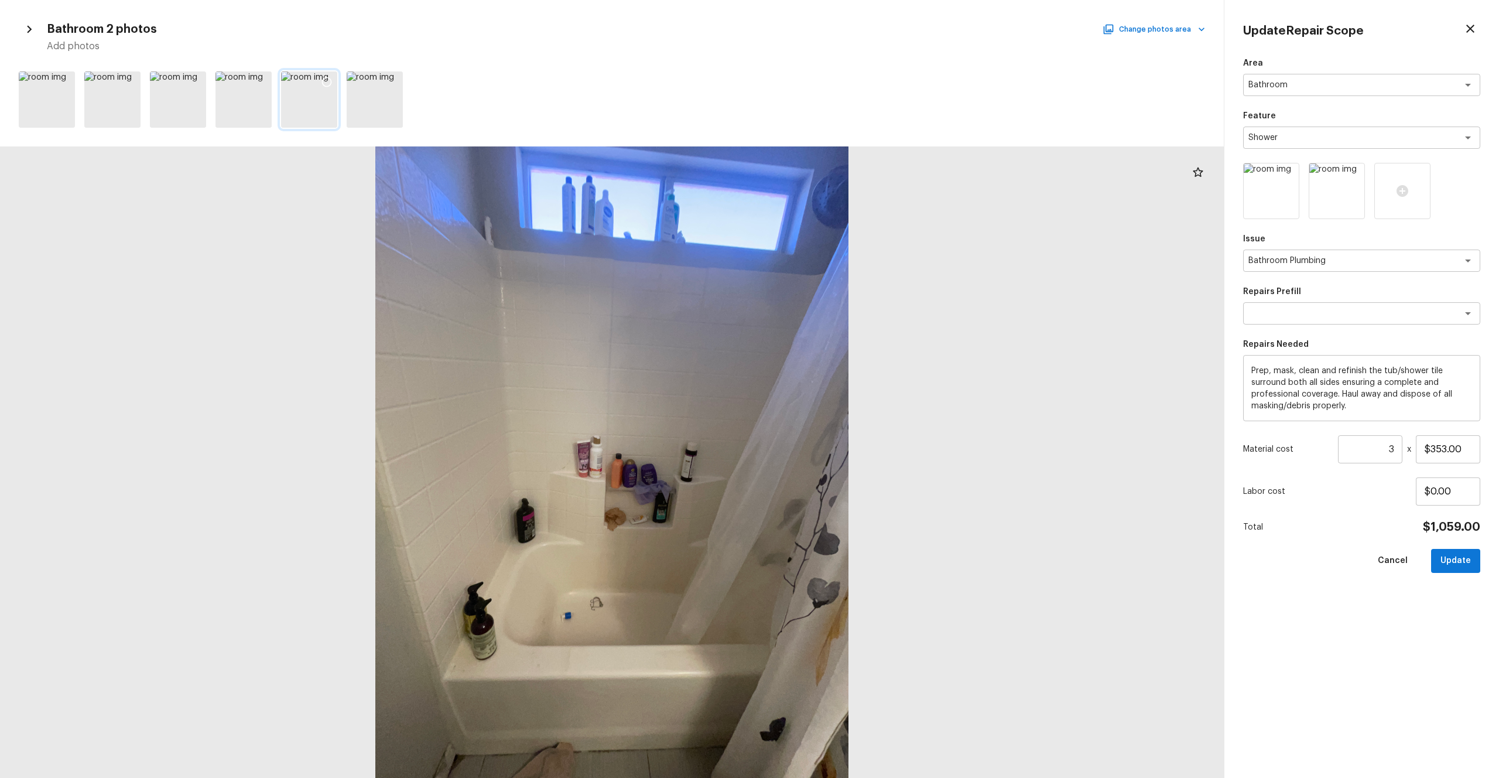
click at [326, 77] on icon at bounding box center [327, 82] width 10 height 10
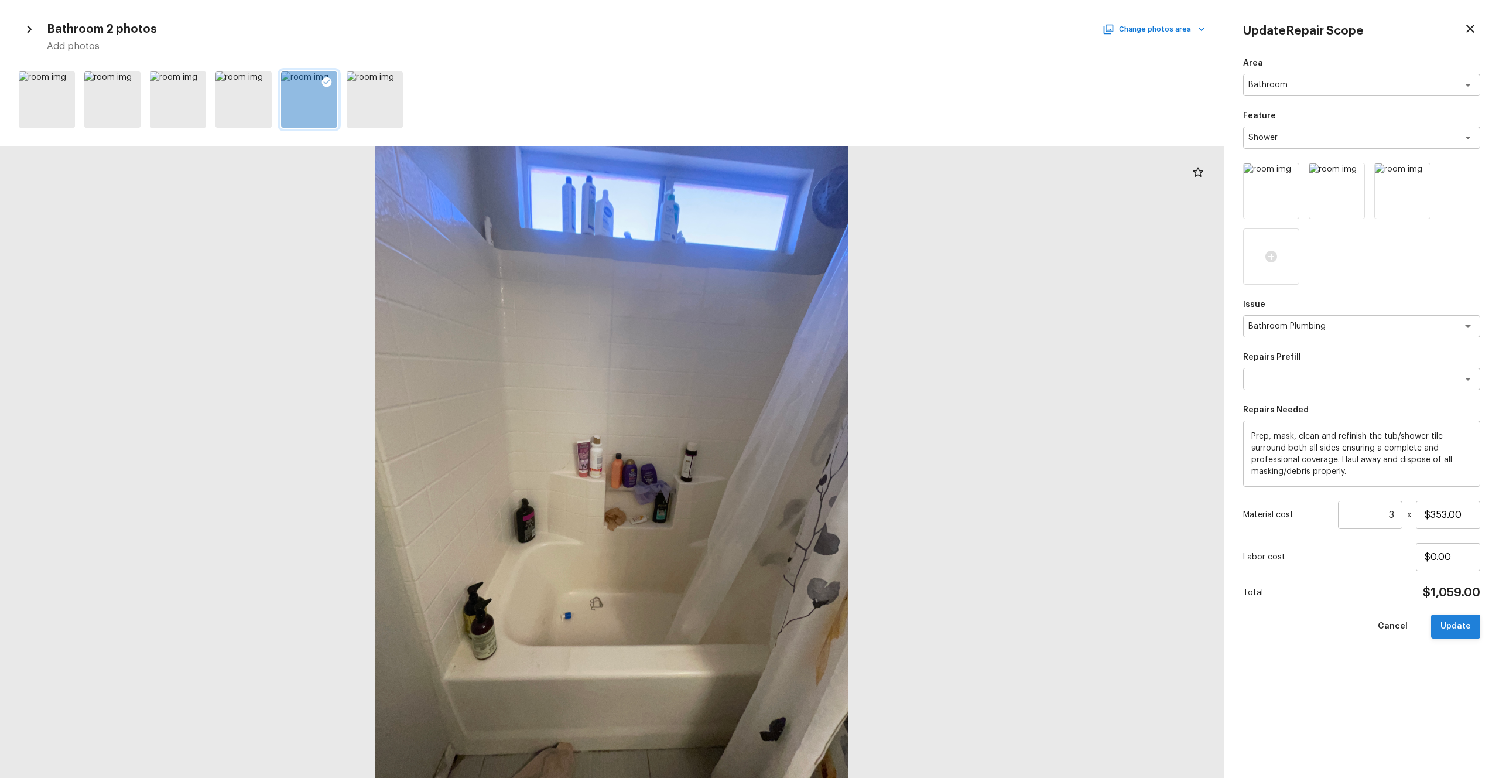
click at [843, 427] on button "Update" at bounding box center [1455, 626] width 49 height 24
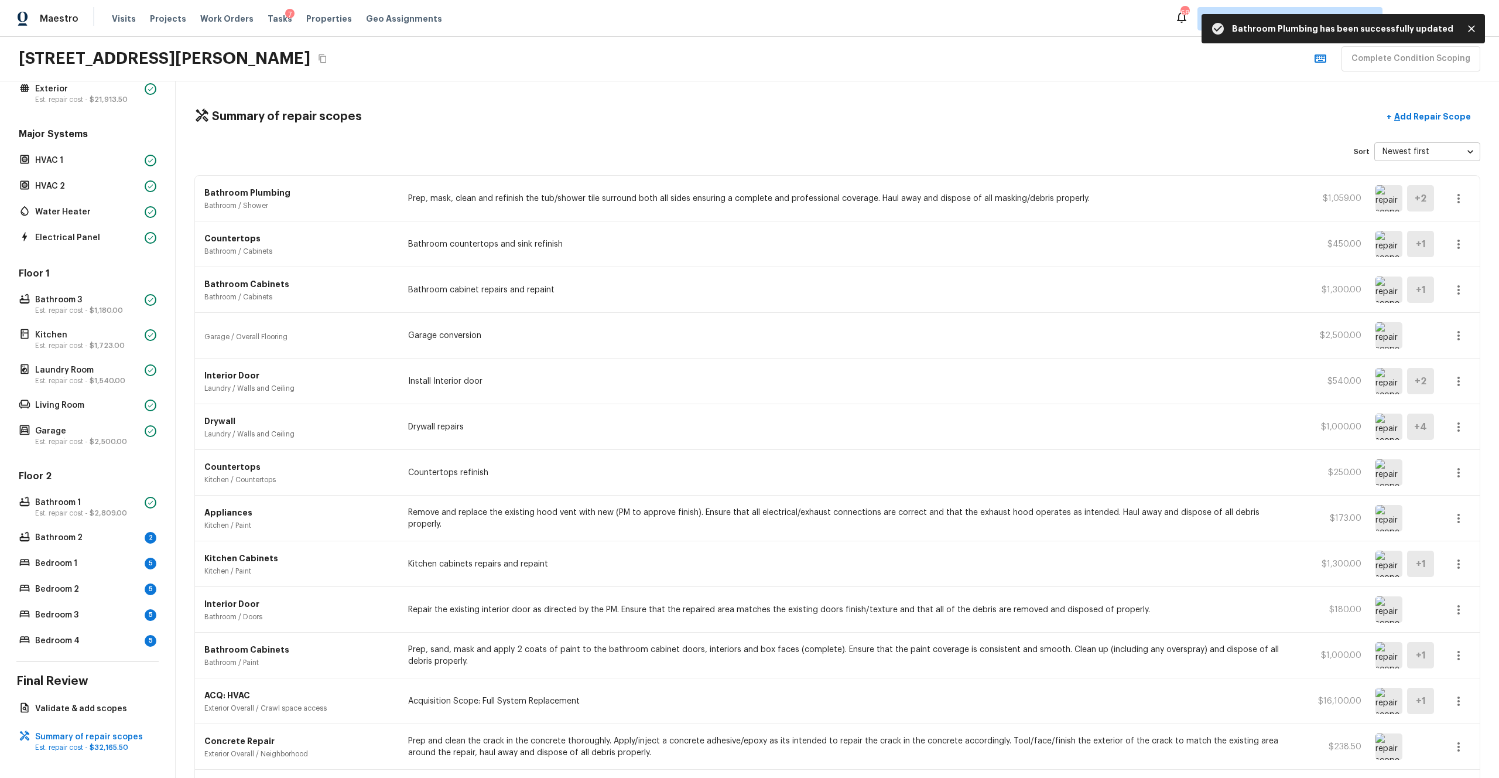
click at [101, 427] on div "Floor 2 Bathroom 1 Est. repair cost - $2,809.00 Bathroom 2 2 Bedroom 1 5 Bedroo…" at bounding box center [87, 559] width 142 height 179
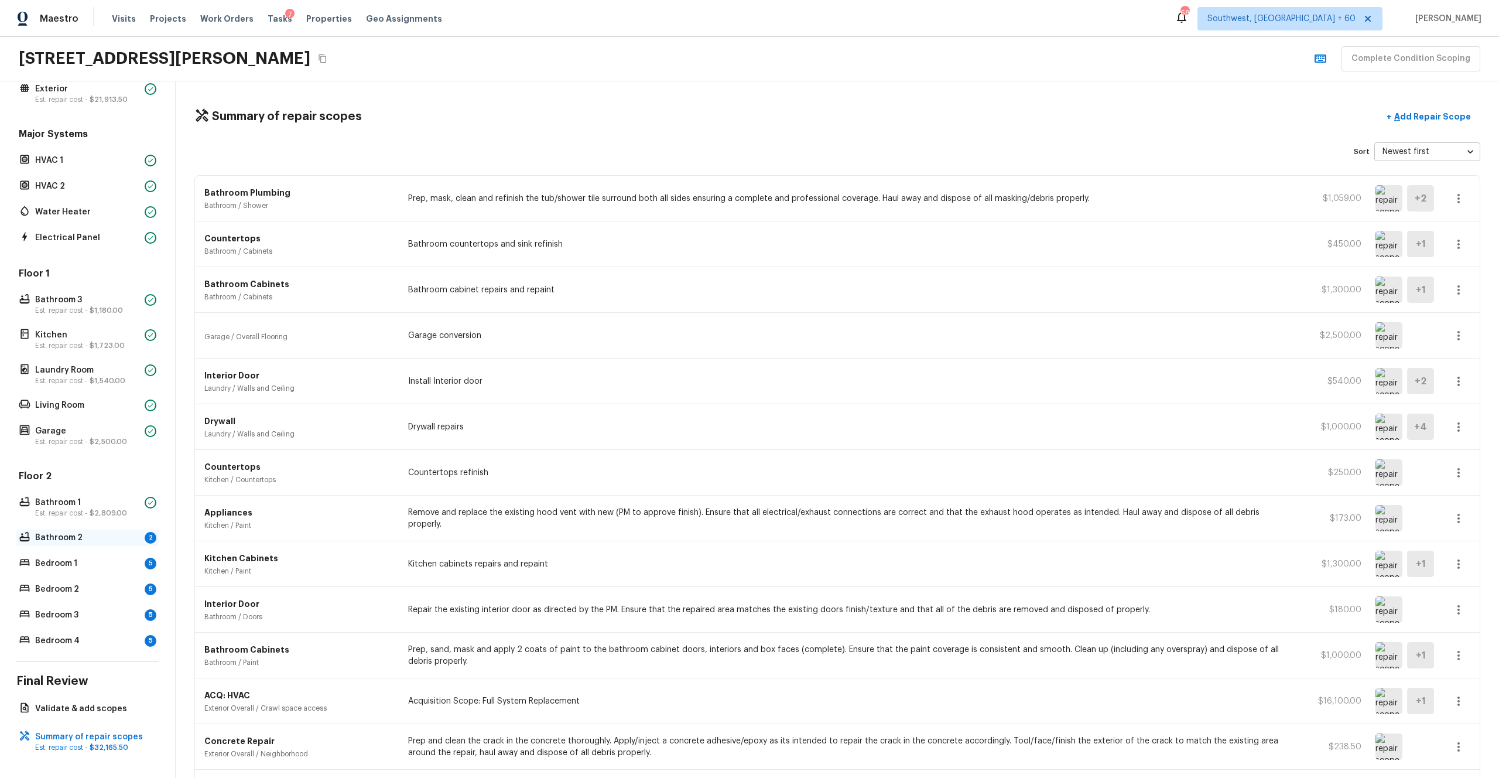
click at [108, 427] on p "Bathroom 2" at bounding box center [87, 538] width 105 height 12
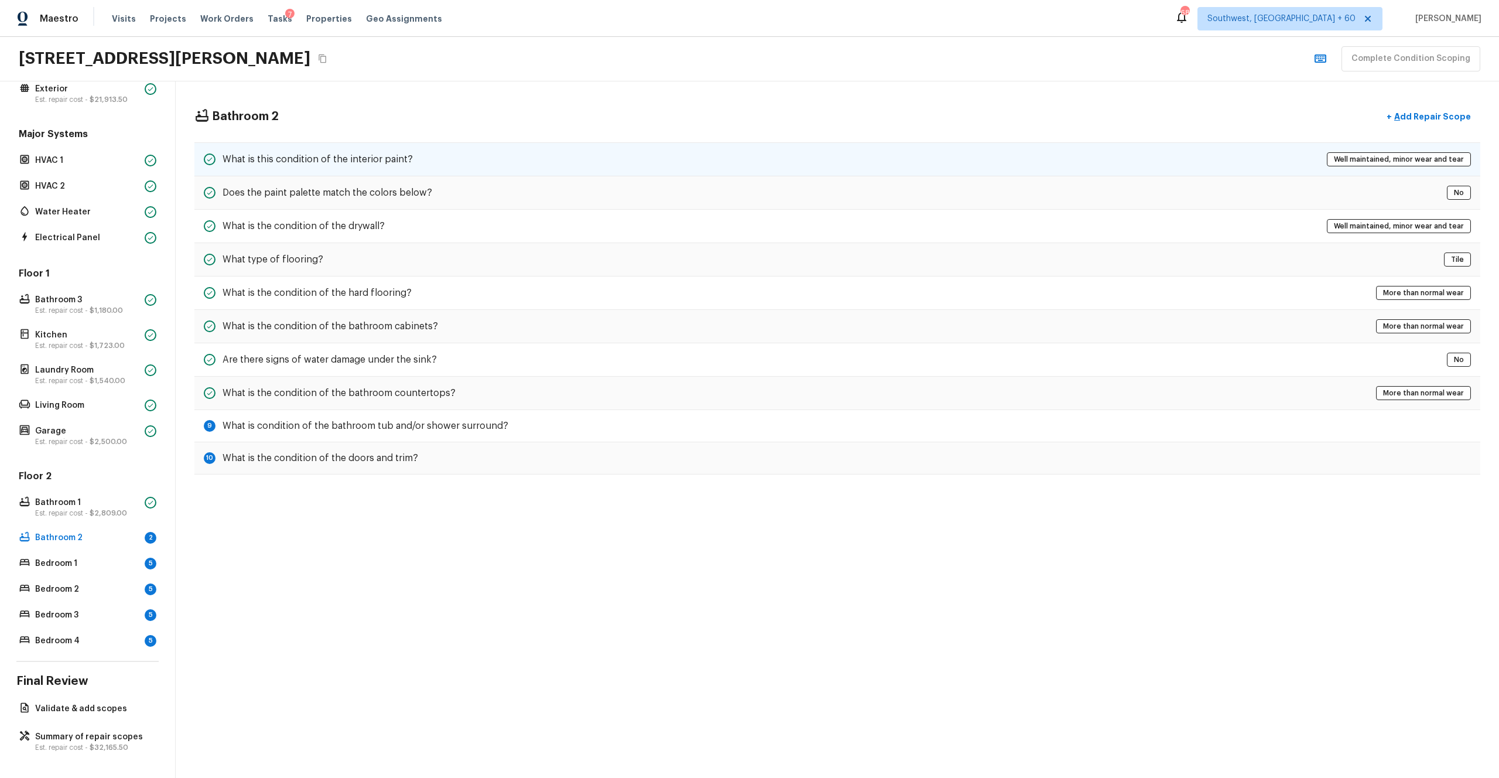
click at [564, 165] on div "What is this condition of the interior paint? Well maintained, minor wear and t…" at bounding box center [837, 159] width 1286 height 34
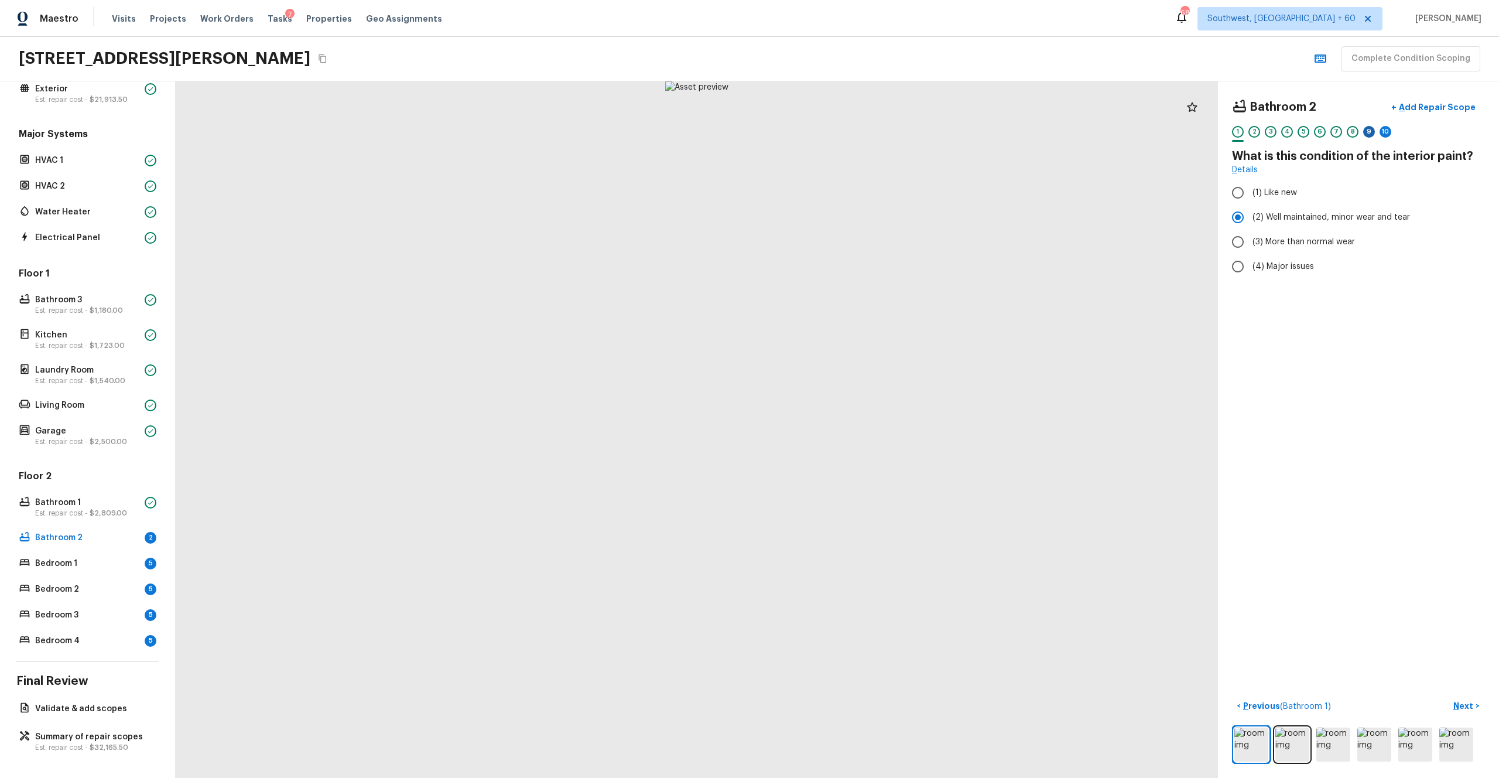
click at [843, 130] on div "9" at bounding box center [1369, 132] width 12 height 12
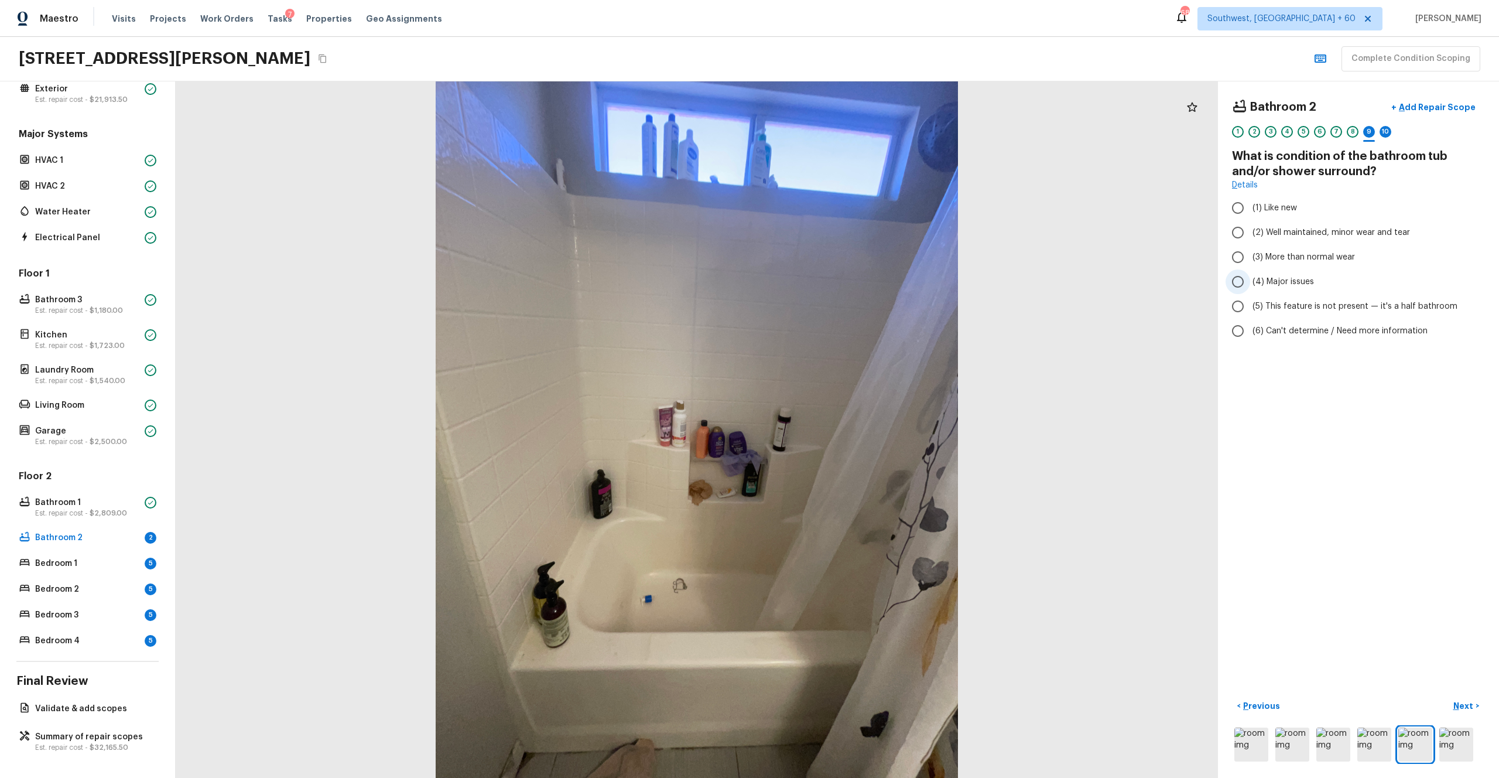
click at [843, 288] on label "(4) Major issues" at bounding box center [1351, 281] width 250 height 25
click at [843, 288] on input "(4) Major issues" at bounding box center [1238, 281] width 25 height 25
click at [843, 264] on label "(3) More than normal wear" at bounding box center [1351, 257] width 250 height 25
click at [843, 264] on input "(3) More than normal wear" at bounding box center [1238, 257] width 25 height 25
click at [843, 427] on p "Next" at bounding box center [1465, 706] width 22 height 12
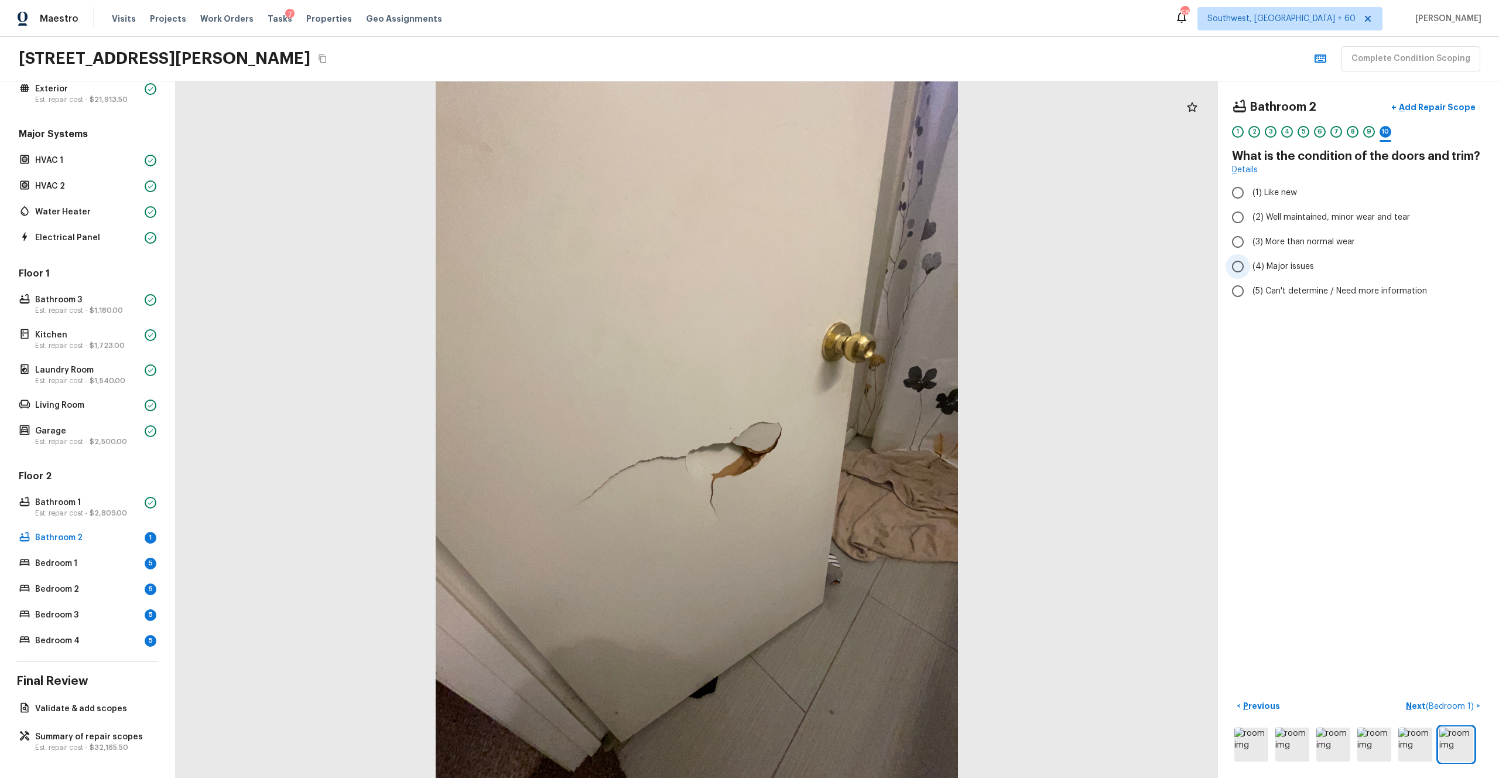
click at [843, 268] on span "(4) Major issues" at bounding box center [1283, 267] width 61 height 12
click at [843, 268] on input "(4) Major issues" at bounding box center [1238, 266] width 25 height 25
click at [843, 427] on p "Next ( Bedroom 1 )" at bounding box center [1441, 706] width 70 height 12
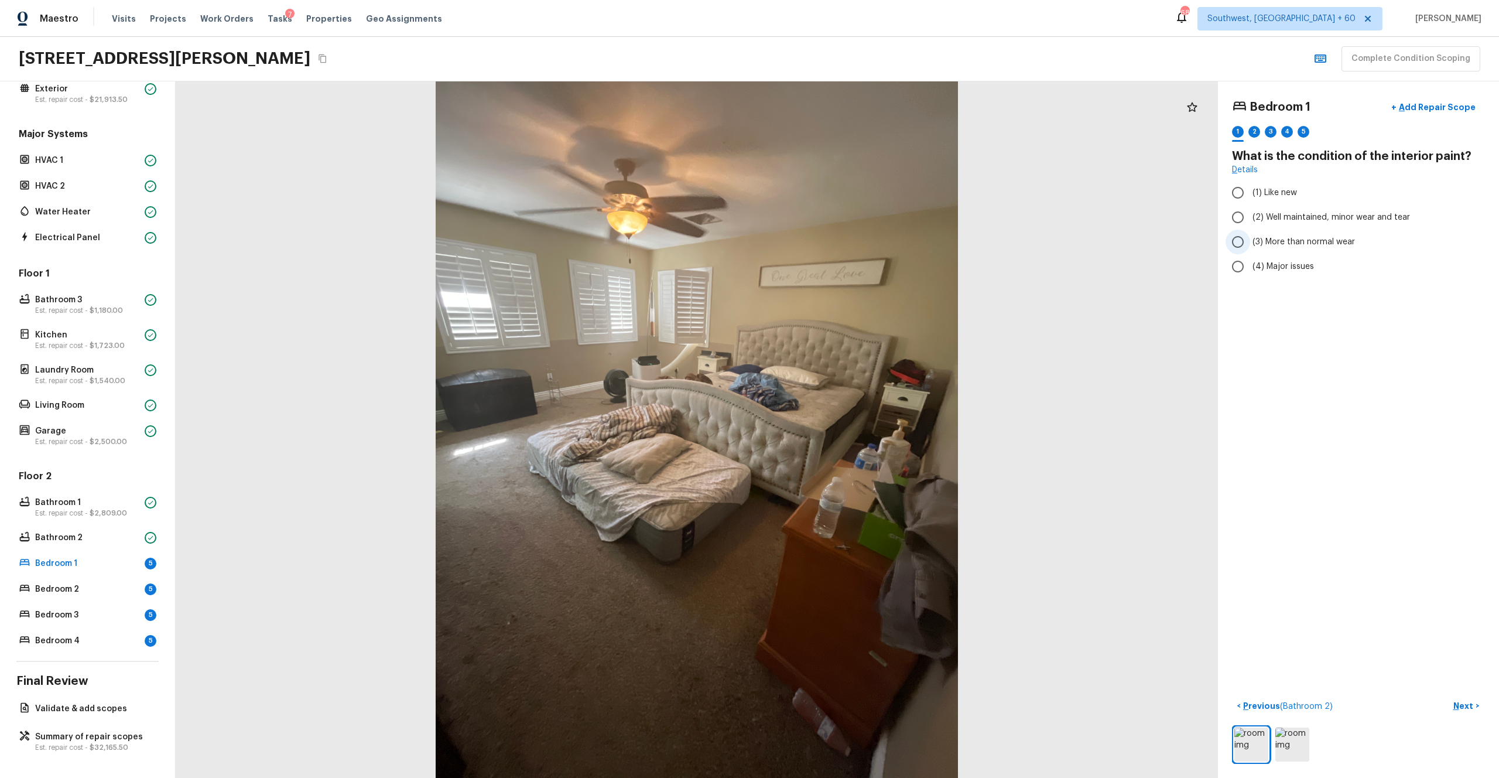
click at [843, 235] on label "(3) More than normal wear" at bounding box center [1351, 242] width 250 height 25
click at [843, 235] on input "(3) More than normal wear" at bounding box center [1238, 242] width 25 height 25
click at [843, 220] on span "(2) Well maintained, minor wear and tear" at bounding box center [1332, 217] width 158 height 12
click at [843, 220] on input "(2) Well maintained, minor wear and tear" at bounding box center [1238, 217] width 25 height 25
click at [843, 427] on img at bounding box center [1293, 744] width 34 height 34
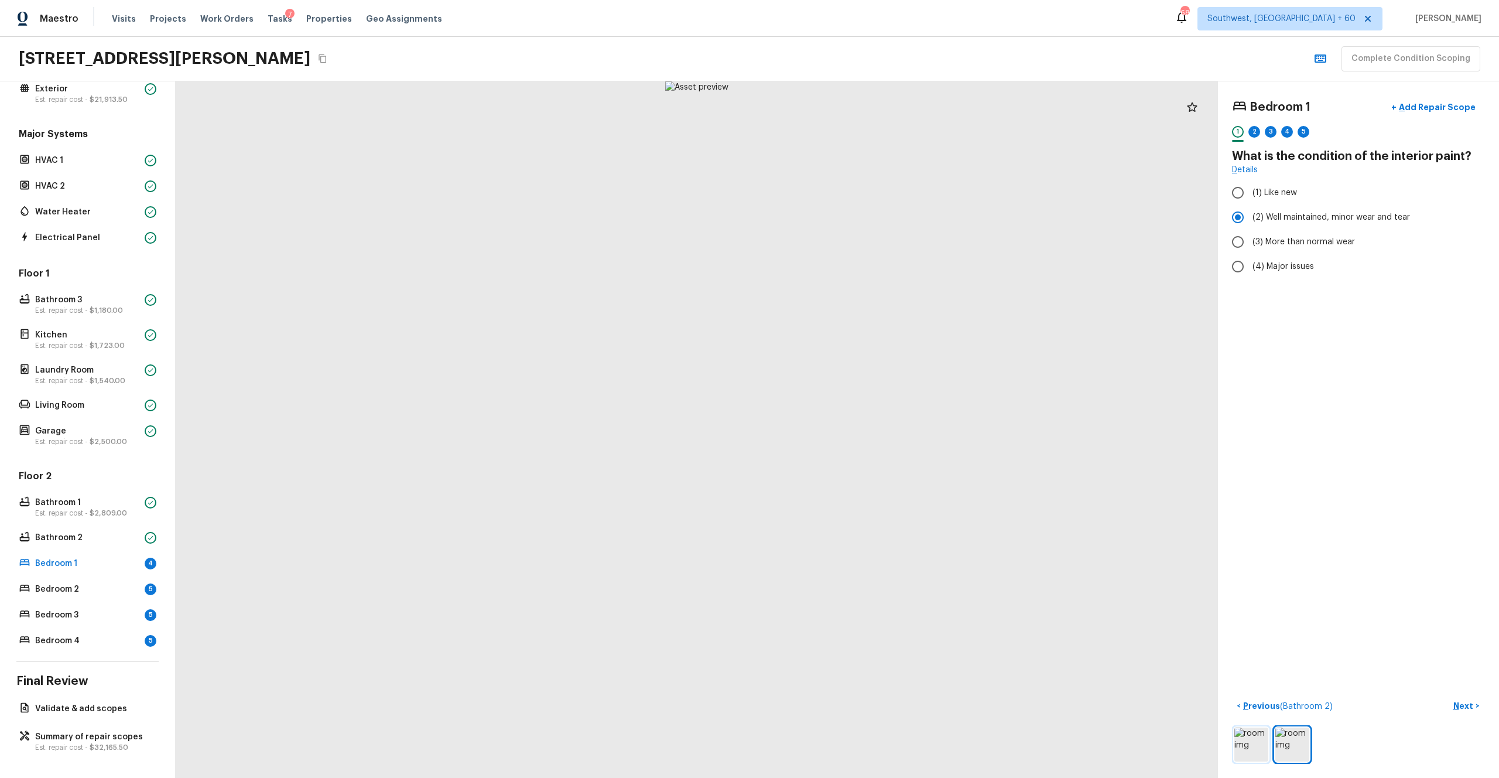
click at [843, 427] on img at bounding box center [1252, 744] width 34 height 34
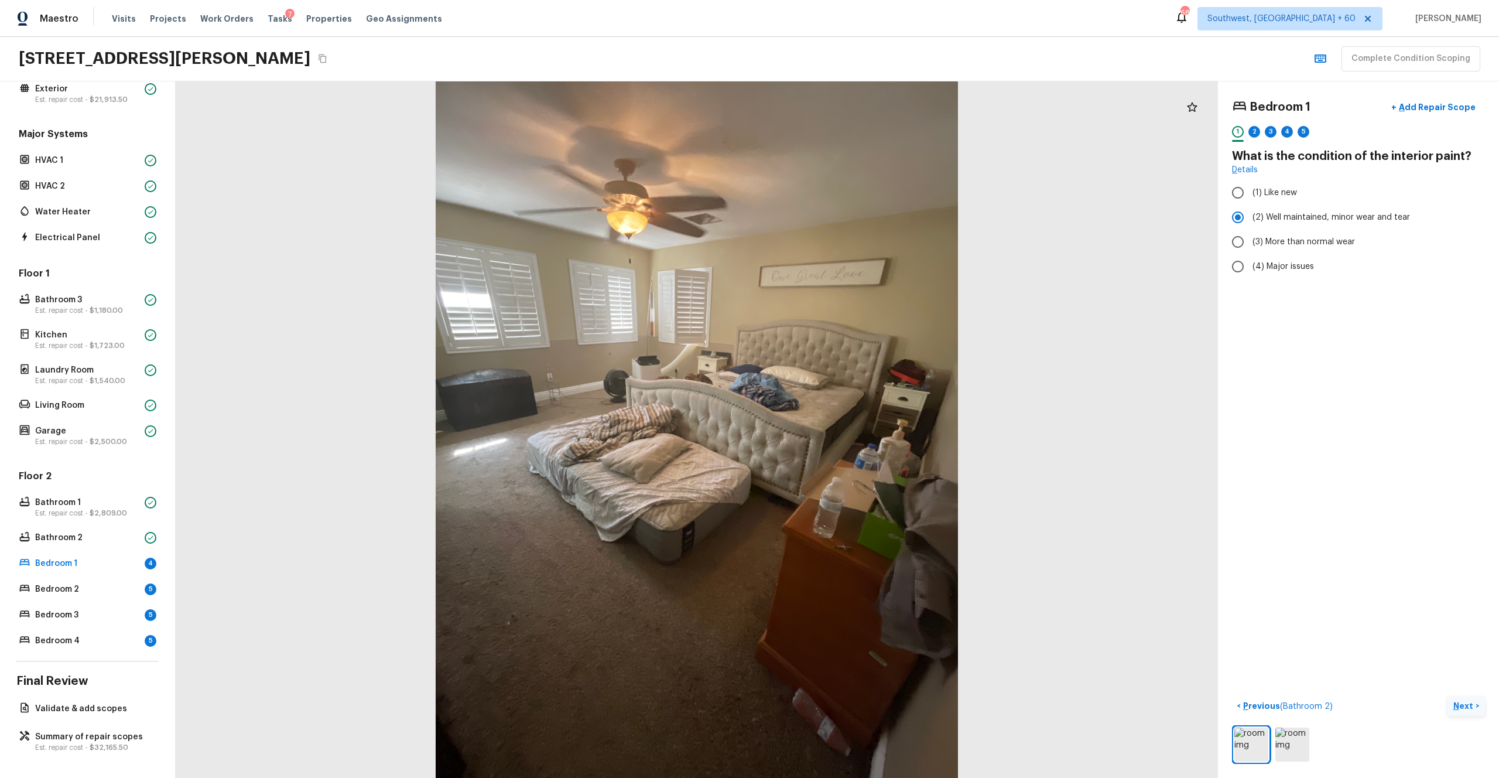
click at [843, 427] on p "Next" at bounding box center [1465, 706] width 22 height 12
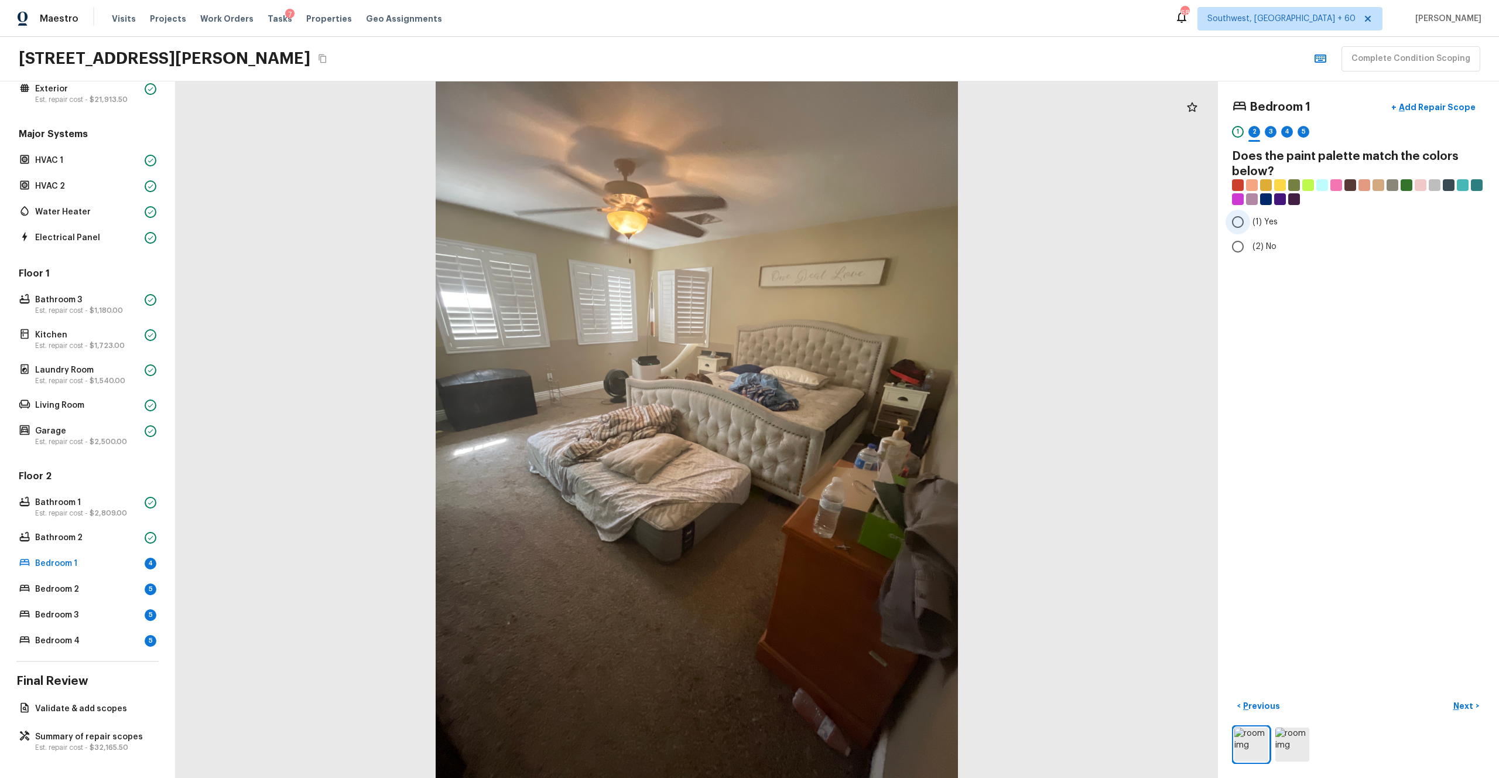
click at [843, 221] on label "(1) Yes" at bounding box center [1351, 222] width 250 height 25
click at [843, 221] on input "(1) Yes" at bounding box center [1238, 222] width 25 height 25
click at [843, 427] on p "Next" at bounding box center [1465, 706] width 22 height 12
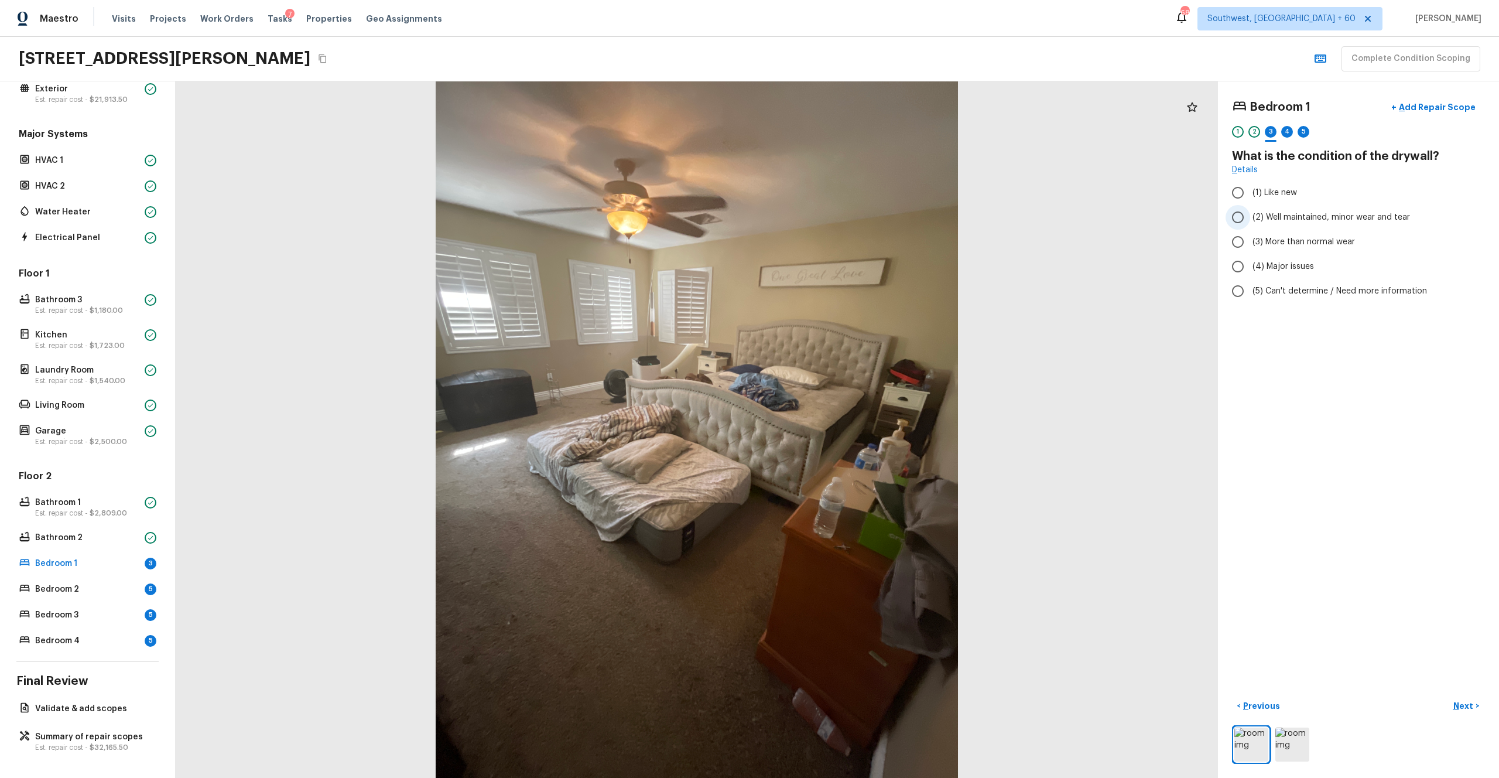
click at [843, 228] on label "(2) Well maintained, minor wear and tear" at bounding box center [1351, 217] width 250 height 25
click at [843, 228] on input "(2) Well maintained, minor wear and tear" at bounding box center [1238, 217] width 25 height 25
click at [843, 427] on p "Next" at bounding box center [1465, 706] width 22 height 12
click at [843, 284] on span "(4) Carpet" at bounding box center [1273, 281] width 41 height 12
click at [843, 284] on input "(4) Carpet" at bounding box center [1238, 280] width 25 height 25
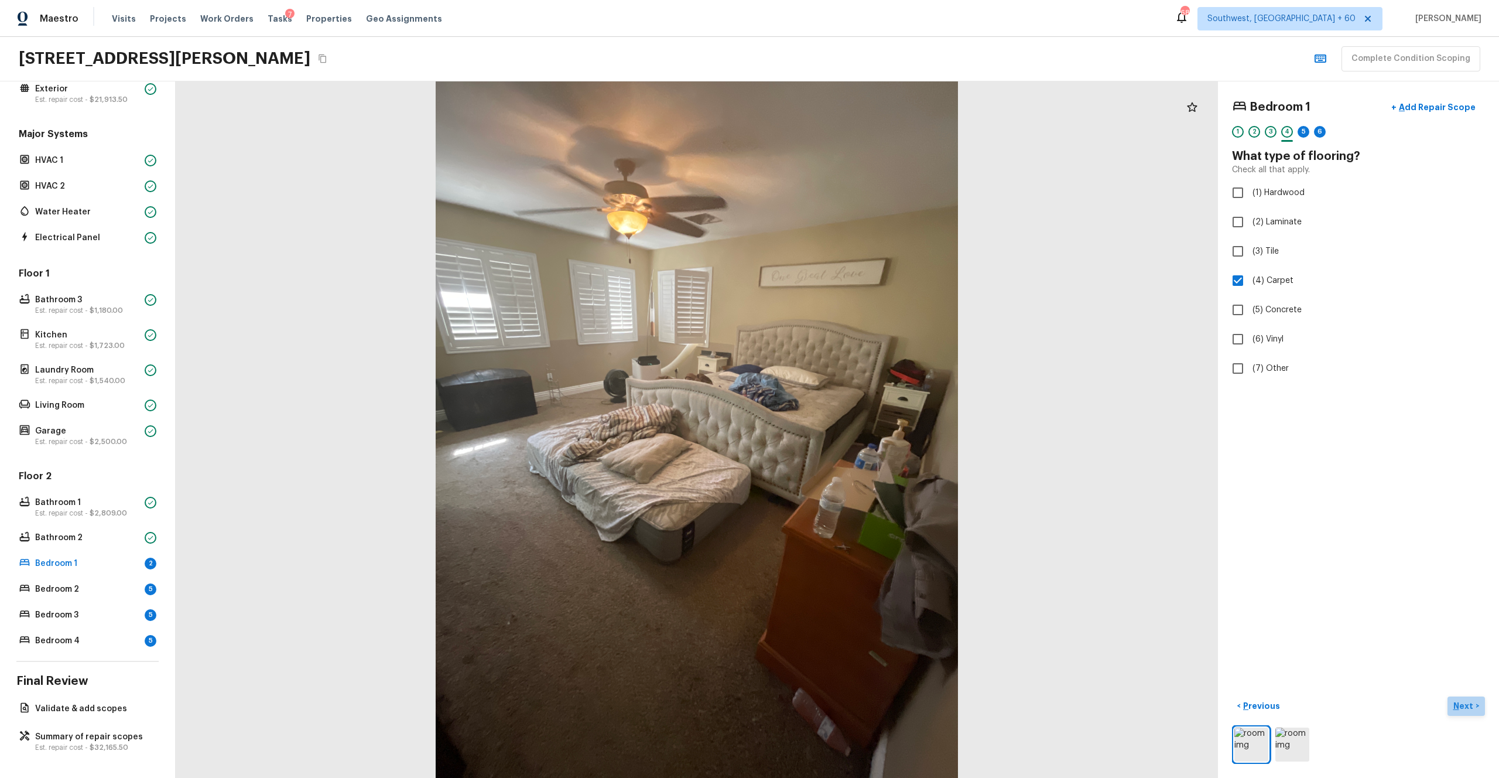
click at [843, 427] on p "Next" at bounding box center [1465, 706] width 22 height 12
click at [843, 251] on label "(3) More than normal wear" at bounding box center [1351, 242] width 250 height 25
click at [843, 251] on input "(3) More than normal wear" at bounding box center [1238, 242] width 25 height 25
click at [843, 427] on p "Next" at bounding box center [1465, 706] width 22 height 12
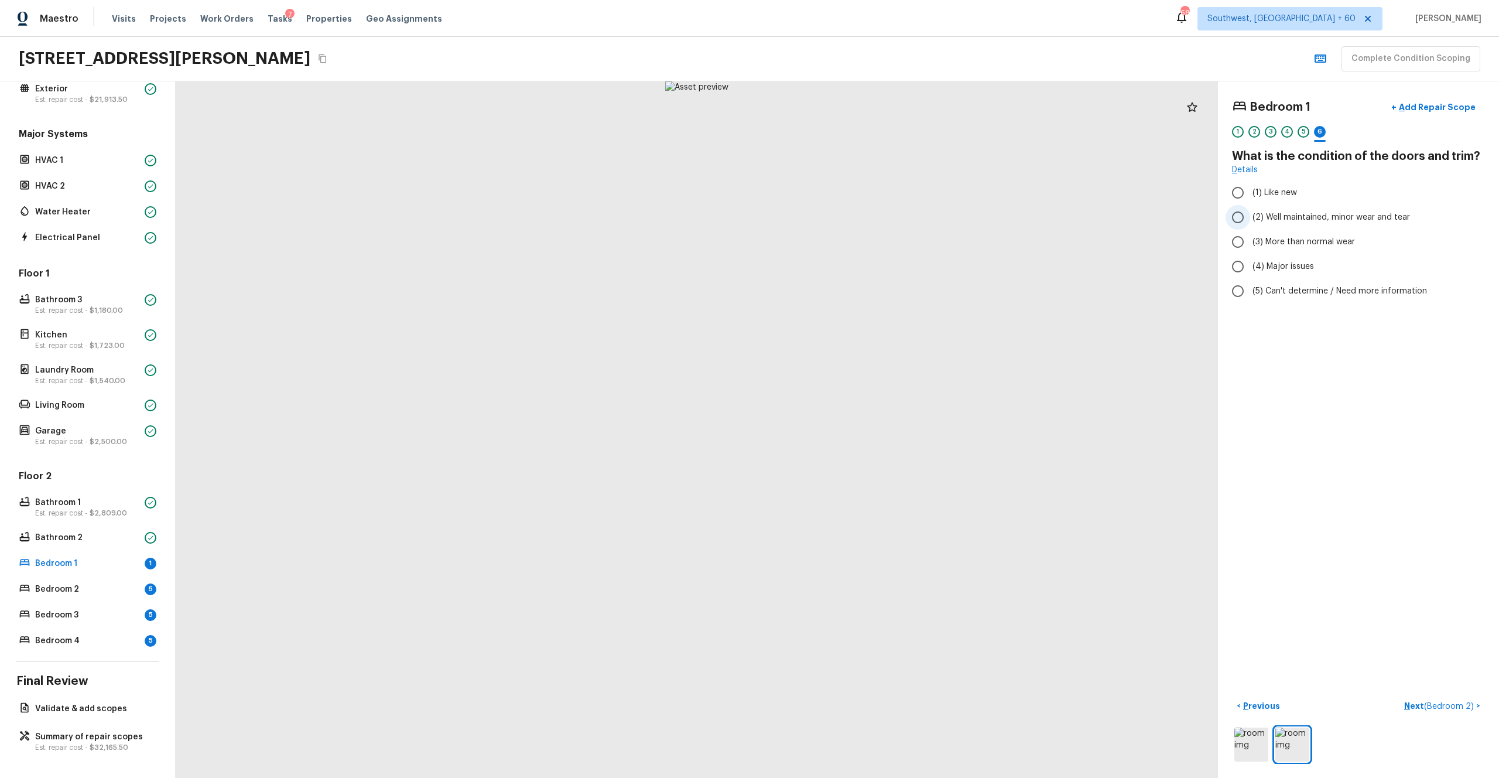
click at [843, 221] on span "(2) Well maintained, minor wear and tear" at bounding box center [1332, 217] width 158 height 12
click at [843, 221] on input "(2) Well maintained, minor wear and tear" at bounding box center [1238, 217] width 25 height 25
click at [843, 427] on p "Next ( Bedroom 2 )" at bounding box center [1440, 706] width 72 height 12
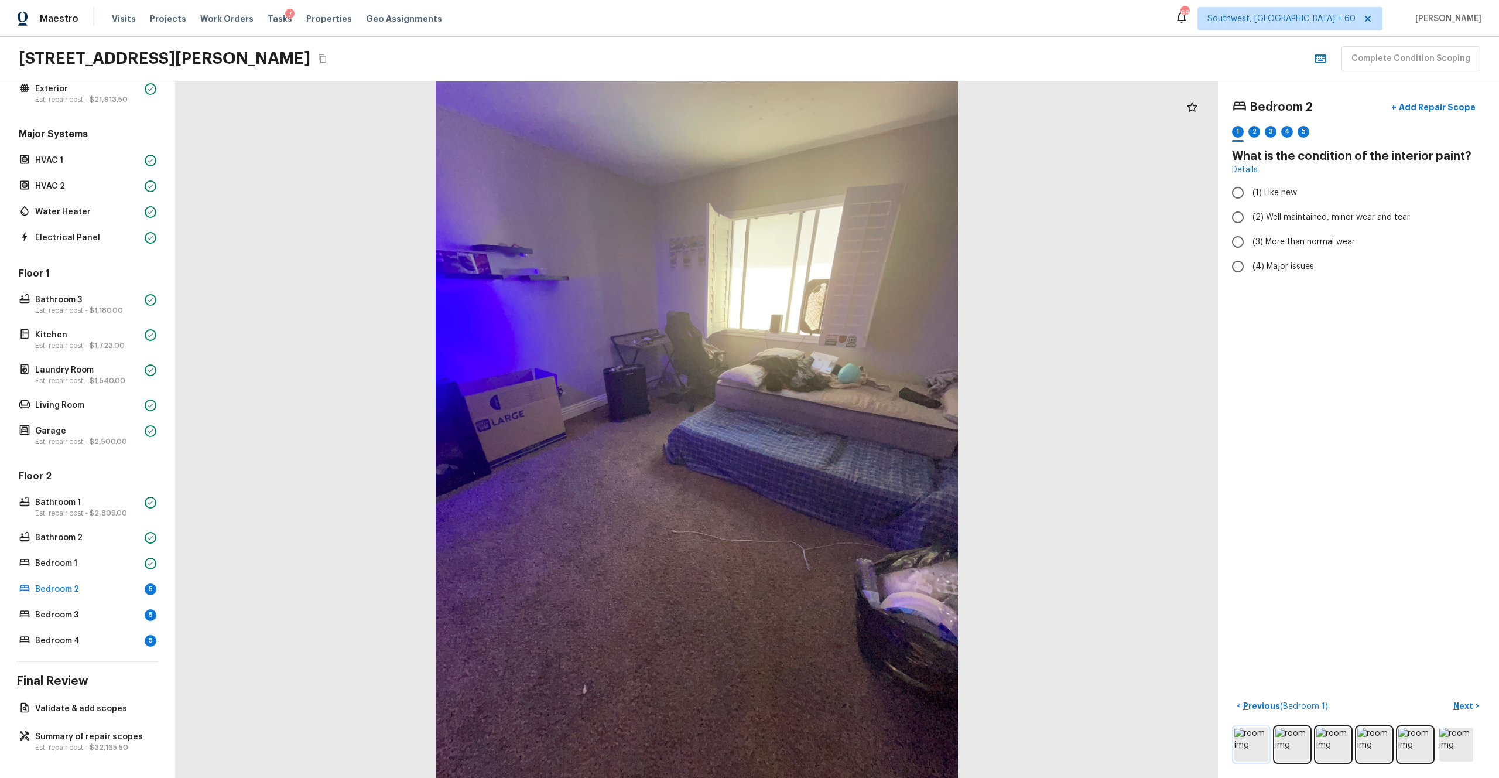
click at [843, 427] on img at bounding box center [1252, 744] width 34 height 34
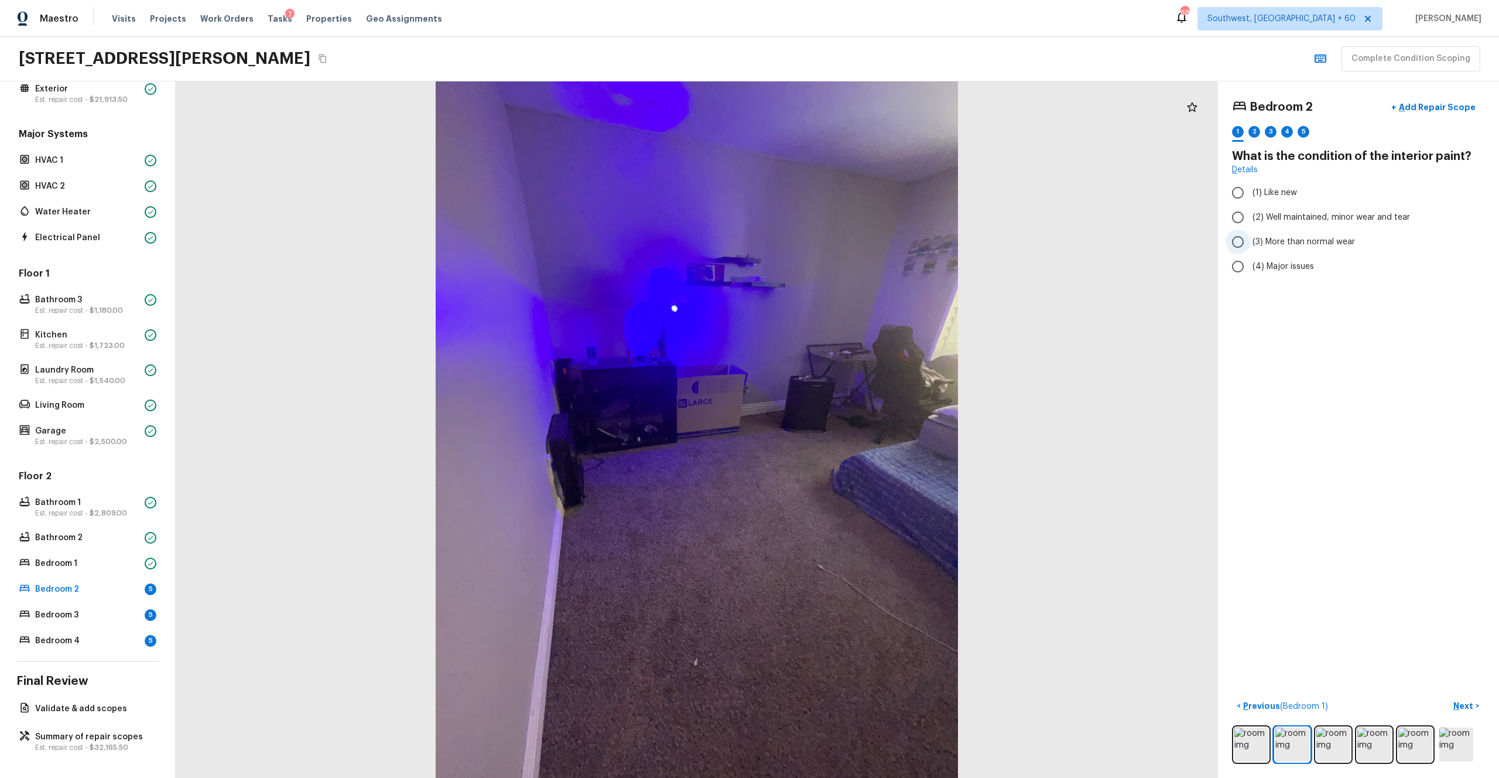
click at [843, 239] on span "(3) More than normal wear" at bounding box center [1304, 242] width 102 height 12
click at [843, 239] on input "(3) More than normal wear" at bounding box center [1238, 242] width 25 height 25
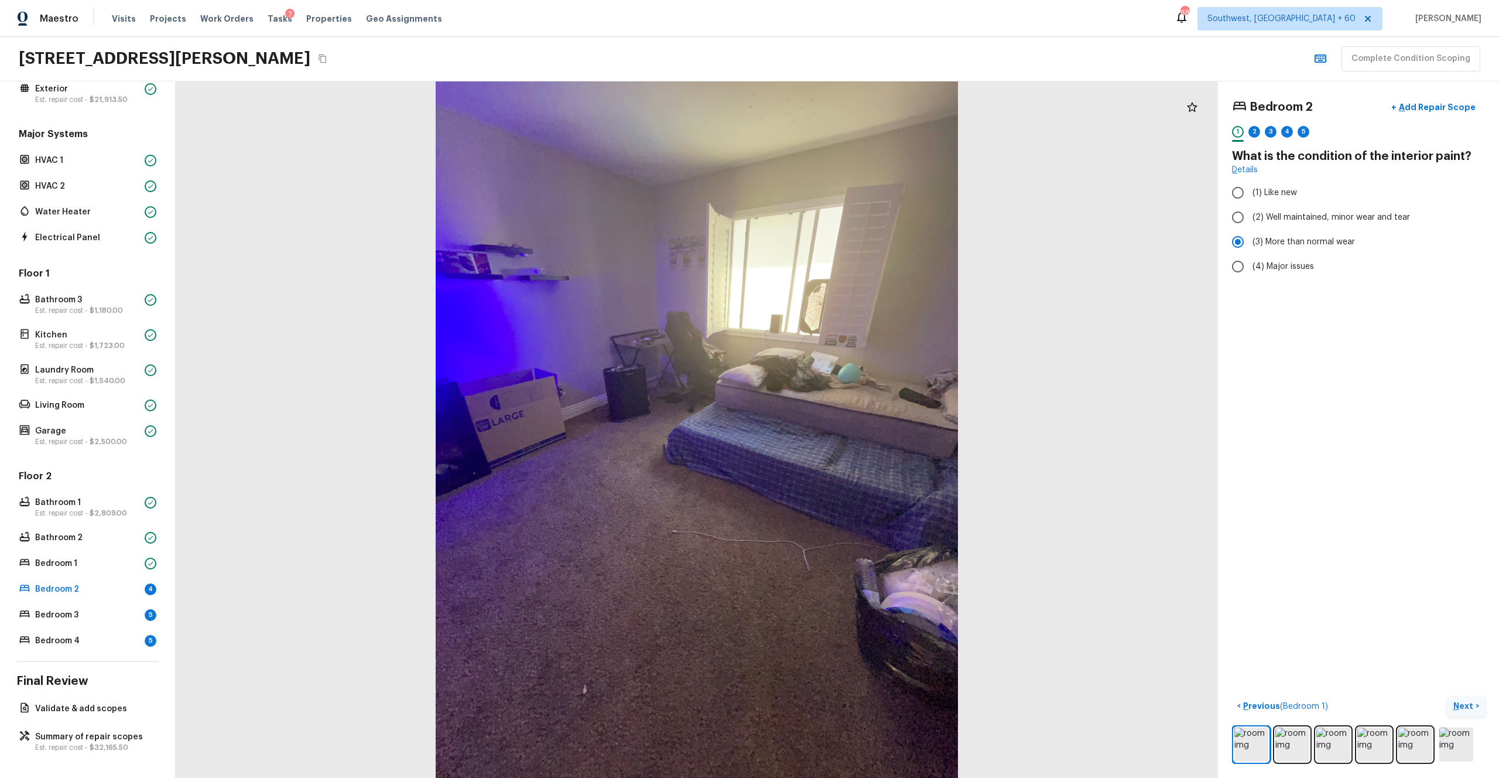
click at [843, 427] on p "Next" at bounding box center [1465, 706] width 22 height 12
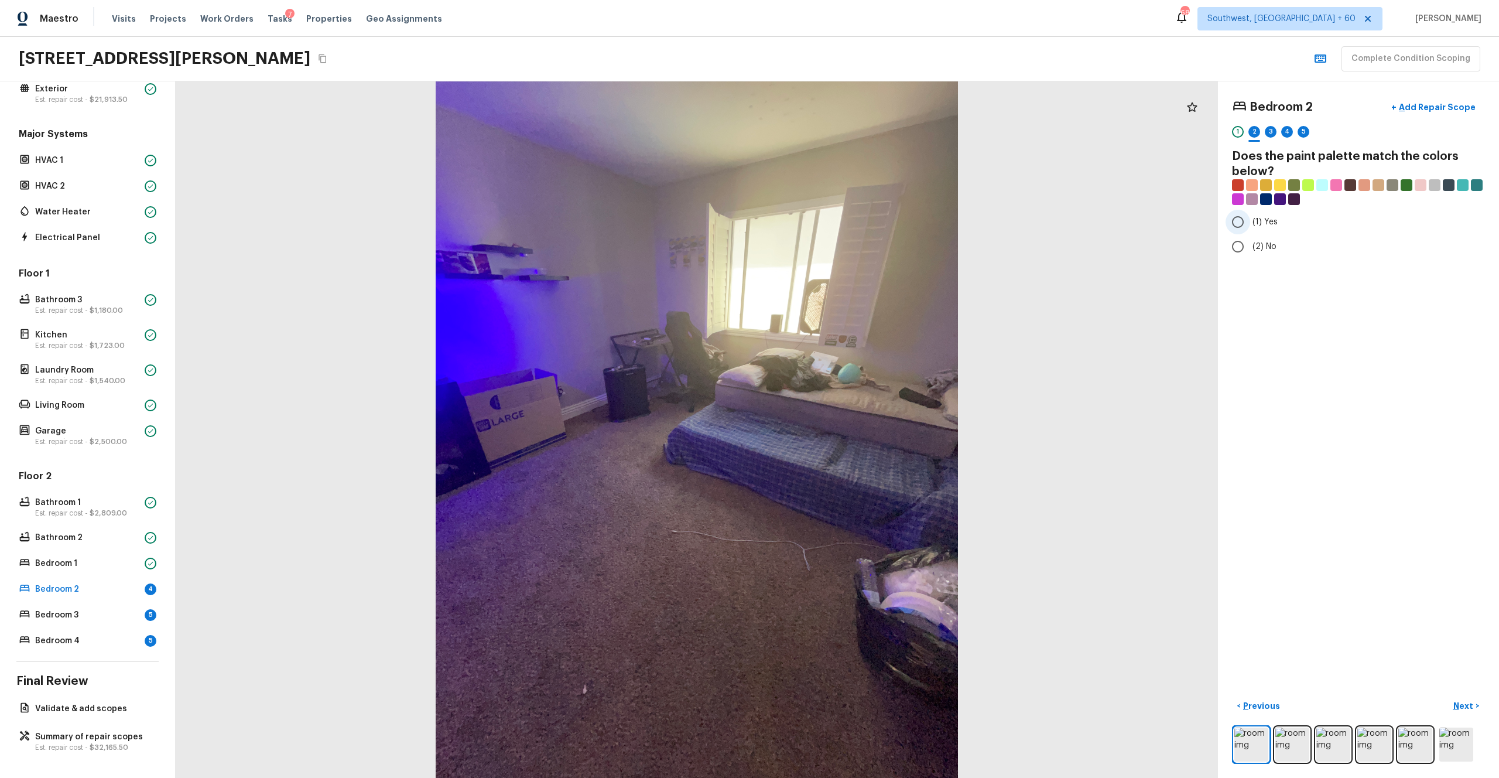
click at [843, 227] on span "(1) Yes" at bounding box center [1265, 222] width 25 height 12
click at [843, 227] on input "(1) Yes" at bounding box center [1238, 222] width 25 height 25
click at [843, 427] on p "Next" at bounding box center [1465, 706] width 22 height 12
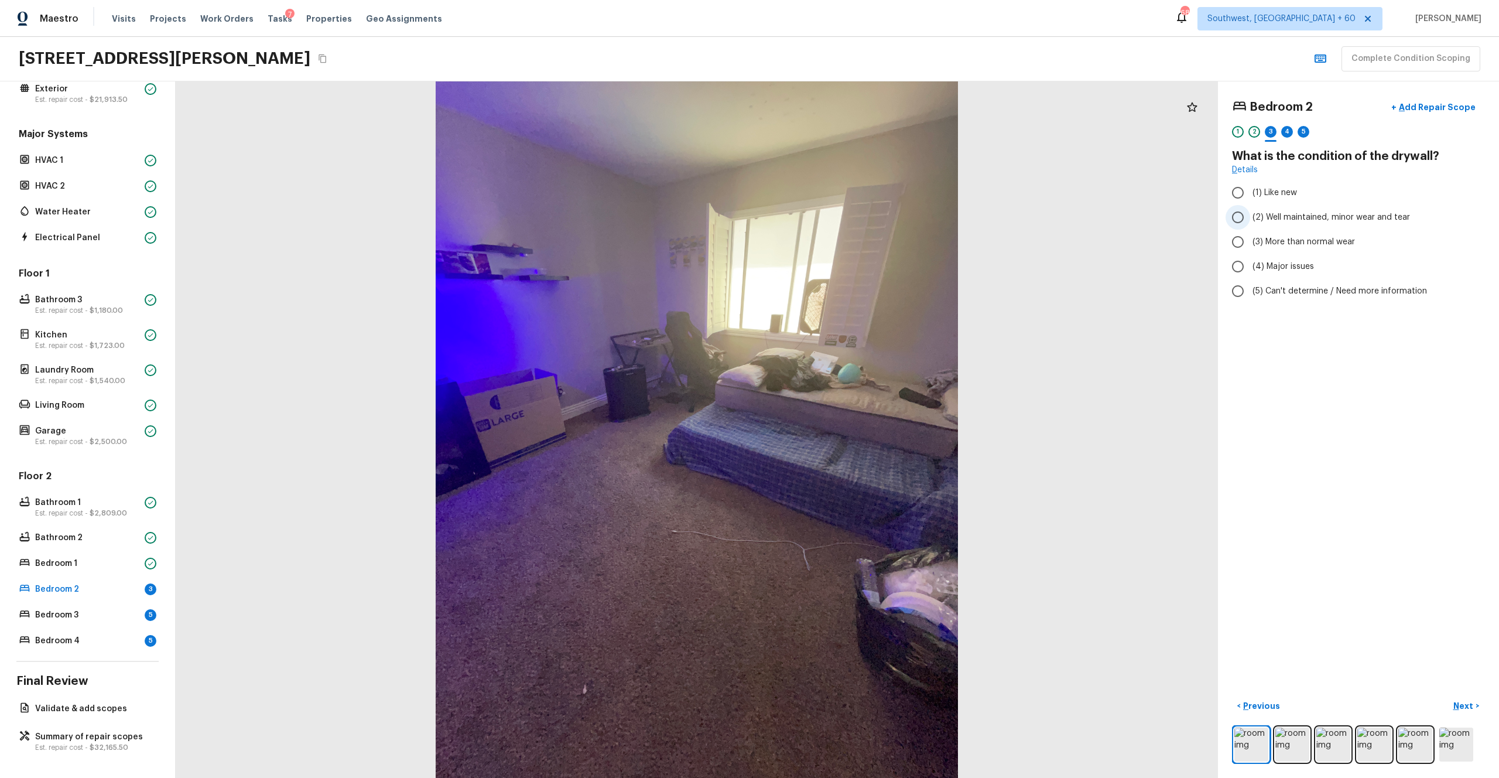
click at [843, 223] on label "(2) Well maintained, minor wear and tear" at bounding box center [1351, 217] width 250 height 25
click at [843, 223] on input "(2) Well maintained, minor wear and tear" at bounding box center [1238, 217] width 25 height 25
click at [843, 427] on p "Next" at bounding box center [1465, 706] width 22 height 12
click at [843, 279] on span "(4) Carpet" at bounding box center [1273, 281] width 41 height 12
click at [843, 279] on input "(4) Carpet" at bounding box center [1238, 280] width 25 height 25
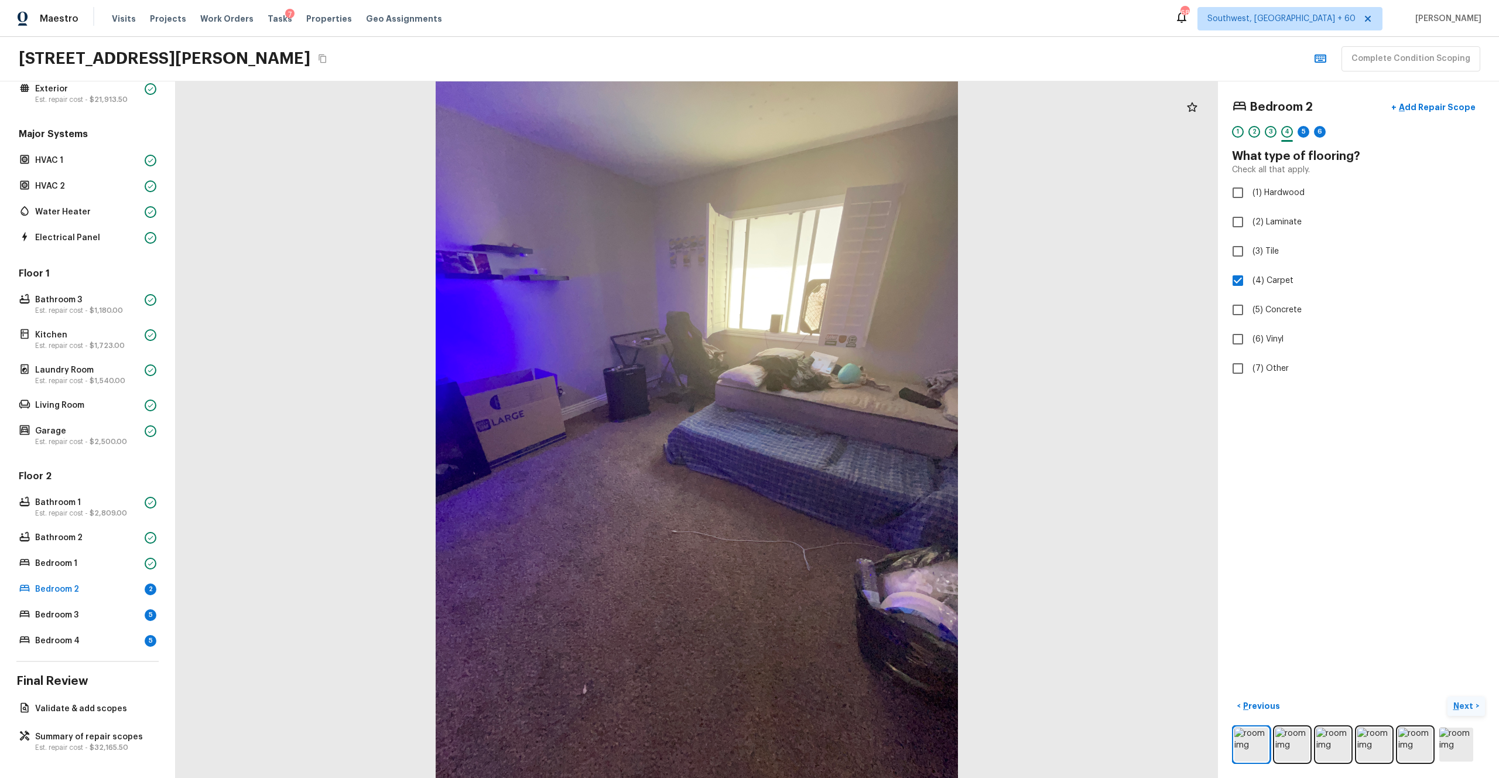
click at [843, 427] on p "Next" at bounding box center [1465, 706] width 22 height 12
click at [843, 242] on span "(3) More than normal wear" at bounding box center [1304, 242] width 102 height 12
click at [843, 242] on input "(3) More than normal wear" at bounding box center [1238, 242] width 25 height 25
click at [843, 427] on p "Next" at bounding box center [1465, 706] width 22 height 12
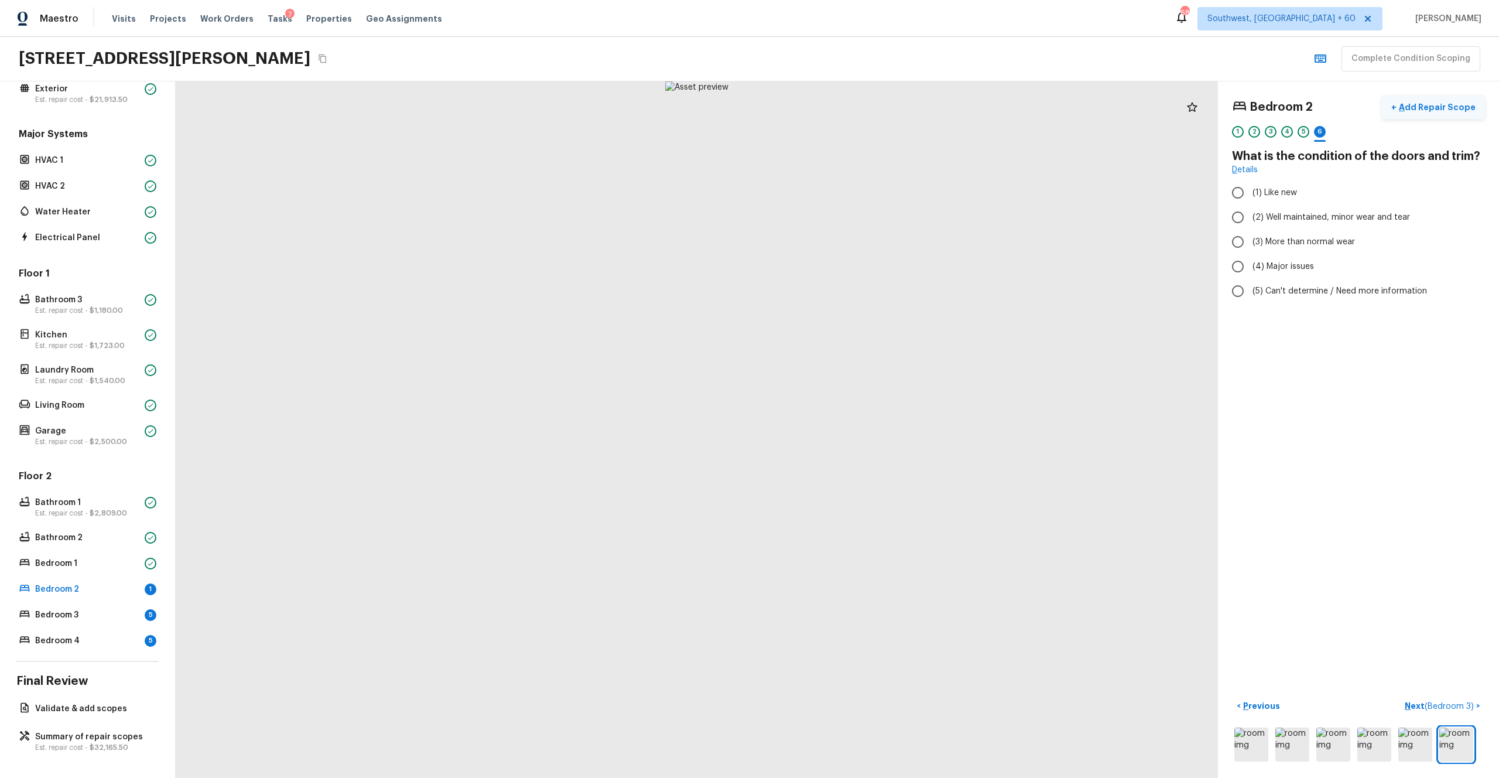
click at [843, 108] on p "Add Repair Scope" at bounding box center [1436, 107] width 79 height 12
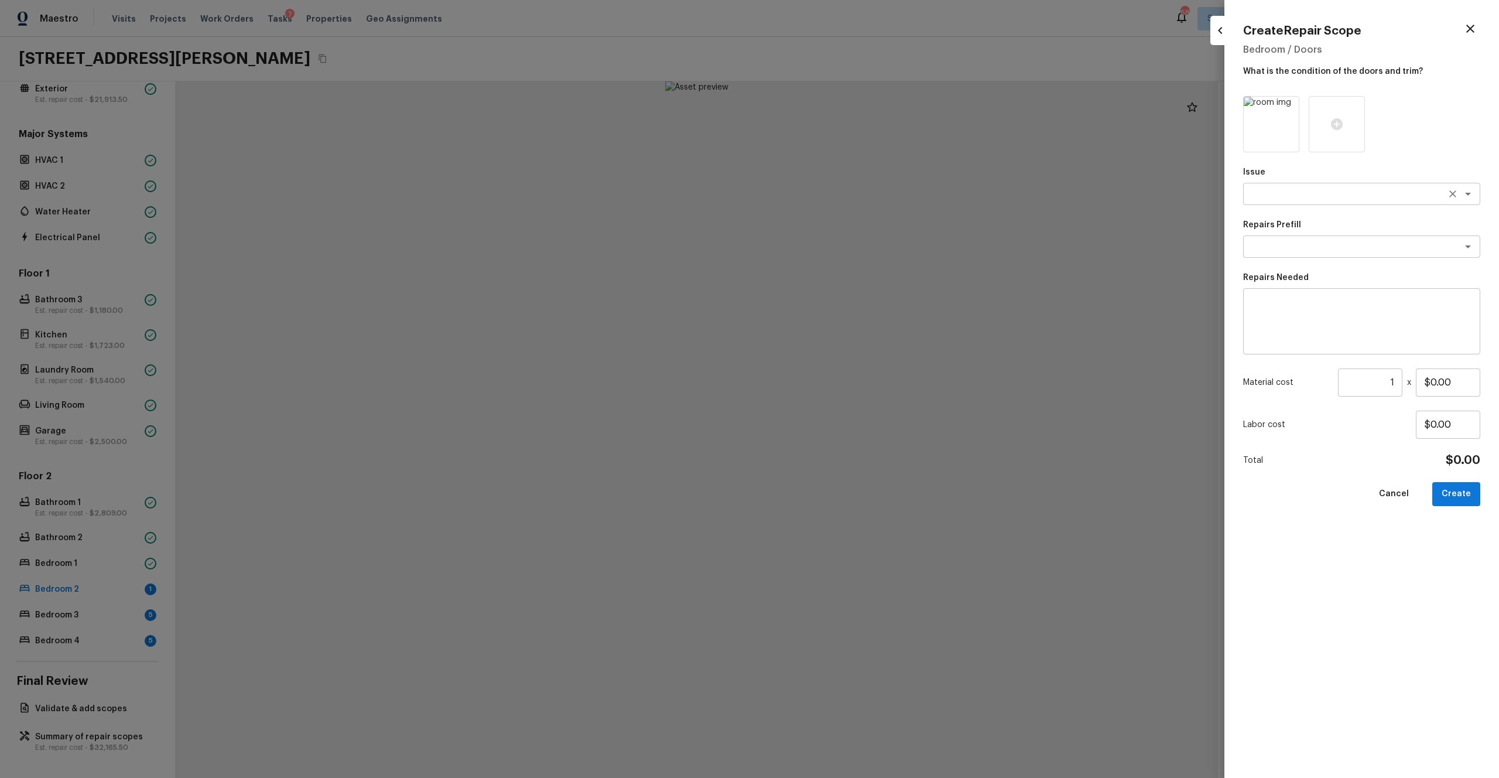
click at [843, 188] on textarea at bounding box center [1346, 194] width 194 height 12
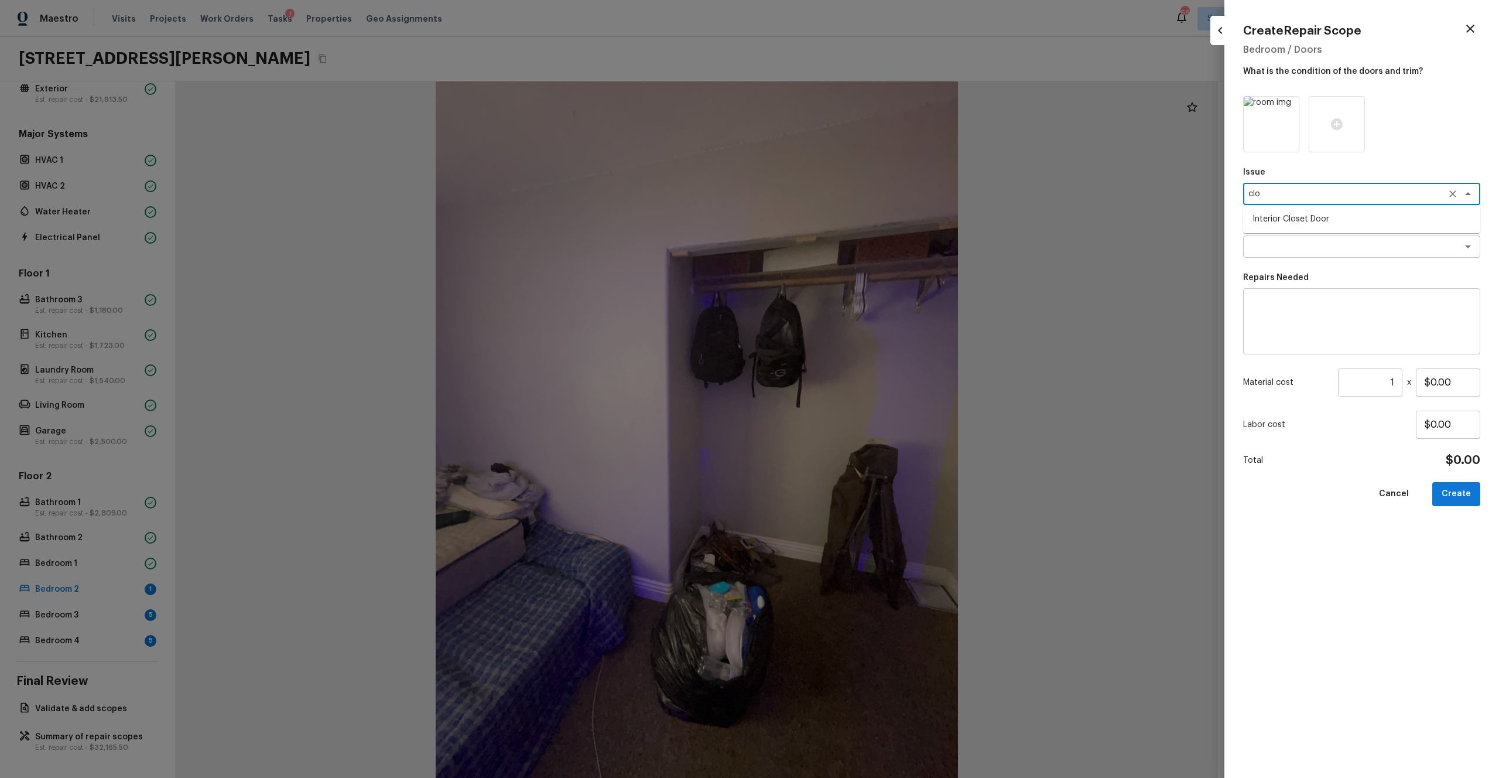
click at [843, 224] on li "Interior Closet Door" at bounding box center [1361, 219] width 237 height 19
click at [843, 255] on div "x ​" at bounding box center [1361, 246] width 237 height 22
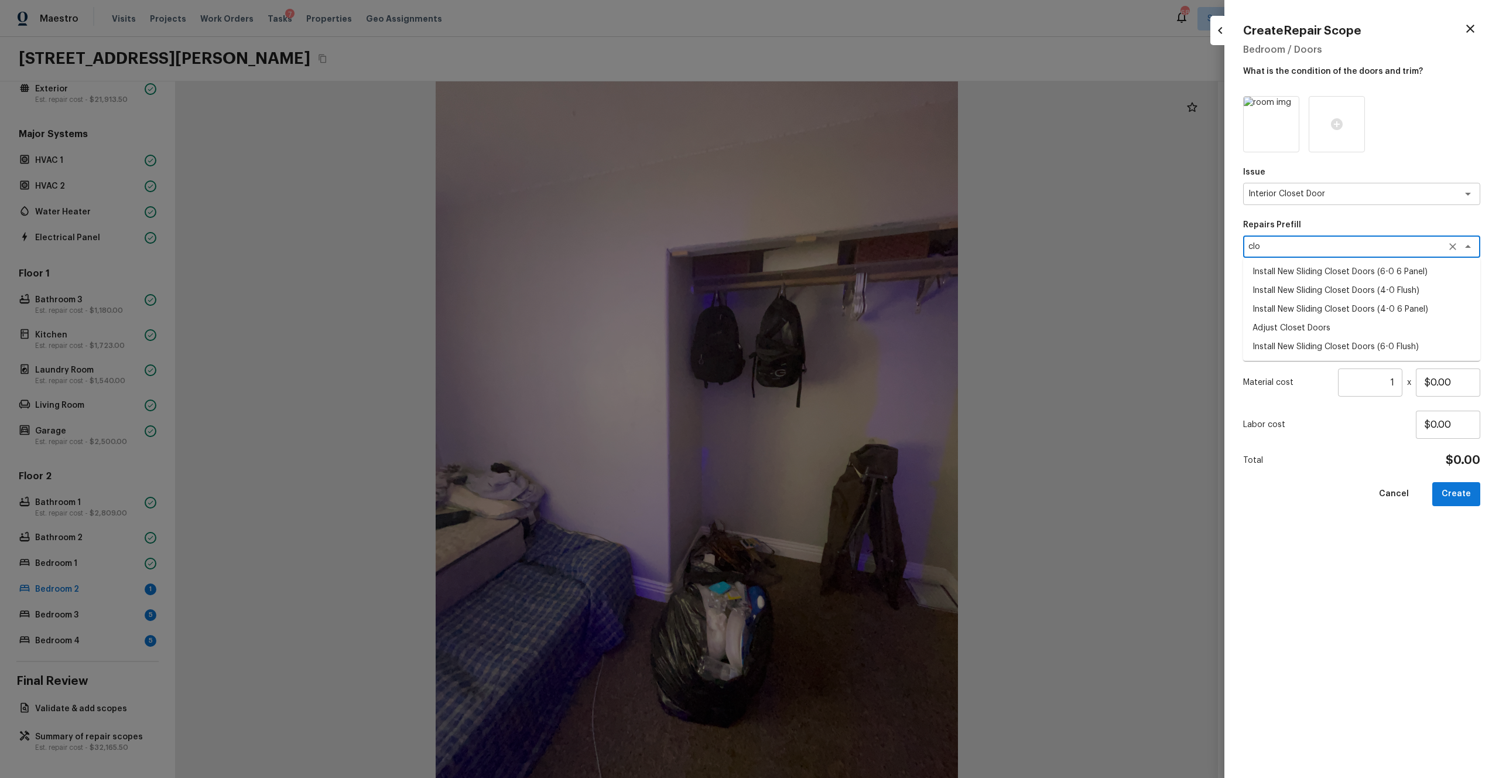
click at [843, 266] on li "Install New Sliding Closet Doors (6-0 6 Panel)" at bounding box center [1361, 271] width 237 height 19
click at [843, 247] on icon "Clear" at bounding box center [1453, 247] width 12 height 12
click at [843, 283] on li "Install New Sliding Closet Doors (4-0 Flush)" at bounding box center [1361, 290] width 237 height 19
click at [843, 427] on button "Create" at bounding box center [1457, 494] width 48 height 24
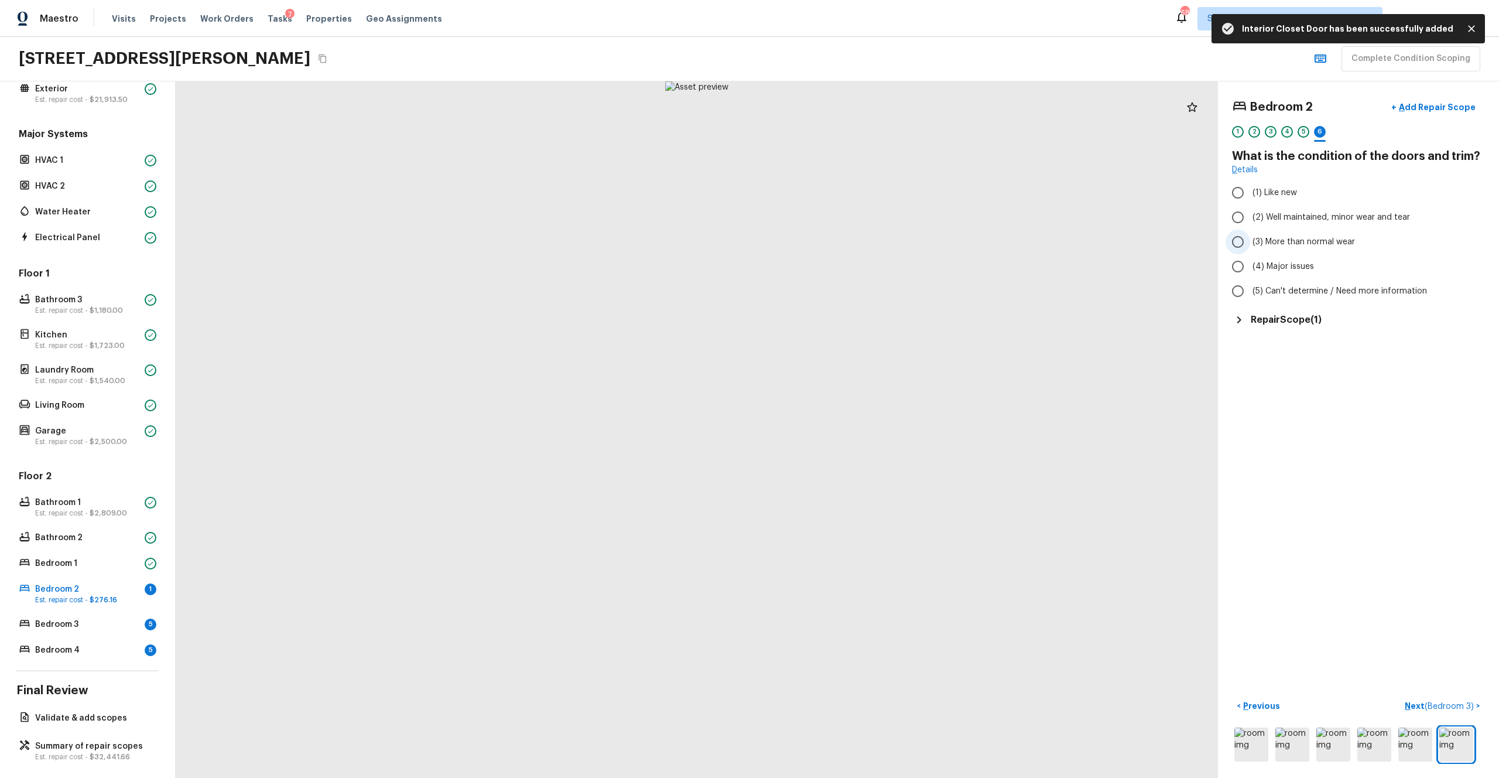
click at [843, 243] on span "(3) More than normal wear" at bounding box center [1304, 242] width 102 height 12
click at [843, 243] on input "(3) More than normal wear" at bounding box center [1238, 242] width 25 height 25
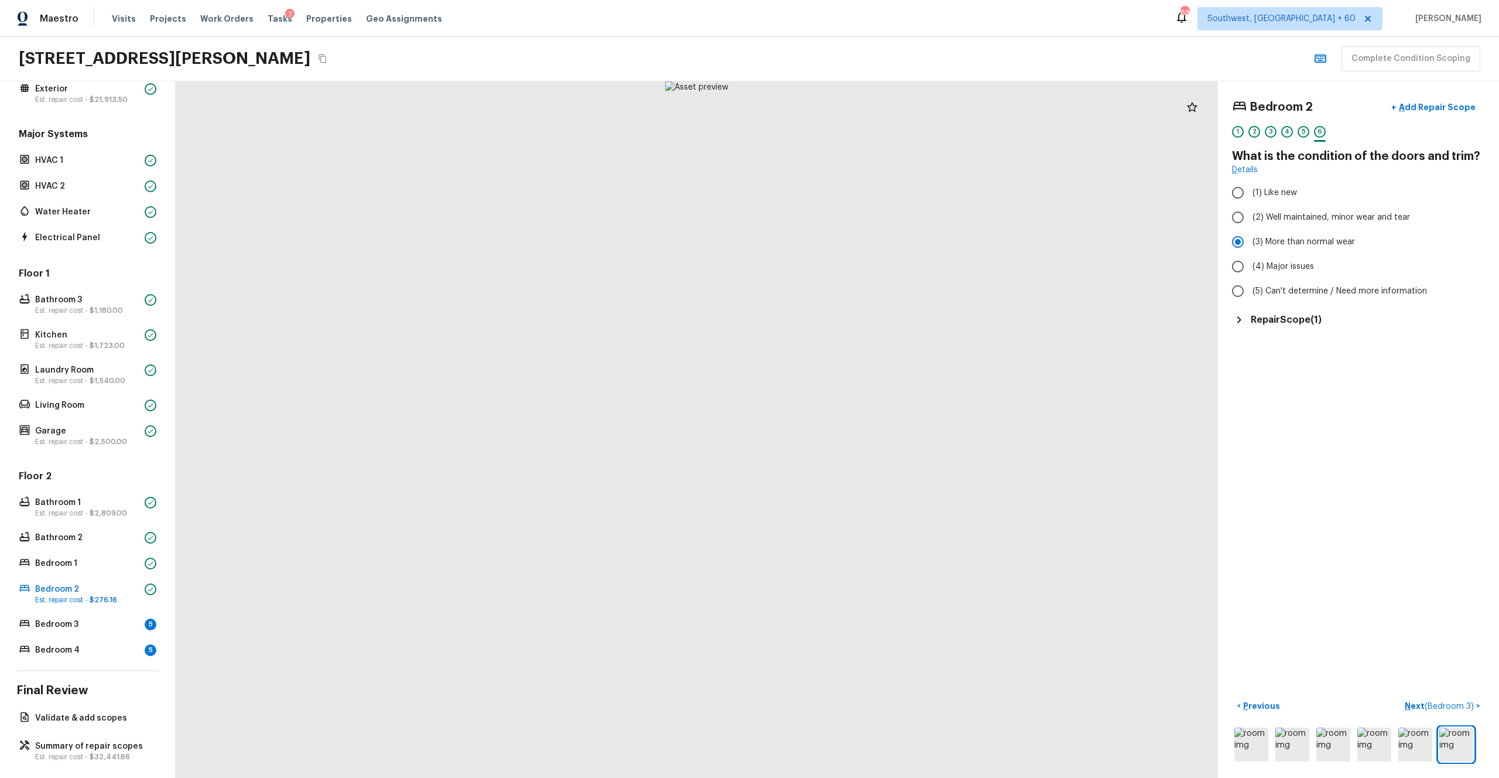
click at [843, 427] on p "Next ( Bedroom 3 )" at bounding box center [1440, 706] width 71 height 12
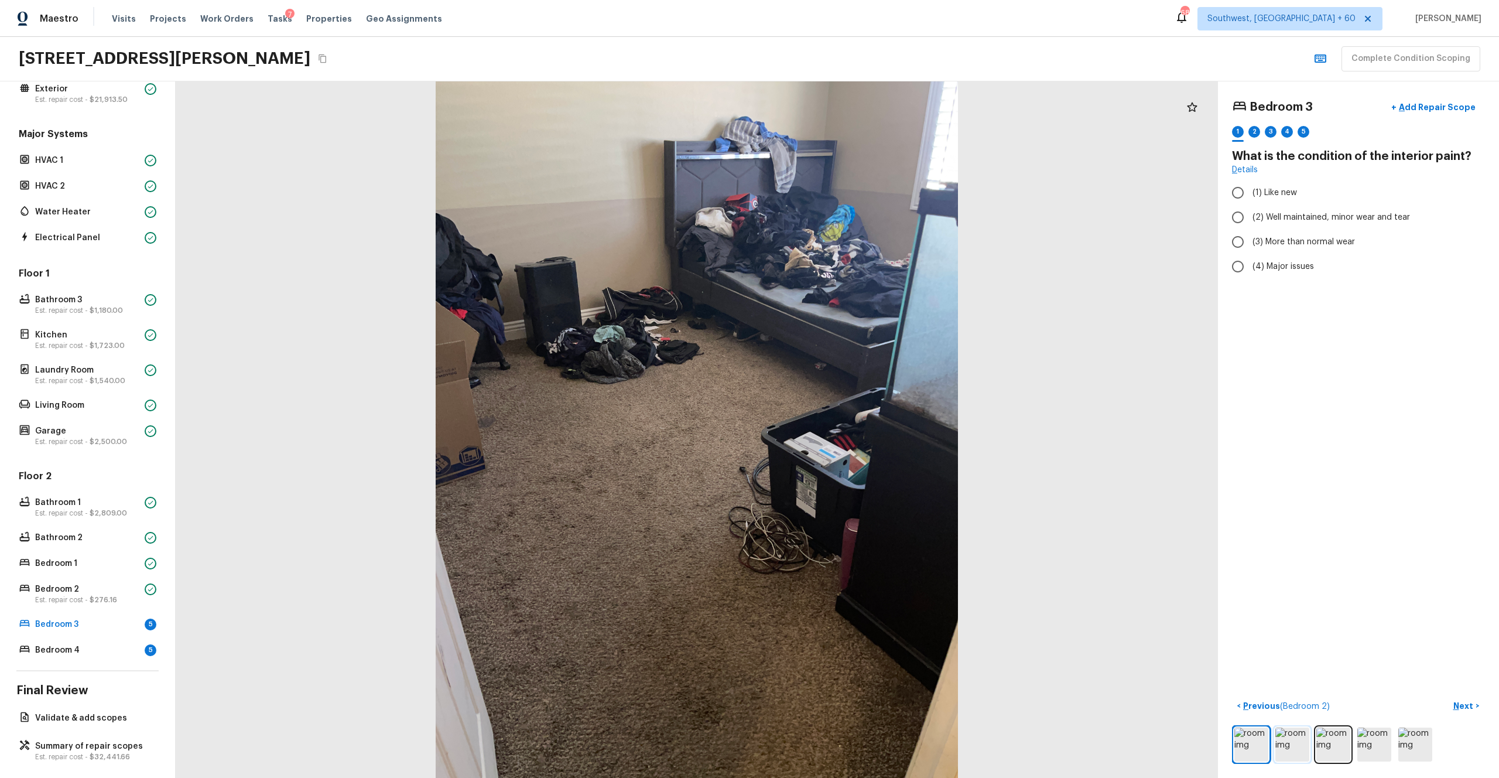
click at [843, 427] on img at bounding box center [1293, 744] width 34 height 34
click at [93, 427] on p "Summary of repair scopes" at bounding box center [93, 746] width 117 height 12
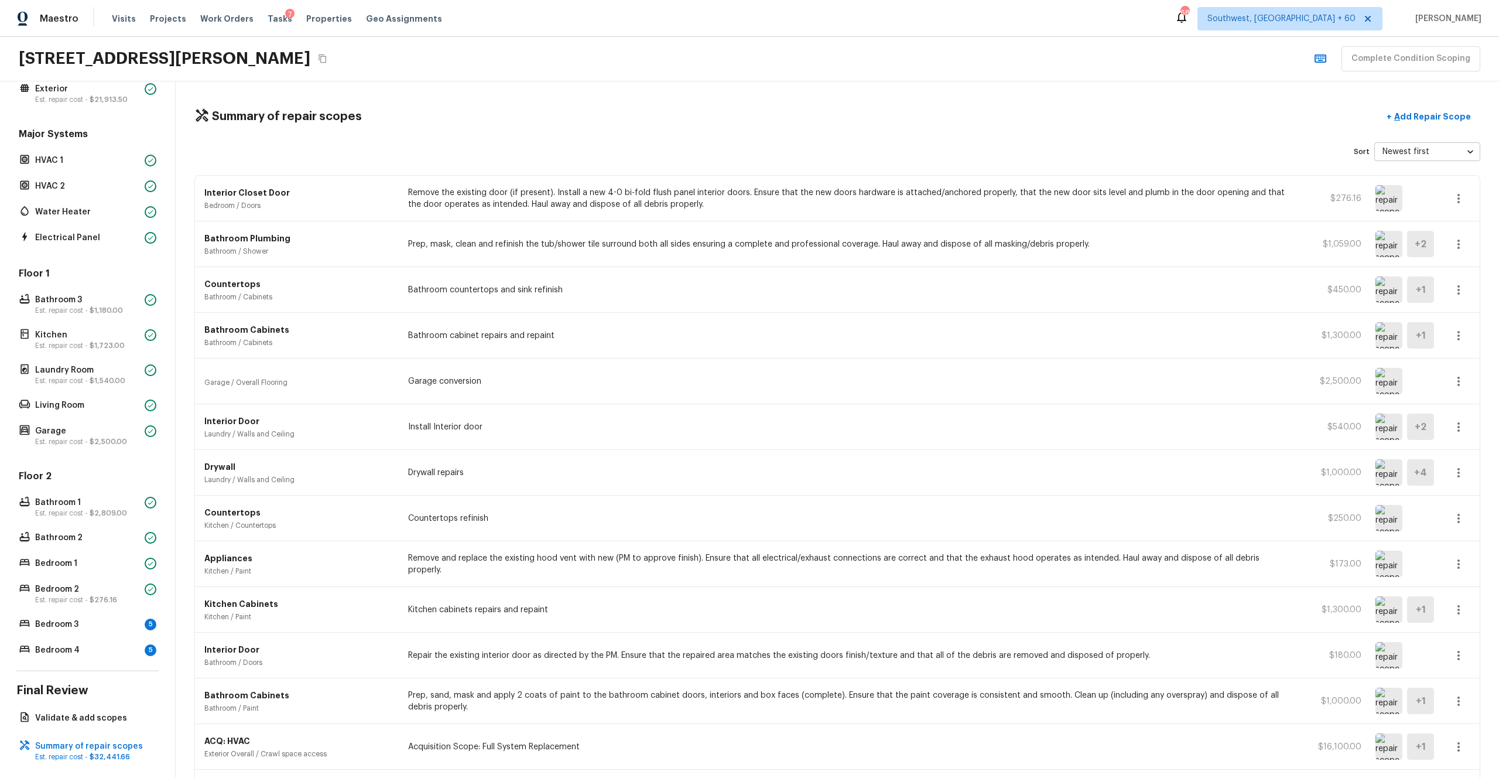
click at [587, 204] on p "Remove the existing door (if present). Install a new 4-0 bi-fold flush panel in…" at bounding box center [851, 198] width 887 height 23
click at [843, 198] on icon "button" at bounding box center [1459, 199] width 14 height 14
click at [843, 231] on li "Edit" at bounding box center [1462, 232] width 54 height 35
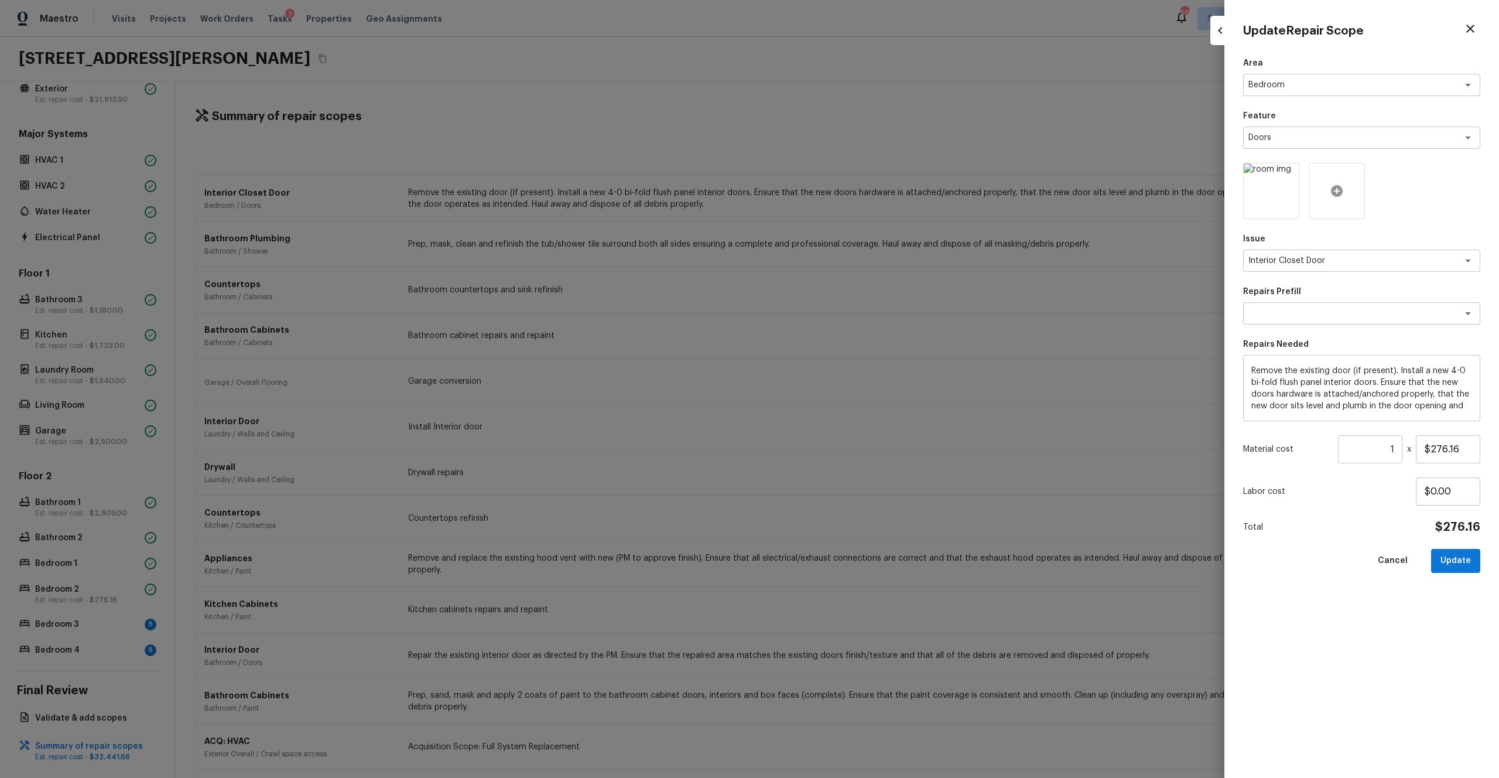
click at [843, 194] on icon at bounding box center [1337, 191] width 12 height 12
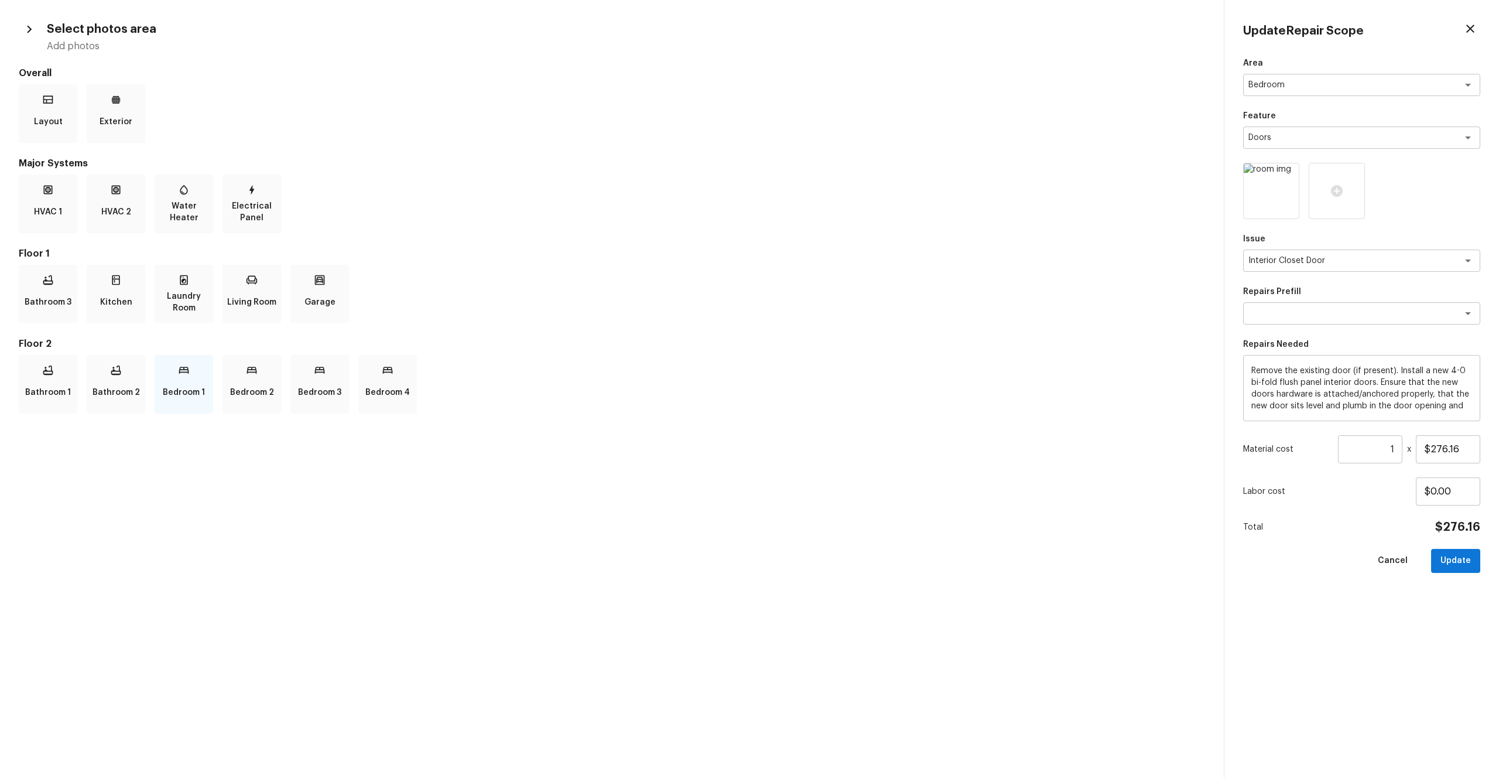
click at [190, 377] on div "Bedroom 1" at bounding box center [184, 384] width 59 height 59
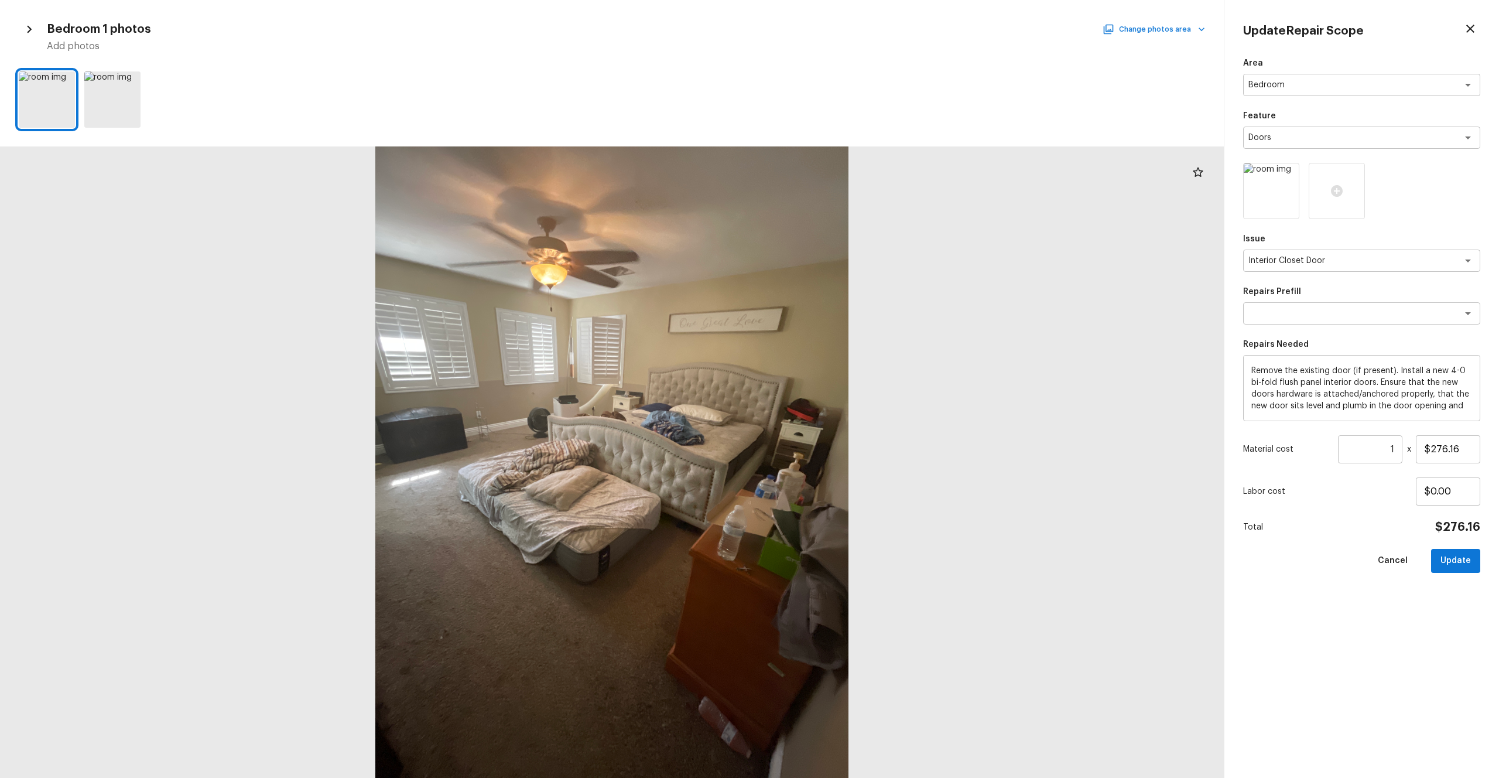
click at [843, 31] on button "Change photos area" at bounding box center [1155, 29] width 100 height 15
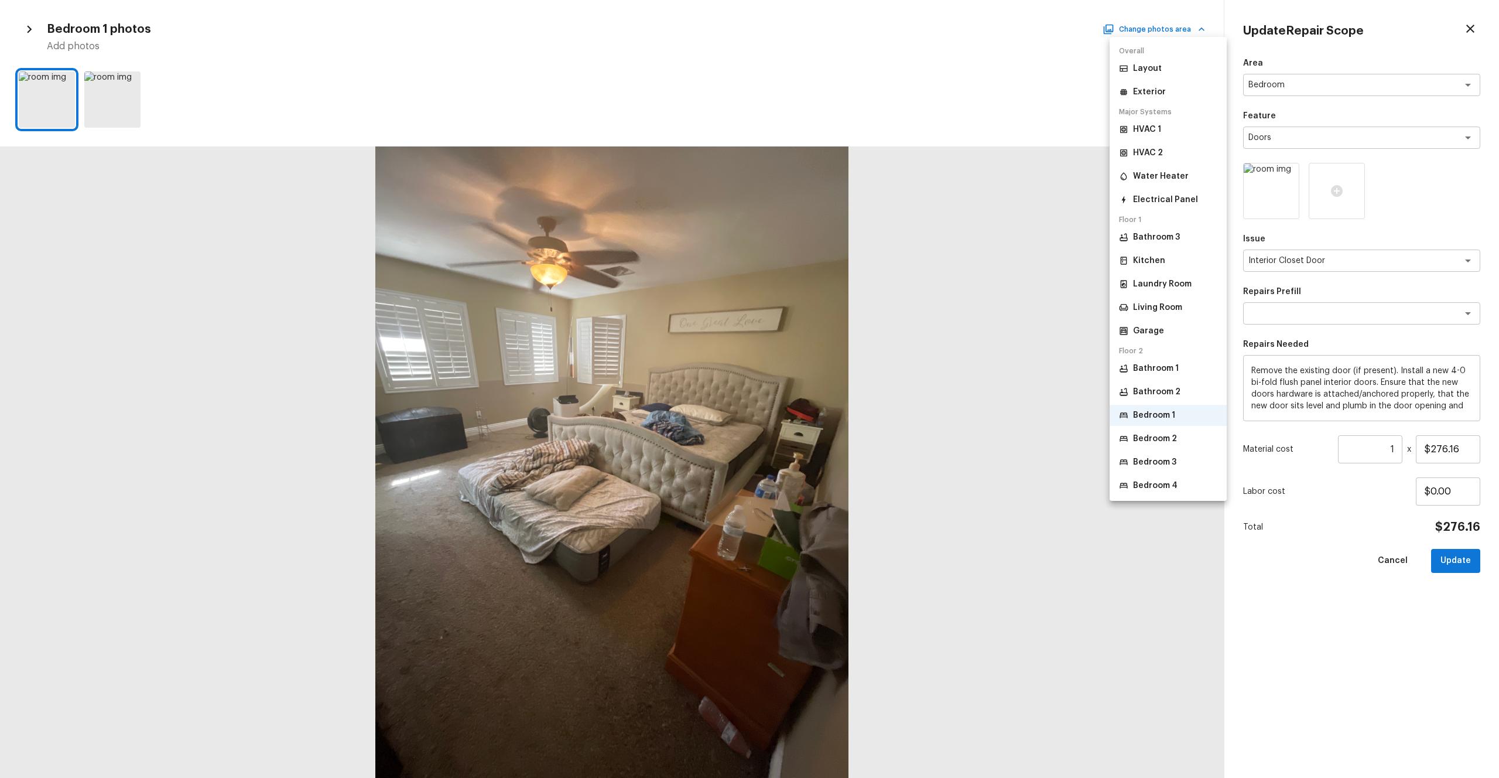
click at [843, 427] on p "Bedroom 2" at bounding box center [1155, 439] width 44 height 12
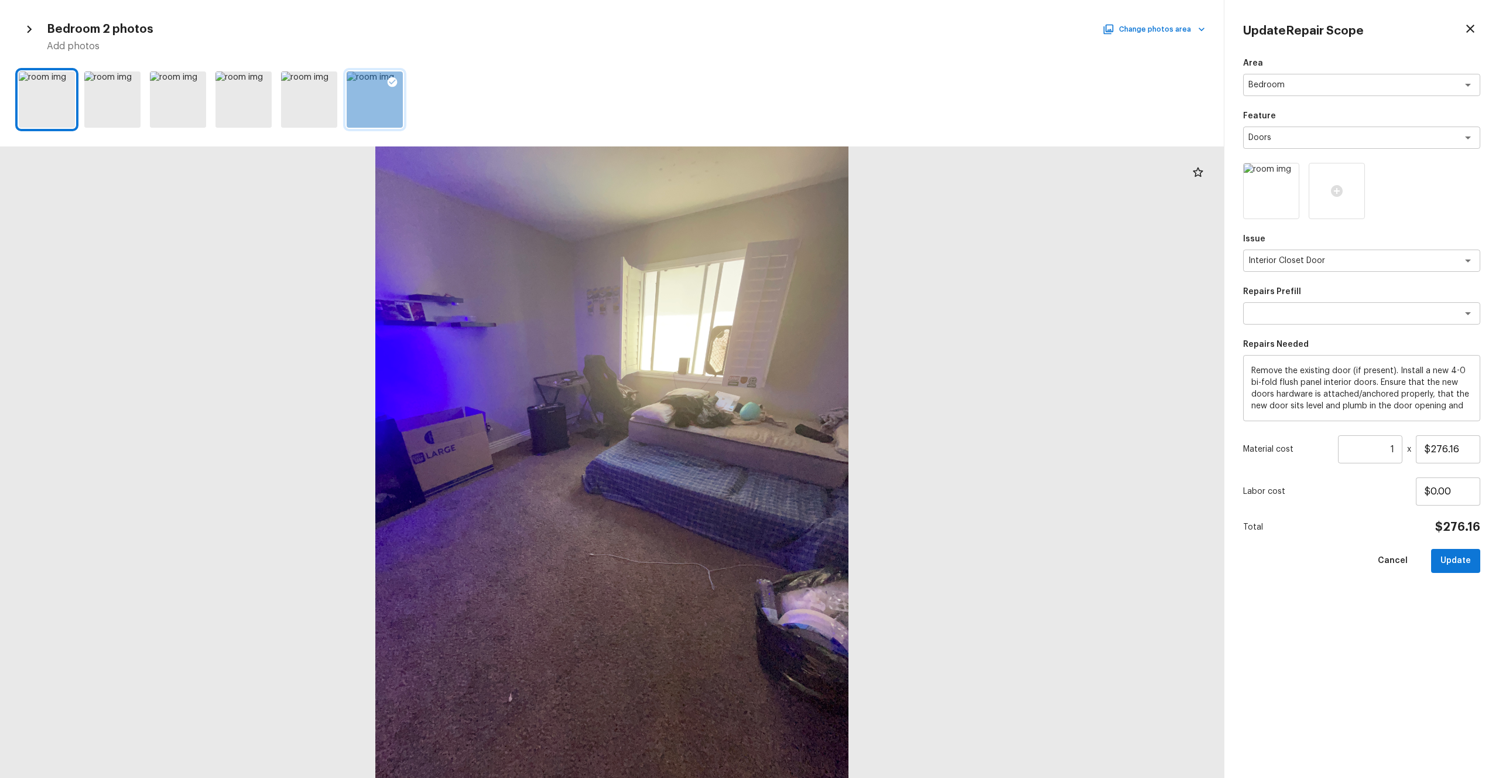
click at [385, 104] on div at bounding box center [375, 99] width 56 height 56
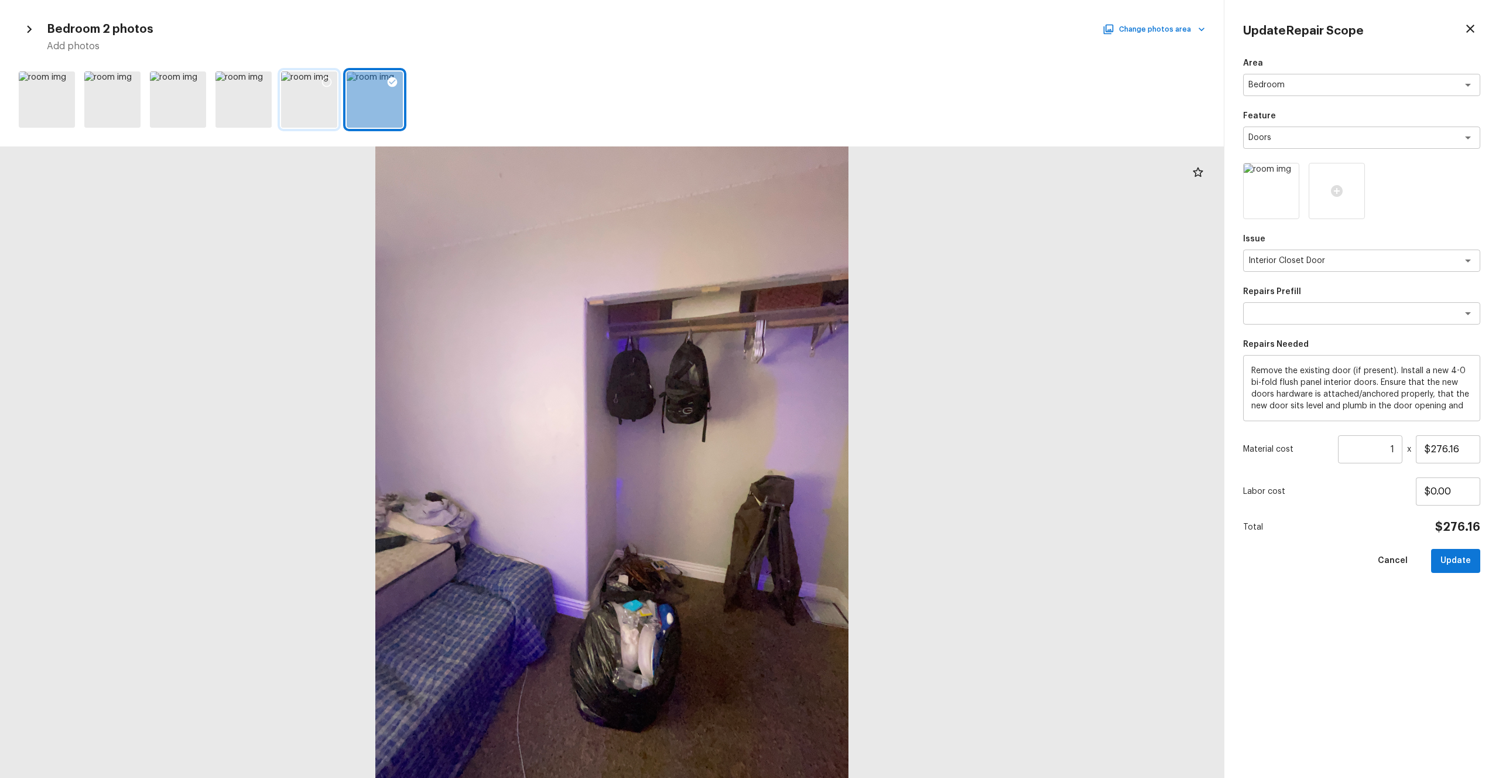
click at [311, 111] on div at bounding box center [309, 99] width 56 height 56
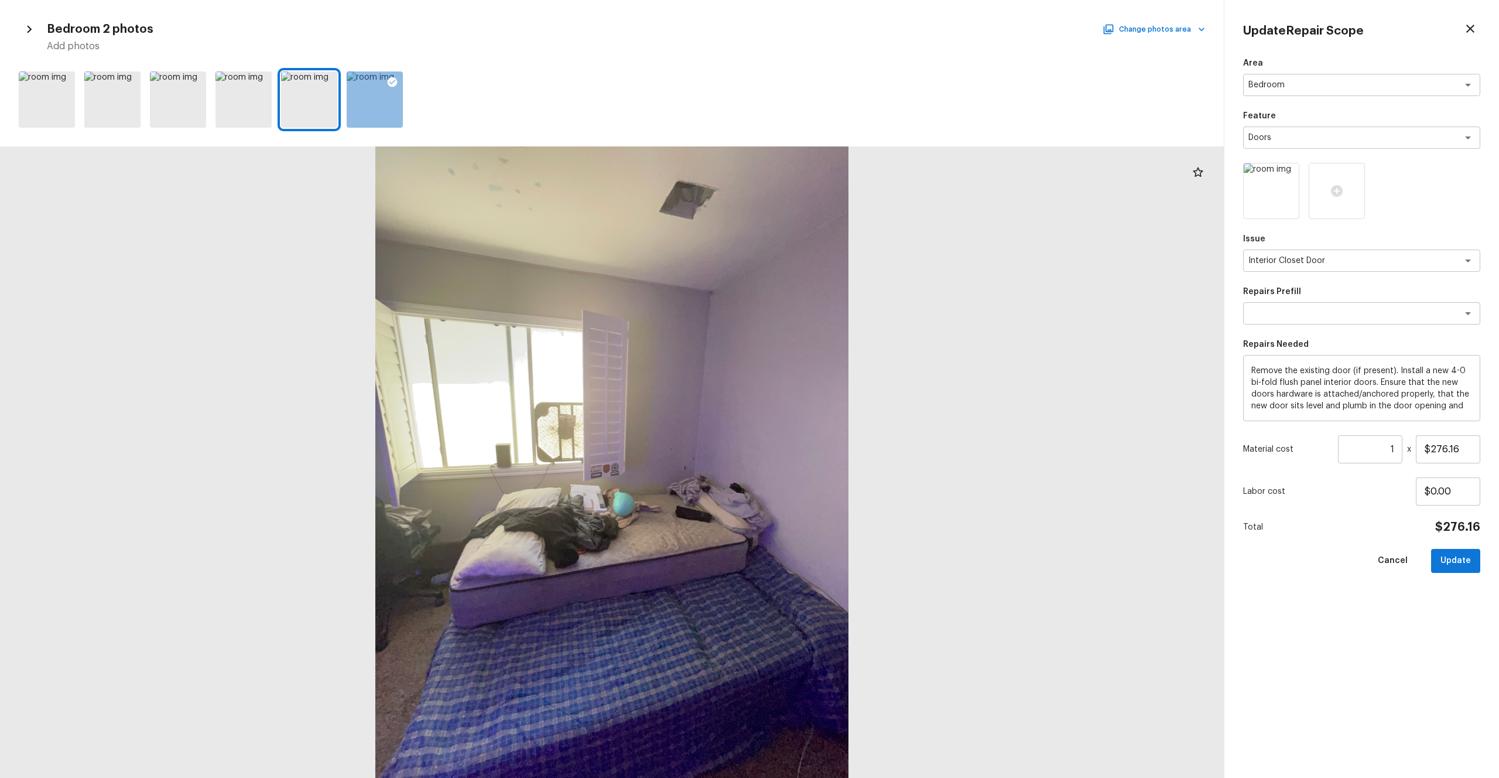
click at [274, 112] on div at bounding box center [612, 100] width 1224 height 66
click at [257, 112] on div at bounding box center [244, 99] width 56 height 56
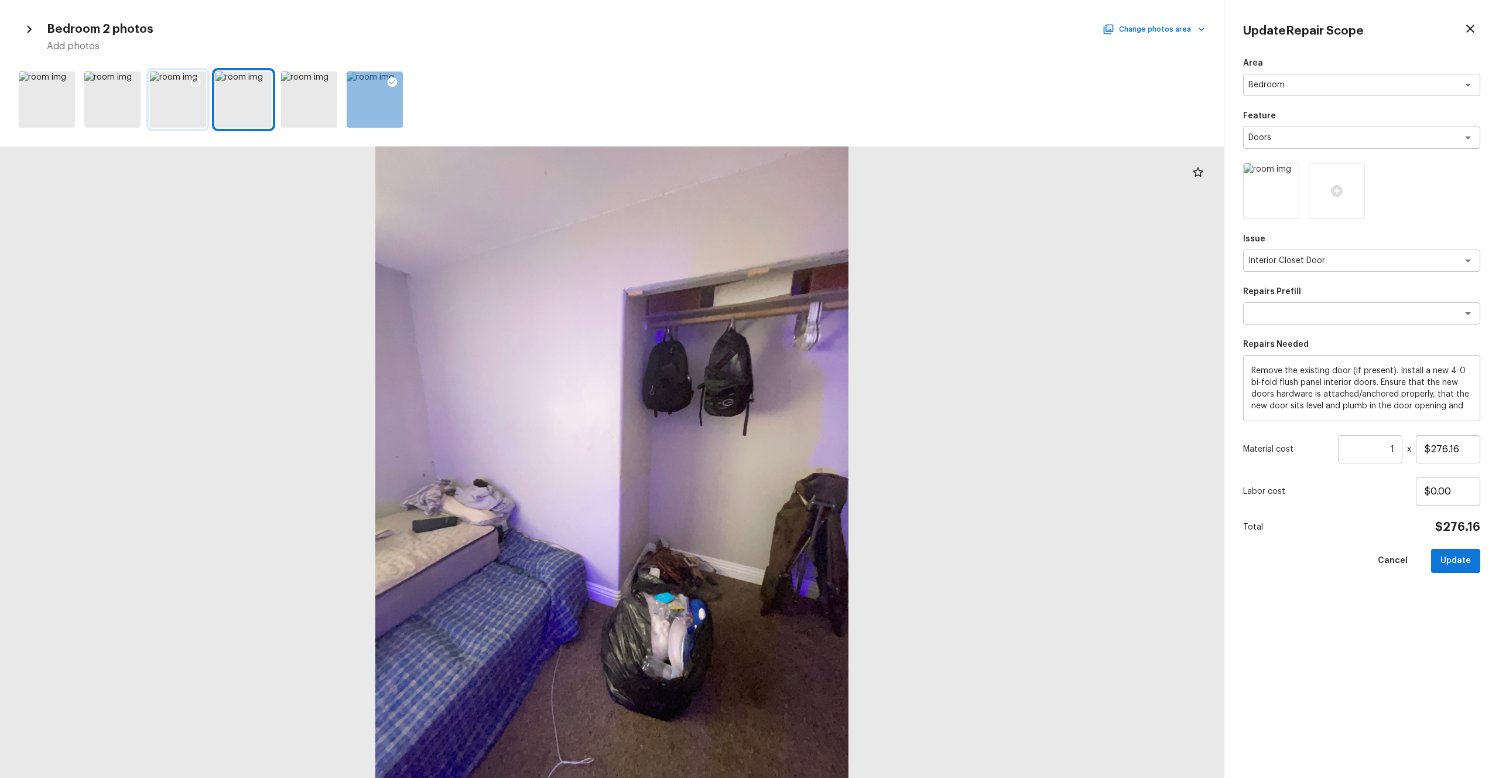
click at [187, 105] on div at bounding box center [178, 99] width 56 height 56
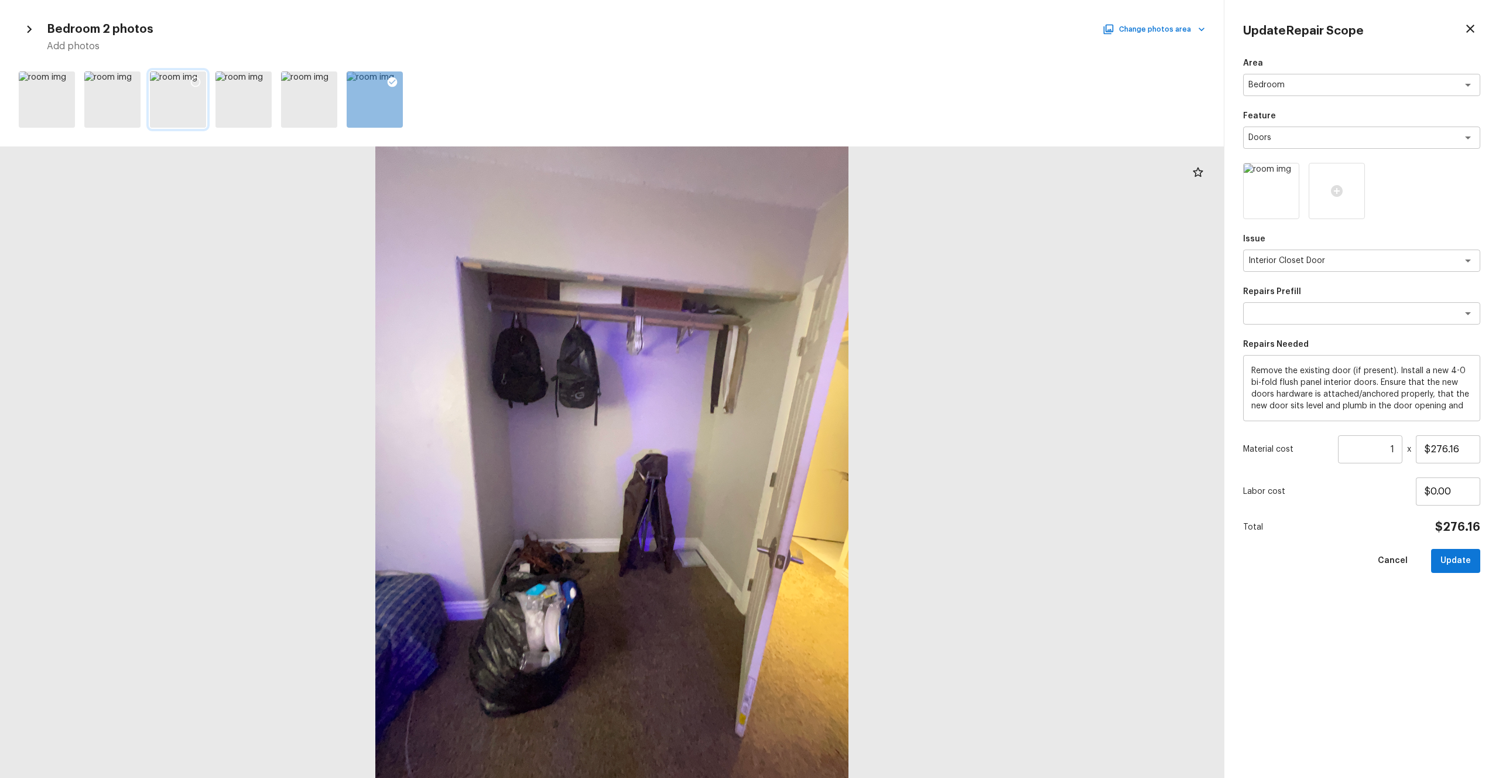
click at [197, 78] on icon at bounding box center [196, 82] width 10 height 10
click at [190, 85] on icon at bounding box center [196, 82] width 12 height 12
click at [843, 192] on icon at bounding box center [1337, 191] width 12 height 12
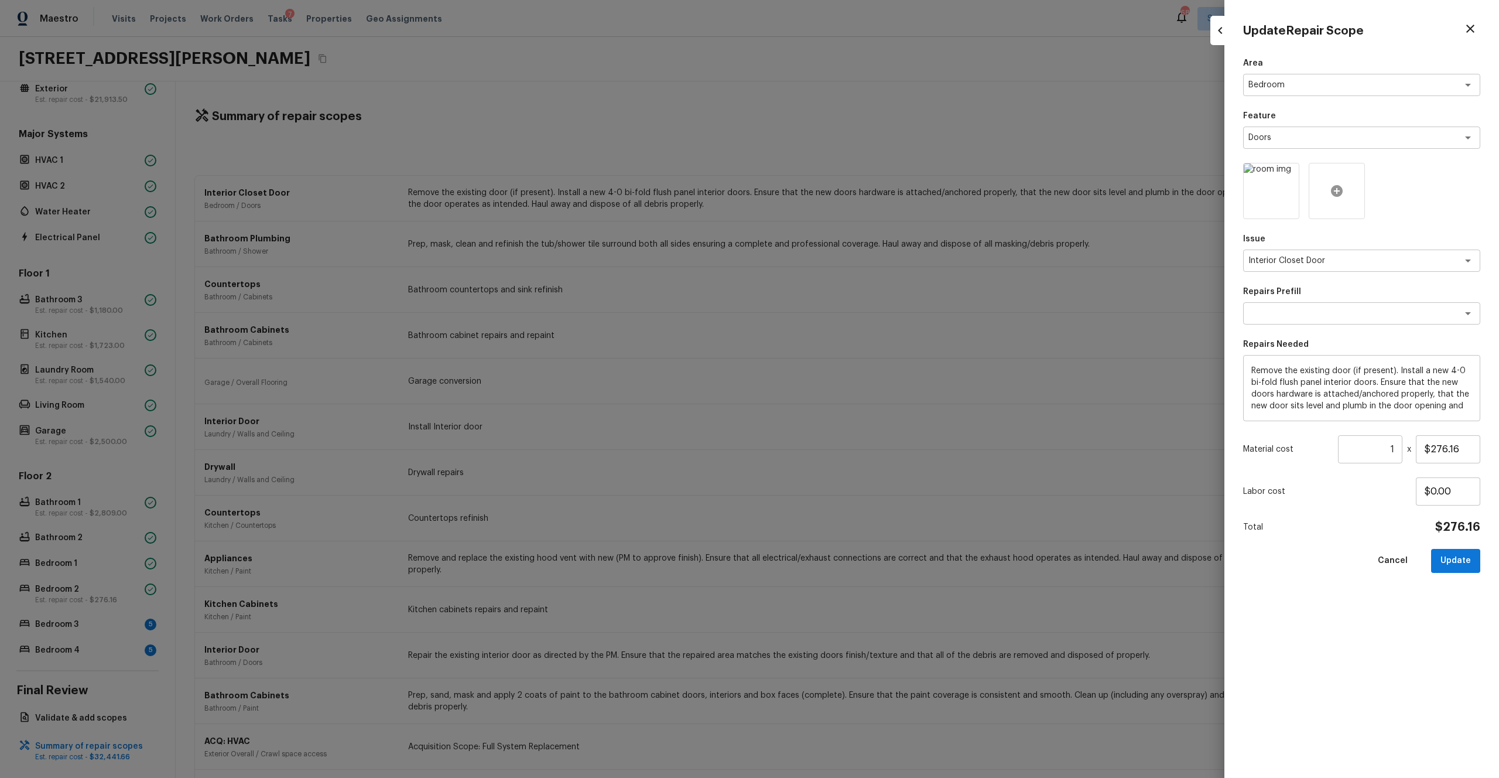
click at [843, 186] on icon at bounding box center [1337, 191] width 12 height 12
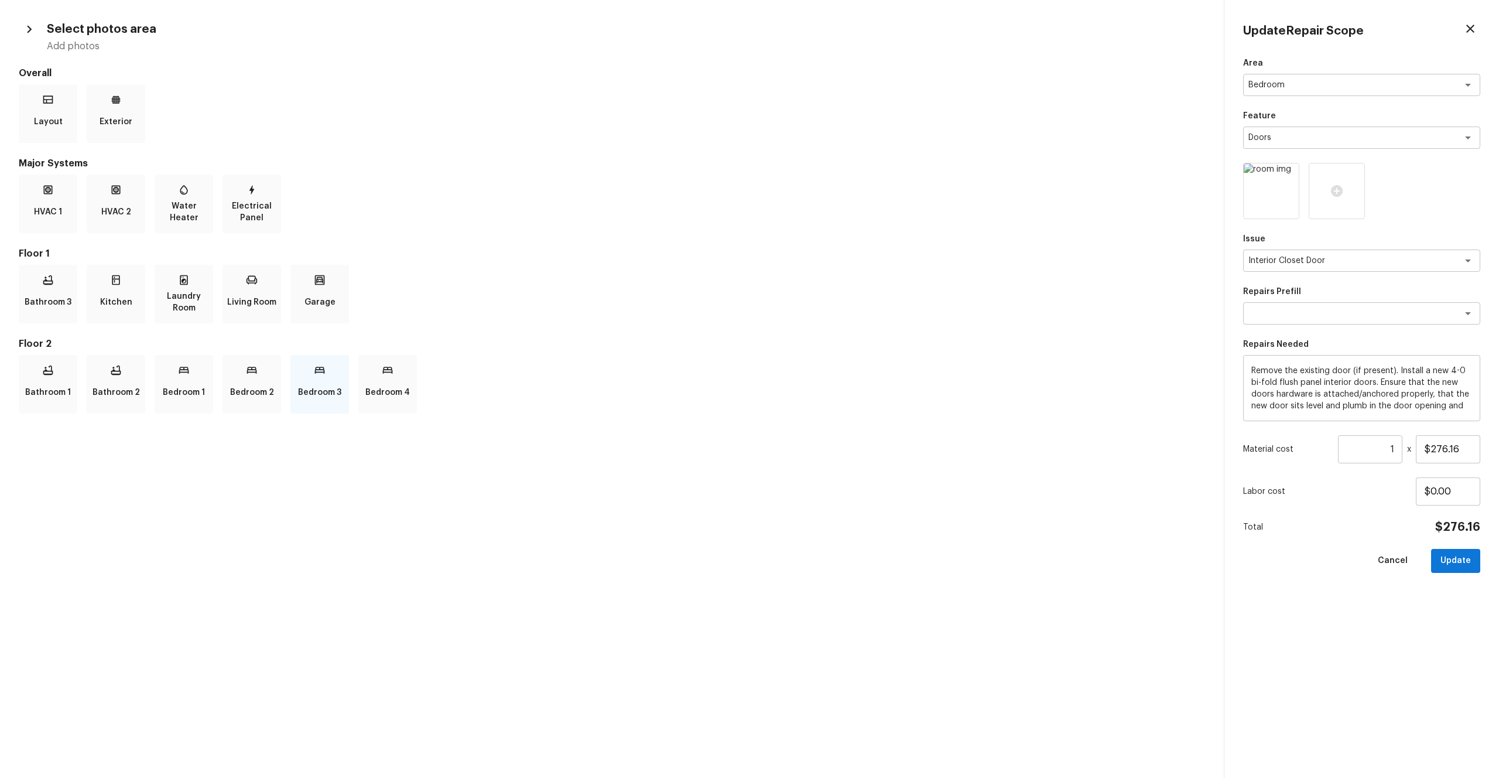
click at [327, 370] on div "Bedroom 3" at bounding box center [319, 384] width 59 height 59
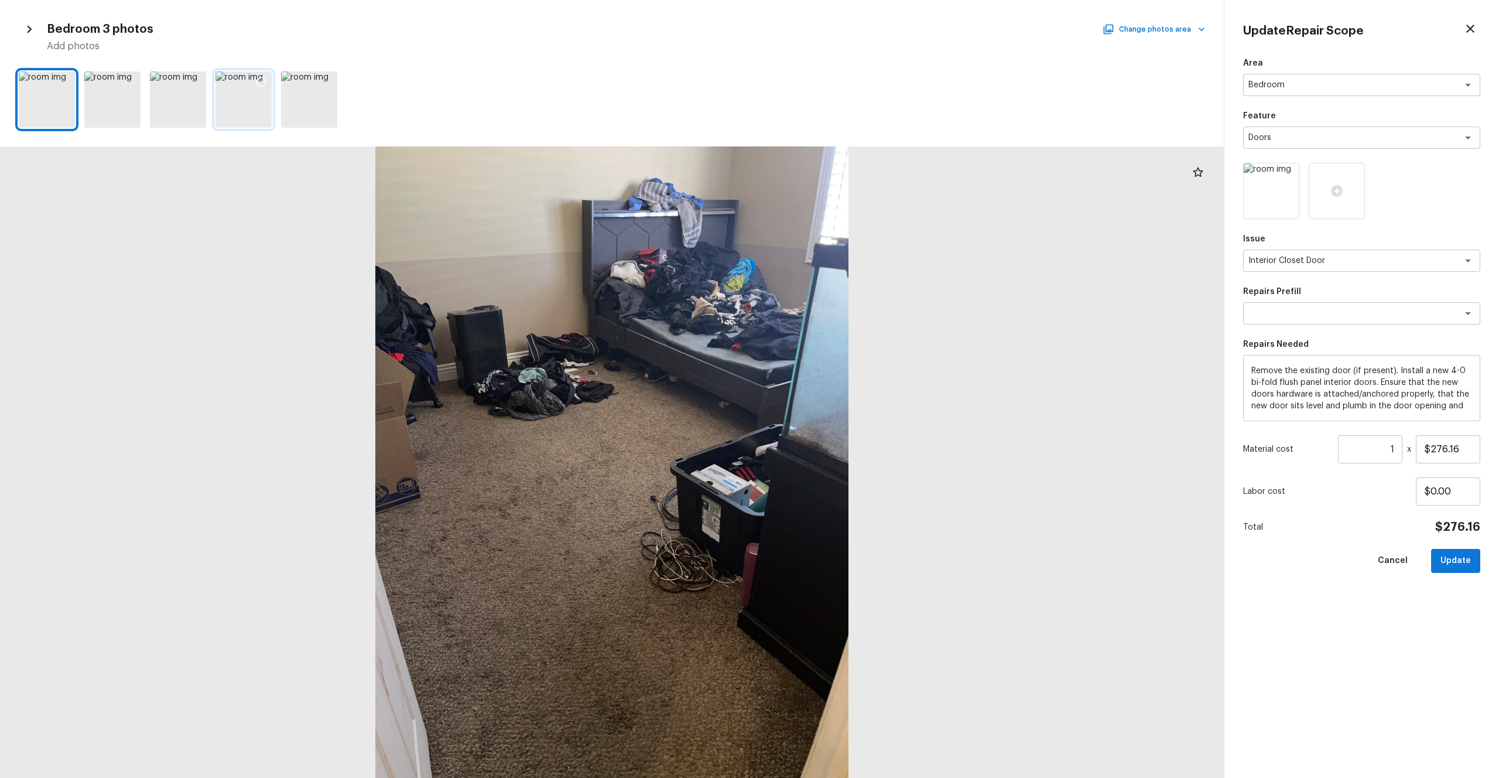
click at [247, 98] on div at bounding box center [244, 99] width 56 height 56
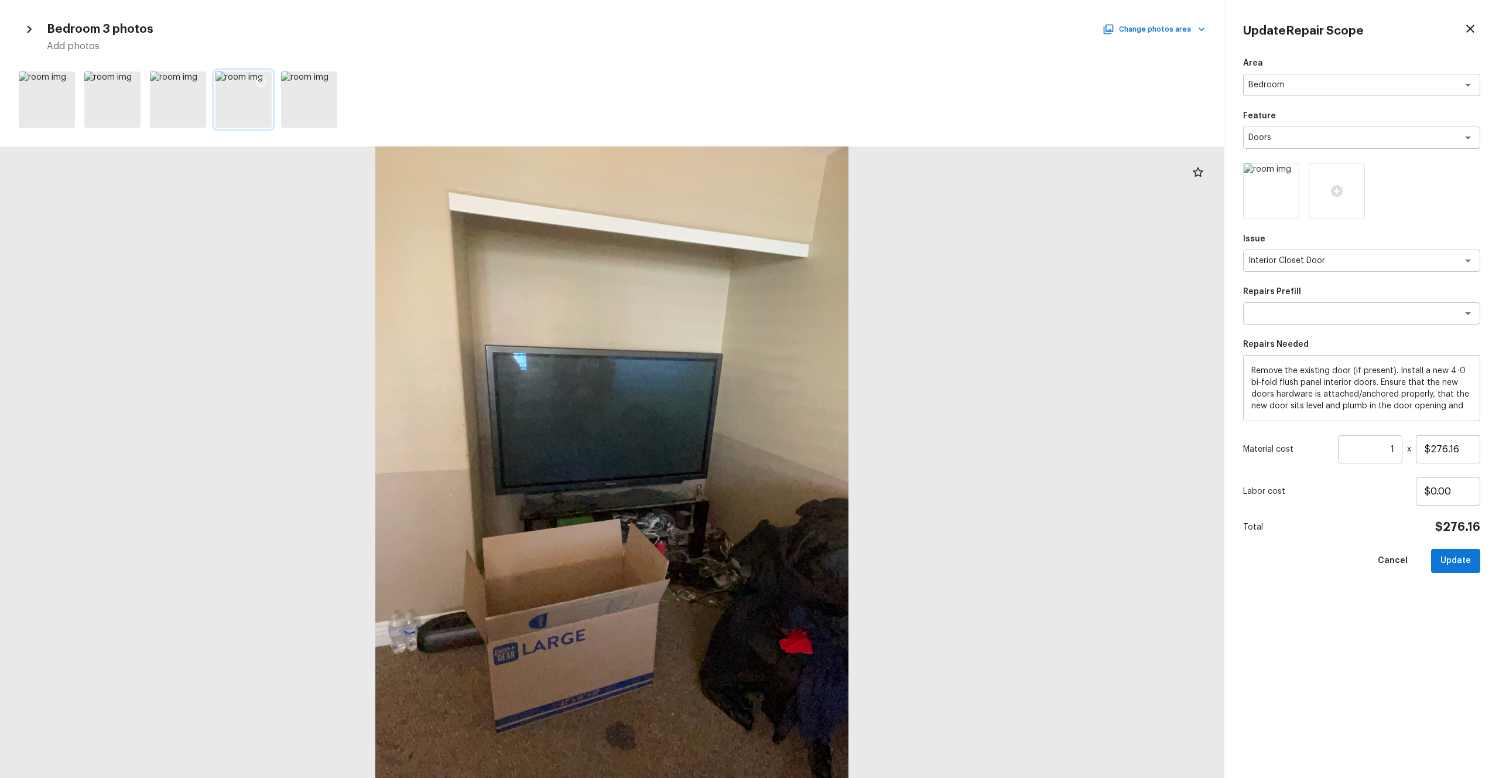
click at [261, 84] on icon at bounding box center [261, 82] width 12 height 12
click at [843, 427] on input "1" at bounding box center [1370, 449] width 64 height 28
click at [843, 427] on button "Update" at bounding box center [1455, 561] width 49 height 24
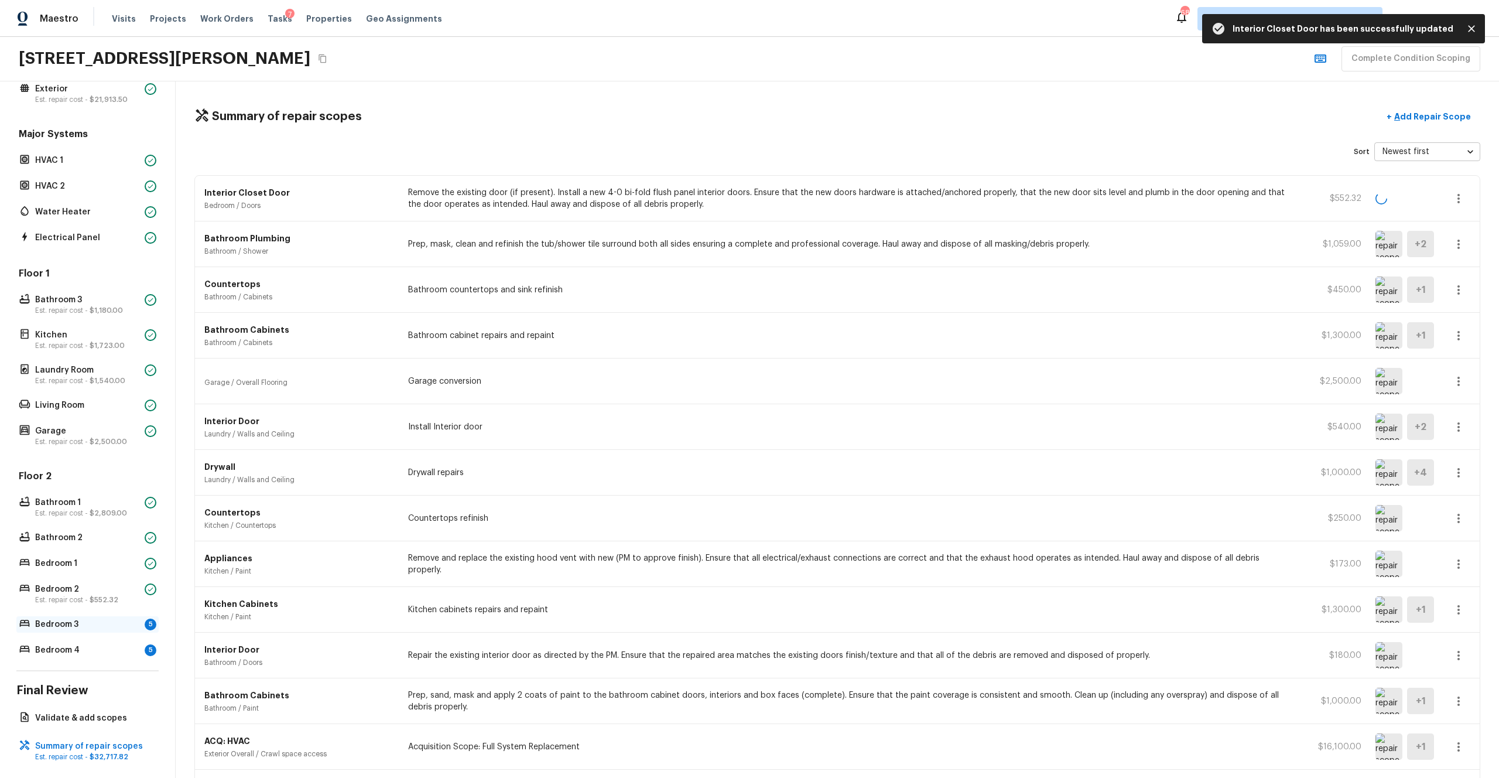
click at [111, 427] on div "Bedroom 3 5" at bounding box center [87, 624] width 142 height 16
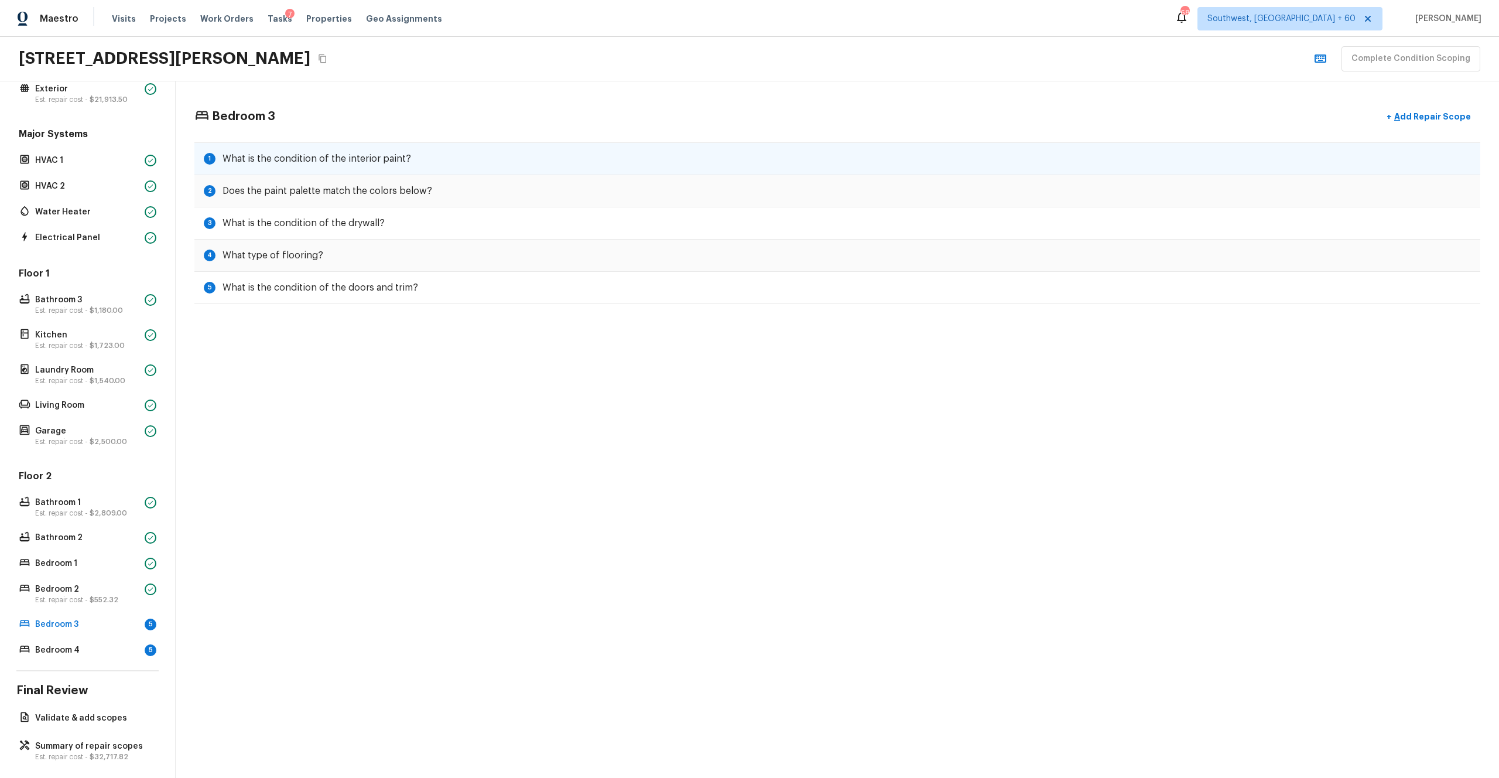
click at [356, 142] on div "1 What is the condition of the interior paint?" at bounding box center [837, 158] width 1286 height 33
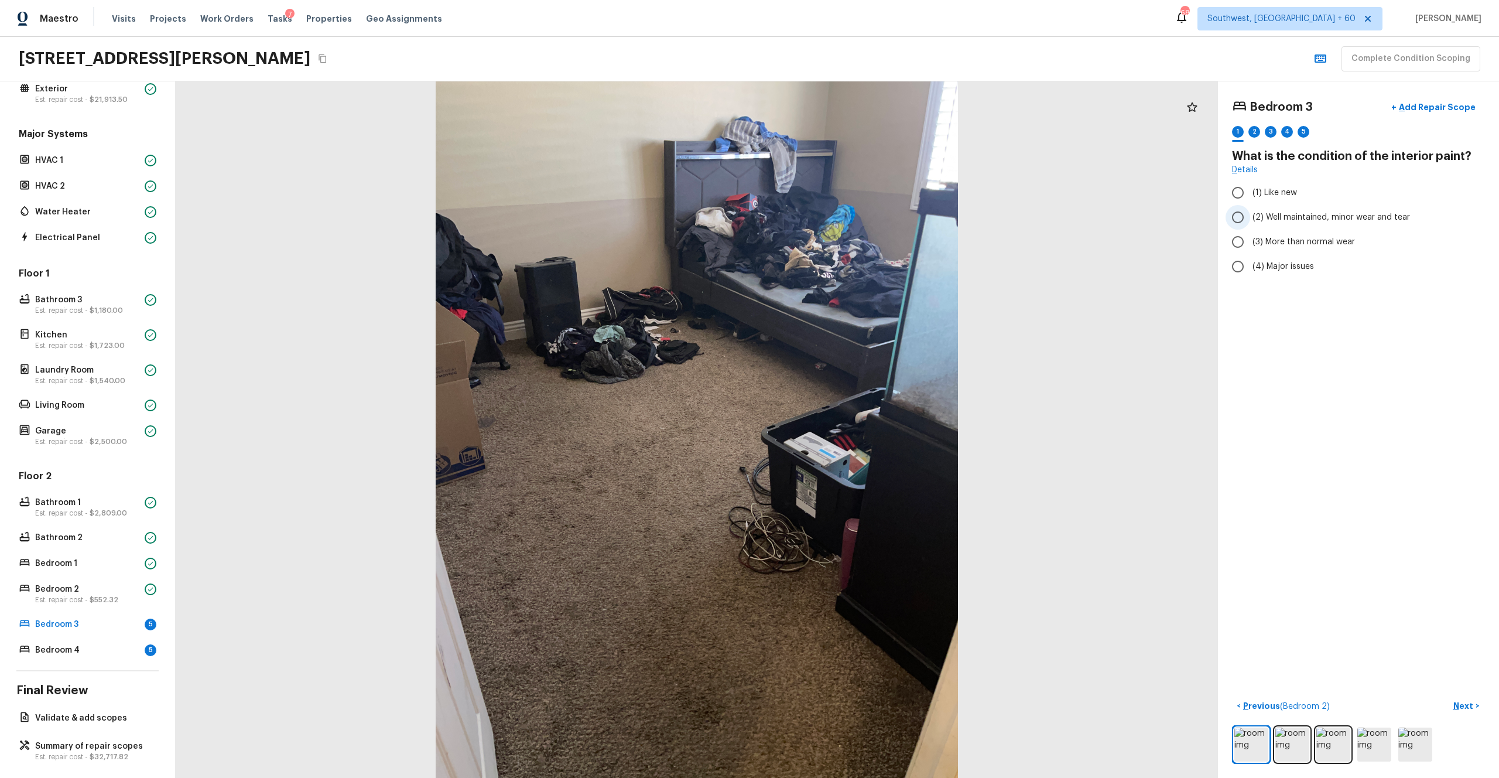
click at [843, 221] on span "(2) Well maintained, minor wear and tear" at bounding box center [1332, 217] width 158 height 12
click at [843, 221] on input "(2) Well maintained, minor wear and tear" at bounding box center [1238, 217] width 25 height 25
click at [843, 427] on p "Next" at bounding box center [1465, 706] width 22 height 12
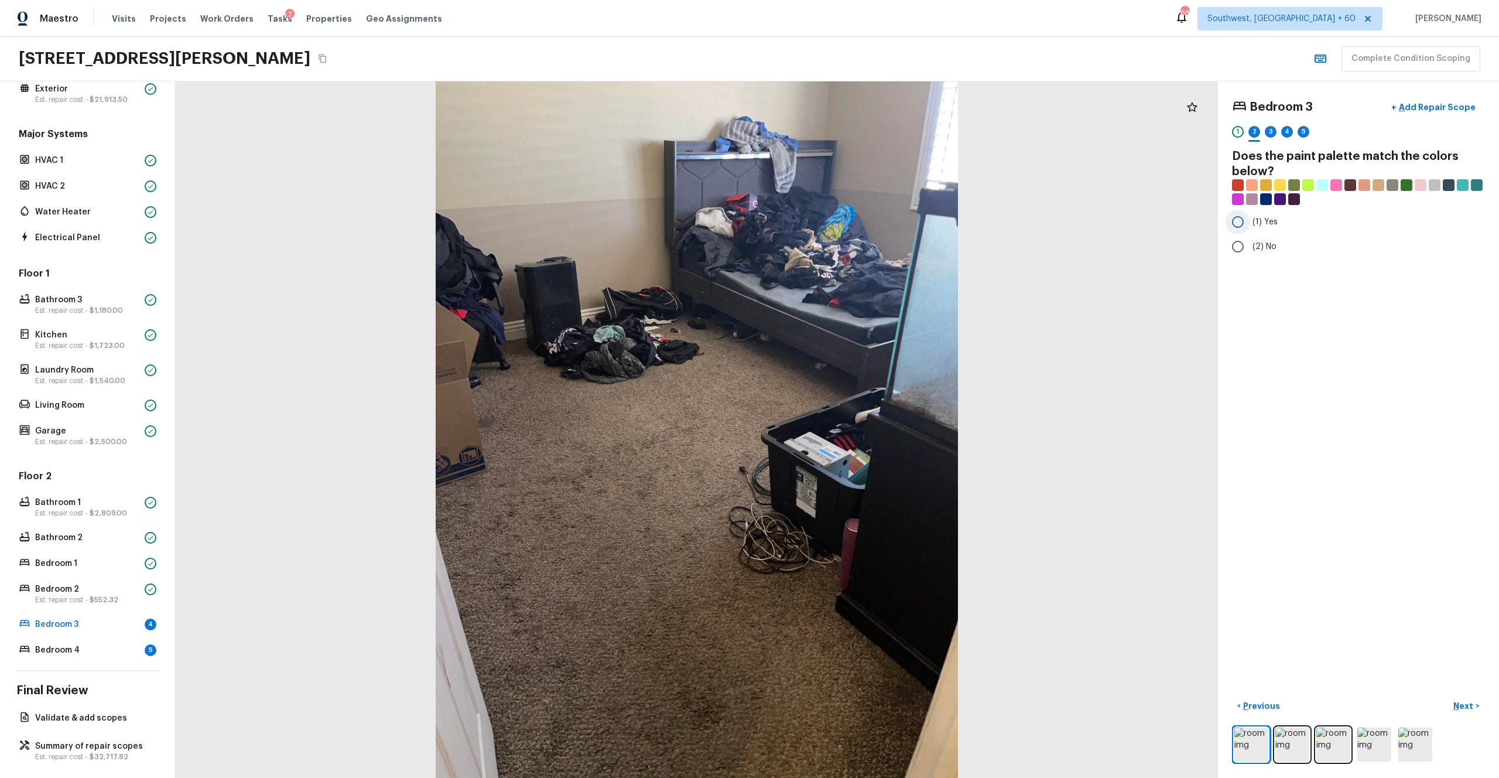
click at [843, 220] on span "(1) Yes" at bounding box center [1265, 222] width 25 height 12
click at [843, 220] on input "(1) Yes" at bounding box center [1238, 222] width 25 height 25
click at [843, 427] on button "Next >" at bounding box center [1466, 705] width 37 height 19
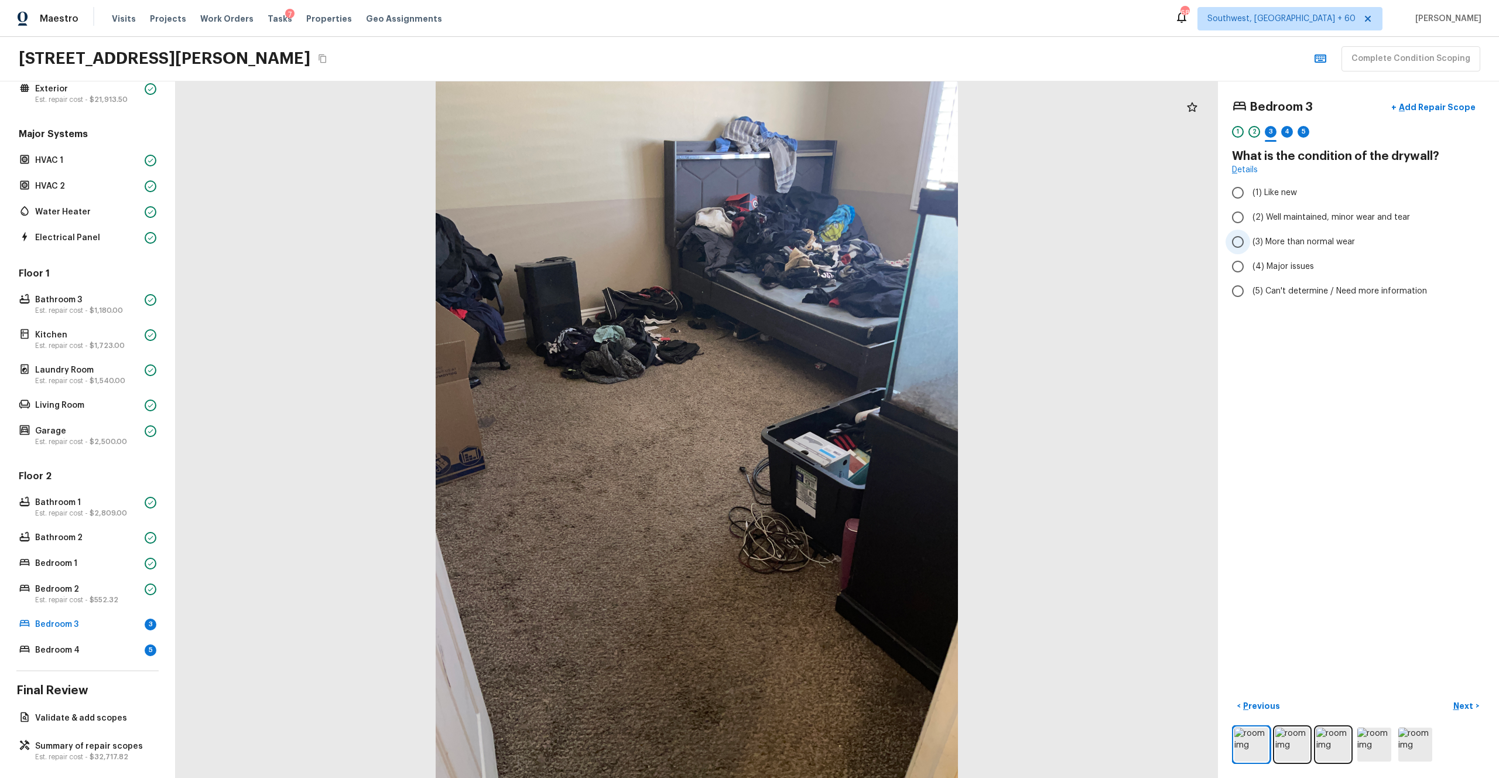
click at [843, 245] on span "(3) More than normal wear" at bounding box center [1304, 242] width 102 height 12
click at [843, 245] on input "(3) More than normal wear" at bounding box center [1238, 242] width 25 height 25
click at [843, 223] on label "(2) Well maintained, minor wear and tear" at bounding box center [1351, 217] width 250 height 25
click at [843, 223] on input "(2) Well maintained, minor wear and tear" at bounding box center [1238, 217] width 25 height 25
click at [843, 427] on p "Next" at bounding box center [1465, 706] width 22 height 12
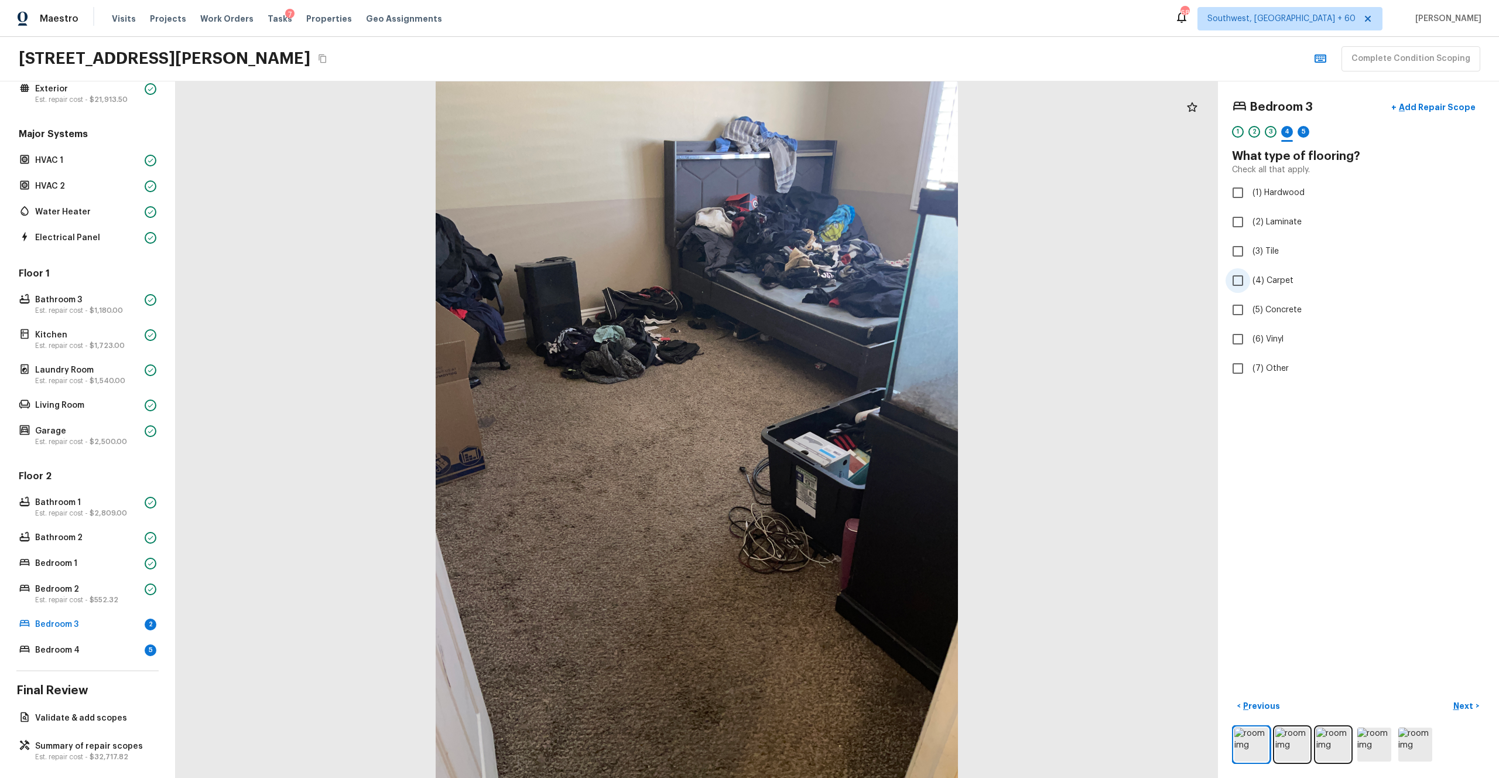
click at [843, 279] on span "(4) Carpet" at bounding box center [1273, 281] width 41 height 12
click at [843, 279] on input "(4) Carpet" at bounding box center [1238, 280] width 25 height 25
click at [843, 427] on p "Next" at bounding box center [1465, 706] width 22 height 12
click at [843, 237] on span "(3) More than normal wear" at bounding box center [1304, 242] width 102 height 12
click at [843, 237] on input "(3) More than normal wear" at bounding box center [1238, 242] width 25 height 25
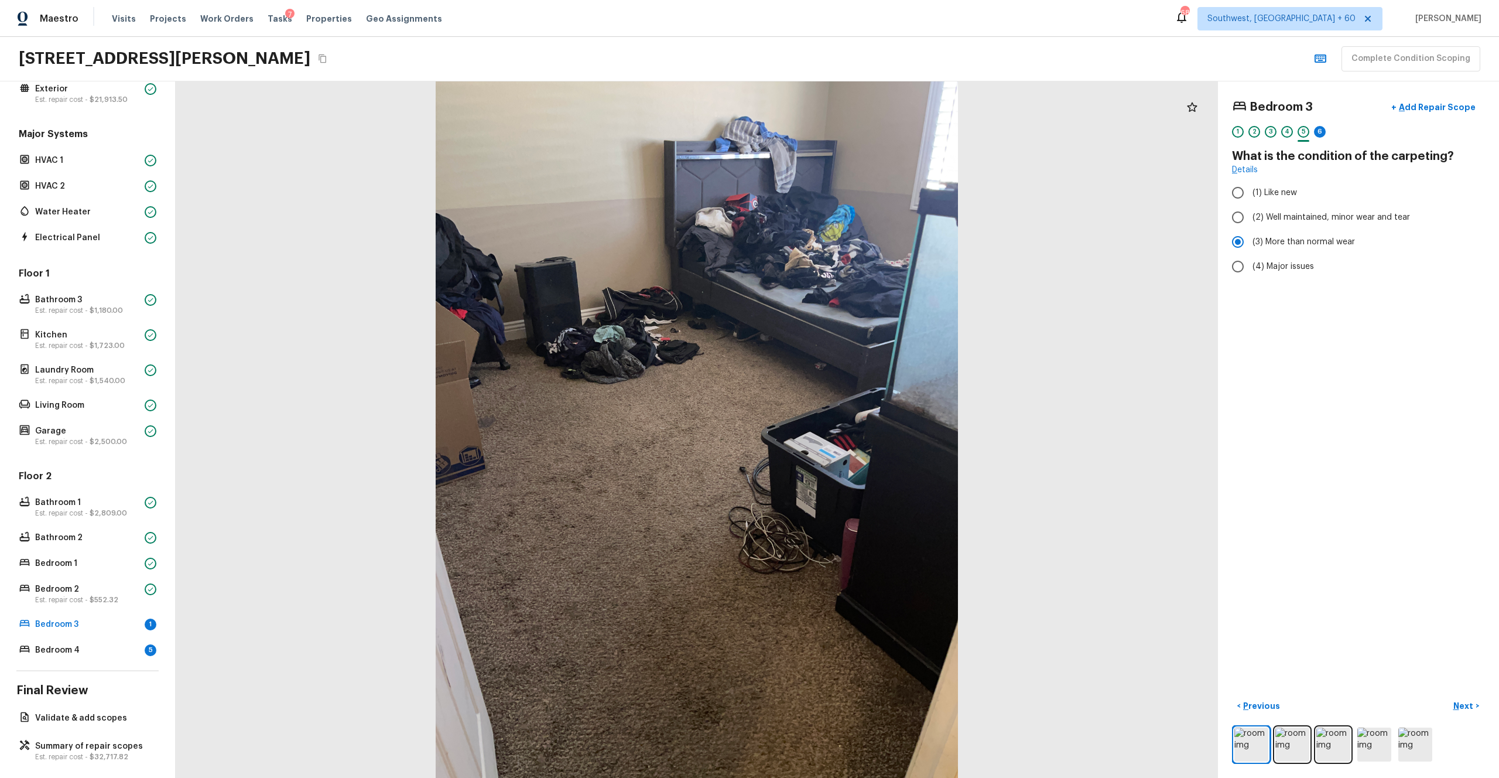
click at [843, 427] on div "Bedroom 3 + Add Repair Scope 1 2 3 4 5 6 What is the condition of the carpeting…" at bounding box center [1358, 429] width 281 height 696
click at [843, 427] on p "Next" at bounding box center [1465, 706] width 22 height 12
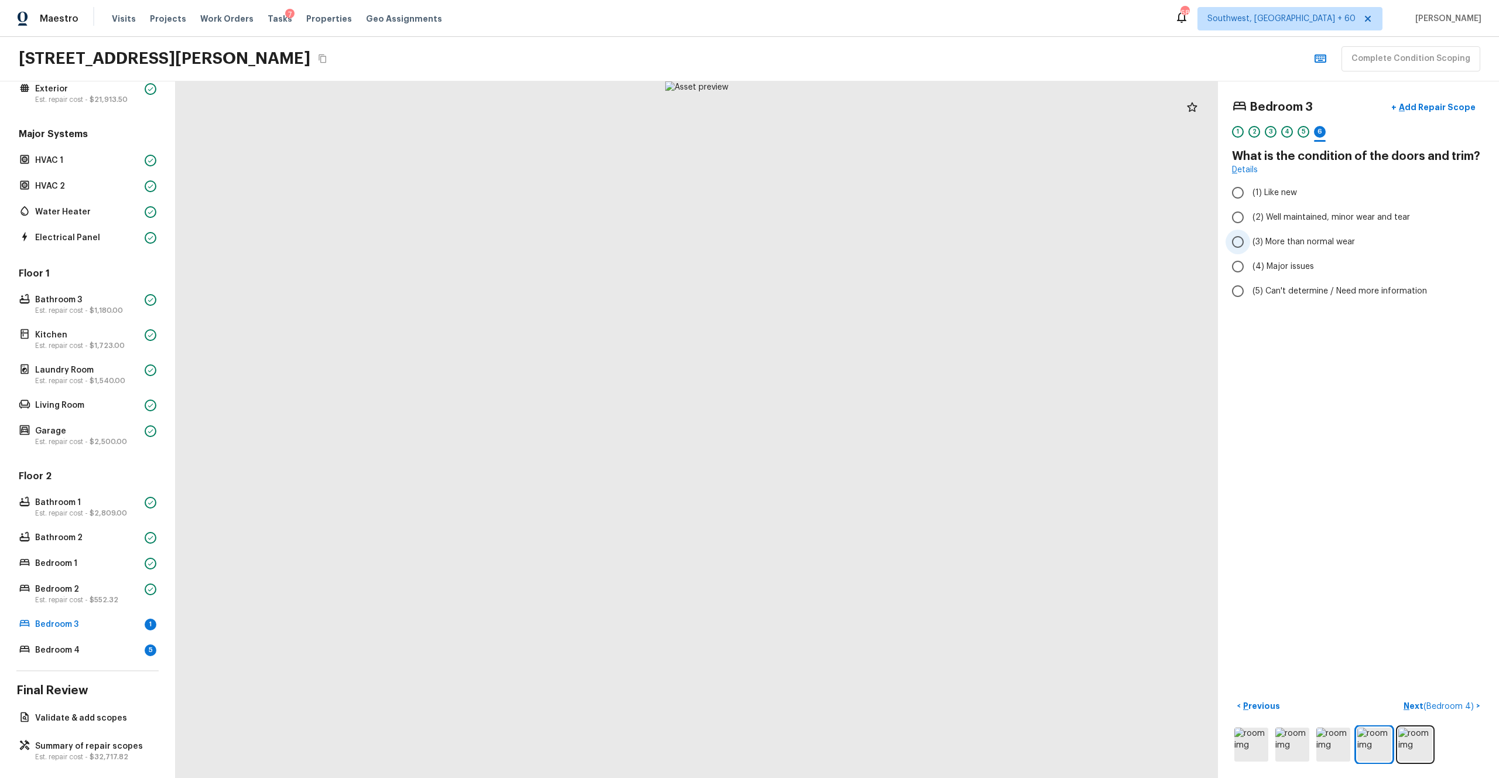
click at [843, 237] on span "(3) More than normal wear" at bounding box center [1304, 242] width 102 height 12
click at [843, 237] on input "(3) More than normal wear" at bounding box center [1238, 242] width 25 height 25
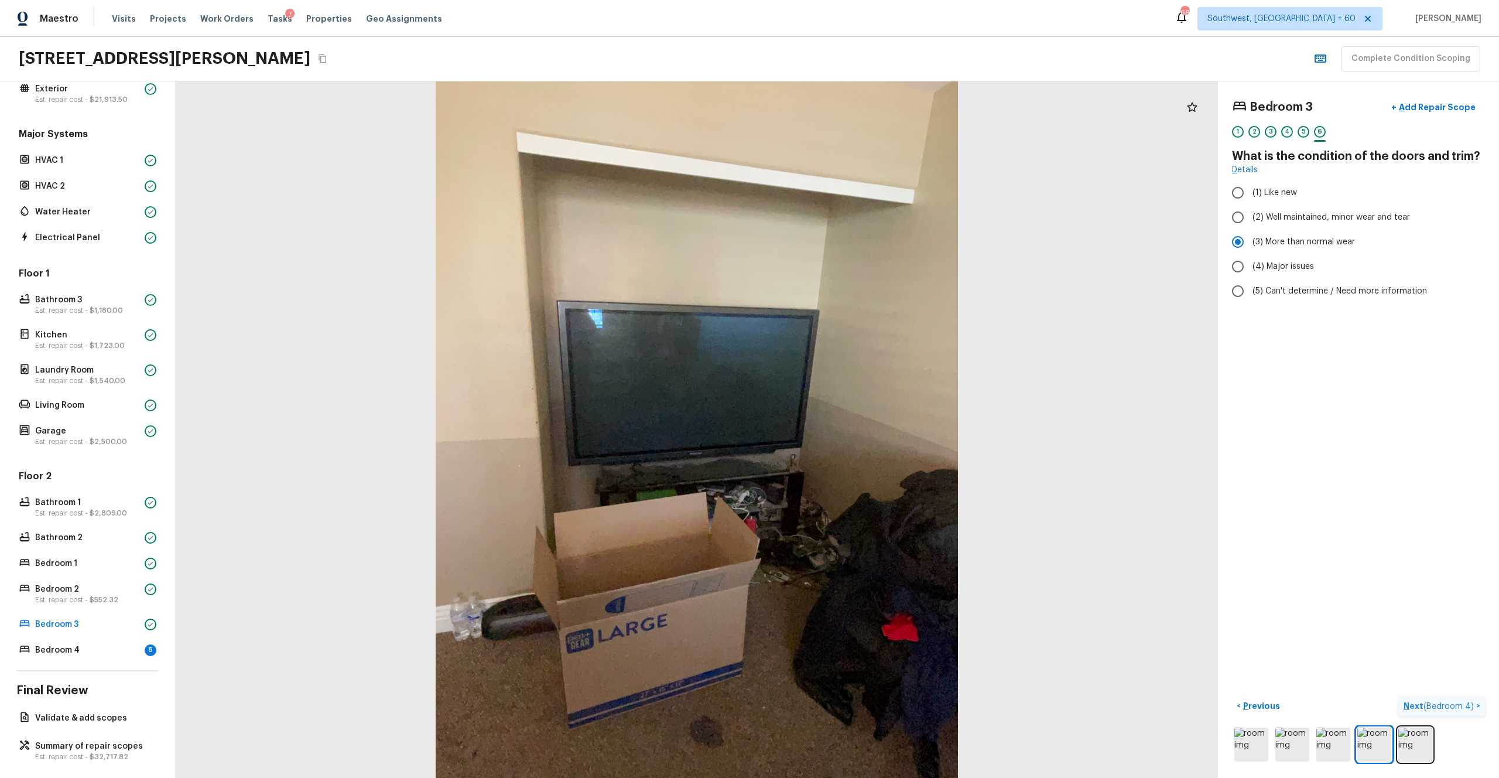
click at [843, 427] on p "Next ( Bedroom 4 )" at bounding box center [1440, 706] width 73 height 12
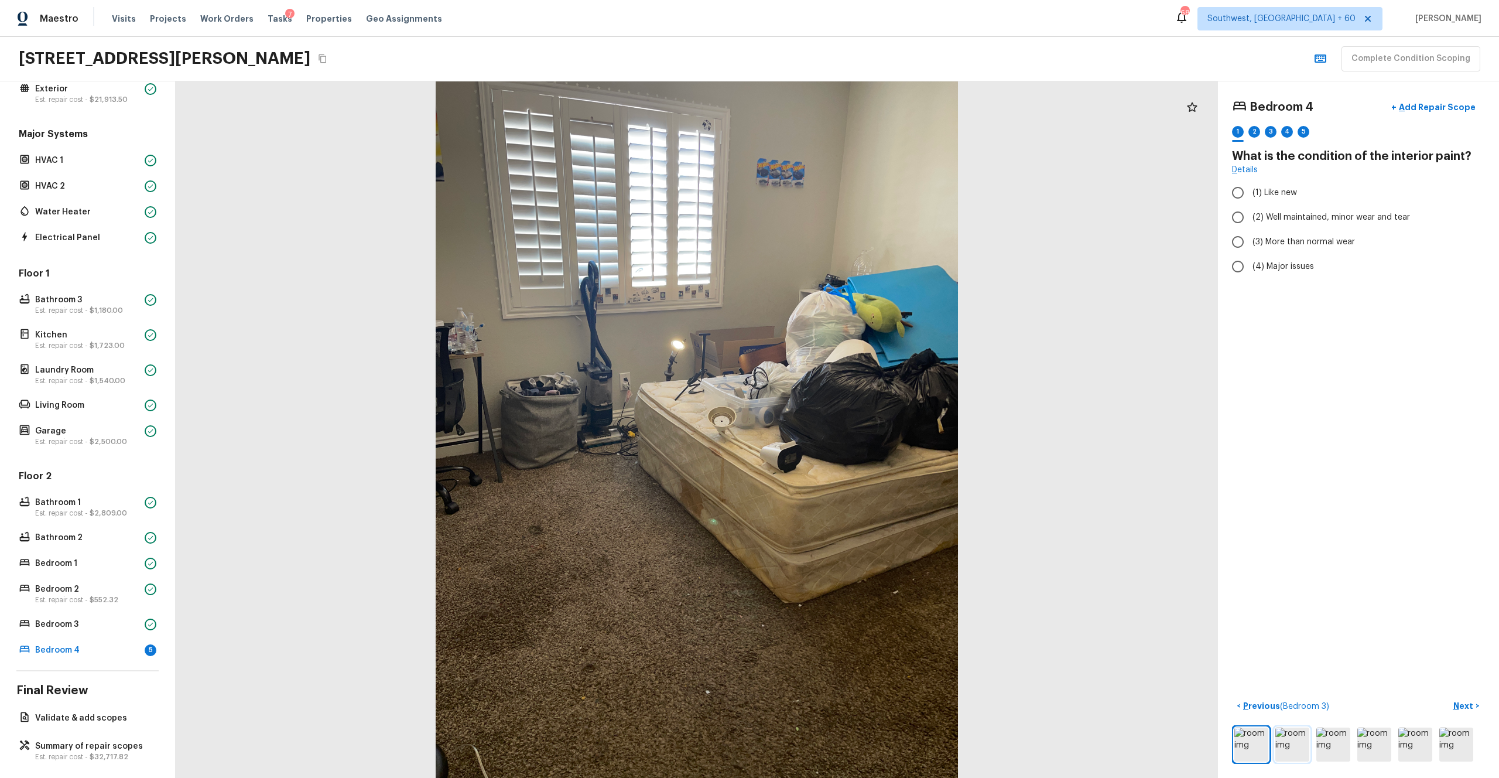
click at [843, 427] on img at bounding box center [1293, 744] width 34 height 34
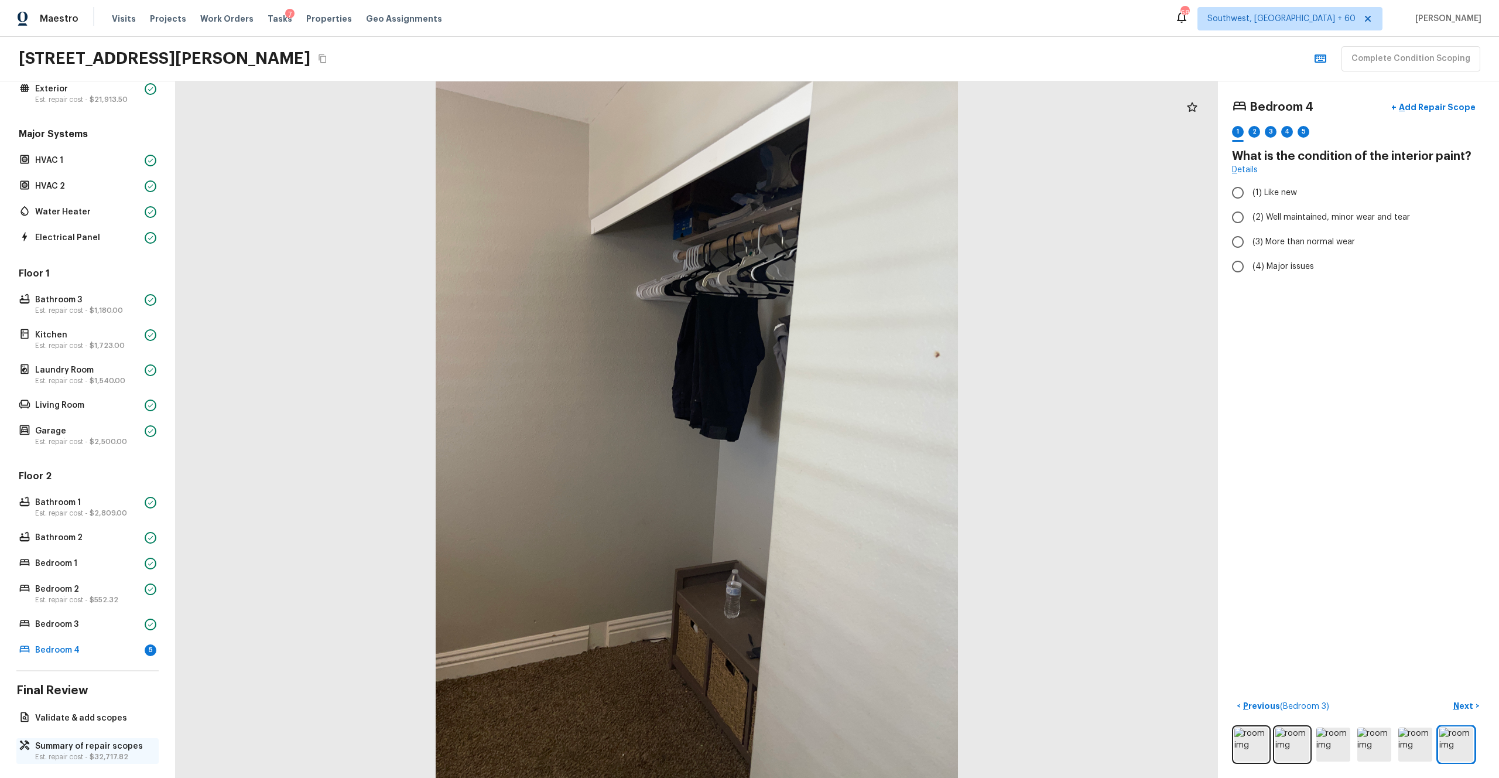
click at [97, 427] on p "Summary of repair scopes" at bounding box center [93, 746] width 117 height 12
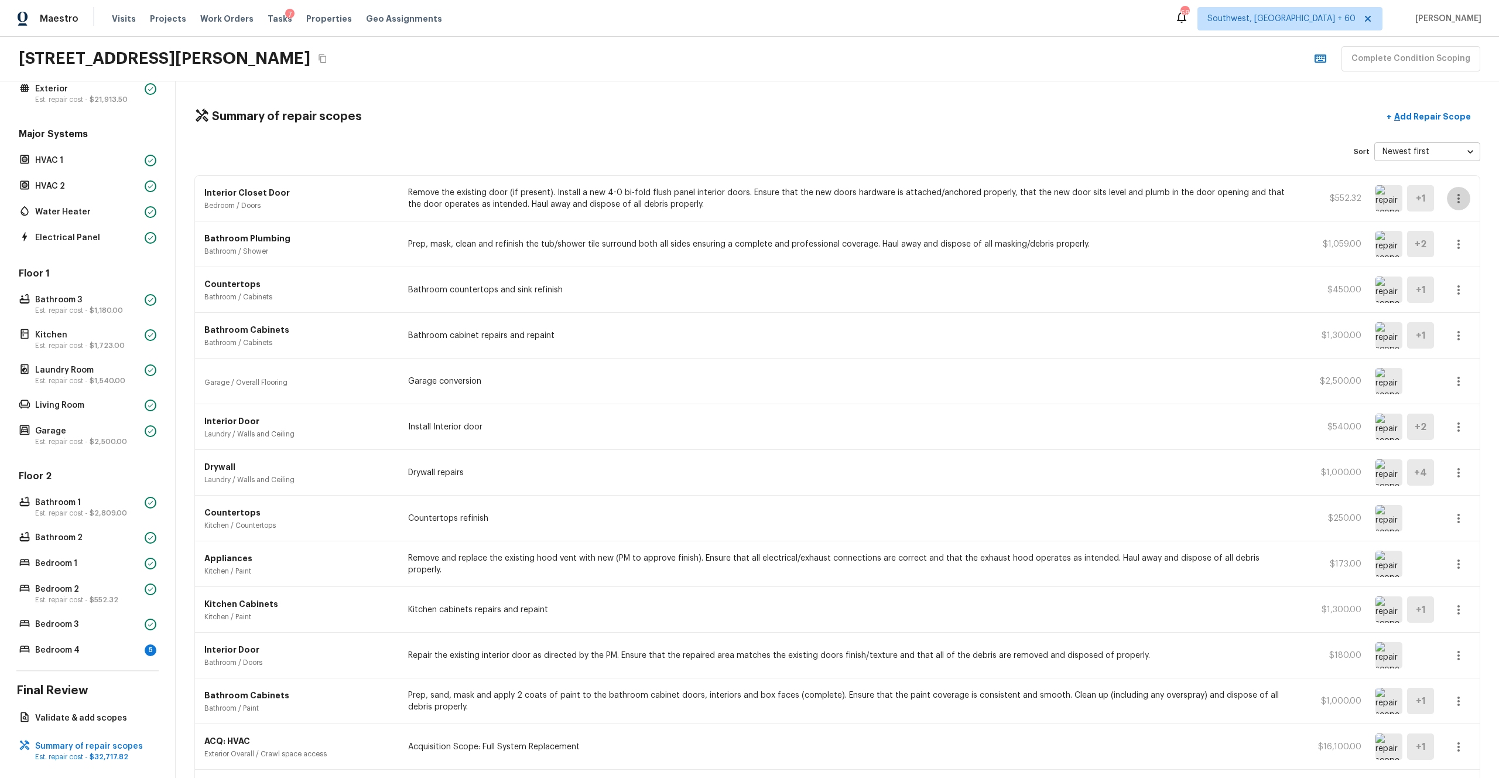
click at [843, 204] on icon "button" at bounding box center [1459, 199] width 14 height 14
click at [843, 232] on li "Edit" at bounding box center [1462, 232] width 54 height 35
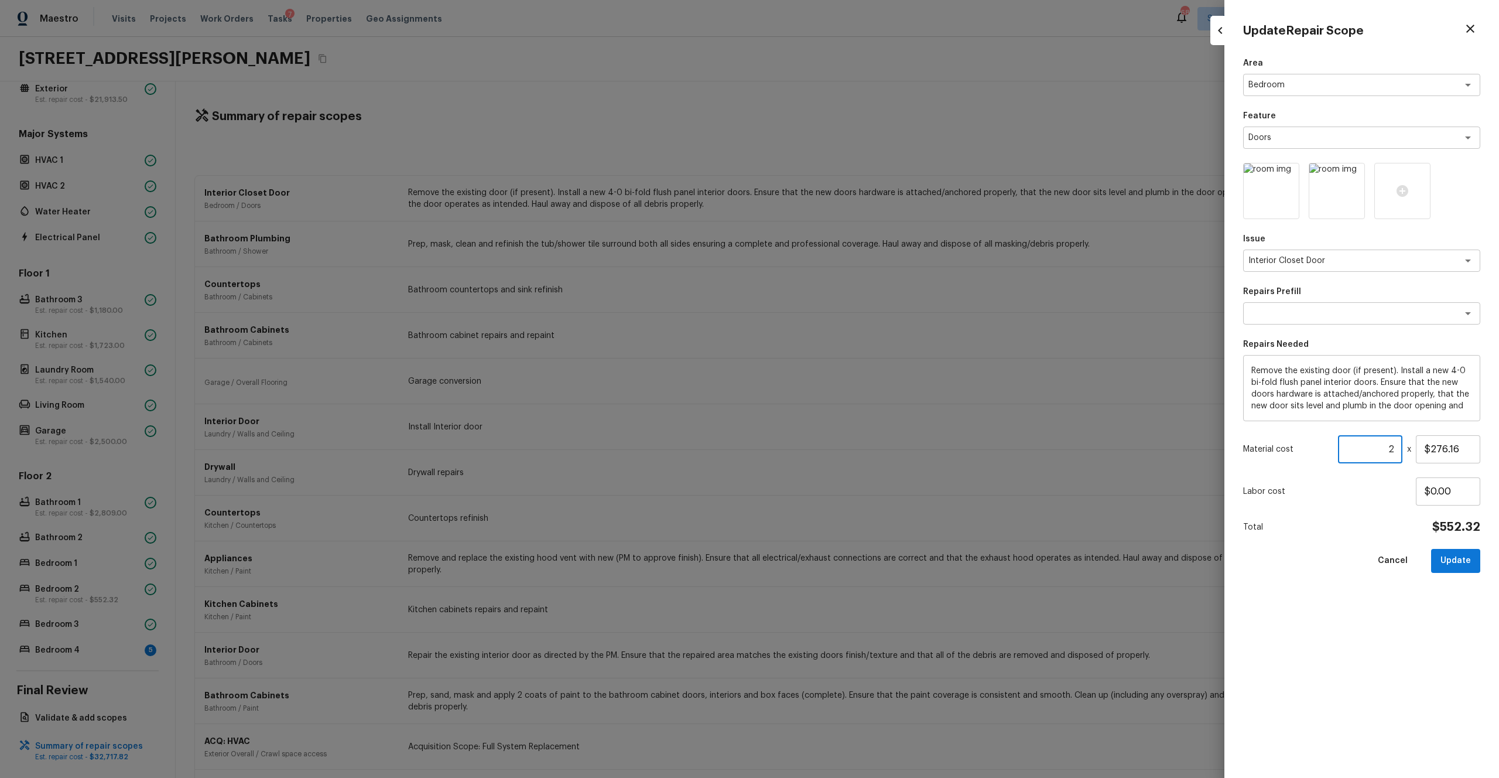
click at [843, 427] on input "2" at bounding box center [1370, 449] width 64 height 28
click at [843, 193] on icon at bounding box center [1403, 191] width 14 height 14
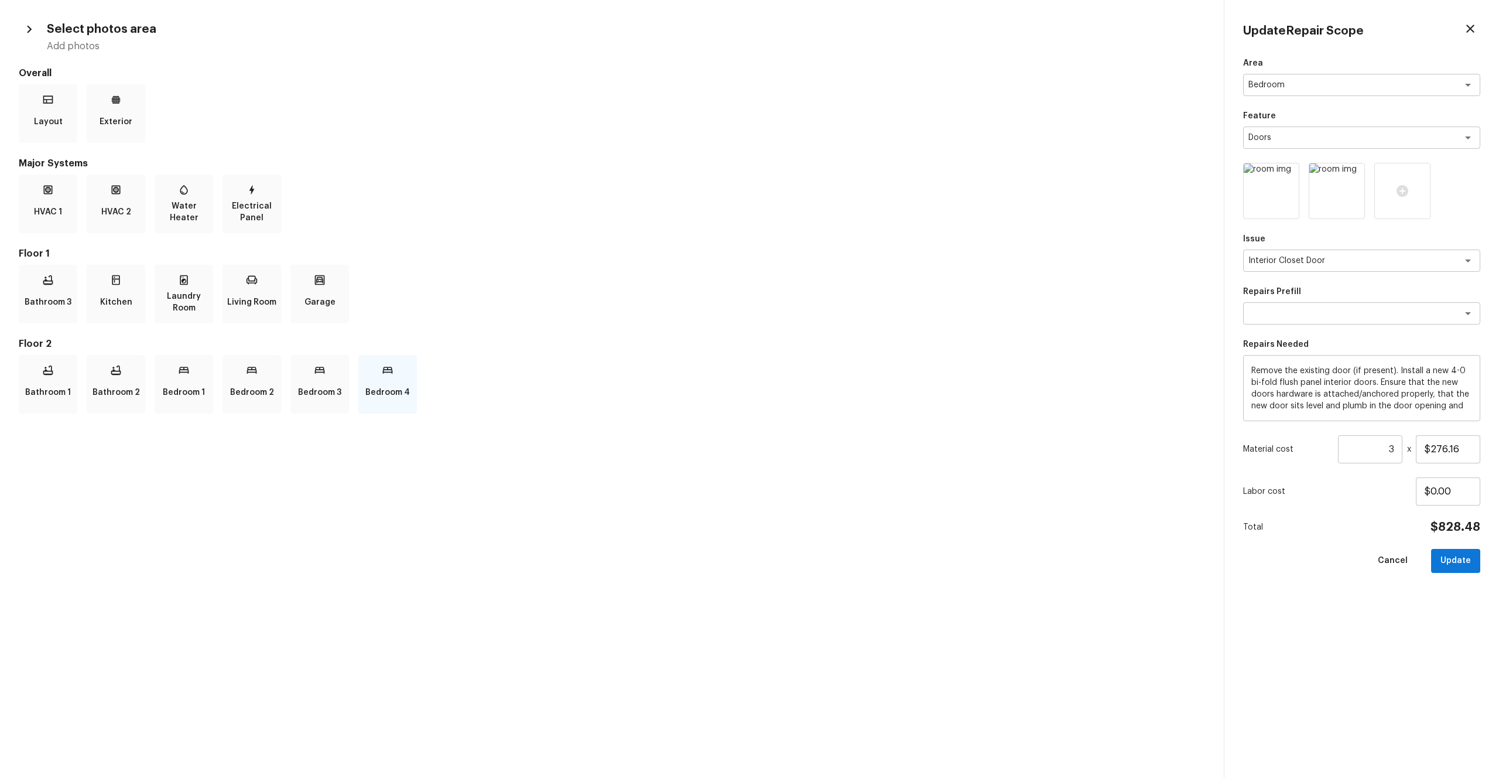
click at [391, 387] on p "Bedroom 4" at bounding box center [387, 392] width 45 height 23
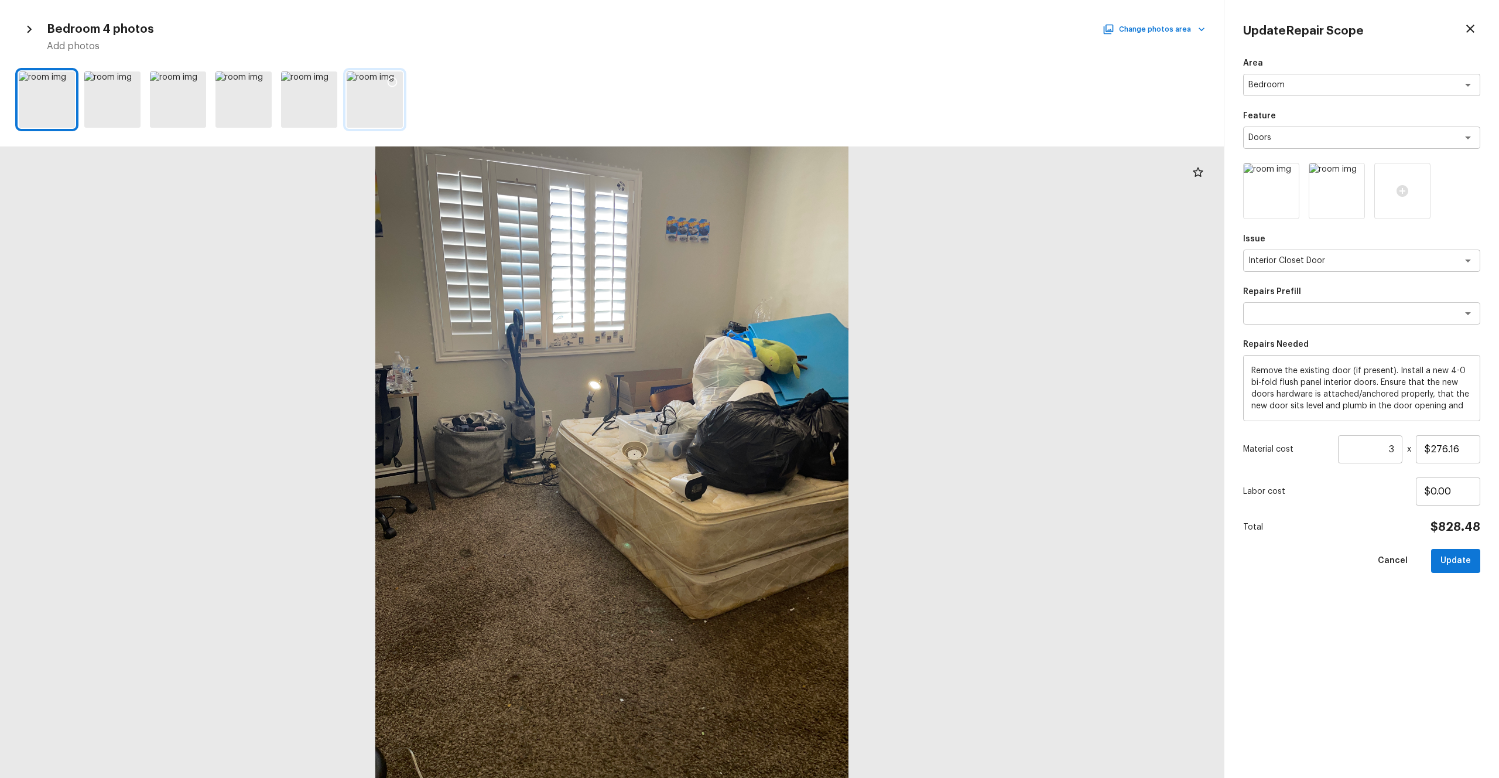
click at [377, 97] on div at bounding box center [375, 99] width 56 height 56
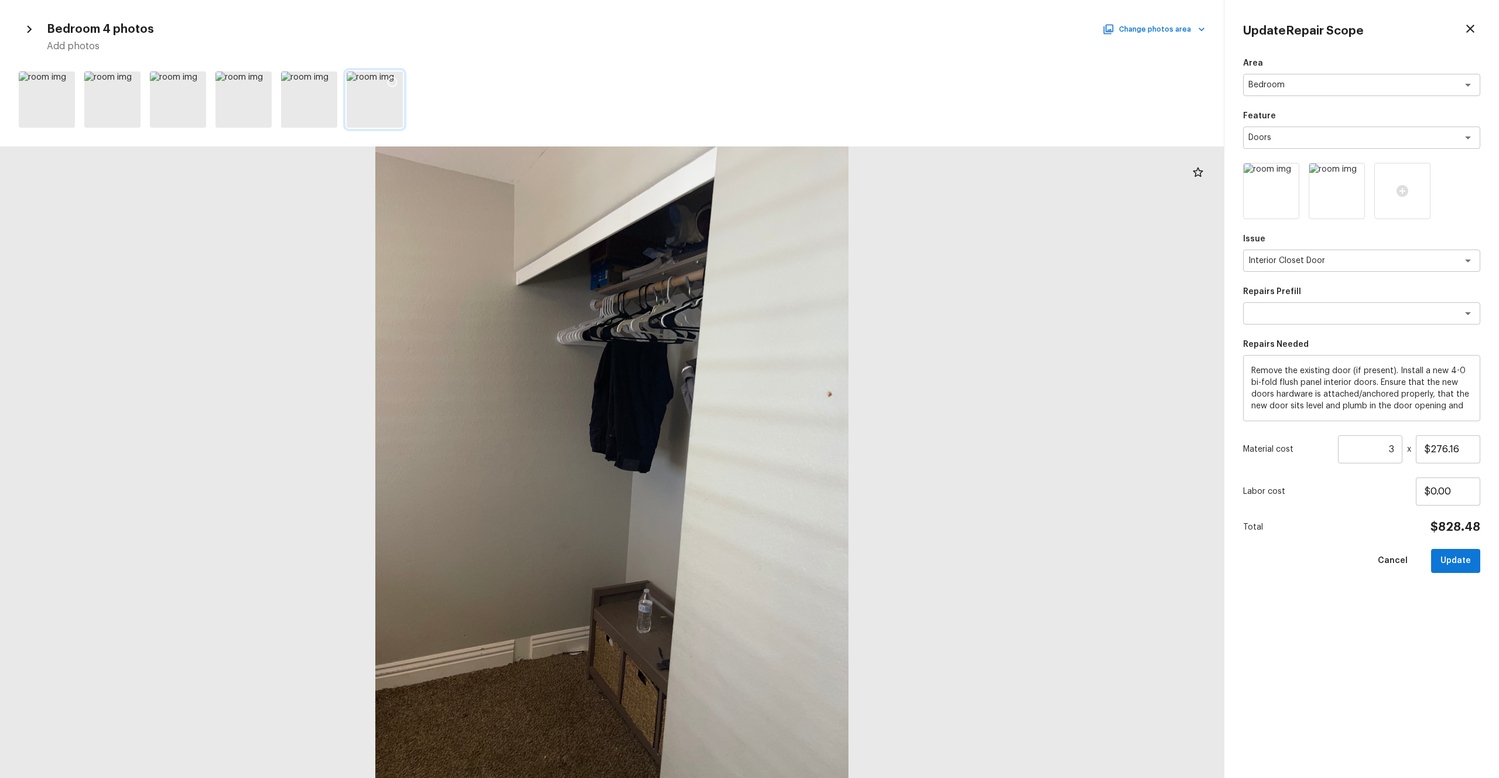
click at [389, 85] on icon at bounding box center [393, 82] width 10 height 10
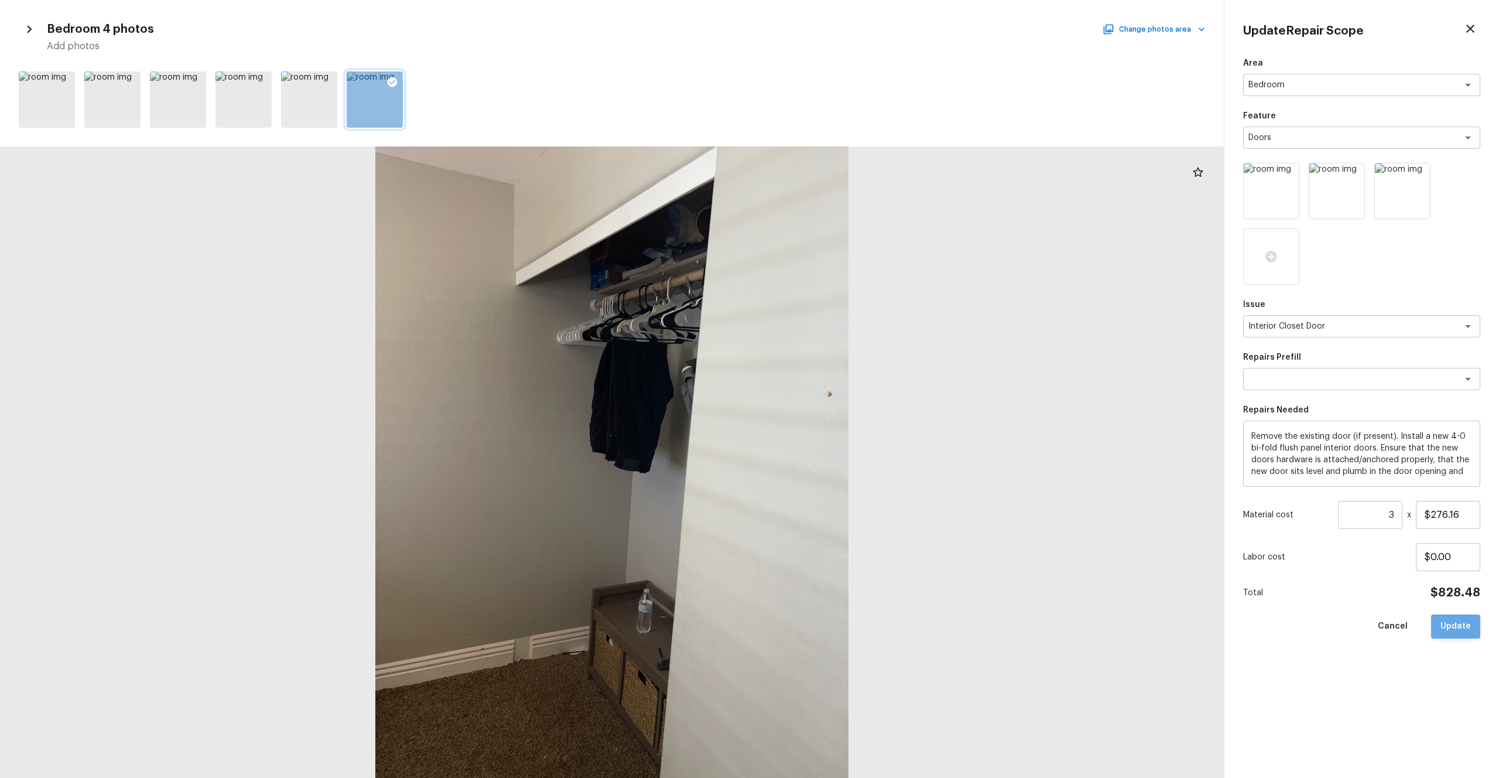
click at [843, 427] on button "Update" at bounding box center [1455, 626] width 49 height 24
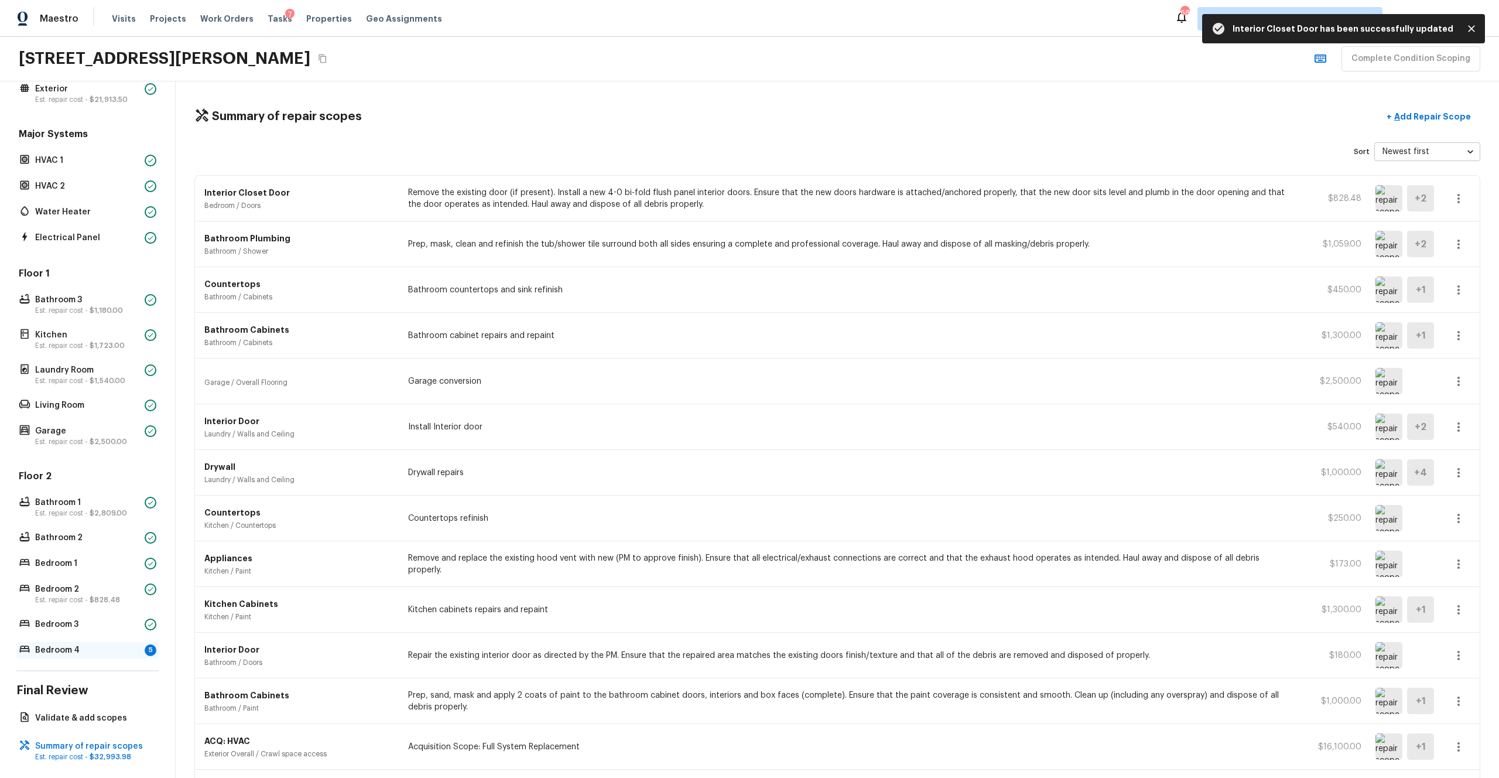
click at [39, 427] on p "Bedroom 4" at bounding box center [87, 650] width 105 height 12
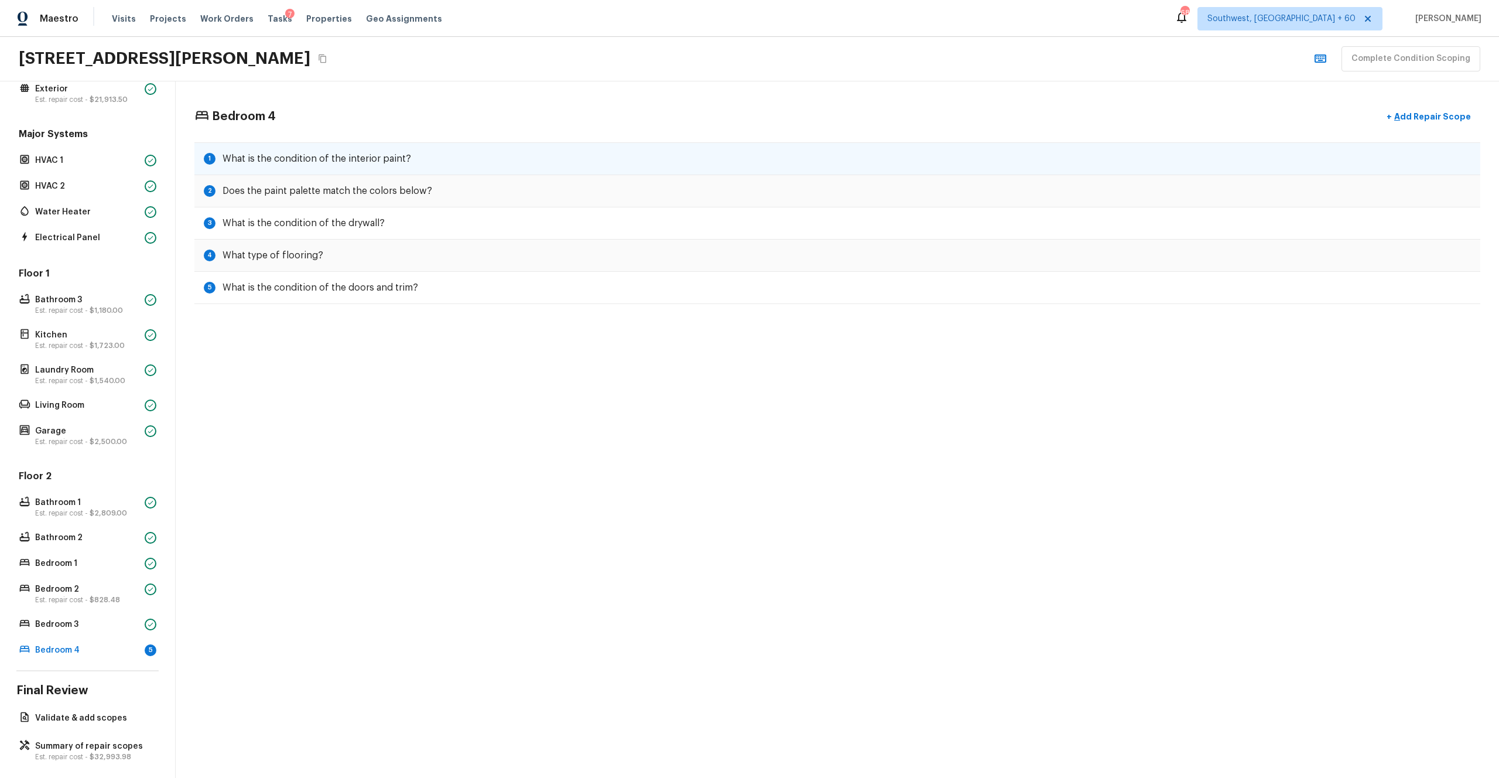
click at [553, 160] on div "1 What is the condition of the interior paint?" at bounding box center [837, 158] width 1286 height 33
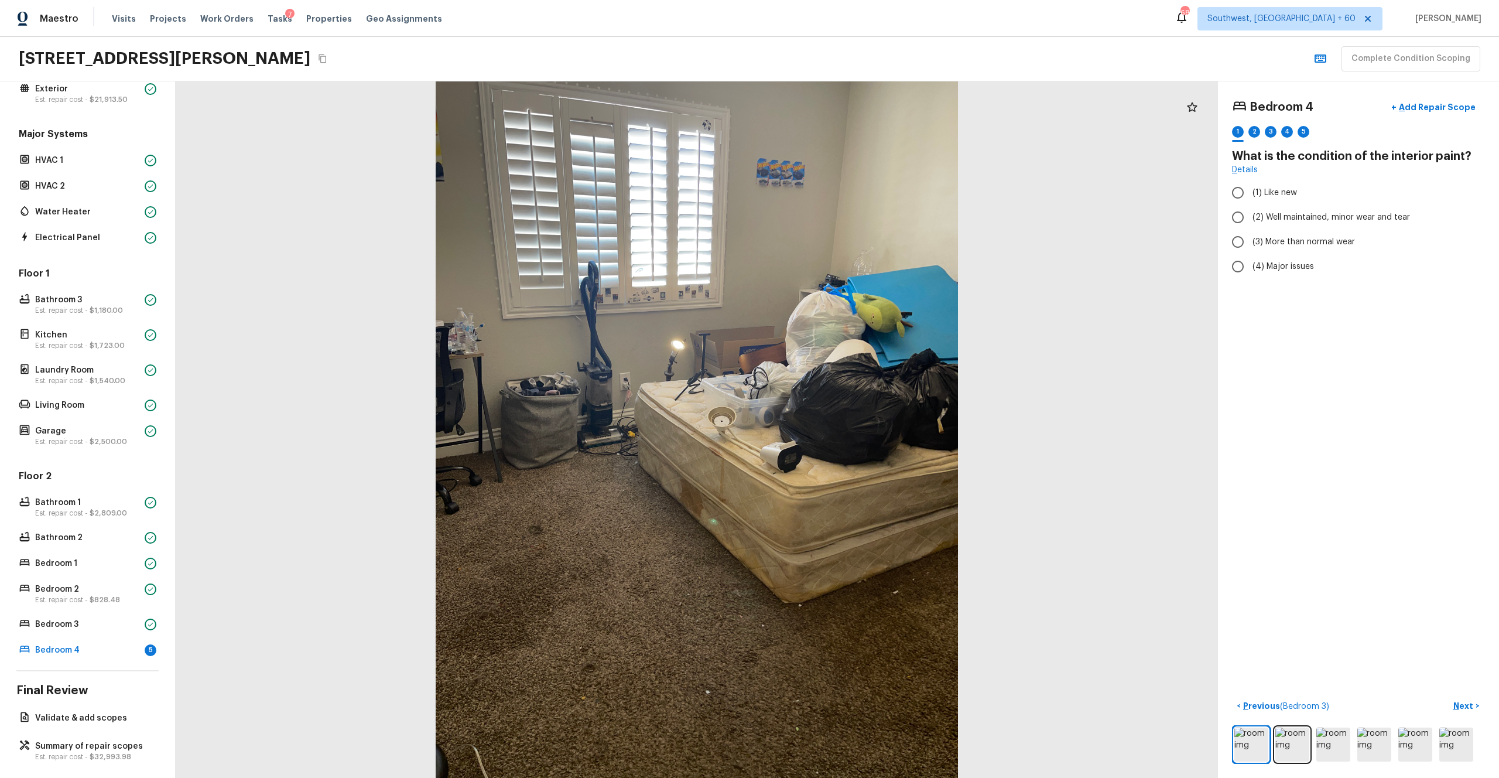
click at [109, 427] on div "Overall Layout Est. repair cost - $500.00 Exterior Est. repair cost - $21,913.5…" at bounding box center [88, 429] width 176 height 696
click at [115, 427] on p "Summary of repair scopes" at bounding box center [93, 746] width 117 height 12
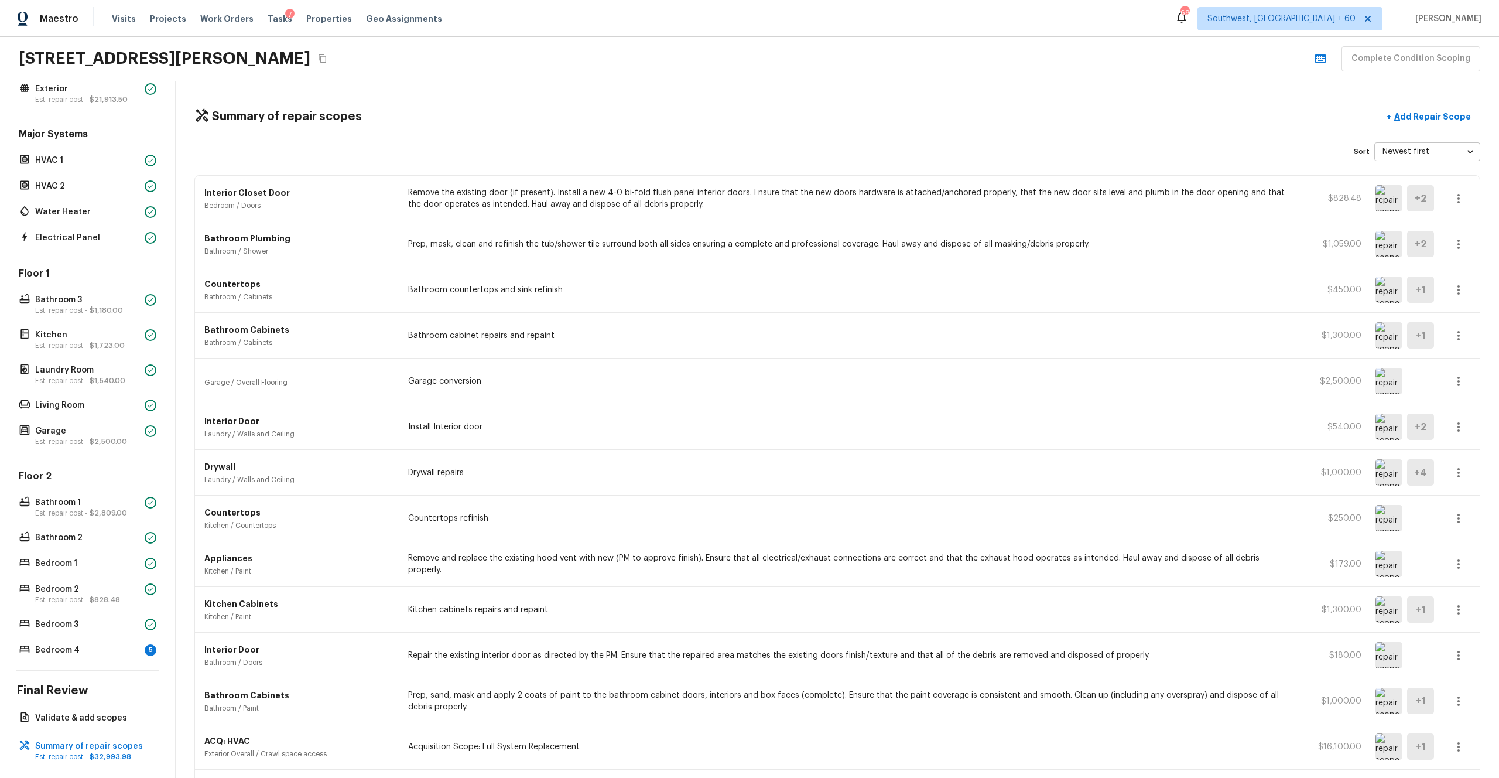
click at [843, 427] on icon "button" at bounding box center [1459, 473] width 14 height 14
click at [843, 427] on li "Edit" at bounding box center [1462, 506] width 54 height 35
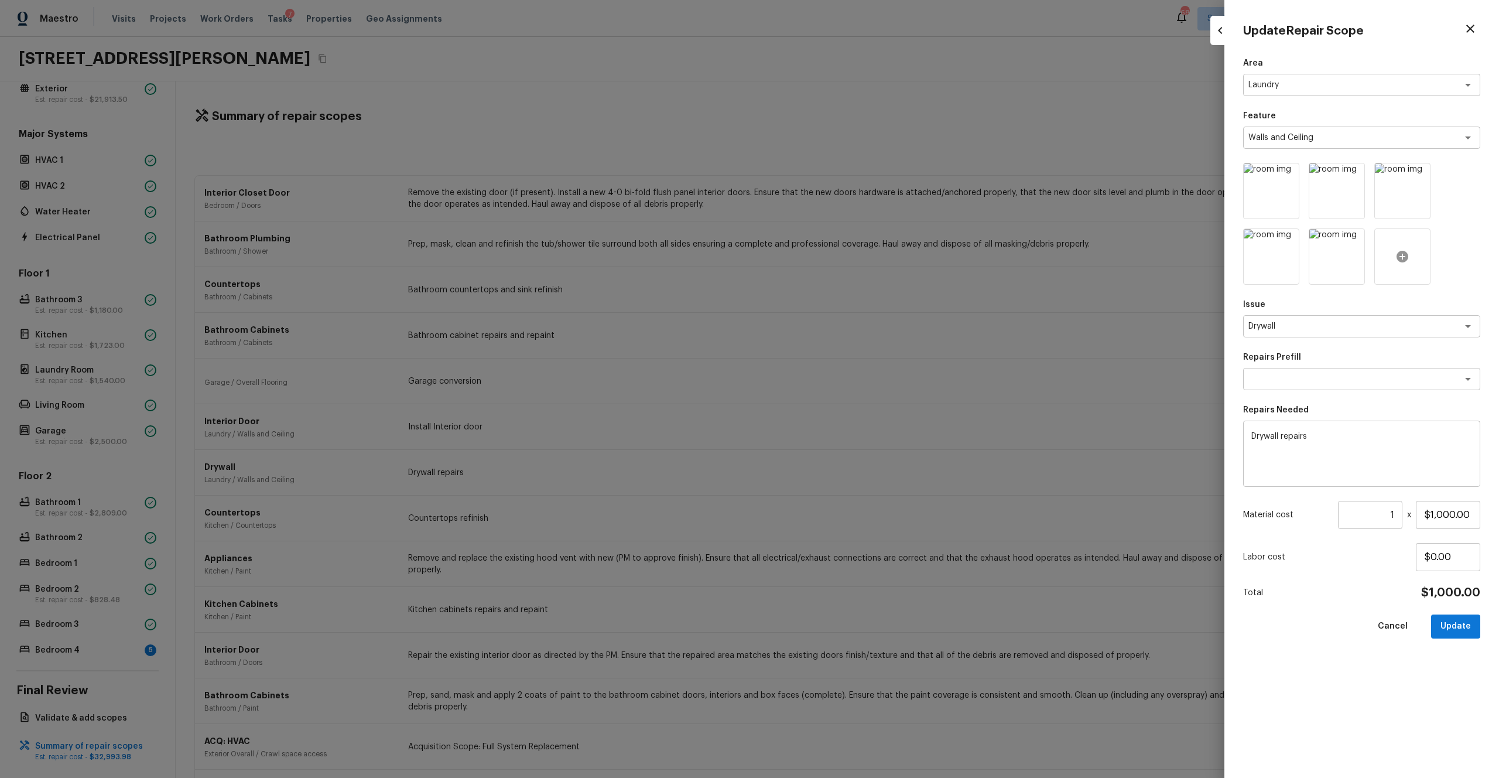
click at [843, 265] on div at bounding box center [1403, 256] width 56 height 56
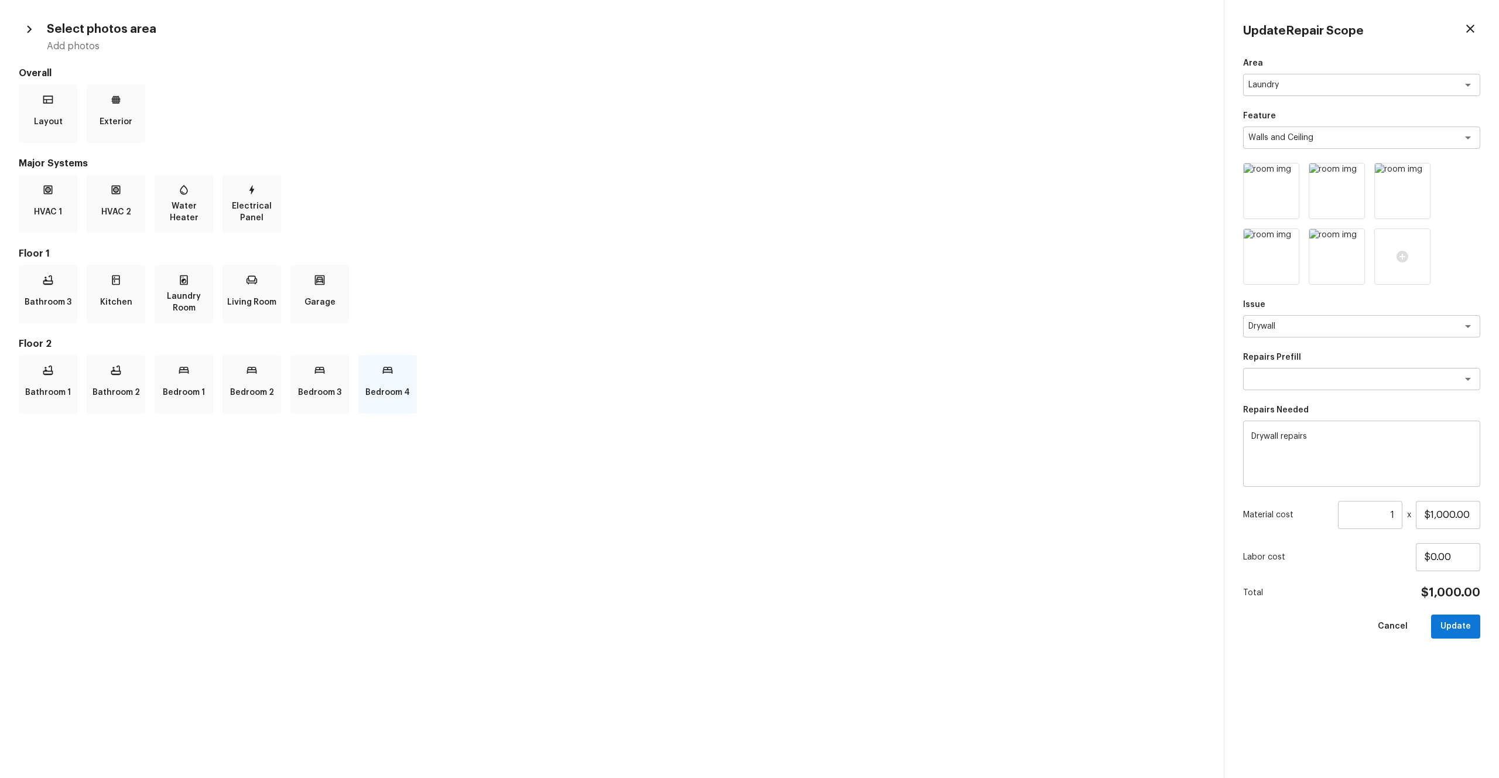
click at [367, 401] on p "Bedroom 4" at bounding box center [387, 392] width 45 height 23
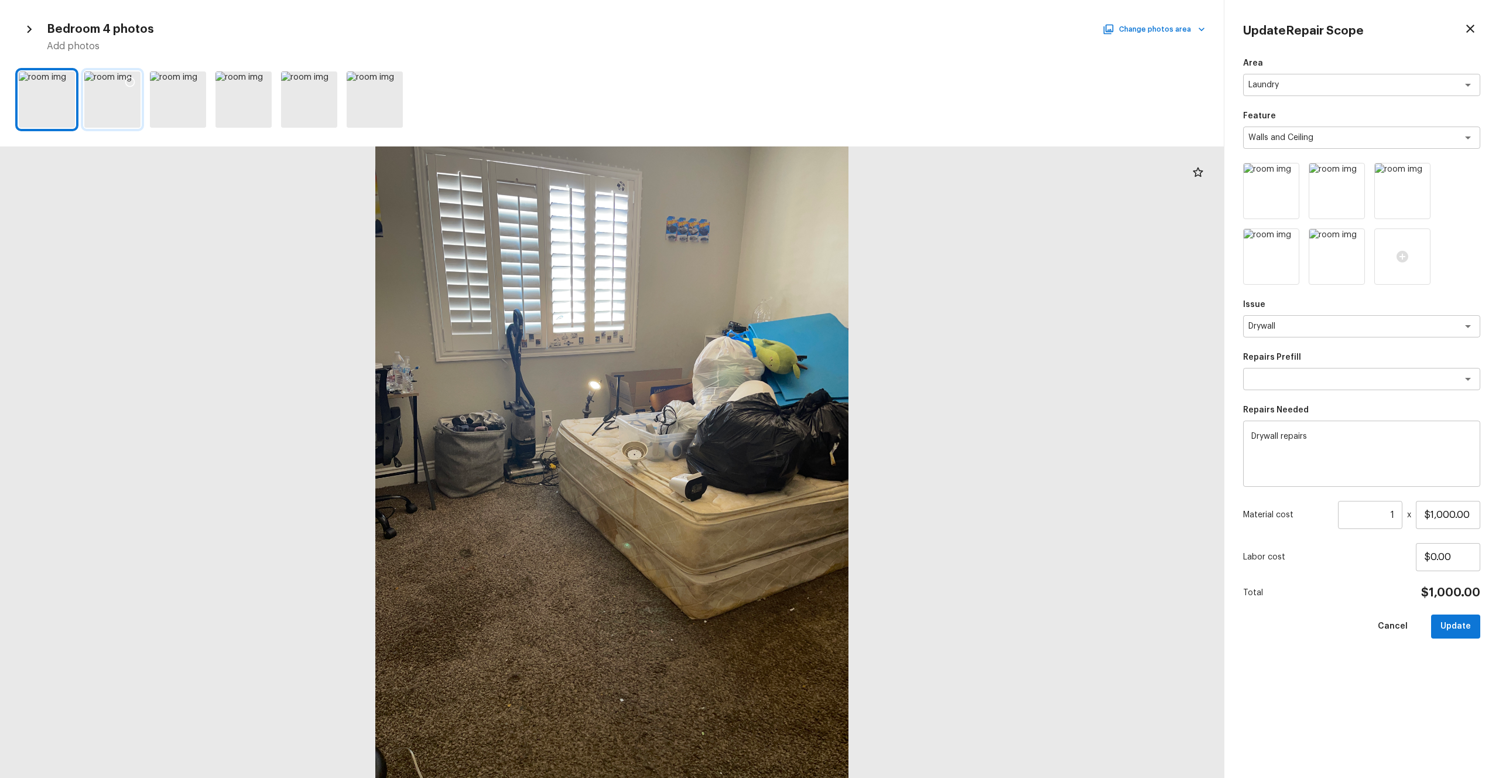
click at [120, 104] on div at bounding box center [112, 99] width 56 height 56
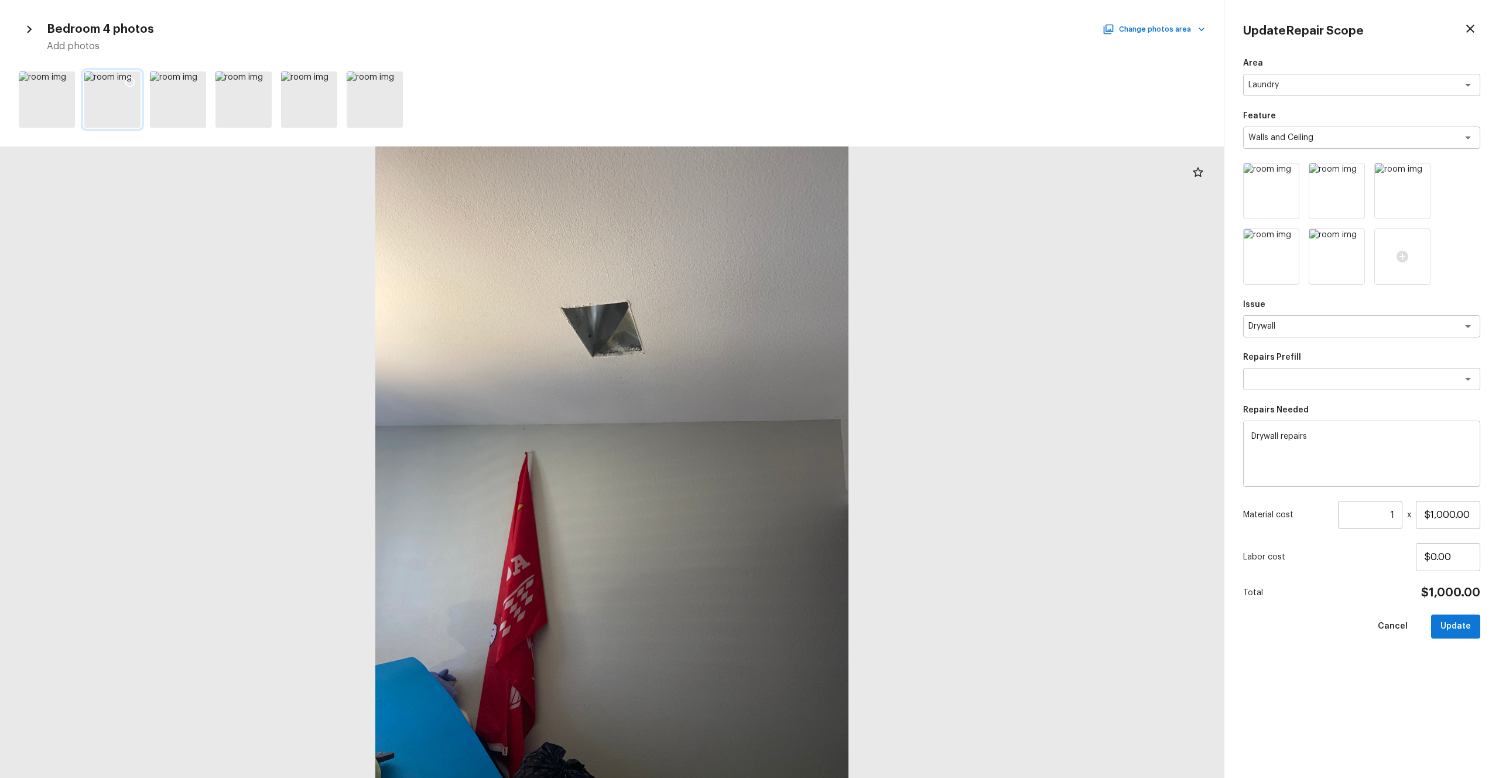
click at [130, 83] on icon at bounding box center [130, 82] width 12 height 12
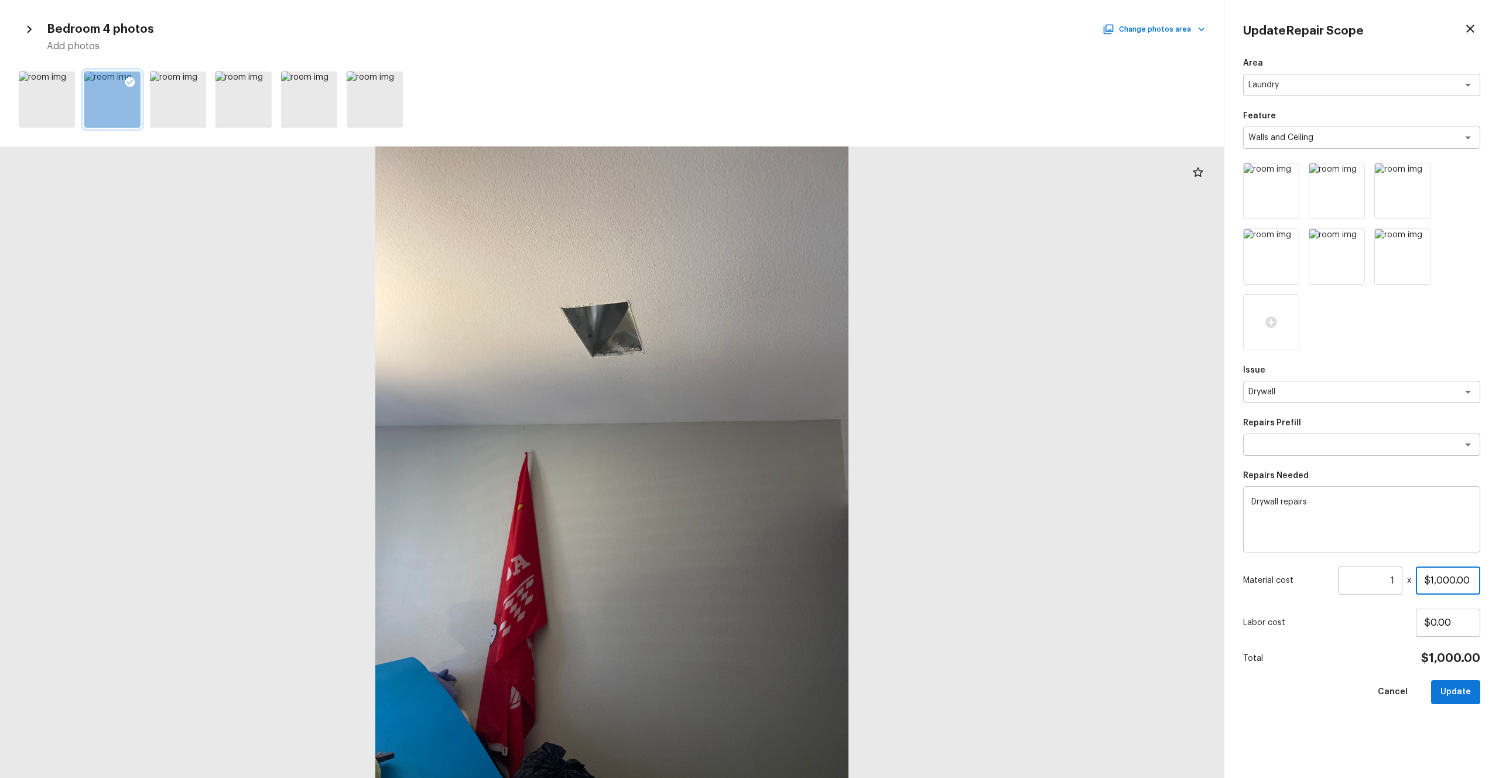
drag, startPoint x: 1438, startPoint y: 579, endPoint x: 1474, endPoint y: 577, distance: 35.8
click at [843, 427] on input "$1,000.00" at bounding box center [1448, 580] width 64 height 28
click at [843, 427] on button "Update" at bounding box center [1455, 692] width 49 height 24
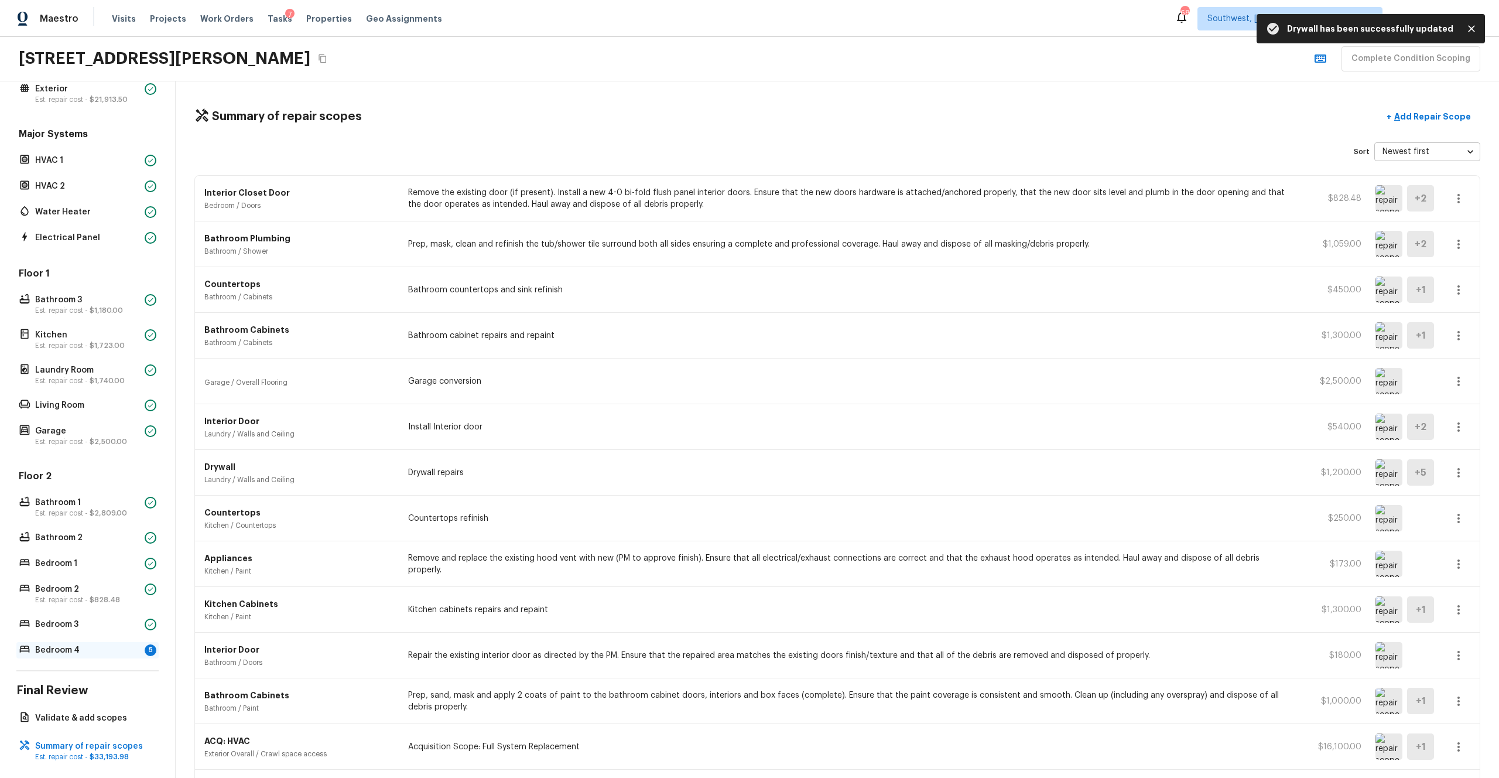
click at [83, 427] on p "Bedroom 4" at bounding box center [87, 650] width 105 height 12
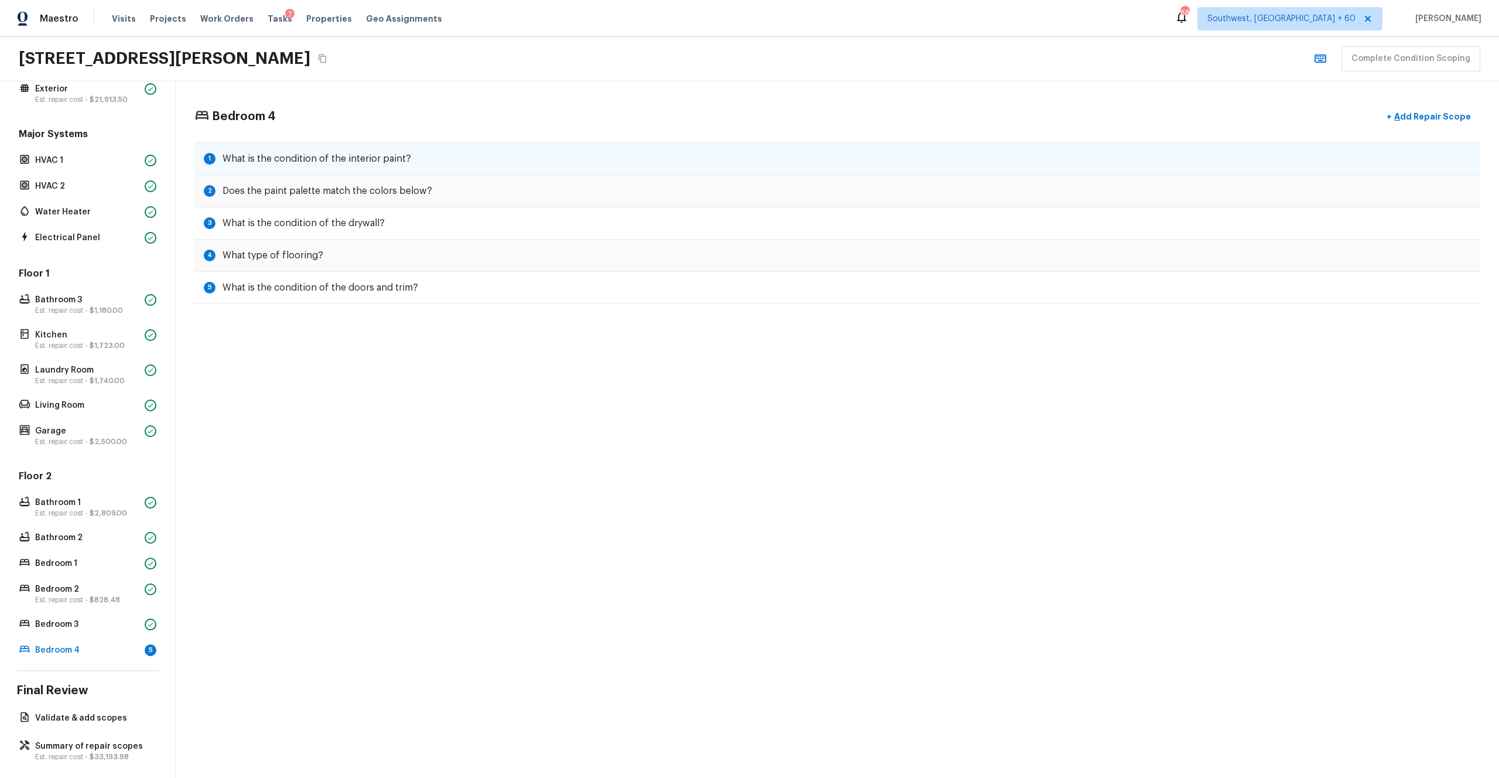
click at [590, 158] on div "1 What is the condition of the interior paint?" at bounding box center [837, 158] width 1286 height 33
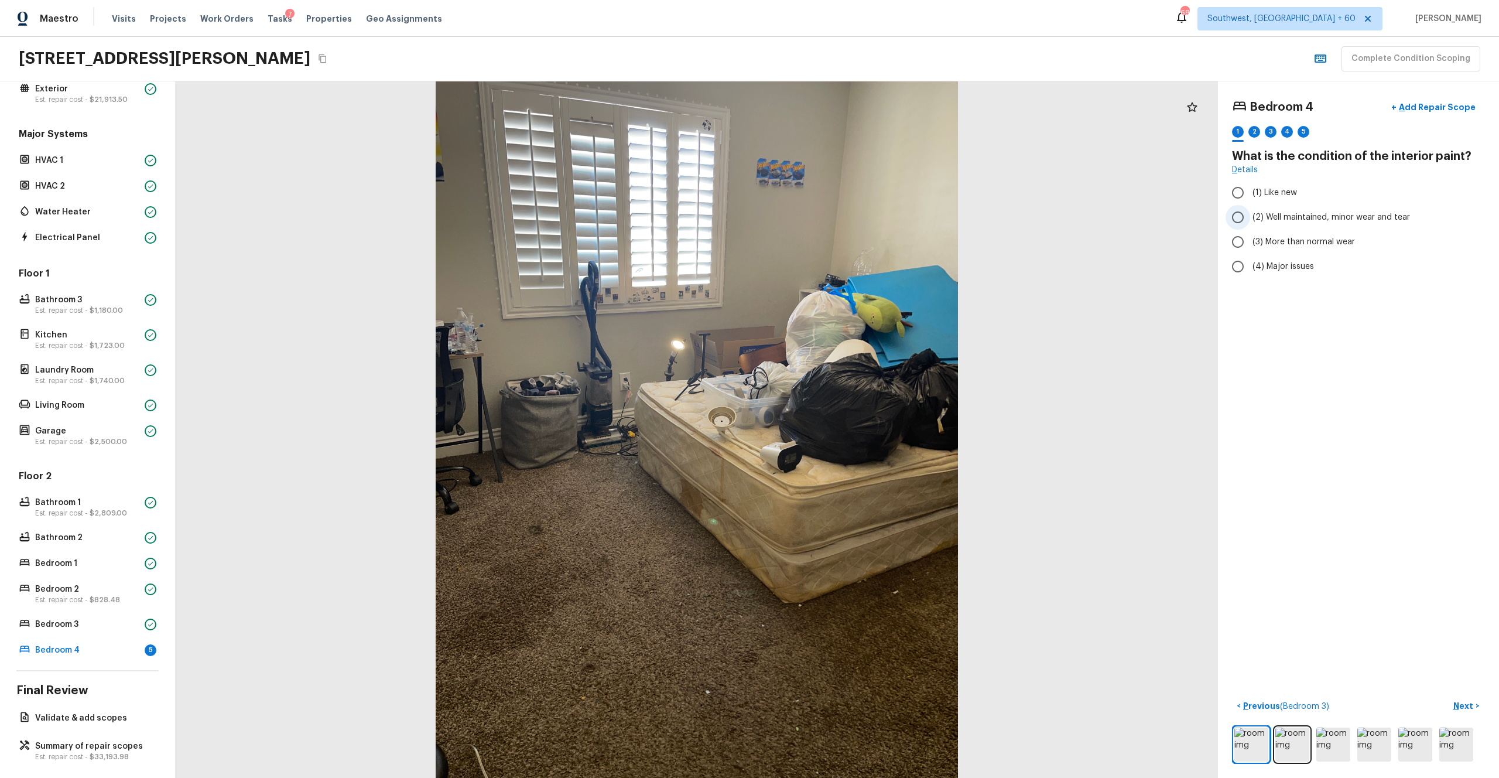
click at [843, 216] on span "(2) Well maintained, minor wear and tear" at bounding box center [1332, 217] width 158 height 12
click at [843, 216] on input "(2) Well maintained, minor wear and tear" at bounding box center [1238, 217] width 25 height 25
click at [843, 427] on p "Next" at bounding box center [1465, 706] width 22 height 12
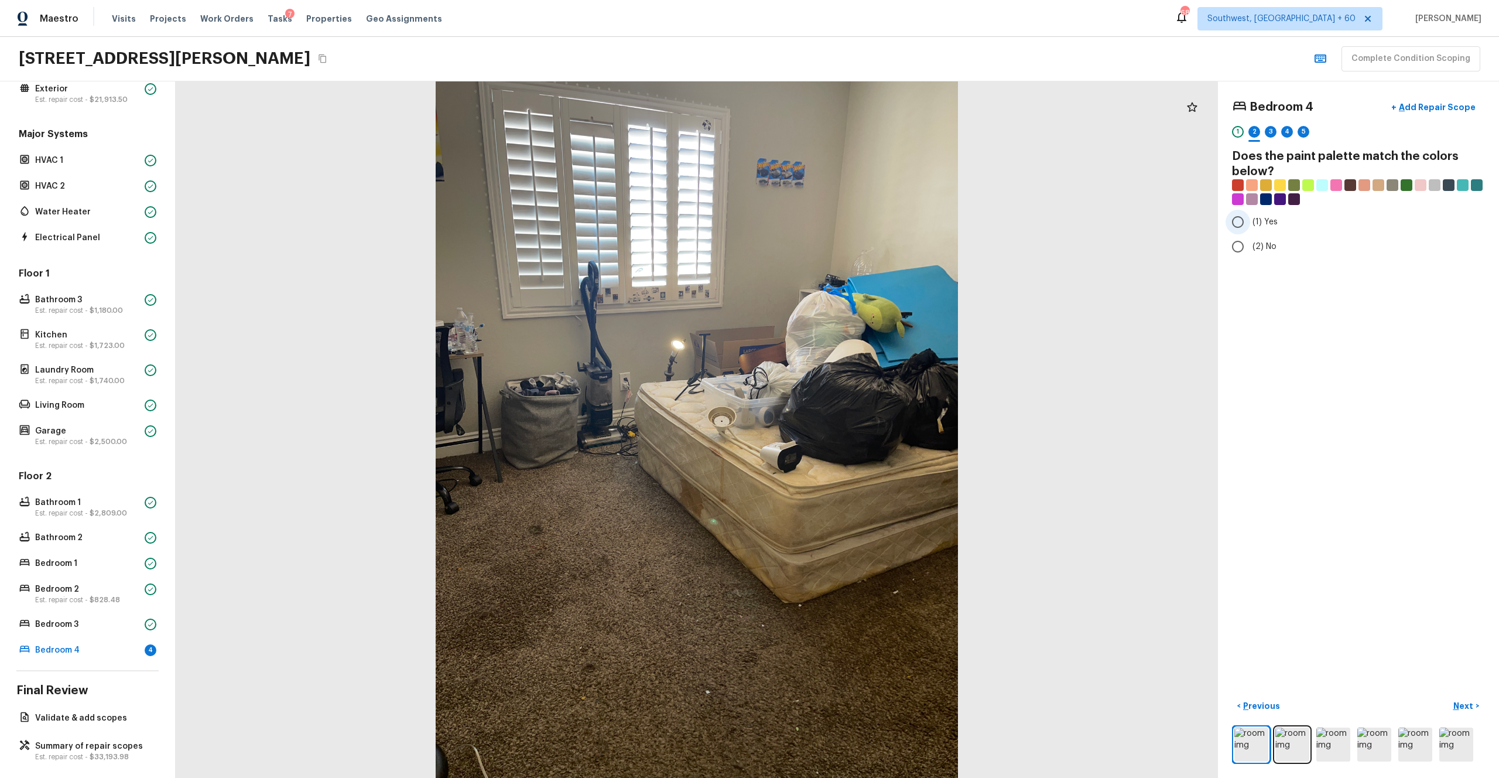
click at [843, 226] on span "(1) Yes" at bounding box center [1265, 222] width 25 height 12
click at [843, 226] on input "(1) Yes" at bounding box center [1238, 222] width 25 height 25
click at [843, 427] on p "Next" at bounding box center [1465, 706] width 22 height 12
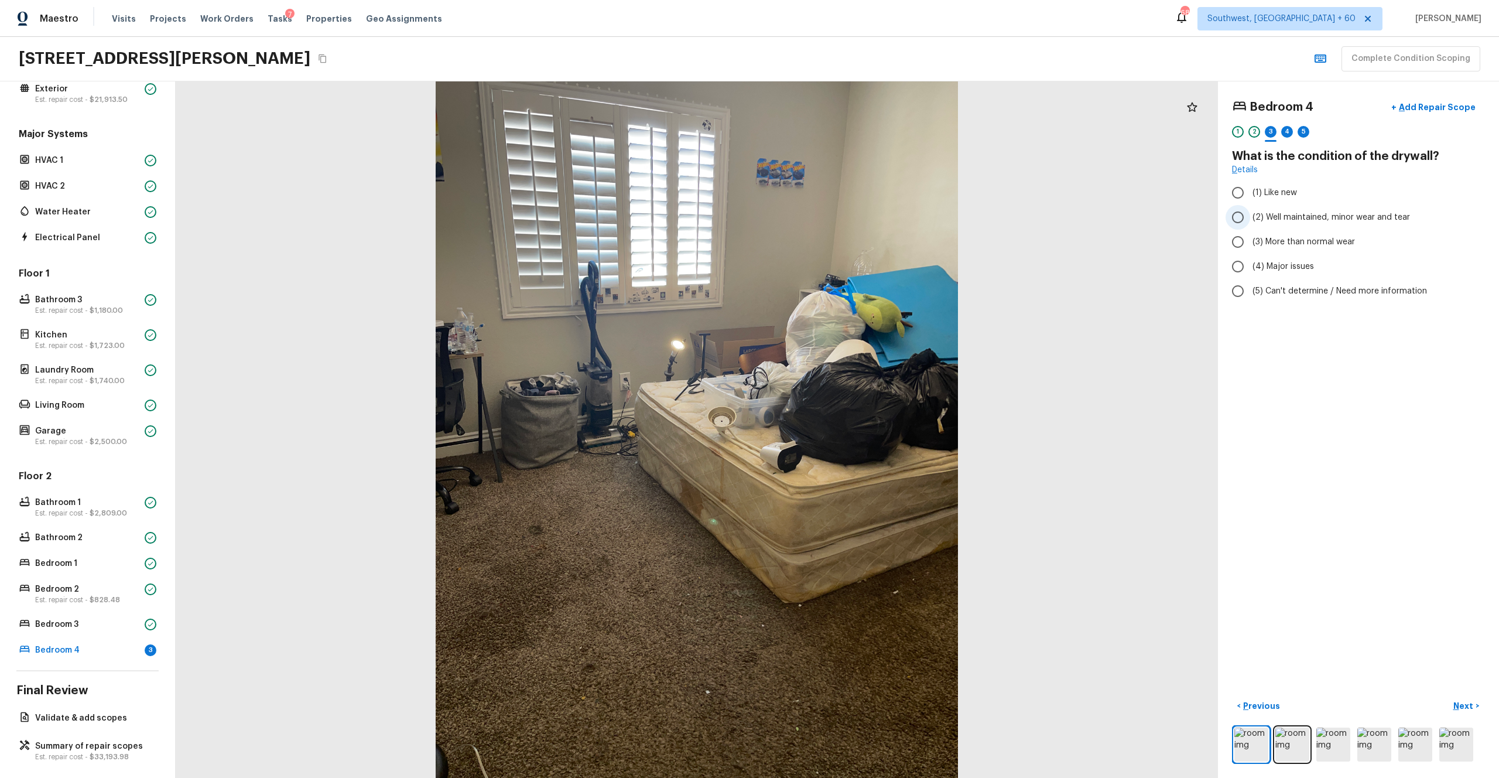
click at [843, 218] on span "(2) Well maintained, minor wear and tear" at bounding box center [1332, 217] width 158 height 12
click at [843, 218] on input "(2) Well maintained, minor wear and tear" at bounding box center [1238, 217] width 25 height 25
click at [843, 247] on span "(3) More than normal wear" at bounding box center [1304, 242] width 102 height 12
click at [843, 247] on input "(3) More than normal wear" at bounding box center [1238, 242] width 25 height 25
click at [843, 427] on button "Next >" at bounding box center [1466, 705] width 37 height 19
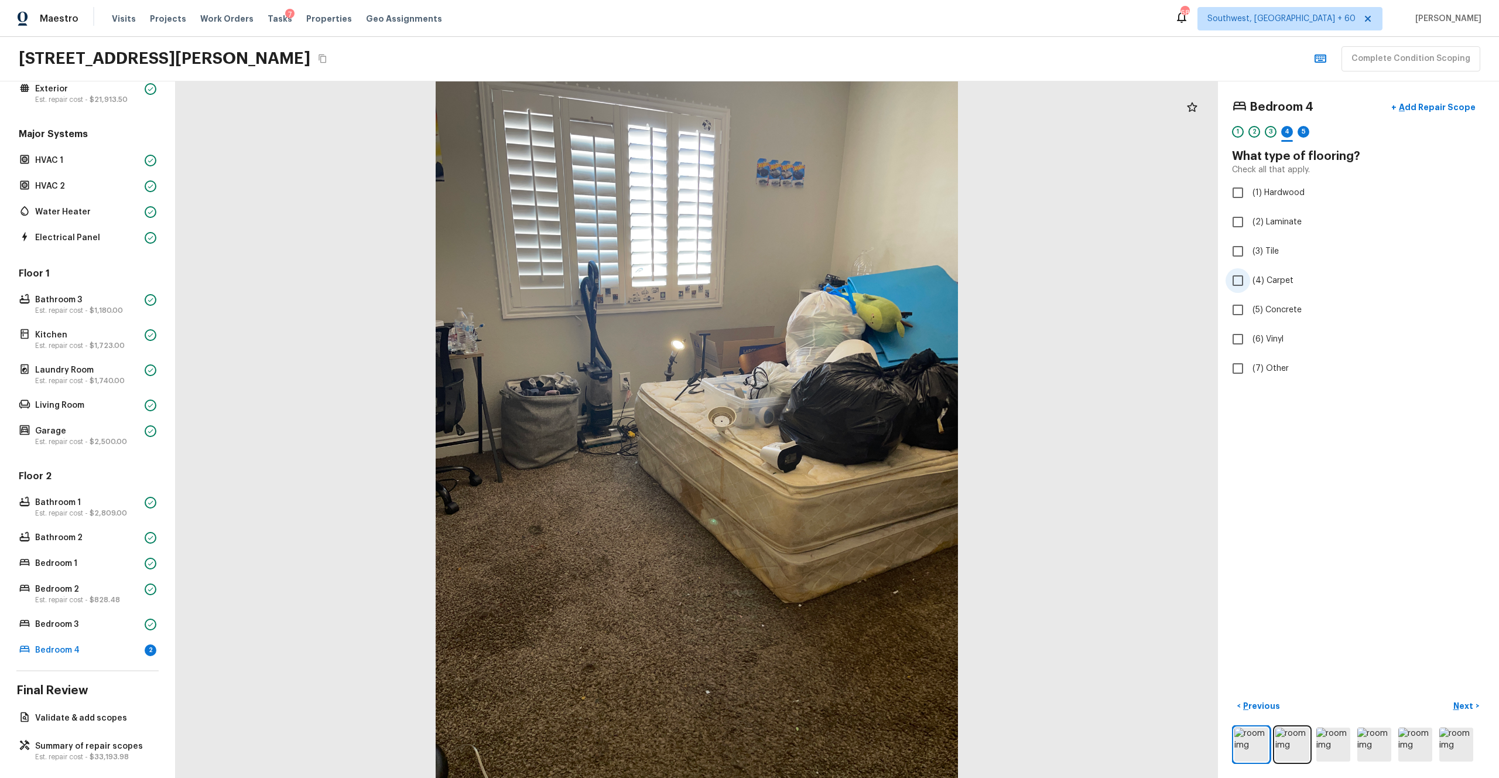
click at [843, 283] on span "(4) Carpet" at bounding box center [1273, 281] width 41 height 12
click at [843, 283] on input "(4) Carpet" at bounding box center [1238, 280] width 25 height 25
click at [843, 427] on p "Next" at bounding box center [1465, 706] width 22 height 12
click at [843, 268] on span "(4) Major issues" at bounding box center [1283, 267] width 61 height 12
click at [843, 268] on input "(4) Major issues" at bounding box center [1238, 266] width 25 height 25
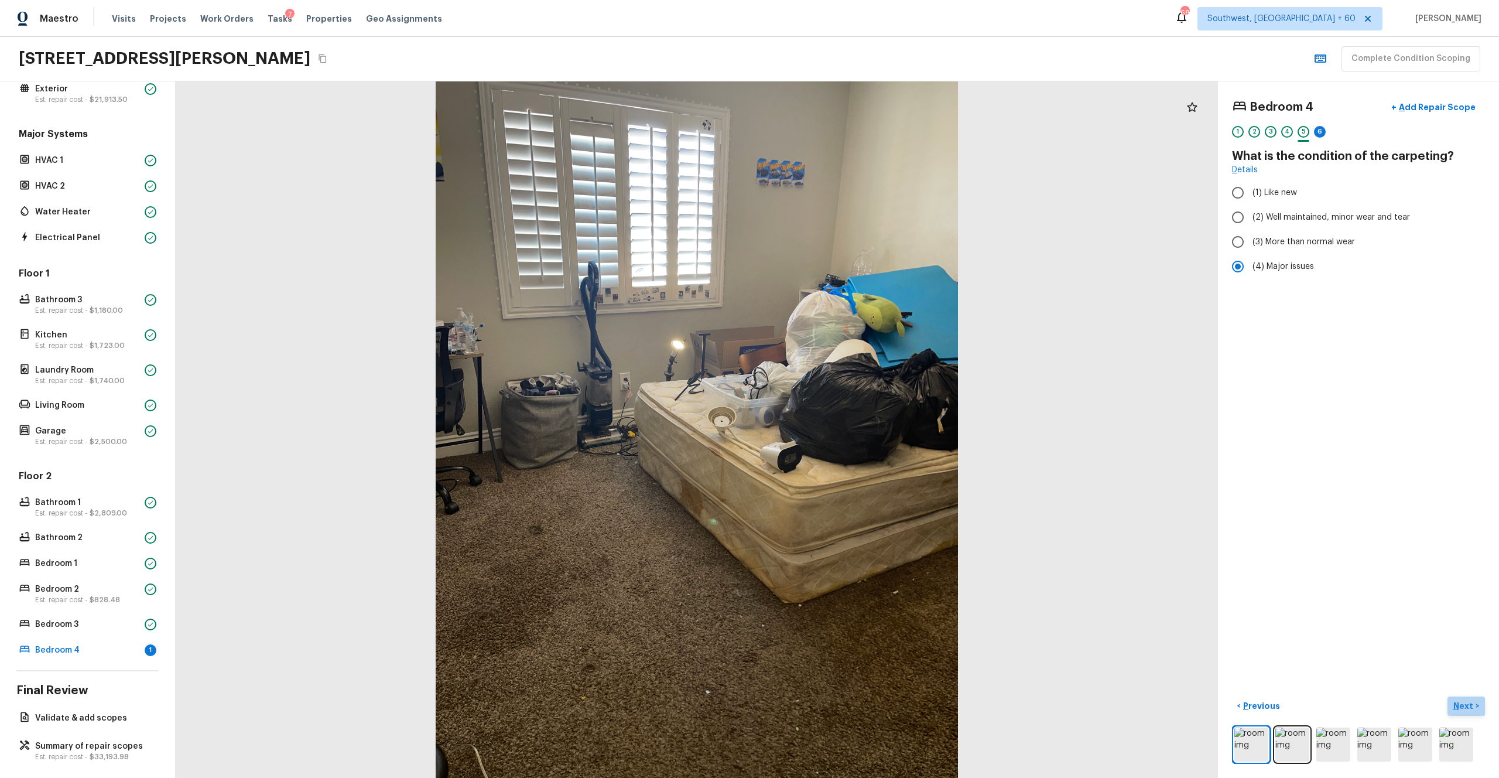
click at [843, 427] on p "Next" at bounding box center [1465, 706] width 22 height 12
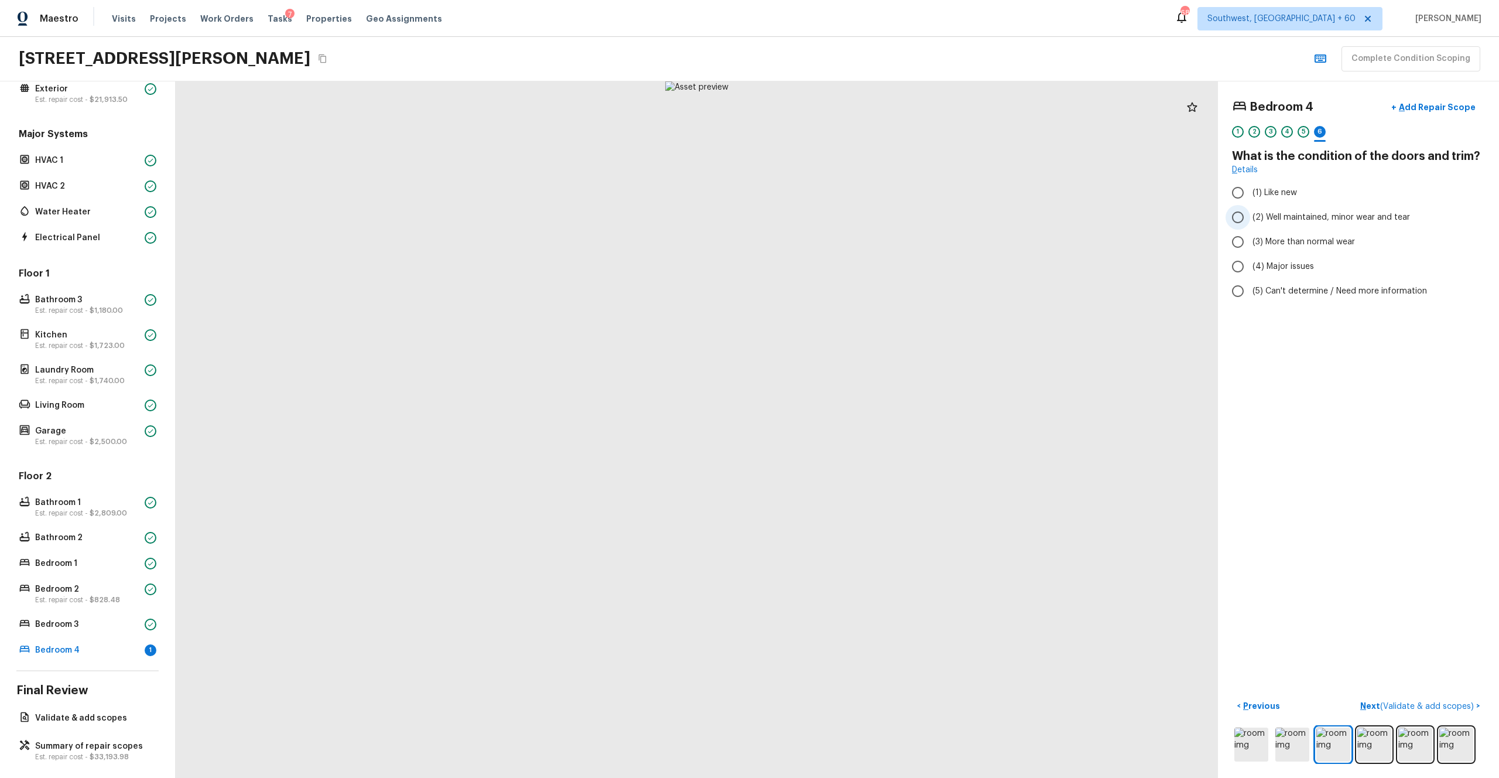
click at [843, 221] on span "(2) Well maintained, minor wear and tear" at bounding box center [1332, 217] width 158 height 12
click at [843, 221] on input "(2) Well maintained, minor wear and tear" at bounding box center [1238, 217] width 25 height 25
click at [843, 427] on p "Next ( Validate & add scopes )" at bounding box center [1419, 706] width 116 height 12
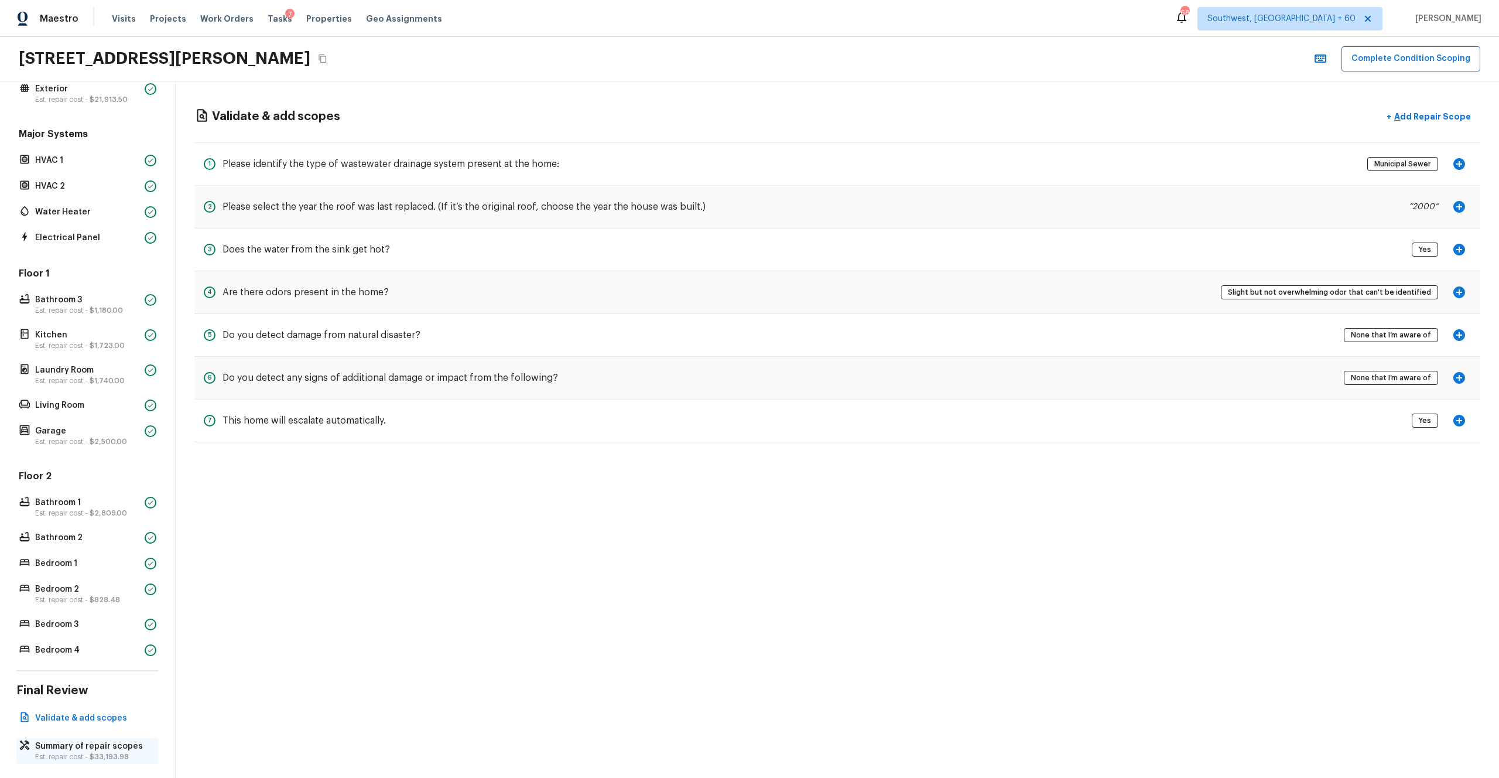
click at [105, 427] on span "$33,193.98" at bounding box center [109, 756] width 39 height 7
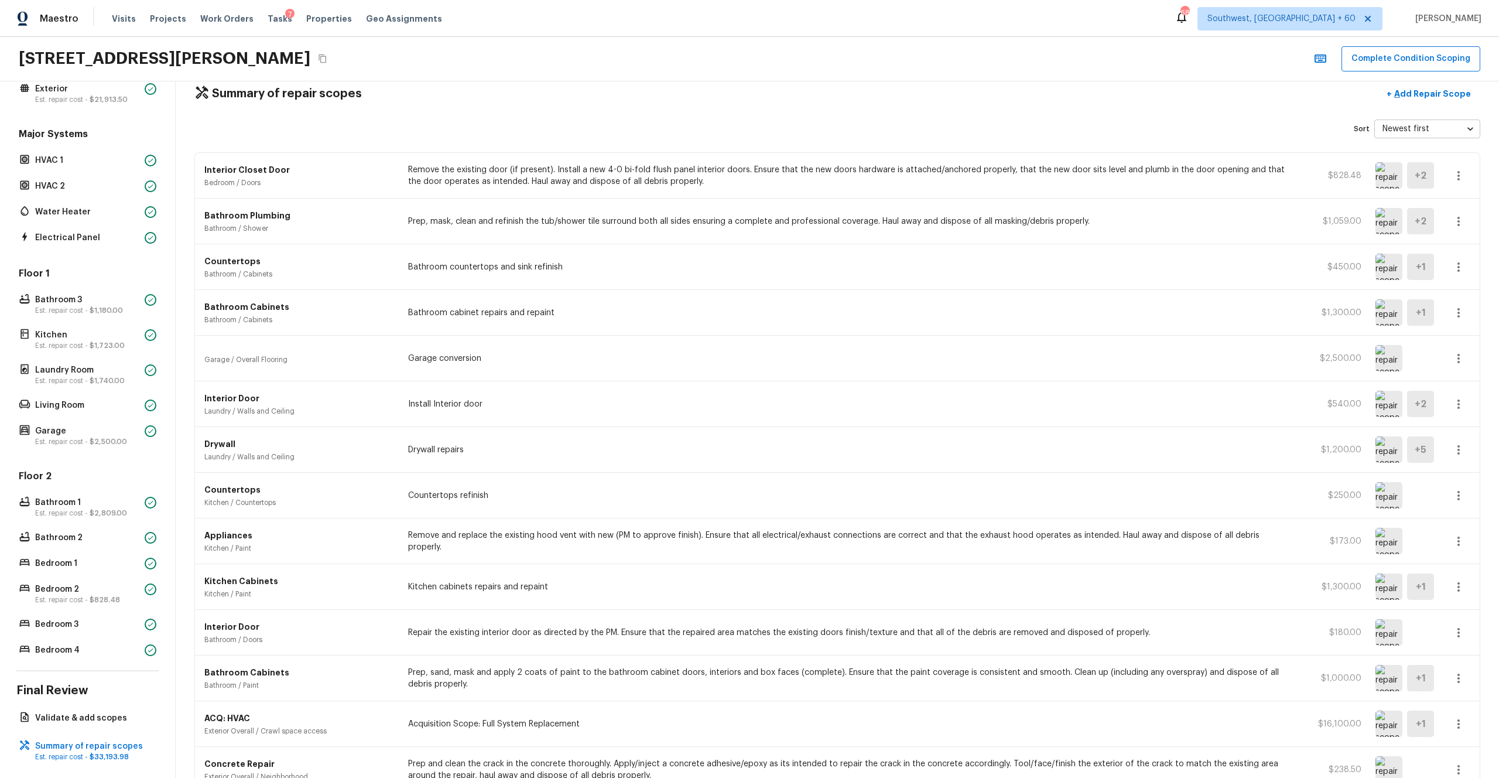
scroll to position [0, 0]
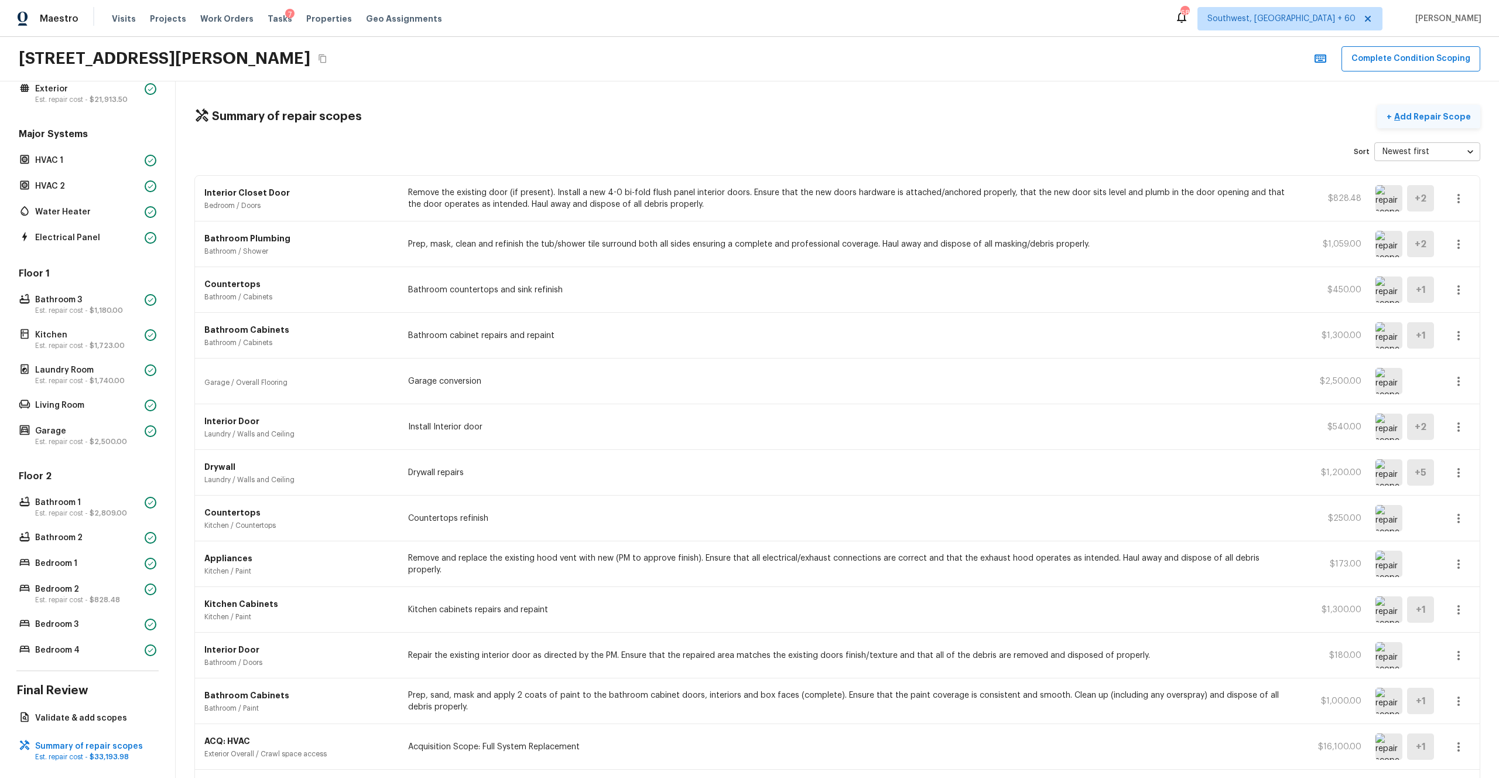
click at [843, 109] on button "+ Add Repair Scope" at bounding box center [1429, 117] width 103 height 24
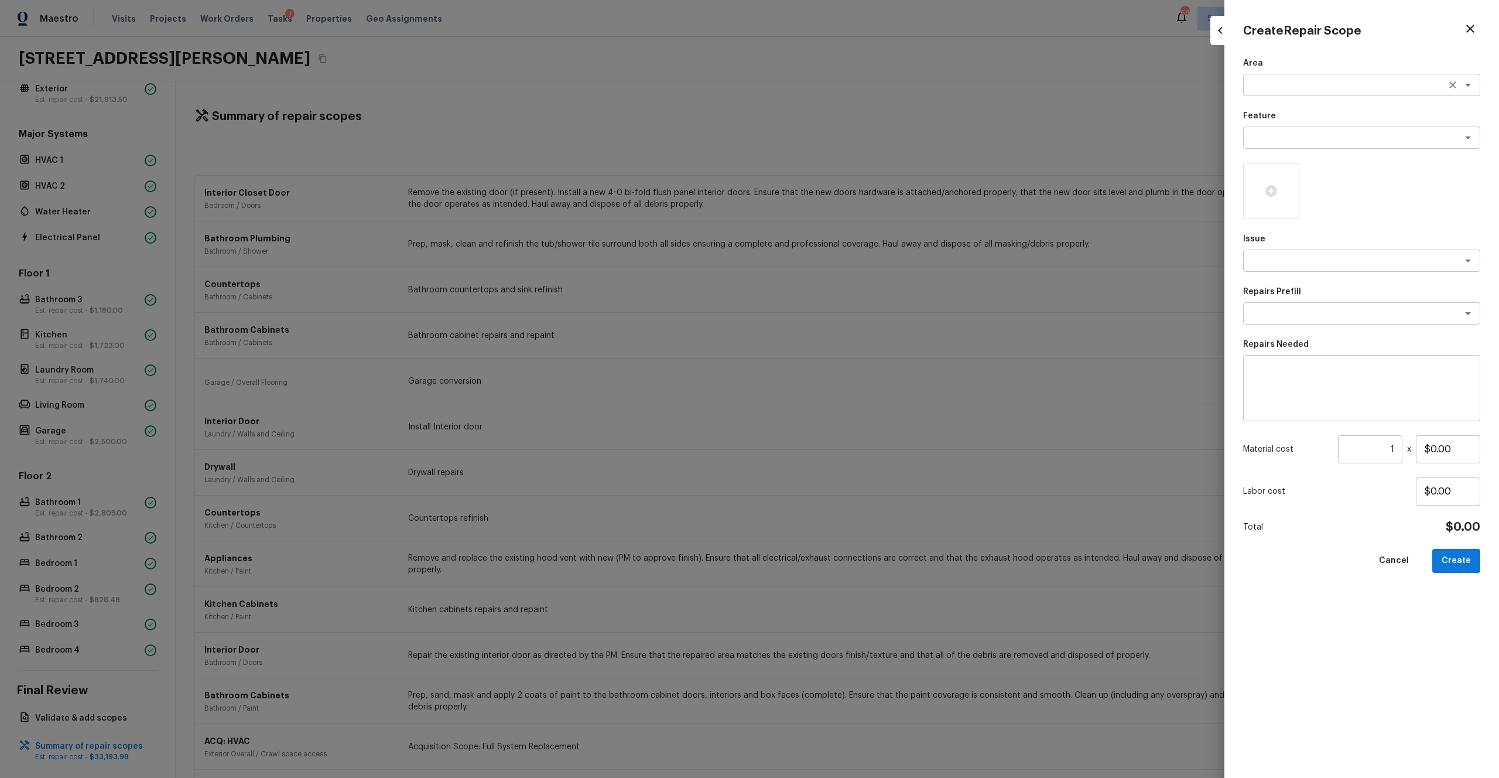
click at [843, 78] on div "x ​" at bounding box center [1361, 85] width 237 height 22
click at [843, 115] on li "Exterior Overall" at bounding box center [1361, 110] width 237 height 19
click at [843, 138] on textarea at bounding box center [1346, 138] width 194 height 12
click at [843, 160] on li "Siding" at bounding box center [1361, 162] width 237 height 19
click at [843, 190] on icon at bounding box center [1271, 191] width 14 height 14
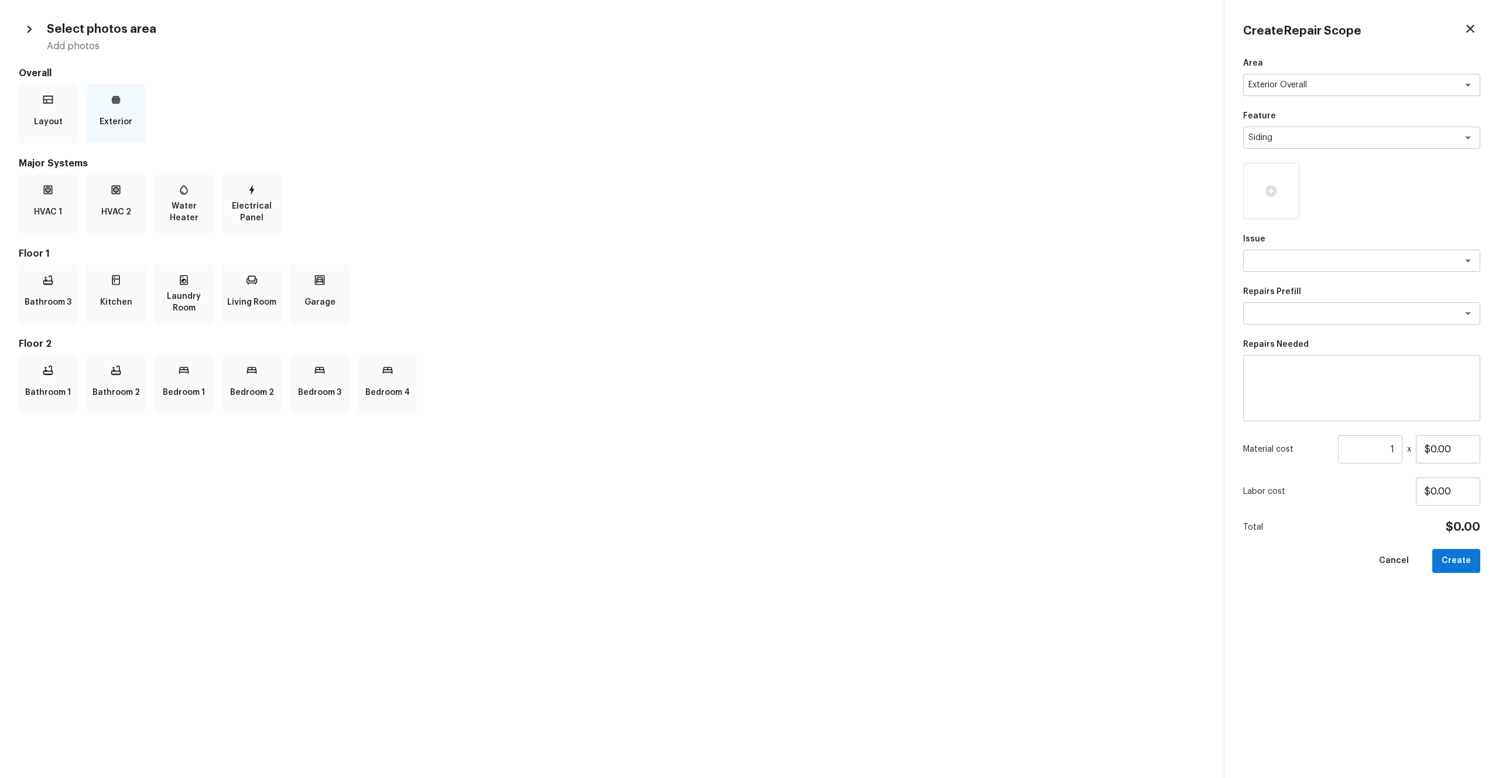
click at [131, 111] on p "Exterior" at bounding box center [116, 121] width 33 height 23
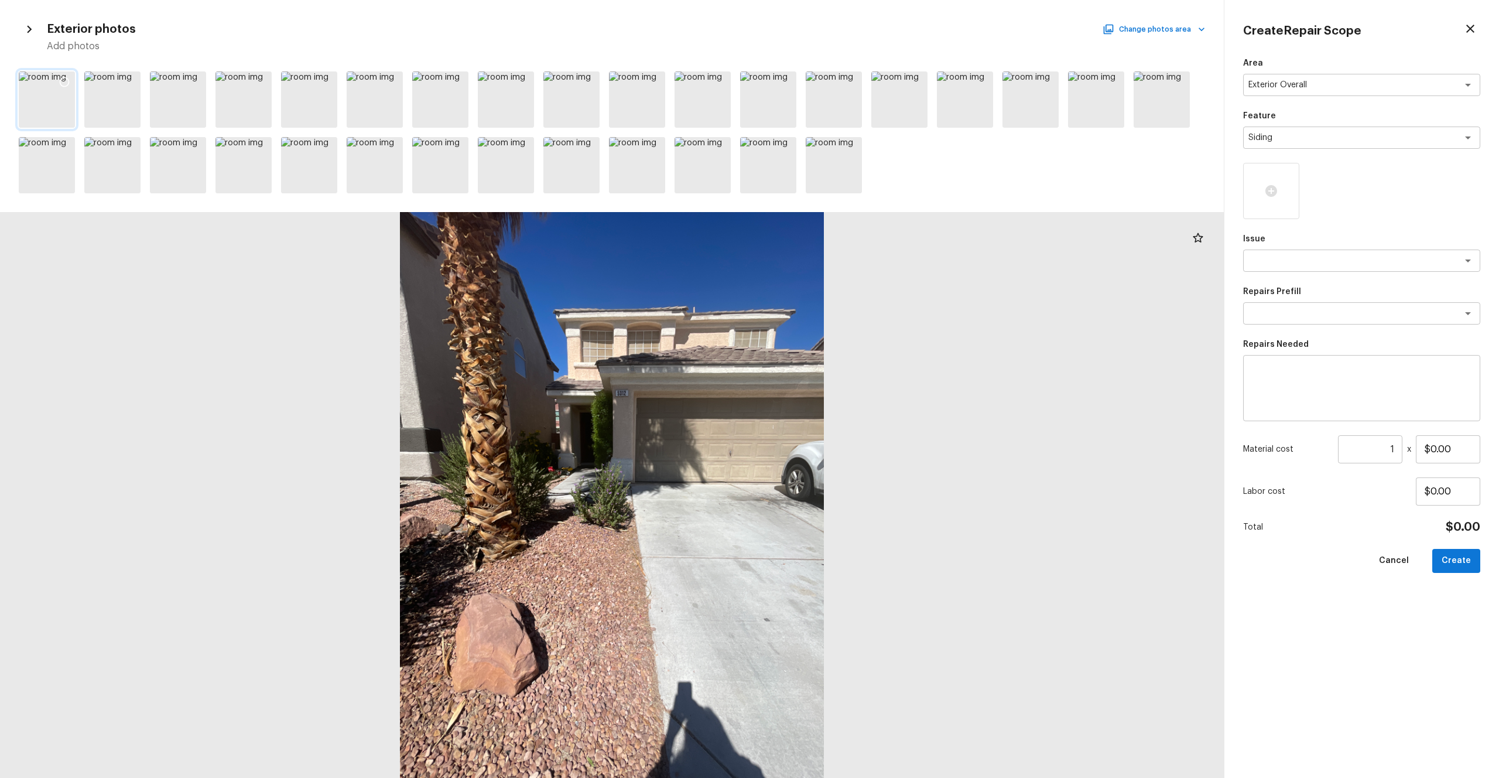
click at [45, 97] on div at bounding box center [47, 99] width 56 height 56
click at [67, 81] on icon at bounding box center [65, 82] width 12 height 12
click at [843, 257] on textarea at bounding box center [1346, 261] width 194 height 12
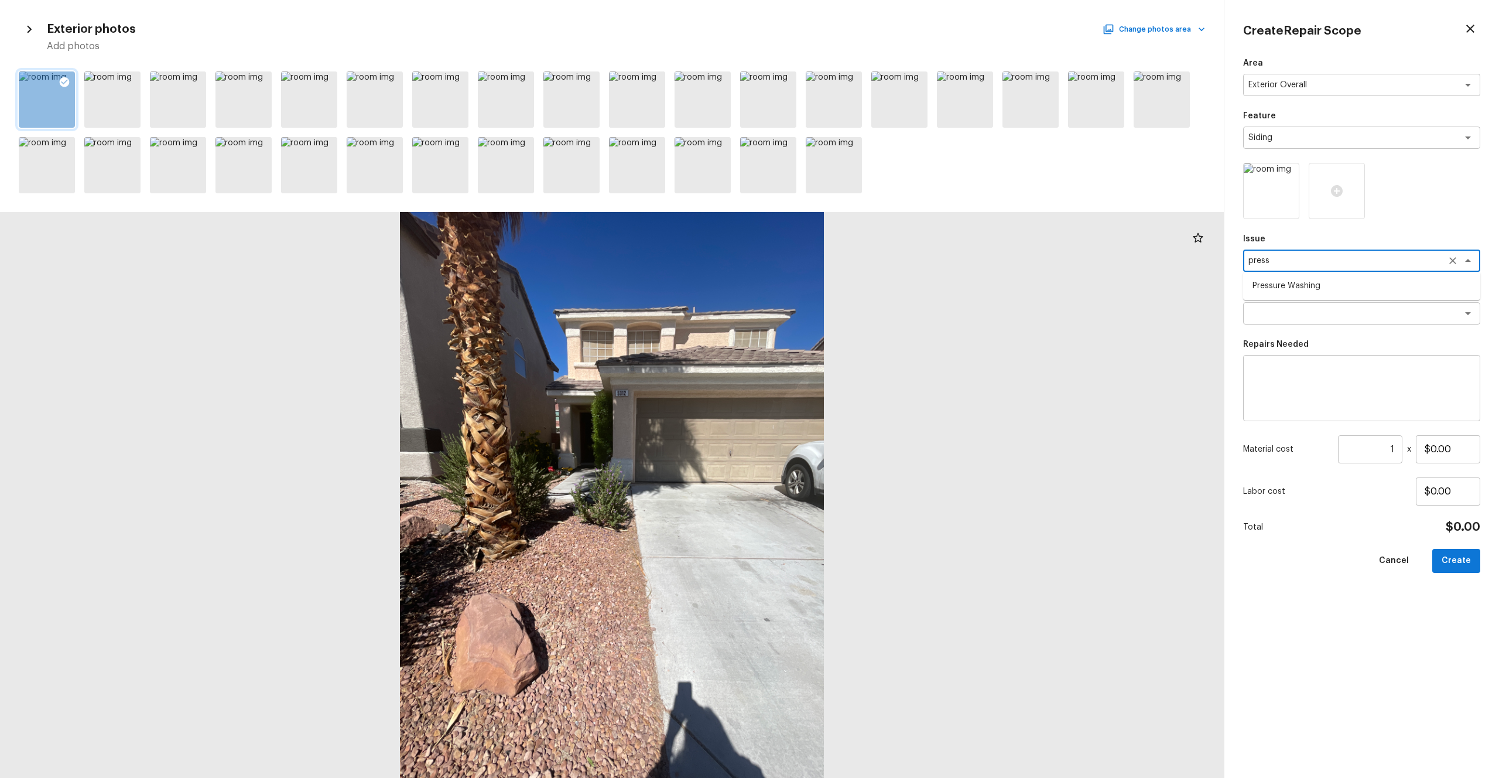
click at [843, 282] on li "Pressure Washing" at bounding box center [1361, 285] width 237 height 19
click at [843, 317] on textarea at bounding box center [1346, 313] width 194 height 12
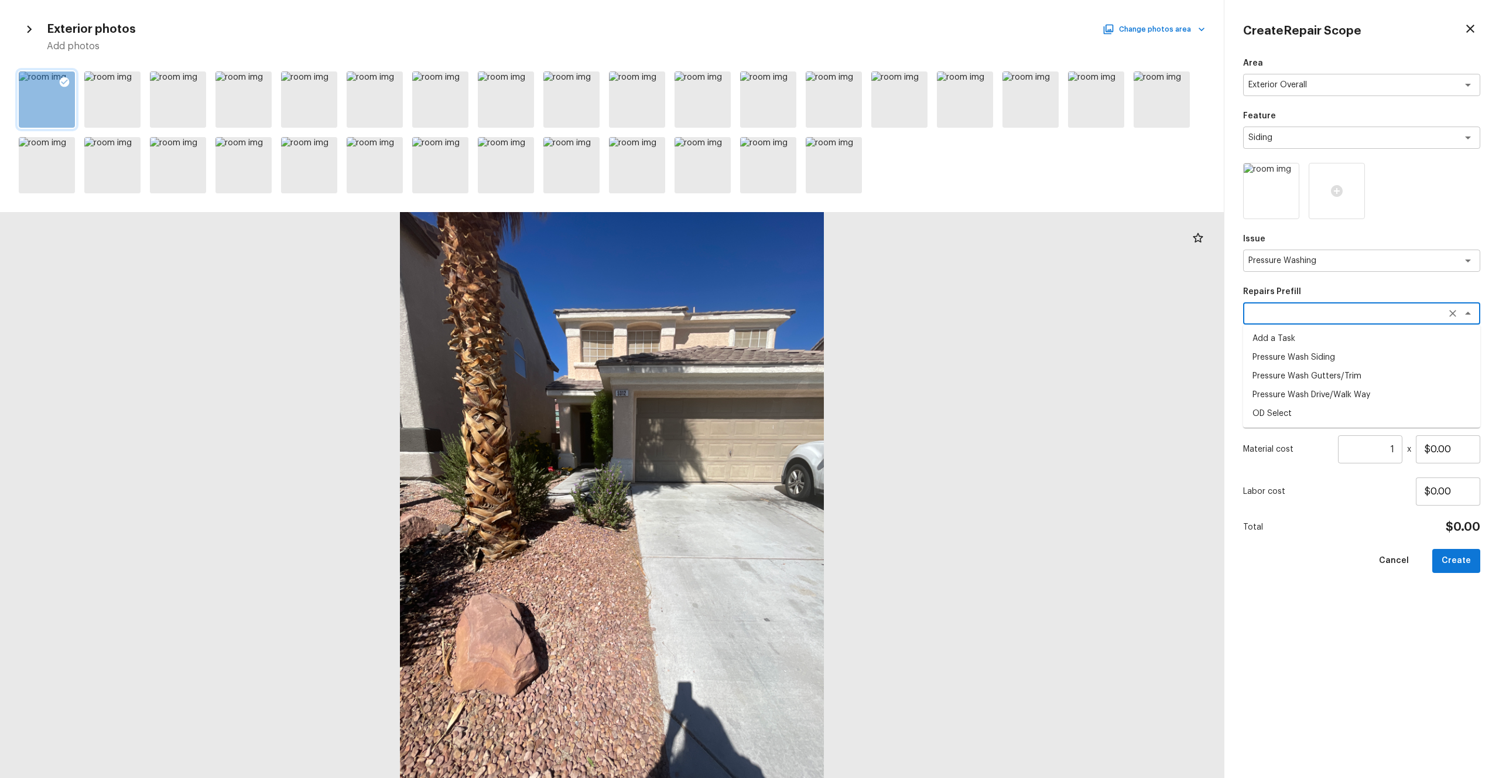
click at [843, 356] on li "Pressure Wash Siding" at bounding box center [1361, 357] width 237 height 19
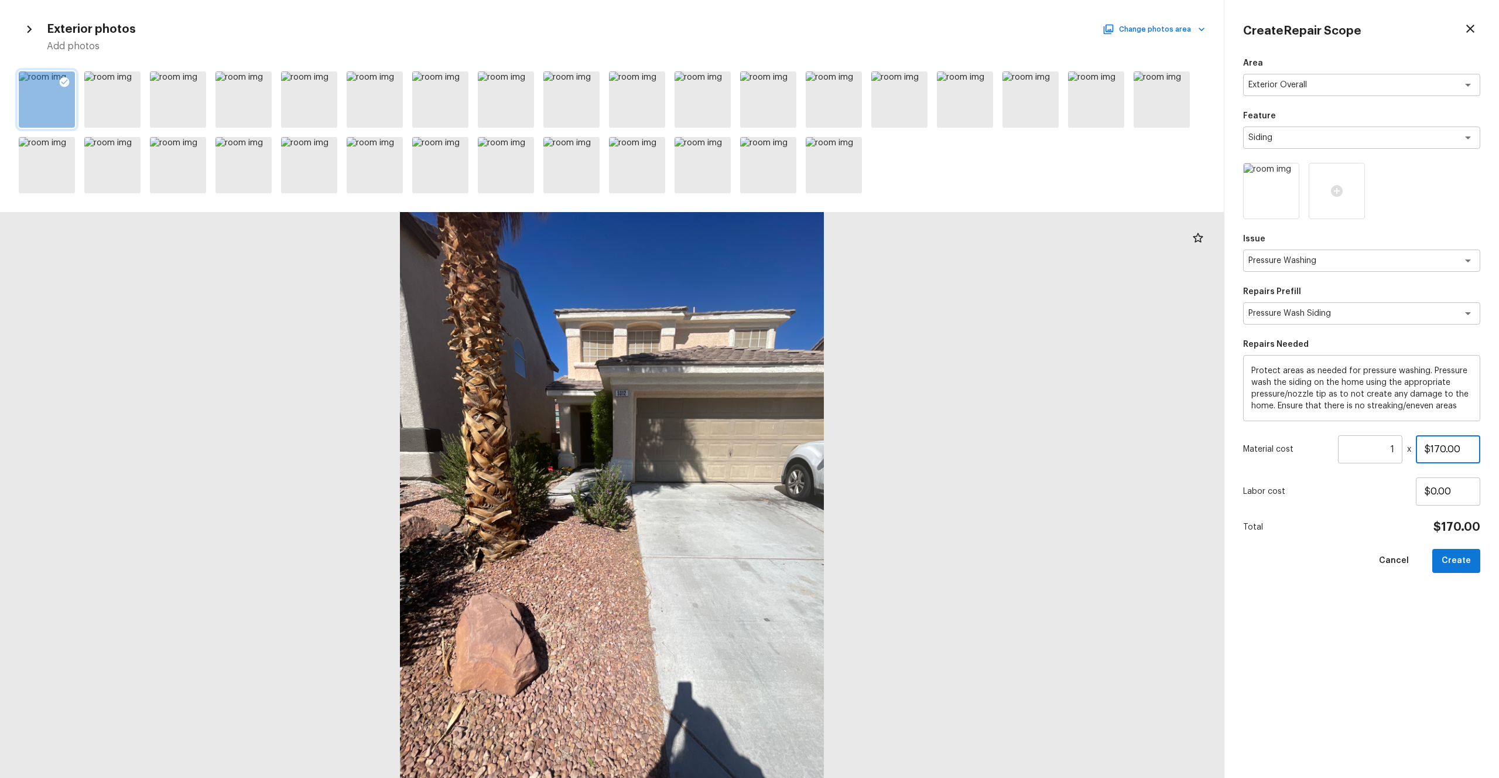
drag, startPoint x: 1471, startPoint y: 445, endPoint x: 1374, endPoint y: 445, distance: 97.2
click at [843, 427] on div "Material cost 1 ​ x $170.00" at bounding box center [1361, 449] width 237 height 28
click at [843, 427] on div "Area Exterior Overall x ​ Feature Siding x ​ Issue Pressure Washing x ​ Repairs…" at bounding box center [1361, 408] width 237 height 702
click at [843, 427] on button "Create" at bounding box center [1457, 561] width 48 height 24
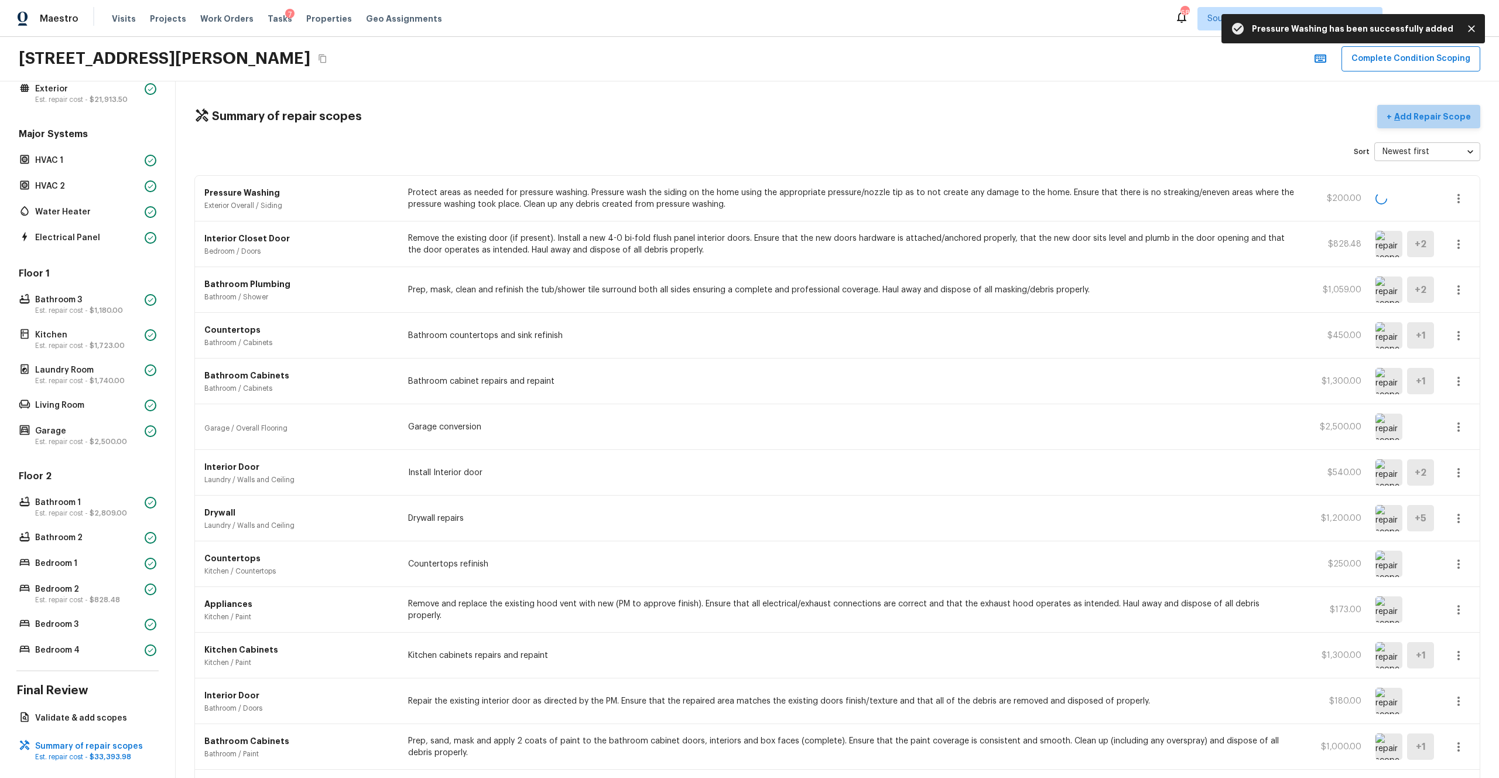
click at [843, 111] on p "Add Repair Scope" at bounding box center [1431, 117] width 79 height 12
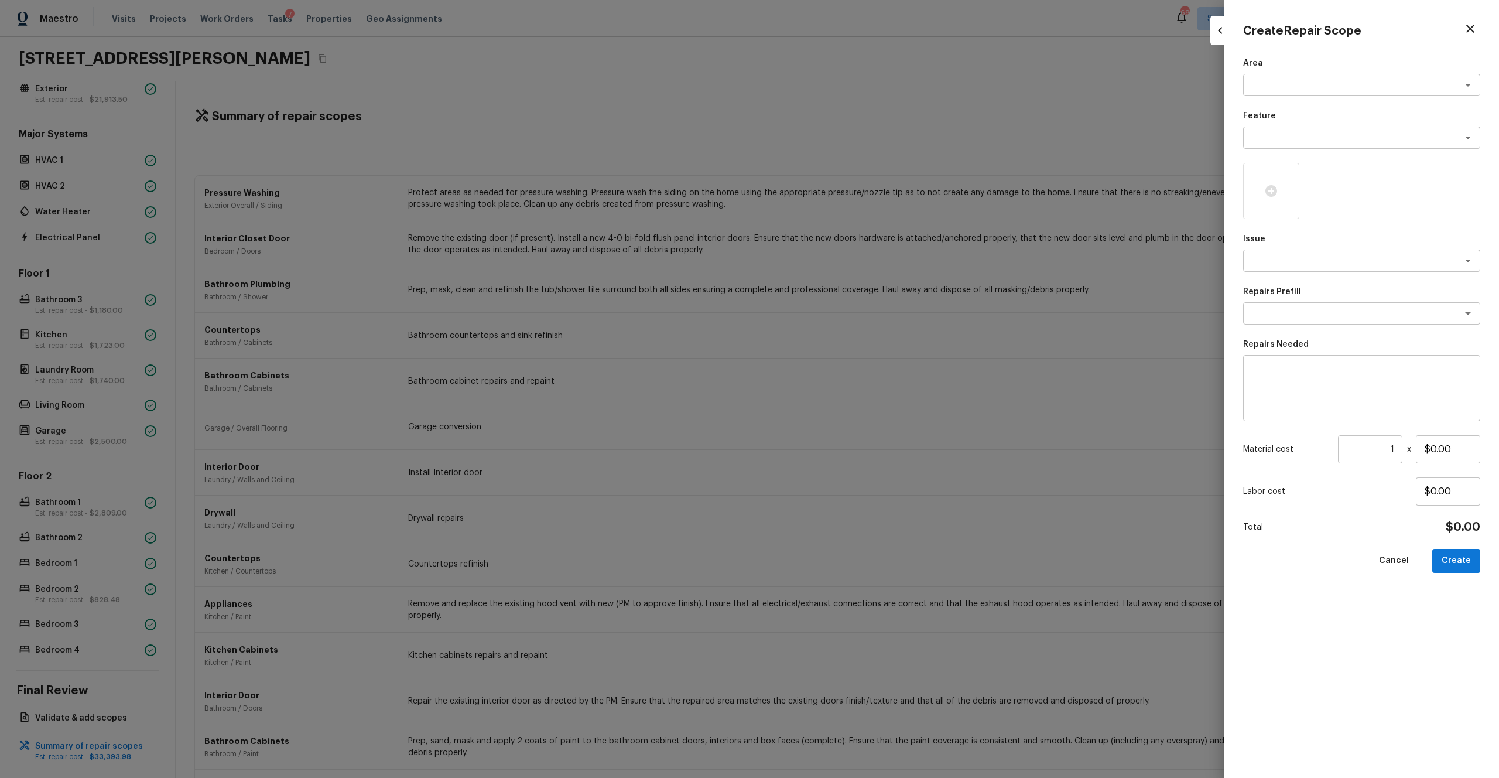
click at [843, 97] on div "Area x ​ Feature x ​ Issue x ​ Repairs Prefill x ​ Repairs Needed x ​ Material …" at bounding box center [1361, 408] width 237 height 702
click at [843, 94] on div "x ​" at bounding box center [1361, 85] width 237 height 22
click at [843, 116] on li "Exterior Overall" at bounding box center [1361, 110] width 237 height 19
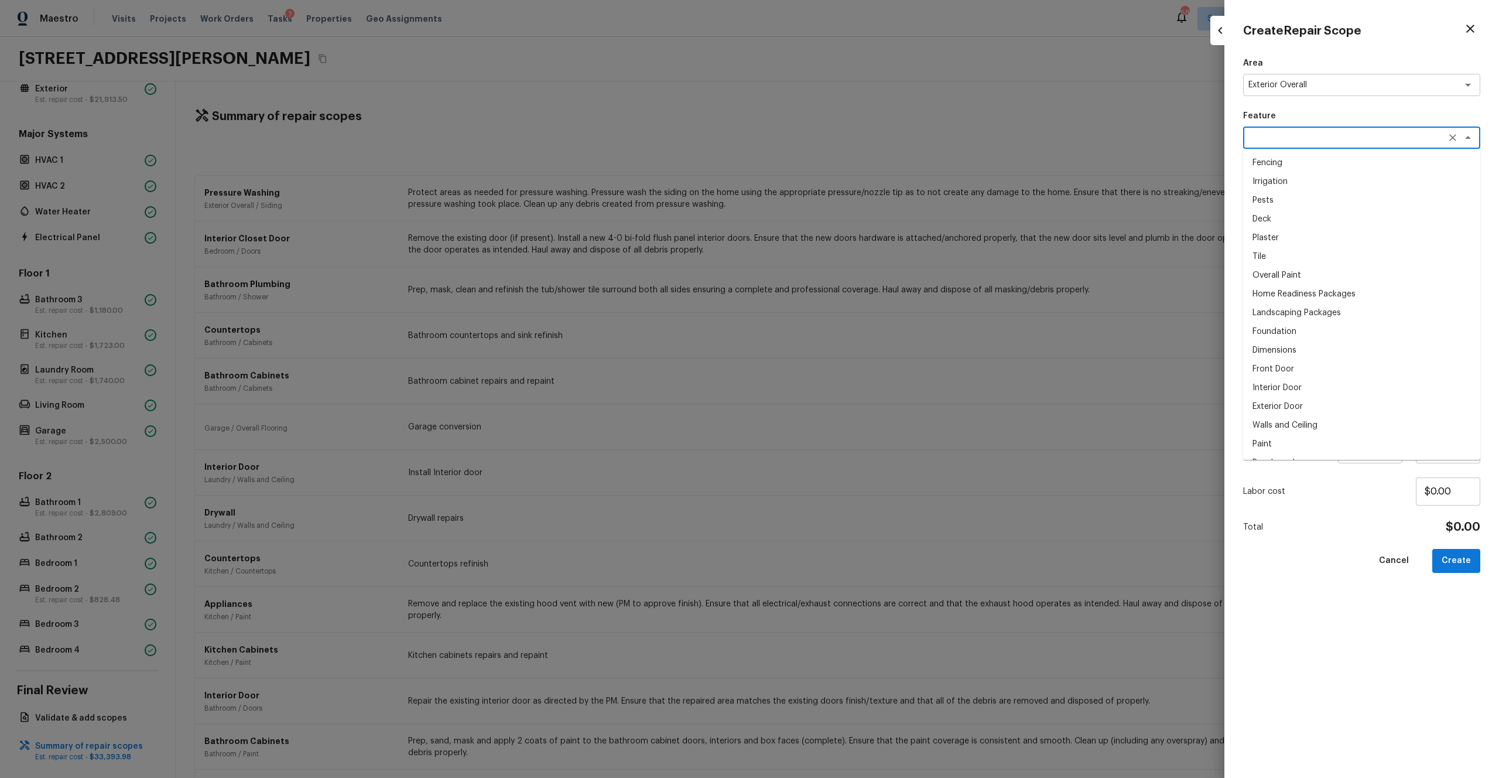
click at [843, 136] on textarea at bounding box center [1346, 138] width 194 height 12
click at [843, 168] on li "Landscaping Packages" at bounding box center [1361, 162] width 237 height 19
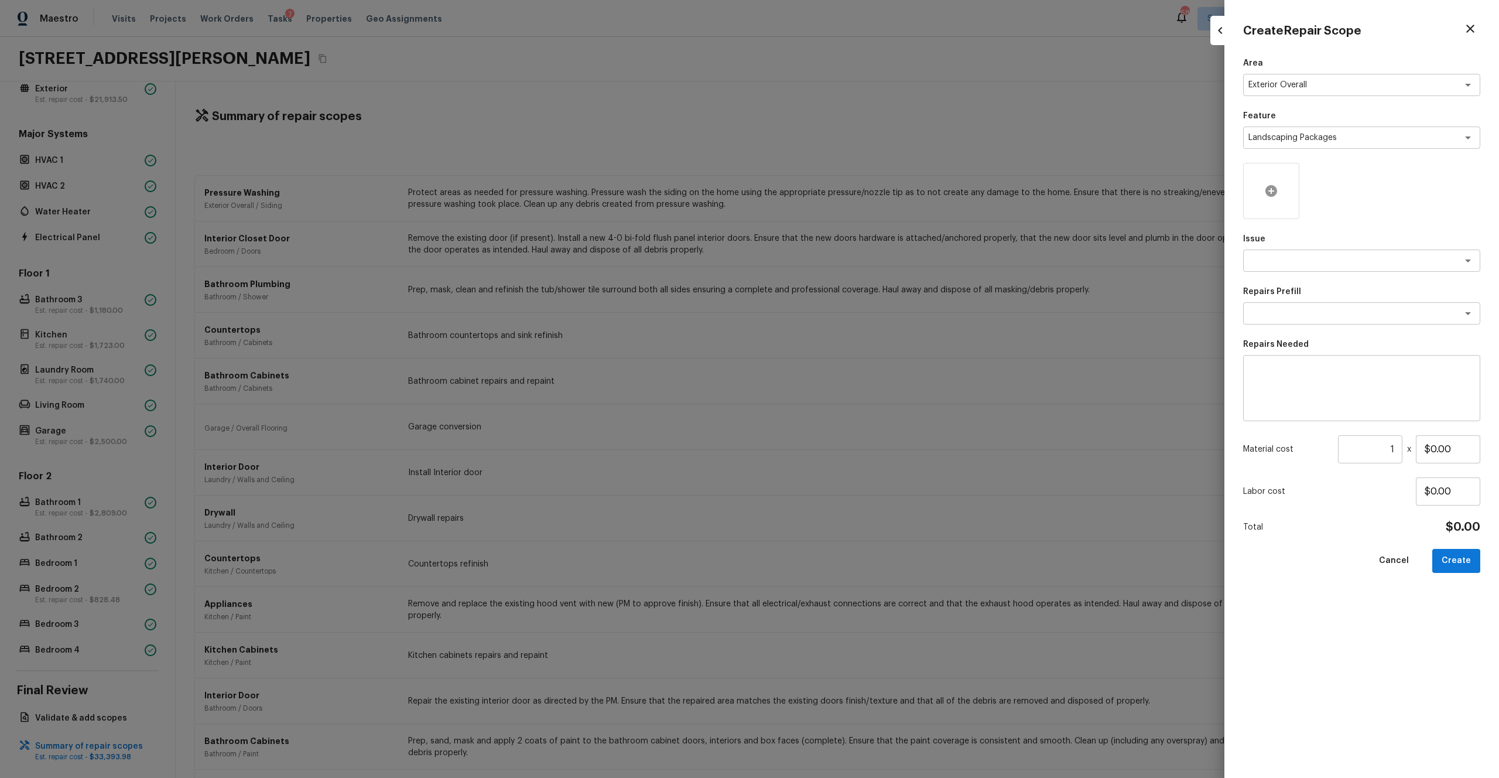
click at [843, 193] on icon at bounding box center [1272, 191] width 12 height 12
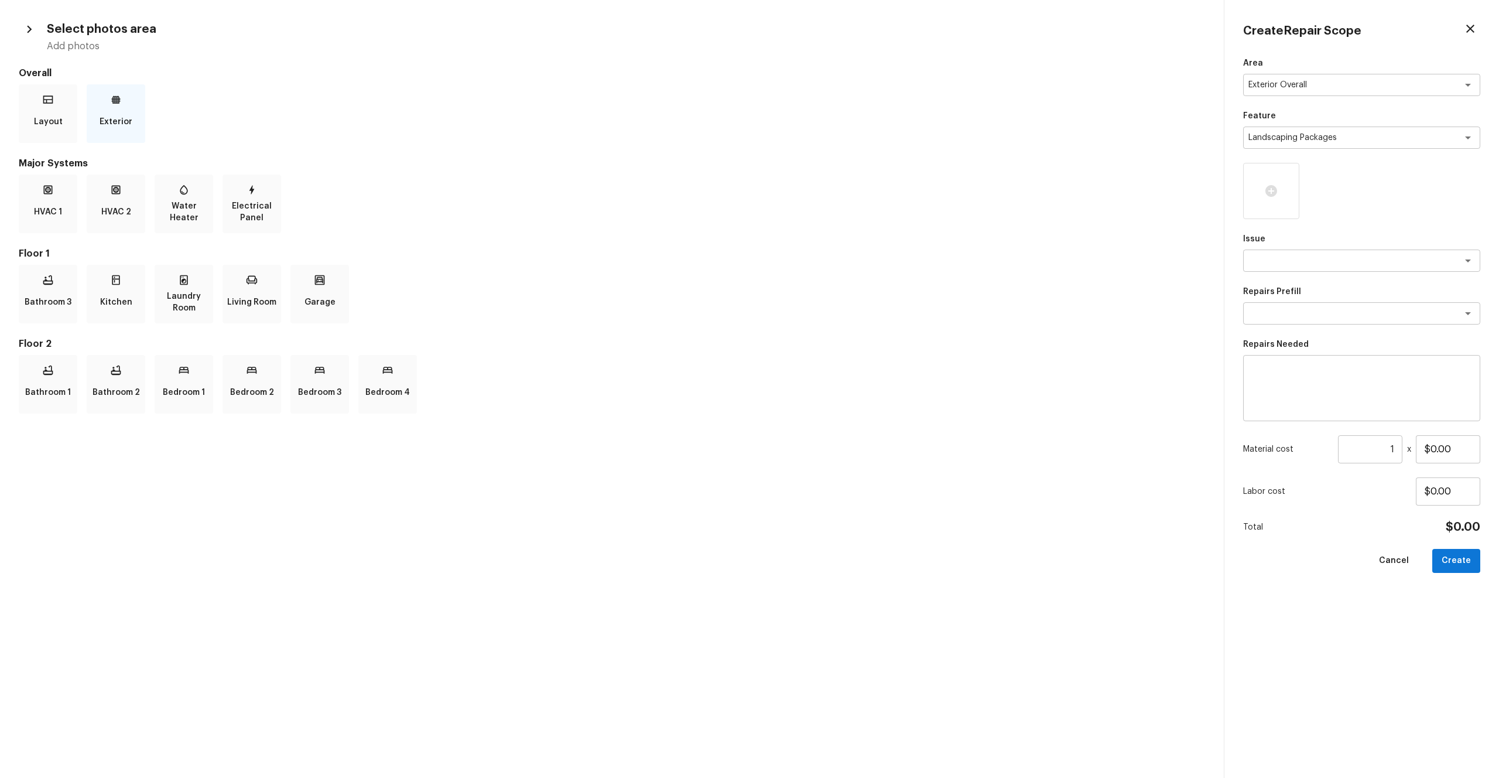
click at [107, 131] on p "Exterior" at bounding box center [116, 121] width 33 height 23
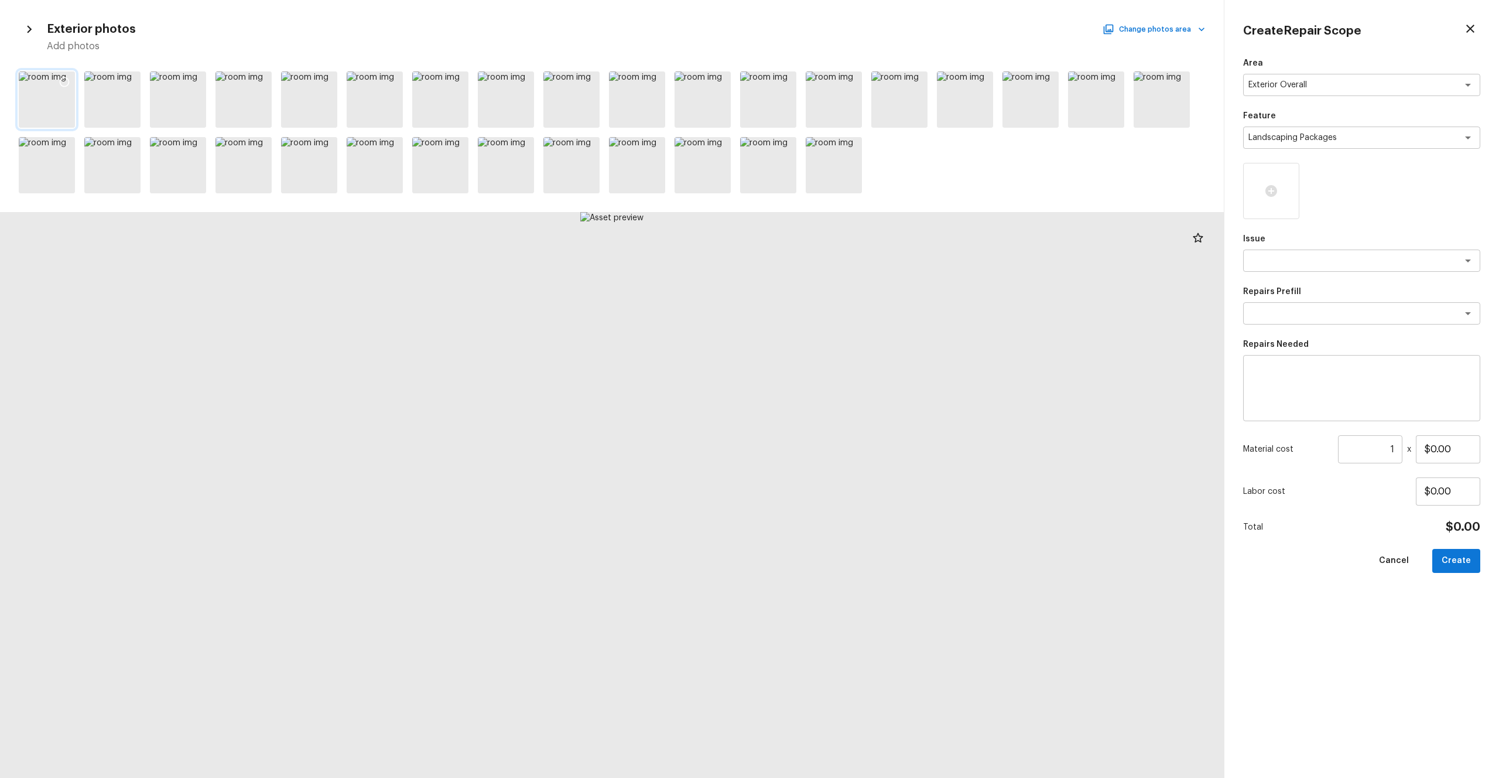
click at [62, 84] on icon at bounding box center [65, 82] width 12 height 12
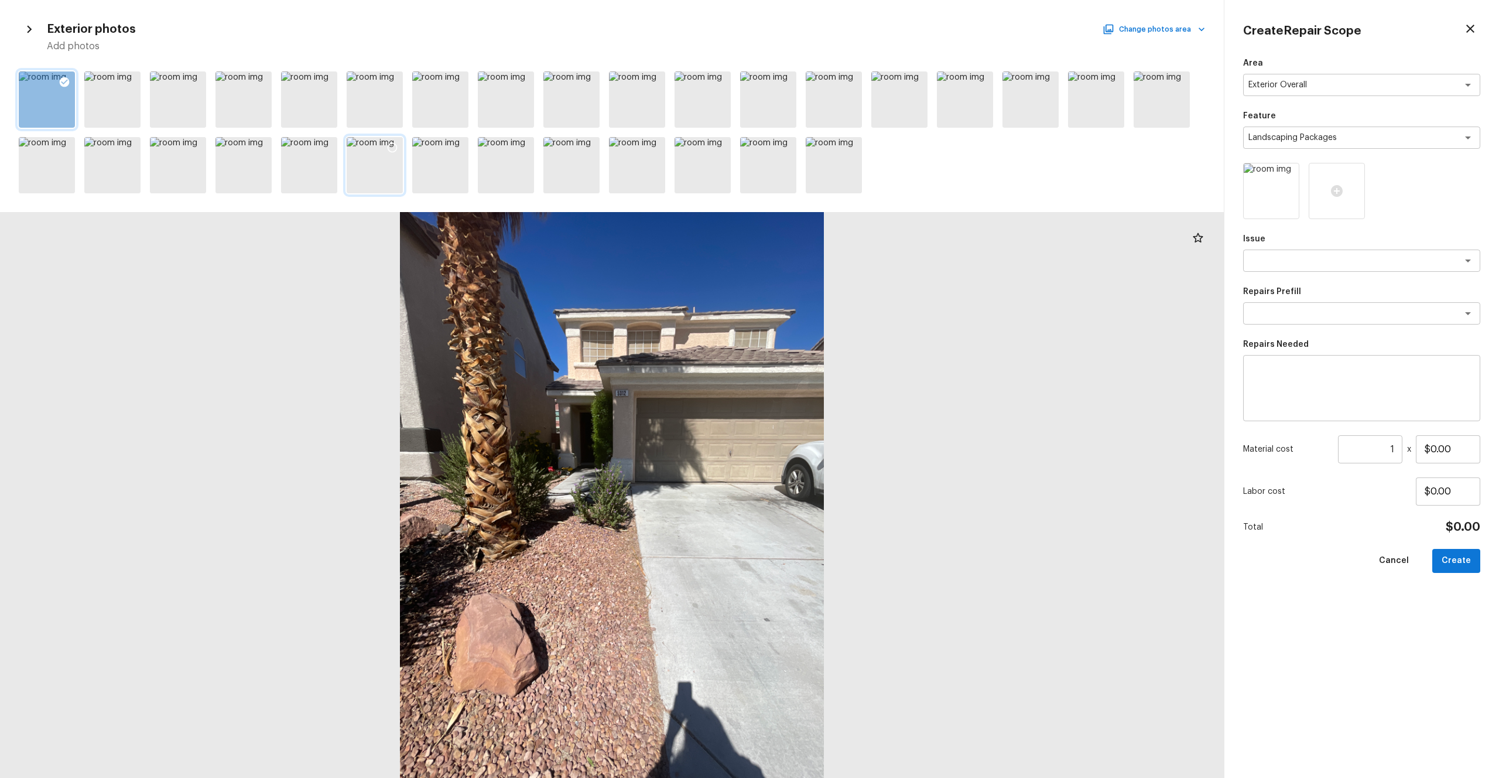
click at [389, 144] on icon at bounding box center [393, 148] width 10 height 10
click at [461, 146] on icon at bounding box center [458, 148] width 12 height 12
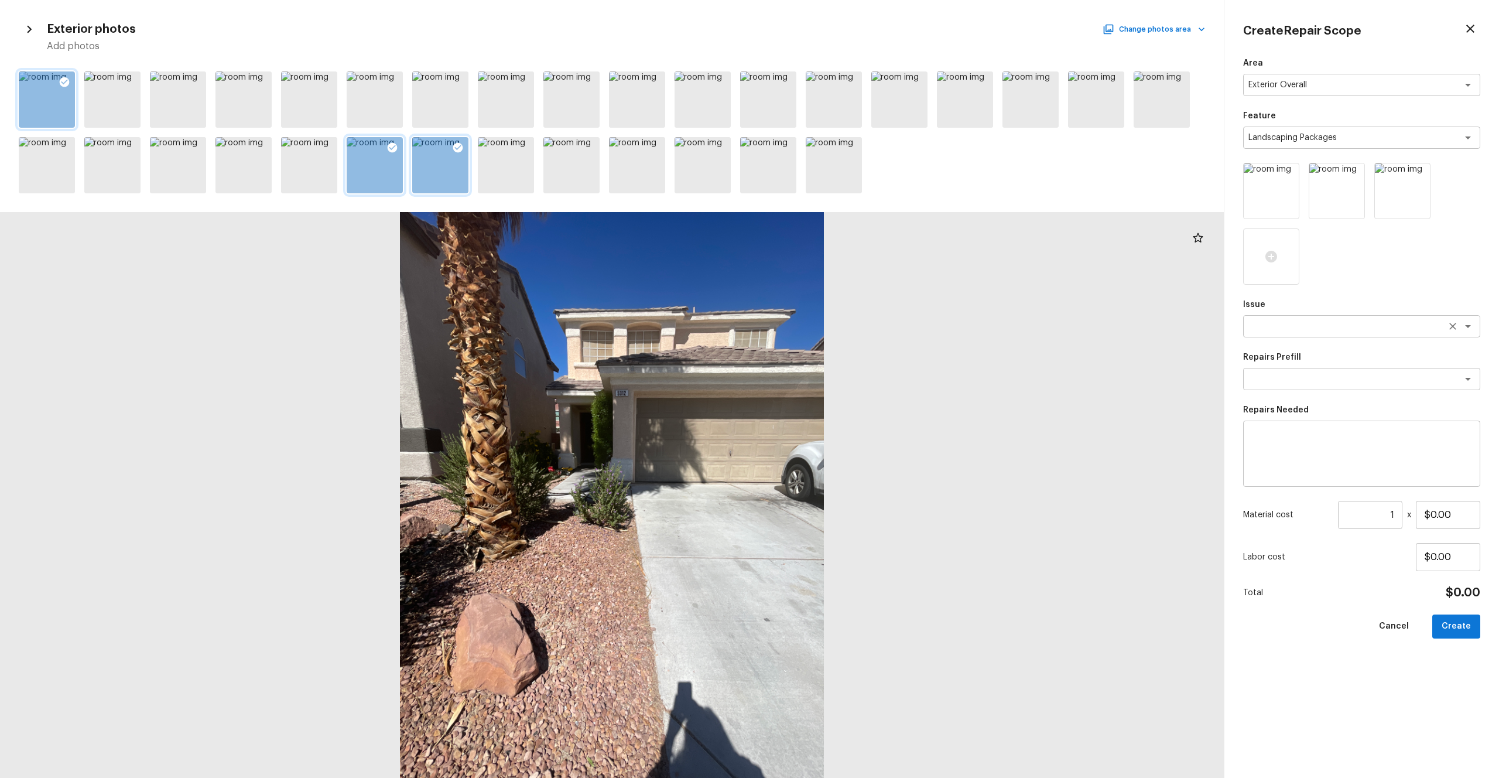
click at [843, 325] on textarea at bounding box center [1346, 326] width 194 height 12
click at [843, 355] on li "Landscape Package" at bounding box center [1361, 351] width 237 height 19
click at [843, 364] on div "Repairs Prefill x ​" at bounding box center [1361, 370] width 237 height 39
click at [843, 380] on textarea at bounding box center [1346, 379] width 194 height 12
click at [843, 395] on li "Initial landscaping package" at bounding box center [1361, 404] width 237 height 19
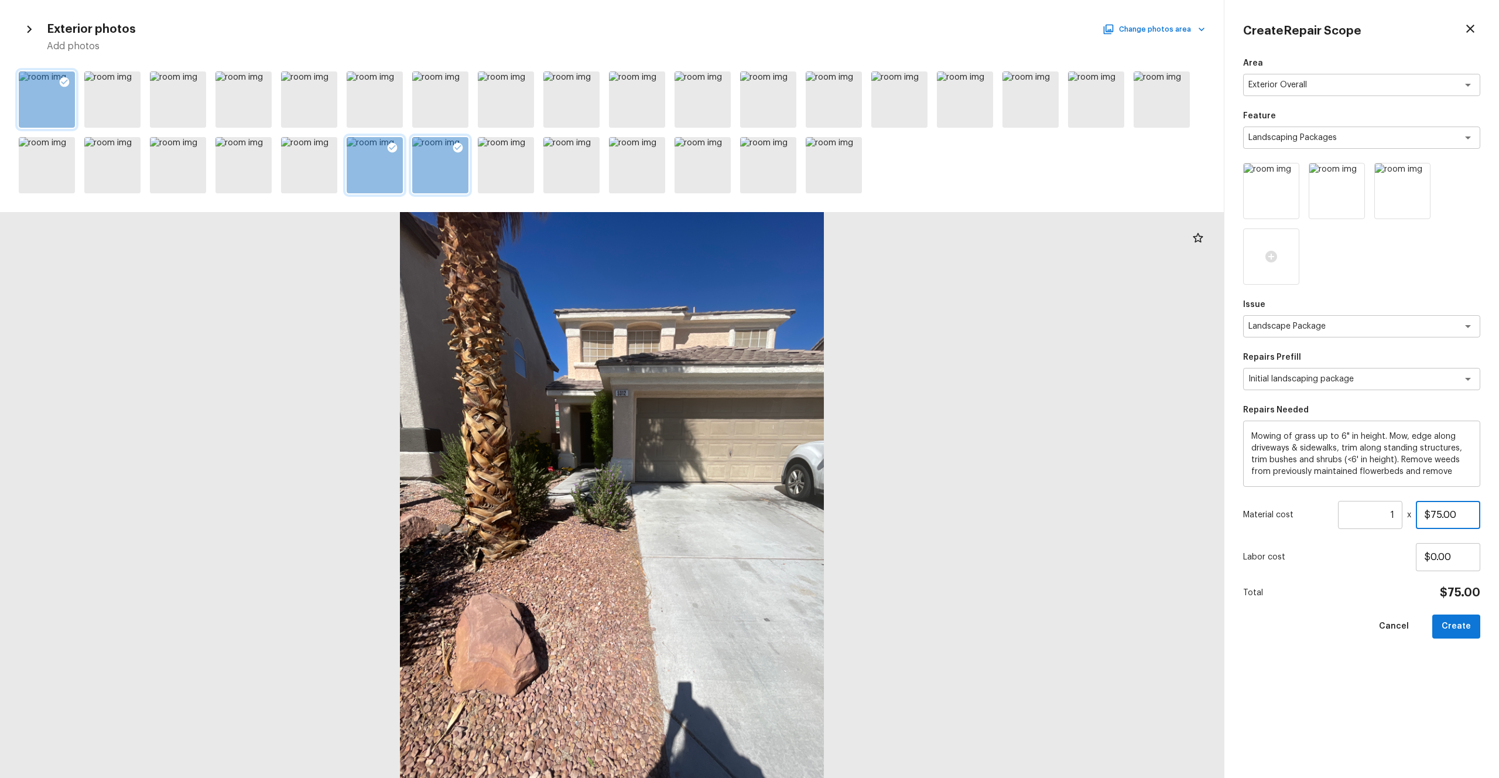
drag, startPoint x: 1469, startPoint y: 518, endPoint x: 1408, endPoint y: 518, distance: 61.5
click at [843, 427] on div "Material cost 1 ​ x $75.00" at bounding box center [1361, 515] width 237 height 28
click at [843, 427] on div "Area Exterior Overall x ​ Feature Landscaping Packages x ​ Issue Landscape Pack…" at bounding box center [1361, 408] width 237 height 702
click at [843, 427] on button "Create" at bounding box center [1457, 626] width 48 height 24
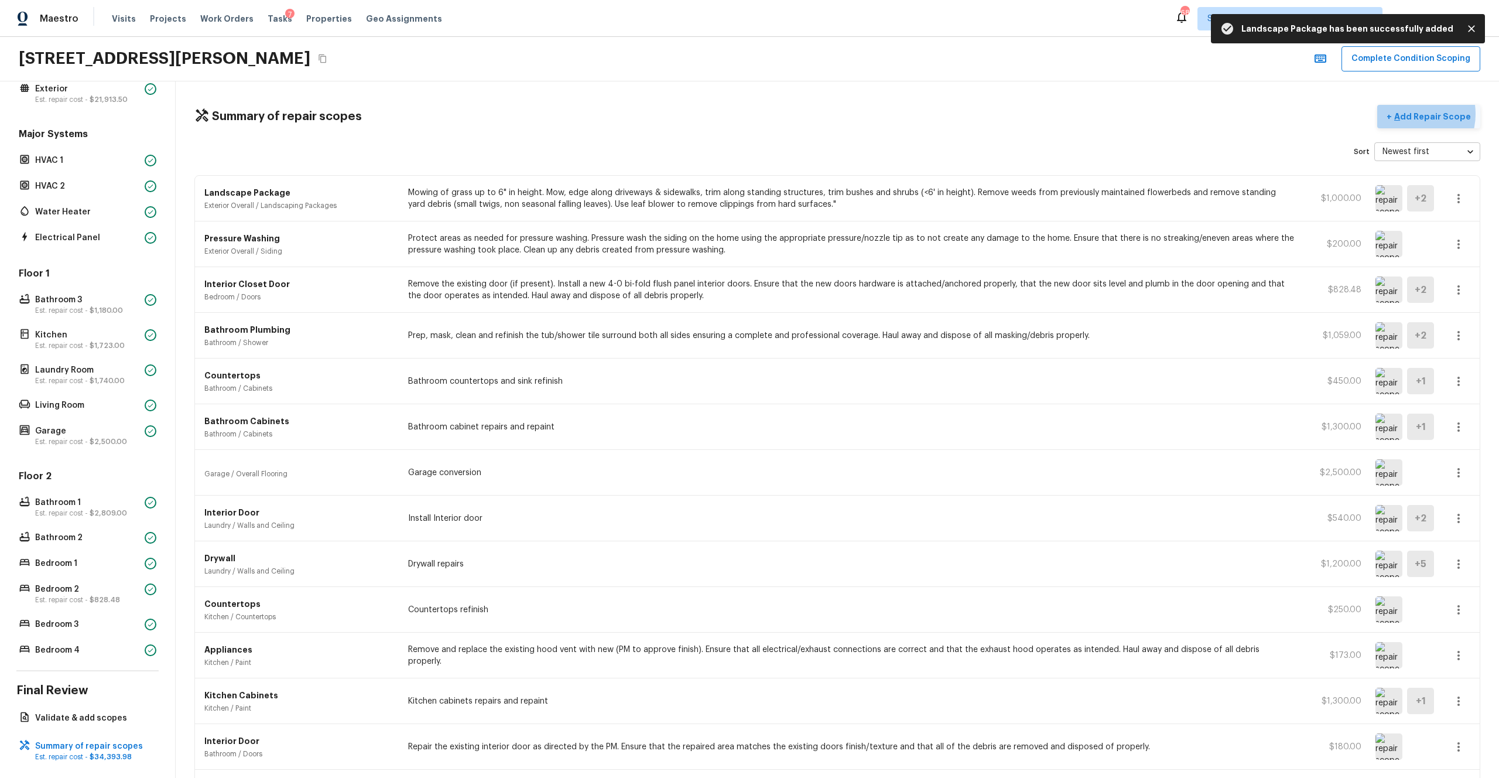
click at [843, 114] on p "Add Repair Scope" at bounding box center [1431, 117] width 79 height 12
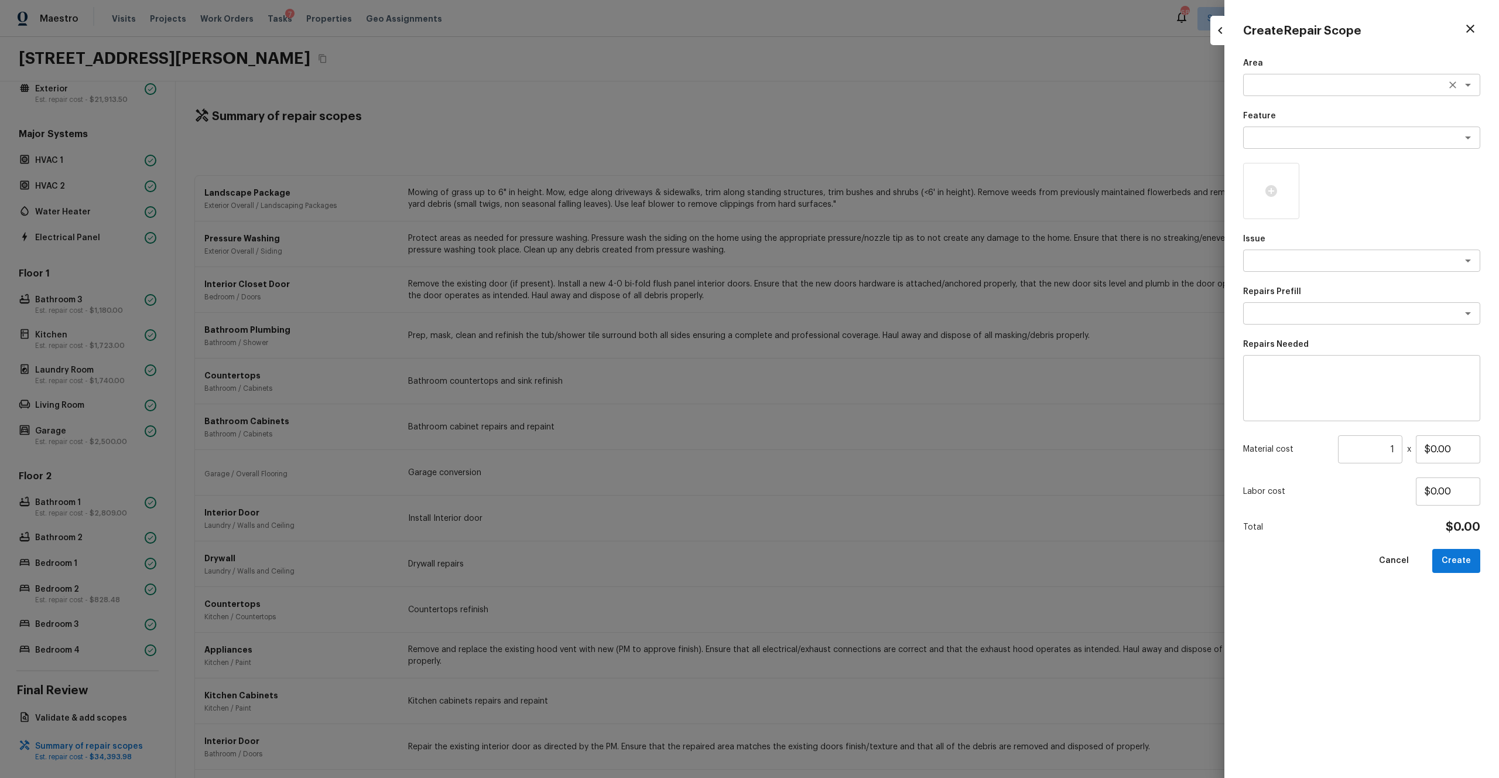
click at [843, 88] on textarea at bounding box center [1346, 85] width 194 height 12
click at [843, 110] on li "Exterior Overall" at bounding box center [1361, 110] width 237 height 19
click at [843, 150] on div "Area Exterior Overall x ​ Feature x ​ Issue x ​ Repairs Prefill x ​ Repairs Nee…" at bounding box center [1361, 408] width 237 height 702
click at [843, 134] on textarea at bounding box center [1346, 138] width 194 height 12
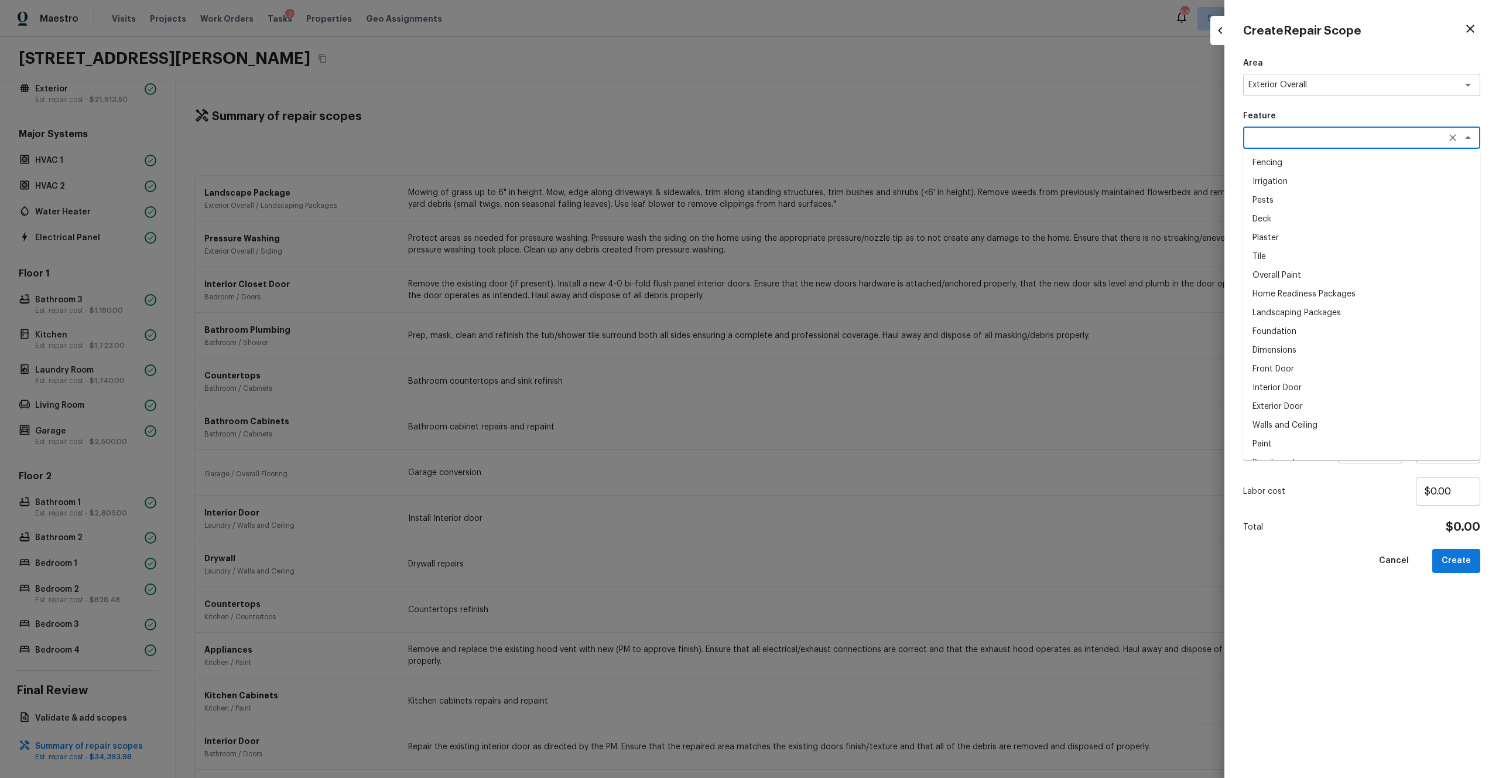
click at [843, 427] on div "Area Exterior Overall x ​ Feature x ​ Fencing Irrigation Pests Deck Plaster Til…" at bounding box center [1361, 408] width 237 height 702
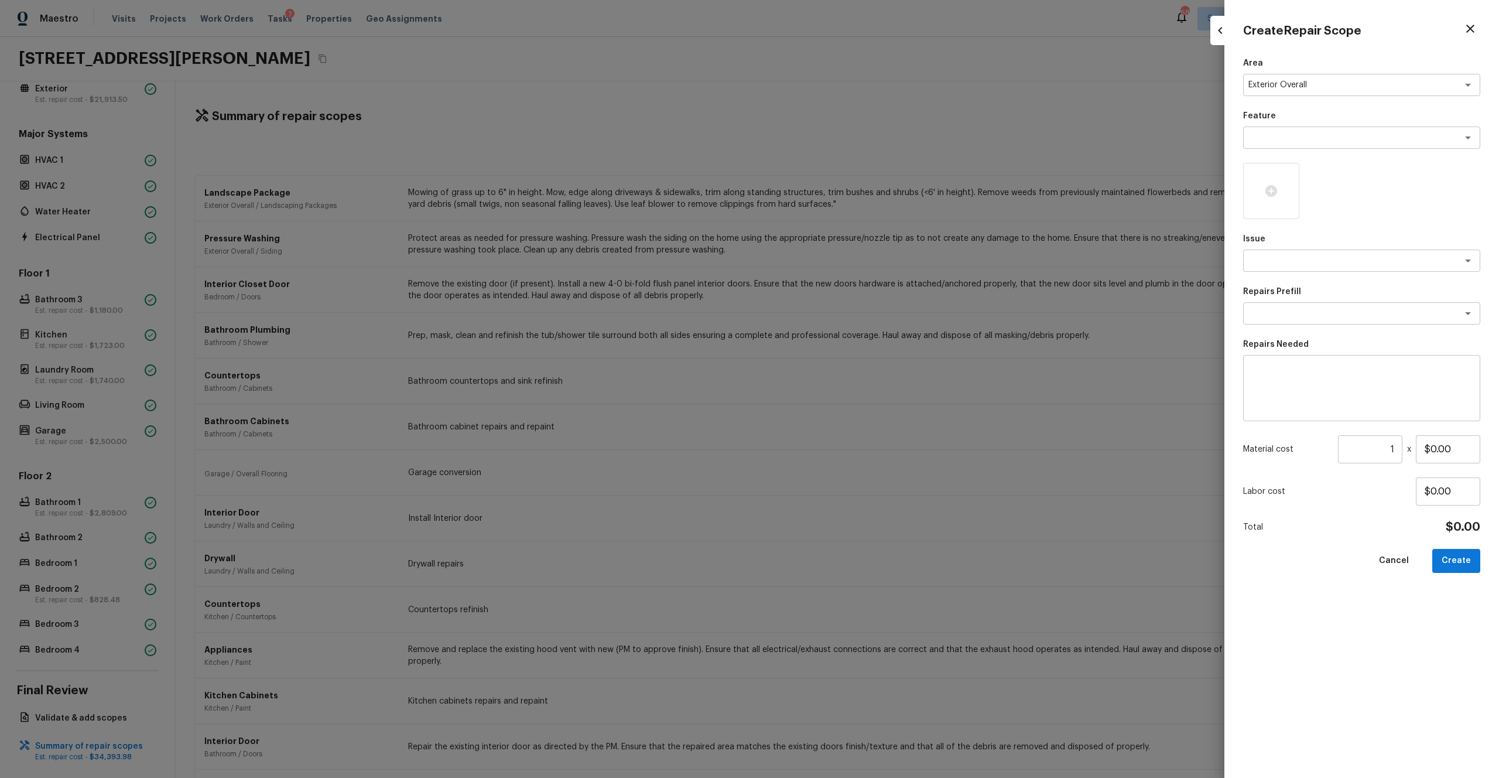
click at [843, 275] on div "Area Exterior Overall x ​ Feature x ​ Issue x ​ Repairs Prefill x ​ Repairs Nee…" at bounding box center [1361, 408] width 237 height 702
click at [843, 261] on textarea at bounding box center [1346, 261] width 194 height 12
click at [843, 292] on li "Debris/garbage on site" at bounding box center [1361, 285] width 237 height 19
click at [843, 196] on icon at bounding box center [1271, 191] width 14 height 14
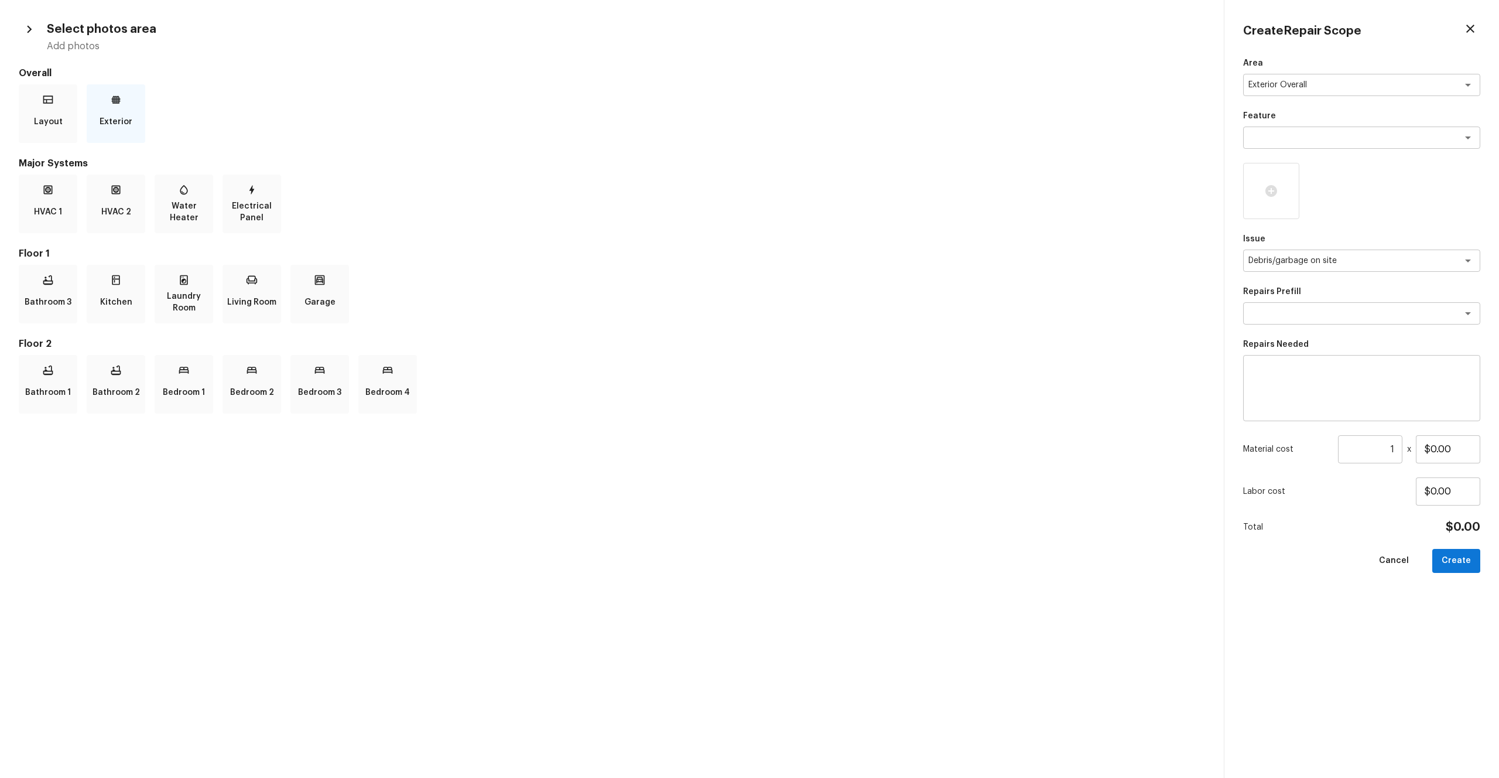
click at [100, 121] on div "Exterior" at bounding box center [116, 113] width 59 height 59
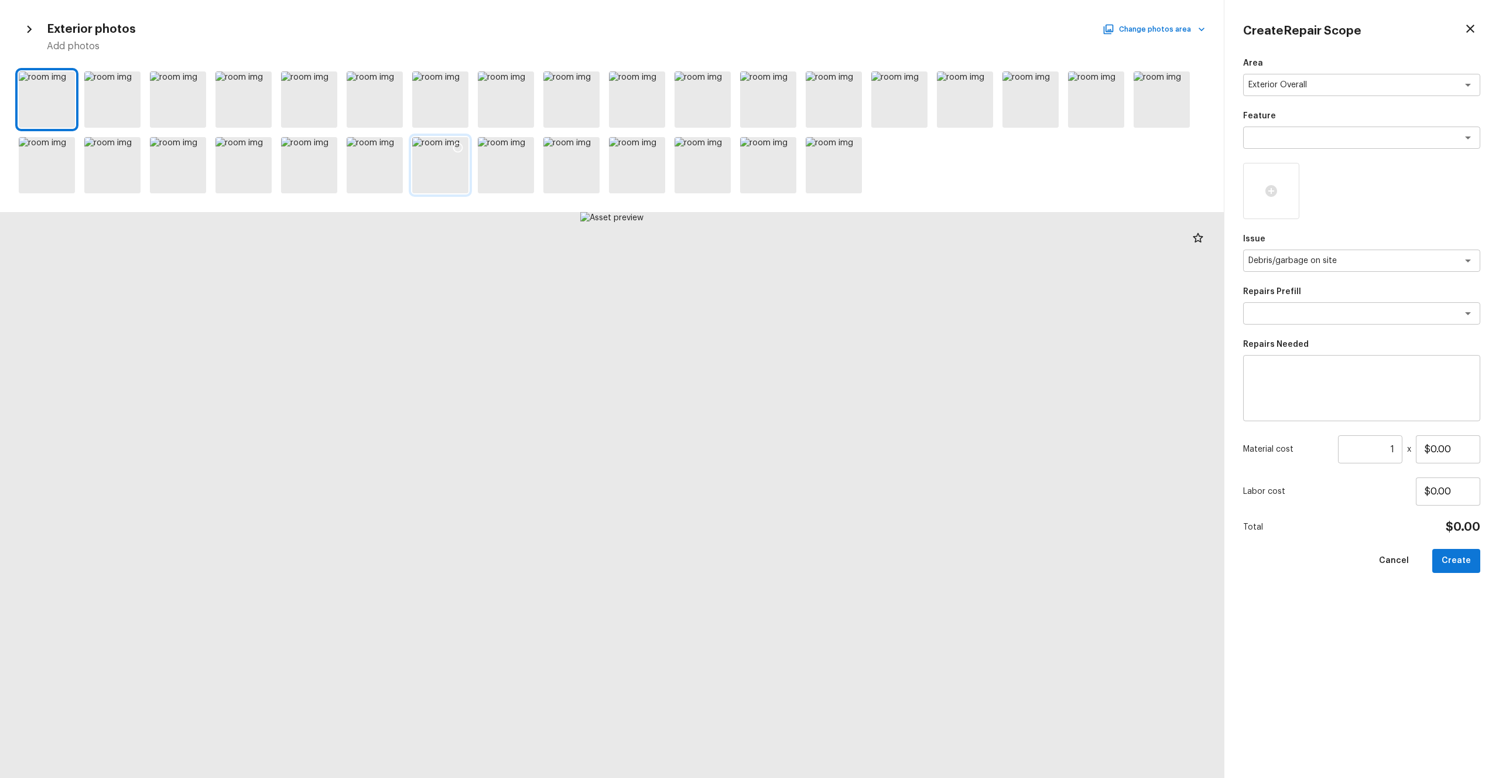
click at [464, 169] on div at bounding box center [440, 165] width 56 height 56
click at [498, 168] on div at bounding box center [506, 165] width 56 height 56
click at [576, 176] on div at bounding box center [572, 165] width 56 height 56
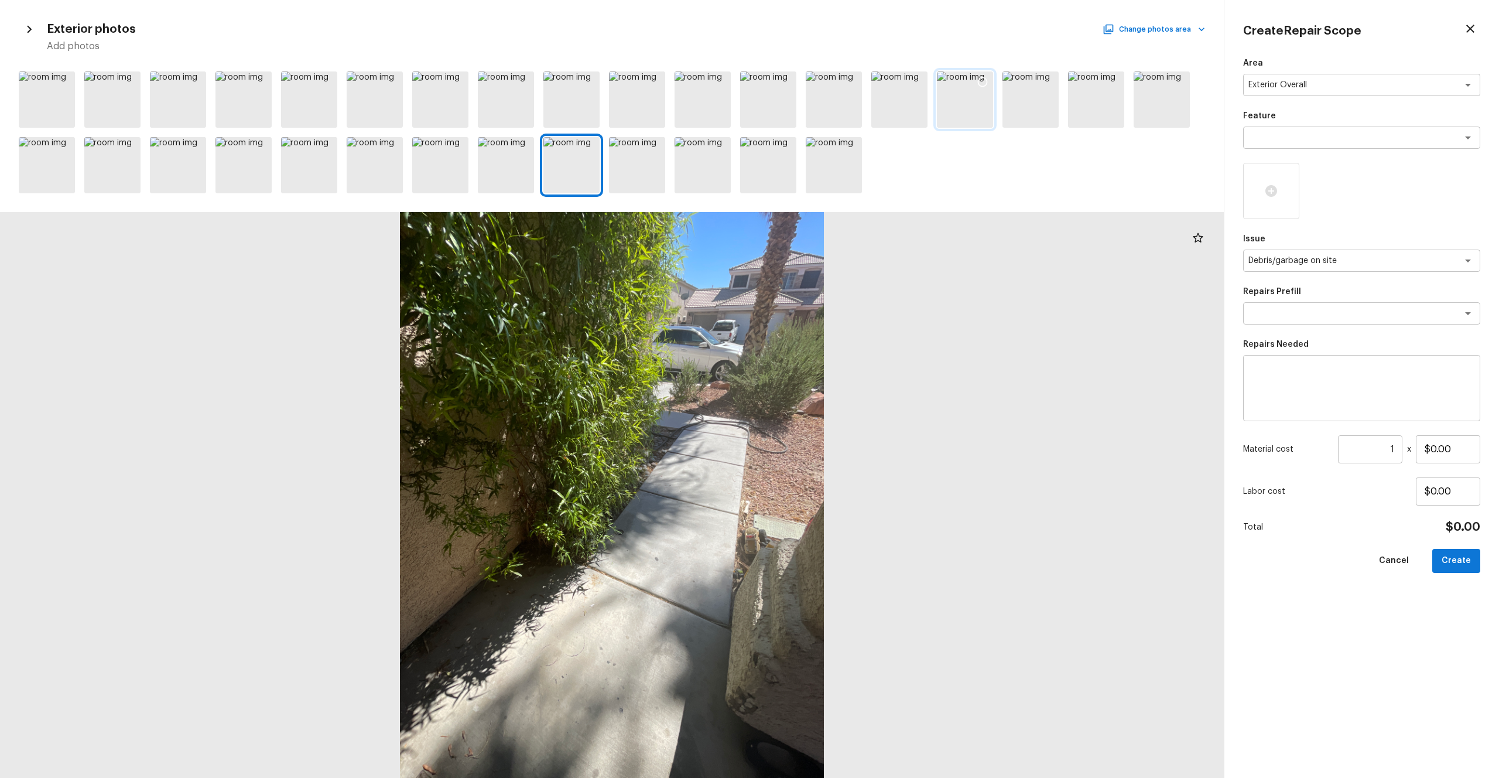
click at [843, 110] on div at bounding box center [965, 99] width 56 height 56
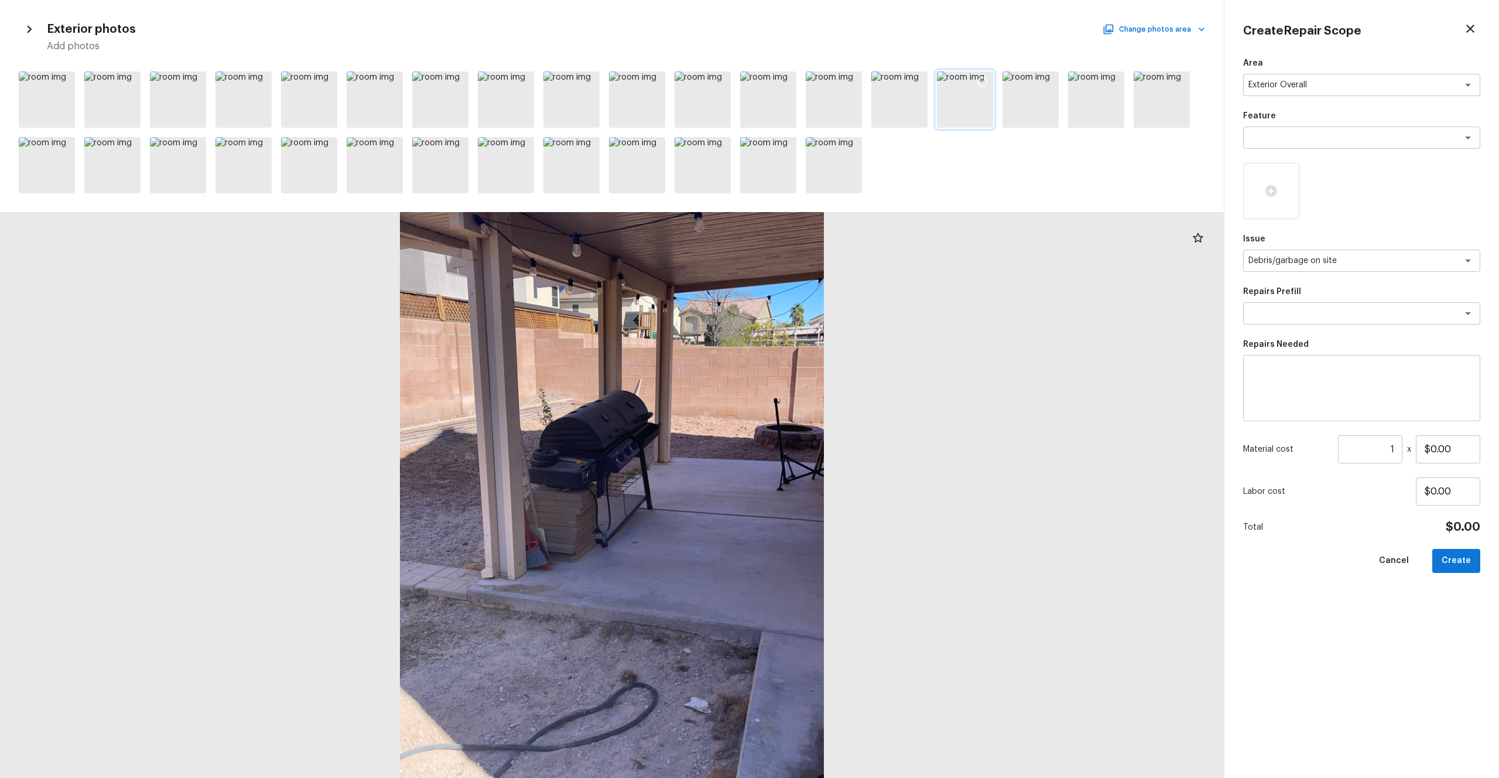
click at [843, 81] on icon at bounding box center [983, 82] width 12 height 12
click at [843, 315] on textarea at bounding box center [1346, 313] width 194 height 12
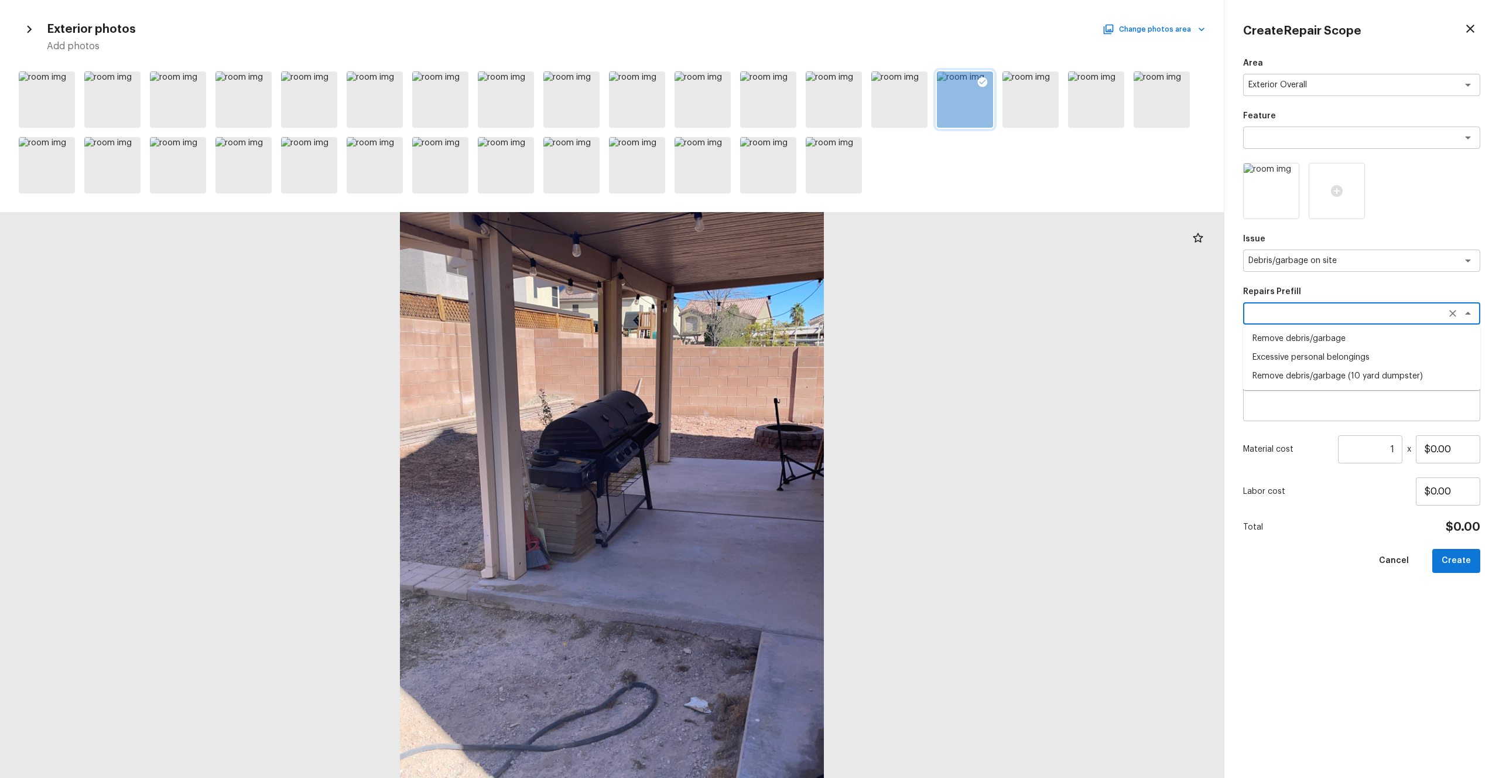
click at [843, 344] on li "Remove debris/garbage" at bounding box center [1361, 338] width 237 height 19
drag, startPoint x: 1462, startPoint y: 451, endPoint x: 1378, endPoint y: 451, distance: 84.3
click at [843, 427] on div "Material cost 1 ​ x $50.00" at bounding box center [1361, 449] width 237 height 28
click at [843, 427] on div "Area Exterior Overall x ​ Feature x ​ Issue Debris/garbage on site x ​ Repairs …" at bounding box center [1361, 408] width 237 height 702
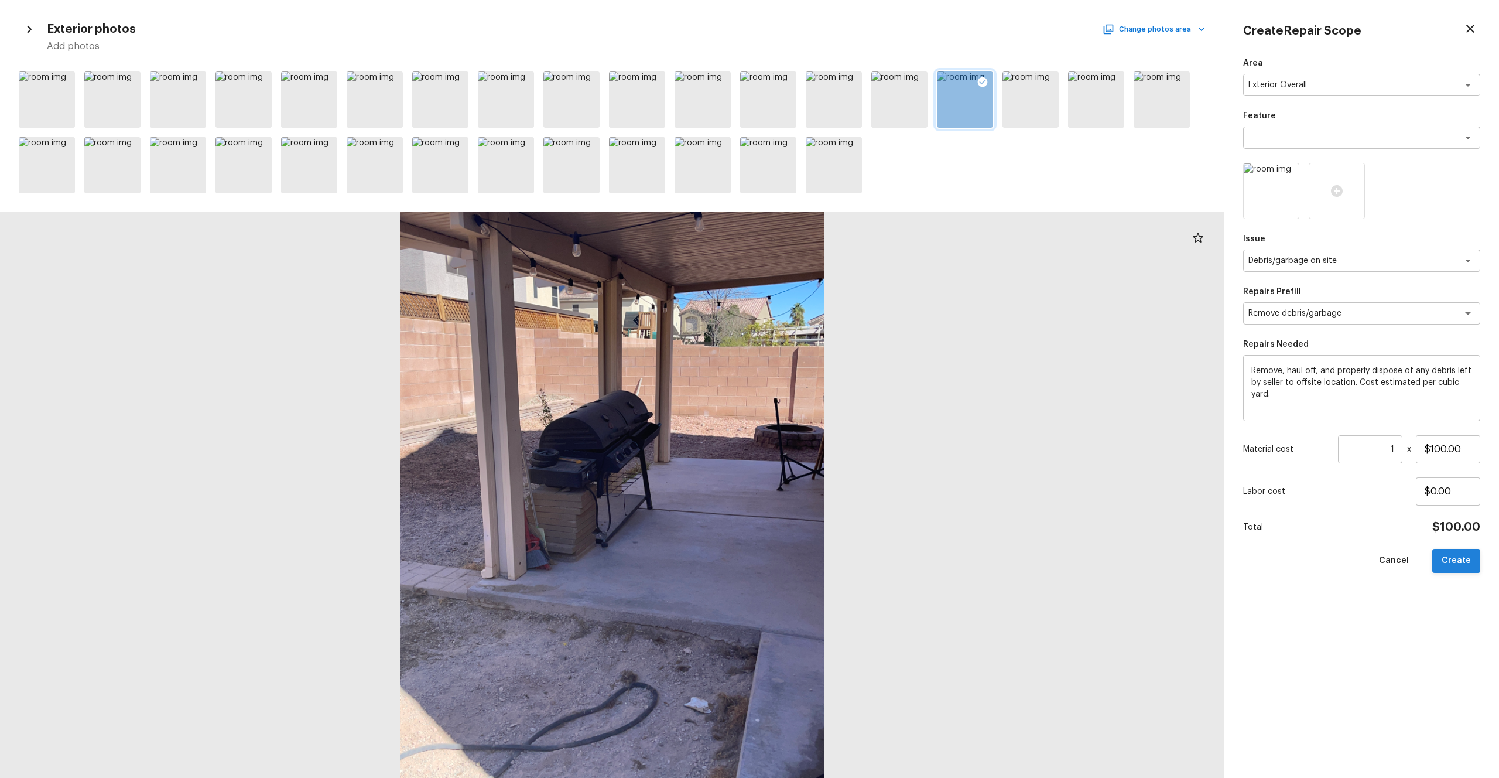
click at [843, 427] on button "Create" at bounding box center [1457, 561] width 48 height 24
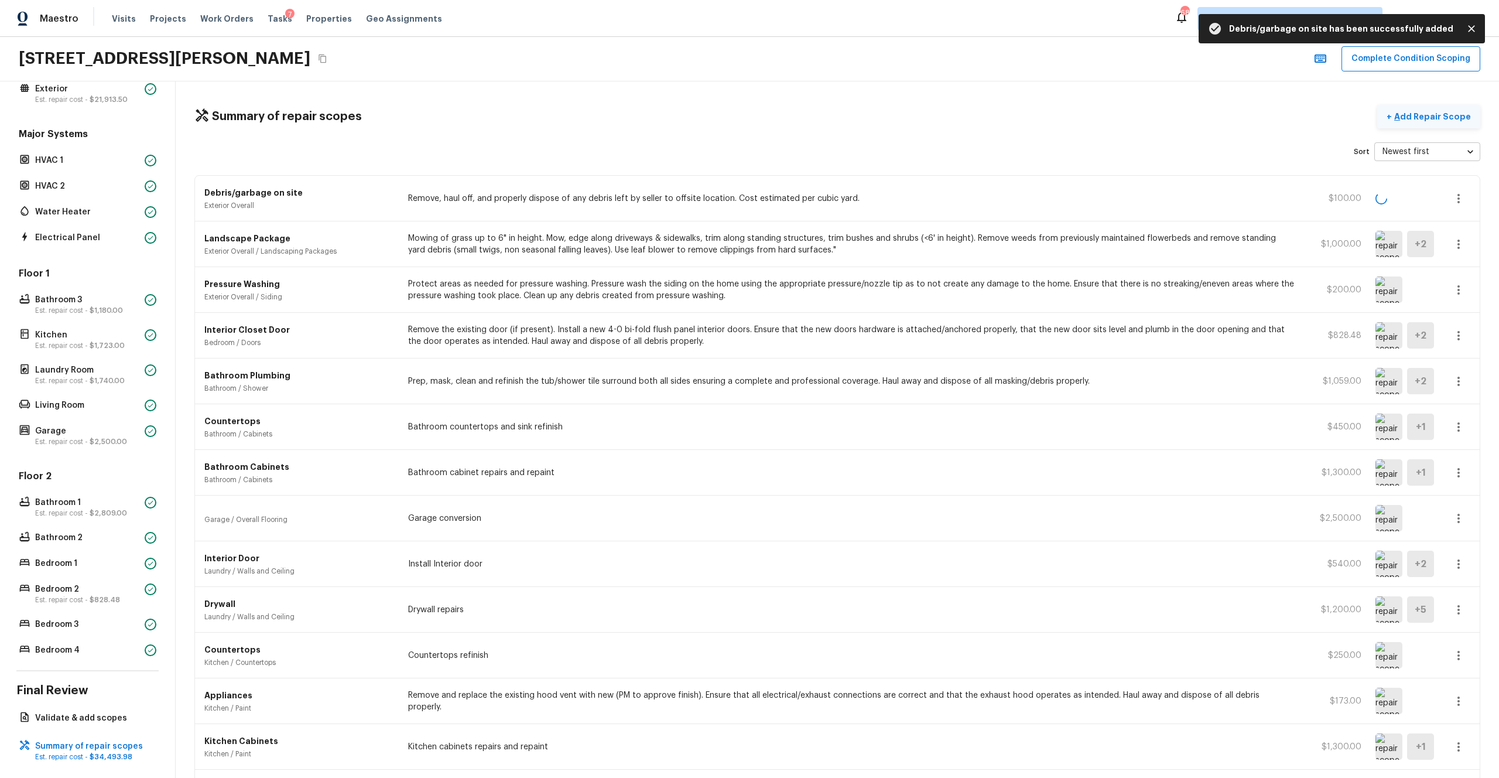
click at [843, 119] on p "Add Repair Scope" at bounding box center [1431, 117] width 79 height 12
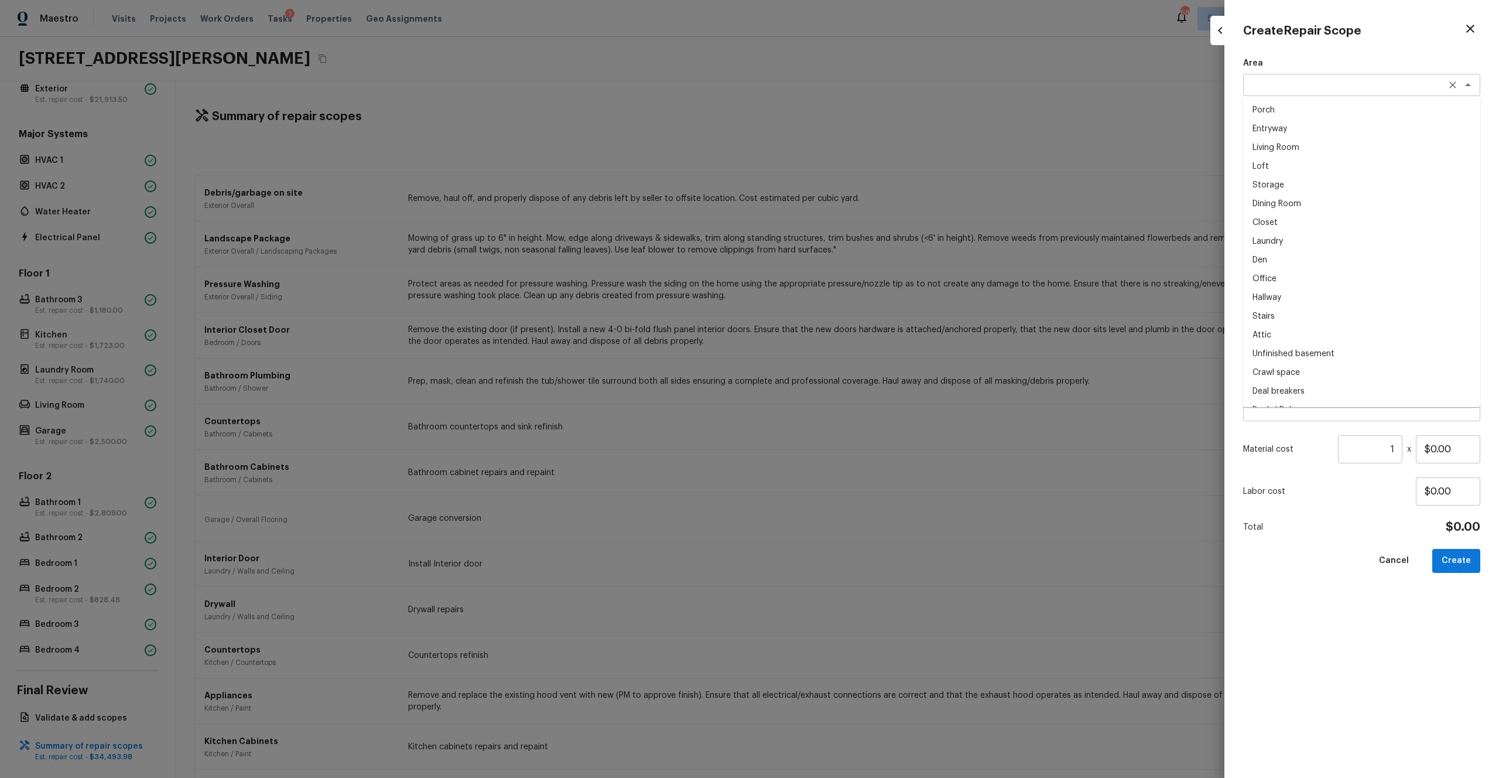
click at [843, 76] on div "x ​" at bounding box center [1361, 85] width 237 height 22
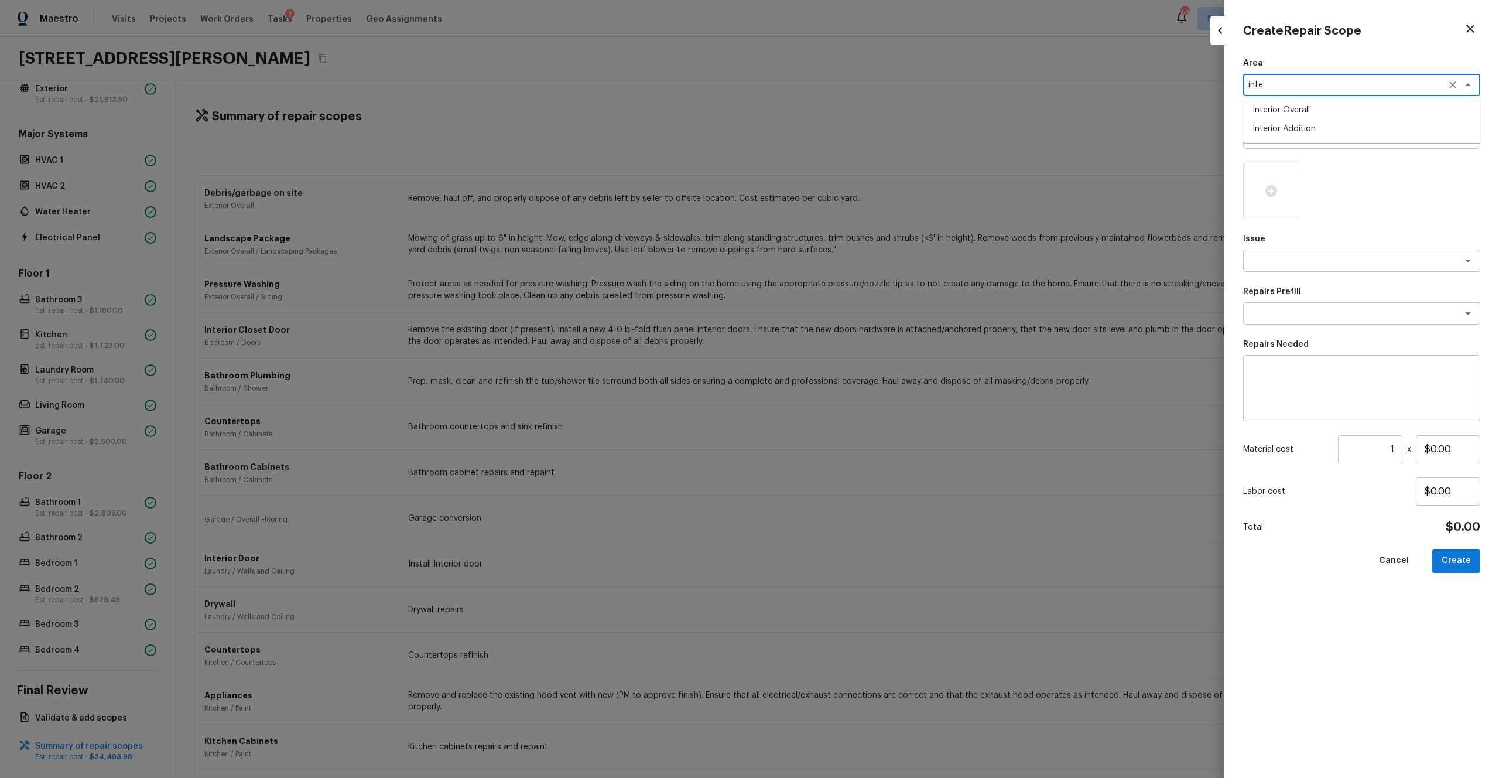
click at [843, 120] on li "Interior Addition" at bounding box center [1361, 128] width 237 height 19
click at [843, 85] on icon "Clear" at bounding box center [1453, 85] width 12 height 12
click at [843, 112] on li "Interior Overall" at bounding box center [1361, 110] width 237 height 19
click at [843, 134] on textarea at bounding box center [1346, 138] width 194 height 12
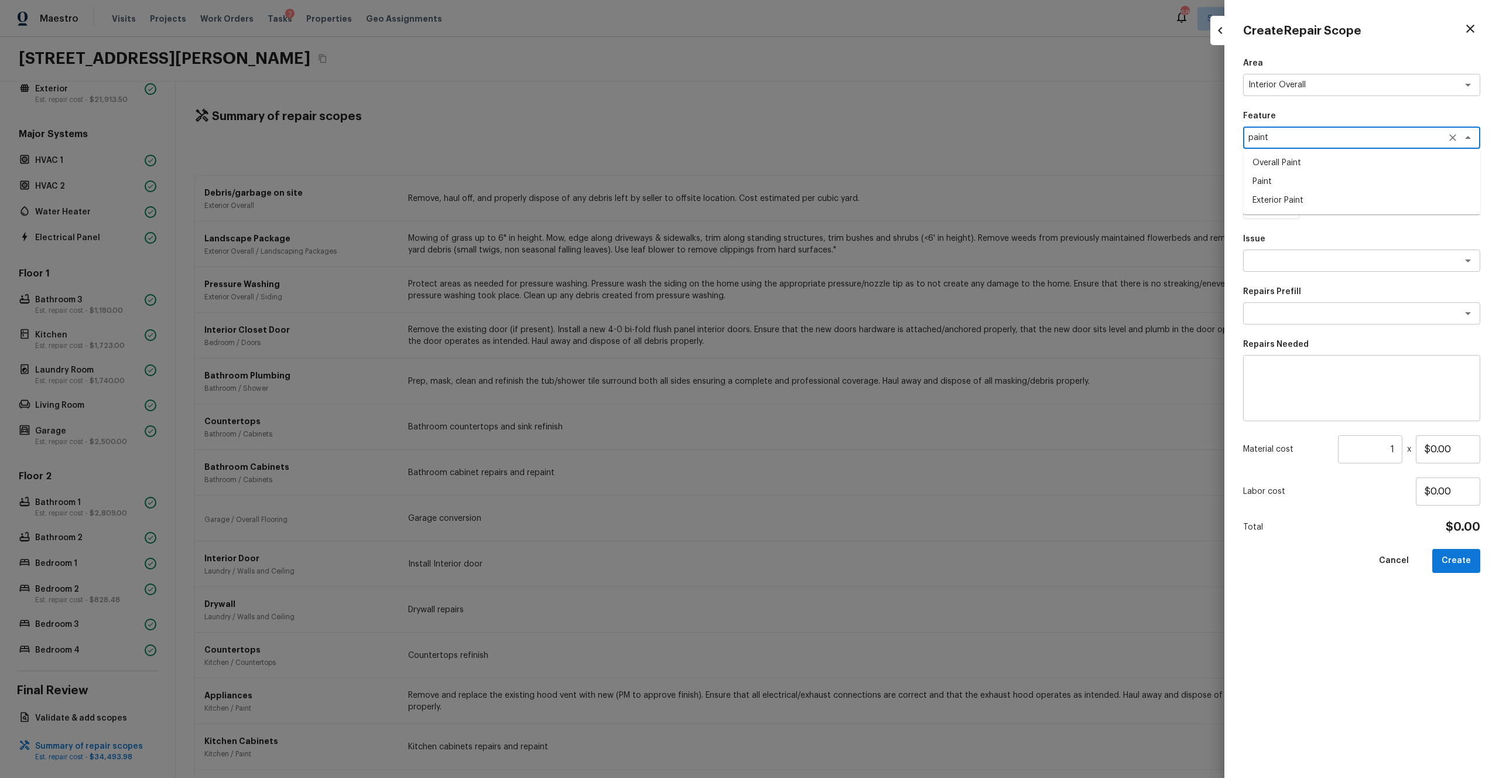
click at [843, 159] on li "Overall Paint" at bounding box center [1361, 162] width 237 height 19
click at [843, 170] on div at bounding box center [1271, 191] width 56 height 56
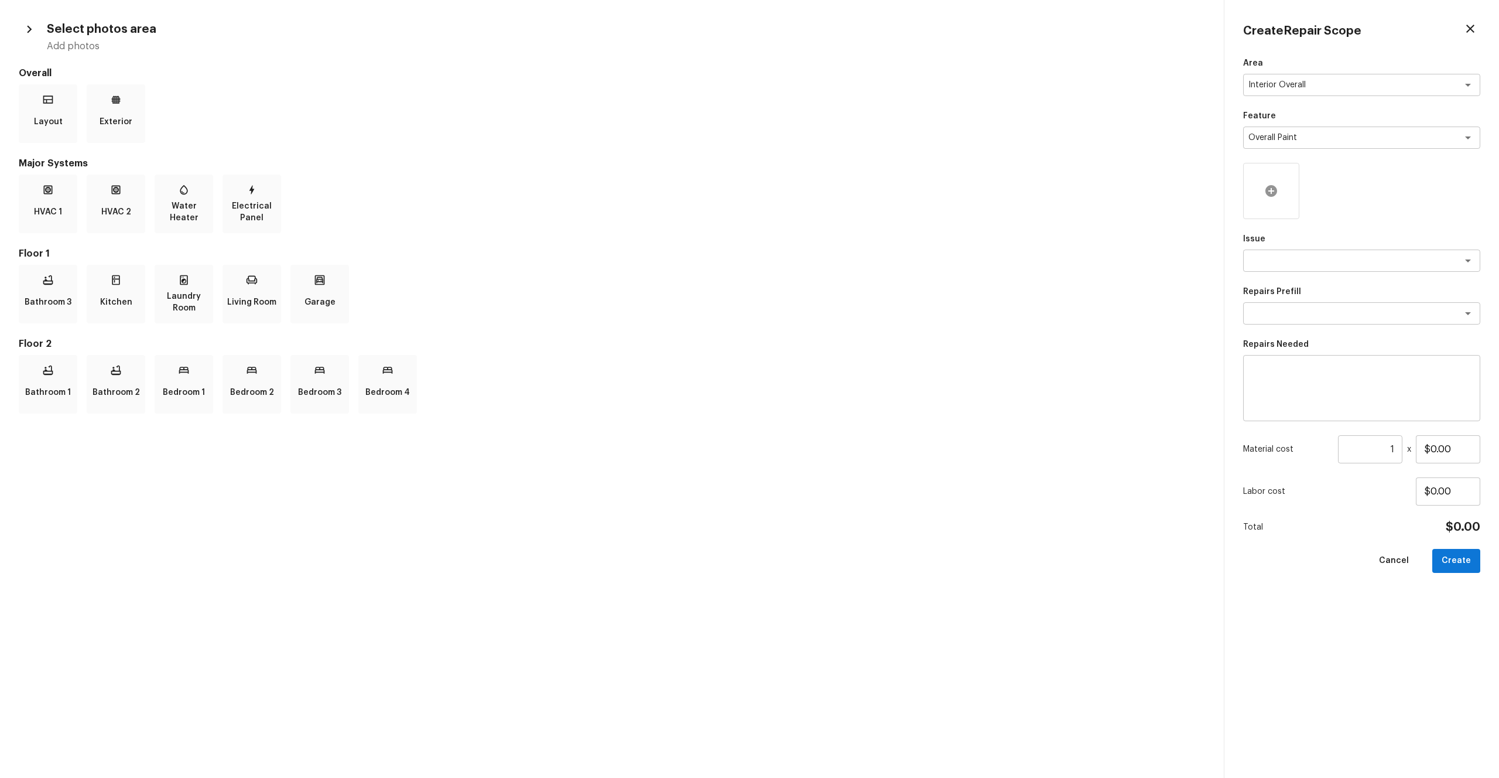
click at [843, 201] on div at bounding box center [1271, 191] width 56 height 56
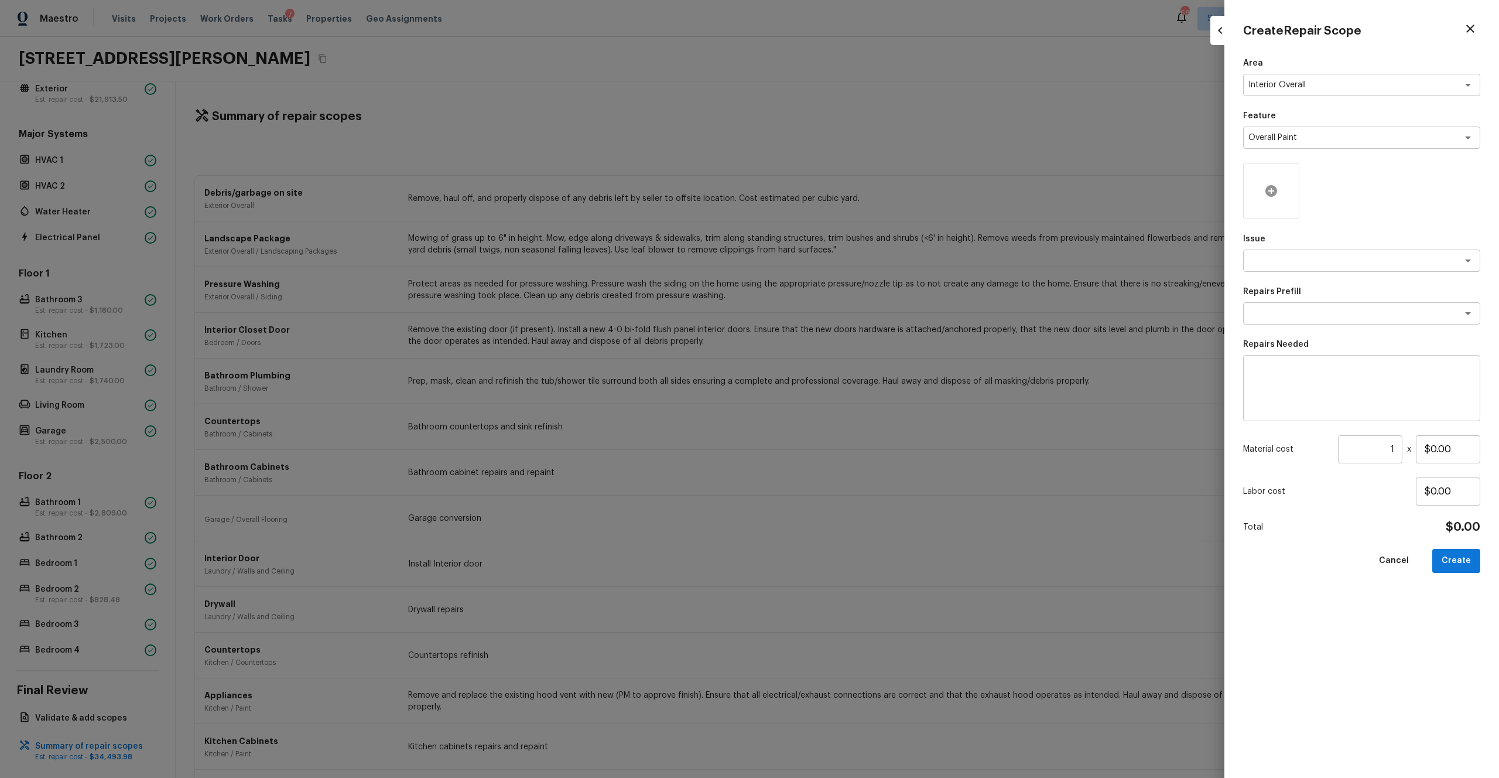
click at [843, 193] on icon at bounding box center [1272, 191] width 12 height 12
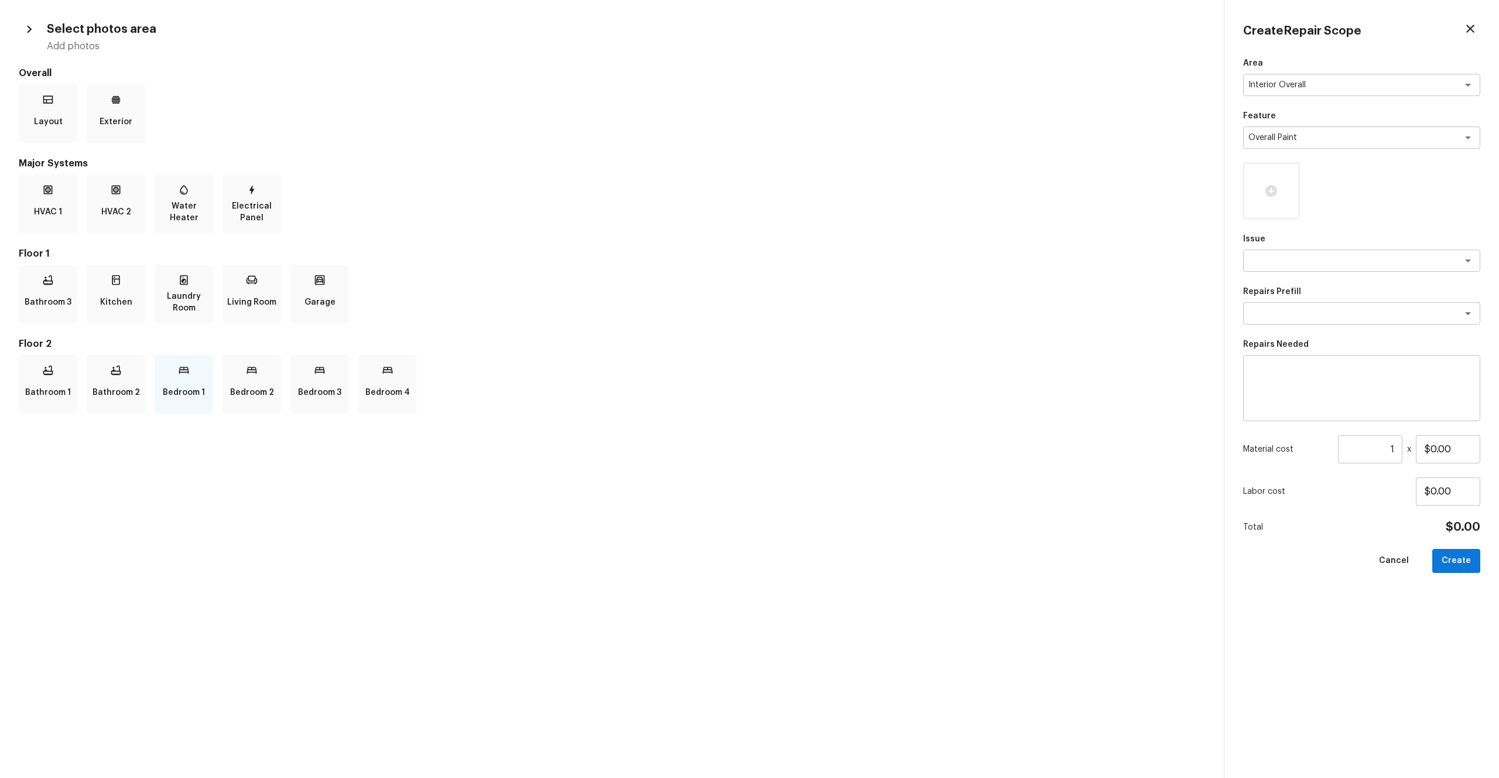
click at [184, 379] on div "Bedroom 1" at bounding box center [184, 384] width 59 height 59
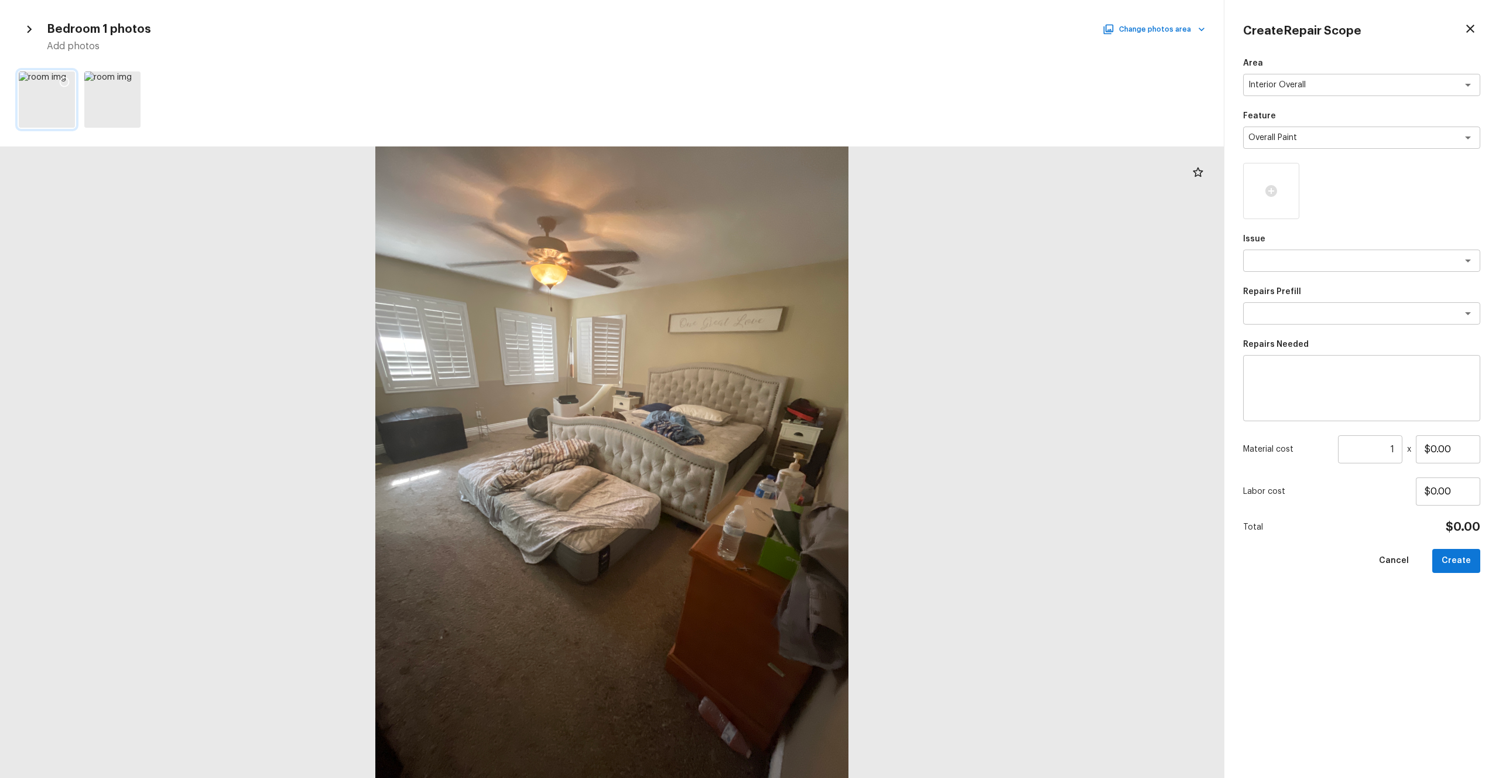
click at [66, 84] on icon at bounding box center [65, 82] width 12 height 12
click at [843, 31] on button "Change photos area" at bounding box center [1155, 29] width 100 height 15
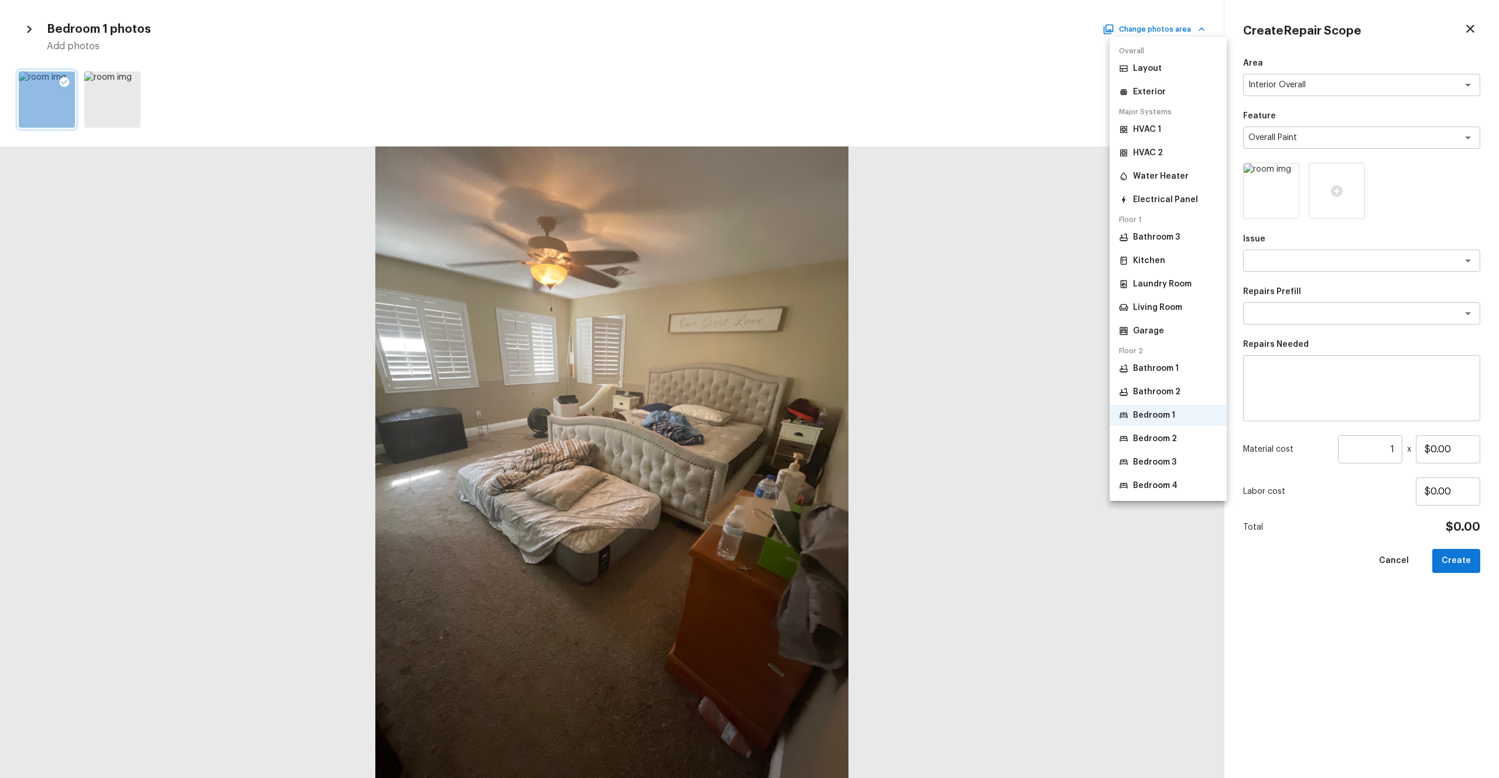
click at [843, 371] on p "Bathroom 1" at bounding box center [1156, 369] width 46 height 12
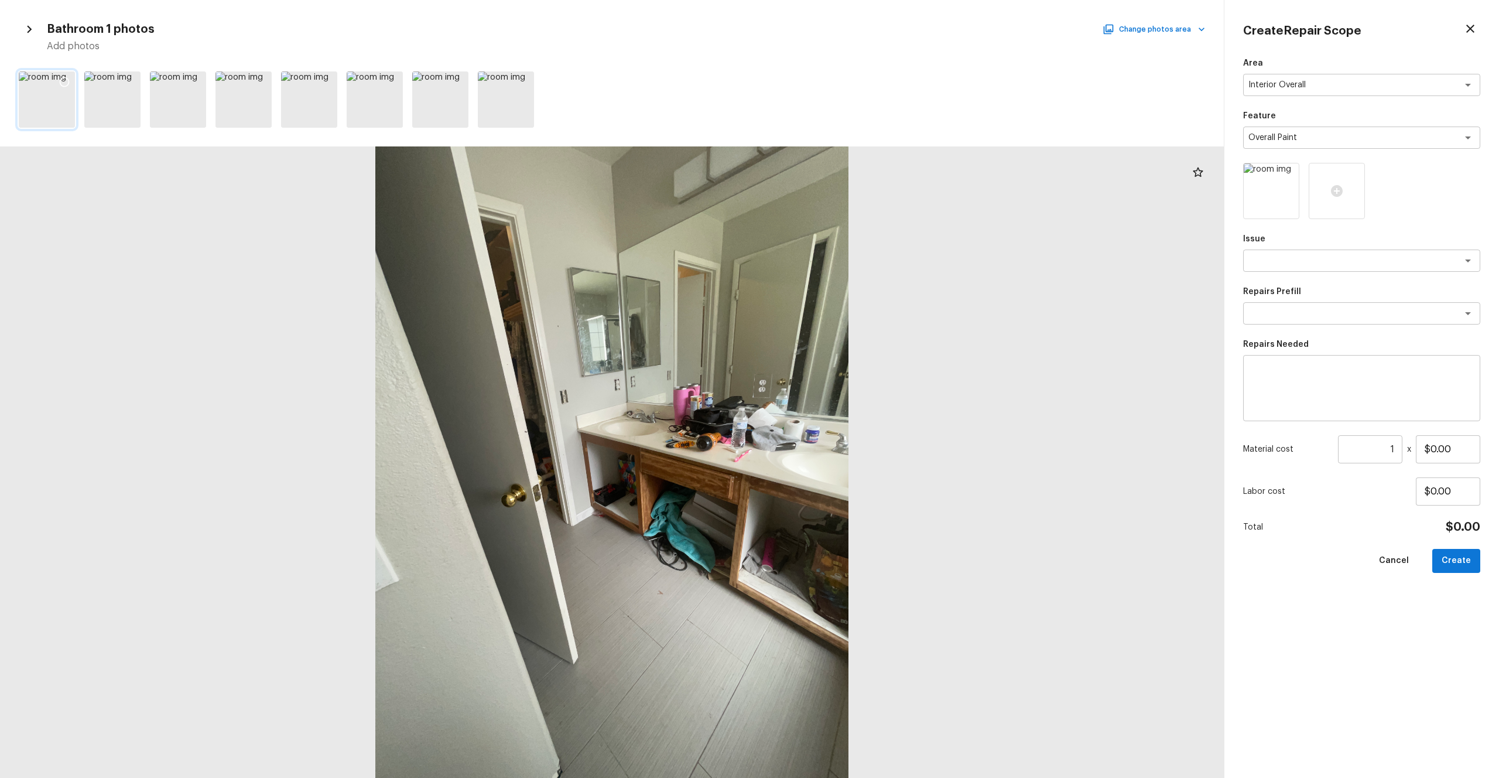
click at [63, 81] on icon at bounding box center [65, 82] width 12 height 12
click at [843, 32] on button "Change photos area" at bounding box center [1155, 29] width 100 height 15
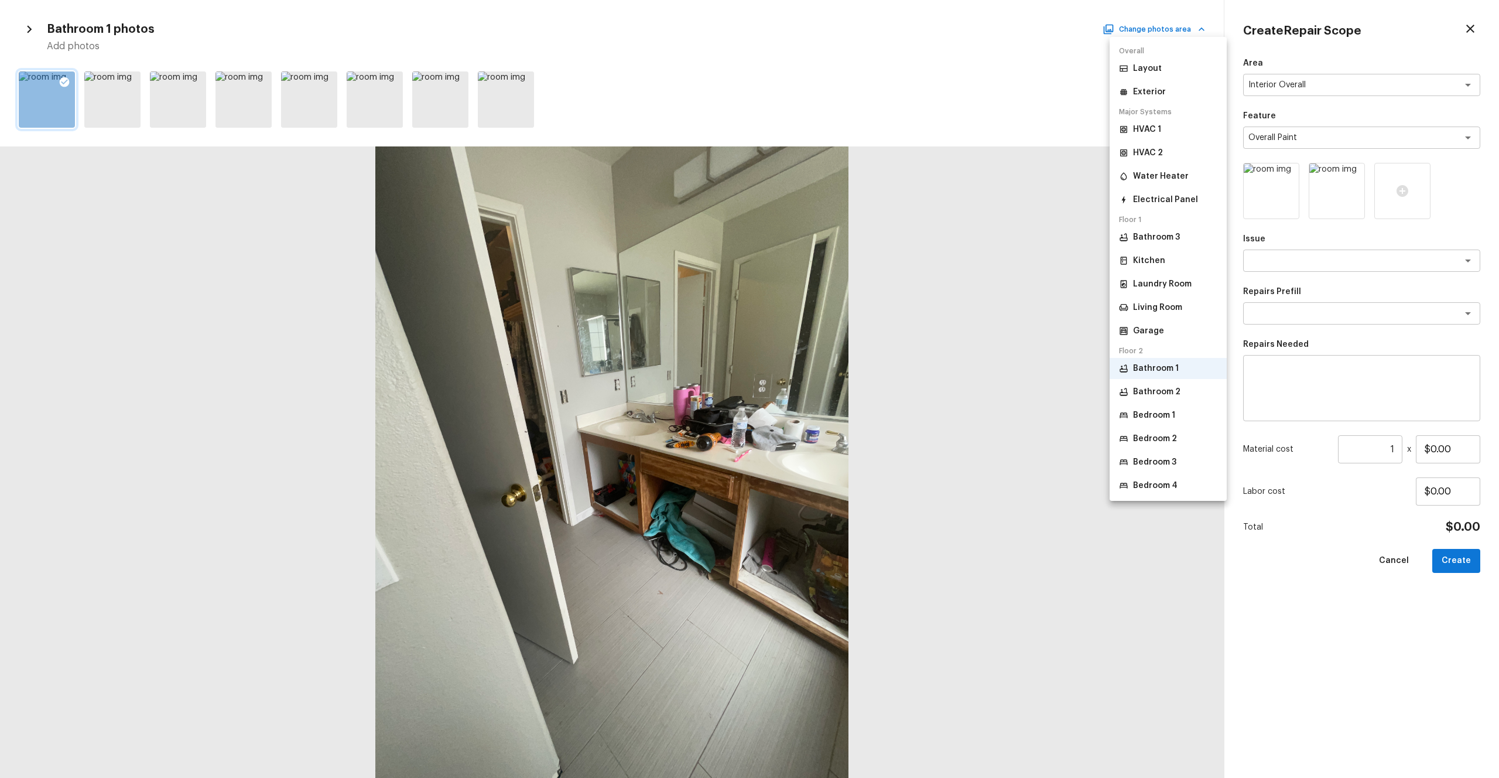
click at [843, 395] on p "Bathroom 2" at bounding box center [1156, 392] width 47 height 12
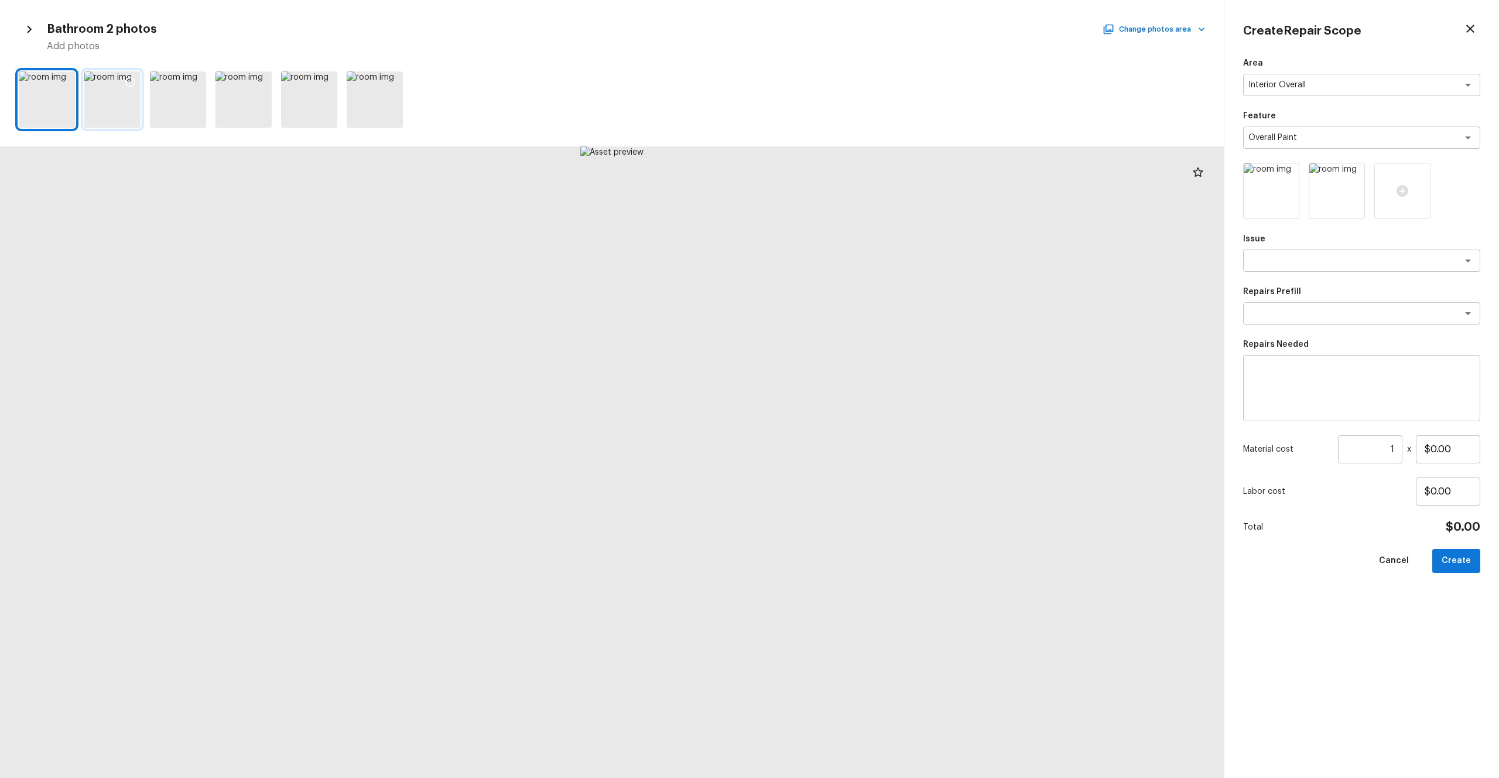
click at [133, 80] on icon at bounding box center [130, 82] width 12 height 12
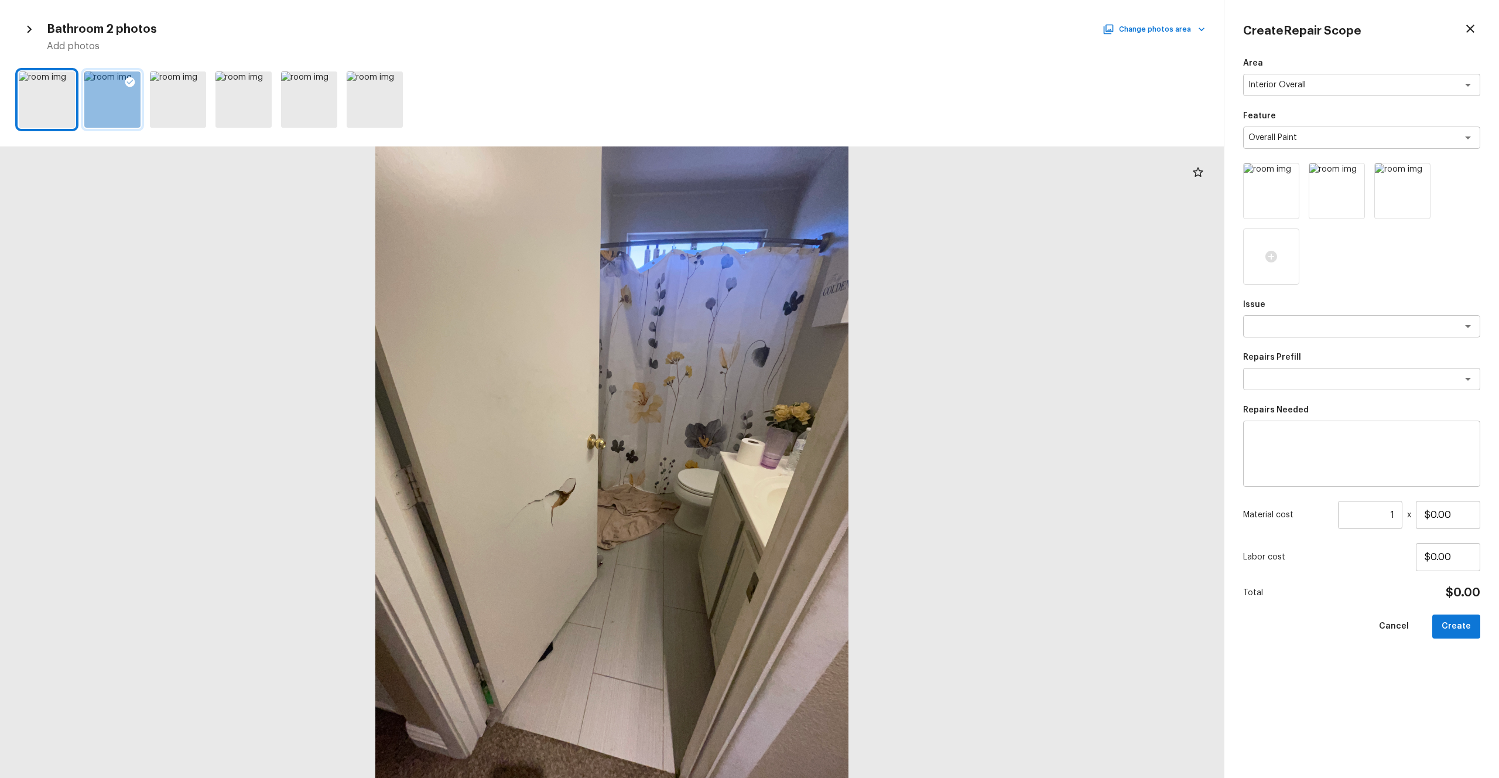
click at [843, 38] on div "Bathroom 2 photos Change photos area Add photos" at bounding box center [612, 36] width 1187 height 34
click at [843, 28] on button "Change photos area" at bounding box center [1155, 29] width 100 height 15
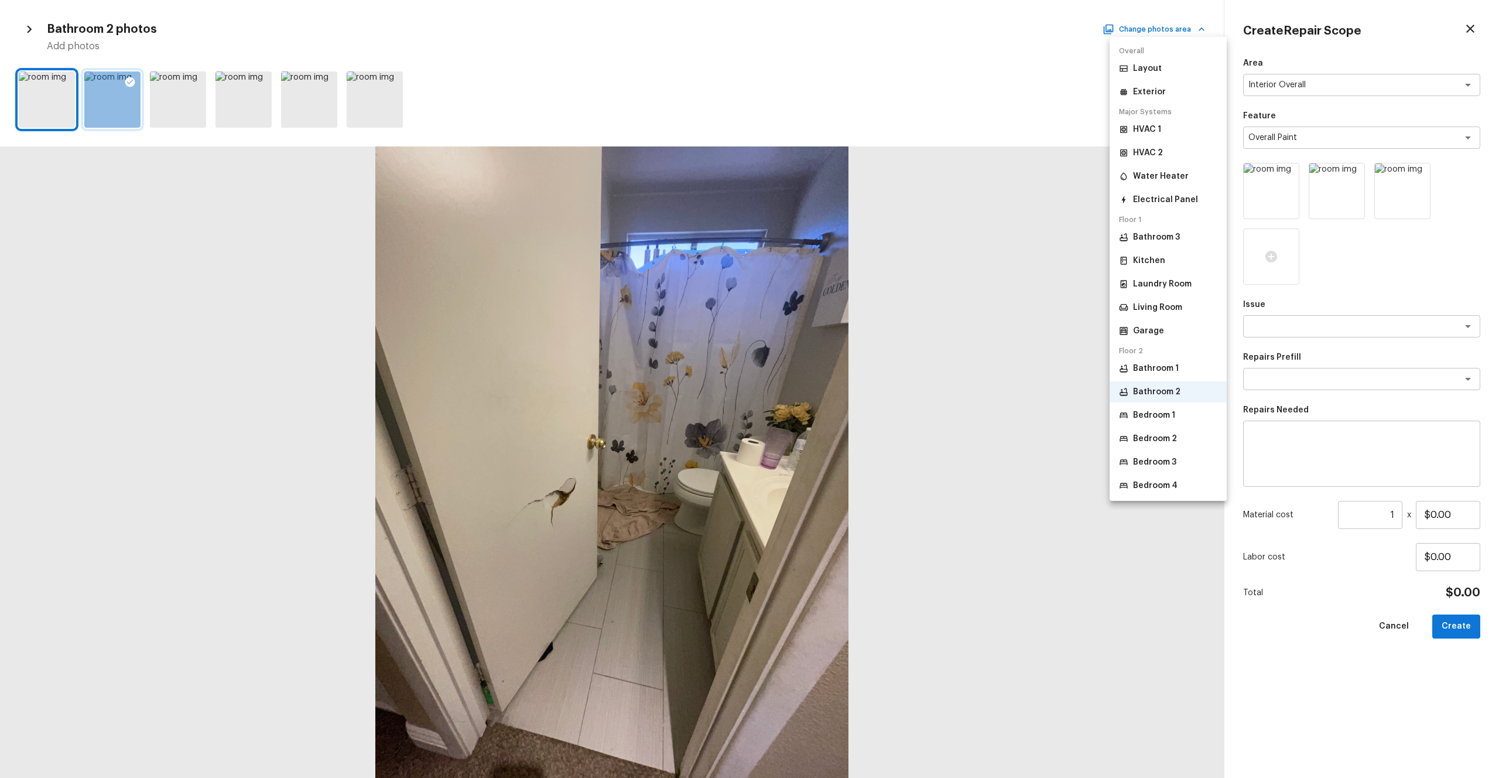
click
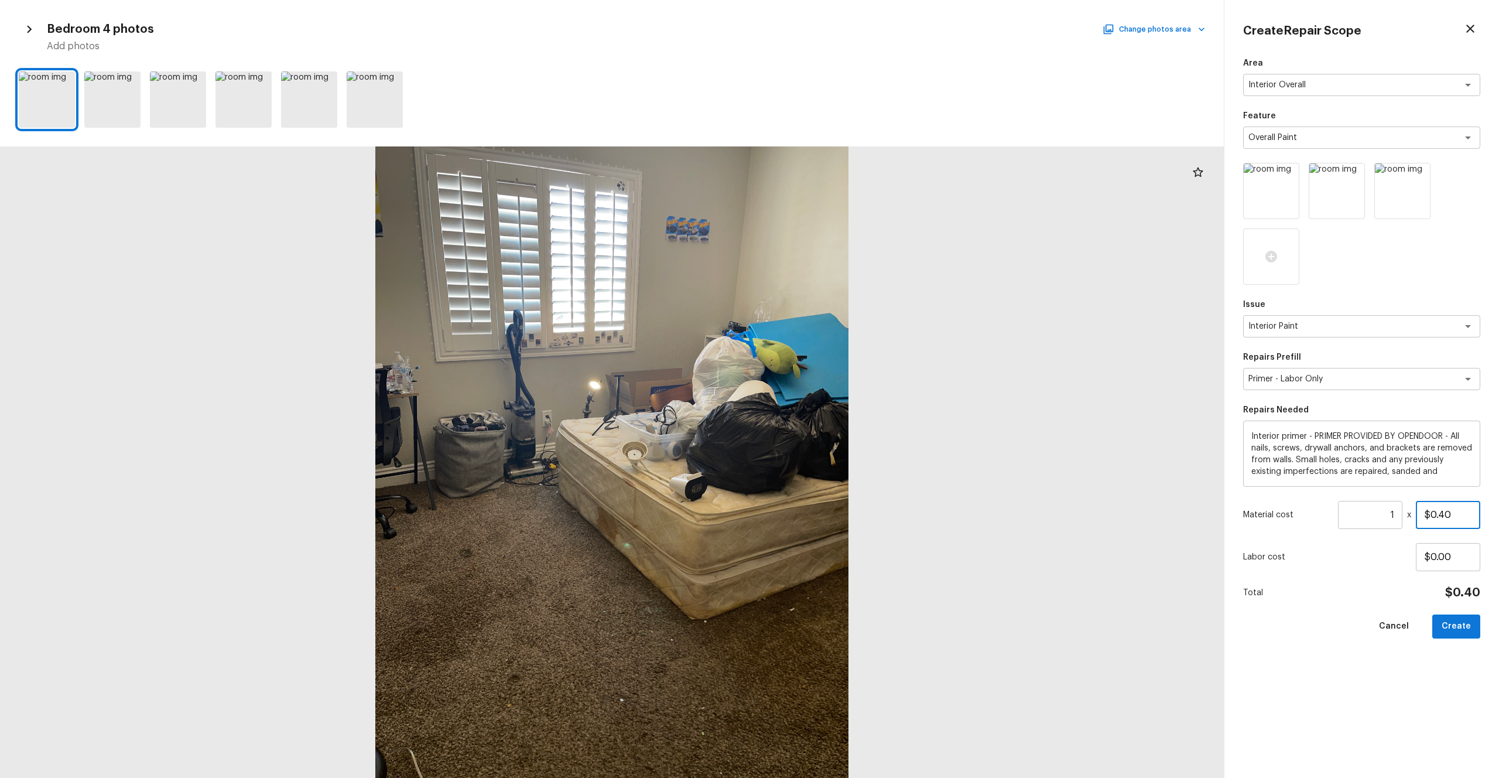
drag, startPoint x: 1465, startPoint y: 511, endPoint x: 1414, endPoint y: 511, distance: 51.5
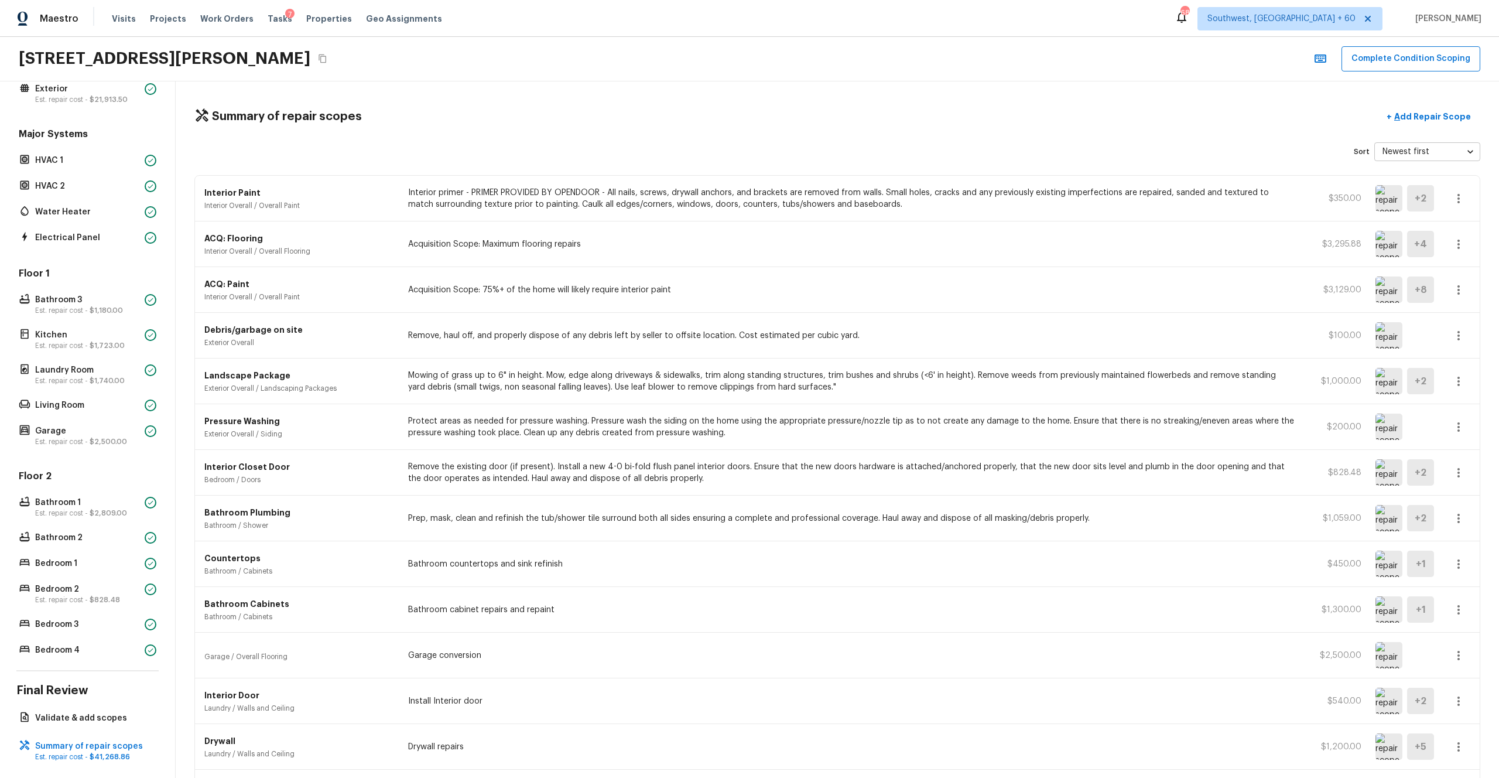
scroll to position [510, 0]
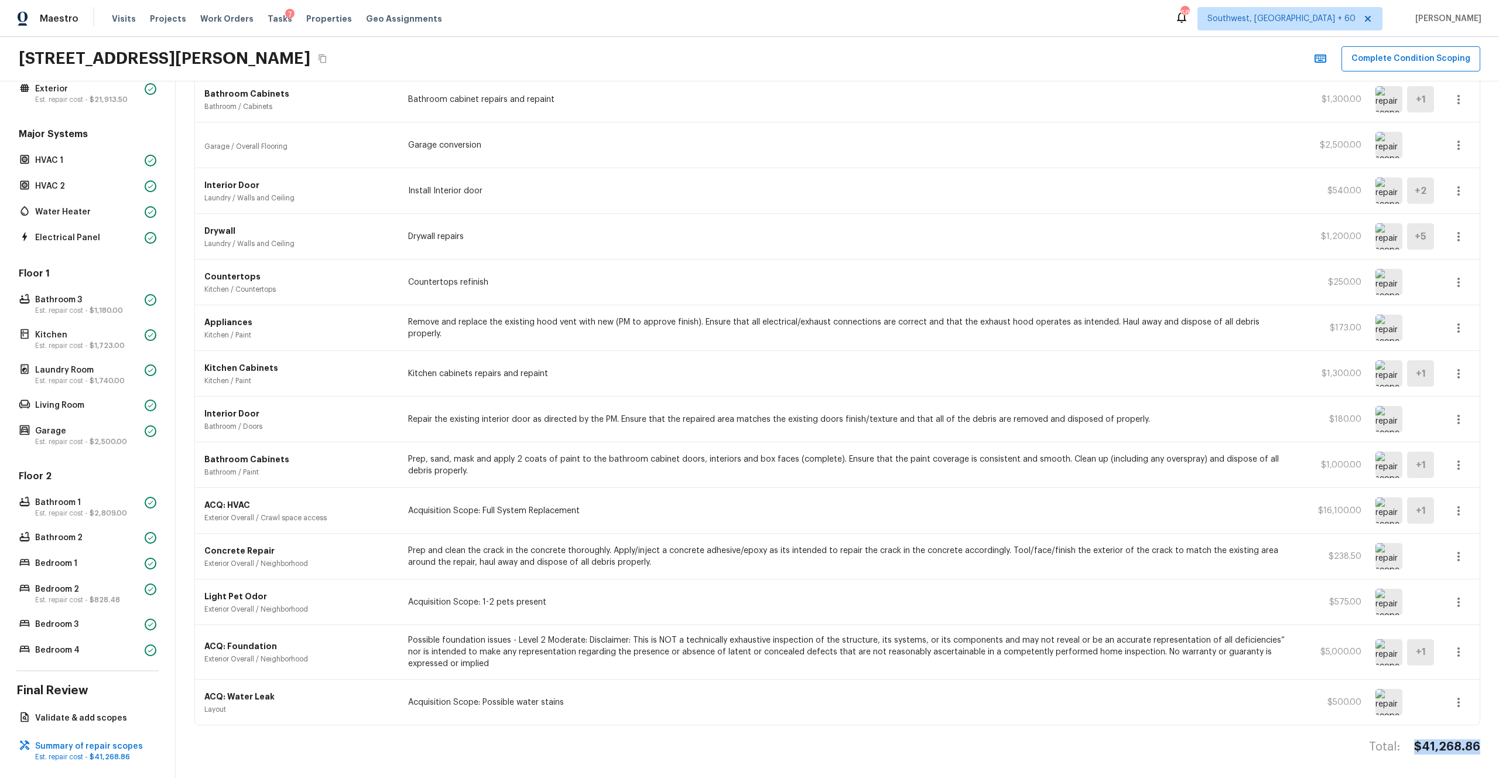
copy h4 "$41,268.86"
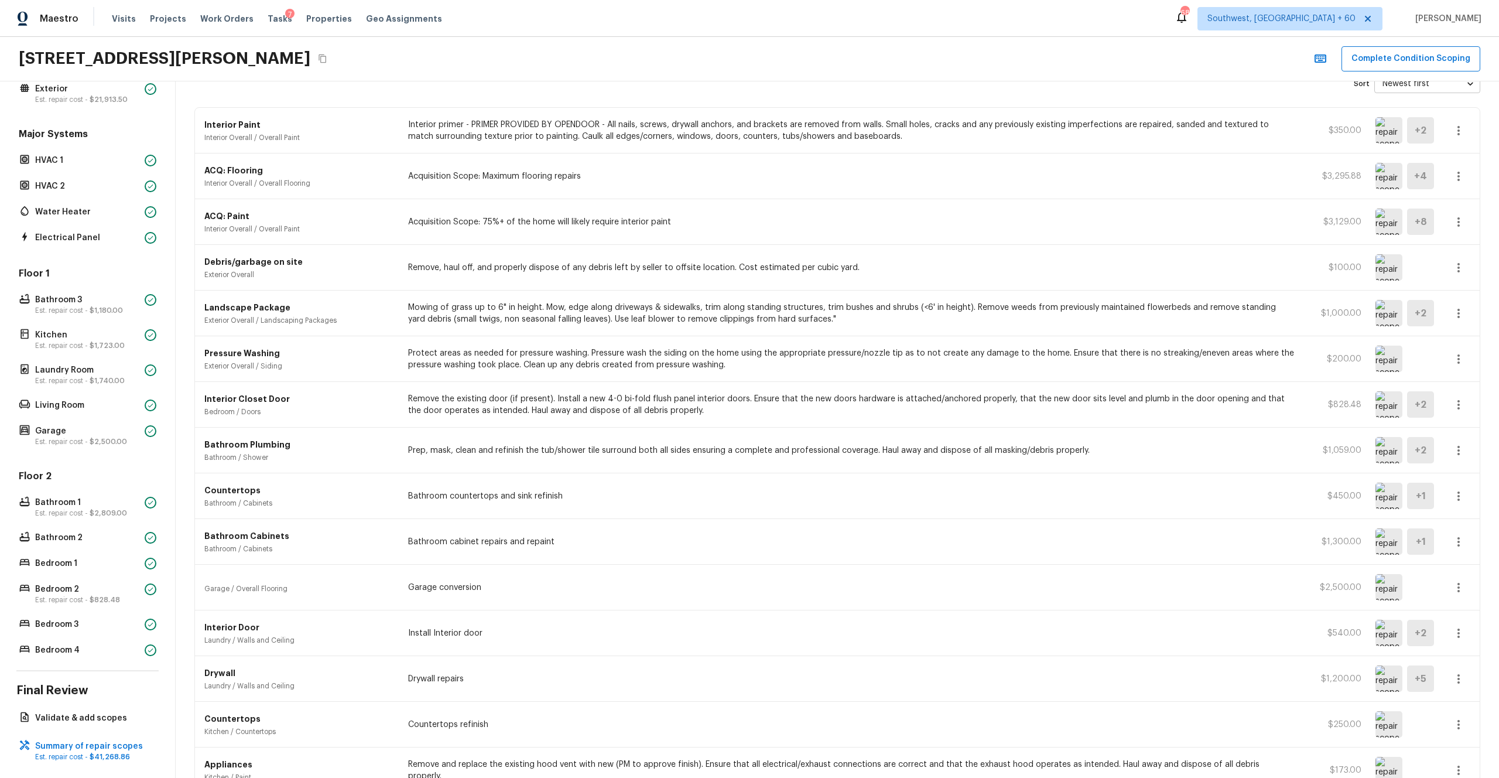
scroll to position [0, 0]
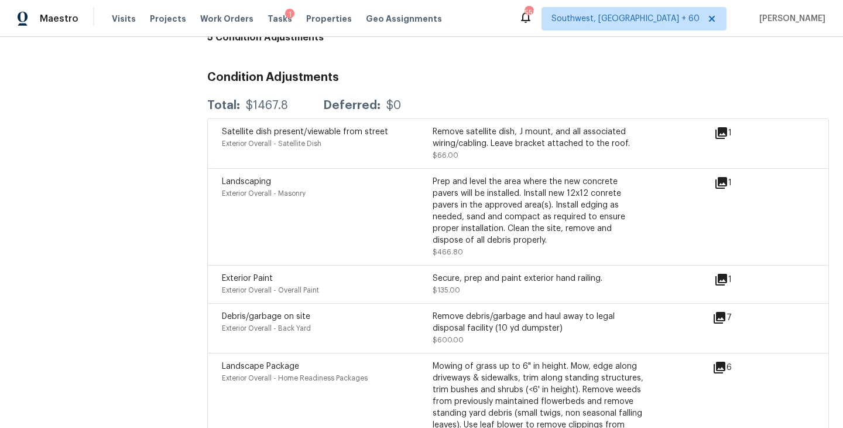
scroll to position [2914, 0]
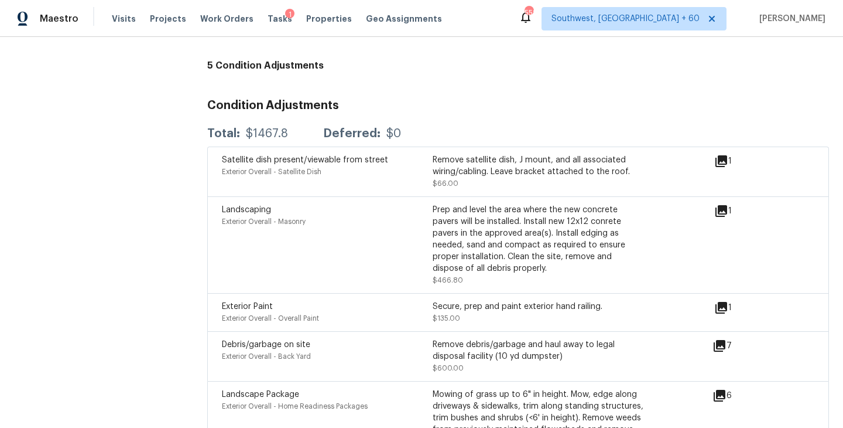
click at [567, 146] on div "Satellite dish present/viewable from street Exterior Overall - Satellite Dish R…" at bounding box center [518, 171] width 622 height 50
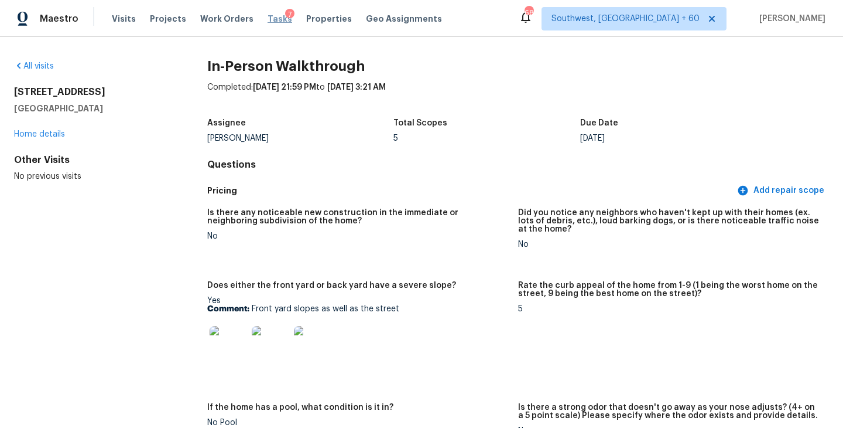
click at [268, 22] on span "Tasks" at bounding box center [280, 19] width 25 height 8
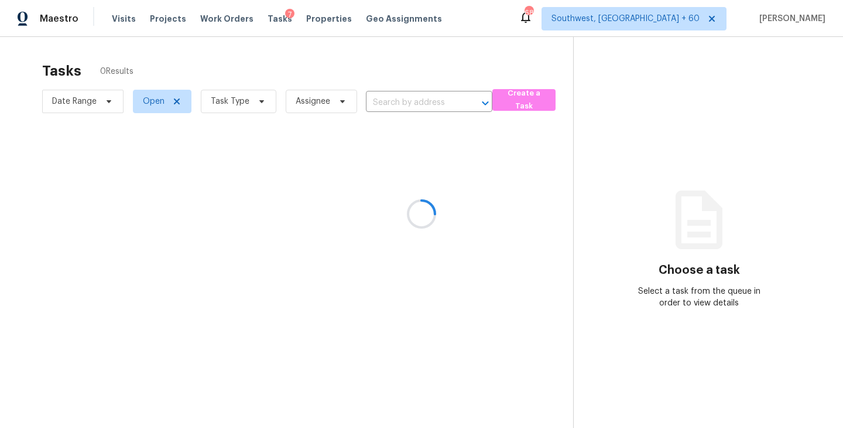
click at [216, 105] on div at bounding box center [421, 214] width 843 height 428
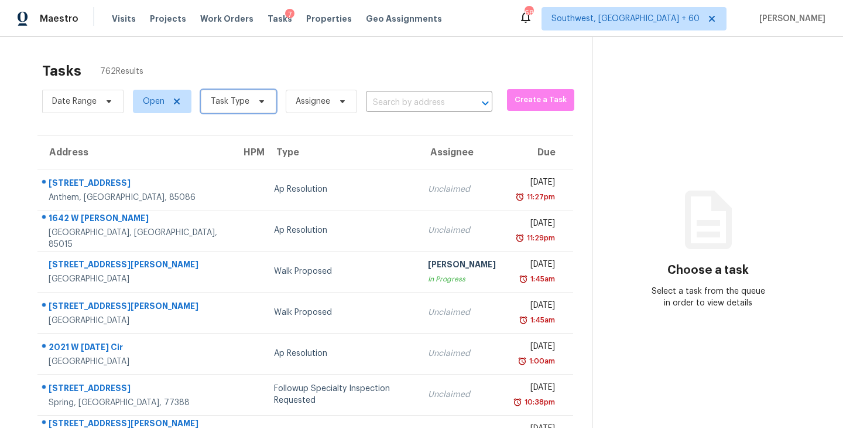
click at [220, 111] on span "Task Type" at bounding box center [239, 101] width 76 height 23
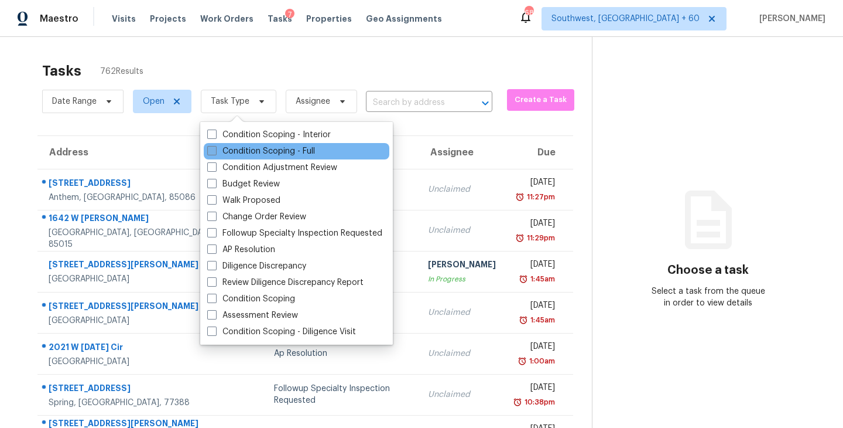
click at [272, 153] on label "Condition Scoping - Full" at bounding box center [261, 151] width 108 height 12
click at [215, 153] on input "Condition Scoping - Full" at bounding box center [211, 149] width 8 height 8
checkbox input "true"
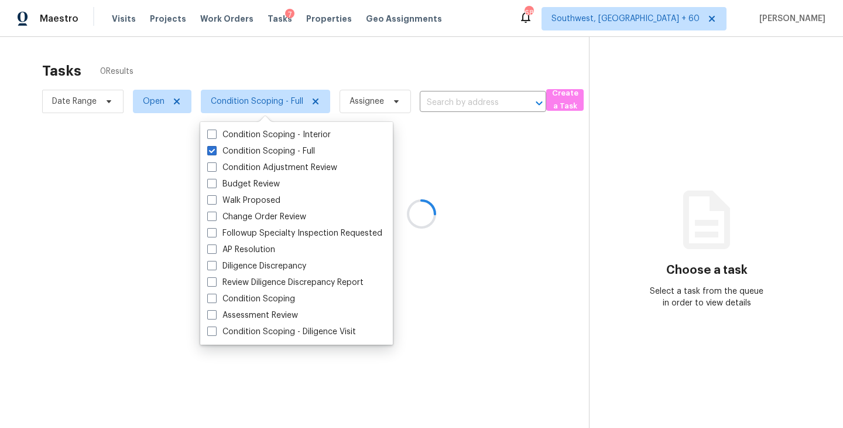
click at [424, 63] on div at bounding box center [421, 214] width 843 height 428
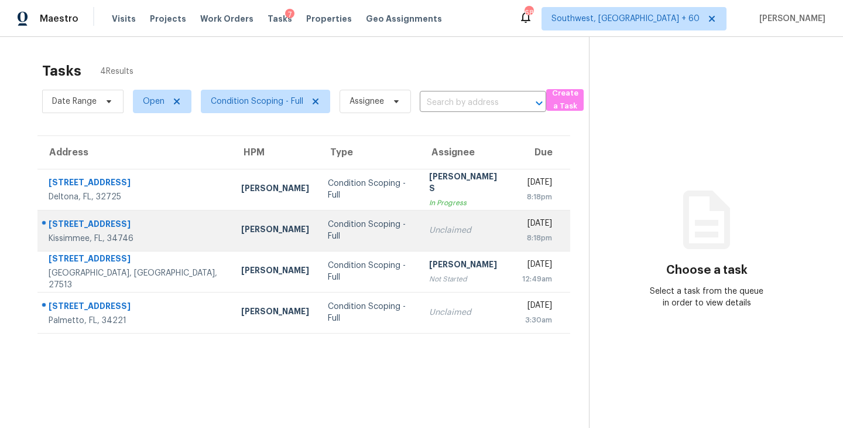
click at [429, 235] on div "Unclaimed" at bounding box center [466, 230] width 74 height 12
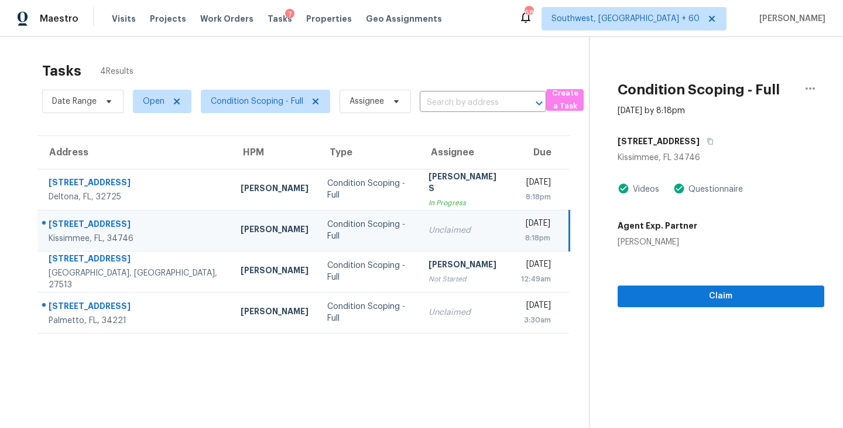
click at [723, 309] on section "Condition Scoping - Full Oct 8th 2025 by 8:18pm 2620 Meadow View Ct Kissimmee, …" at bounding box center [706, 251] width 235 height 428
click at [724, 305] on button "Claim" at bounding box center [721, 296] width 207 height 22
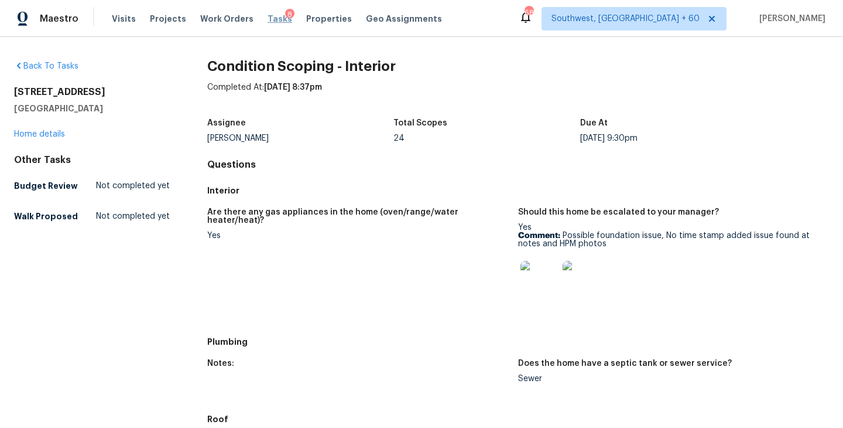
click at [271, 22] on span "Tasks" at bounding box center [280, 19] width 25 height 8
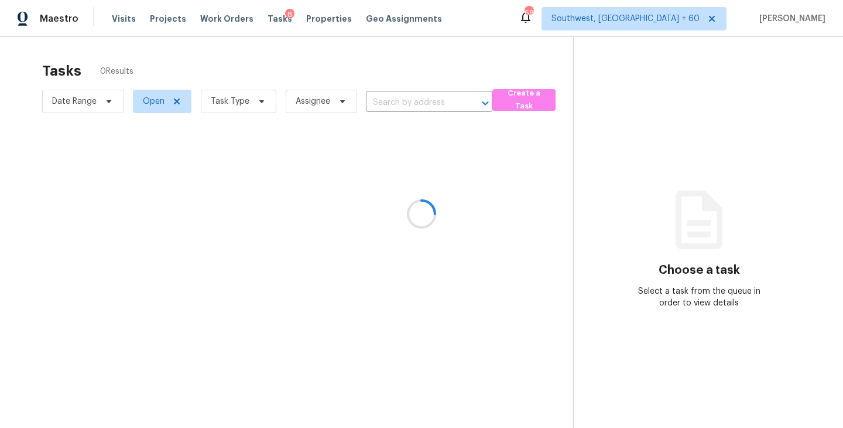
click at [245, 105] on div at bounding box center [421, 214] width 843 height 428
click at [249, 101] on div at bounding box center [421, 214] width 843 height 428
click at [272, 83] on div at bounding box center [421, 214] width 843 height 428
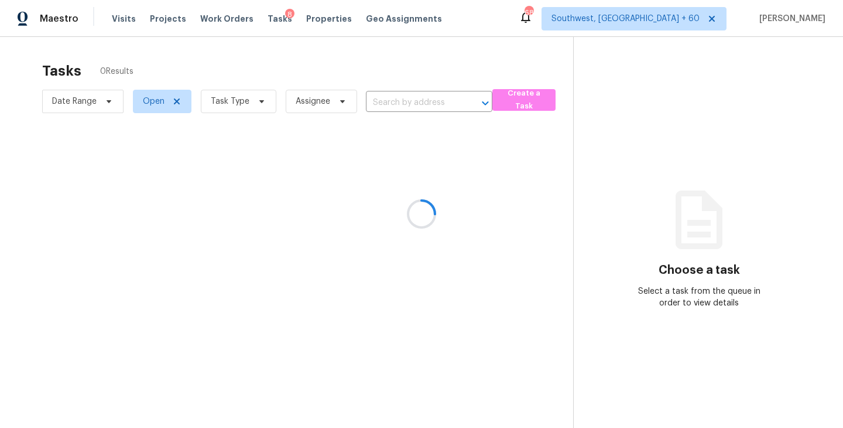
click at [244, 97] on div at bounding box center [421, 214] width 843 height 428
click at [242, 102] on div at bounding box center [421, 214] width 843 height 428
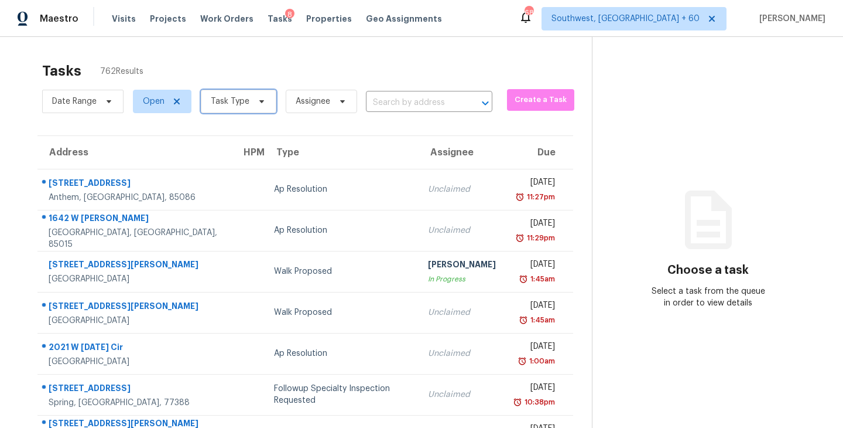
click at [242, 102] on span "Task Type" at bounding box center [230, 101] width 39 height 12
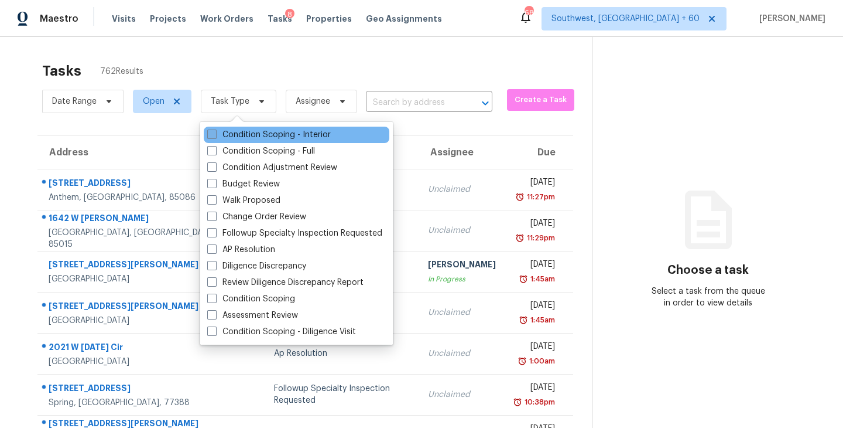
click at [268, 138] on label "Condition Scoping - Interior" at bounding box center [269, 135] width 124 height 12
click at [215, 136] on input "Condition Scoping - Interior" at bounding box center [211, 133] width 8 height 8
checkbox input "true"
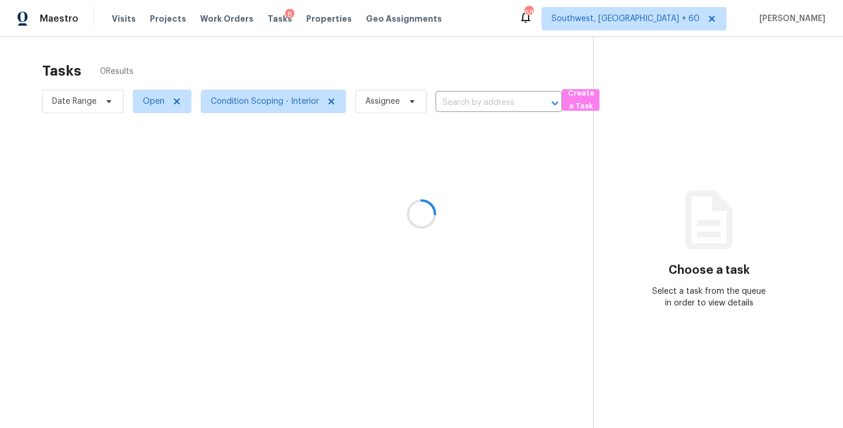
click at [542, 130] on div at bounding box center [421, 214] width 843 height 428
click at [509, 97] on div at bounding box center [421, 214] width 843 height 428
click at [507, 98] on div at bounding box center [421, 214] width 843 height 428
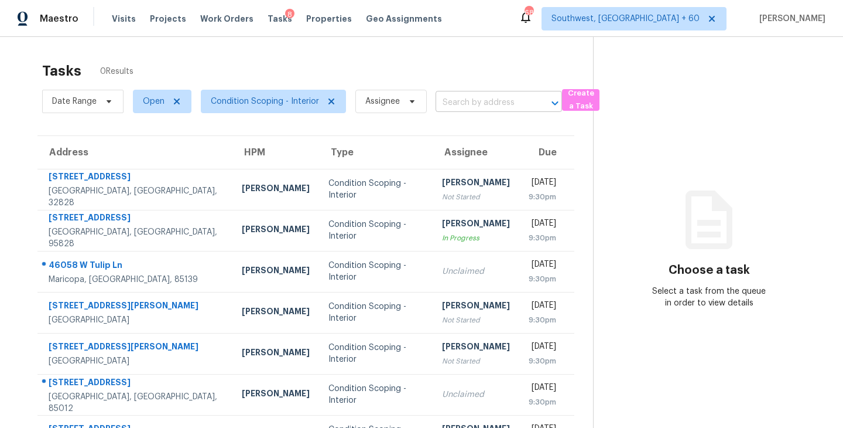
click at [505, 100] on input "text" at bounding box center [483, 103] width 94 height 18
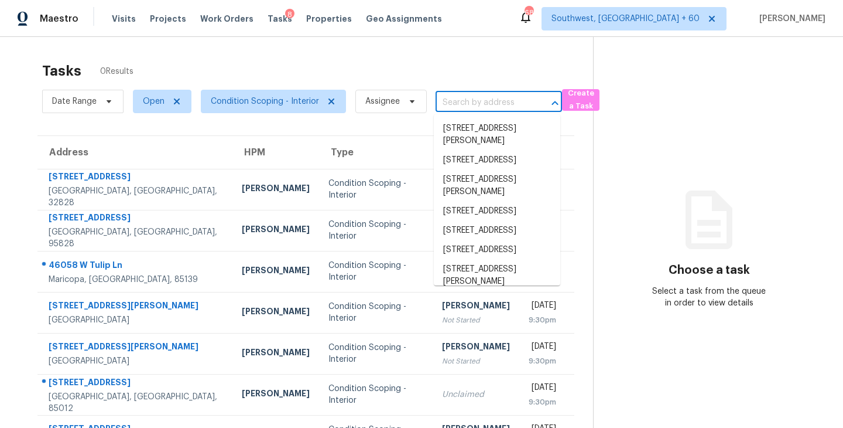
paste input "[STREET_ADDRESS]"
type input "[STREET_ADDRESS]"
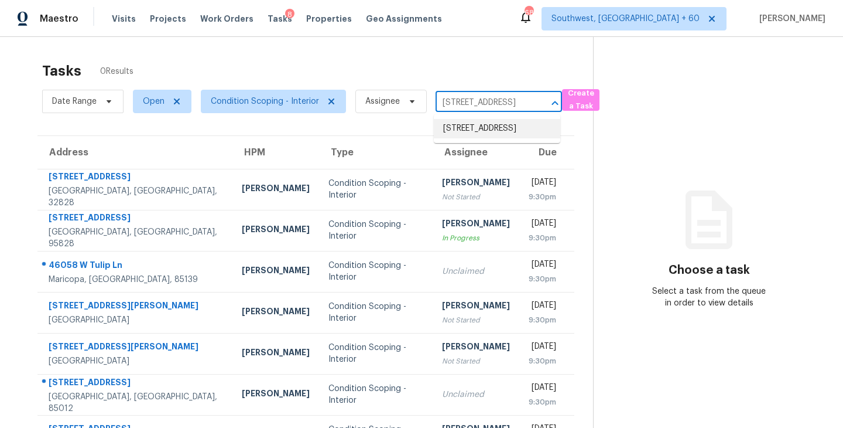
click at [493, 138] on li "[STREET_ADDRESS]" at bounding box center [497, 128] width 127 height 19
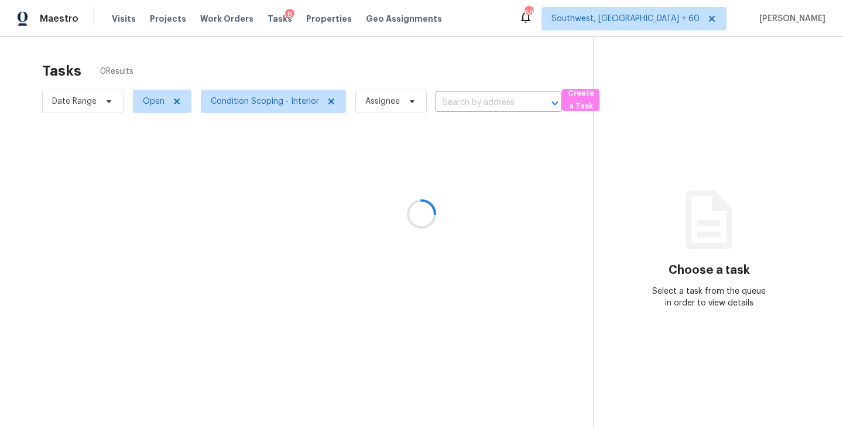
type input "[STREET_ADDRESS]"
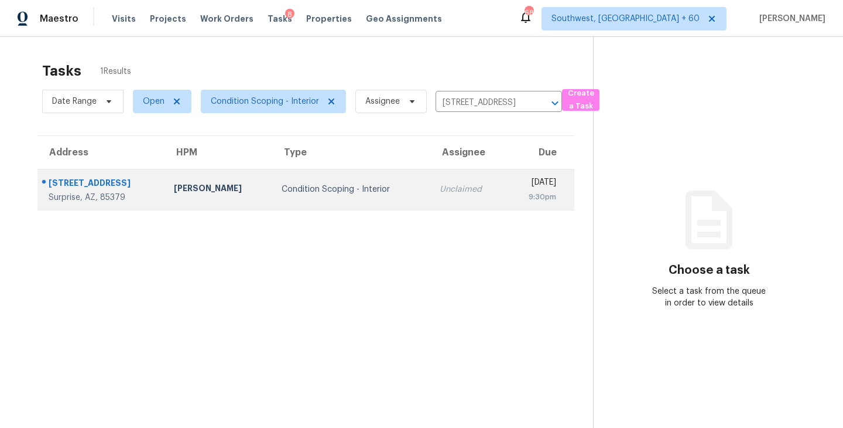
click at [359, 184] on div "Condition Scoping - Interior" at bounding box center [351, 189] width 139 height 12
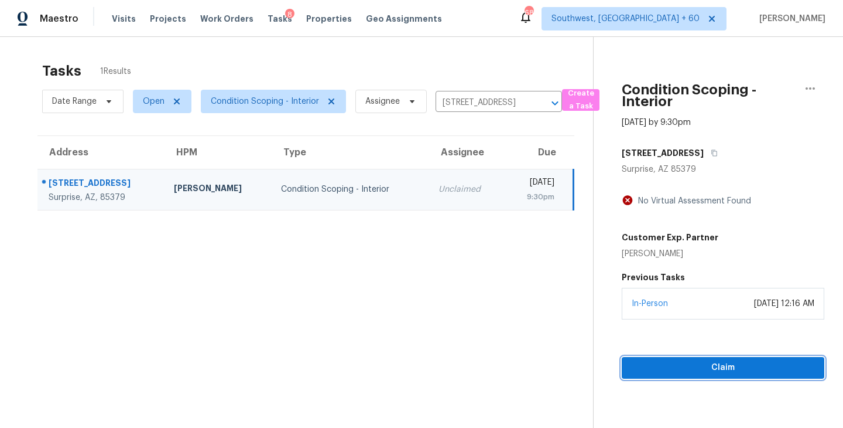
click at [714, 377] on button "Claim" at bounding box center [723, 368] width 203 height 22
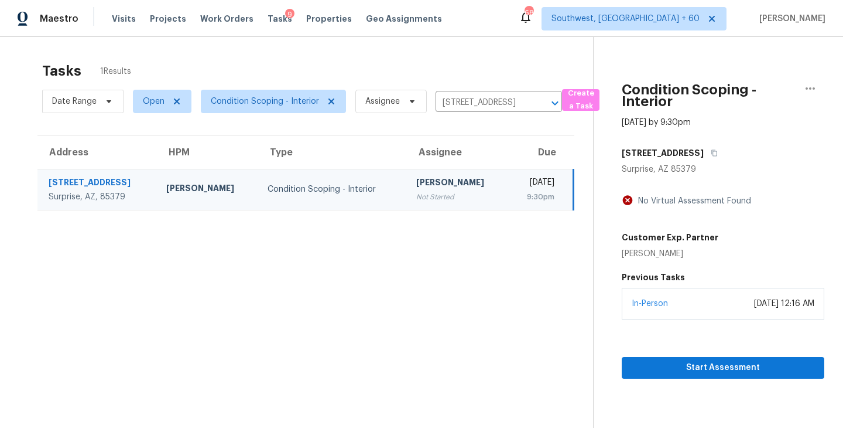
click at [411, 264] on section "Tasks 1 Results Date Range Open Condition Scoping - Interior Assignee [STREET_A…" at bounding box center [306, 260] width 575 height 409
